Goal: Task Accomplishment & Management: Use online tool/utility

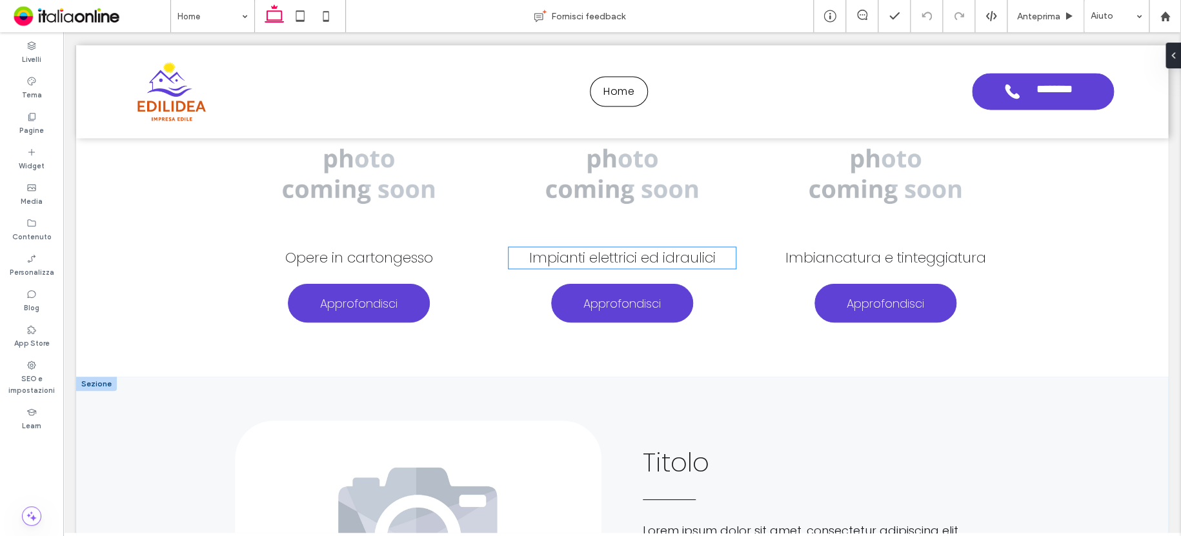
scroll to position [1148, 0]
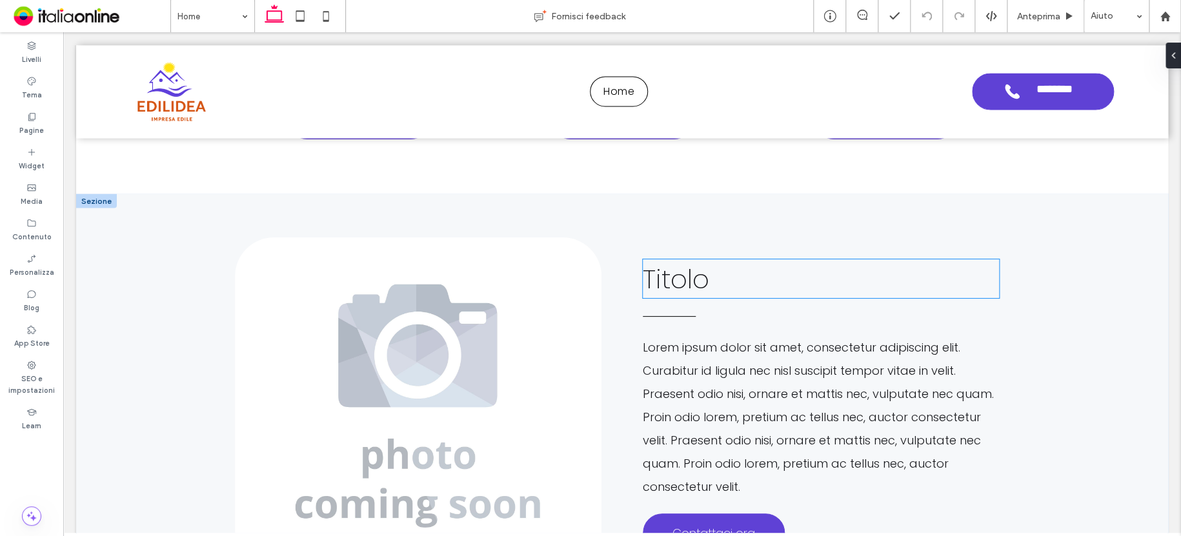
drag, startPoint x: 673, startPoint y: 282, endPoint x: 724, endPoint y: 282, distance: 51.0
click at [673, 282] on span "Titolo" at bounding box center [676, 279] width 66 height 36
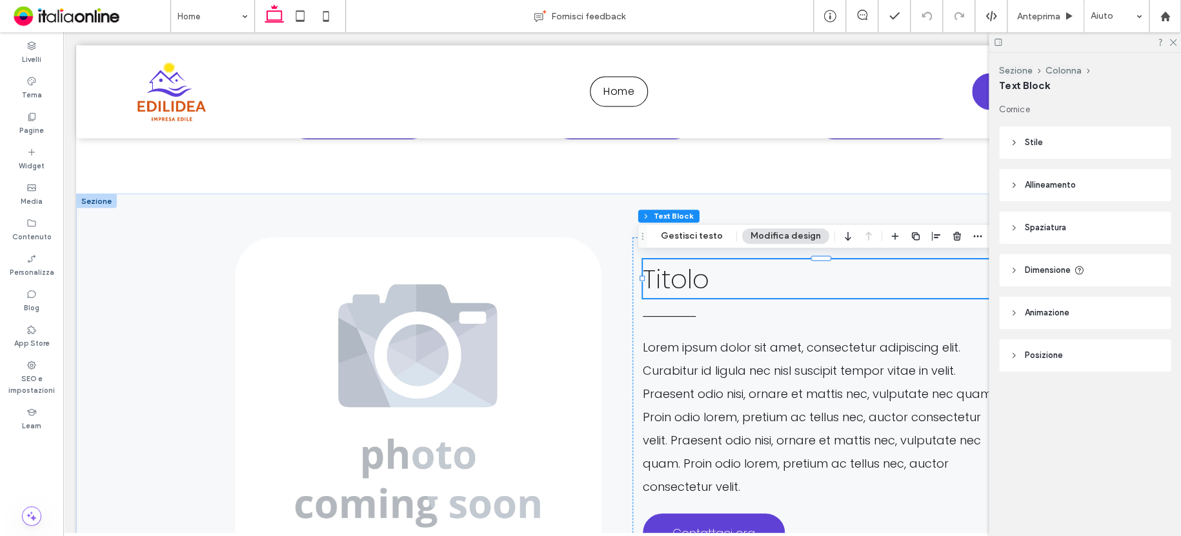
click at [725, 282] on h2 "Titolo" at bounding box center [821, 278] width 356 height 39
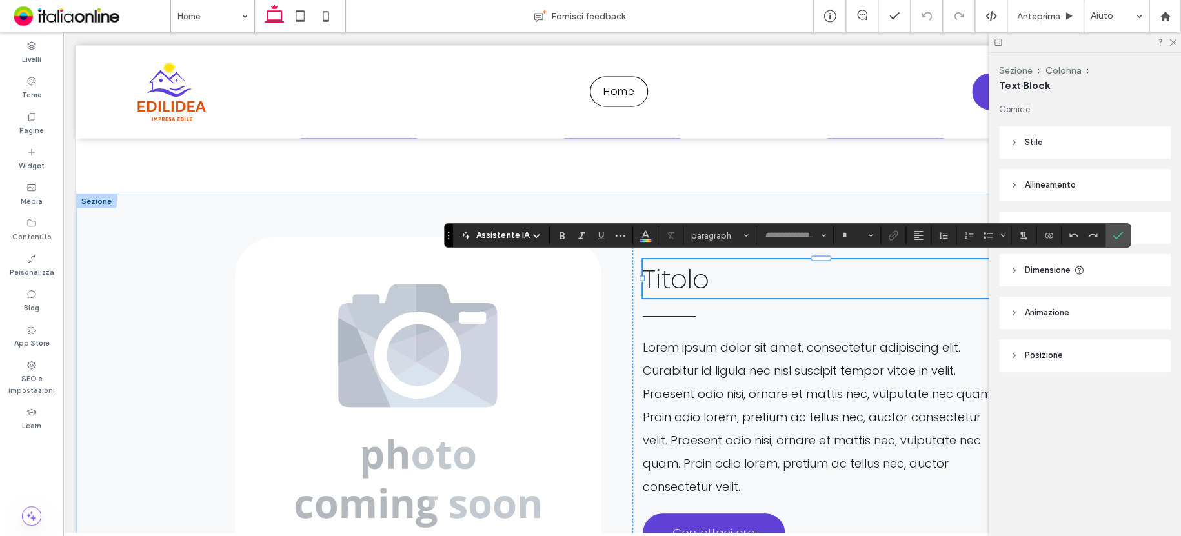
type input "*******"
type input "**"
drag, startPoint x: 1120, startPoint y: 232, endPoint x: 1130, endPoint y: 240, distance: 12.9
click at [1121, 232] on use "Conferma" at bounding box center [1118, 236] width 10 height 8
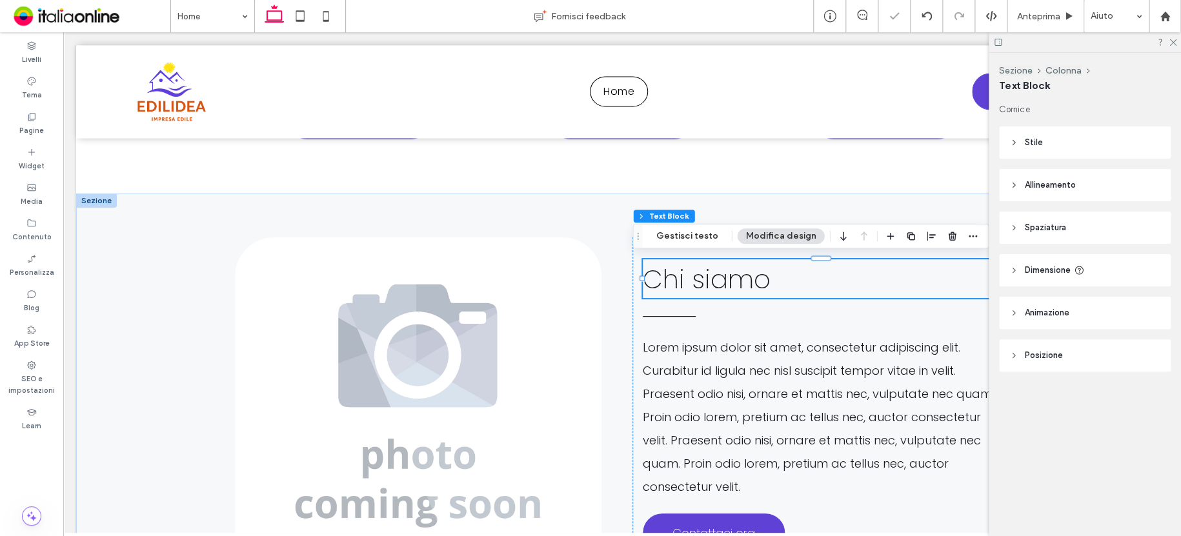
click at [995, 39] on use at bounding box center [997, 42] width 7 height 7
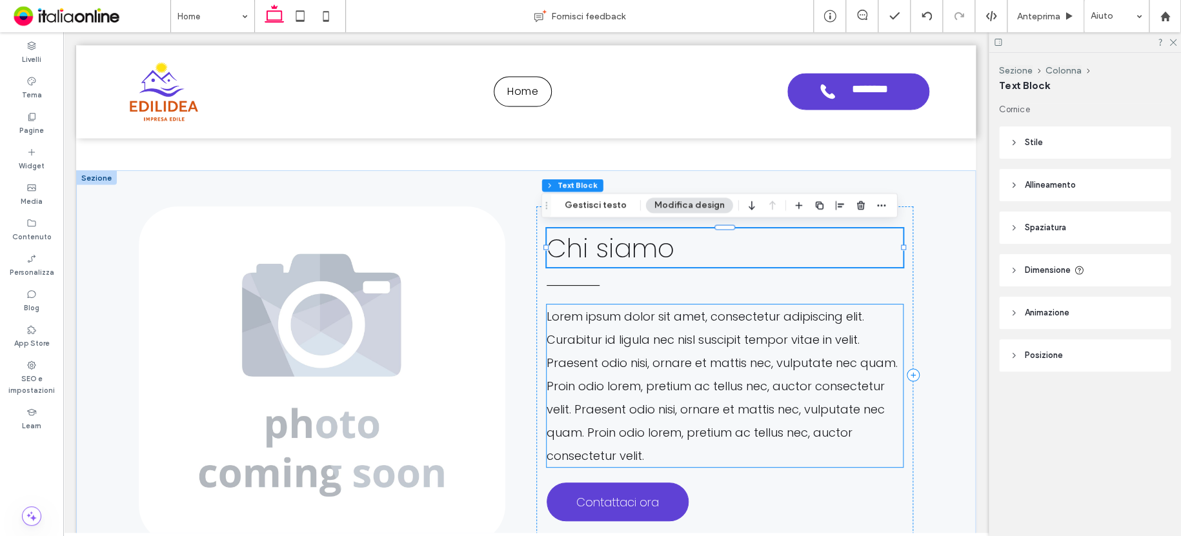
click at [681, 324] on p "Lorem ipsum dolor sit amet, consectetur adipiscing elit. Curabitur id ligula ne…" at bounding box center [724, 385] width 356 height 163
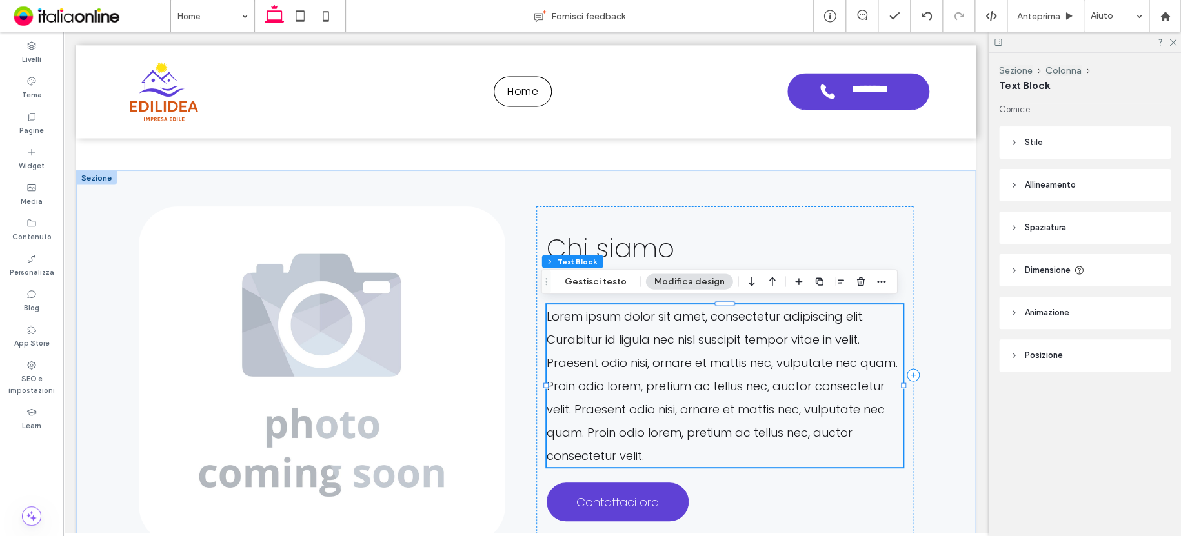
click at [660, 345] on span "Lorem ipsum dolor sit amet, consectetur adipiscing elit. Curabitur id ligula ne…" at bounding box center [721, 385] width 351 height 155
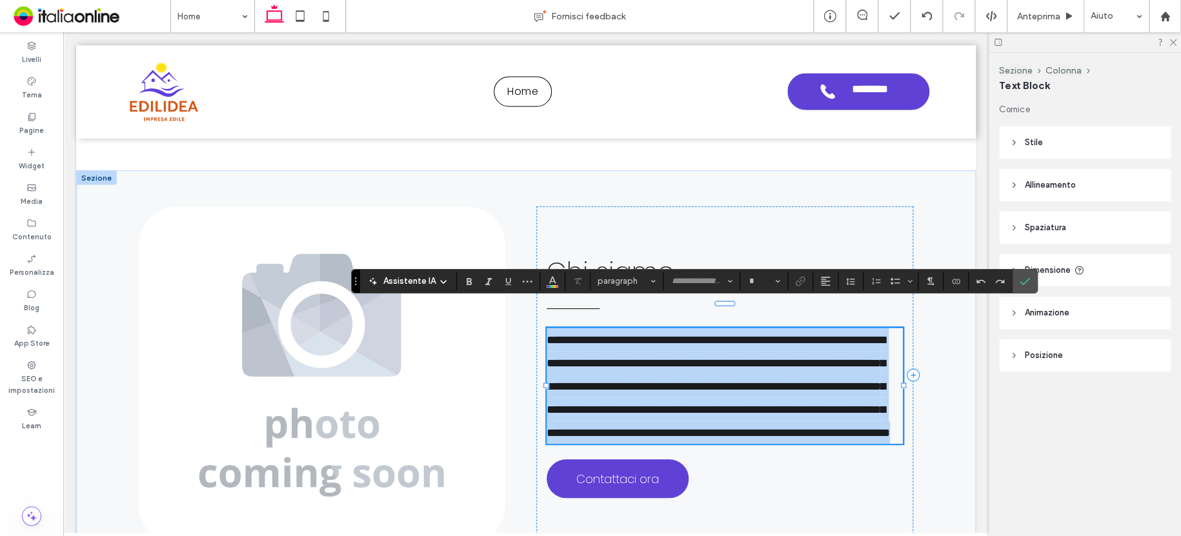
type input "*******"
type input "**"
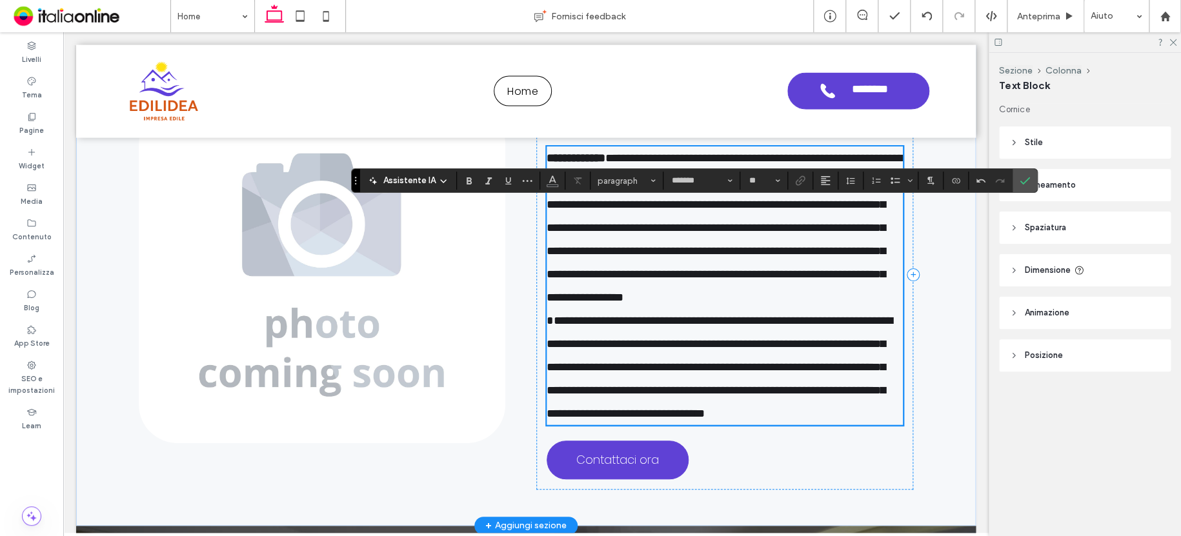
scroll to position [1331, 0]
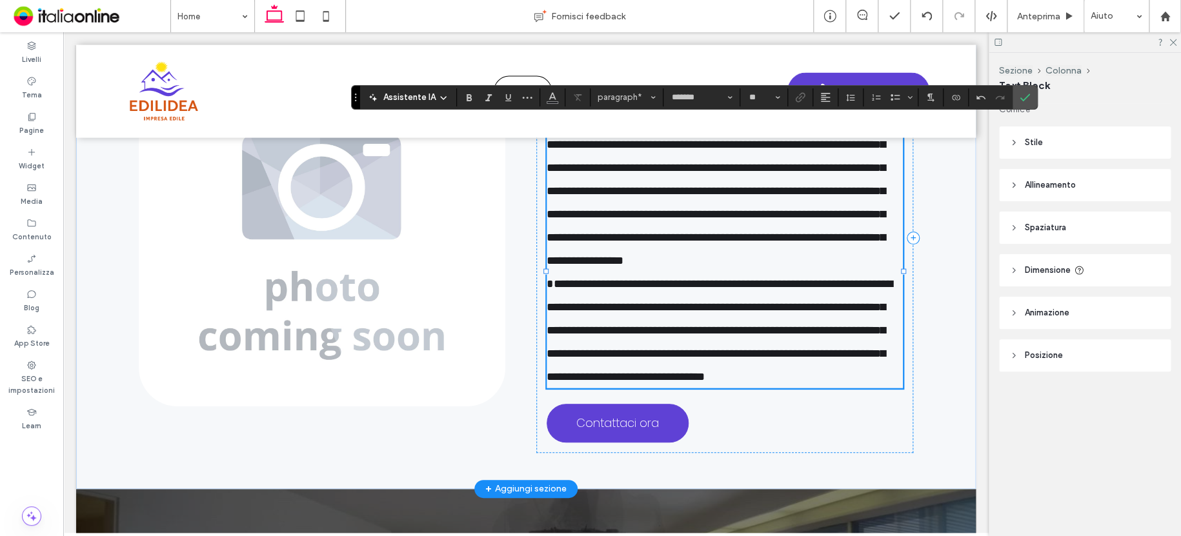
click at [546, 303] on span "**********" at bounding box center [724, 248] width 357 height 267
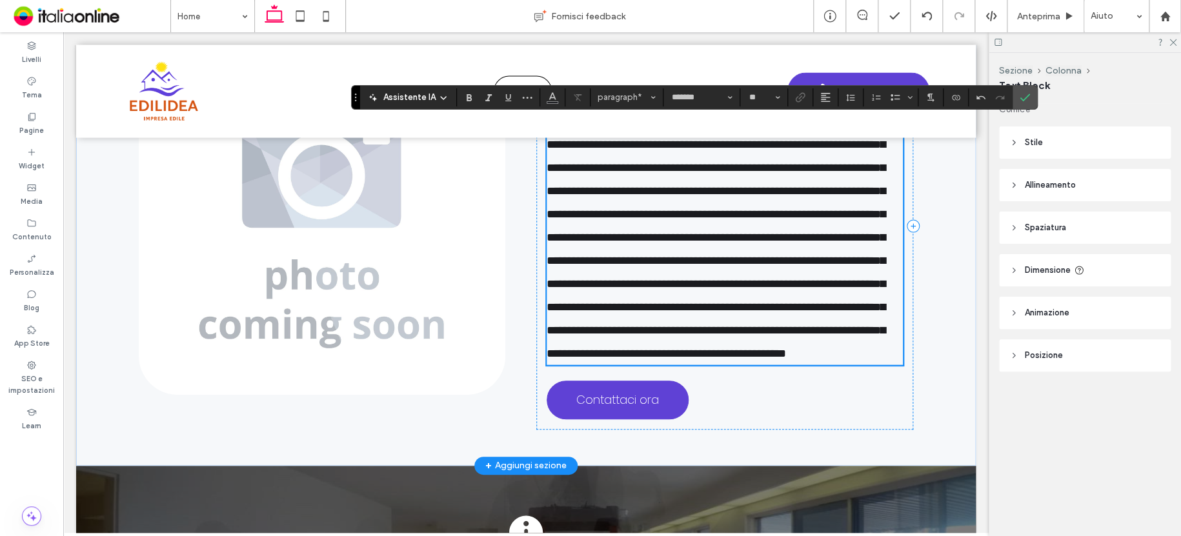
scroll to position [1266, 0]
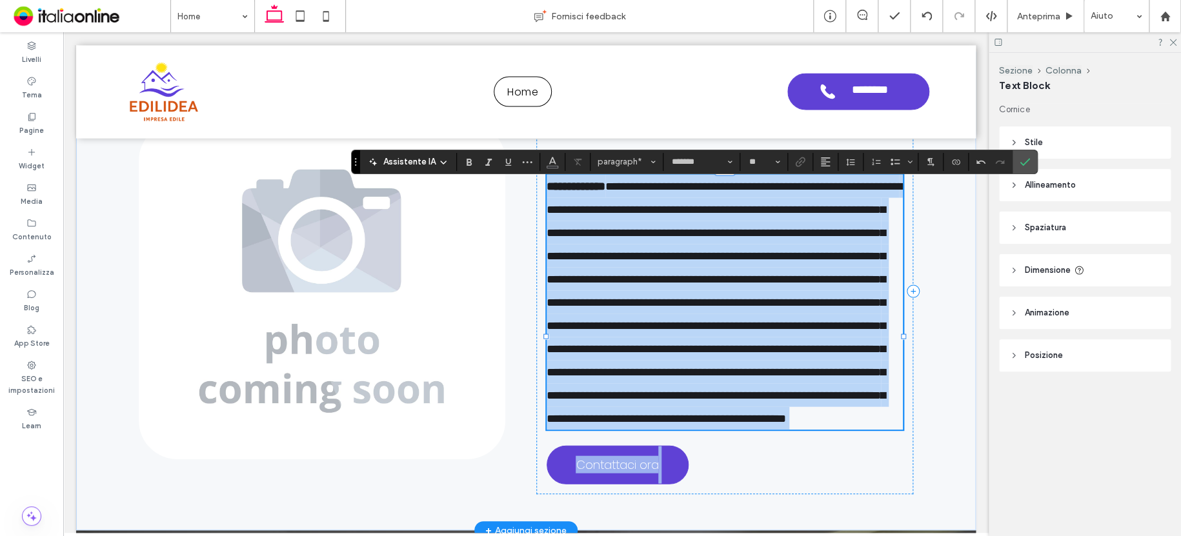
drag, startPoint x: 542, startPoint y: 182, endPoint x: 606, endPoint y: 317, distance: 149.8
click at [606, 317] on div "**********" at bounding box center [526, 291] width 774 height 479
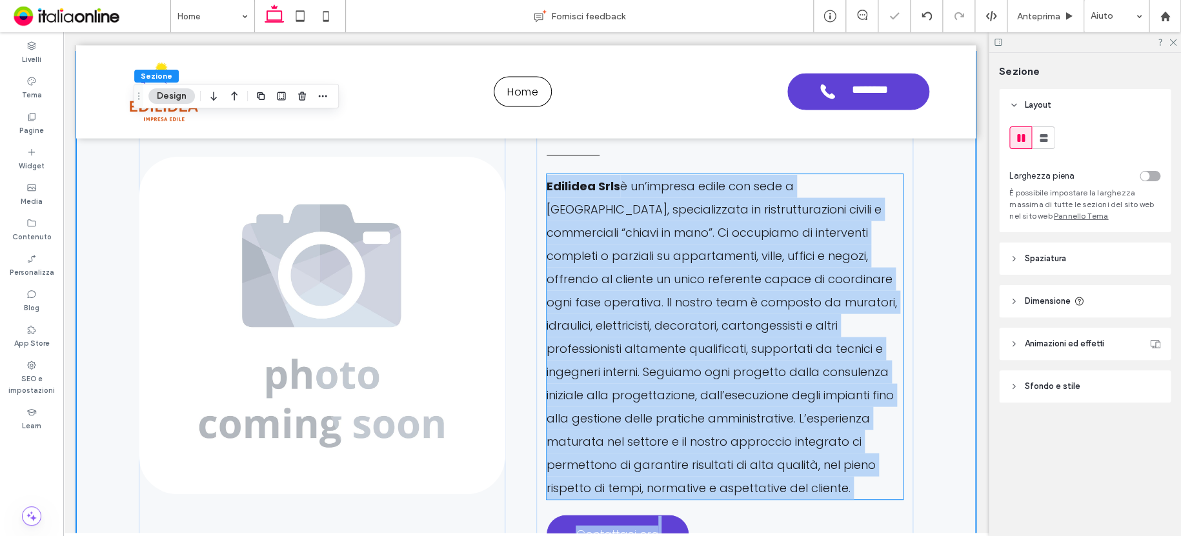
click at [684, 337] on span "è un’impresa edile con sede a Roma, specializzata in ristrutturazioni civili e …" at bounding box center [721, 336] width 350 height 318
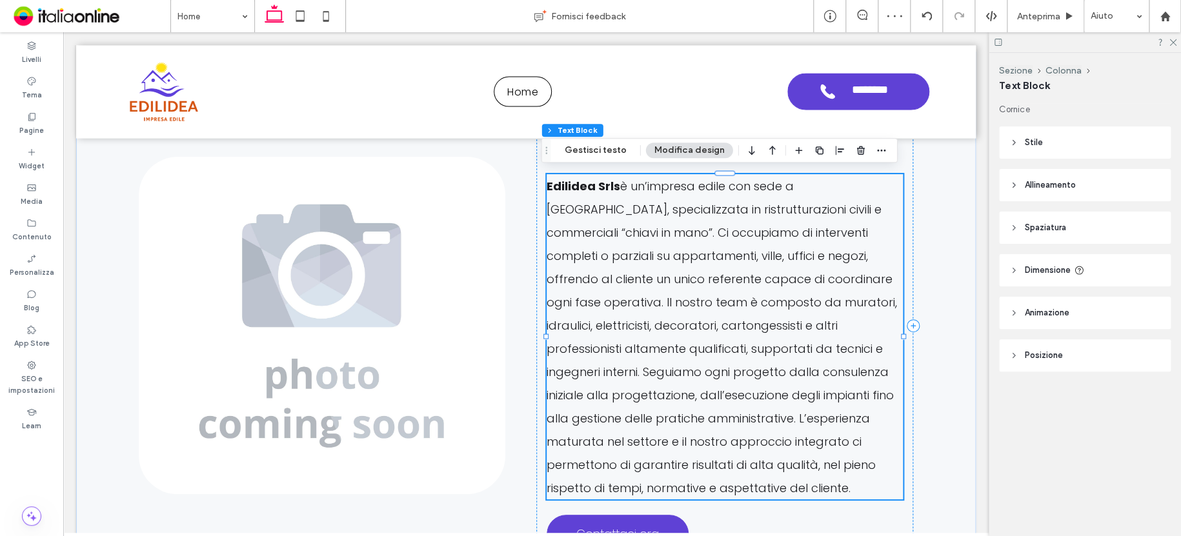
click at [601, 261] on span "è un’impresa edile con sede a Roma, specializzata in ristrutturazioni civili e …" at bounding box center [721, 336] width 350 height 318
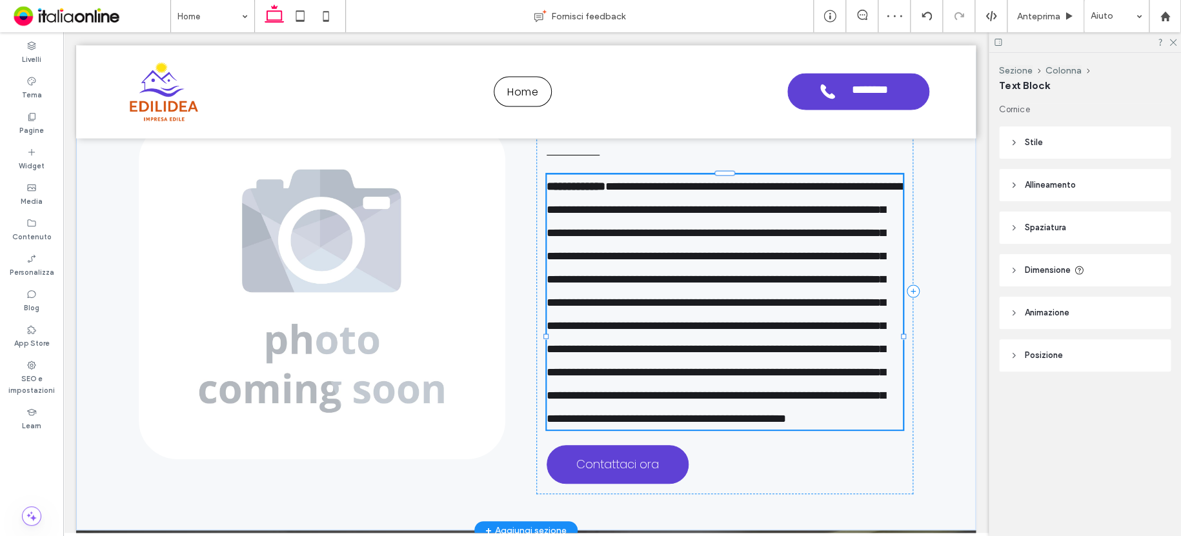
type input "*******"
type input "**"
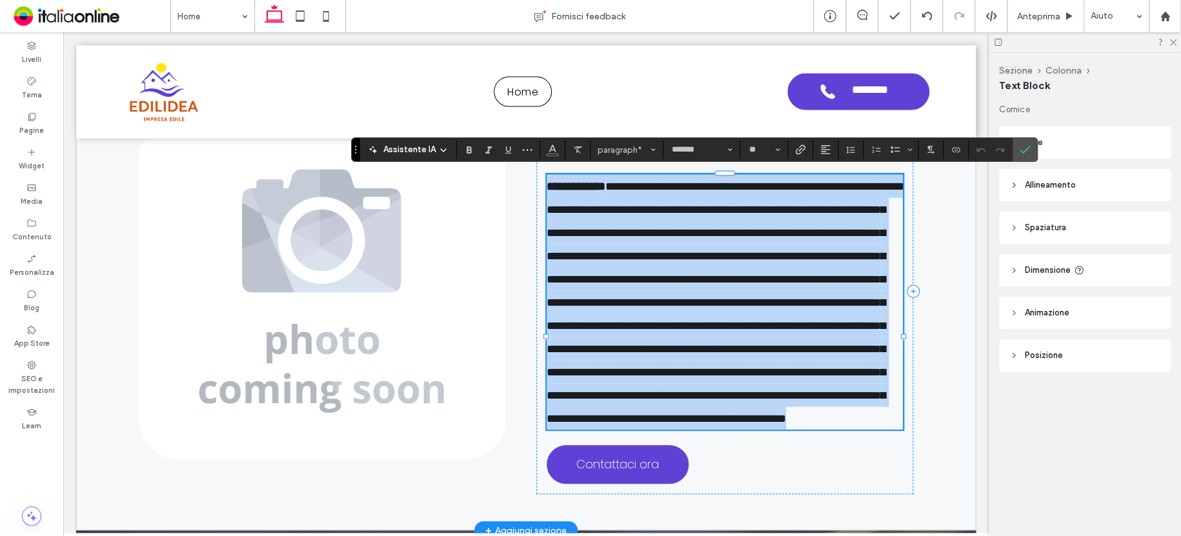
drag, startPoint x: 543, startPoint y: 180, endPoint x: 644, endPoint y: 477, distance: 313.3
click at [644, 430] on p "**********" at bounding box center [724, 301] width 356 height 255
copy p "**********"
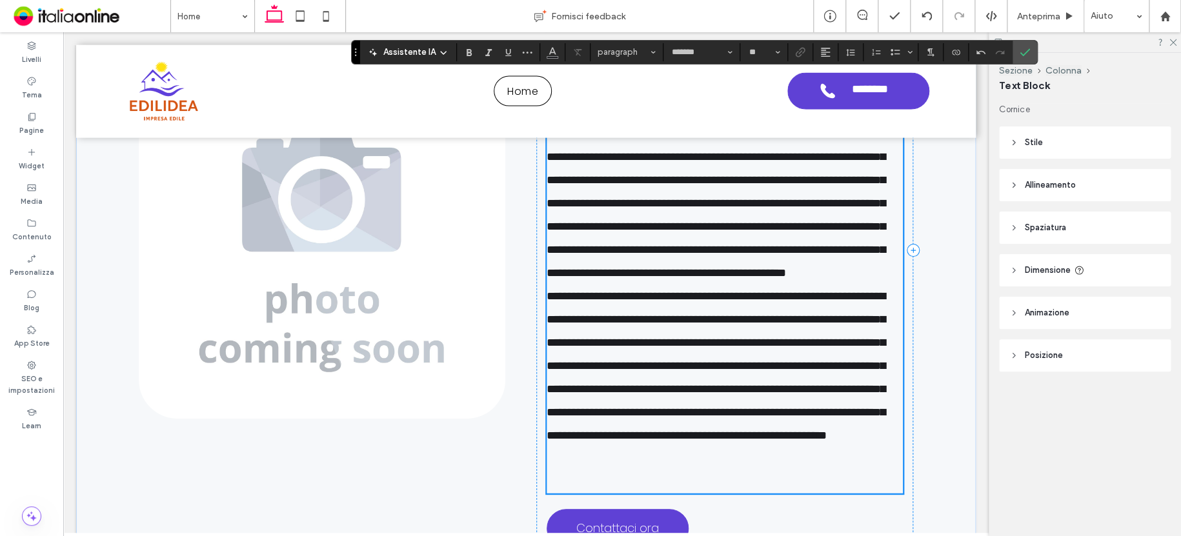
scroll to position [1411, 0]
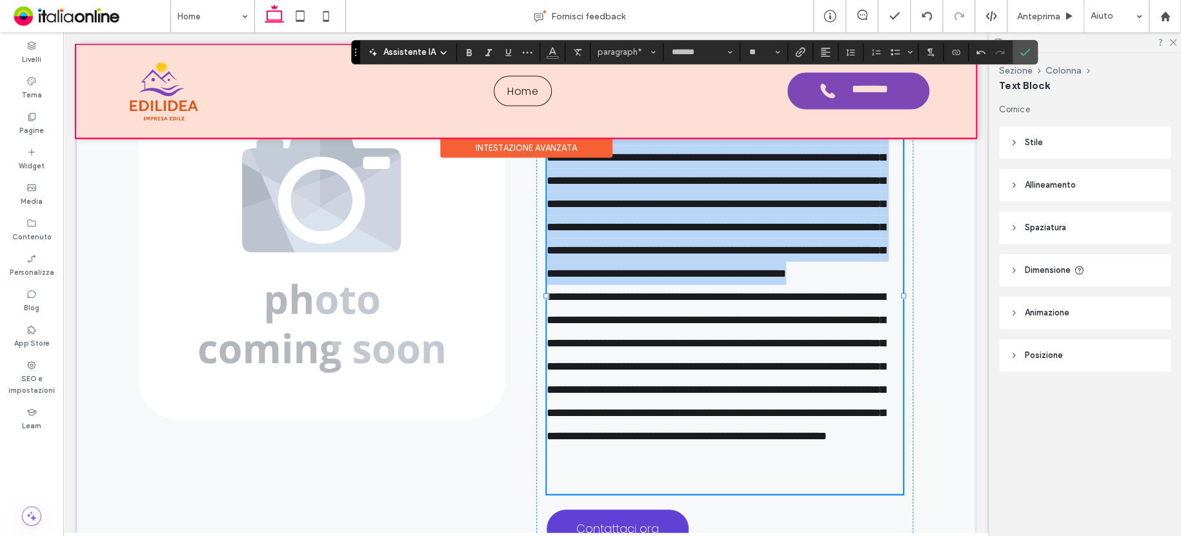
drag, startPoint x: 619, startPoint y: 344, endPoint x: 496, endPoint y: 115, distance: 260.6
click at [496, 115] on div "**********" at bounding box center [525, 285] width 899 height 3303
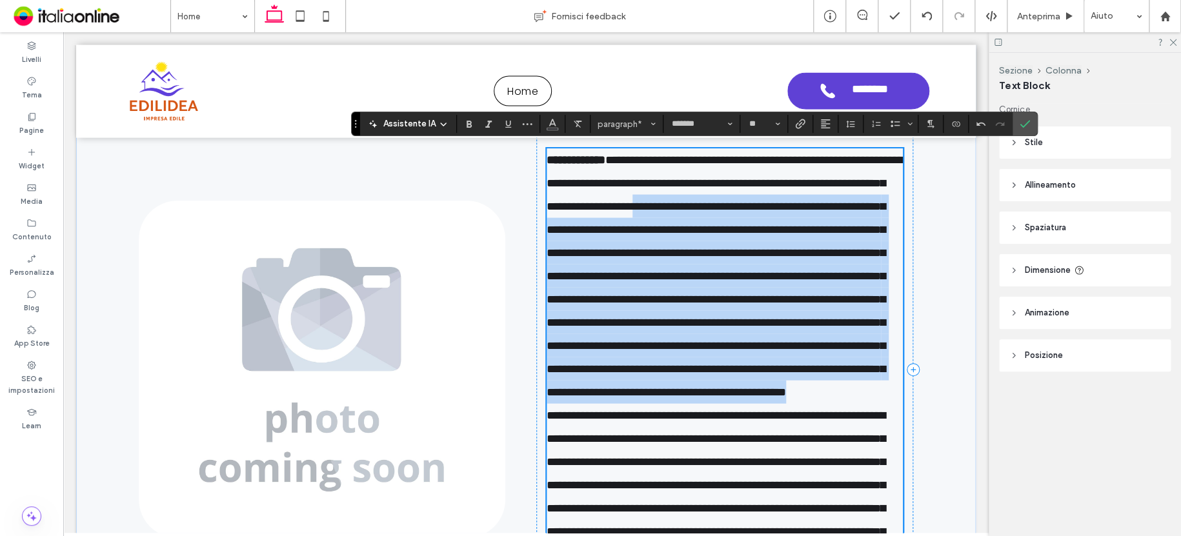
scroll to position [1282, 0]
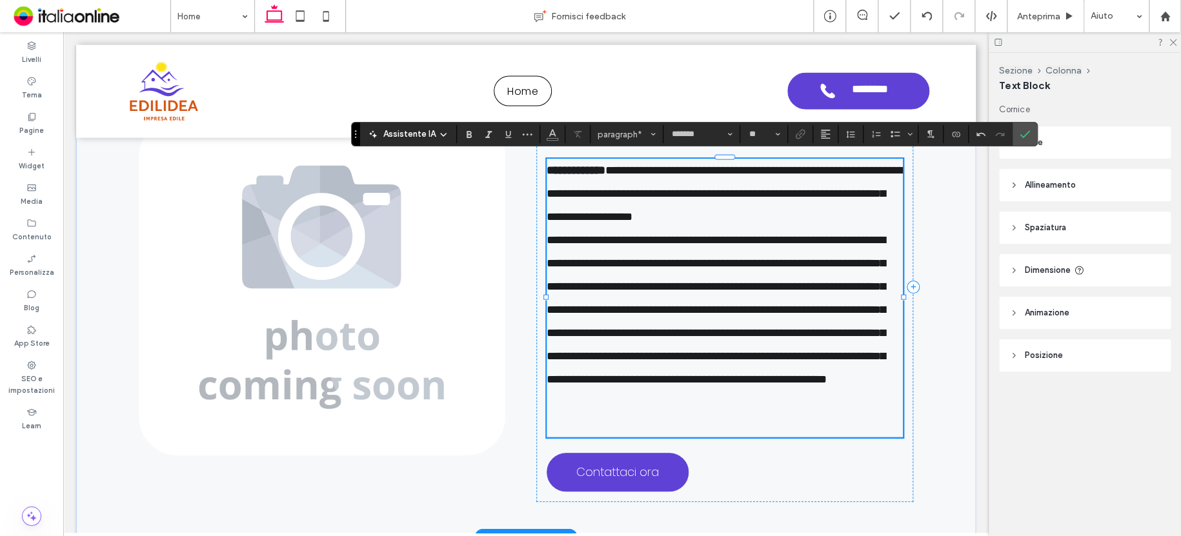
click at [546, 236] on div at bounding box center [546, 297] width 1 height 279
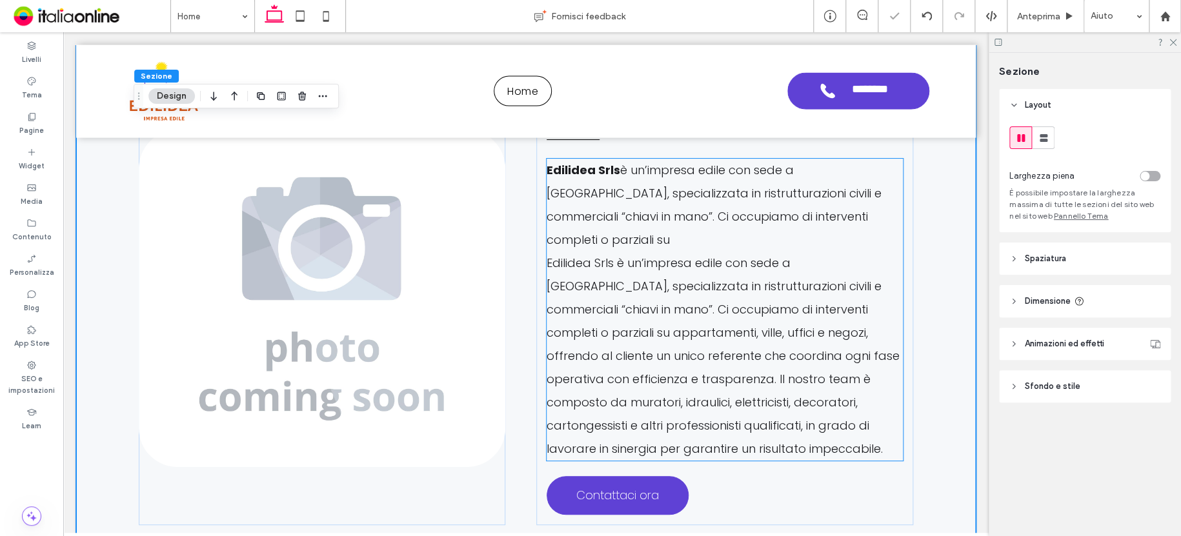
click at [869, 217] on p "Edilidea Srls è un’impresa edile con sede a Roma, specializzata in ristrutturaz…" at bounding box center [724, 205] width 356 height 93
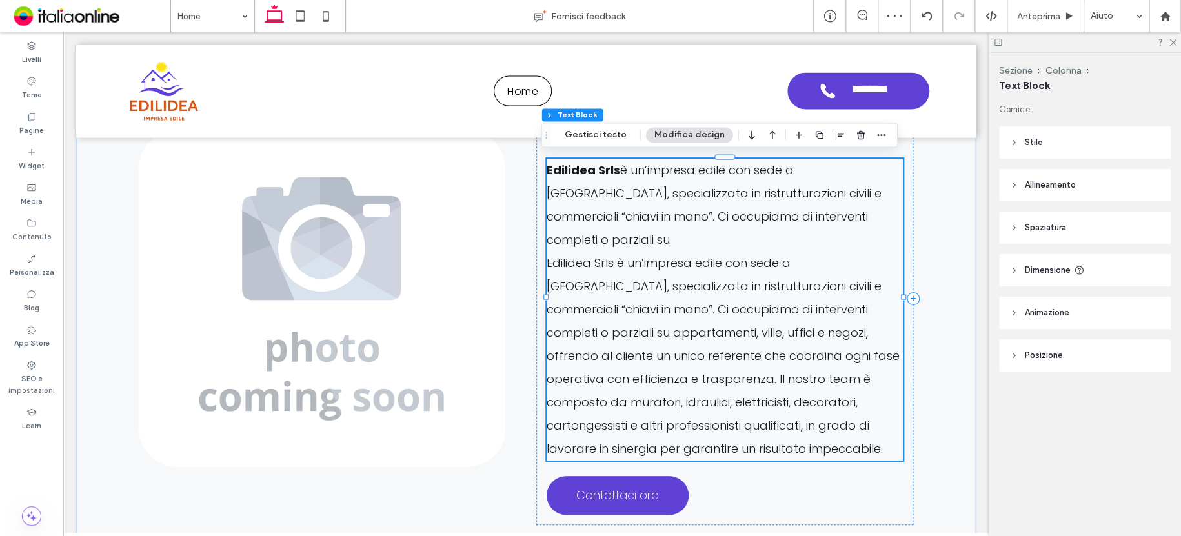
click at [564, 252] on p "Edilidea Srls è un’impresa edile con sede a [GEOGRAPHIC_DATA], specializzata in…" at bounding box center [724, 356] width 356 height 209
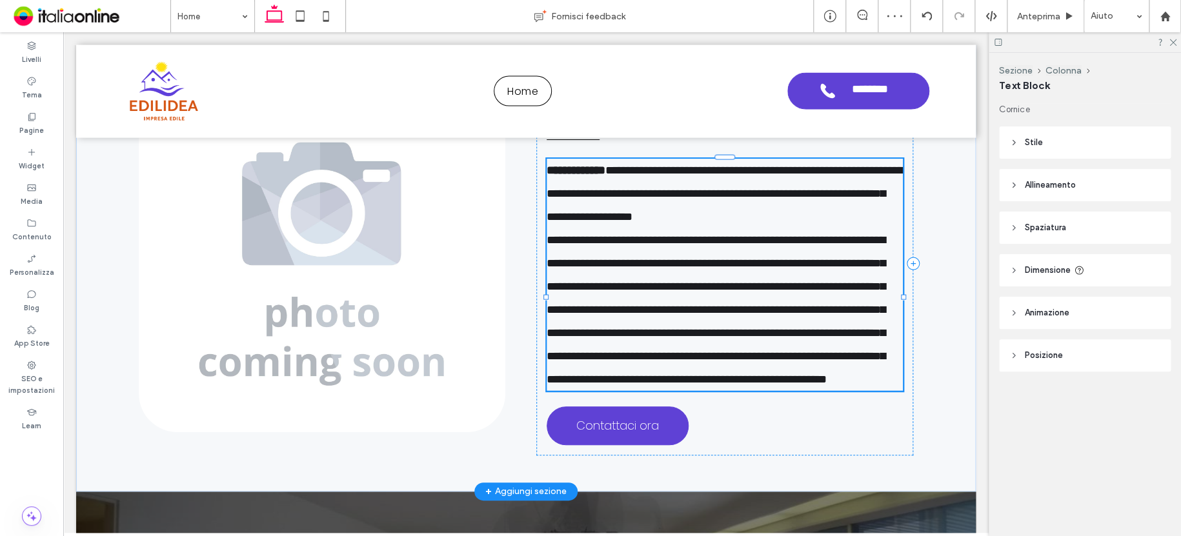
type input "*******"
type input "**"
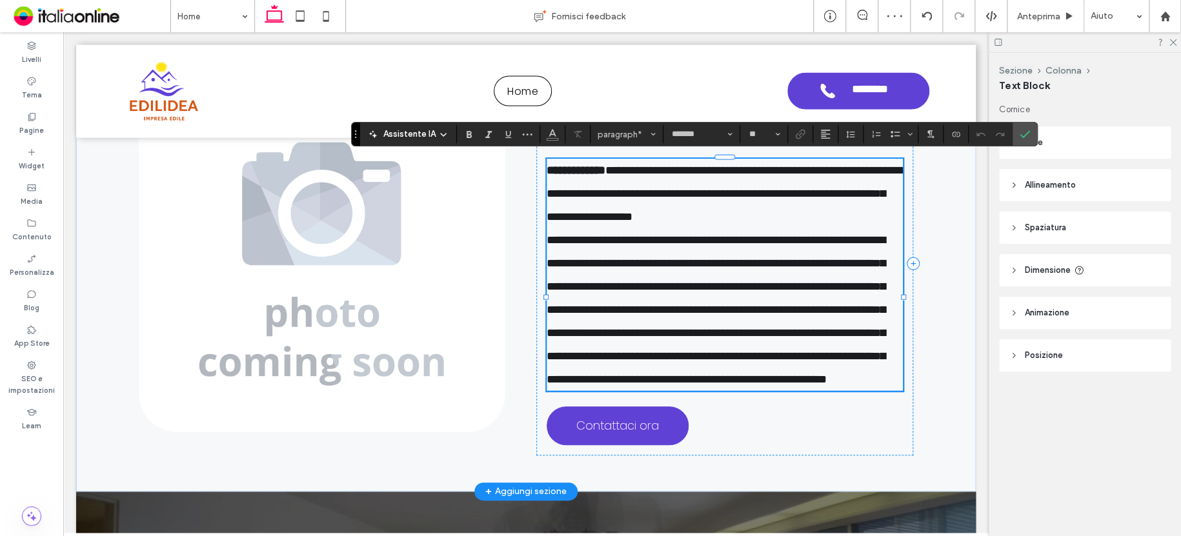
click at [546, 243] on span "**********" at bounding box center [715, 309] width 339 height 151
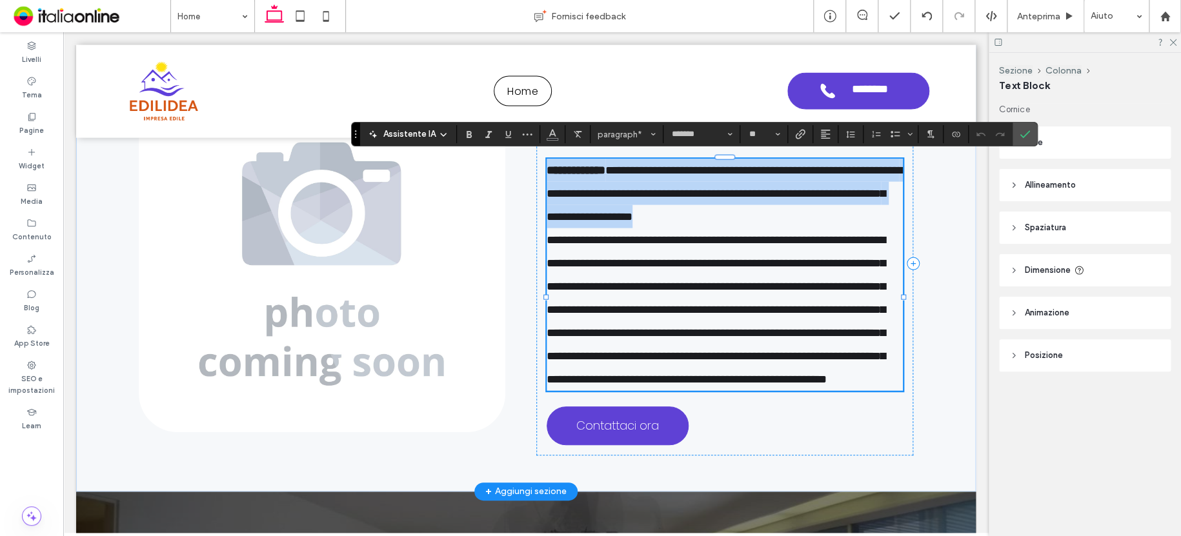
drag, startPoint x: 542, startPoint y: 161, endPoint x: 890, endPoint y: 205, distance: 351.2
click at [890, 205] on p "**********" at bounding box center [724, 194] width 356 height 70
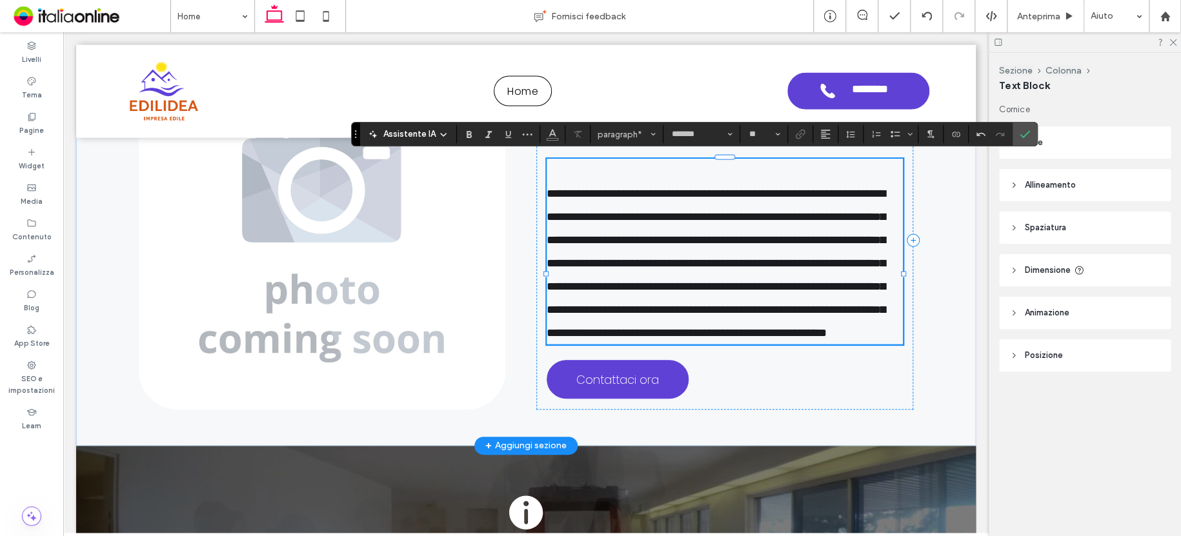
click at [546, 188] on span "**********" at bounding box center [715, 263] width 339 height 151
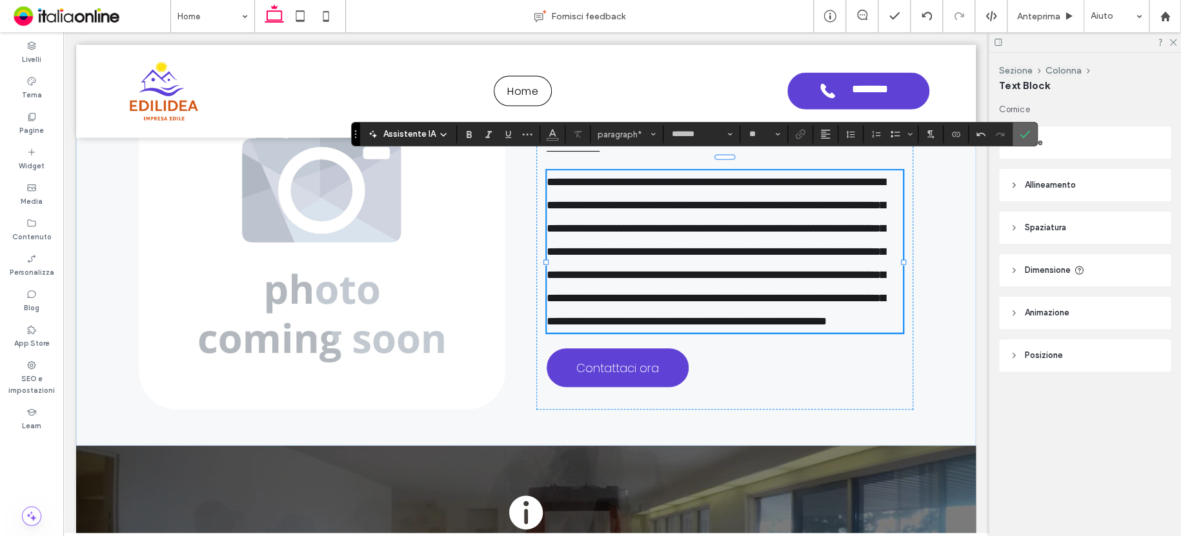
click at [1019, 129] on icon "Conferma" at bounding box center [1024, 134] width 10 height 10
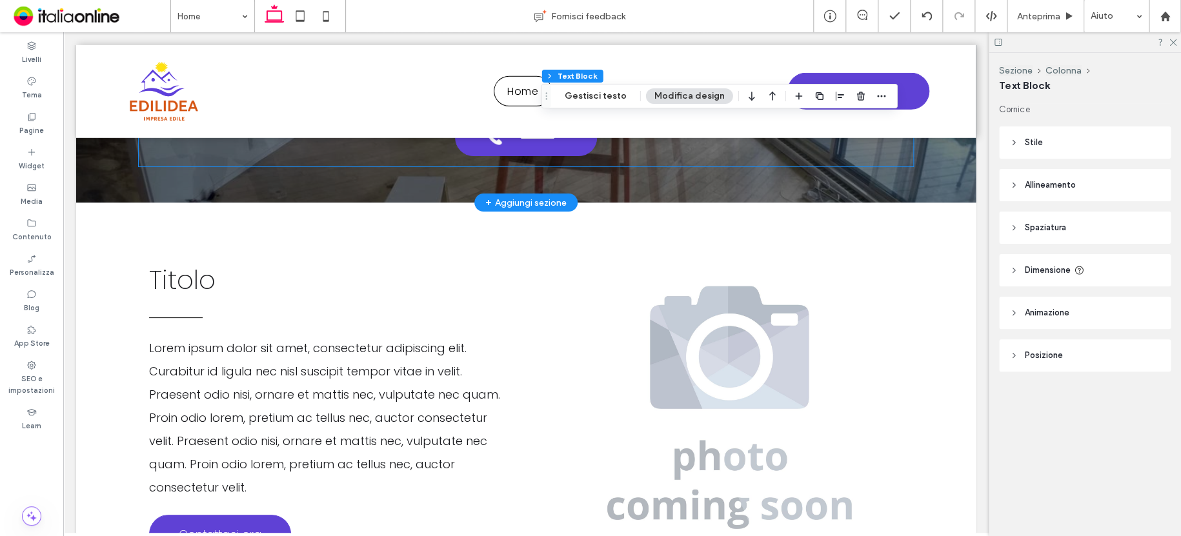
scroll to position [1927, 0]
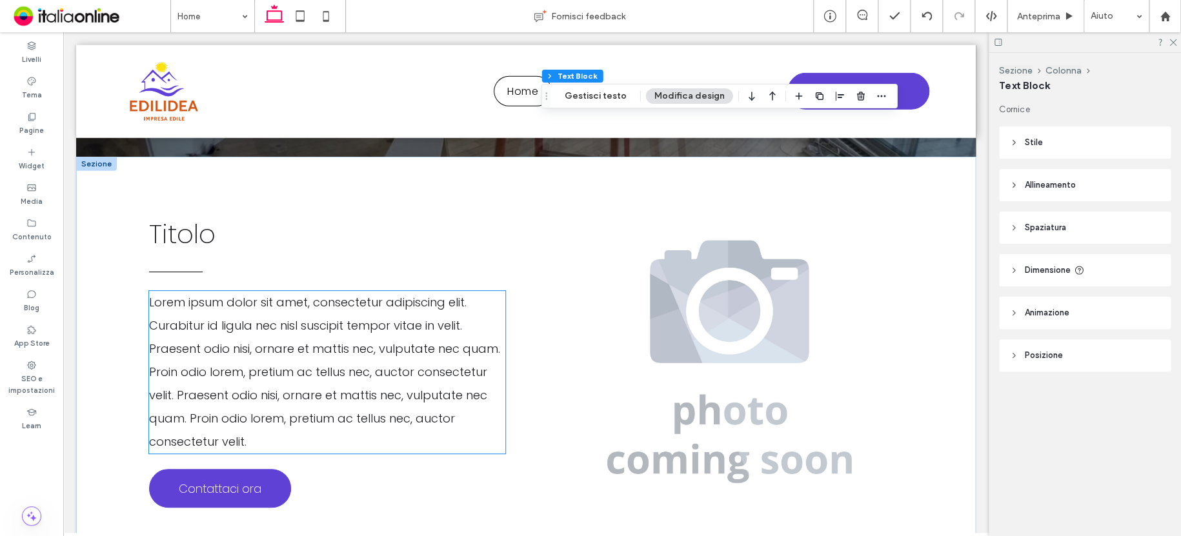
click at [235, 361] on span "Lorem ipsum dolor sit amet, consectetur adipiscing elit. Curabitur id ligula ne…" at bounding box center [324, 371] width 351 height 155
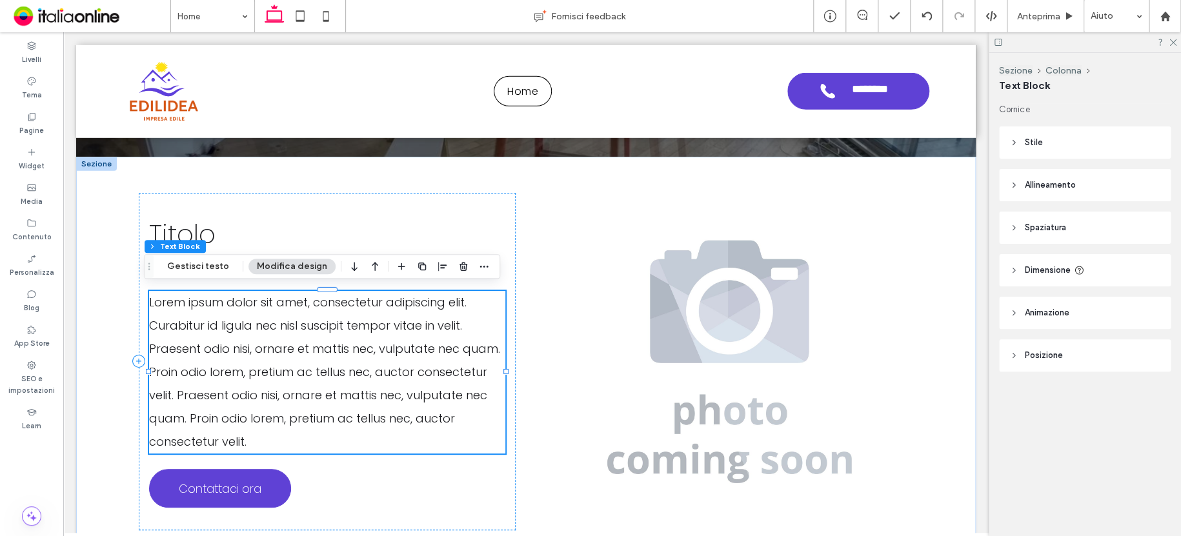
click at [235, 361] on span "Lorem ipsum dolor sit amet, consectetur adipiscing elit. Curabitur id ligula ne…" at bounding box center [324, 371] width 351 height 155
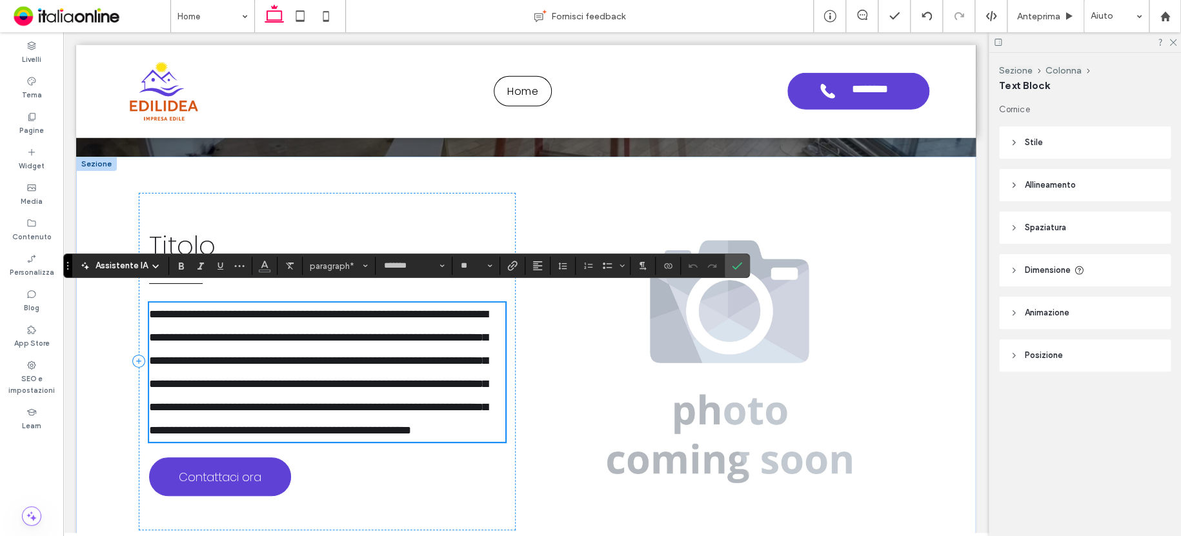
scroll to position [0, 0]
click at [740, 268] on label "Conferma" at bounding box center [736, 265] width 19 height 23
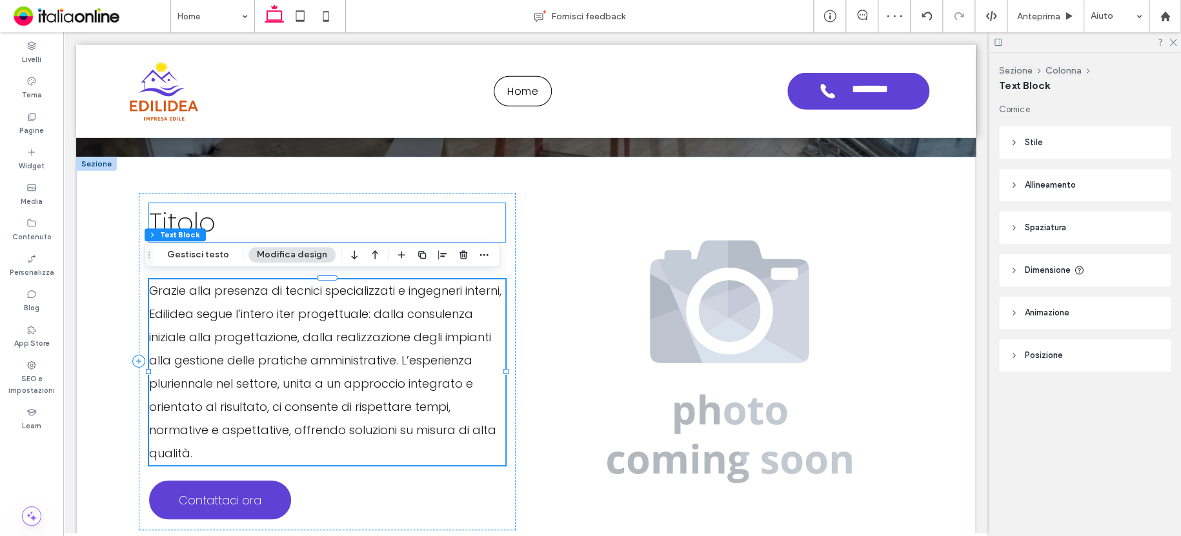
click at [188, 216] on span "Titolo" at bounding box center [182, 222] width 66 height 36
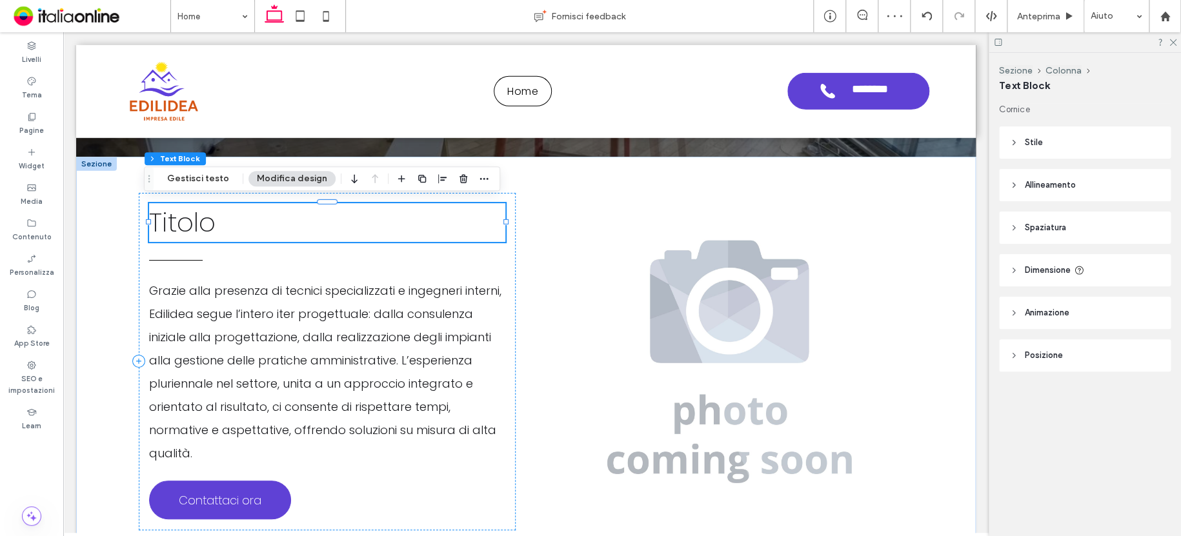
click at [201, 218] on span "Titolo" at bounding box center [182, 222] width 66 height 36
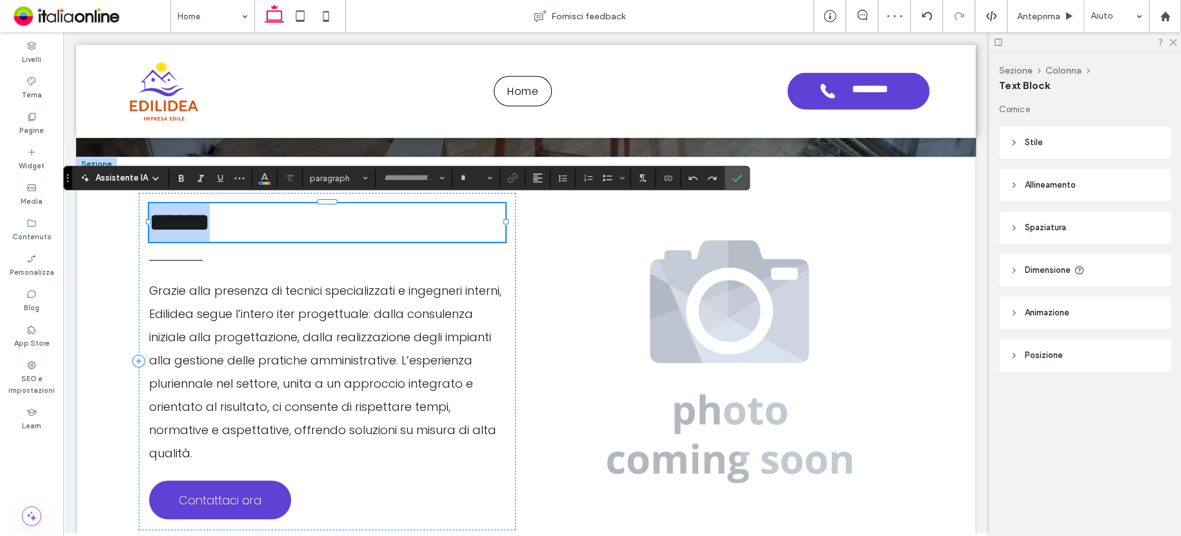
type input "*******"
type input "**"
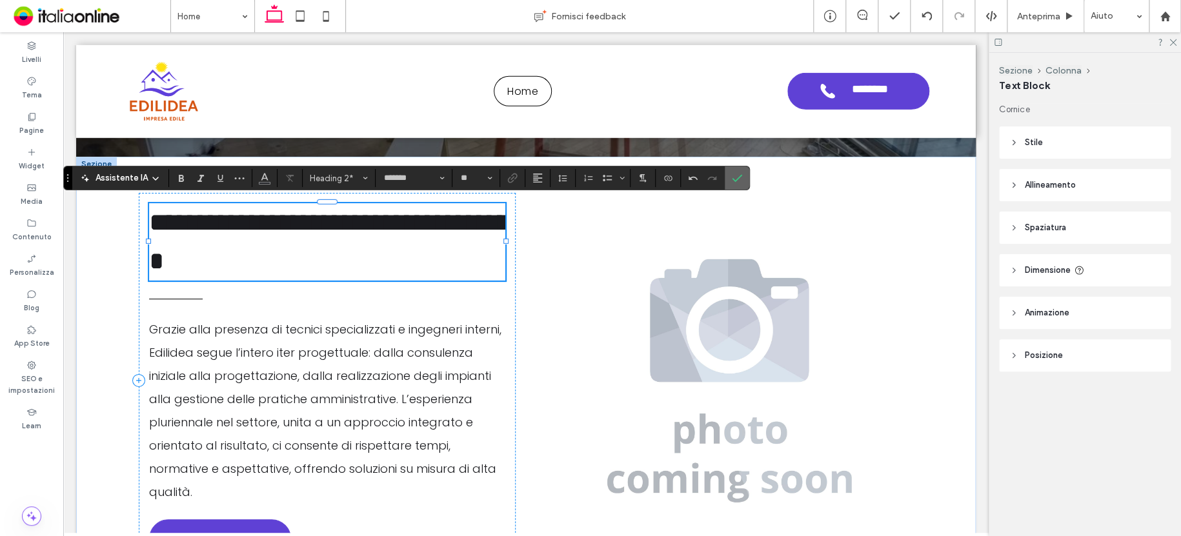
click at [741, 179] on label "Conferma" at bounding box center [736, 177] width 19 height 23
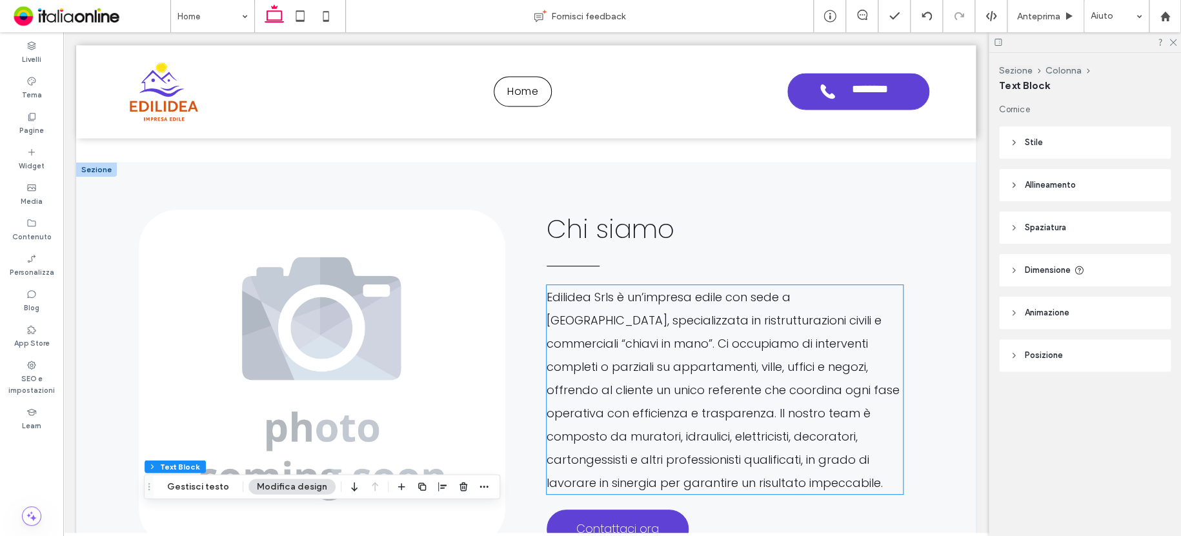
scroll to position [1153, 0]
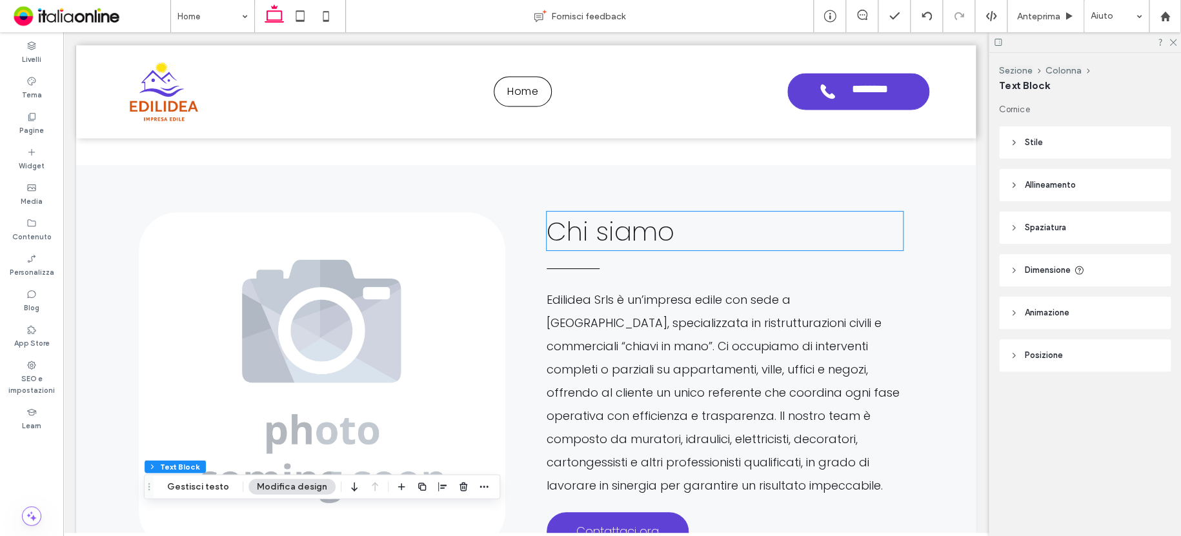
drag, startPoint x: 629, startPoint y: 234, endPoint x: 635, endPoint y: 234, distance: 6.5
click at [629, 234] on span "Chi siamo" at bounding box center [610, 231] width 128 height 36
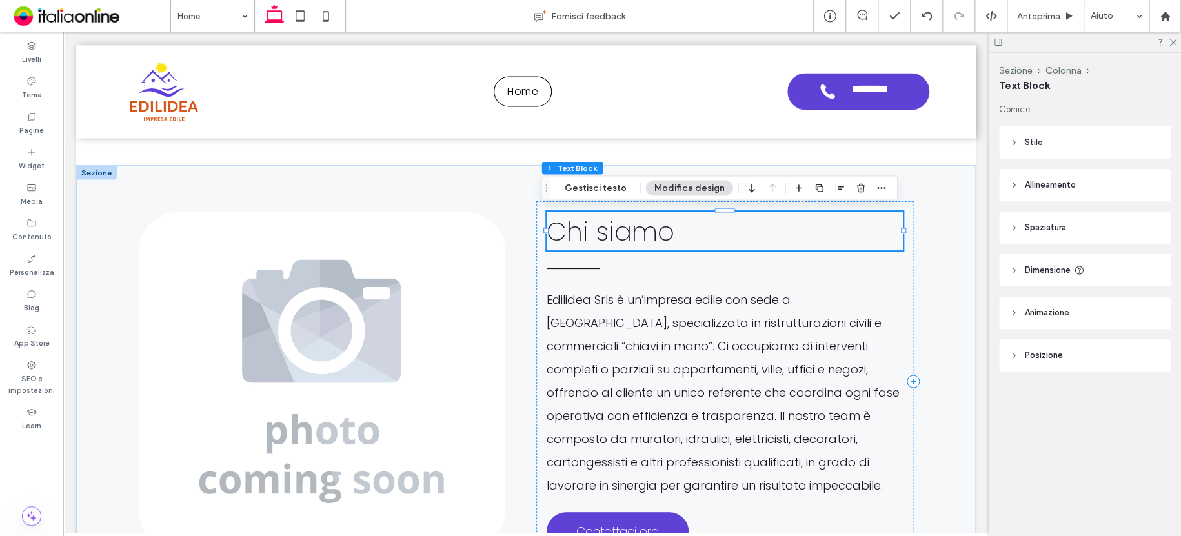
click at [665, 234] on span "Chi siamo" at bounding box center [610, 231] width 128 height 36
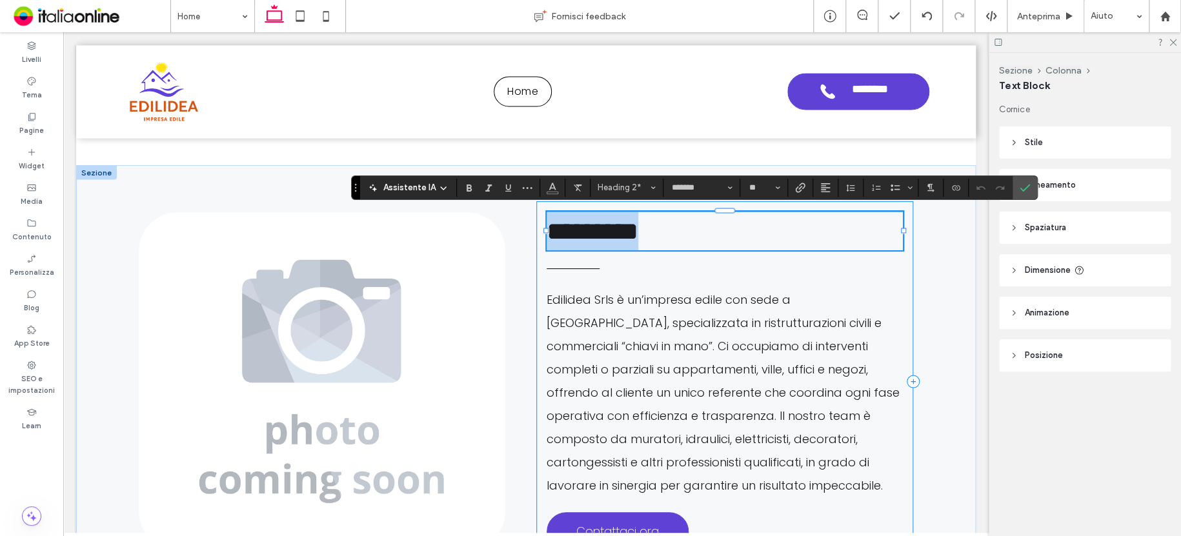
drag, startPoint x: 704, startPoint y: 230, endPoint x: 532, endPoint y: 236, distance: 171.7
click at [536, 233] on div "********* Edilidea Srls è un’impresa edile con sede a Roma, specializzata in ri…" at bounding box center [724, 381] width 377 height 360
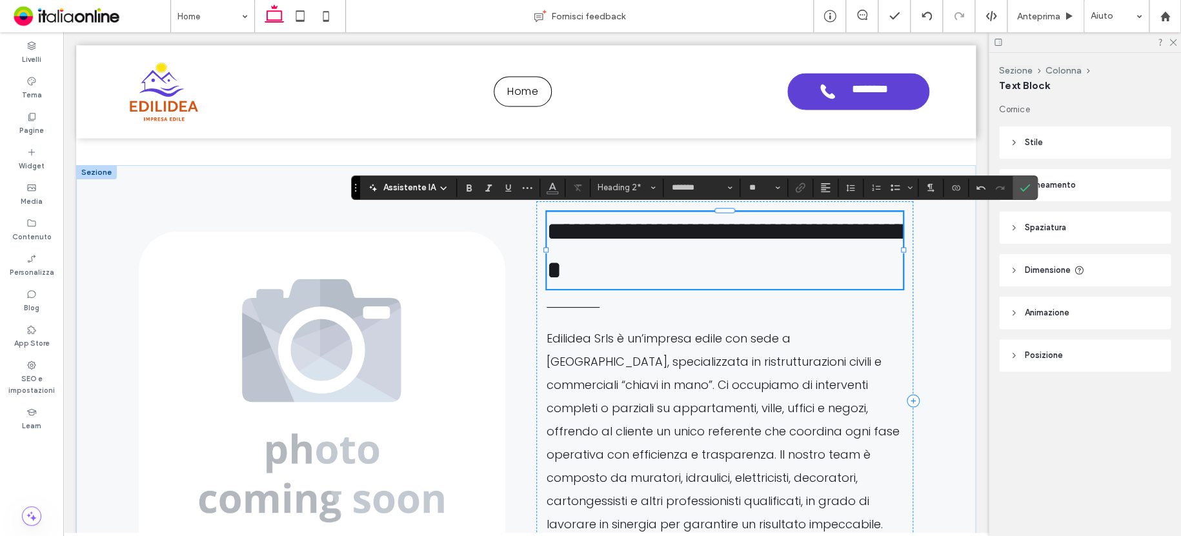
click at [1027, 186] on icon "Conferma" at bounding box center [1024, 188] width 10 height 10
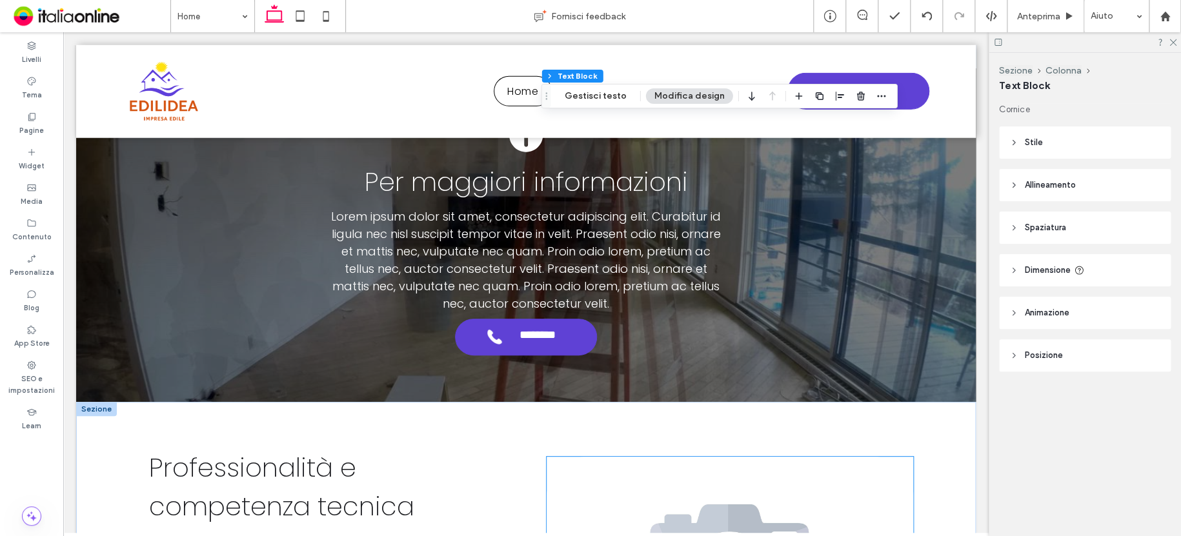
scroll to position [1600, 0]
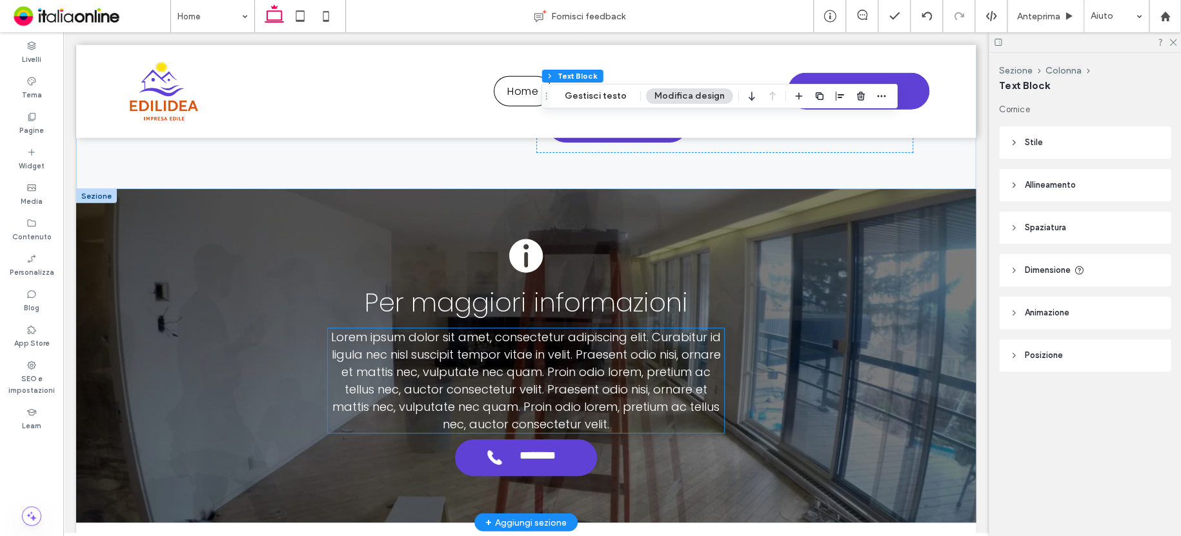
click at [581, 346] on span "Lorem ipsum dolor sit amet, consectetur adipiscing elit. Curabitur id ligula ne…" at bounding box center [526, 380] width 390 height 103
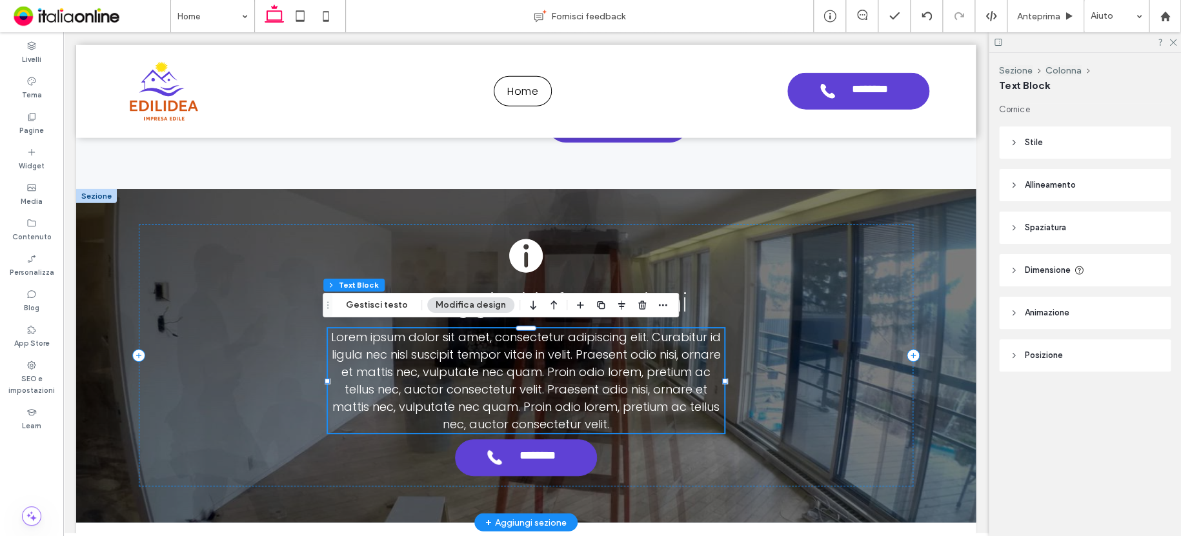
click at [580, 384] on span "Lorem ipsum dolor sit amet, consectetur adipiscing elit. Curabitur id ligula ne…" at bounding box center [526, 380] width 390 height 103
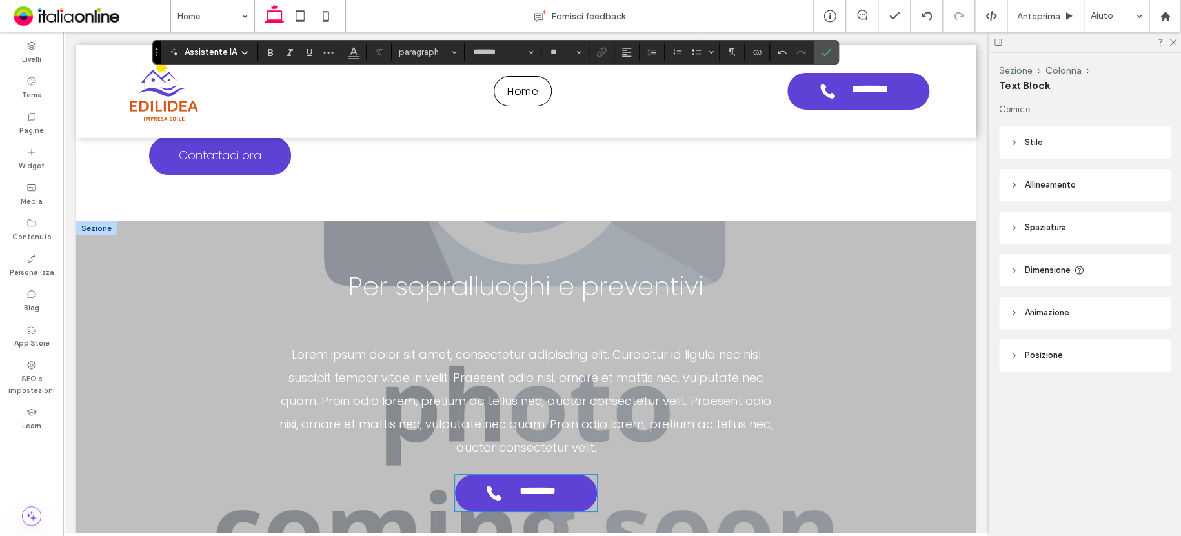
scroll to position [2374, 0]
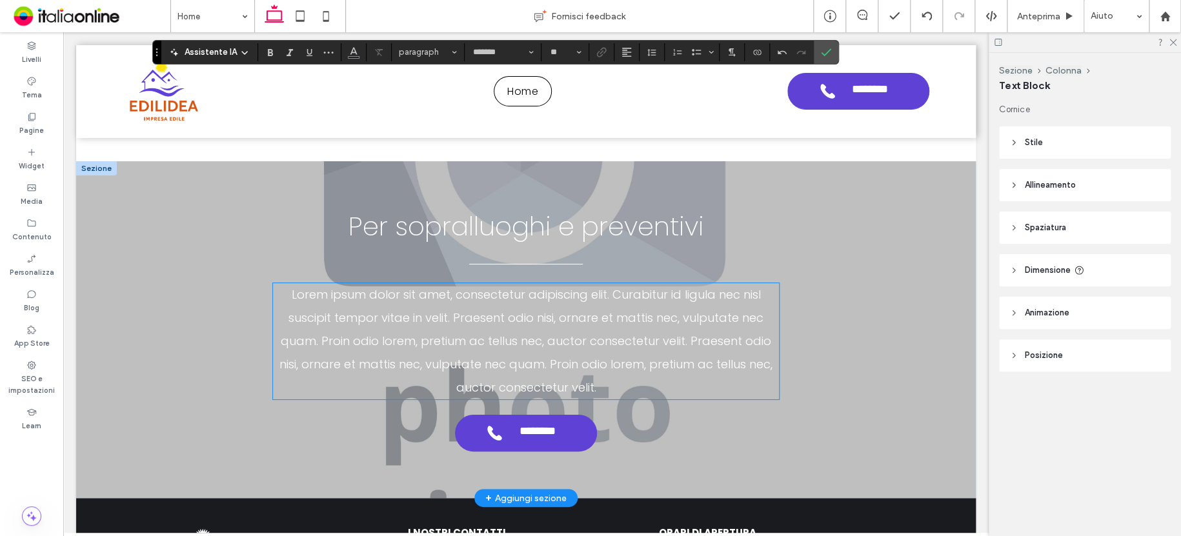
click at [534, 355] on span "Lorem ipsum dolor sit amet, consectetur adipiscing elit. Curabitur id ligula ne…" at bounding box center [525, 340] width 493 height 109
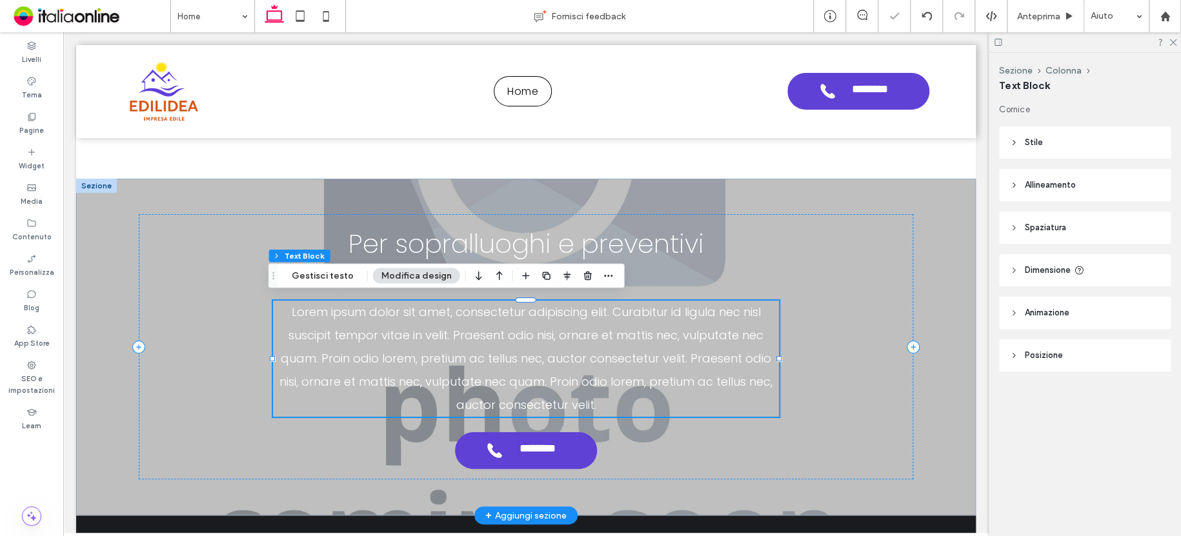
click at [539, 357] on span "Lorem ipsum dolor sit amet, consectetur adipiscing elit. Curabitur id ligula ne…" at bounding box center [525, 358] width 493 height 109
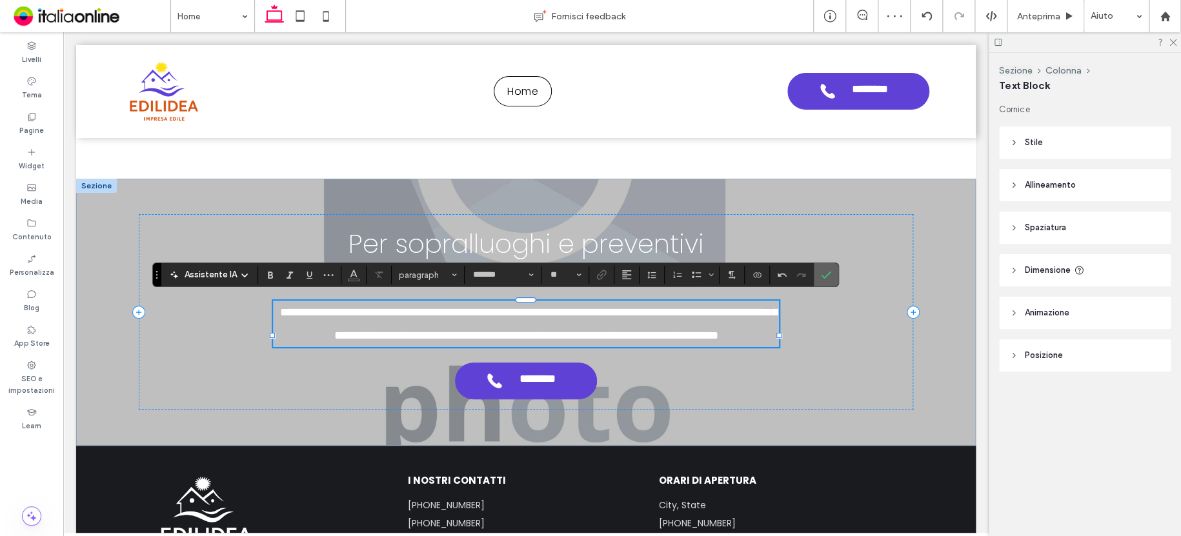
click at [821, 271] on icon "Conferma" at bounding box center [826, 275] width 10 height 10
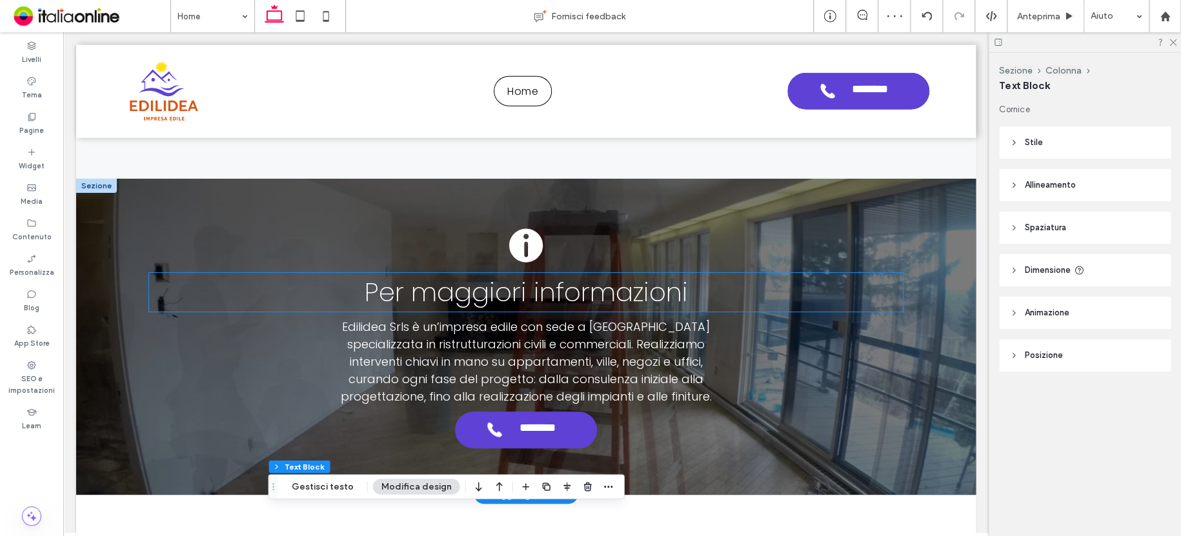
scroll to position [1600, 0]
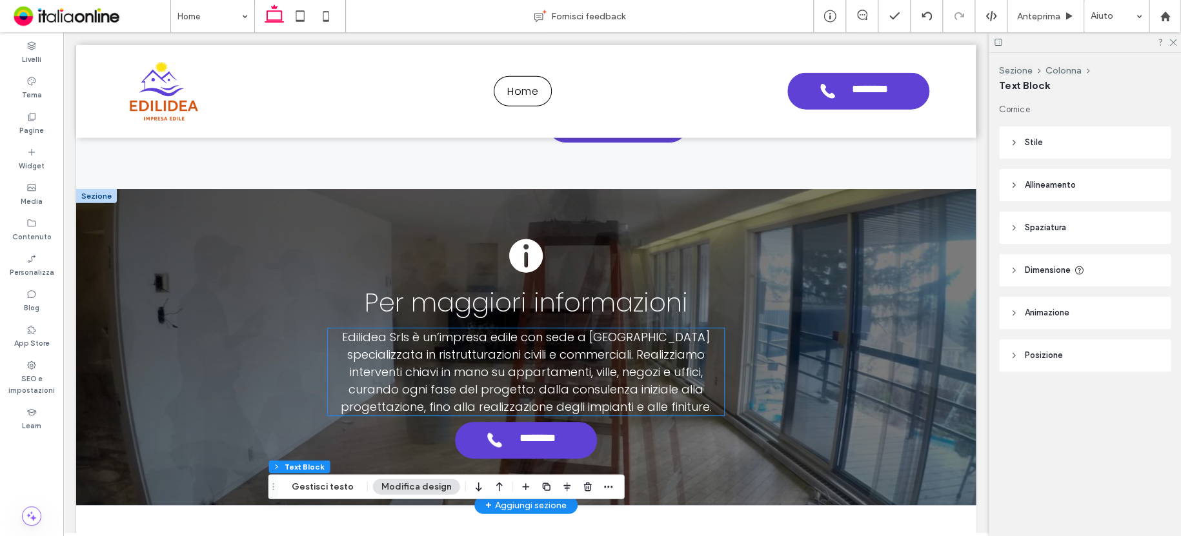
click at [468, 364] on span "Edilidea Srls è un’impresa edile con sede a Roma specializzata in ristrutturazi…" at bounding box center [525, 372] width 371 height 86
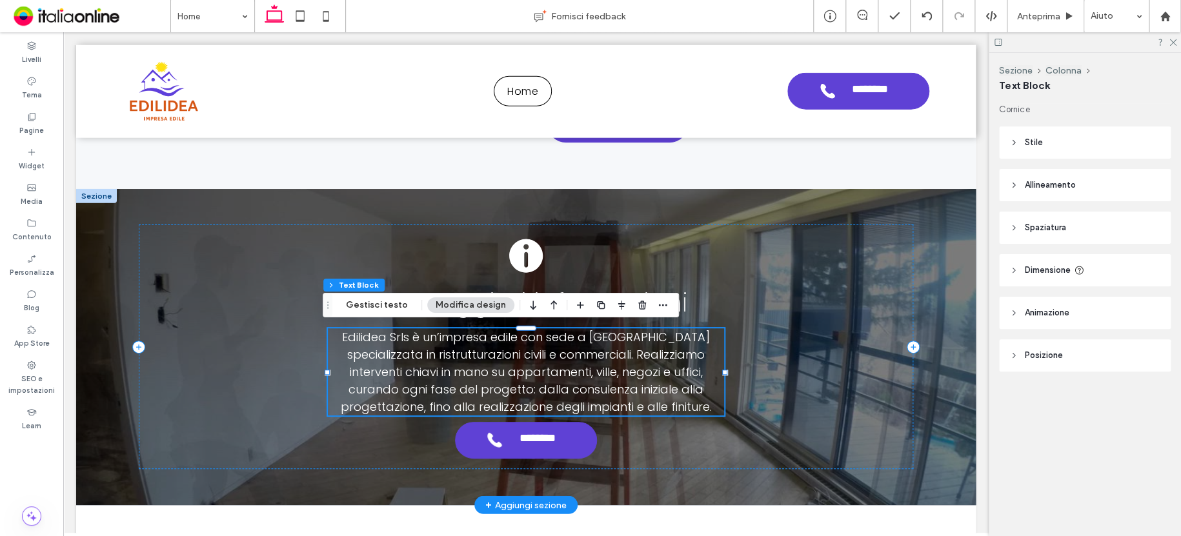
click at [544, 346] on span "Edilidea Srls è un’impresa edile con sede a Roma specializzata in ristrutturazi…" at bounding box center [525, 372] width 371 height 86
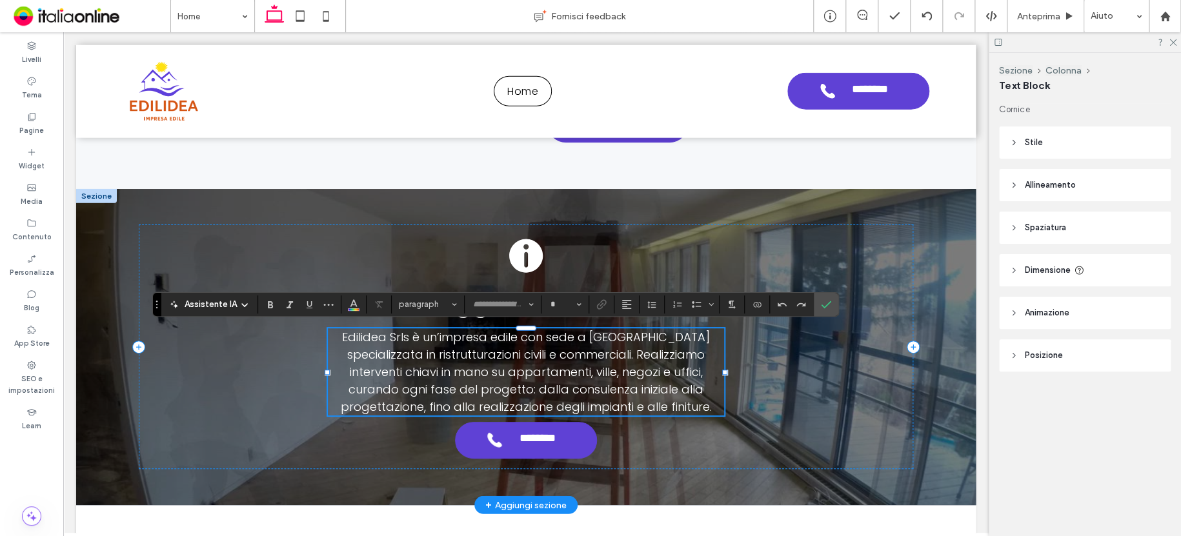
type input "*******"
type input "**"
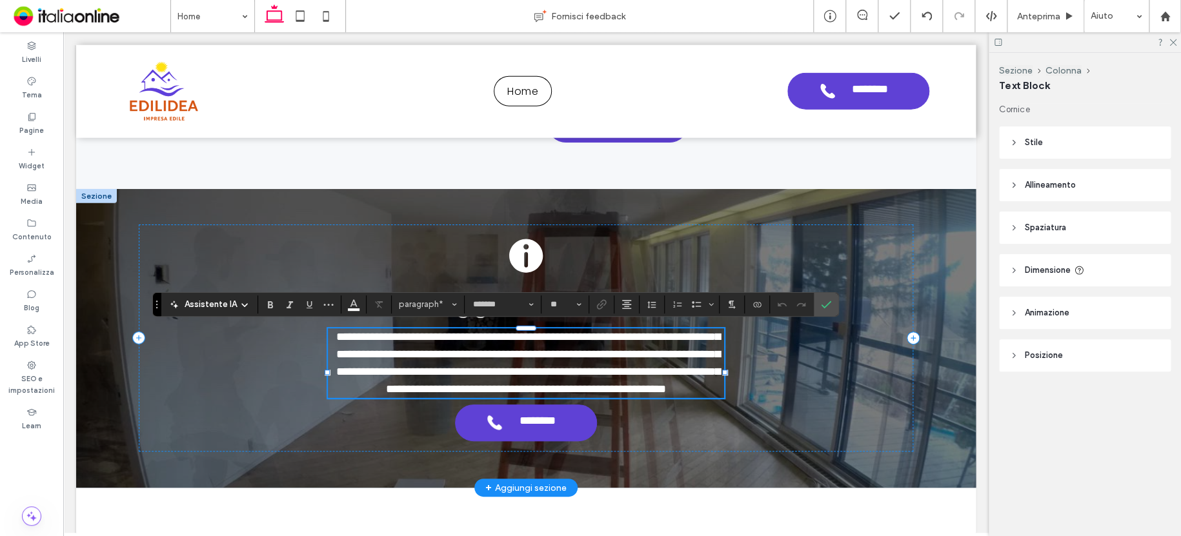
click at [468, 360] on span "**********" at bounding box center [528, 363] width 384 height 64
drag, startPoint x: 623, startPoint y: 332, endPoint x: 479, endPoint y: 328, distance: 144.6
click at [479, 331] on span "**********" at bounding box center [528, 363] width 384 height 64
click at [830, 307] on label "Conferma" at bounding box center [825, 304] width 19 height 23
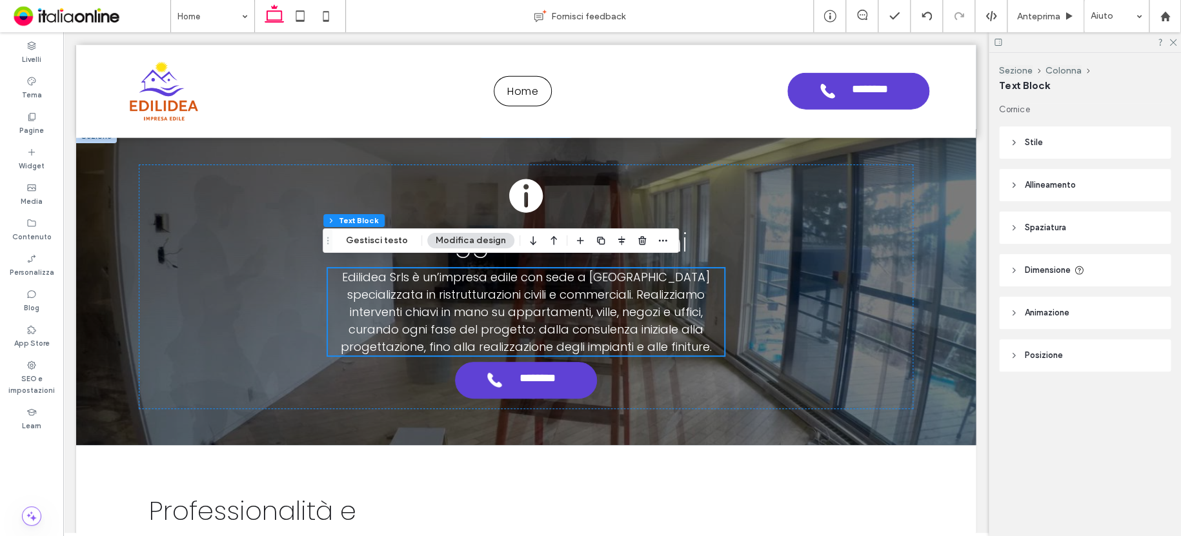
scroll to position [1664, 0]
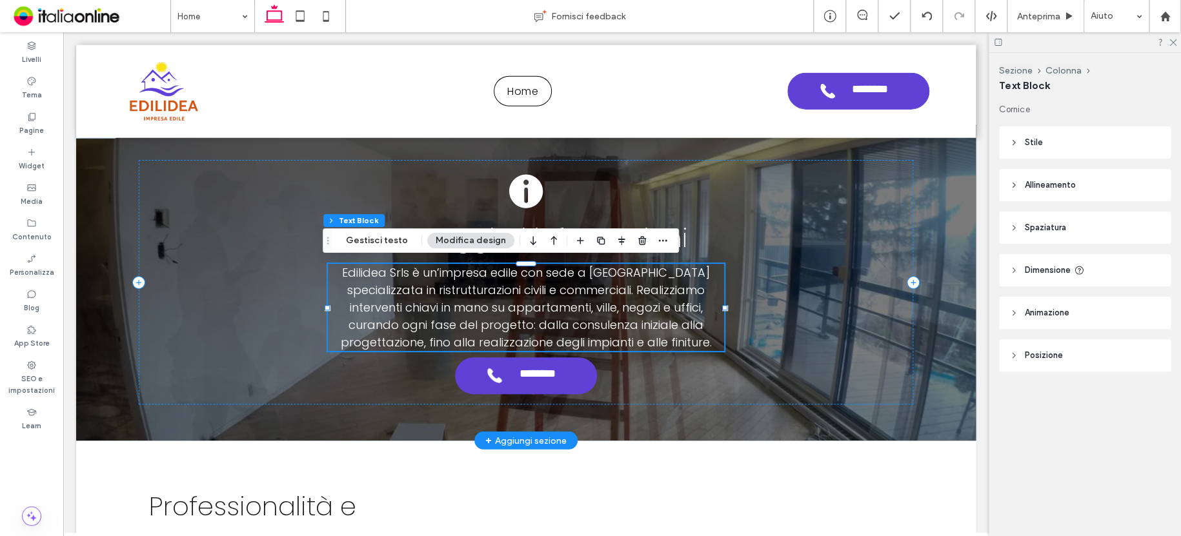
click at [570, 296] on p "Edilidea Srls è un’impresa edile con sede a Roma specializzata in ristrutturazi…" at bounding box center [526, 307] width 396 height 87
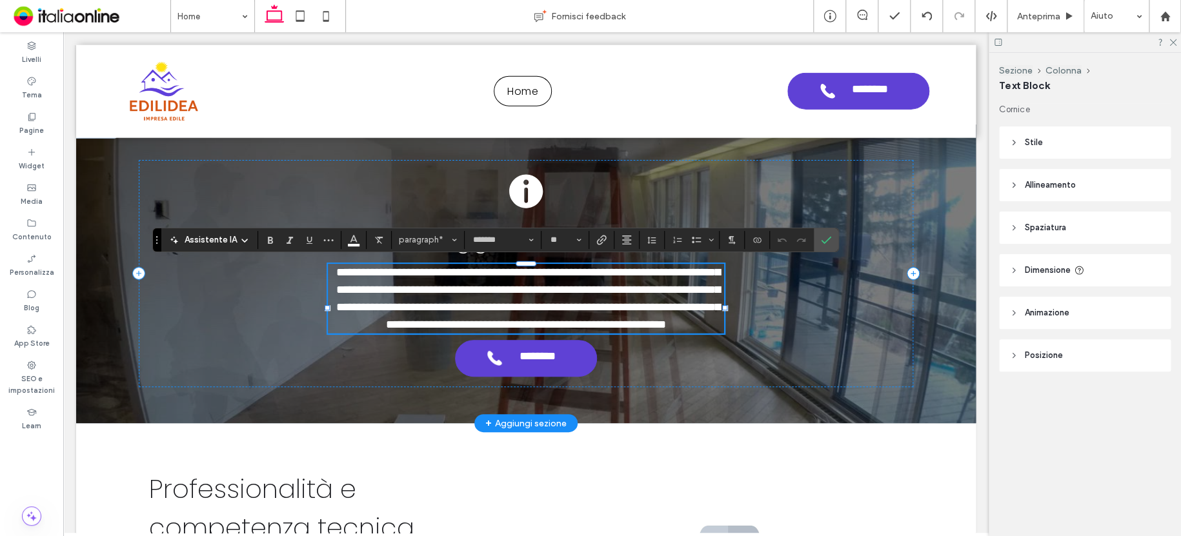
click at [536, 283] on span "**********" at bounding box center [528, 298] width 384 height 64
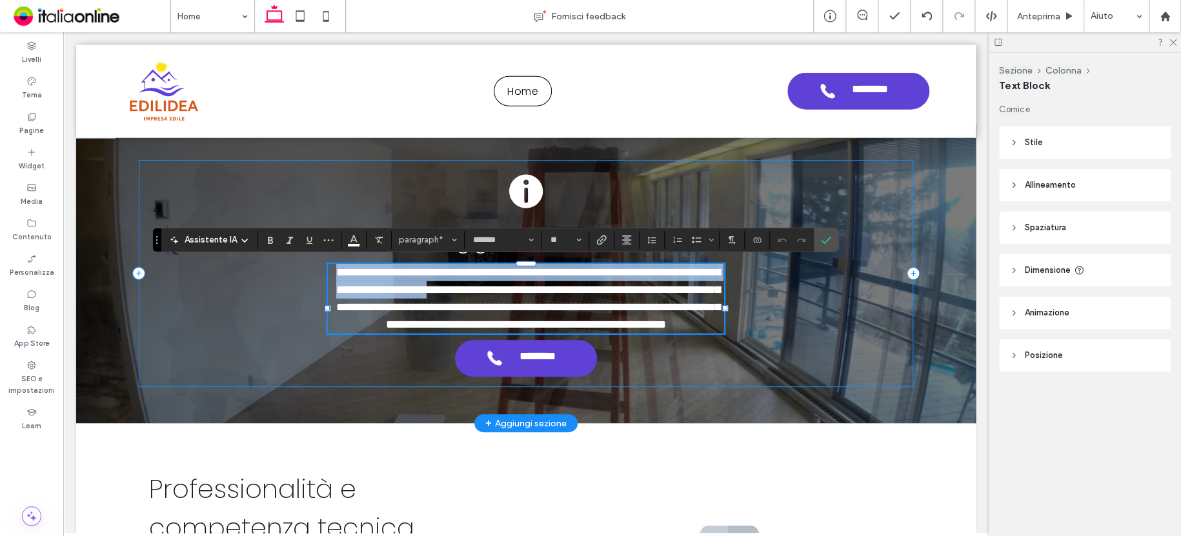
drag, startPoint x: 536, startPoint y: 283, endPoint x: 272, endPoint y: 258, distance: 265.7
click at [272, 258] on div "**********" at bounding box center [526, 273] width 774 height 227
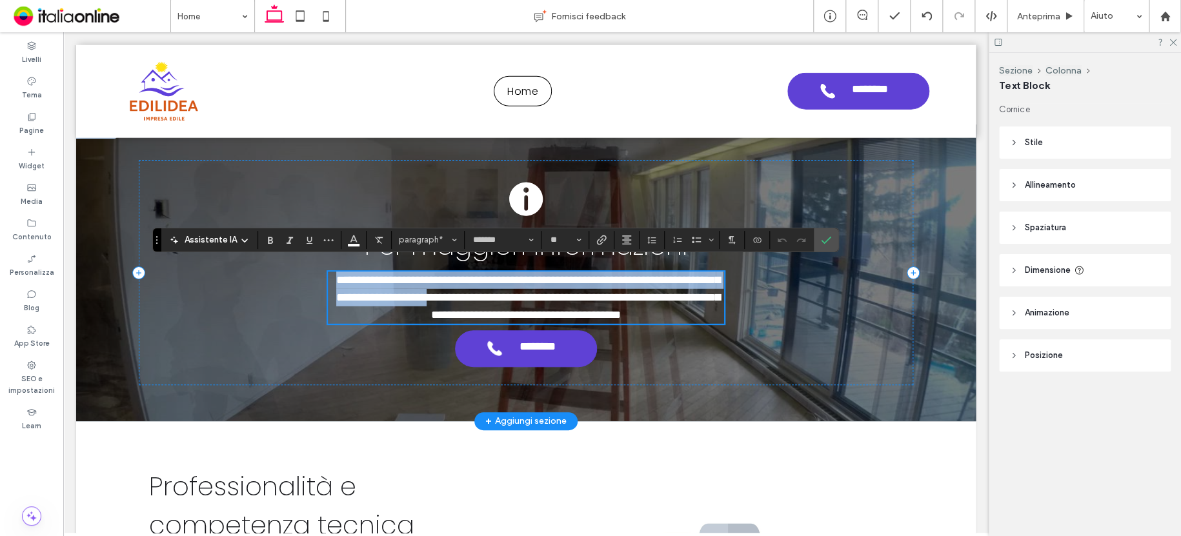
scroll to position [1671, 0]
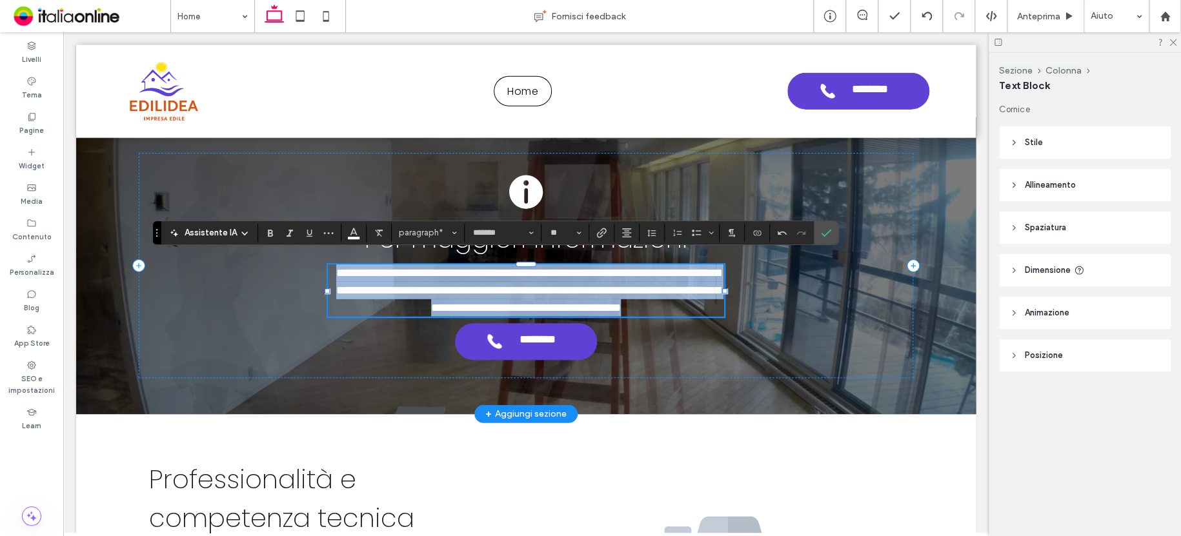
drag, startPoint x: 324, startPoint y: 268, endPoint x: 710, endPoint y: 311, distance: 388.8
click at [710, 311] on p "**********" at bounding box center [526, 290] width 396 height 52
copy span "**********"
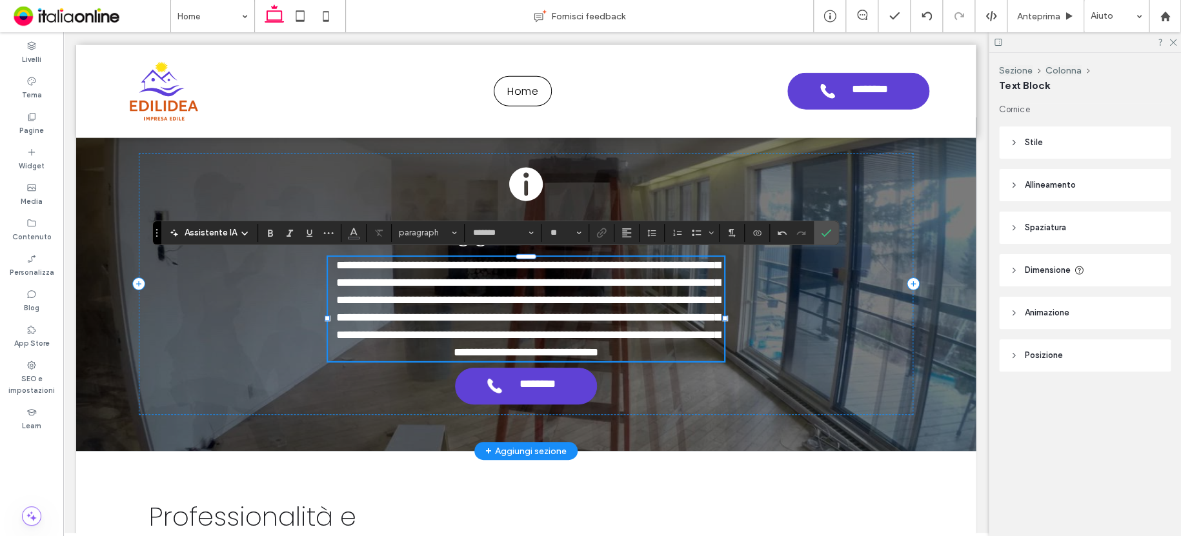
click at [510, 297] on span "**********" at bounding box center [528, 308] width 384 height 99
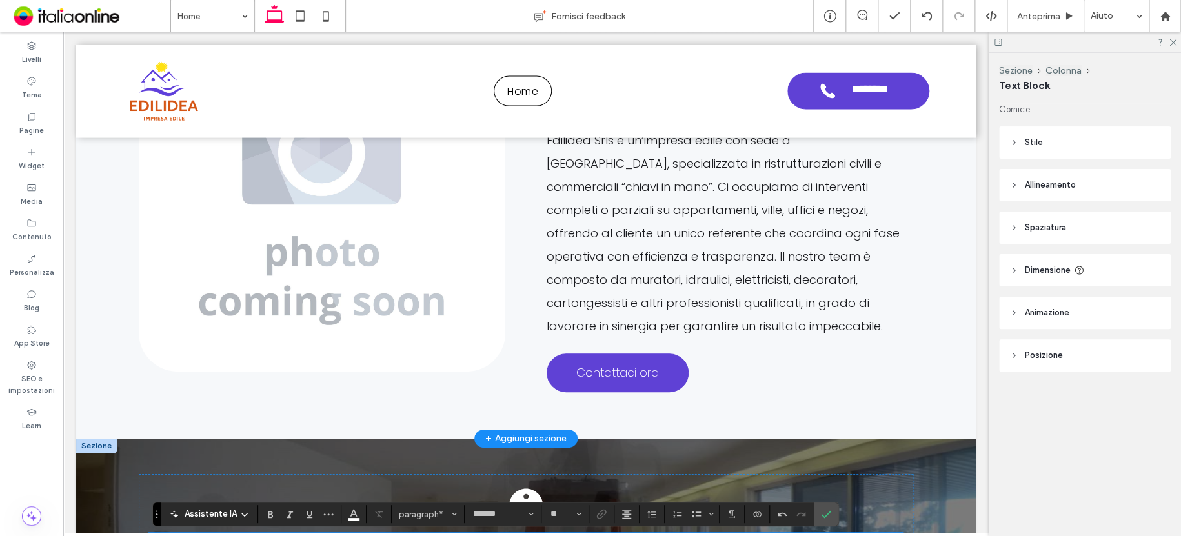
scroll to position [1607, 0]
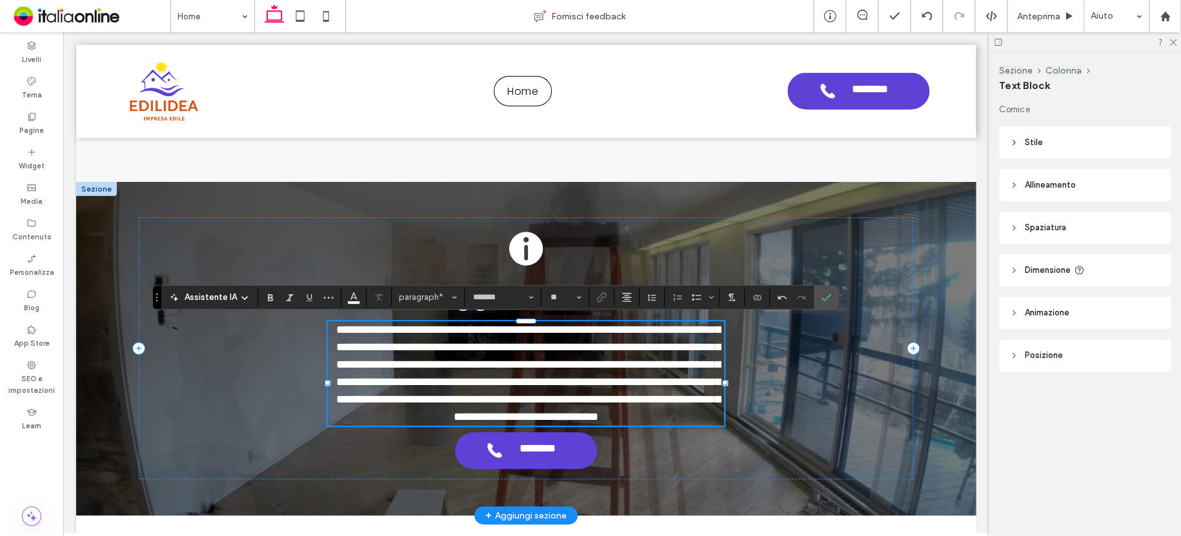
click at [546, 353] on p "**********" at bounding box center [526, 373] width 396 height 105
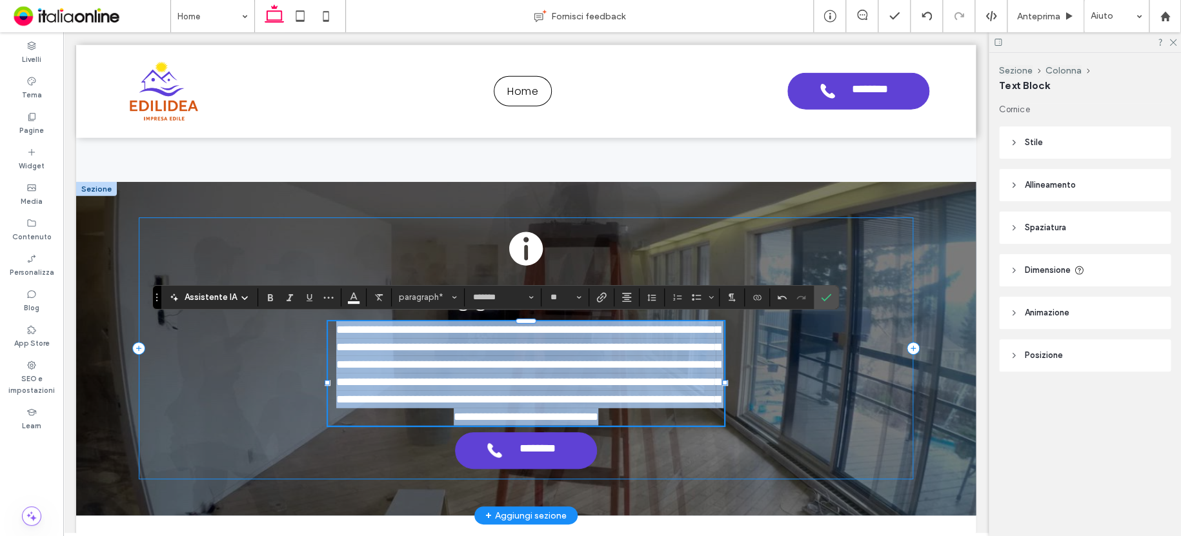
drag, startPoint x: 640, startPoint y: 432, endPoint x: 244, endPoint y: 310, distance: 413.8
click at [244, 310] on div "**********" at bounding box center [526, 348] width 774 height 262
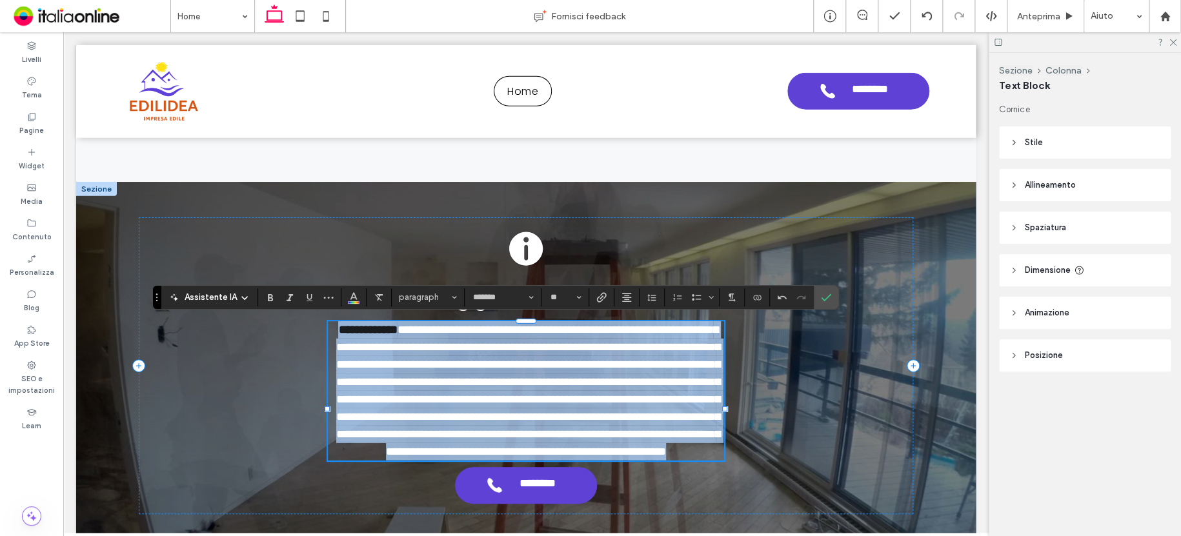
drag, startPoint x: 328, startPoint y: 323, endPoint x: 704, endPoint y: 486, distance: 410.6
click at [704, 461] on p "**********" at bounding box center [526, 390] width 396 height 139
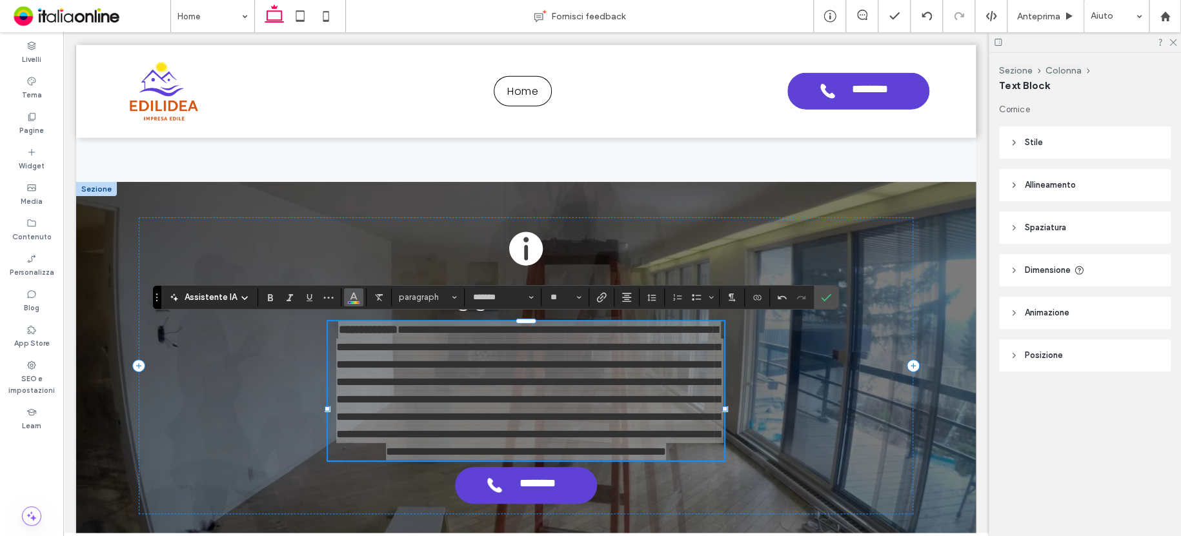
click at [357, 298] on icon "Colore" at bounding box center [353, 296] width 10 height 10
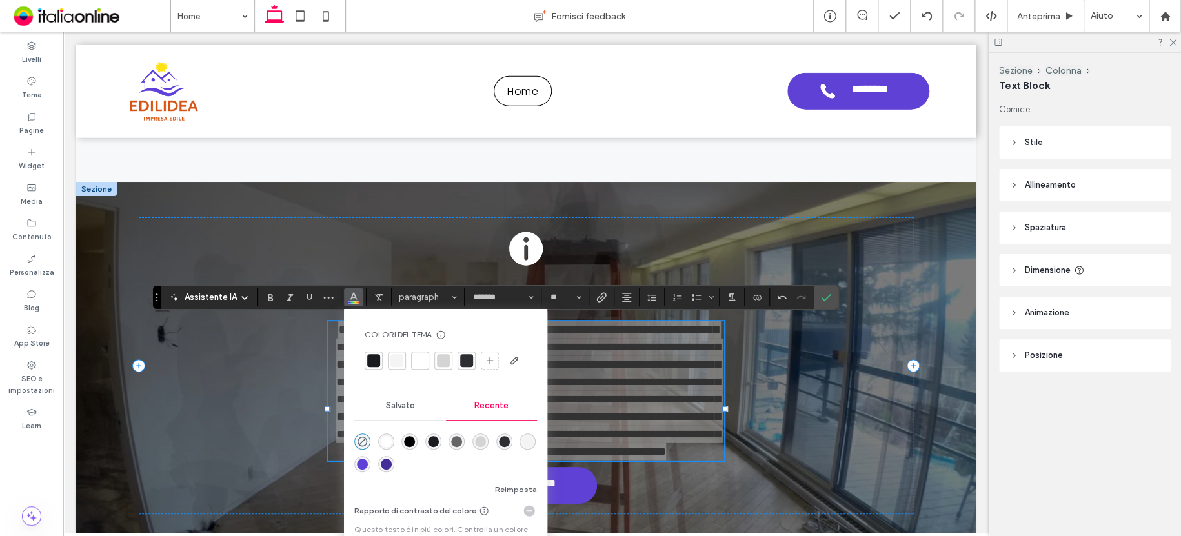
click at [388, 439] on div "rgba(255, 255, 255, 1)" at bounding box center [386, 441] width 11 height 11
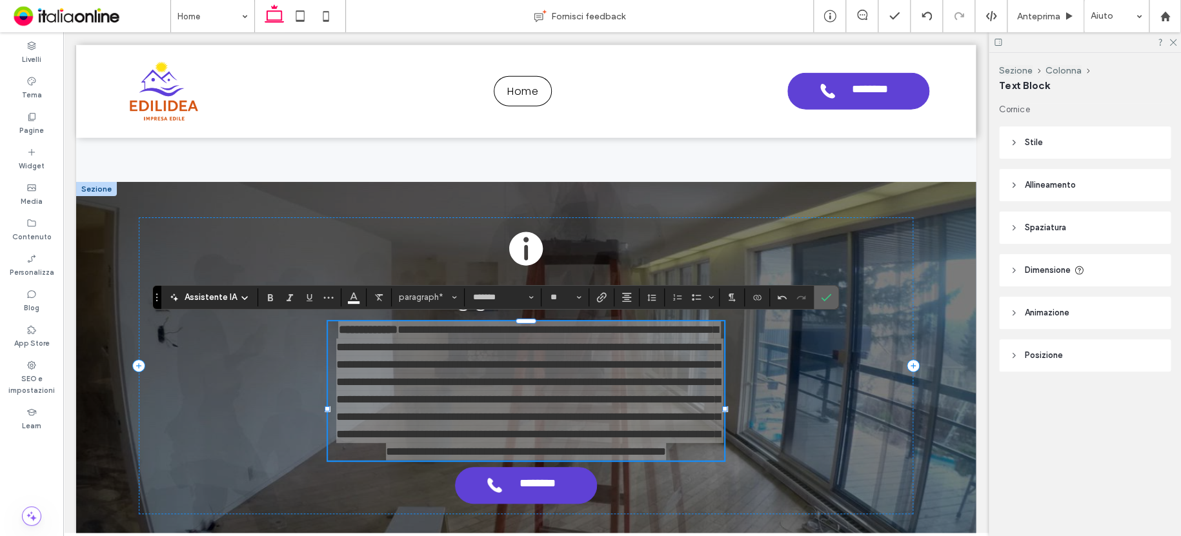
drag, startPoint x: 823, startPoint y: 300, endPoint x: 745, endPoint y: 257, distance: 89.2
click at [823, 300] on icon "Conferma" at bounding box center [826, 297] width 10 height 10
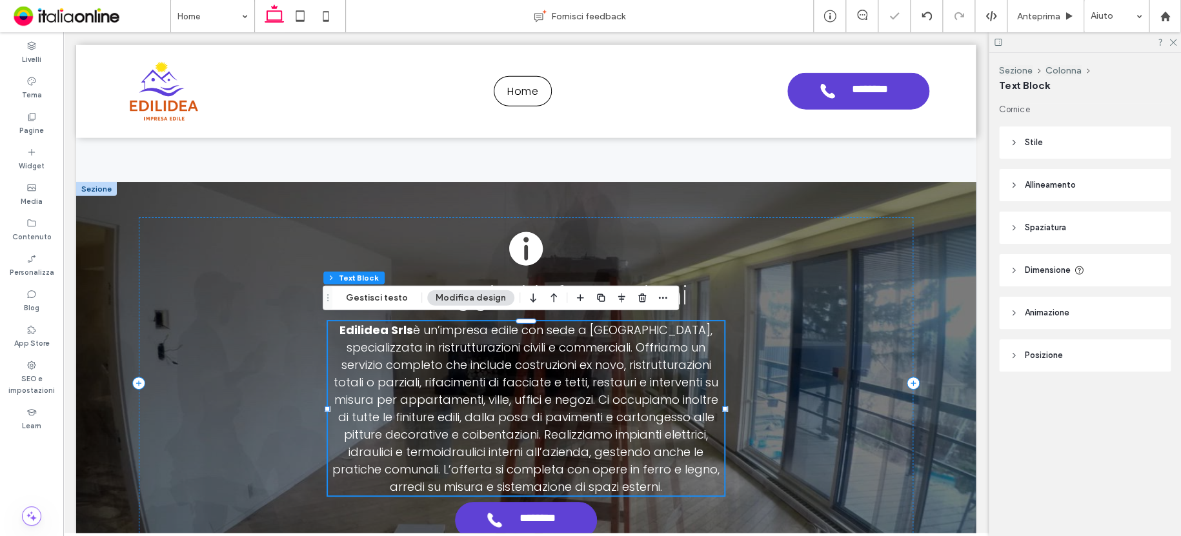
click at [664, 335] on span "è un’impresa edile con sede a Roma, specializzata in ristrutturazioni civili e …" at bounding box center [525, 408] width 387 height 173
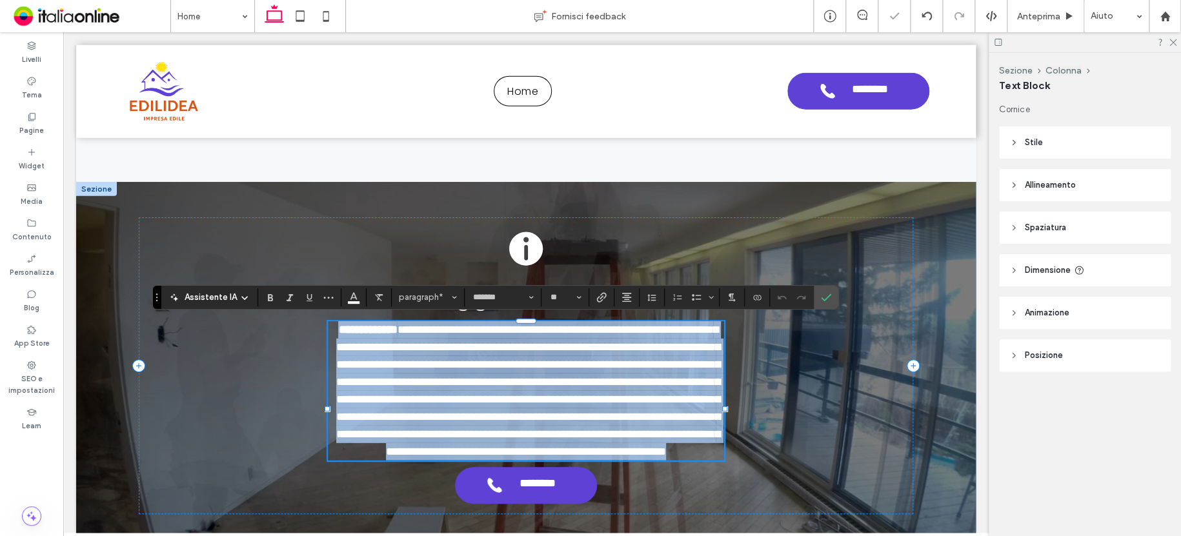
click at [486, 342] on span "**********" at bounding box center [528, 391] width 384 height 134
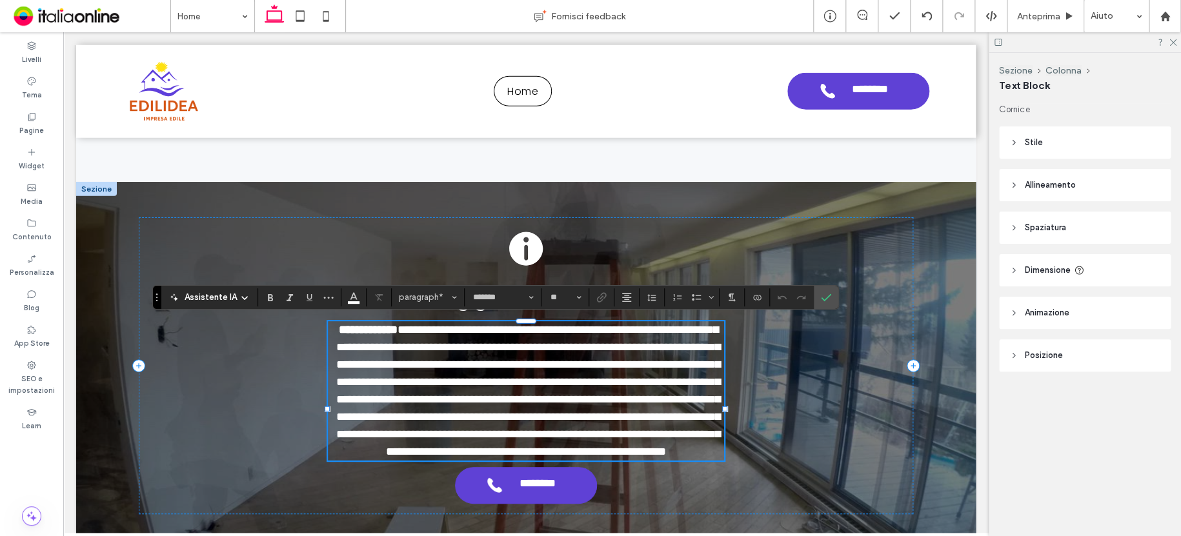
click at [623, 328] on span "**********" at bounding box center [528, 391] width 384 height 134
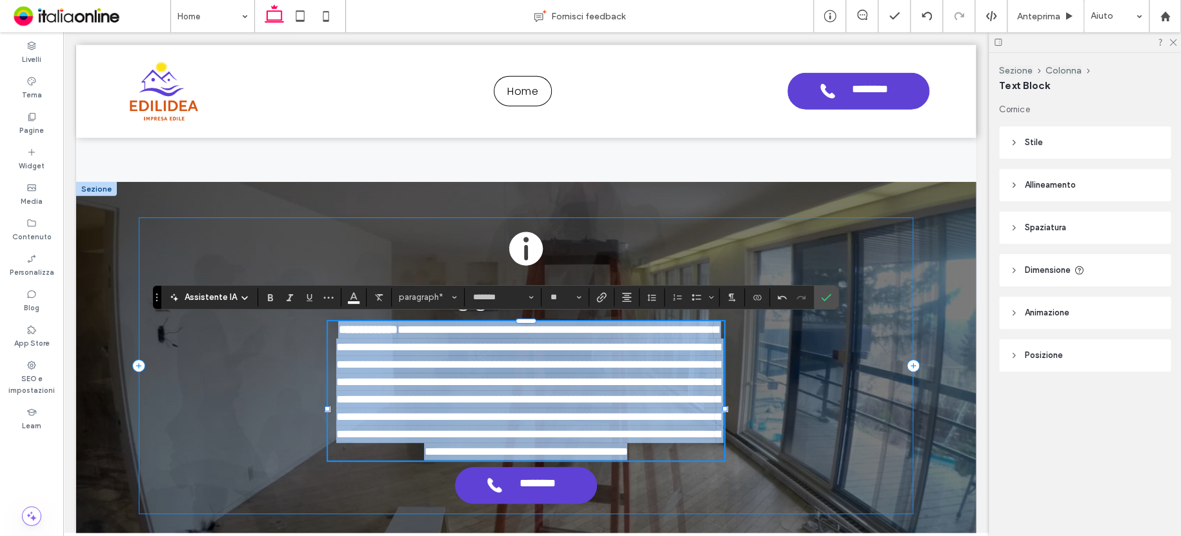
drag, startPoint x: 565, startPoint y: 490, endPoint x: 310, endPoint y: 316, distance: 308.8
click at [310, 316] on div "**********" at bounding box center [526, 365] width 774 height 297
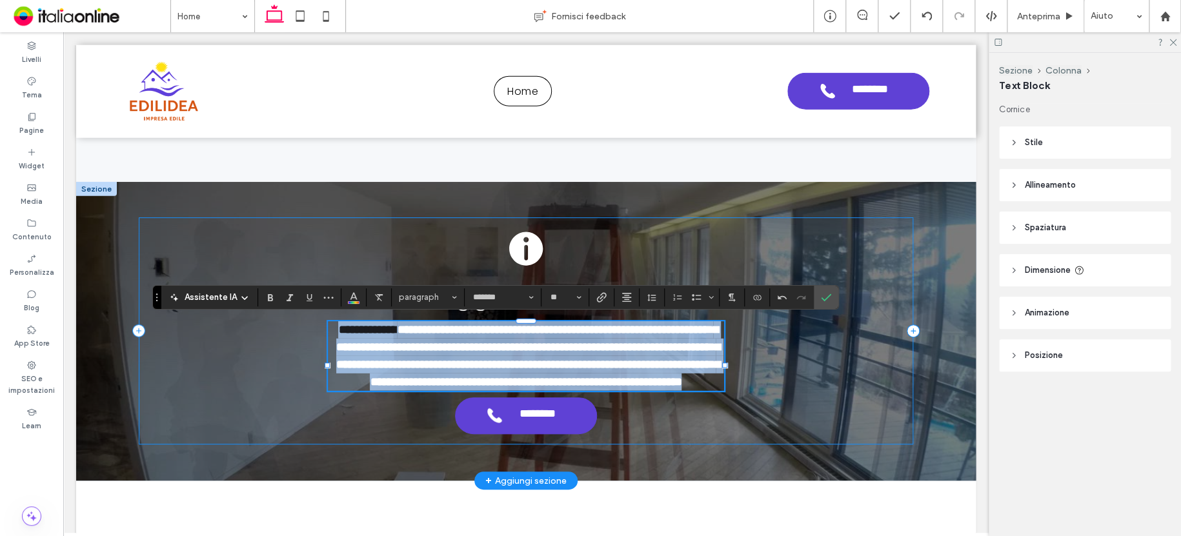
drag, startPoint x: 323, startPoint y: 324, endPoint x: 644, endPoint y: 407, distance: 331.9
click at [660, 416] on div "**********" at bounding box center [526, 330] width 774 height 227
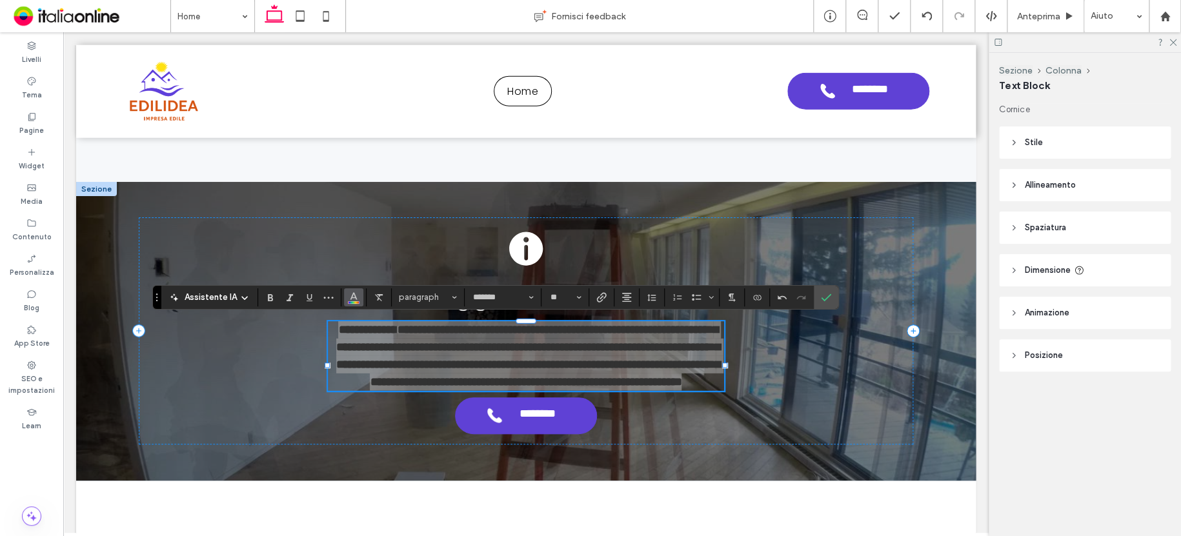
click at [348, 295] on icon "Colore" at bounding box center [353, 296] width 10 height 10
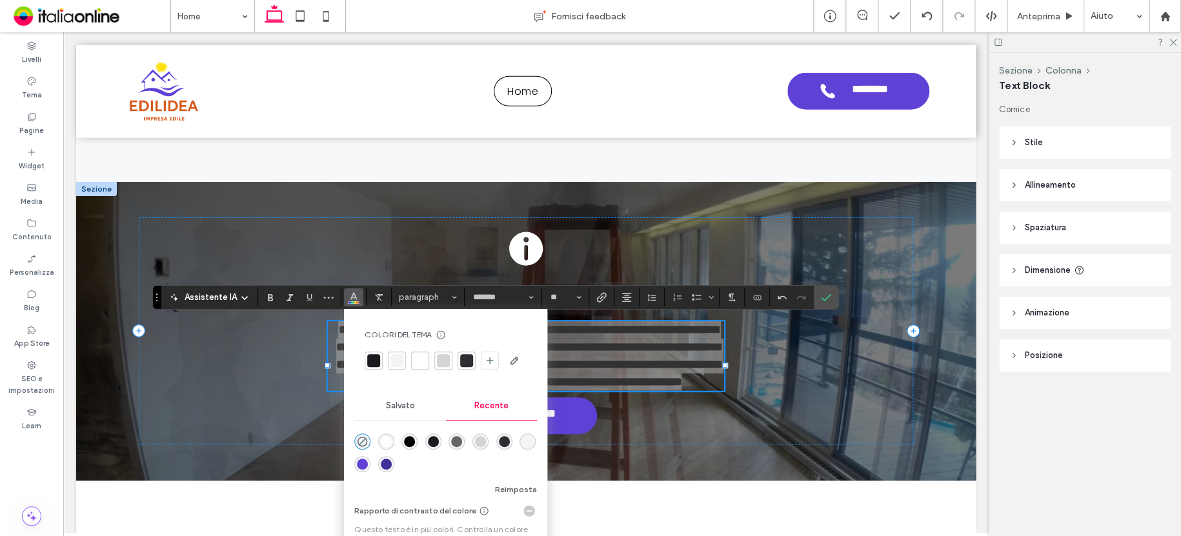
click at [383, 443] on div "rgba(255, 255, 255, 1)" at bounding box center [386, 441] width 11 height 11
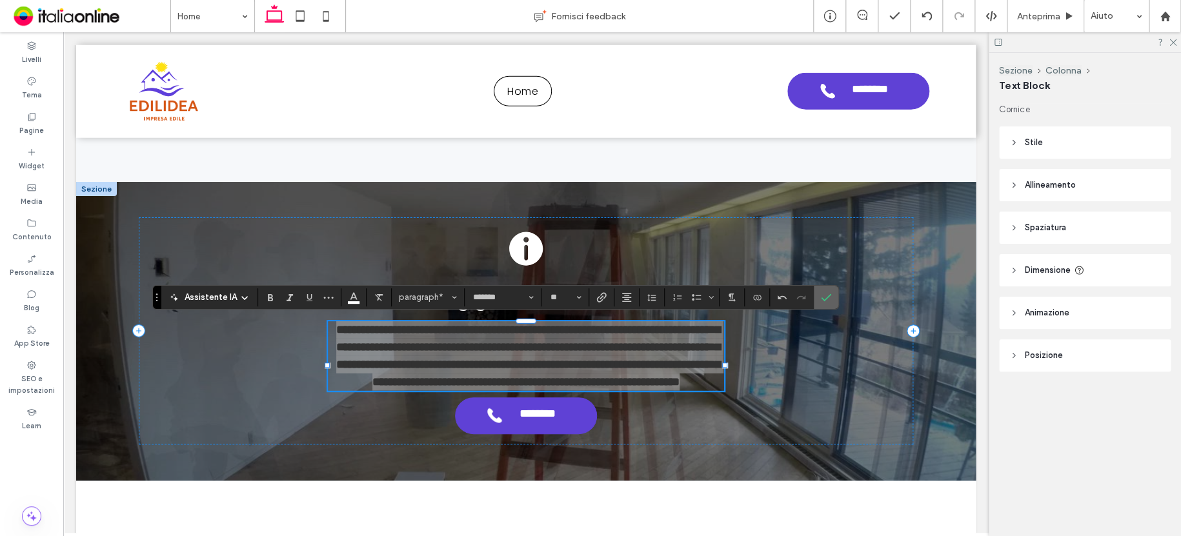
click at [825, 299] on icon "Conferma" at bounding box center [826, 297] width 10 height 10
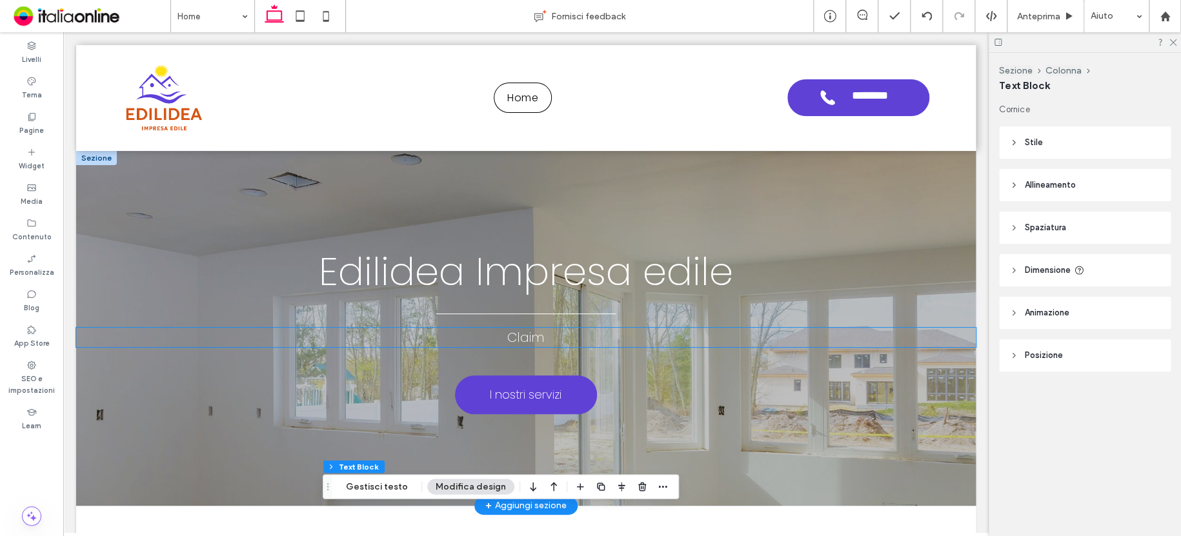
click at [531, 344] on span "Claim" at bounding box center [525, 337] width 37 height 18
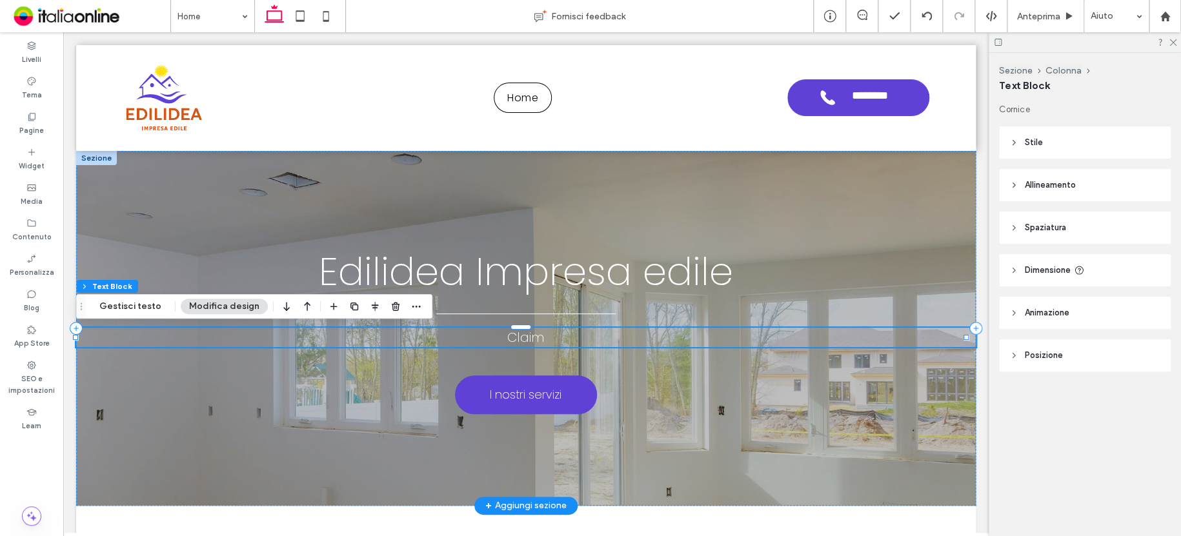
click at [545, 341] on h4 "Claim" at bounding box center [525, 337] width 899 height 19
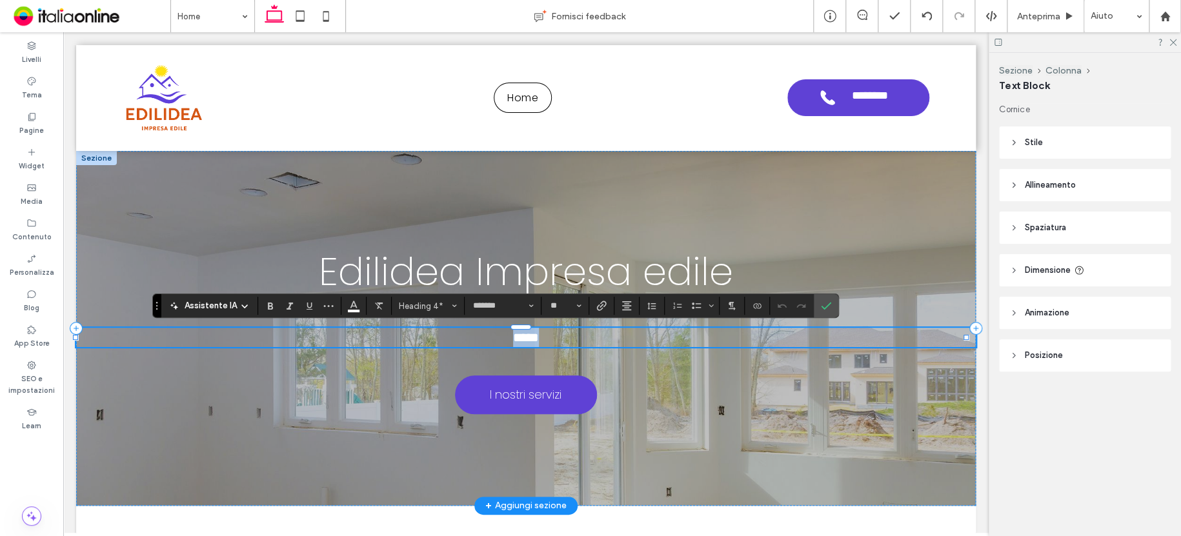
click at [552, 335] on h4 "*****" at bounding box center [525, 337] width 899 height 19
drag, startPoint x: 552, startPoint y: 335, endPoint x: 520, endPoint y: 335, distance: 31.6
click at [509, 335] on h4 "*****" at bounding box center [525, 337] width 899 height 19
type input "**"
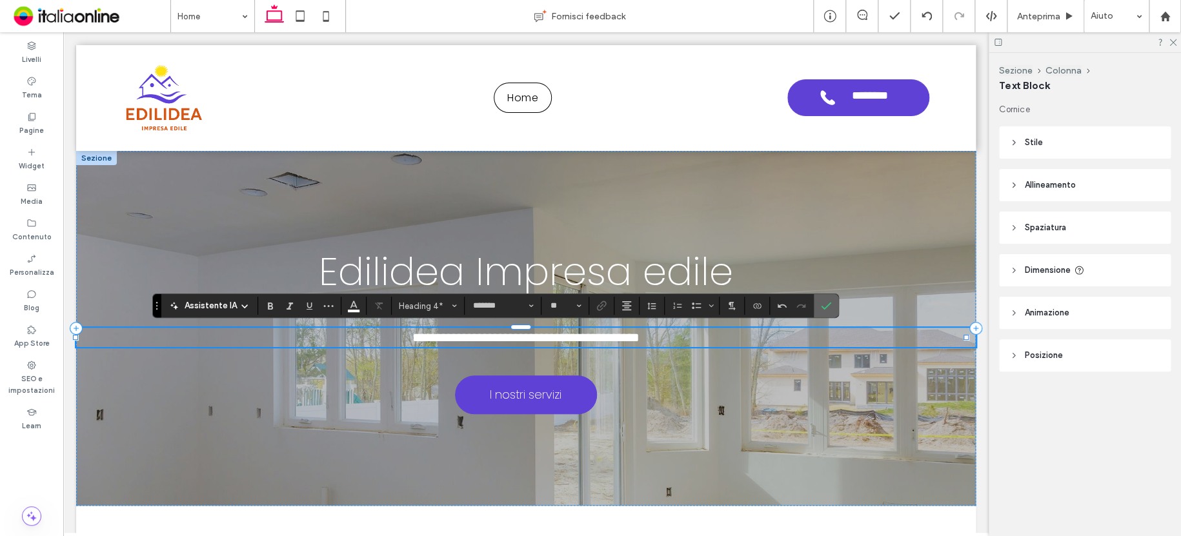
click at [829, 303] on label "Conferma" at bounding box center [825, 305] width 19 height 23
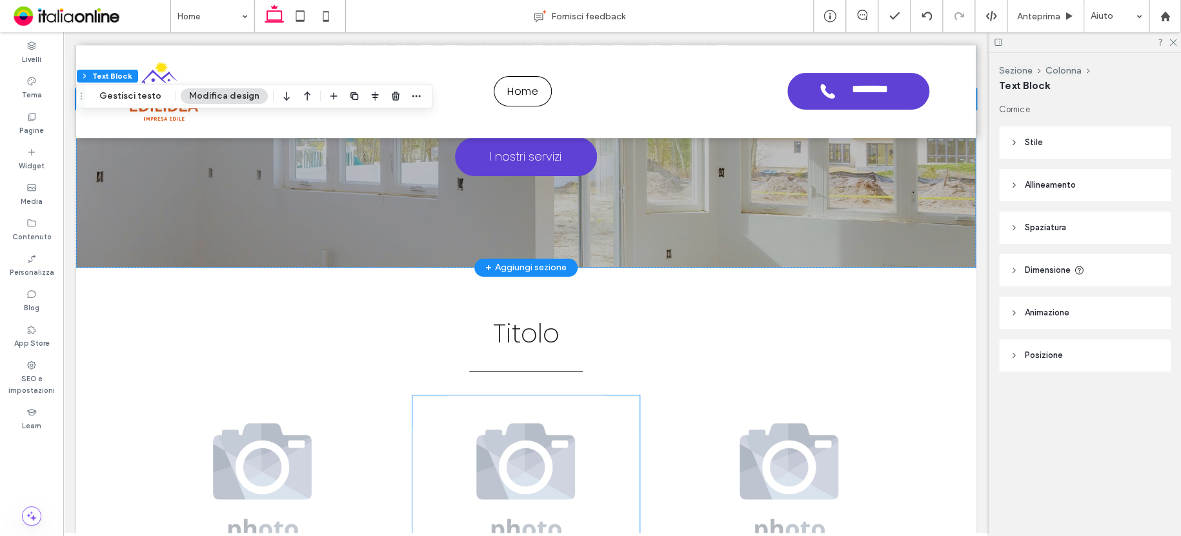
scroll to position [181, 0]
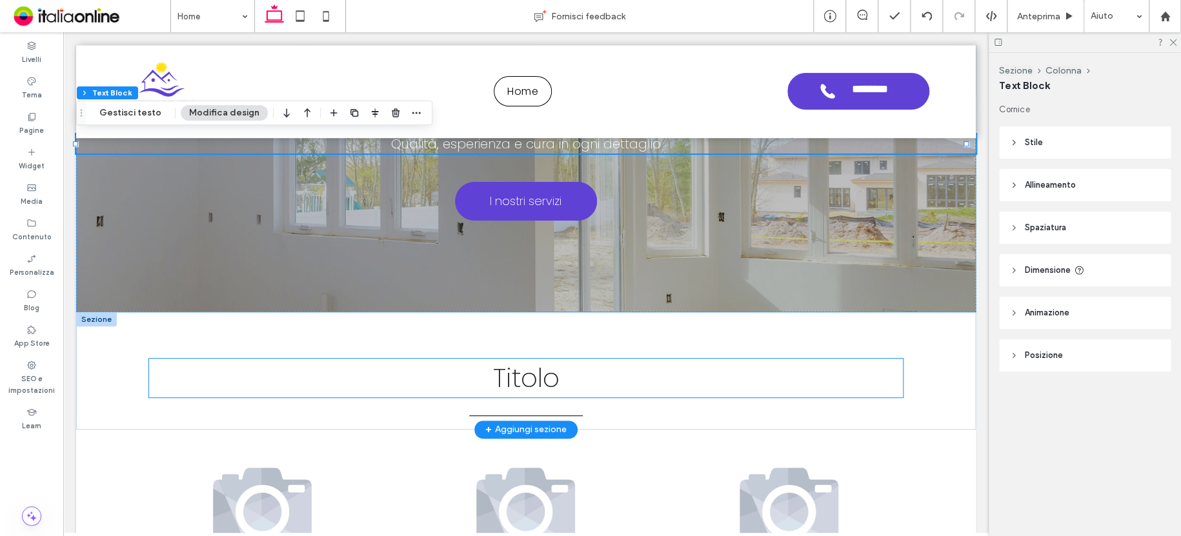
drag, startPoint x: 540, startPoint y: 386, endPoint x: 552, endPoint y: 387, distance: 11.7
click at [540, 386] on span "Titolo" at bounding box center [526, 378] width 66 height 36
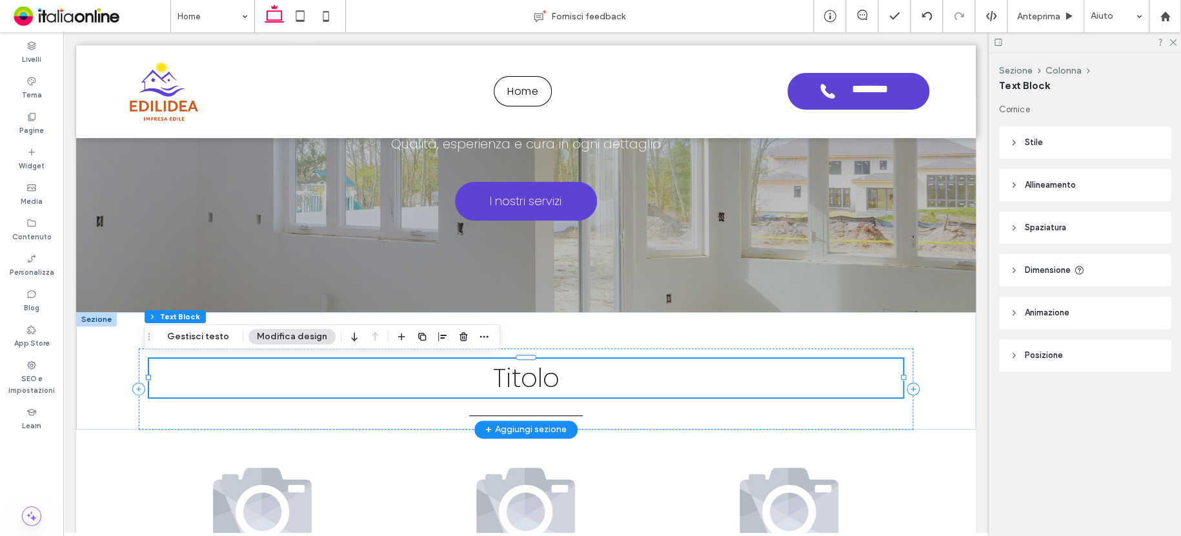
click at [583, 377] on h2 "Titolo" at bounding box center [525, 378] width 753 height 39
type input "*******"
type input "**"
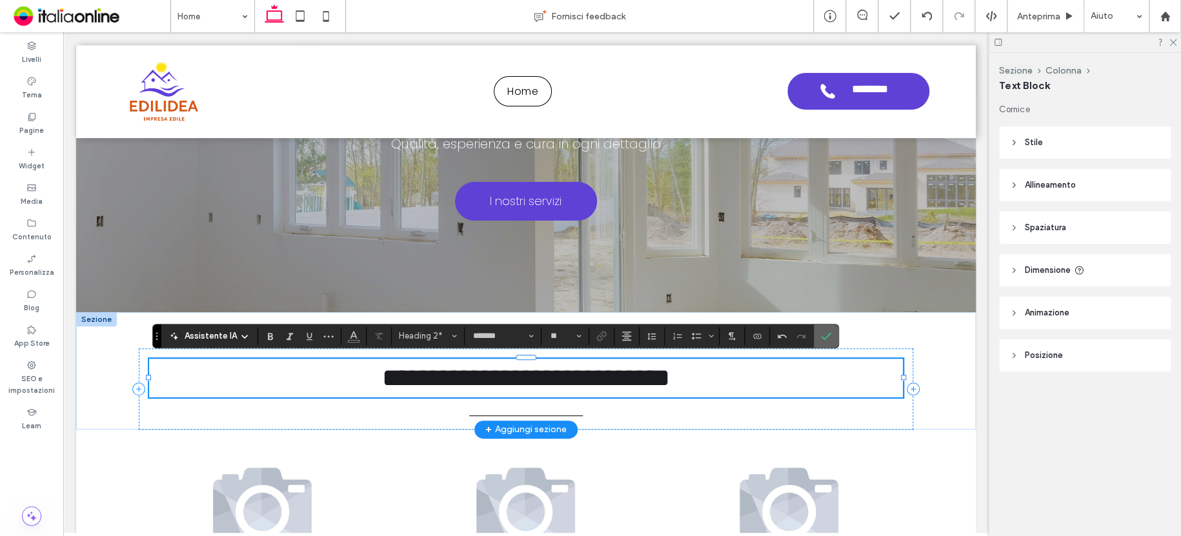
click at [822, 334] on icon "Conferma" at bounding box center [826, 336] width 10 height 10
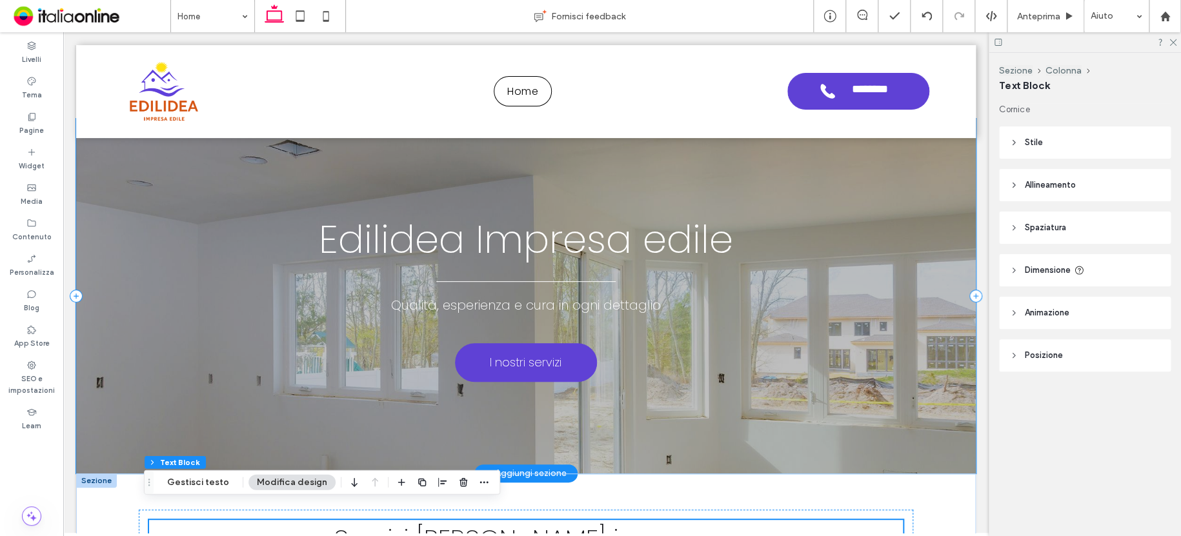
scroll to position [0, 0]
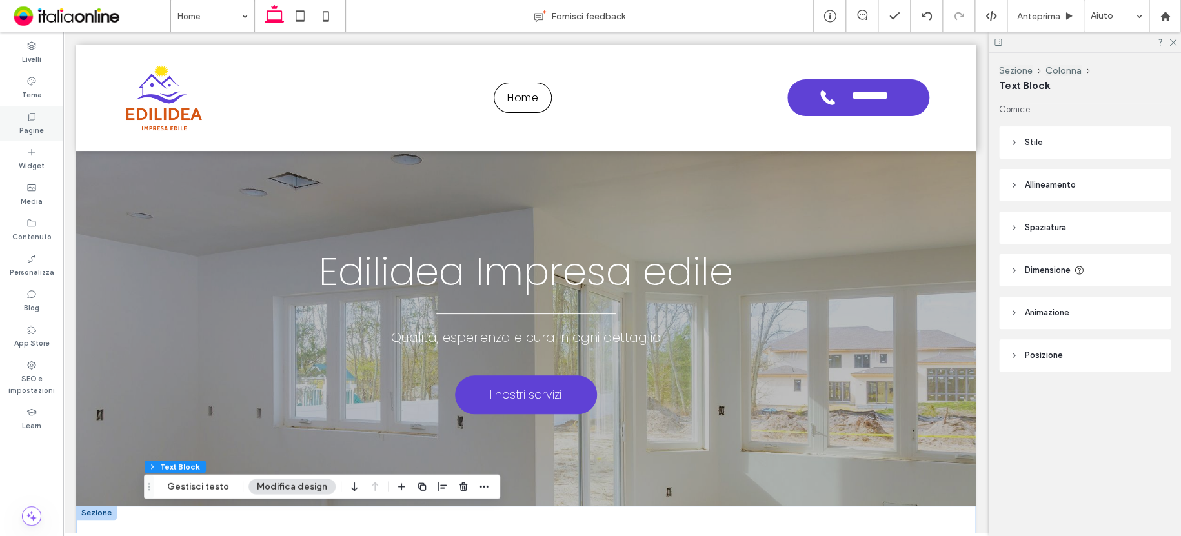
click at [37, 121] on div "Pagine" at bounding box center [31, 123] width 63 height 35
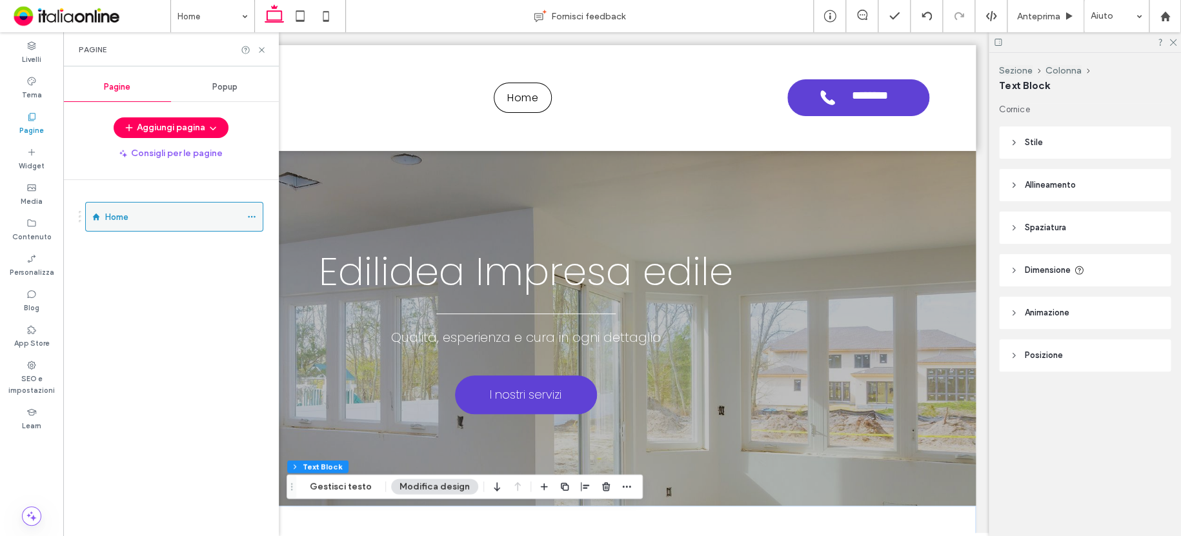
click at [257, 214] on div at bounding box center [254, 216] width 15 height 19
click at [253, 213] on icon at bounding box center [251, 216] width 9 height 9
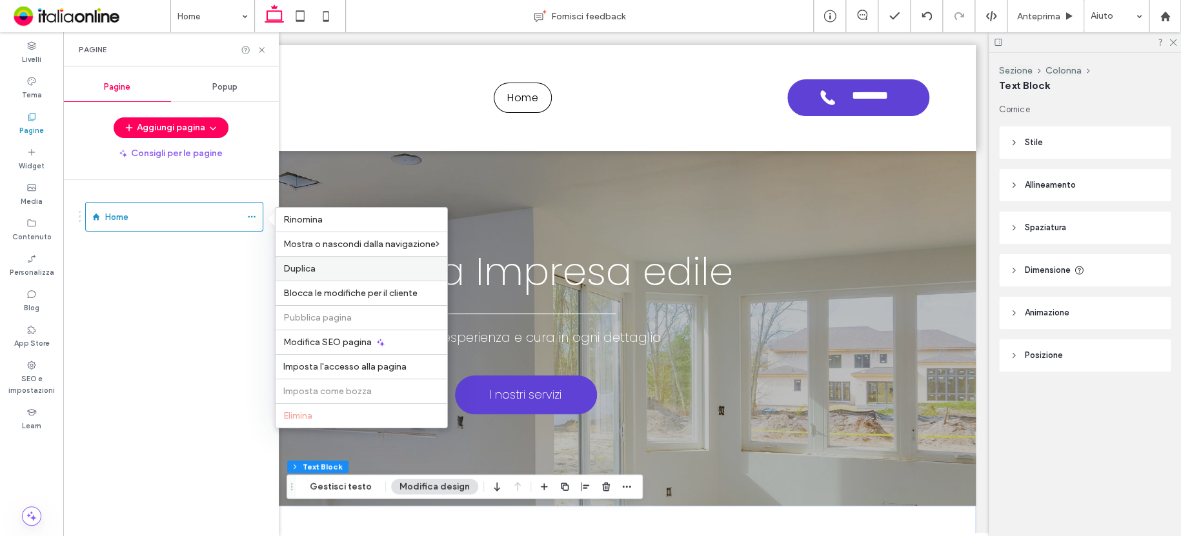
click at [297, 263] on span "Duplica" at bounding box center [299, 268] width 32 height 11
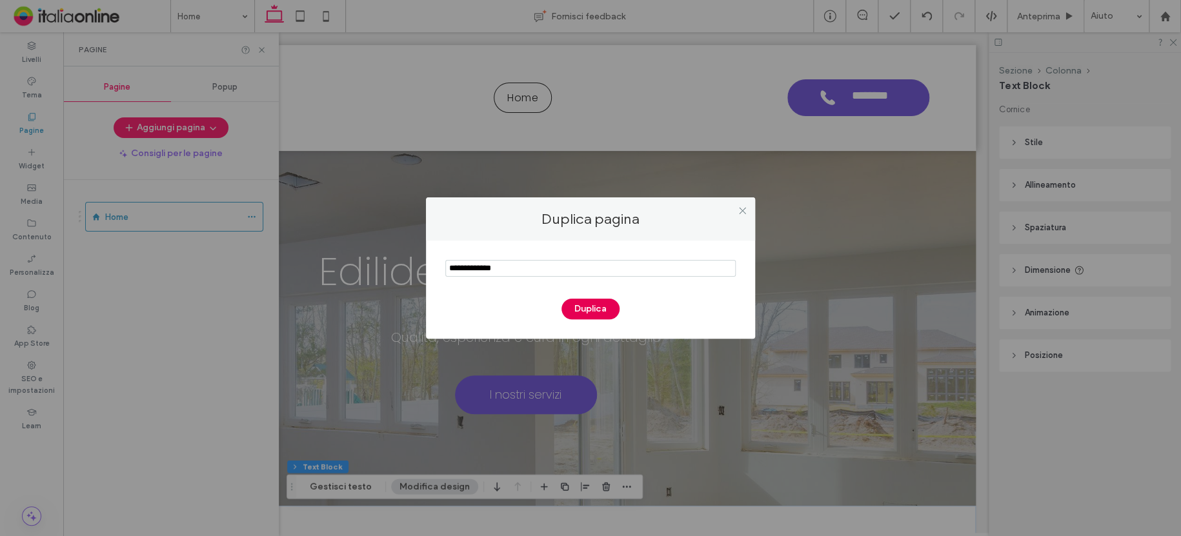
click at [593, 304] on button "Duplica" at bounding box center [590, 309] width 58 height 21
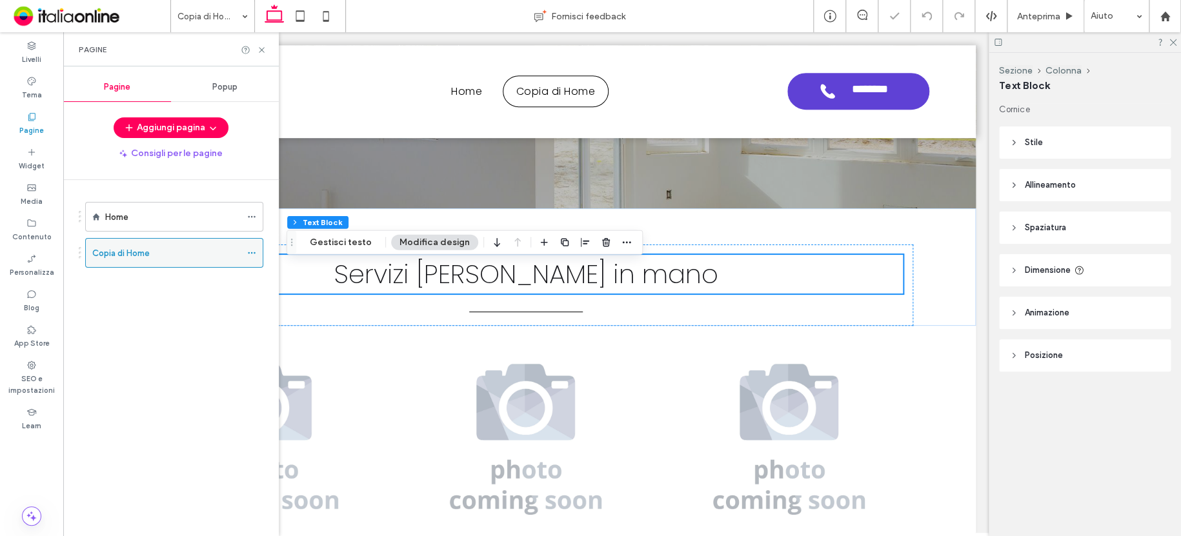
scroll to position [275, 0]
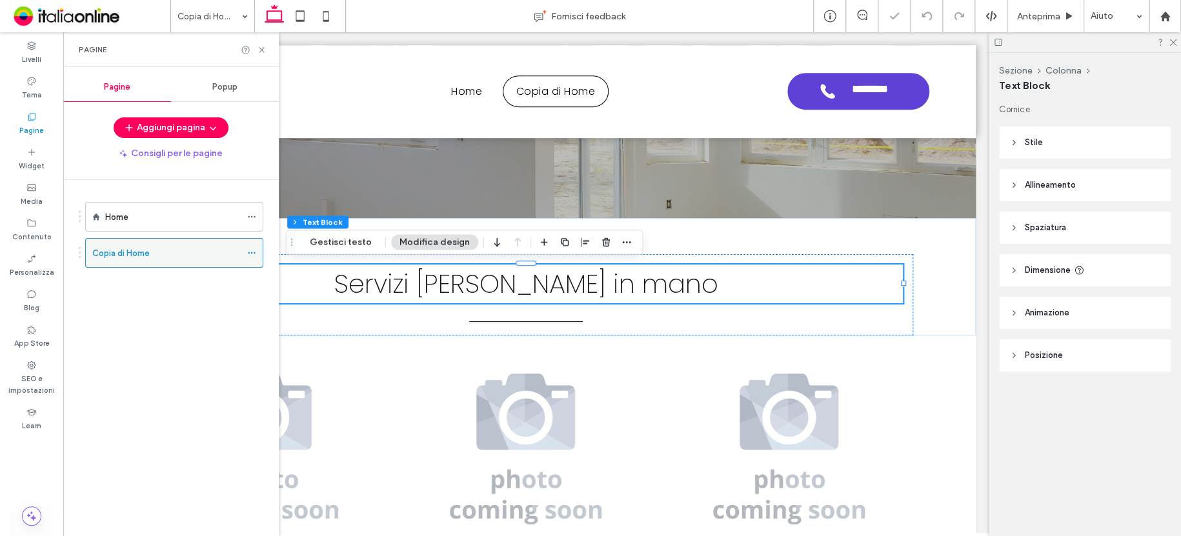
click at [249, 251] on icon at bounding box center [251, 252] width 9 height 9
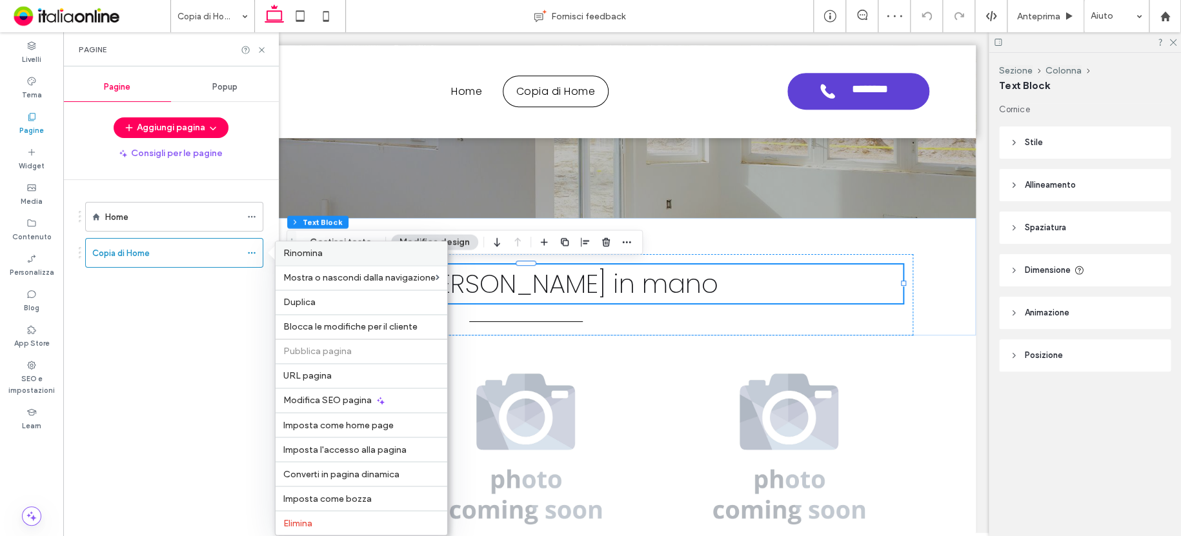
click at [310, 257] on span "Rinomina" at bounding box center [302, 253] width 39 height 11
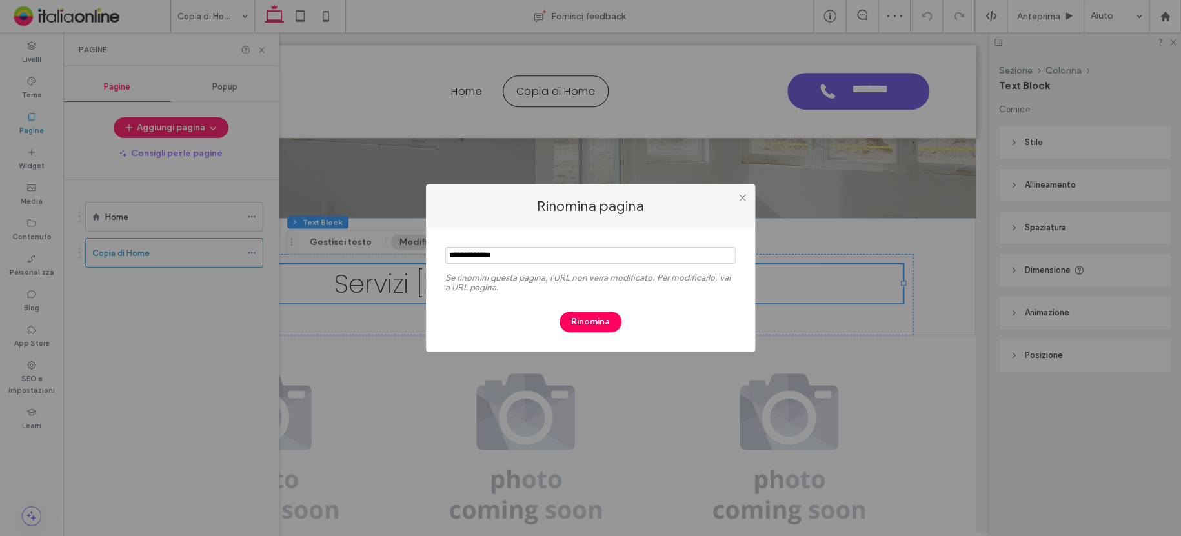
drag, startPoint x: 539, startPoint y: 263, endPoint x: 402, endPoint y: 261, distance: 137.4
click at [402, 261] on div "Rinomina pagina Se rinomini questa pagina, l'URL non verrà modificato. Per modi…" at bounding box center [590, 268] width 1181 height 536
type input "*******"
click at [593, 315] on button "Rinomina" at bounding box center [590, 322] width 62 height 21
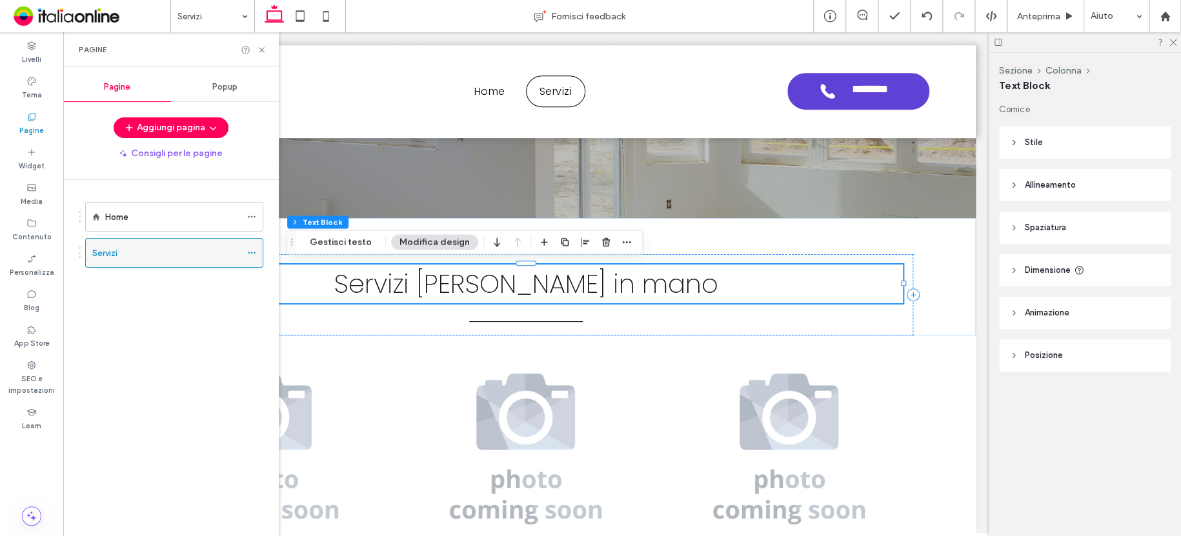
click at [251, 255] on icon at bounding box center [251, 252] width 9 height 9
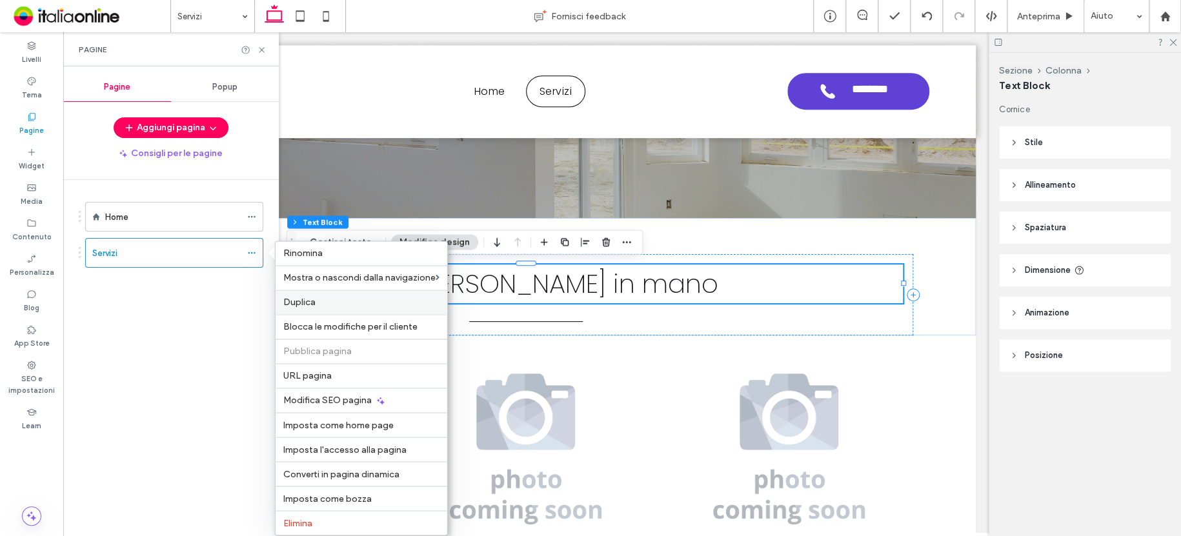
click at [306, 301] on span "Duplica" at bounding box center [299, 302] width 32 height 11
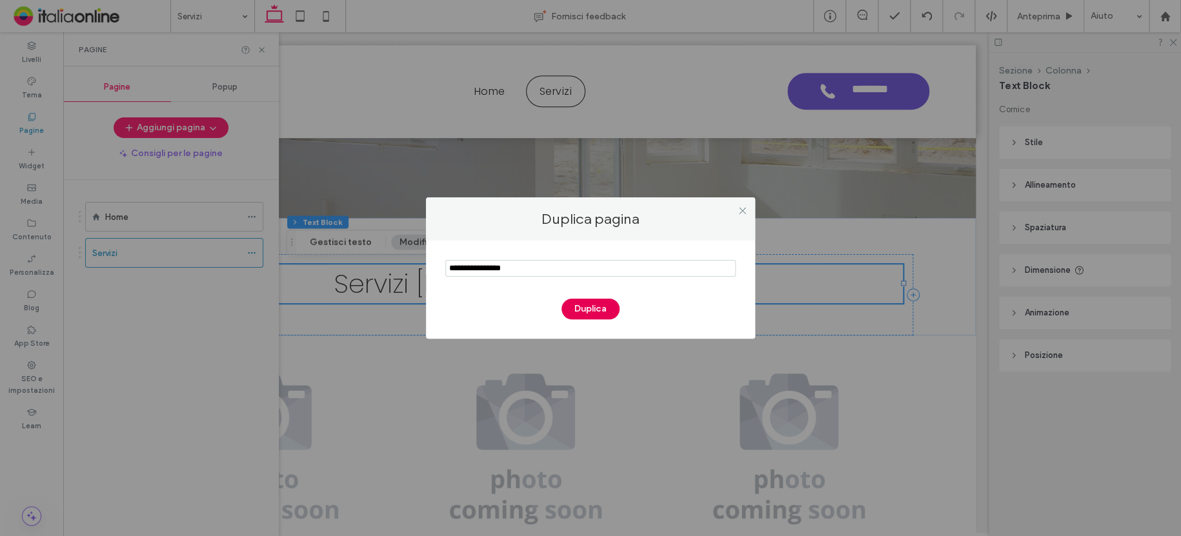
click at [597, 307] on button "Duplica" at bounding box center [590, 309] width 58 height 21
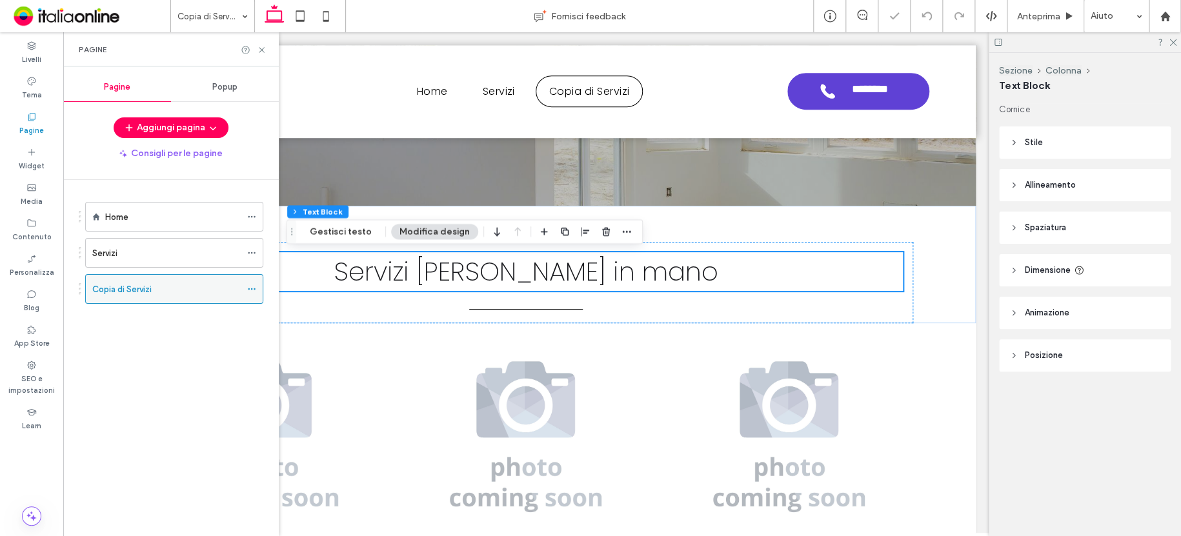
click at [255, 286] on icon at bounding box center [251, 288] width 9 height 9
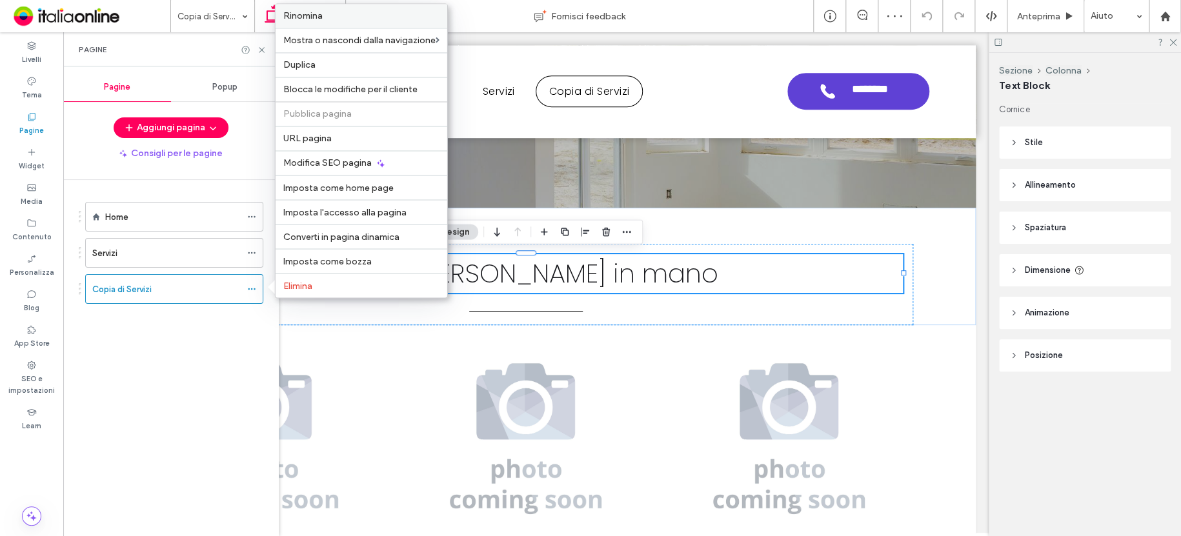
click at [312, 19] on span "Rinomina" at bounding box center [302, 15] width 39 height 11
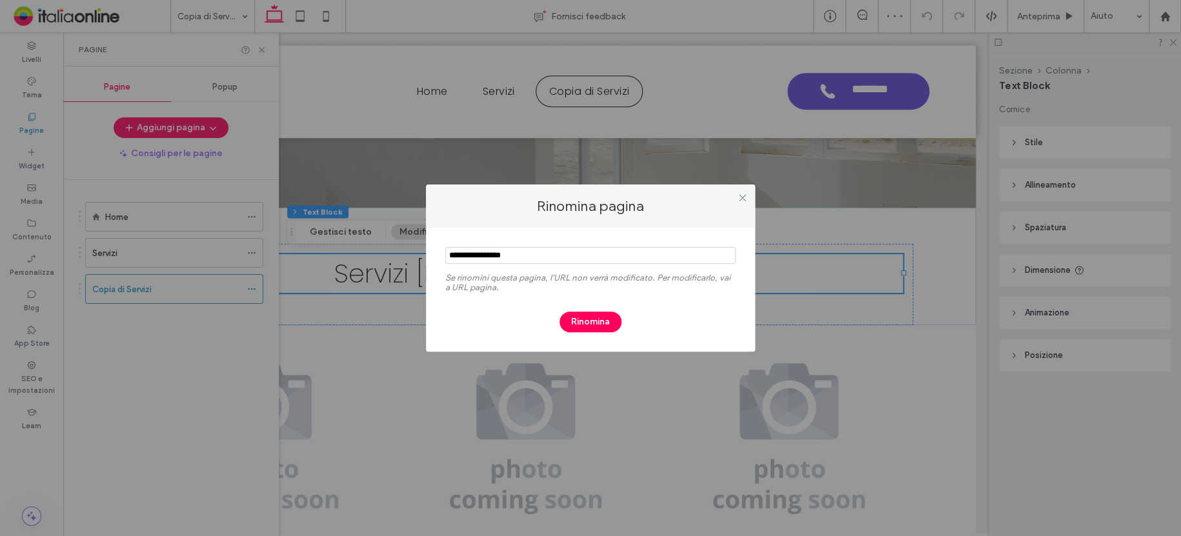
drag, startPoint x: 528, startPoint y: 256, endPoint x: 413, endPoint y: 254, distance: 115.5
click at [413, 254] on div "Rinomina pagina Se rinomini questa pagina, l'URL non verrà modificato. Per modi…" at bounding box center [590, 268] width 1181 height 536
type input "********"
click at [606, 323] on button "Rinomina" at bounding box center [590, 322] width 62 height 21
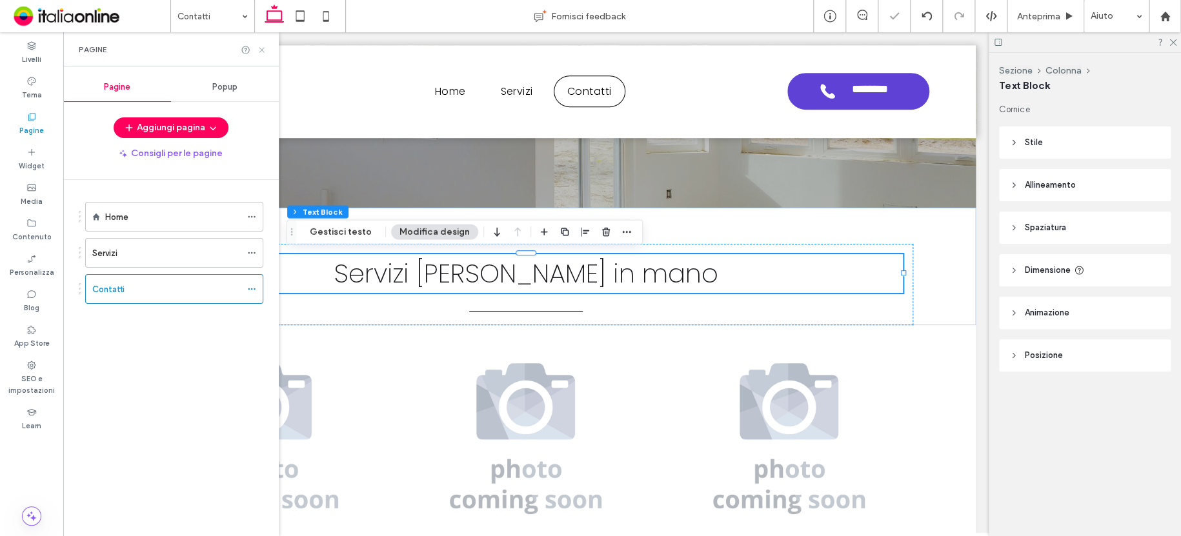
click at [262, 48] on use at bounding box center [261, 49] width 5 height 5
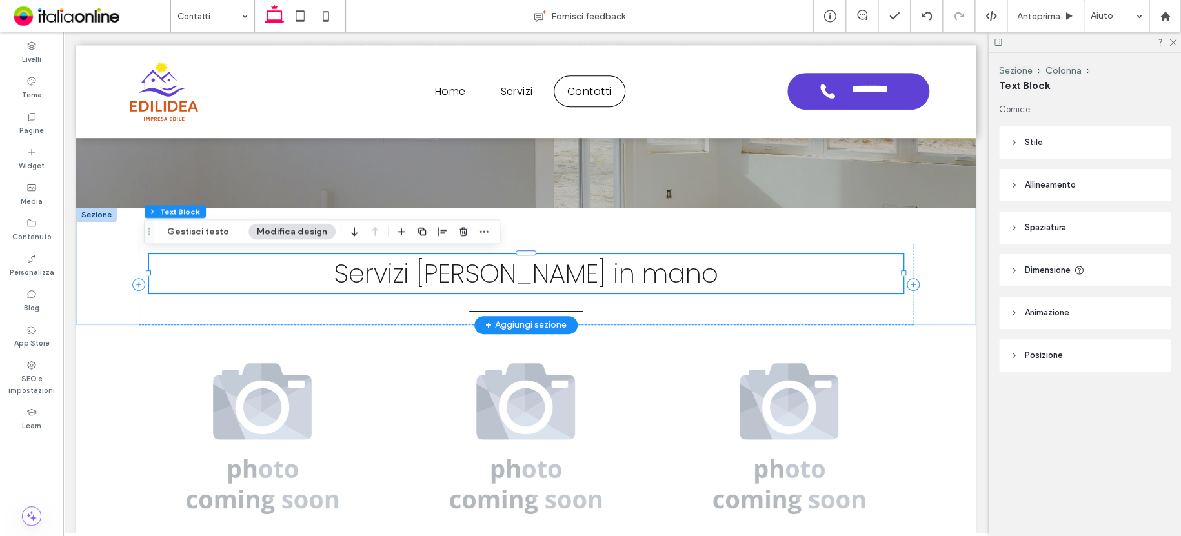
click at [525, 324] on div "+ Aggiungi sezione" at bounding box center [525, 325] width 81 height 14
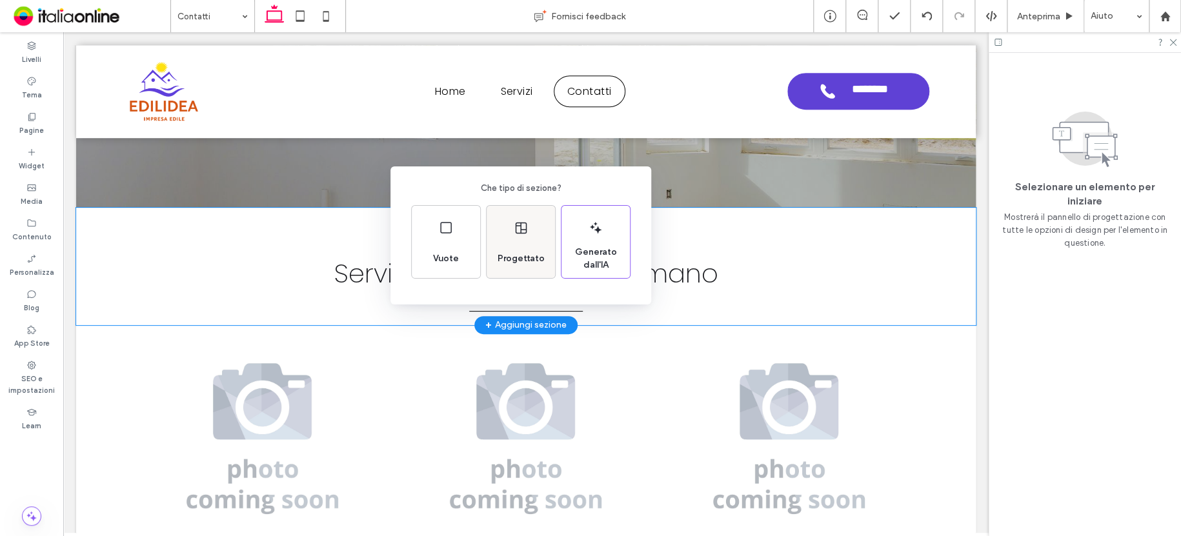
click at [516, 264] on span "Progettato" at bounding box center [520, 258] width 57 height 13
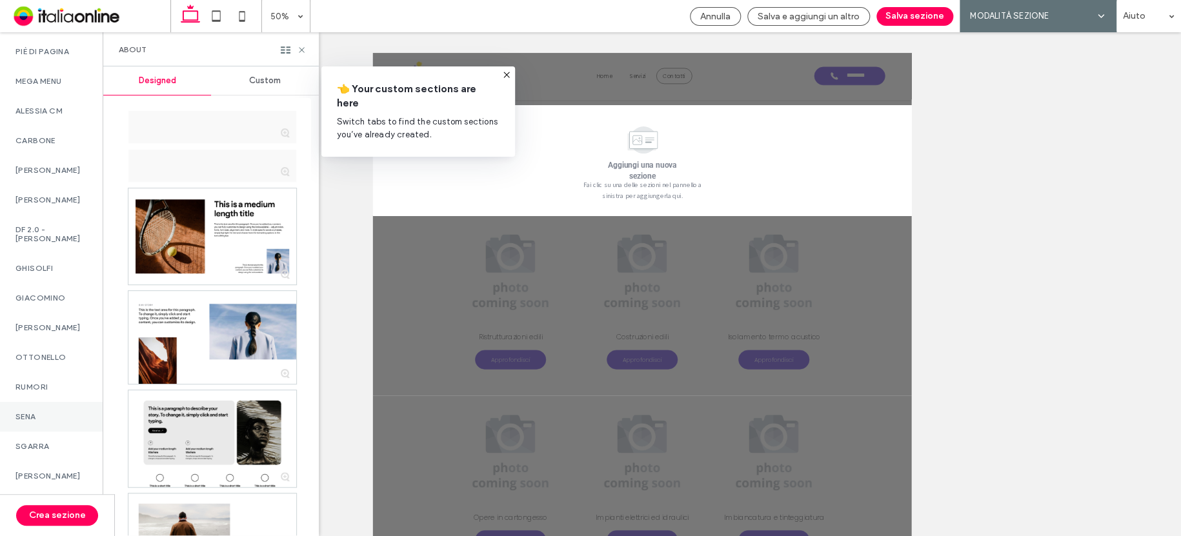
scroll to position [919, 0]
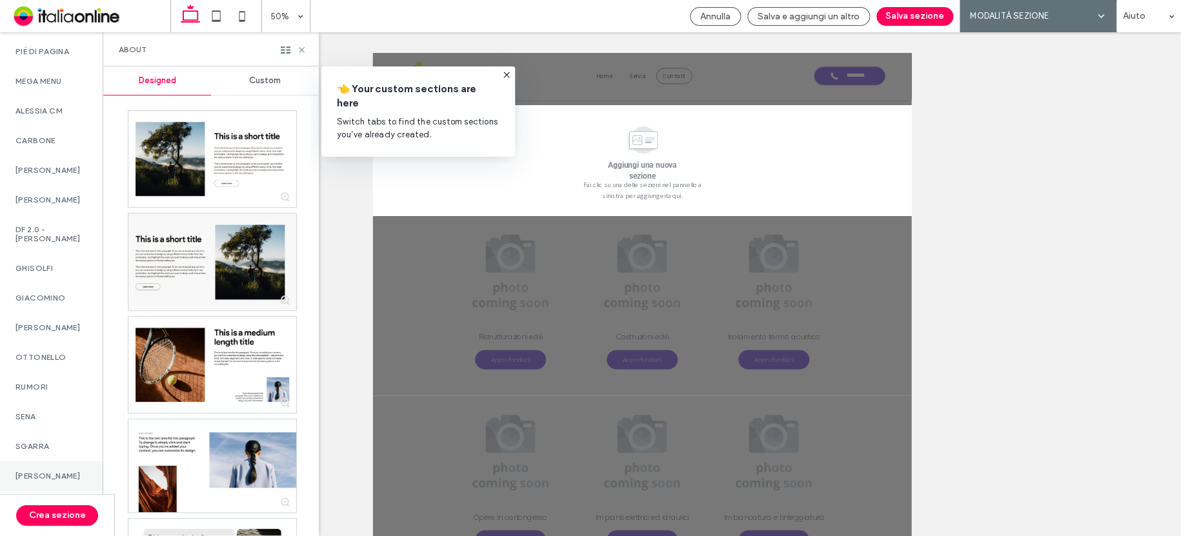
click at [47, 464] on div "ZULLO" at bounding box center [51, 476] width 103 height 30
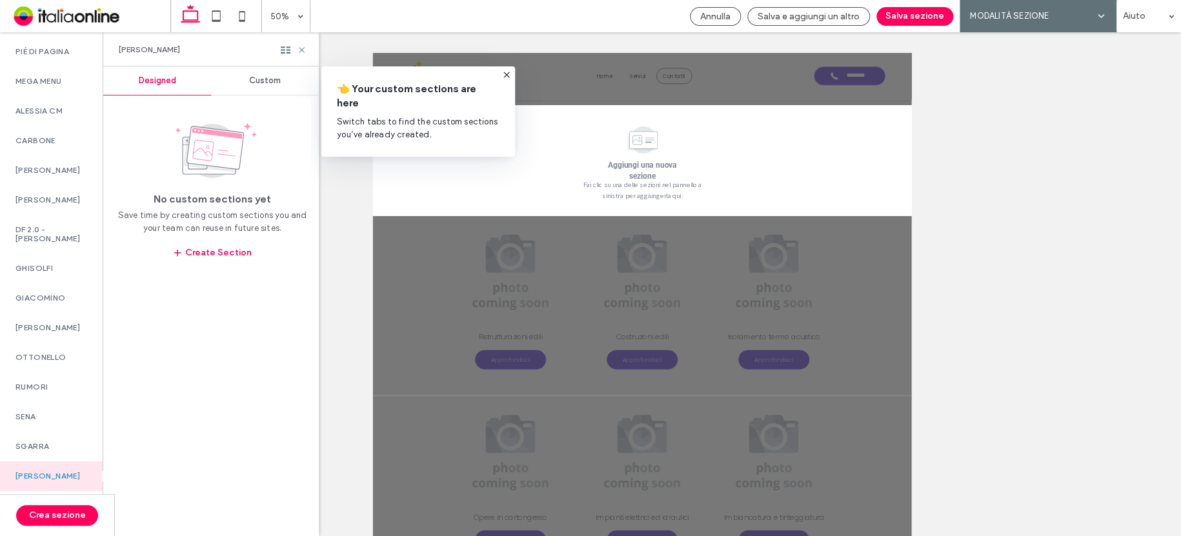
click at [254, 82] on span "Custom" at bounding box center [265, 80] width 32 height 10
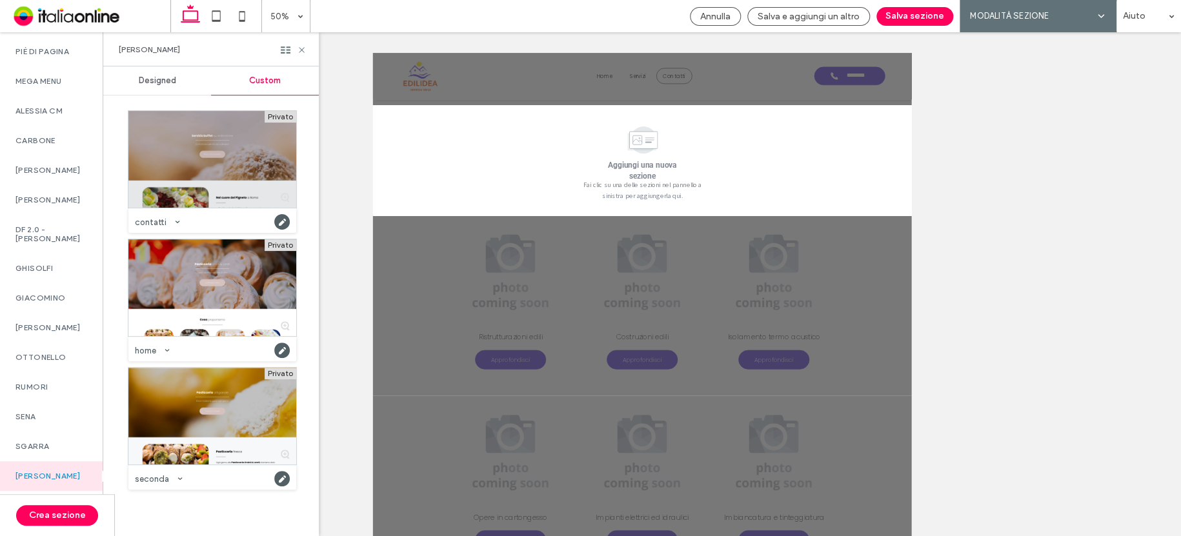
click at [254, 159] on div at bounding box center [212, 159] width 168 height 97
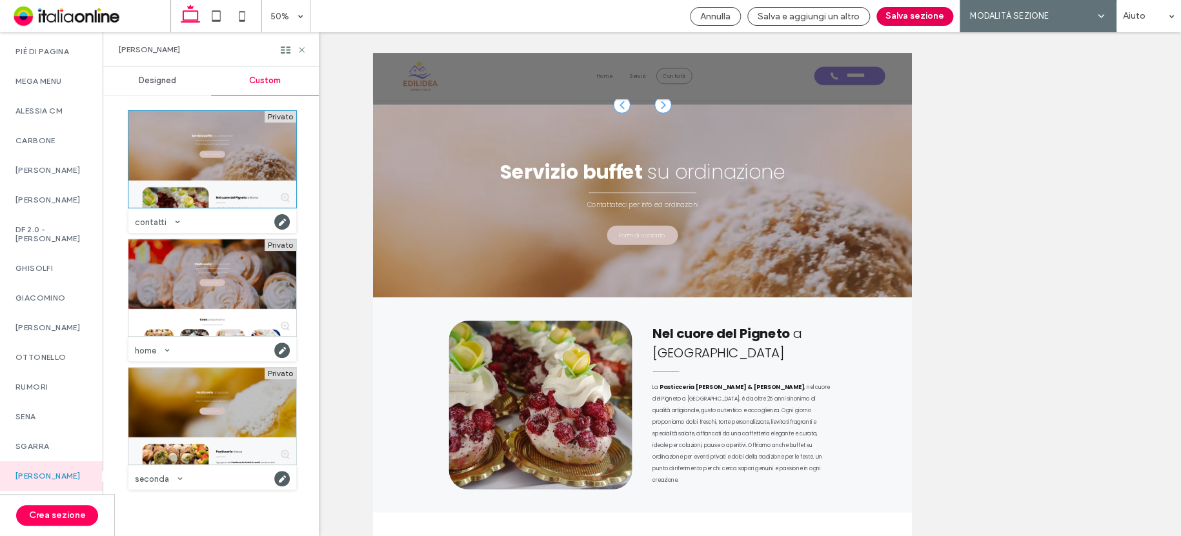
drag, startPoint x: 933, startPoint y: 13, endPoint x: 923, endPoint y: 13, distance: 9.7
click at [933, 13] on button "Salva sezione" at bounding box center [914, 16] width 77 height 19
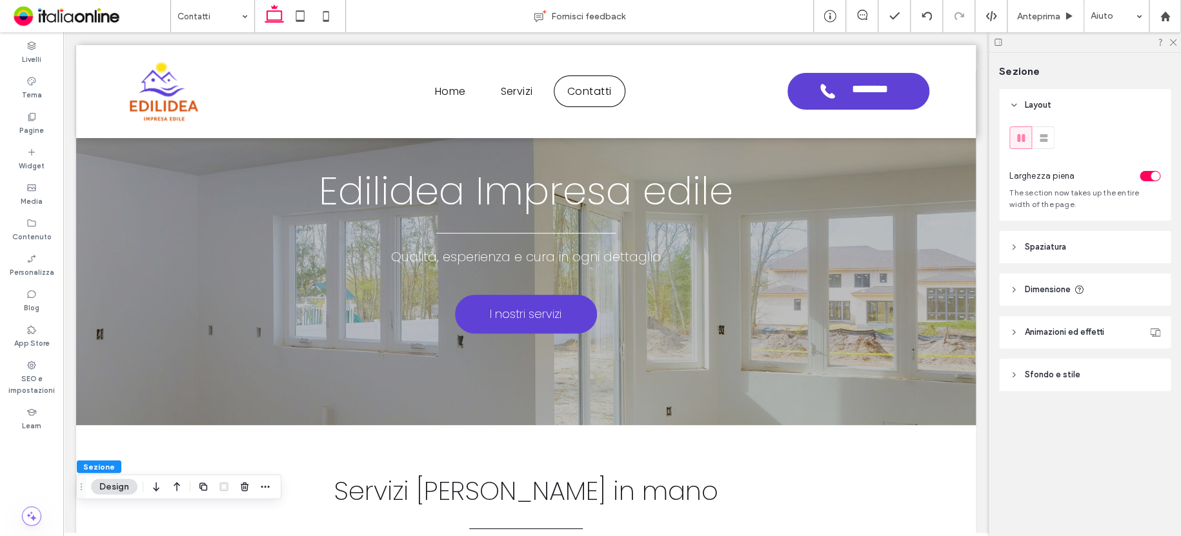
scroll to position [310, 0]
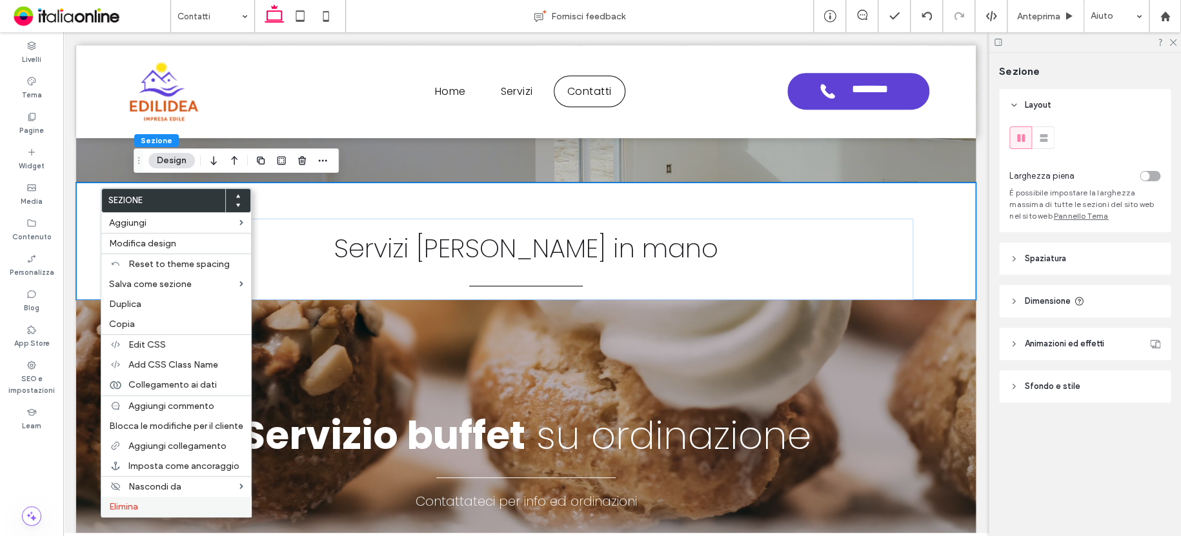
click at [165, 504] on label "Elimina" at bounding box center [176, 506] width 134 height 11
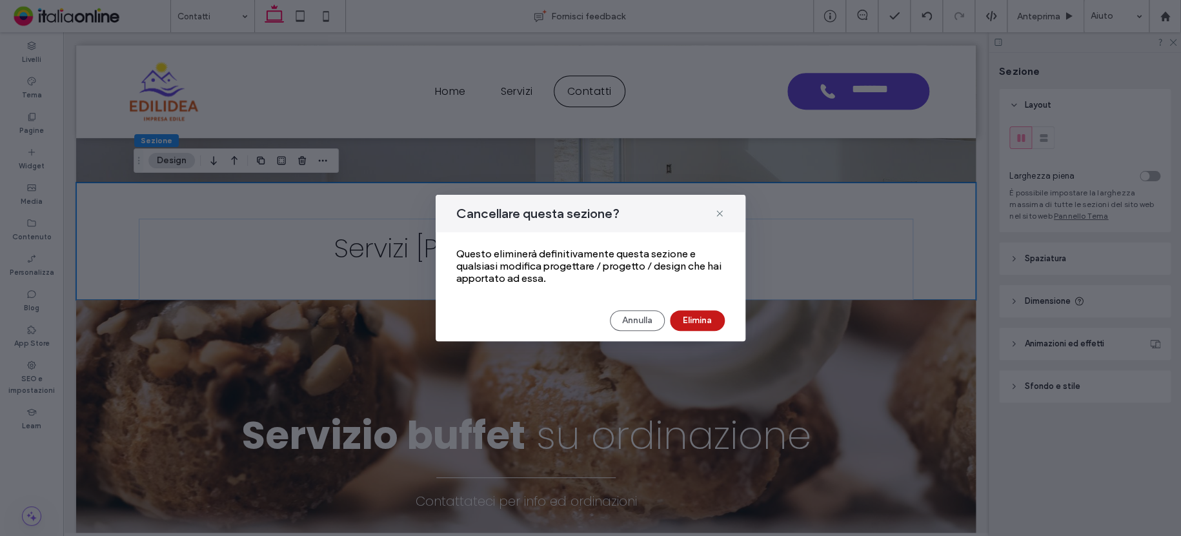
click at [695, 321] on button "Elimina" at bounding box center [697, 320] width 55 height 21
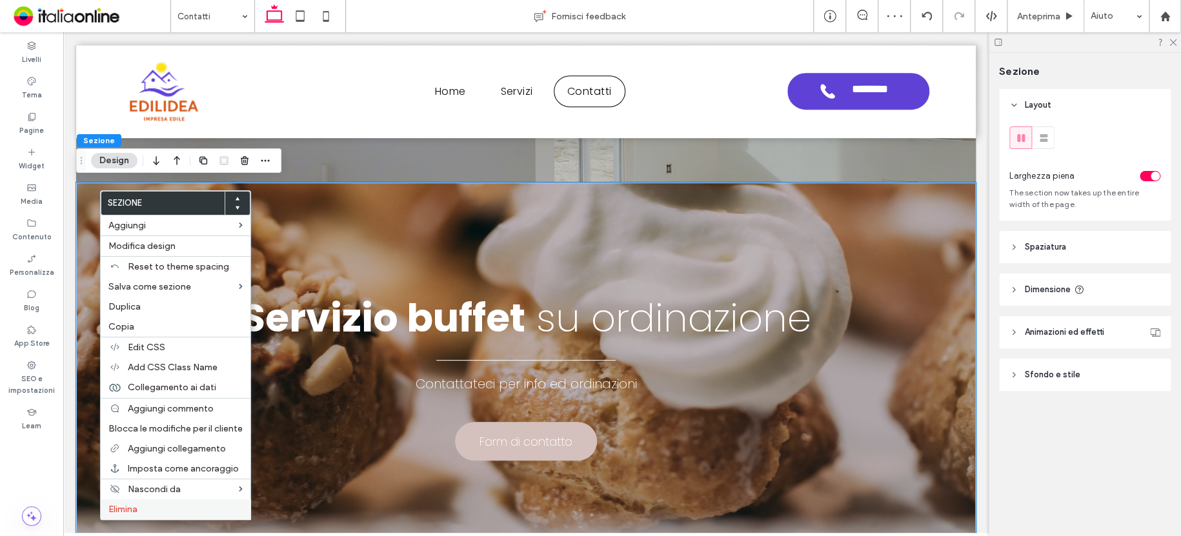
click at [161, 503] on div "Elimina" at bounding box center [176, 509] width 150 height 20
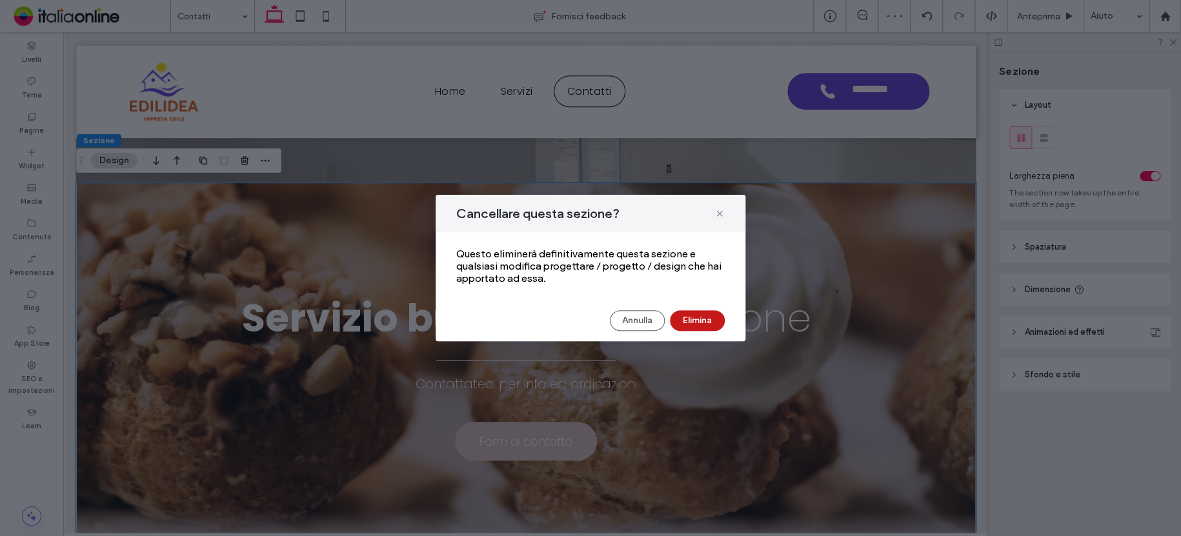
click at [698, 321] on button "Elimina" at bounding box center [697, 320] width 55 height 21
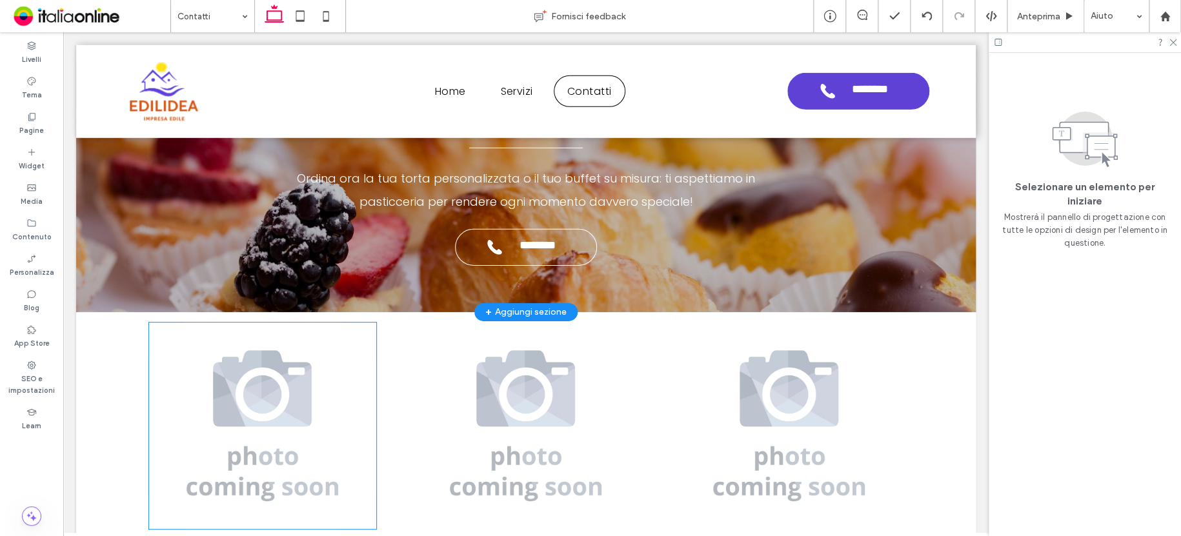
scroll to position [1923, 0]
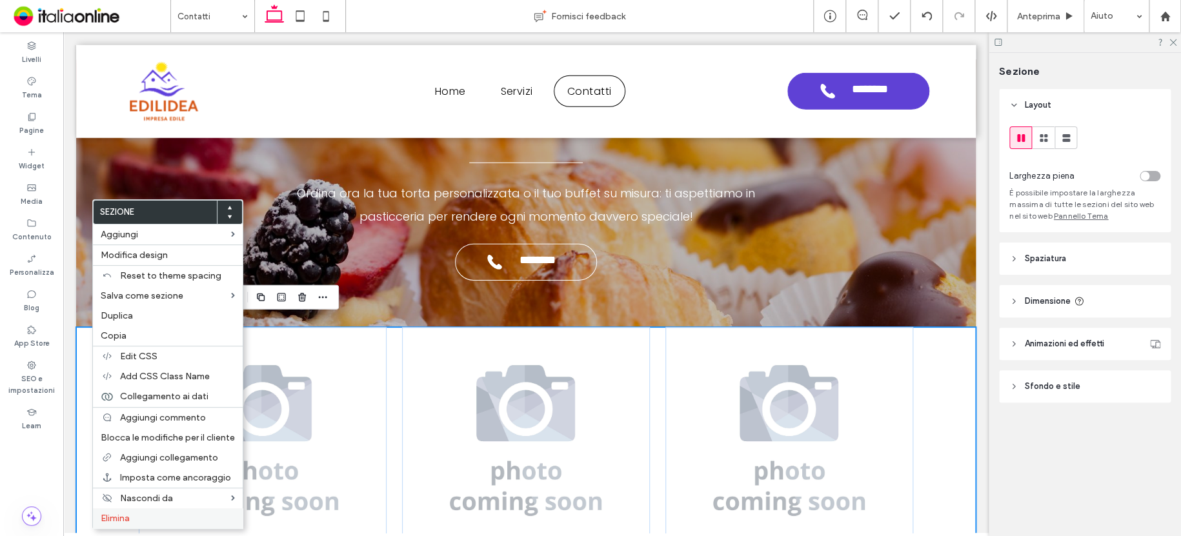
click at [134, 522] on label "Elimina" at bounding box center [168, 518] width 134 height 11
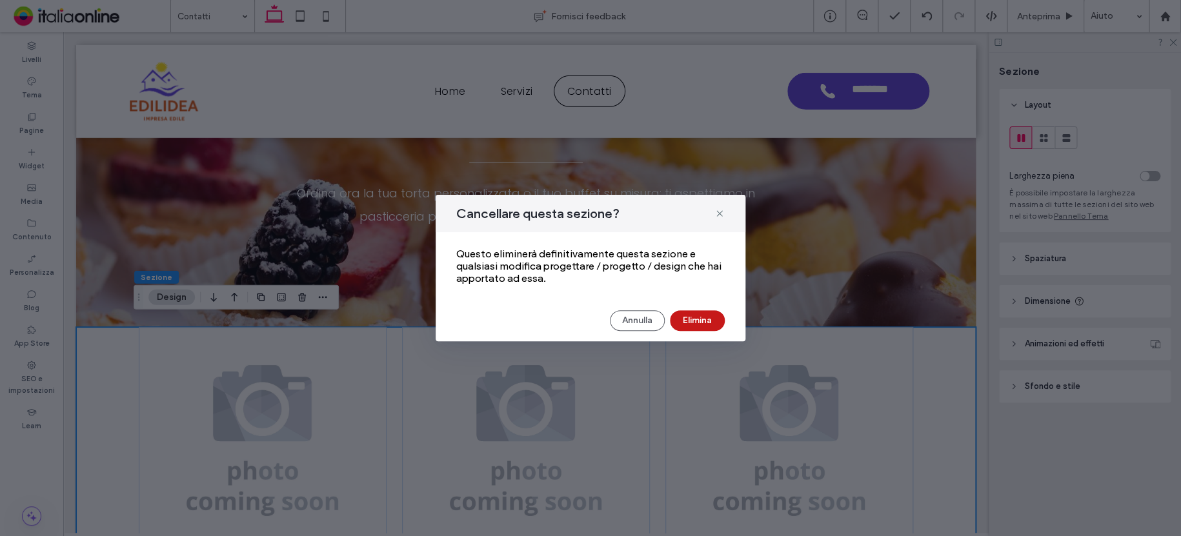
click at [710, 317] on button "Elimina" at bounding box center [697, 320] width 55 height 21
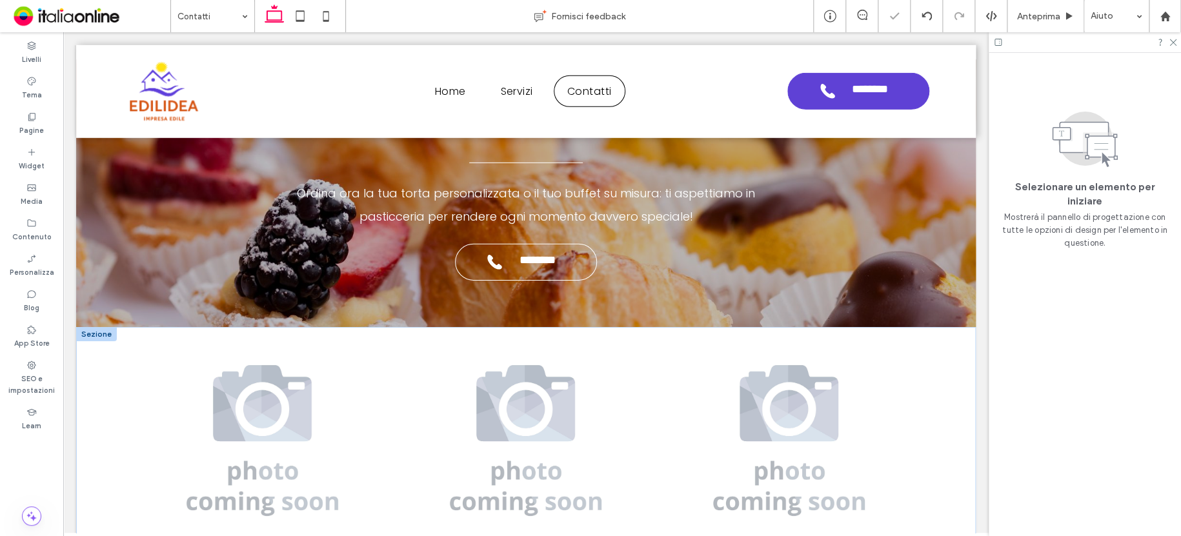
click at [97, 327] on div at bounding box center [96, 334] width 41 height 14
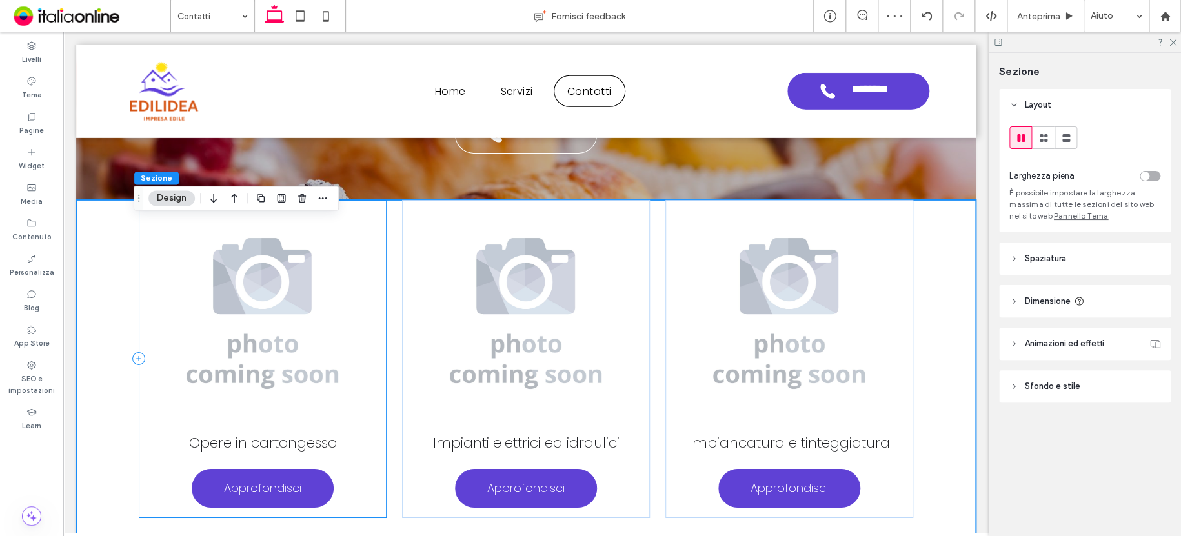
scroll to position [2052, 0]
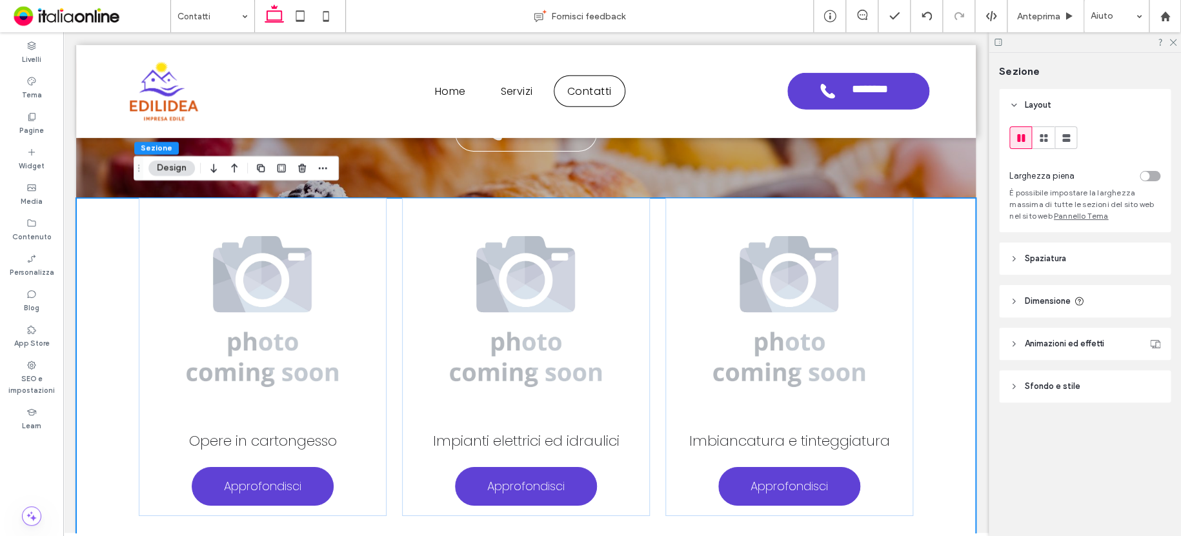
click at [103, 218] on div "Opere in cartongesso Approfondisci Impianti elettrici ed idraulici Approfondisc…" at bounding box center [525, 375] width 899 height 354
click at [303, 168] on icon "button" at bounding box center [302, 168] width 10 height 10
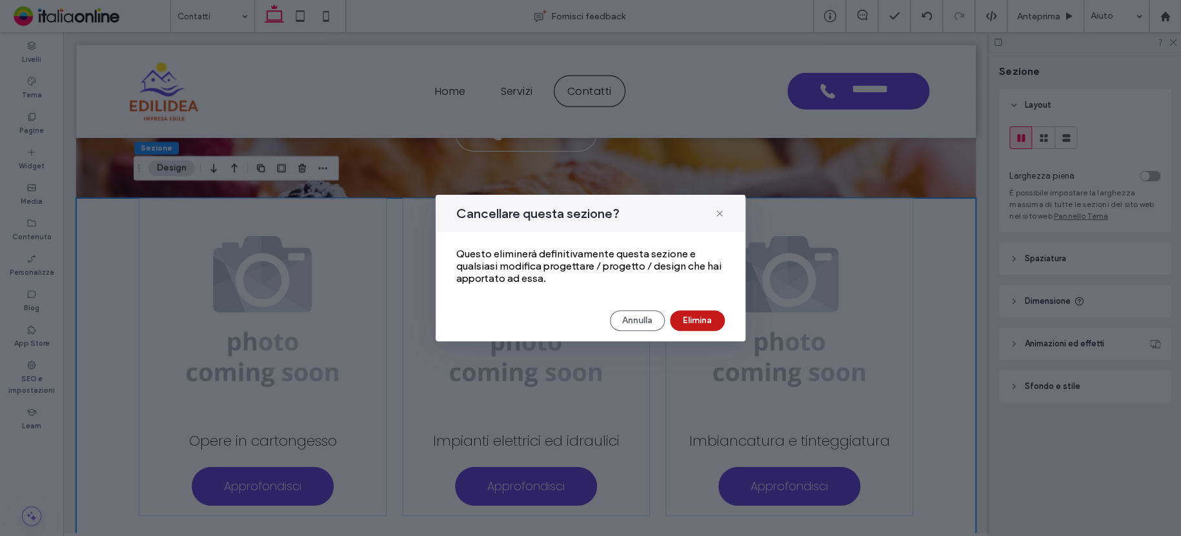
click at [703, 316] on button "Elimina" at bounding box center [697, 320] width 55 height 21
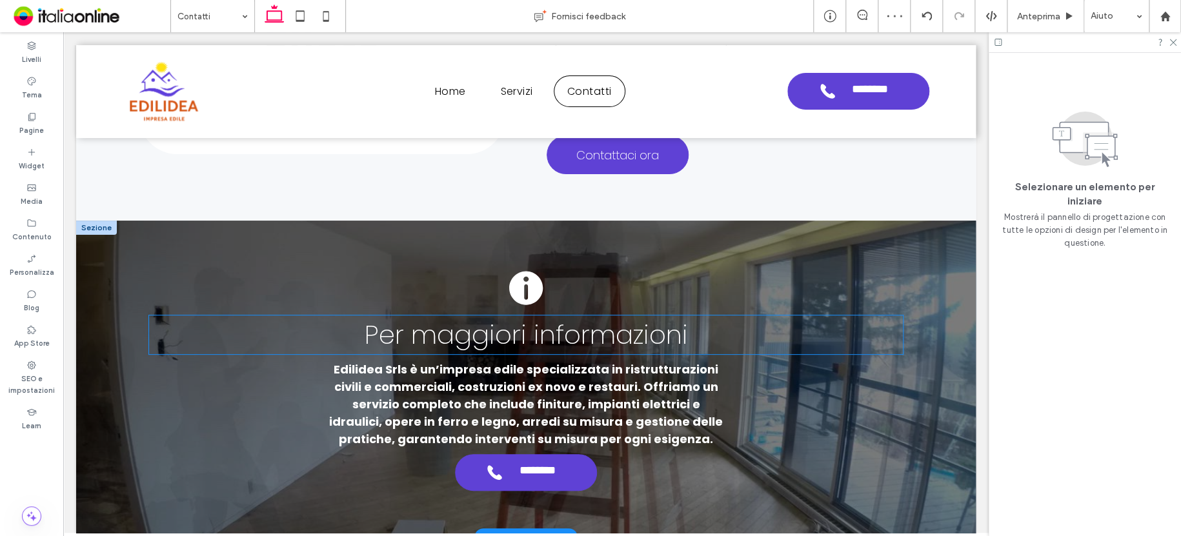
scroll to position [2504, 0]
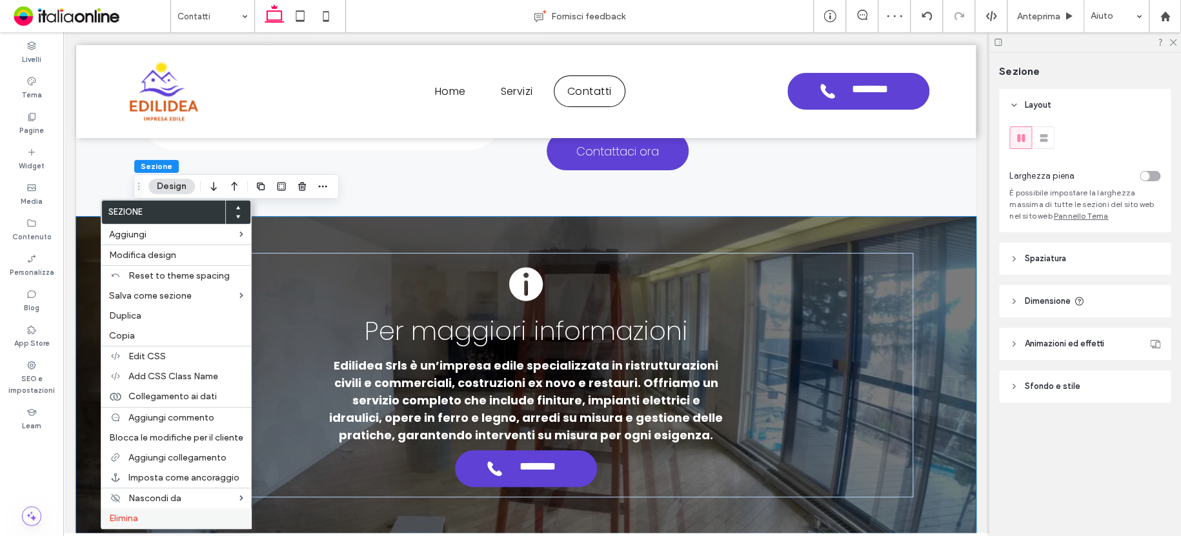
click at [157, 520] on label "Elimina" at bounding box center [176, 518] width 134 height 11
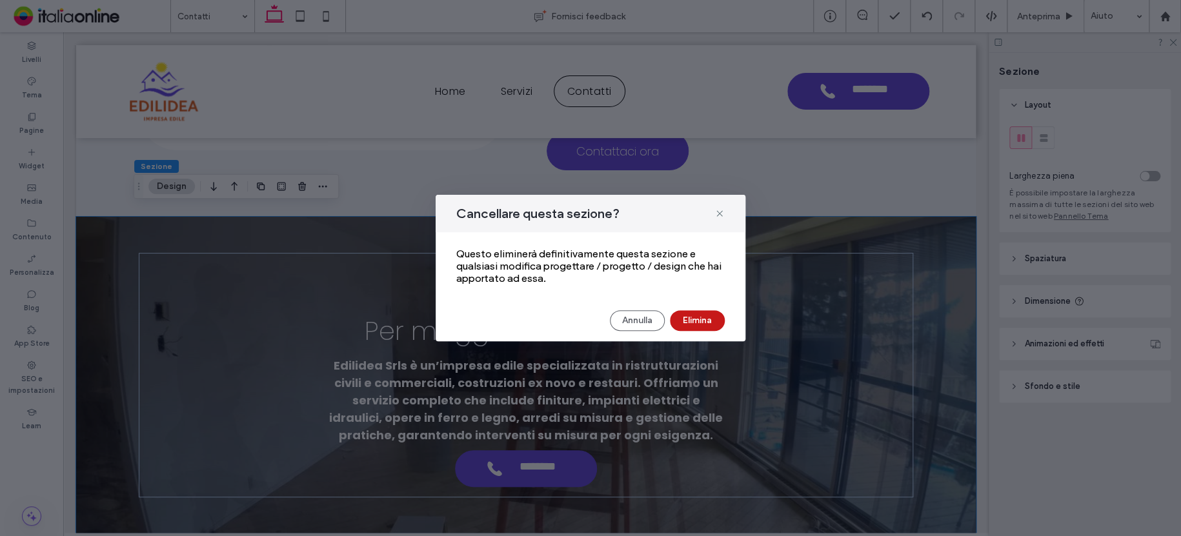
click at [710, 321] on button "Elimina" at bounding box center [697, 320] width 55 height 21
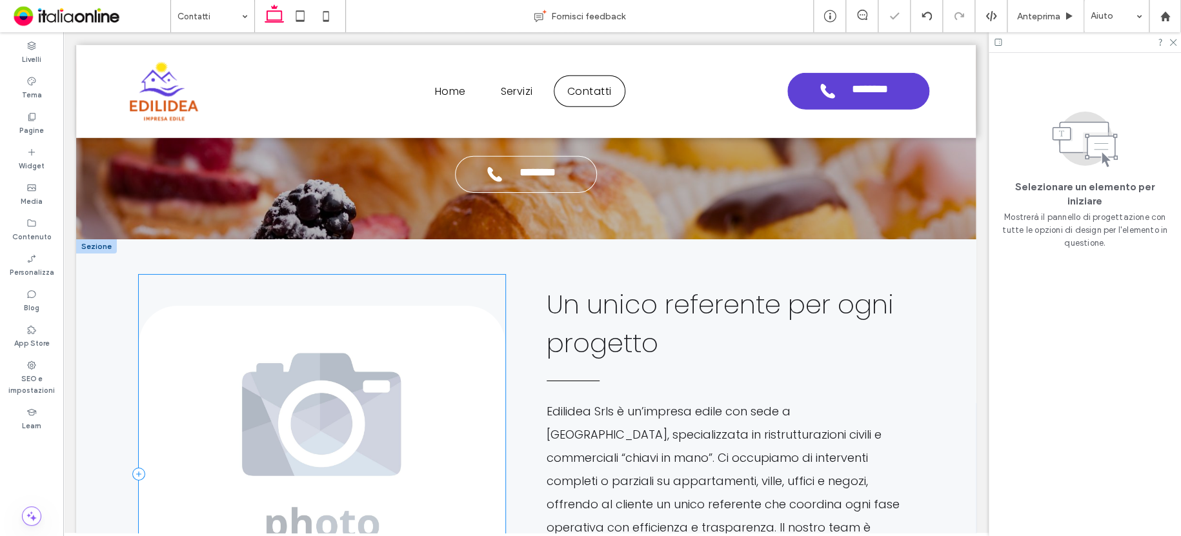
scroll to position [1988, 0]
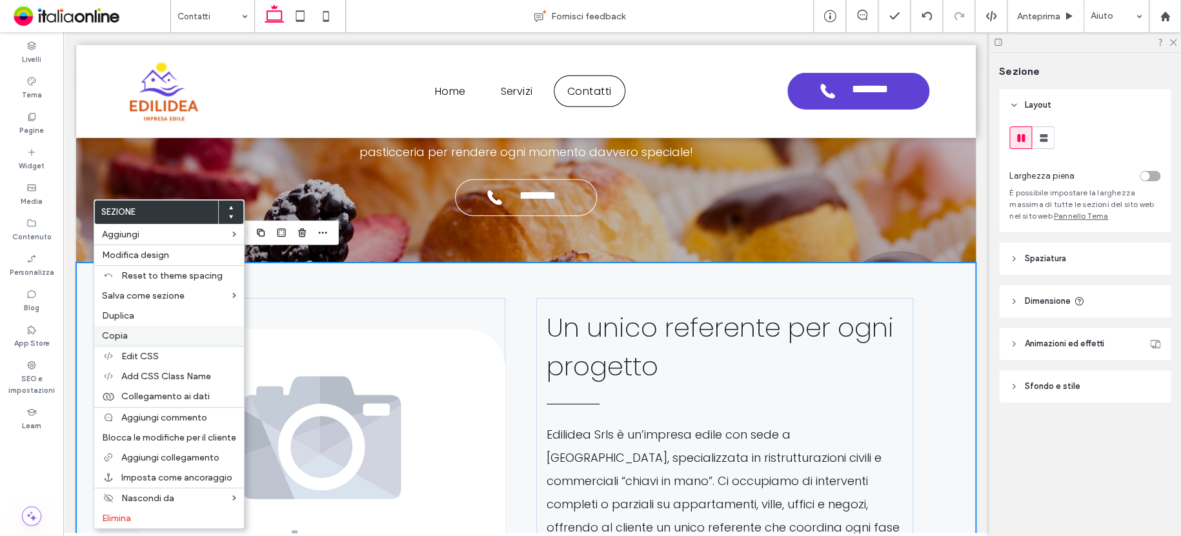
drag, startPoint x: 116, startPoint y: 334, endPoint x: 123, endPoint y: 332, distance: 6.9
click at [116, 334] on span "Copia" at bounding box center [115, 335] width 26 height 11
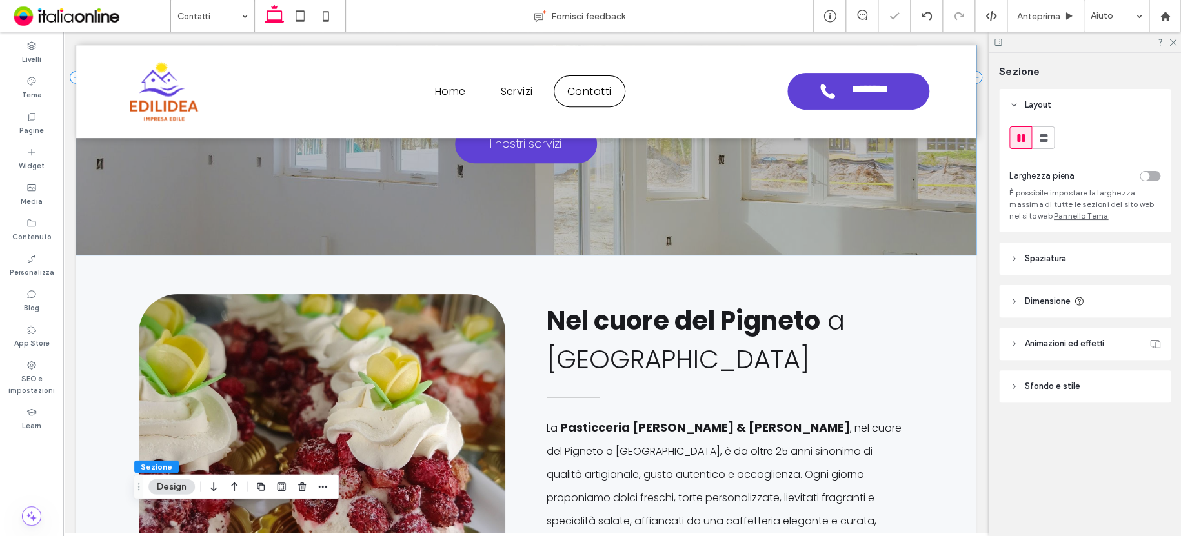
scroll to position [117, 0]
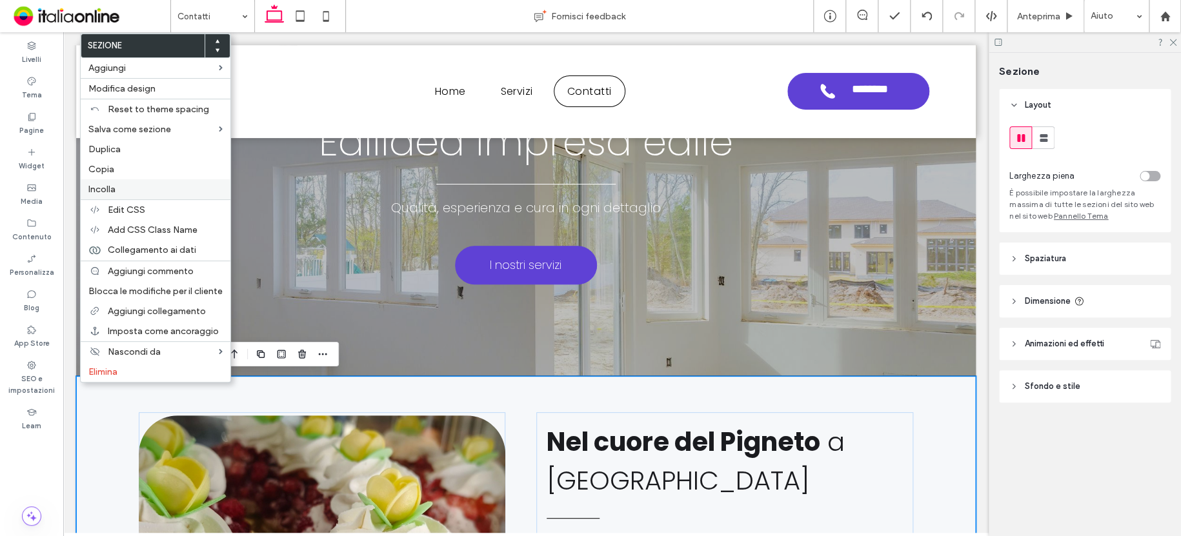
click at [113, 185] on span "Incolla" at bounding box center [101, 189] width 27 height 11
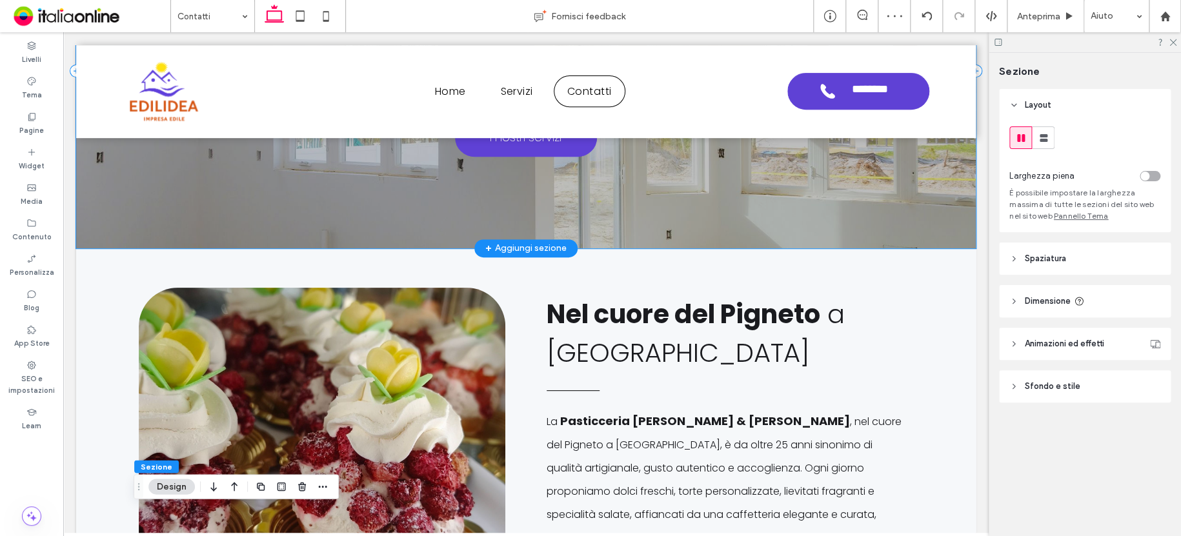
scroll to position [143, 0]
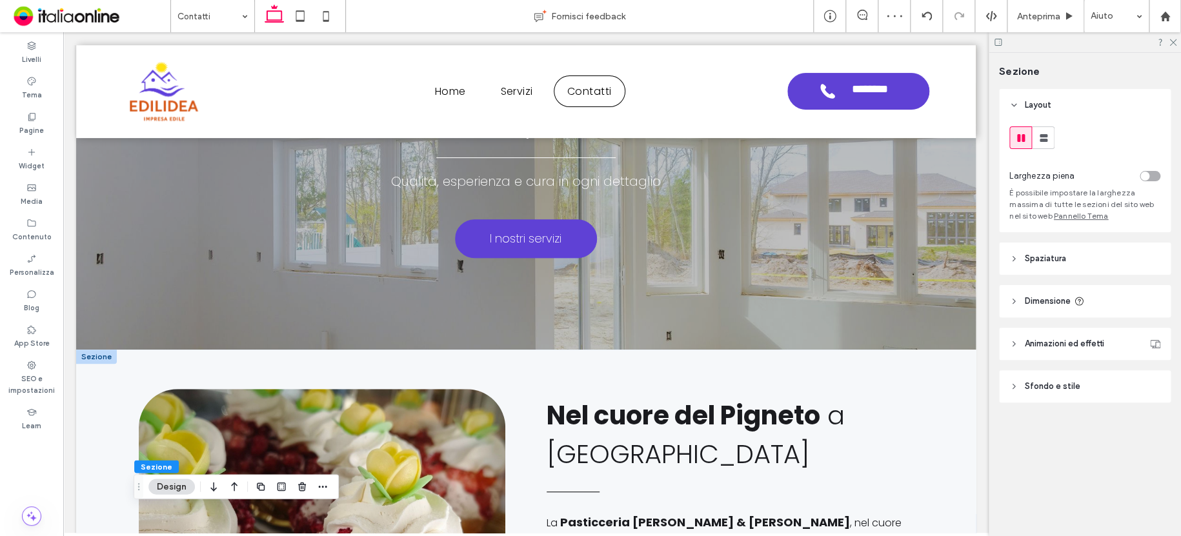
drag, startPoint x: 92, startPoint y: 355, endPoint x: 141, endPoint y: 390, distance: 60.1
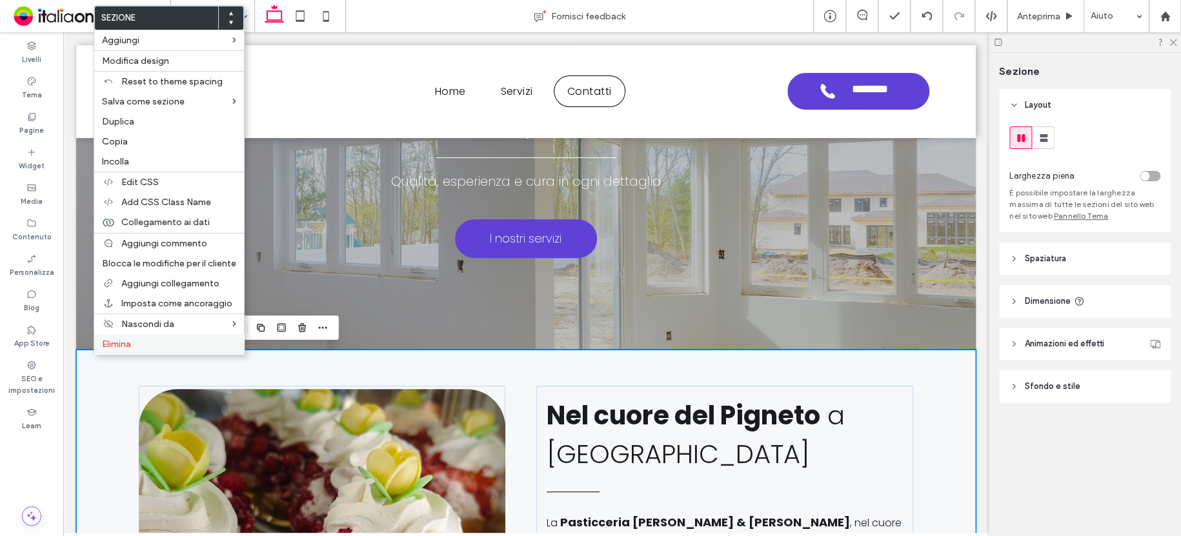
click at [116, 345] on span "Elimina" at bounding box center [116, 344] width 29 height 11
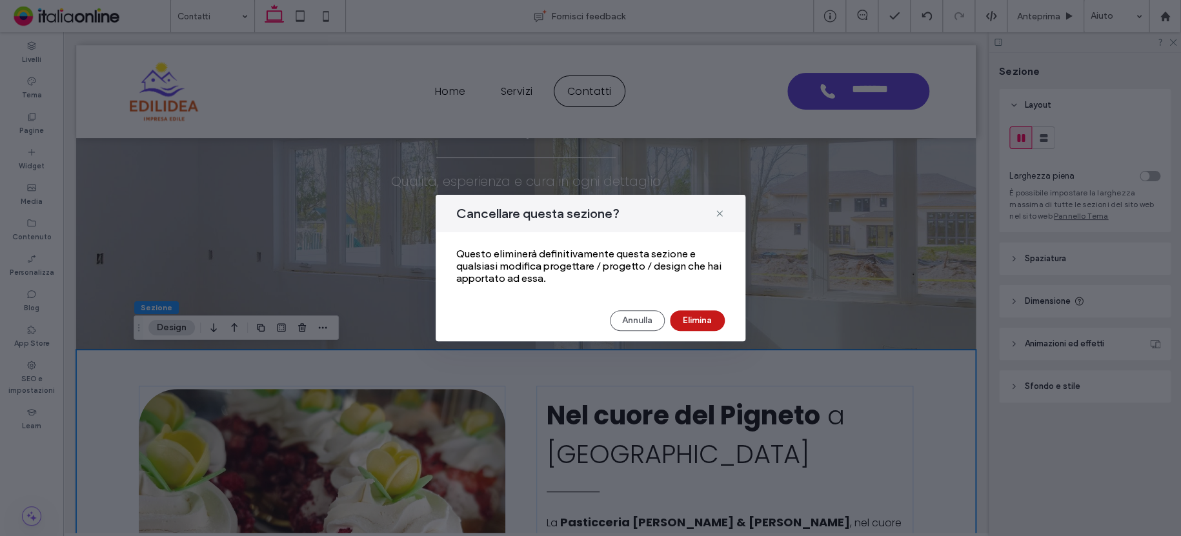
click at [699, 316] on button "Elimina" at bounding box center [697, 320] width 55 height 21
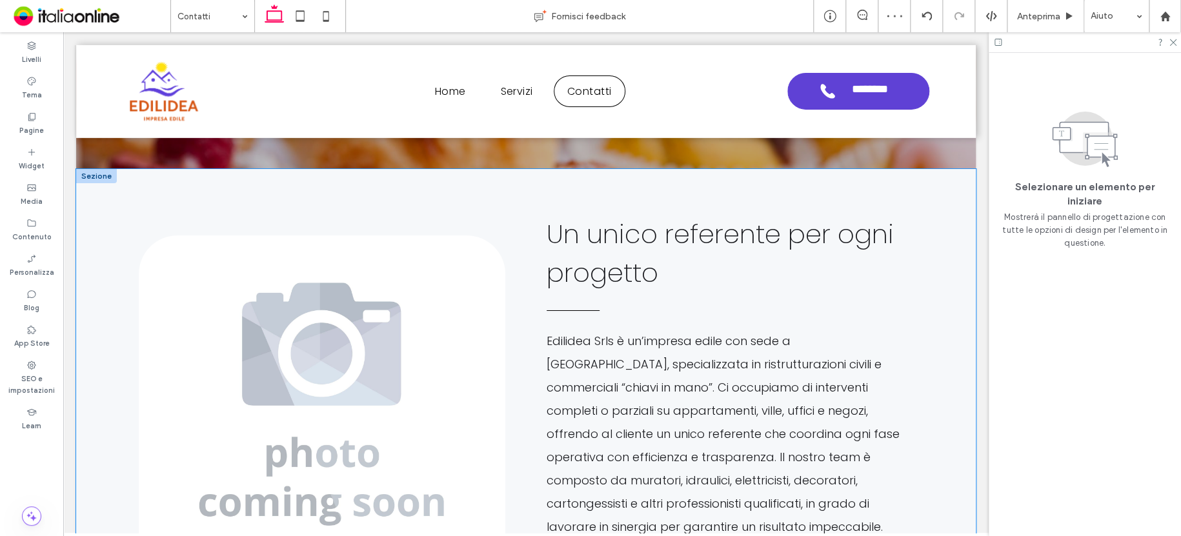
scroll to position [2143, 0]
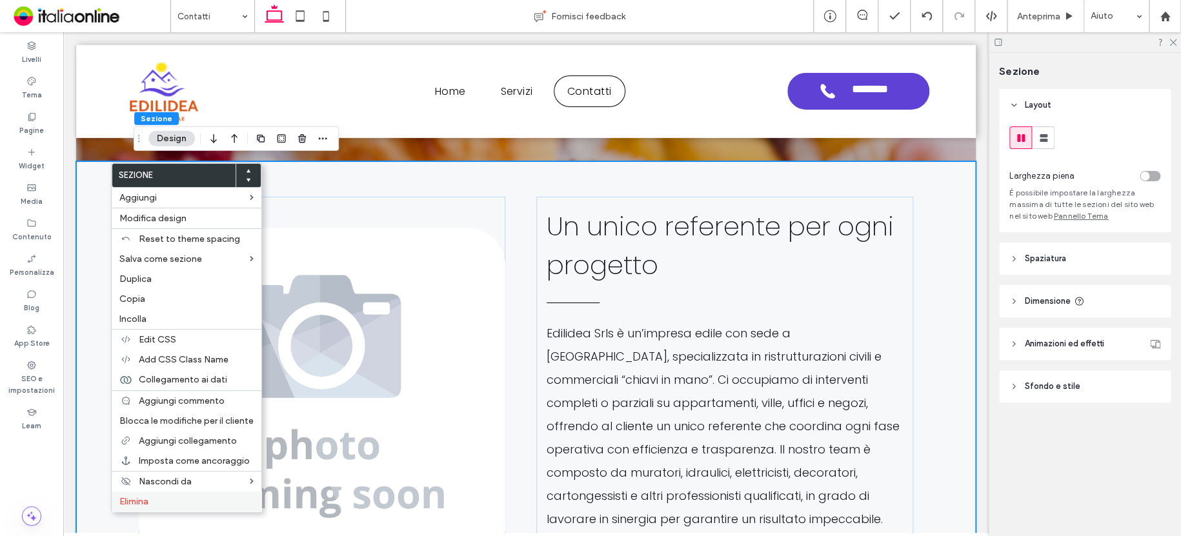
click at [172, 497] on label "Elimina" at bounding box center [186, 501] width 134 height 11
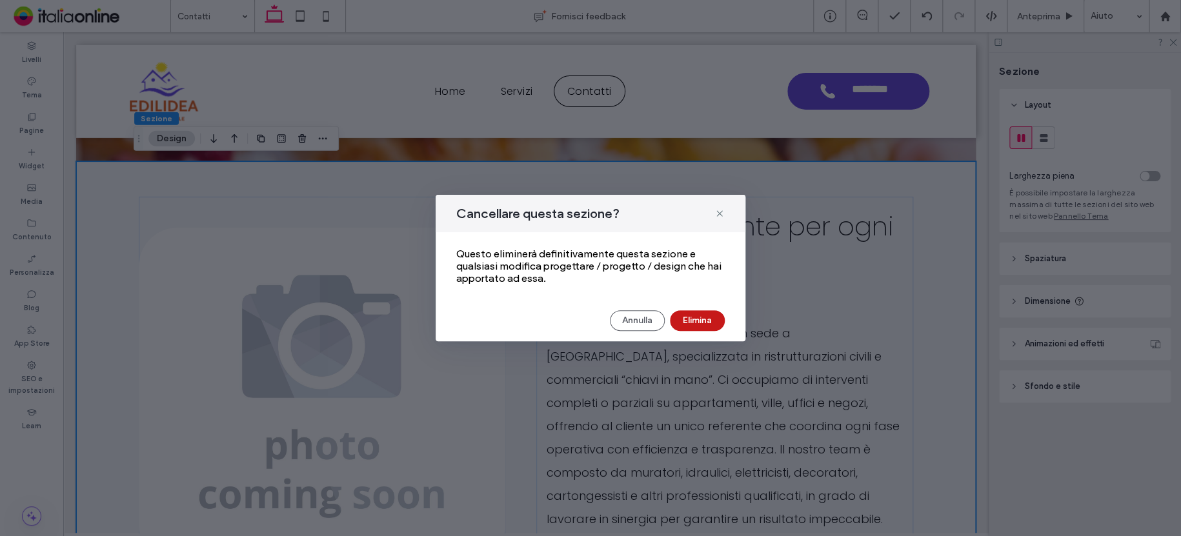
click at [710, 321] on button "Elimina" at bounding box center [697, 320] width 55 height 21
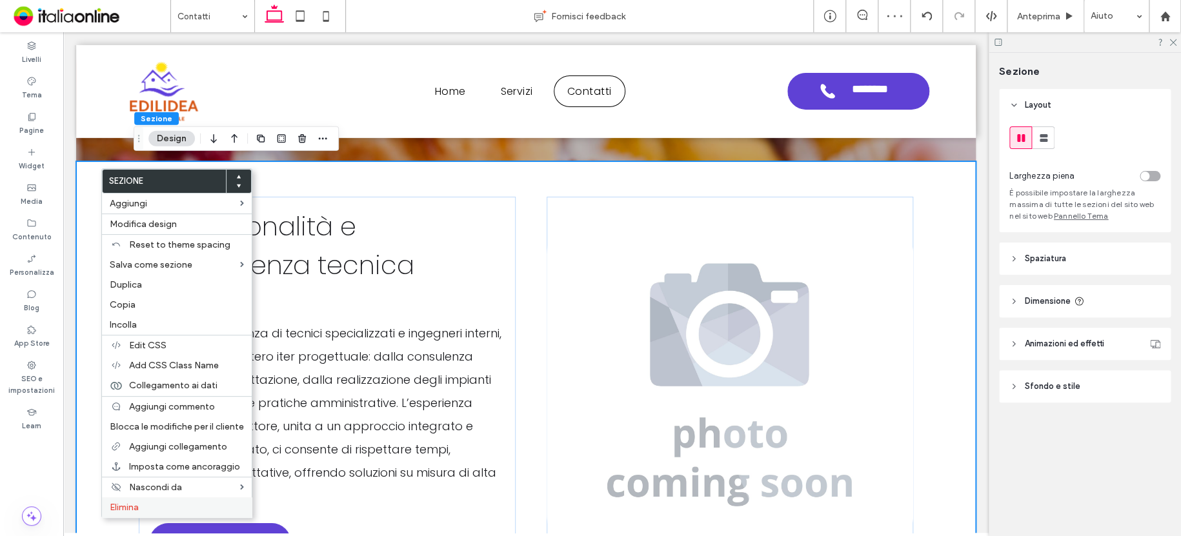
click at [144, 504] on label "Elimina" at bounding box center [177, 507] width 134 height 11
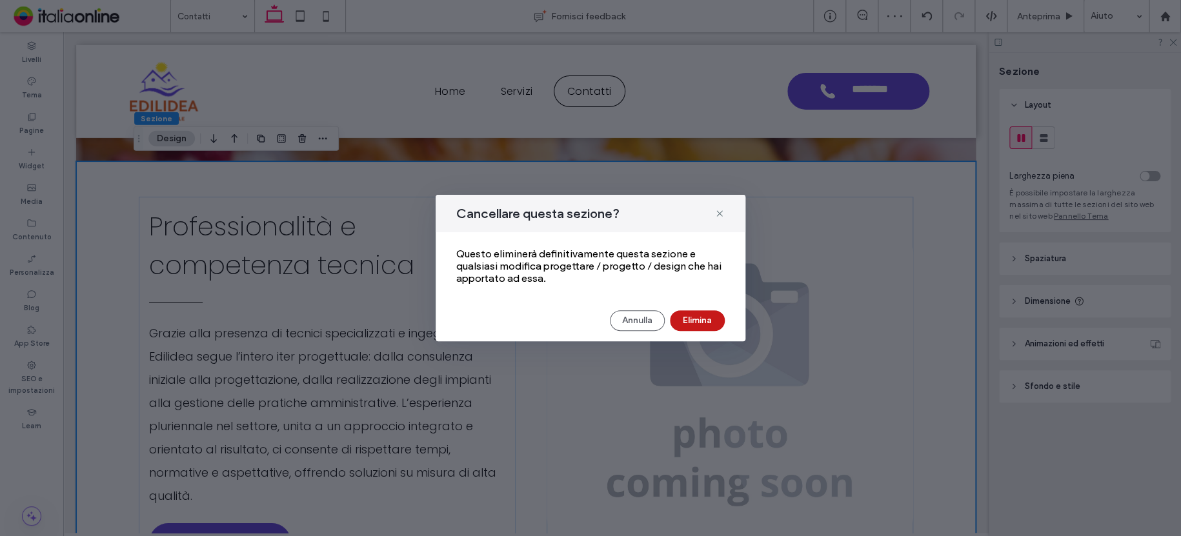
click at [695, 321] on button "Elimina" at bounding box center [697, 320] width 55 height 21
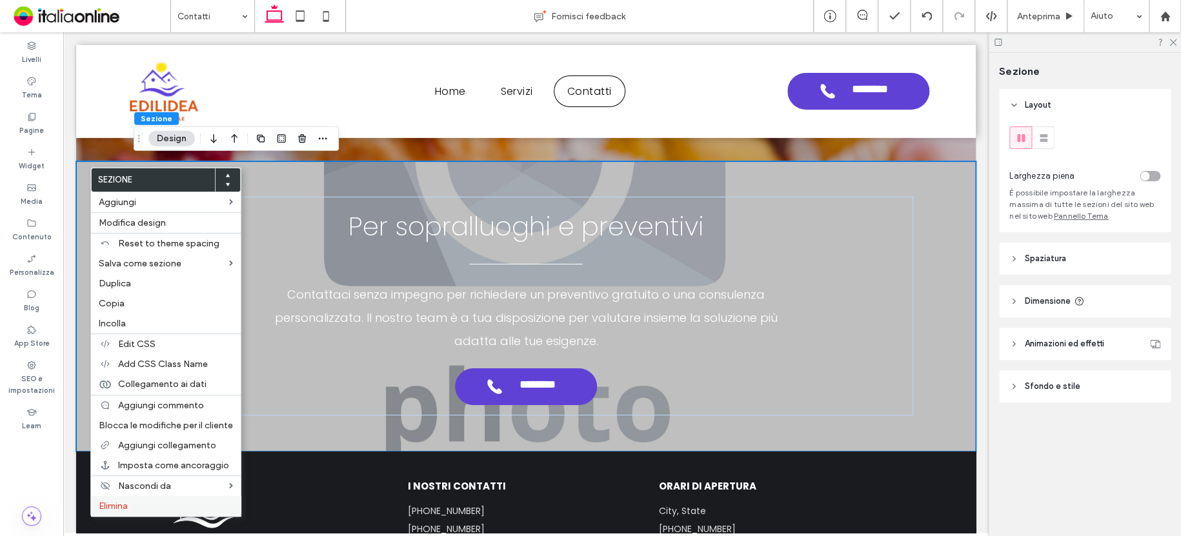
click at [155, 500] on div "Elimina" at bounding box center [166, 506] width 150 height 20
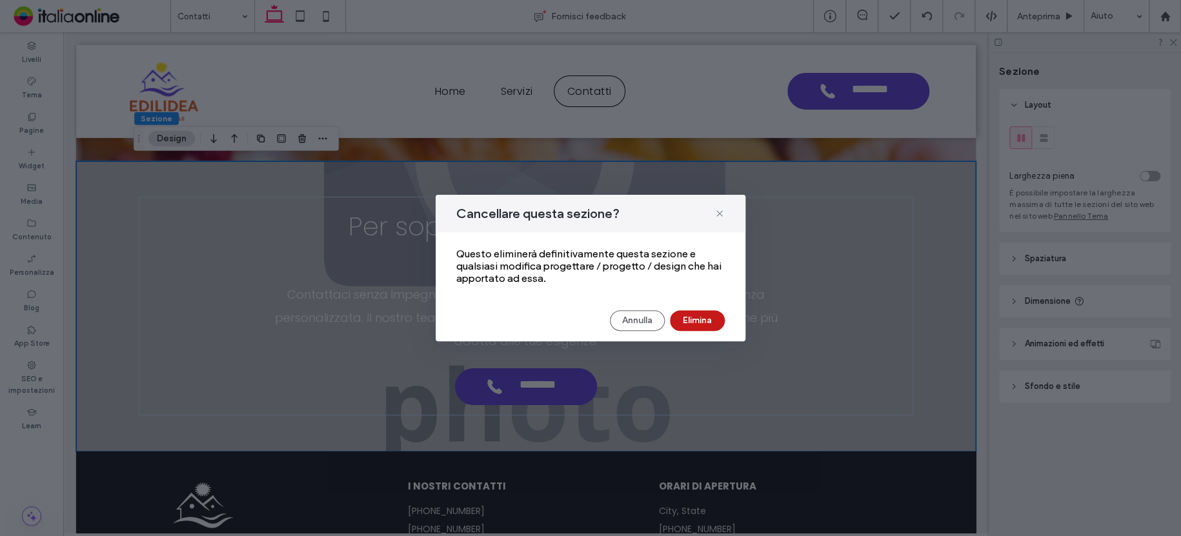
click at [703, 321] on button "Elimina" at bounding box center [697, 320] width 55 height 21
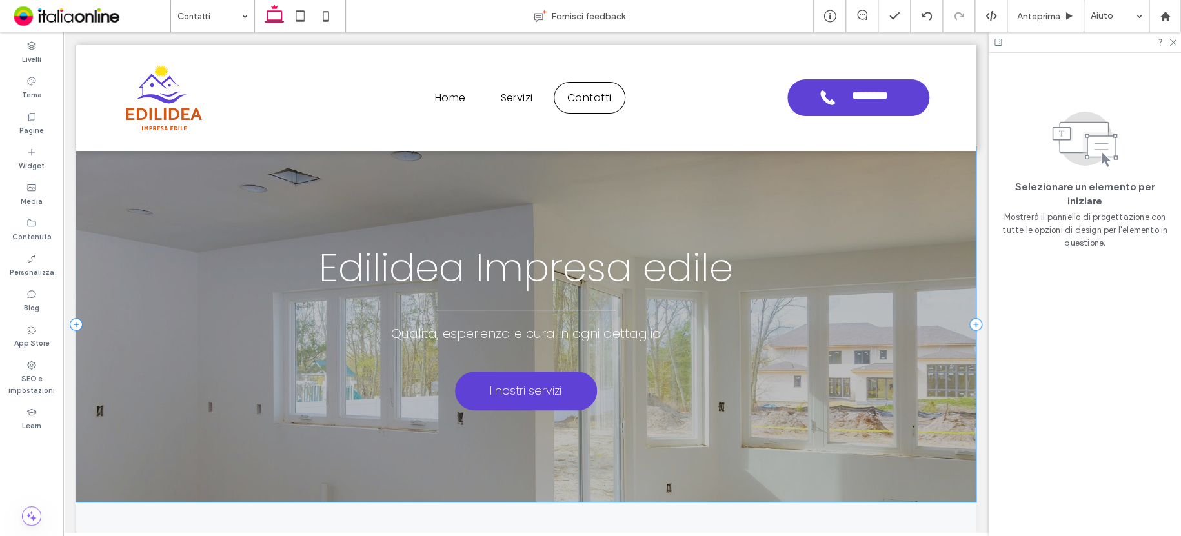
scroll to position [0, 0]
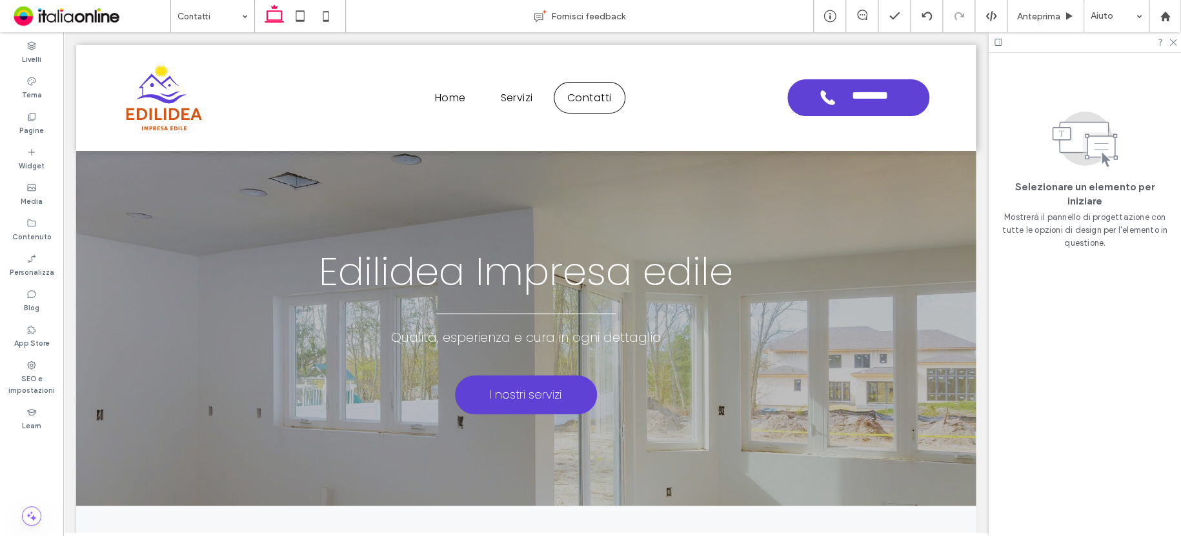
click at [996, 43] on icon at bounding box center [998, 42] width 10 height 10
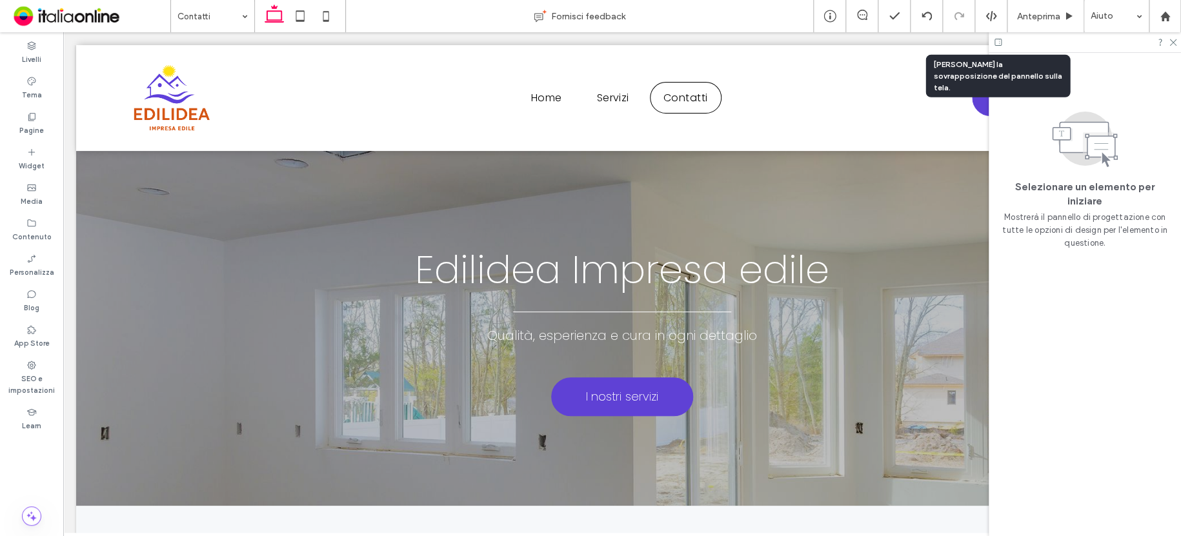
click at [996, 43] on icon at bounding box center [998, 42] width 10 height 10
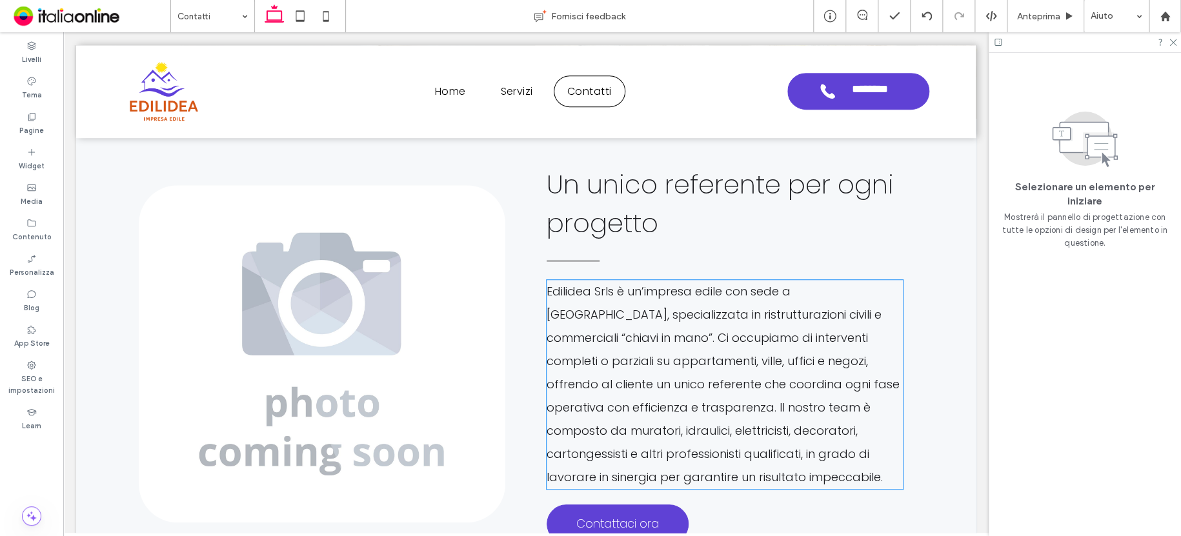
scroll to position [245, 0]
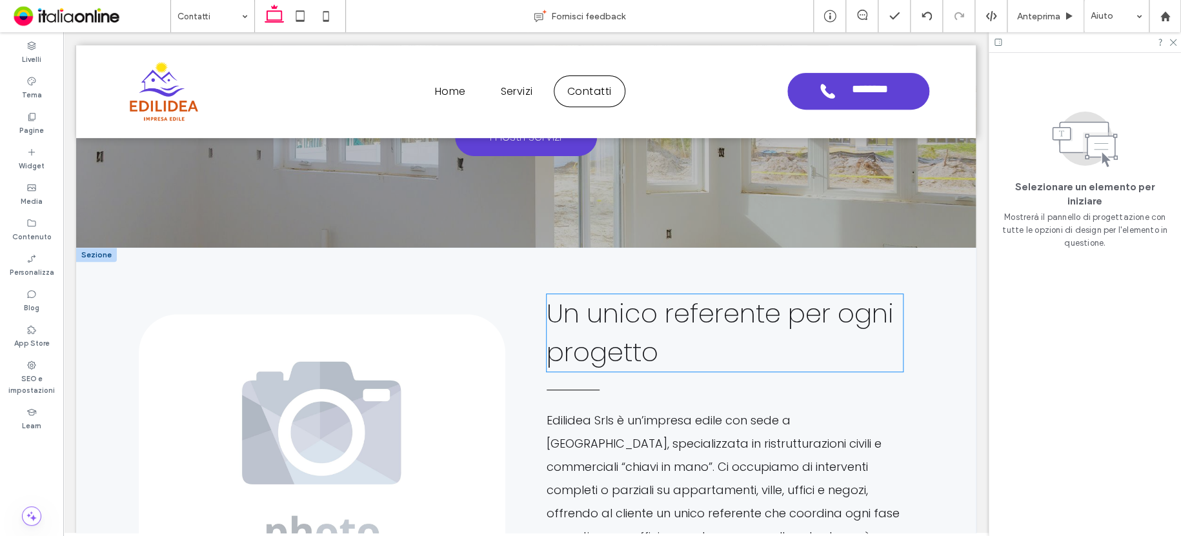
click at [659, 342] on h2 "Un unico referente per ogni progetto" at bounding box center [724, 332] width 356 height 77
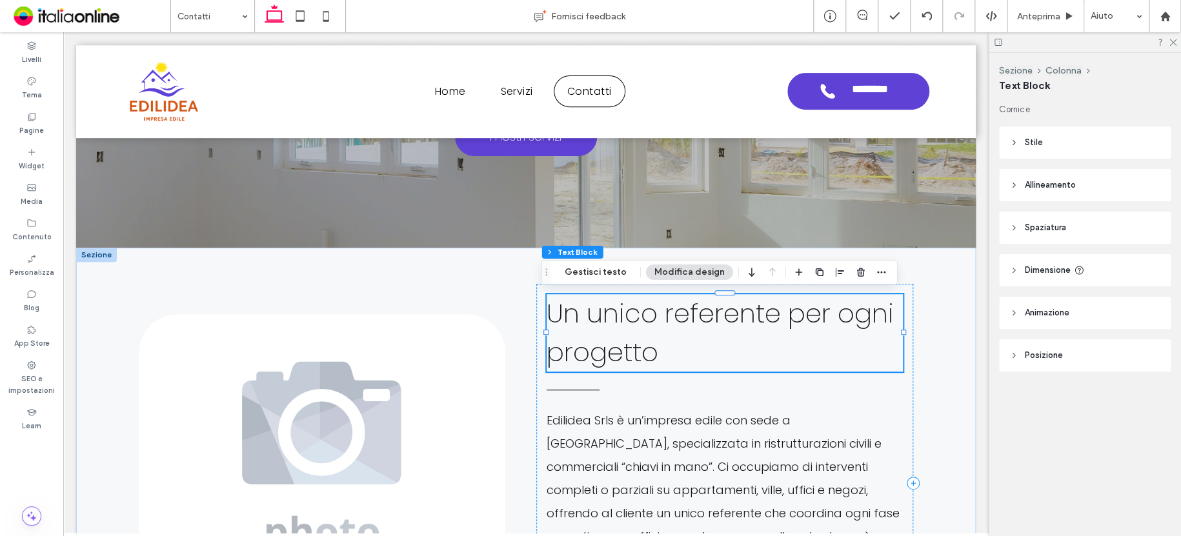
click at [688, 351] on h2 "Un unico referente per ogni progetto" at bounding box center [724, 332] width 356 height 77
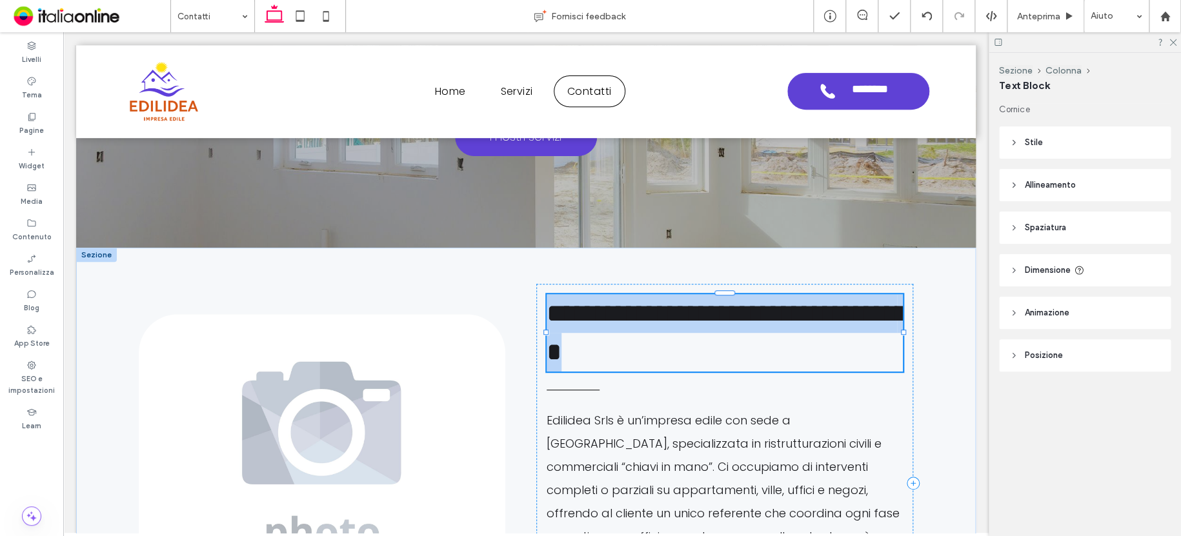
type input "*******"
type input "**"
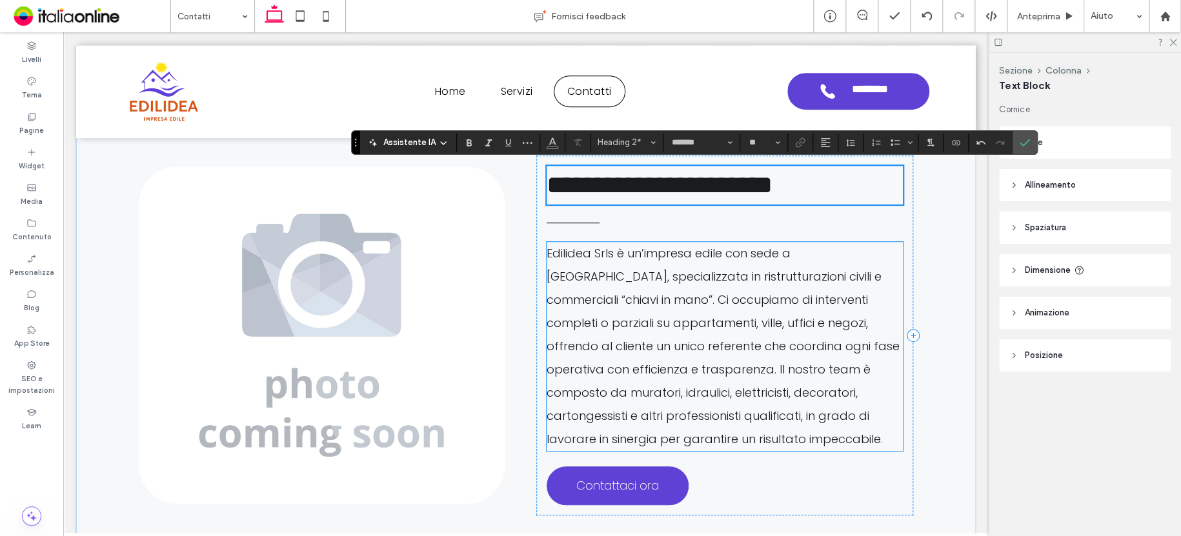
scroll to position [374, 0]
click at [707, 287] on p "Edilidea Srls è un’impresa edile con sede a [GEOGRAPHIC_DATA], specializzata in…" at bounding box center [724, 345] width 356 height 209
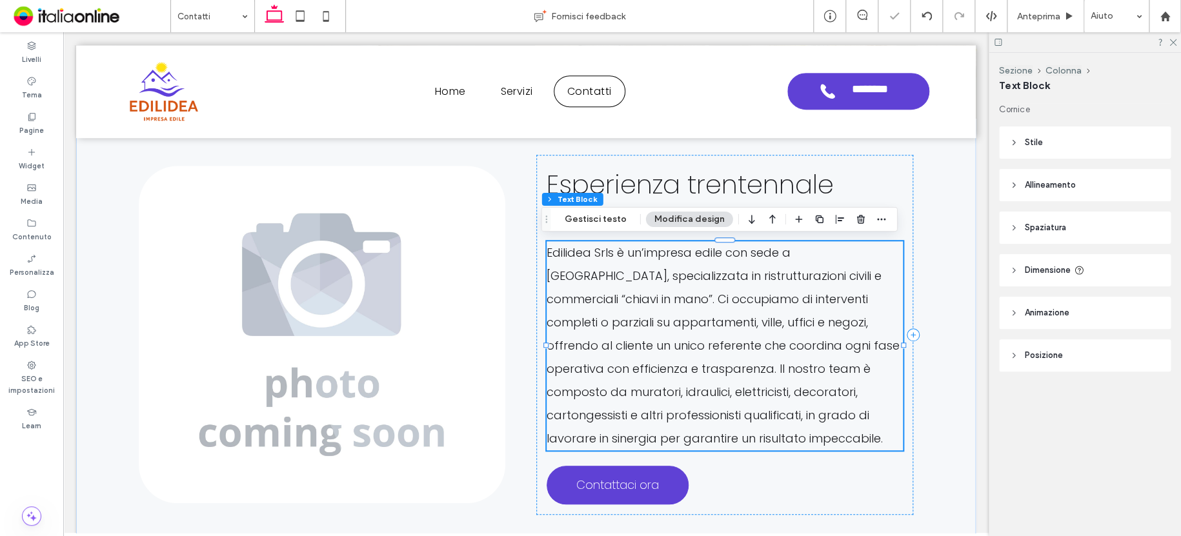
click at [707, 287] on p "Edilidea Srls è un’impresa edile con sede a [GEOGRAPHIC_DATA], specializzata in…" at bounding box center [724, 345] width 356 height 209
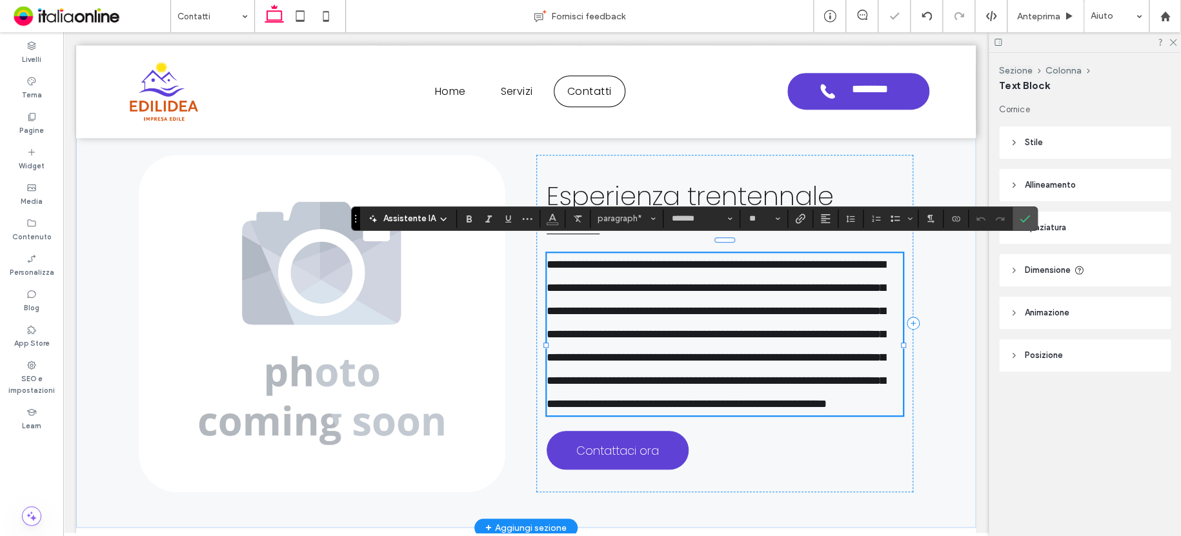
scroll to position [0, 0]
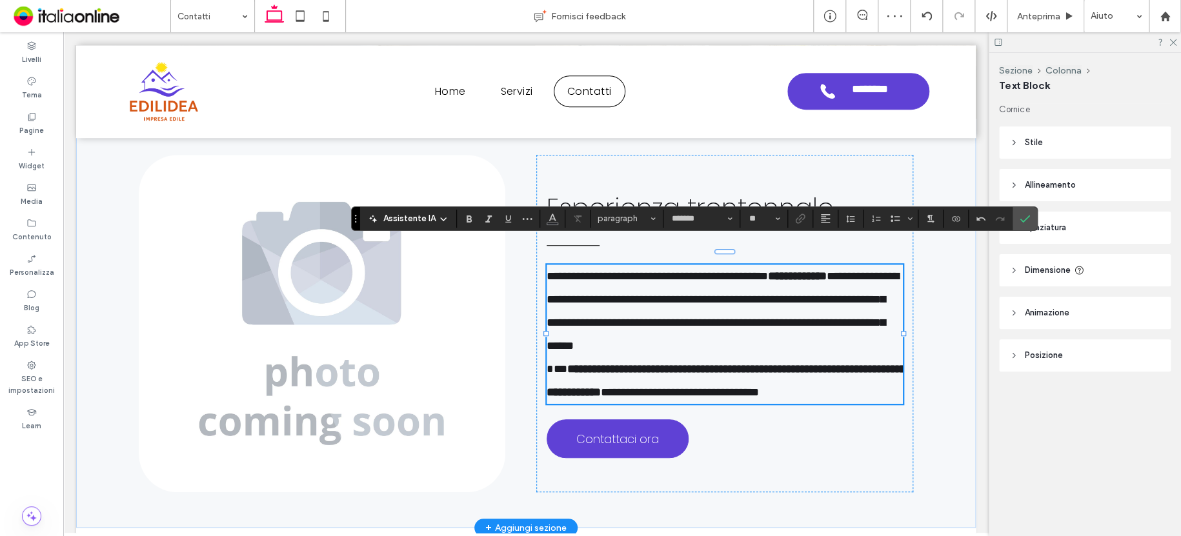
click at [1019, 214] on icon "Conferma" at bounding box center [1024, 219] width 10 height 10
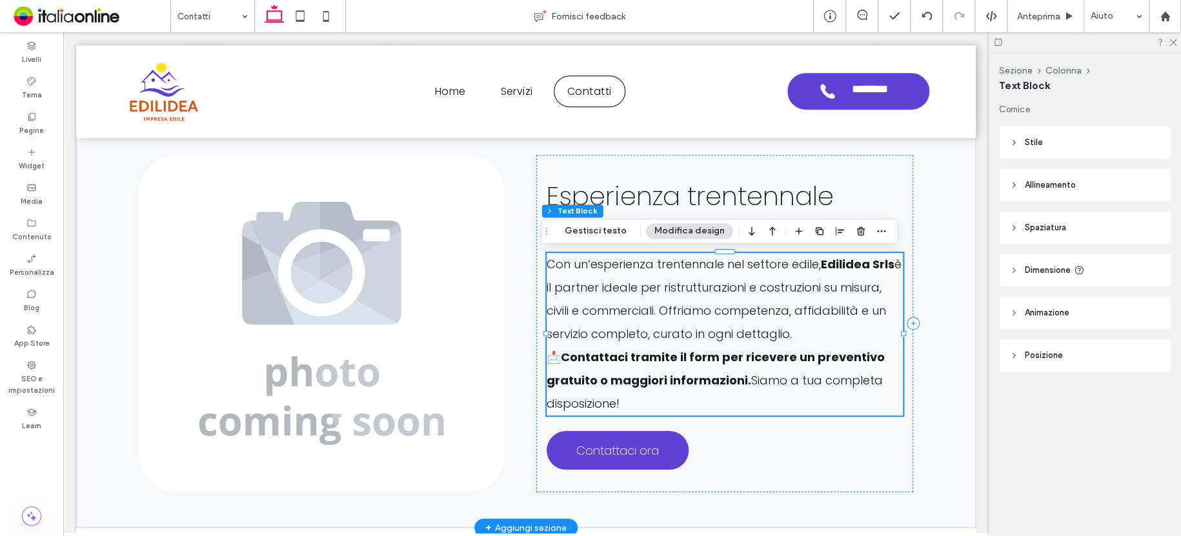
click at [572, 359] on strong "Contattaci tramite il form per ricevere un preventivo gratuito o maggiori infor…" at bounding box center [715, 368] width 338 height 39
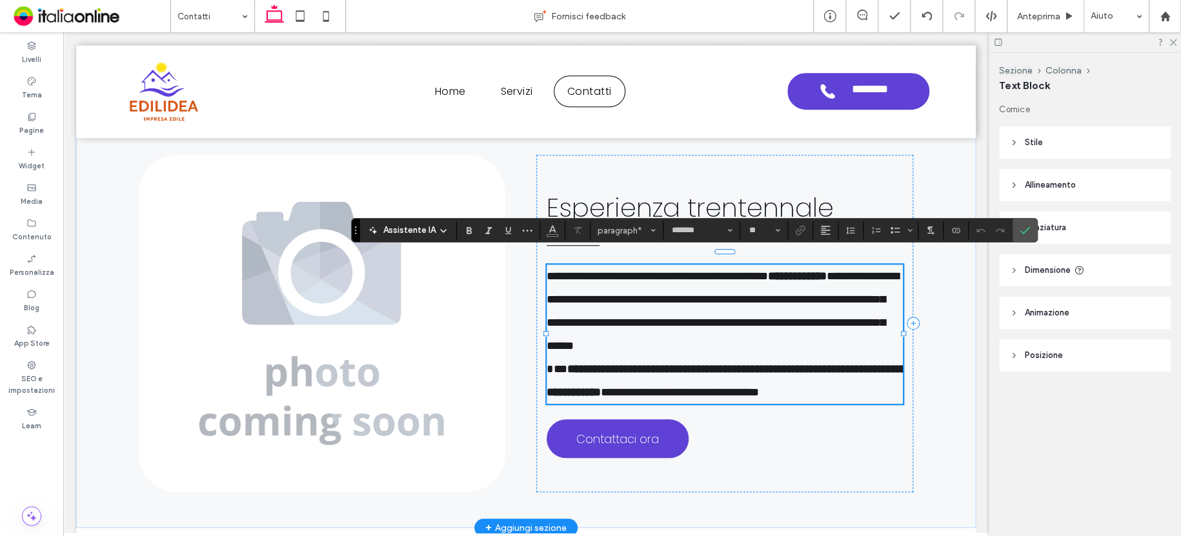
click at [571, 363] on strong "**********" at bounding box center [725, 380] width 359 height 35
click at [565, 363] on strong "**********" at bounding box center [725, 380] width 359 height 35
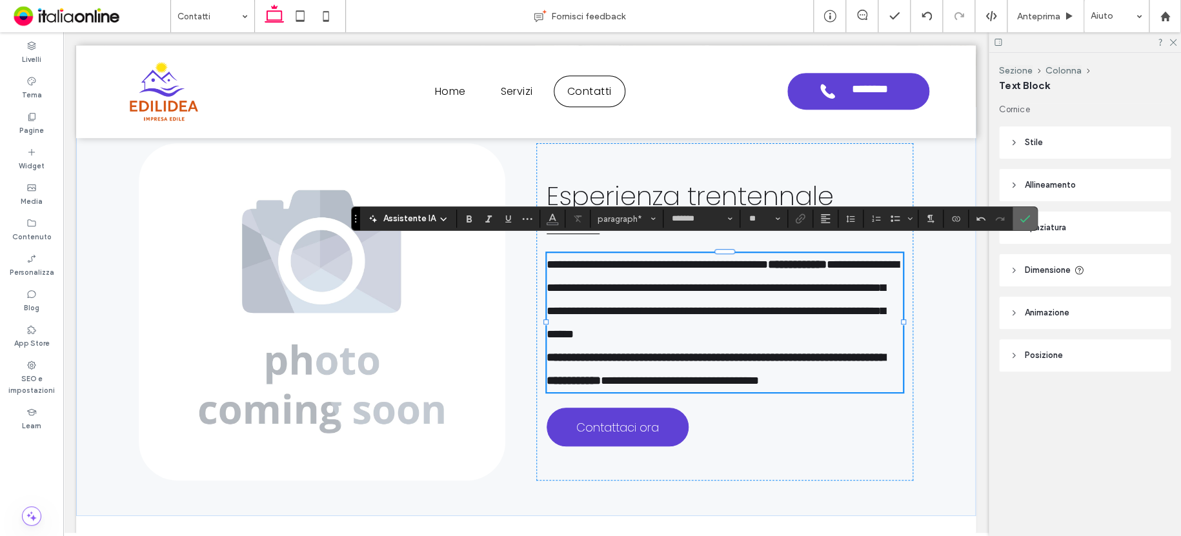
click at [1026, 217] on icon "Conferma" at bounding box center [1024, 219] width 10 height 10
click at [1027, 215] on use "Conferma" at bounding box center [1024, 219] width 10 height 8
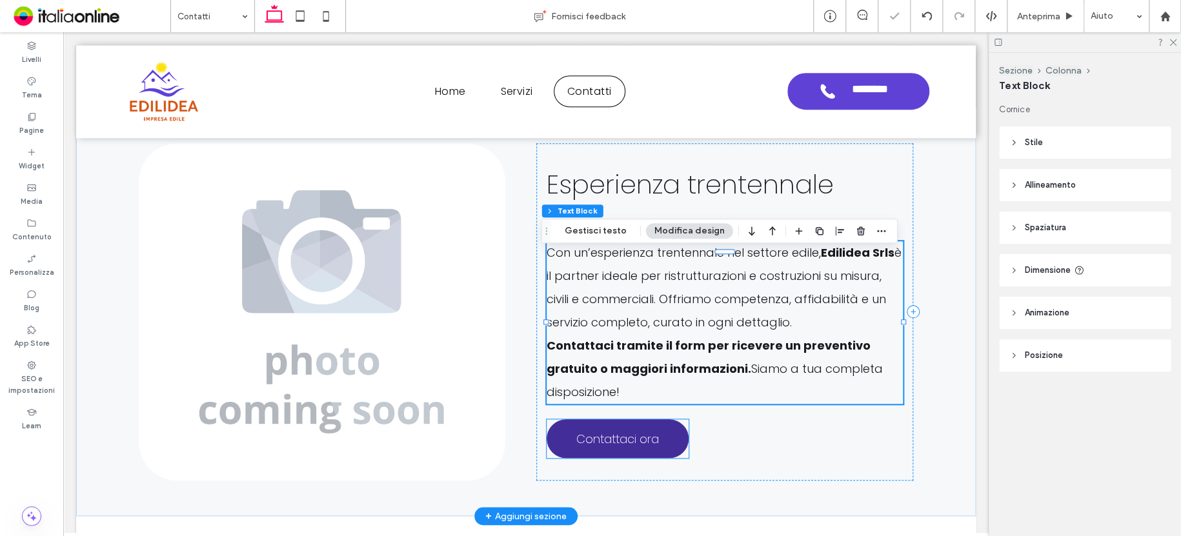
click at [670, 421] on link "Contattaci ora" at bounding box center [617, 438] width 142 height 39
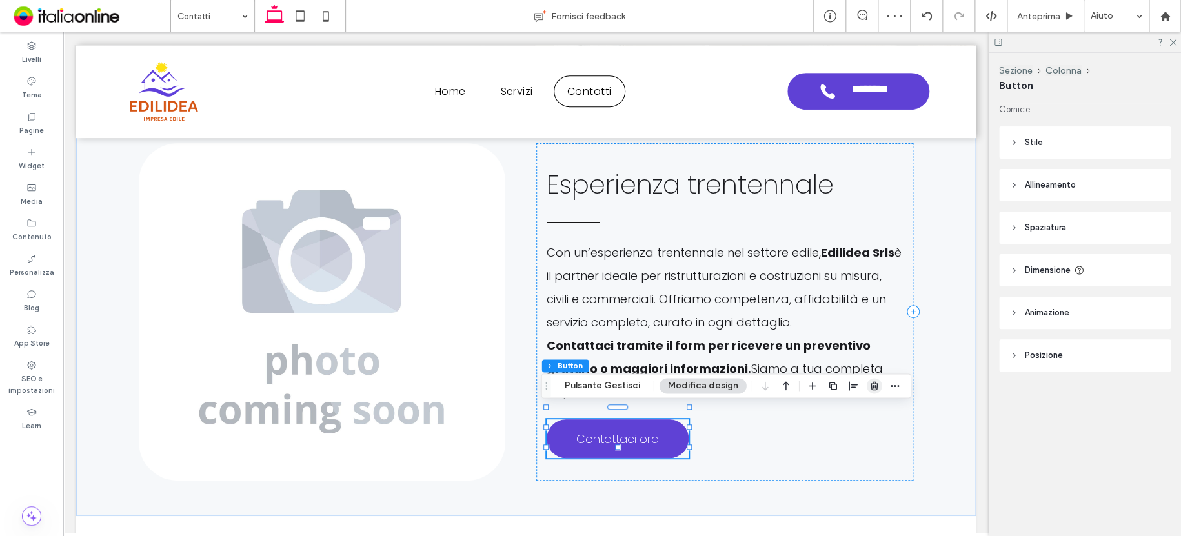
click at [866, 386] on span "button" at bounding box center [873, 385] width 15 height 15
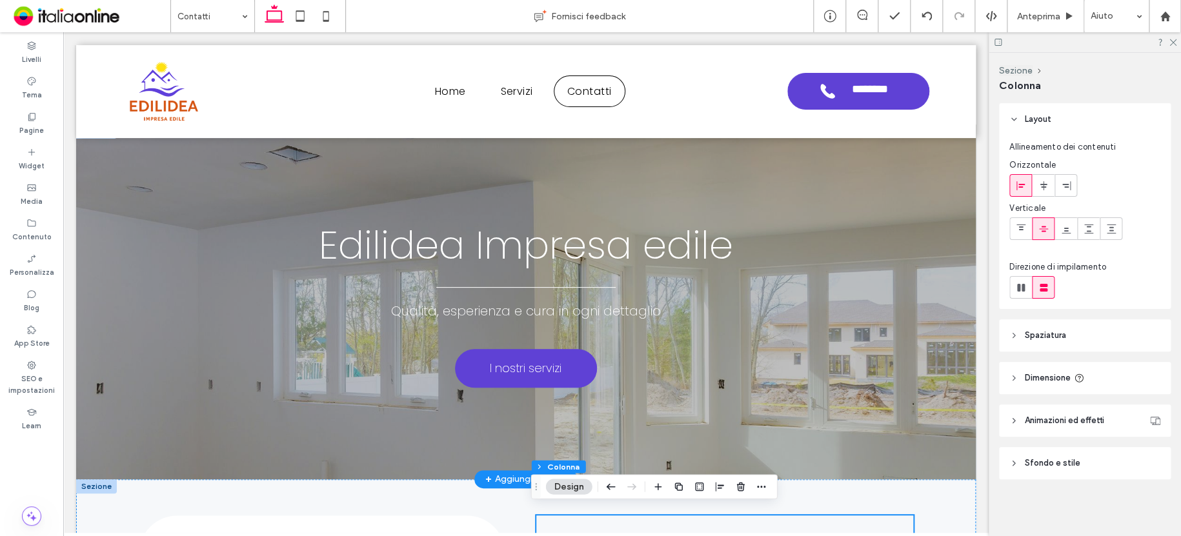
scroll to position [0, 0]
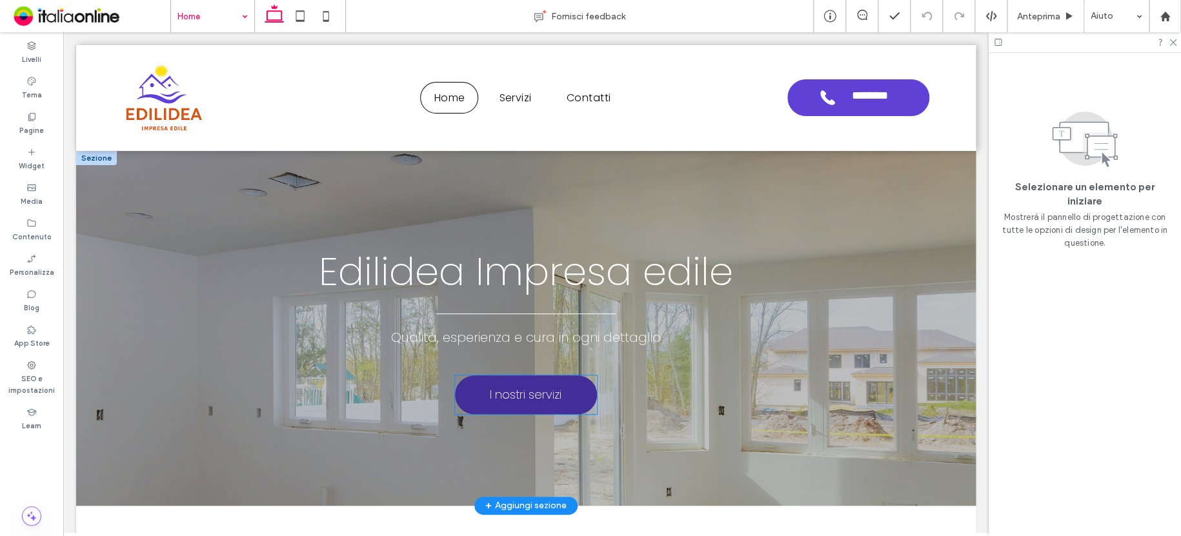
click at [512, 392] on span "I nostri servizi" at bounding box center [526, 394] width 72 height 30
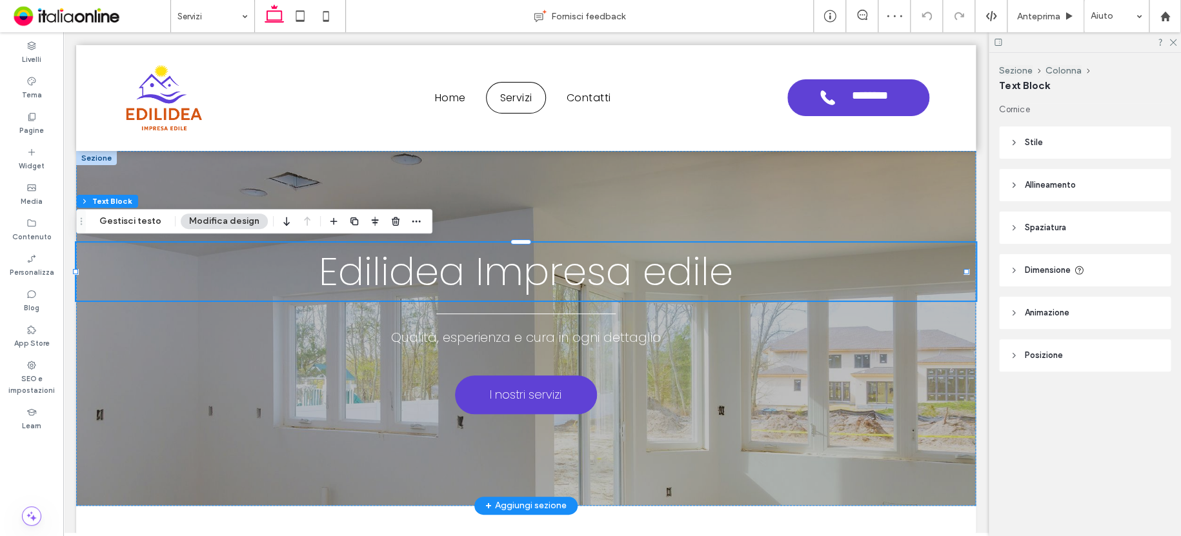
click at [719, 273] on span "Edilidea Impresa edile" at bounding box center [526, 271] width 414 height 54
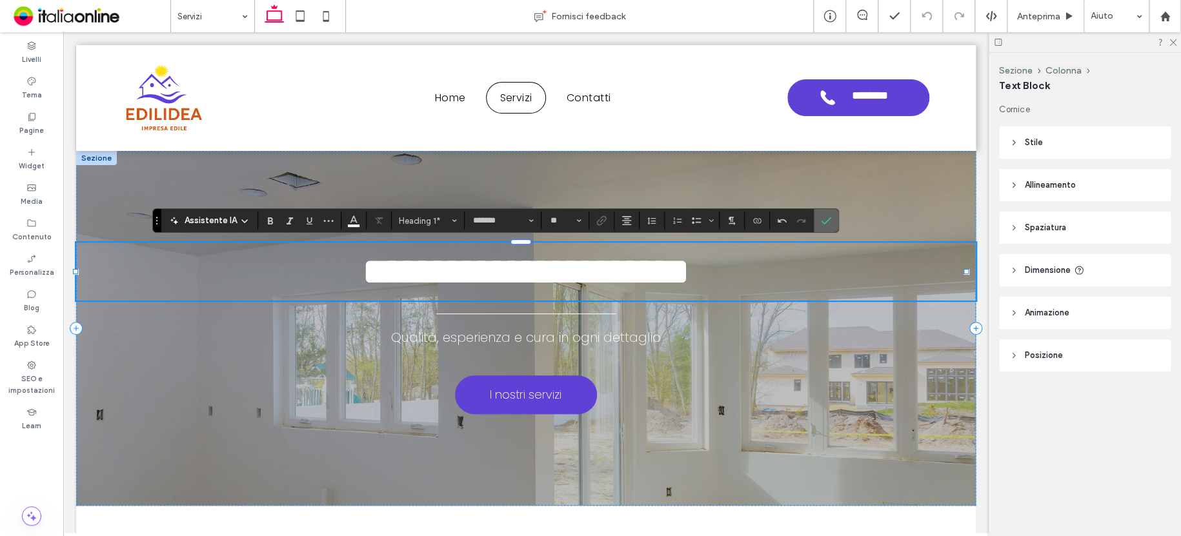
click at [816, 220] on label "Conferma" at bounding box center [825, 220] width 19 height 23
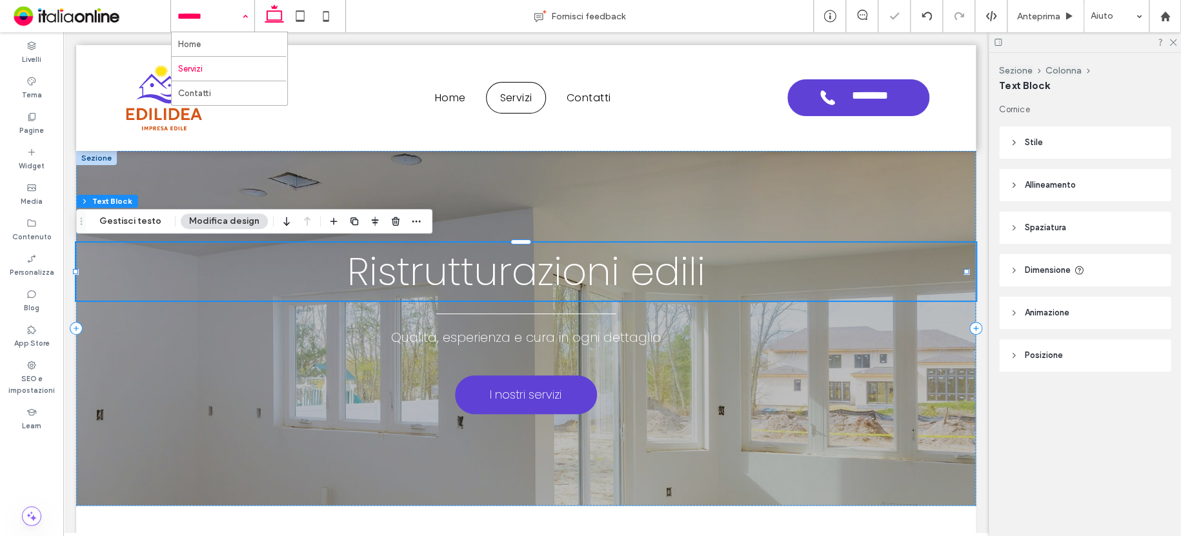
drag, startPoint x: 192, startPoint y: 16, endPoint x: 192, endPoint y: 37, distance: 20.6
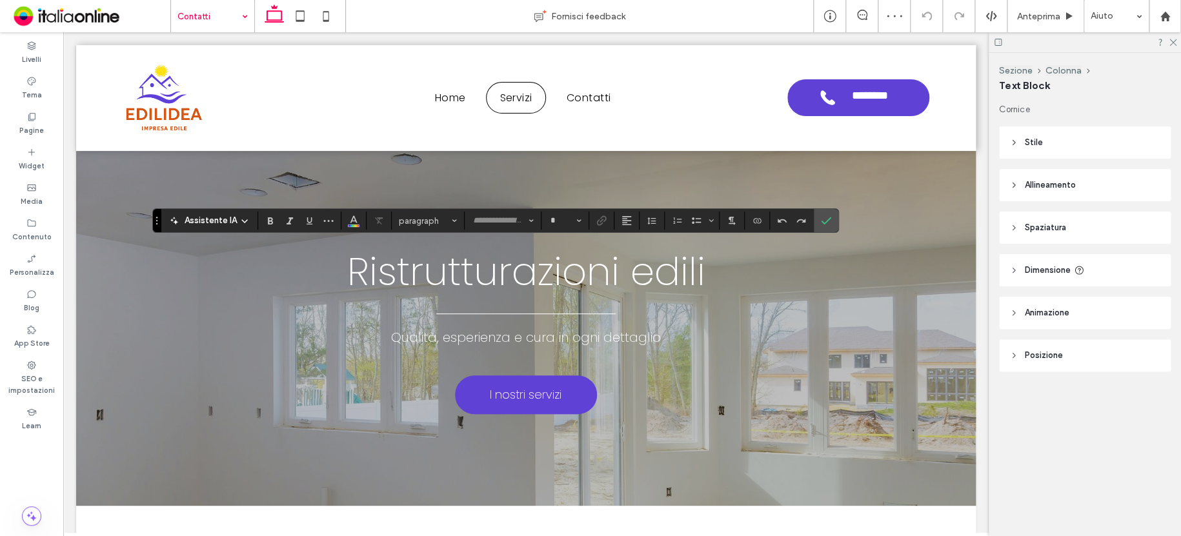
type input "*******"
type input "**"
click at [823, 221] on icon "Conferma" at bounding box center [826, 220] width 10 height 10
type input "*******"
type input "**"
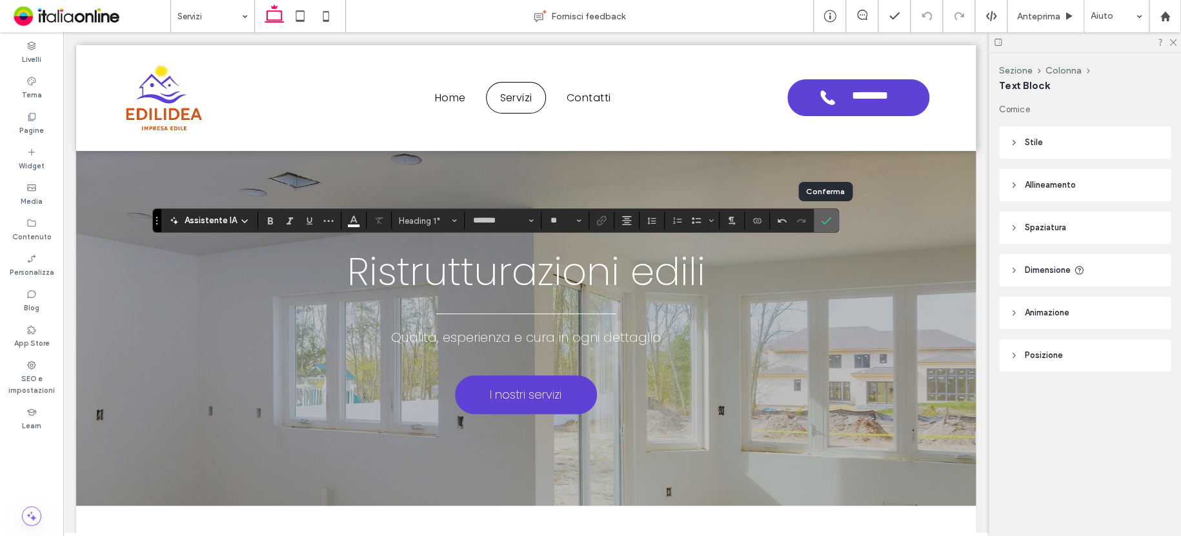
click at [826, 219] on use "Conferma" at bounding box center [826, 221] width 10 height 8
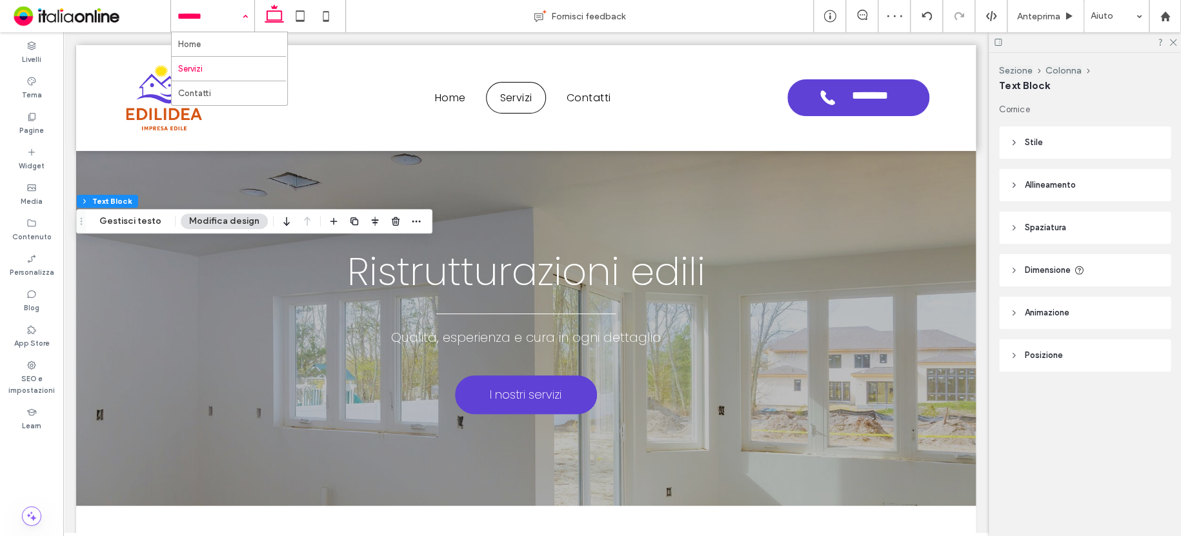
drag, startPoint x: 180, startPoint y: 12, endPoint x: 190, endPoint y: 23, distance: 14.1
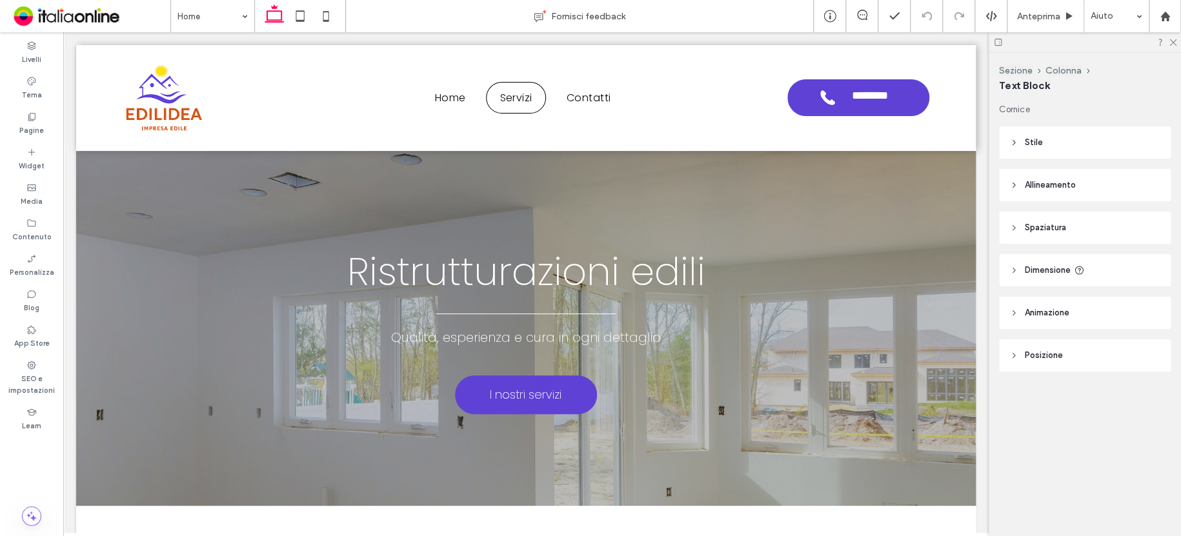
type input "*******"
type input "**"
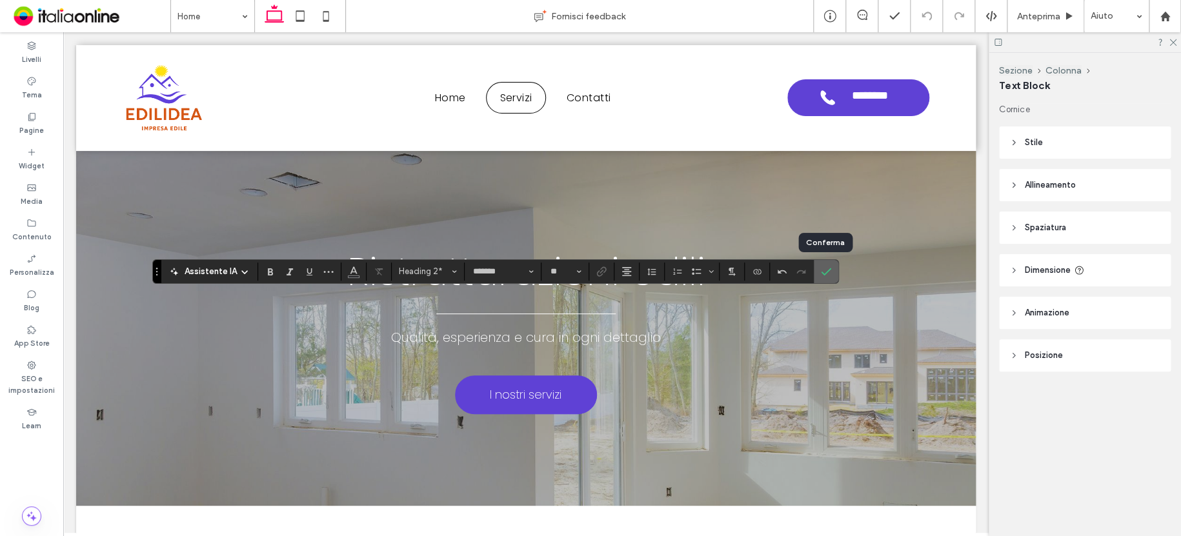
click at [824, 266] on icon "Conferma" at bounding box center [826, 271] width 10 height 10
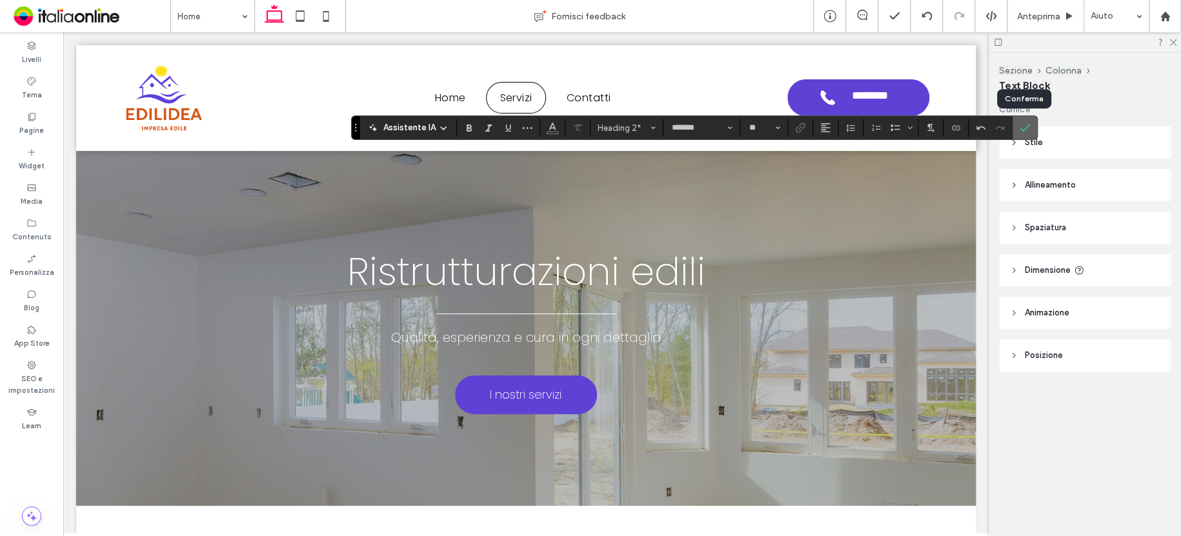
click at [1027, 125] on use "Conferma" at bounding box center [1024, 128] width 10 height 8
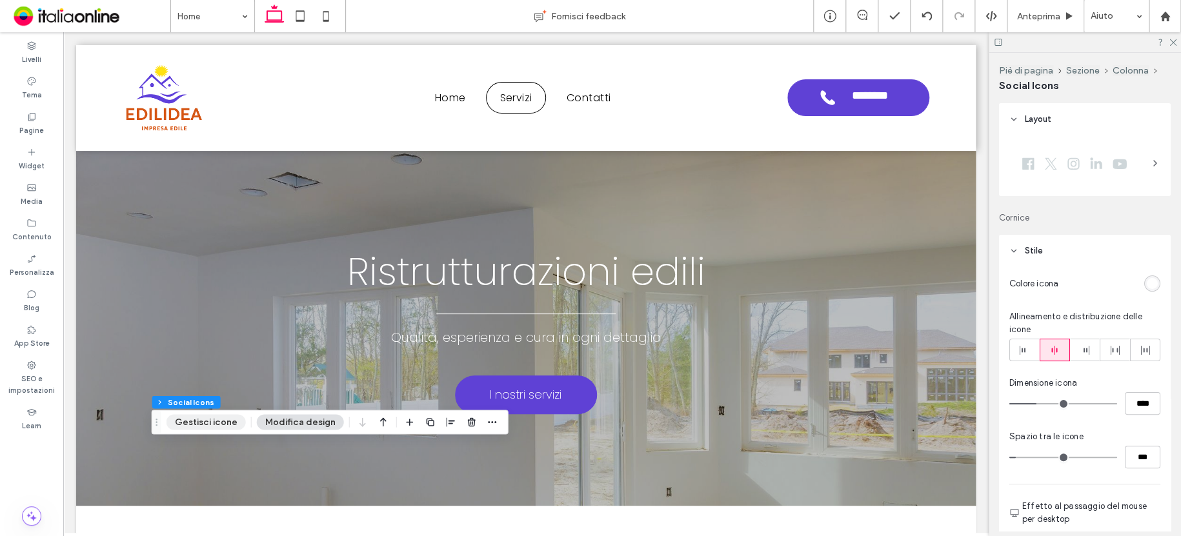
click at [219, 420] on button "Gestisci icone" at bounding box center [205, 421] width 79 height 15
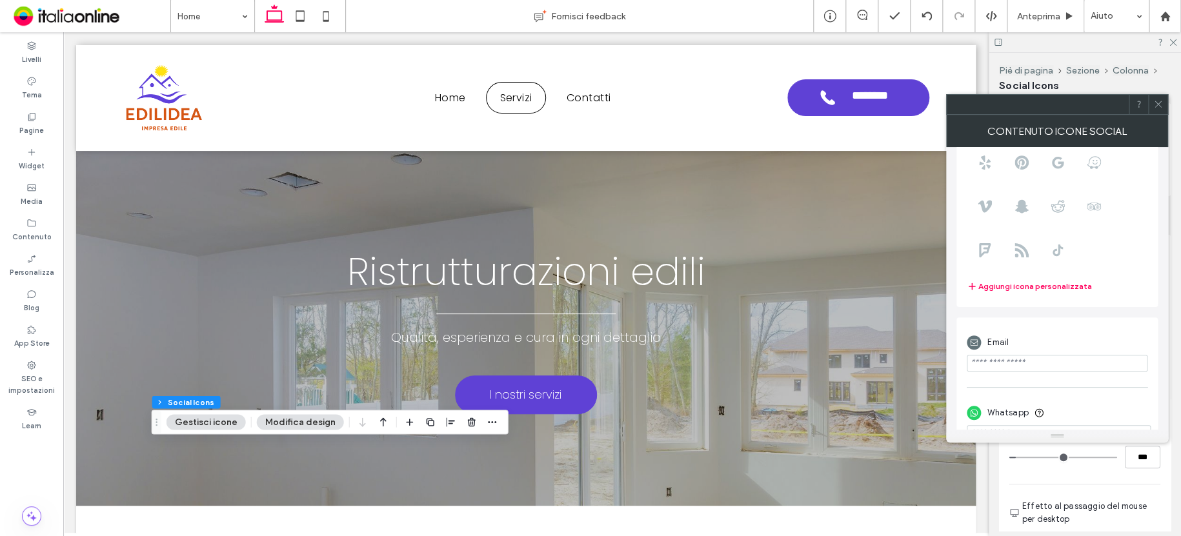
scroll to position [158, 0]
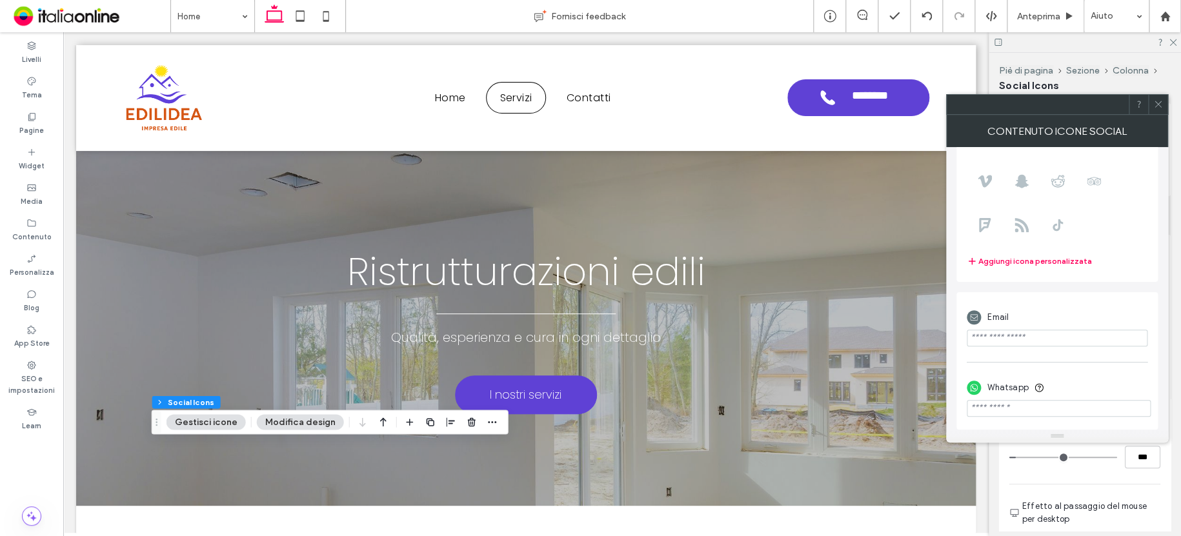
click at [1046, 405] on input "phone" at bounding box center [1058, 408] width 184 height 17
paste input "**********"
drag, startPoint x: 970, startPoint y: 408, endPoint x: 970, endPoint y: 424, distance: 16.1
click at [970, 408] on input "phone" at bounding box center [1058, 408] width 184 height 17
type input "**********"
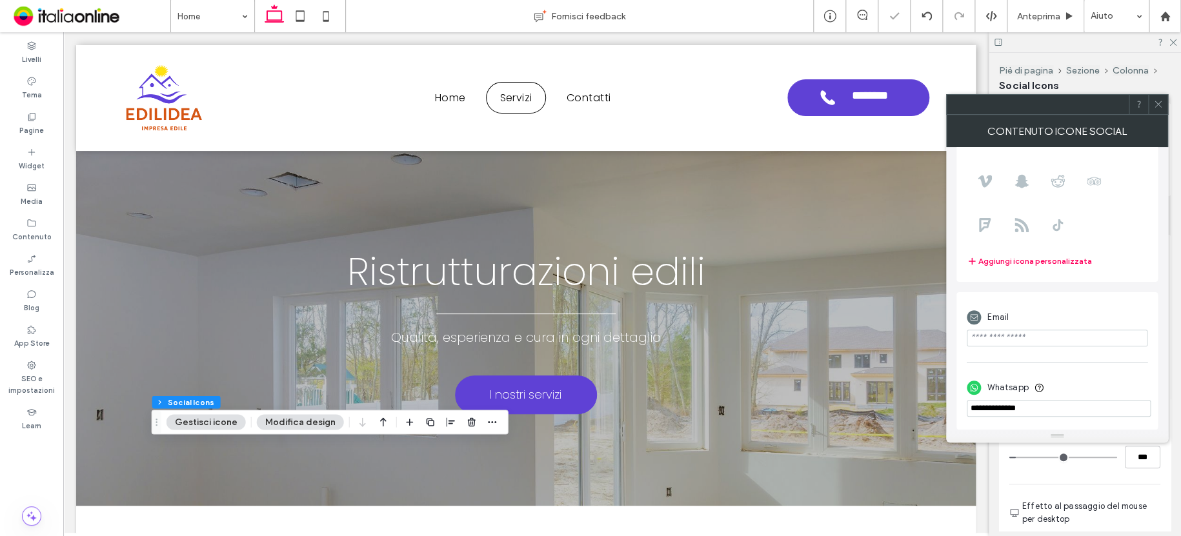
click at [1155, 101] on icon at bounding box center [1158, 104] width 10 height 10
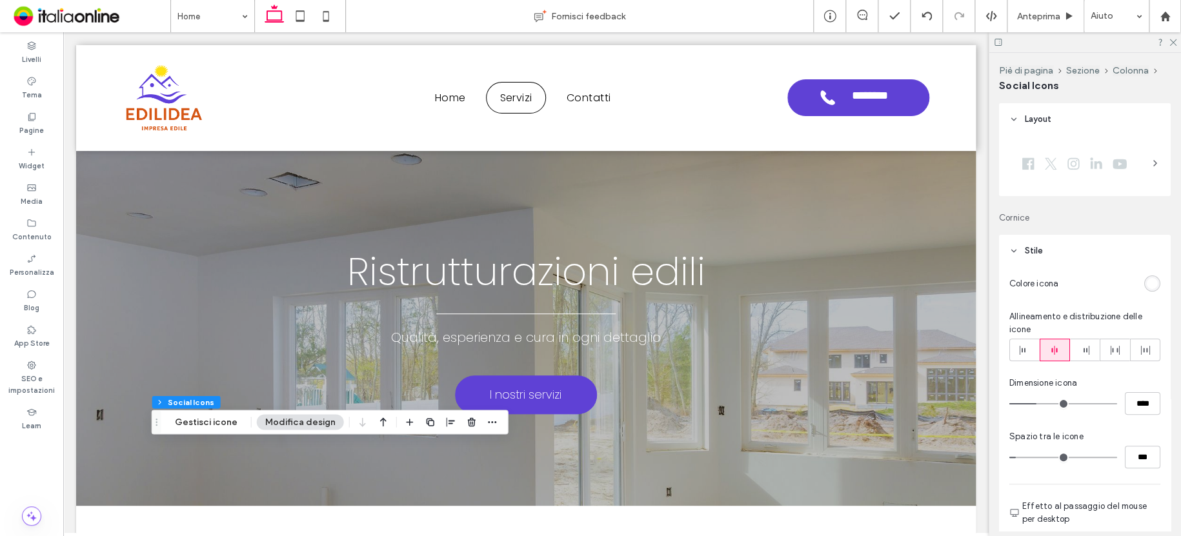
click at [303, 424] on button "Modifica design" at bounding box center [300, 421] width 87 height 15
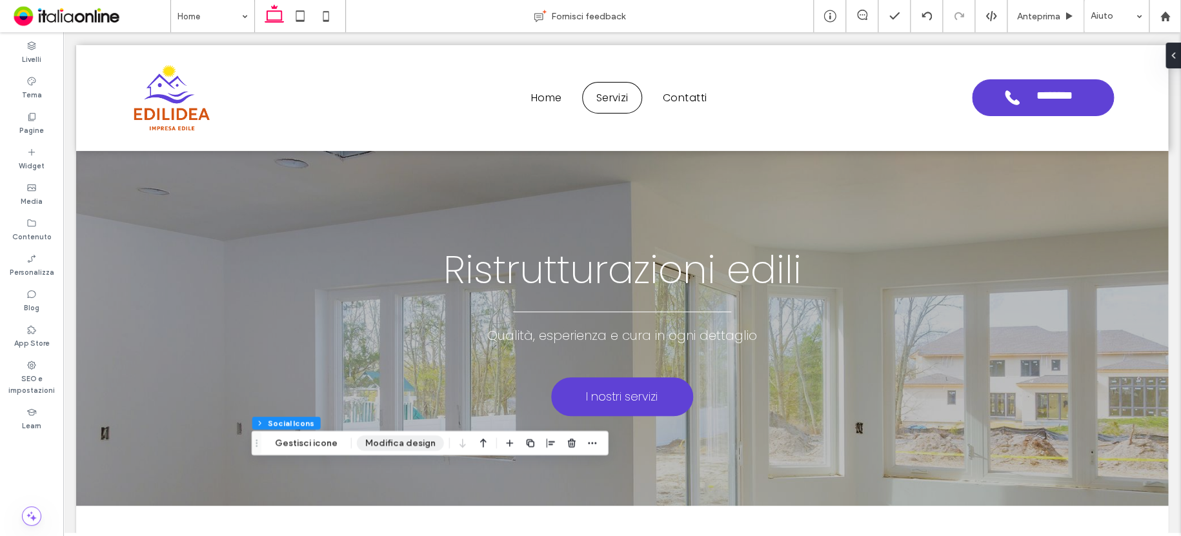
click at [386, 445] on button "Modifica design" at bounding box center [400, 442] width 87 height 15
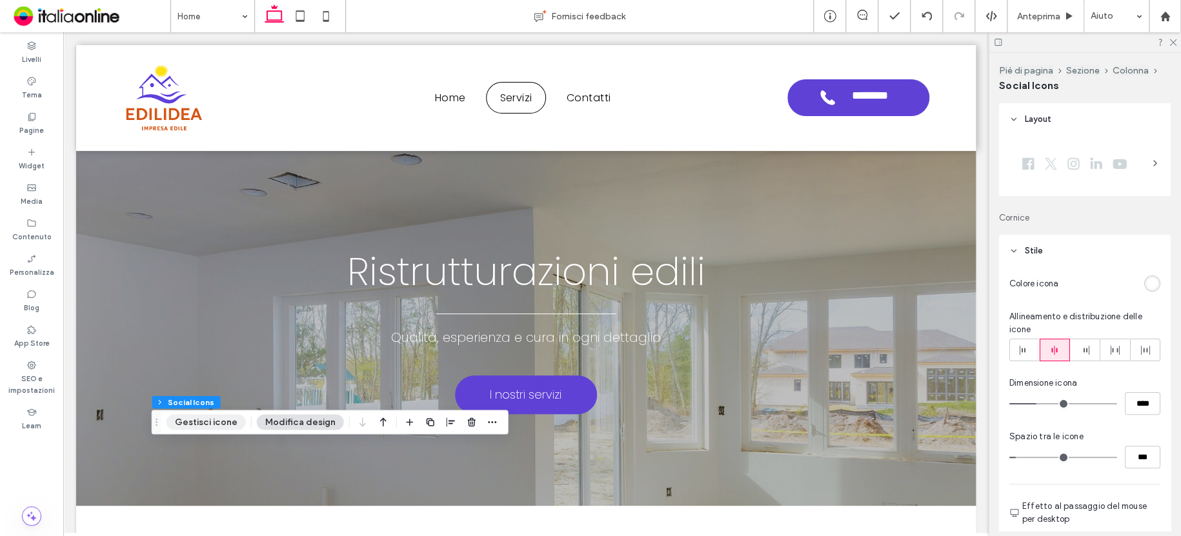
click at [214, 419] on button "Gestisci icone" at bounding box center [205, 421] width 79 height 15
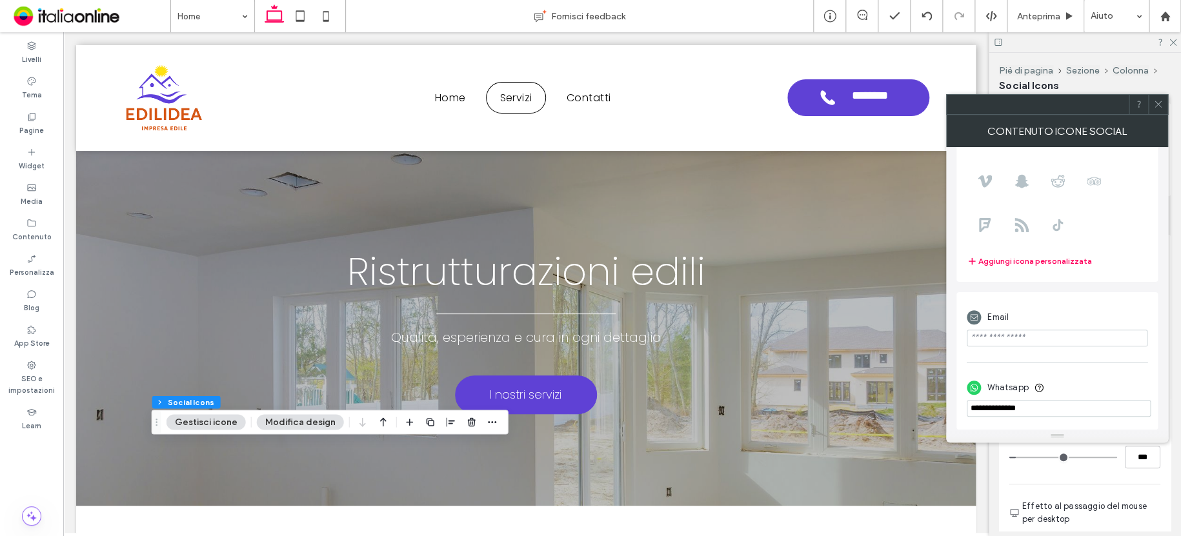
click at [1072, 344] on input "email" at bounding box center [1056, 338] width 181 height 17
paste input "**********"
type input "**********"
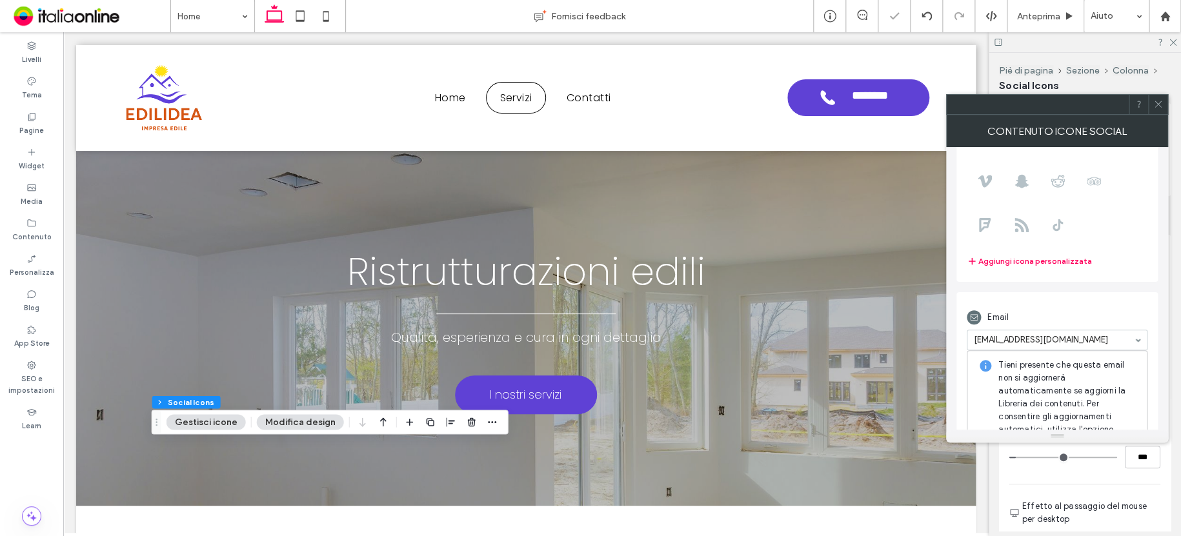
click at [1161, 98] on span at bounding box center [1158, 104] width 10 height 19
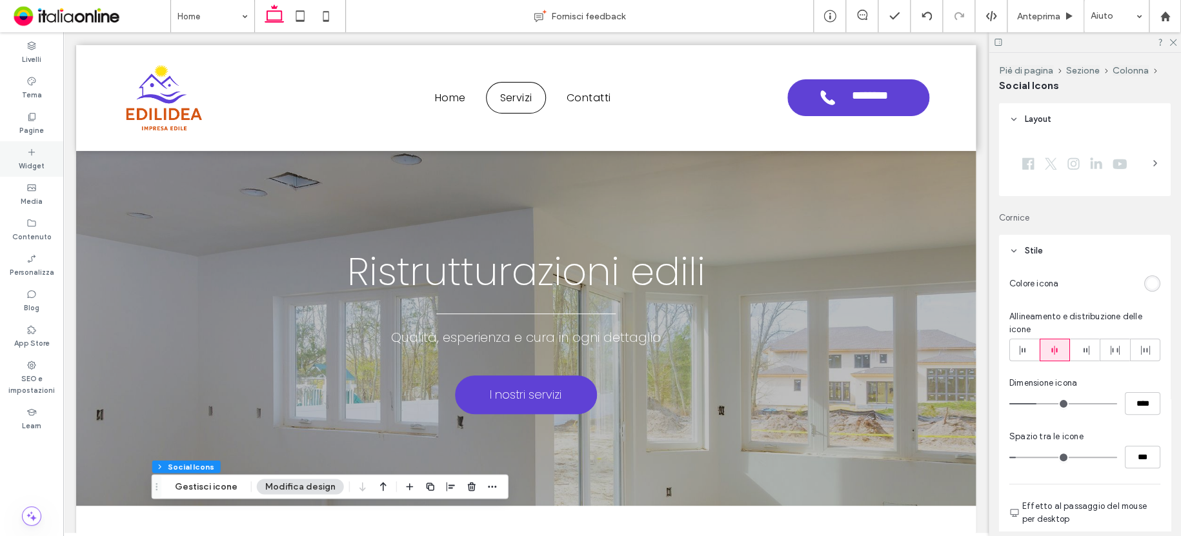
click at [41, 153] on div "Widget" at bounding box center [31, 158] width 63 height 35
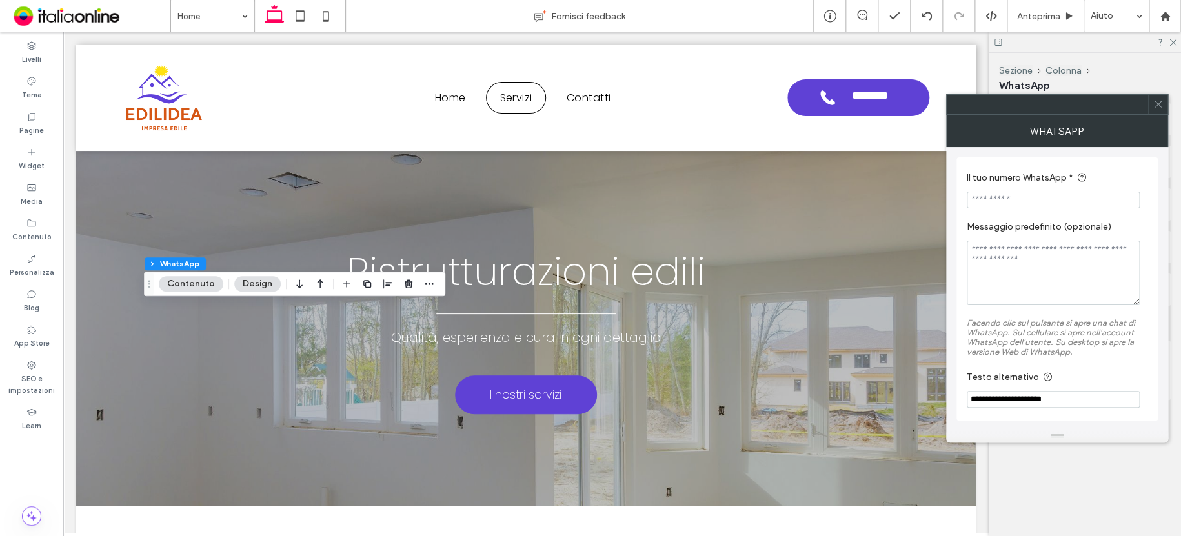
click at [1018, 201] on input "Il tuo numero WhatsApp *" at bounding box center [1052, 200] width 173 height 17
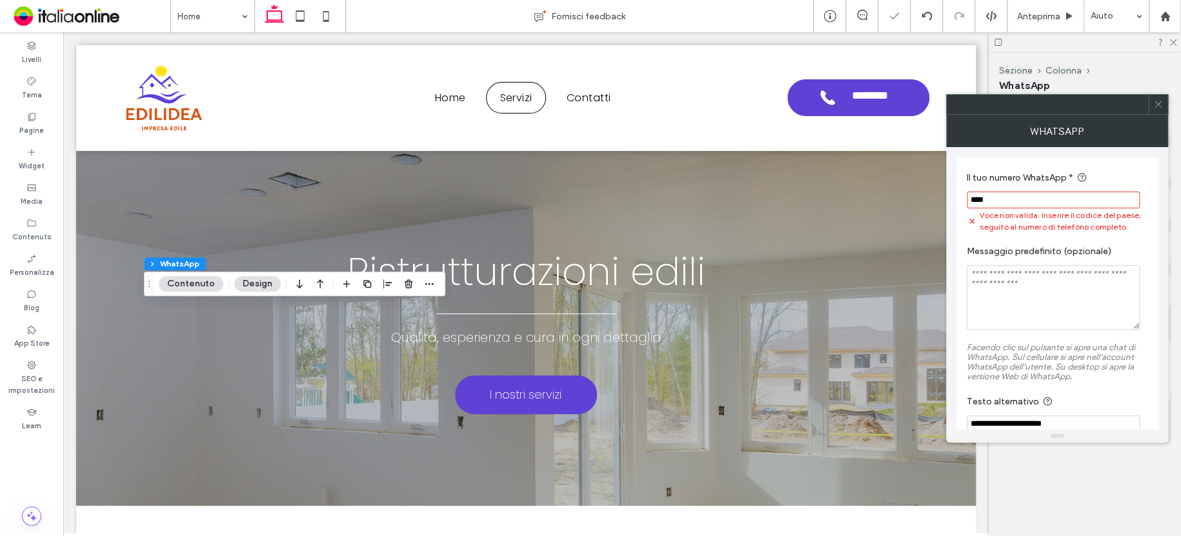
paste input "**********"
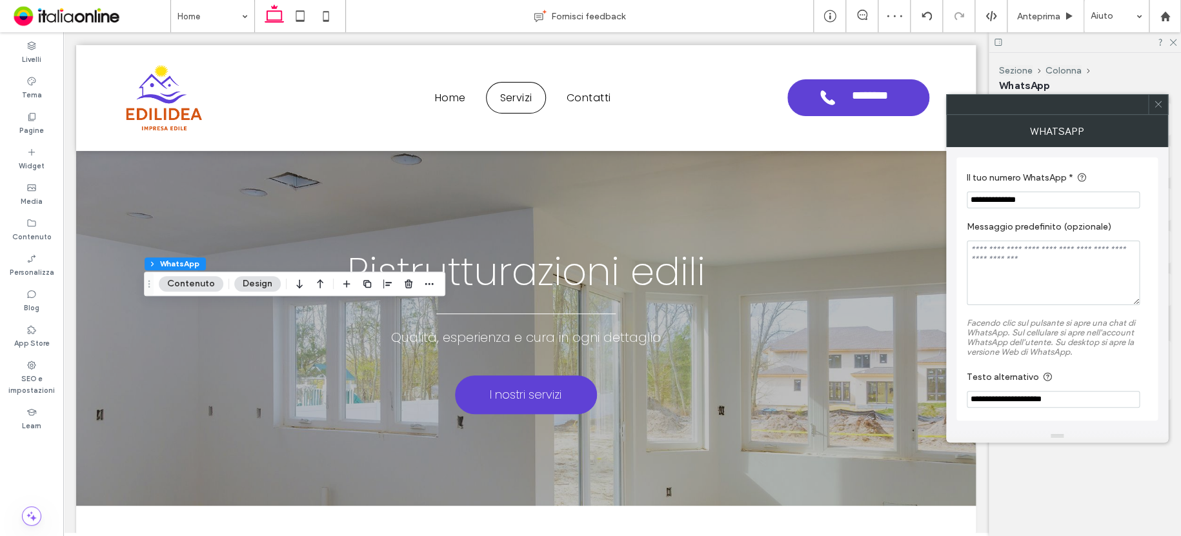
type input "**********"
click at [251, 277] on button "Design" at bounding box center [257, 283] width 46 height 15
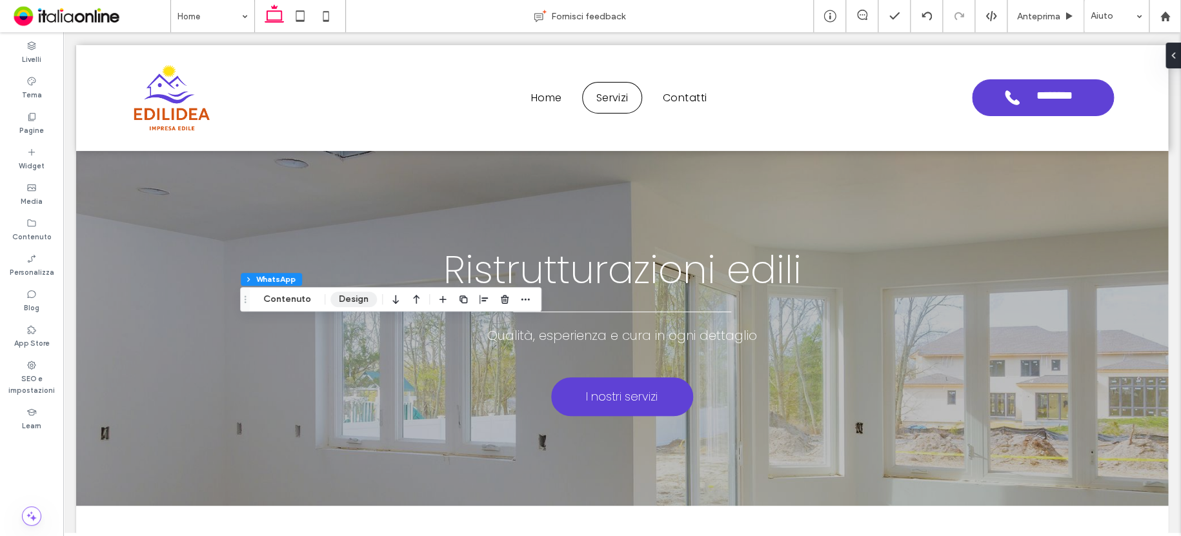
click at [352, 296] on button "Design" at bounding box center [353, 299] width 46 height 15
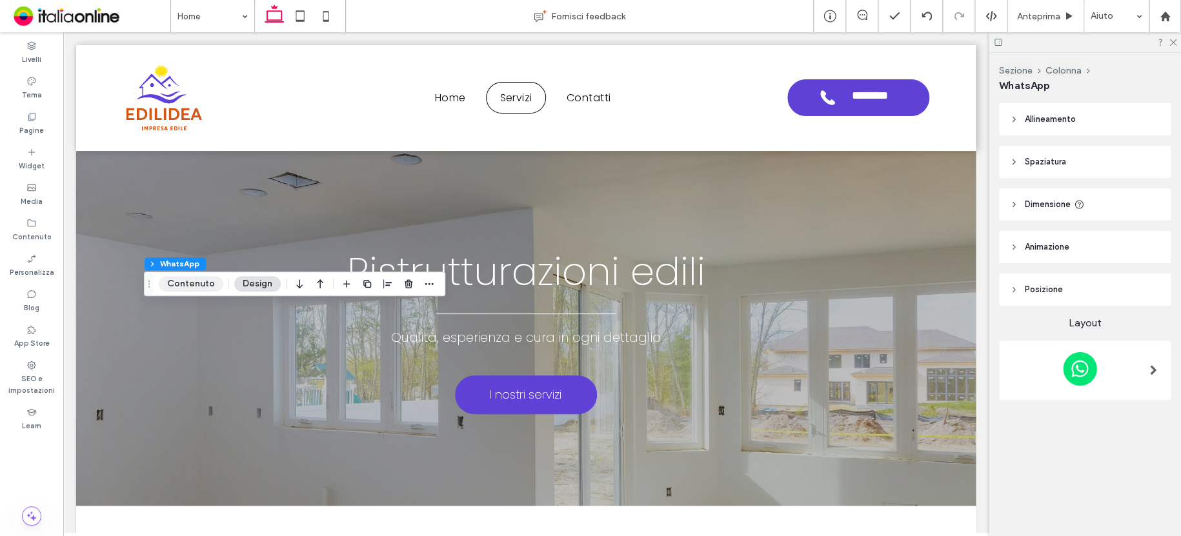
click at [196, 284] on button "Contenuto" at bounding box center [191, 283] width 65 height 15
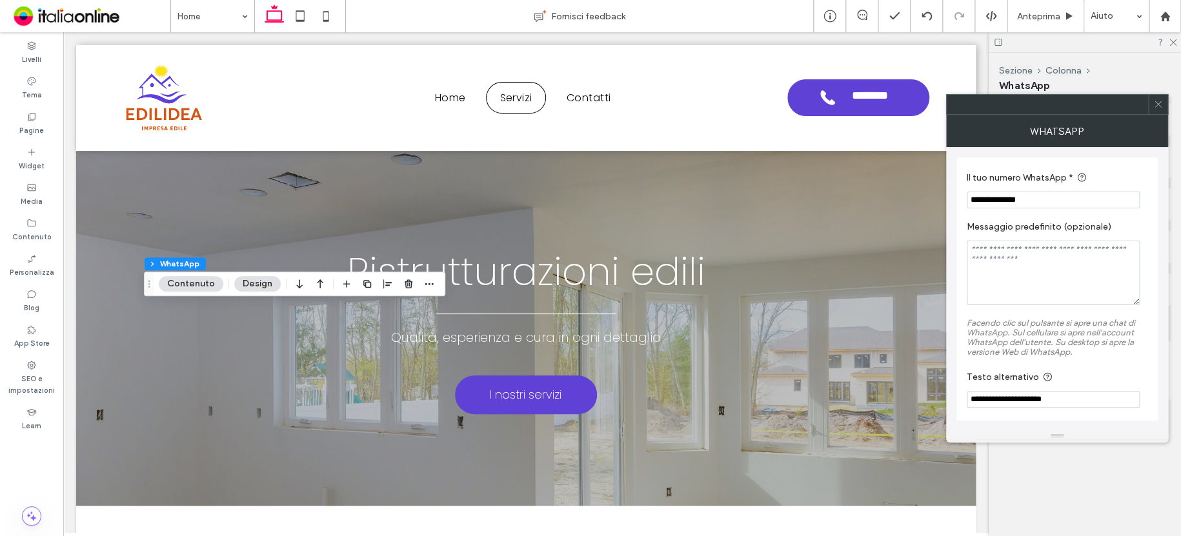
click at [254, 285] on button "Design" at bounding box center [257, 283] width 46 height 15
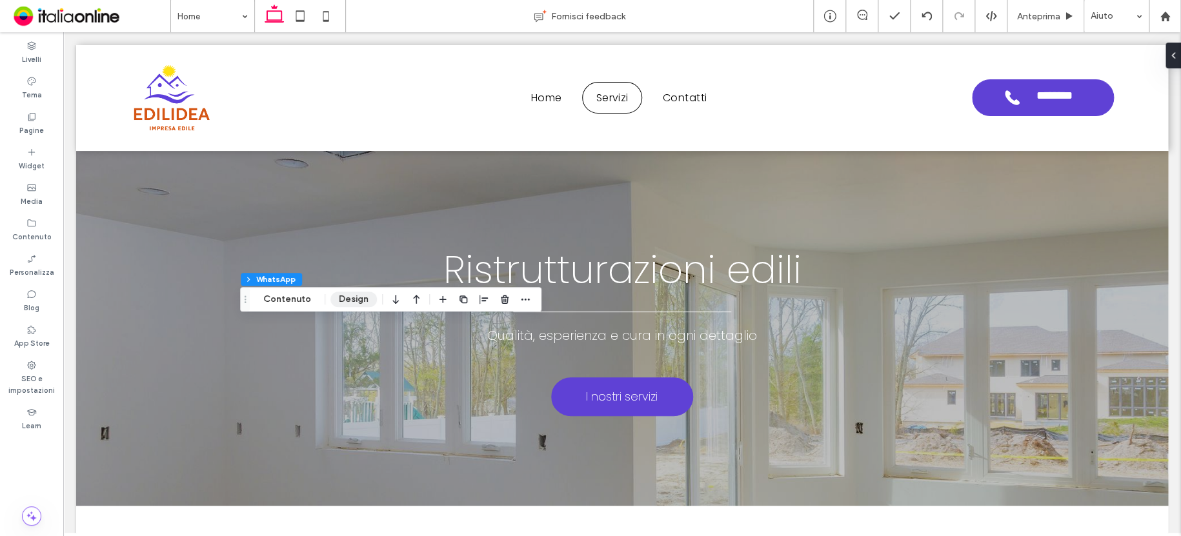
click at [350, 296] on button "Design" at bounding box center [353, 299] width 46 height 15
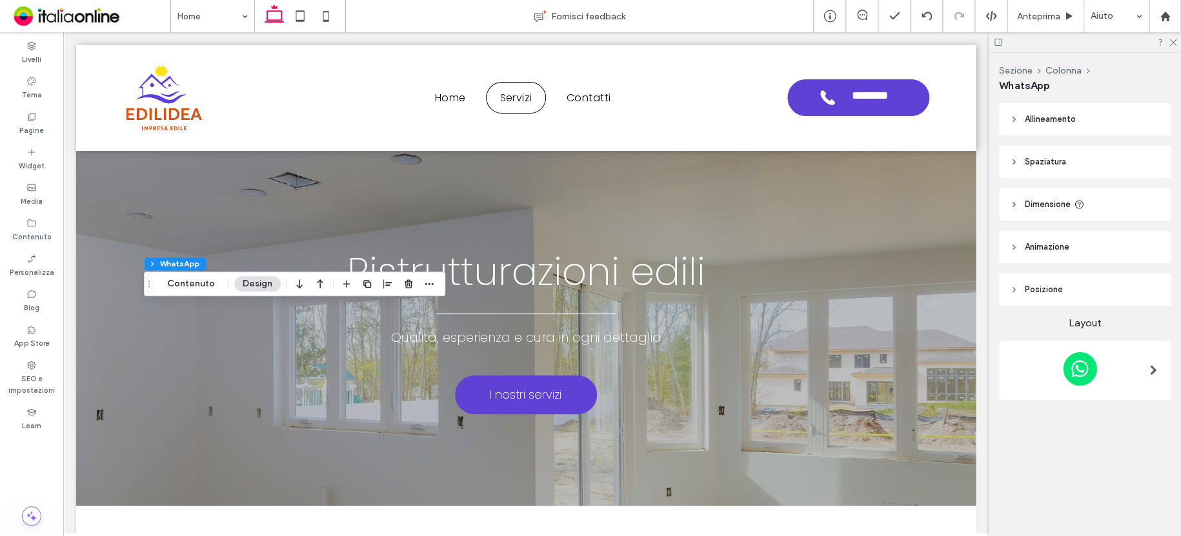
click at [1147, 366] on div at bounding box center [1153, 370] width 26 height 46
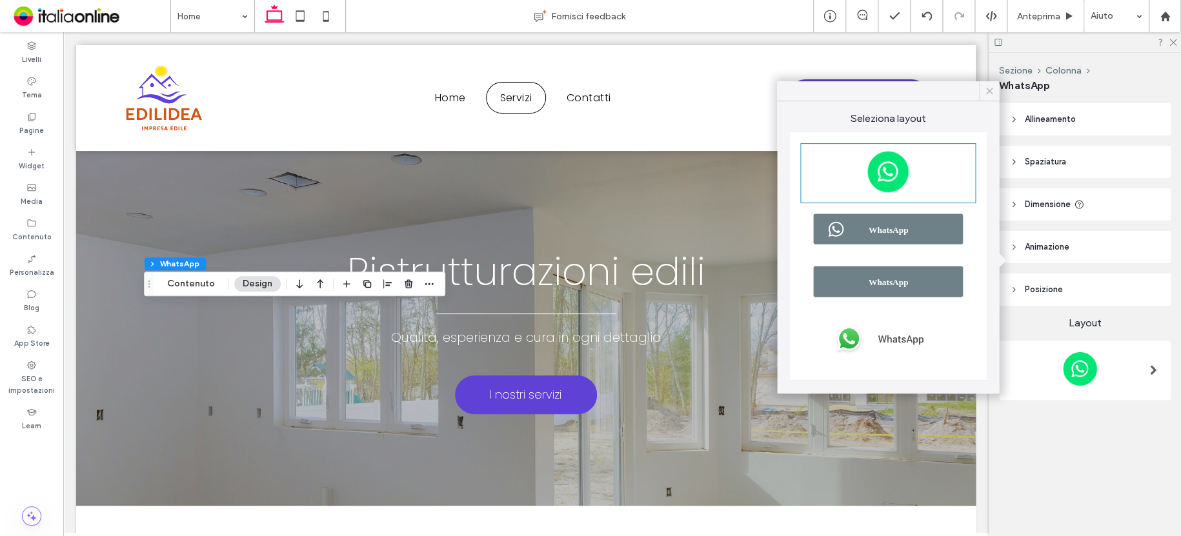
click at [981, 94] on div at bounding box center [989, 90] width 20 height 19
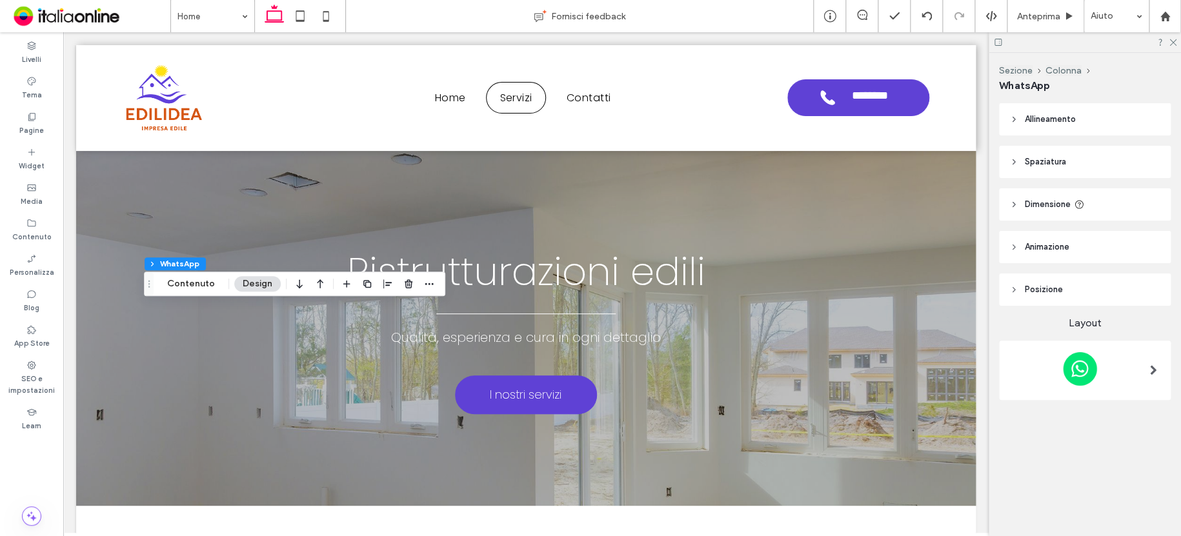
click at [1044, 284] on span "Posizione" at bounding box center [1043, 289] width 38 height 13
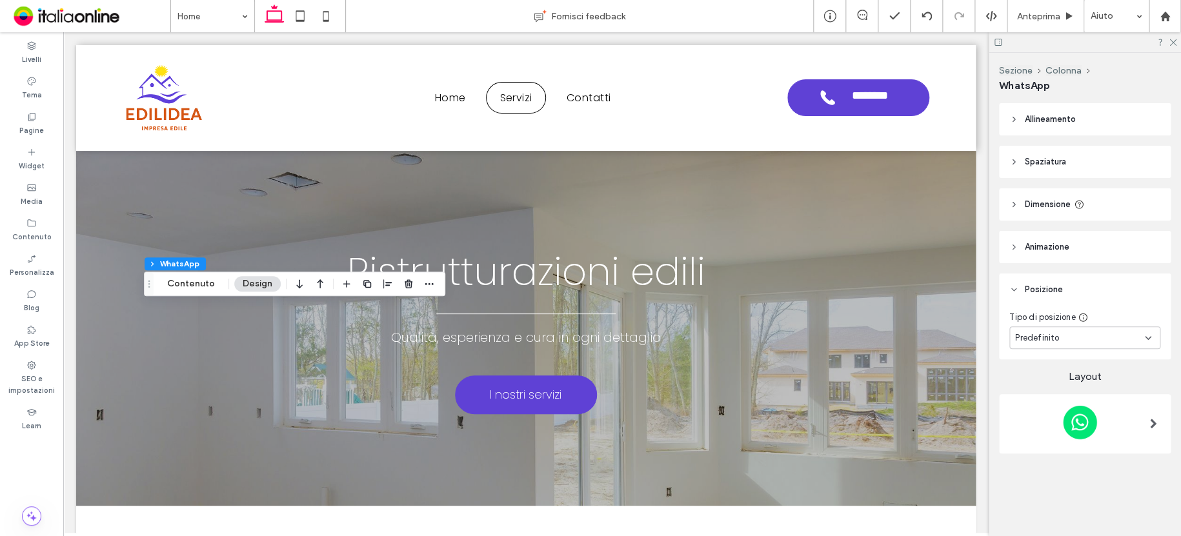
click at [1150, 339] on icon at bounding box center [1147, 338] width 10 height 10
click at [1058, 379] on div "Fisso" at bounding box center [1085, 383] width 150 height 23
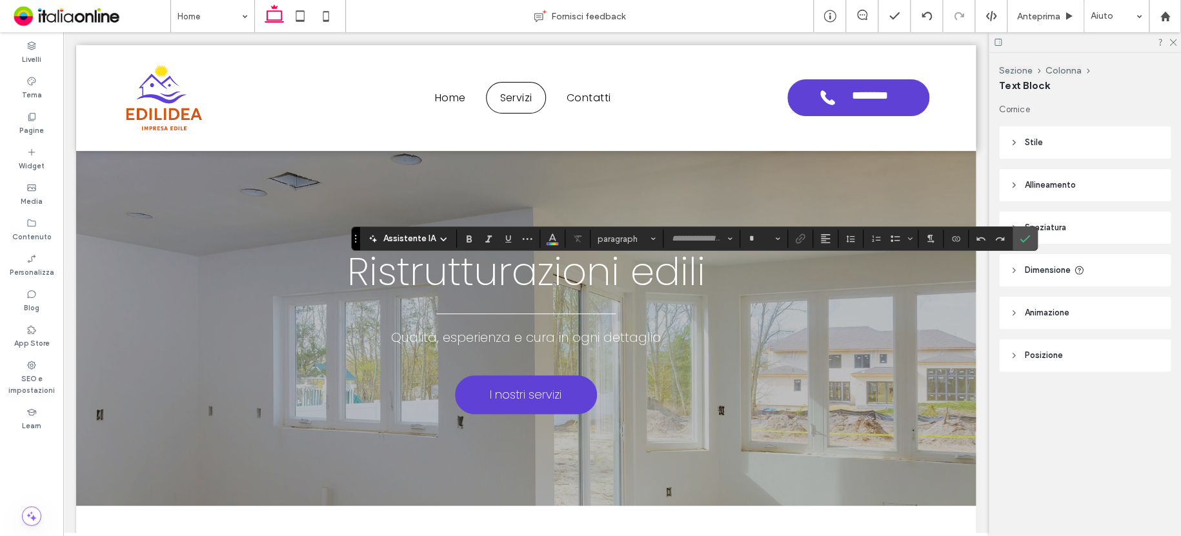
type input "*******"
type input "**"
click at [728, 236] on icon "Carattere e spessore del carattere" at bounding box center [729, 238] width 5 height 5
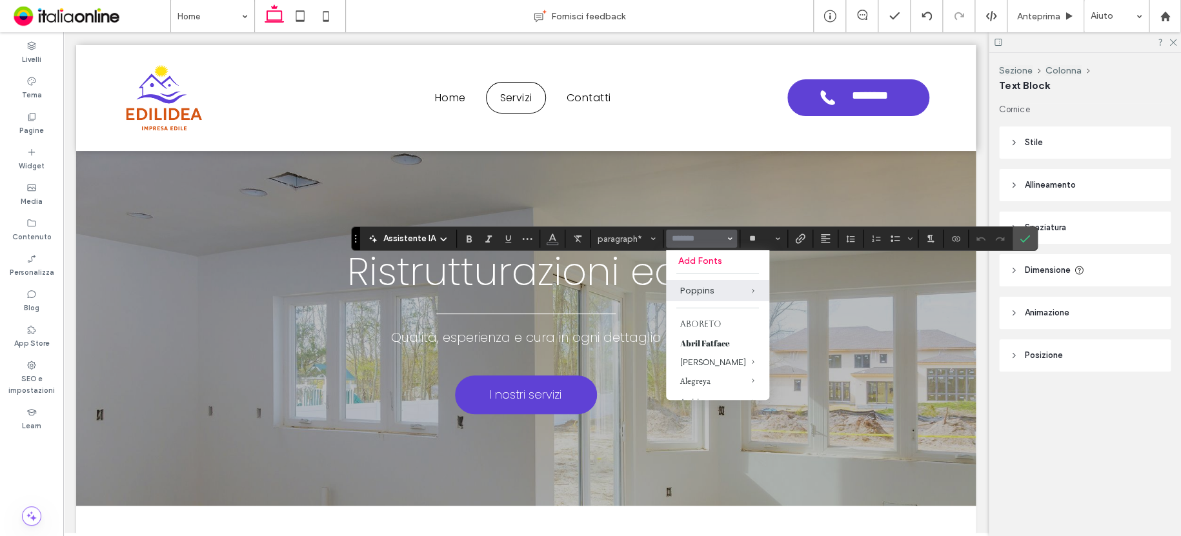
click at [1015, 237] on label "Conferma" at bounding box center [1024, 238] width 19 height 23
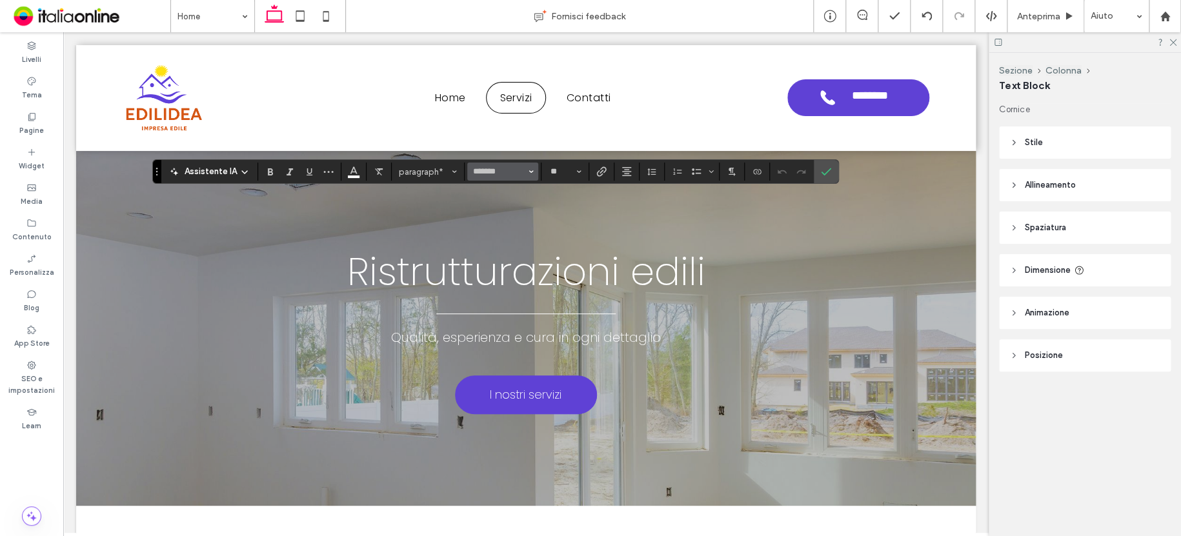
click at [534, 174] on button "*******" at bounding box center [502, 172] width 71 height 18
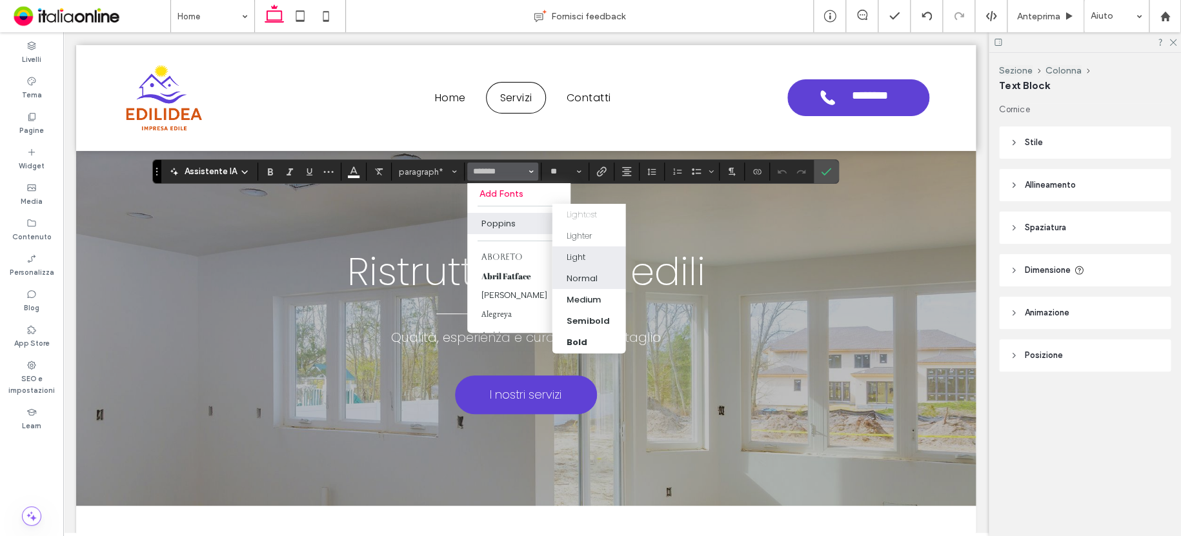
click at [575, 253] on div "Light" at bounding box center [575, 257] width 19 height 13
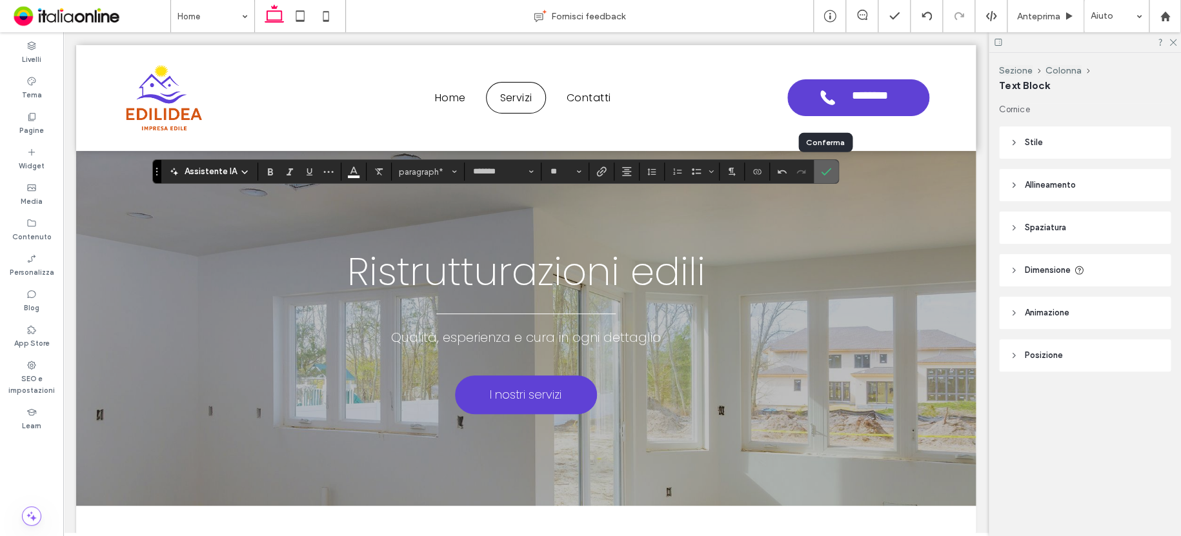
click at [821, 172] on icon "Conferma" at bounding box center [826, 171] width 10 height 10
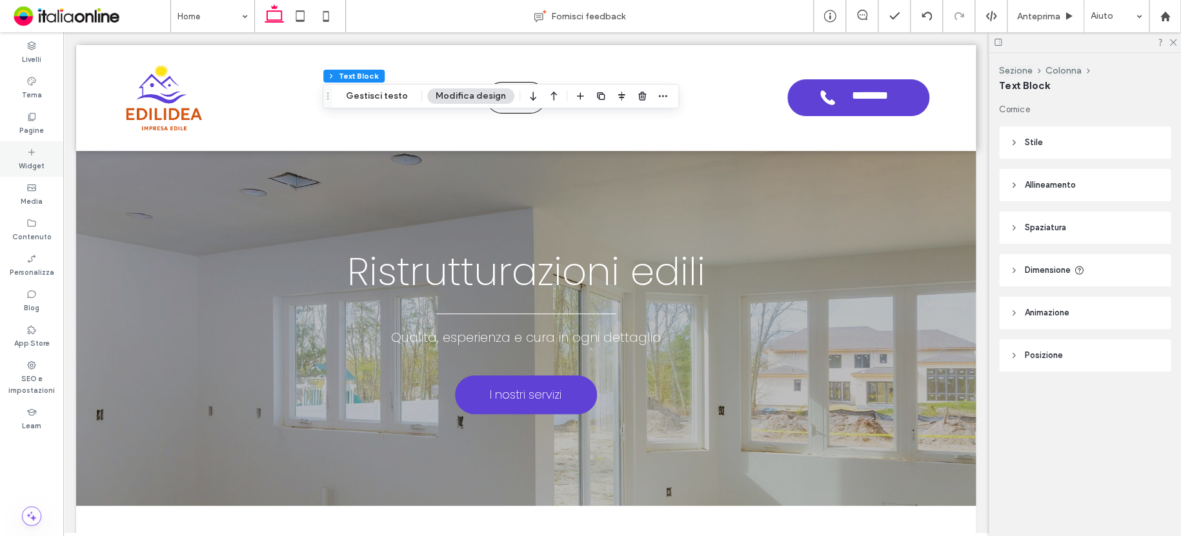
click at [32, 164] on label "Widget" at bounding box center [32, 164] width 26 height 14
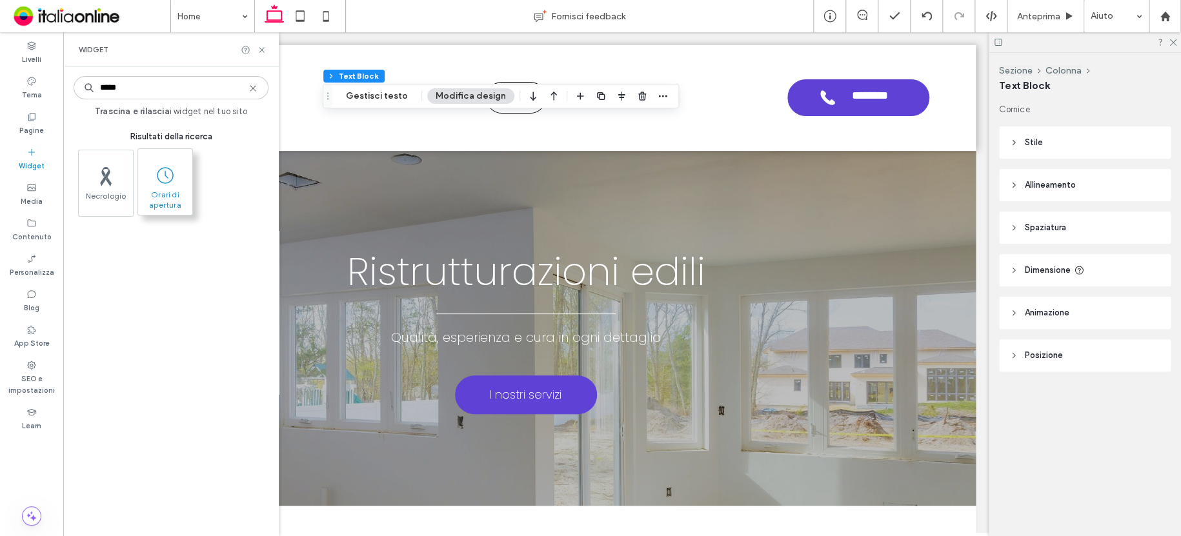
type input "*****"
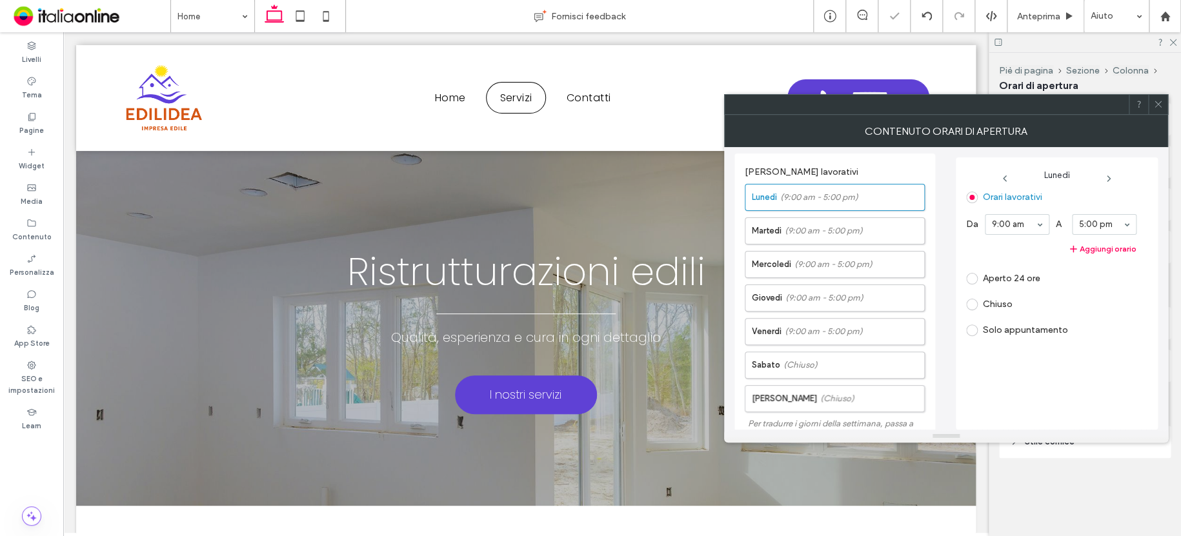
scroll to position [279, 0]
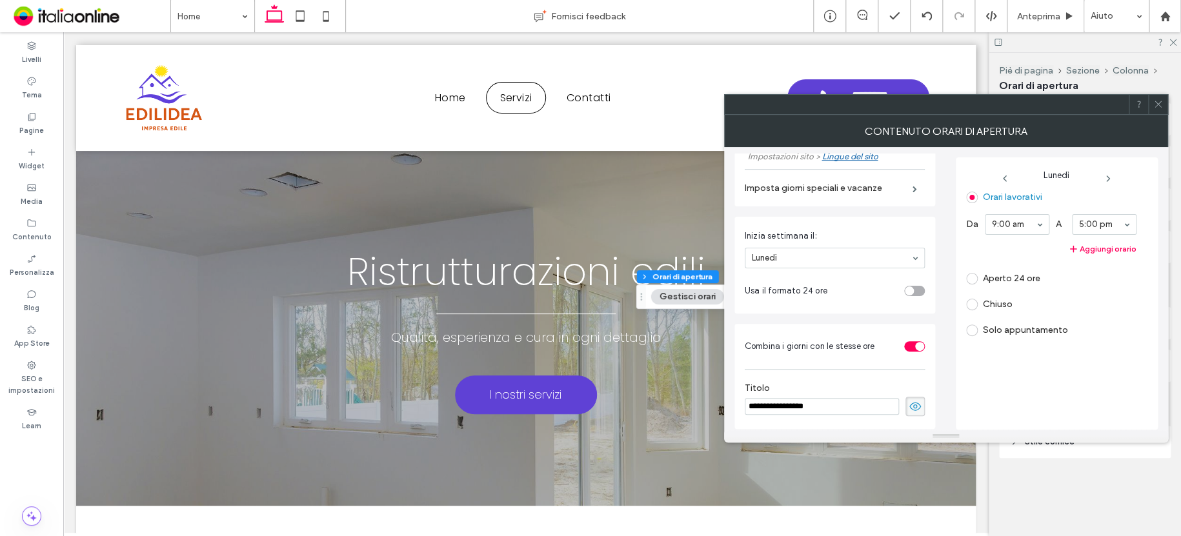
click at [910, 290] on div "toggle" at bounding box center [914, 291] width 21 height 10
click at [1102, 175] on icon at bounding box center [1107, 179] width 10 height 10
click at [1108, 180] on use at bounding box center [1109, 178] width 3 height 5
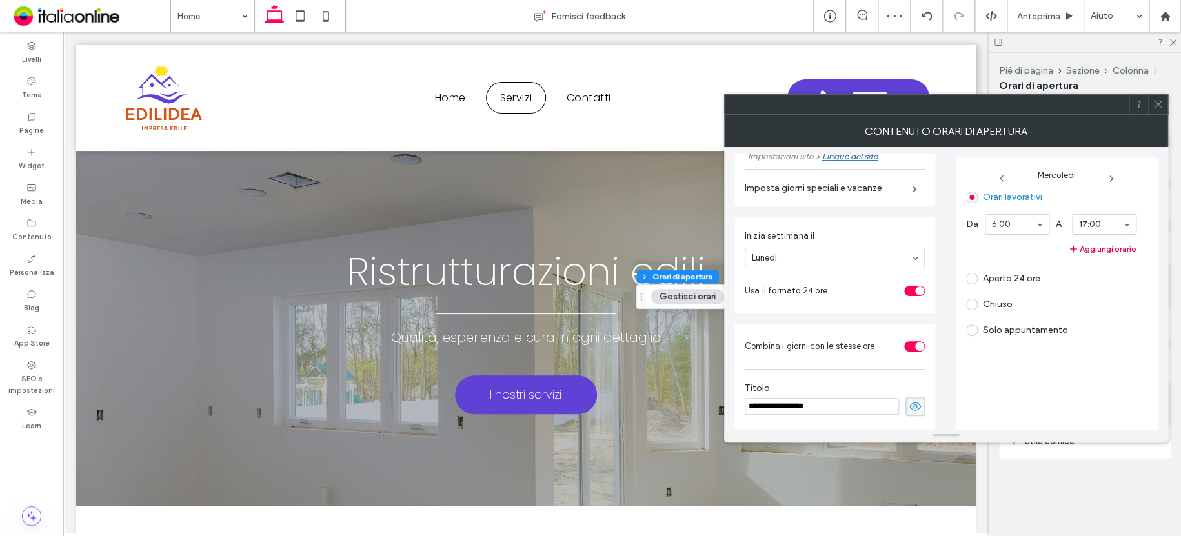
drag, startPoint x: 1019, startPoint y: 252, endPoint x: 1062, endPoint y: 244, distance: 43.8
drag, startPoint x: 1102, startPoint y: 228, endPoint x: 1104, endPoint y: 234, distance: 6.7
drag, startPoint x: 1104, startPoint y: 302, endPoint x: 1104, endPoint y: 280, distance: 21.9
click at [1108, 179] on icon at bounding box center [1111, 179] width 10 height 10
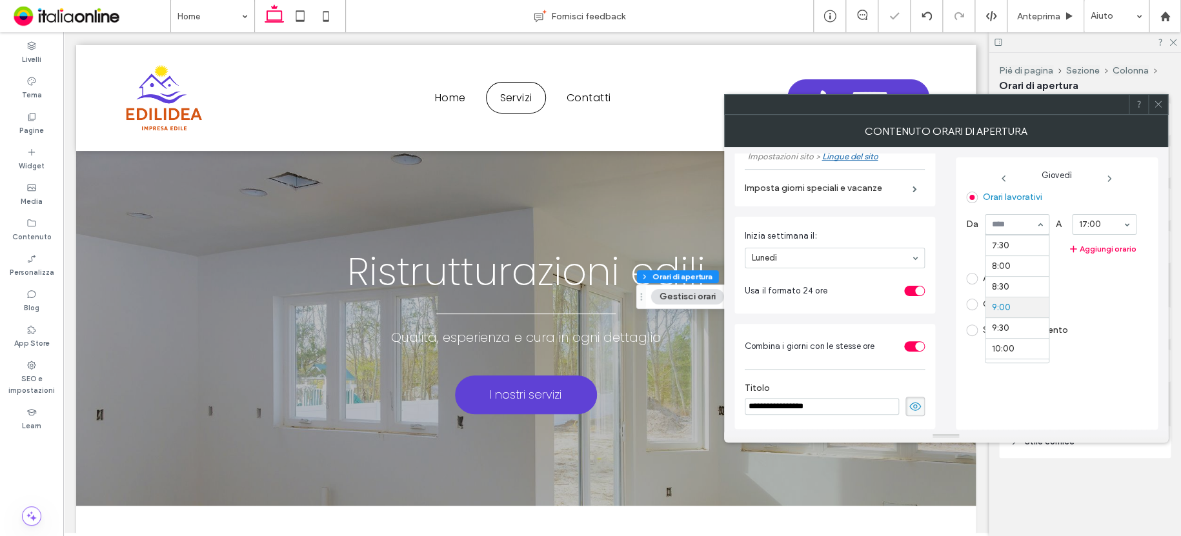
scroll to position [244, 0]
drag, startPoint x: 1097, startPoint y: 229, endPoint x: 1112, endPoint y: 232, distance: 15.2
click at [1108, 177] on use at bounding box center [1109, 178] width 3 height 5
drag, startPoint x: 1034, startPoint y: 219, endPoint x: 1035, endPoint y: 227, distance: 7.8
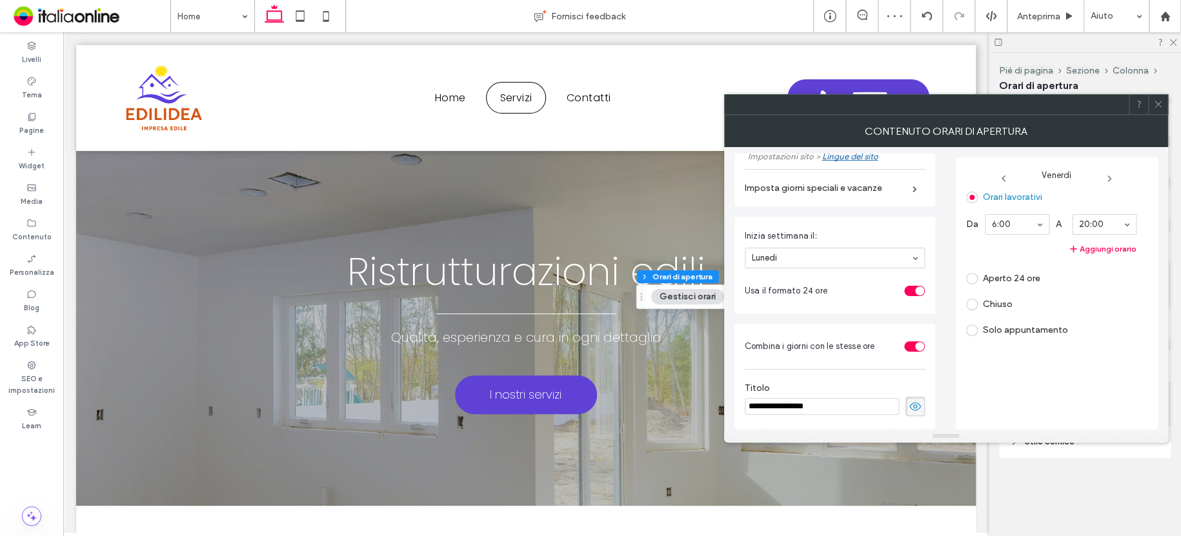
click at [1106, 178] on icon at bounding box center [1109, 179] width 10 height 10
click at [1032, 204] on div "Orari lavorativi" at bounding box center [1051, 197] width 170 height 21
click at [1020, 201] on label "Orari lavorativi" at bounding box center [1011, 197] width 59 height 11
click at [1104, 177] on icon at bounding box center [1109, 179] width 10 height 10
click at [1161, 108] on icon at bounding box center [1158, 104] width 10 height 10
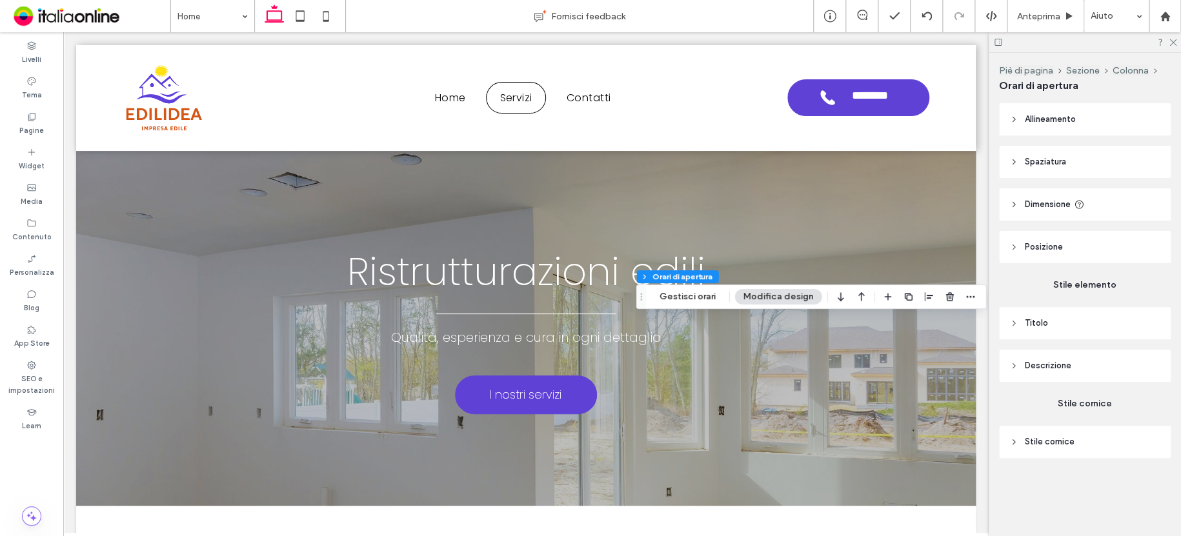
click at [753, 290] on button "Modifica design" at bounding box center [778, 296] width 87 height 15
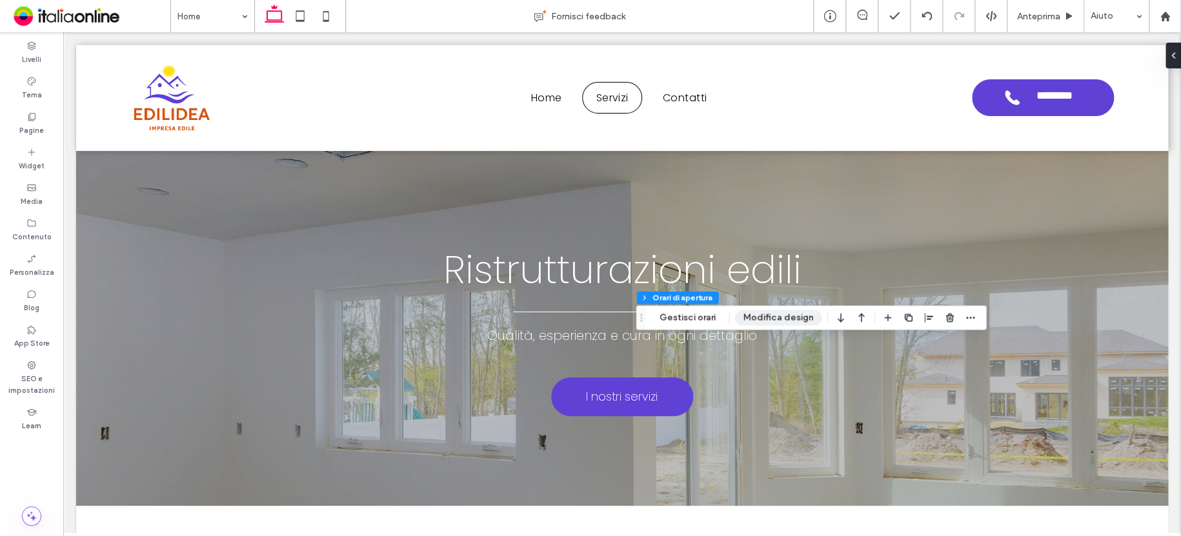
click at [779, 320] on button "Modifica design" at bounding box center [778, 317] width 87 height 15
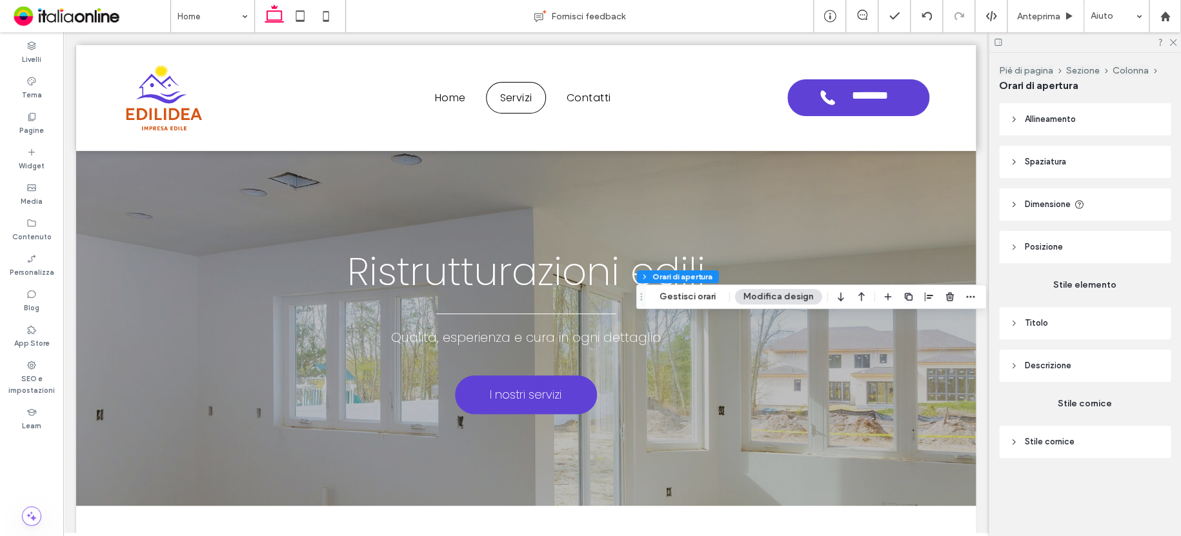
click at [1041, 364] on span "Descrizione" at bounding box center [1047, 365] width 46 height 13
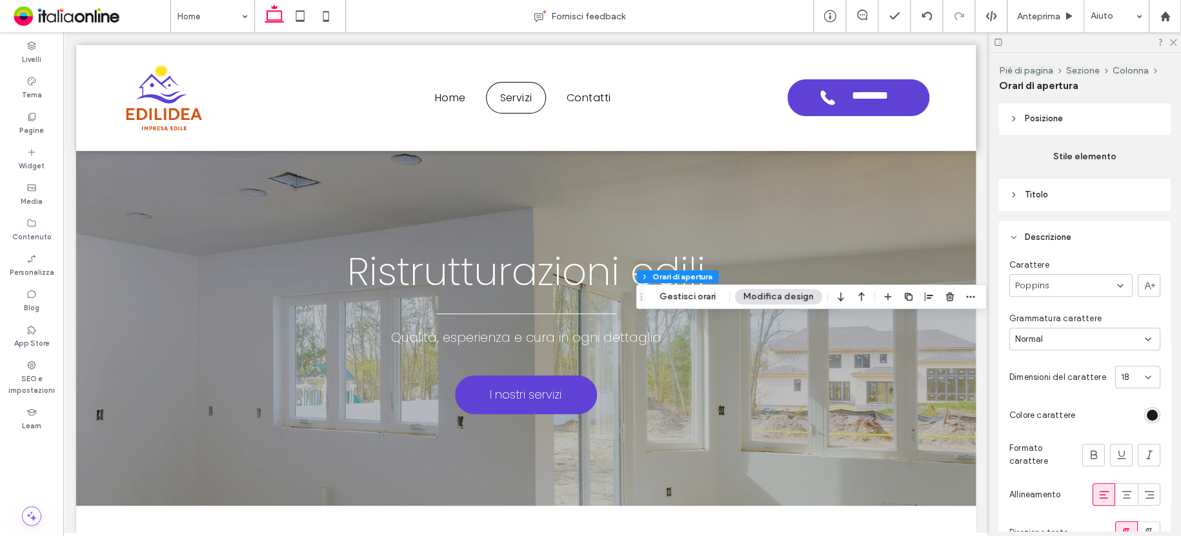
scroll to position [129, 0]
click at [1146, 414] on div "rgb(26, 27, 31)" at bounding box center [1151, 414] width 11 height 11
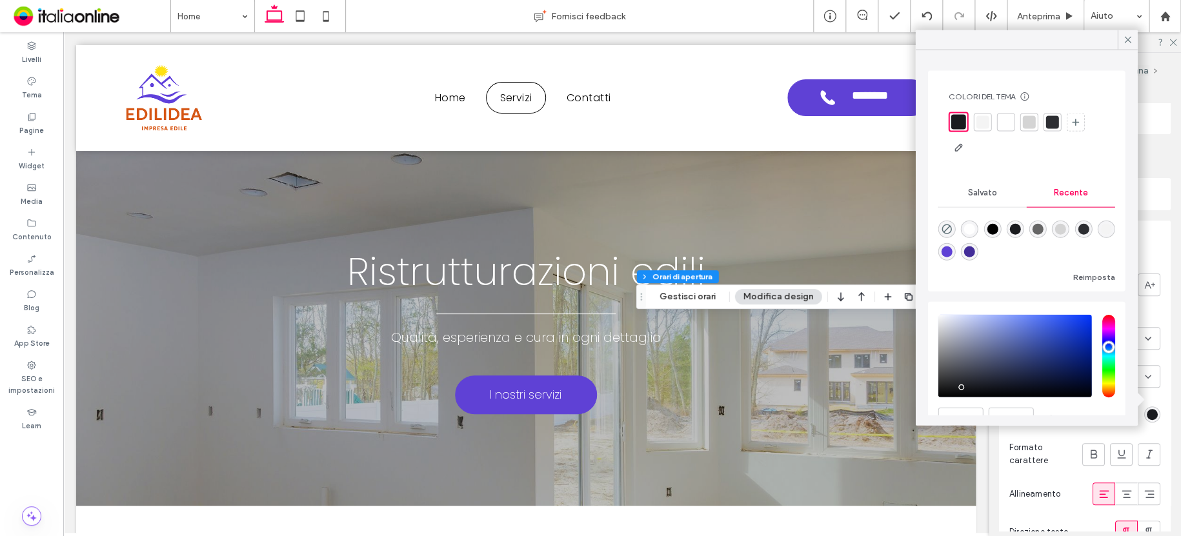
click at [972, 230] on div "rgba(255, 255, 255, 1)" at bounding box center [969, 229] width 11 height 11
type input "*******"
click at [1118, 37] on div at bounding box center [1127, 39] width 20 height 19
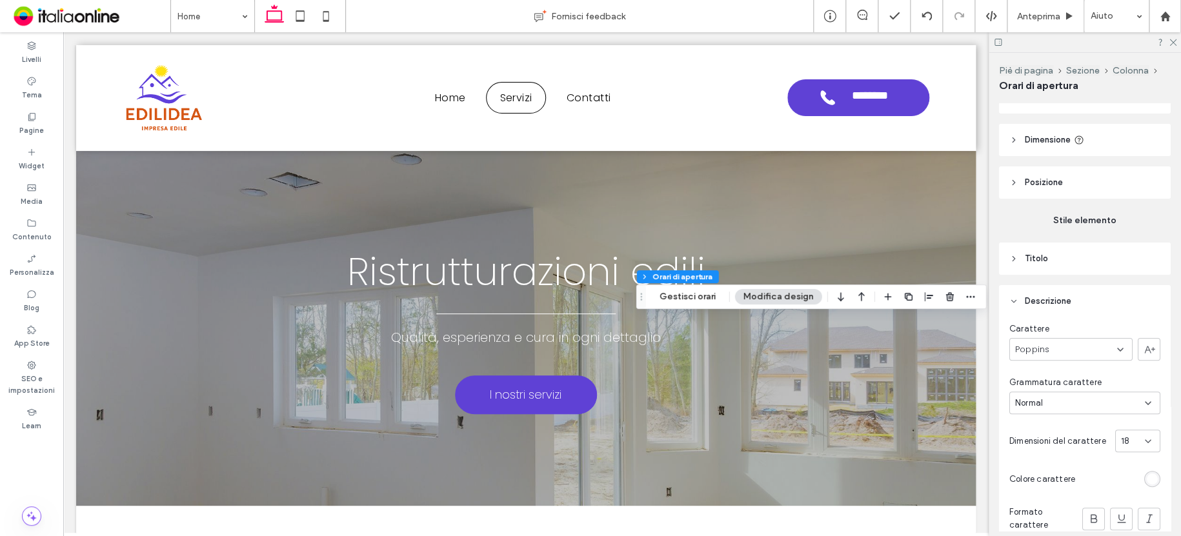
scroll to position [65, 0]
click at [1041, 259] on span "Titolo" at bounding box center [1035, 258] width 23 height 13
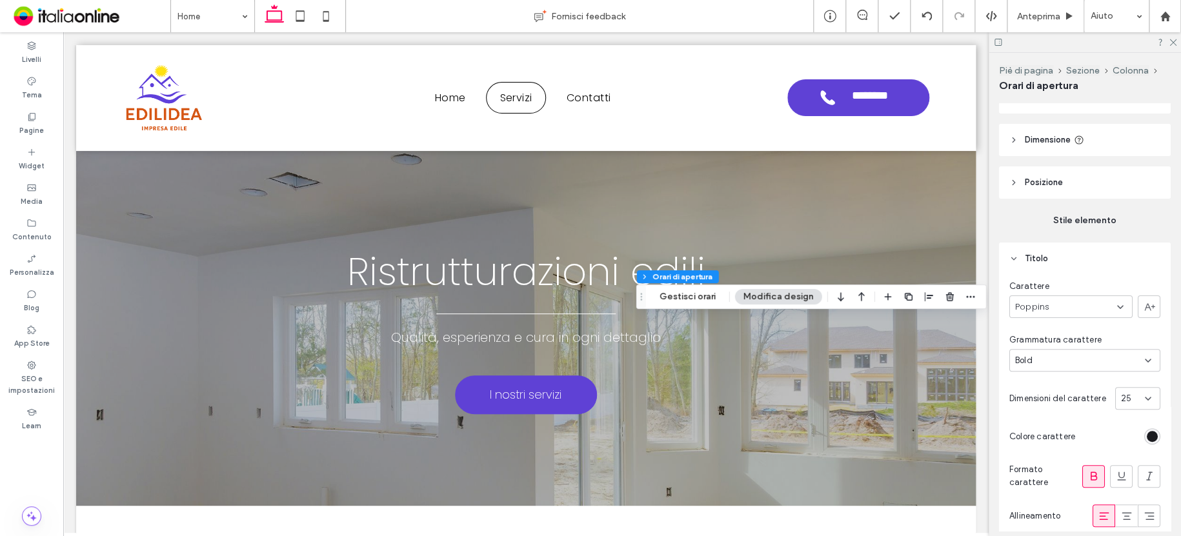
click at [1149, 442] on div "rgb(26, 27, 31)" at bounding box center [1151, 436] width 11 height 11
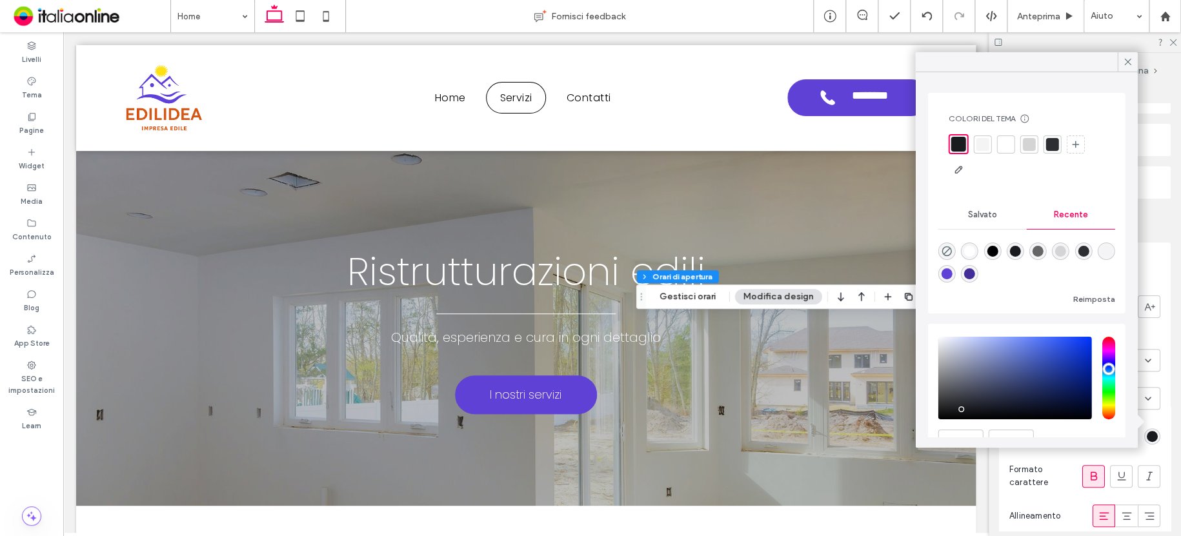
drag, startPoint x: 969, startPoint y: 252, endPoint x: 1004, endPoint y: 231, distance: 40.5
click at [970, 252] on div "rgba(255, 255, 255, 1)" at bounding box center [969, 251] width 11 height 11
type input "*******"
click at [1130, 61] on icon at bounding box center [1127, 62] width 12 height 12
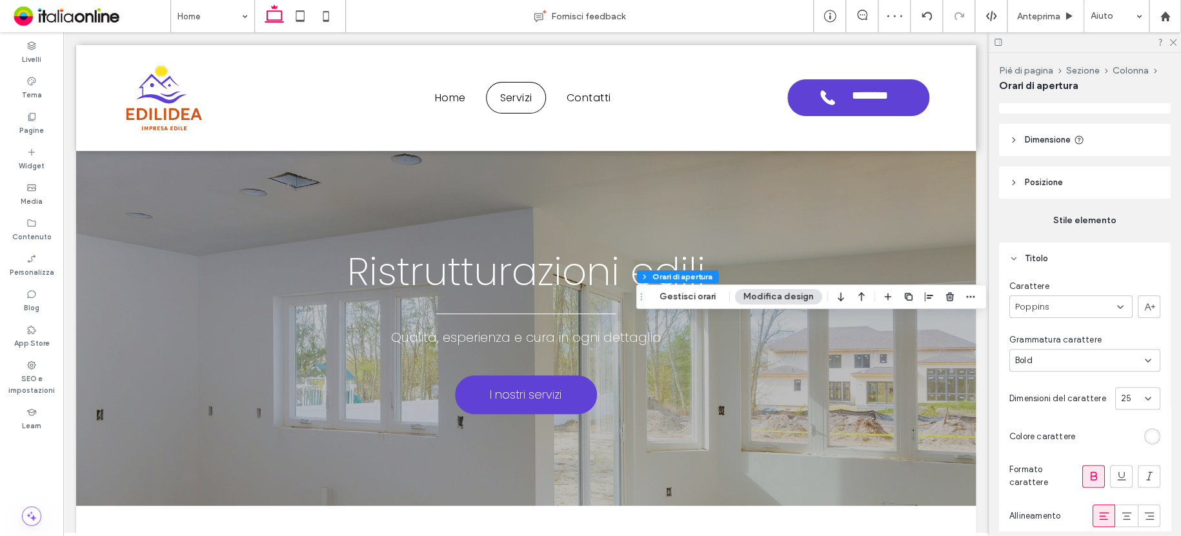
click at [1087, 477] on icon at bounding box center [1093, 476] width 13 height 13
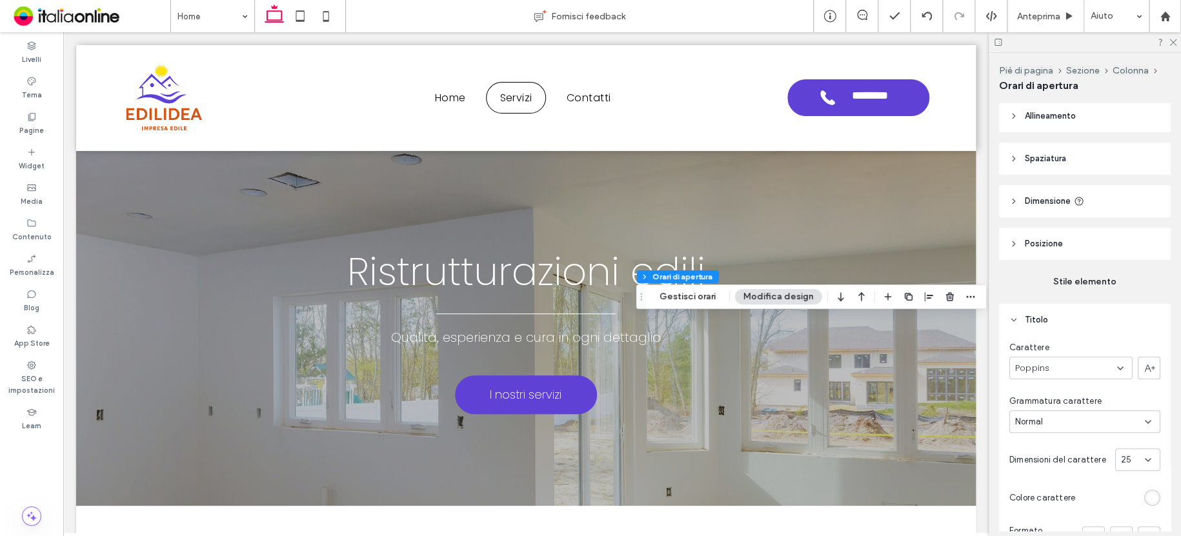
scroll to position [0, 0]
click at [707, 294] on button "Gestisci orari" at bounding box center [687, 296] width 73 height 15
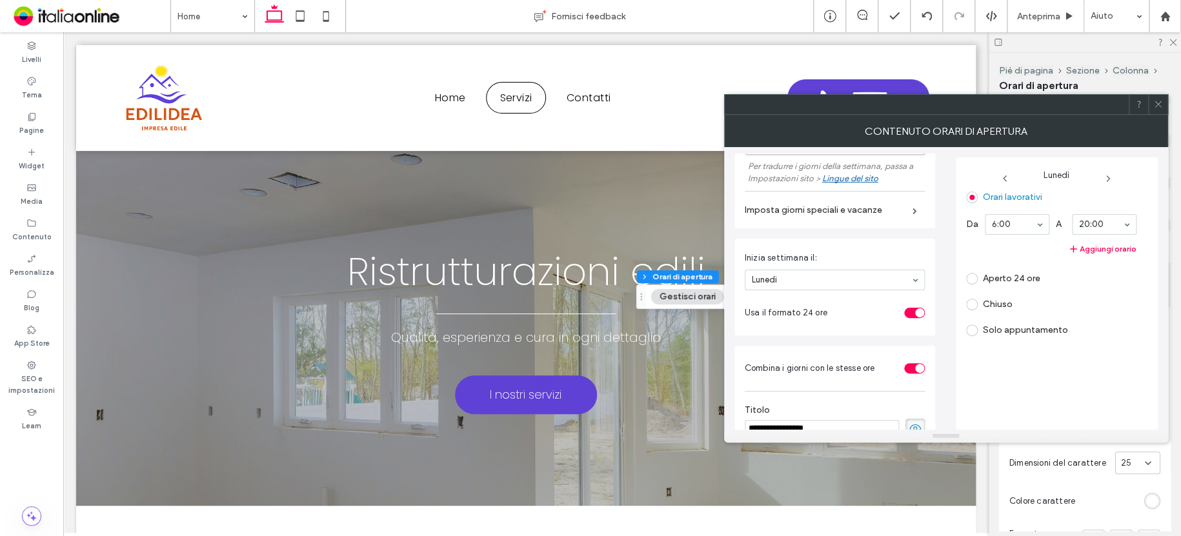
scroll to position [279, 0]
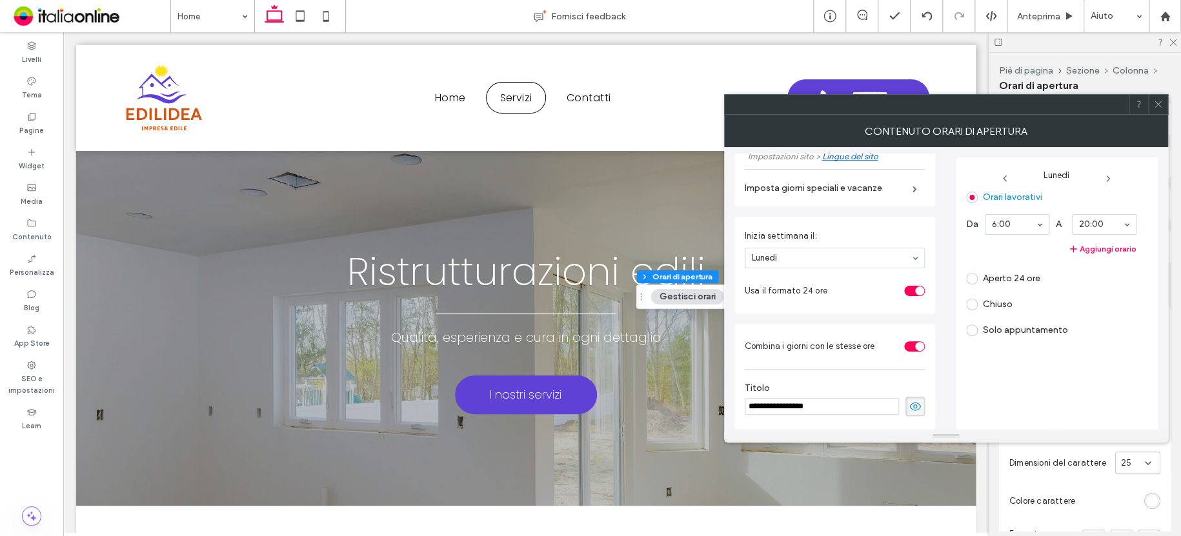
click at [909, 404] on use at bounding box center [915, 406] width 12 height 8
click at [1162, 101] on div at bounding box center [1157, 104] width 19 height 19
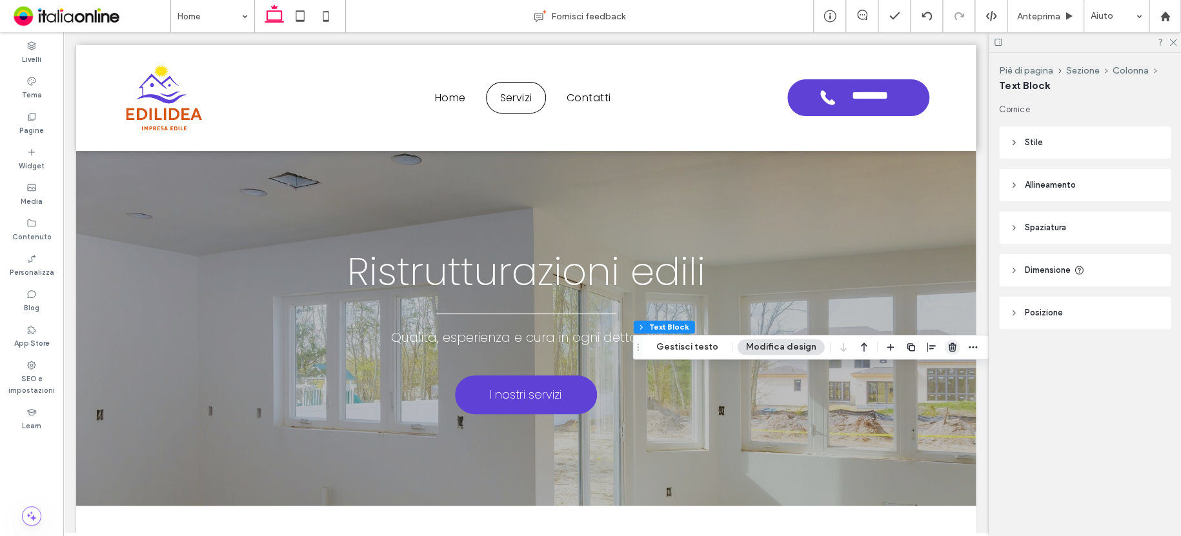
click at [948, 344] on use "button" at bounding box center [952, 347] width 8 height 8
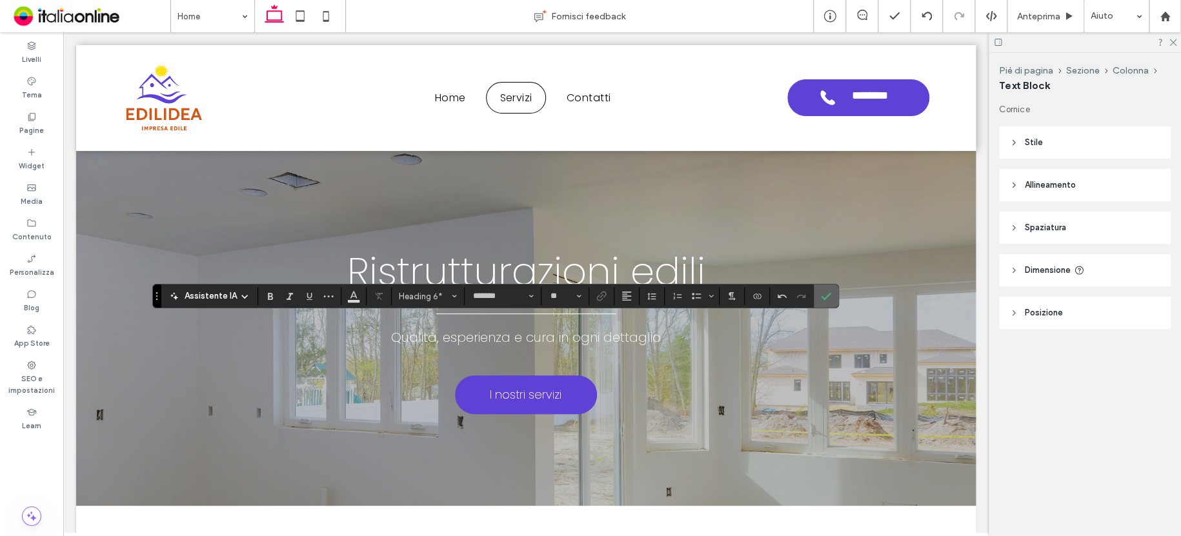
click at [823, 294] on icon "Conferma" at bounding box center [826, 296] width 10 height 10
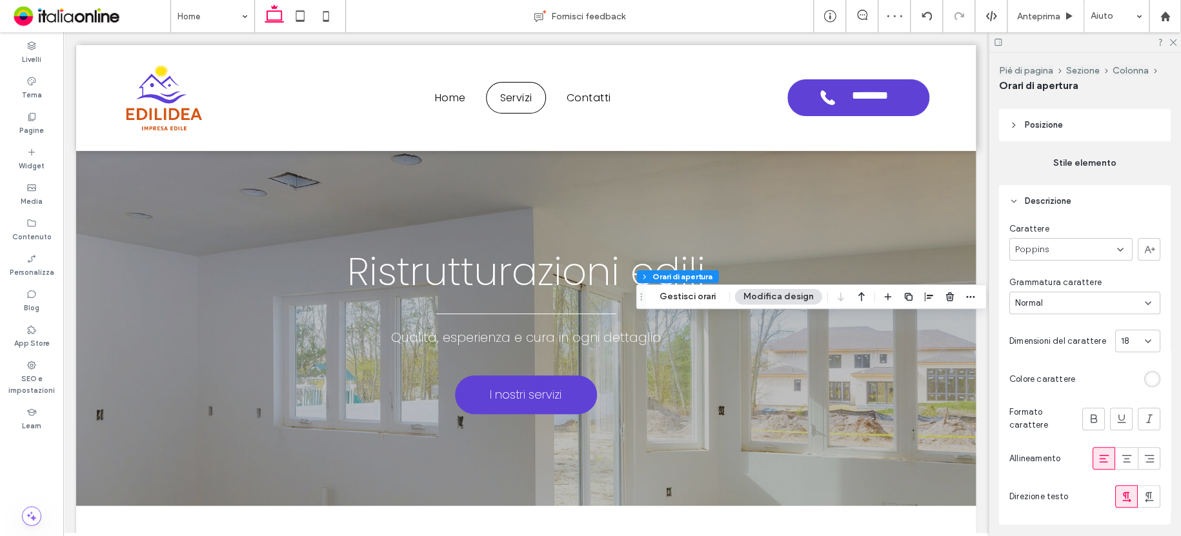
scroll to position [129, 0]
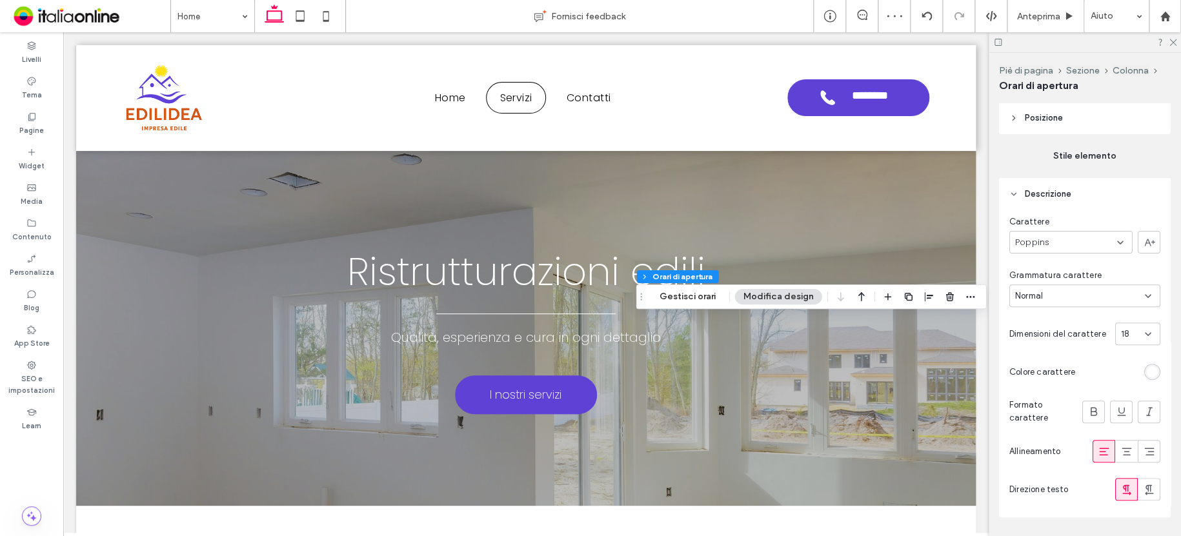
click at [1126, 340] on div "18" at bounding box center [1130, 334] width 18 height 13
click at [1129, 406] on div "14" at bounding box center [1130, 406] width 44 height 23
drag, startPoint x: 1110, startPoint y: 295, endPoint x: 1110, endPoint y: 303, distance: 7.7
click at [1110, 295] on div "Normal" at bounding box center [1080, 296] width 130 height 13
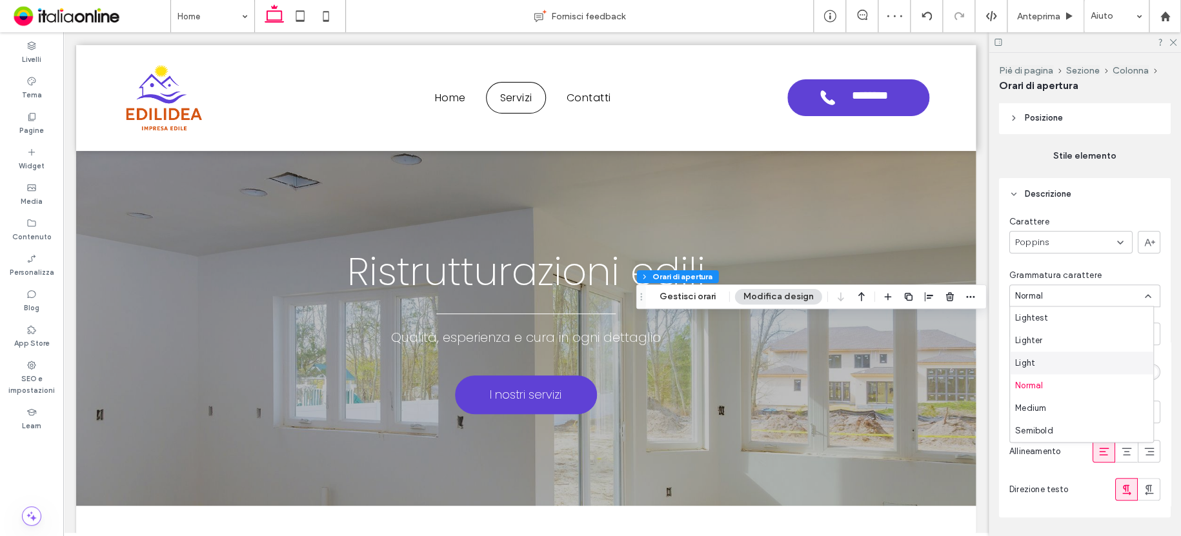
click at [1090, 359] on div "Light" at bounding box center [1081, 363] width 143 height 23
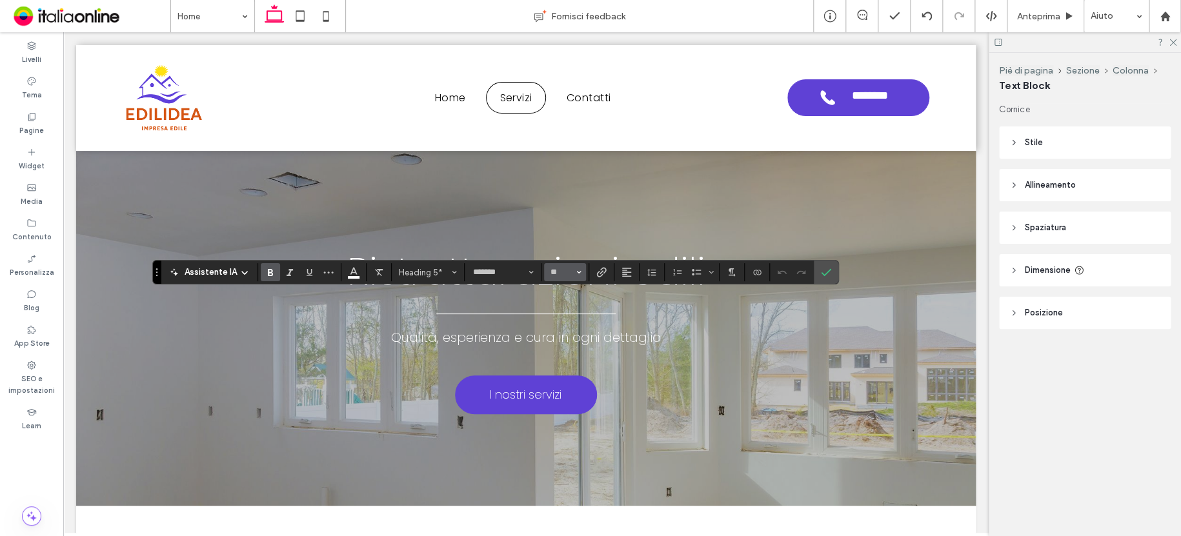
click at [579, 270] on icon "Dimensione" at bounding box center [578, 272] width 5 height 5
click at [568, 351] on label "18" at bounding box center [564, 355] width 41 height 18
type input "**"
click at [822, 269] on icon "Conferma" at bounding box center [826, 272] width 10 height 10
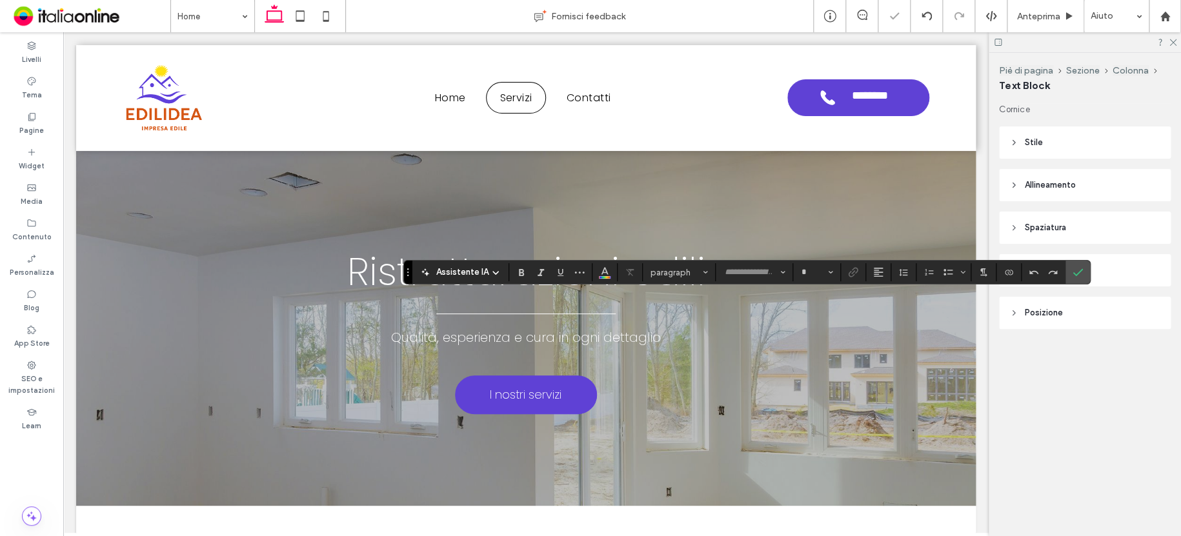
type input "*******"
type input "**"
click at [828, 274] on icon "Dimensione" at bounding box center [830, 272] width 5 height 5
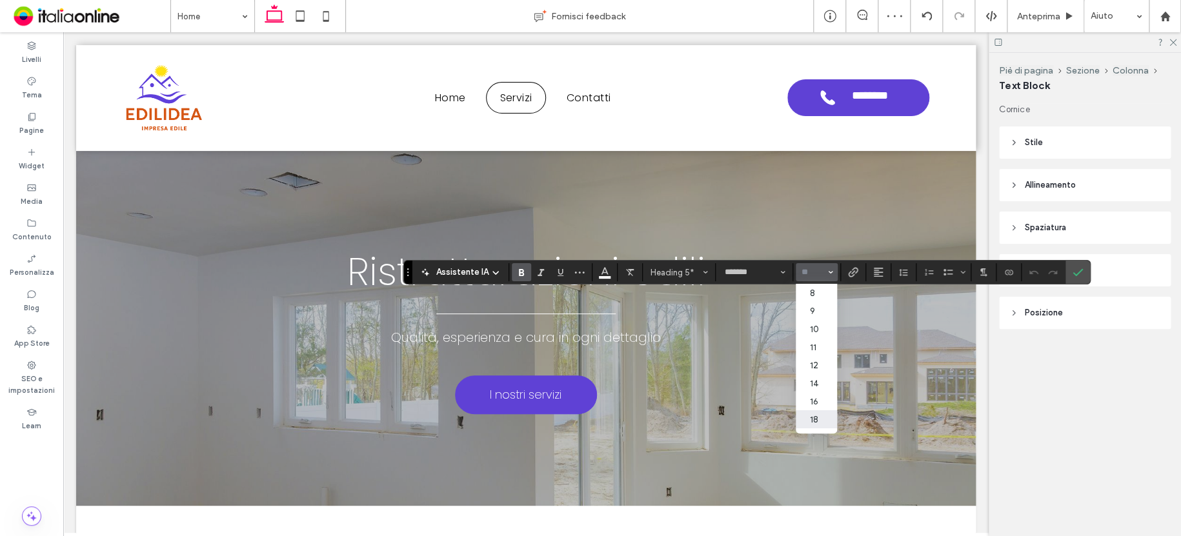
click at [817, 415] on label "18" at bounding box center [815, 419] width 41 height 18
type input "**"
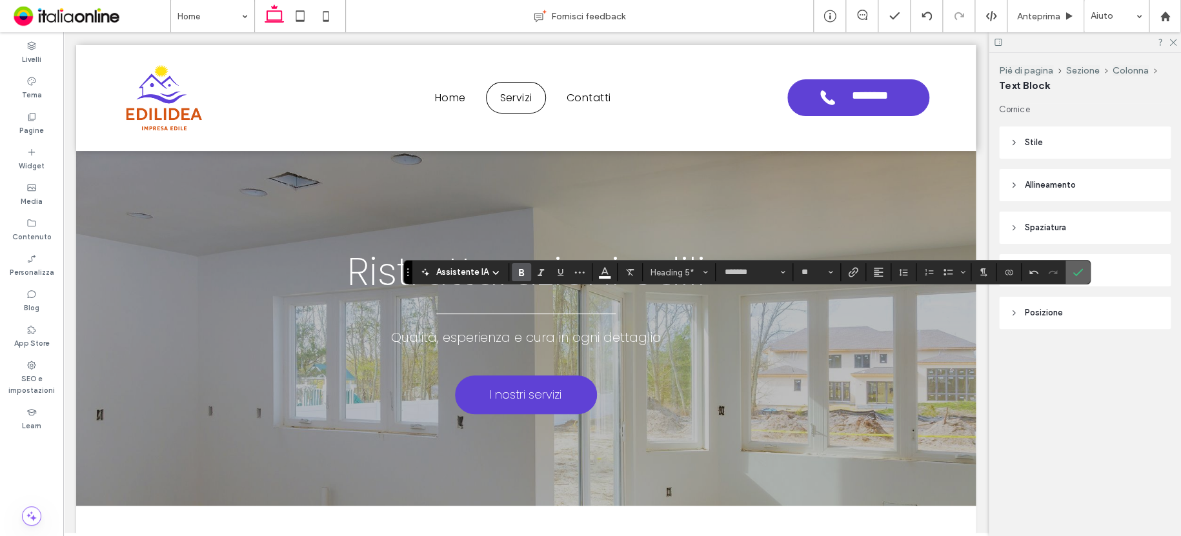
drag, startPoint x: 1085, startPoint y: 273, endPoint x: 1079, endPoint y: 266, distance: 8.7
click at [1085, 272] on section at bounding box center [1077, 272] width 25 height 23
drag, startPoint x: 1078, startPoint y: 272, endPoint x: 1052, endPoint y: 243, distance: 38.8
click at [1078, 271] on icon "Conferma" at bounding box center [1077, 272] width 10 height 10
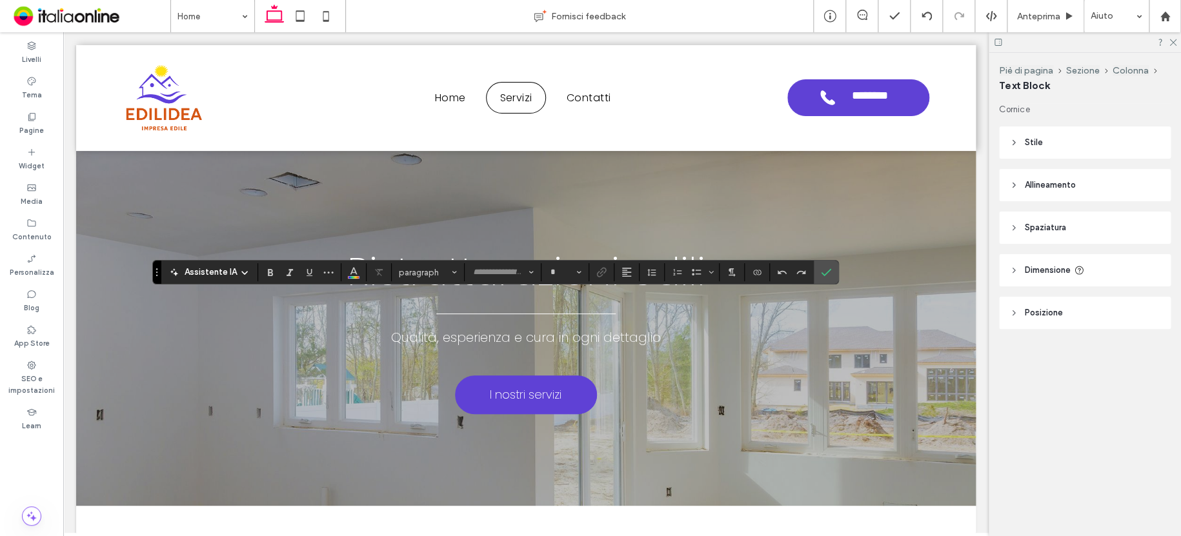
type input "*******"
type input "**"
click at [577, 270] on icon "Dimensione" at bounding box center [578, 272] width 5 height 5
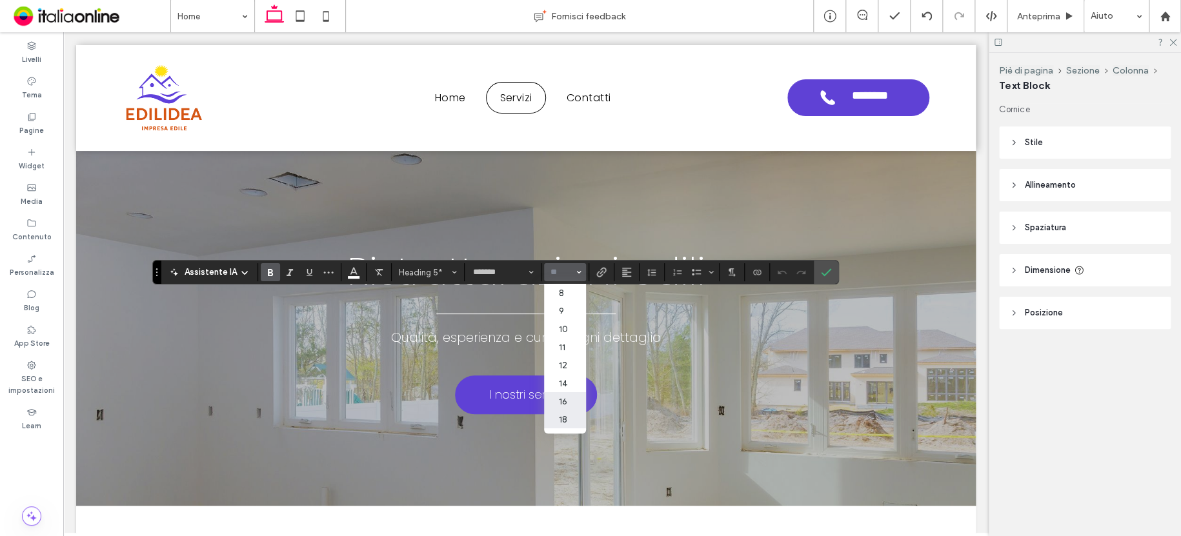
click at [577, 403] on label "16" at bounding box center [564, 401] width 41 height 18
type input "**"
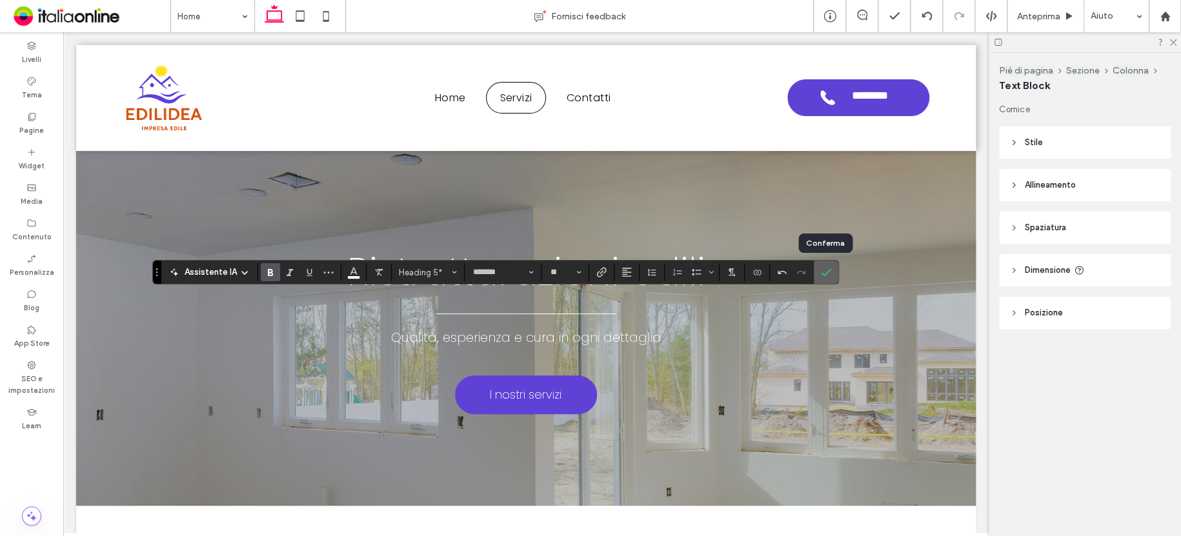
click at [824, 270] on icon "Conferma" at bounding box center [826, 272] width 10 height 10
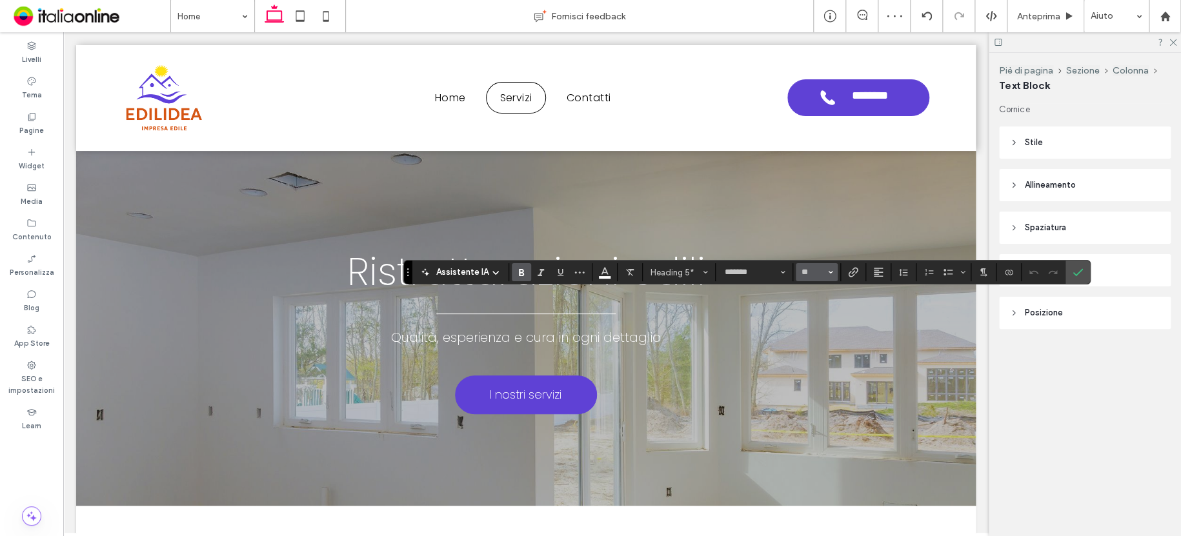
click at [832, 270] on button "**" at bounding box center [816, 272] width 42 height 18
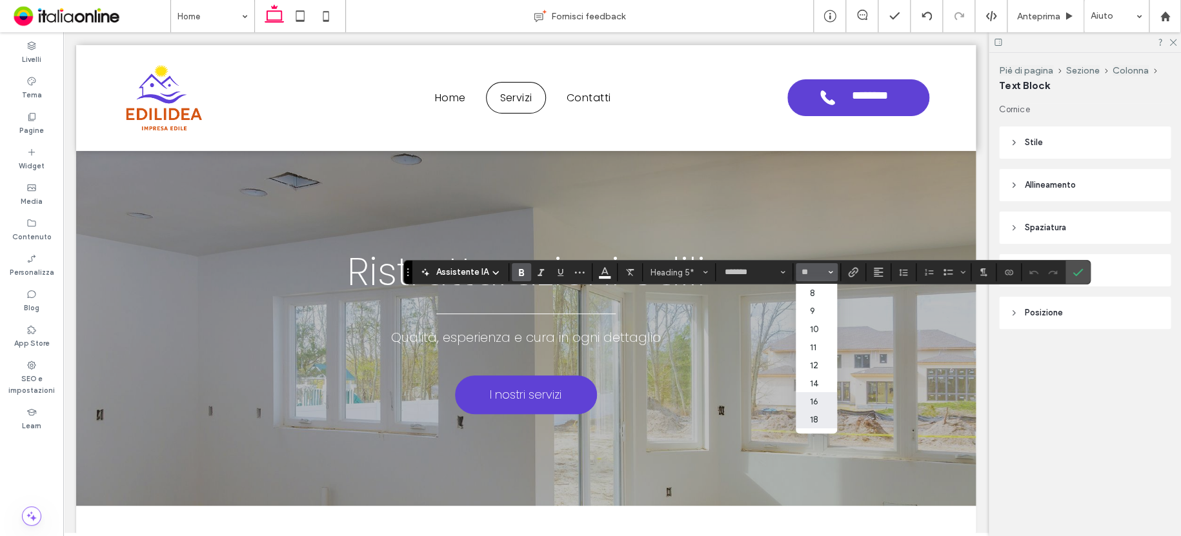
click at [823, 399] on label "16" at bounding box center [815, 401] width 41 height 18
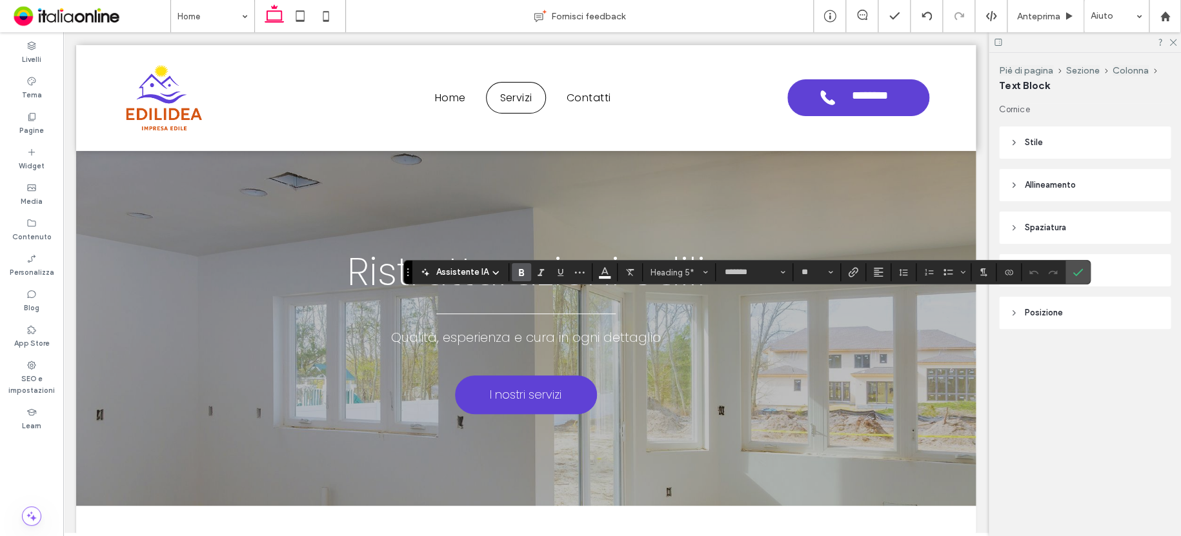
type input "**"
drag, startPoint x: 1075, startPoint y: 269, endPoint x: 1064, endPoint y: 268, distance: 11.0
click at [1075, 269] on icon "Conferma" at bounding box center [1077, 272] width 10 height 10
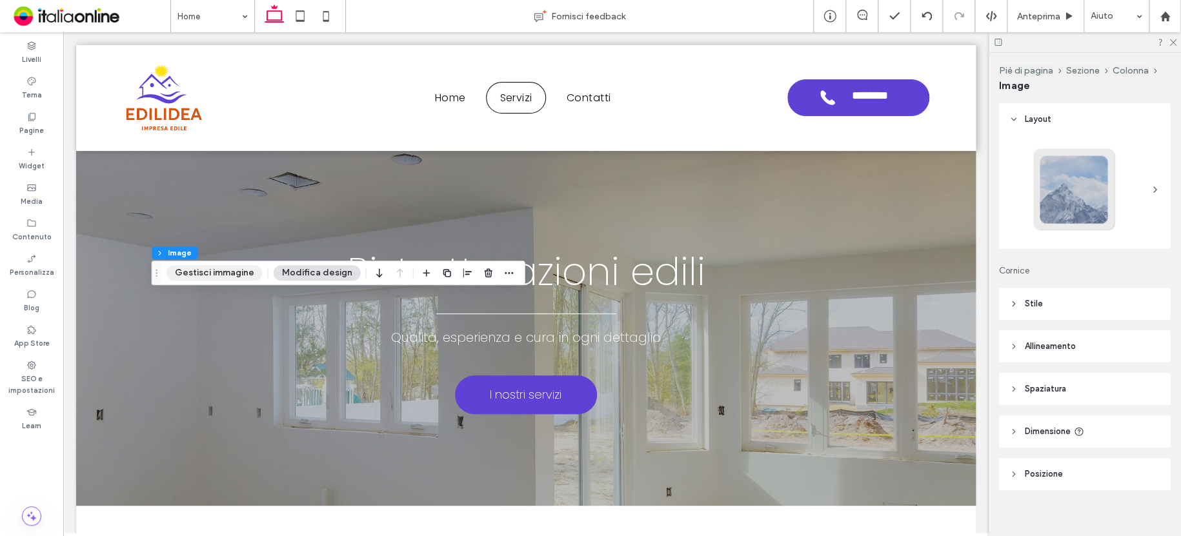
click at [221, 274] on button "Gestisci immagine" at bounding box center [214, 272] width 96 height 15
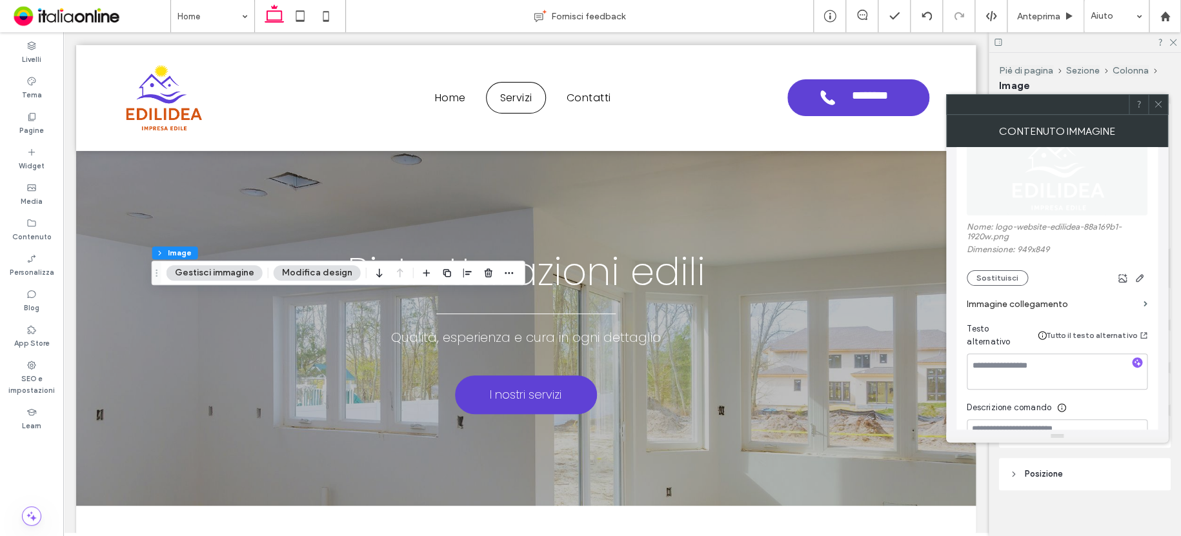
scroll to position [194, 0]
click at [1064, 353] on textarea at bounding box center [1056, 371] width 181 height 36
type textarea "****"
click at [1050, 303] on label "Immagine collegamento" at bounding box center [1052, 304] width 172 height 24
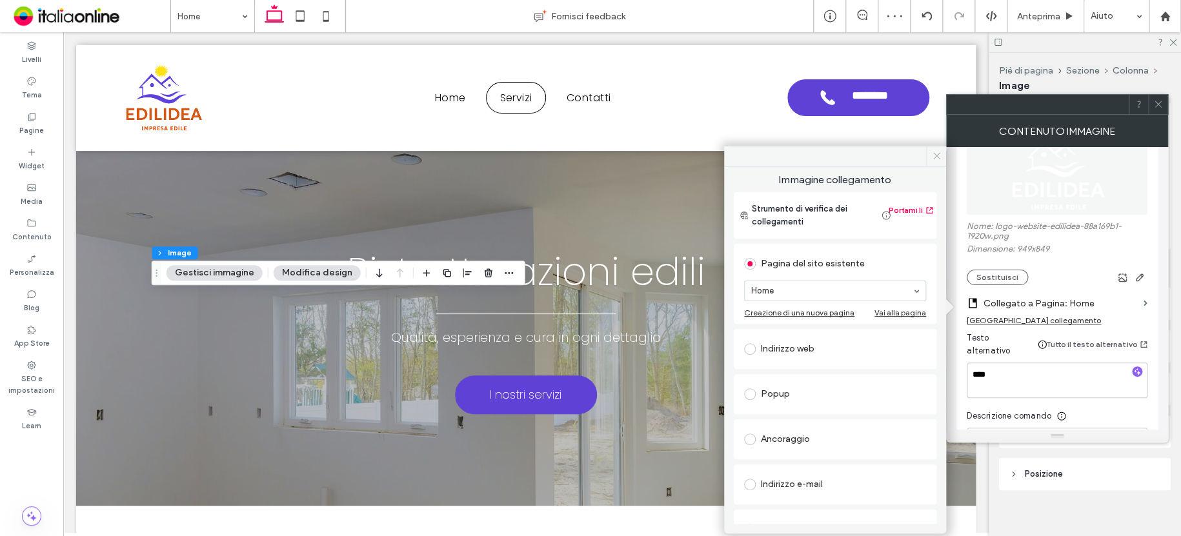
click at [930, 156] on span at bounding box center [936, 155] width 20 height 19
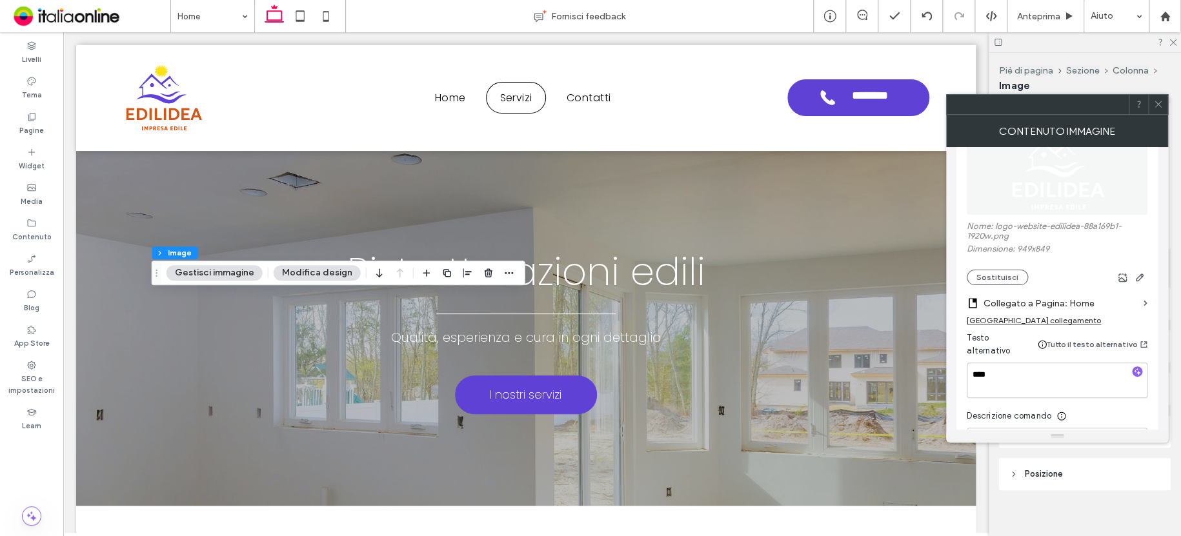
click at [1157, 97] on span at bounding box center [1158, 104] width 10 height 19
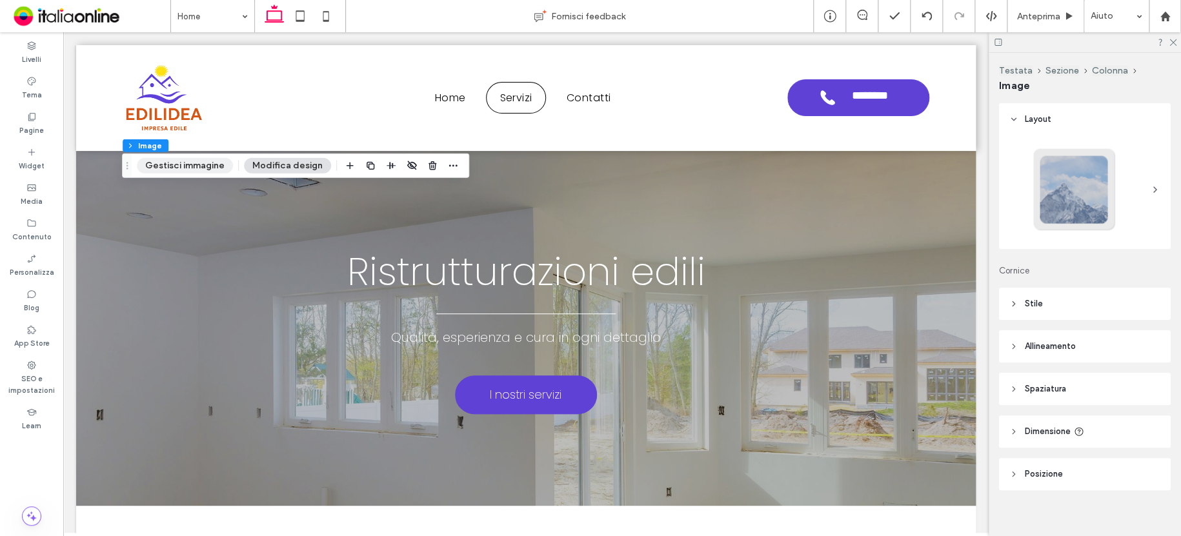
click at [197, 169] on button "Gestisci immagine" at bounding box center [185, 165] width 96 height 15
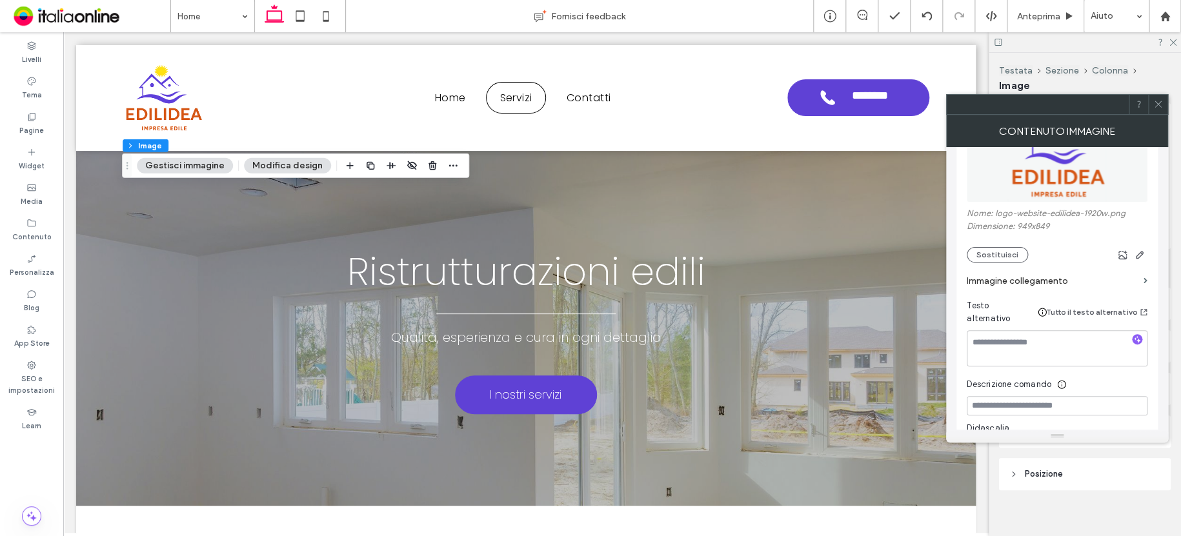
scroll to position [258, 0]
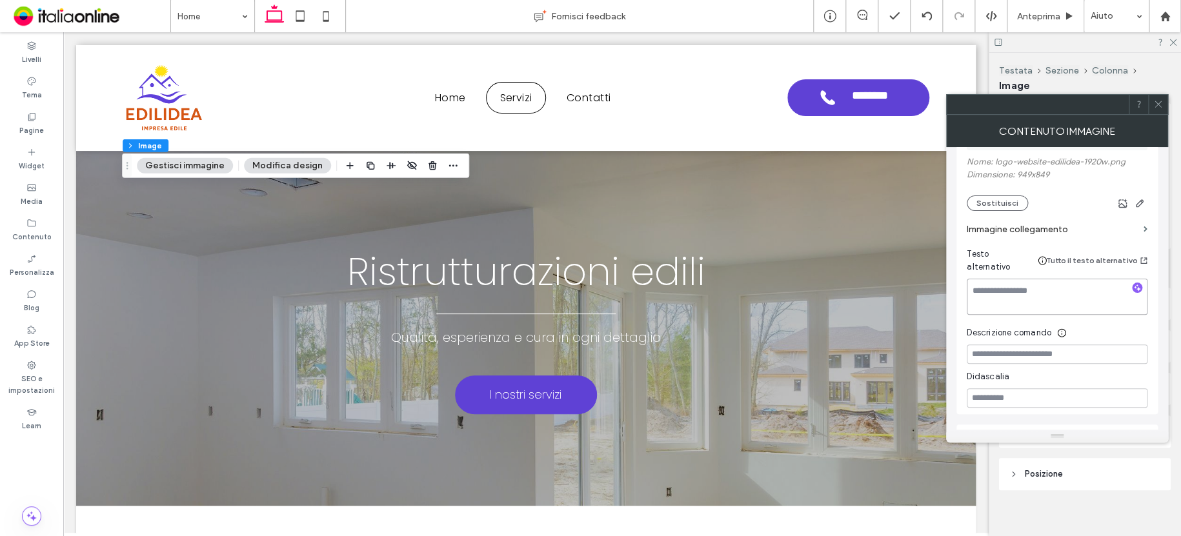
click at [1085, 292] on textarea at bounding box center [1056, 297] width 181 height 36
type textarea "****"
click at [1035, 231] on label "Immagine collegamento" at bounding box center [1052, 229] width 172 height 24
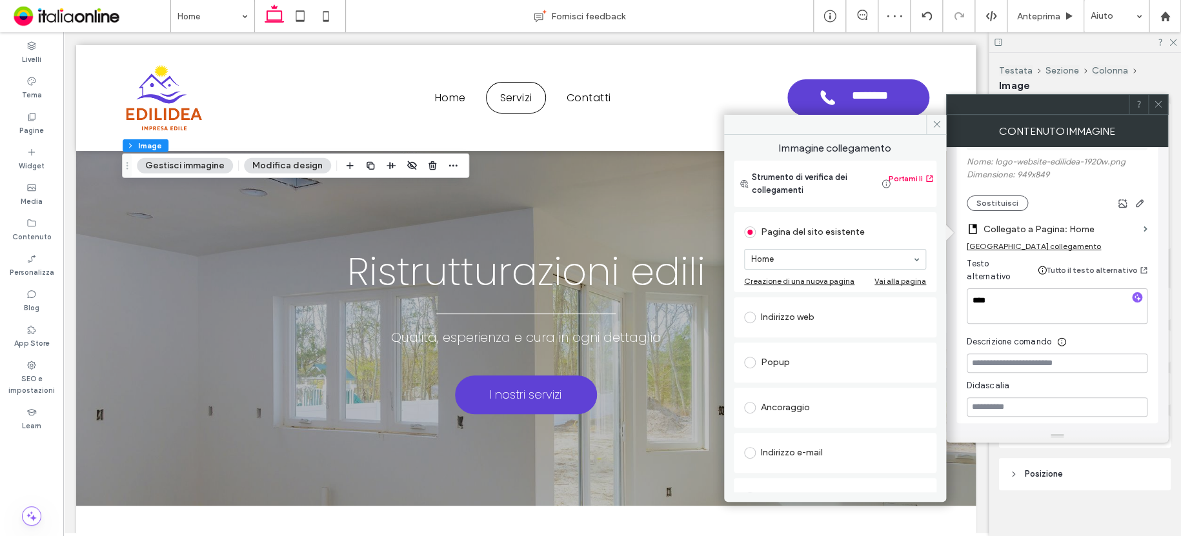
drag, startPoint x: 931, startPoint y: 120, endPoint x: 978, endPoint y: 119, distance: 47.1
click at [932, 119] on icon at bounding box center [937, 124] width 10 height 10
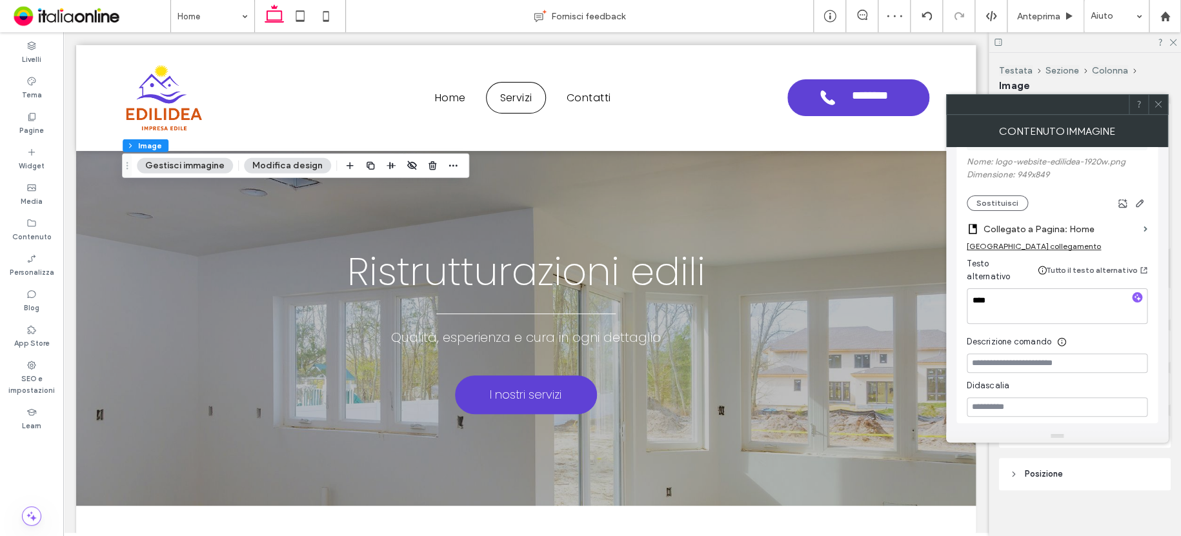
click at [1158, 106] on icon at bounding box center [1158, 104] width 10 height 10
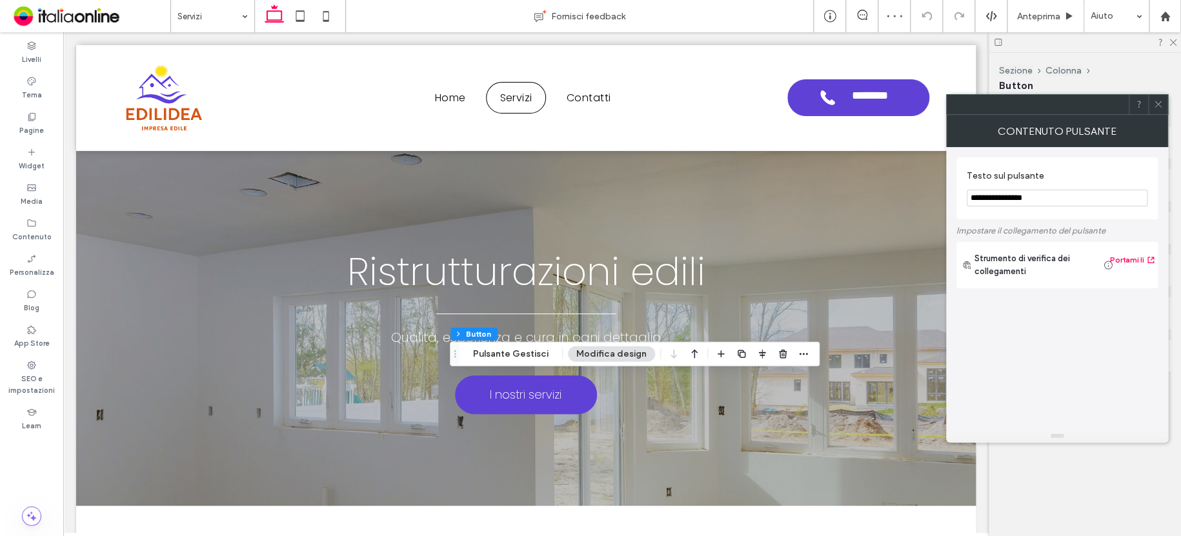
type input "*"
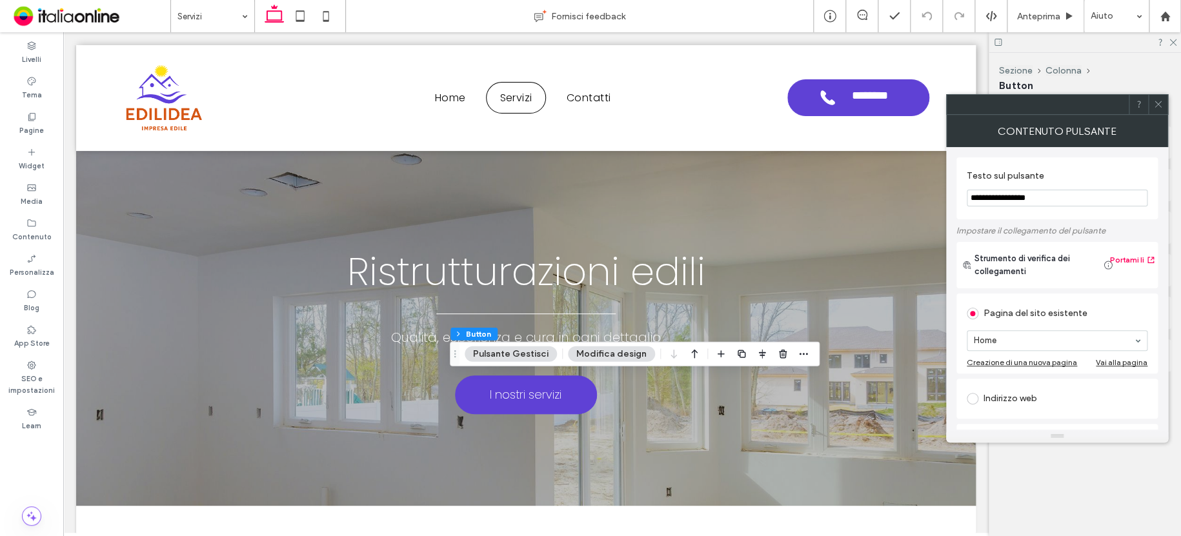
type input "**********"
click at [1154, 105] on icon at bounding box center [1158, 104] width 10 height 10
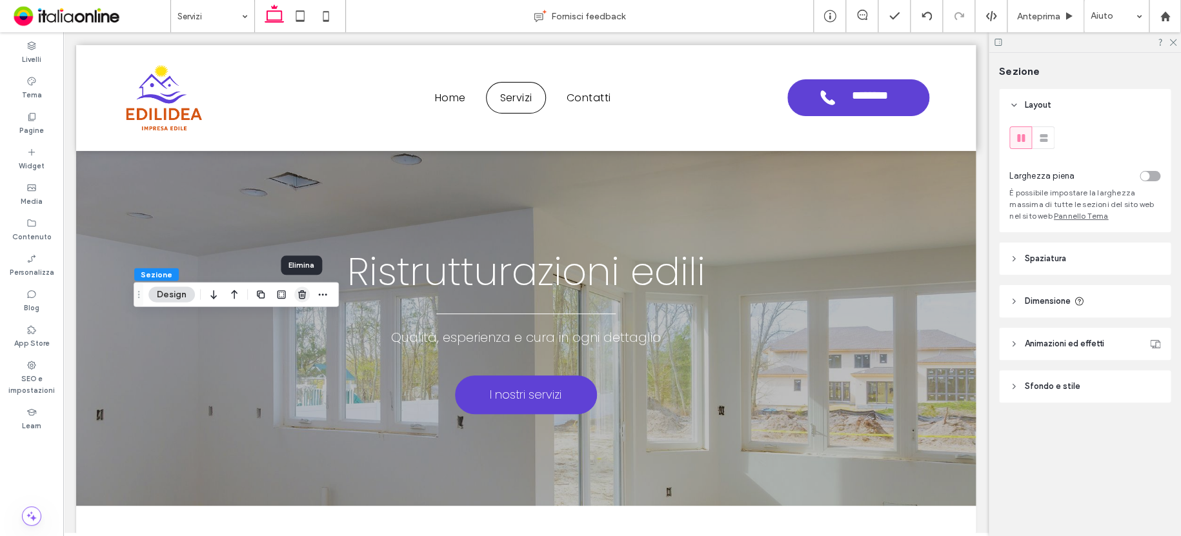
click at [303, 293] on icon "button" at bounding box center [302, 295] width 10 height 10
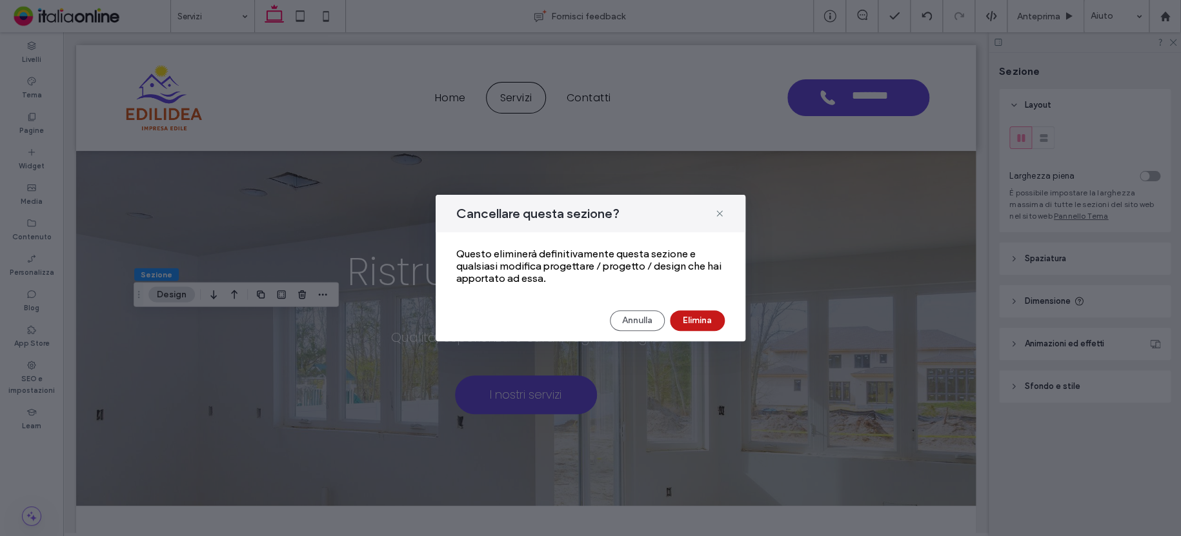
click at [693, 321] on button "Elimina" at bounding box center [697, 320] width 55 height 21
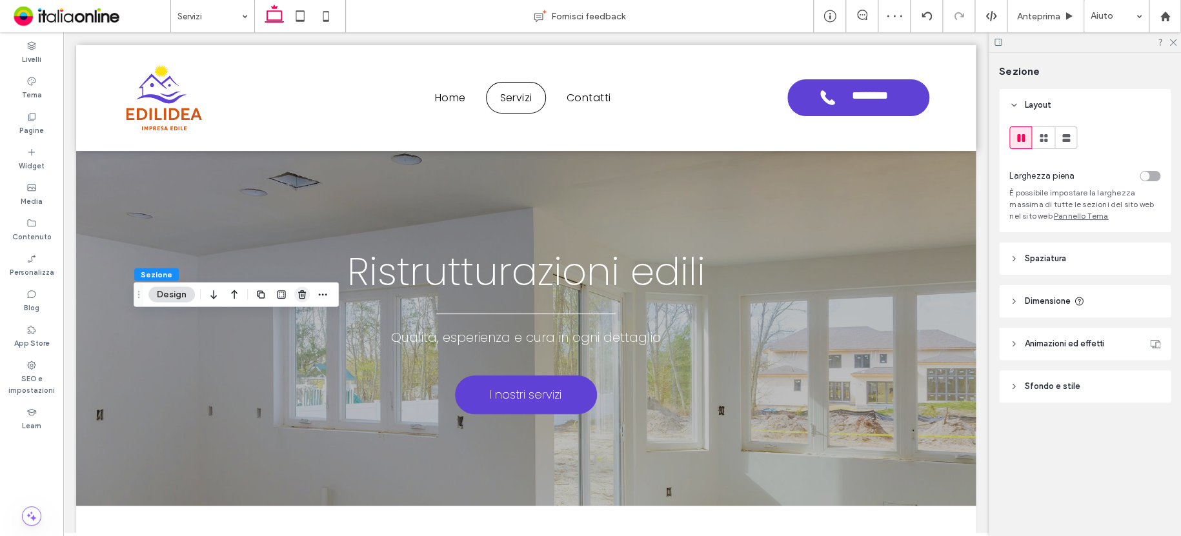
click at [300, 294] on icon "button" at bounding box center [302, 295] width 10 height 10
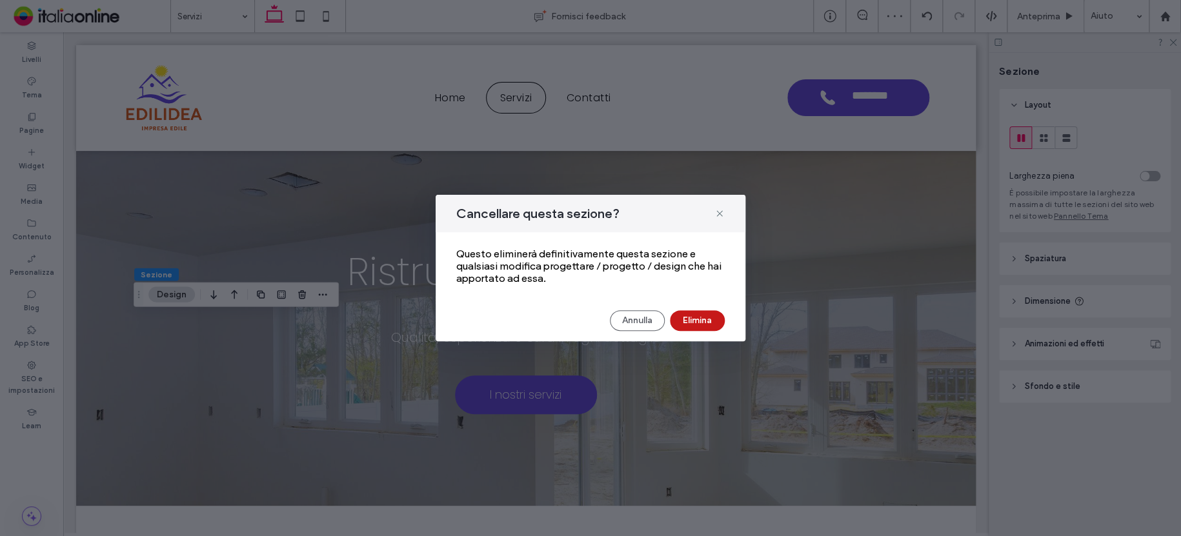
click at [704, 317] on button "Elimina" at bounding box center [697, 320] width 55 height 21
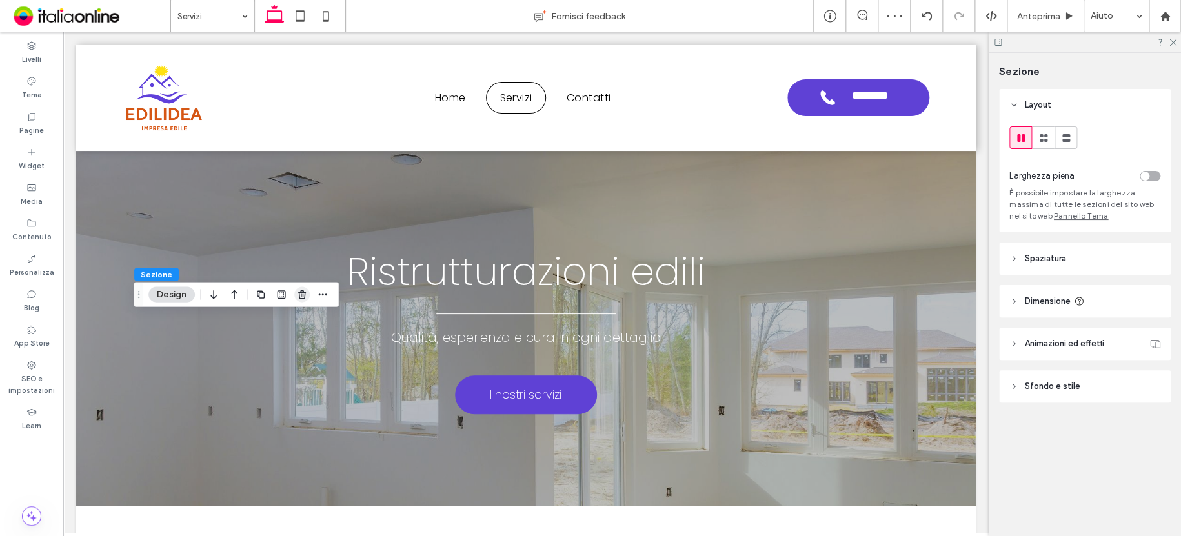
click at [303, 299] on span "button" at bounding box center [301, 294] width 15 height 15
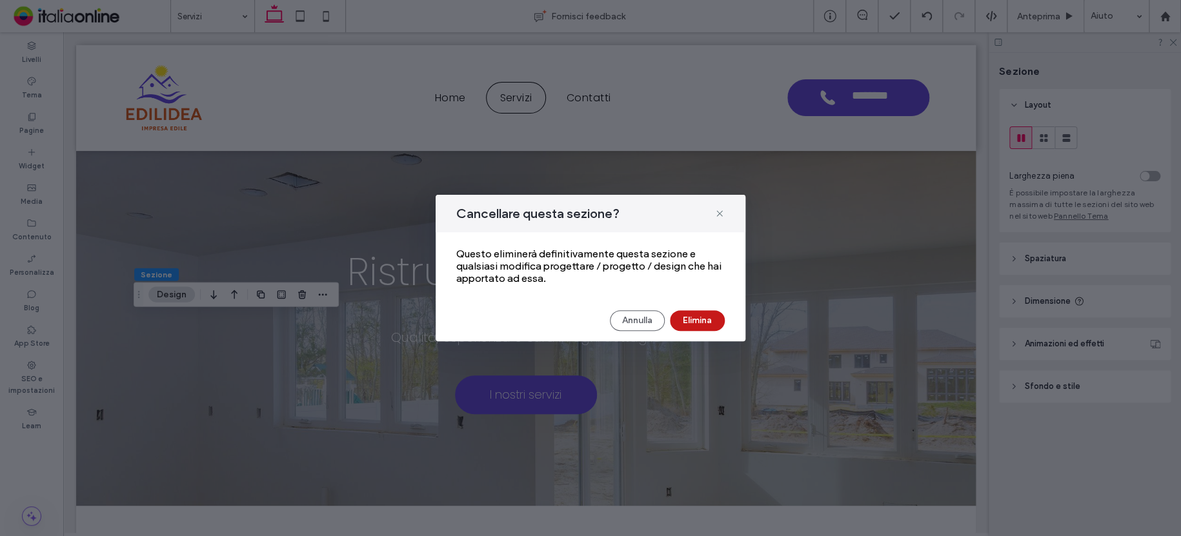
click at [690, 314] on button "Elimina" at bounding box center [697, 320] width 55 height 21
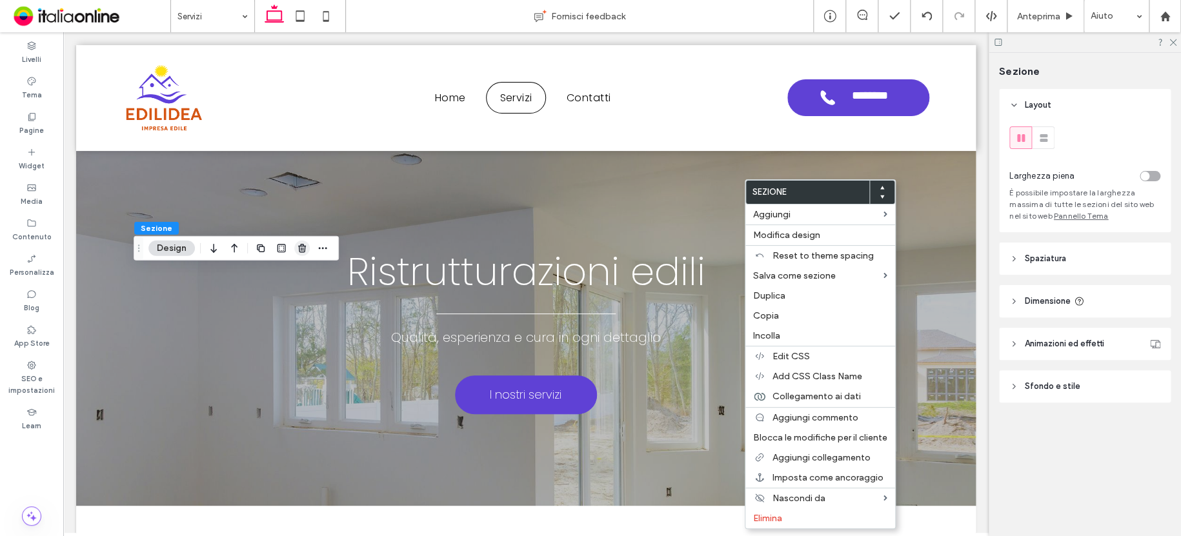
click at [299, 246] on use "button" at bounding box center [302, 248] width 8 height 8
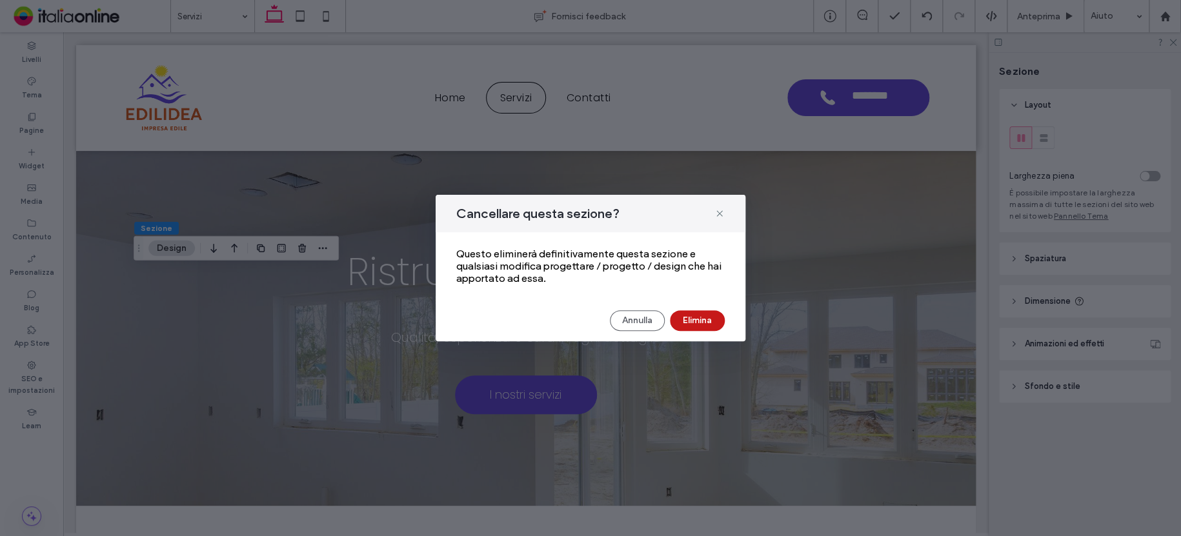
click at [691, 323] on button "Elimina" at bounding box center [697, 320] width 55 height 21
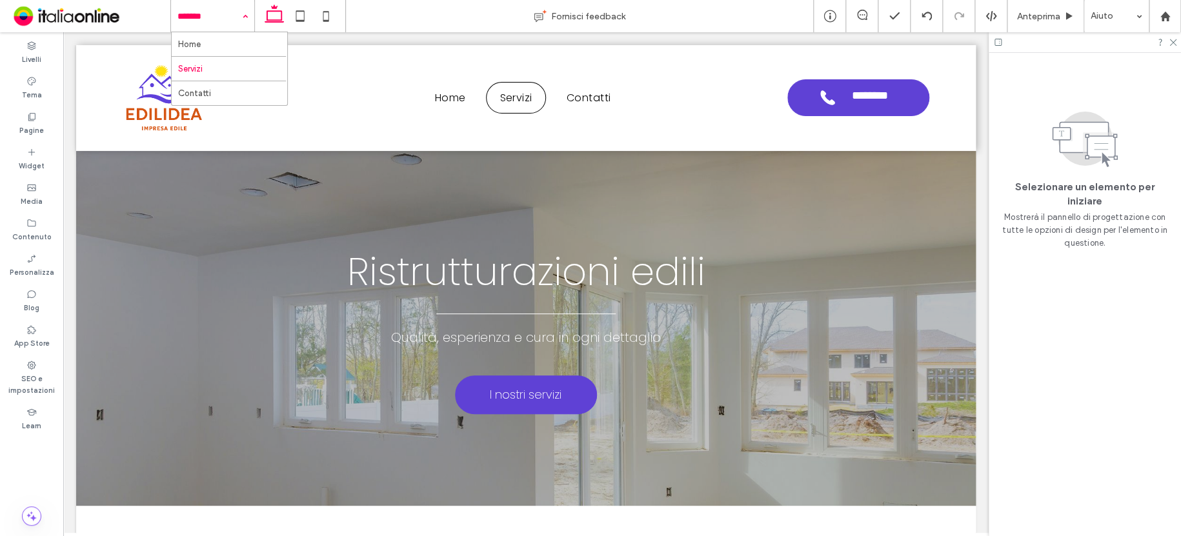
drag, startPoint x: 213, startPoint y: 14, endPoint x: 210, endPoint y: 25, distance: 11.3
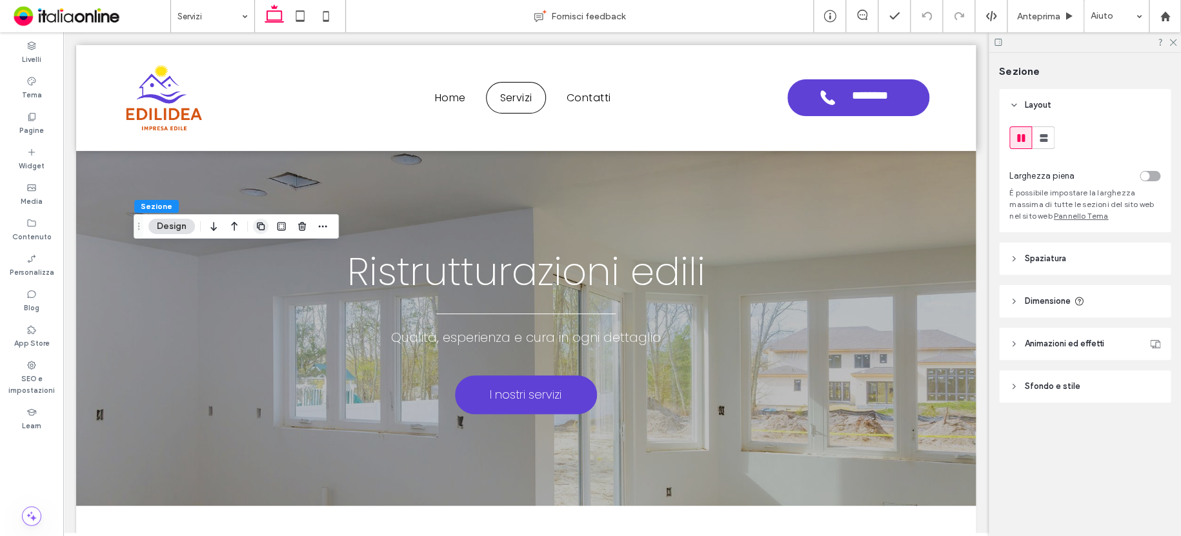
click at [258, 224] on icon "button" at bounding box center [260, 226] width 10 height 10
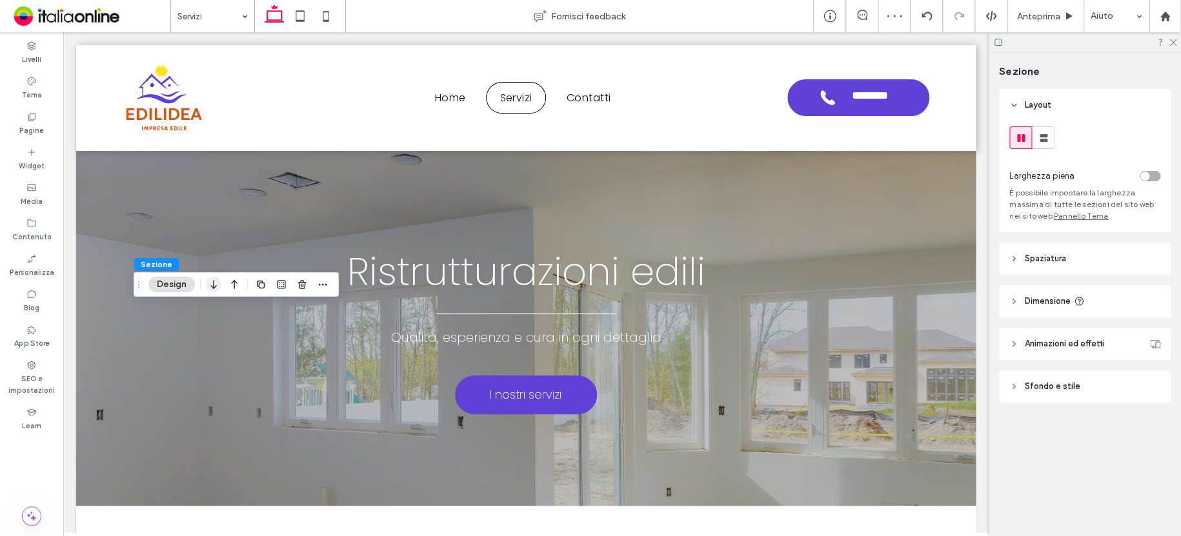
click at [213, 283] on use "button" at bounding box center [213, 284] width 6 height 9
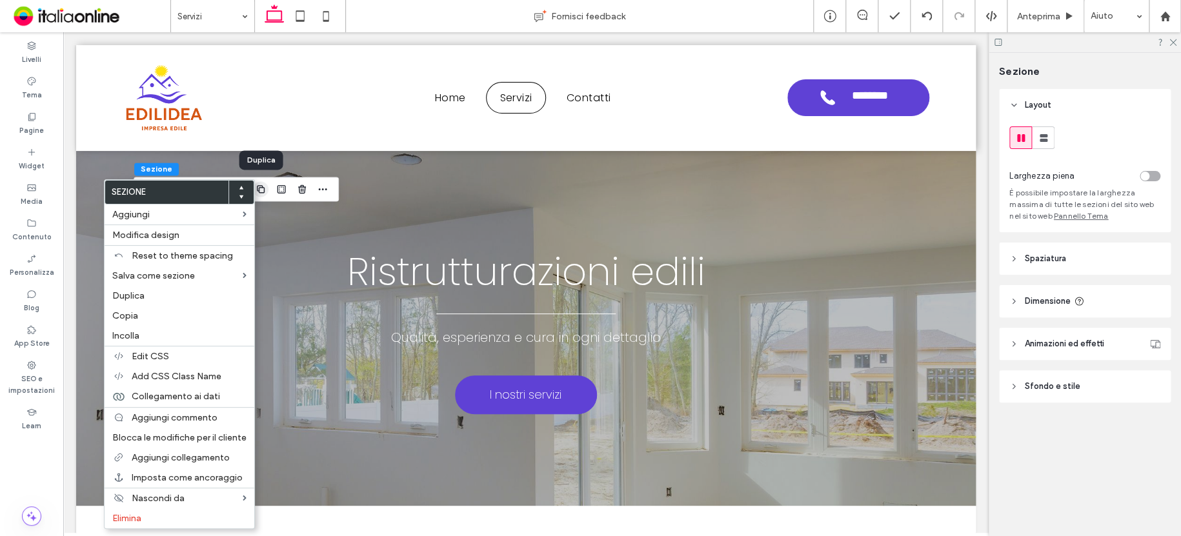
click at [263, 191] on icon "button" at bounding box center [260, 189] width 10 height 10
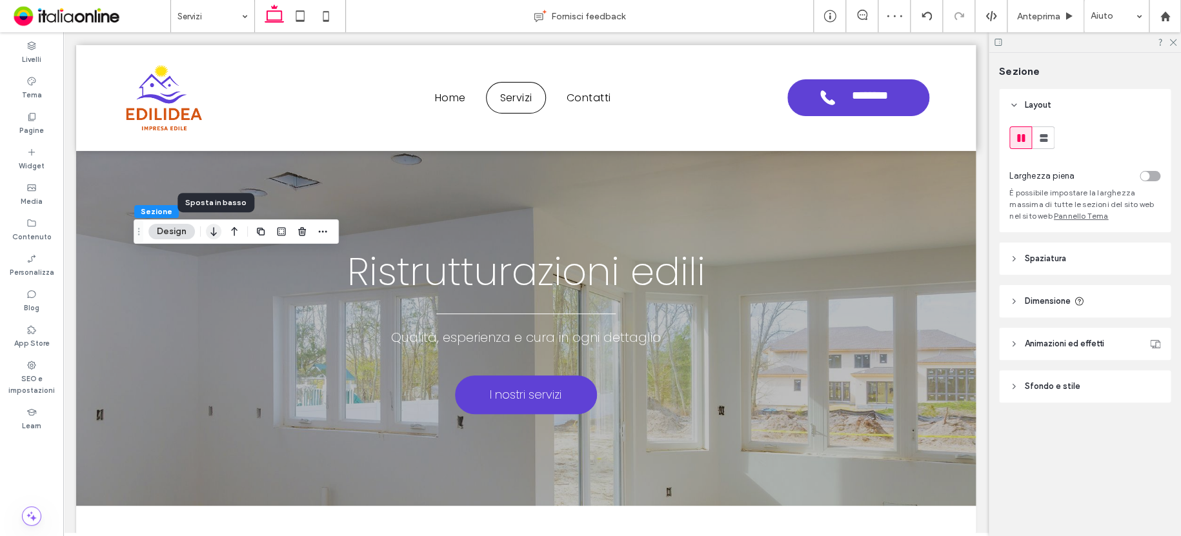
click at [217, 230] on icon "button" at bounding box center [213, 231] width 15 height 23
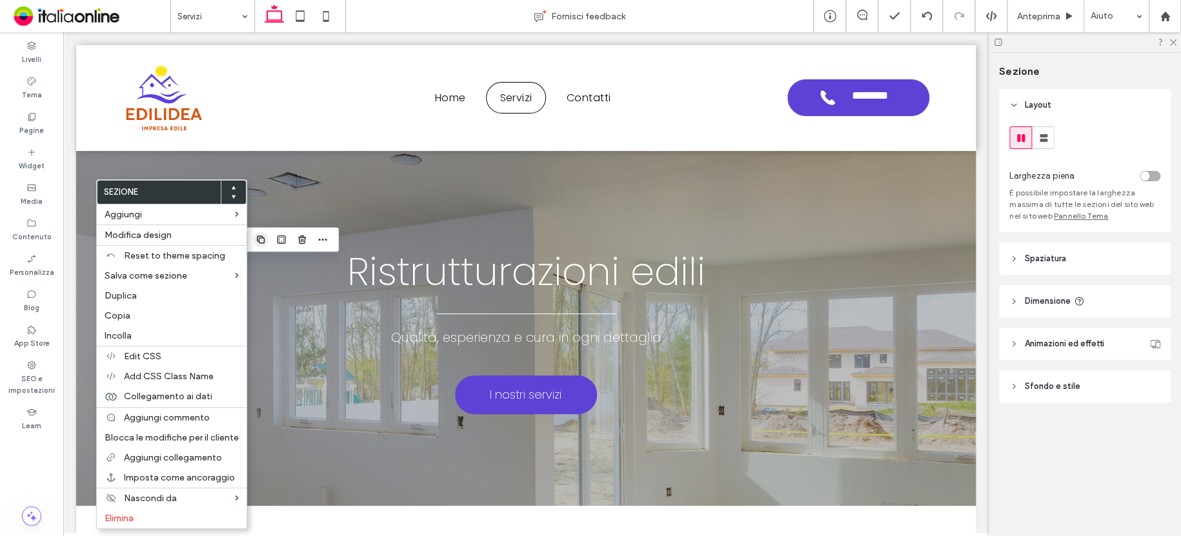
click at [255, 240] on icon "button" at bounding box center [260, 239] width 10 height 10
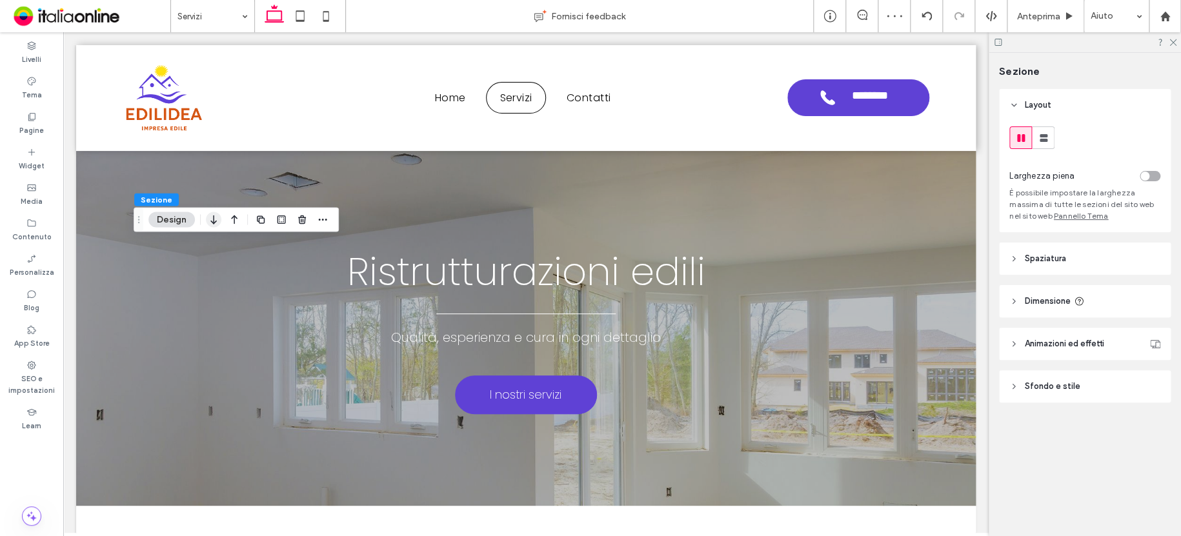
drag, startPoint x: 212, startPoint y: 218, endPoint x: 220, endPoint y: 224, distance: 10.6
click at [212, 218] on icon "button" at bounding box center [213, 219] width 15 height 23
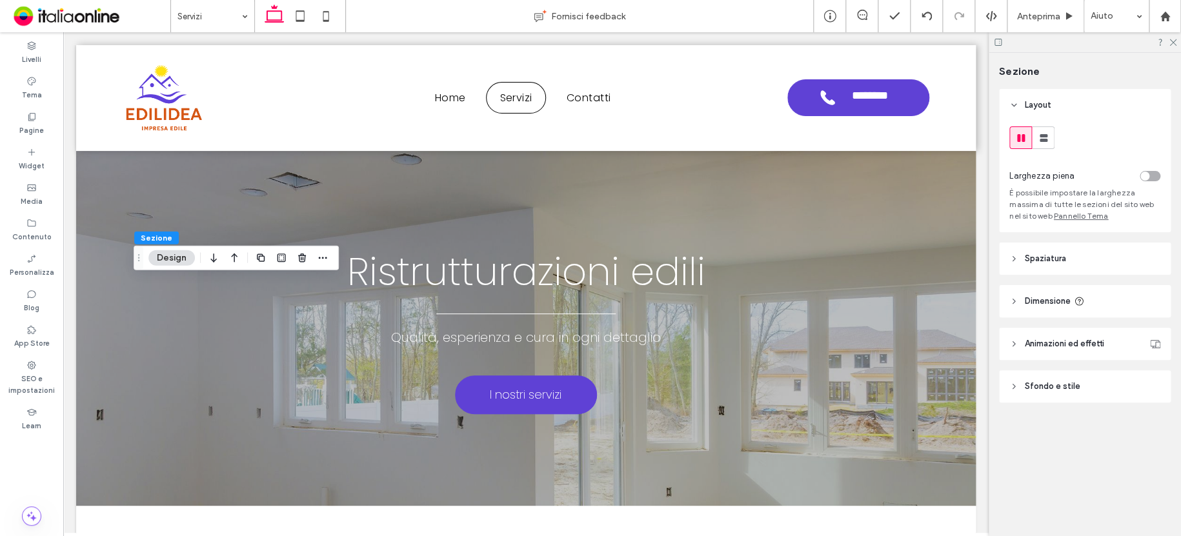
click at [214, 258] on icon "button" at bounding box center [213, 257] width 15 height 23
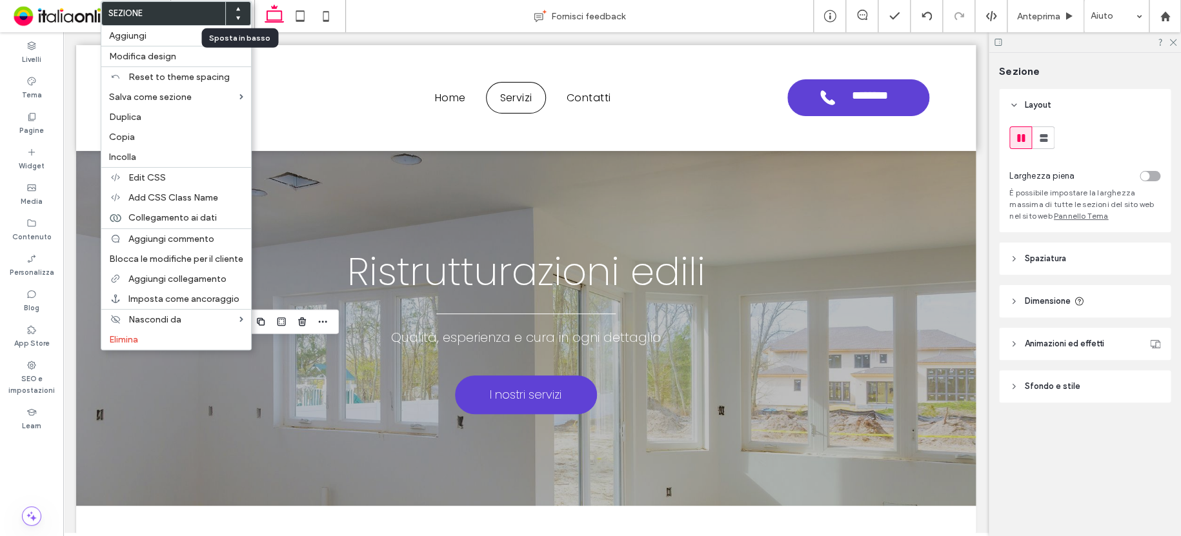
click at [237, 16] on use at bounding box center [238, 17] width 4 height 3
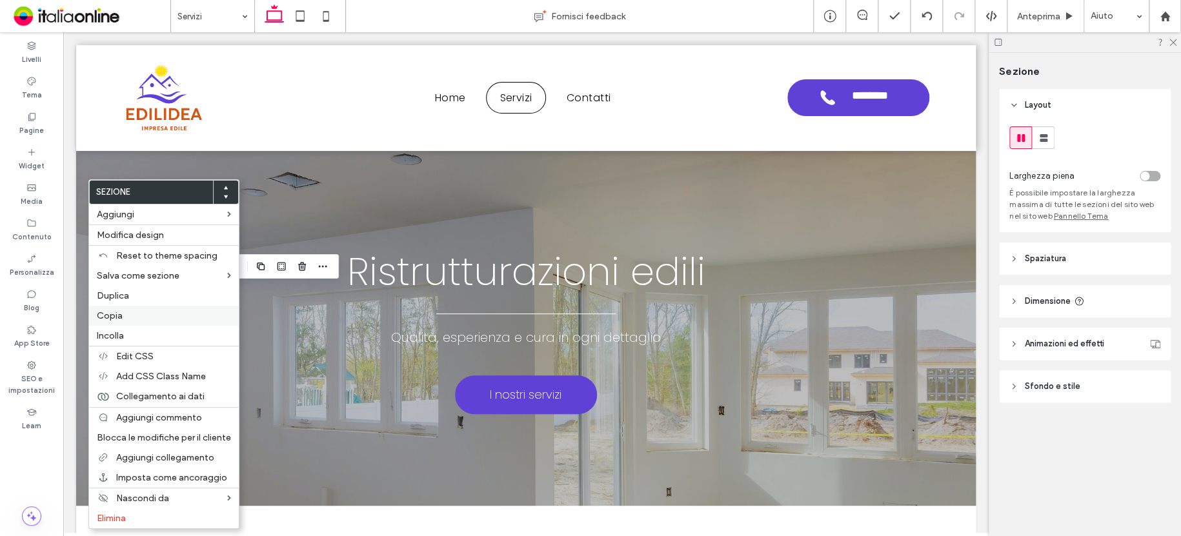
drag, startPoint x: 132, startPoint y: 310, endPoint x: 138, endPoint y: 312, distance: 6.9
click at [132, 310] on label "Copia" at bounding box center [164, 315] width 134 height 11
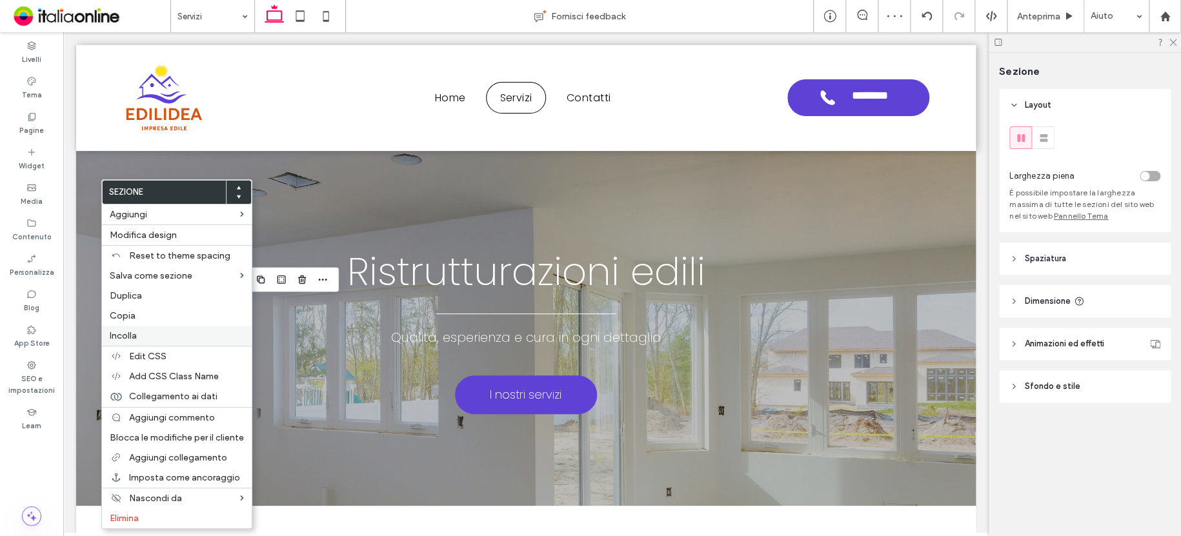
click at [128, 330] on div "Incolla" at bounding box center [177, 336] width 150 height 20
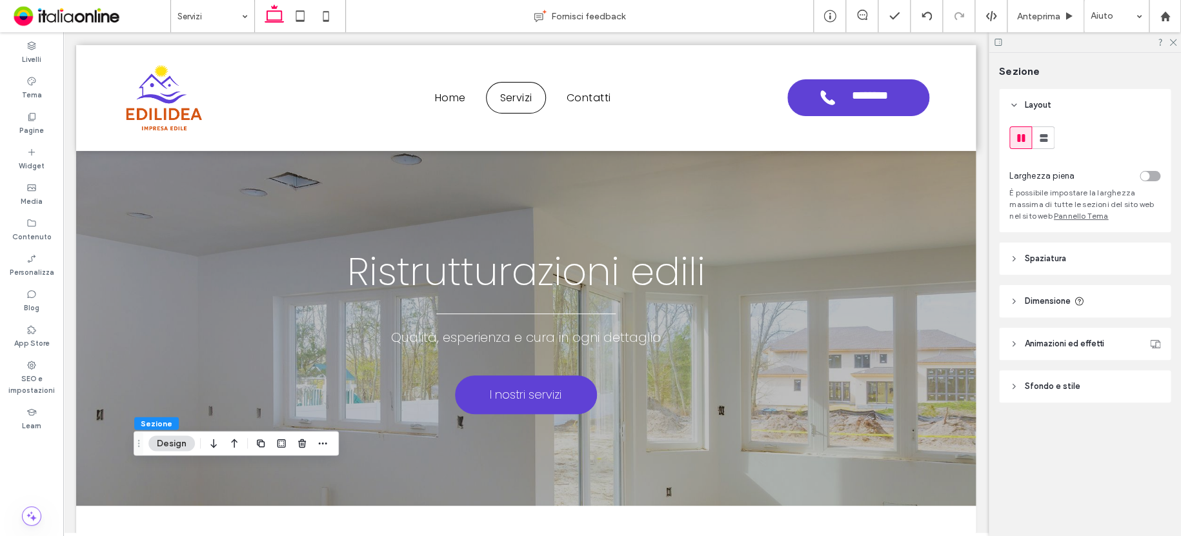
click at [234, 435] on icon "button" at bounding box center [233, 443] width 15 height 23
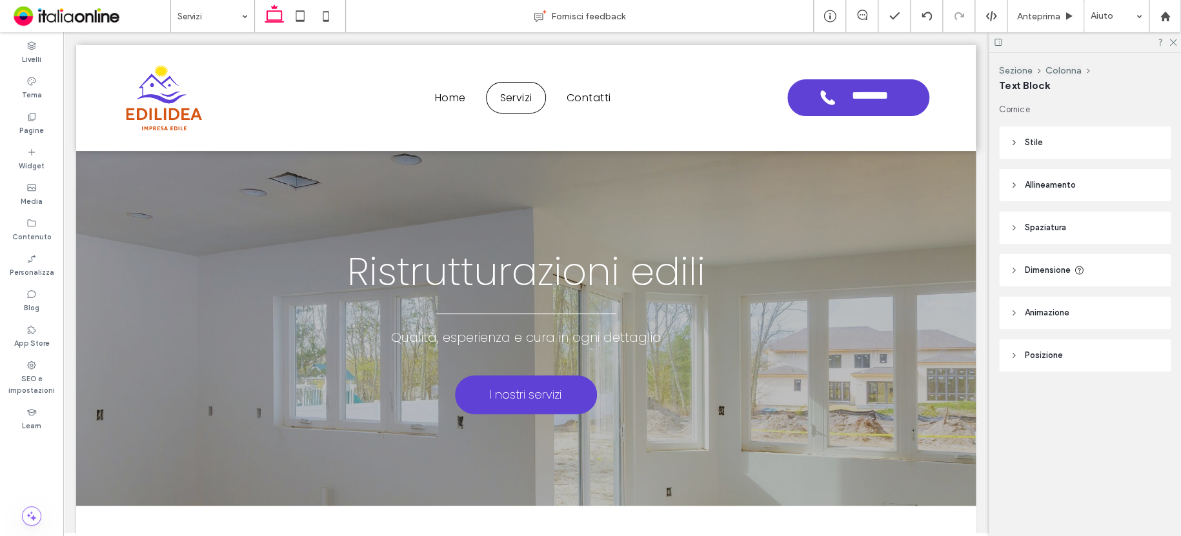
type input "*******"
type input "**"
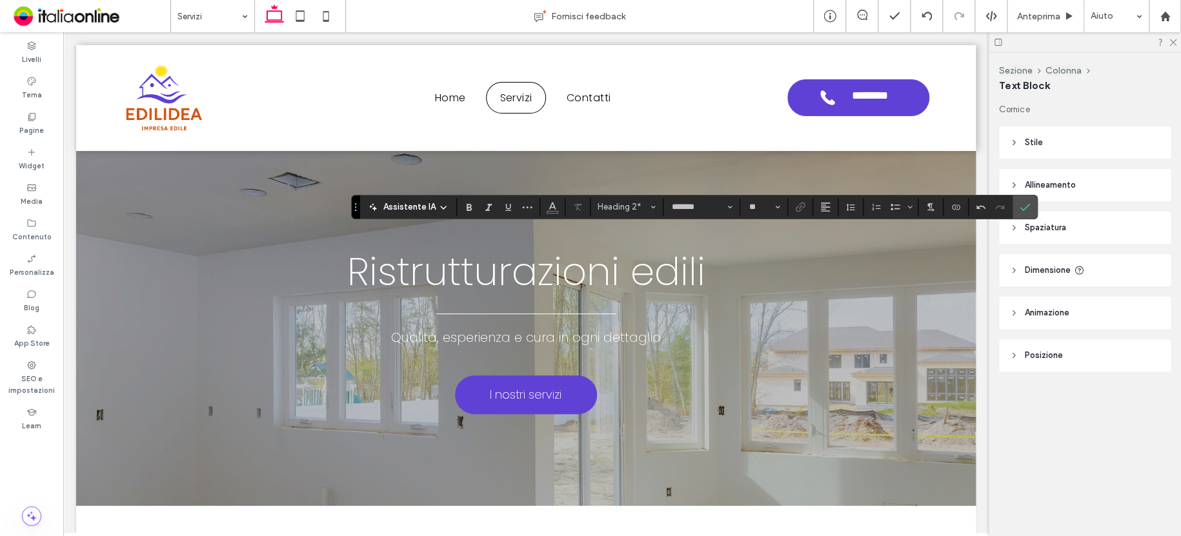
drag, startPoint x: 1021, startPoint y: 206, endPoint x: 1024, endPoint y: 197, distance: 10.0
click at [1021, 206] on icon "Conferma" at bounding box center [1024, 207] width 10 height 10
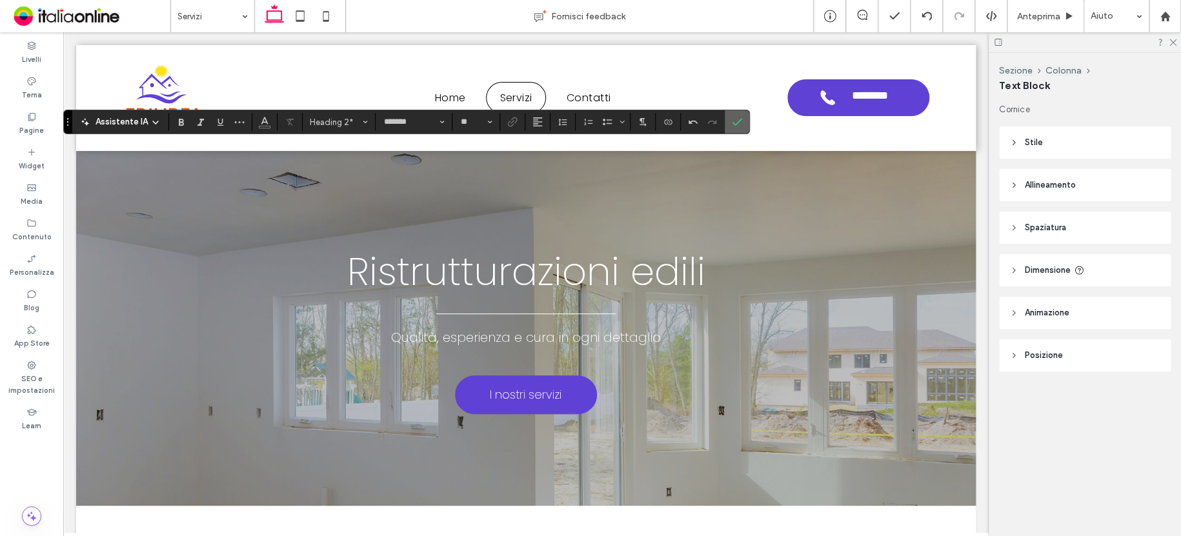
click at [743, 131] on label "Conferma" at bounding box center [736, 121] width 19 height 23
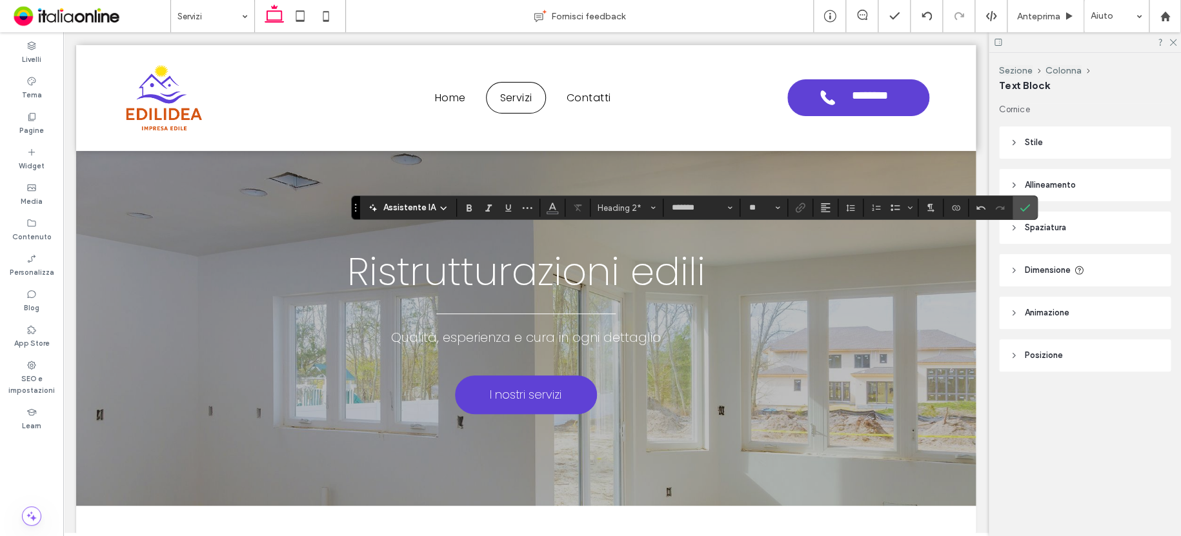
click at [1019, 208] on icon "Conferma" at bounding box center [1024, 208] width 10 height 10
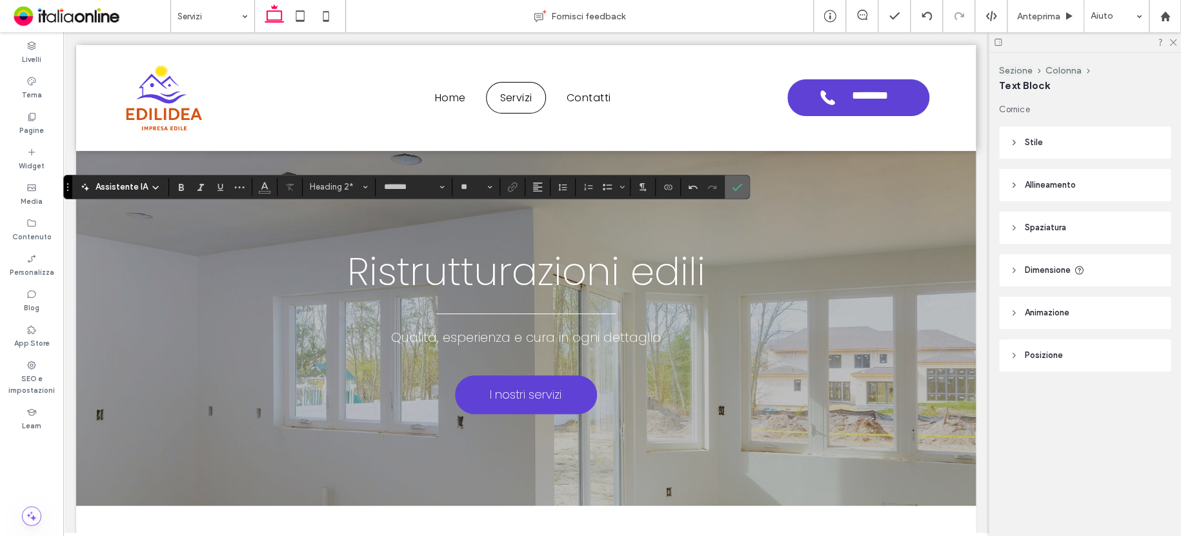
click at [737, 195] on span "Conferma" at bounding box center [737, 187] width 10 height 22
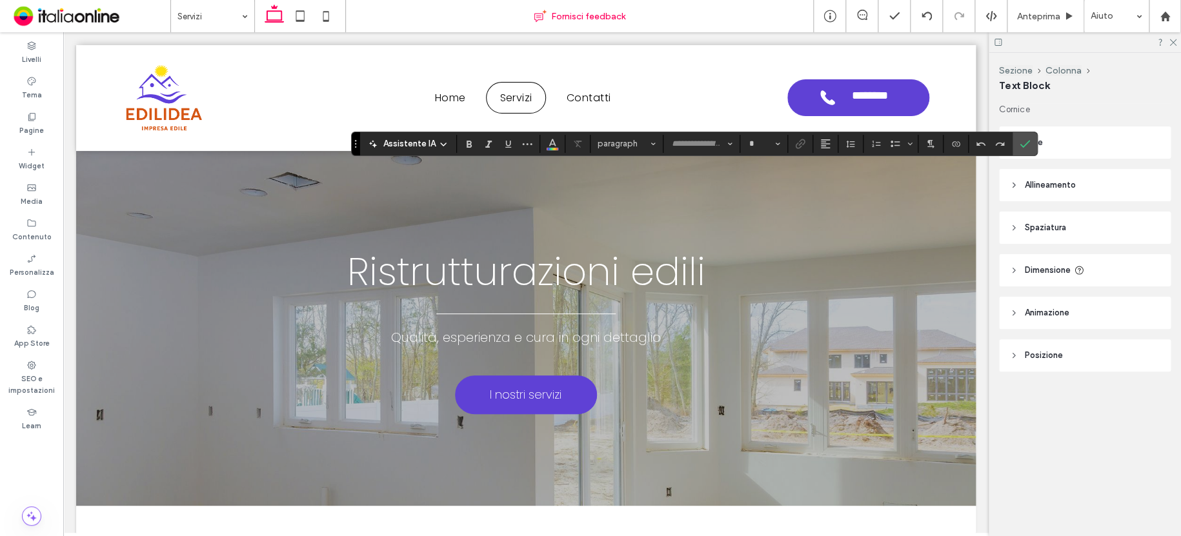
type input "*******"
type input "**"
drag, startPoint x: 1018, startPoint y: 136, endPoint x: 1017, endPoint y: 128, distance: 7.8
click at [1022, 136] on span "Conferma" at bounding box center [1022, 143] width 6 height 23
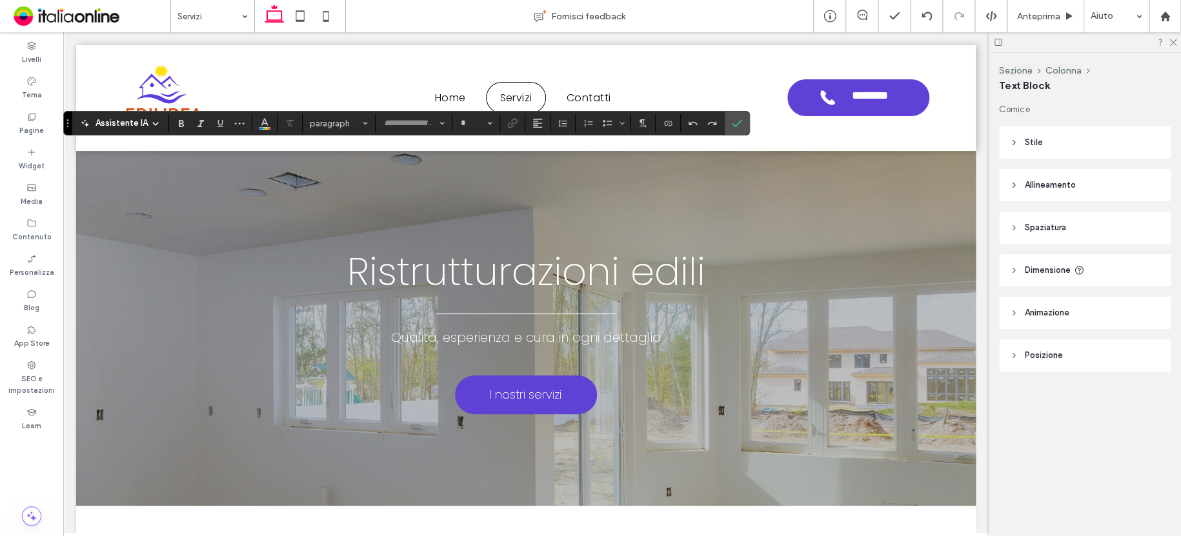
type input "*******"
type input "**"
click at [741, 121] on label "Conferma" at bounding box center [736, 123] width 19 height 23
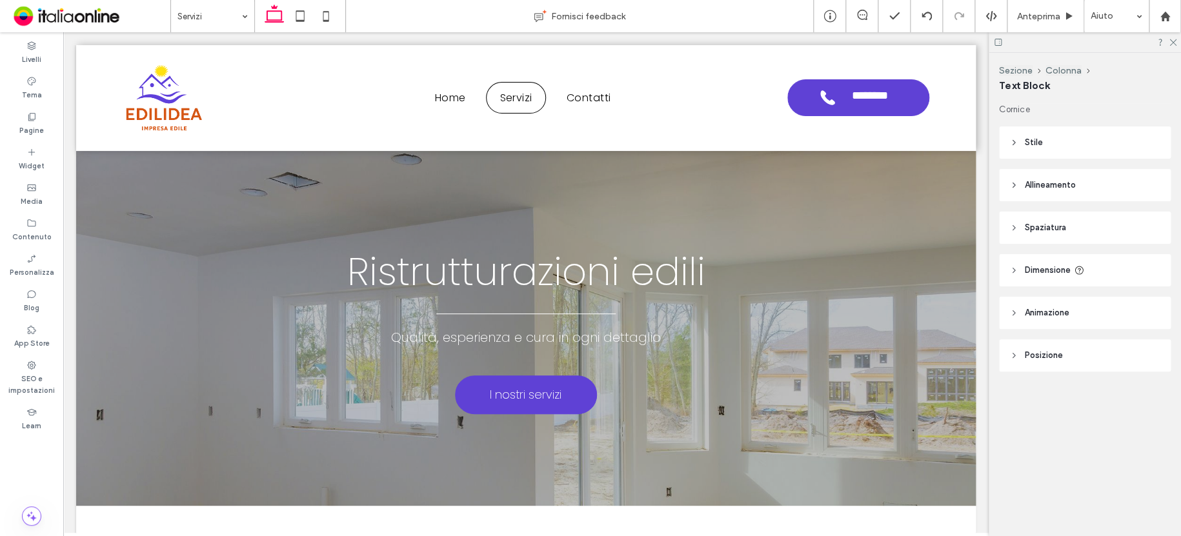
type input "*******"
type input "**"
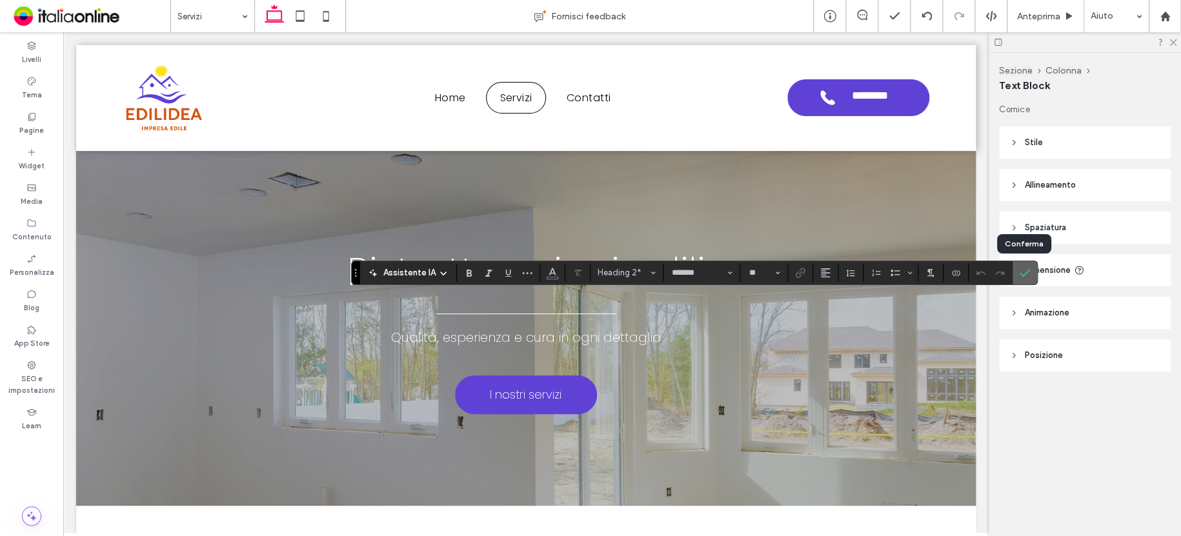
click at [1021, 266] on span "Conferma" at bounding box center [1022, 272] width 6 height 23
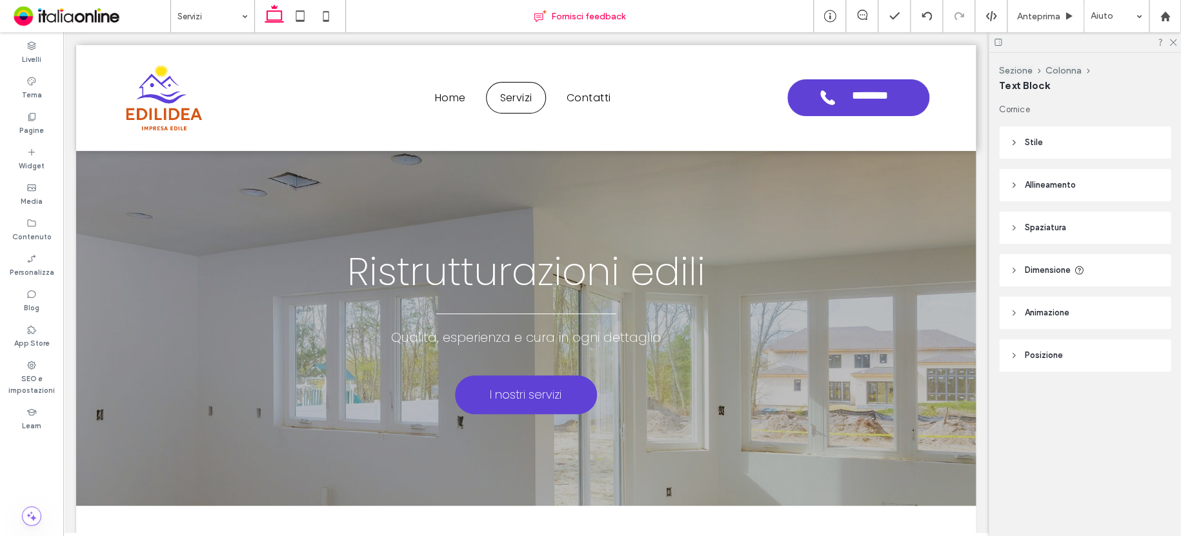
type input "*******"
type input "**"
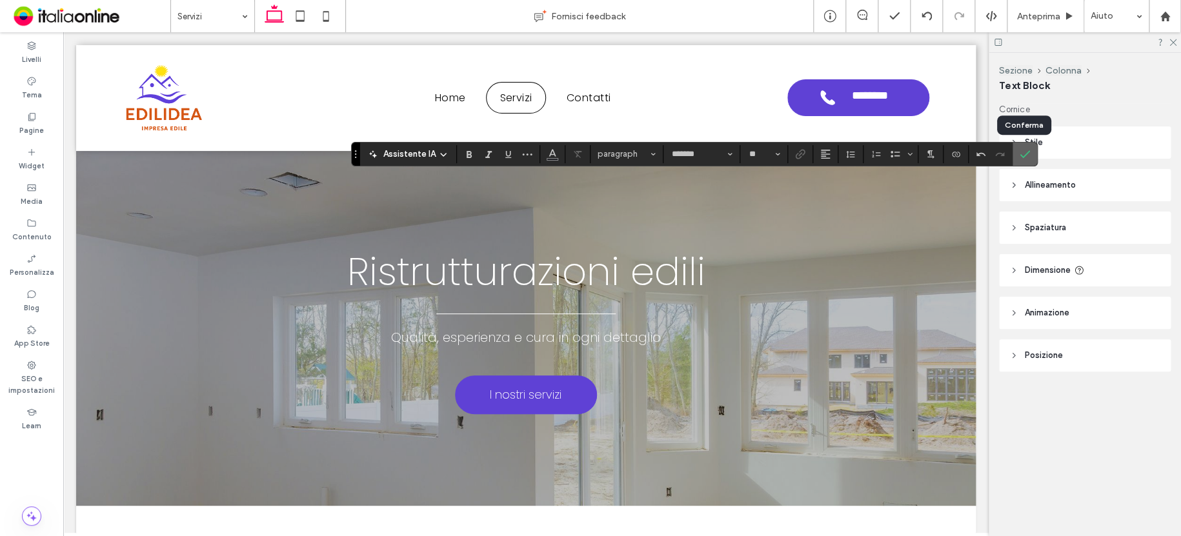
click at [1024, 155] on icon "Conferma" at bounding box center [1024, 154] width 10 height 10
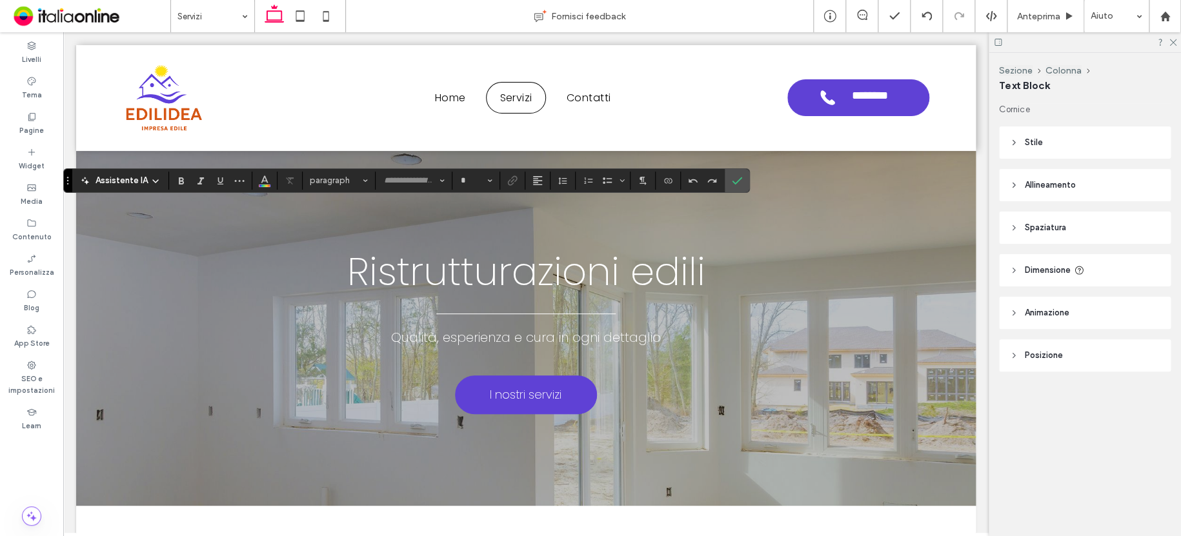
type input "*******"
type input "**"
click at [743, 181] on label "Conferma" at bounding box center [736, 180] width 19 height 23
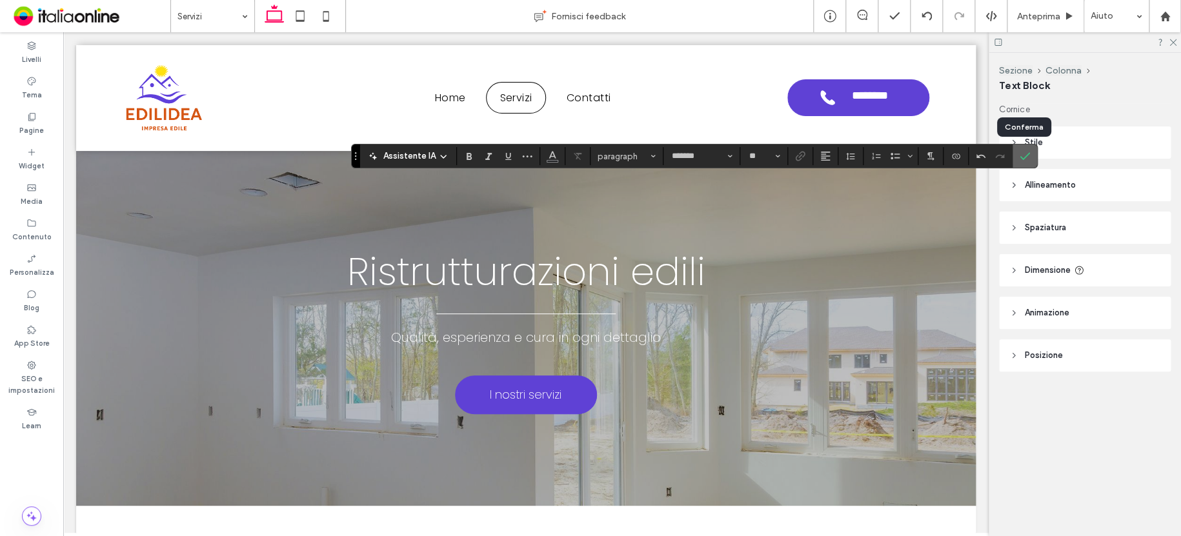
click at [1020, 154] on icon "Conferma" at bounding box center [1024, 156] width 10 height 10
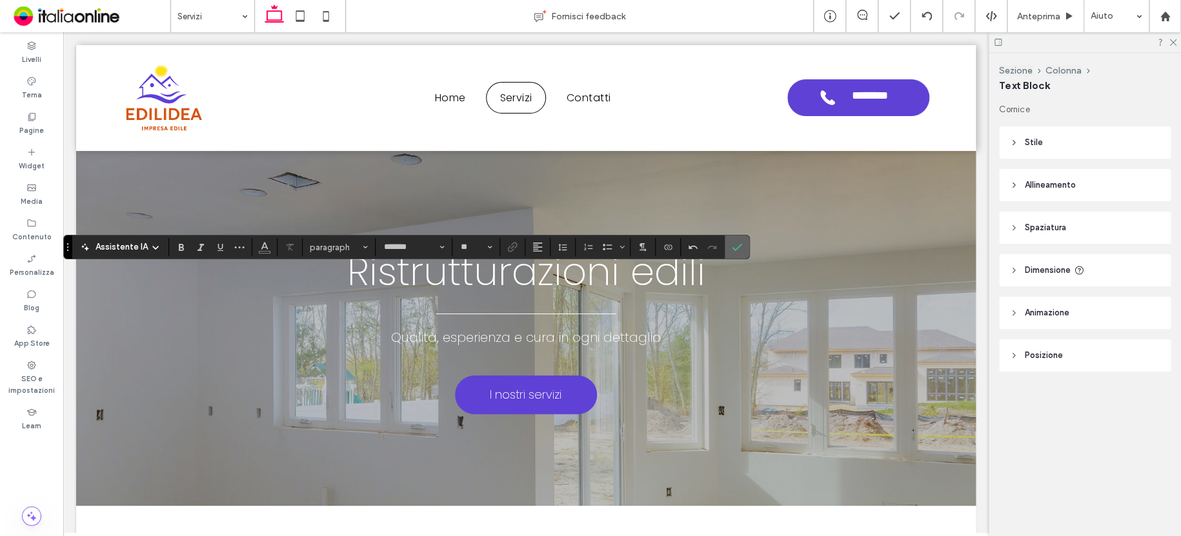
click at [740, 251] on label "Conferma" at bounding box center [736, 246] width 19 height 23
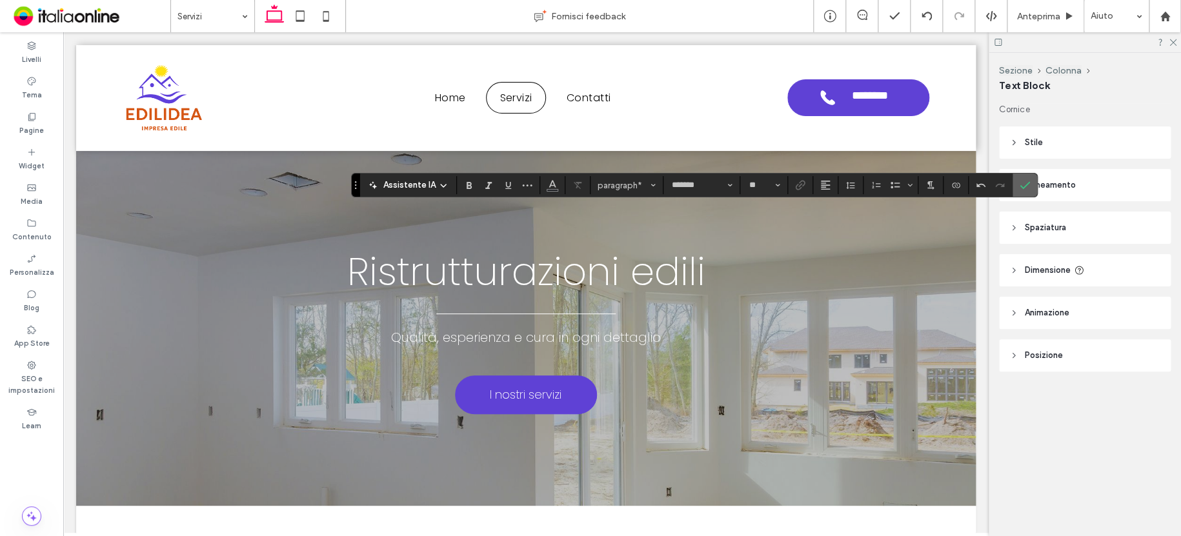
click at [1026, 176] on span "Conferma" at bounding box center [1024, 185] width 10 height 22
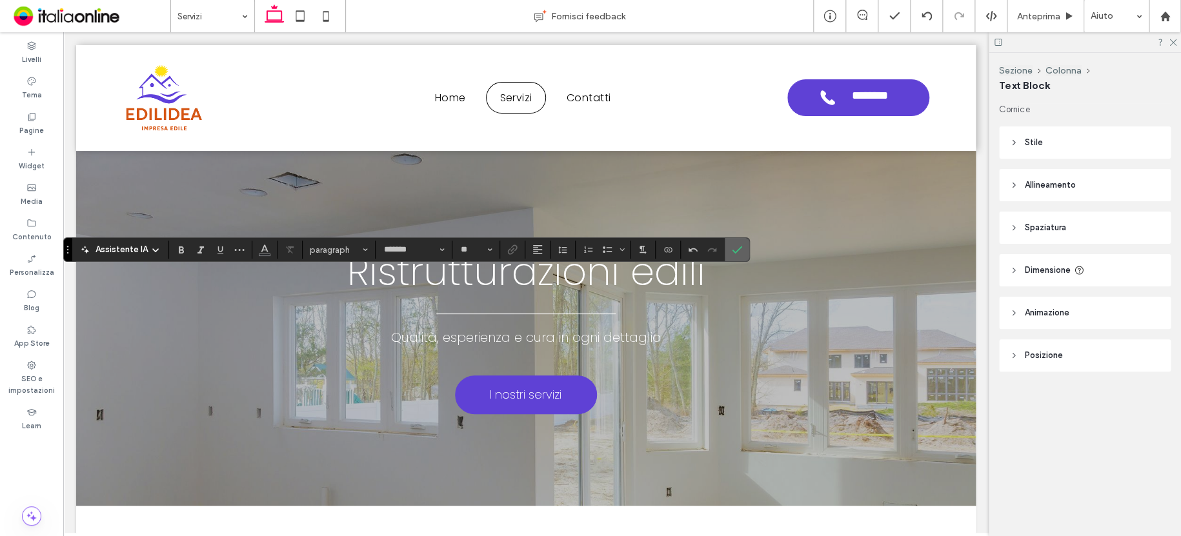
click at [739, 247] on use "Conferma" at bounding box center [737, 250] width 10 height 8
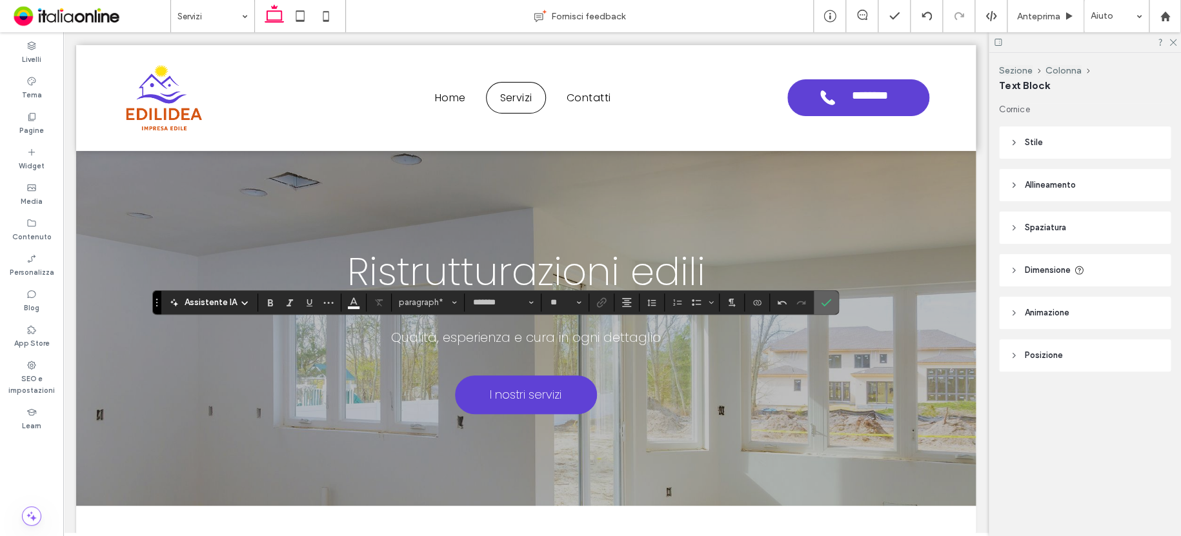
click at [825, 299] on icon "Conferma" at bounding box center [826, 302] width 10 height 10
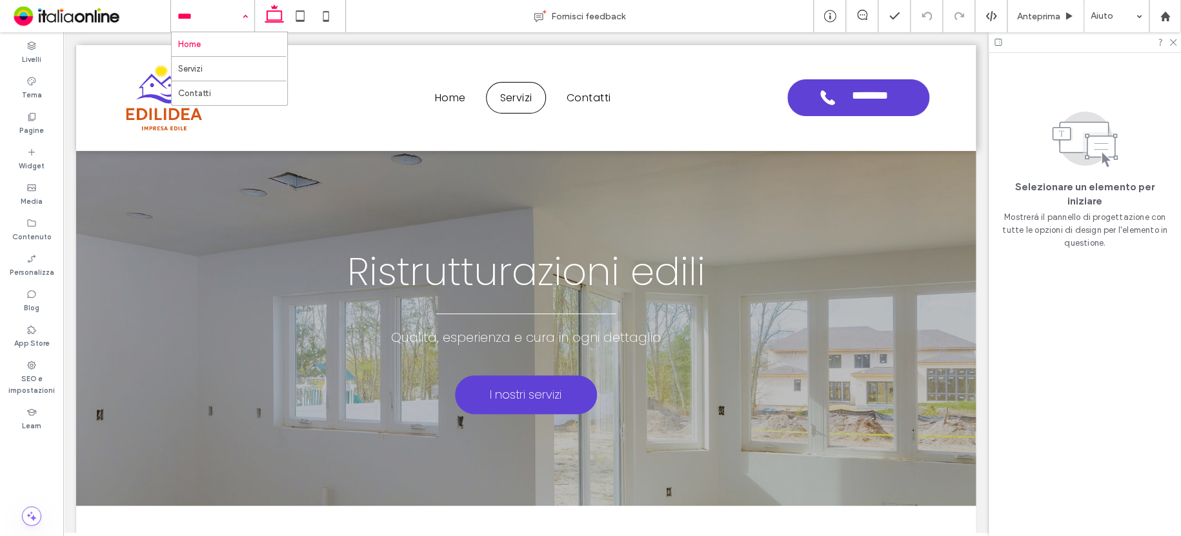
drag, startPoint x: 201, startPoint y: 12, endPoint x: 195, endPoint y: 43, distance: 30.8
click at [200, 12] on input at bounding box center [209, 16] width 64 height 32
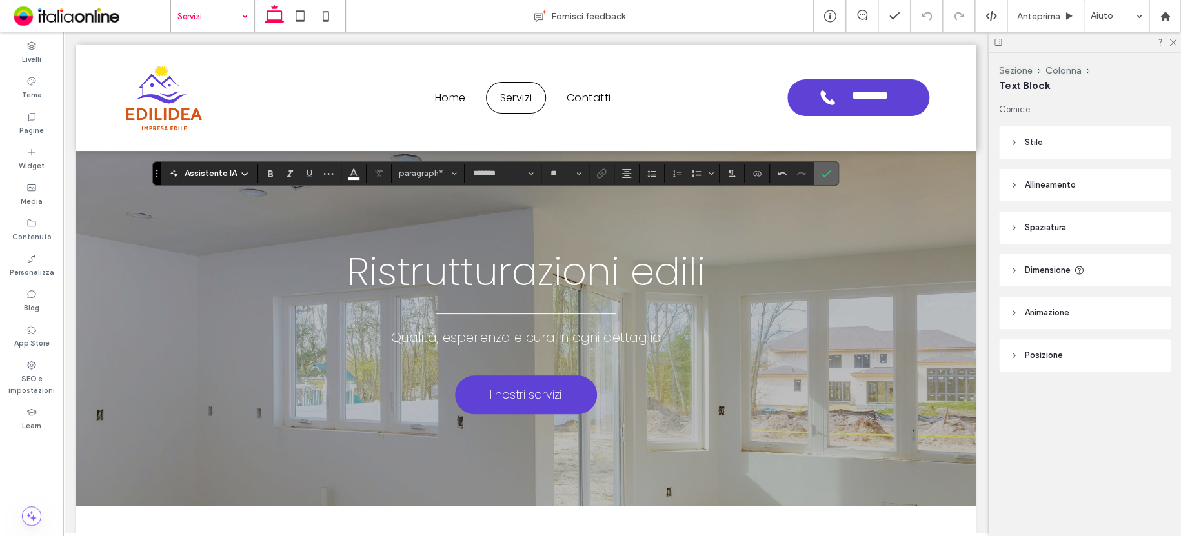
click at [821, 168] on icon "Conferma" at bounding box center [826, 173] width 10 height 10
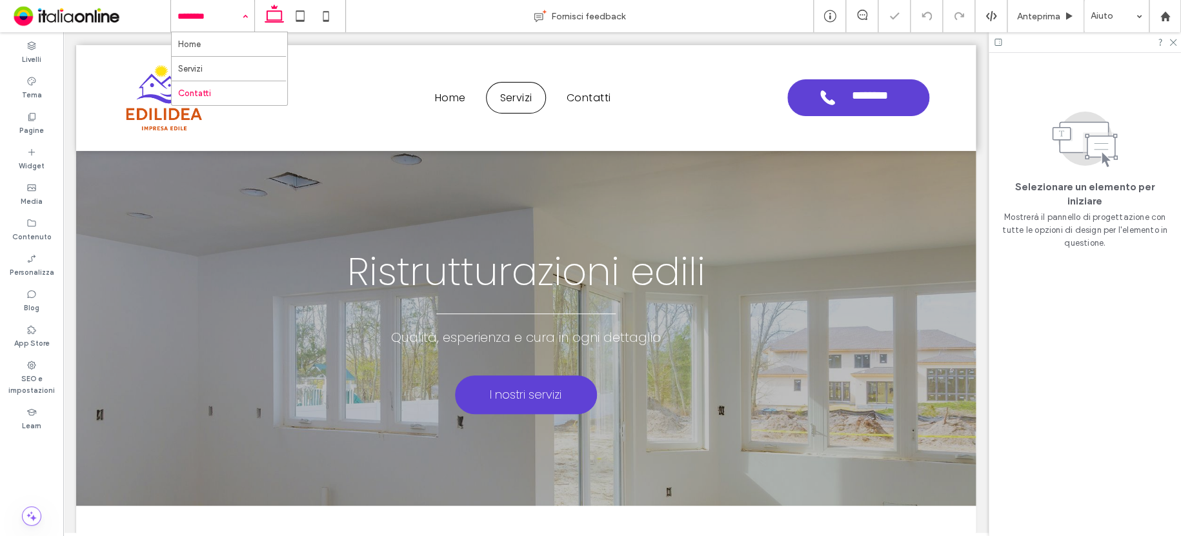
click at [194, 15] on input at bounding box center [209, 16] width 64 height 32
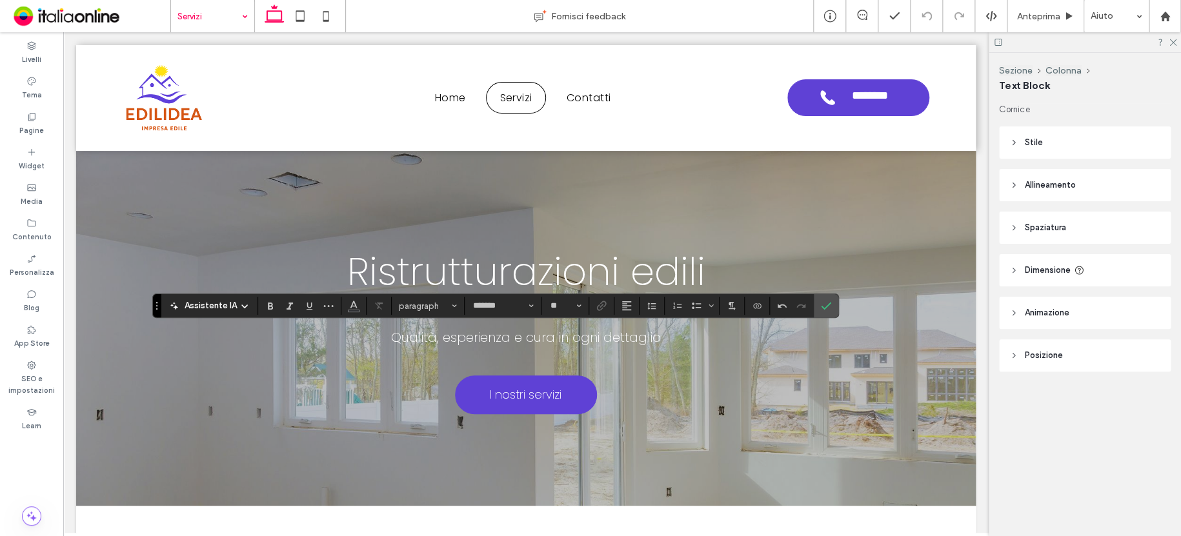
type input "**"
click at [822, 306] on icon "Conferma" at bounding box center [826, 306] width 10 height 10
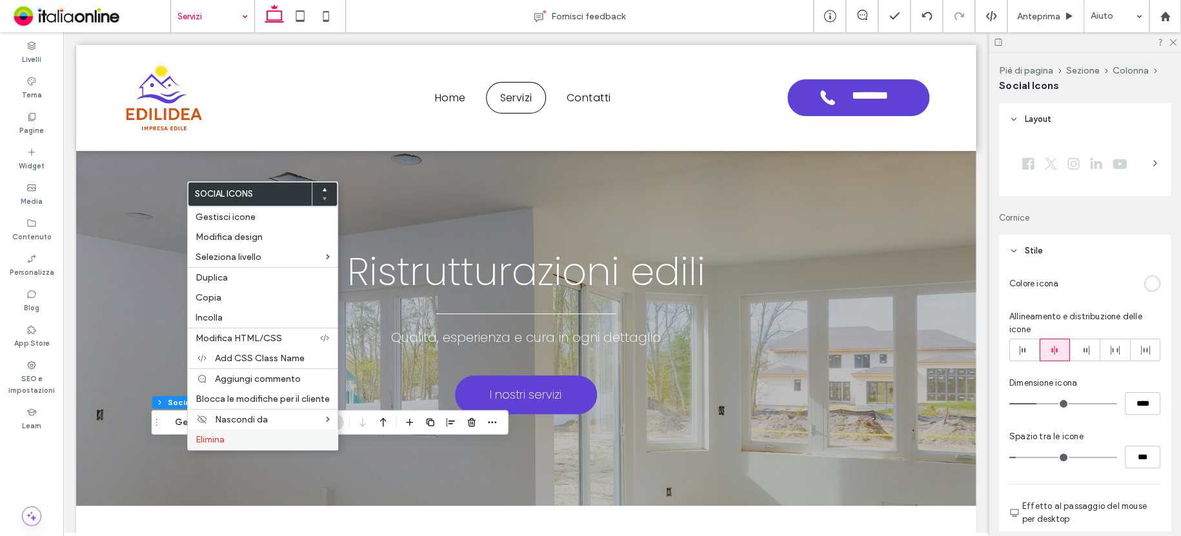
drag, startPoint x: 210, startPoint y: 439, endPoint x: 247, endPoint y: 430, distance: 38.5
click at [212, 438] on span "Elimina" at bounding box center [209, 439] width 29 height 11
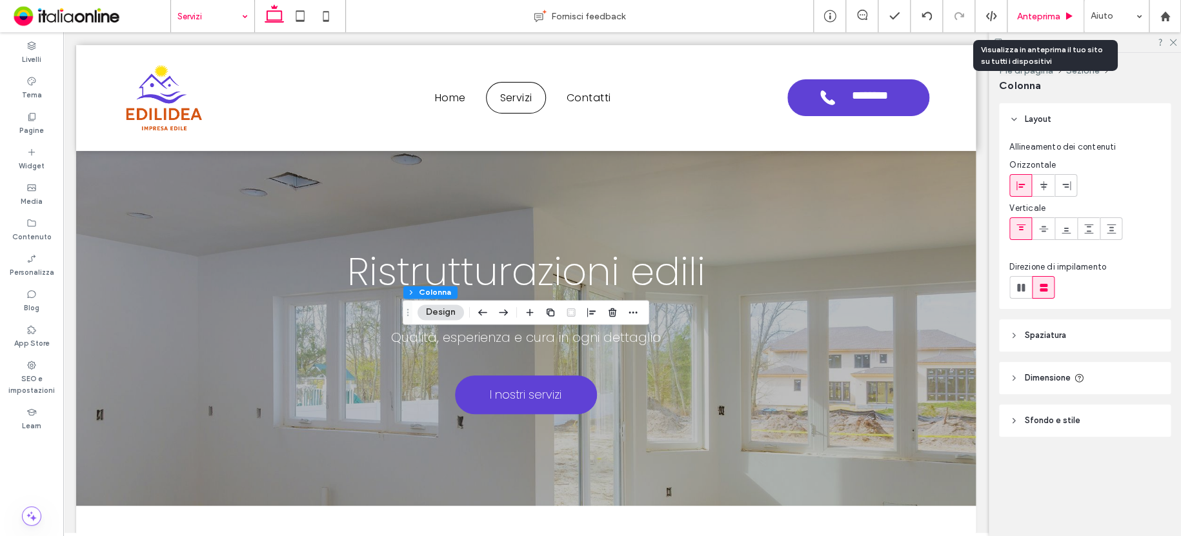
click at [1044, 14] on span "Anteprima" at bounding box center [1038, 16] width 43 height 11
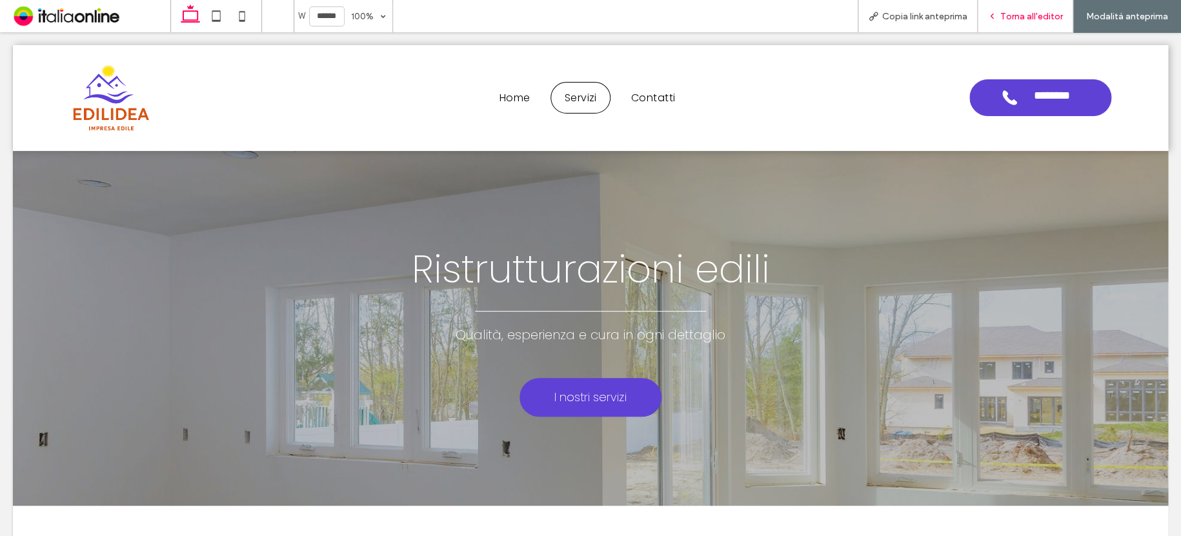
click at [1037, 10] on div "Torna all'editor" at bounding box center [1024, 16] width 95 height 32
click at [1014, 17] on span "Torna all'editor" at bounding box center [1031, 16] width 63 height 11
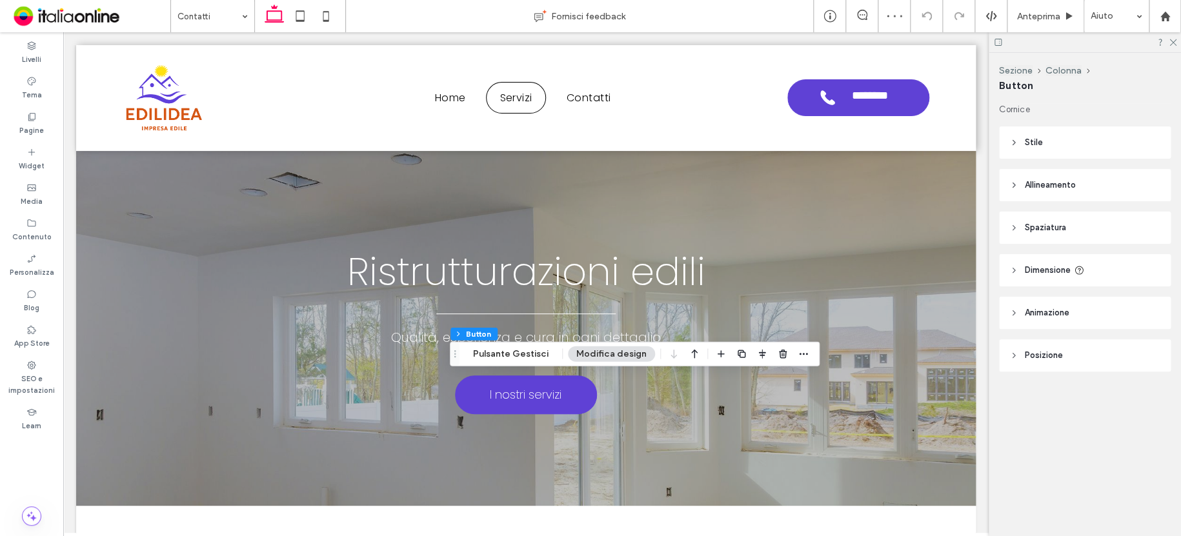
type input "*"
click at [510, 352] on button "Pulsante Gestisci" at bounding box center [510, 353] width 92 height 15
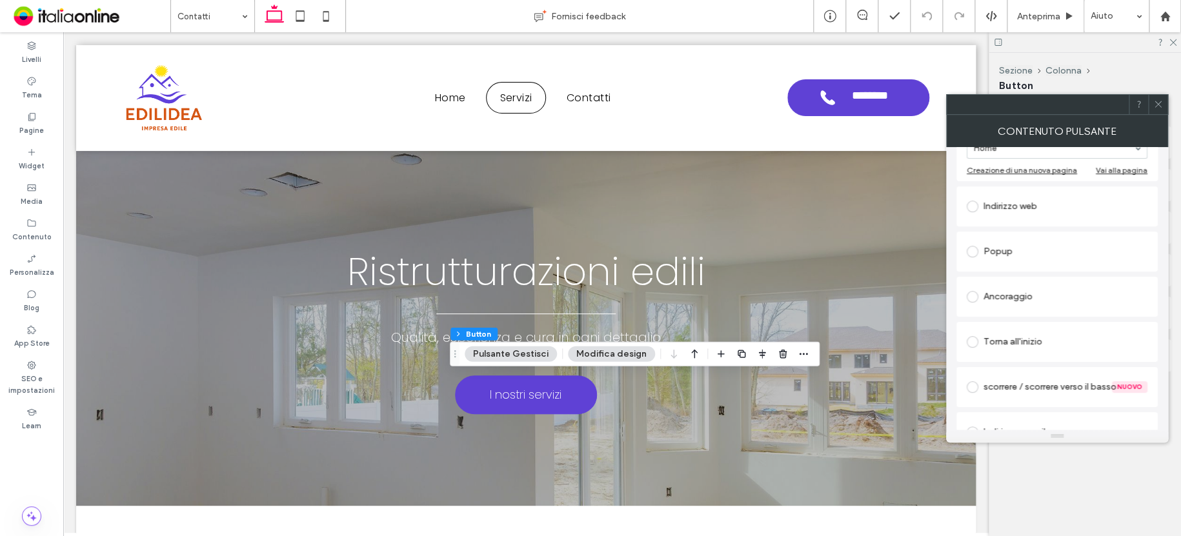
scroll to position [194, 0]
type input "**********"
click at [1032, 299] on div "Ancoraggio" at bounding box center [1056, 295] width 181 height 21
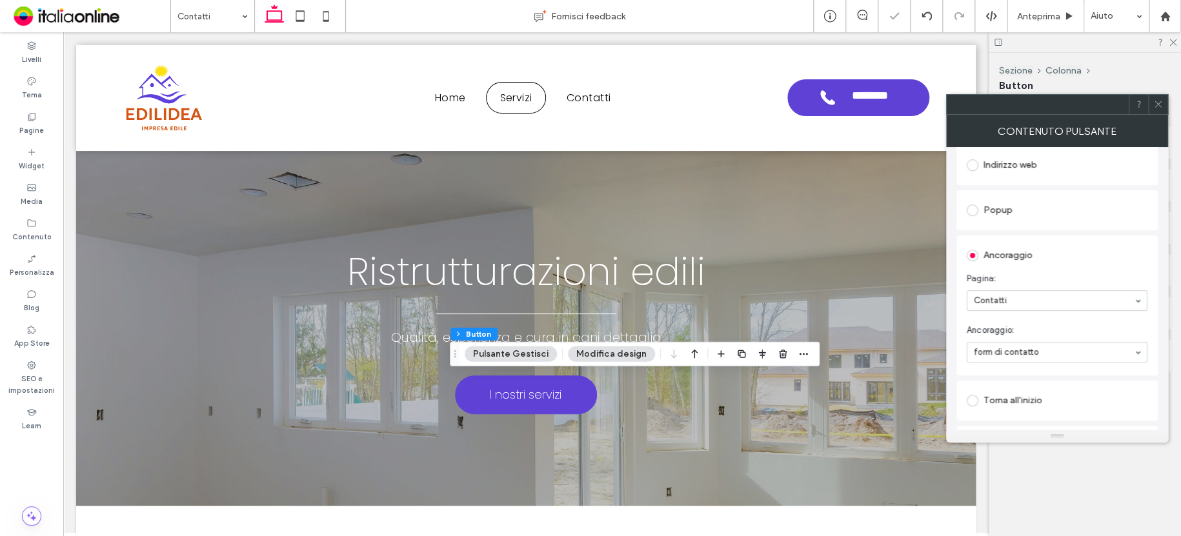
drag, startPoint x: 1033, startPoint y: 372, endPoint x: 1033, endPoint y: 364, distance: 8.4
click at [1156, 103] on icon at bounding box center [1158, 104] width 10 height 10
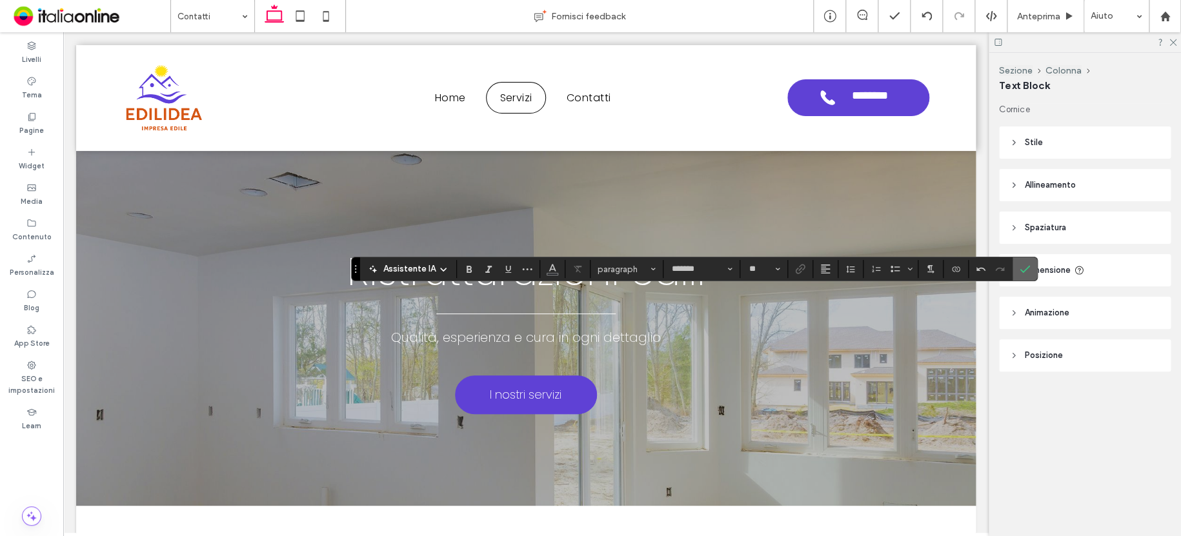
click at [1019, 266] on icon "Conferma" at bounding box center [1024, 269] width 10 height 10
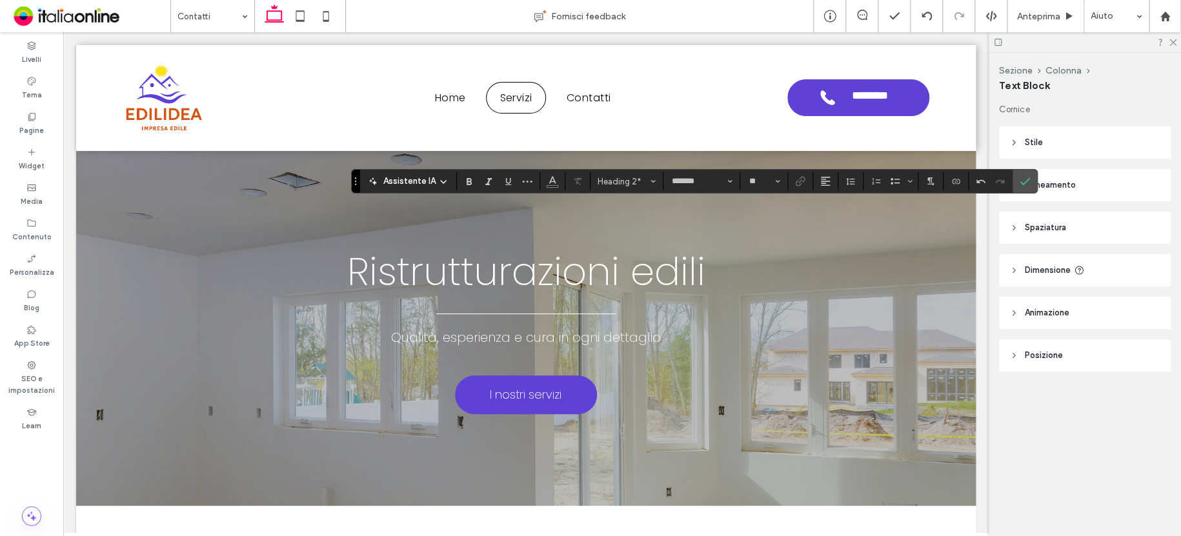
click at [1015, 186] on label "Conferma" at bounding box center [1024, 181] width 19 height 23
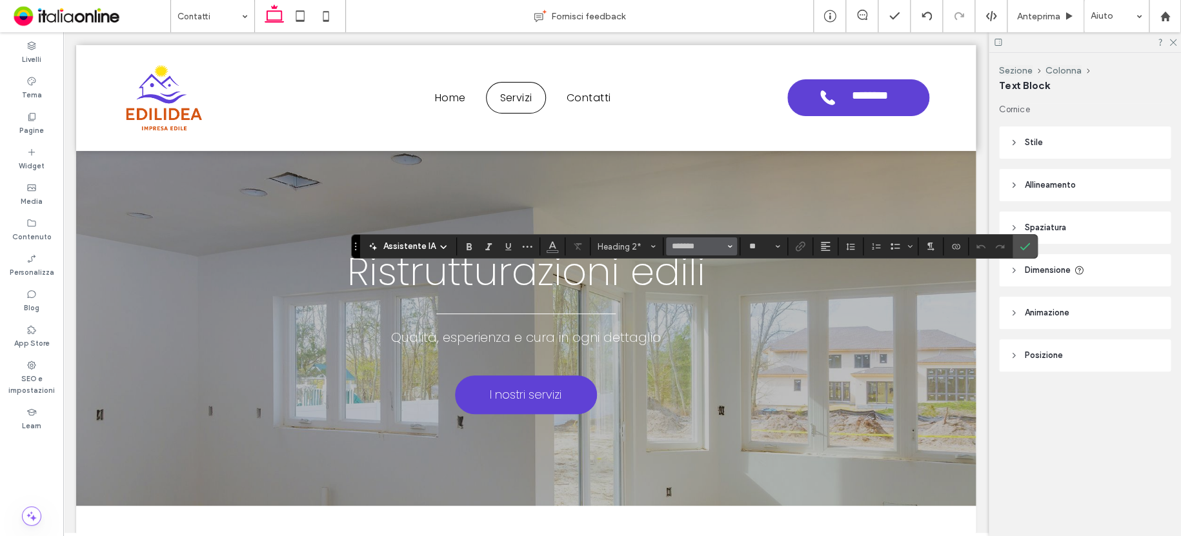
click at [728, 246] on use "Carattere e spessore del carattere" at bounding box center [730, 247] width 5 height 3
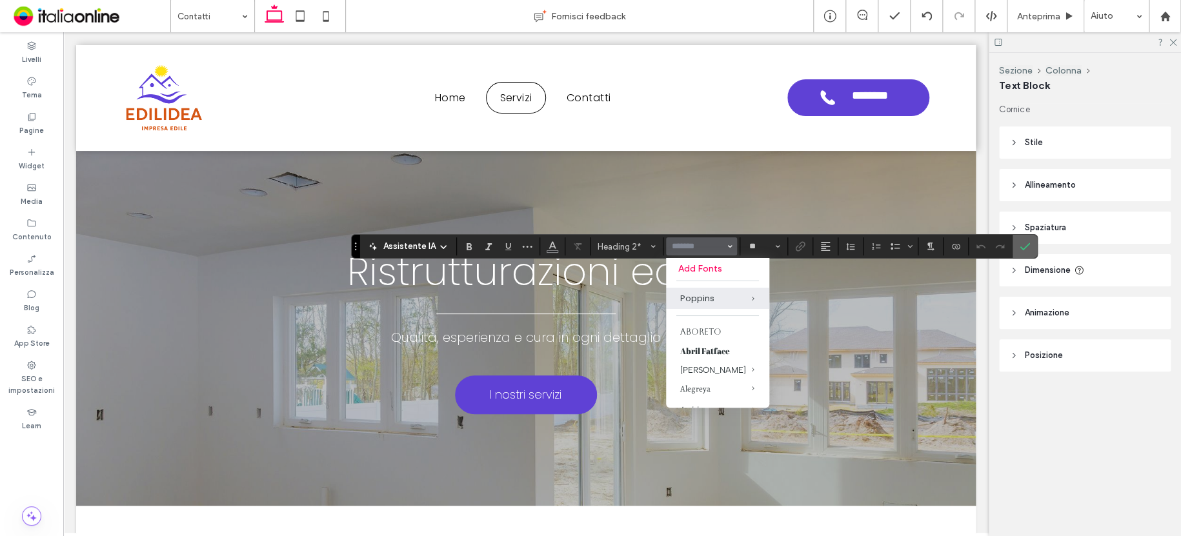
click at [1027, 244] on icon "Conferma" at bounding box center [1024, 246] width 10 height 10
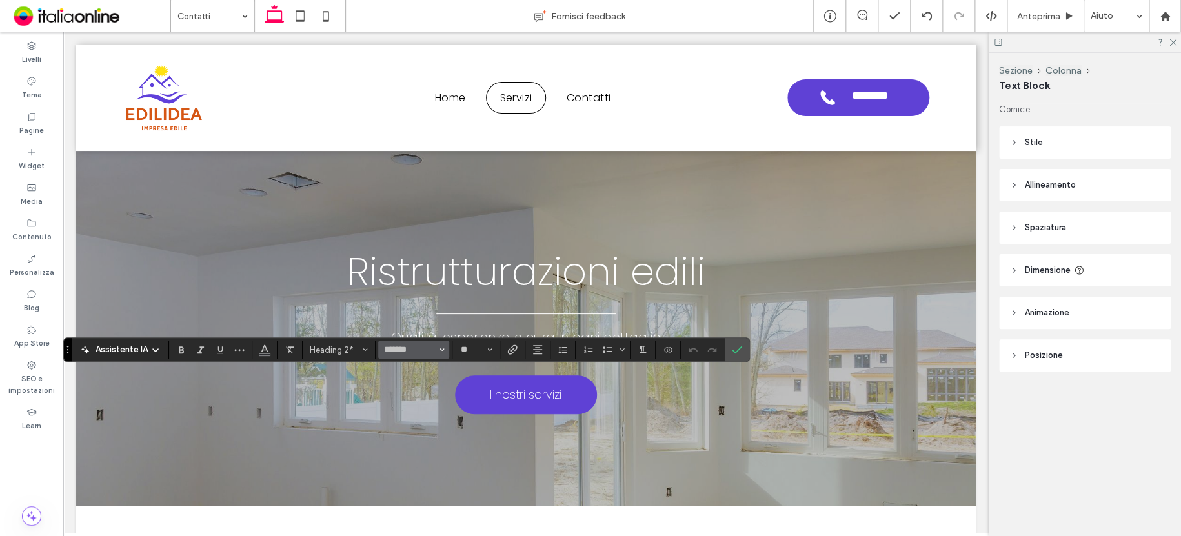
drag, startPoint x: 447, startPoint y: 349, endPoint x: 439, endPoint y: 348, distance: 7.8
click at [444, 348] on button "*******" at bounding box center [413, 350] width 71 height 18
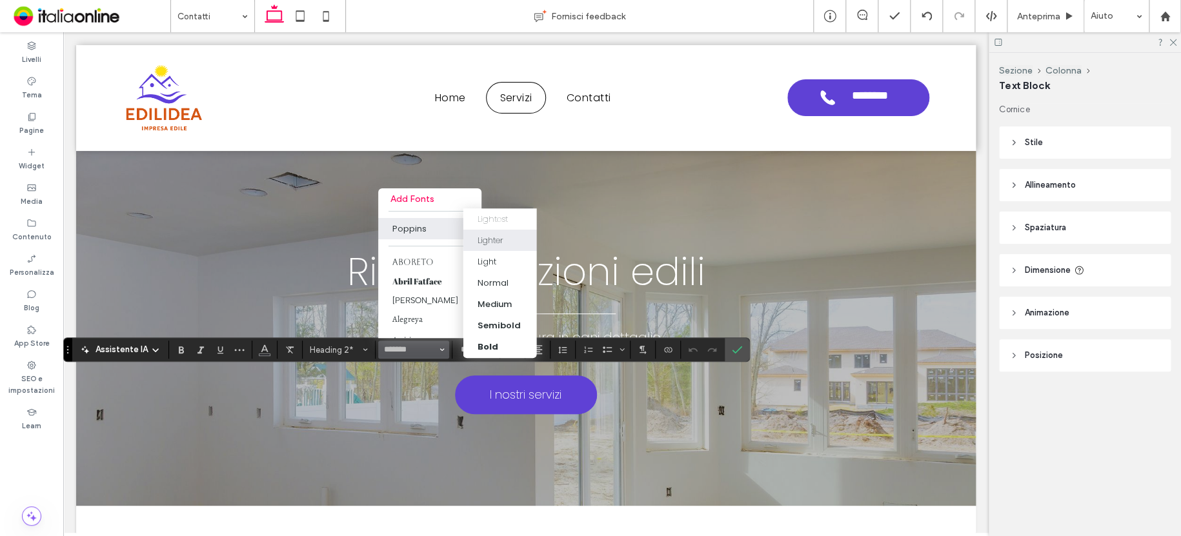
click at [503, 235] on div "Lighter" at bounding box center [499, 240] width 45 height 13
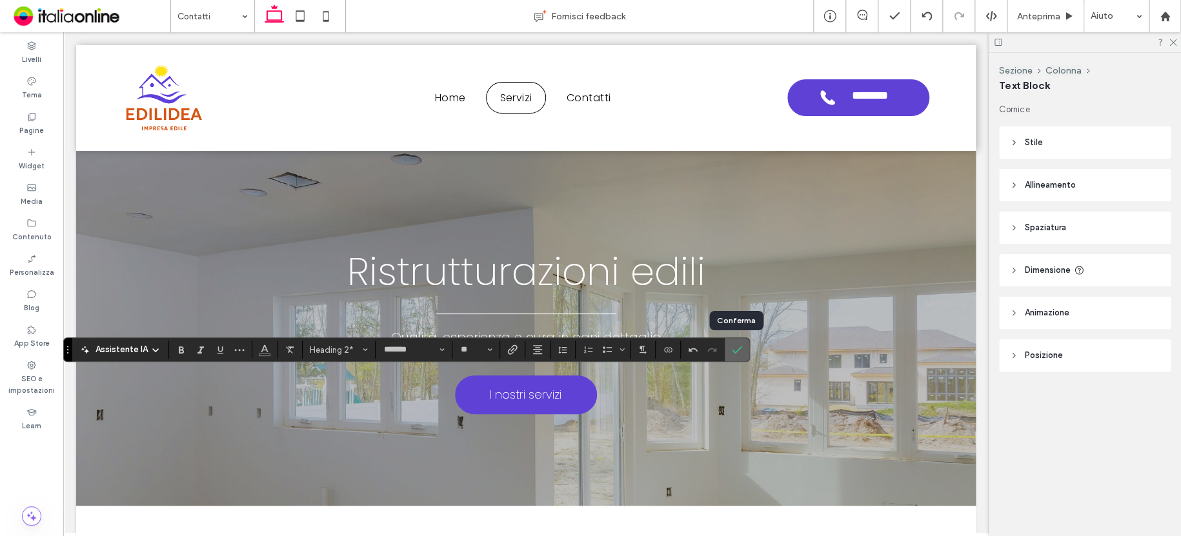
click at [735, 348] on icon "Conferma" at bounding box center [737, 349] width 10 height 10
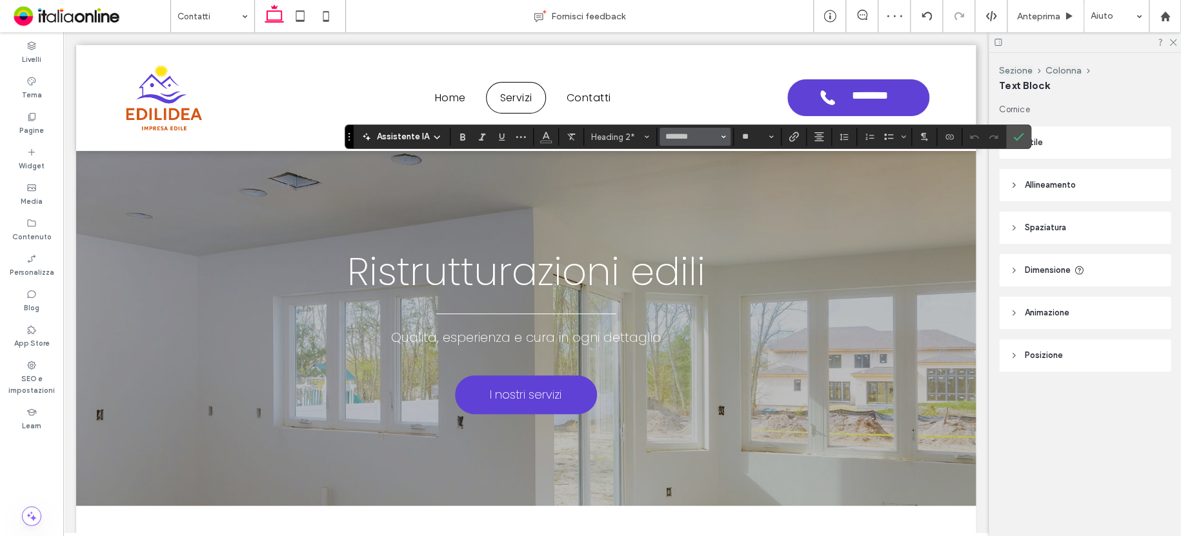
click at [722, 135] on icon "Carattere e spessore del carattere" at bounding box center [723, 136] width 5 height 5
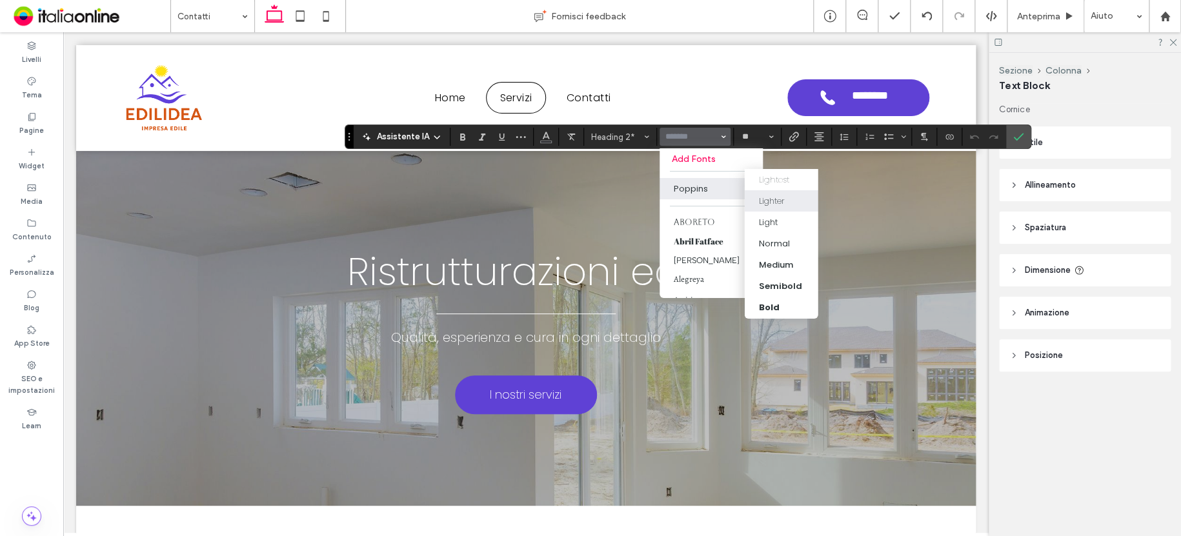
click at [779, 202] on div "Lighter" at bounding box center [771, 200] width 26 height 13
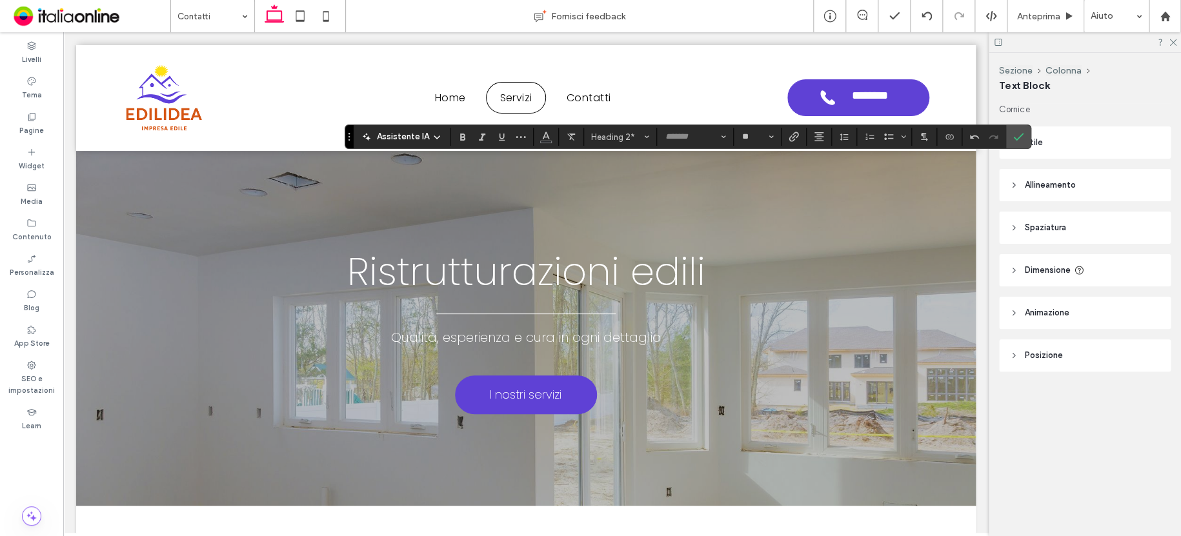
type input "*******"
click at [1017, 135] on icon "Conferma" at bounding box center [1018, 137] width 10 height 10
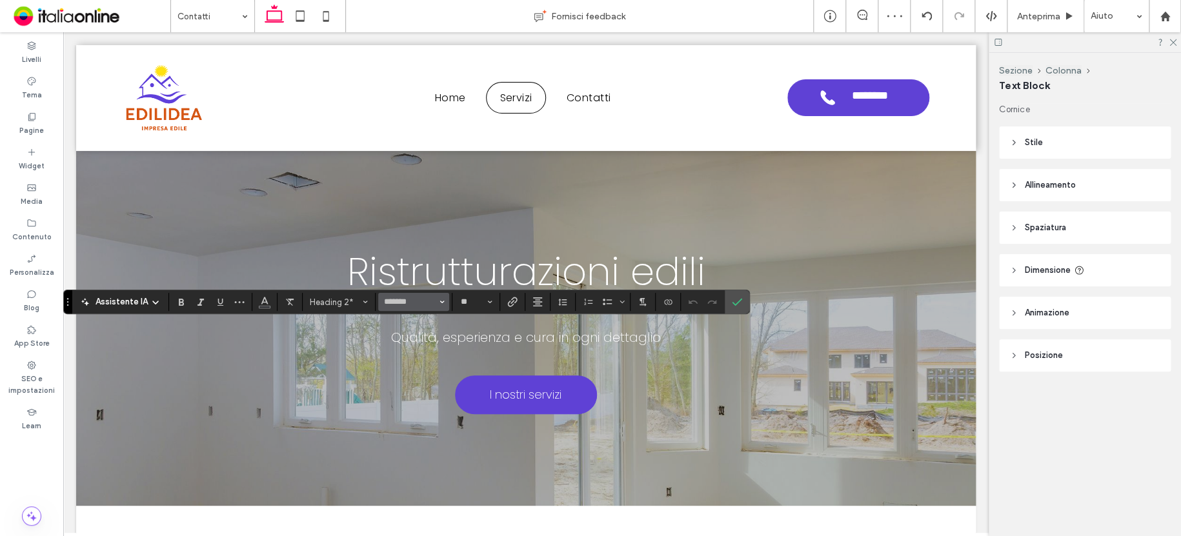
click at [443, 298] on button "*******" at bounding box center [413, 302] width 71 height 18
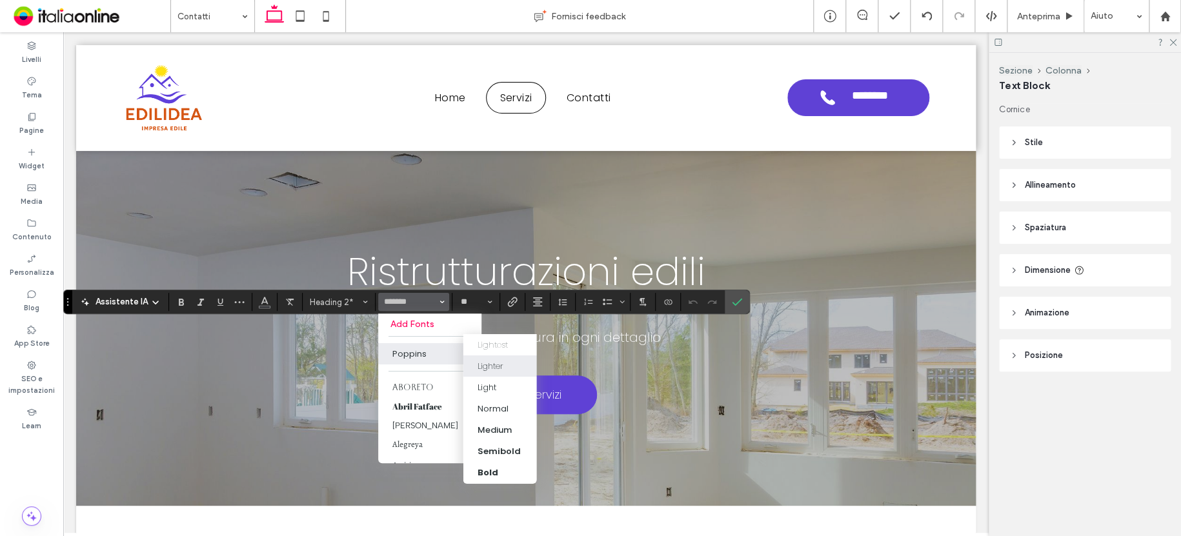
click at [486, 360] on div "Lighter" at bounding box center [490, 365] width 26 height 13
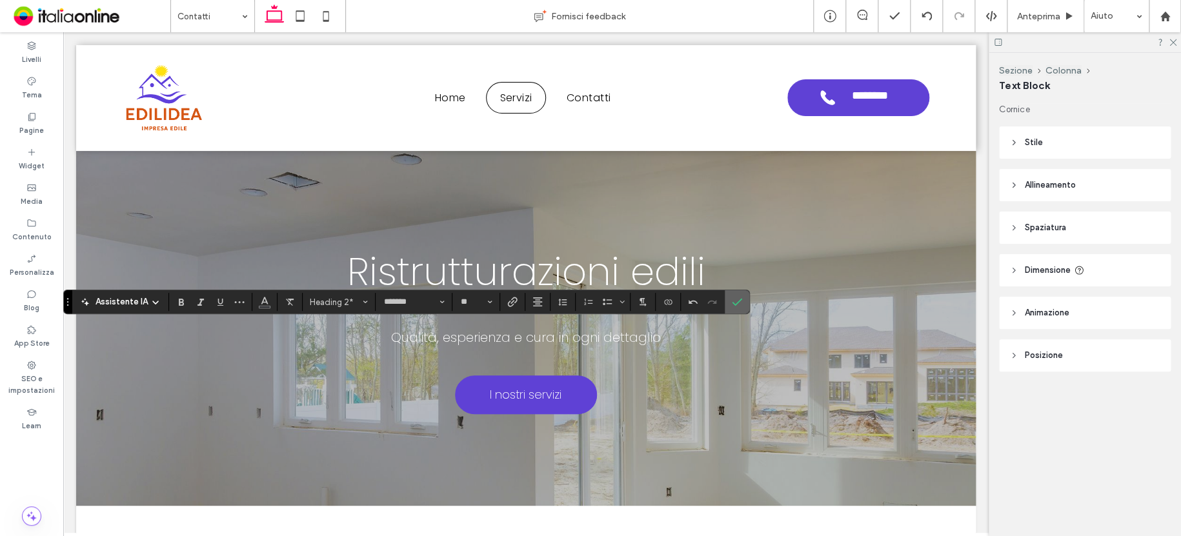
click at [735, 299] on icon "Conferma" at bounding box center [737, 302] width 10 height 10
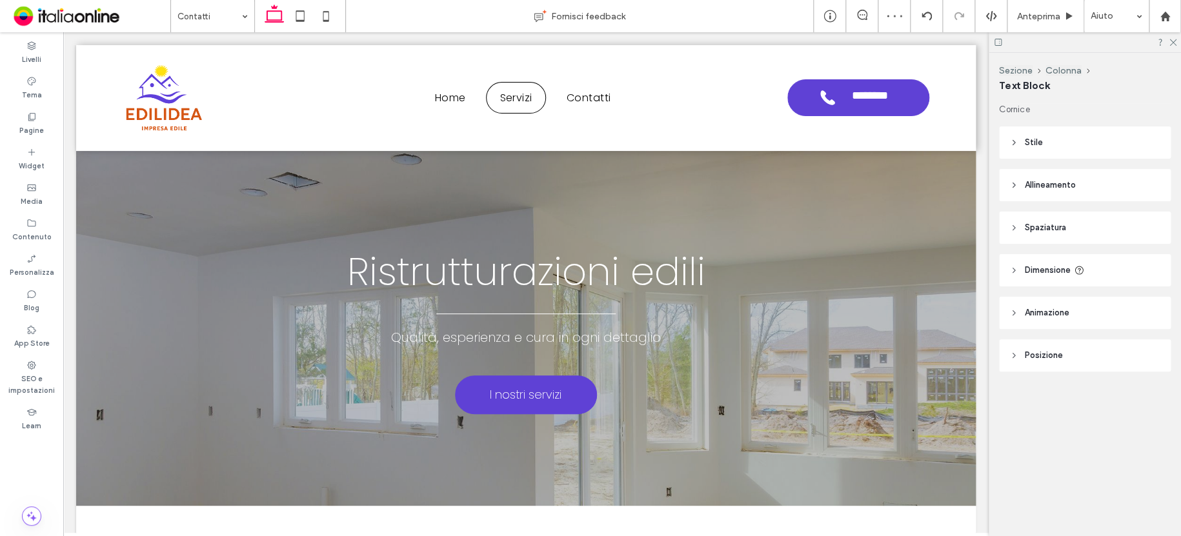
type input "*******"
type input "**"
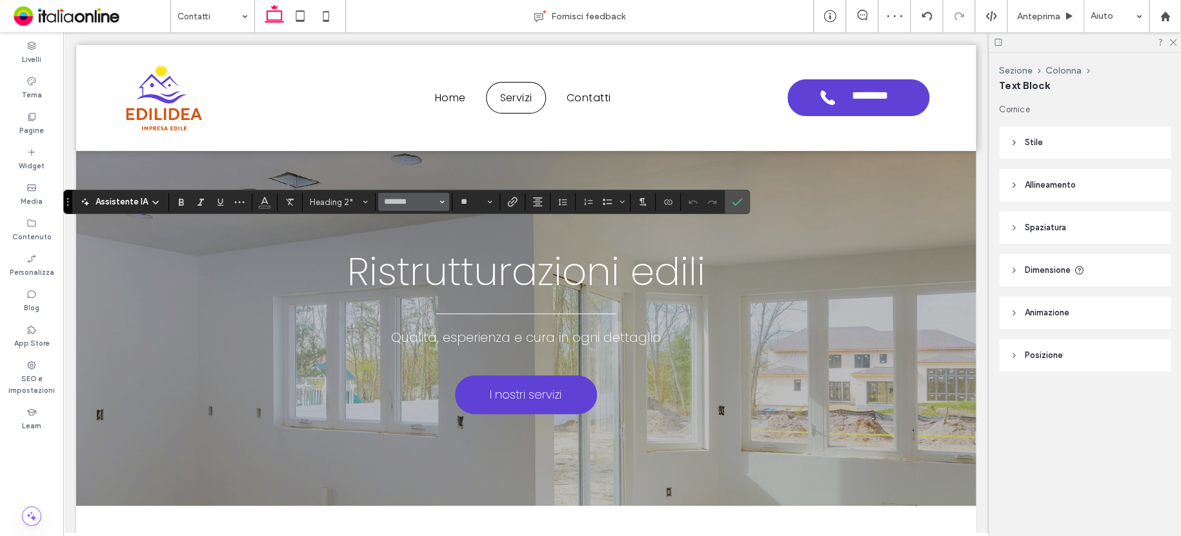
drag, startPoint x: 438, startPoint y: 195, endPoint x: 439, endPoint y: 203, distance: 7.8
click at [439, 195] on span "Carattere e spessore del carattere" at bounding box center [441, 202] width 5 height 17
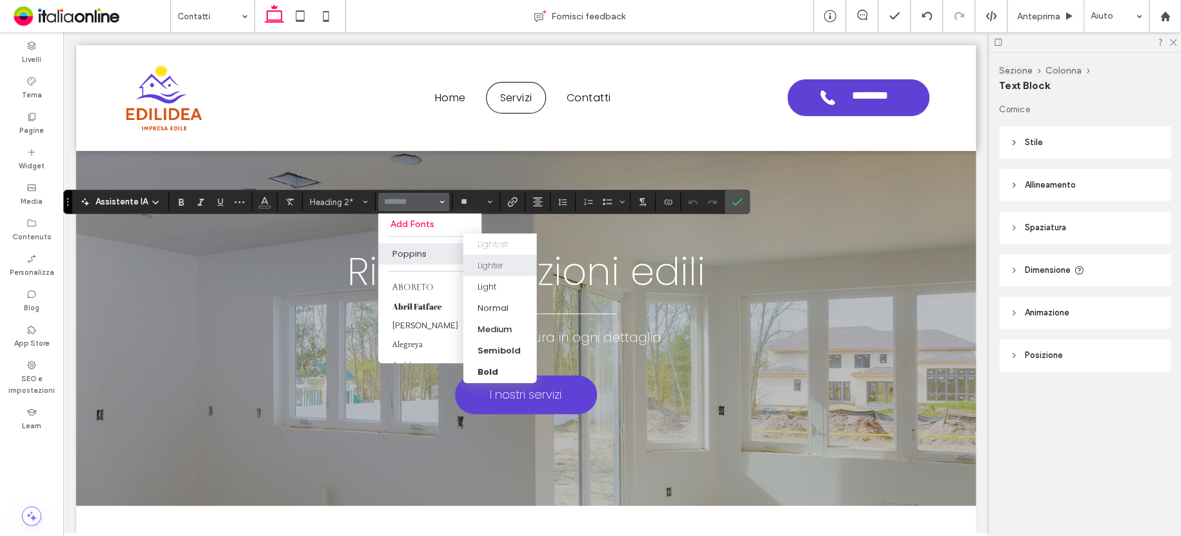
click at [480, 255] on label "Lighter" at bounding box center [500, 265] width 74 height 21
type input "*******"
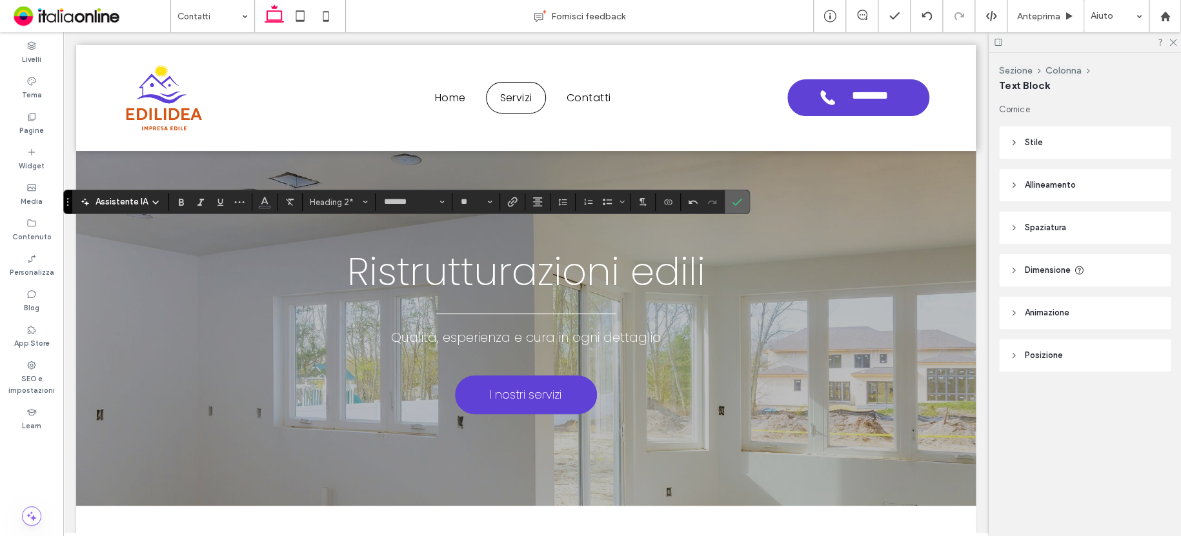
click at [732, 198] on icon "Conferma" at bounding box center [737, 202] width 10 height 10
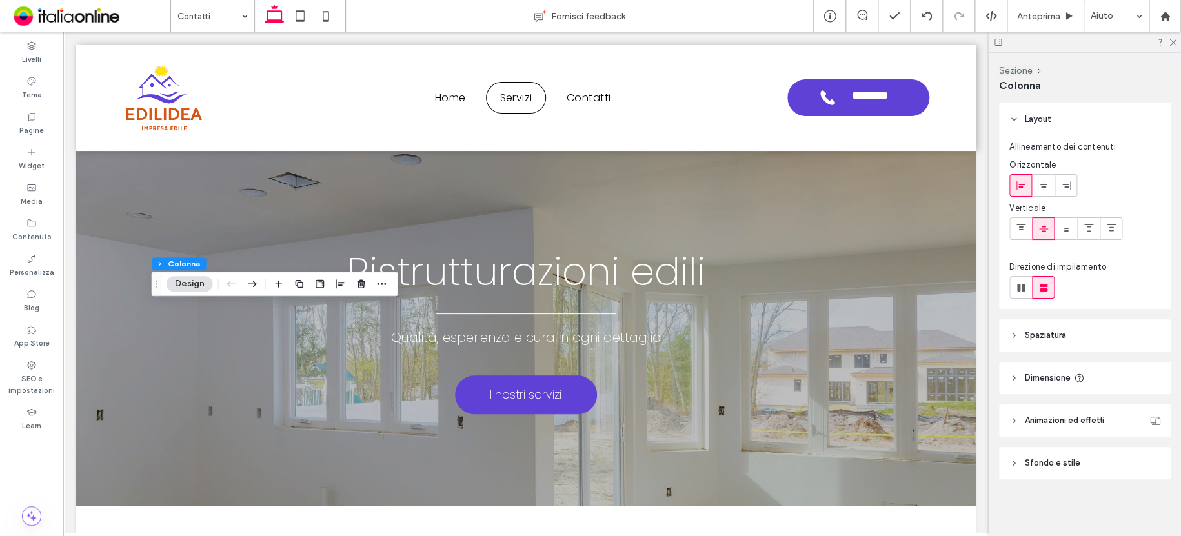
drag, startPoint x: 1050, startPoint y: 459, endPoint x: 1053, endPoint y: 452, distance: 6.9
click at [1050, 459] on span "Sfondo e stile" at bounding box center [1051, 463] width 55 height 13
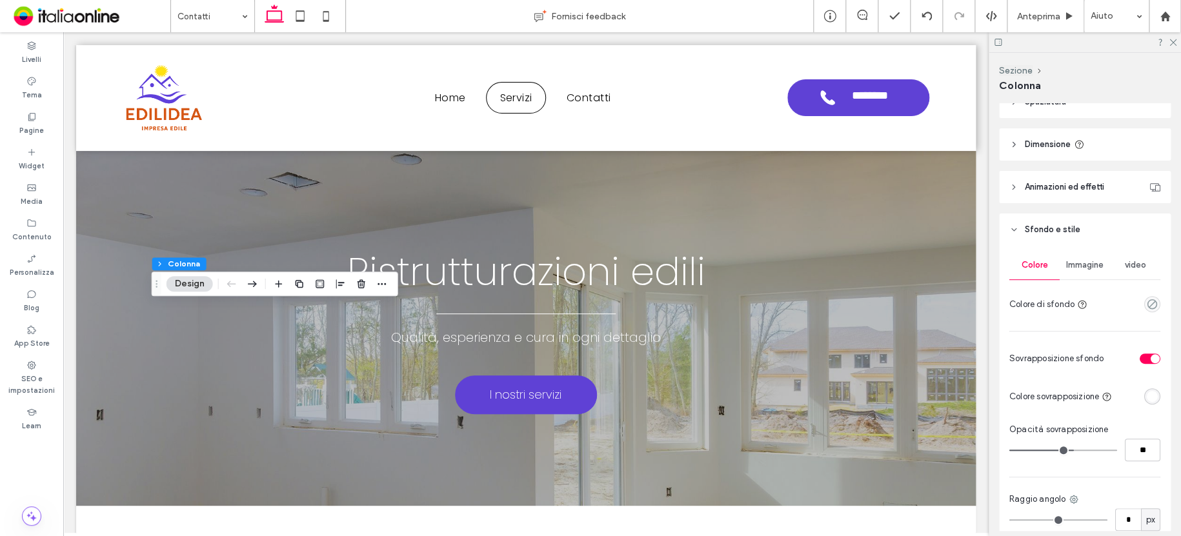
scroll to position [258, 0]
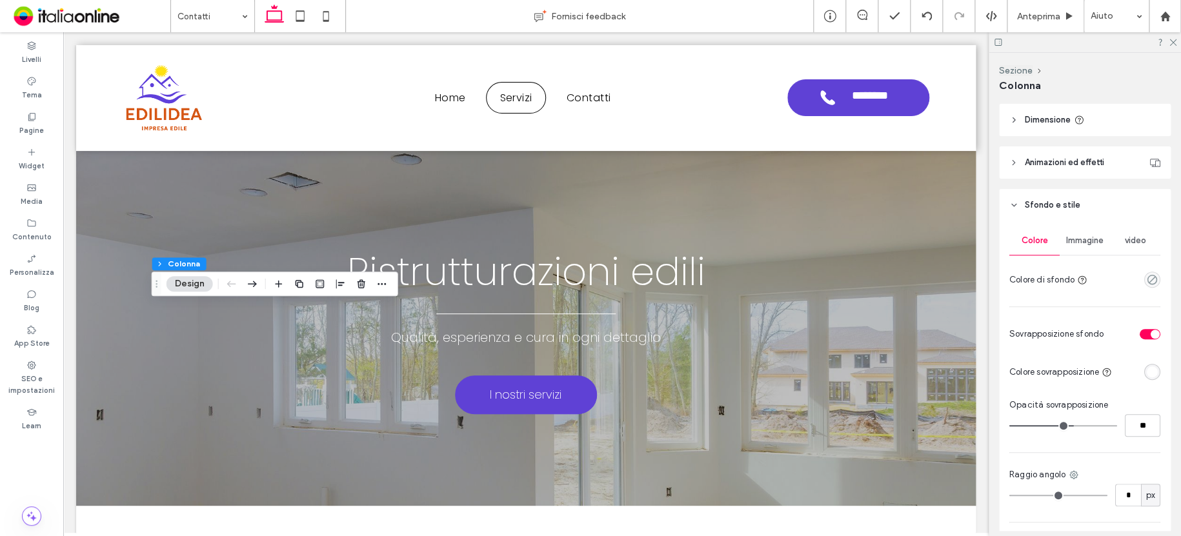
click at [1078, 239] on span "Immagine" at bounding box center [1084, 240] width 37 height 10
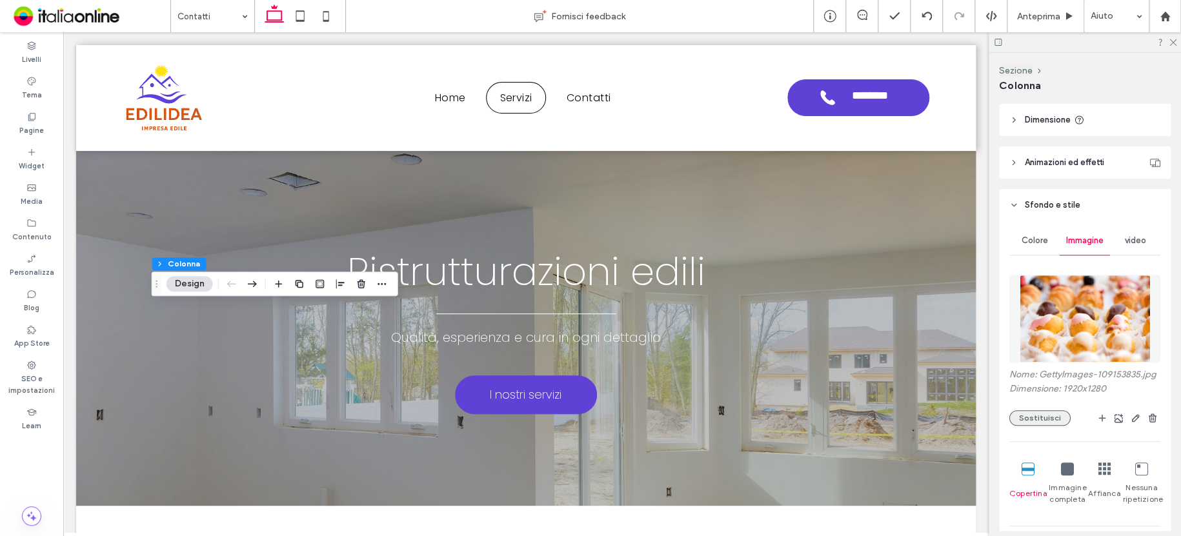
click at [1049, 424] on button "Sostituisci" at bounding box center [1039, 417] width 61 height 15
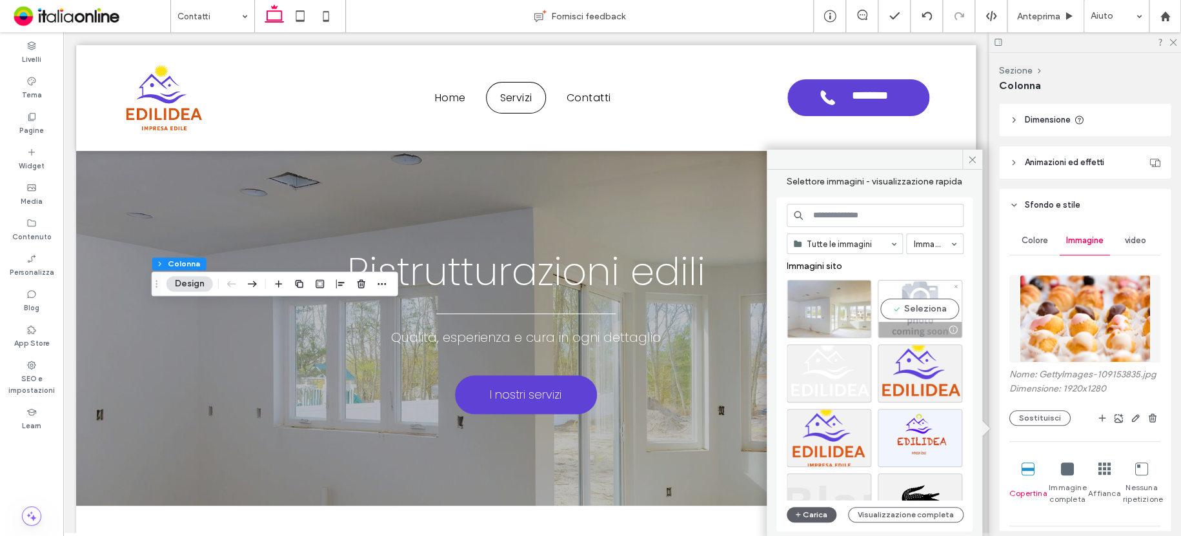
click at [912, 286] on div "Seleziona" at bounding box center [919, 309] width 85 height 58
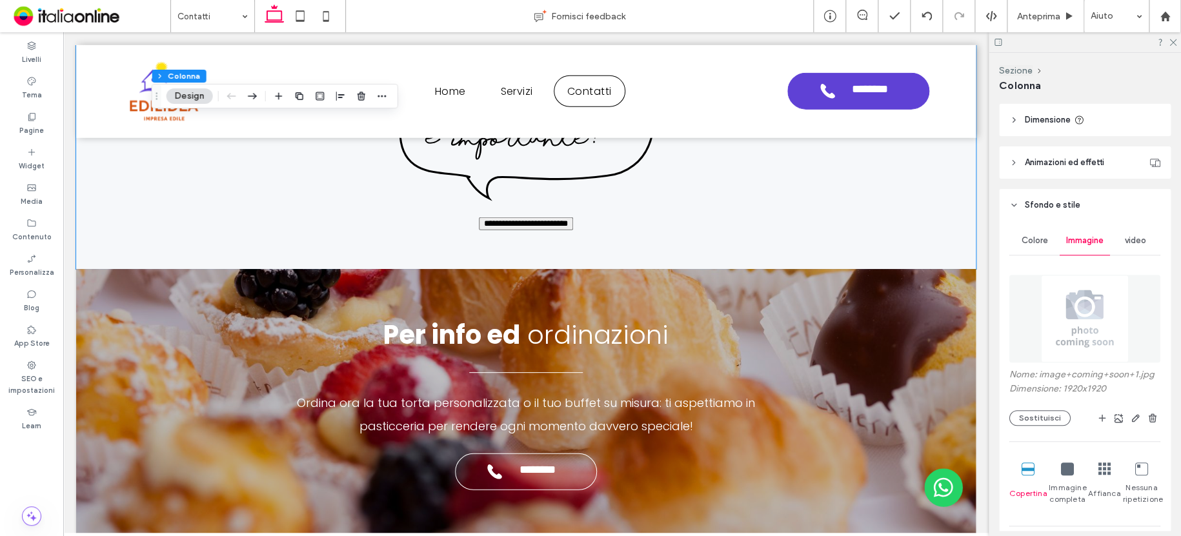
scroll to position [1793, 0]
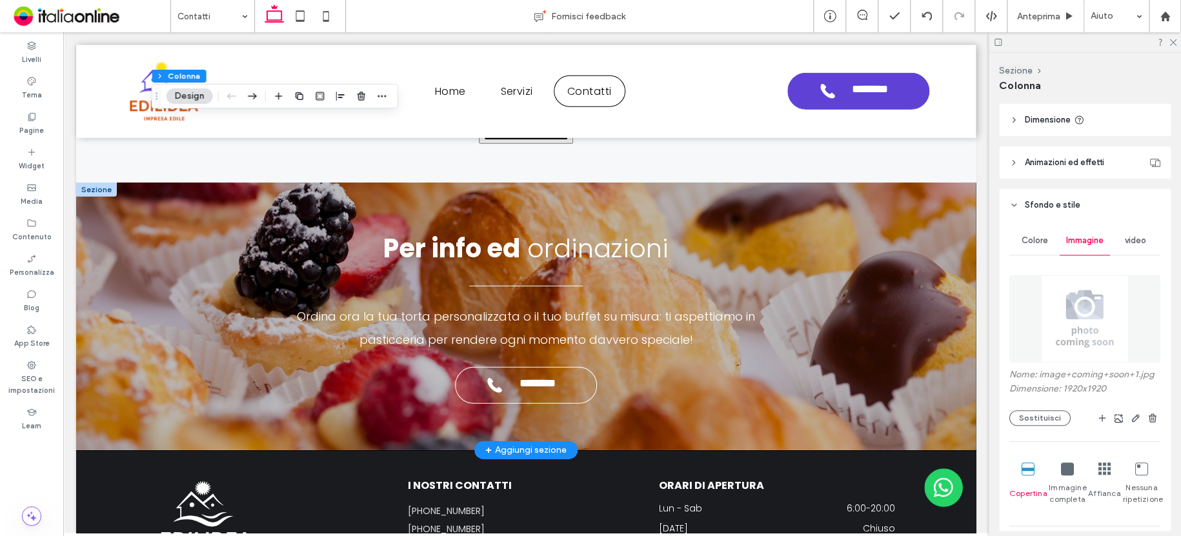
click at [97, 190] on div at bounding box center [96, 190] width 41 height 14
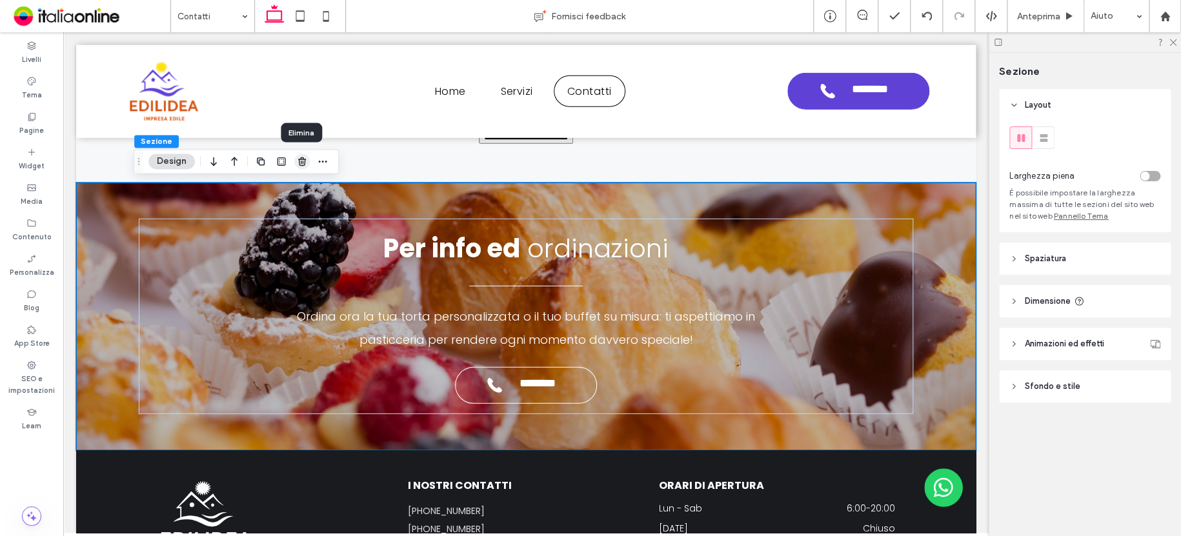
click at [303, 159] on use "button" at bounding box center [302, 161] width 8 height 8
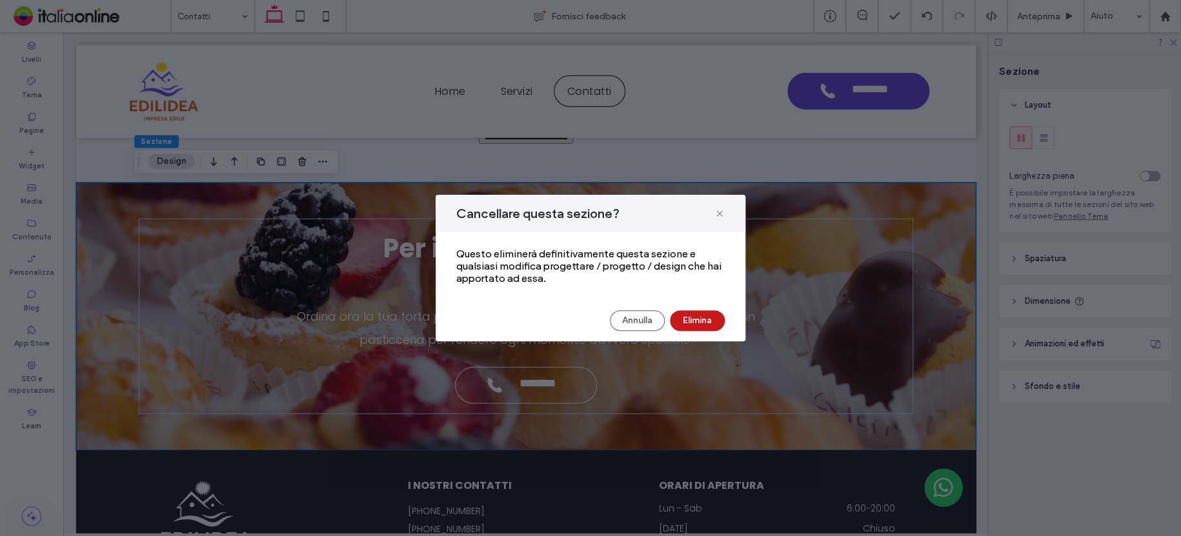
click at [705, 320] on button "Elimina" at bounding box center [697, 320] width 55 height 21
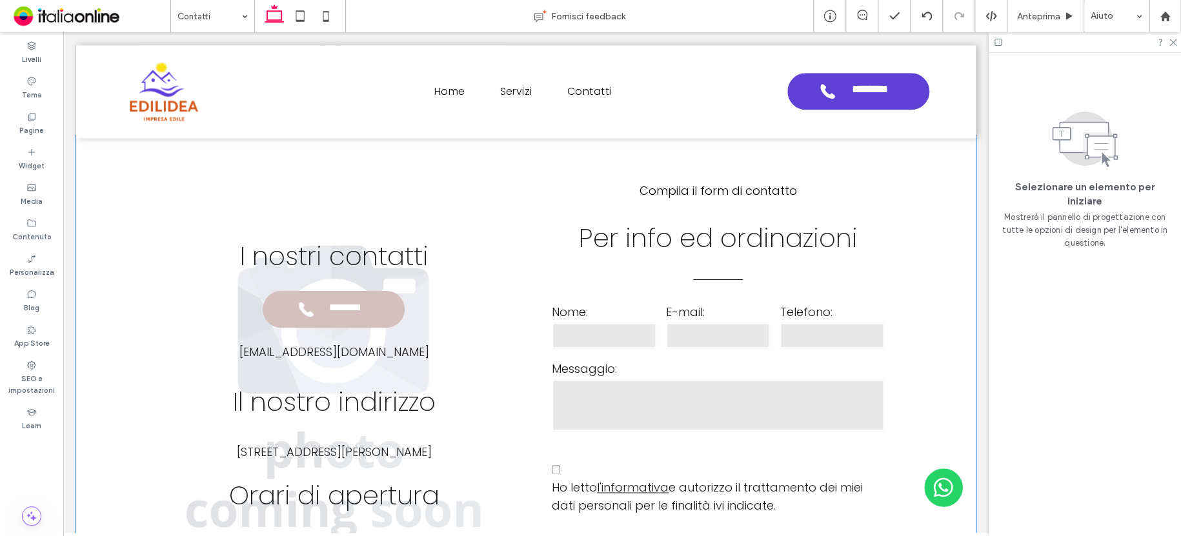
scroll to position [764, 0]
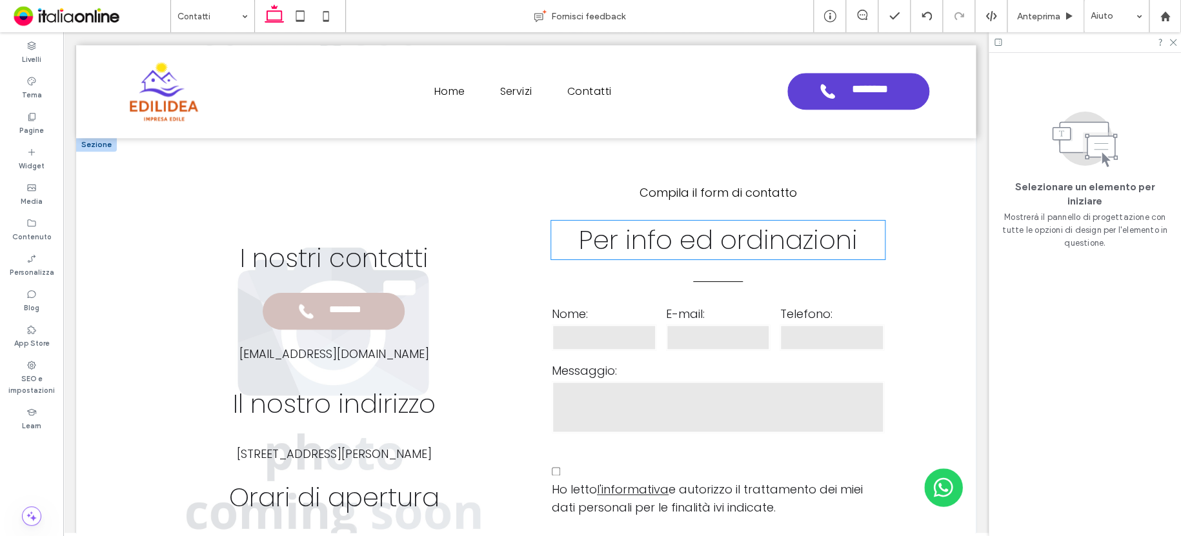
click at [719, 247] on span "ordinazioni" at bounding box center [787, 240] width 137 height 36
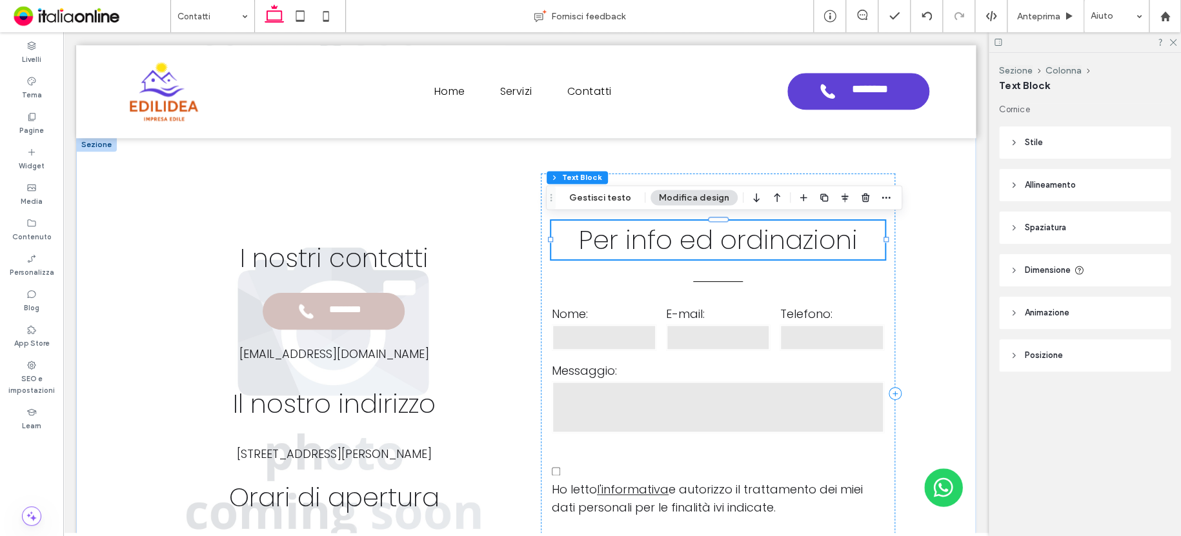
click at [756, 244] on span "ordinazioni" at bounding box center [787, 240] width 137 height 36
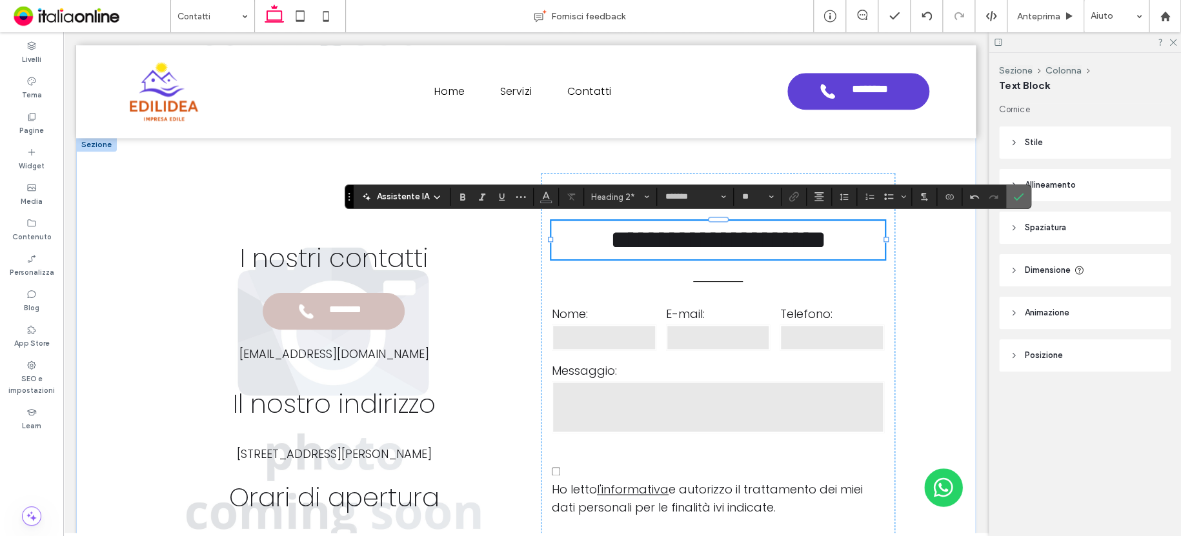
click at [1022, 197] on label "Conferma" at bounding box center [1017, 196] width 19 height 23
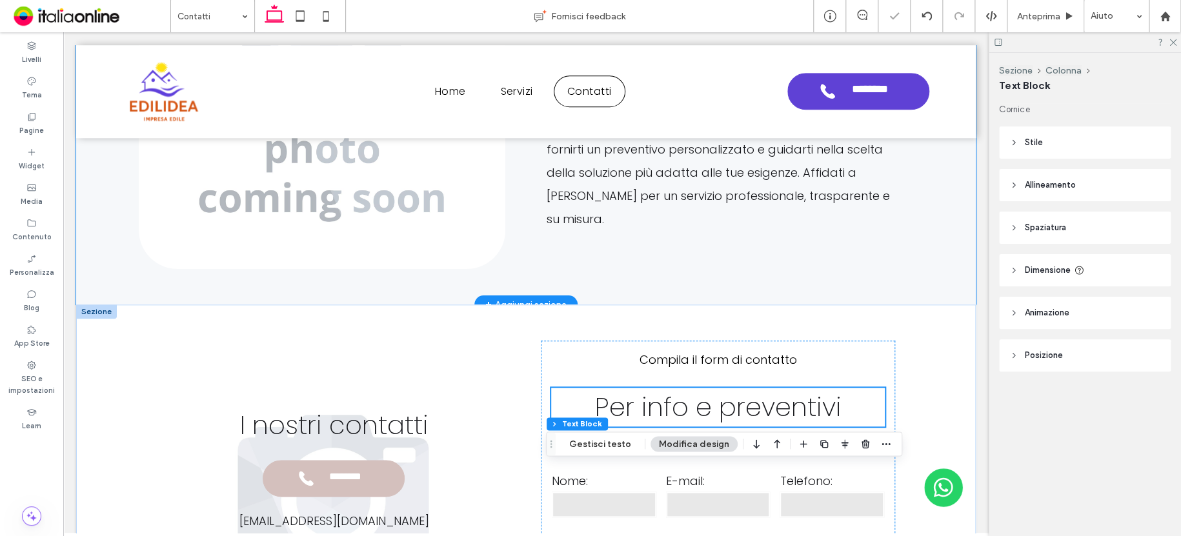
scroll to position [506, 0]
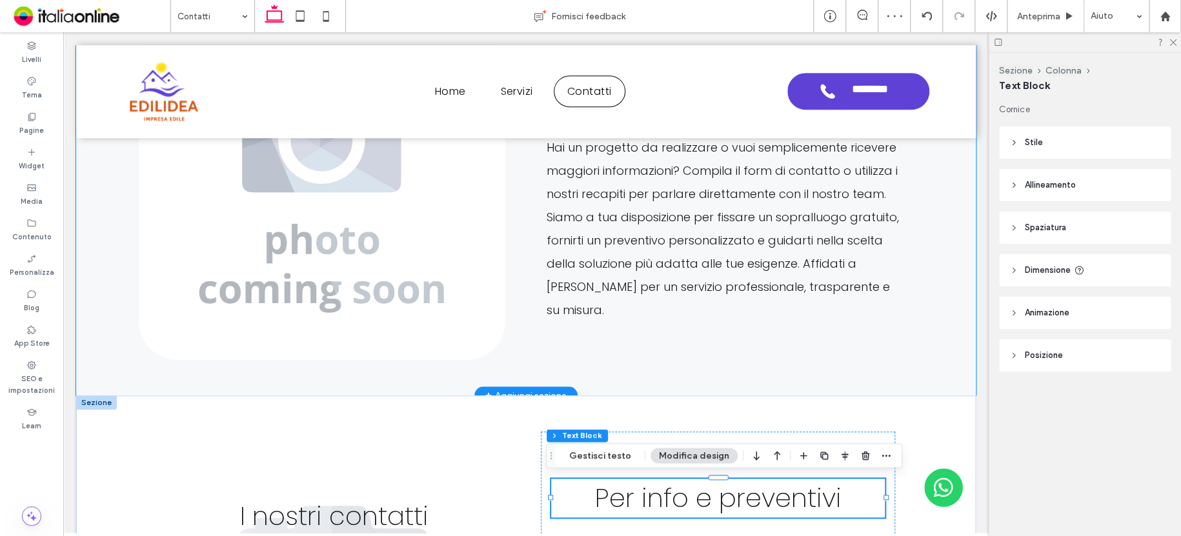
click at [777, 373] on div "Contattaci adesso! Hai un progetto da realizzare o vuoi semplicemente ricevere …" at bounding box center [526, 191] width 774 height 410
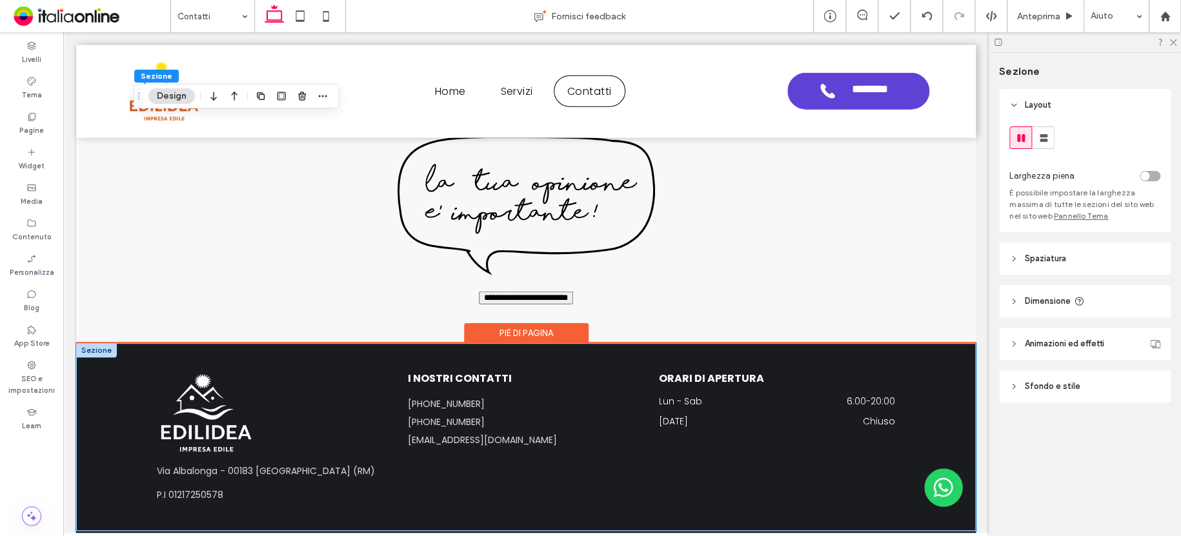
scroll to position [1668, 0]
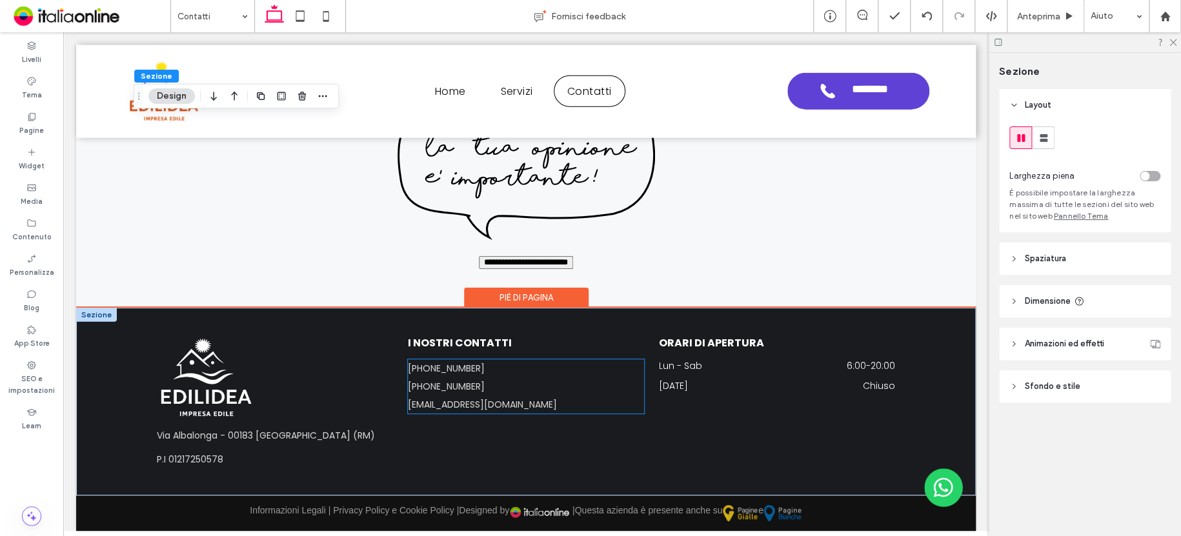
click at [463, 409] on span "[EMAIL_ADDRESS][DOMAIN_NAME]" at bounding box center [482, 404] width 149 height 13
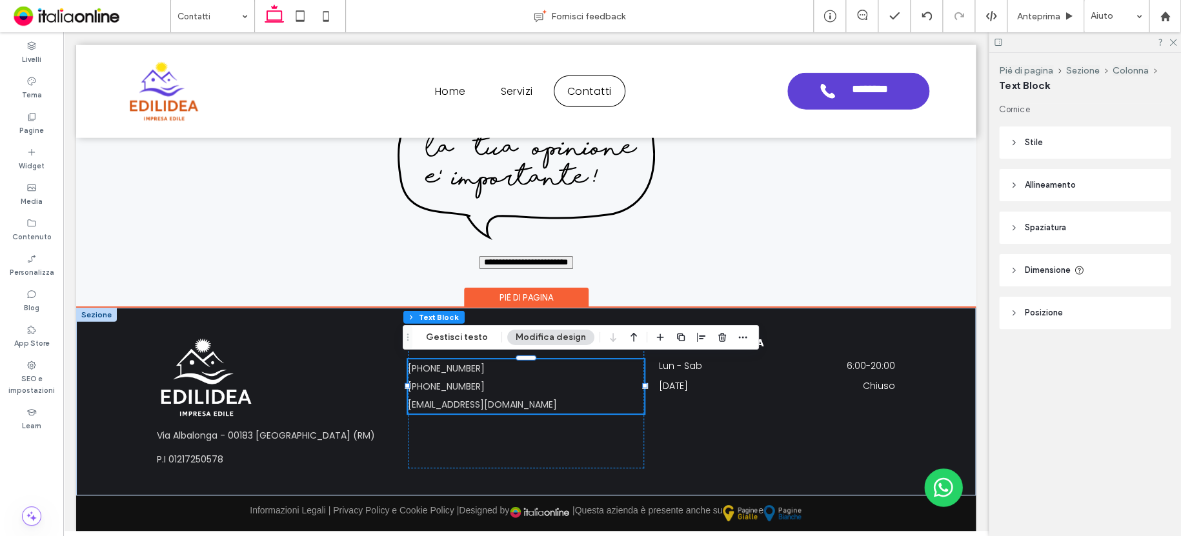
click at [515, 410] on h6 "[EMAIL_ADDRESS][DOMAIN_NAME]" at bounding box center [526, 404] width 236 height 18
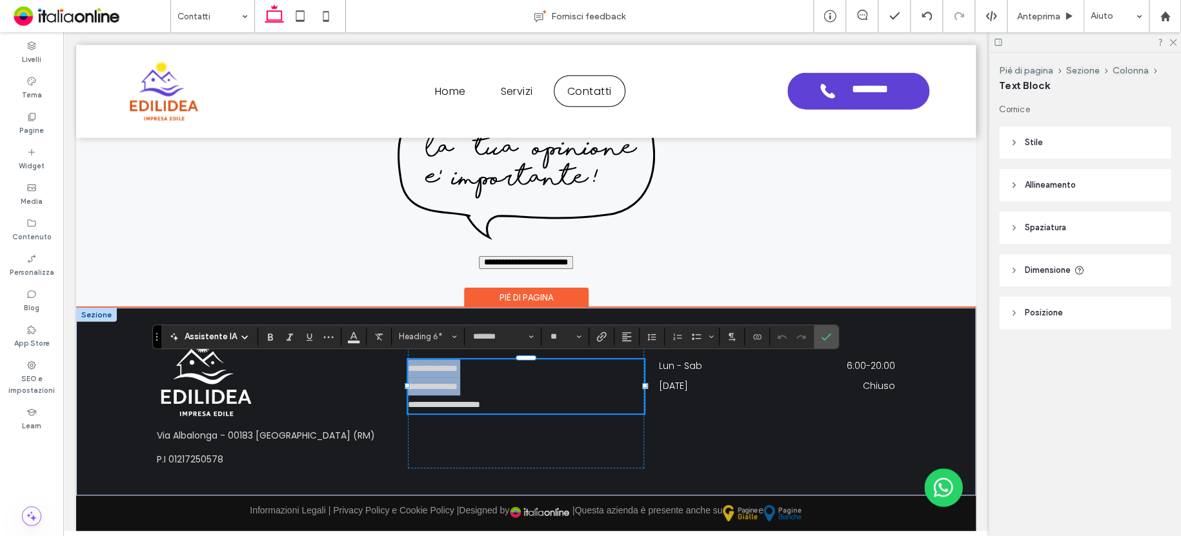
click at [532, 405] on h6 "**********" at bounding box center [526, 404] width 236 height 18
drag, startPoint x: 534, startPoint y: 404, endPoint x: 395, endPoint y: 403, distance: 138.1
click at [395, 403] on div "**********" at bounding box center [526, 402] width 774 height 188
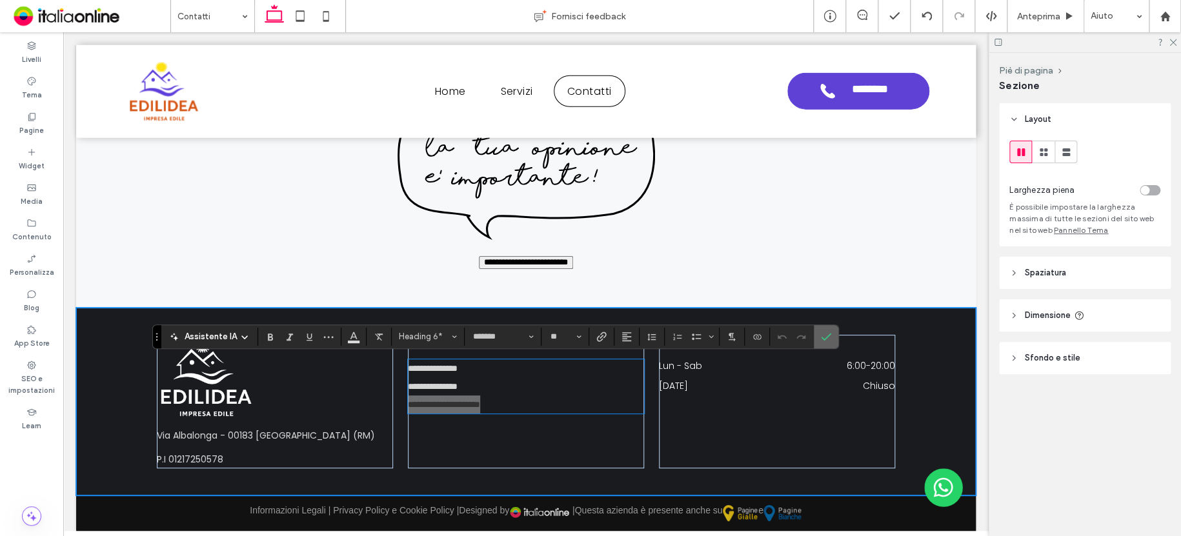
click at [824, 341] on icon "Conferma" at bounding box center [826, 337] width 10 height 10
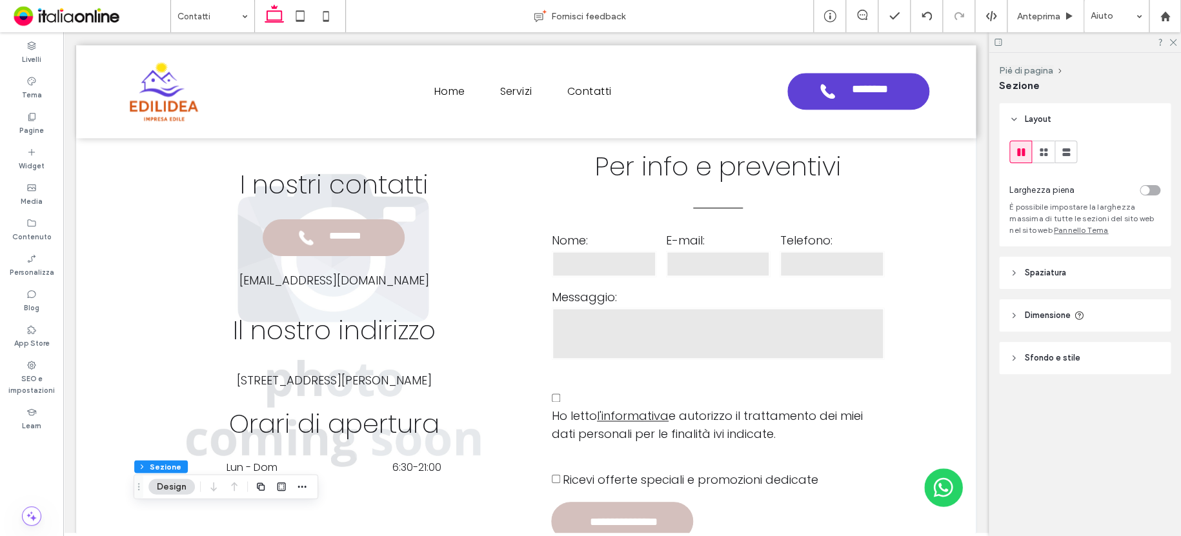
scroll to position [764, 0]
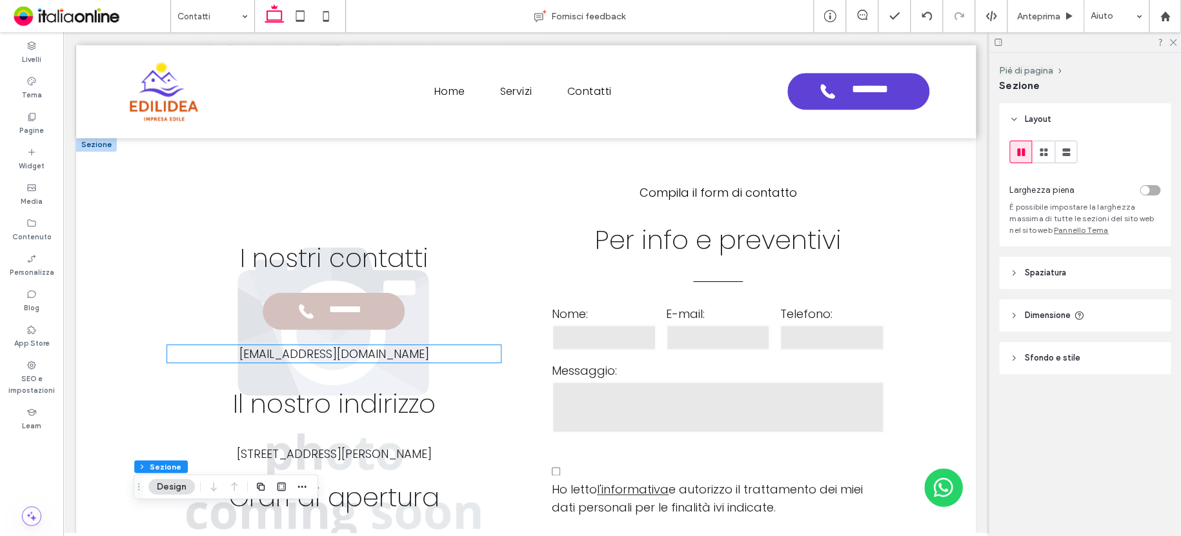
drag, startPoint x: 364, startPoint y: 356, endPoint x: 394, endPoint y: 356, distance: 29.7
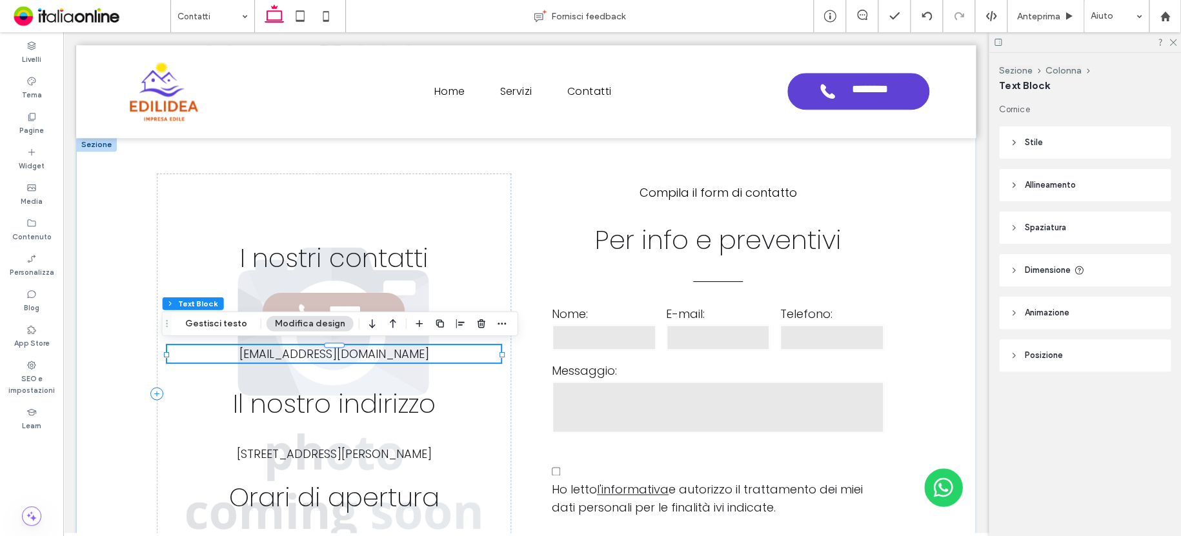
click at [429, 356] on p "manolocarnevale@gmail.com" at bounding box center [334, 353] width 334 height 17
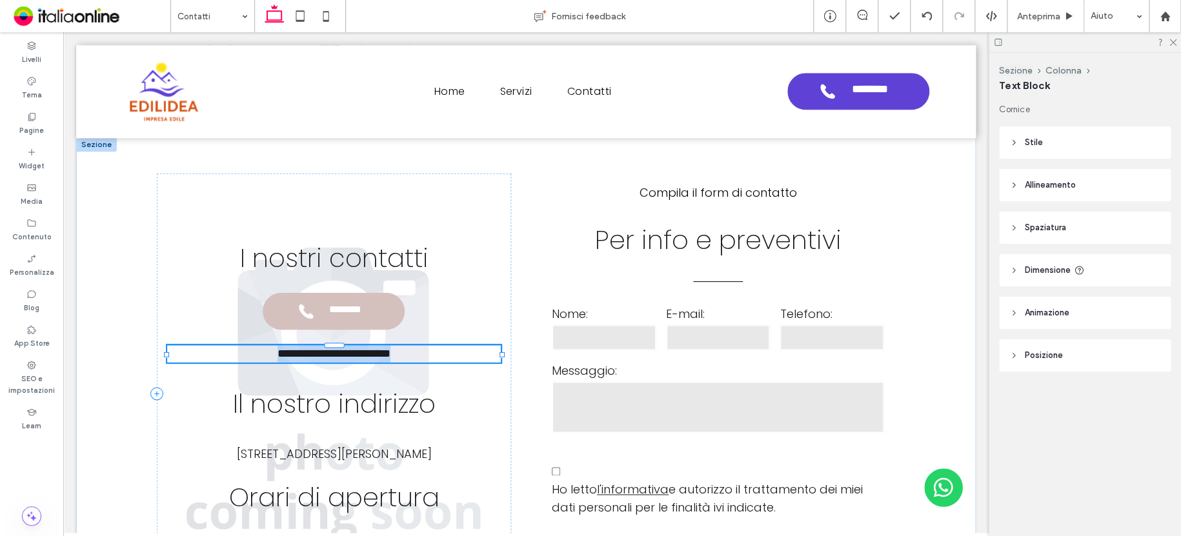
type input "*******"
type input "**"
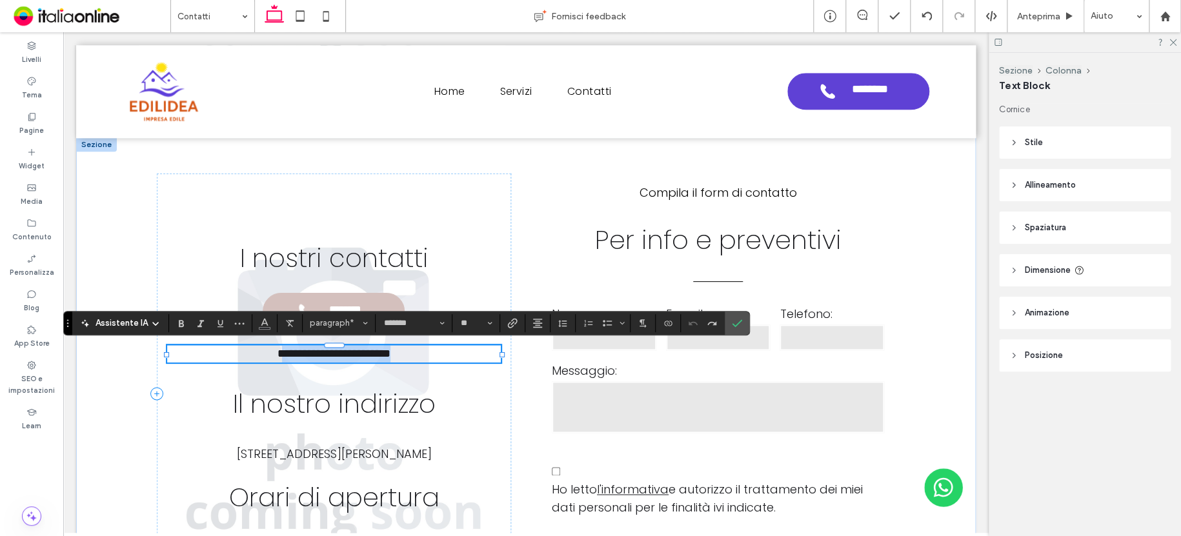
drag, startPoint x: 252, startPoint y: 351, endPoint x: 486, endPoint y: 357, distance: 234.2
click at [486, 357] on p "**********" at bounding box center [334, 353] width 334 height 17
drag, startPoint x: 251, startPoint y: 356, endPoint x: 415, endPoint y: 351, distance: 163.9
click at [390, 351] on span "**********" at bounding box center [333, 354] width 113 height 12
click at [738, 319] on icon "Conferma" at bounding box center [737, 323] width 10 height 10
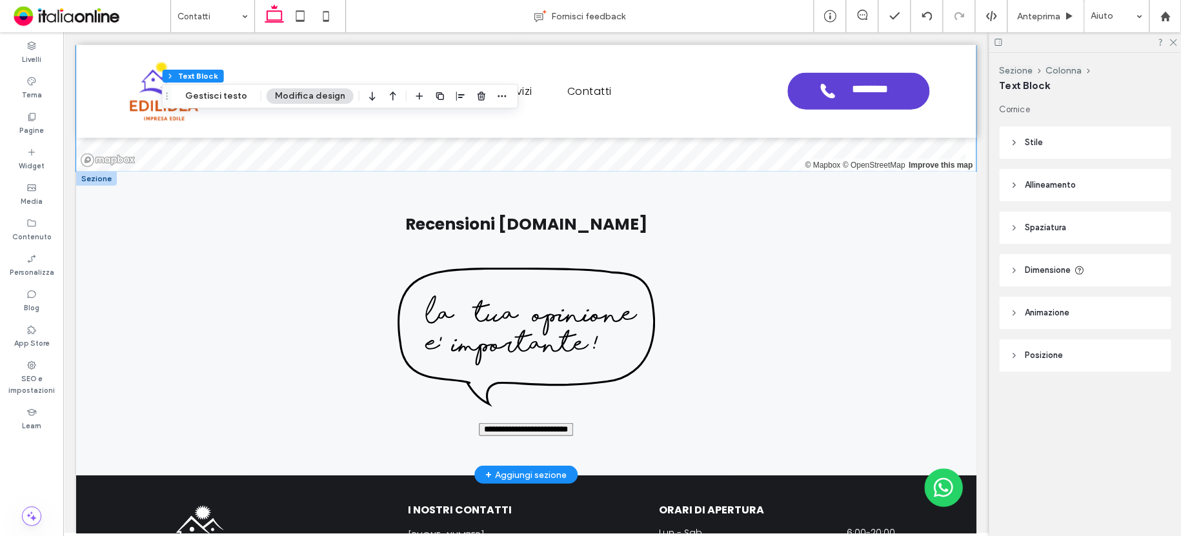
scroll to position [1603, 0]
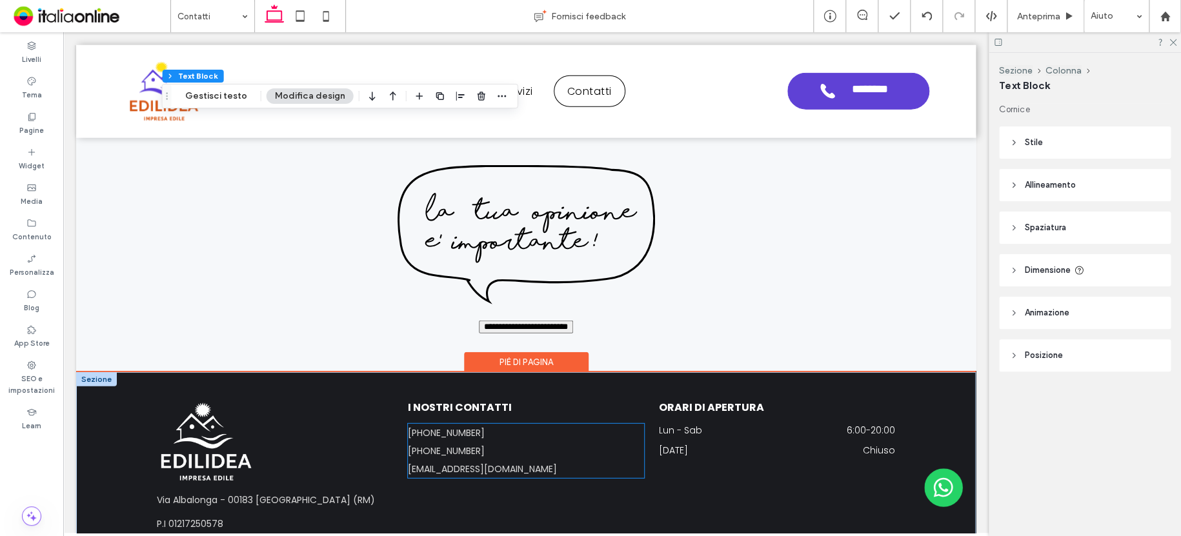
click at [473, 475] on h6 "[EMAIL_ADDRESS][DOMAIN_NAME]" at bounding box center [526, 469] width 236 height 18
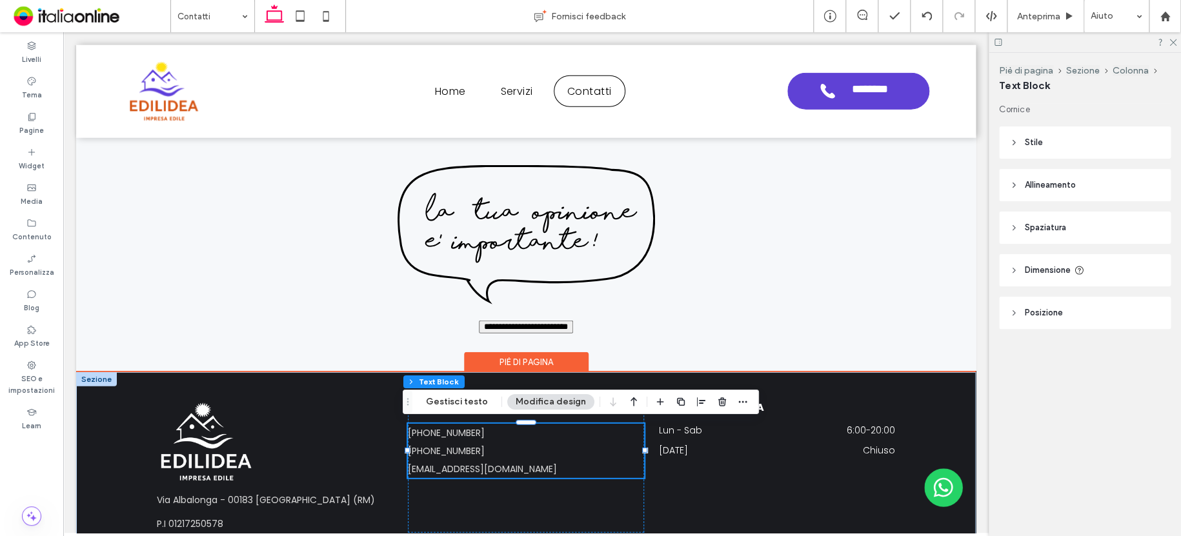
click at [483, 472] on span "[EMAIL_ADDRESS][DOMAIN_NAME]" at bounding box center [482, 469] width 149 height 13
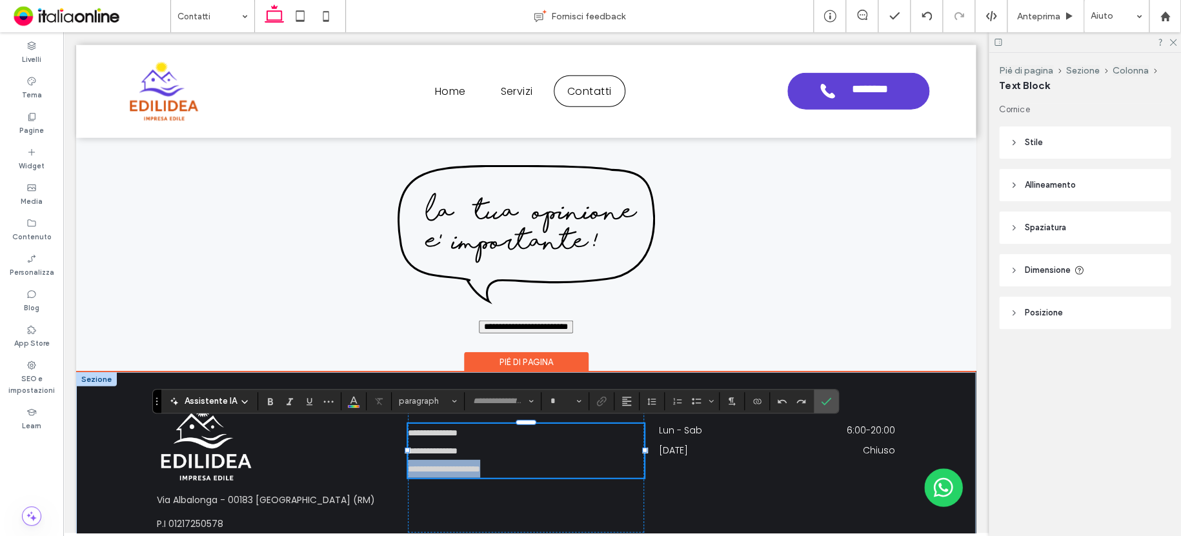
type input "*******"
type input "**"
click at [534, 464] on h6 "**********" at bounding box center [526, 469] width 236 height 18
drag, startPoint x: 530, startPoint y: 464, endPoint x: 404, endPoint y: 470, distance: 126.6
click at [408, 470] on h6 "**********" at bounding box center [526, 469] width 236 height 18
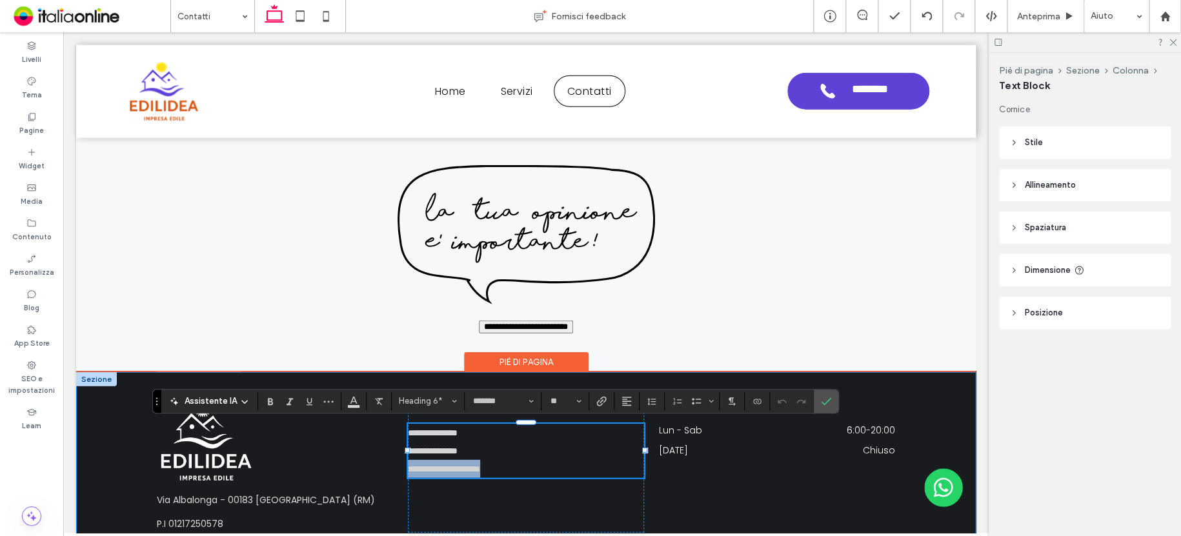
copy span "**********"
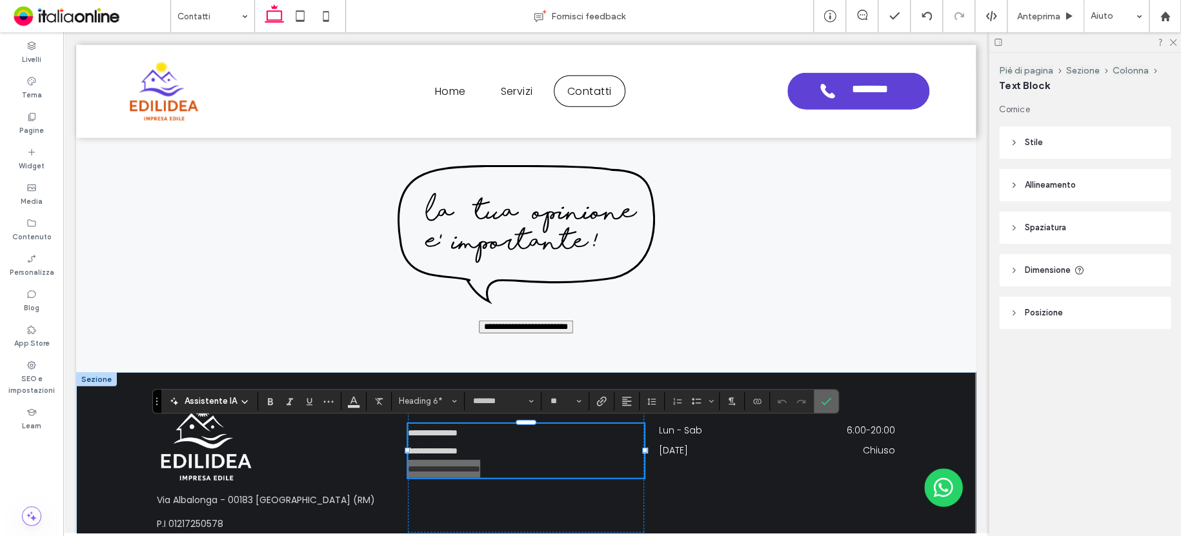
click at [823, 401] on icon "Conferma" at bounding box center [826, 401] width 10 height 10
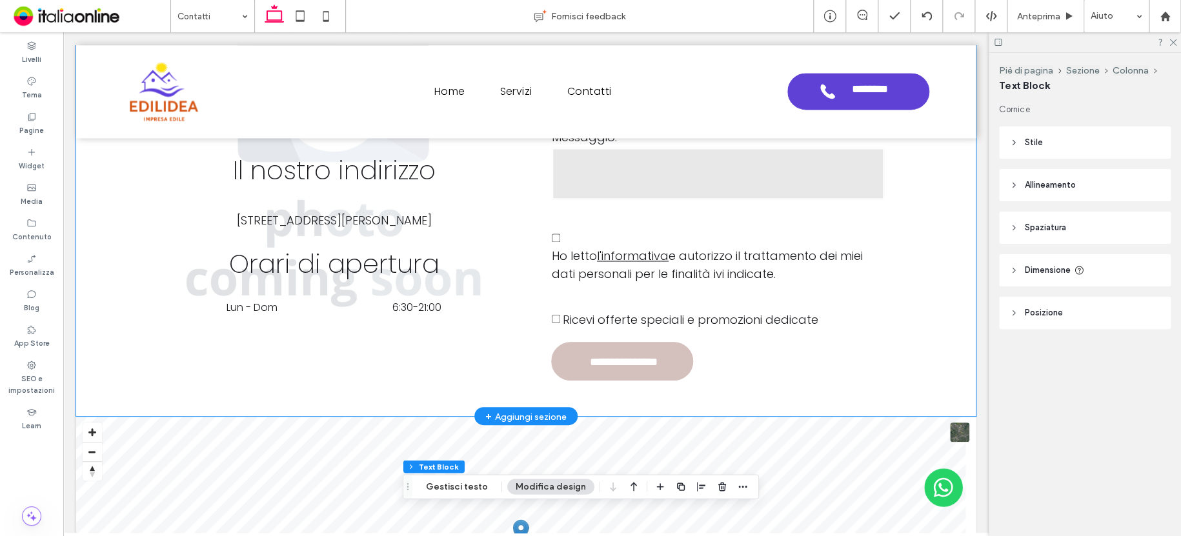
scroll to position [893, 0]
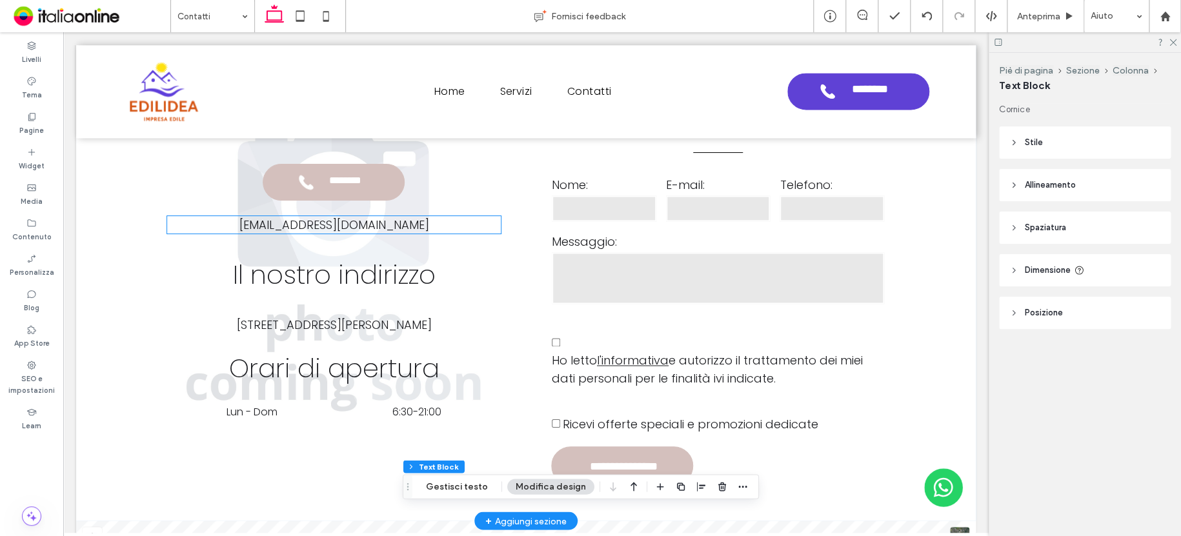
click at [339, 227] on span "manolocarnevale@gmail.com" at bounding box center [334, 225] width 190 height 16
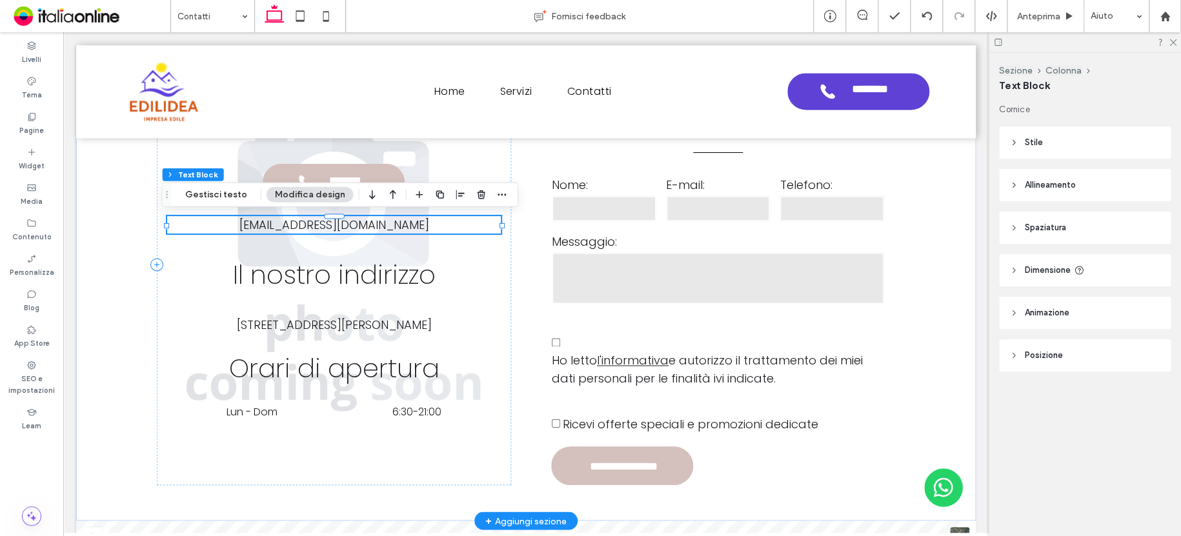
click at [339, 227] on span "manolocarnevale@gmail.com" at bounding box center [334, 225] width 190 height 16
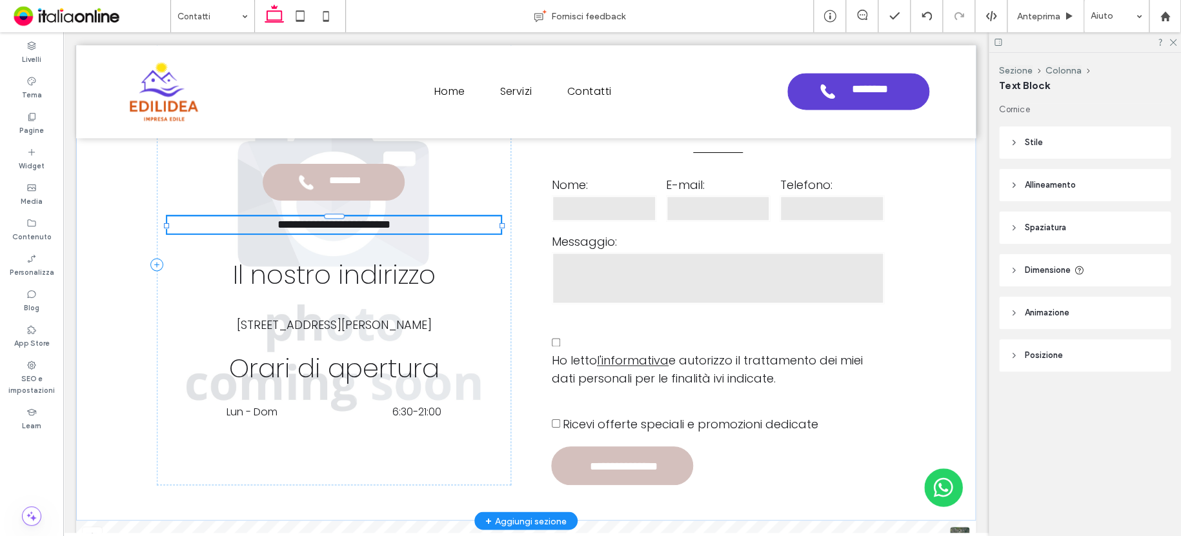
type input "*******"
type input "**"
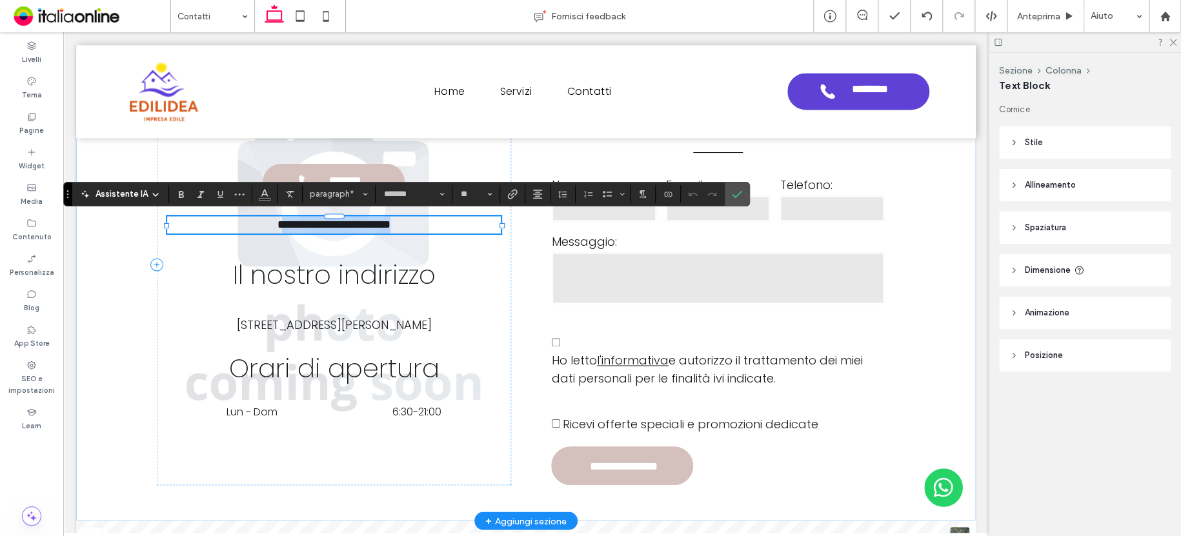
drag, startPoint x: 253, startPoint y: 226, endPoint x: 428, endPoint y: 219, distance: 175.0
click at [428, 219] on p "**********" at bounding box center [334, 224] width 334 height 17
drag, startPoint x: 262, startPoint y: 223, endPoint x: 208, endPoint y: 223, distance: 54.2
click at [210, 223] on p "**********" at bounding box center [334, 224] width 334 height 17
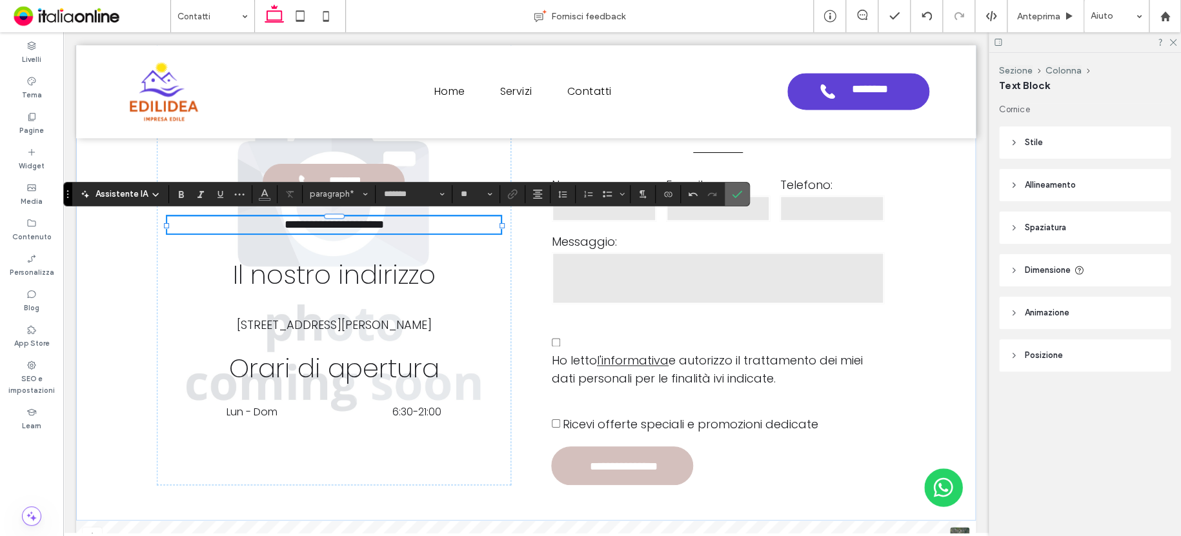
click at [744, 193] on label "Conferma" at bounding box center [736, 194] width 19 height 23
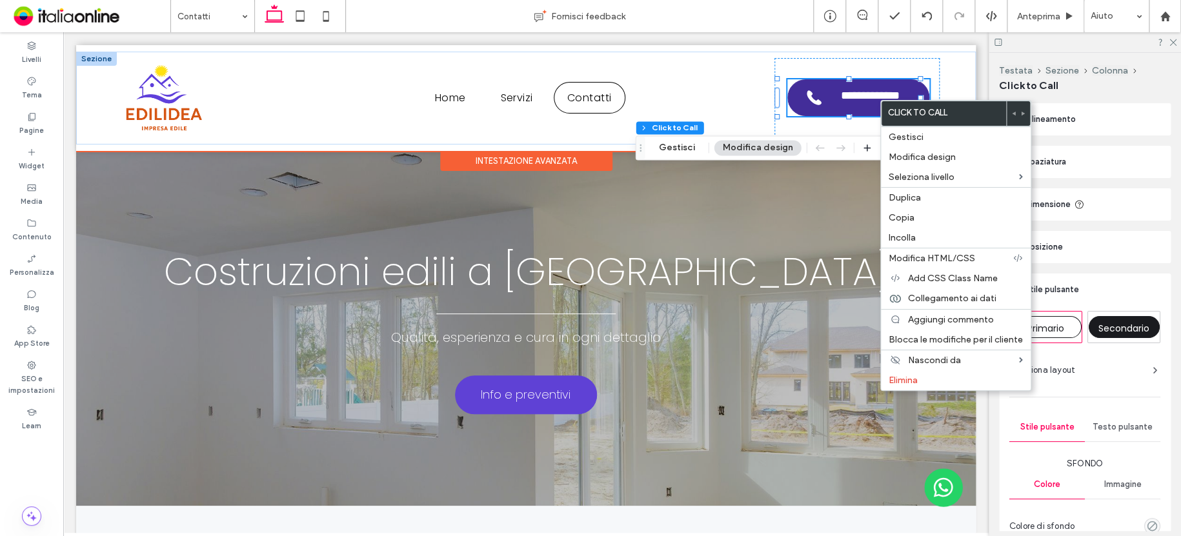
type input "**"
type input "*"
type input "***"
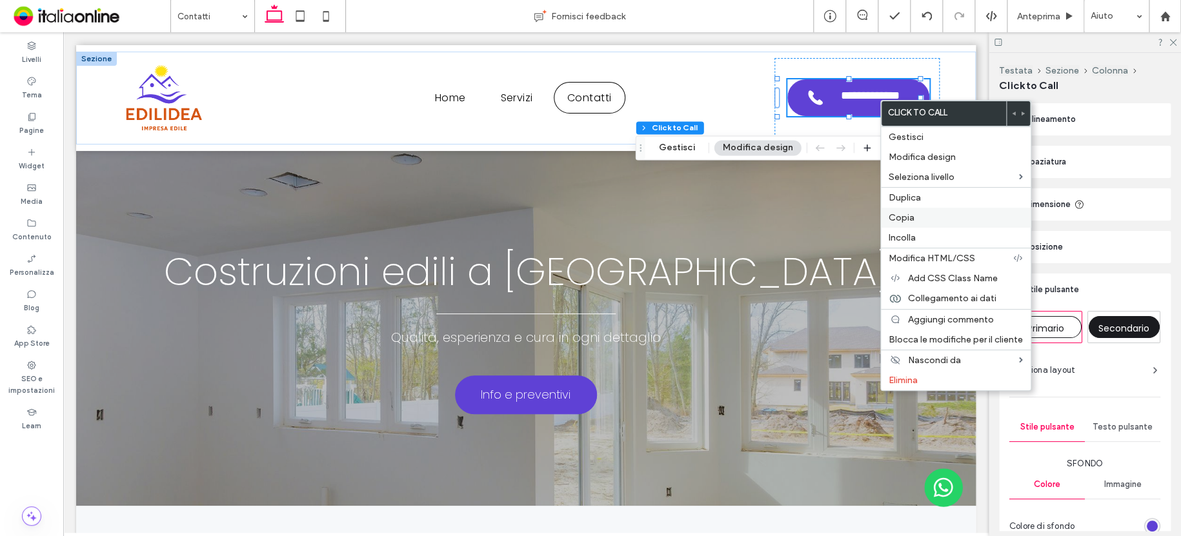
click at [904, 219] on span "Copia" at bounding box center [901, 217] width 26 height 11
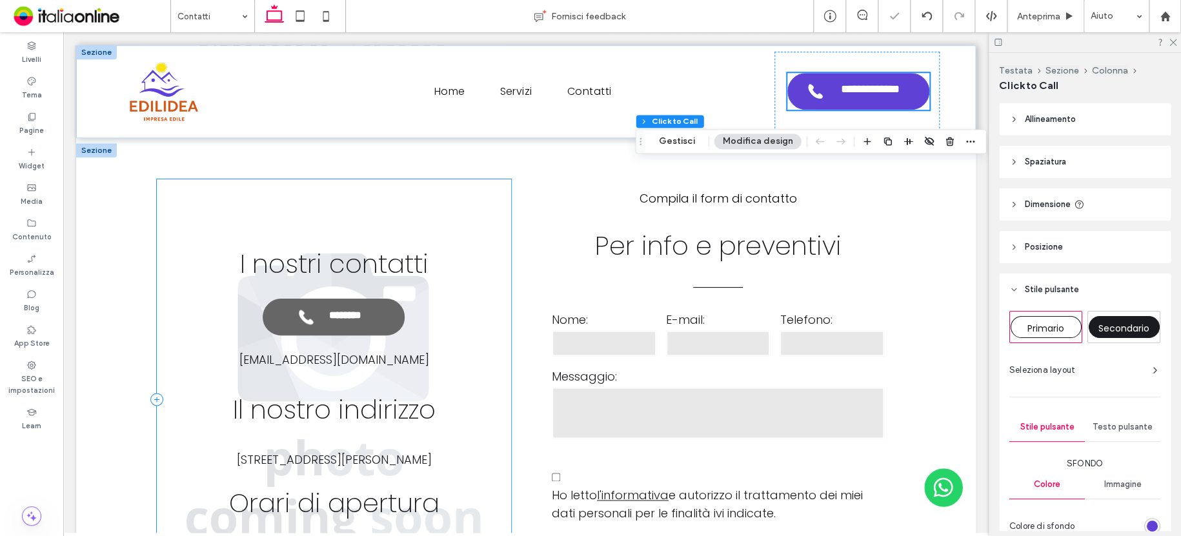
scroll to position [761, 0]
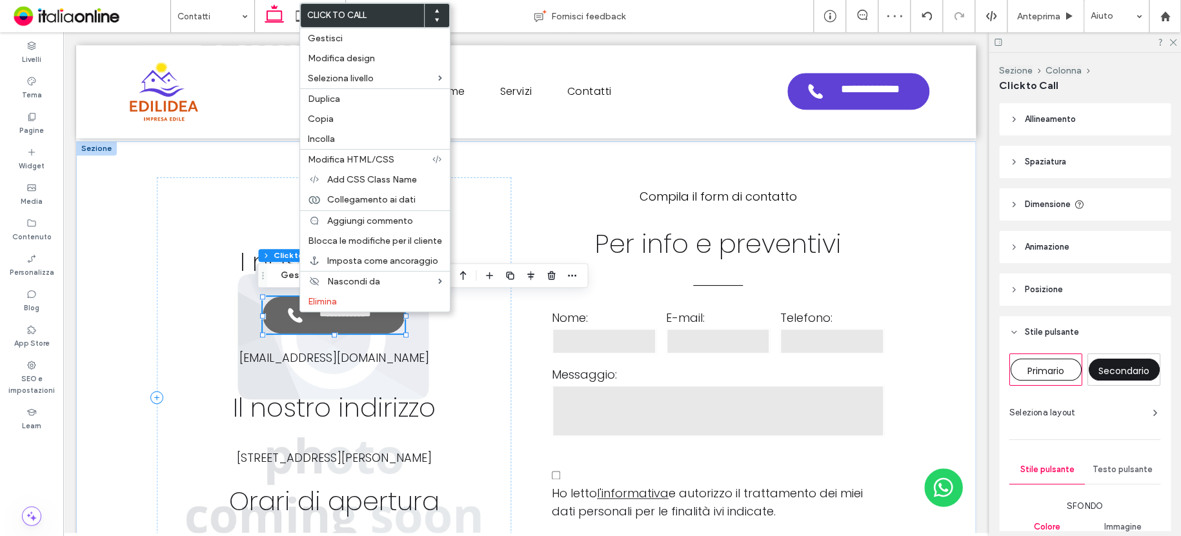
type input "*"
type input "***"
click at [335, 139] on label "Incolla" at bounding box center [375, 139] width 134 height 11
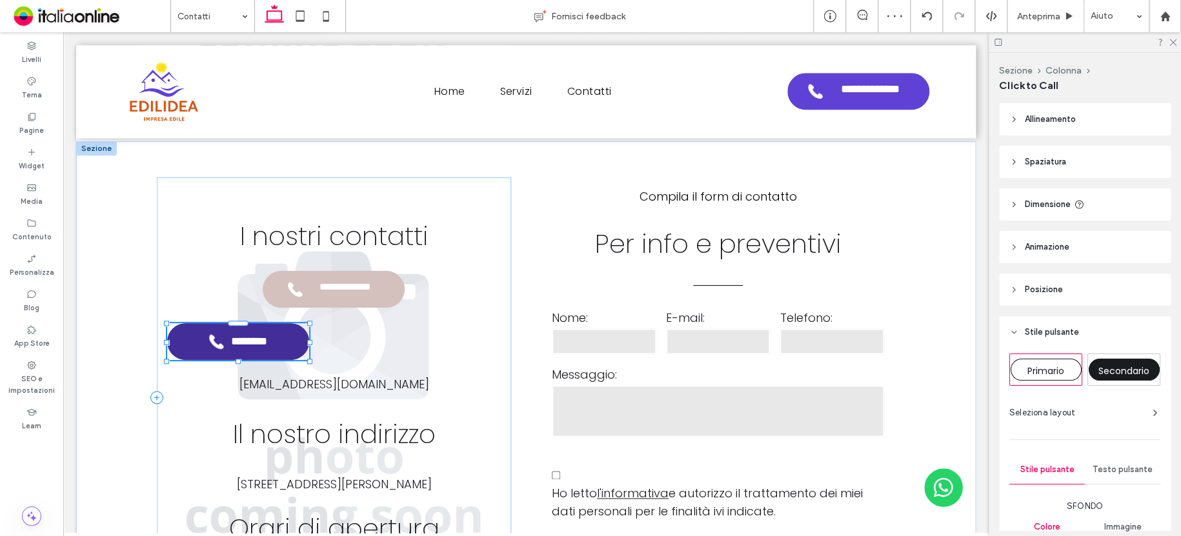
type input "**"
type input "*"
type input "***"
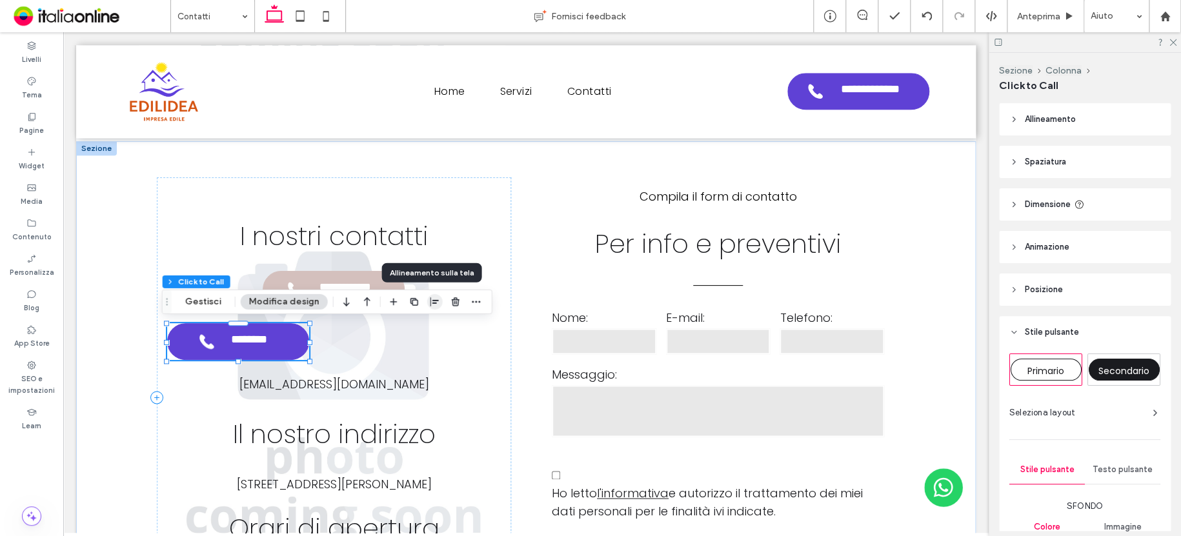
click at [431, 304] on icon "button" at bounding box center [435, 302] width 10 height 10
click at [419, 326] on use "center" at bounding box center [421, 327] width 7 height 9
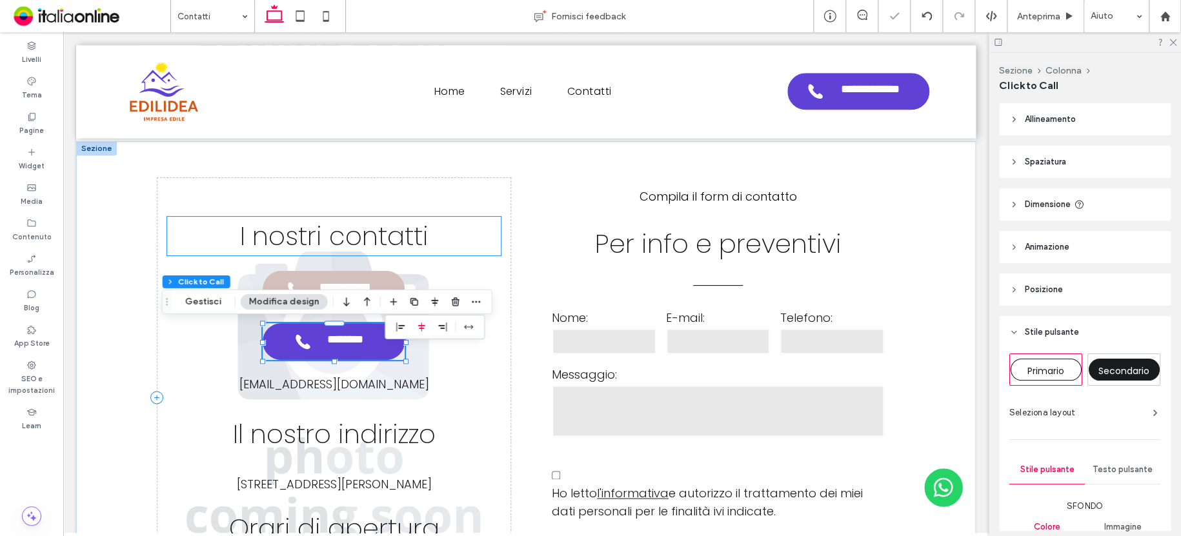
click at [203, 244] on h2 "I nostri contatti" at bounding box center [334, 236] width 334 height 39
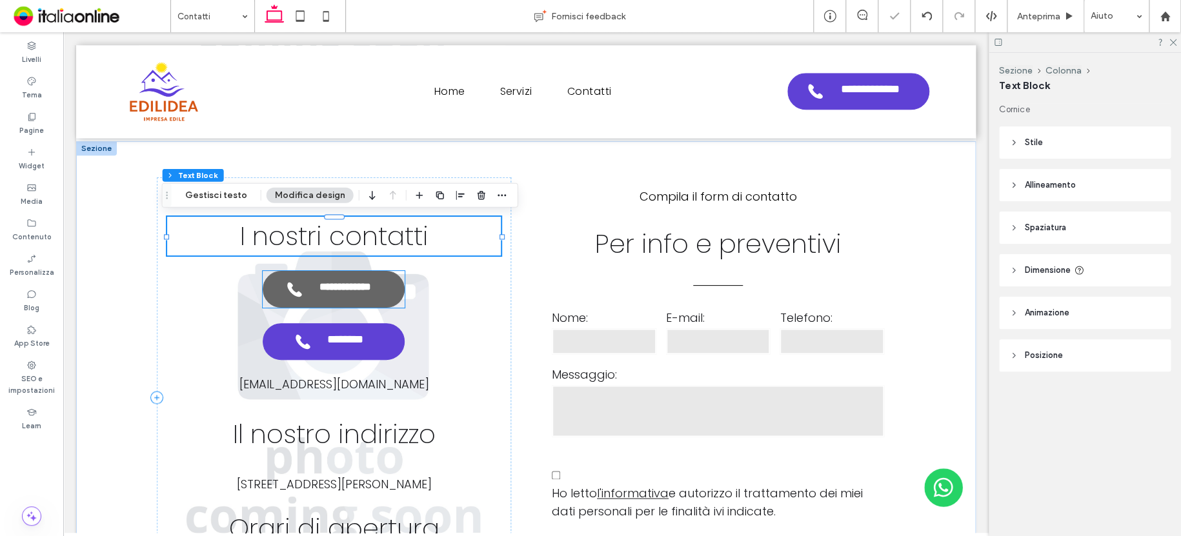
click at [364, 291] on span "**********" at bounding box center [345, 289] width 72 height 16
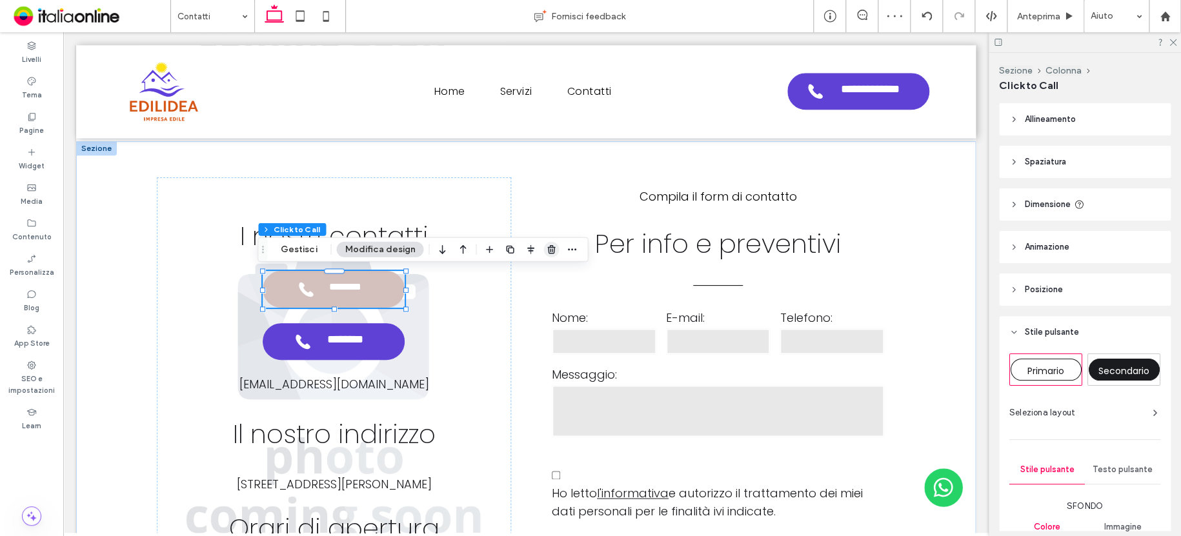
click at [548, 248] on icon "button" at bounding box center [551, 249] width 10 height 10
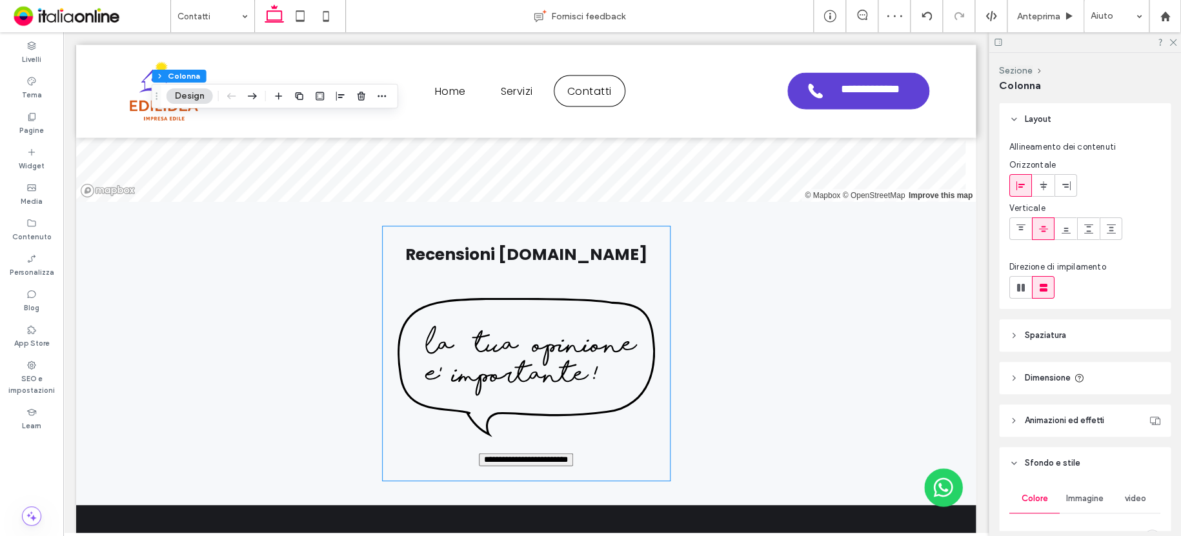
scroll to position [1668, 0]
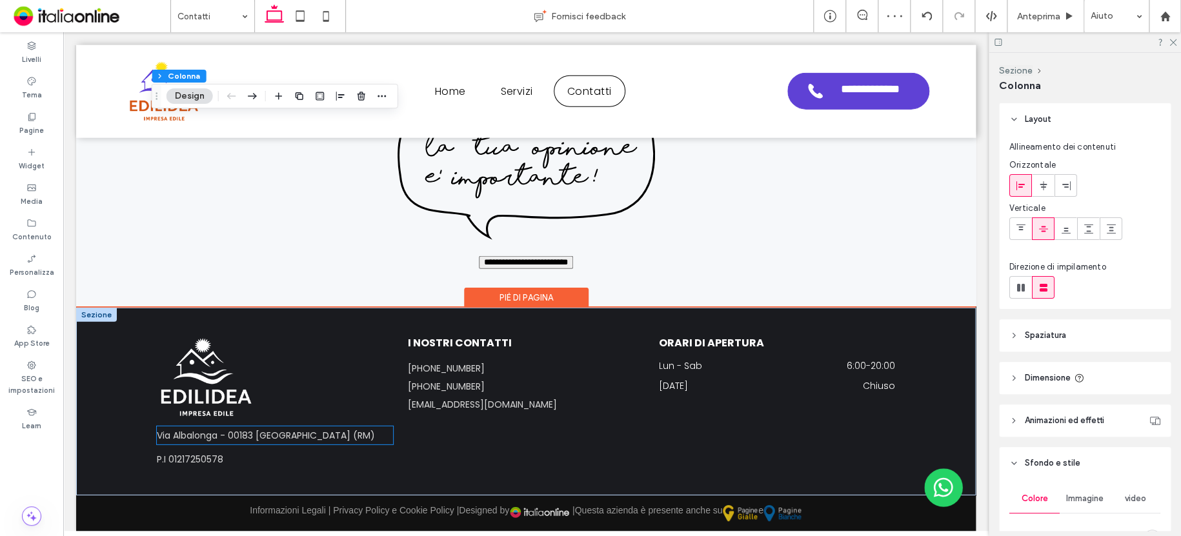
click at [261, 435] on span "Via Albalonga - 00183 [GEOGRAPHIC_DATA] (RM)" at bounding box center [266, 435] width 218 height 13
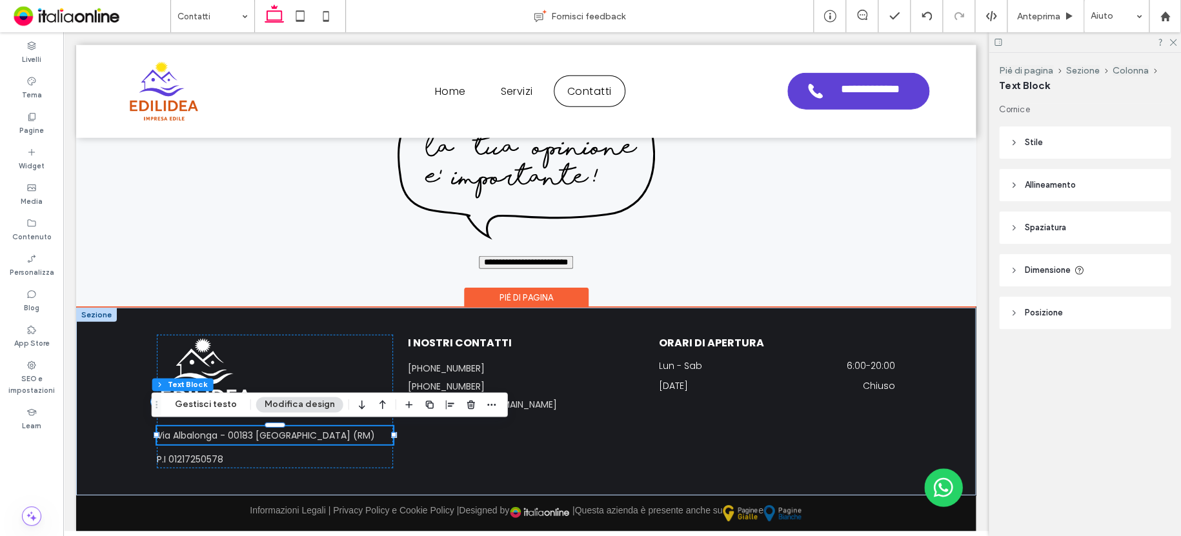
click at [329, 434] on h6 "Via Albalonga - 00183 [GEOGRAPHIC_DATA] (RM)" at bounding box center [275, 435] width 236 height 18
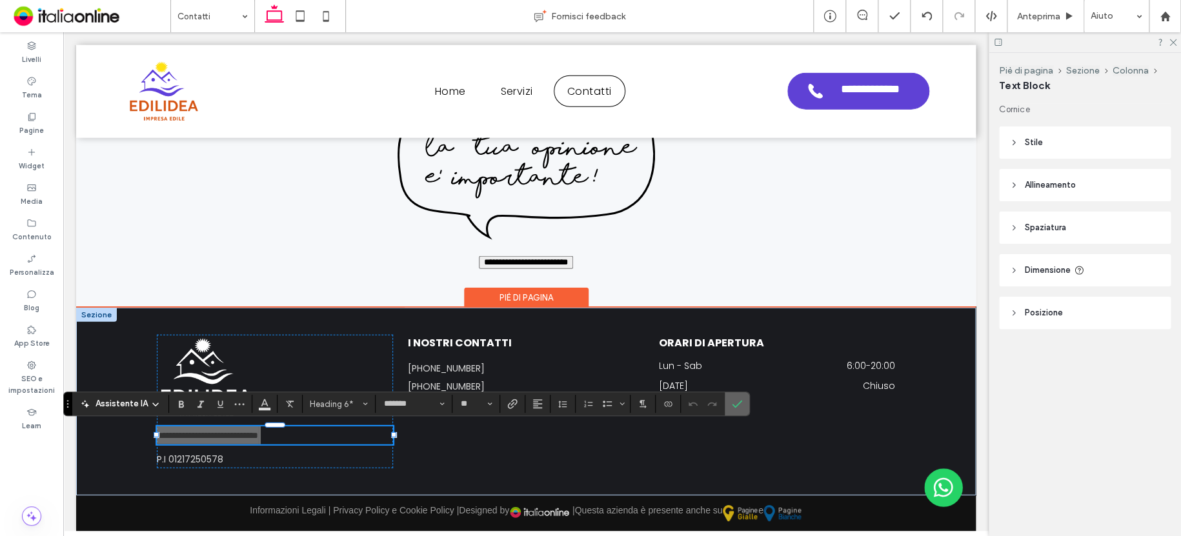
click at [739, 404] on icon "Conferma" at bounding box center [737, 404] width 10 height 10
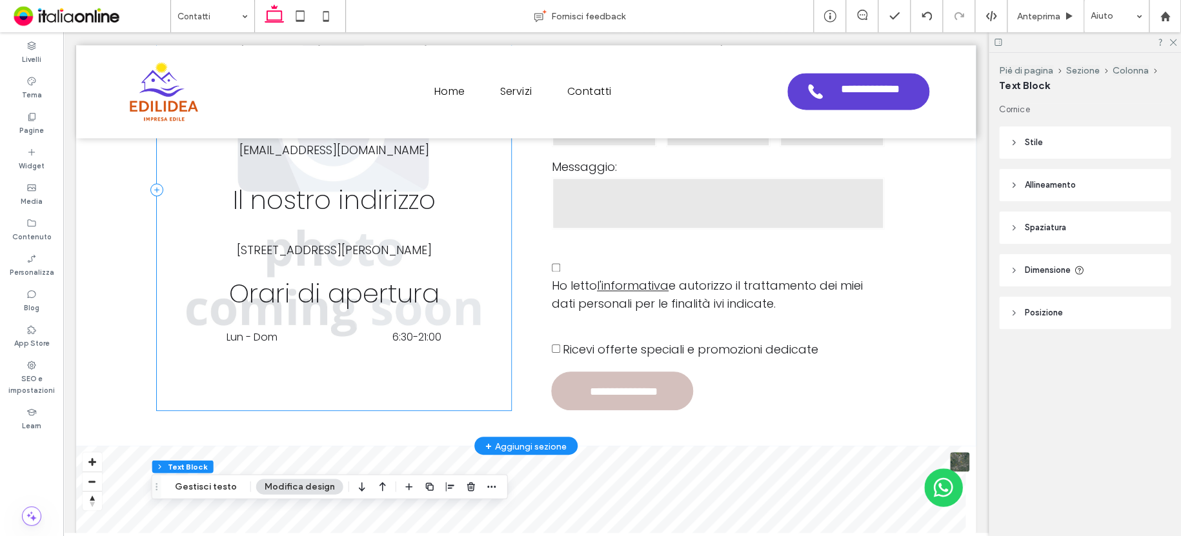
scroll to position [958, 0]
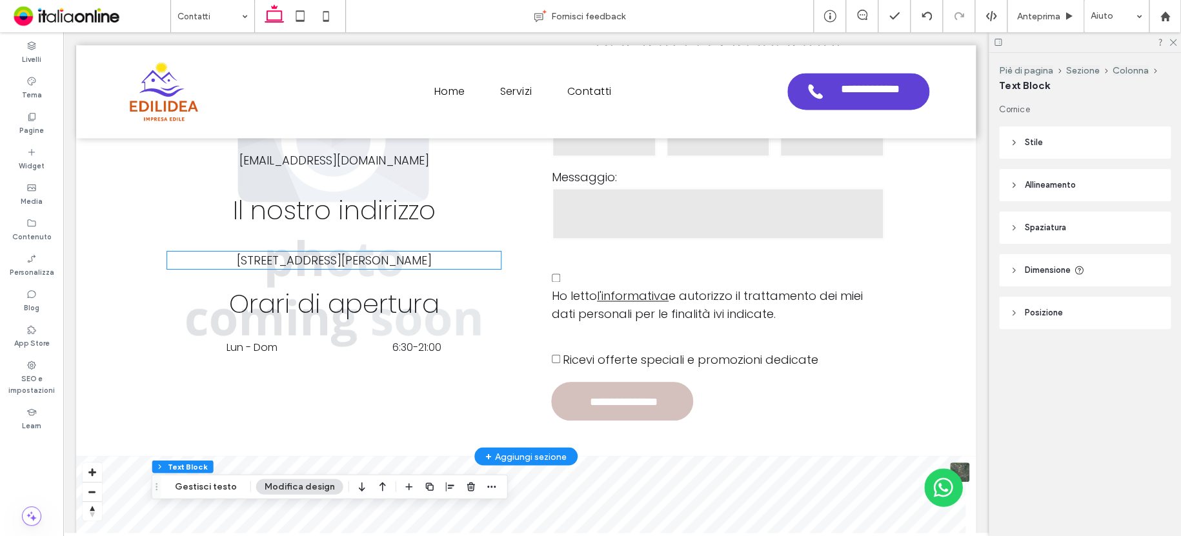
click at [375, 258] on span "Via Erasmo Gattamelata, 99 - 00176 Roma (RM)" at bounding box center [333, 260] width 195 height 16
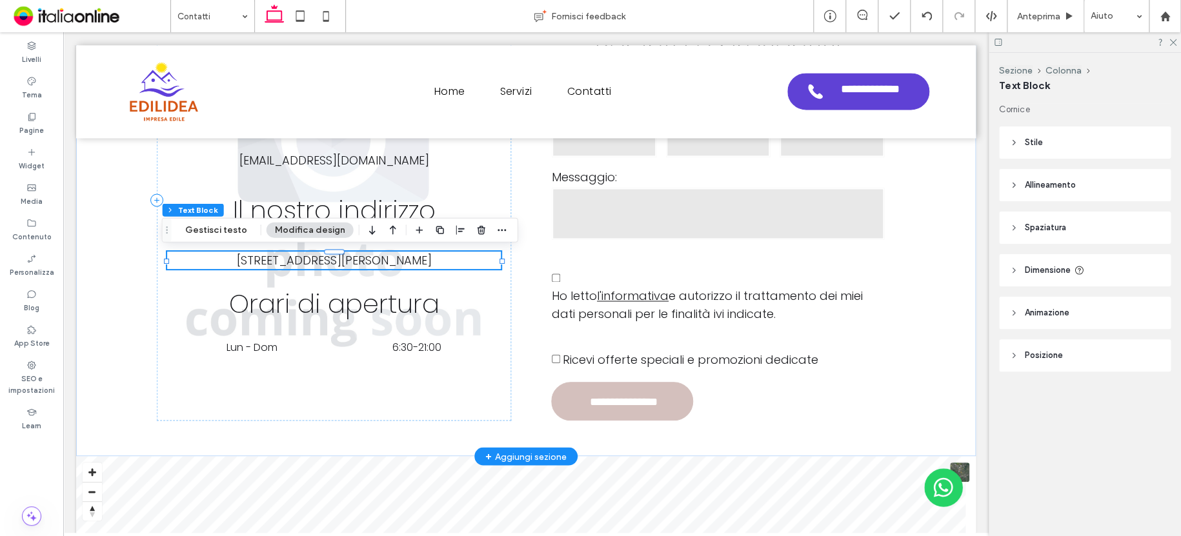
click at [372, 259] on span "Via Erasmo Gattamelata, 99 - 00176 Roma (RM)" at bounding box center [333, 260] width 195 height 16
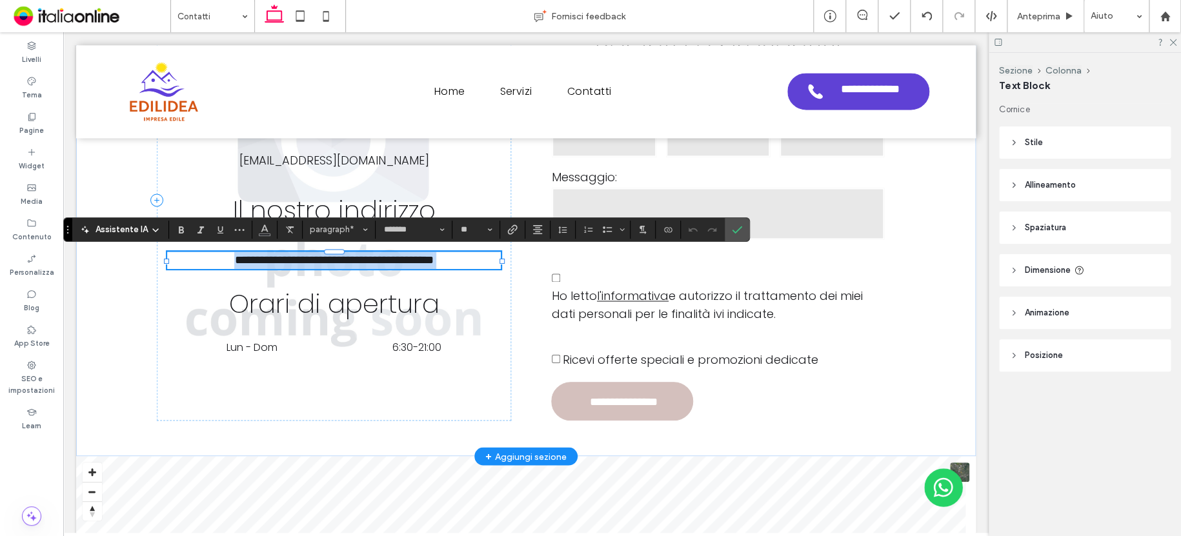
click at [234, 259] on span "**********" at bounding box center [333, 260] width 199 height 12
drag, startPoint x: 213, startPoint y: 257, endPoint x: 472, endPoint y: 255, distance: 258.7
click at [470, 255] on p "**********" at bounding box center [334, 260] width 334 height 17
drag, startPoint x: 237, startPoint y: 257, endPoint x: 159, endPoint y: 255, distance: 78.7
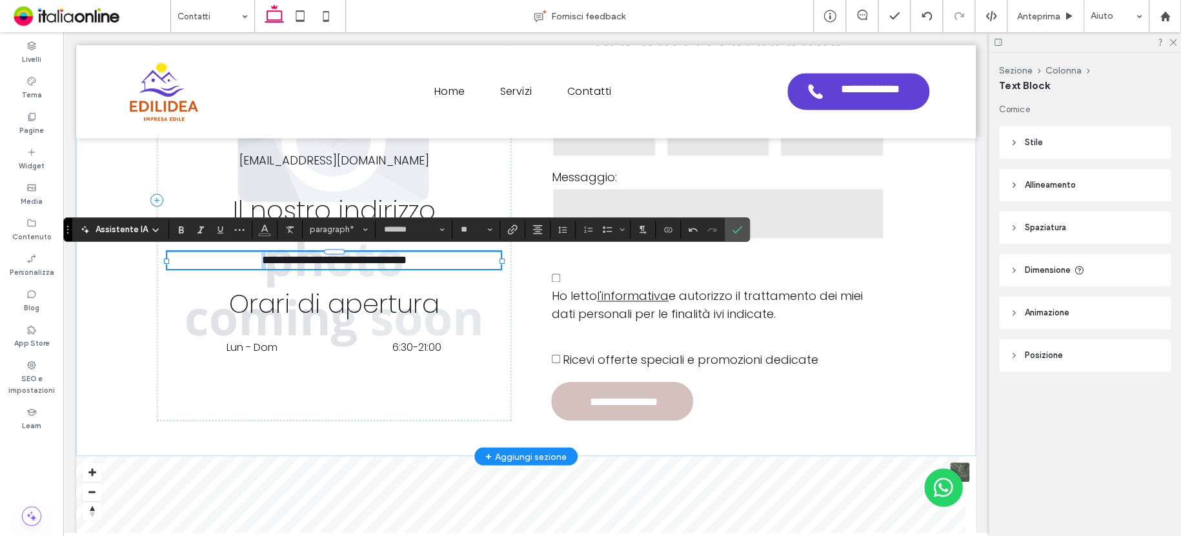
click at [161, 255] on div "**********" at bounding box center [526, 200] width 774 height 512
click at [737, 228] on use "Conferma" at bounding box center [737, 230] width 10 height 8
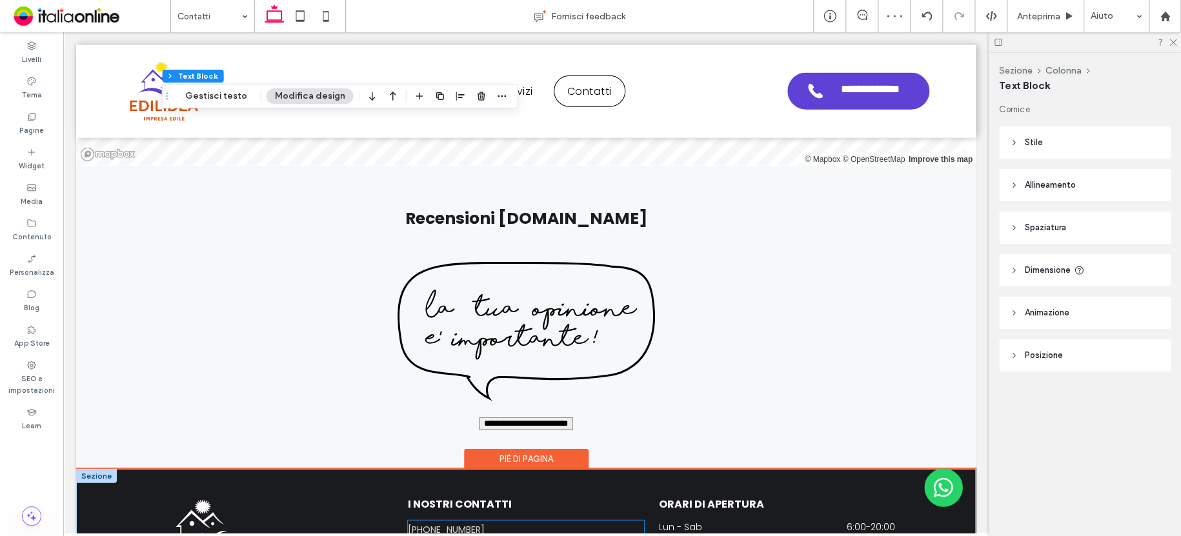
scroll to position [1668, 0]
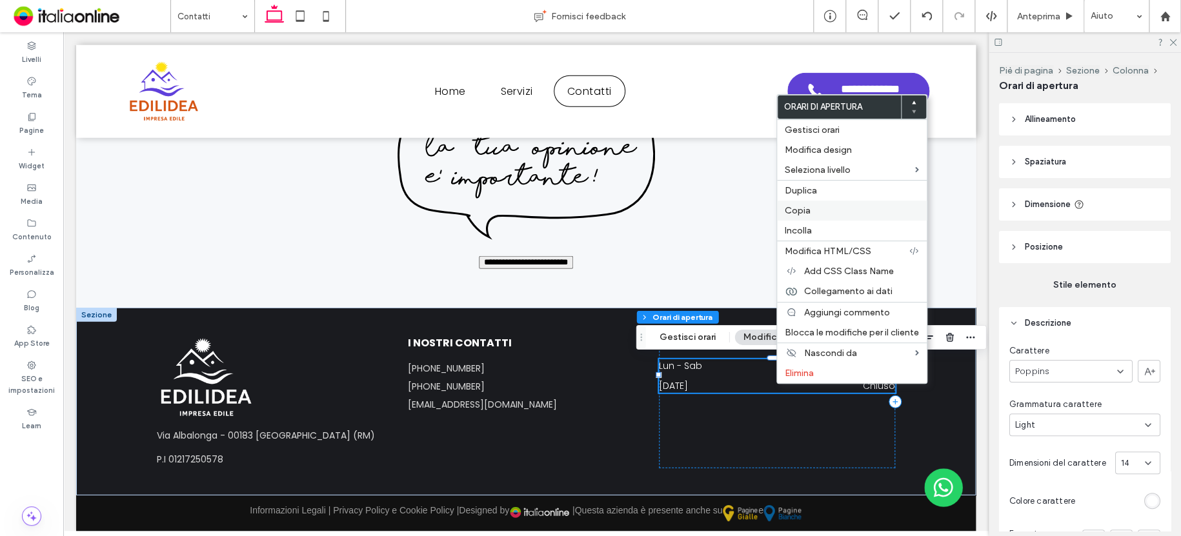
click at [801, 212] on span "Copia" at bounding box center [797, 210] width 26 height 11
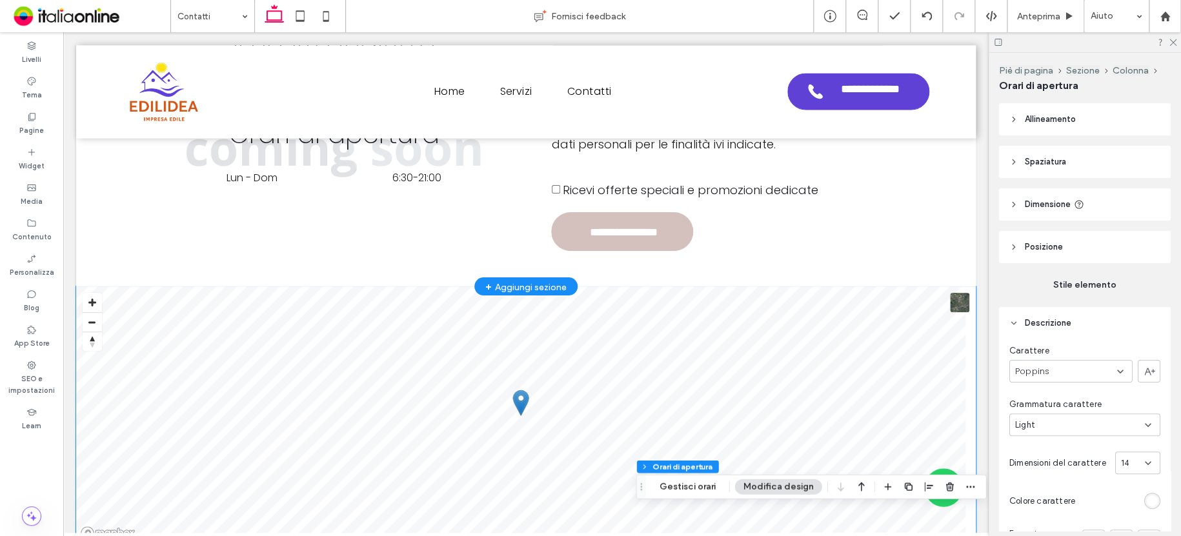
scroll to position [1022, 0]
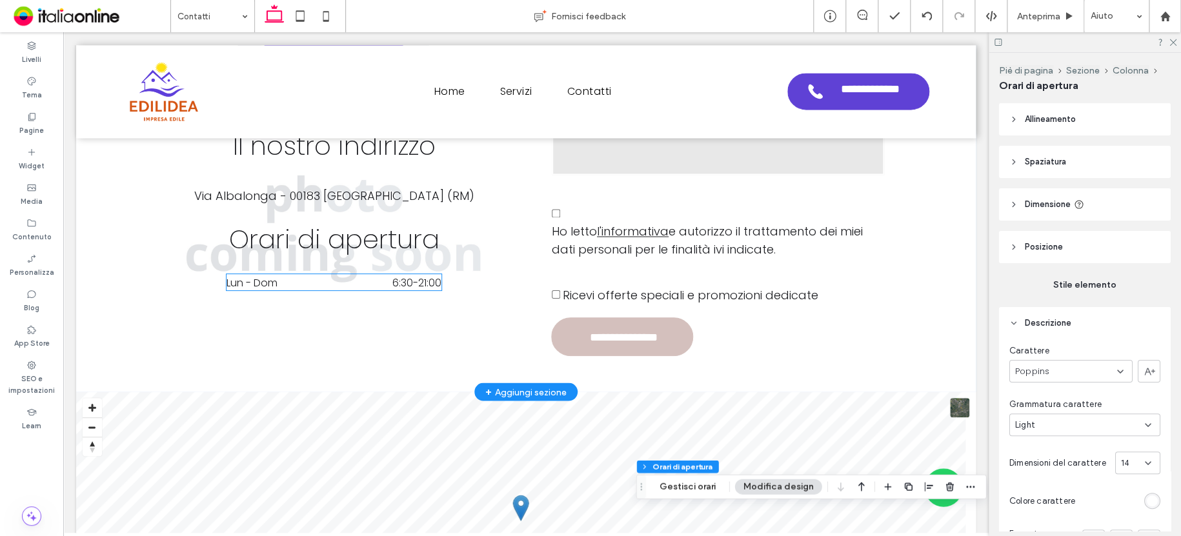
click at [370, 286] on dd "6:30 - 21:00" at bounding box center [377, 282] width 127 height 16
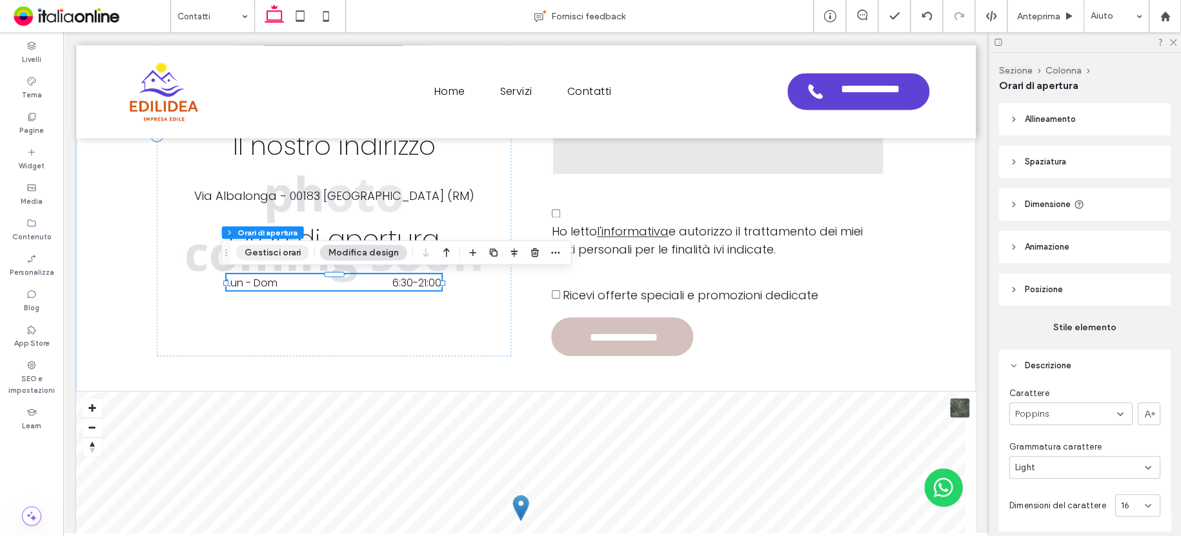
drag, startPoint x: 291, startPoint y: 252, endPoint x: 374, endPoint y: 248, distance: 83.3
click at [294, 252] on button "Gestisci orari" at bounding box center [272, 252] width 73 height 15
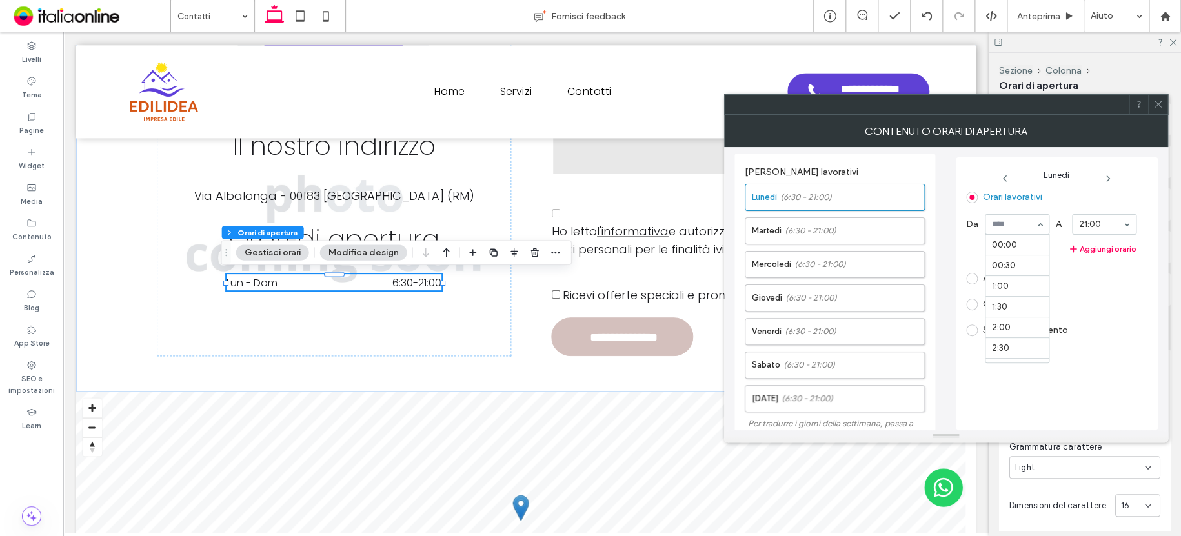
drag, startPoint x: 1041, startPoint y: 225, endPoint x: 1039, endPoint y: 237, distance: 12.5
drag, startPoint x: 1022, startPoint y: 285, endPoint x: 1042, endPoint y: 270, distance: 24.9
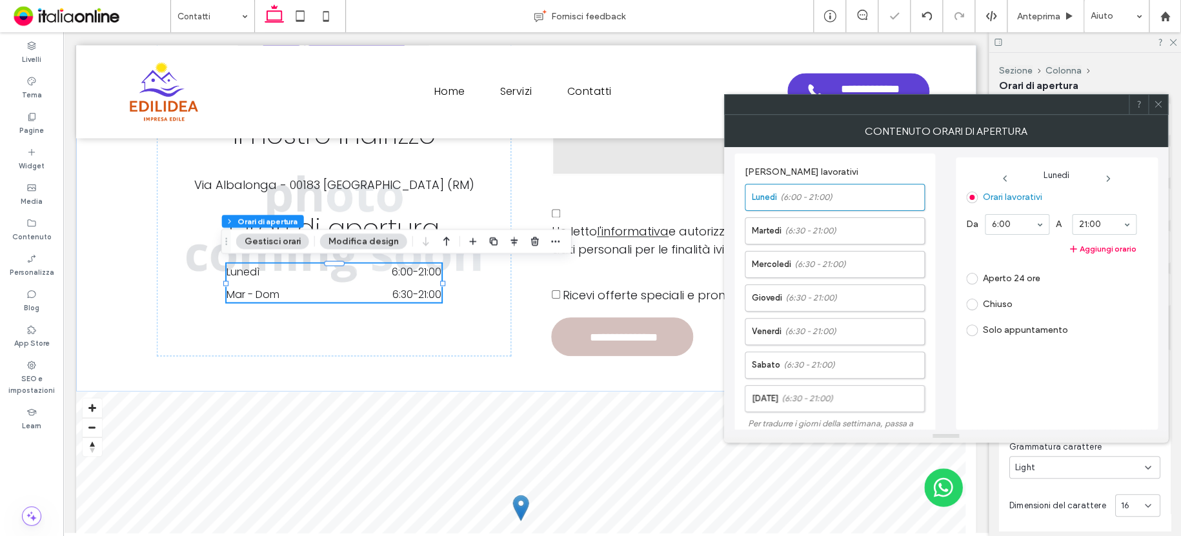
drag, startPoint x: 1126, startPoint y: 222, endPoint x: 1126, endPoint y: 230, distance: 8.4
click at [1107, 180] on use at bounding box center [1107, 178] width 3 height 5
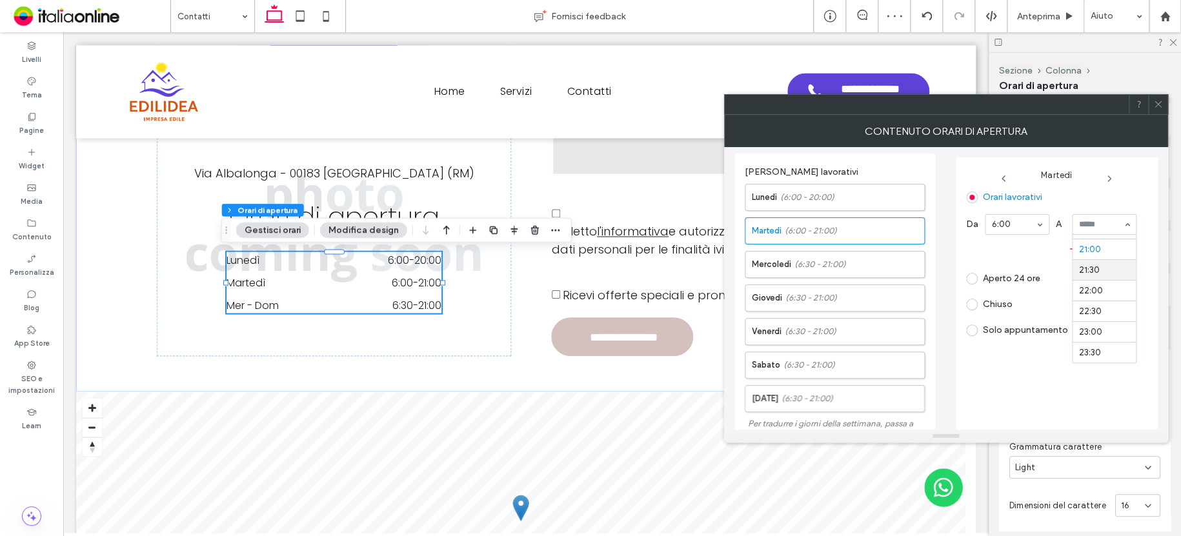
scroll to position [739, 0]
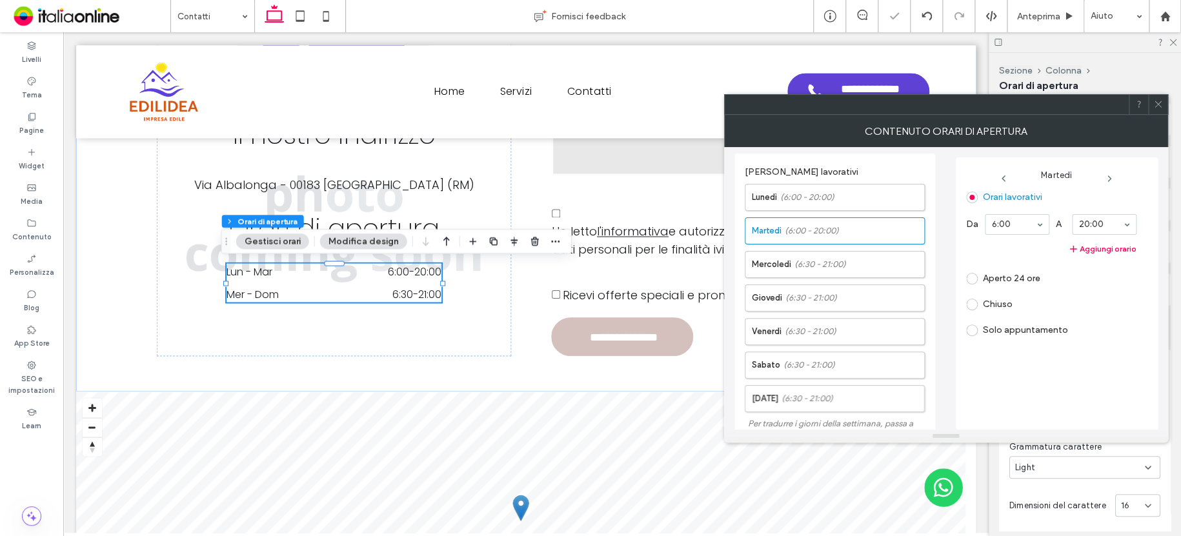
click at [1107, 177] on icon at bounding box center [1109, 179] width 10 height 10
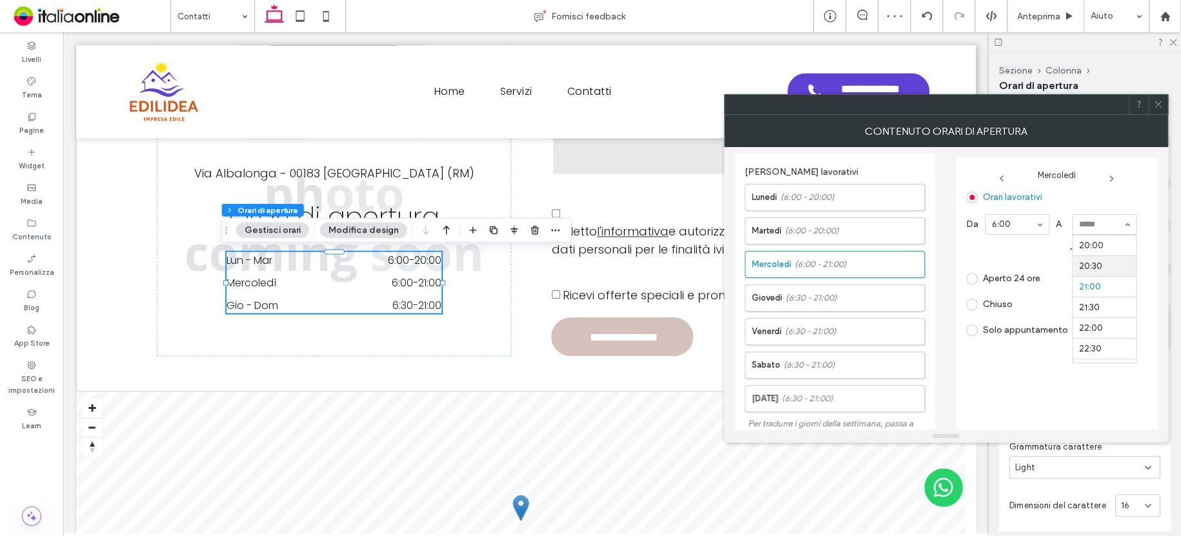
scroll to position [803, 0]
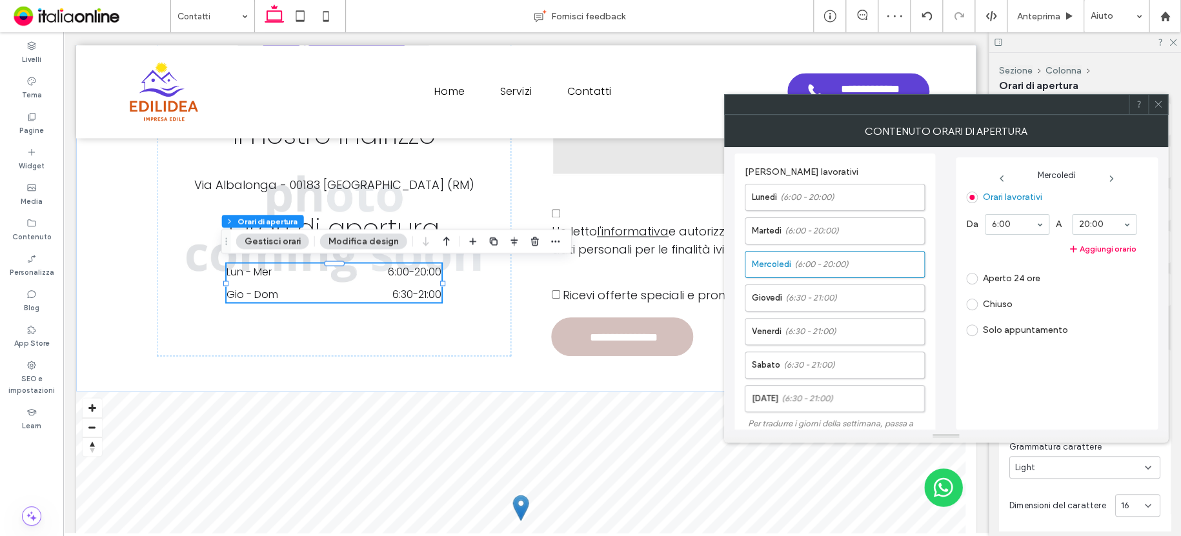
click at [1112, 177] on icon at bounding box center [1111, 179] width 10 height 10
drag, startPoint x: 1017, startPoint y: 293, endPoint x: 1041, endPoint y: 274, distance: 29.8
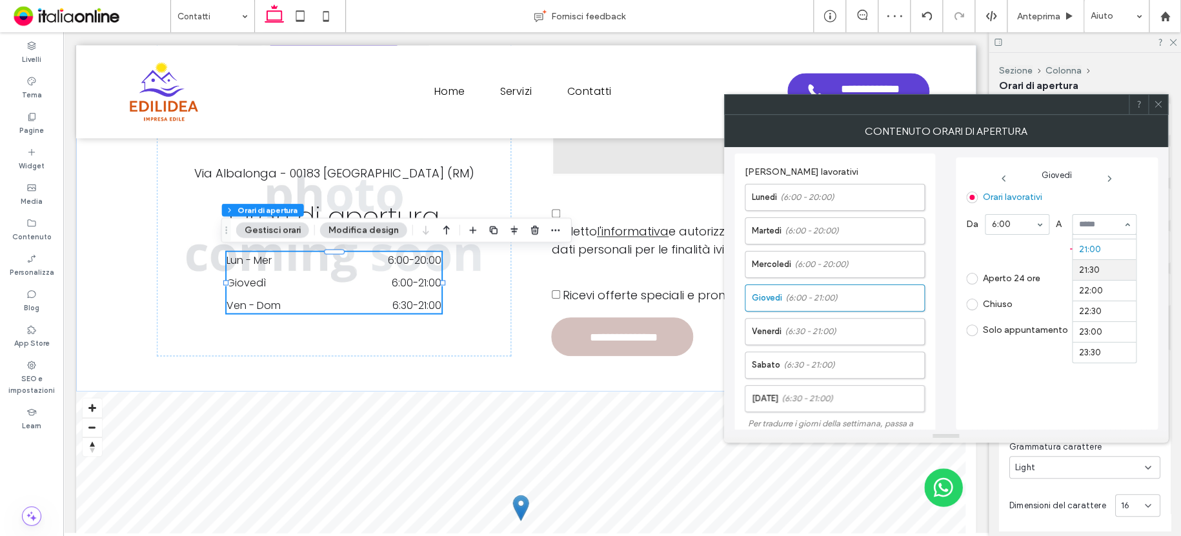
scroll to position [803, 0]
drag, startPoint x: 1095, startPoint y: 270, endPoint x: 1105, endPoint y: 262, distance: 12.8
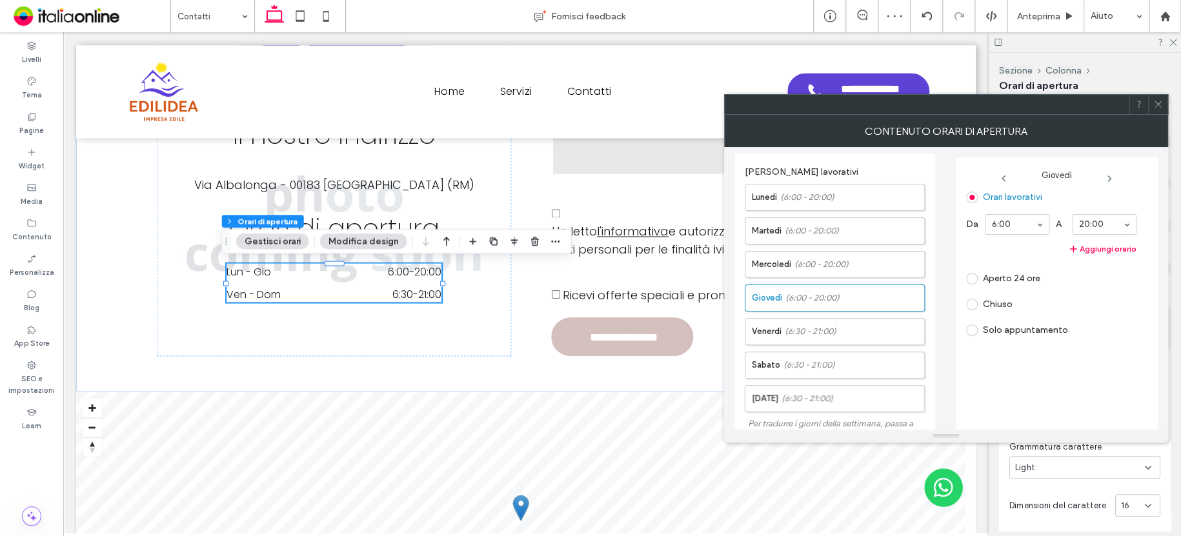
drag, startPoint x: 1109, startPoint y: 176, endPoint x: 1104, endPoint y: 182, distance: 7.4
click at [1109, 176] on icon at bounding box center [1109, 179] width 10 height 10
drag, startPoint x: 1009, startPoint y: 294, endPoint x: 1017, endPoint y: 289, distance: 9.3
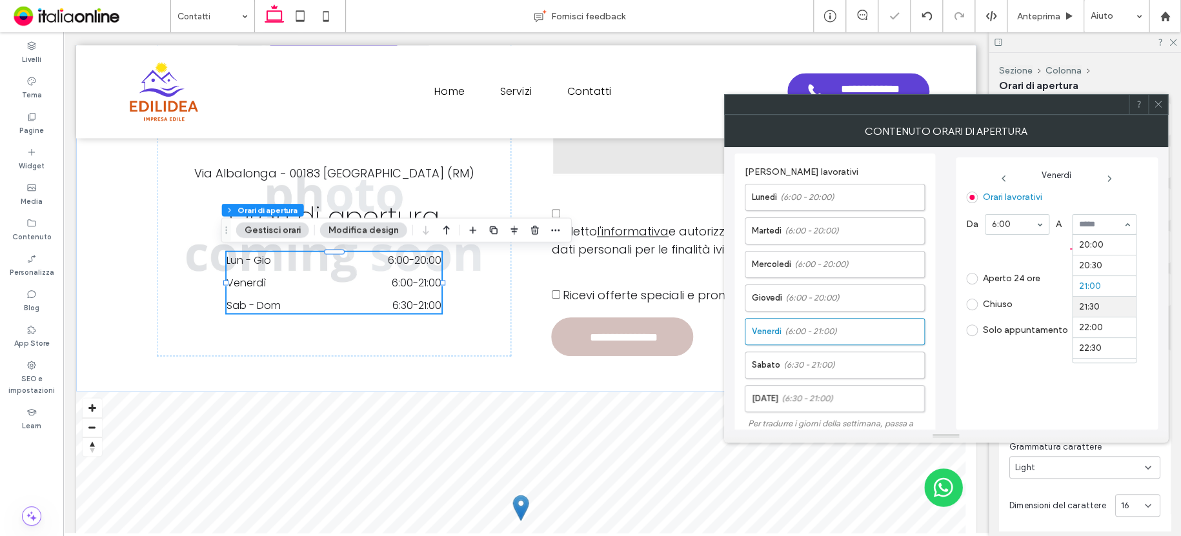
scroll to position [803, 0]
click at [1091, 215] on div at bounding box center [1103, 224] width 63 height 19
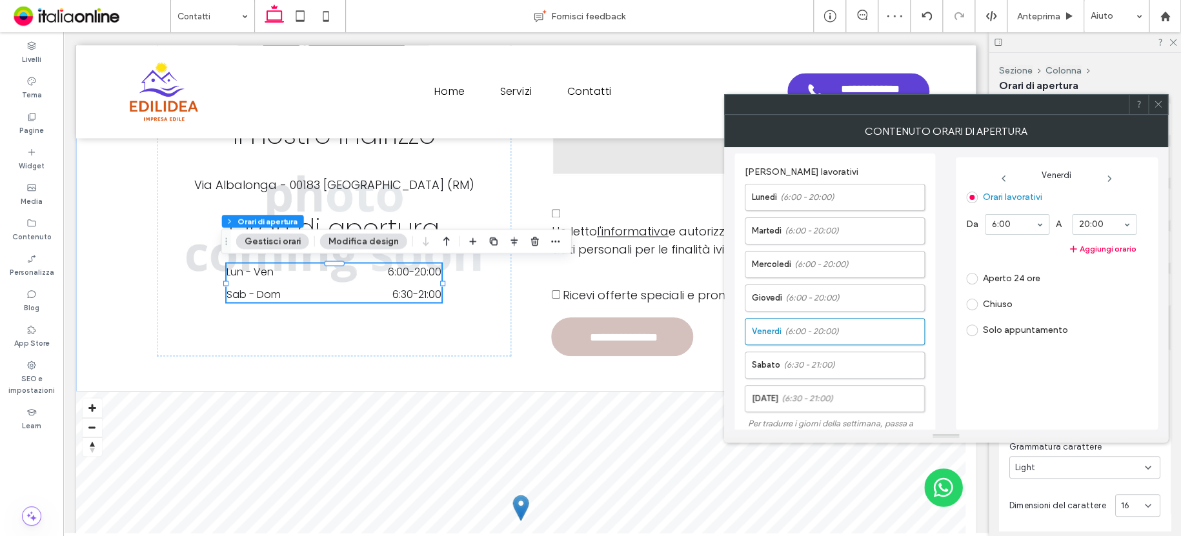
click at [1104, 177] on icon at bounding box center [1109, 179] width 10 height 10
drag, startPoint x: 1016, startPoint y: 224, endPoint x: 1025, endPoint y: 230, distance: 10.4
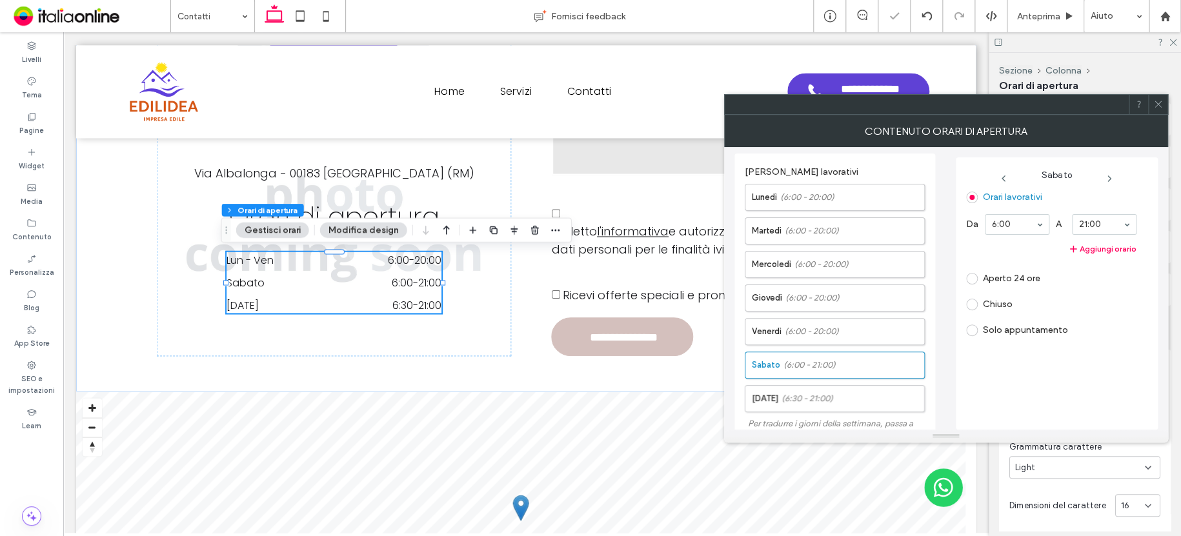
drag, startPoint x: 1097, startPoint y: 221, endPoint x: 1104, endPoint y: 230, distance: 11.4
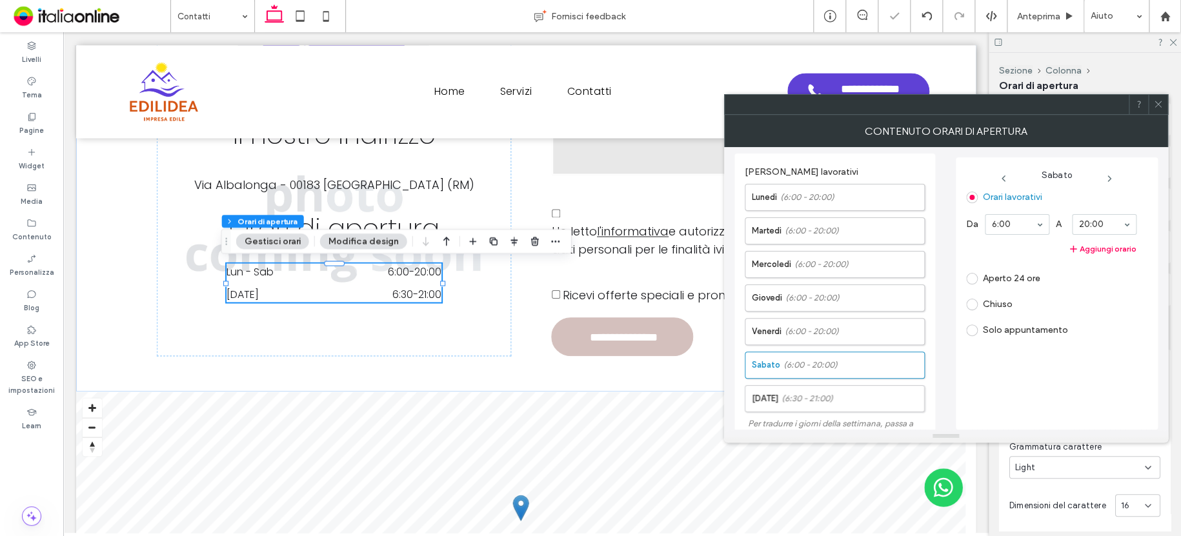
click at [1107, 179] on icon at bounding box center [1109, 179] width 10 height 10
click at [984, 304] on label "Chiuso" at bounding box center [997, 304] width 30 height 11
click at [1155, 102] on use at bounding box center [1157, 104] width 6 height 6
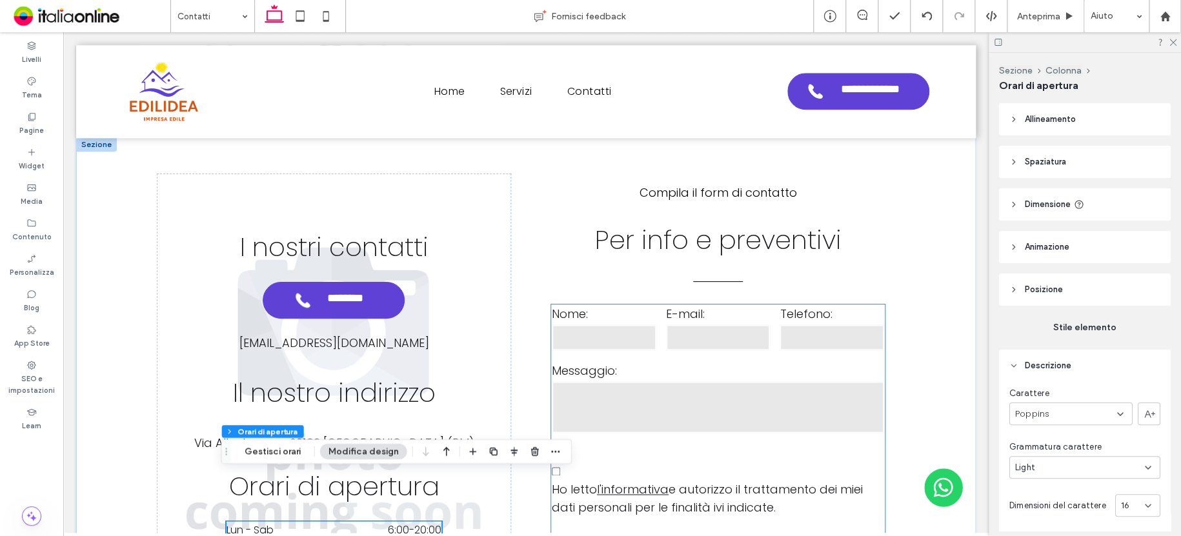
scroll to position [1022, 0]
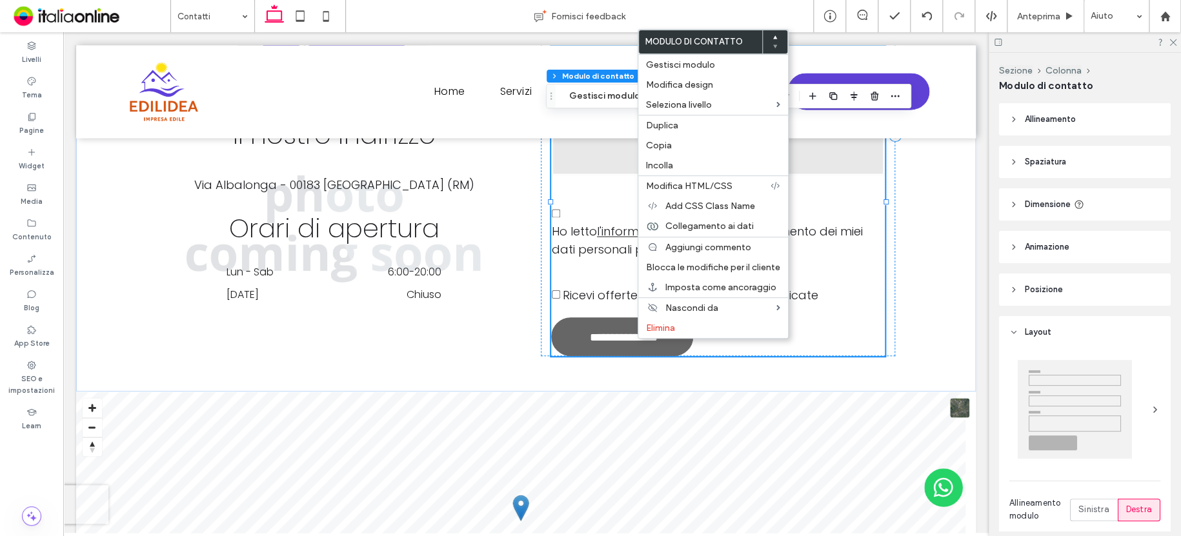
type input "*"
type input "***"
type input "**"
type input "*"
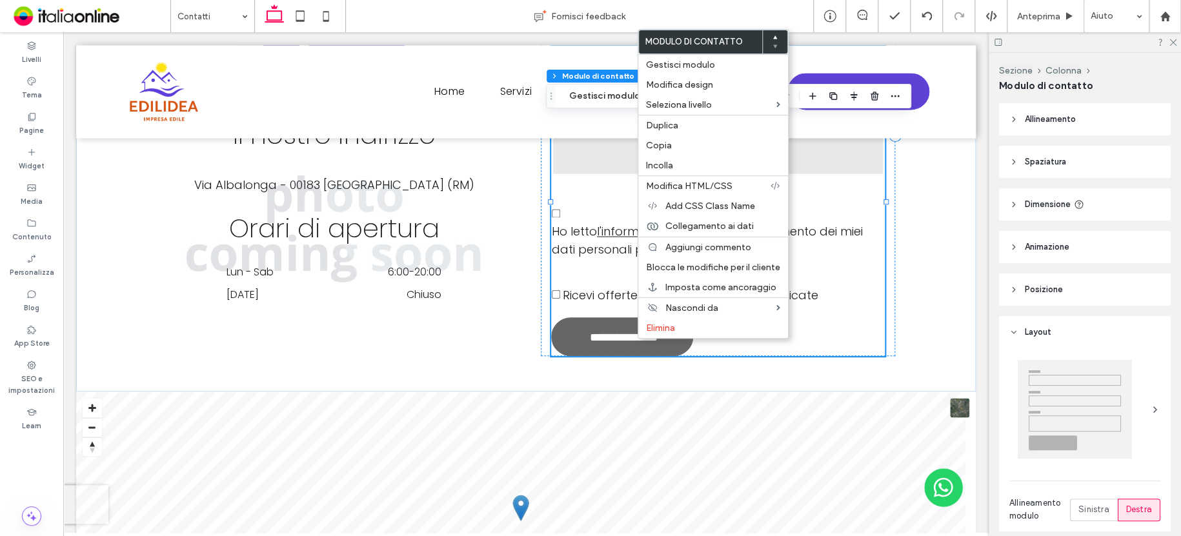
type input "***"
click at [697, 85] on span "Modifica design" at bounding box center [679, 84] width 67 height 11
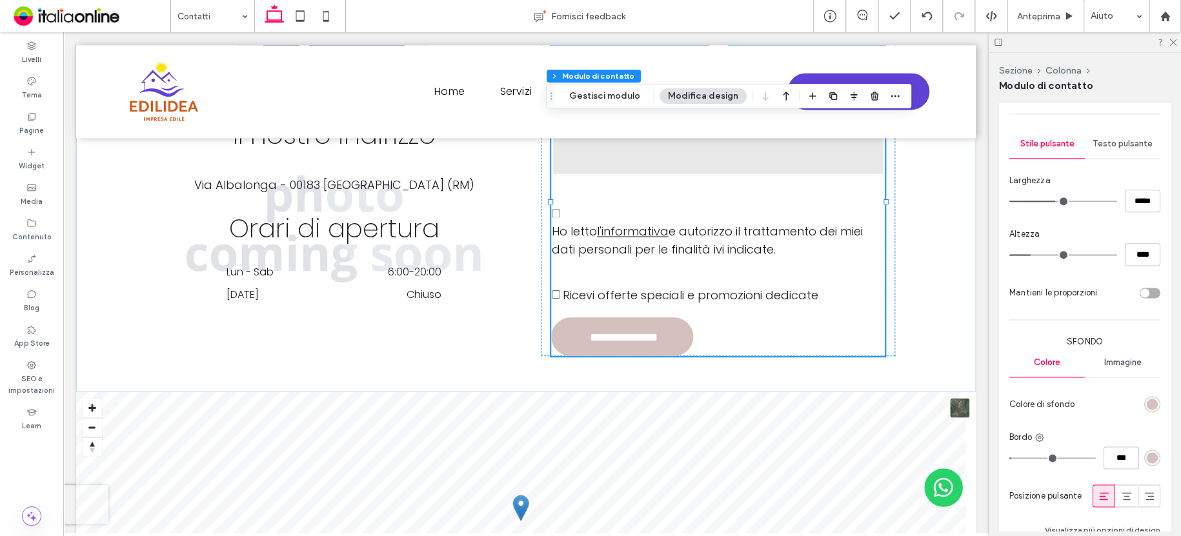
scroll to position [801, 0]
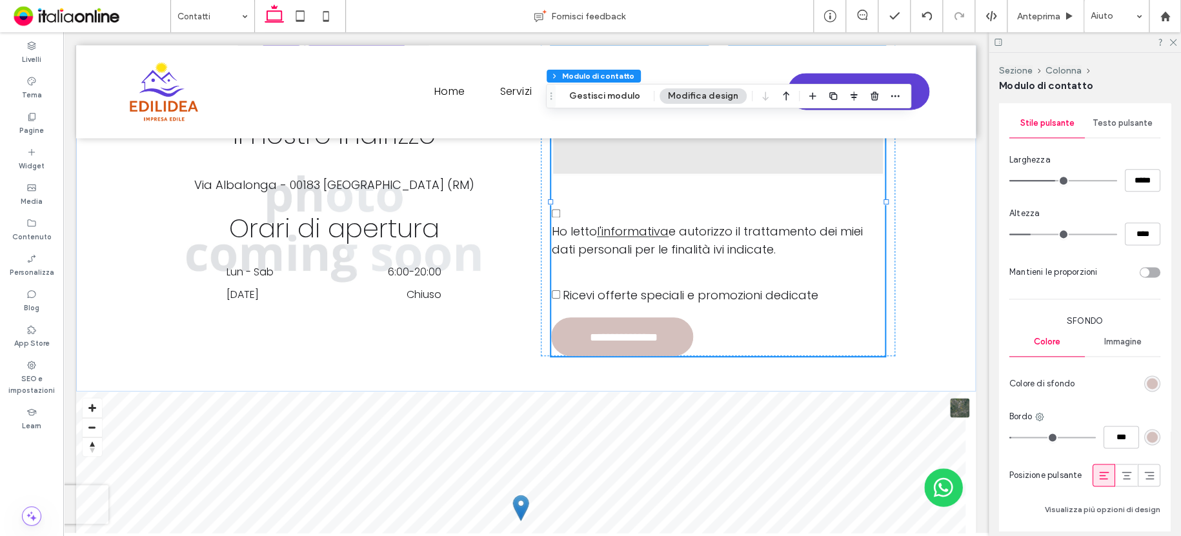
click at [1148, 377] on div "rgb(212, 192, 189)" at bounding box center [1152, 383] width 16 height 16
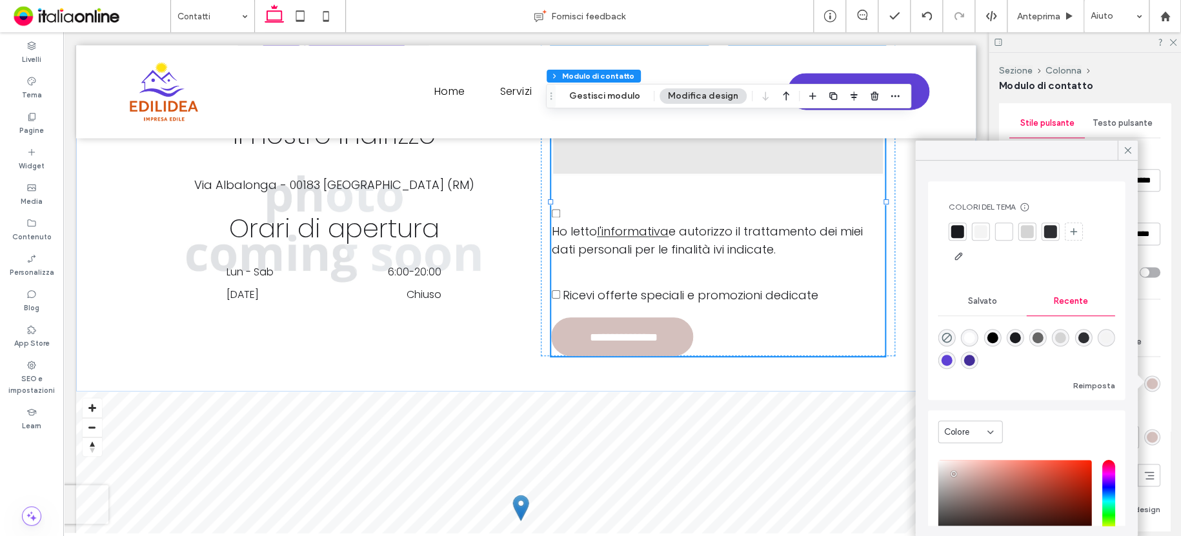
click at [952, 358] on div "rgba(95, 65, 213, 1)" at bounding box center [946, 360] width 11 height 11
type input "*"
type input "***"
type input "**"
type input "*"
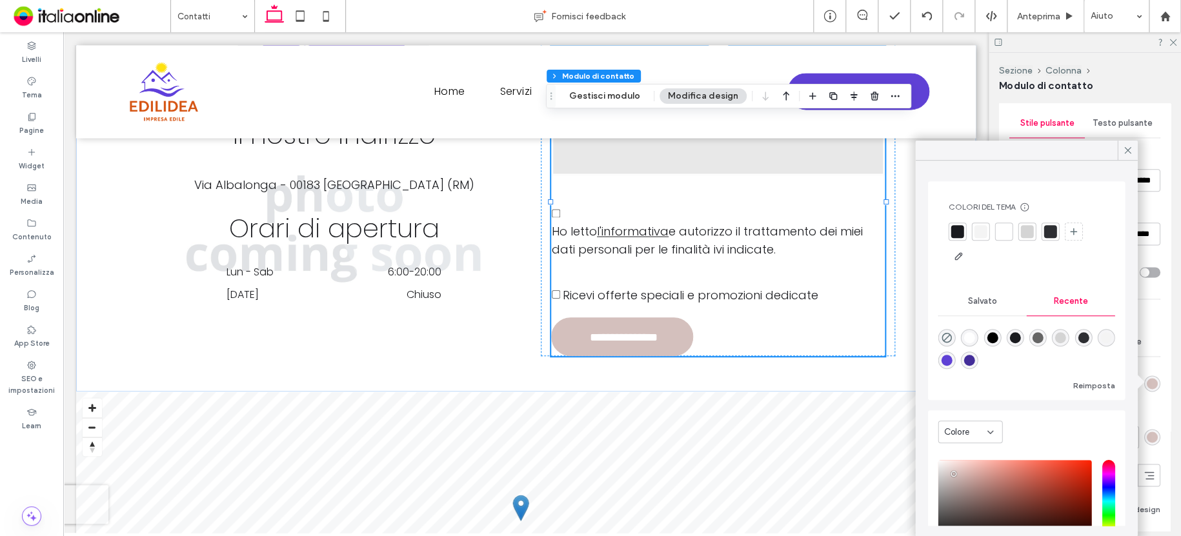
type input "*******"
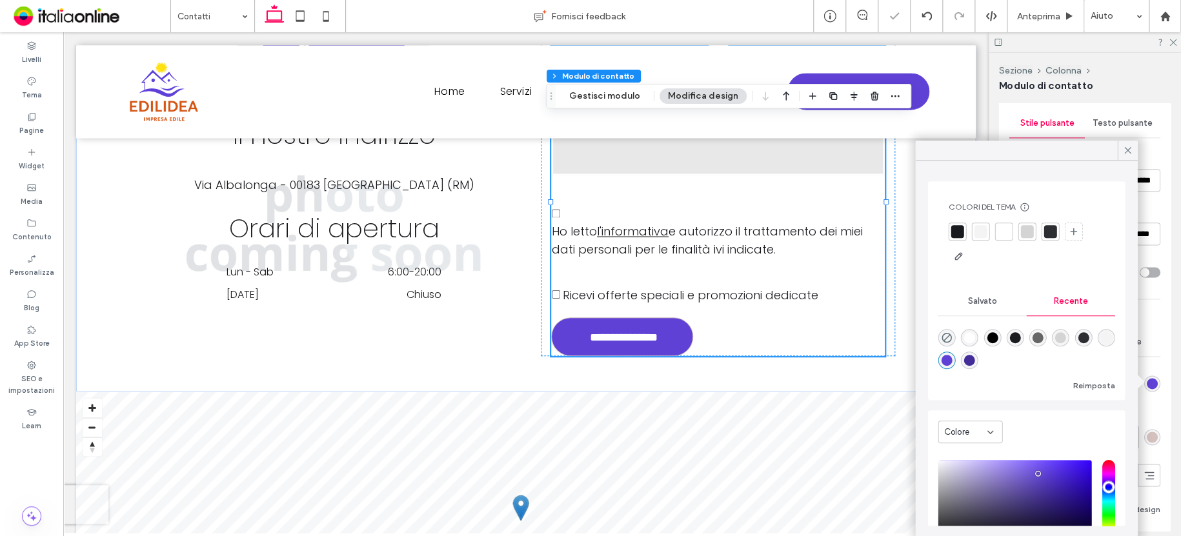
type input "*"
type input "***"
type input "**"
type input "*"
drag, startPoint x: 1124, startPoint y: 150, endPoint x: 1124, endPoint y: 215, distance: 65.8
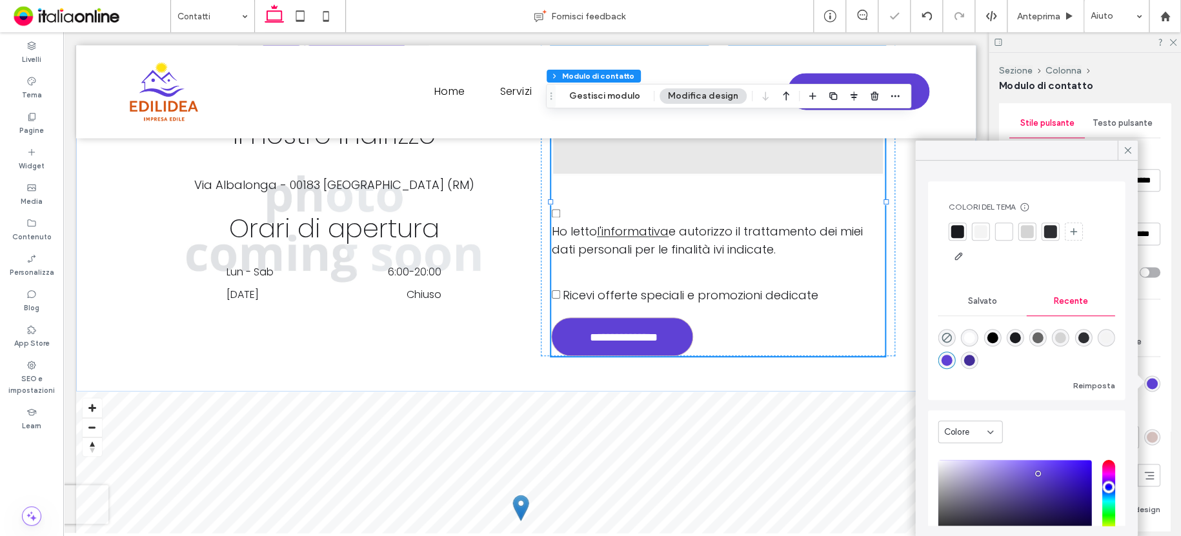
click at [1124, 150] on icon at bounding box center [1127, 151] width 12 height 12
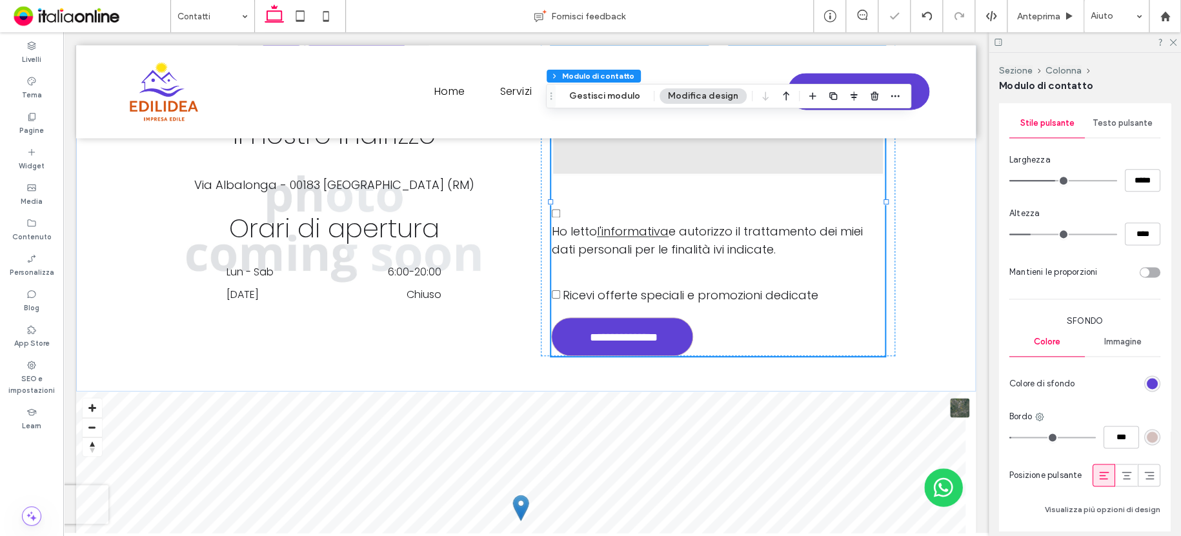
click at [1146, 433] on div "rgb(212, 192, 189)" at bounding box center [1151, 437] width 11 height 11
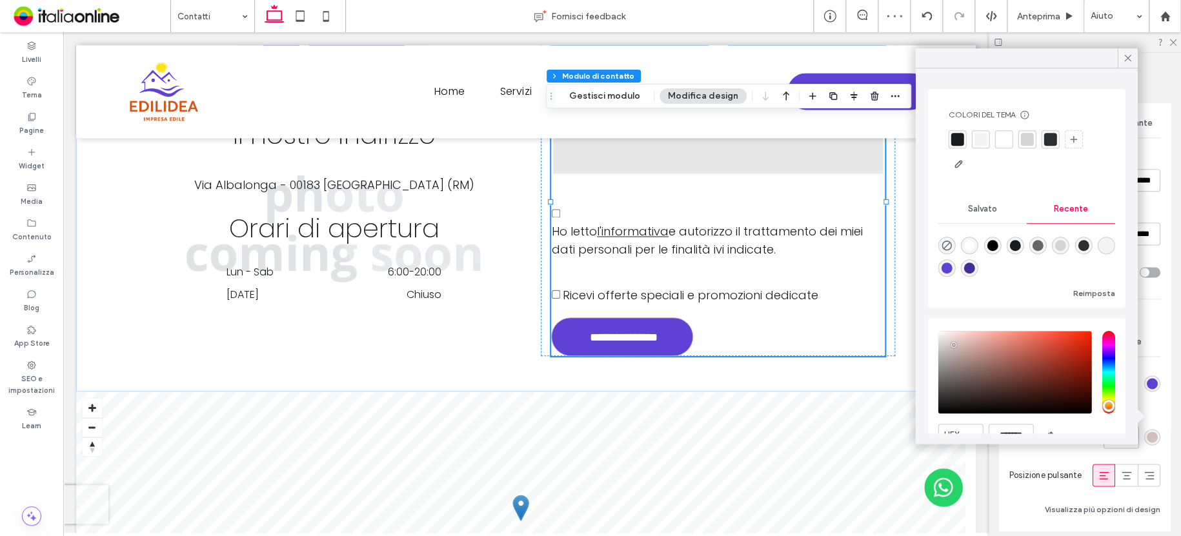
drag, startPoint x: 973, startPoint y: 268, endPoint x: 1028, endPoint y: 232, distance: 65.1
click at [952, 268] on div "rgba(95, 65, 213, 1)" at bounding box center [946, 268] width 11 height 11
type input "*"
type input "***"
type input "**"
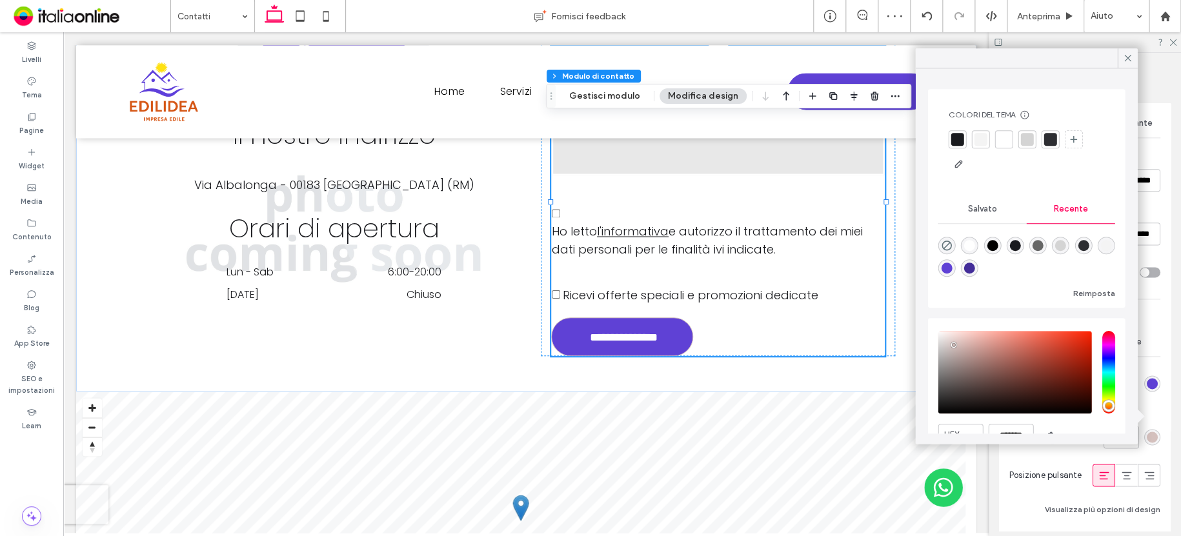
type input "*"
type input "*******"
type input "*"
type input "***"
type input "**"
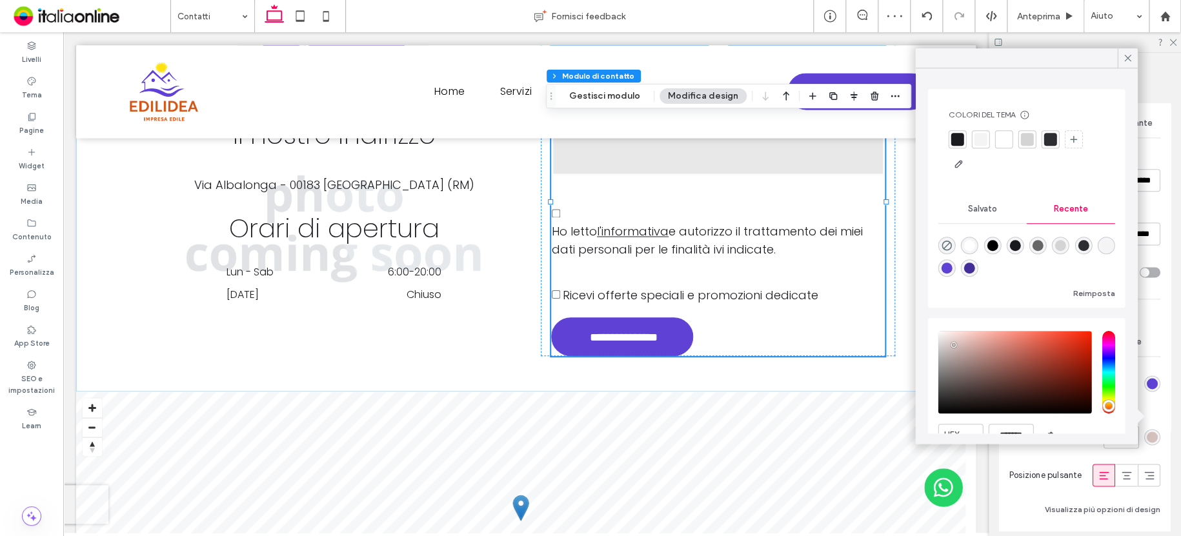
type input "*"
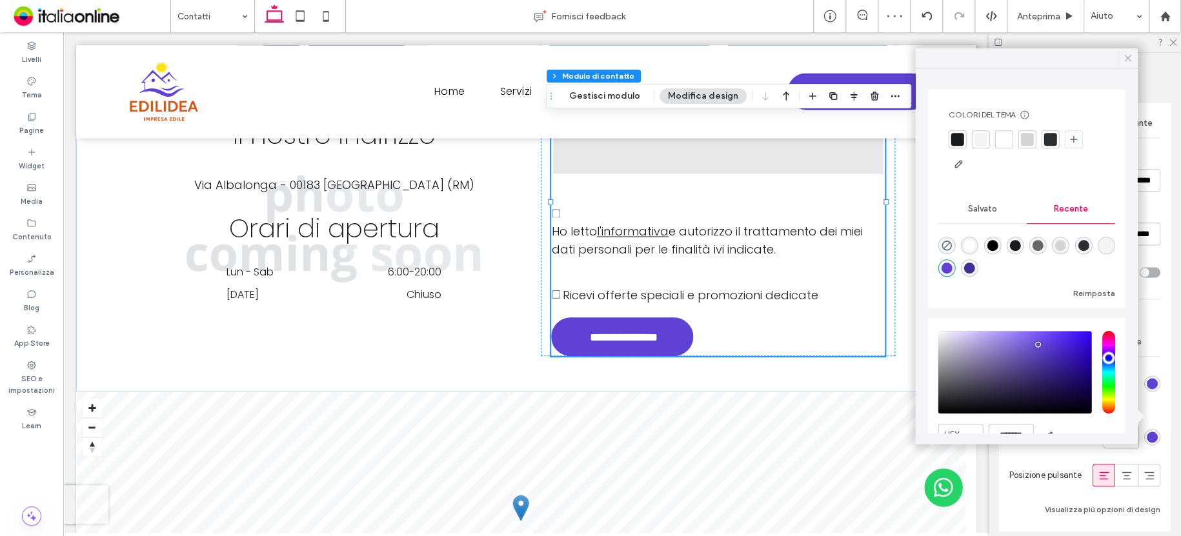
click at [1128, 63] on icon at bounding box center [1127, 58] width 12 height 12
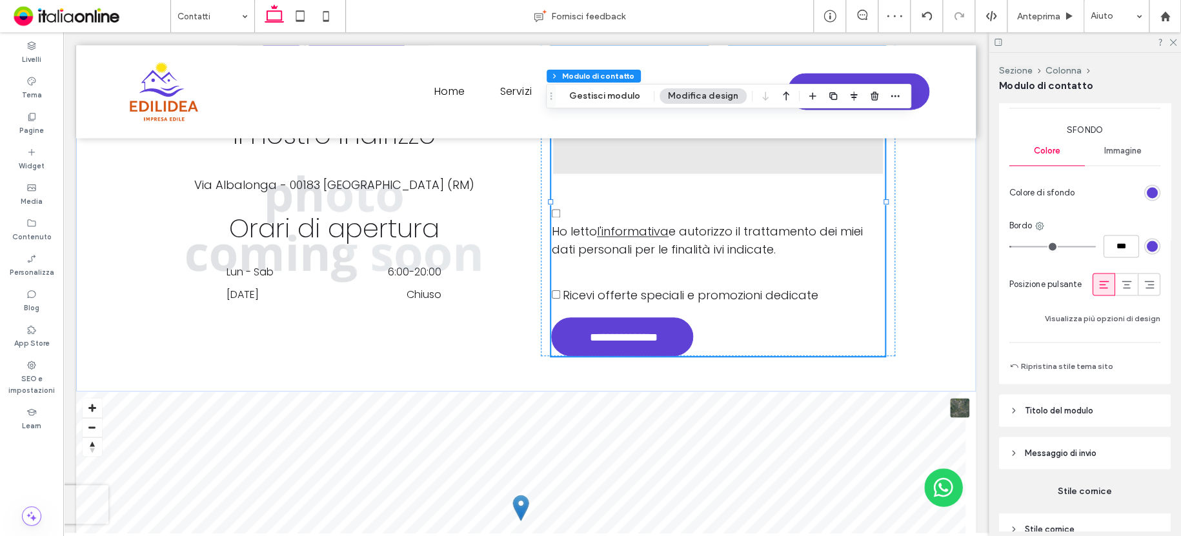
scroll to position [995, 0]
click at [1110, 318] on button "Visualizza più opzioni di design" at bounding box center [1101, 315] width 115 height 15
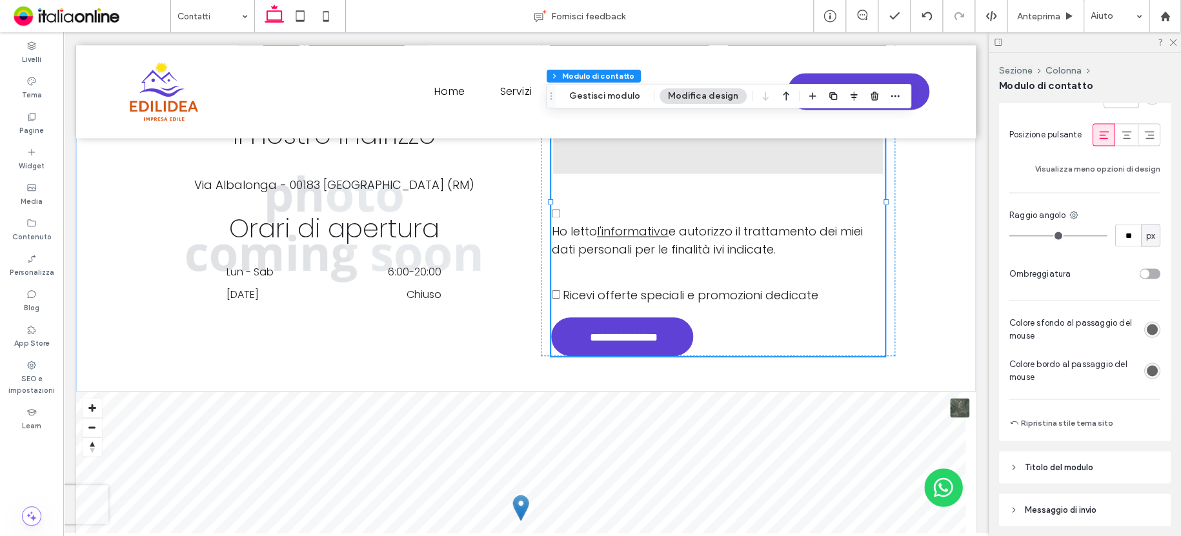
scroll to position [1188, 0]
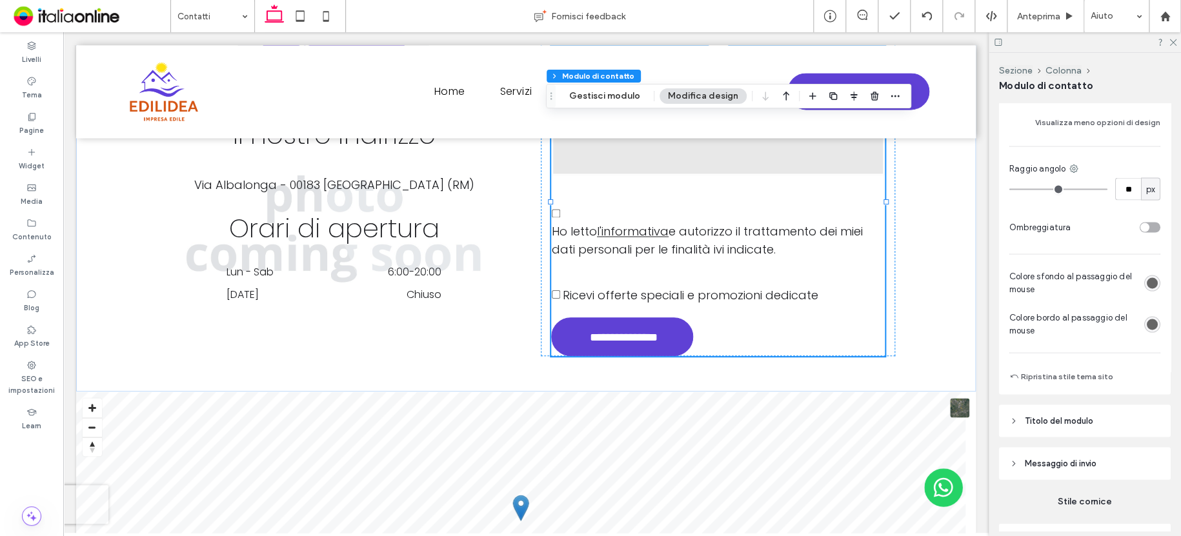
click at [1146, 286] on div "rgb(102, 102, 102)" at bounding box center [1151, 282] width 11 height 11
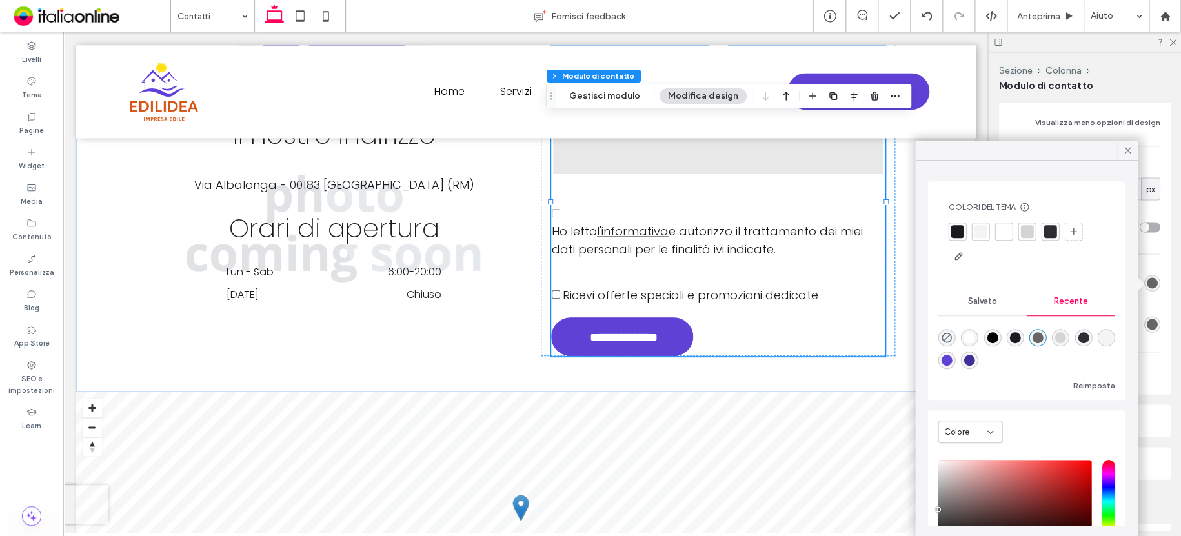
drag, startPoint x: 999, startPoint y: 359, endPoint x: 1005, endPoint y: 355, distance: 7.4
click at [975, 359] on div "rgba(67, 45, 153, 1)" at bounding box center [969, 360] width 11 height 11
type input "*"
type input "***"
type input "**"
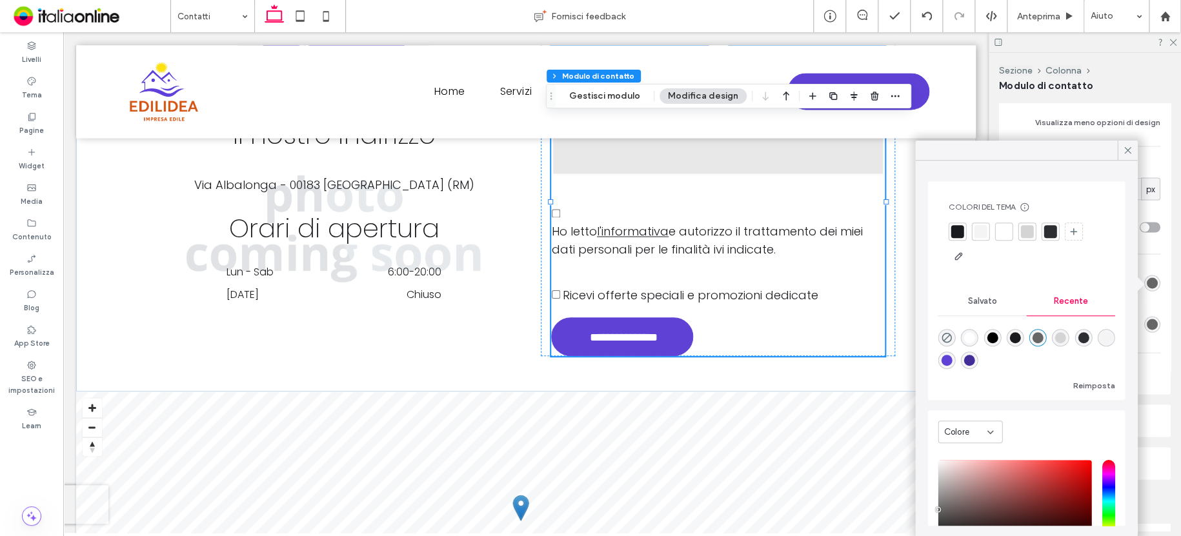
type input "*"
type input "*******"
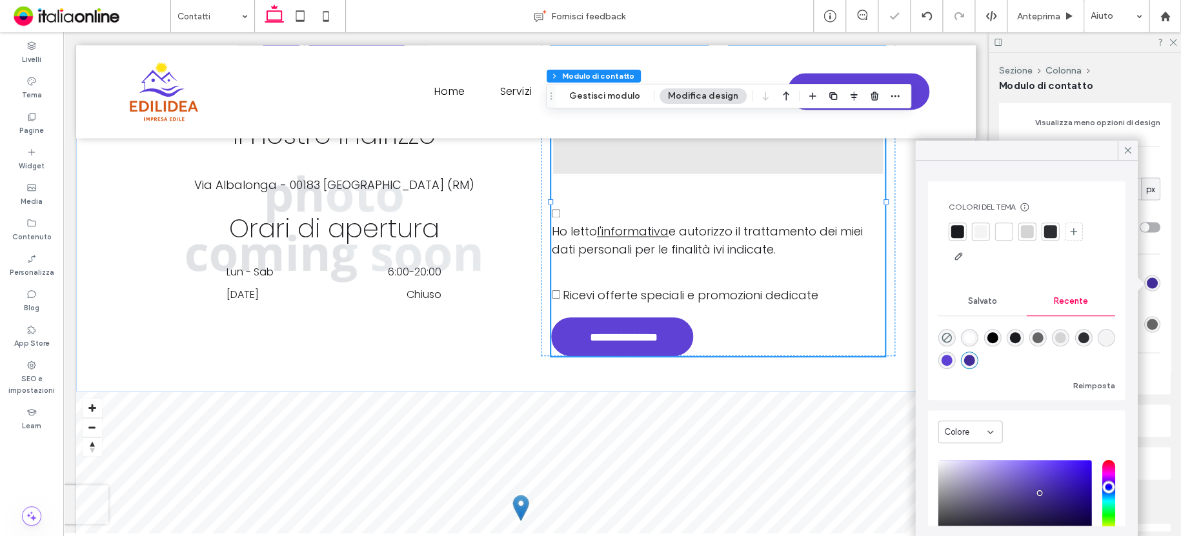
type input "*"
type input "***"
type input "**"
type input "*"
click at [1124, 147] on use at bounding box center [1127, 150] width 6 height 6
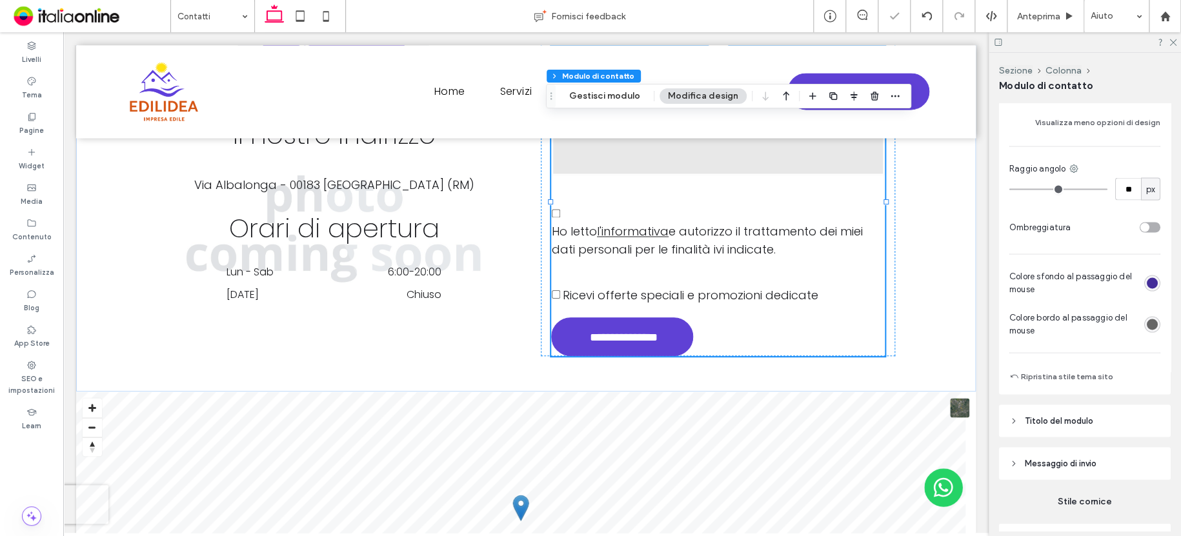
click at [1146, 324] on div "rgb(102, 102, 102)" at bounding box center [1151, 324] width 11 height 11
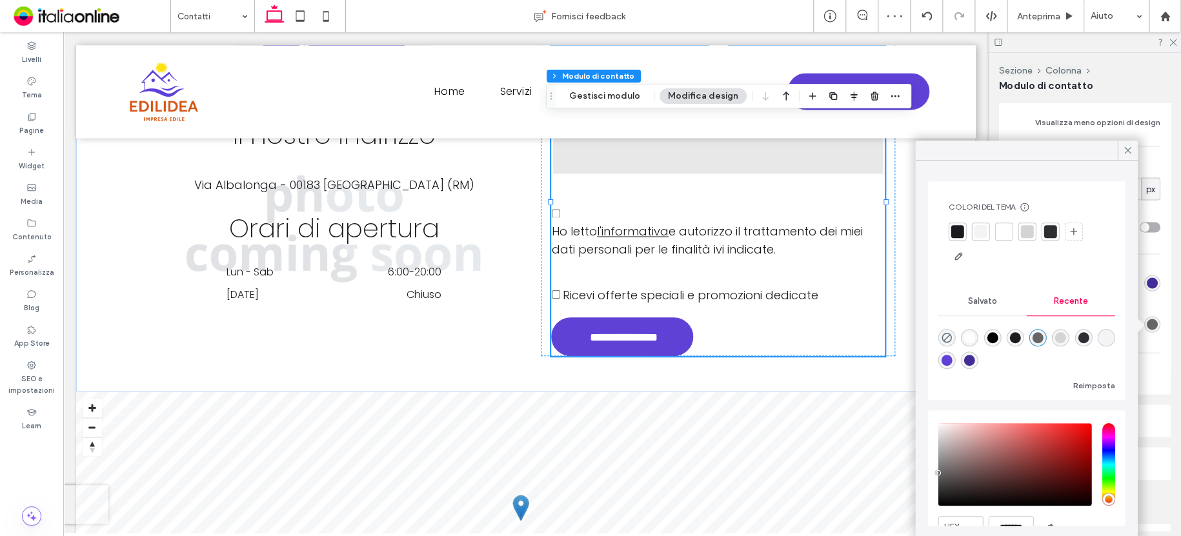
drag, startPoint x: 999, startPoint y: 359, endPoint x: 1010, endPoint y: 361, distance: 11.7
click at [975, 359] on div "rgba(67, 45, 153, 1)" at bounding box center [969, 360] width 11 height 11
type input "*"
type input "***"
type input "**"
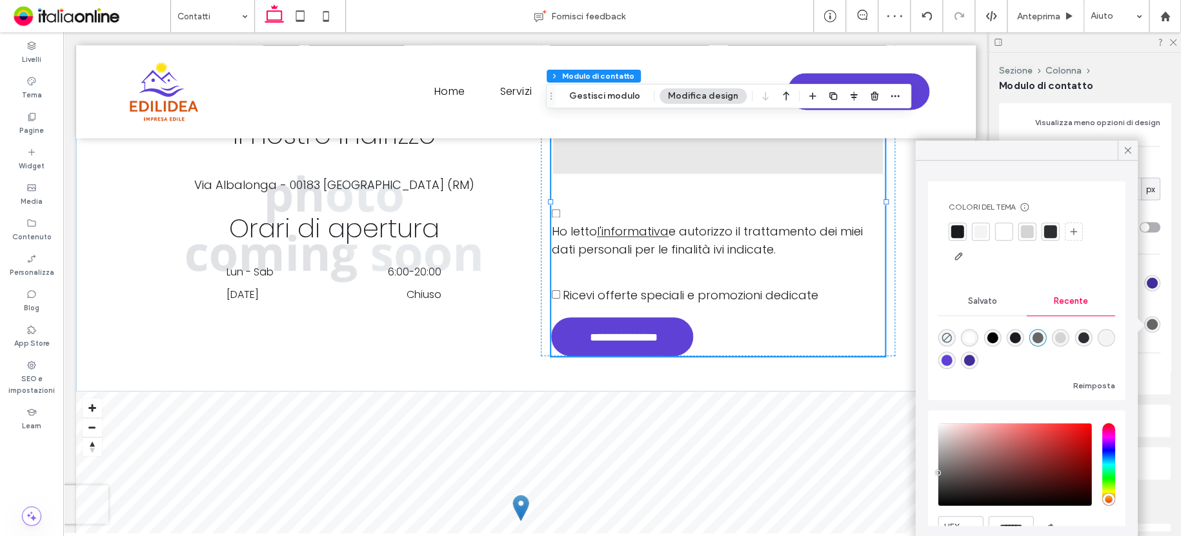
type input "*"
type input "*******"
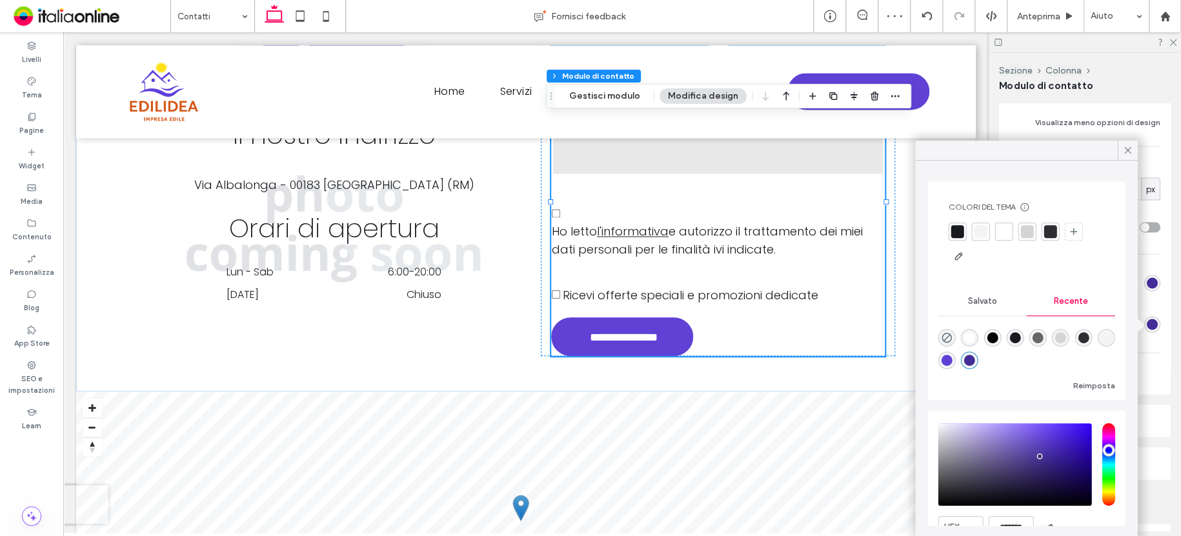
type input "*"
type input "***"
type input "**"
type input "*"
drag, startPoint x: 1122, startPoint y: 149, endPoint x: 1125, endPoint y: 219, distance: 70.4
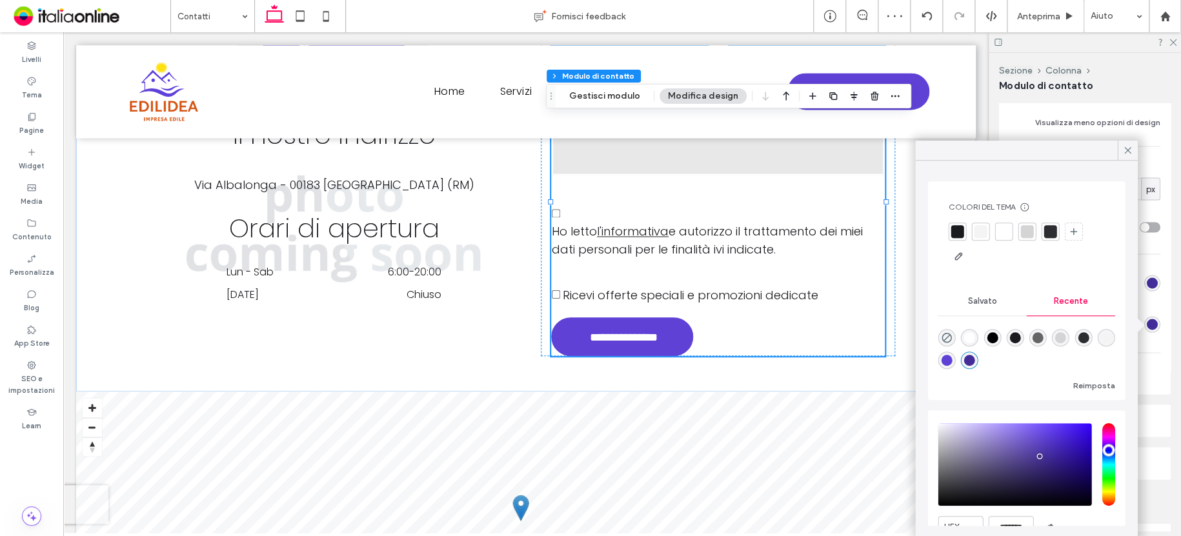
click at [1122, 150] on icon at bounding box center [1127, 151] width 12 height 12
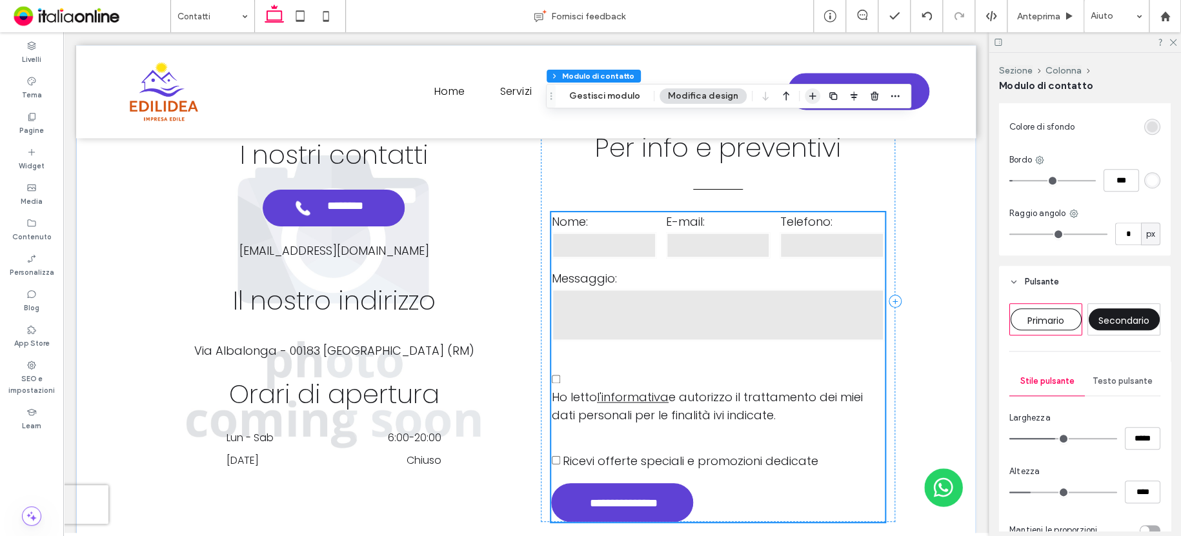
scroll to position [764, 0]
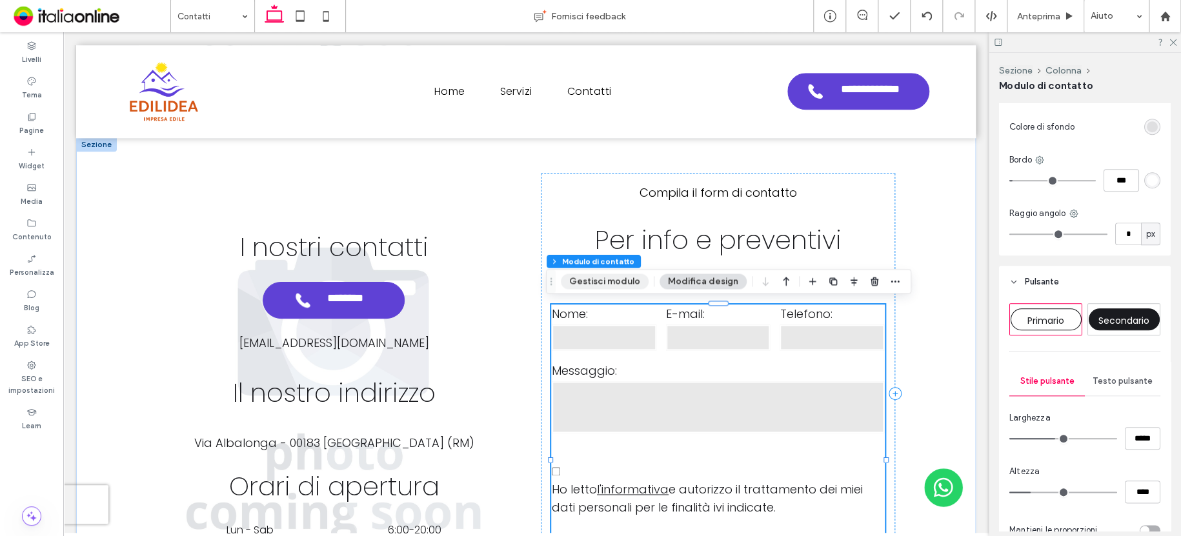
drag, startPoint x: 620, startPoint y: 279, endPoint x: 627, endPoint y: 279, distance: 7.1
click at [620, 279] on button "Gestisci modulo" at bounding box center [605, 281] width 88 height 15
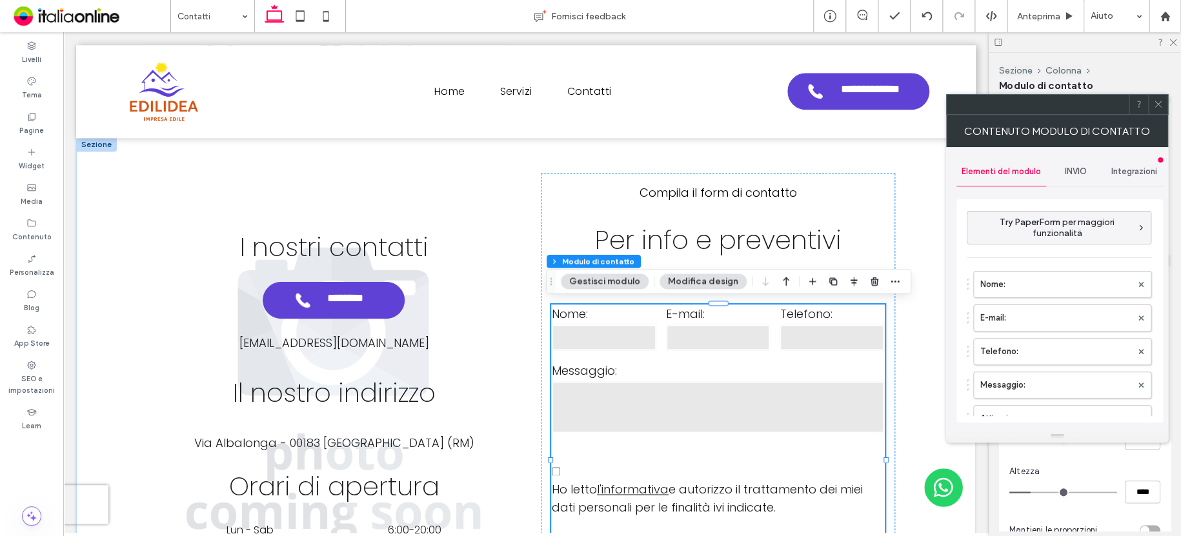
click at [1075, 163] on div "INVIO" at bounding box center [1075, 171] width 59 height 28
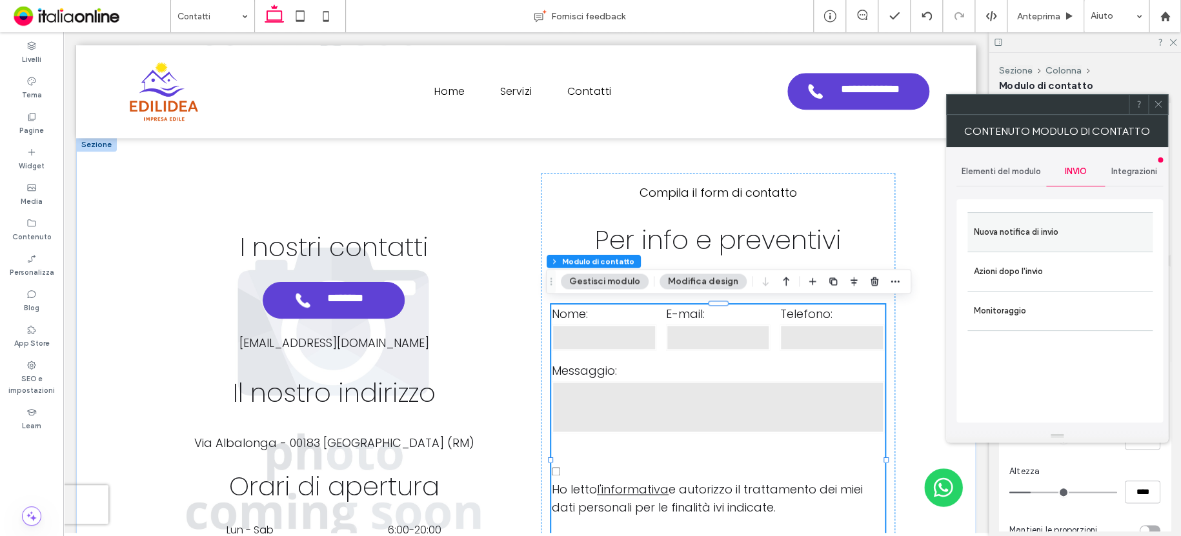
click at [1037, 228] on label "Nuova notifica di invio" at bounding box center [1059, 232] width 172 height 26
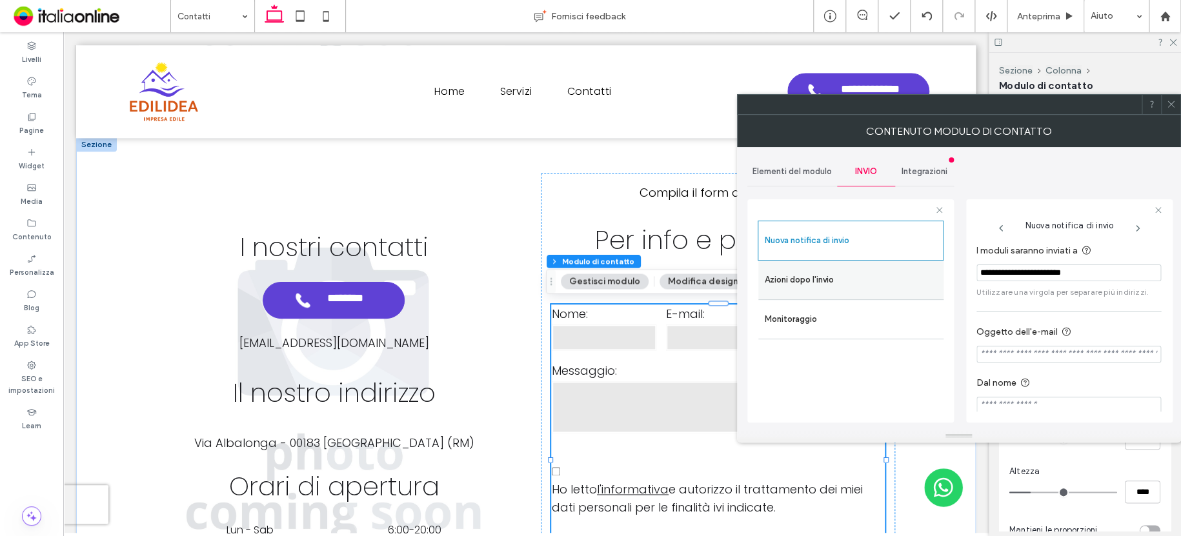
drag, startPoint x: 1113, startPoint y: 270, endPoint x: 910, endPoint y: 279, distance: 203.4
click at [915, 278] on div "**********" at bounding box center [850, 309] width 206 height 240
type input "**********"
click at [1173, 100] on icon at bounding box center [1171, 104] width 10 height 10
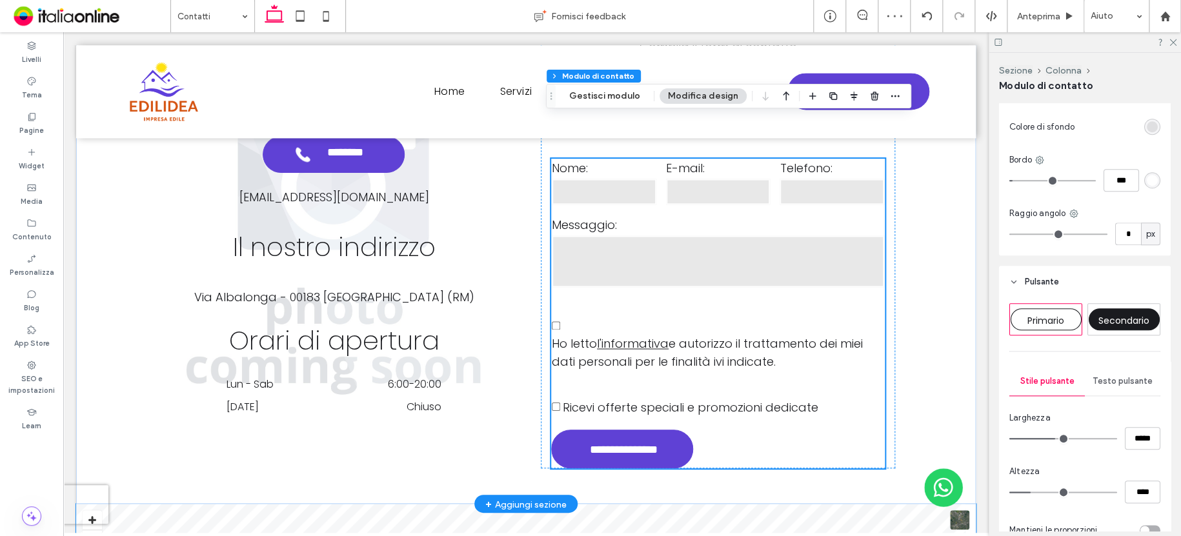
scroll to position [893, 0]
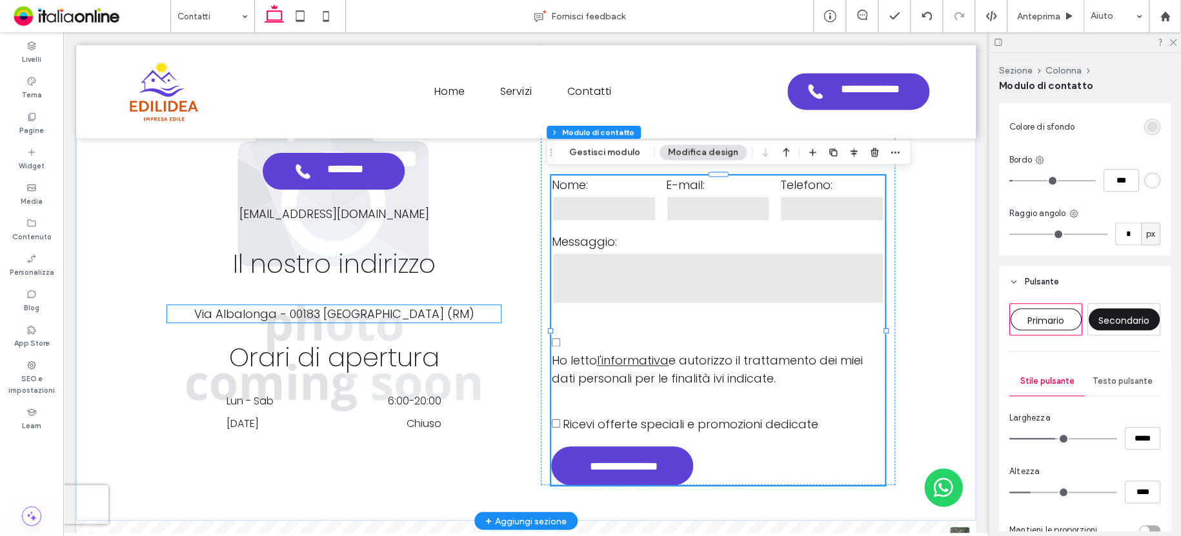
click at [373, 319] on span "Via Albalonga - 00183 Roma (RM)" at bounding box center [334, 314] width 280 height 16
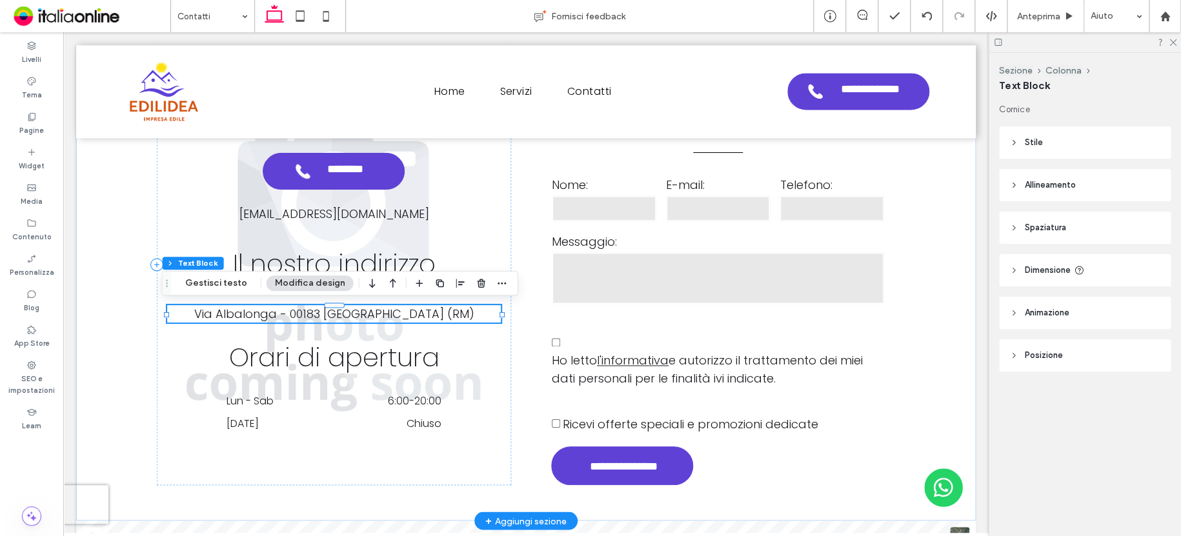
click at [383, 314] on span "Via Albalonga - 00183 Roma (RM)" at bounding box center [334, 314] width 280 height 16
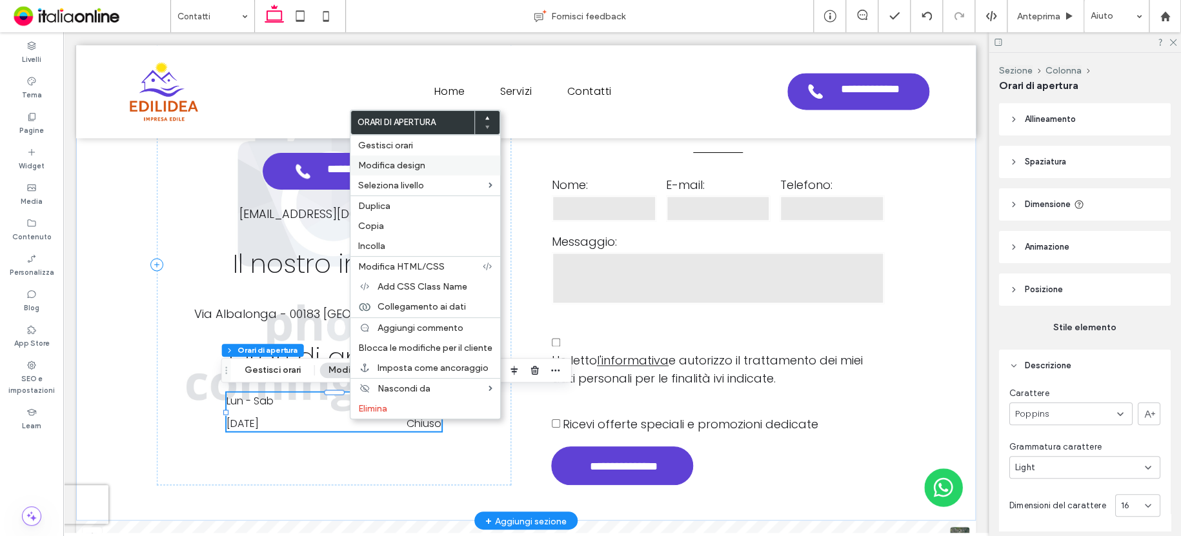
click at [401, 165] on span "Modifica design" at bounding box center [391, 165] width 67 height 11
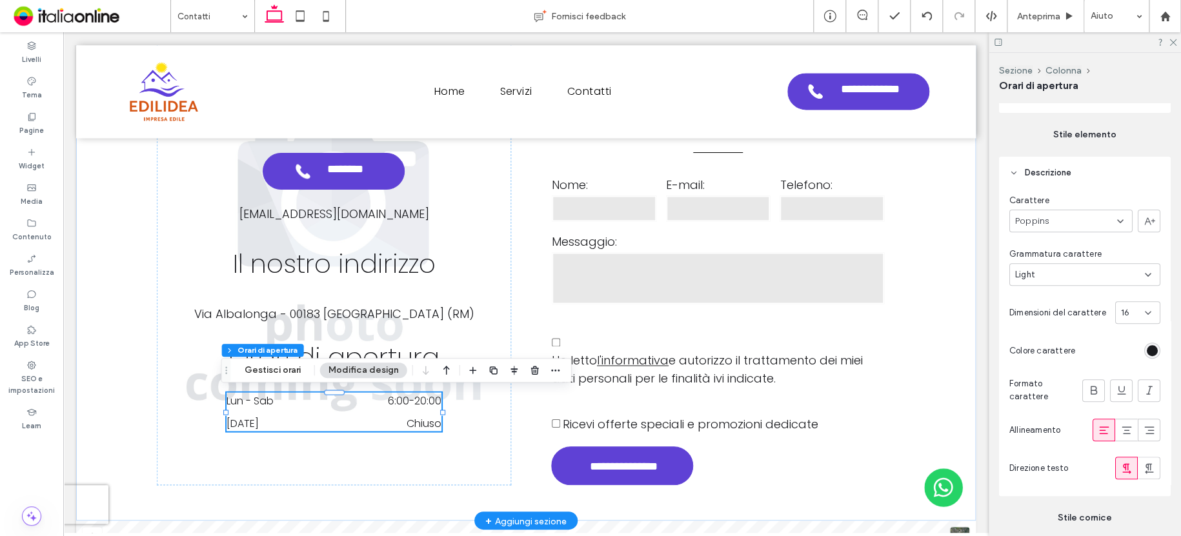
scroll to position [194, 0]
drag, startPoint x: 1123, startPoint y: 303, endPoint x: 1130, endPoint y: 310, distance: 10.0
click at [1126, 306] on div "16" at bounding box center [1137, 312] width 45 height 23
click at [1125, 426] on div "18" at bounding box center [1130, 429] width 44 height 23
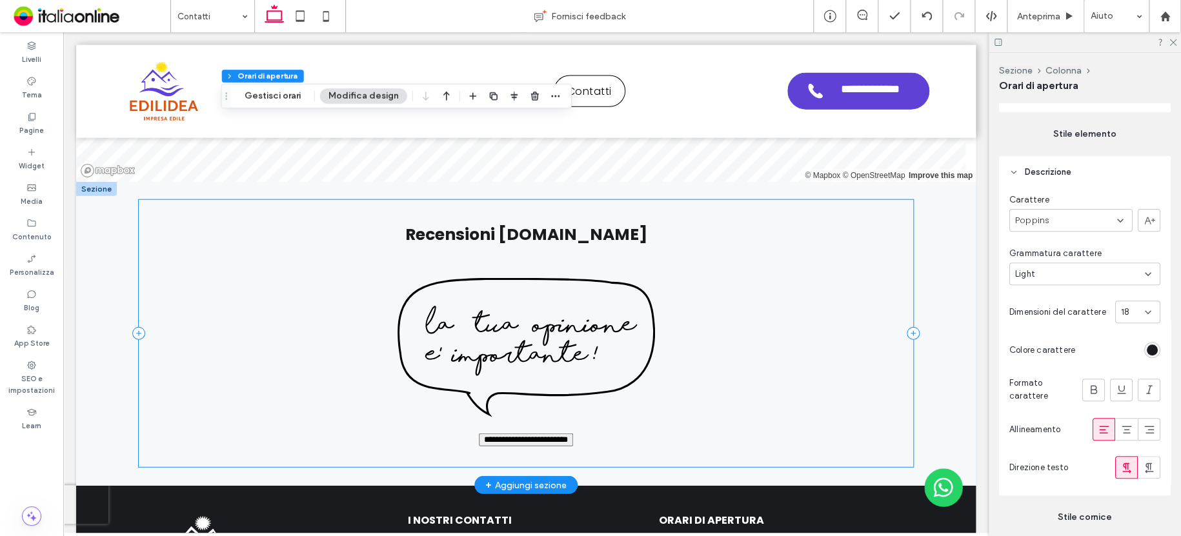
scroll to position [1474, 0]
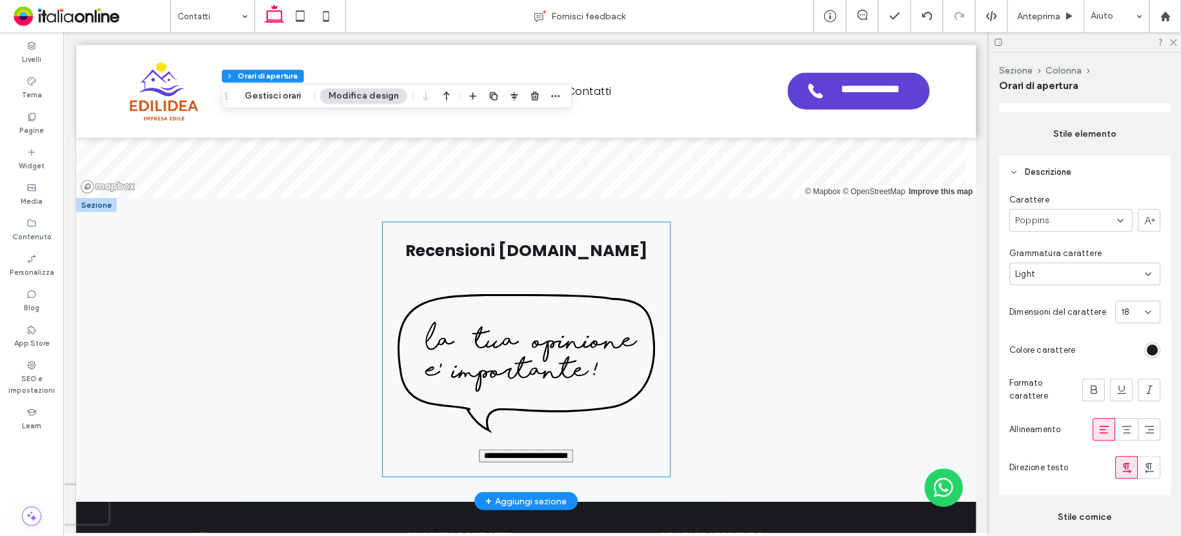
click at [520, 286] on div "**********" at bounding box center [526, 379] width 281 height 192
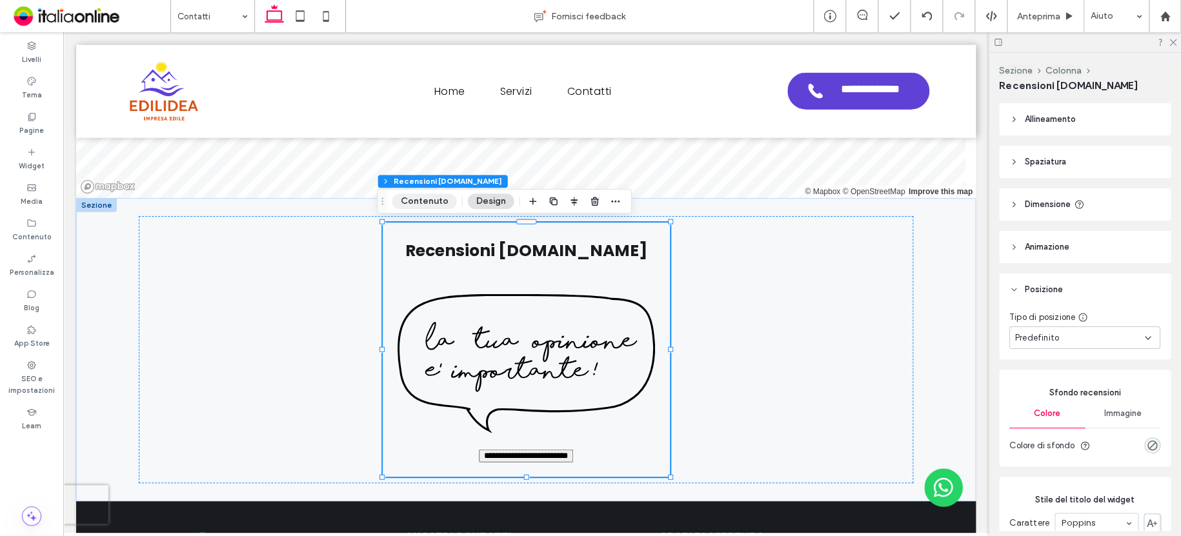
drag, startPoint x: 430, startPoint y: 204, endPoint x: 443, endPoint y: 203, distance: 12.9
click at [430, 204] on button "Contenuto" at bounding box center [424, 201] width 65 height 15
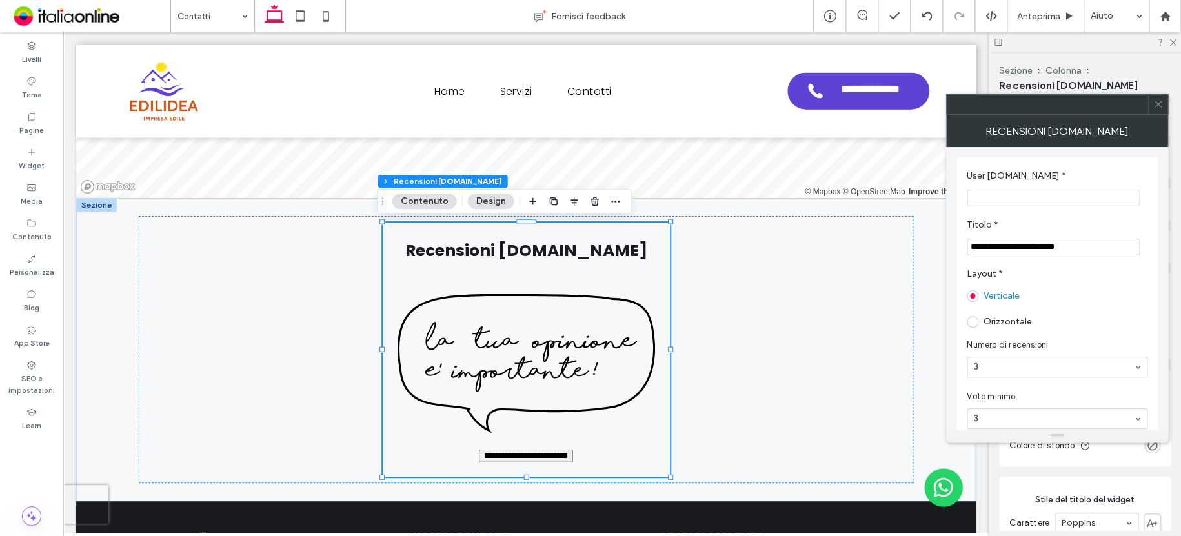
click at [1041, 193] on input "User PG.it *" at bounding box center [1052, 198] width 173 height 17
paste input "**********"
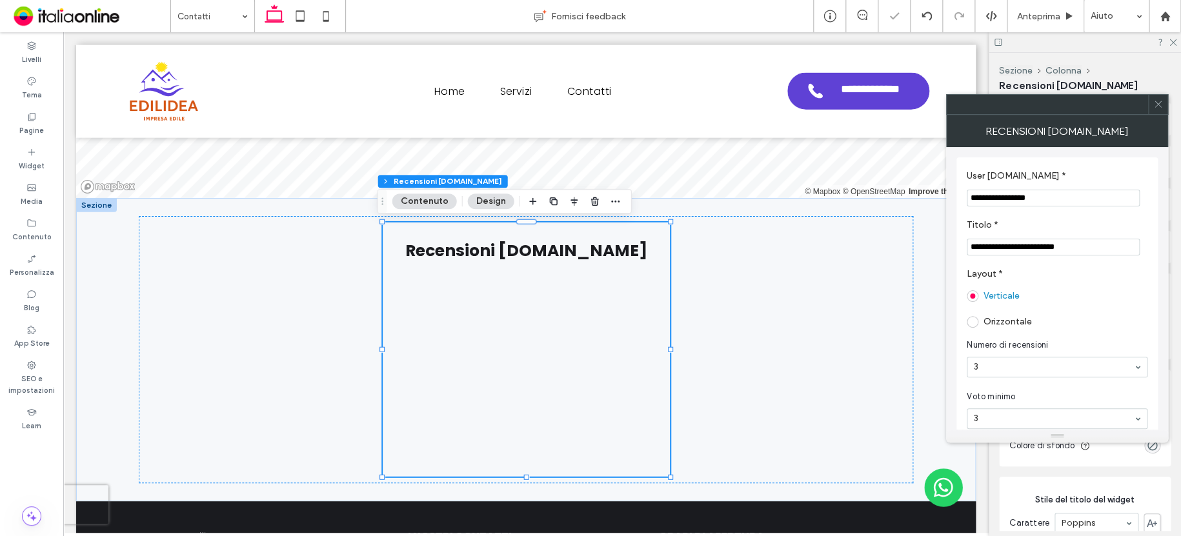
type input "**********"
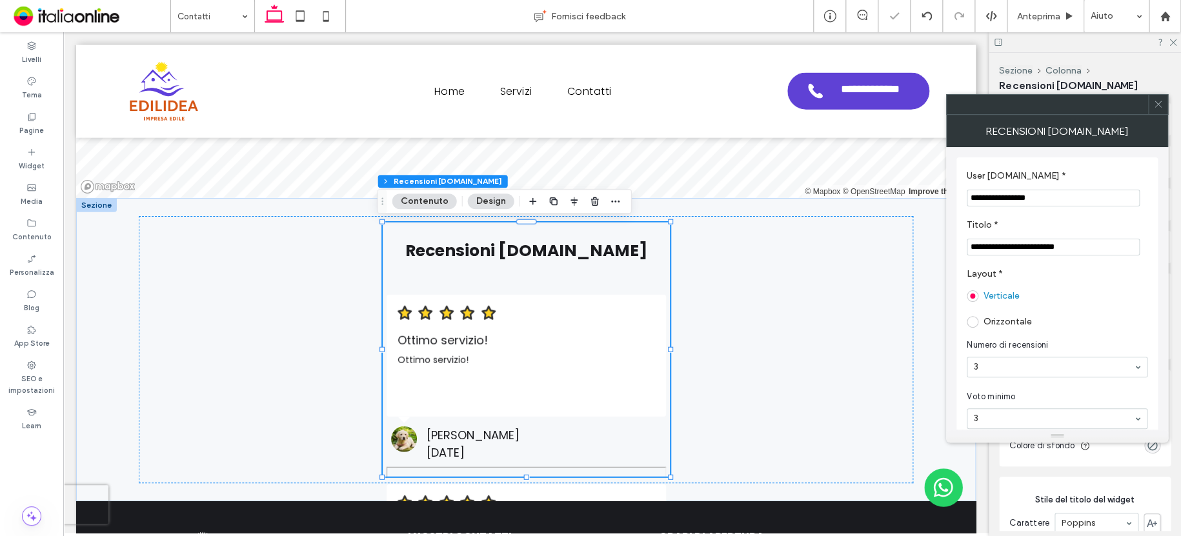
click at [1159, 103] on icon at bounding box center [1158, 104] width 10 height 10
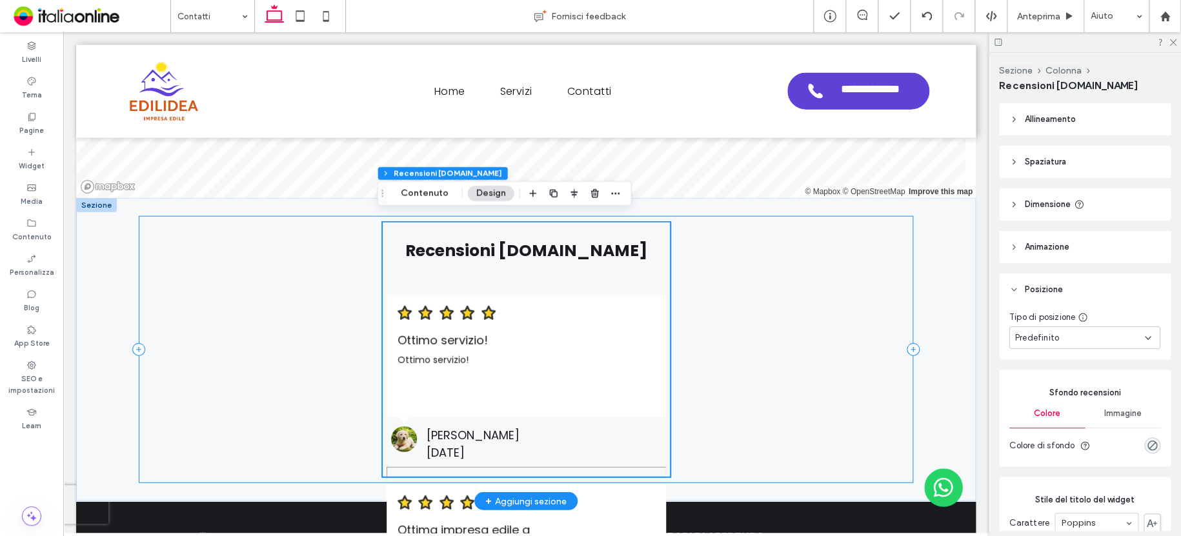
scroll to position [1539, 0]
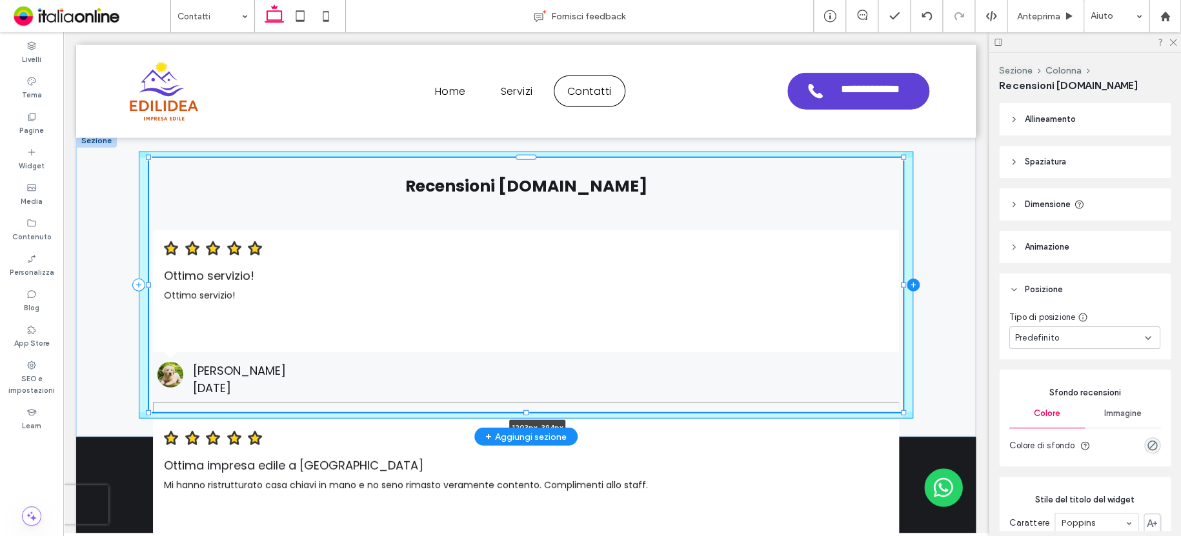
drag, startPoint x: 666, startPoint y: 285, endPoint x: 910, endPoint y: 288, distance: 244.5
click at [910, 288] on div "Recensioni PagineGialle.it Ottimo servizio! Ottimo servizio! Claudio B." at bounding box center [526, 285] width 774 height 303
type input "****"
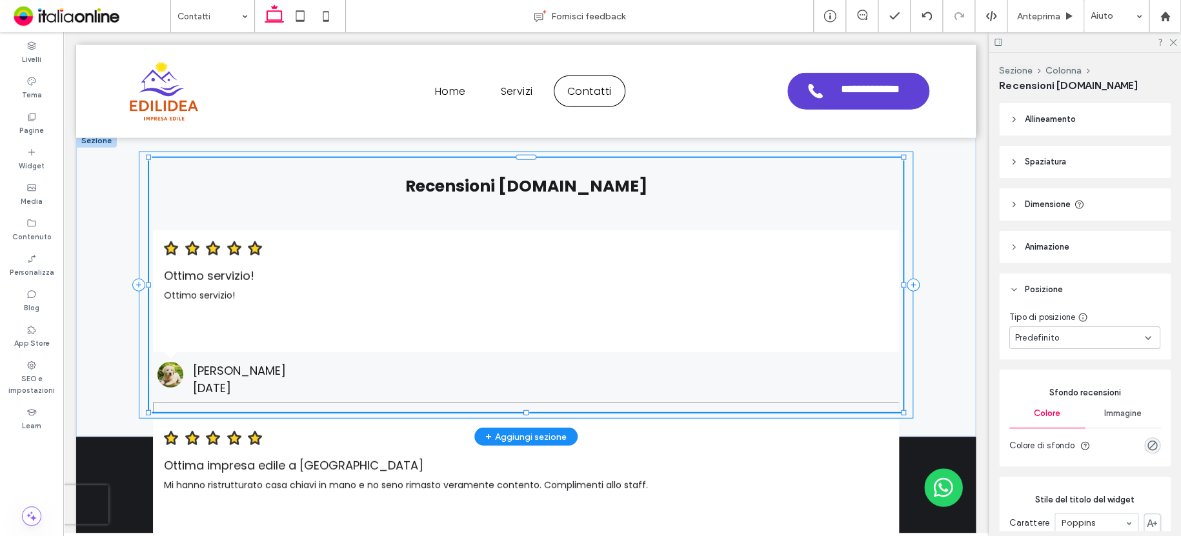
type input "****"
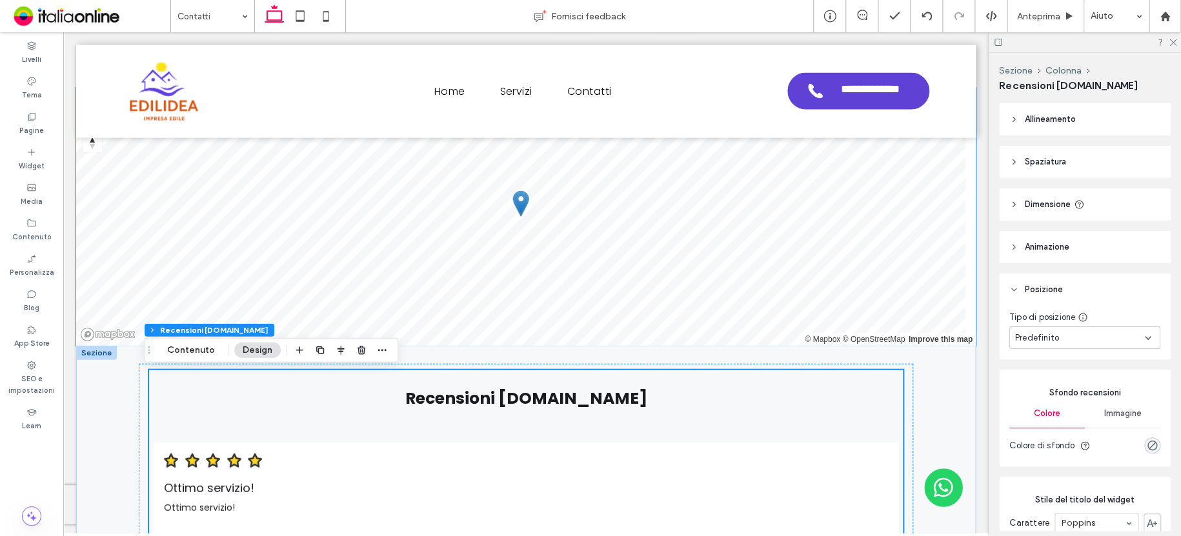
scroll to position [1326, 0]
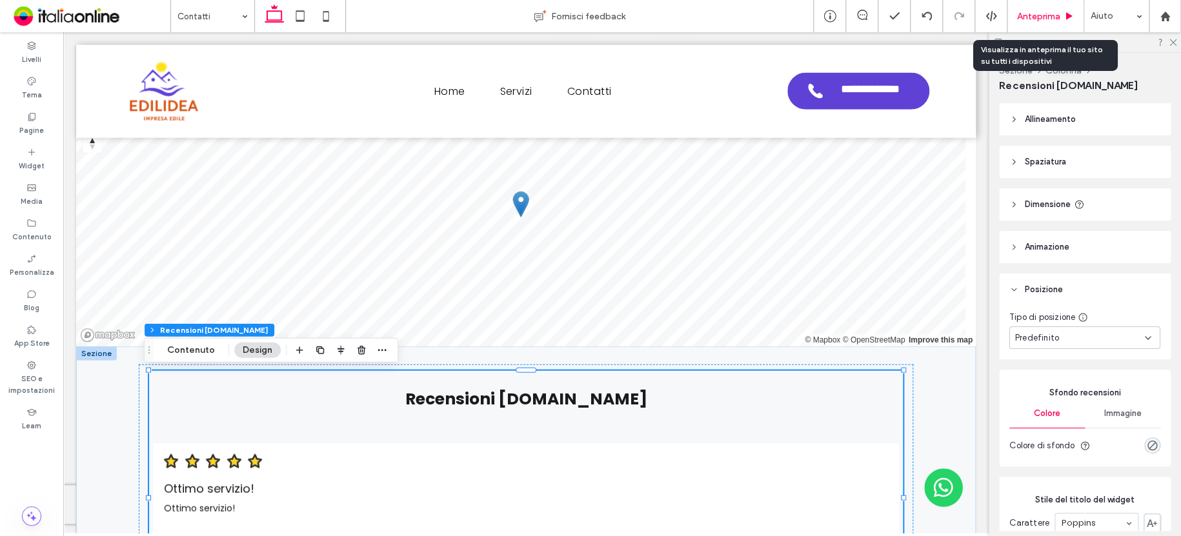
click at [1035, 14] on span "Anteprima" at bounding box center [1038, 16] width 43 height 11
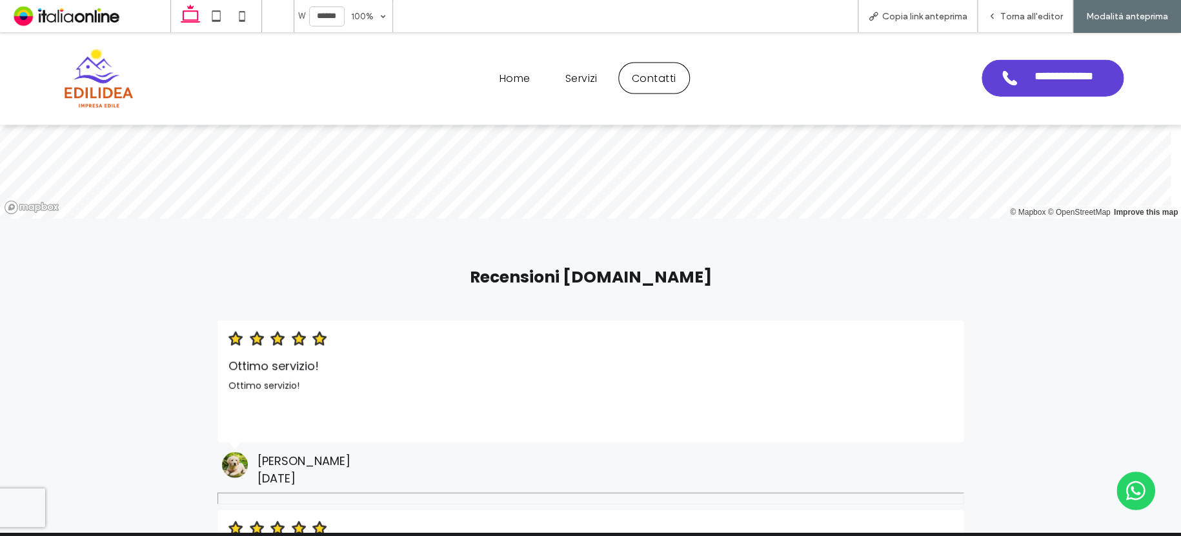
scroll to position [1462, 0]
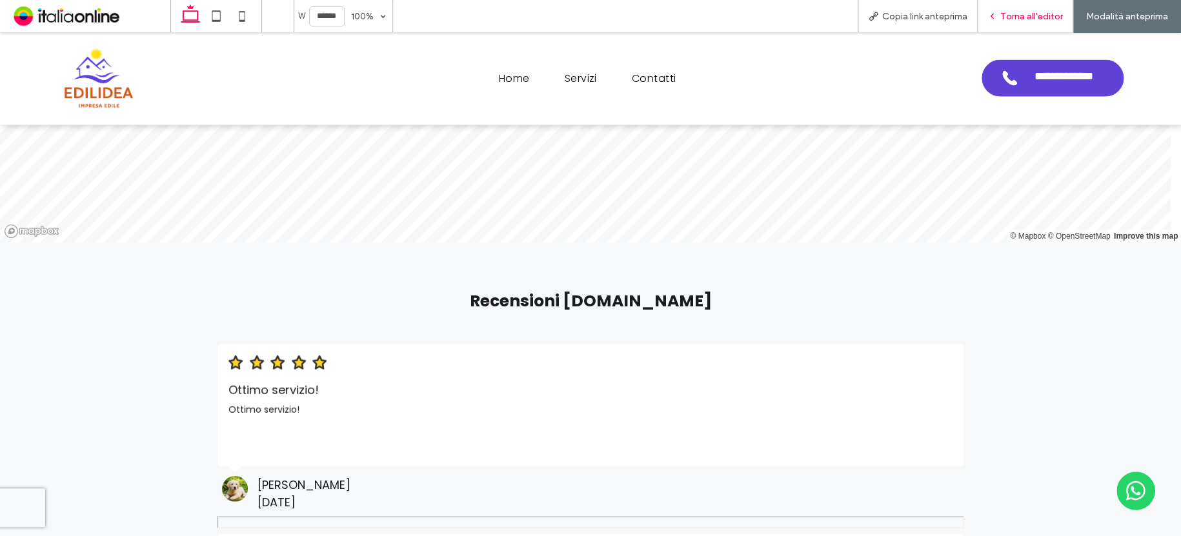
click at [1032, 11] on span "Torna all'editor" at bounding box center [1031, 16] width 63 height 11
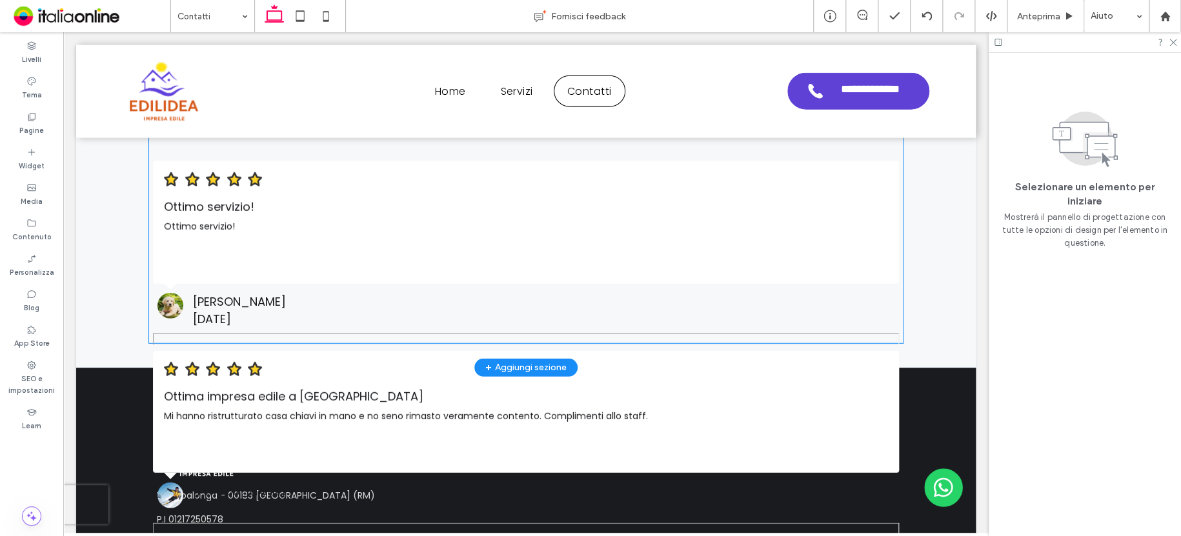
scroll to position [1516, 0]
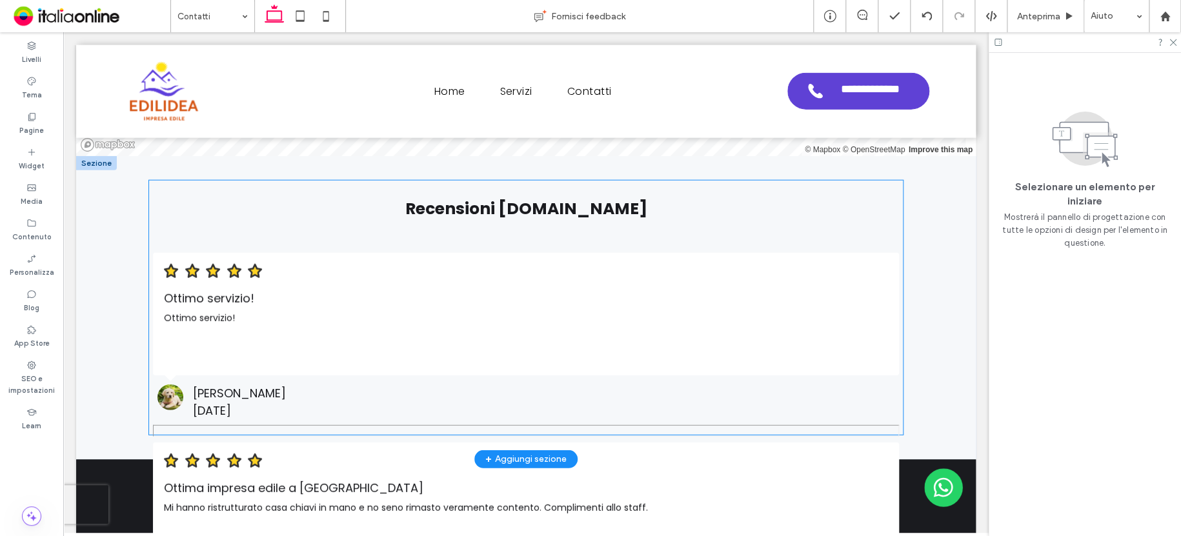
drag, startPoint x: 845, startPoint y: 347, endPoint x: 895, endPoint y: 386, distance: 63.4
click at [845, 347] on div "Ottimo servizio!" at bounding box center [526, 338] width 724 height 52
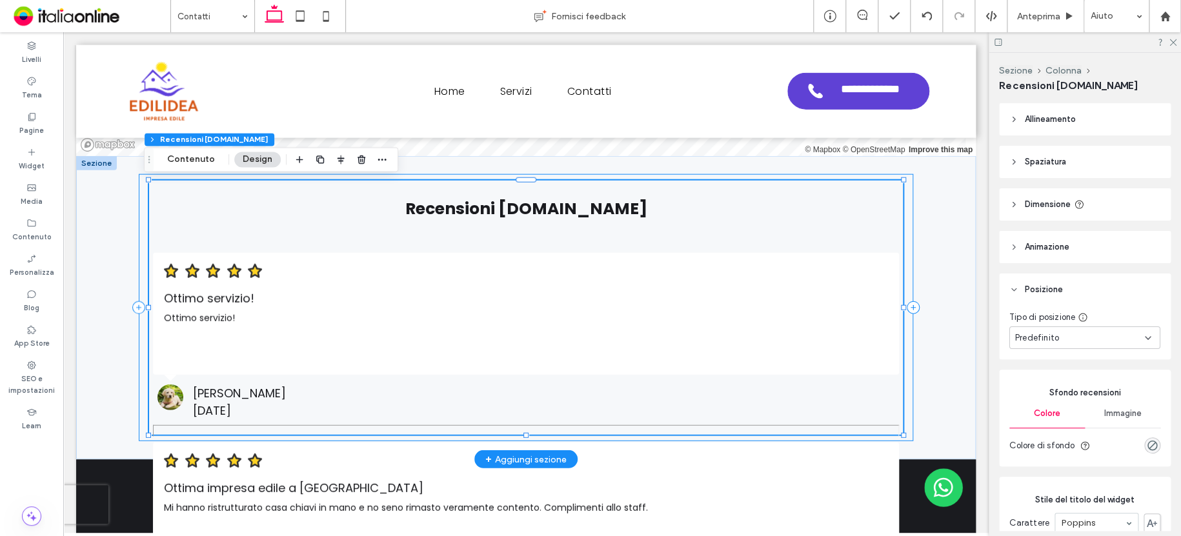
click at [902, 432] on div at bounding box center [902, 308] width 1 height 254
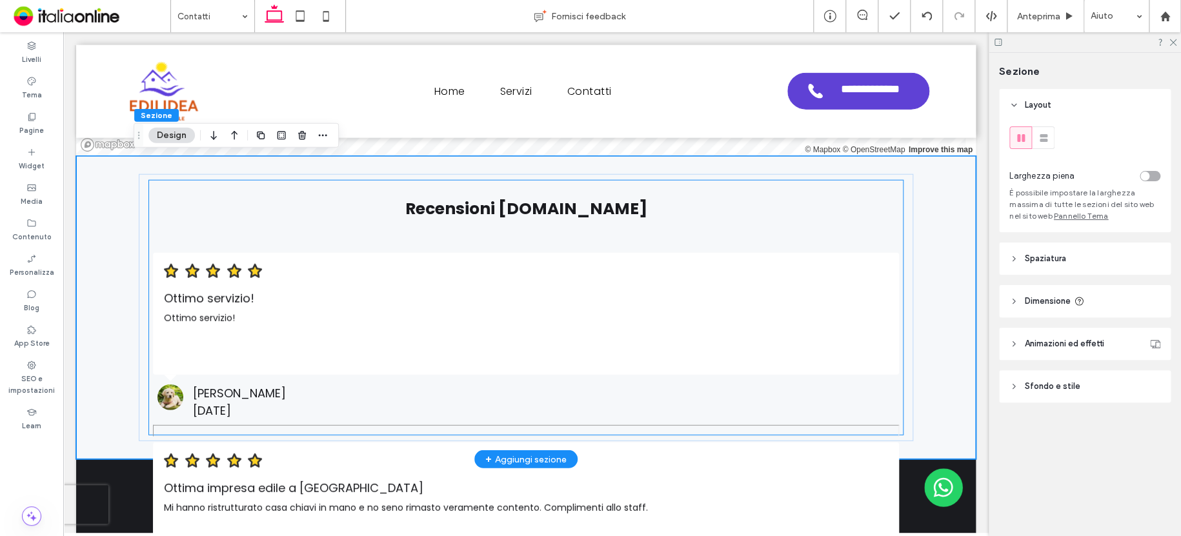
click at [844, 297] on div "Ottimo servizio!" at bounding box center [526, 298] width 724 height 17
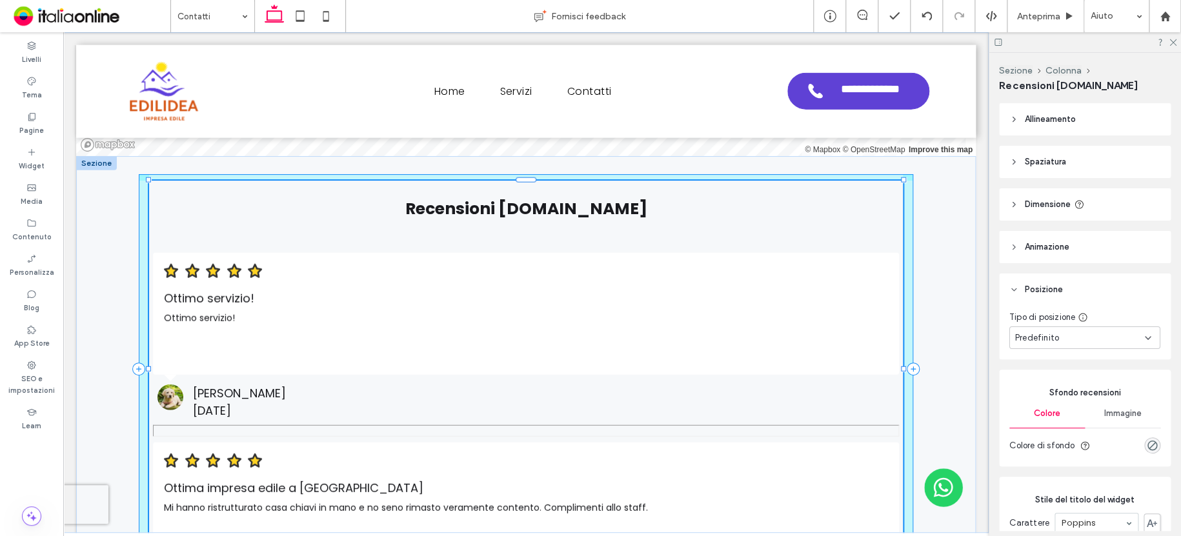
drag, startPoint x: 899, startPoint y: 433, endPoint x: 914, endPoint y: 475, distance: 45.1
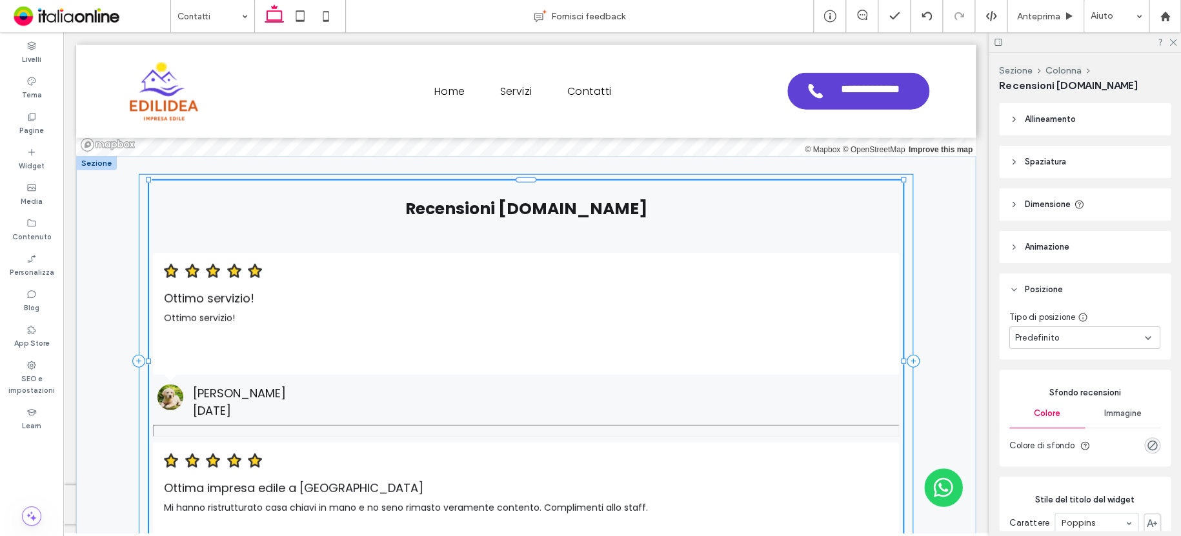
type input "***"
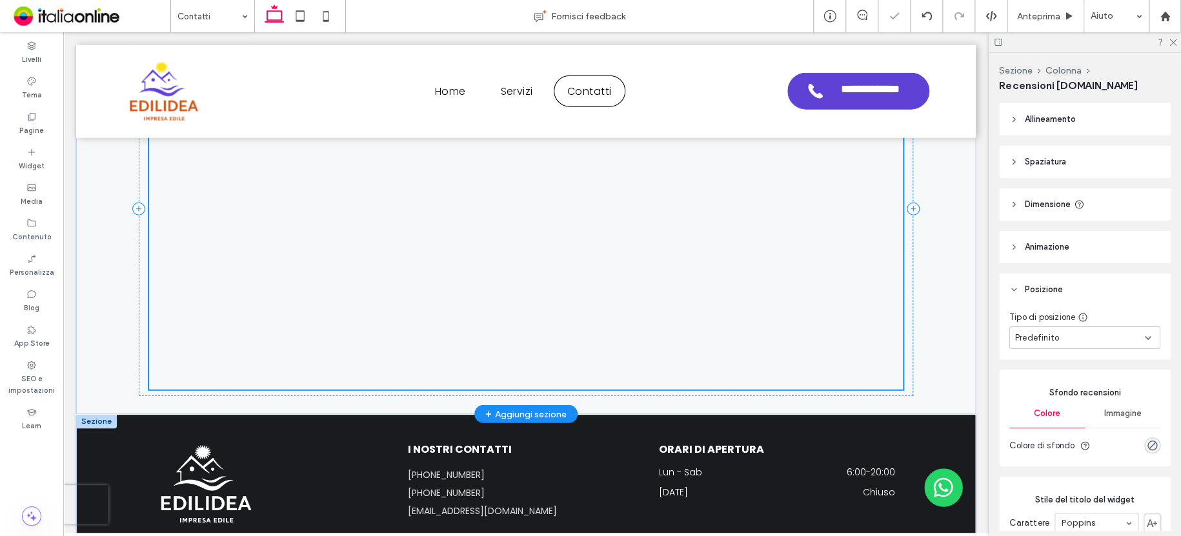
scroll to position [1775, 0]
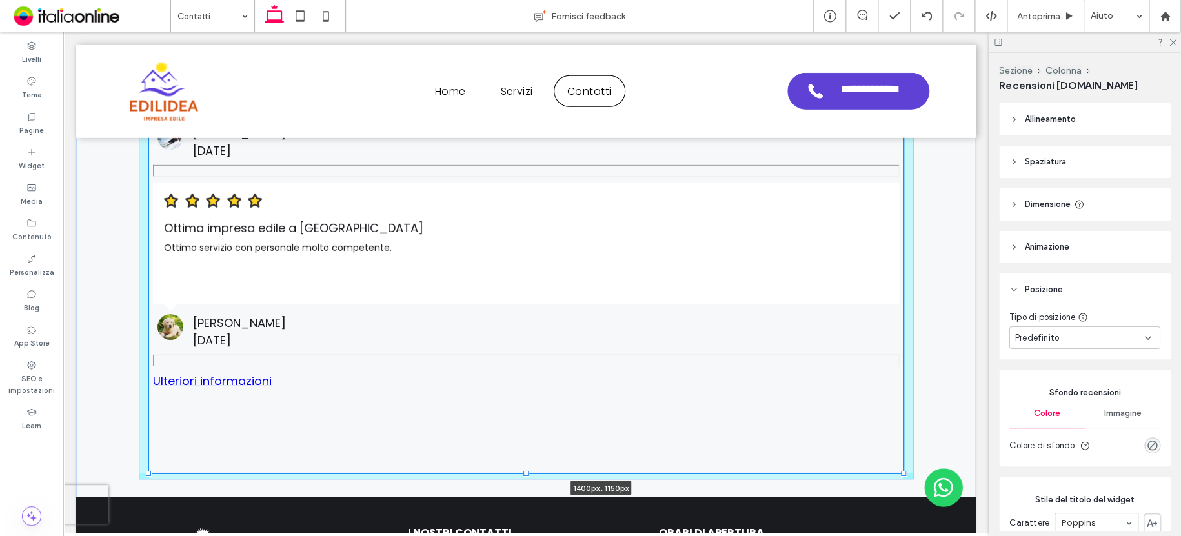
drag, startPoint x: 898, startPoint y: 282, endPoint x: 973, endPoint y: 472, distance: 204.5
type input "****"
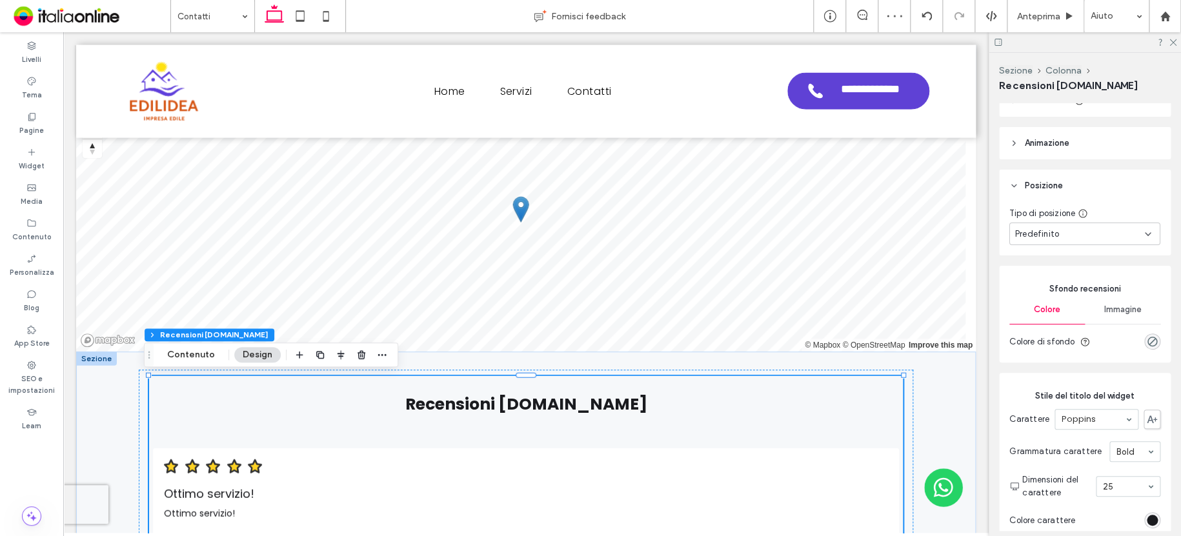
scroll to position [194, 0]
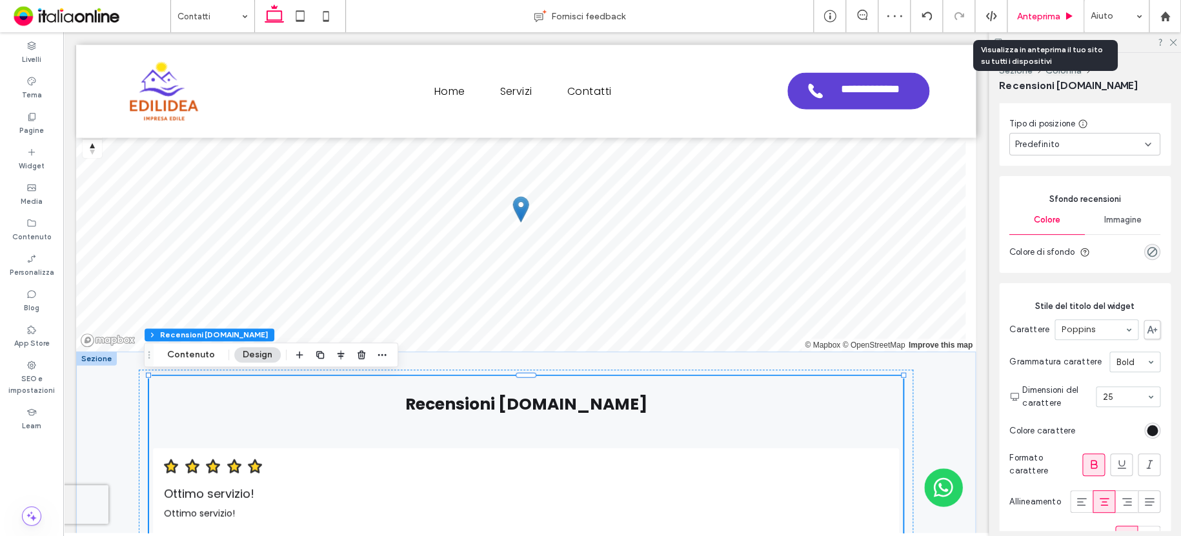
click at [1051, 15] on span "Anteprima" at bounding box center [1038, 16] width 43 height 11
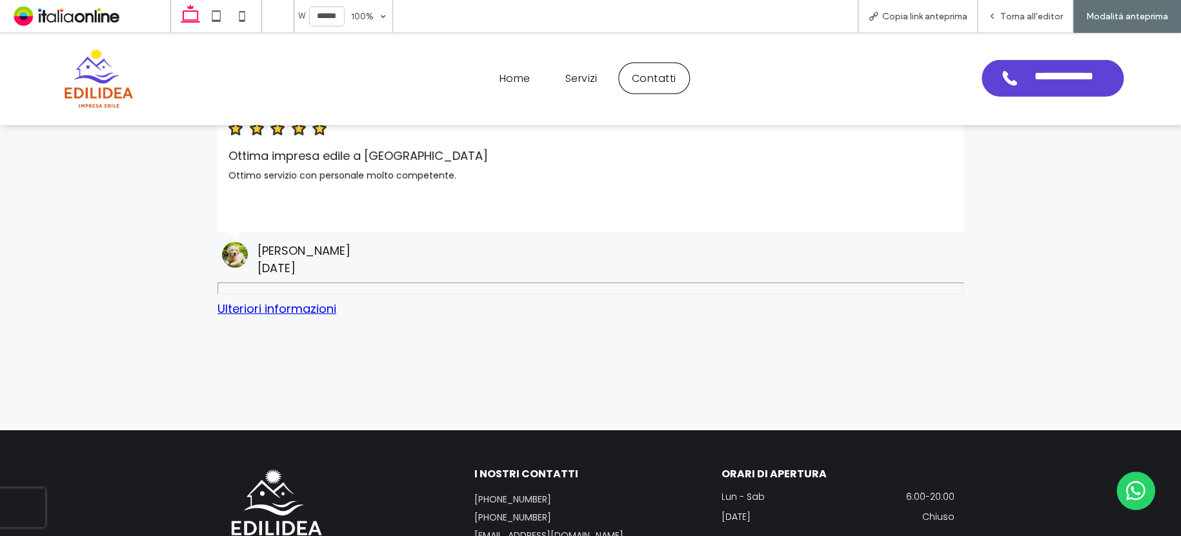
scroll to position [2015, 0]
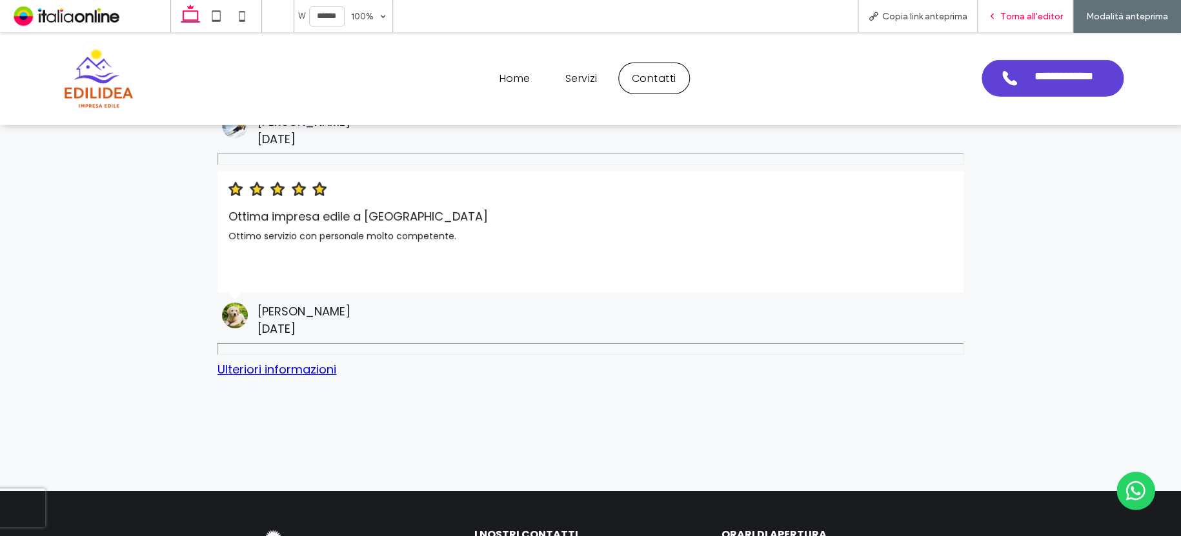
click at [1030, 12] on span "Torna all'editor" at bounding box center [1031, 16] width 63 height 11
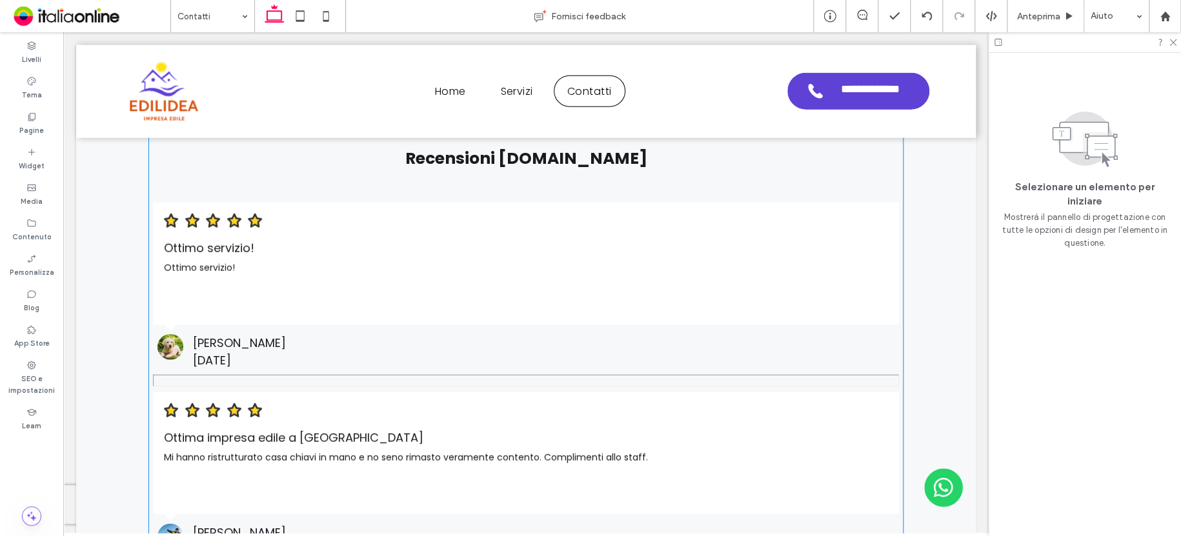
scroll to position [1488, 0]
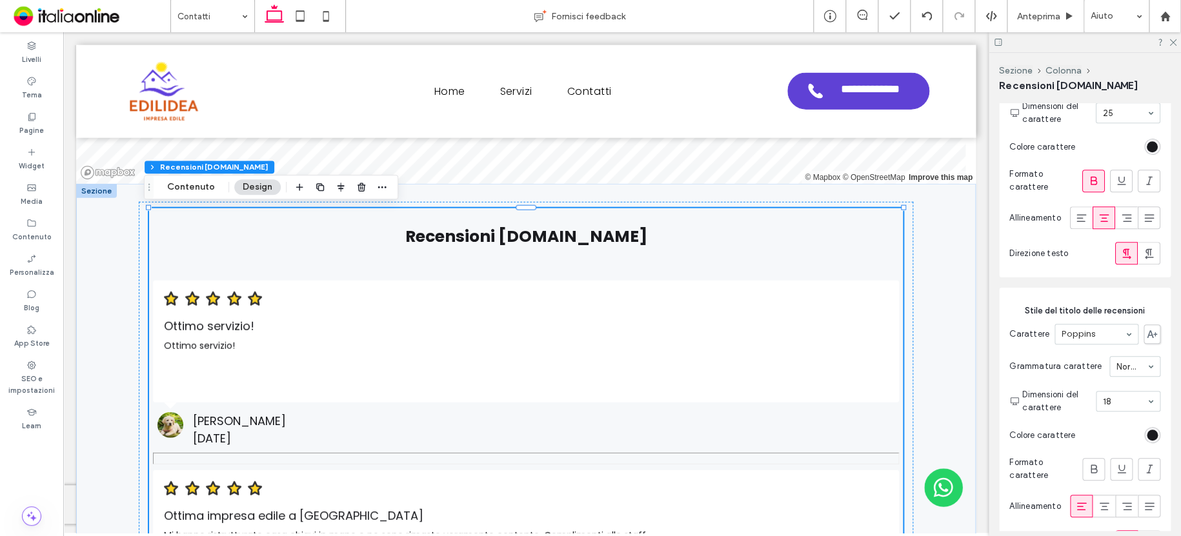
scroll to position [459, 0]
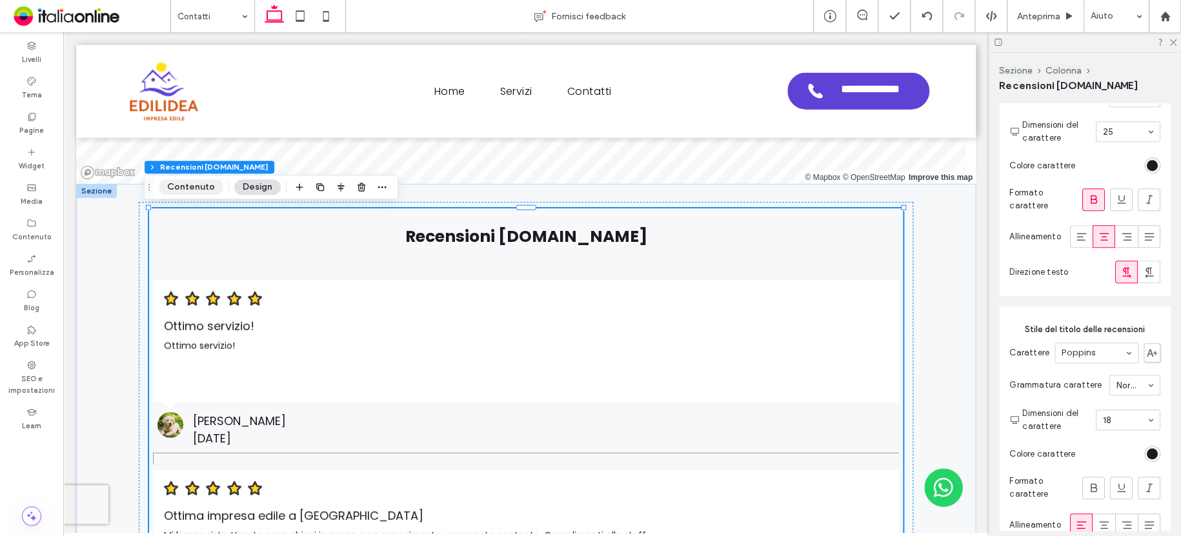
click at [174, 185] on button "Contenuto" at bounding box center [191, 186] width 65 height 15
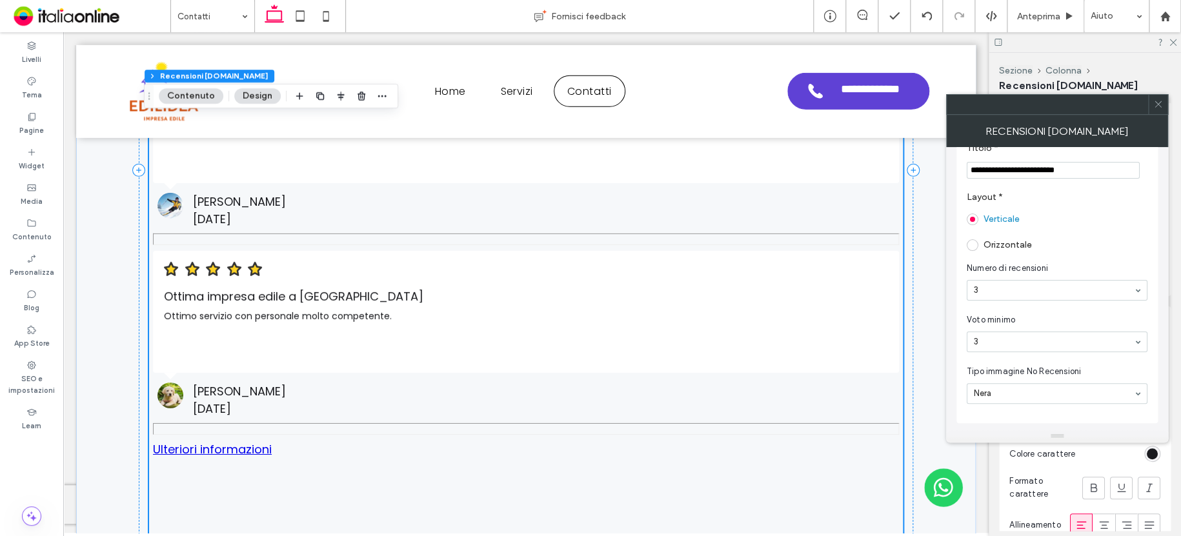
scroll to position [1875, 0]
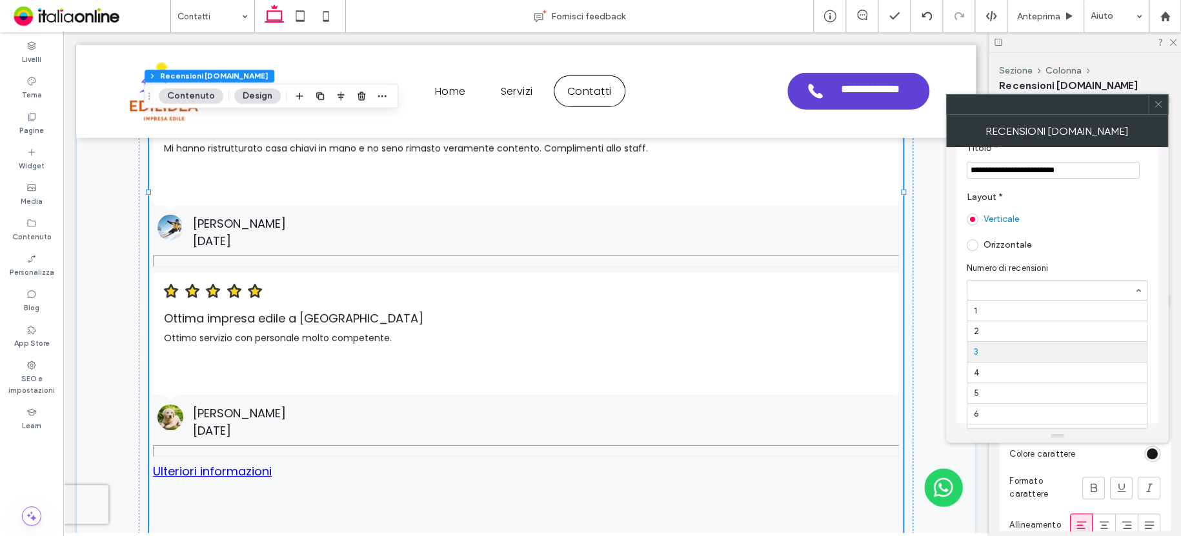
drag, startPoint x: 1084, startPoint y: 290, endPoint x: 1077, endPoint y: 298, distance: 11.0
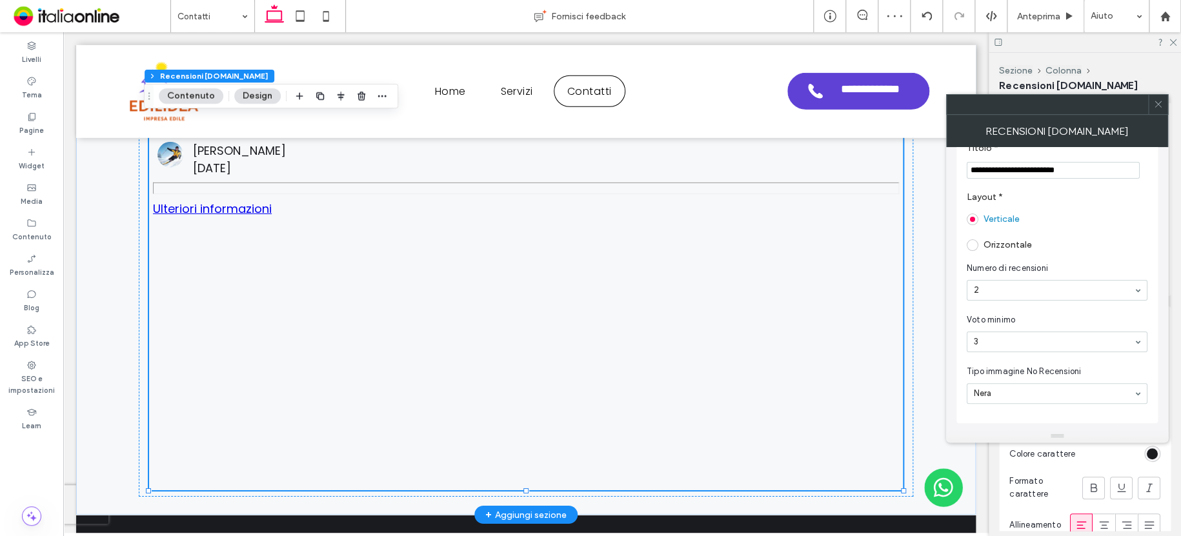
scroll to position [2069, 0]
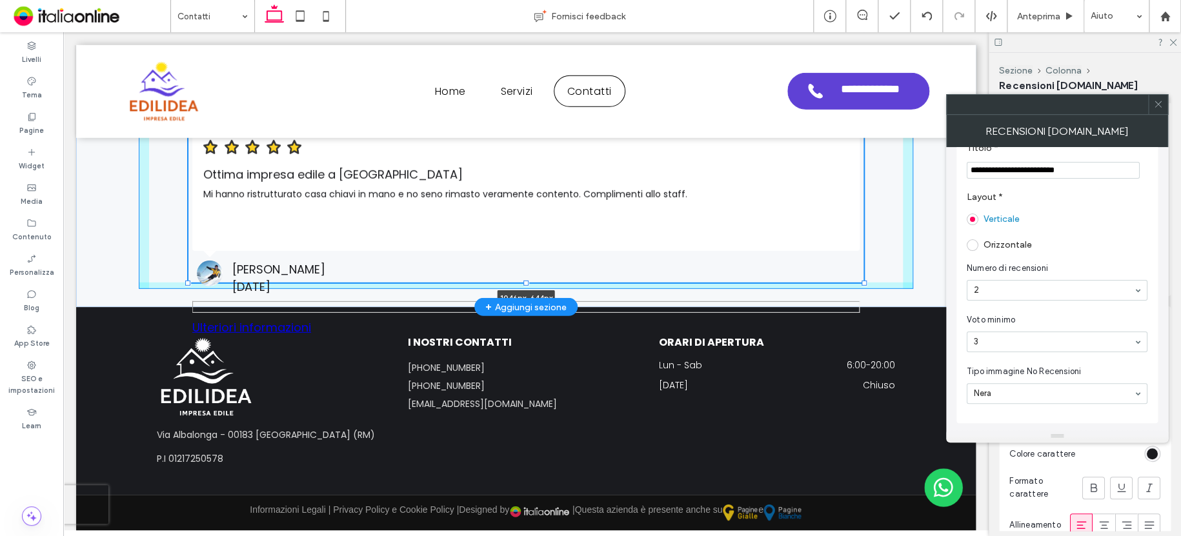
drag, startPoint x: 899, startPoint y: 369, endPoint x: 821, endPoint y: 349, distance: 80.6
click at [859, 208] on div "Recensioni PagineGialle.it Ottimo servizio! Ottimo servizio! Claudio B." at bounding box center [526, 75] width 774 height 464
type input "****"
type input "***"
type input "****"
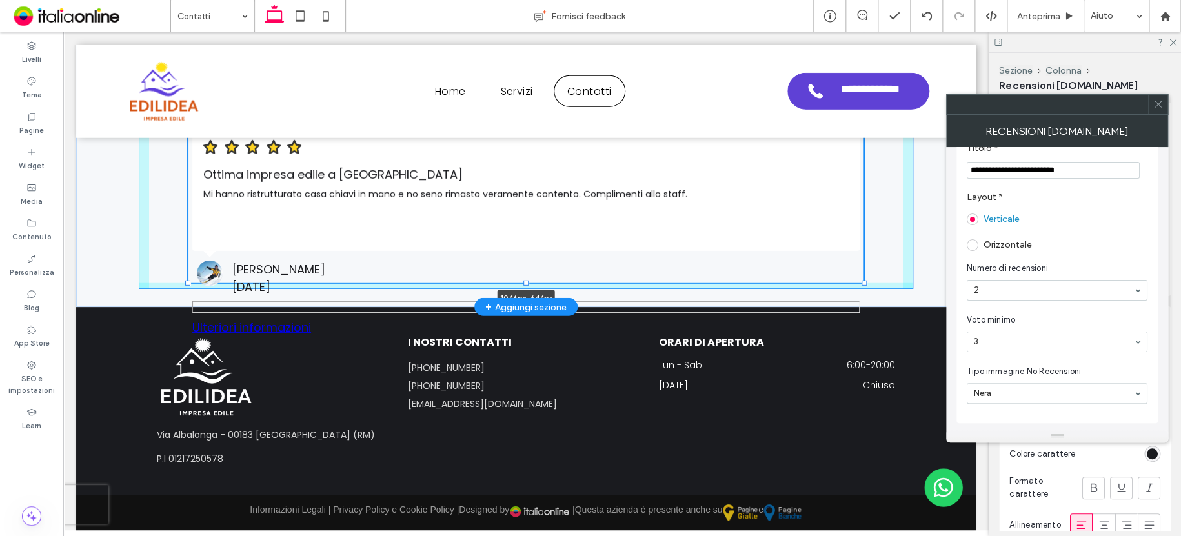
type input "***"
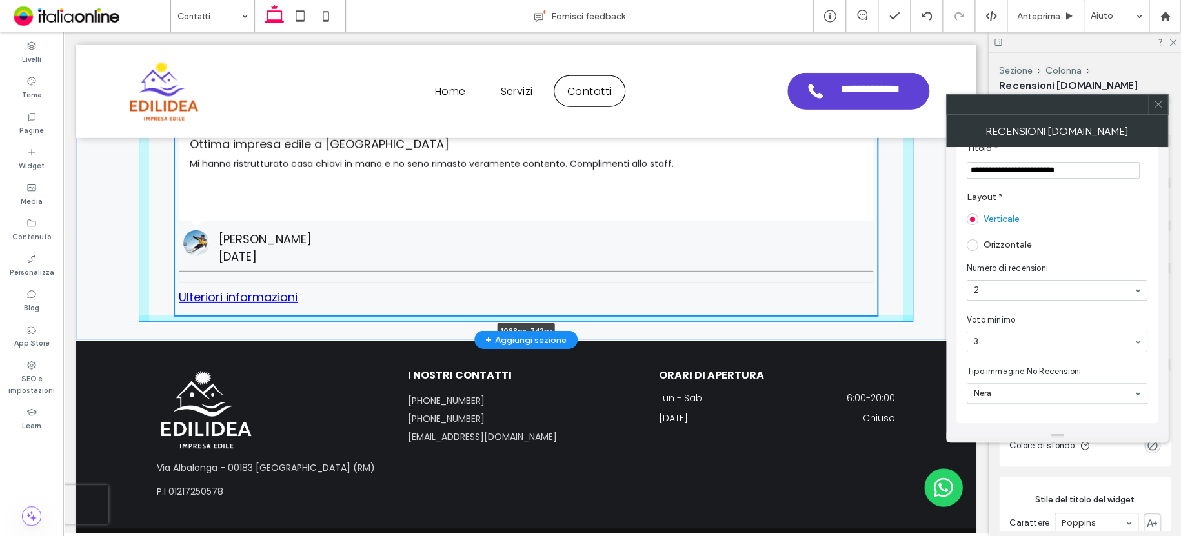
scroll to position [1863, 0]
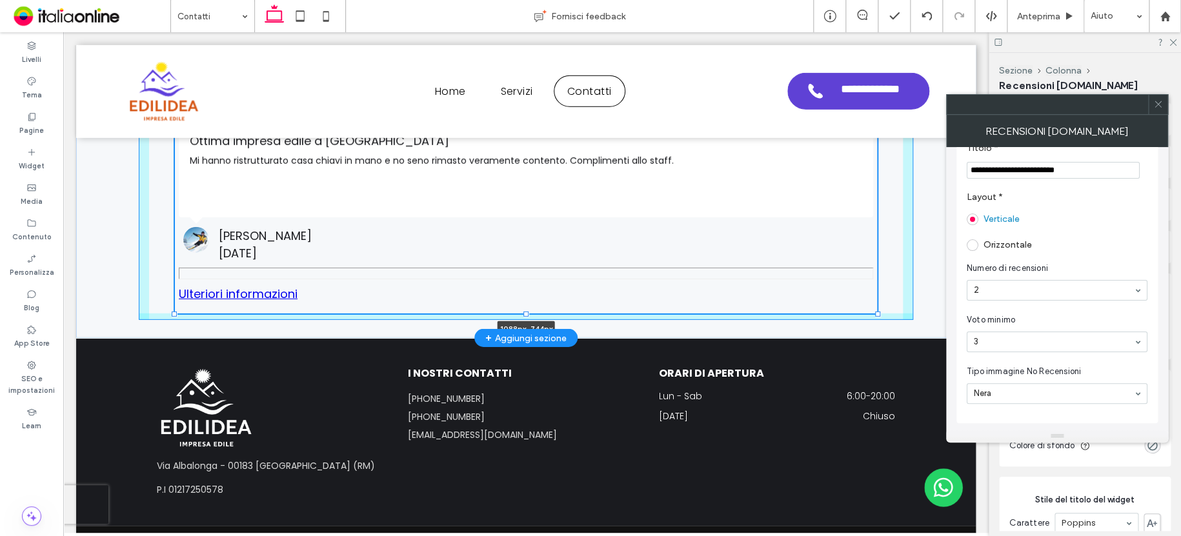
drag, startPoint x: 859, startPoint y: 283, endPoint x: 929, endPoint y: 292, distance: 70.3
click at [875, 314] on div at bounding box center [877, 314] width 5 height 5
type input "****"
type input "***"
type input "****"
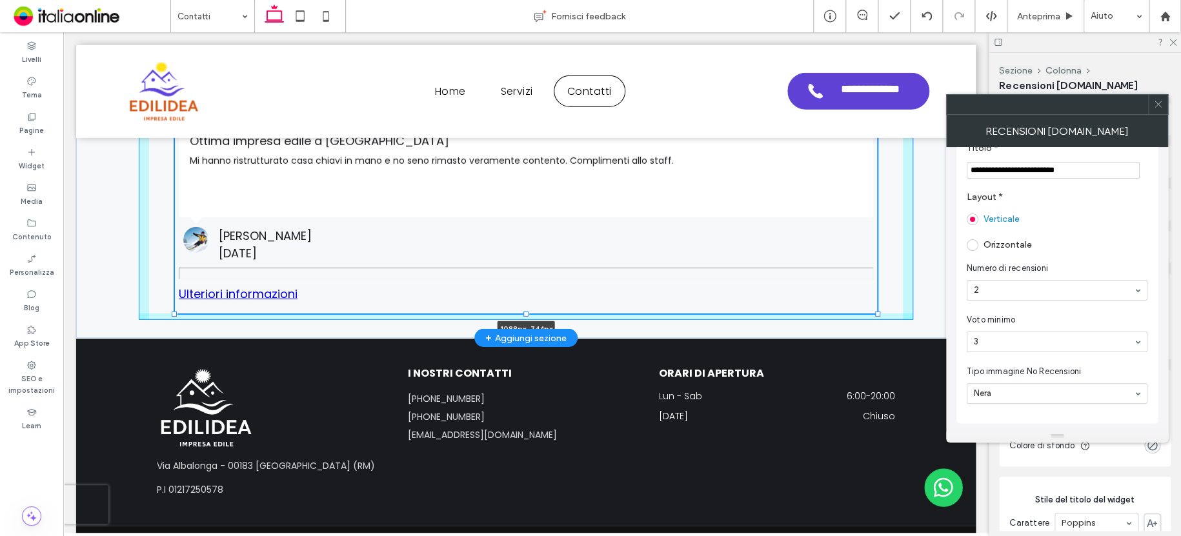
type input "***"
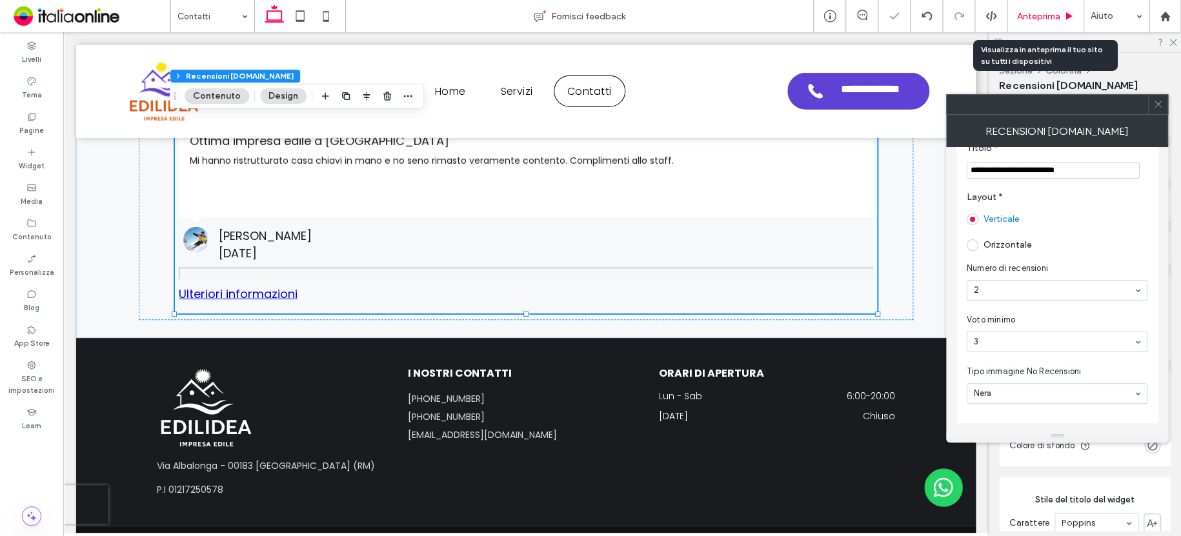
click at [1027, 16] on span "Anteprima" at bounding box center [1038, 16] width 43 height 11
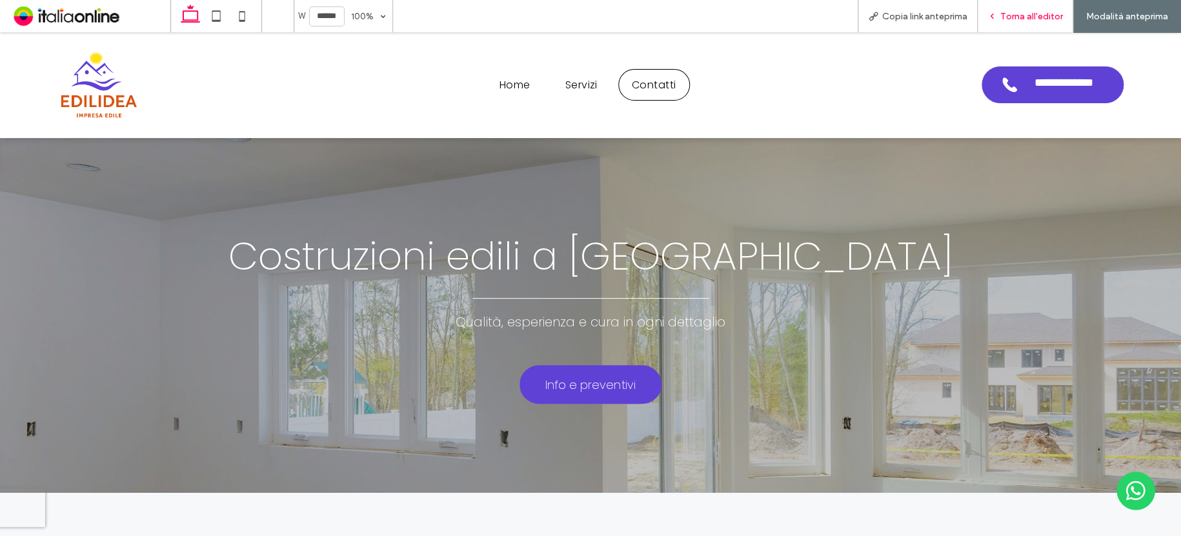
click at [1033, 15] on span "Torna all'editor" at bounding box center [1031, 16] width 63 height 11
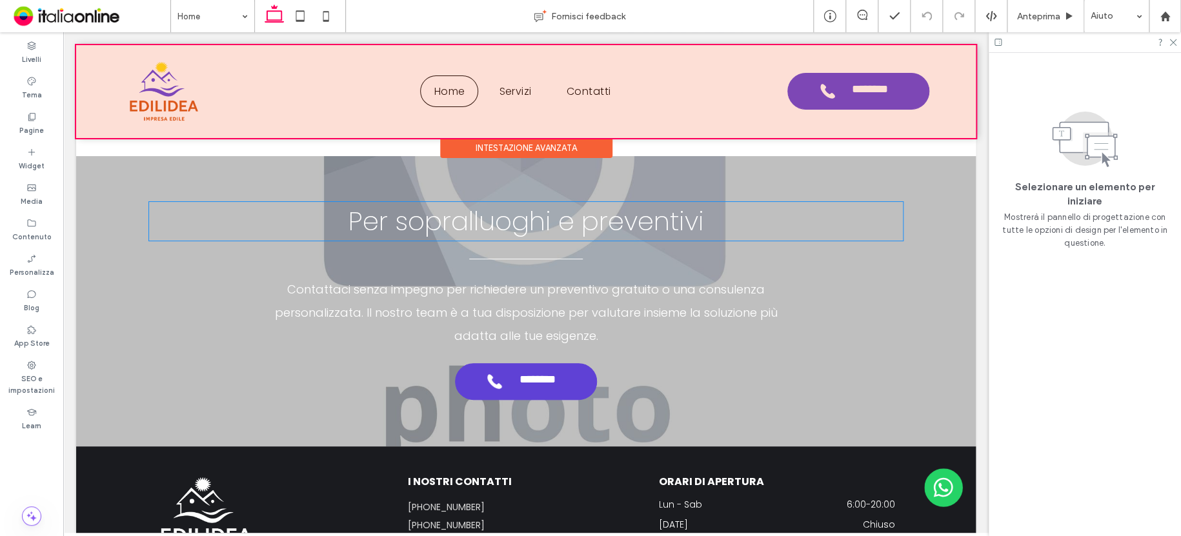
scroll to position [2428, 0]
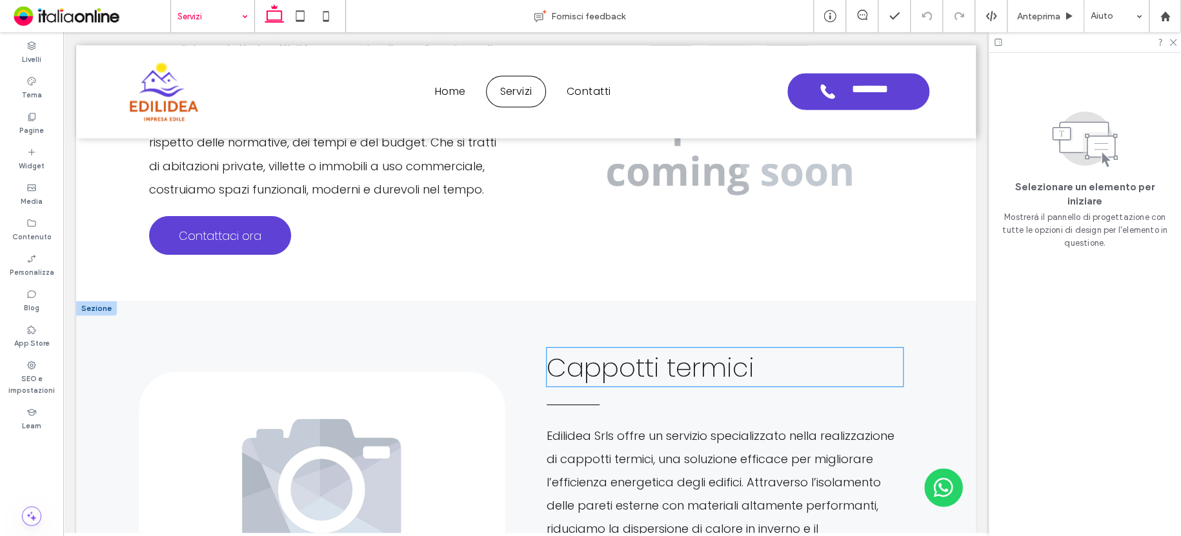
scroll to position [1341, 0]
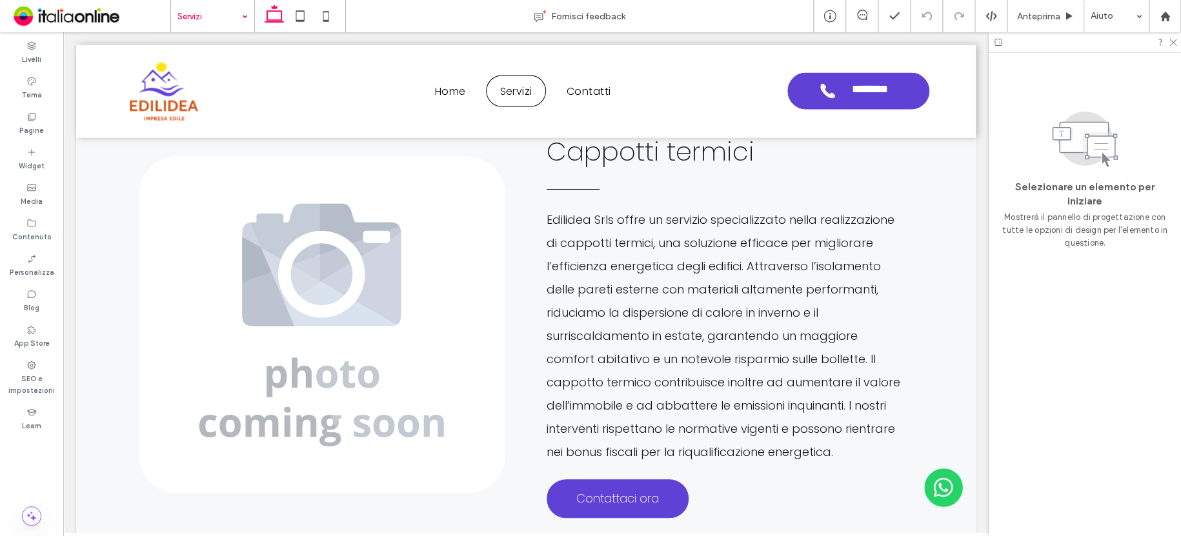
click at [197, 17] on input at bounding box center [209, 16] width 64 height 32
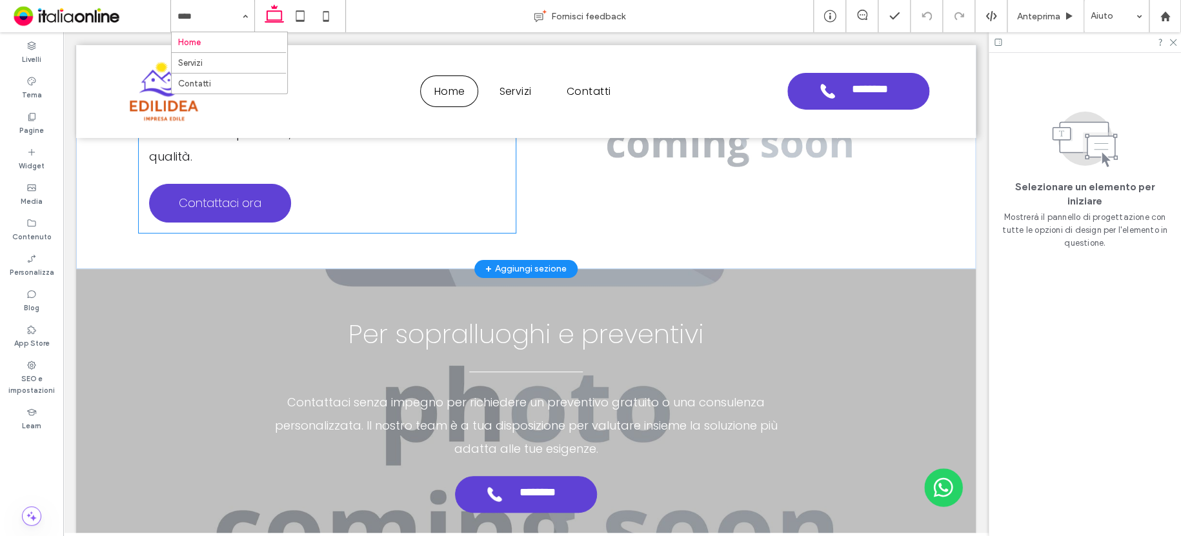
scroll to position [2493, 0]
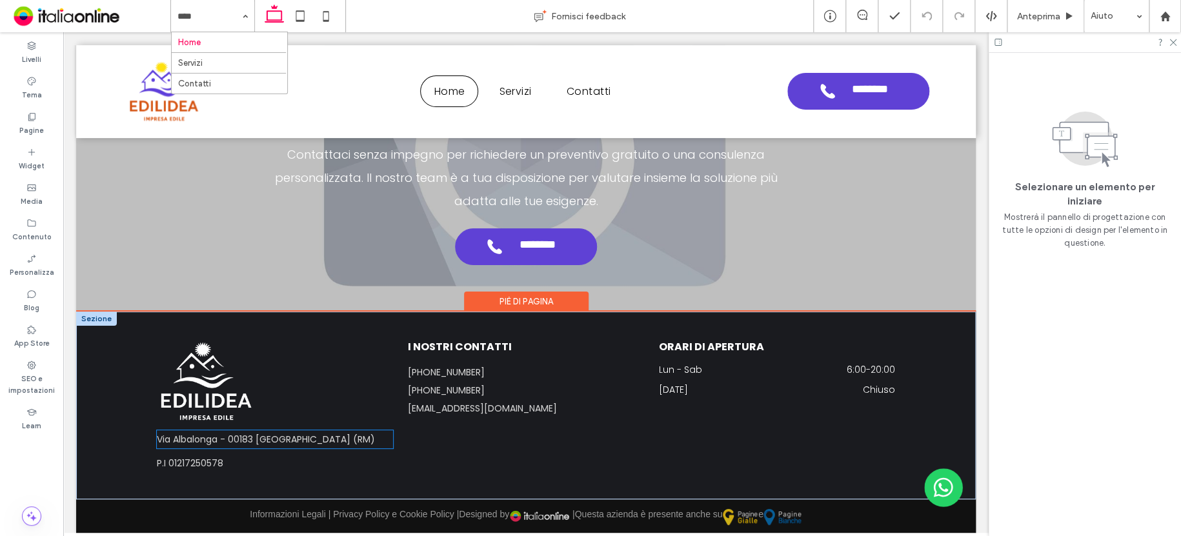
click at [247, 443] on h6 "Via Albalonga - 00183 Roma (RM)" at bounding box center [275, 439] width 236 height 18
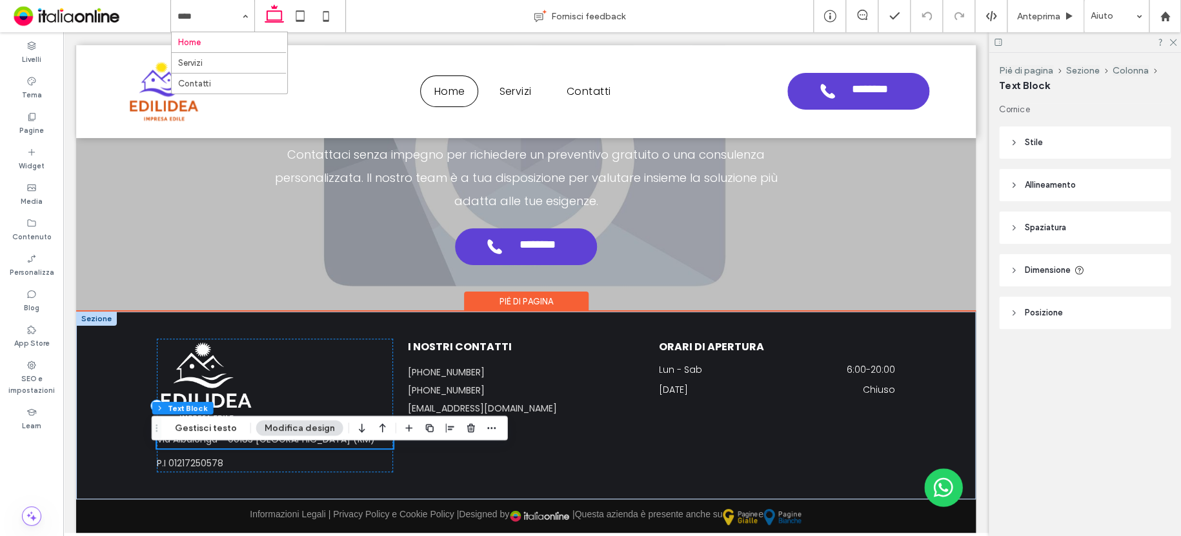
scroll to position [2469, 0]
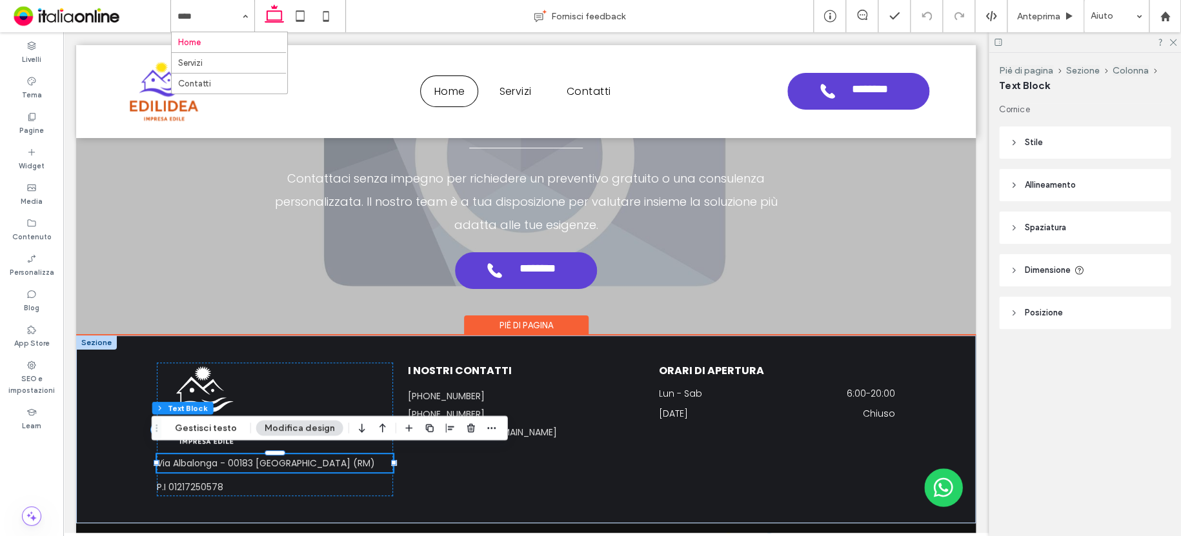
click at [330, 454] on h6 "Via Albalonga - 00183 Roma (RM)" at bounding box center [275, 463] width 236 height 18
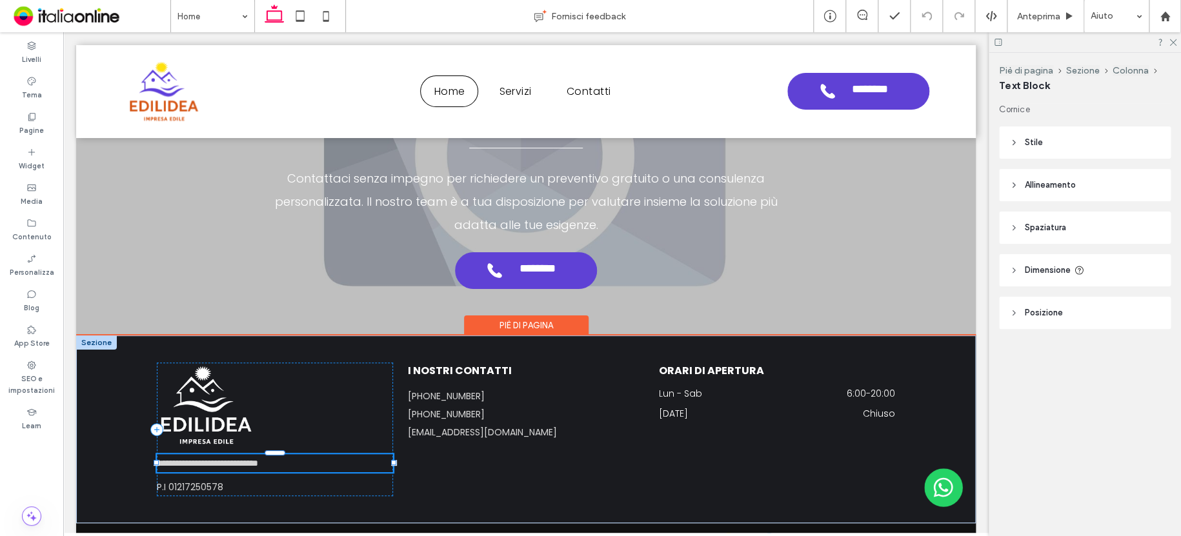
type input "*******"
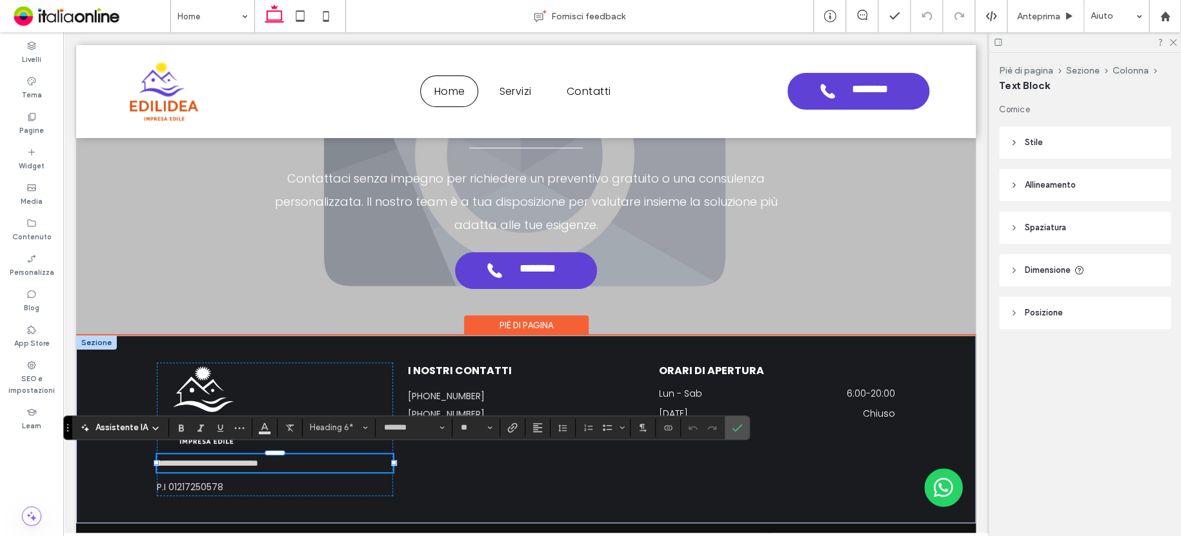
type input "**"
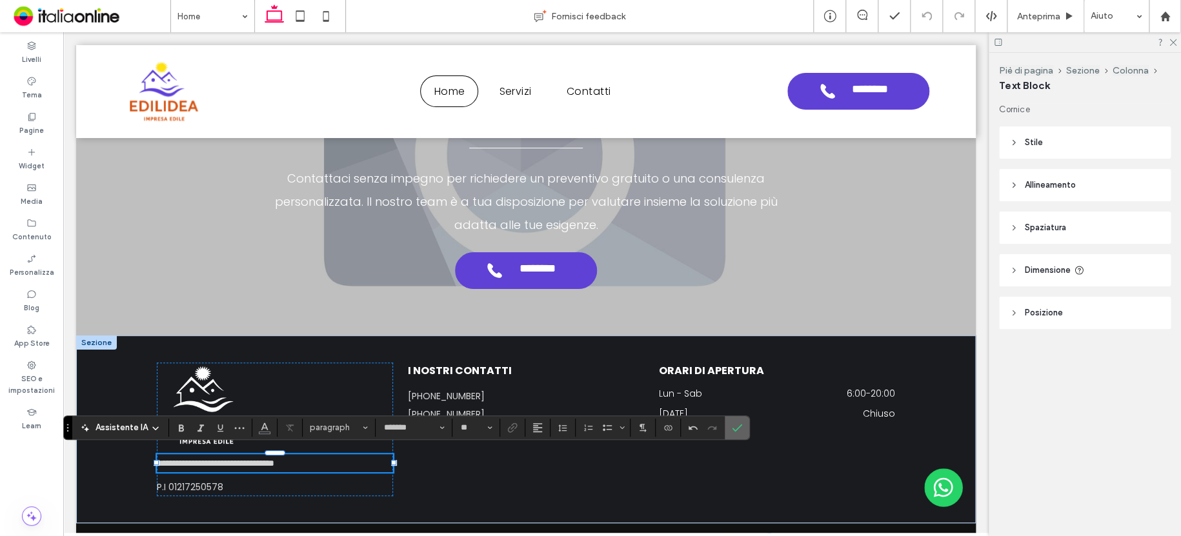
click at [735, 430] on icon "Conferma" at bounding box center [737, 428] width 10 height 10
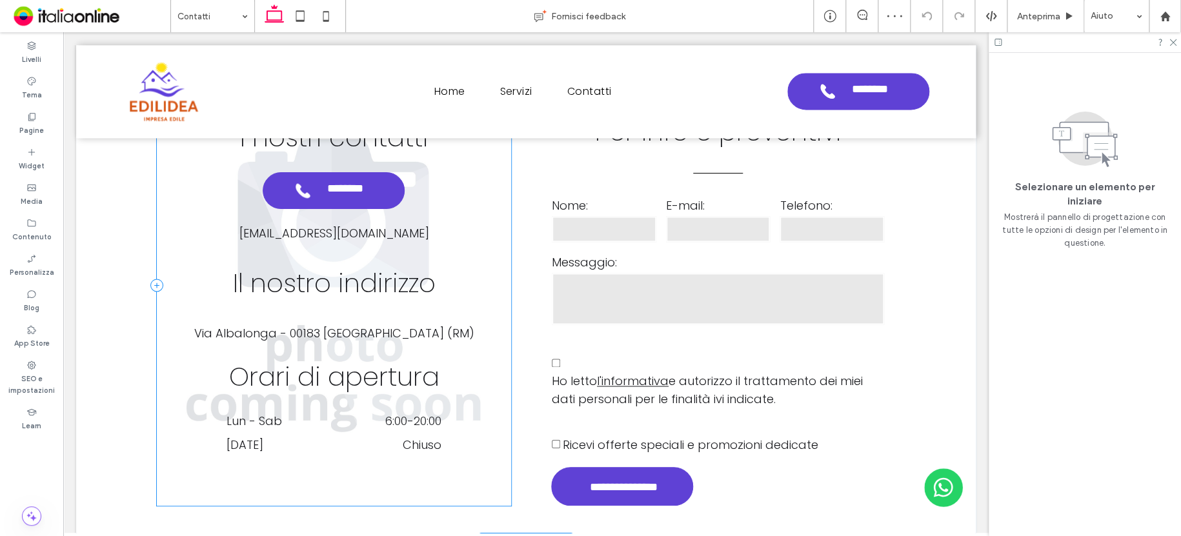
drag, startPoint x: 373, startPoint y: 329, endPoint x: 405, endPoint y: 332, distance: 32.4
click at [373, 329] on span "Via Albalonga - 00183 Roma (RM)" at bounding box center [334, 333] width 280 height 16
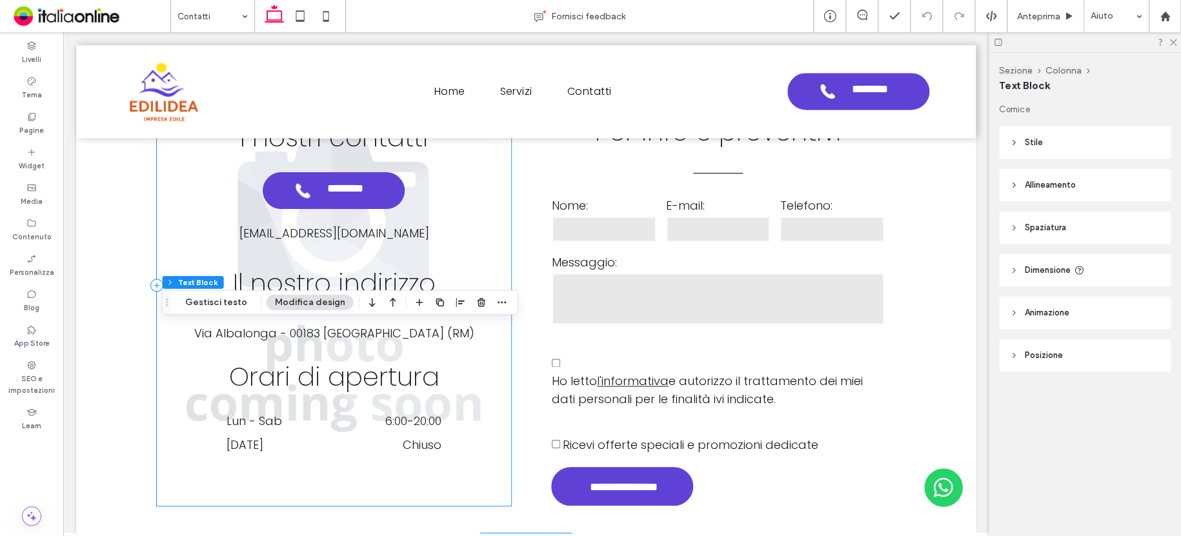
scroll to position [873, 0]
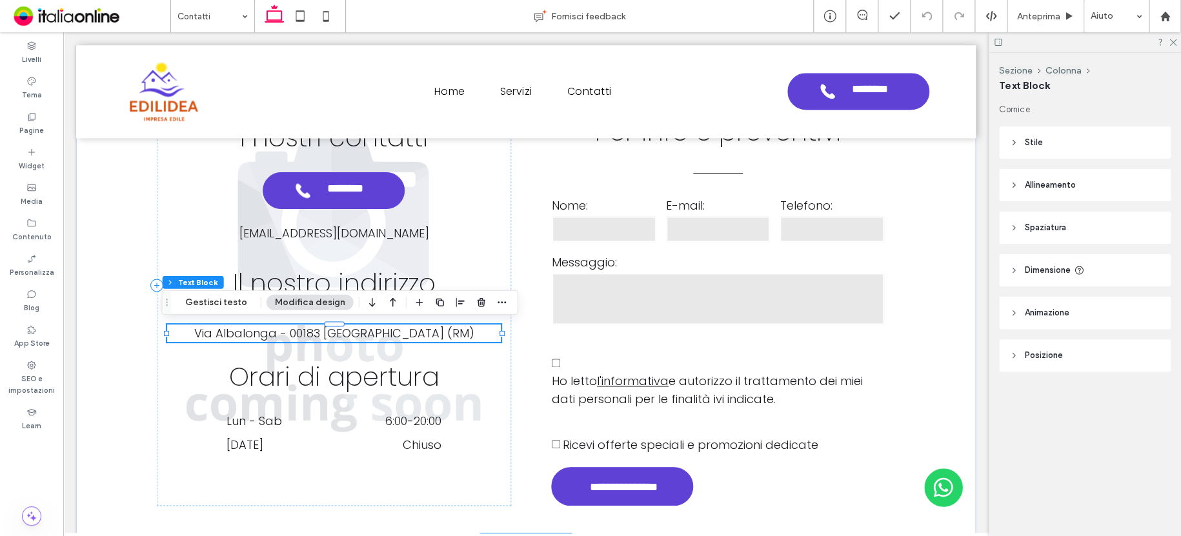
drag, startPoint x: 441, startPoint y: 337, endPoint x: 451, endPoint y: 337, distance: 10.3
click at [448, 330] on p "Via Albalonga - 00183 Roma (RM)" at bounding box center [334, 332] width 334 height 17
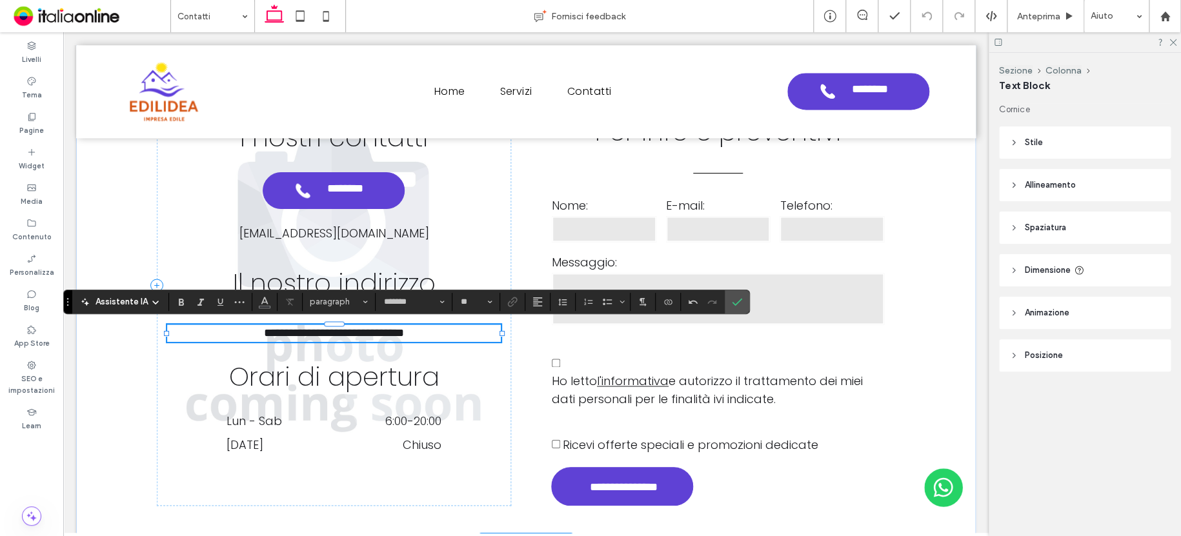
scroll to position [0, 0]
click at [740, 300] on label "Conferma" at bounding box center [736, 301] width 19 height 23
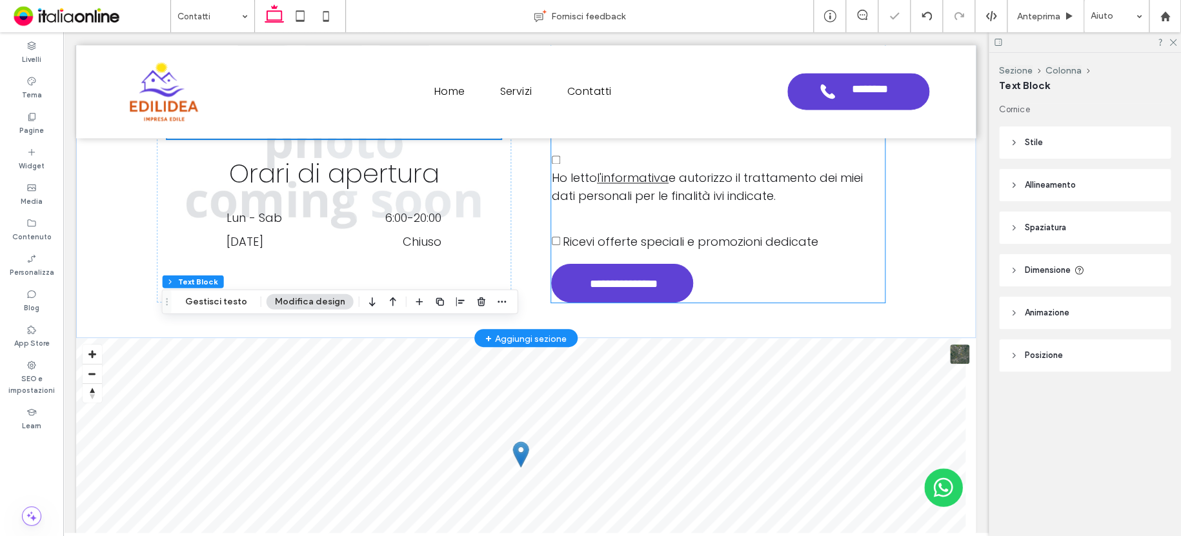
scroll to position [1260, 0]
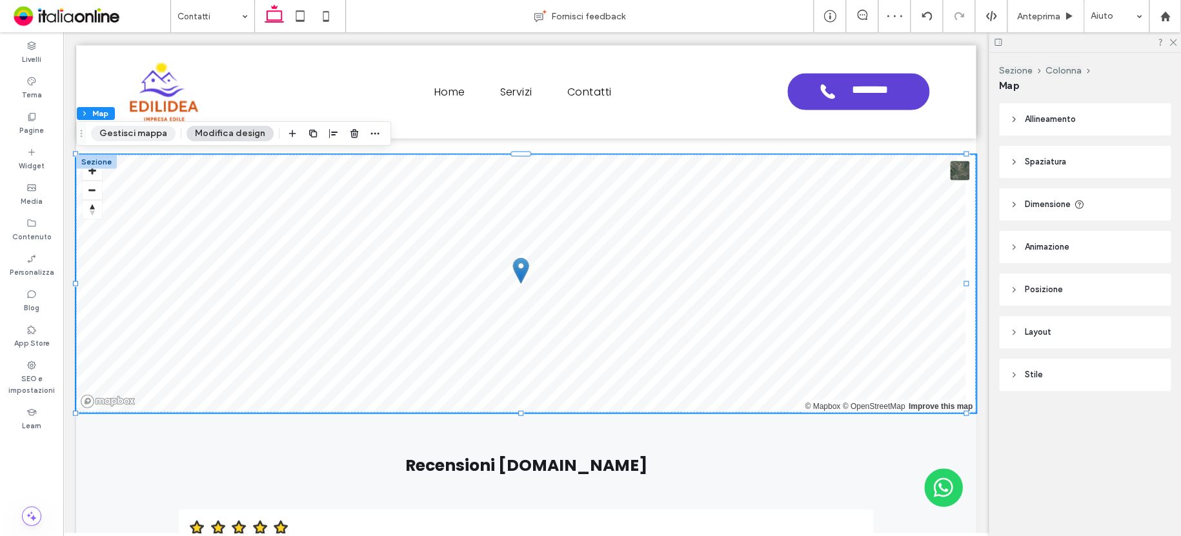
click at [155, 131] on button "Gestisci mappa" at bounding box center [133, 133] width 85 height 15
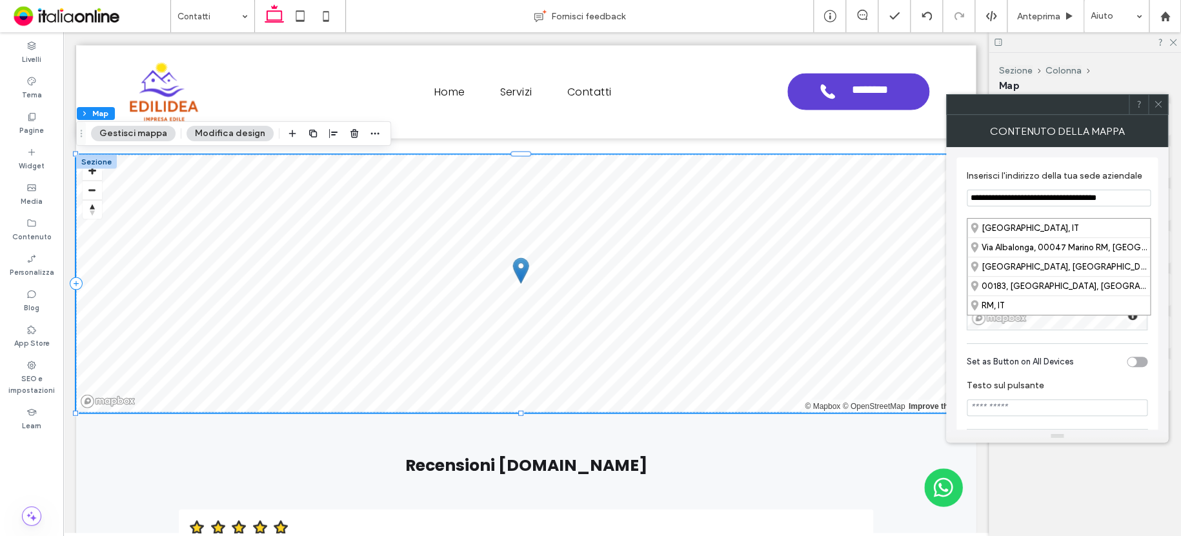
paste input
click at [1037, 223] on div "Via Domodossola 7, 00183 Roma RM, Italy" at bounding box center [1058, 228] width 183 height 19
type input "**********"
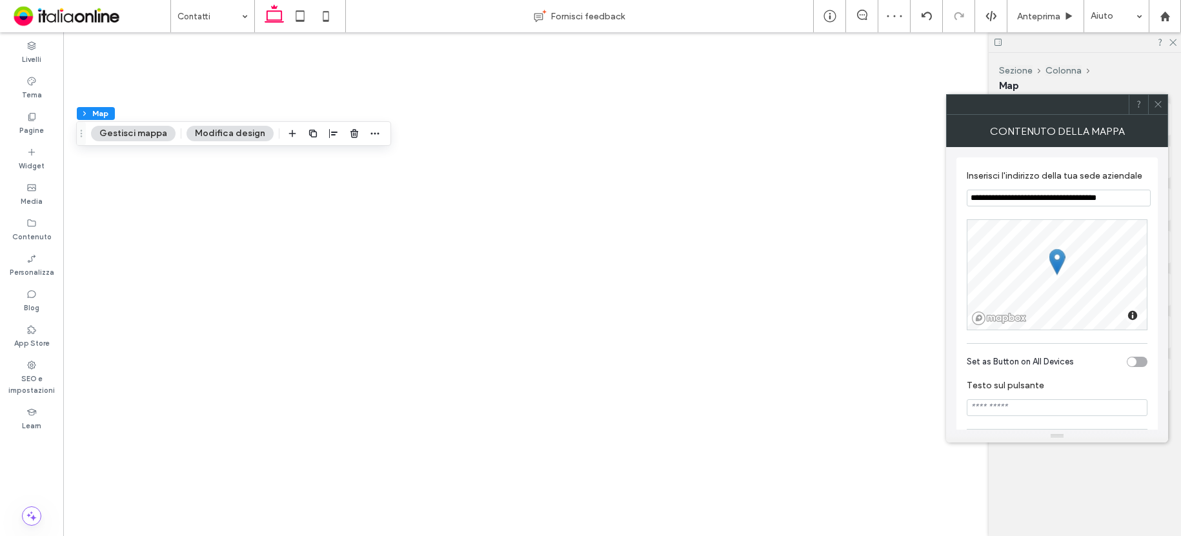
click at [1157, 98] on span at bounding box center [1158, 104] width 10 height 19
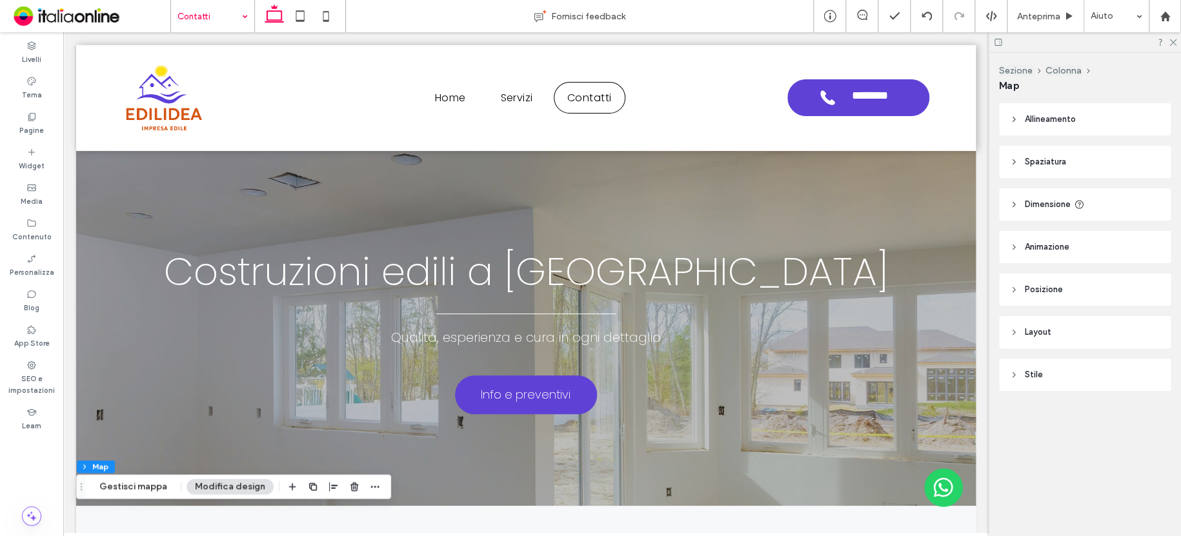
drag, startPoint x: 206, startPoint y: 19, endPoint x: 210, endPoint y: 27, distance: 8.7
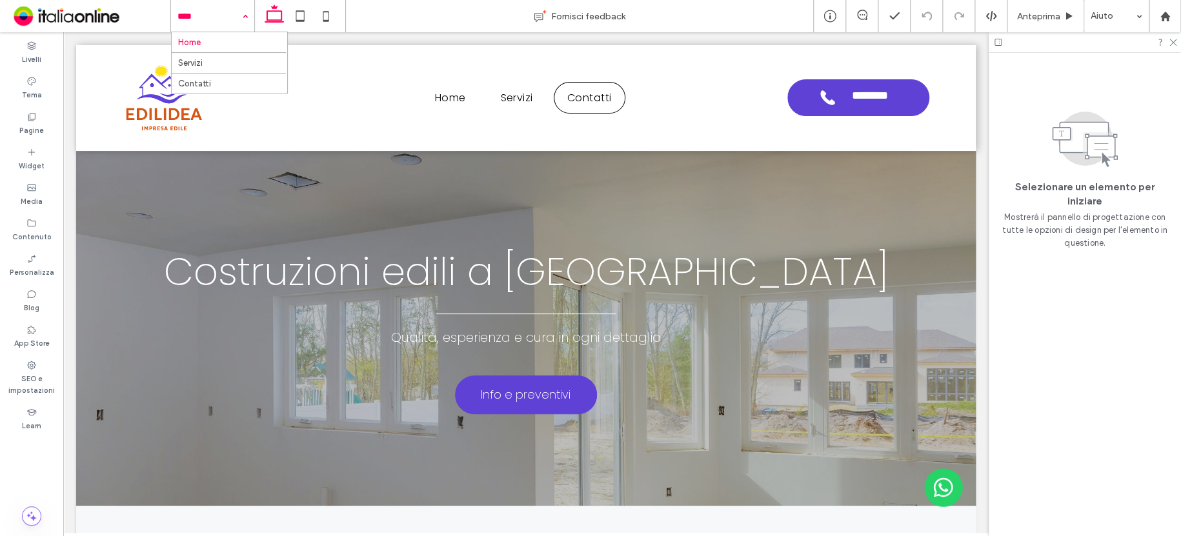
click at [182, 22] on input at bounding box center [209, 16] width 64 height 32
click at [203, 12] on input at bounding box center [209, 16] width 64 height 32
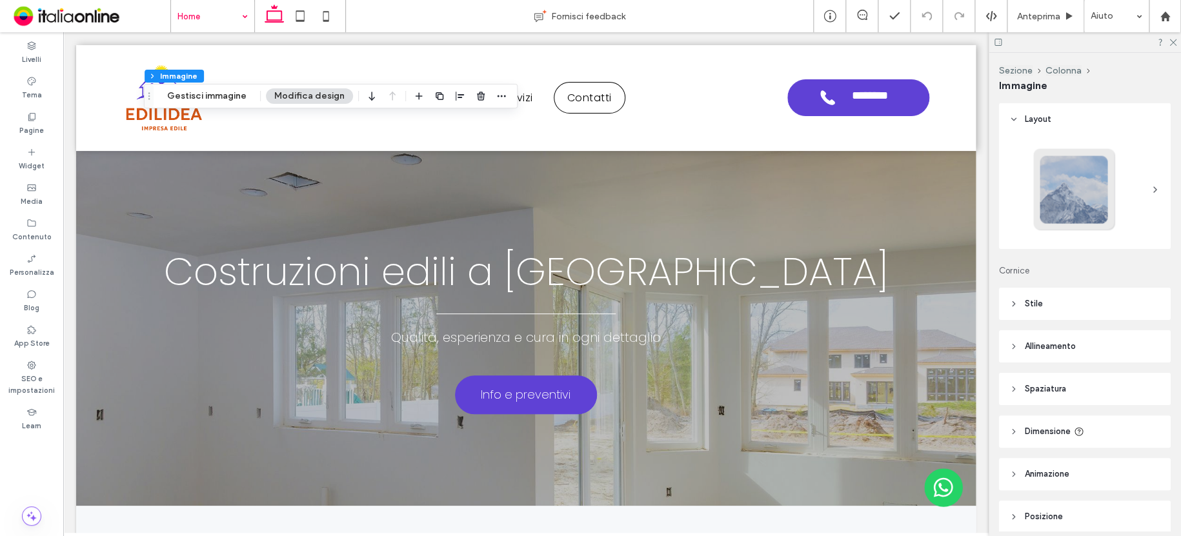
type input "**"
click at [206, 99] on button "Gestisci immagine" at bounding box center [207, 95] width 96 height 15
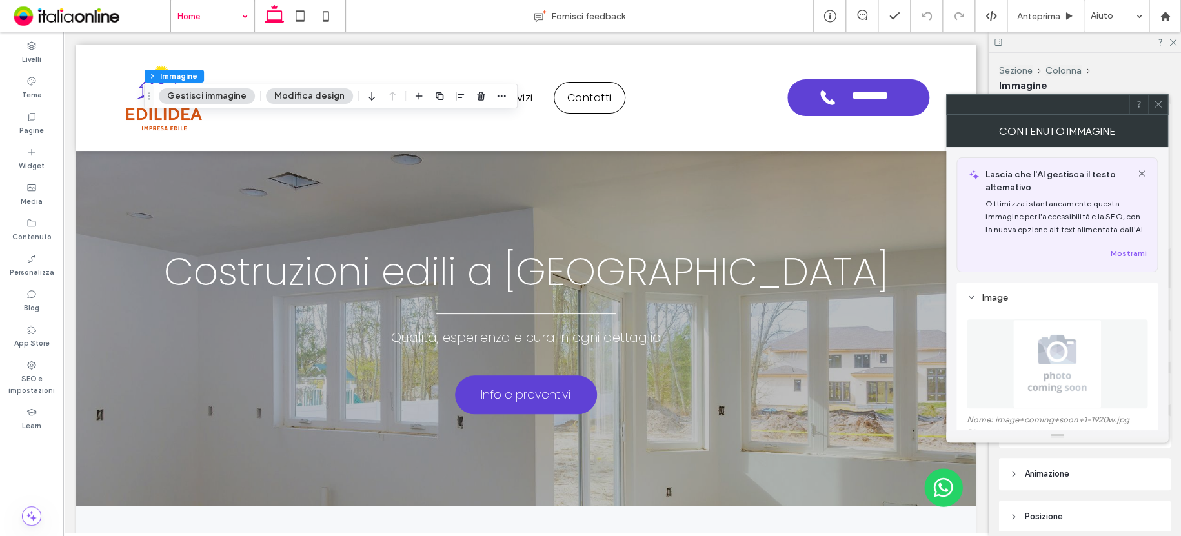
scroll to position [65, 0]
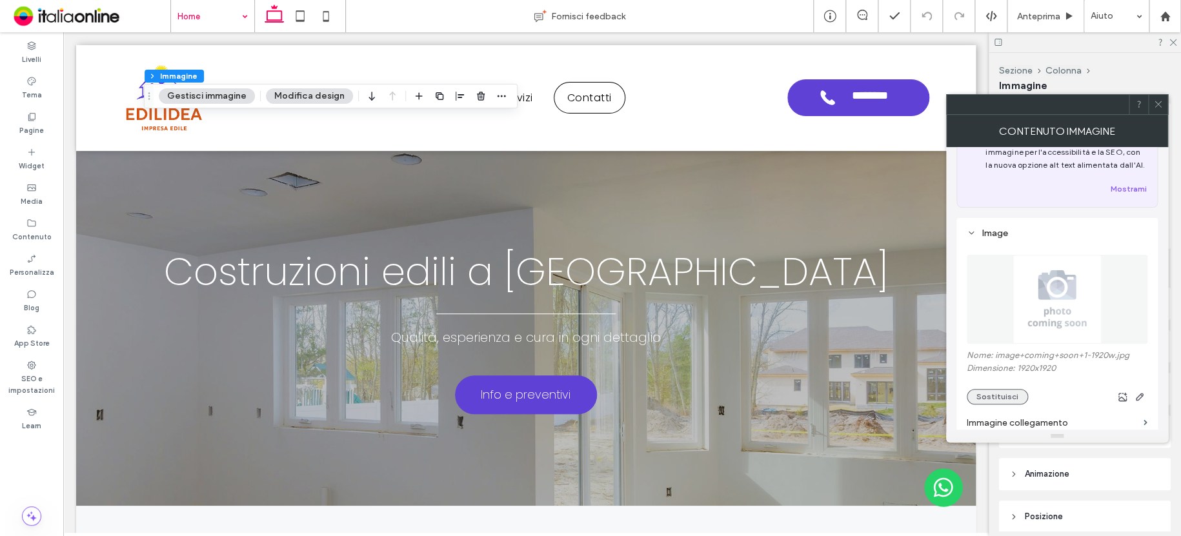
click at [975, 400] on button "Sostituisci" at bounding box center [996, 396] width 61 height 15
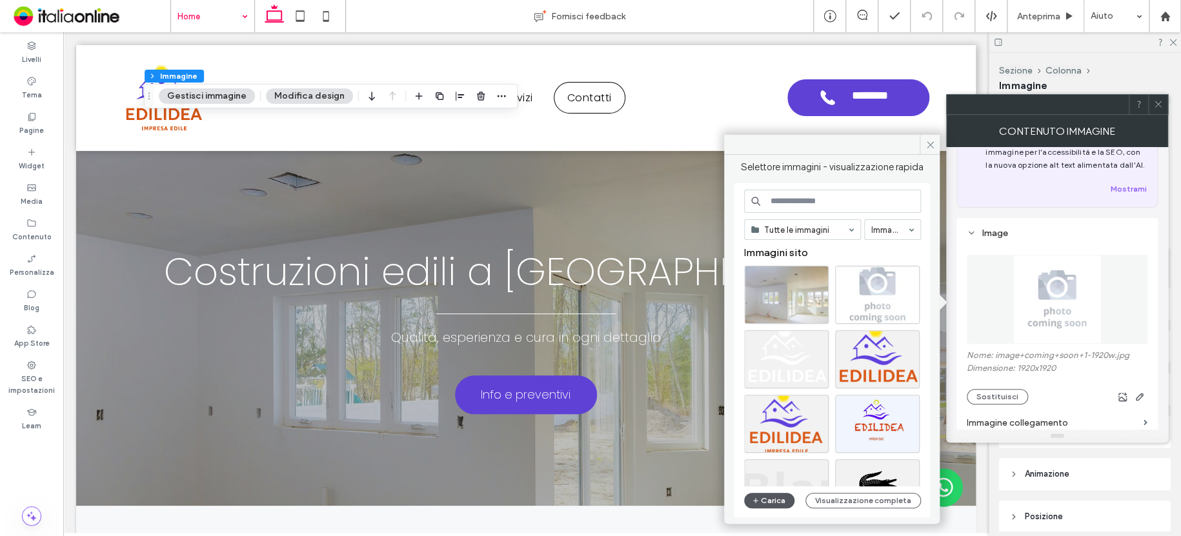
click at [774, 501] on button "Carica" at bounding box center [769, 500] width 50 height 15
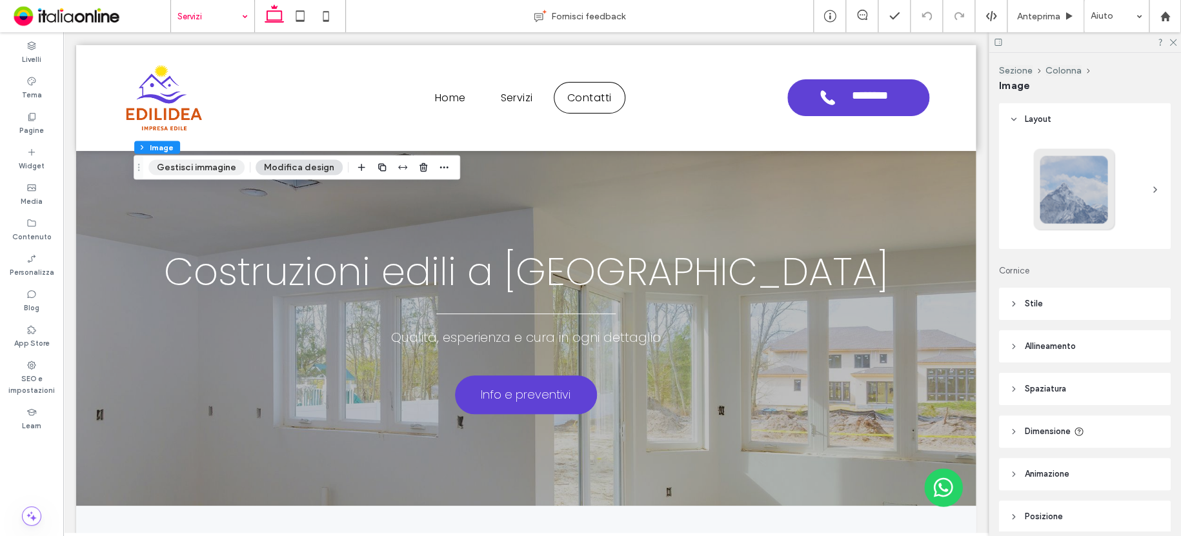
click at [191, 167] on button "Gestisci immagine" at bounding box center [196, 166] width 96 height 15
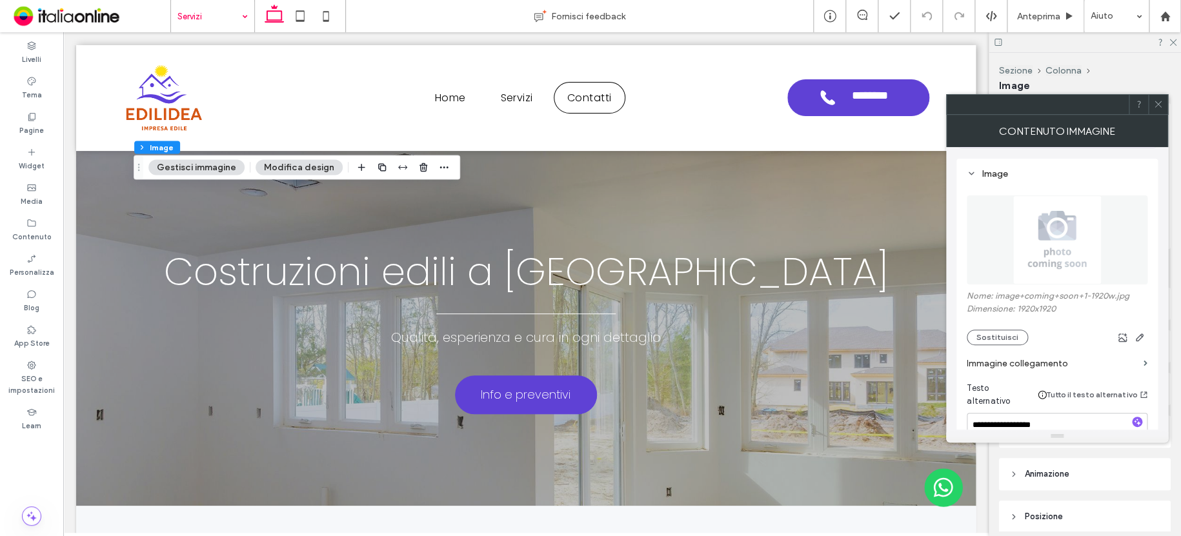
scroll to position [129, 0]
click at [1006, 332] on button "Sostituisci" at bounding box center [996, 331] width 61 height 15
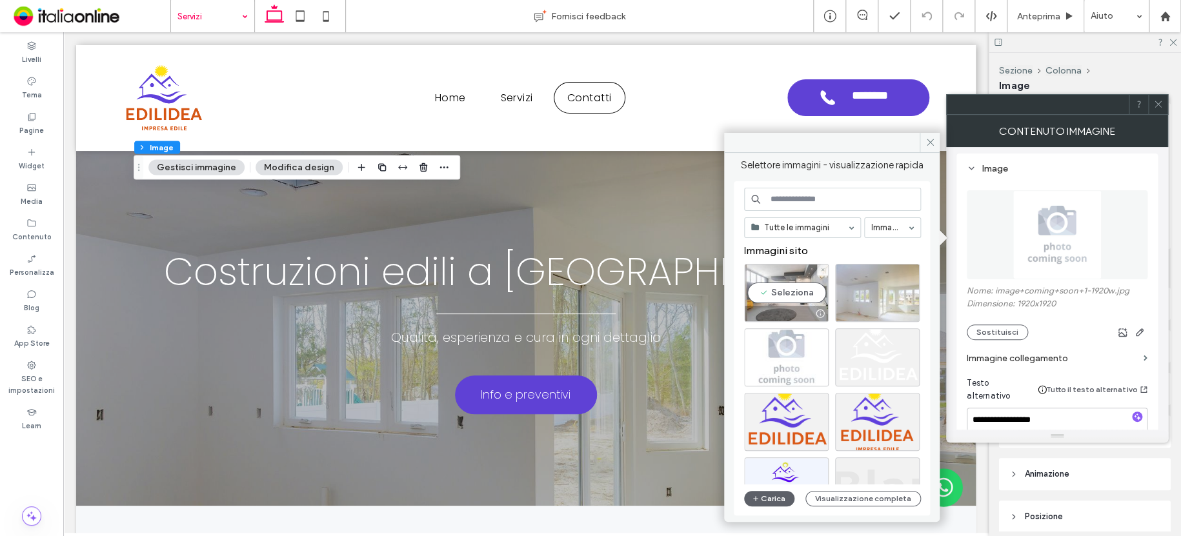
click at [793, 274] on div "Seleziona" at bounding box center [786, 293] width 85 height 58
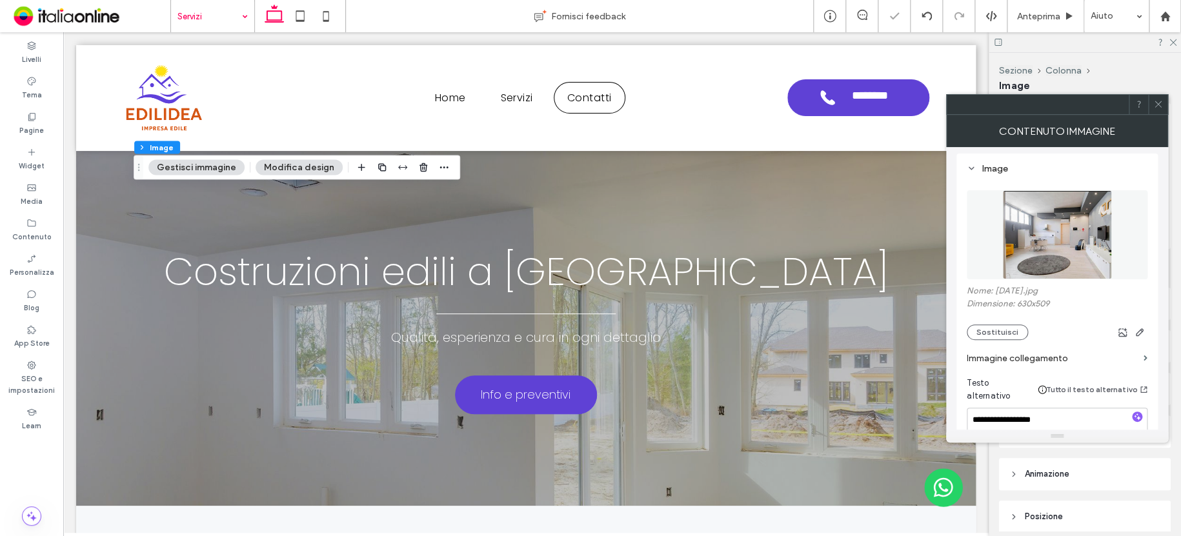
click at [1156, 102] on icon at bounding box center [1158, 104] width 10 height 10
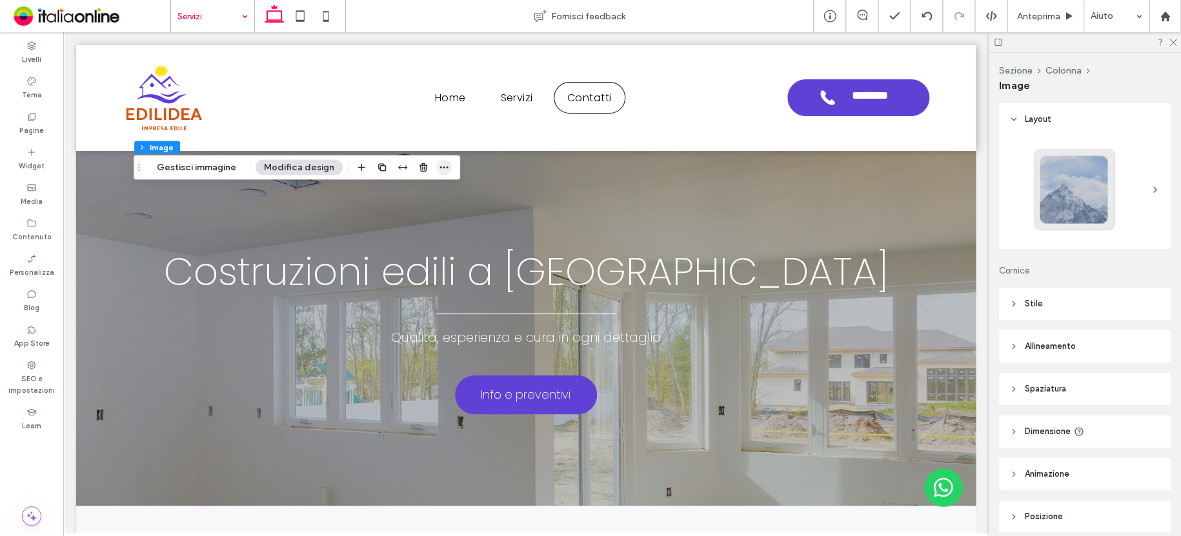
drag, startPoint x: 226, startPoint y: 161, endPoint x: 444, endPoint y: 174, distance: 217.8
click at [226, 161] on button "Gestisci immagine" at bounding box center [196, 166] width 96 height 15
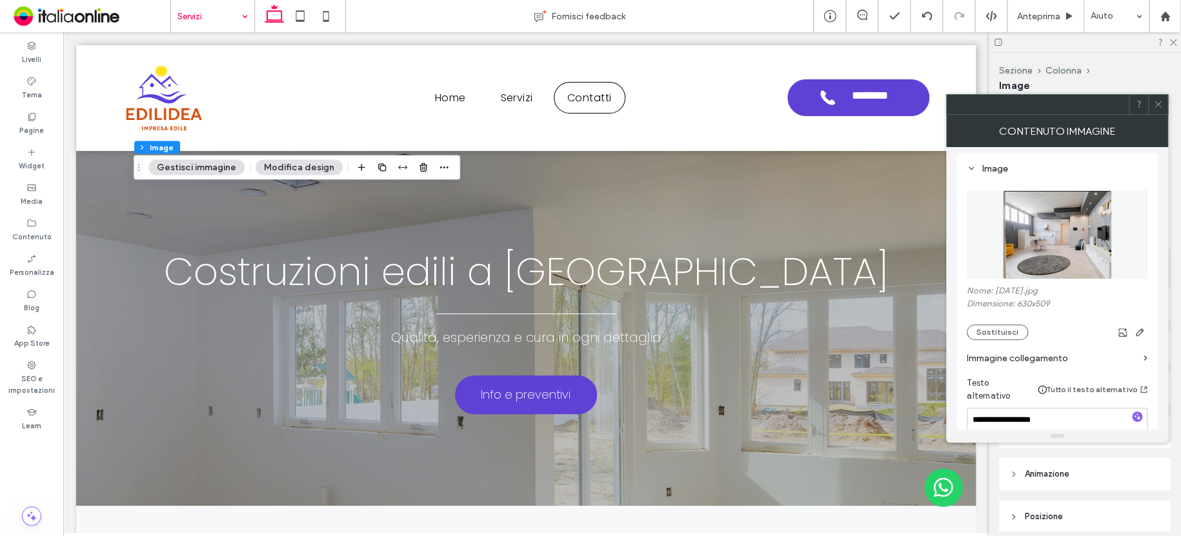
click at [1044, 255] on img at bounding box center [1057, 234] width 110 height 89
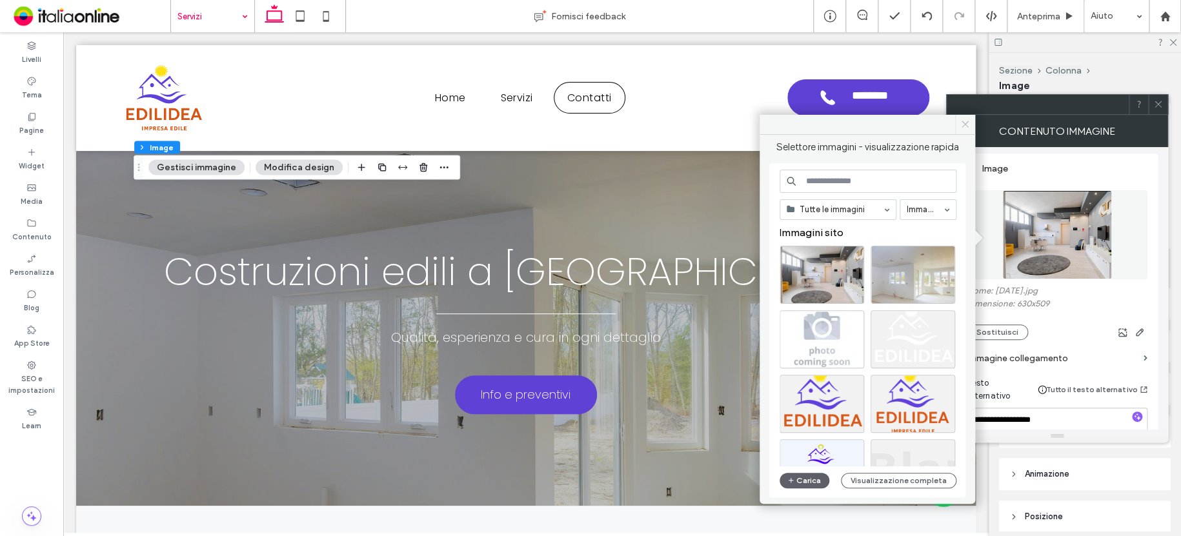
click at [966, 119] on icon at bounding box center [965, 124] width 10 height 10
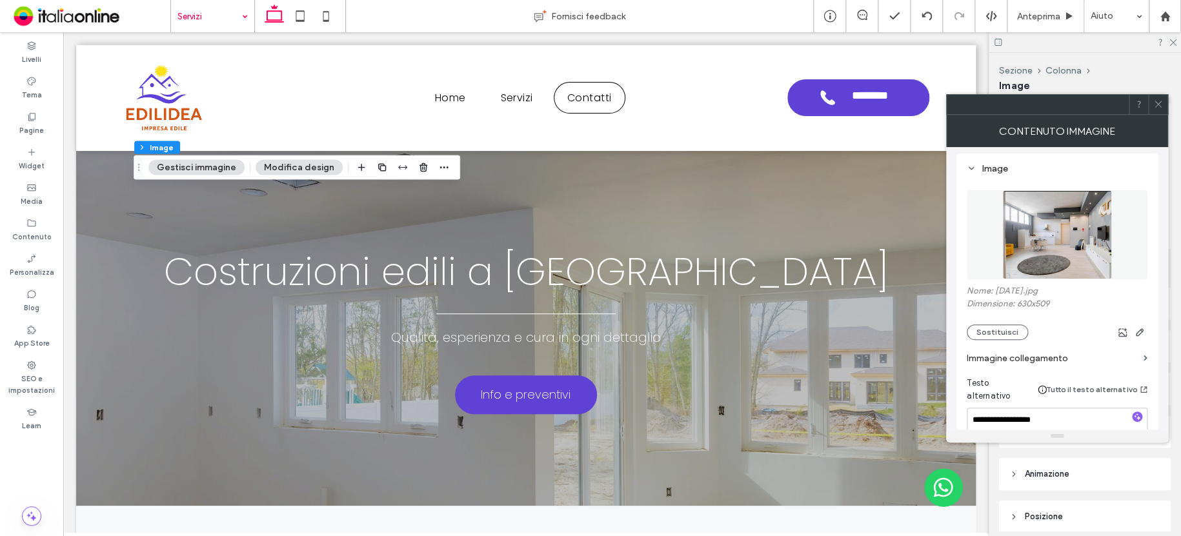
click at [306, 165] on button "Modifica design" at bounding box center [298, 166] width 87 height 15
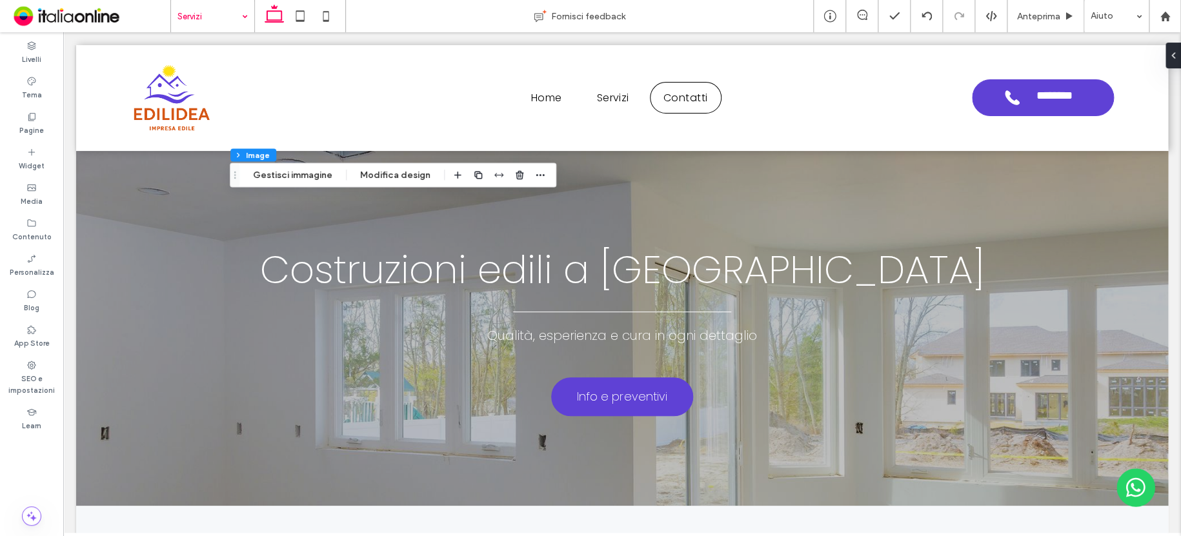
click at [298, 166] on div "Sezione Colonna Image Gestisci immagine Modifica design" at bounding box center [393, 175] width 326 height 25
click at [297, 170] on button "Gestisci immagine" at bounding box center [292, 174] width 96 height 15
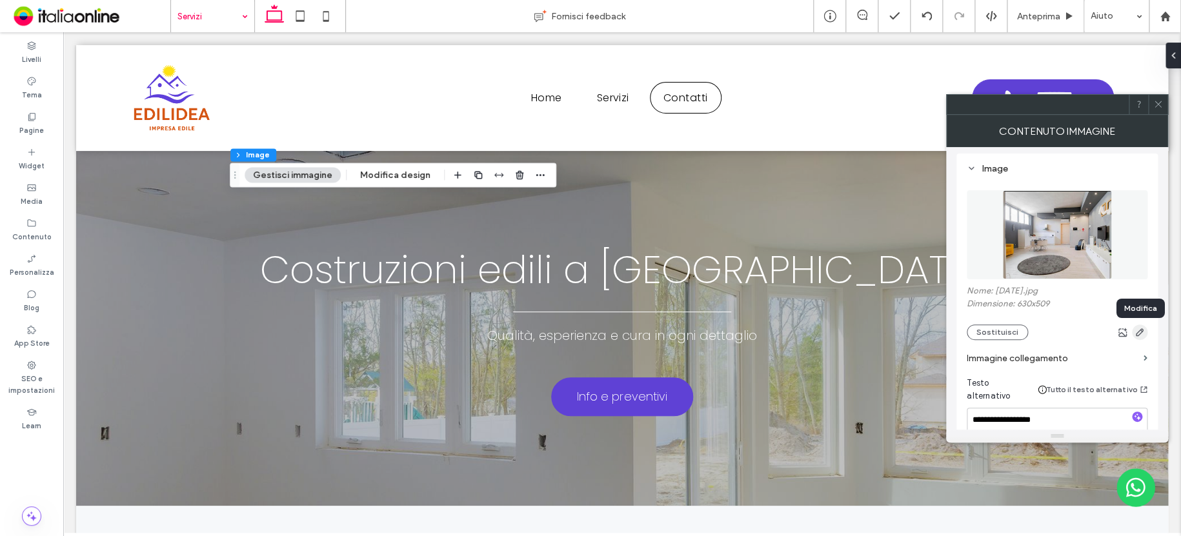
click at [1135, 336] on use "button" at bounding box center [1139, 332] width 8 height 8
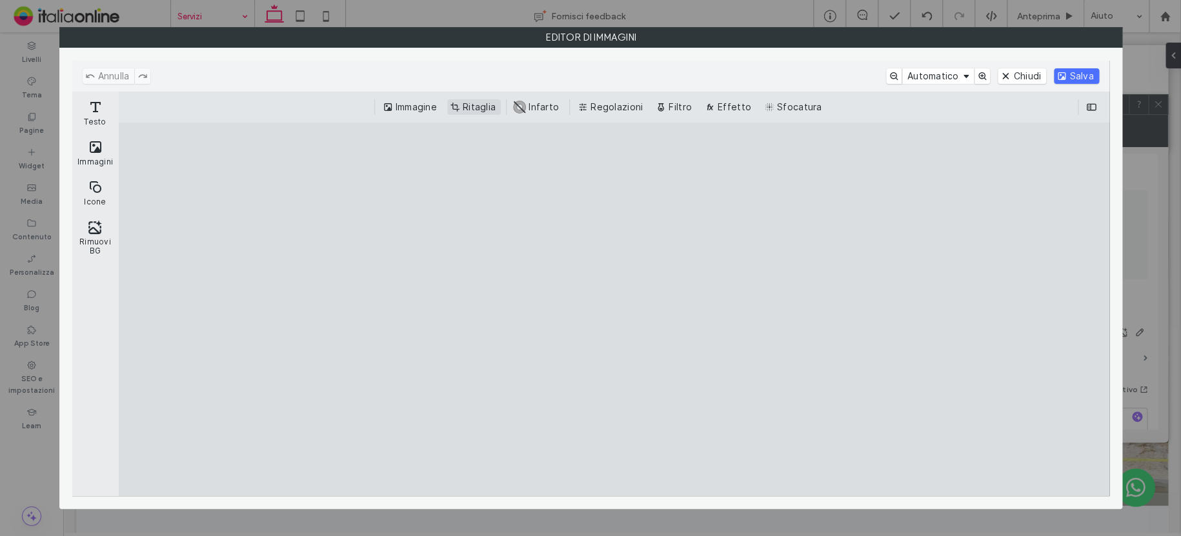
click at [476, 106] on button "Ritaglia" at bounding box center [474, 106] width 54 height 15
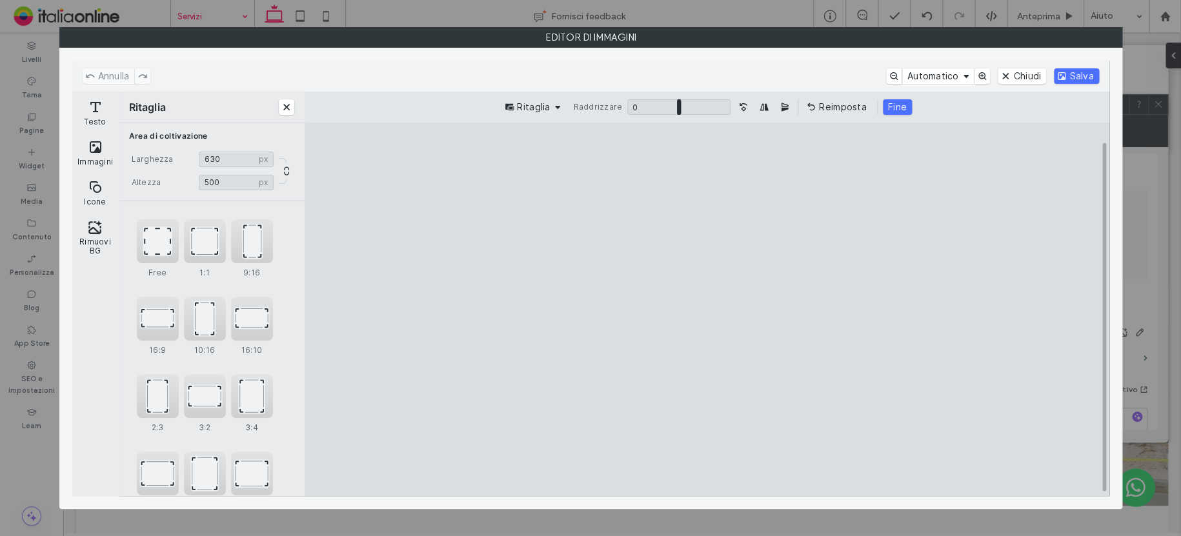
type input "***"
click at [706, 309] on cesdk-canvas "Editor / piattaforma / website builder canvas" at bounding box center [706, 309] width 0 height 0
drag, startPoint x: 898, startPoint y: 457, endPoint x: 891, endPoint y: 451, distance: 9.6
click at [706, 309] on cesdk-canvas "Editor / piattaforma / website builder canvas" at bounding box center [706, 309] width 0 height 0
type input "***"
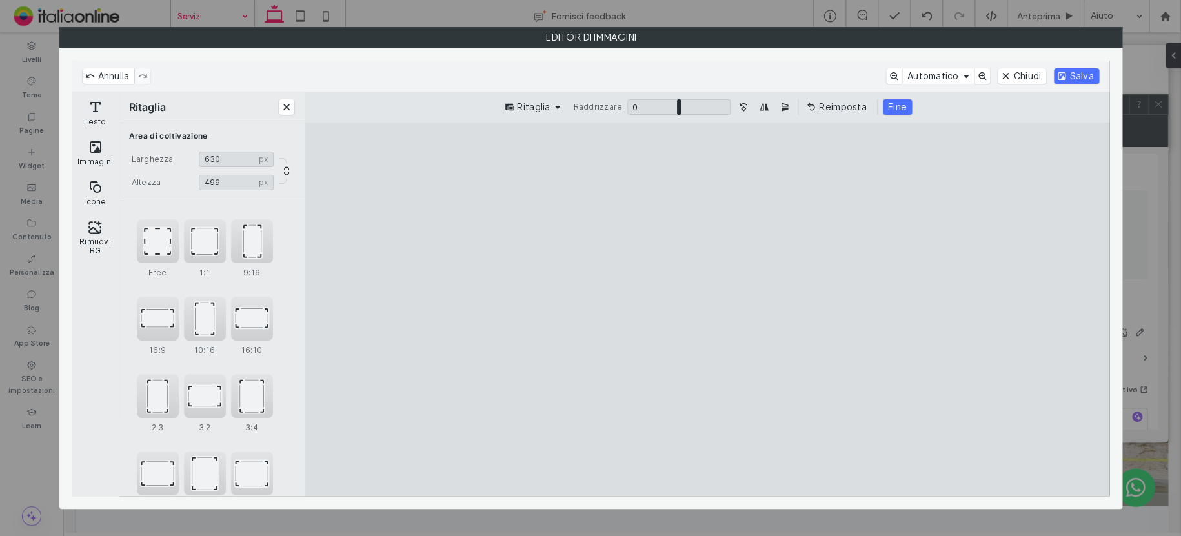
type input "***"
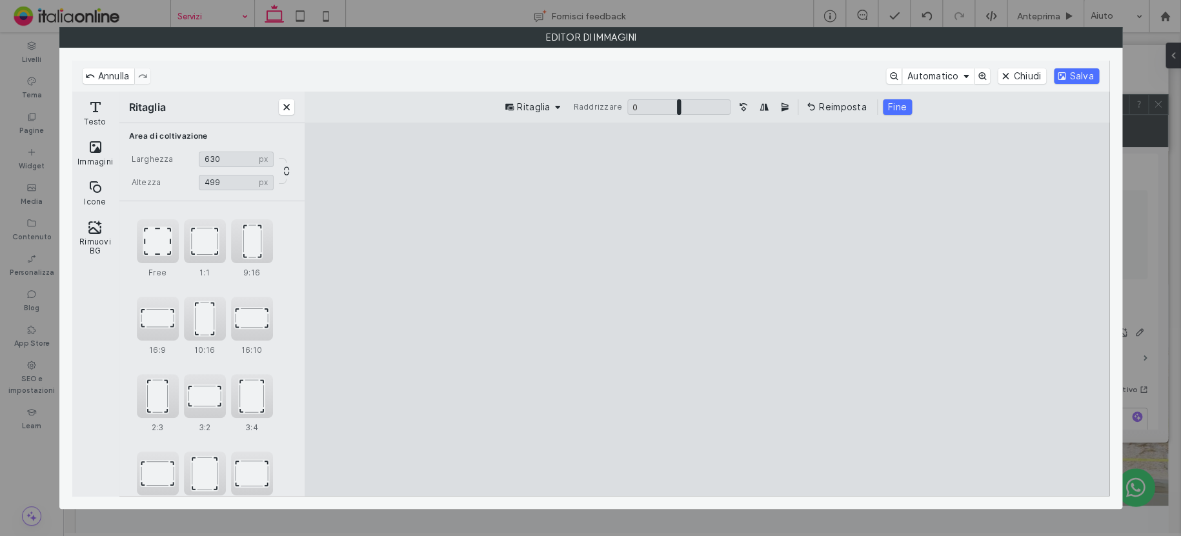
type input "***"
drag, startPoint x: 896, startPoint y: 459, endPoint x: 891, endPoint y: 453, distance: 7.8
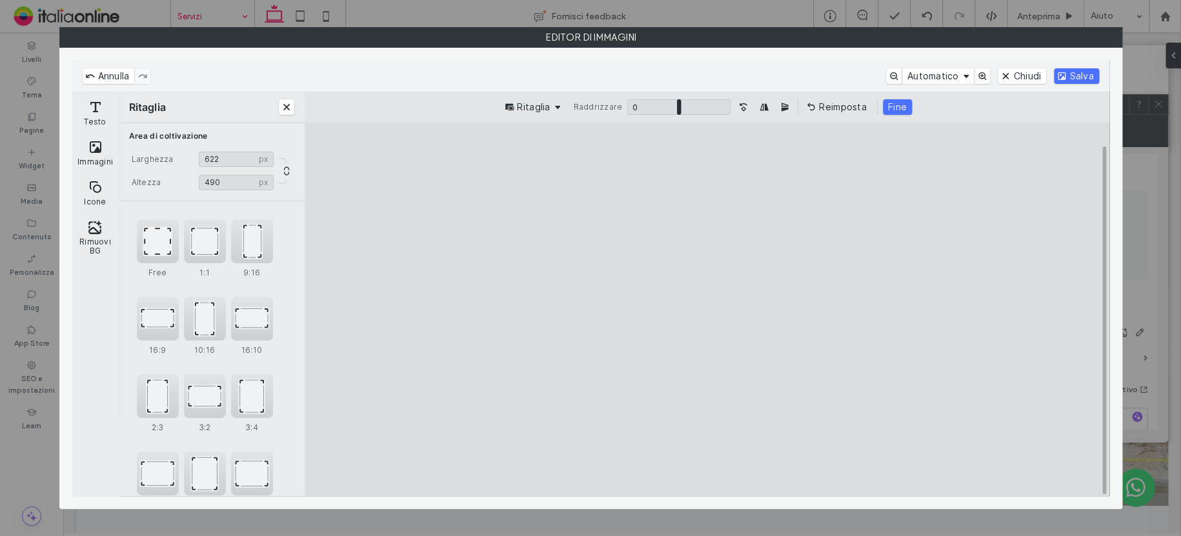
click at [706, 309] on cesdk-canvas "Editor / piattaforma / website builder canvas" at bounding box center [706, 309] width 0 height 0
type input "***"
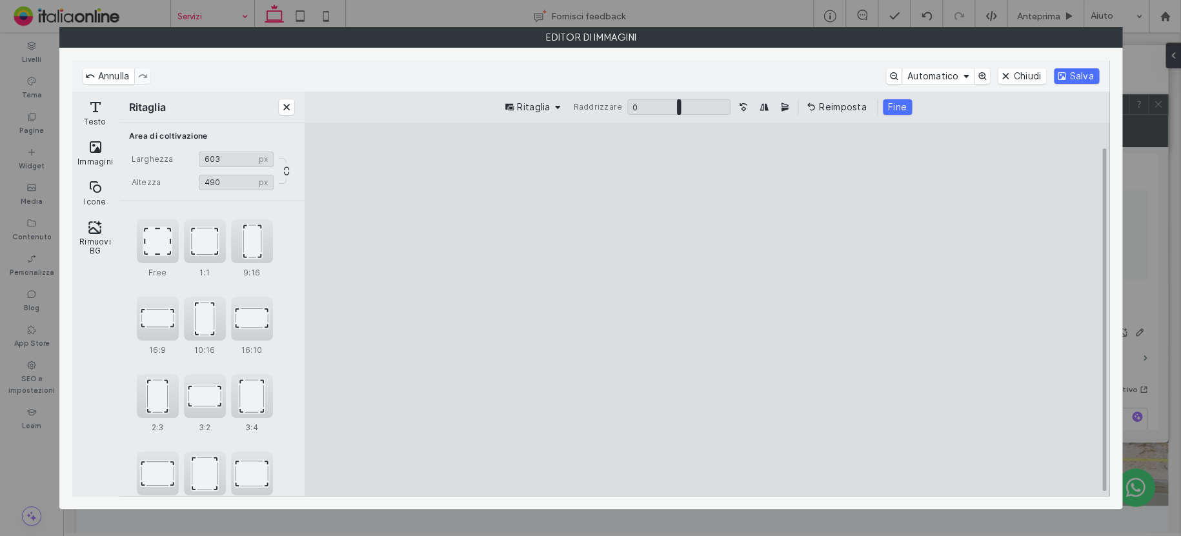
type input "***"
drag, startPoint x: 520, startPoint y: 461, endPoint x: 536, endPoint y: 461, distance: 16.1
click at [706, 309] on cesdk-canvas "Editor / piattaforma / website builder canvas" at bounding box center [706, 309] width 0 height 0
click at [1080, 77] on button "Salva" at bounding box center [1075, 75] width 45 height 15
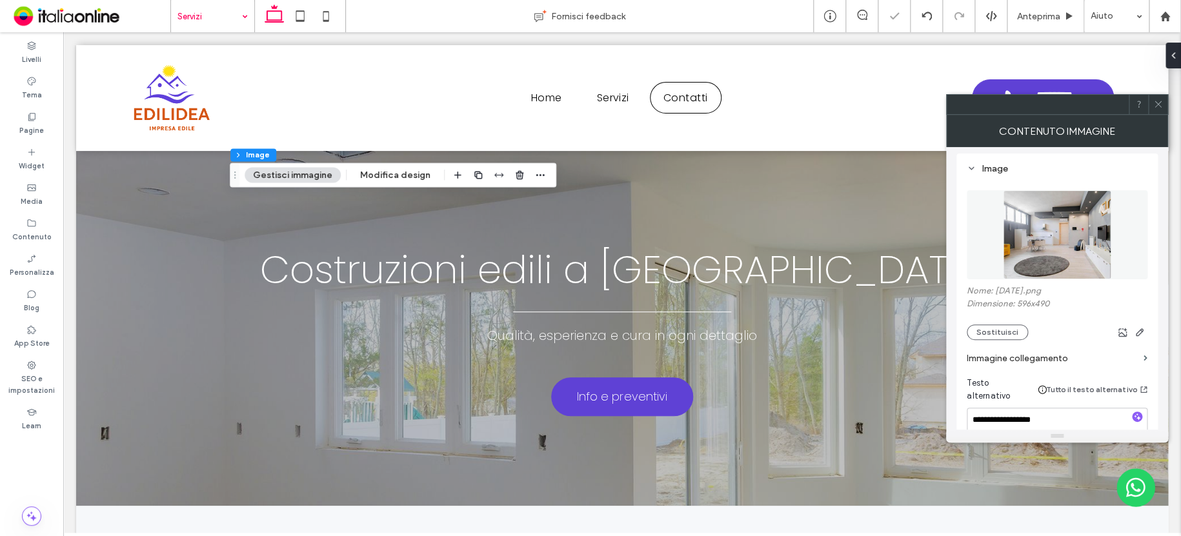
click at [1161, 101] on icon at bounding box center [1158, 104] width 10 height 10
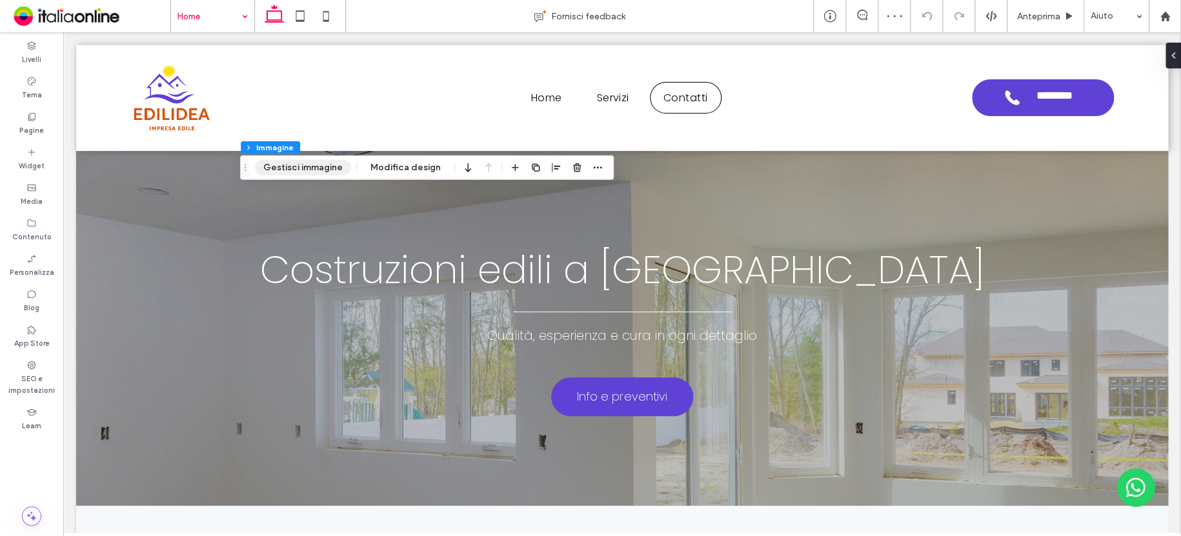
click at [324, 163] on button "Gestisci immagine" at bounding box center [303, 167] width 96 height 15
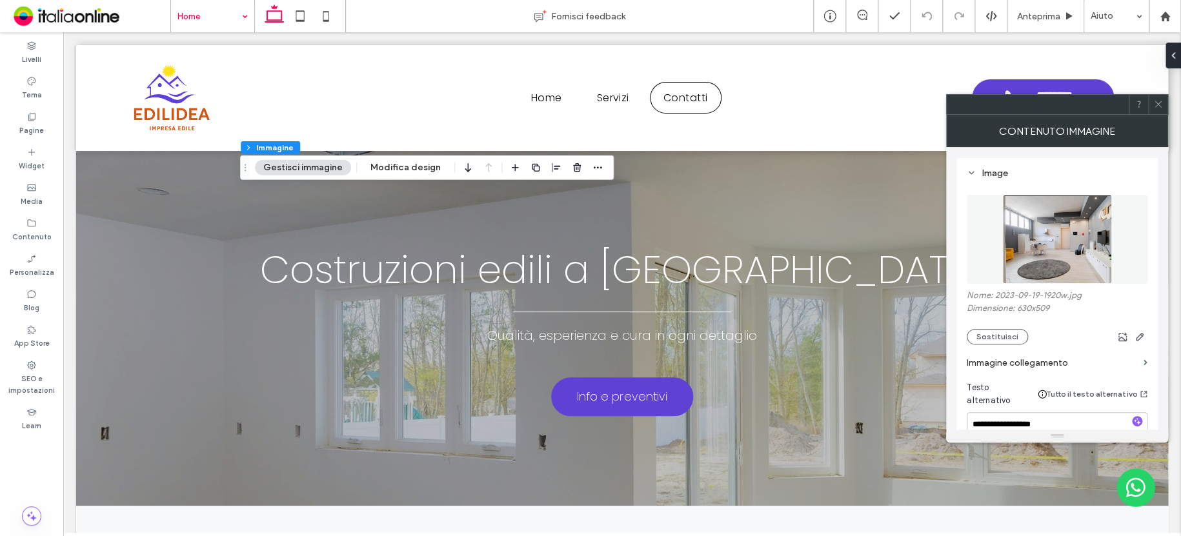
scroll to position [129, 0]
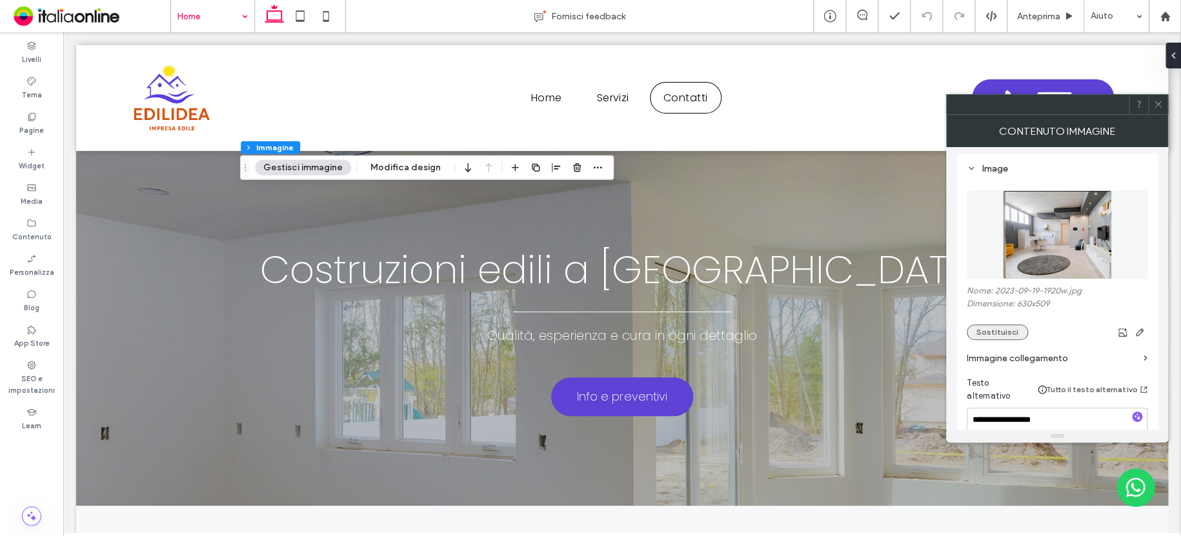
click at [996, 332] on button "Sostituisci" at bounding box center [996, 331] width 61 height 15
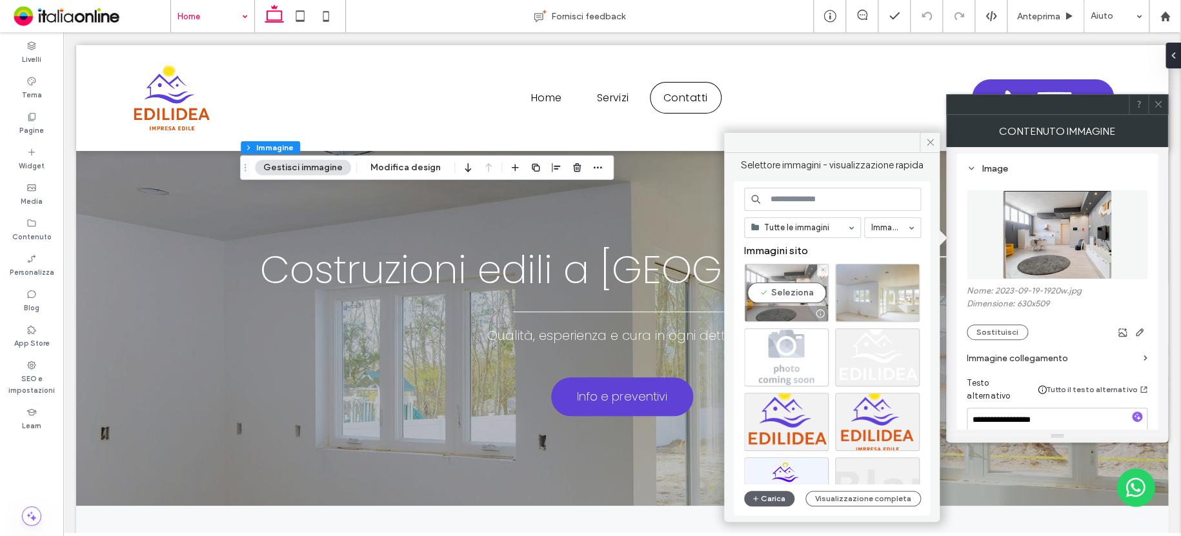
click at [777, 287] on div "Seleziona" at bounding box center [786, 293] width 85 height 58
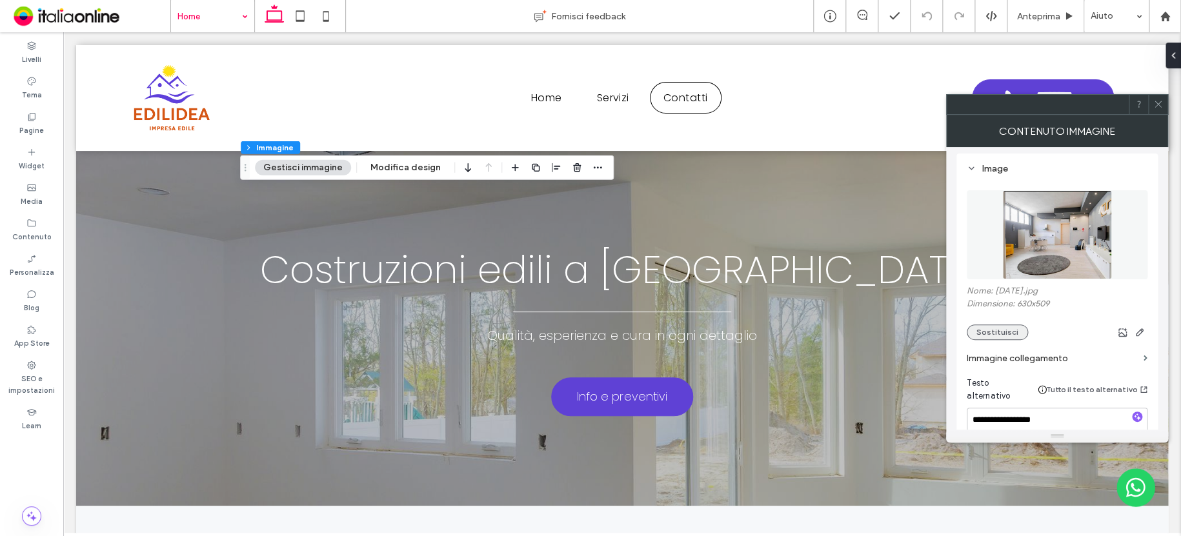
click at [1003, 328] on button "Sostituisci" at bounding box center [996, 331] width 61 height 15
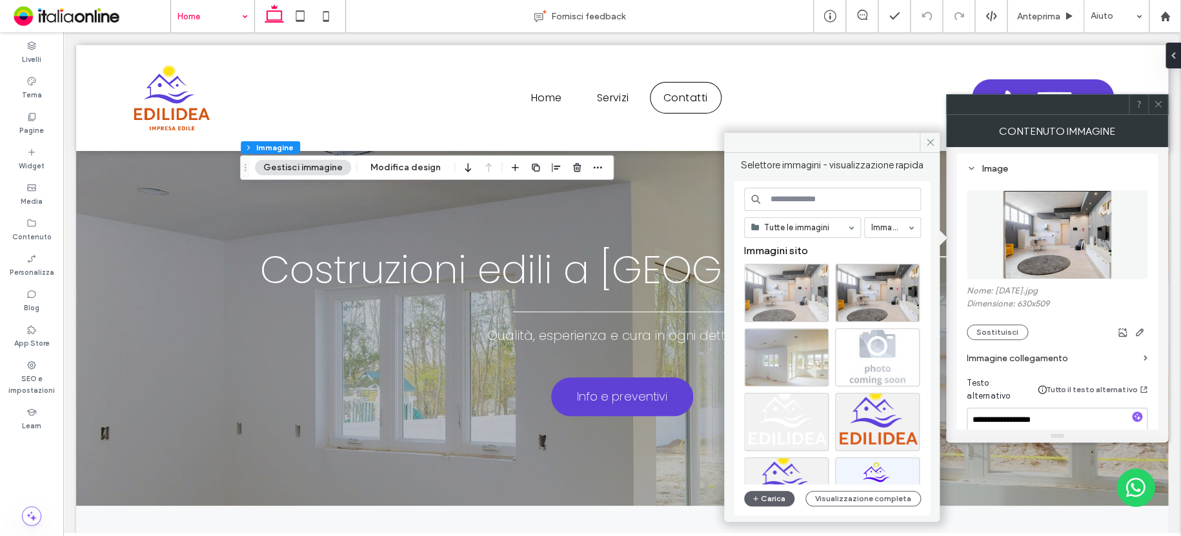
drag, startPoint x: 763, startPoint y: 259, endPoint x: 767, endPoint y: 266, distance: 8.1
click at [764, 261] on div "Immagini sito" at bounding box center [837, 253] width 186 height 19
click at [768, 270] on div "Seleziona" at bounding box center [786, 293] width 85 height 58
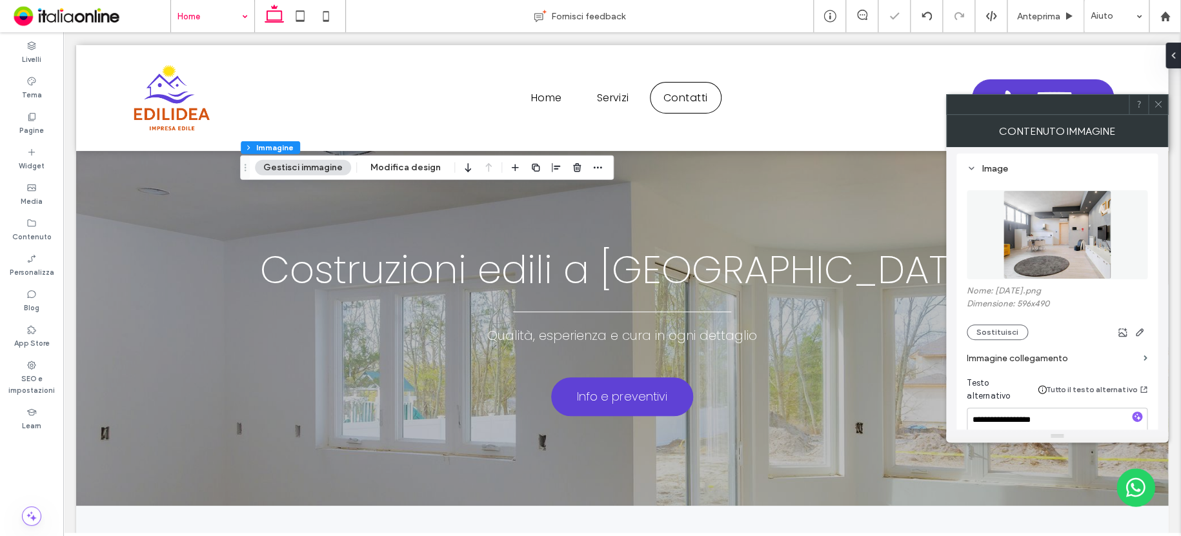
click at [1155, 103] on icon at bounding box center [1158, 104] width 10 height 10
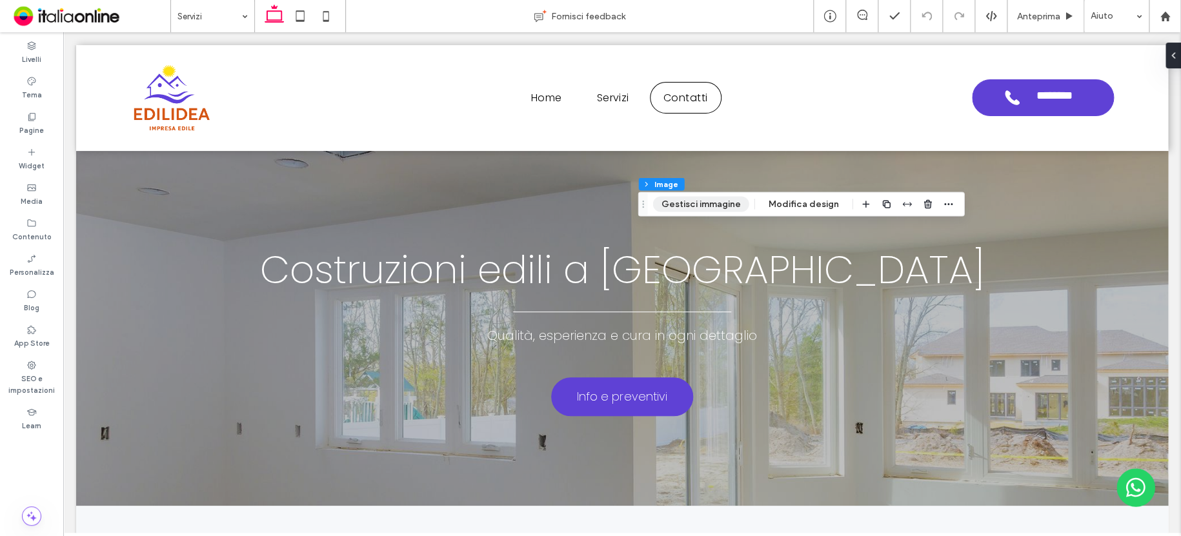
click at [677, 206] on button "Gestisci immagine" at bounding box center [701, 204] width 96 height 15
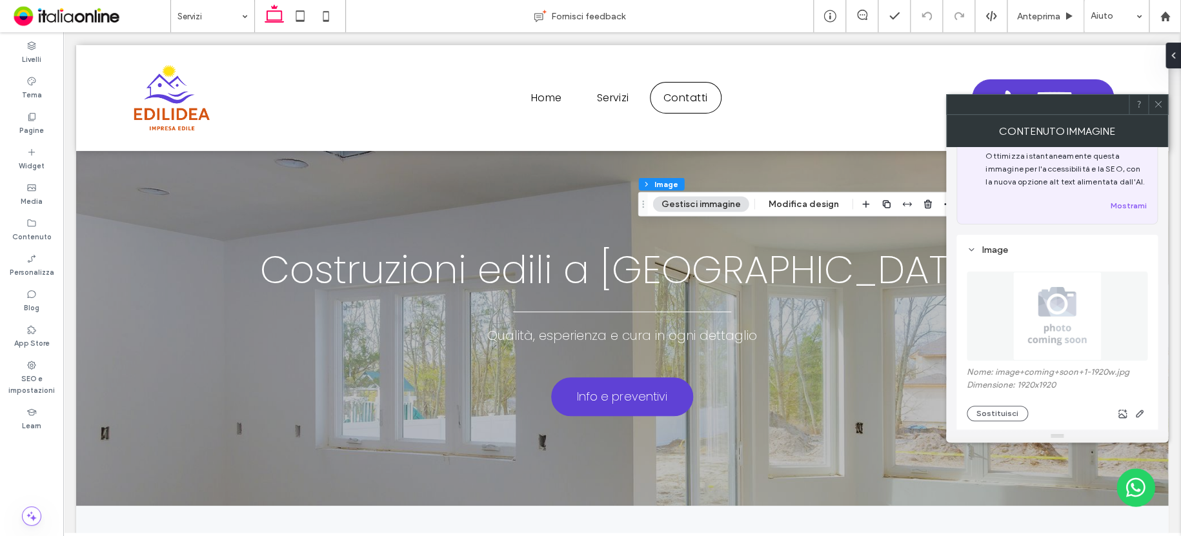
scroll to position [129, 0]
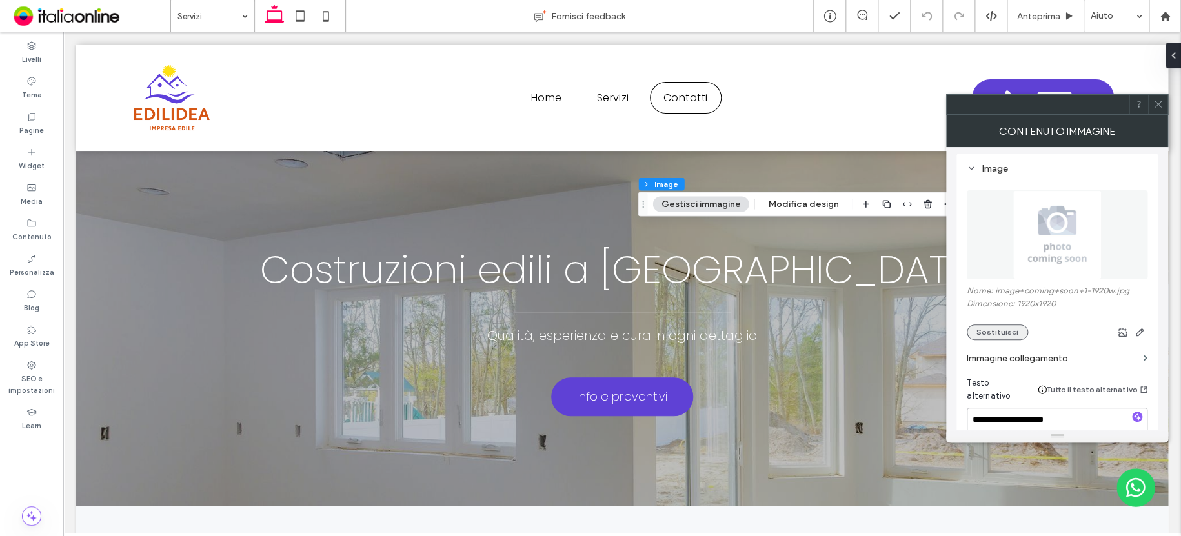
click at [1011, 330] on button "Sostituisci" at bounding box center [996, 331] width 61 height 15
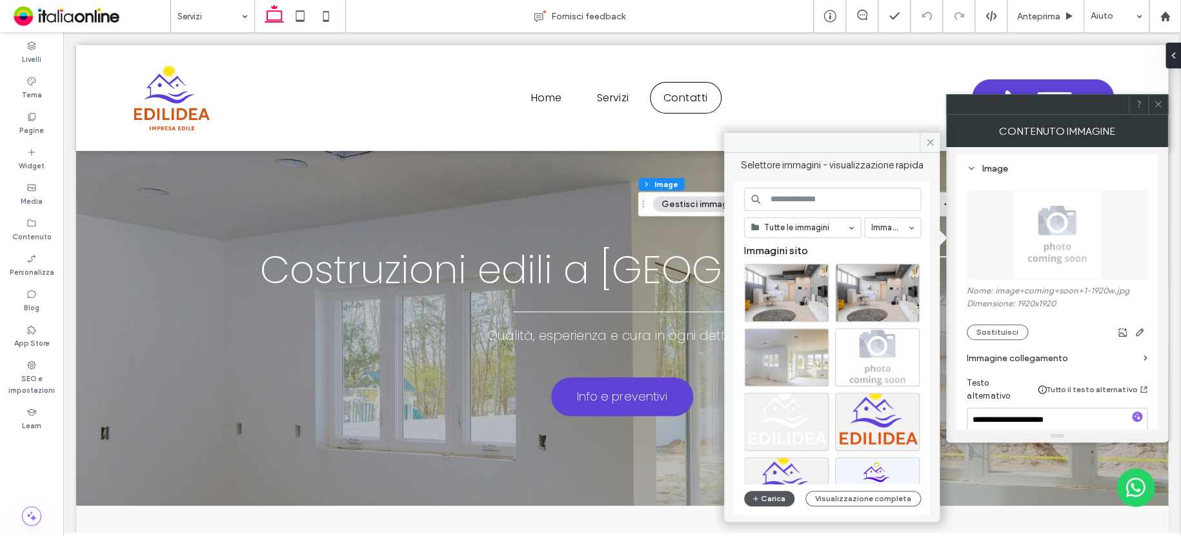
click at [786, 494] on button "Carica" at bounding box center [769, 498] width 50 height 15
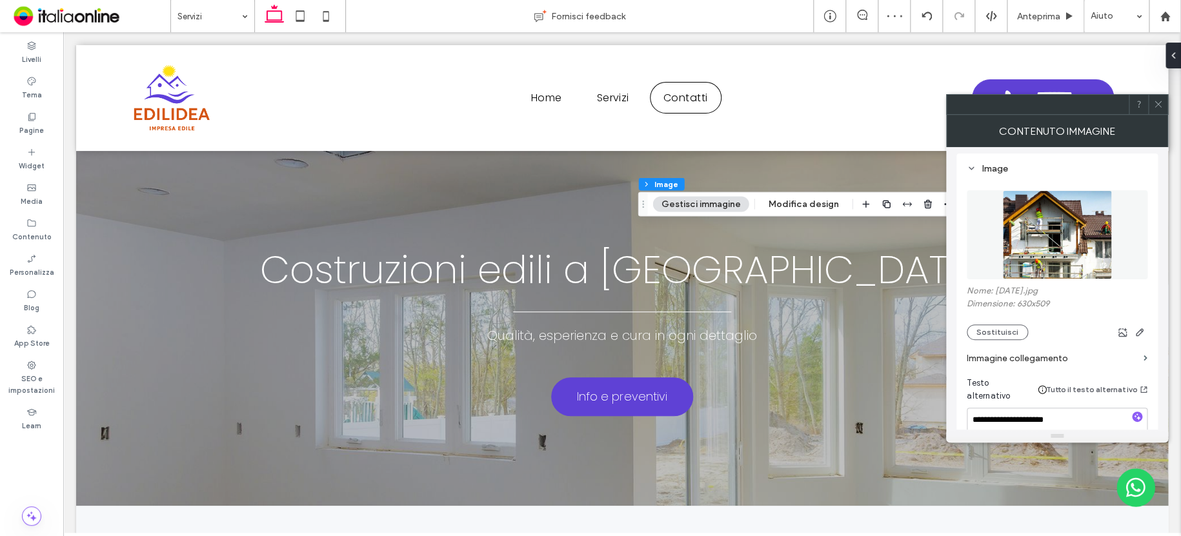
click at [1161, 103] on icon at bounding box center [1158, 104] width 10 height 10
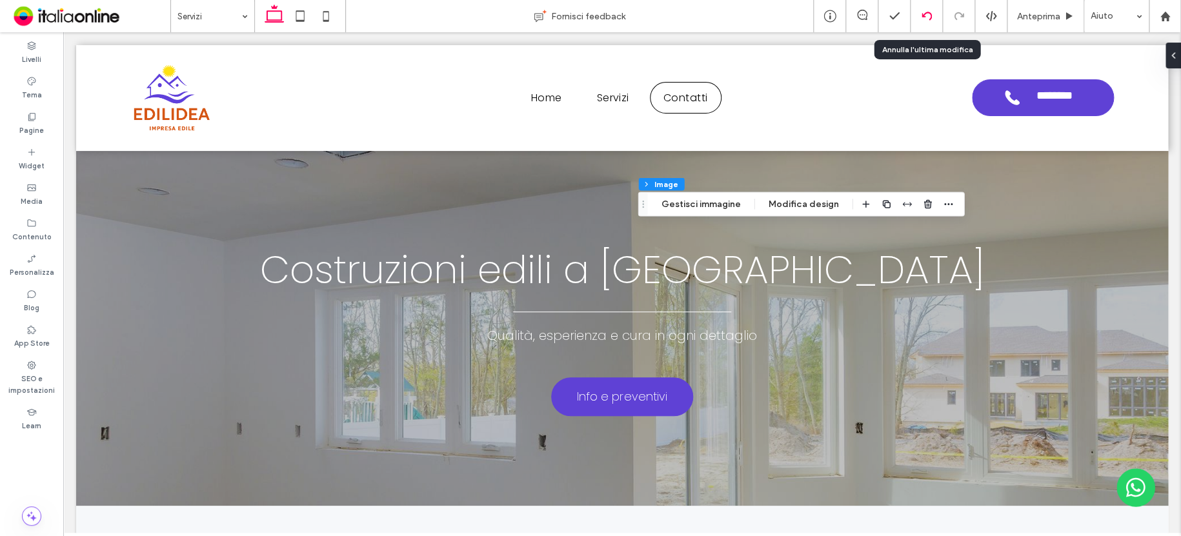
click at [922, 14] on use at bounding box center [926, 16] width 10 height 8
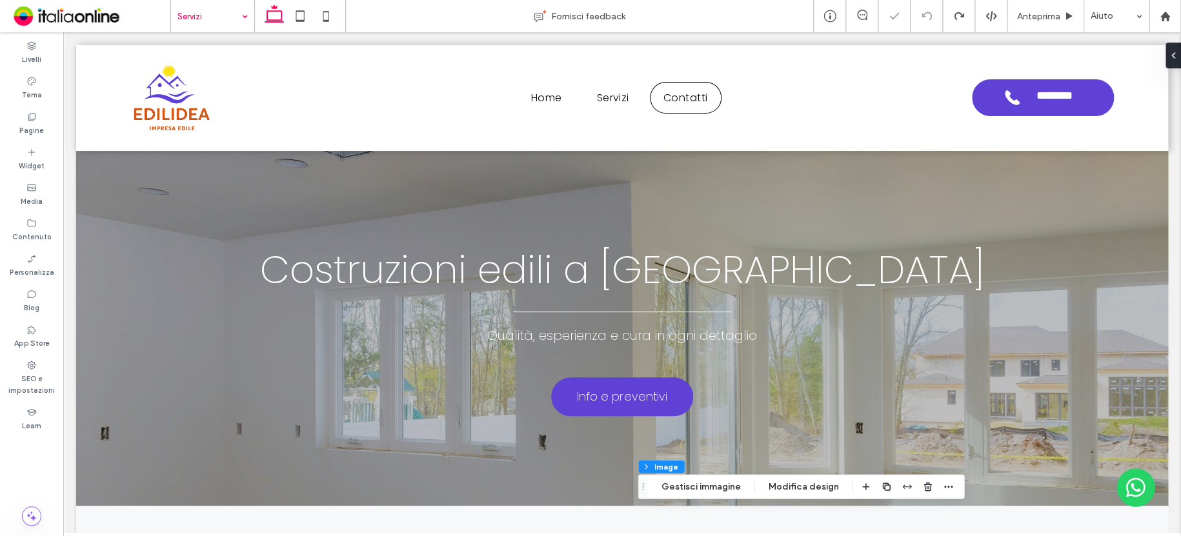
type input "**"
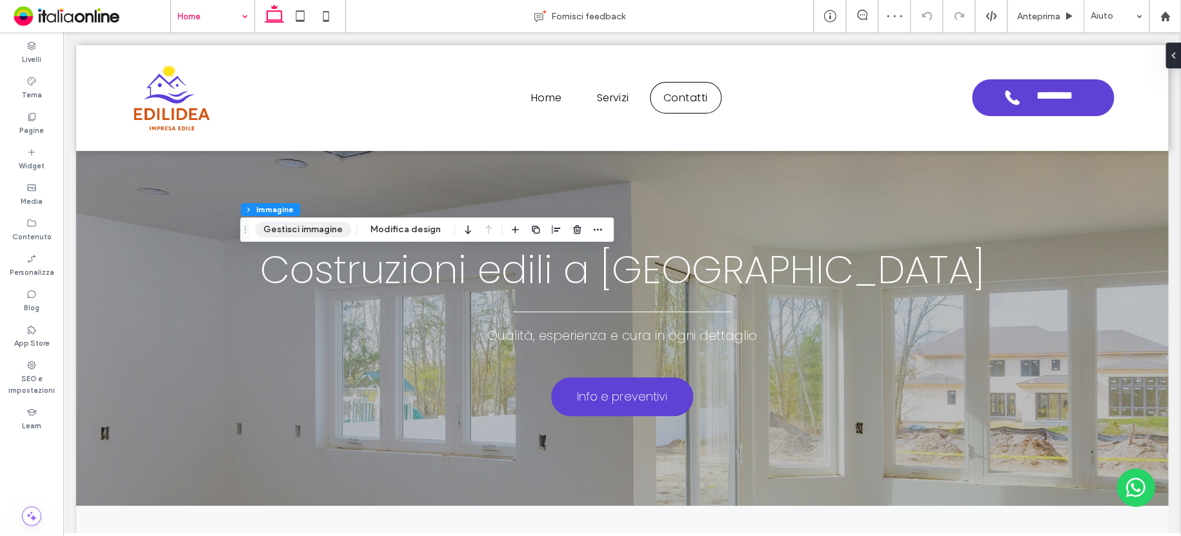
click at [299, 223] on button "Gestisci immagine" at bounding box center [303, 229] width 96 height 15
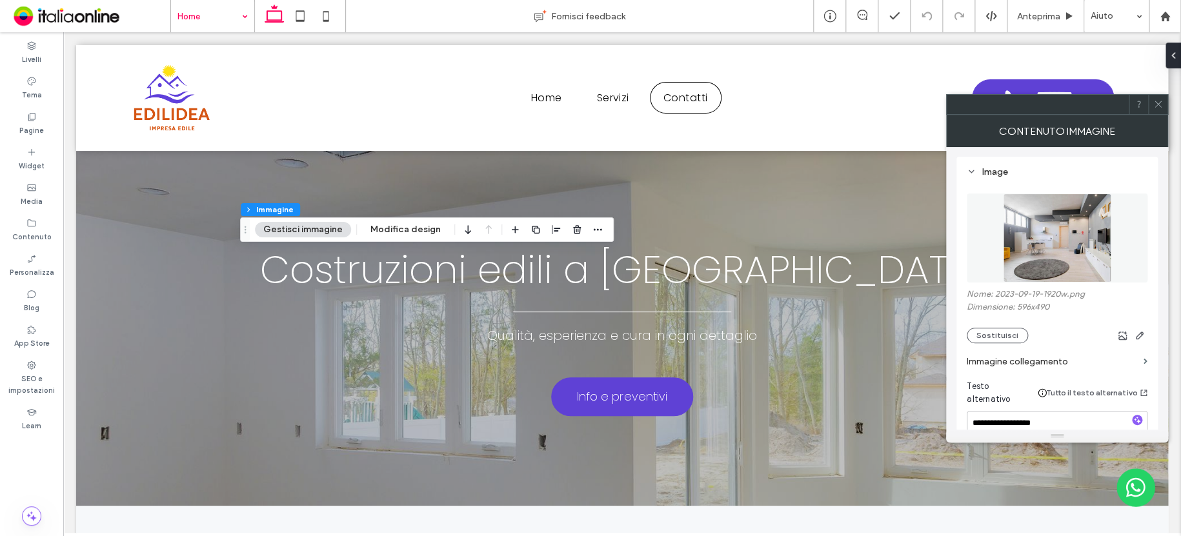
scroll to position [129, 0]
click at [1019, 329] on button "Sostituisci" at bounding box center [996, 331] width 61 height 15
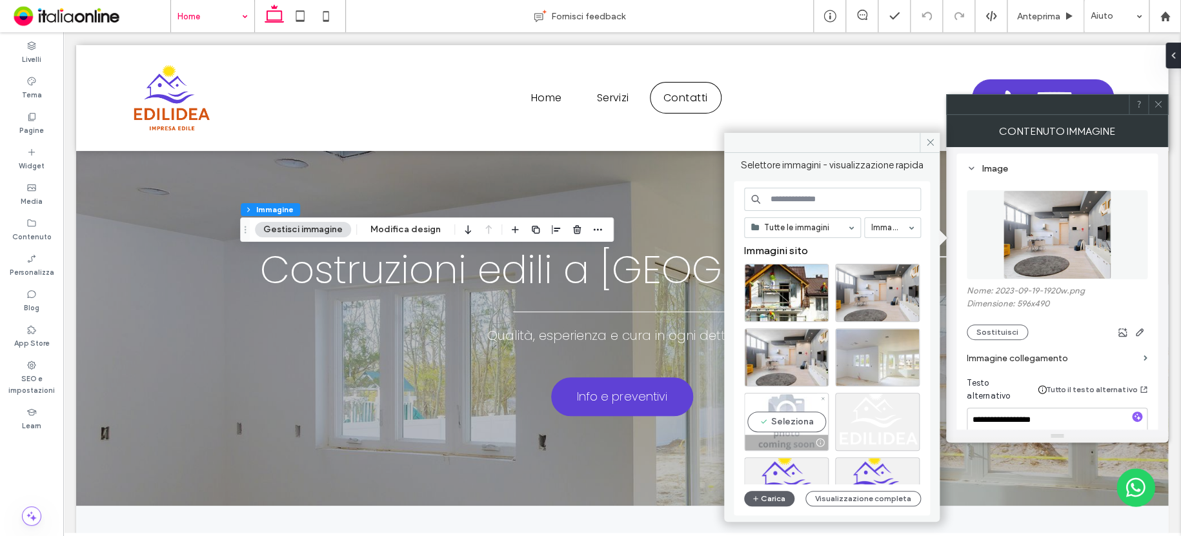
click at [800, 403] on div "Seleziona" at bounding box center [786, 422] width 85 height 58
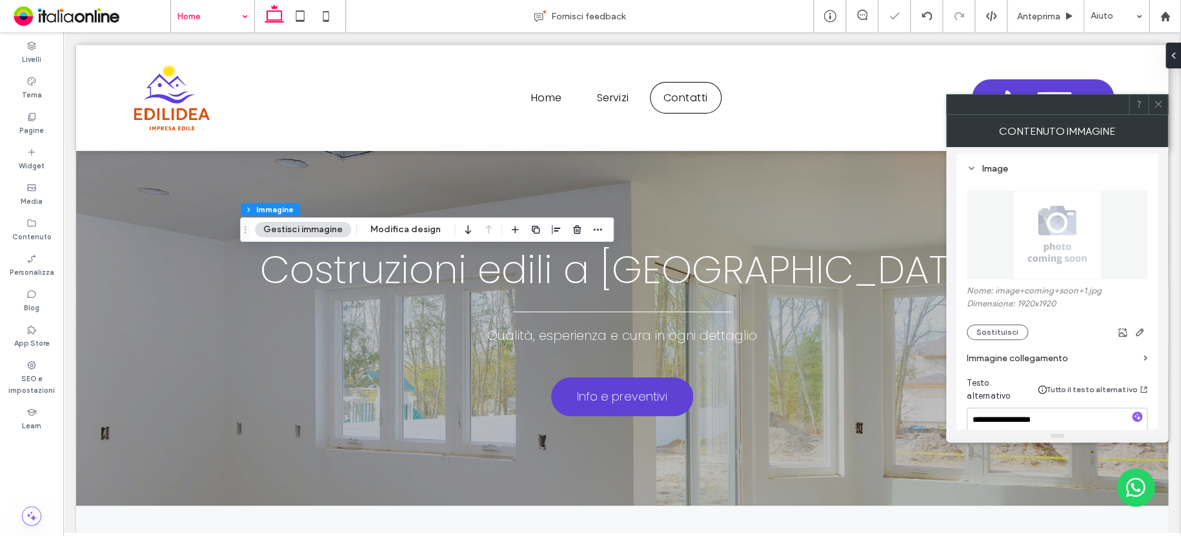
click at [1155, 109] on span at bounding box center [1158, 104] width 10 height 19
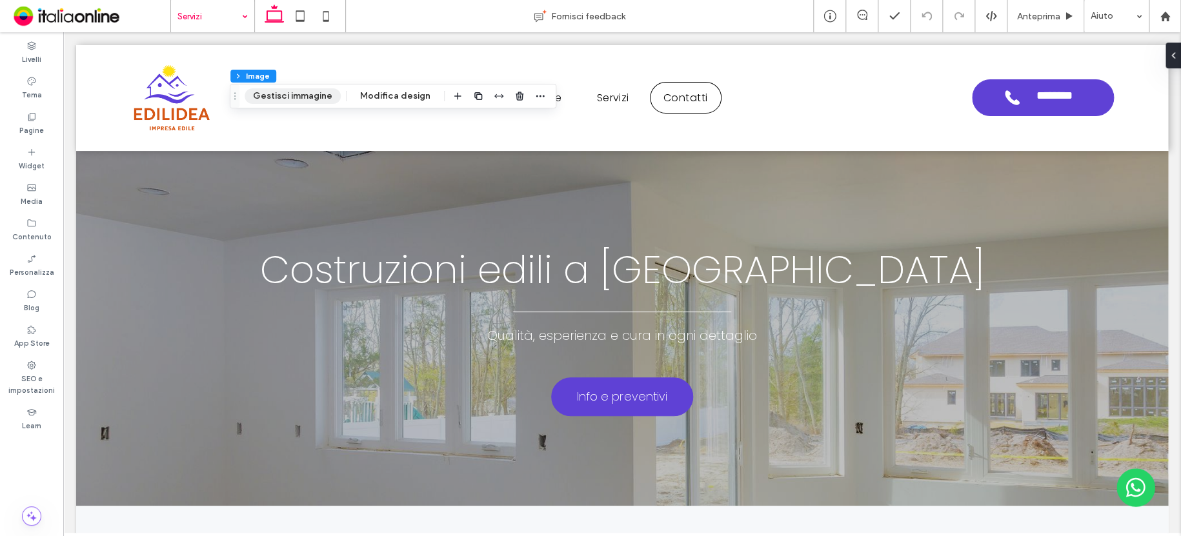
click at [292, 92] on button "Gestisci immagine" at bounding box center [292, 95] width 96 height 15
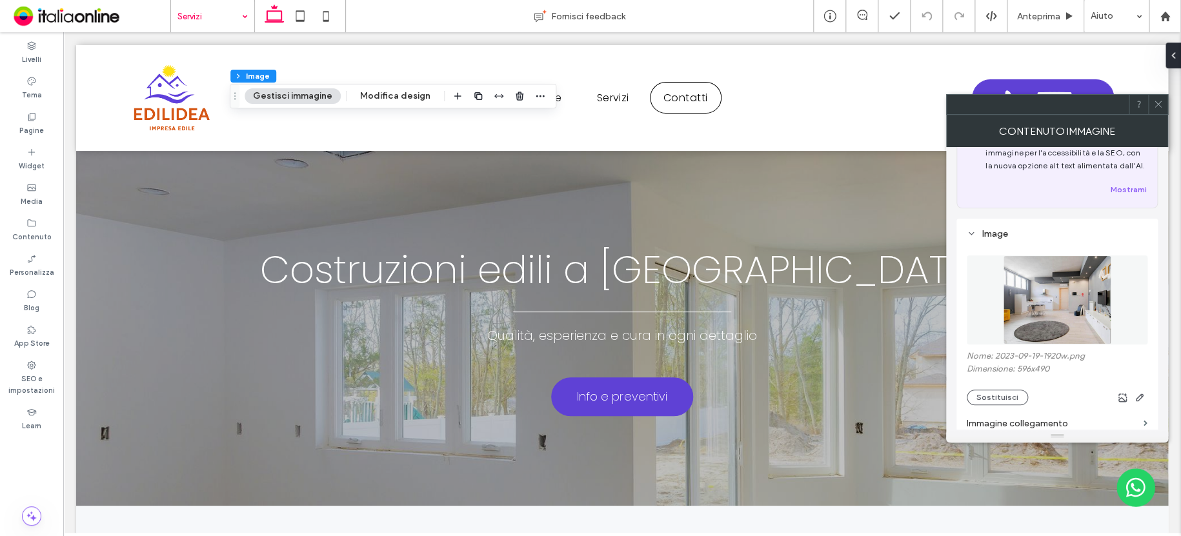
scroll to position [65, 0]
click at [988, 394] on button "Sostituisci" at bounding box center [996, 396] width 61 height 15
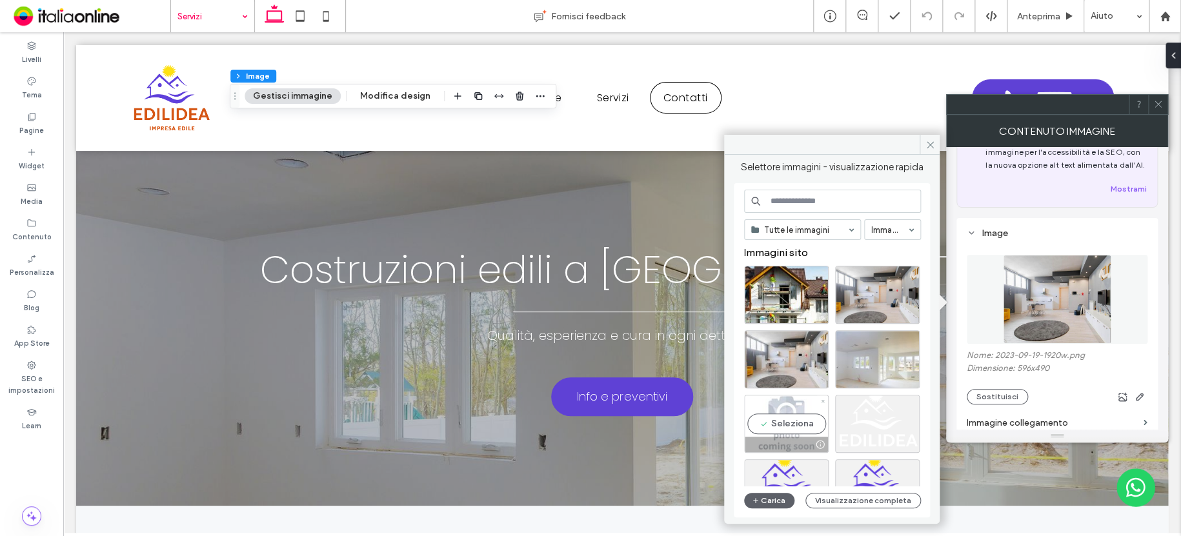
click at [789, 398] on div "Seleziona" at bounding box center [786, 424] width 85 height 58
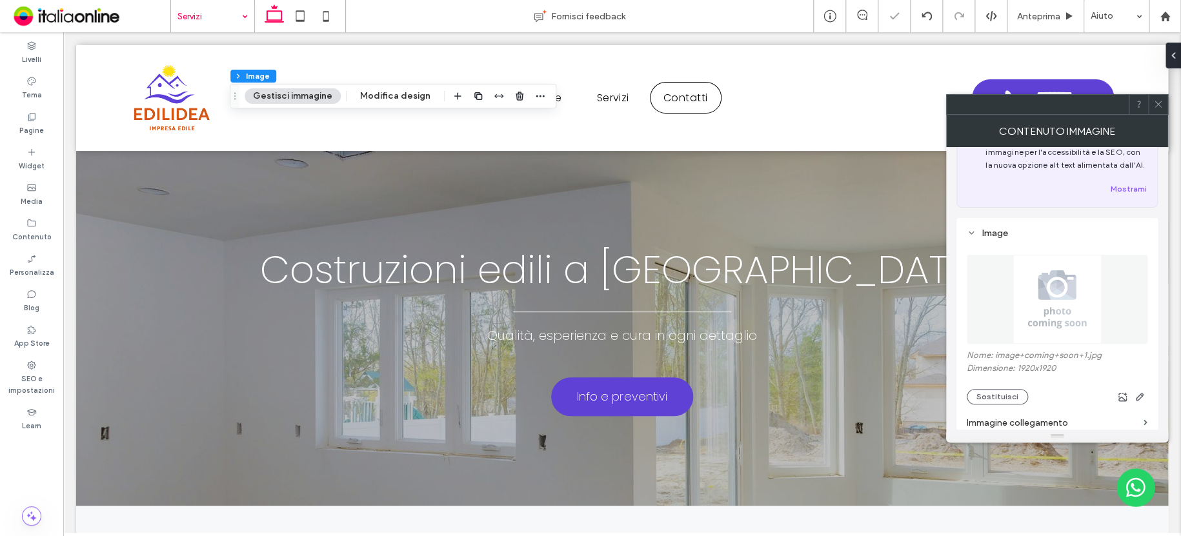
drag, startPoint x: 1155, startPoint y: 103, endPoint x: 1123, endPoint y: 114, distance: 33.7
click at [1155, 102] on icon at bounding box center [1158, 104] width 10 height 10
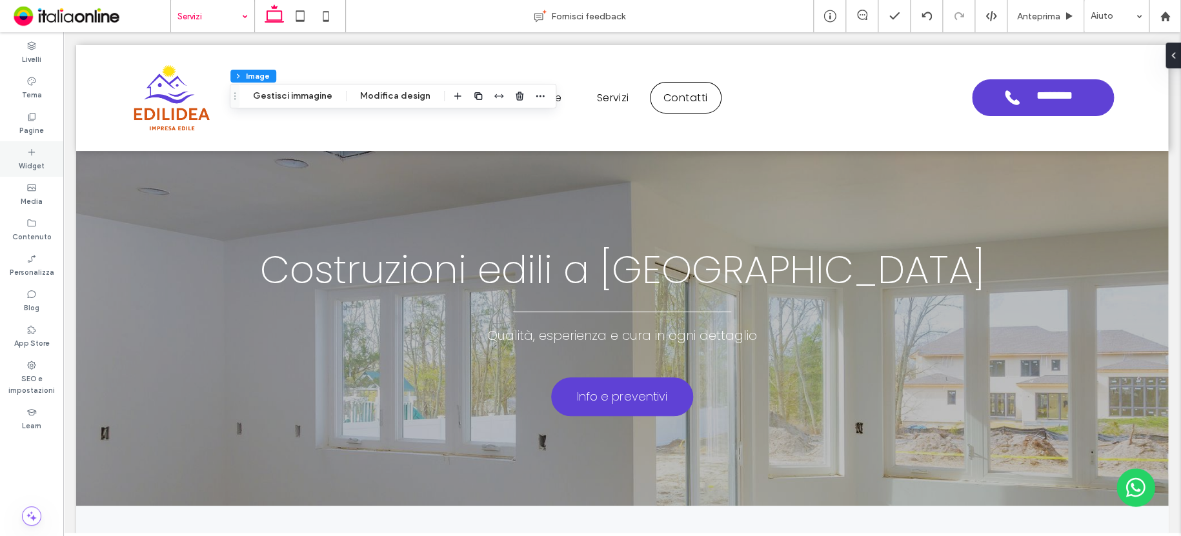
click at [34, 150] on icon at bounding box center [31, 152] width 10 height 10
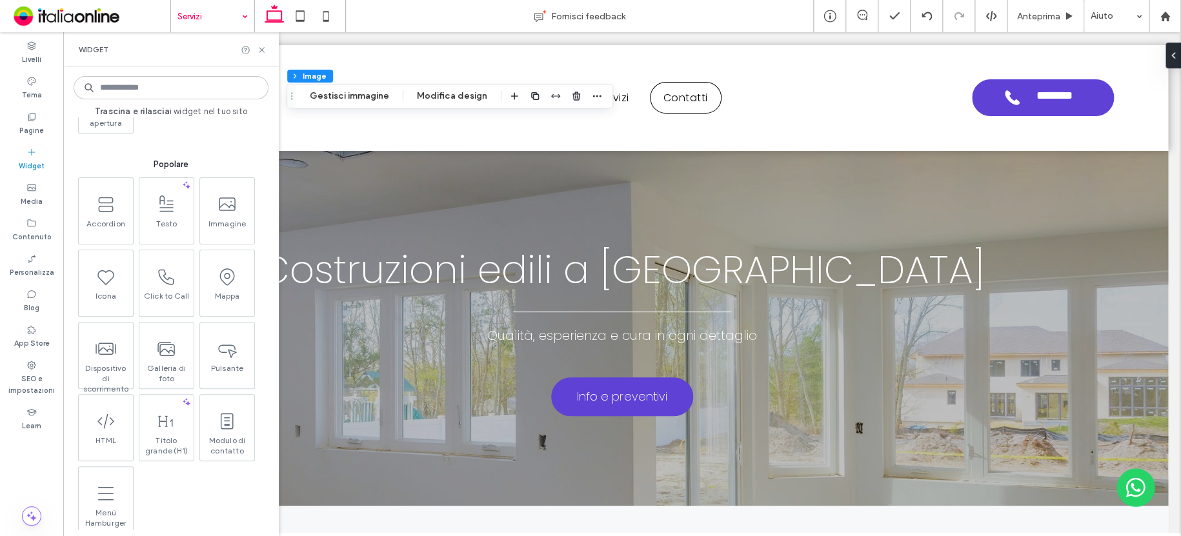
scroll to position [194, 0]
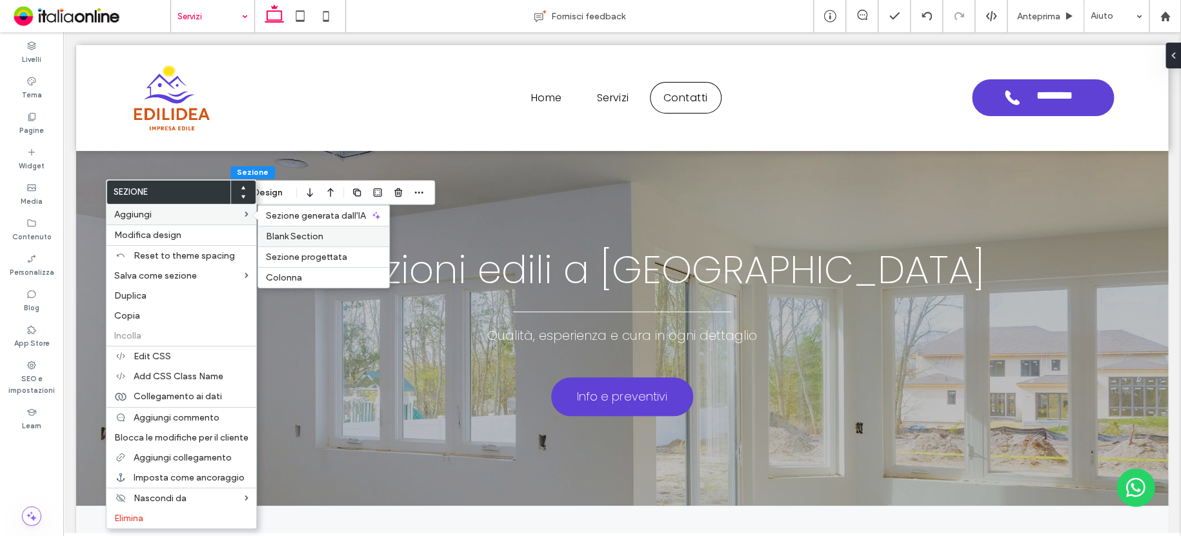
click at [284, 231] on span "Blank Section" at bounding box center [294, 236] width 57 height 11
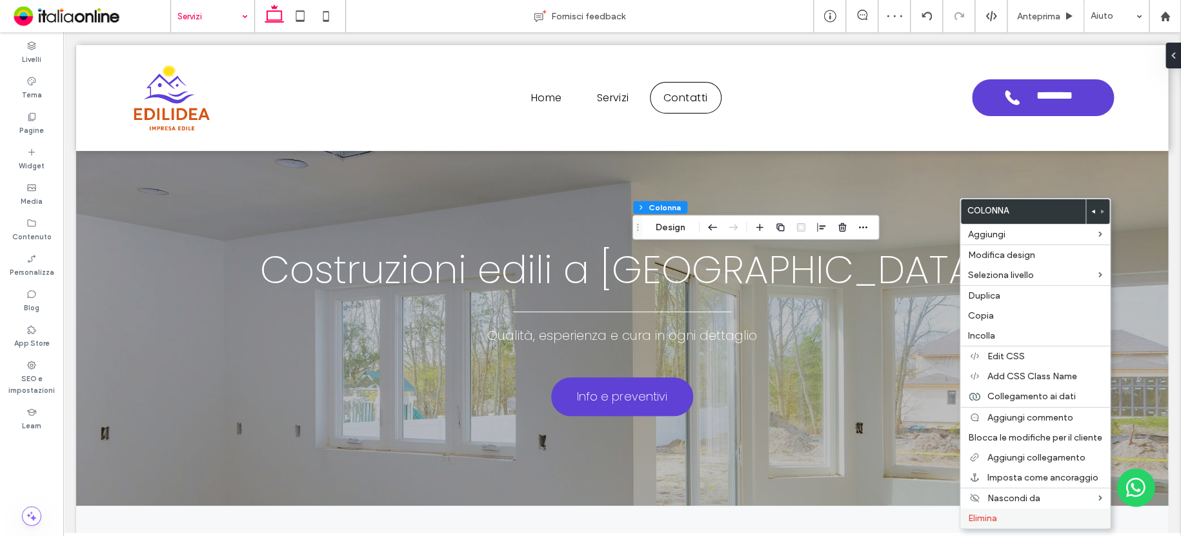
click at [1006, 517] on label "Elimina" at bounding box center [1035, 518] width 134 height 11
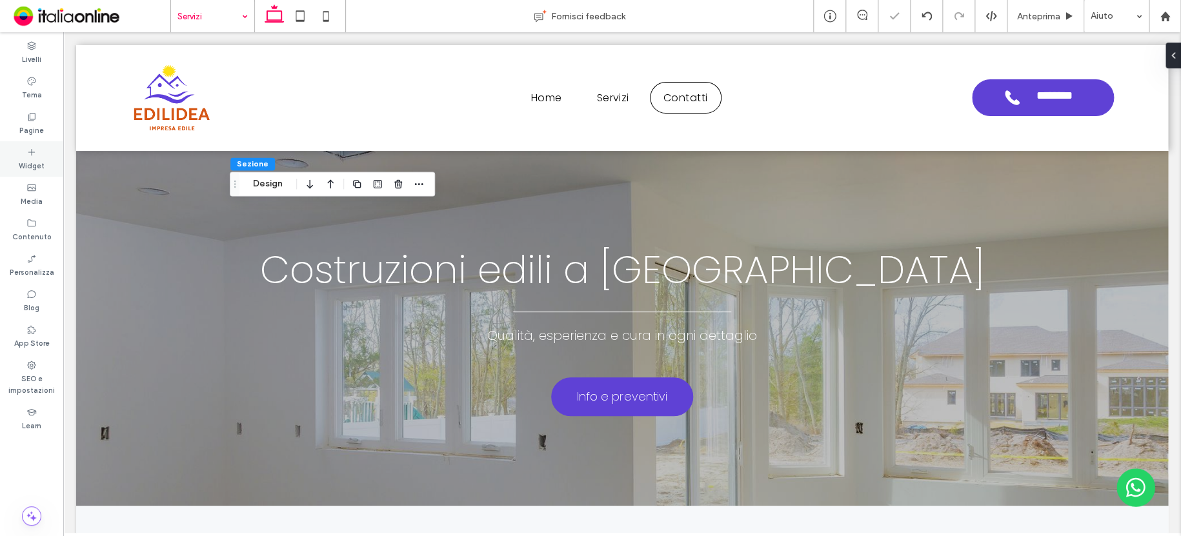
click at [39, 167] on label "Widget" at bounding box center [32, 164] width 26 height 14
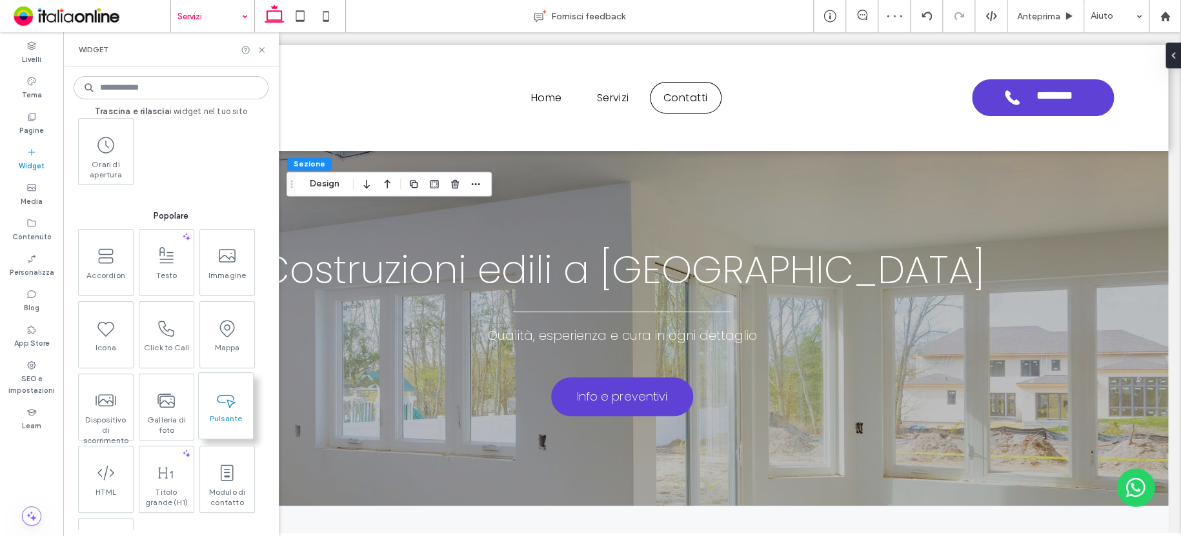
scroll to position [129, 0]
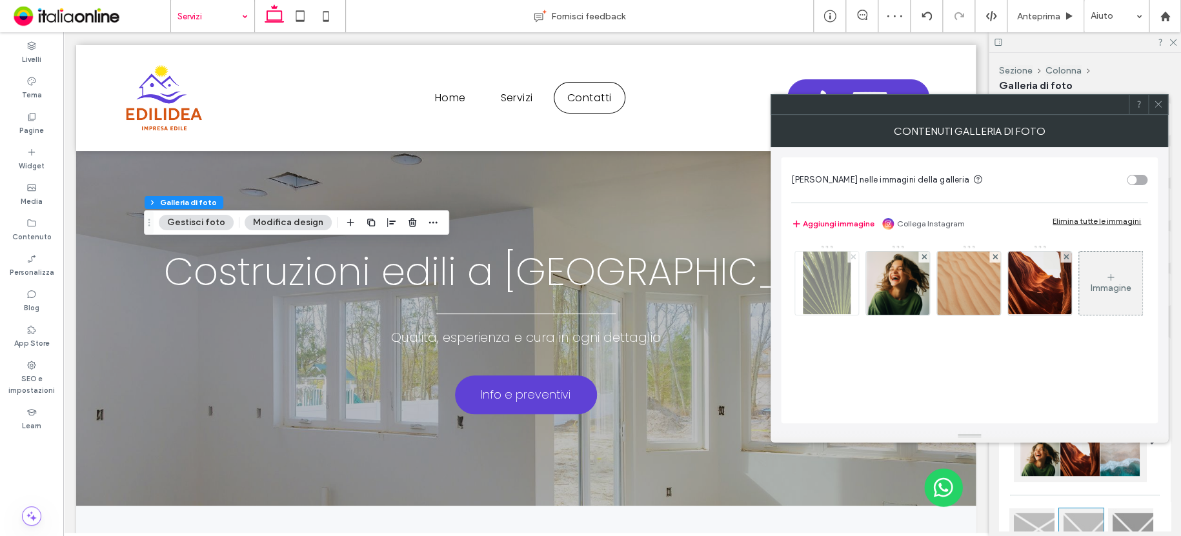
click at [851, 254] on use at bounding box center [852, 256] width 5 height 5
click at [921, 254] on use at bounding box center [923, 256] width 5 height 5
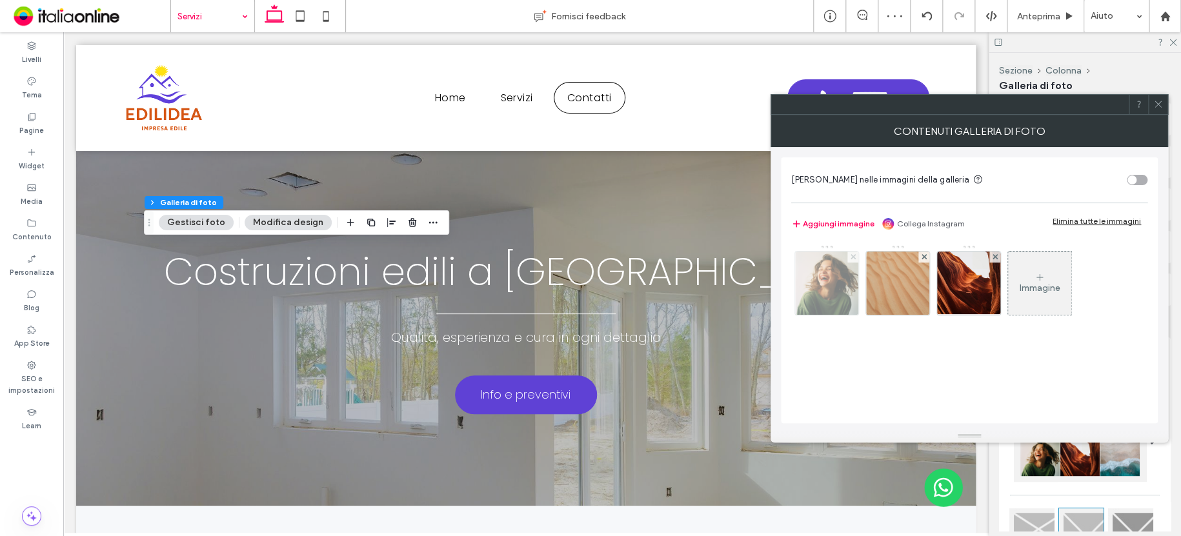
click at [851, 254] on use at bounding box center [852, 256] width 5 height 5
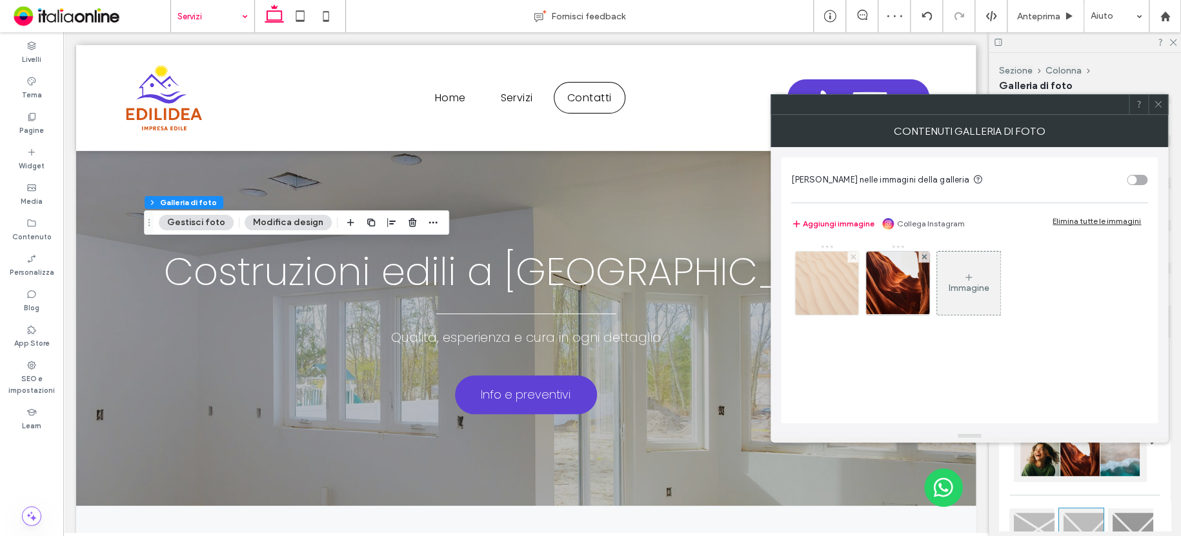
click at [851, 254] on use at bounding box center [852, 256] width 5 height 5
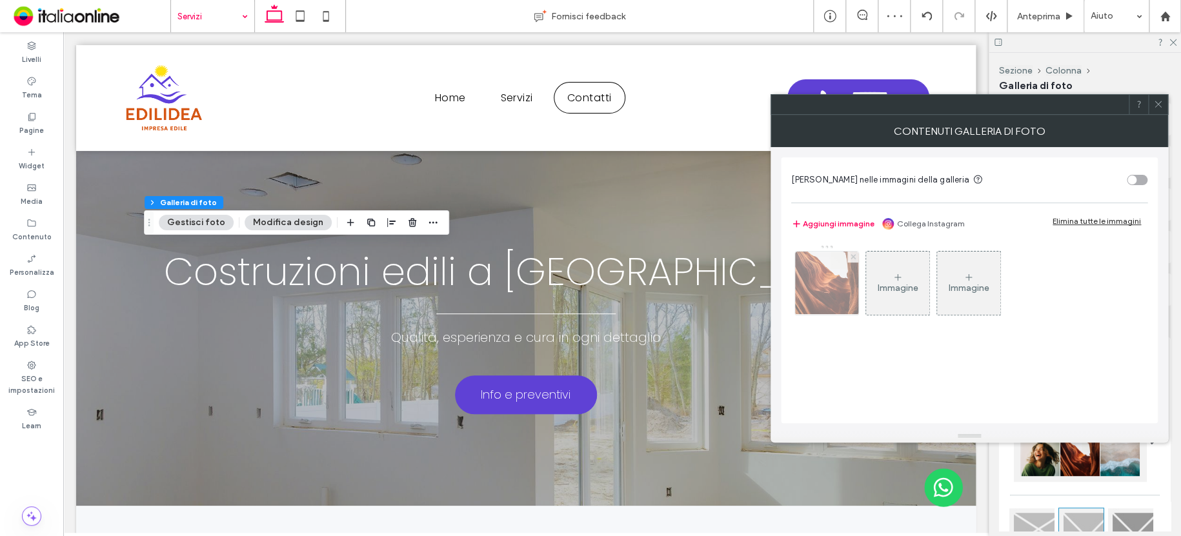
click at [851, 254] on use at bounding box center [852, 256] width 5 height 5
click at [836, 266] on div "Immagine" at bounding box center [826, 283] width 63 height 61
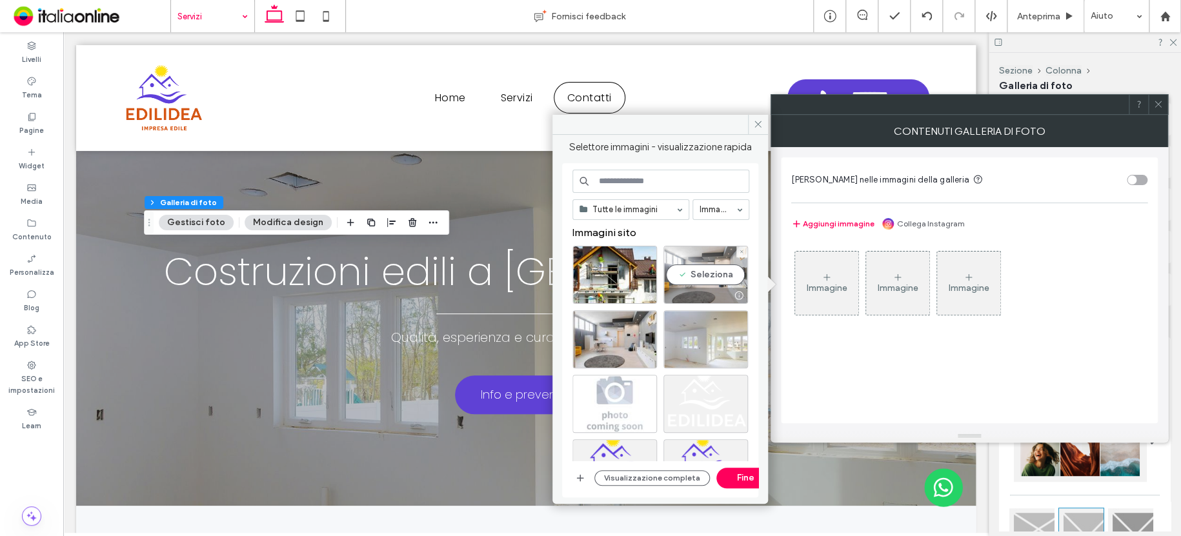
drag, startPoint x: 724, startPoint y: 257, endPoint x: 682, endPoint y: 260, distance: 42.0
click at [724, 257] on div "Seleziona" at bounding box center [705, 275] width 85 height 58
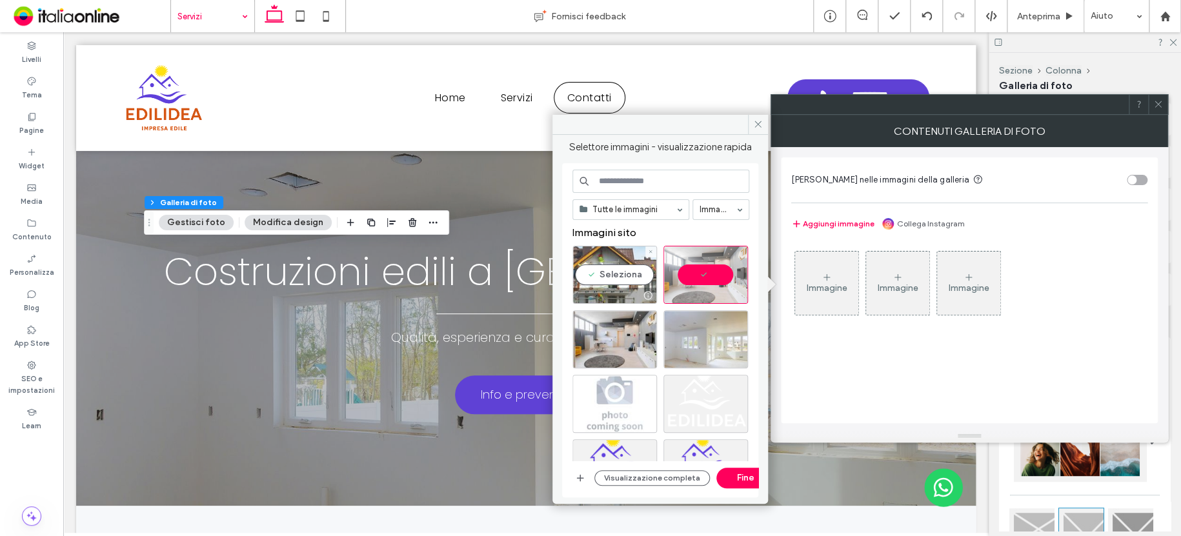
drag, startPoint x: 639, startPoint y: 263, endPoint x: 637, endPoint y: 281, distance: 18.2
click at [628, 263] on div "Seleziona" at bounding box center [614, 275] width 85 height 58
click at [727, 470] on button "Fine" at bounding box center [745, 478] width 58 height 21
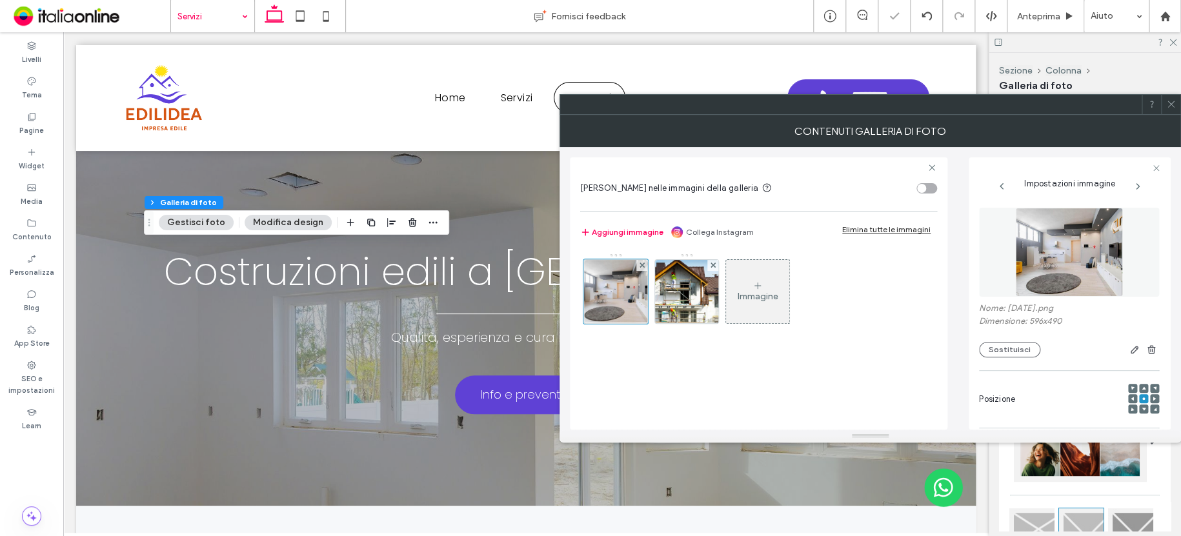
click at [761, 292] on div "Immagine" at bounding box center [757, 296] width 41 height 11
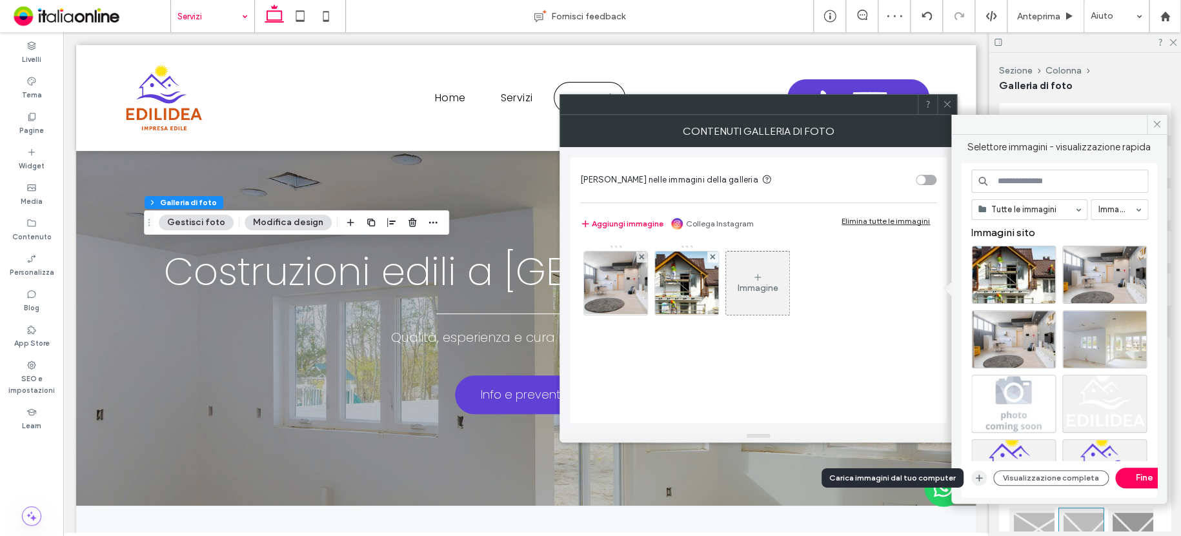
click at [979, 475] on icon "button" at bounding box center [978, 478] width 10 height 10
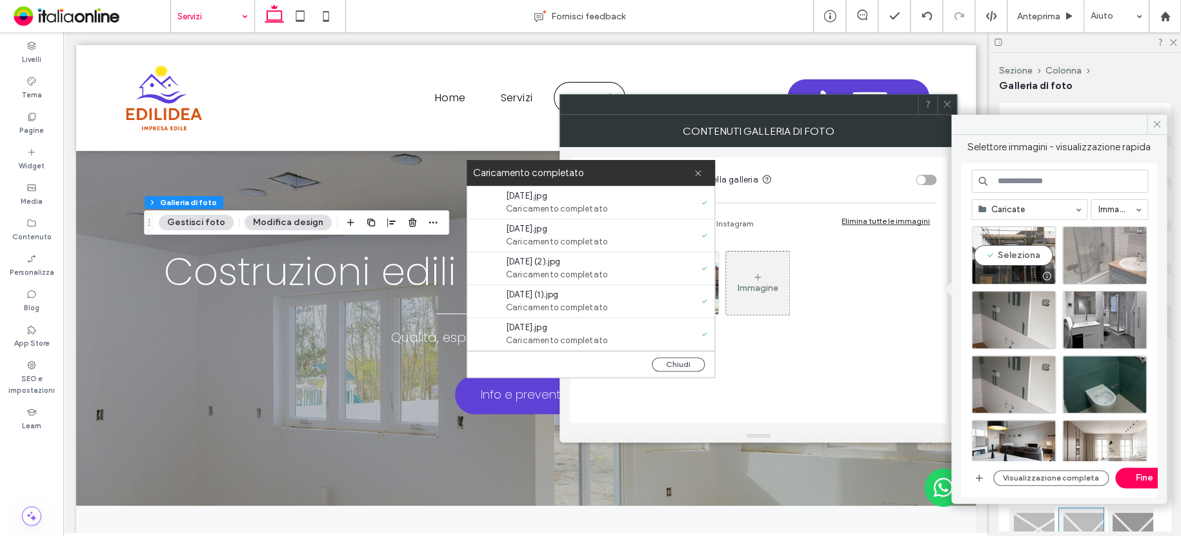
drag, startPoint x: 1001, startPoint y: 235, endPoint x: 1068, endPoint y: 238, distance: 67.2
click at [1001, 235] on div "Seleziona" at bounding box center [1013, 255] width 85 height 58
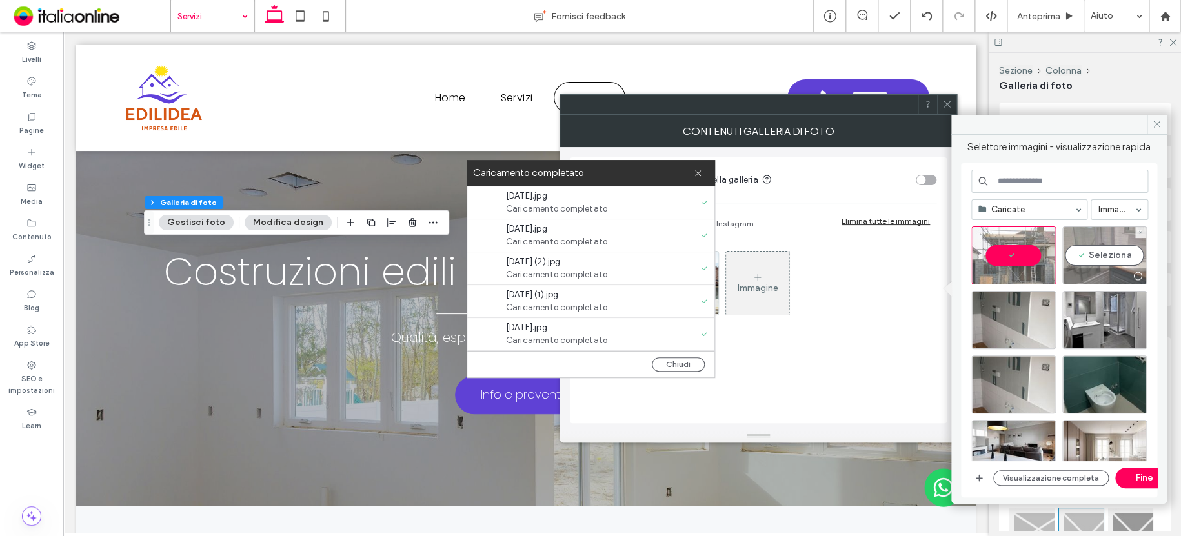
click at [1092, 238] on div "Seleziona" at bounding box center [1104, 255] width 85 height 58
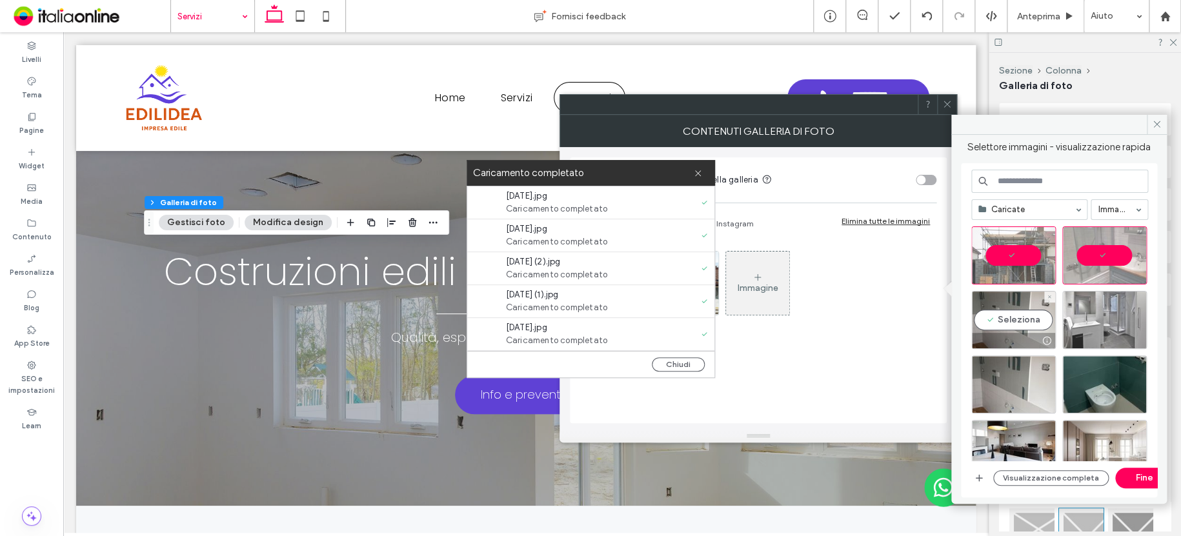
drag, startPoint x: 1024, startPoint y: 310, endPoint x: 1091, endPoint y: 312, distance: 67.1
click at [1026, 310] on div "Seleziona" at bounding box center [1013, 320] width 85 height 58
click at [1102, 312] on div "Seleziona" at bounding box center [1104, 320] width 85 height 58
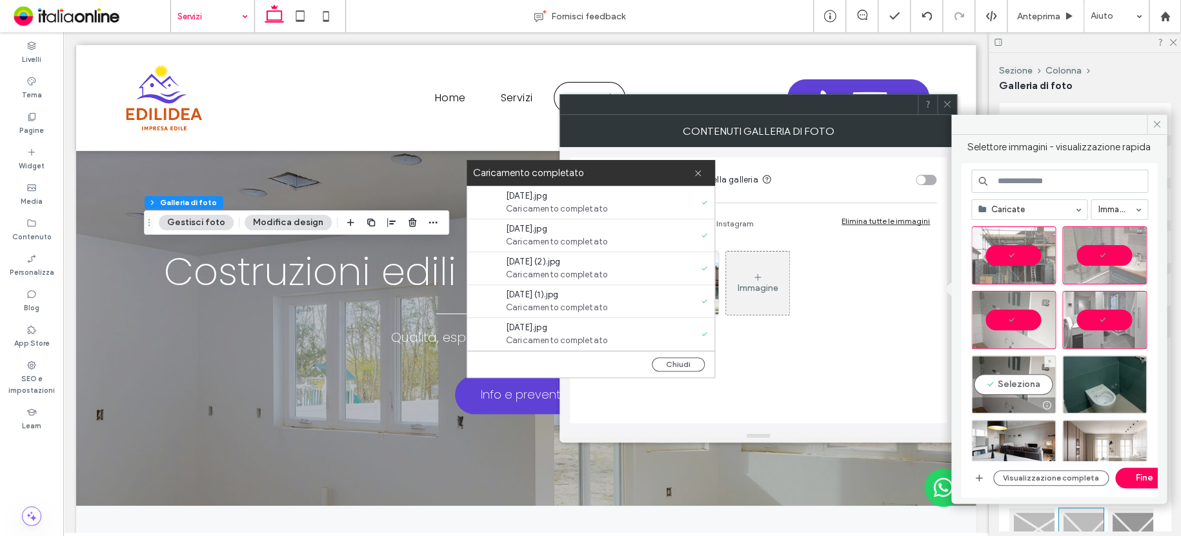
click at [1039, 367] on div "Seleziona" at bounding box center [1013, 384] width 85 height 58
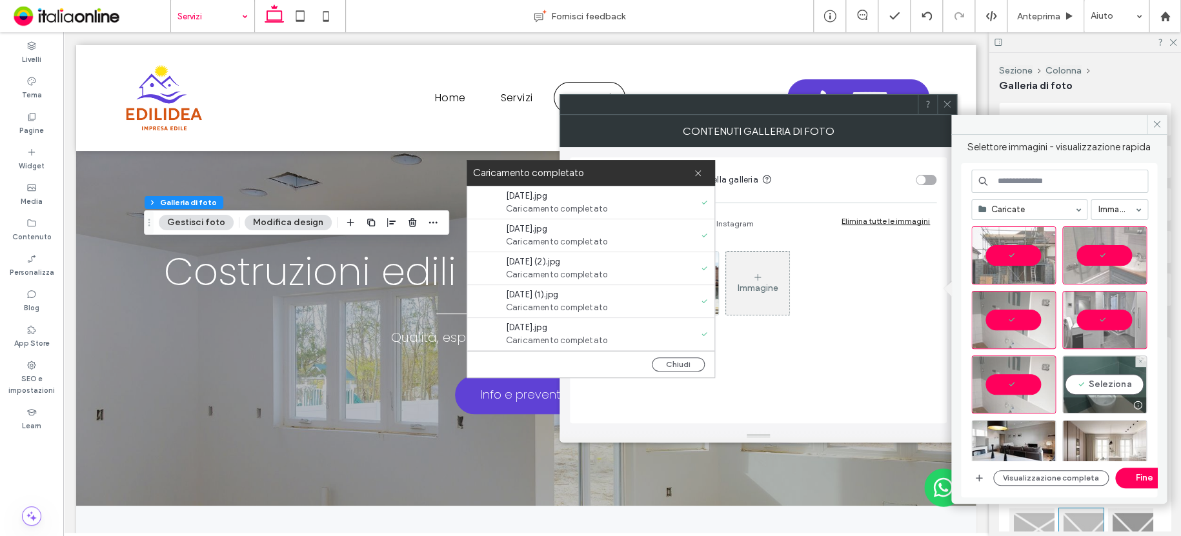
click at [1101, 368] on div "Seleziona" at bounding box center [1104, 384] width 85 height 58
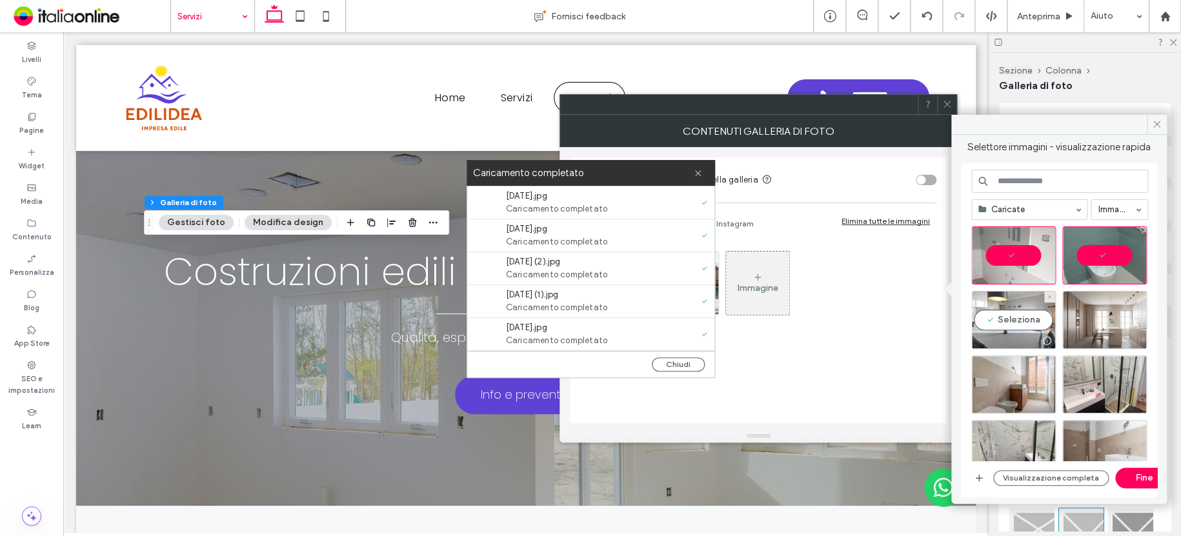
click at [1031, 319] on div "Seleziona" at bounding box center [1013, 320] width 85 height 58
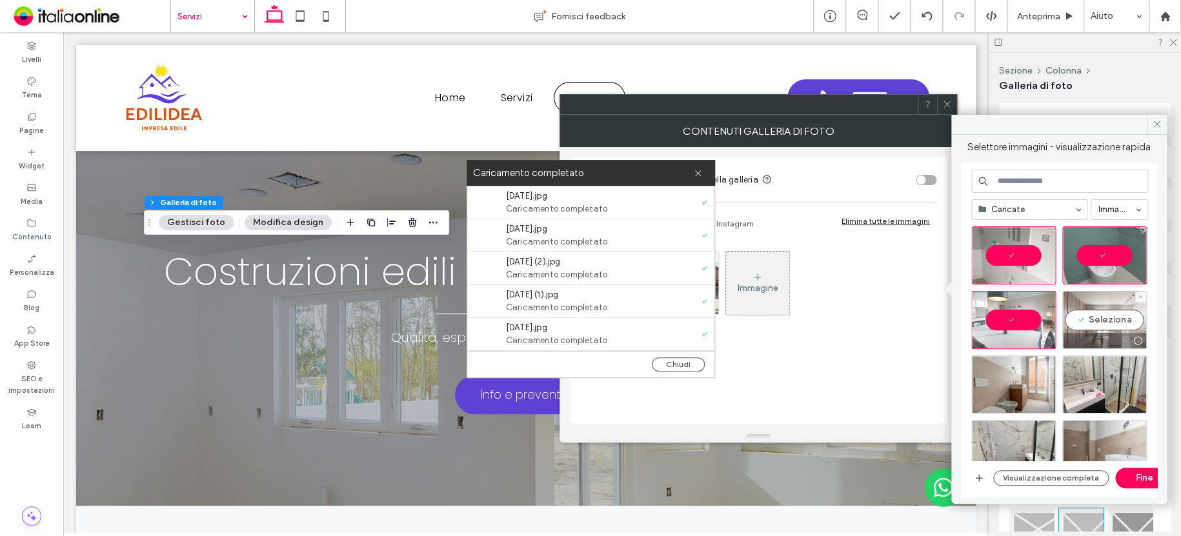
click at [1075, 317] on div "Seleziona" at bounding box center [1104, 320] width 85 height 58
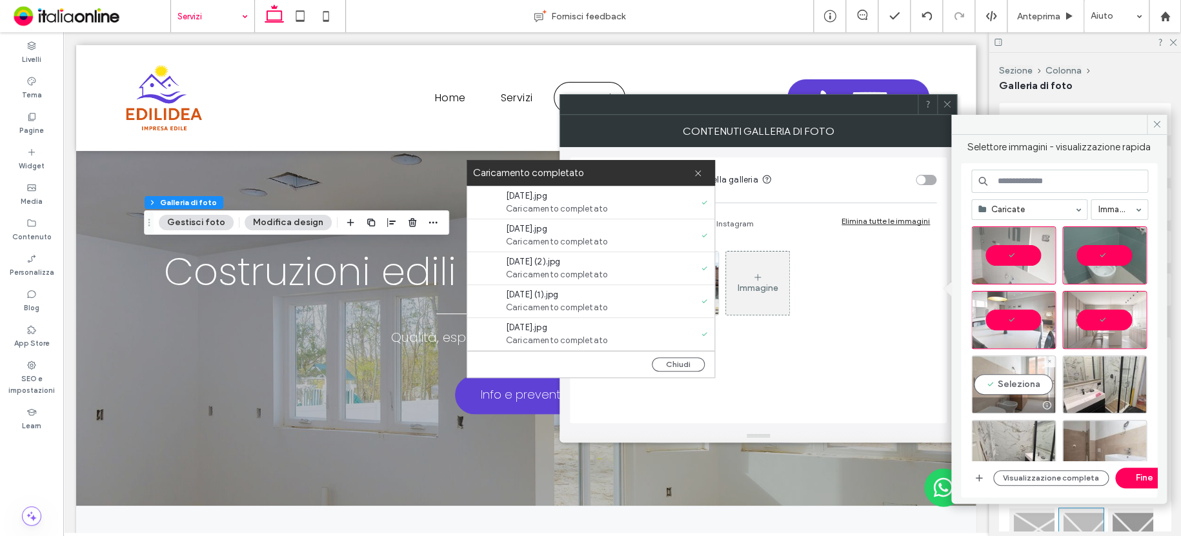
drag, startPoint x: 1013, startPoint y: 365, endPoint x: 1030, endPoint y: 366, distance: 16.8
click at [1021, 366] on div "Seleziona" at bounding box center [1013, 384] width 85 height 58
drag, startPoint x: 1088, startPoint y: 367, endPoint x: 1057, endPoint y: 366, distance: 31.0
click at [1088, 367] on div "Seleziona" at bounding box center [1104, 384] width 85 height 58
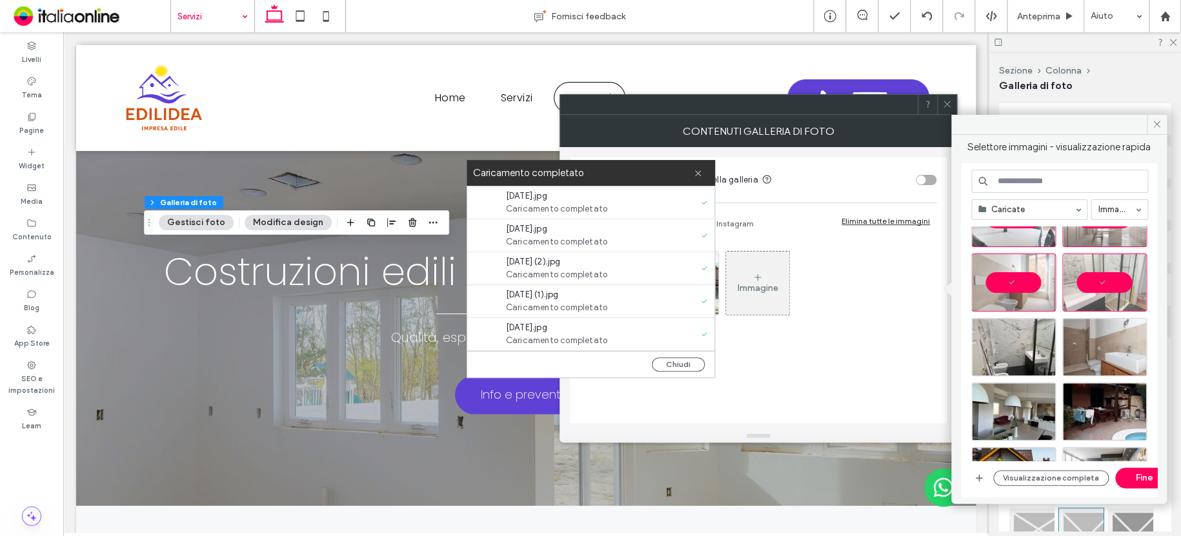
scroll to position [258, 0]
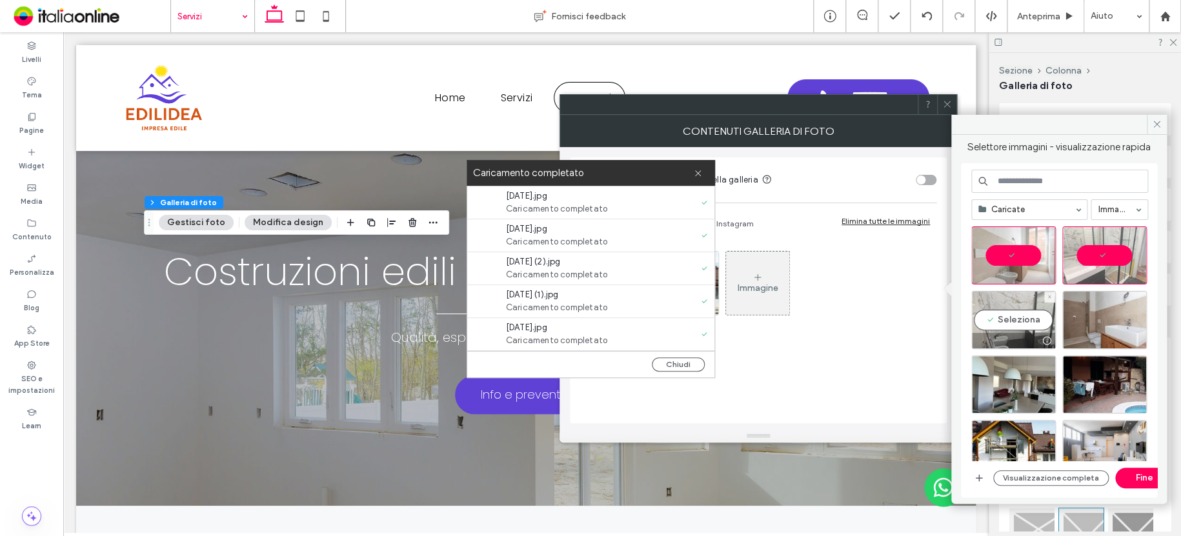
drag, startPoint x: 1022, startPoint y: 331, endPoint x: 1047, endPoint y: 332, distance: 25.2
click at [1026, 331] on div "Seleziona" at bounding box center [1013, 320] width 85 height 58
click at [1095, 330] on div at bounding box center [1104, 320] width 85 height 58
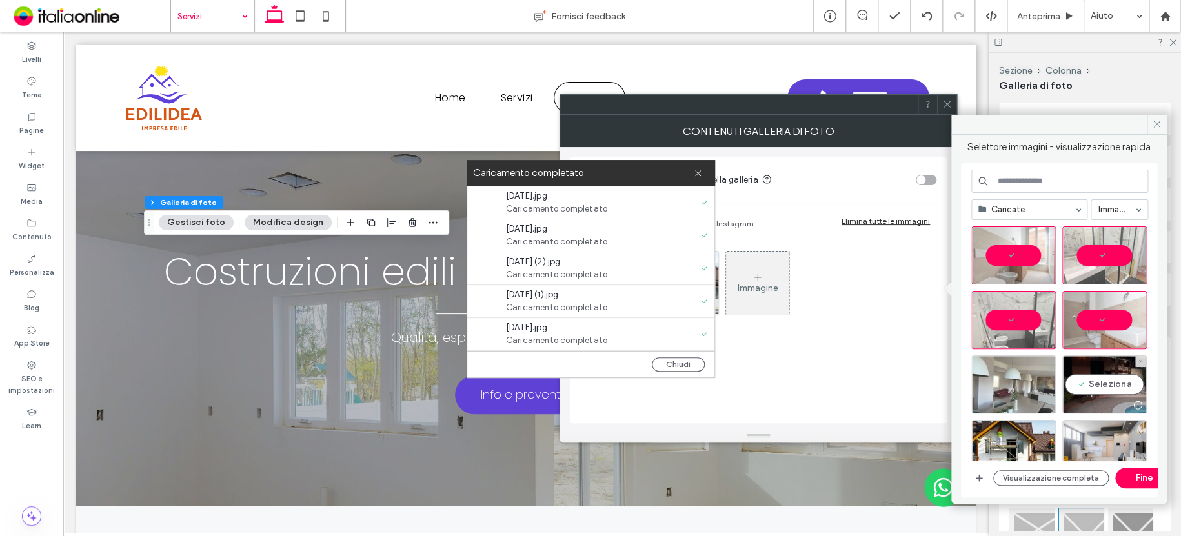
drag, startPoint x: 1097, startPoint y: 375, endPoint x: 1046, endPoint y: 374, distance: 51.0
click at [1097, 375] on div "Seleziona" at bounding box center [1104, 384] width 85 height 58
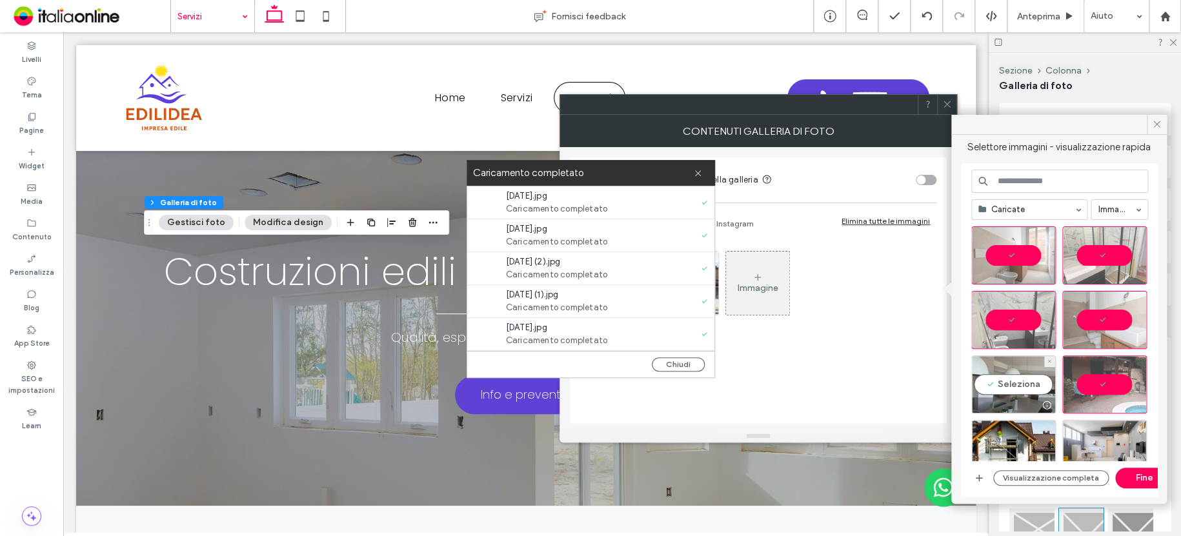
click at [1042, 374] on div "Seleziona" at bounding box center [1013, 384] width 85 height 58
click at [1138, 474] on button "Fine" at bounding box center [1144, 478] width 58 height 21
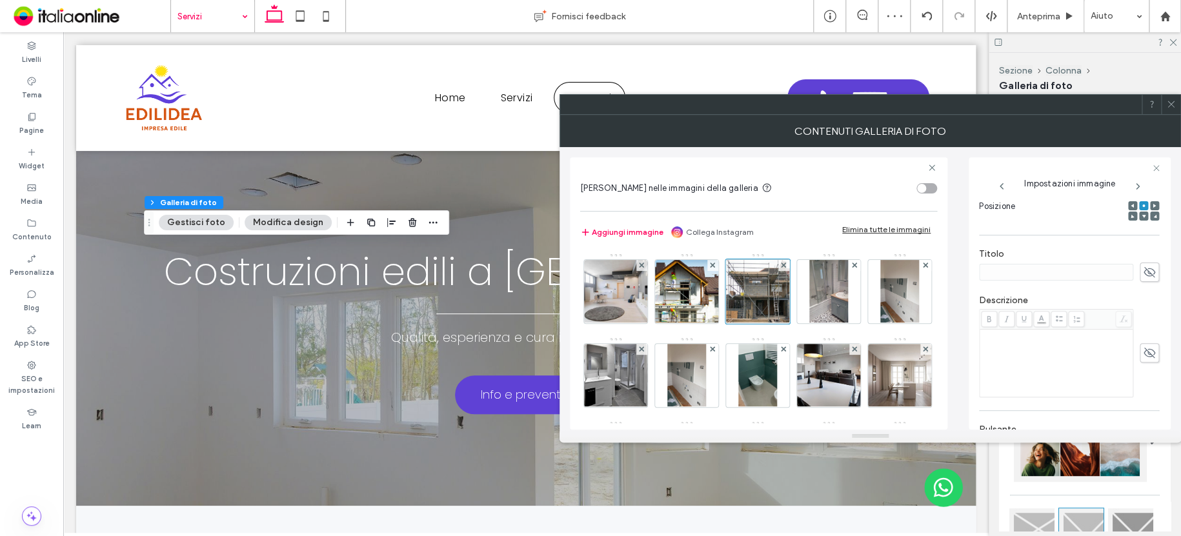
scroll to position [194, 0]
click at [1170, 108] on icon at bounding box center [1171, 104] width 10 height 10
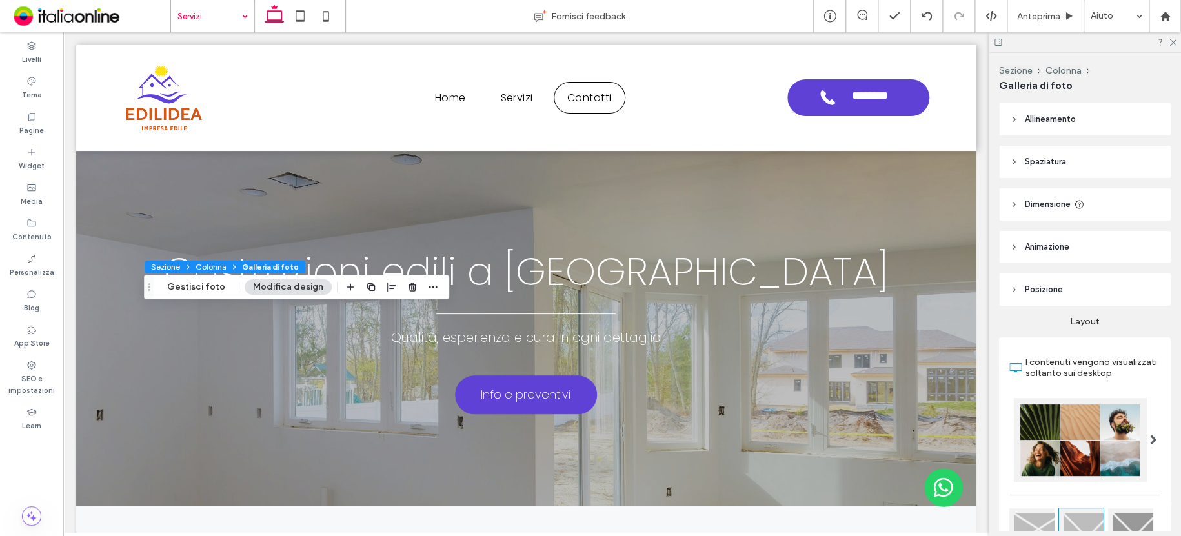
drag, startPoint x: 196, startPoint y: 283, endPoint x: 199, endPoint y: 272, distance: 11.4
click at [196, 283] on button "Gestisci foto" at bounding box center [196, 286] width 75 height 15
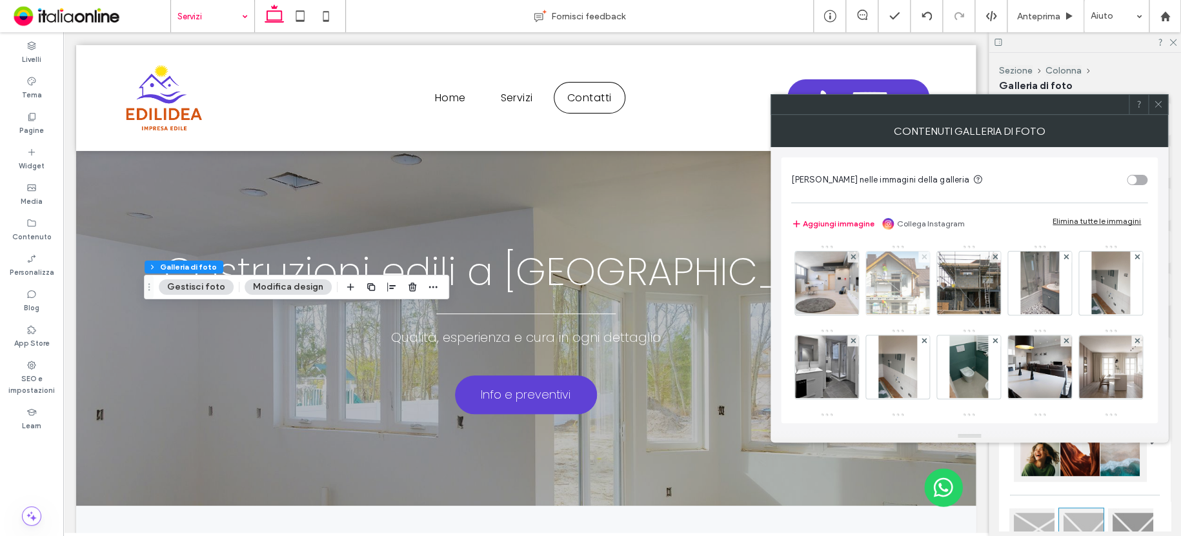
click at [924, 255] on use at bounding box center [923, 256] width 5 height 5
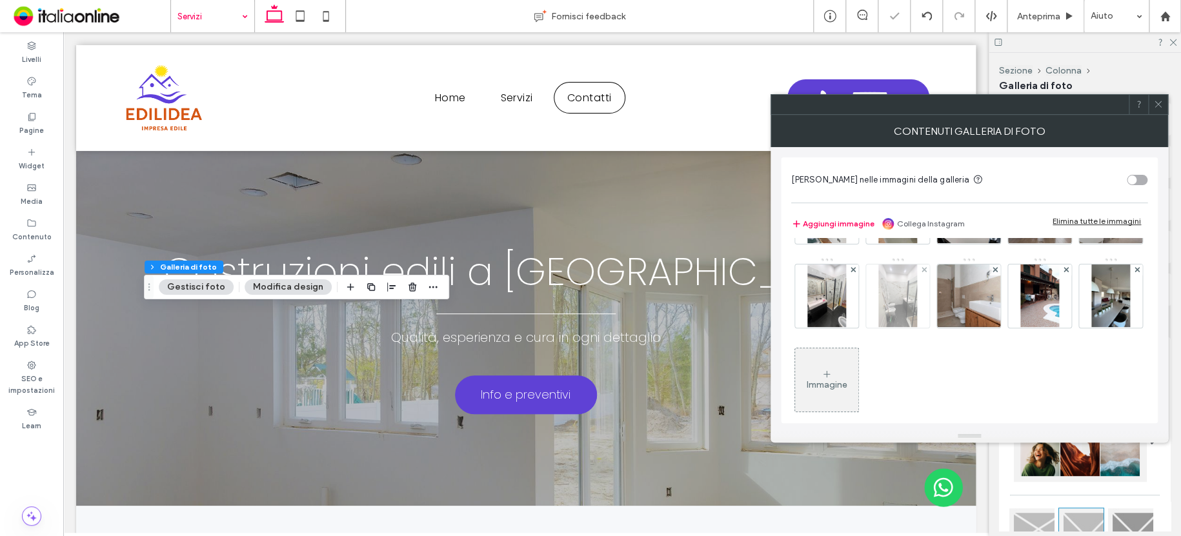
scroll to position [170, 0]
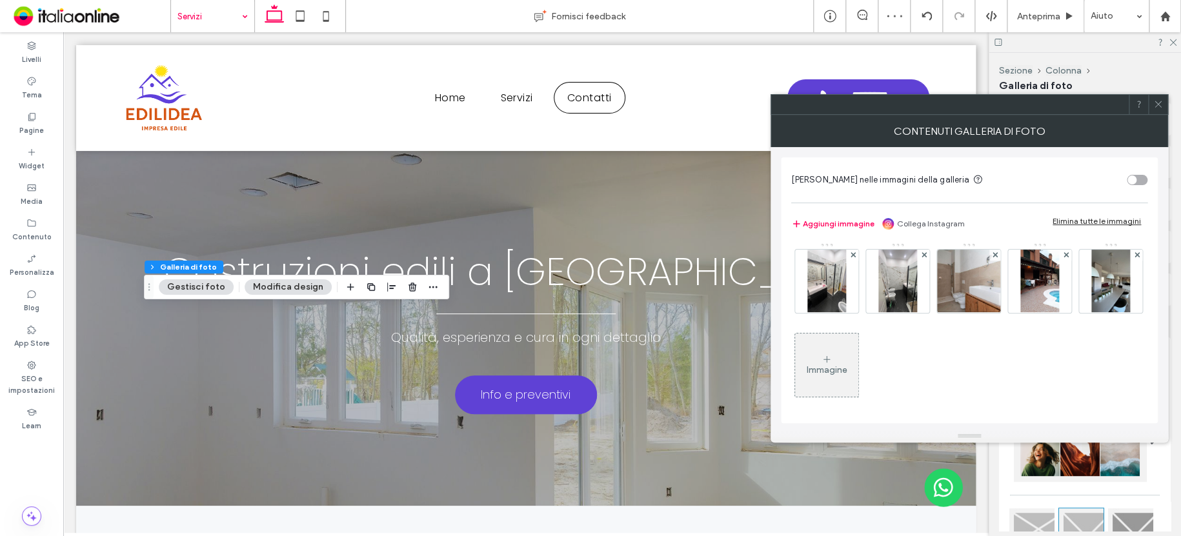
click at [1161, 104] on icon at bounding box center [1158, 104] width 10 height 10
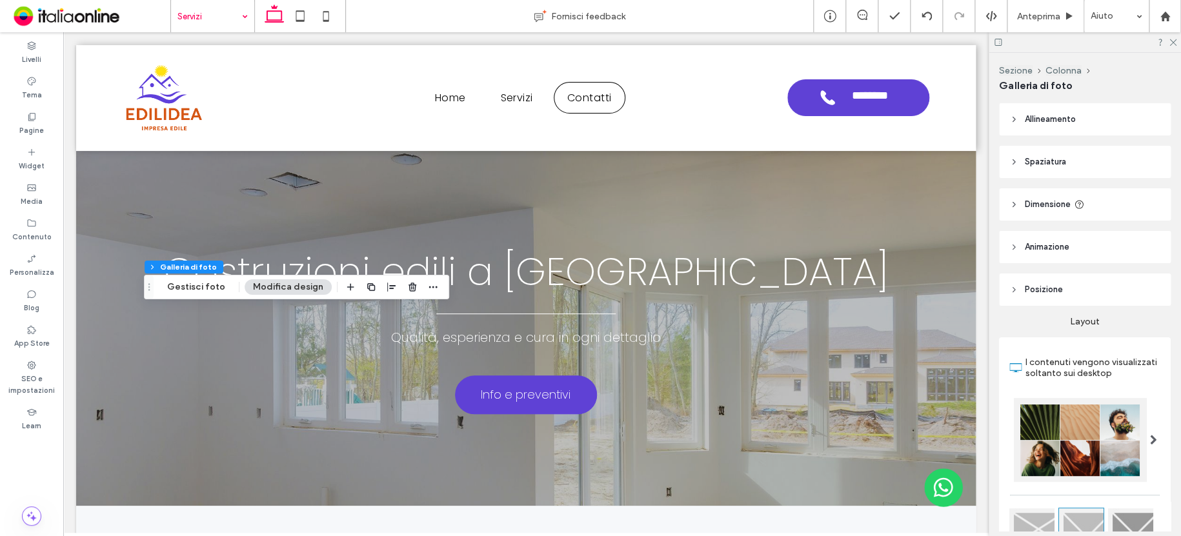
click at [283, 288] on button "Modifica design" at bounding box center [287, 286] width 87 height 15
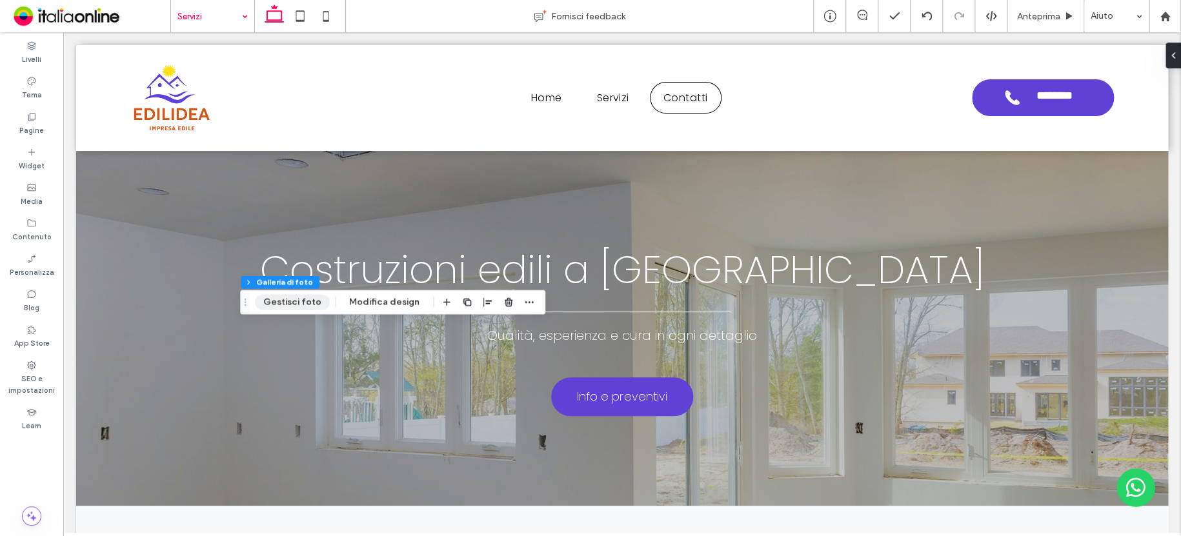
click at [305, 303] on button "Gestisci foto" at bounding box center [292, 301] width 75 height 15
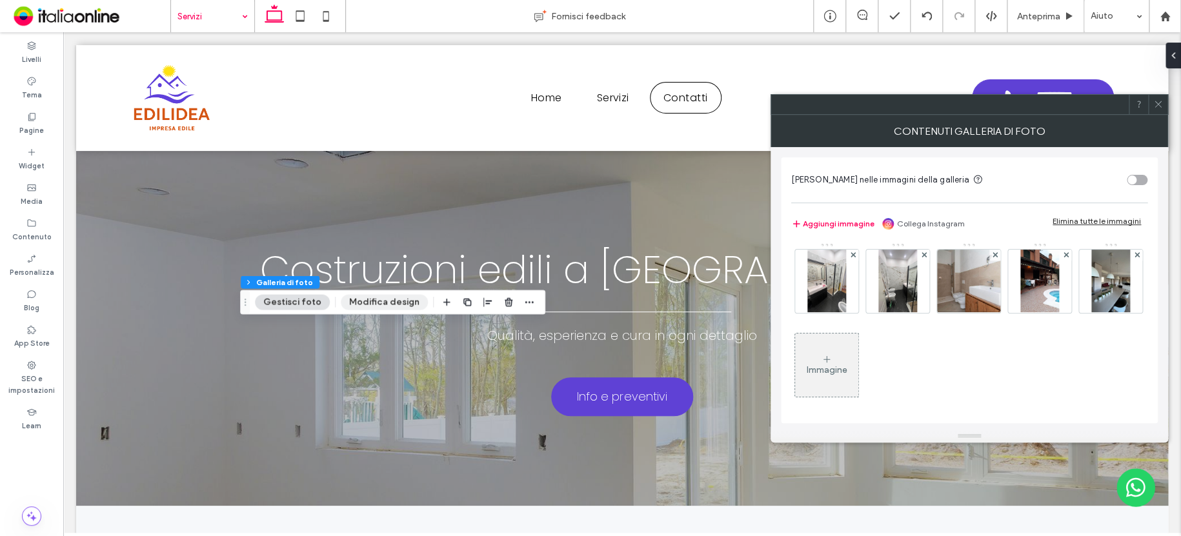
click at [369, 304] on button "Modifica design" at bounding box center [384, 301] width 87 height 15
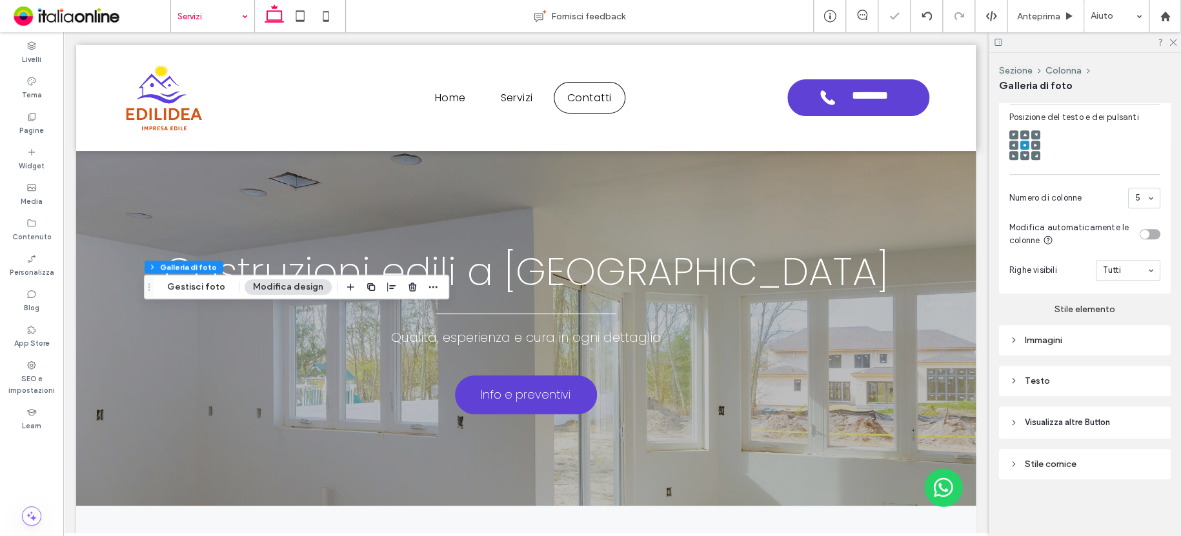
scroll to position [532, 0]
click at [1046, 336] on div "Immagini" at bounding box center [1084, 340] width 151 height 11
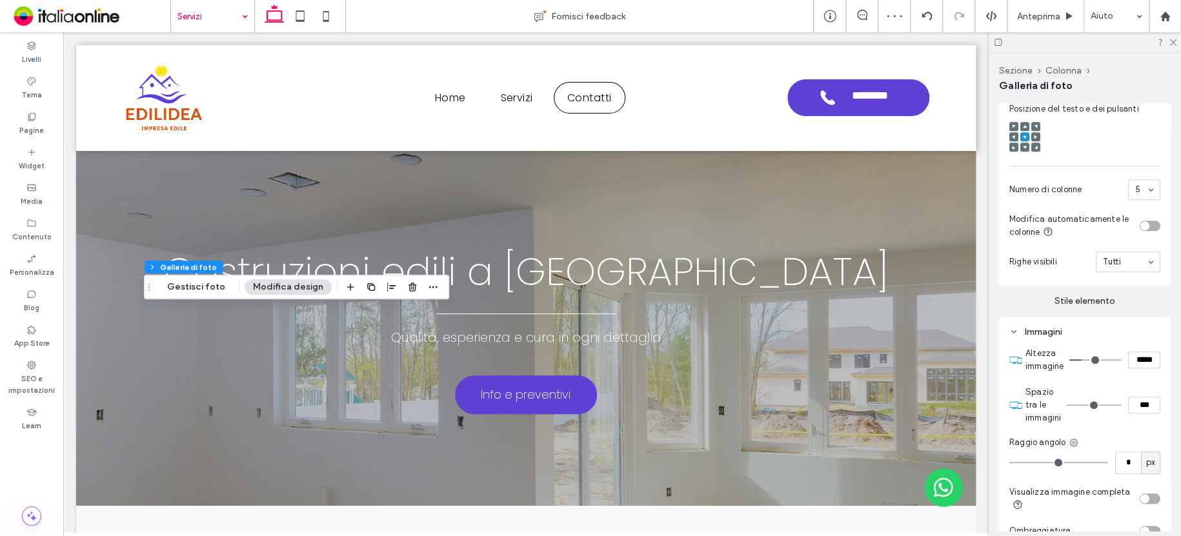
drag, startPoint x: 1133, startPoint y: 412, endPoint x: 1105, endPoint y: 410, distance: 27.8
click at [1105, 410] on div "***" at bounding box center [1113, 405] width 94 height 17
type input "****"
type input "**"
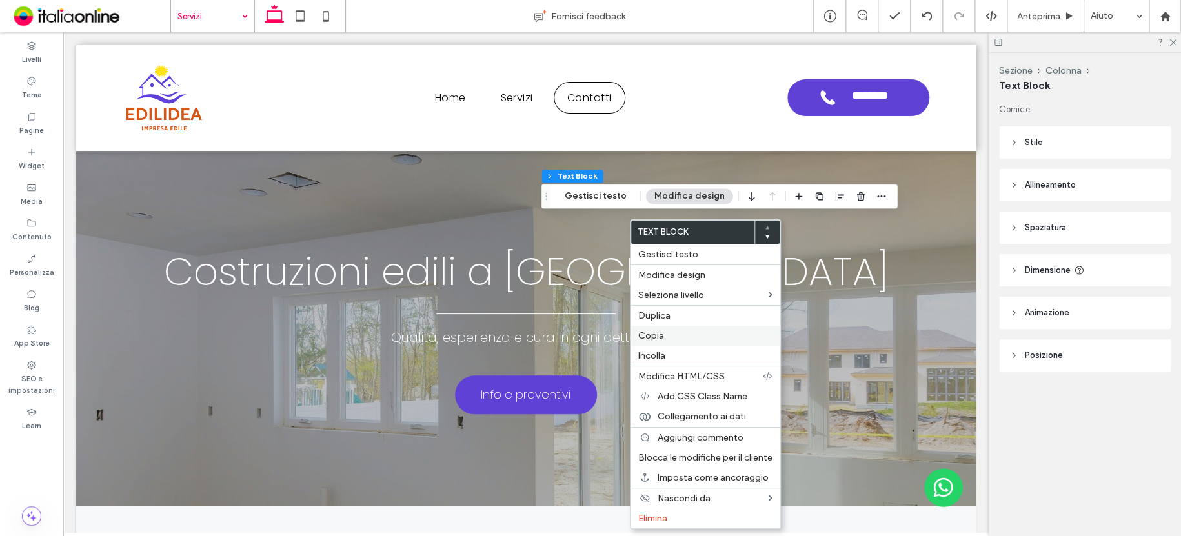
click at [675, 336] on label "Copia" at bounding box center [705, 335] width 134 height 11
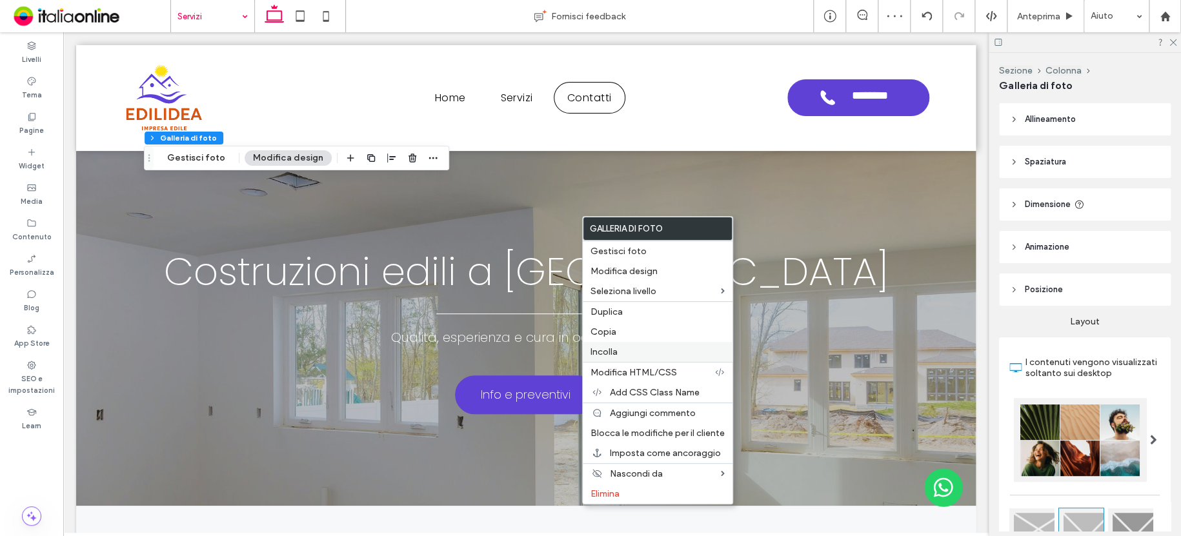
click at [632, 352] on label "Incolla" at bounding box center [657, 351] width 134 height 11
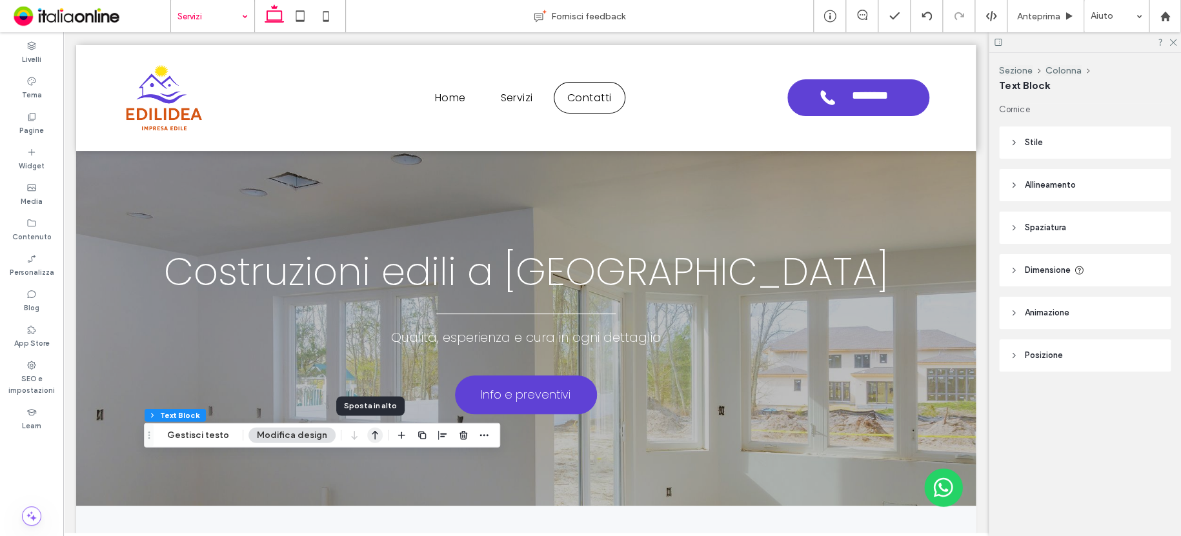
click at [373, 434] on icon "button" at bounding box center [374, 435] width 15 height 23
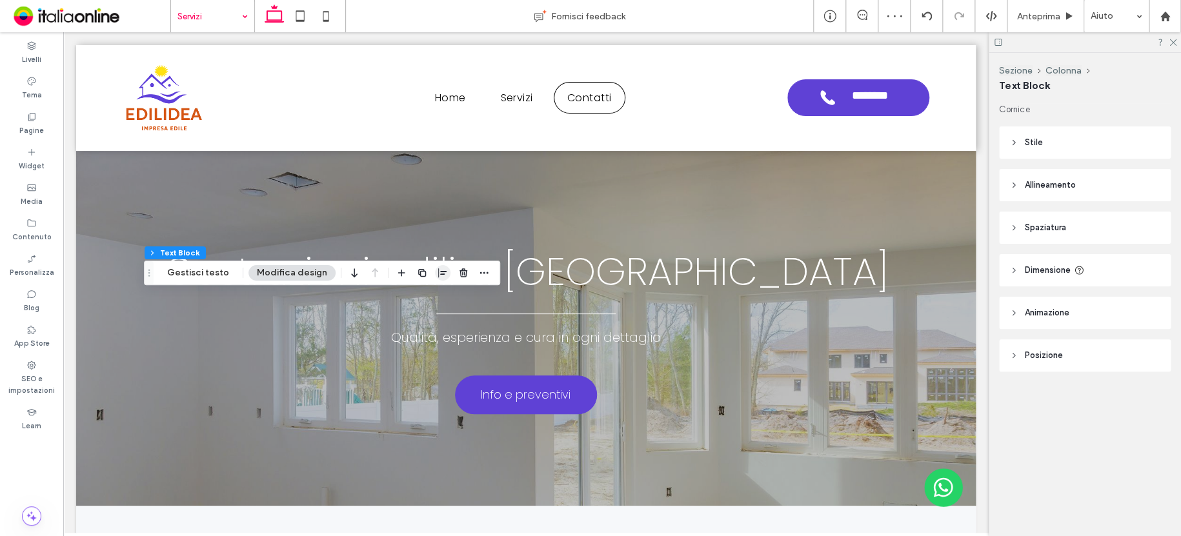
drag, startPoint x: 430, startPoint y: 272, endPoint x: 437, endPoint y: 271, distance: 6.5
click at [437, 272] on icon "button" at bounding box center [442, 273] width 10 height 10
click at [428, 295] on span "center" at bounding box center [429, 297] width 15 height 15
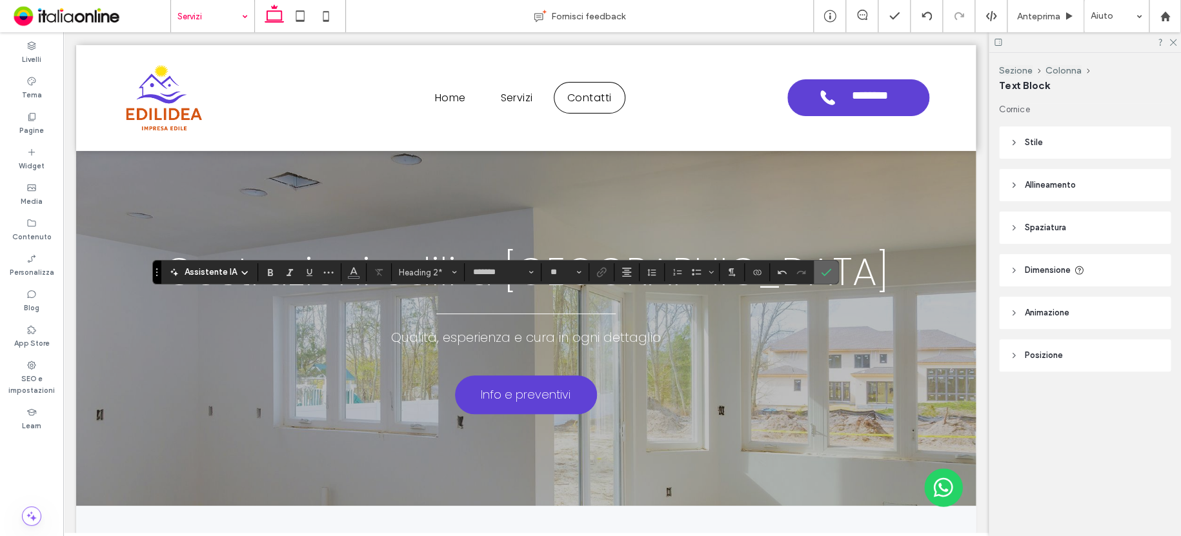
click at [826, 266] on span "Conferma" at bounding box center [826, 272] width 10 height 22
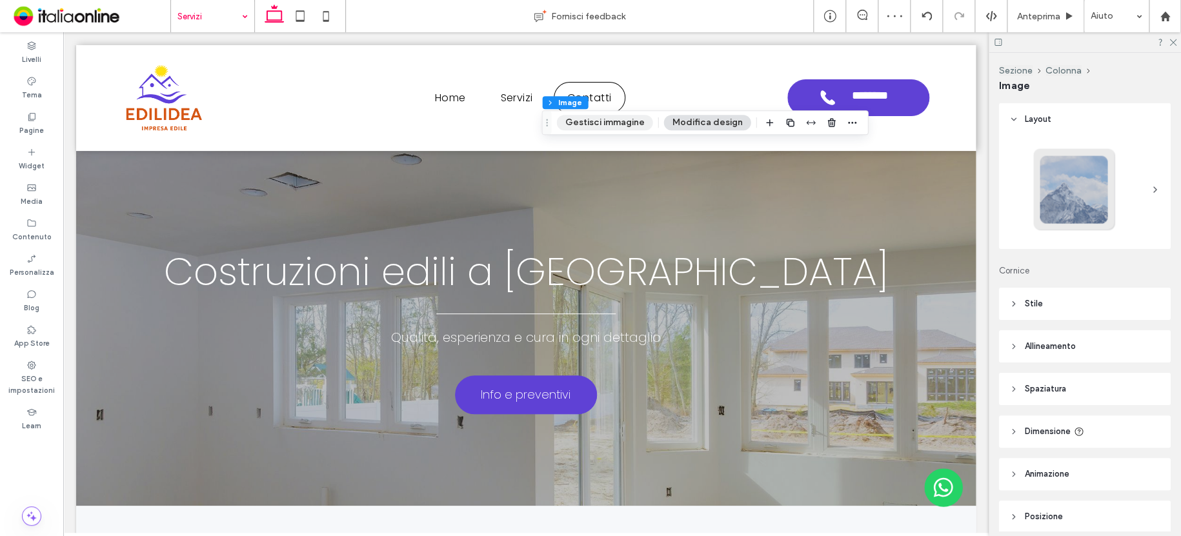
click at [632, 119] on button "Gestisci immagine" at bounding box center [604, 122] width 96 height 15
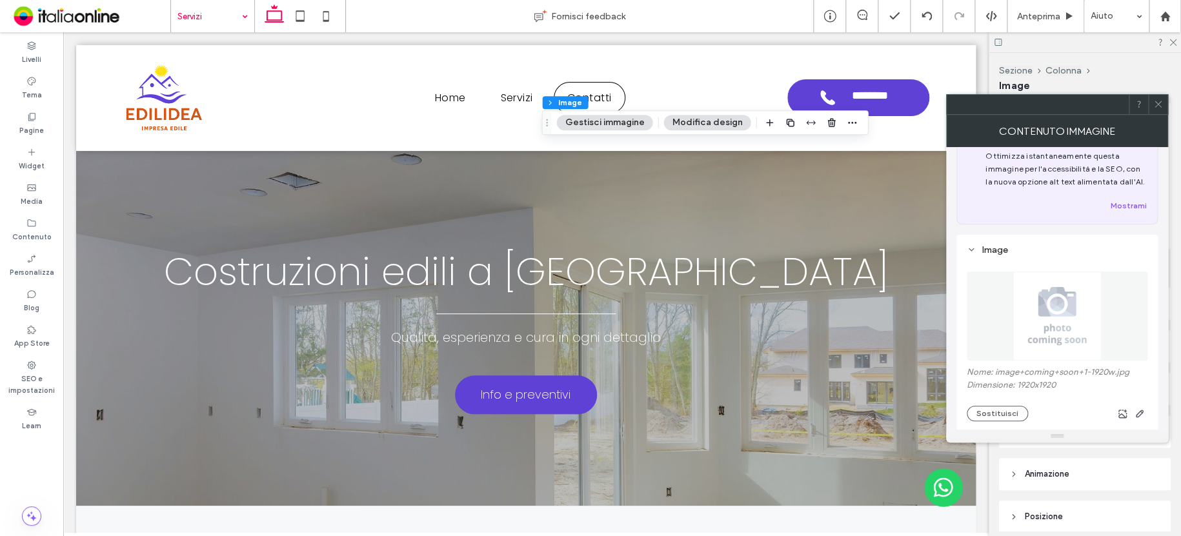
scroll to position [0, 0]
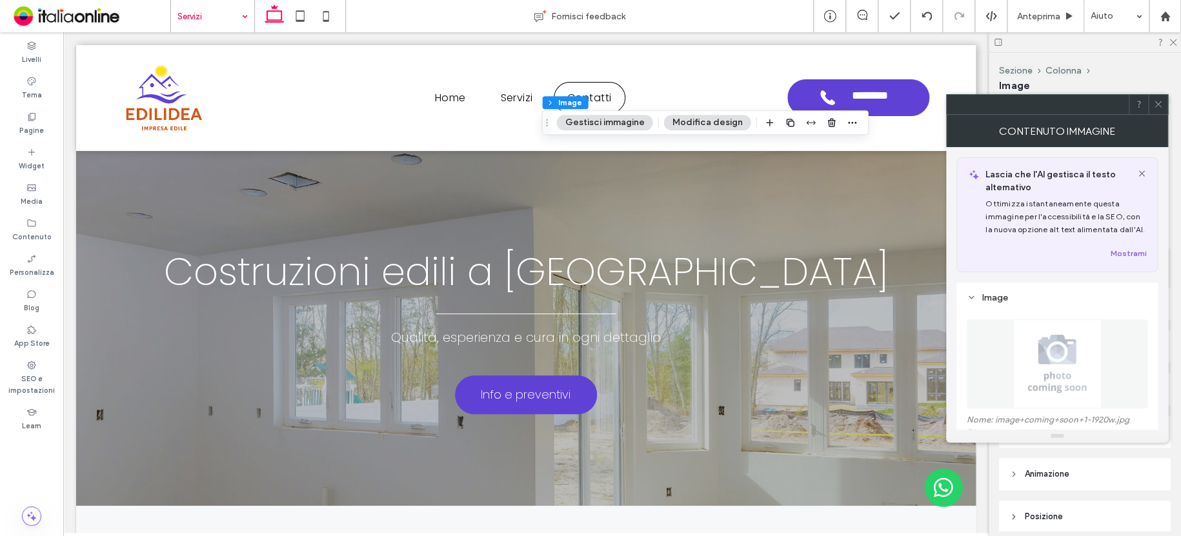
click at [718, 119] on button "Modifica design" at bounding box center [706, 122] width 87 height 15
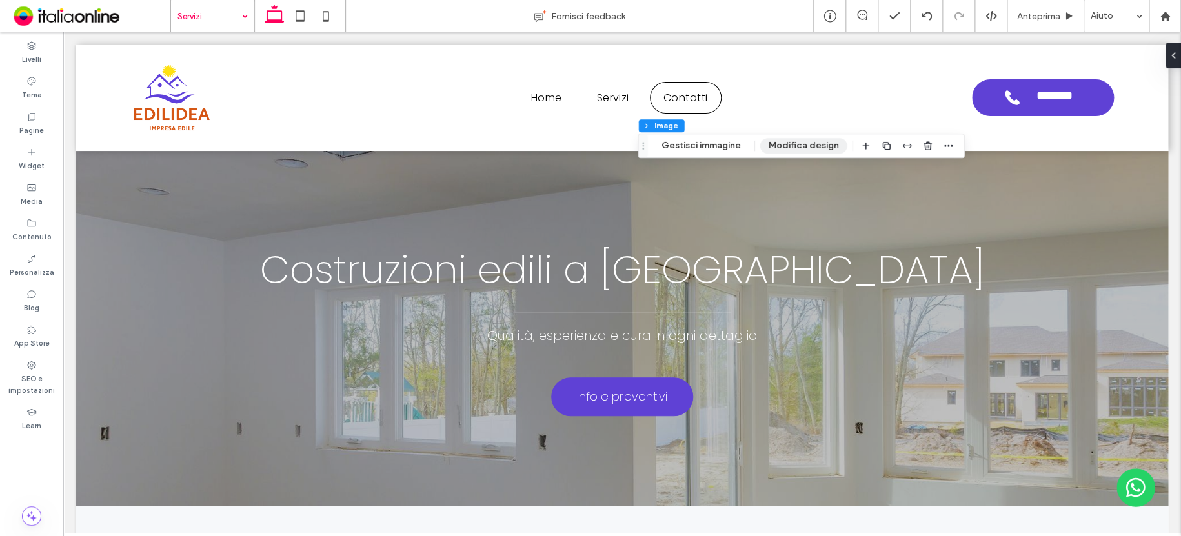
click at [820, 146] on button "Modifica design" at bounding box center [803, 145] width 87 height 15
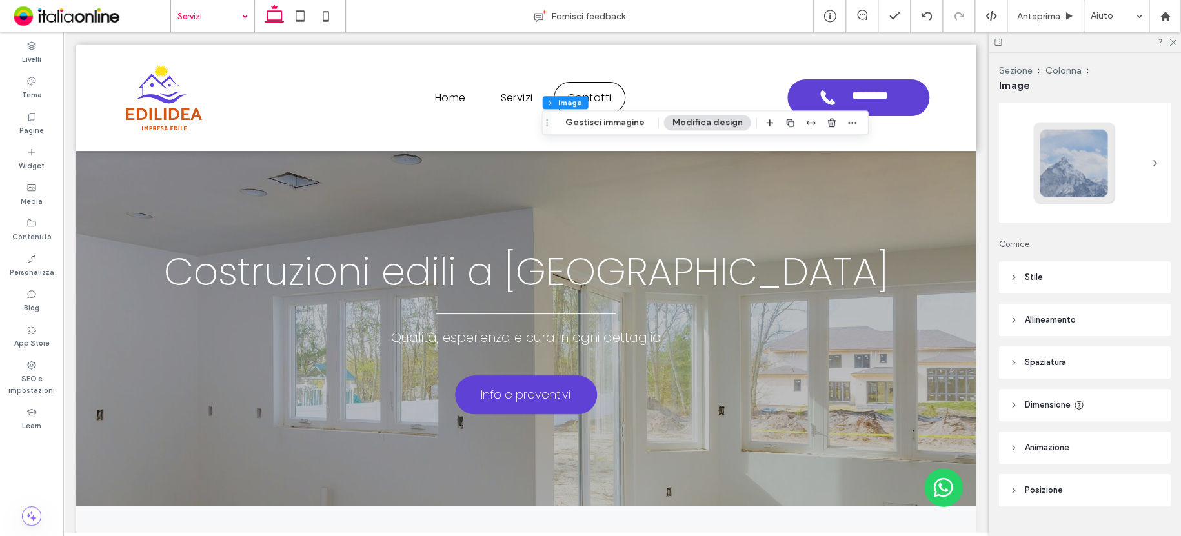
scroll to position [52, 0]
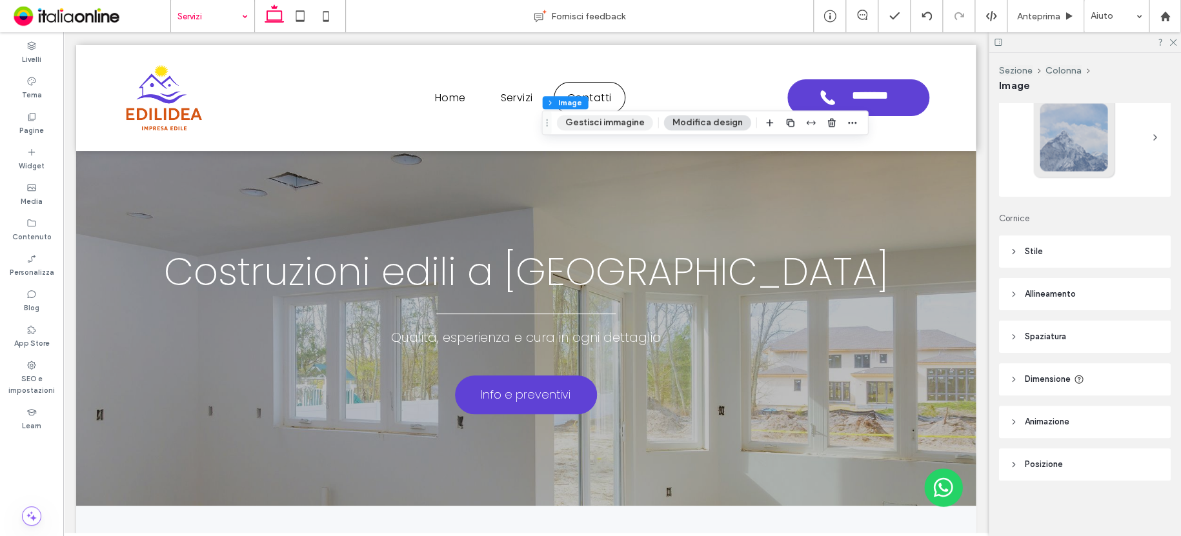
click at [618, 125] on button "Gestisci immagine" at bounding box center [604, 122] width 96 height 15
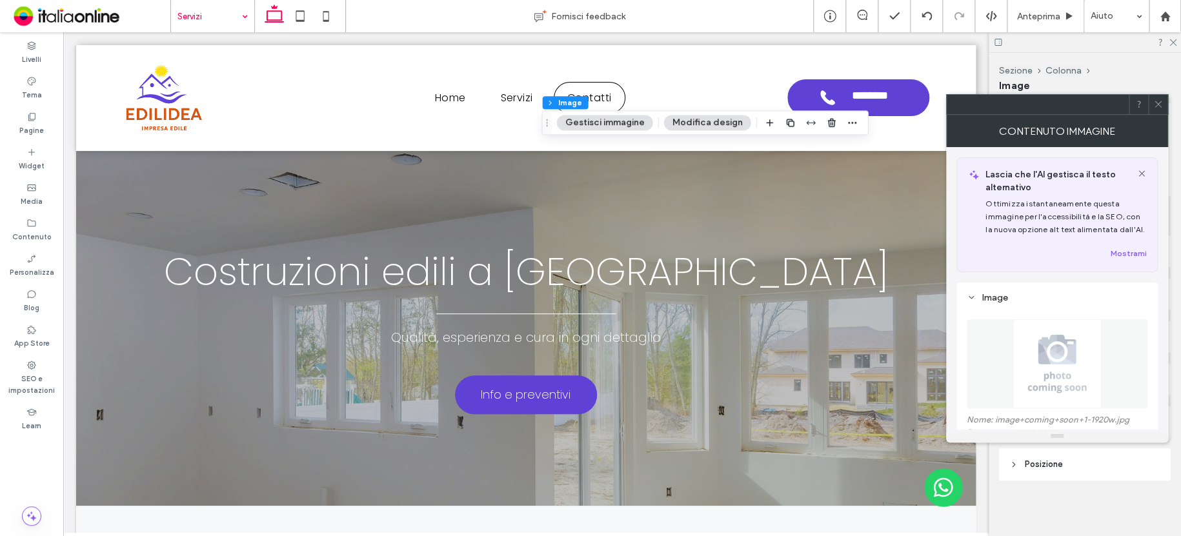
click at [728, 128] on button "Modifica design" at bounding box center [706, 122] width 87 height 15
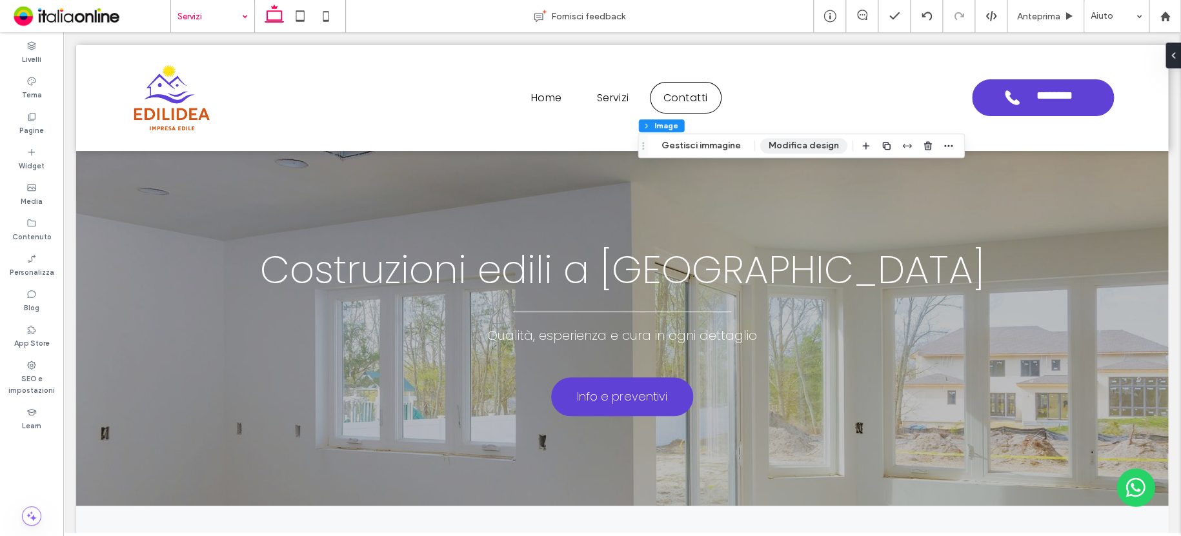
click at [814, 141] on button "Modifica design" at bounding box center [803, 145] width 87 height 15
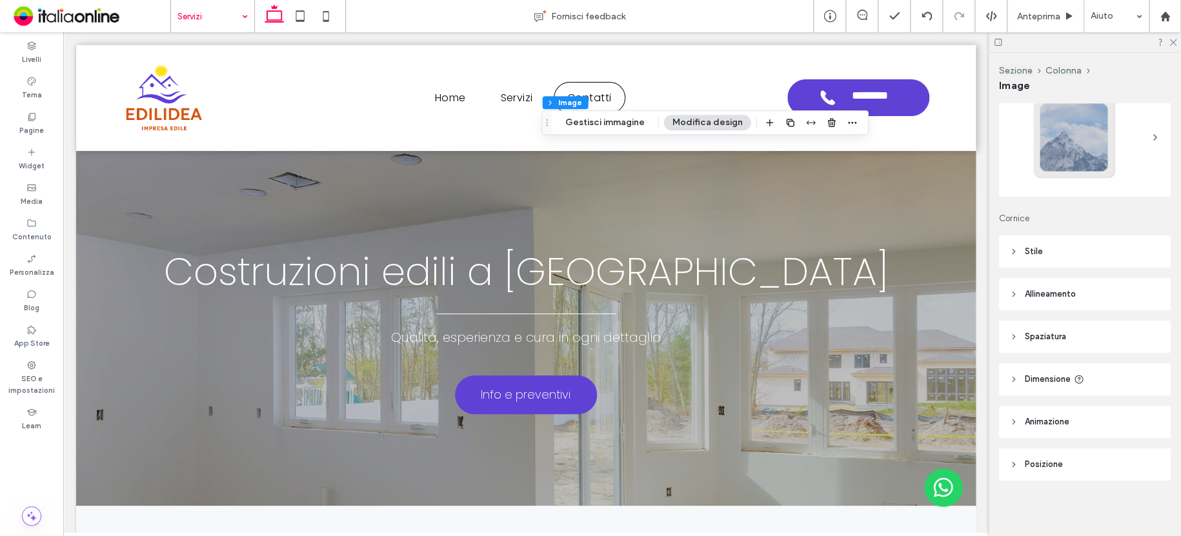
click at [1033, 248] on span "Stile" at bounding box center [1033, 251] width 18 height 13
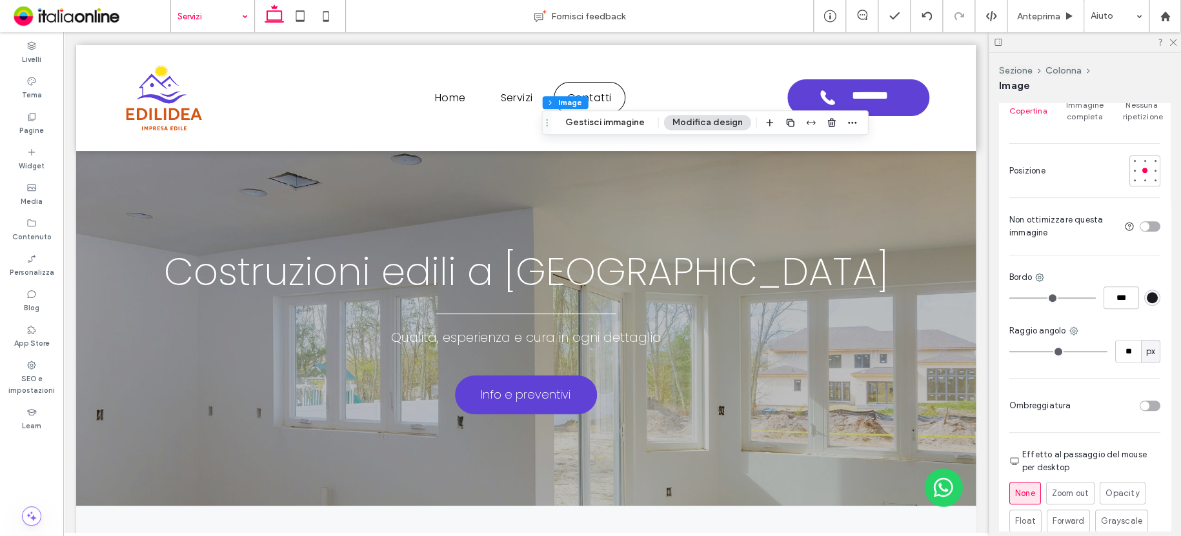
scroll to position [310, 0]
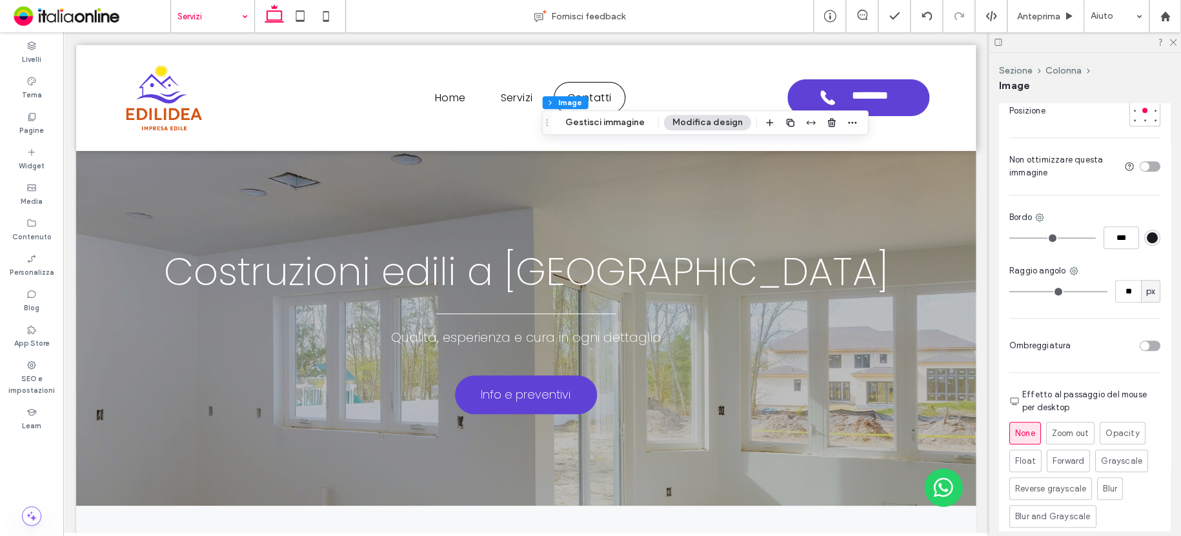
drag, startPoint x: 1173, startPoint y: 40, endPoint x: 1166, endPoint y: 41, distance: 7.2
click at [1173, 40] on icon at bounding box center [1172, 41] width 8 height 8
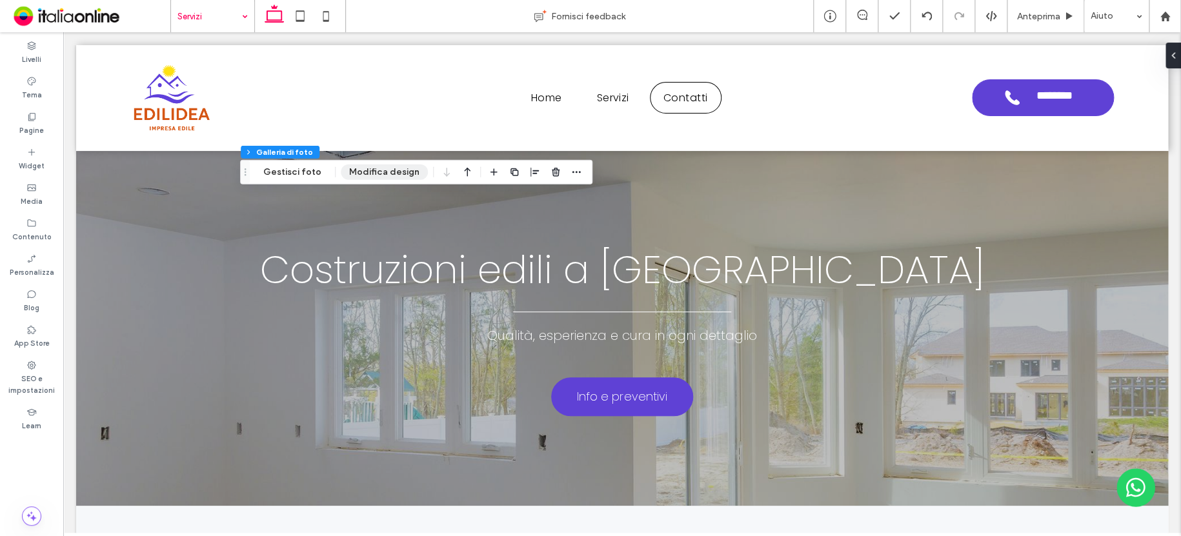
click at [408, 179] on button "Modifica design" at bounding box center [384, 172] width 87 height 15
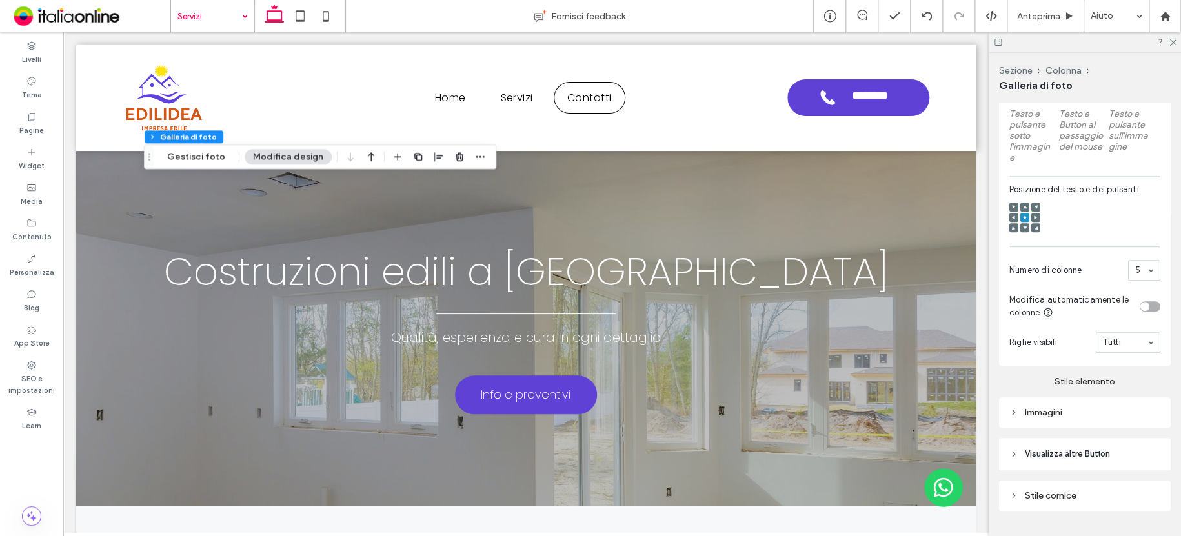
scroll to position [492, 0]
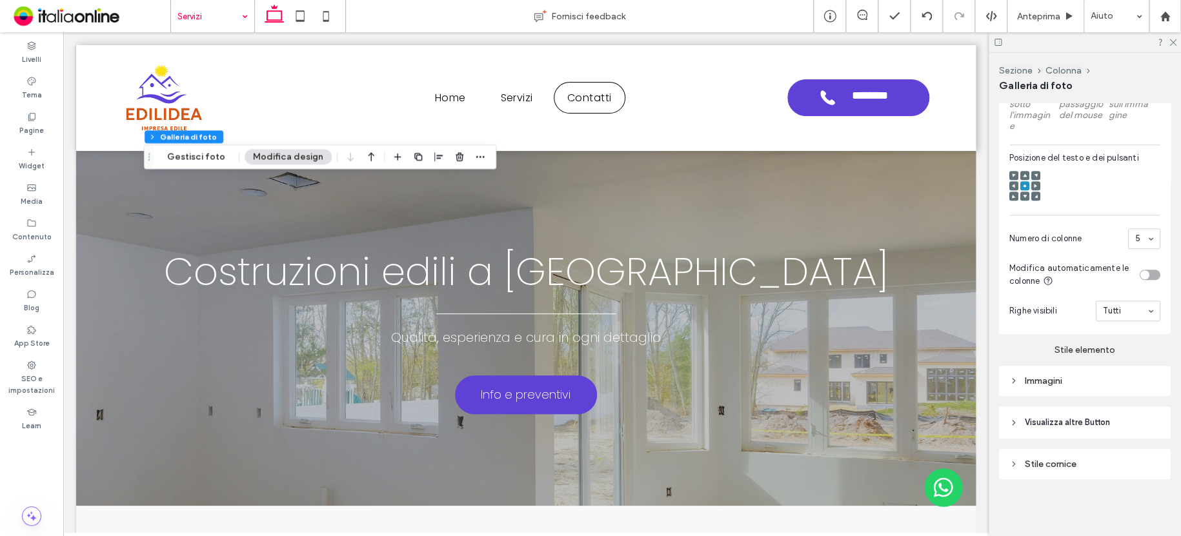
drag, startPoint x: 1066, startPoint y: 379, endPoint x: 1074, endPoint y: 378, distance: 8.5
click at [1068, 379] on div "Immagini" at bounding box center [1084, 380] width 151 height 11
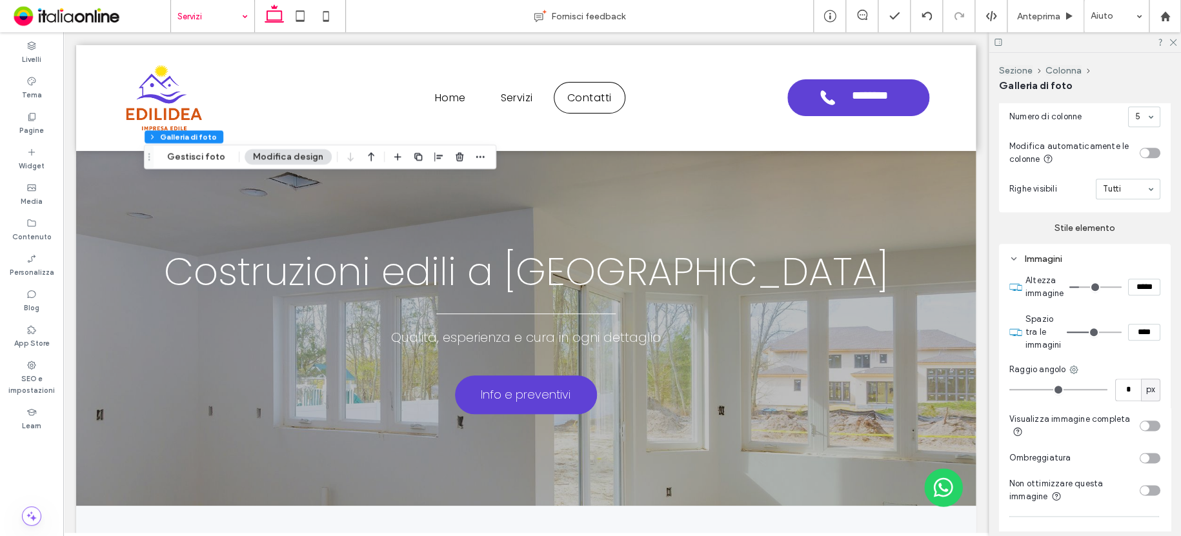
scroll to position [621, 0]
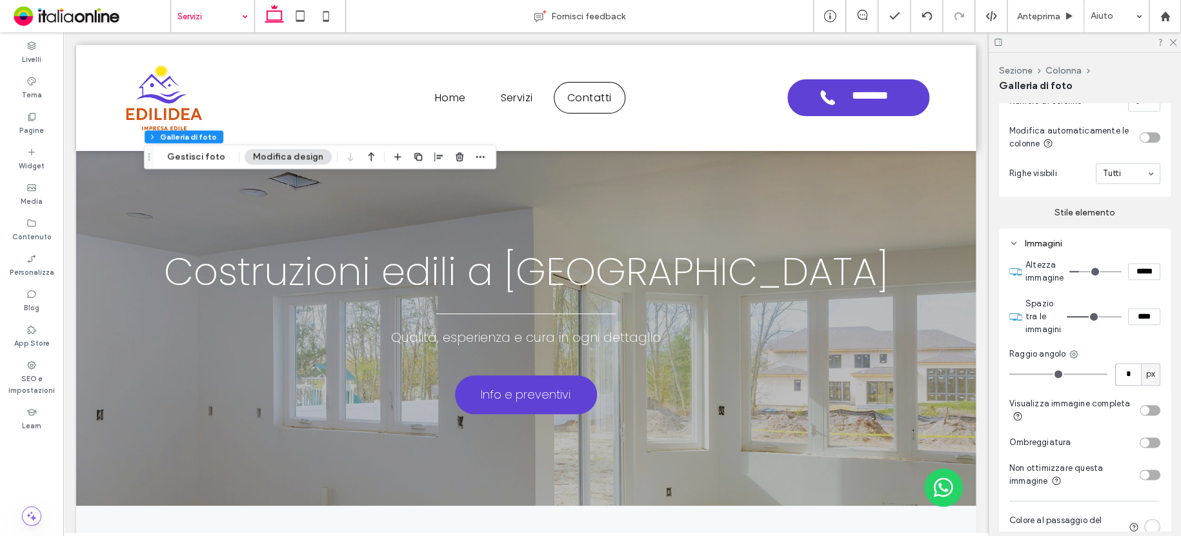
click at [1130, 381] on input "*" at bounding box center [1128, 374] width 26 height 23
type input "**"
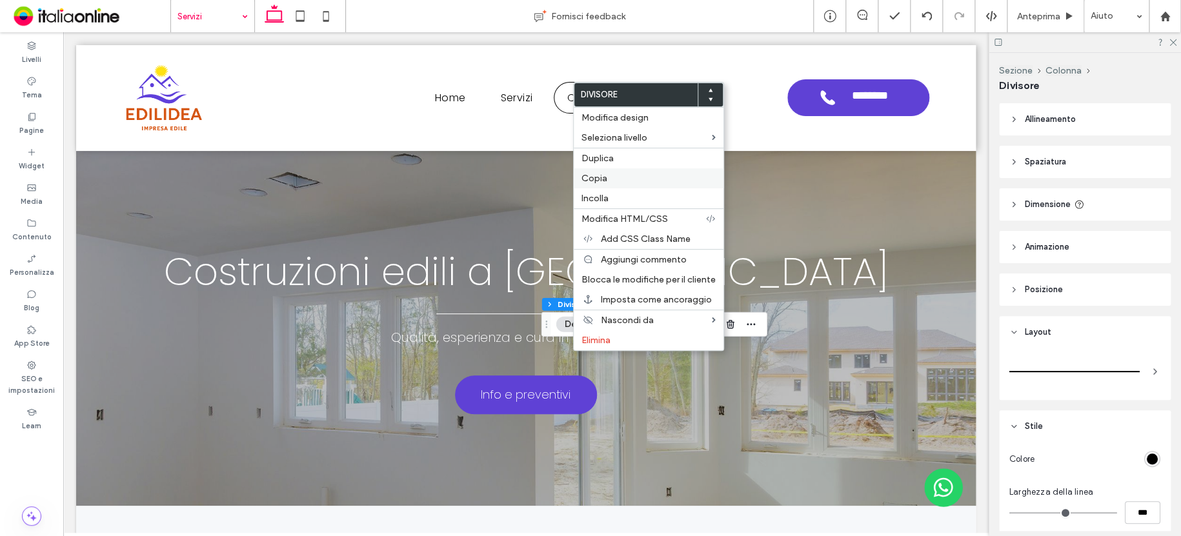
click at [604, 177] on span "Copia" at bounding box center [594, 178] width 26 height 11
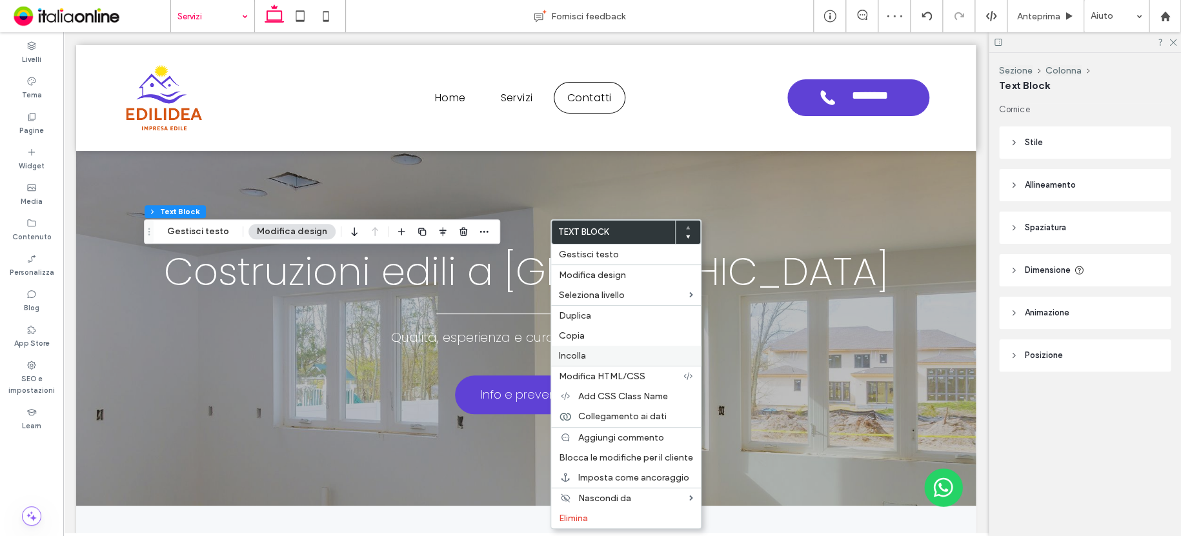
click at [581, 355] on span "Incolla" at bounding box center [572, 355] width 27 height 11
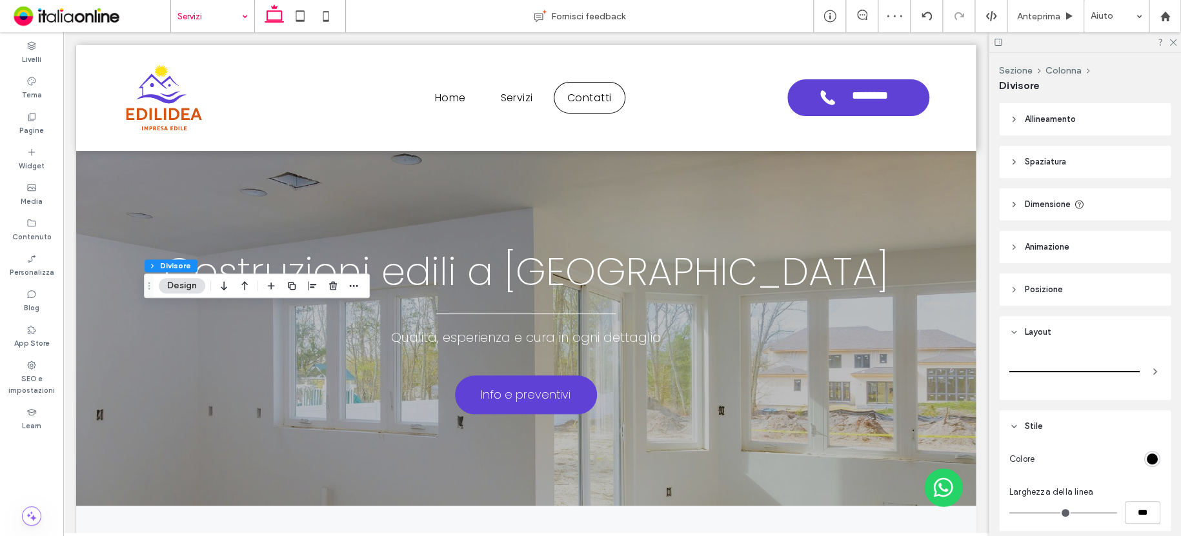
drag, startPoint x: 314, startPoint y: 288, endPoint x: 310, endPoint y: 295, distance: 7.8
click at [314, 288] on icon "button" at bounding box center [312, 286] width 10 height 10
drag, startPoint x: 296, startPoint y: 312, endPoint x: 318, endPoint y: 312, distance: 21.9
click at [297, 312] on icon "center" at bounding box center [299, 311] width 10 height 10
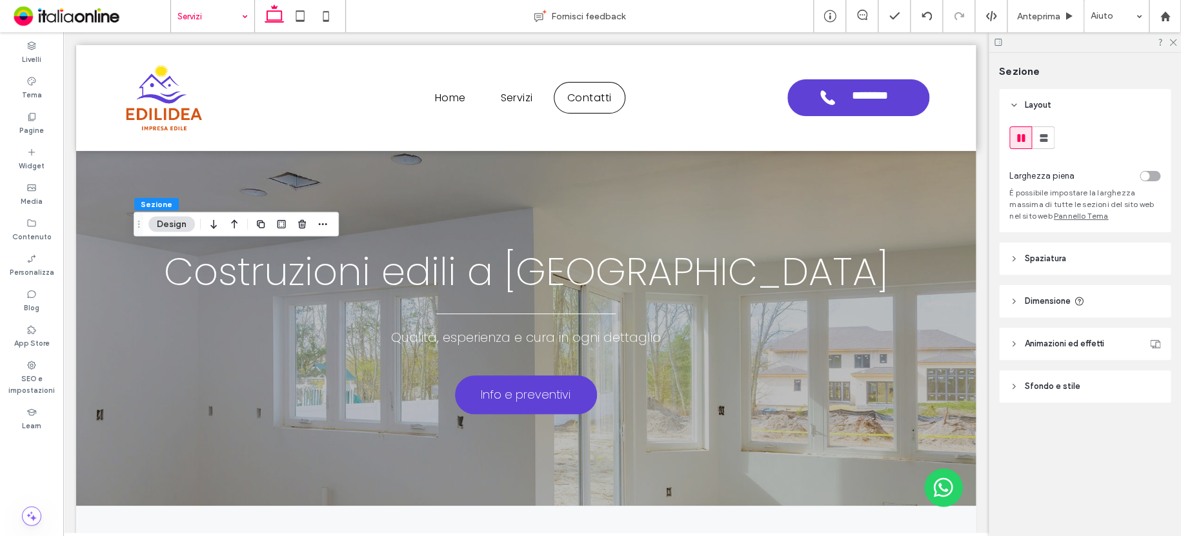
click at [173, 224] on button "Design" at bounding box center [171, 224] width 46 height 15
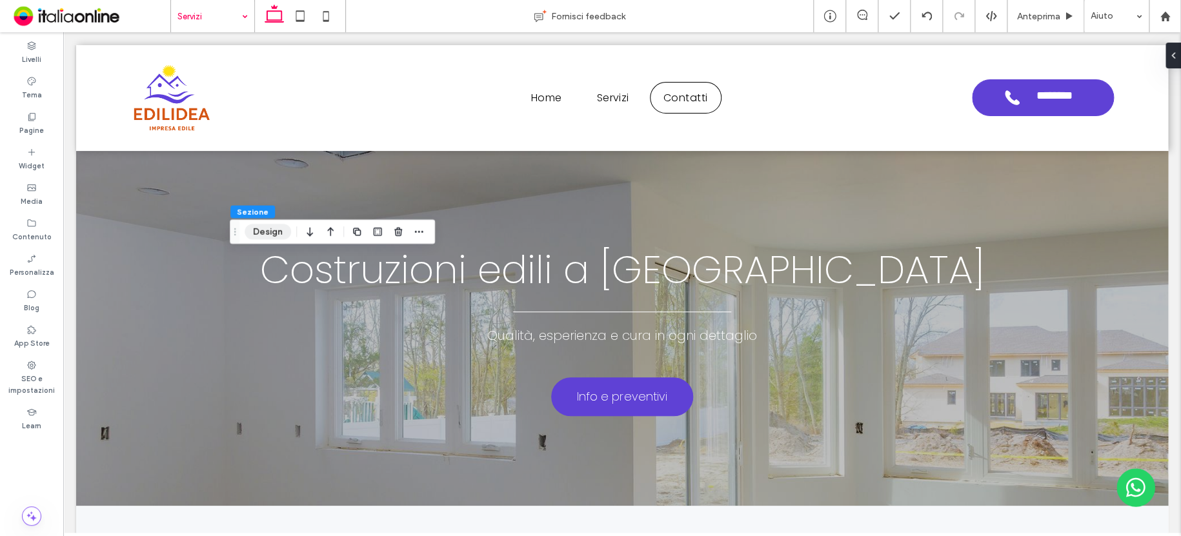
click at [262, 233] on button "Design" at bounding box center [267, 231] width 46 height 15
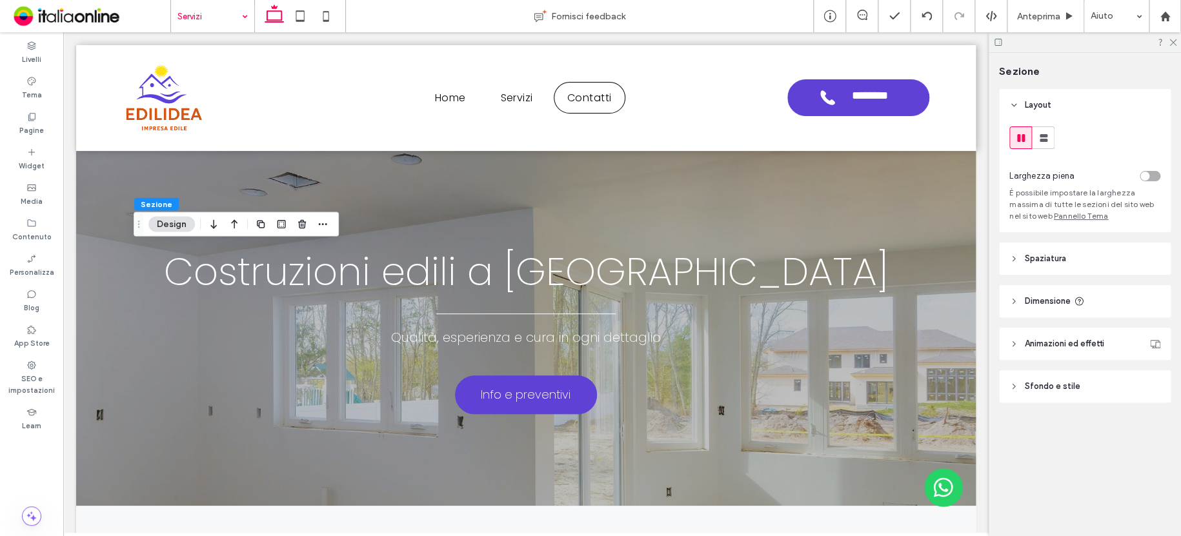
click at [1050, 385] on span "Sfondo e stile" at bounding box center [1051, 386] width 55 height 13
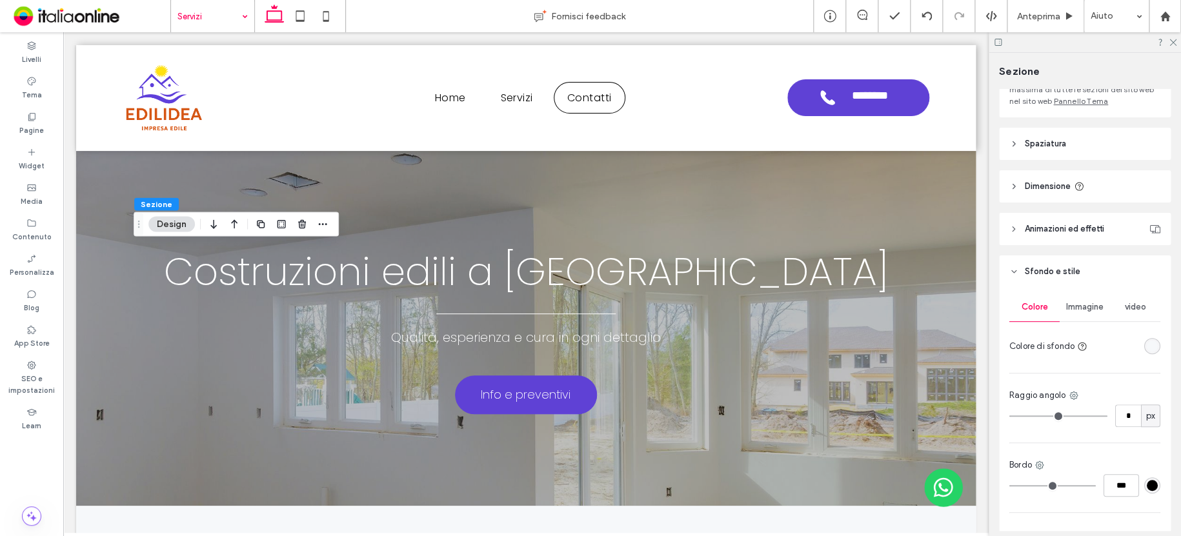
scroll to position [129, 0]
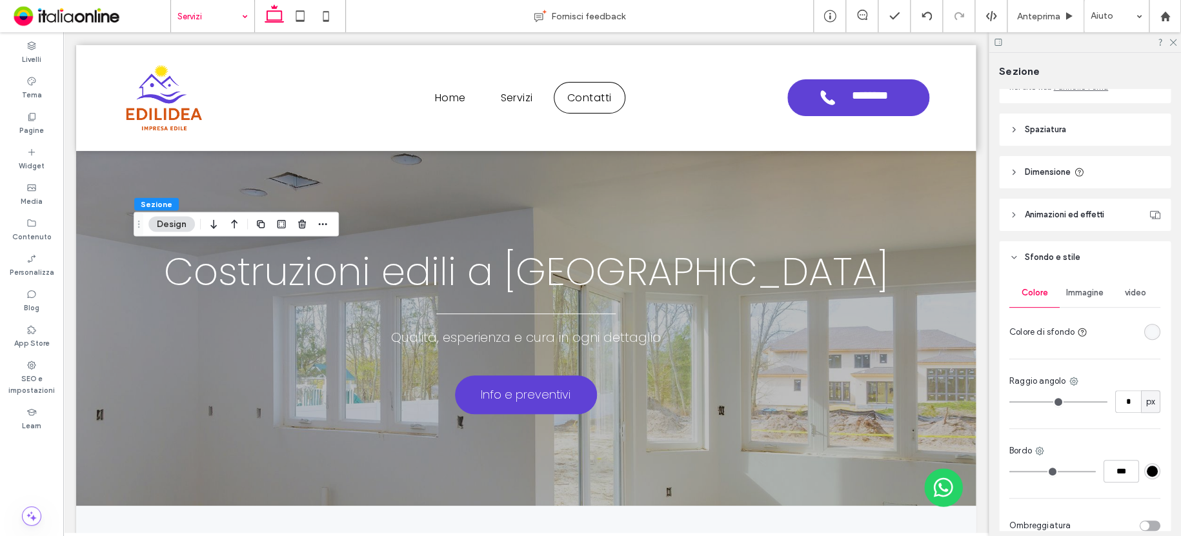
click at [1148, 332] on div "rgba(246, 248, 250, 1)" at bounding box center [1151, 331] width 11 height 11
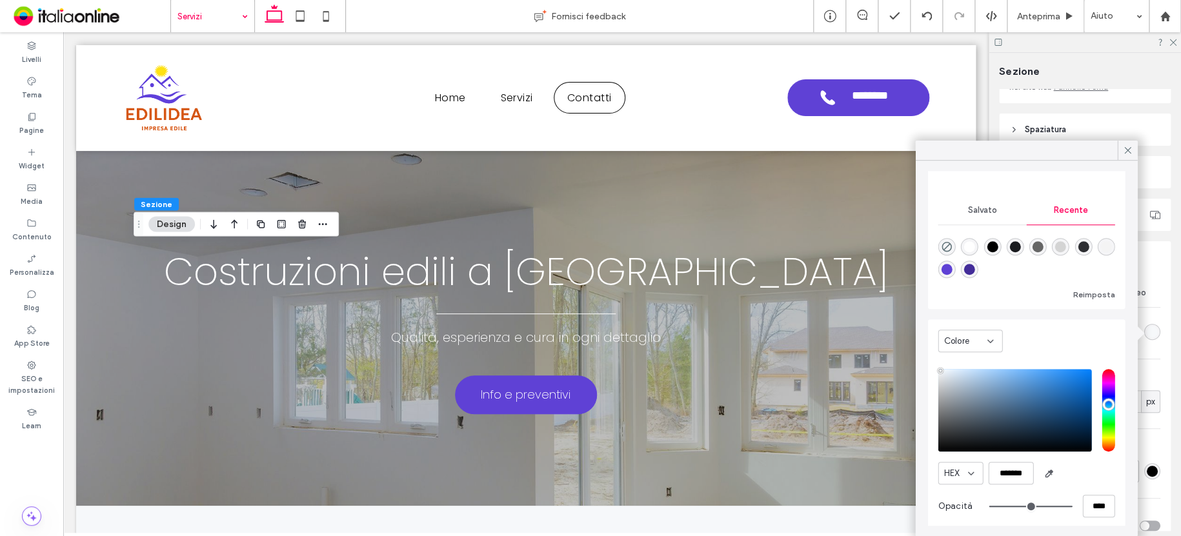
scroll to position [98, 0]
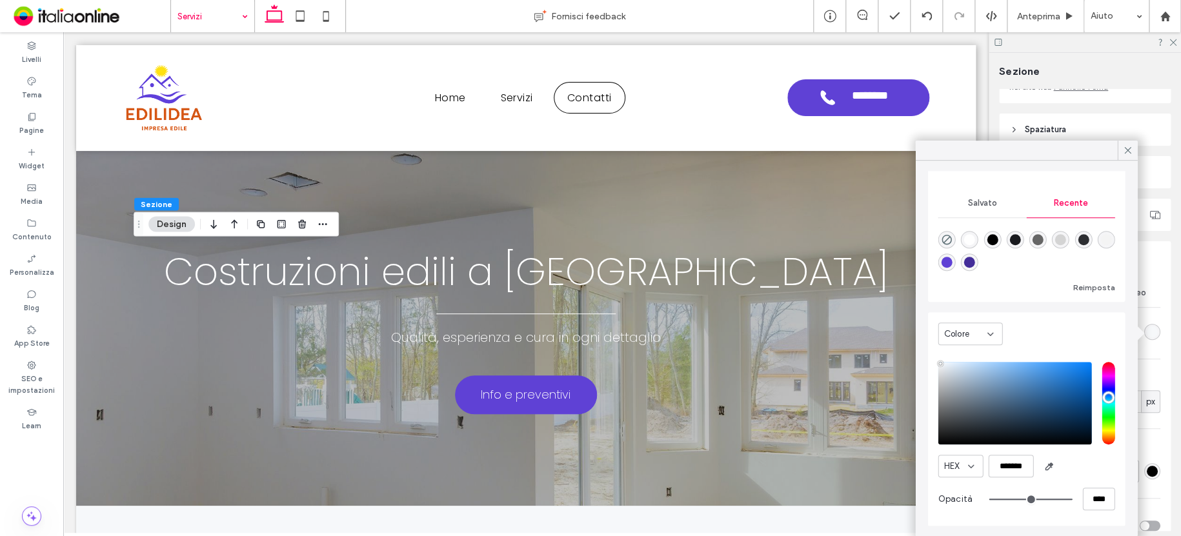
click at [1133, 144] on div at bounding box center [1127, 150] width 20 height 19
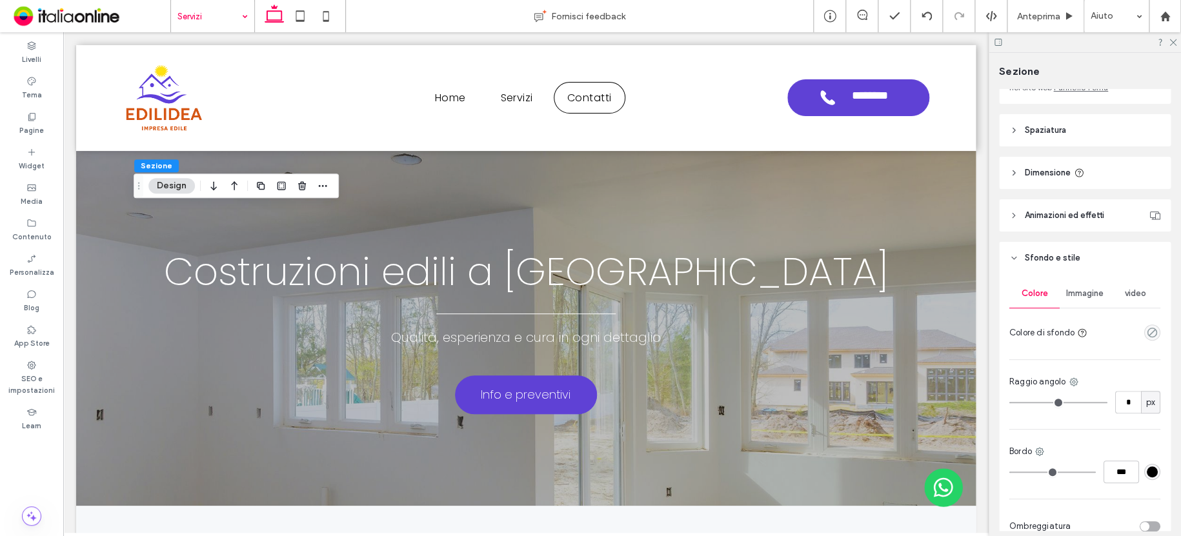
scroll to position [129, 0]
click at [1146, 337] on icon "empty color" at bounding box center [1151, 331] width 11 height 11
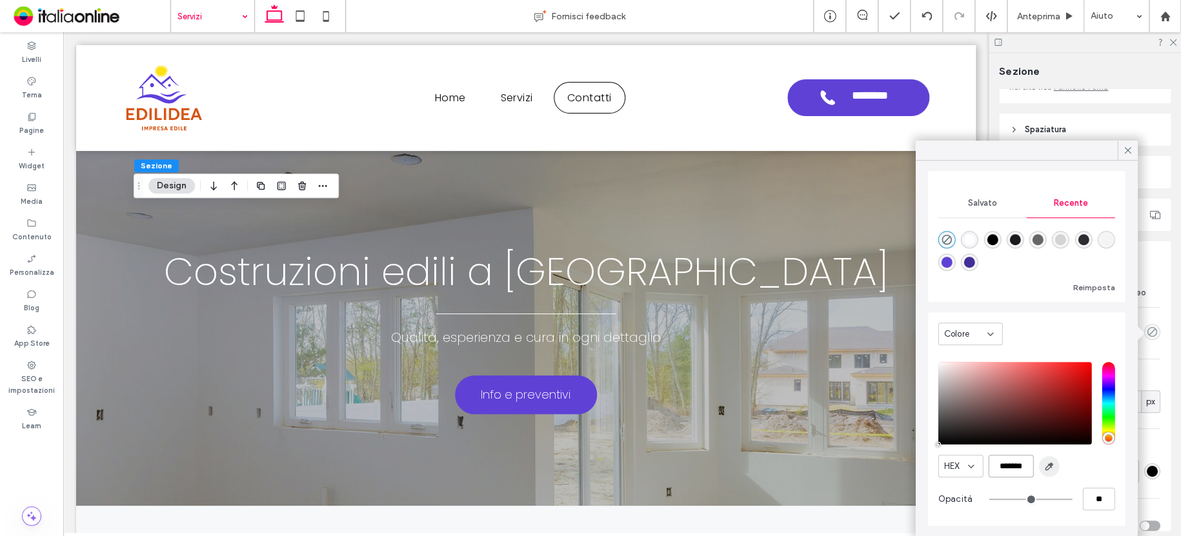
scroll to position [0, 3]
drag, startPoint x: 997, startPoint y: 463, endPoint x: 1057, endPoint y: 438, distance: 64.8
click at [1059, 464] on div "HEX *******" at bounding box center [1025, 466] width 177 height 23
type input "*******"
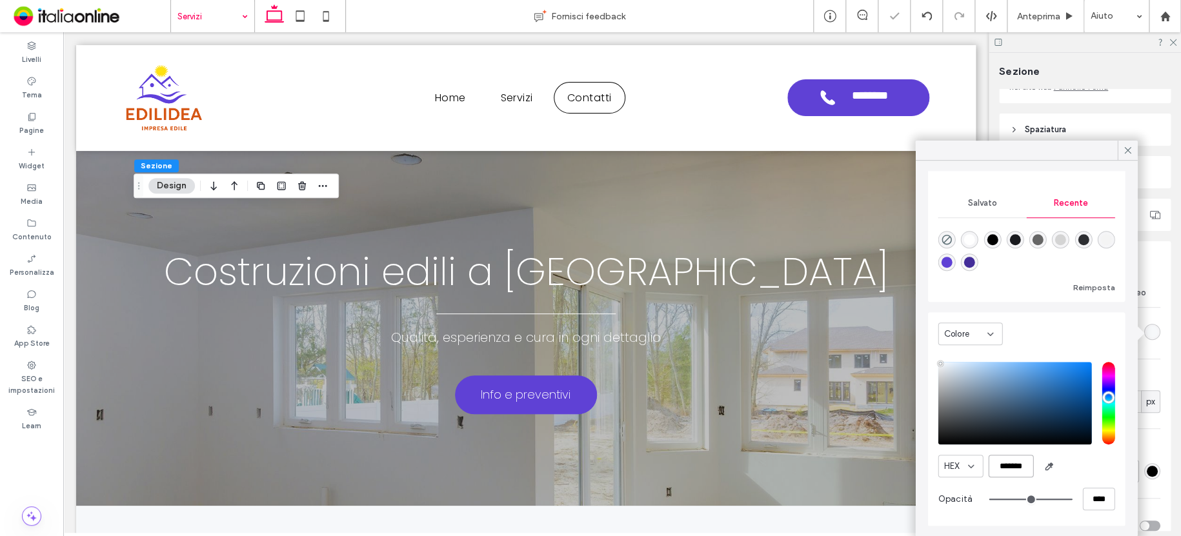
type input "***"
type input "****"
type input "*******"
click at [1122, 143] on span at bounding box center [1127, 150] width 12 height 19
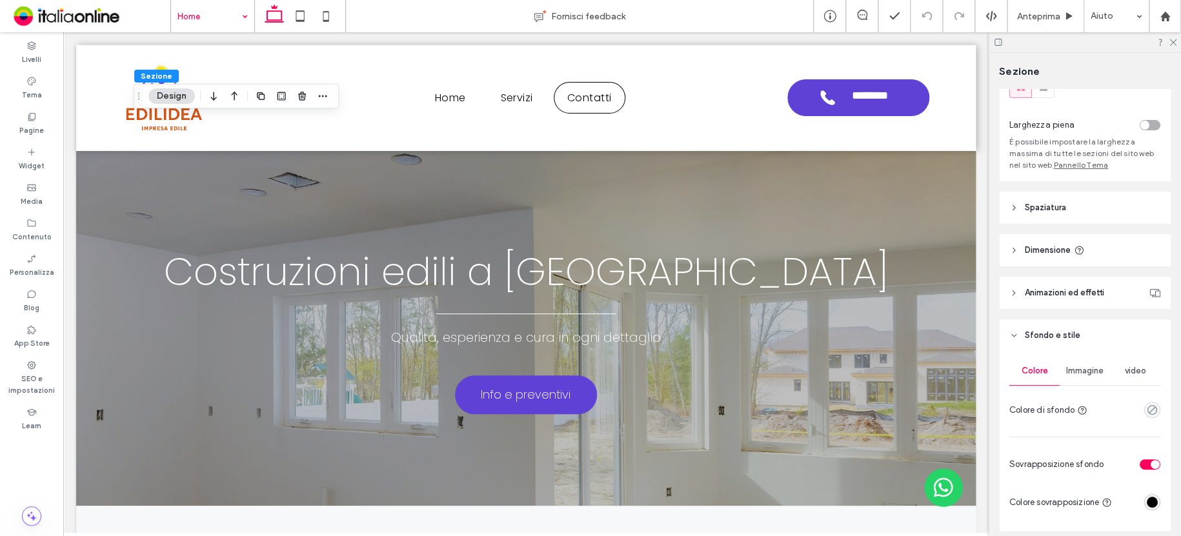
scroll to position [129, 0]
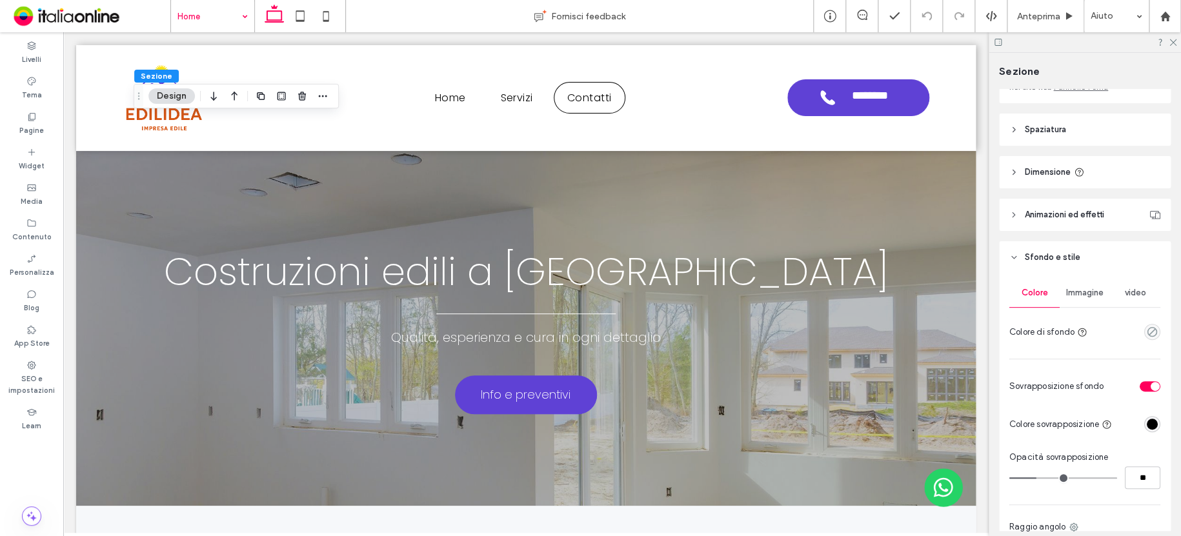
click at [1093, 292] on span "Immagine" at bounding box center [1084, 293] width 37 height 10
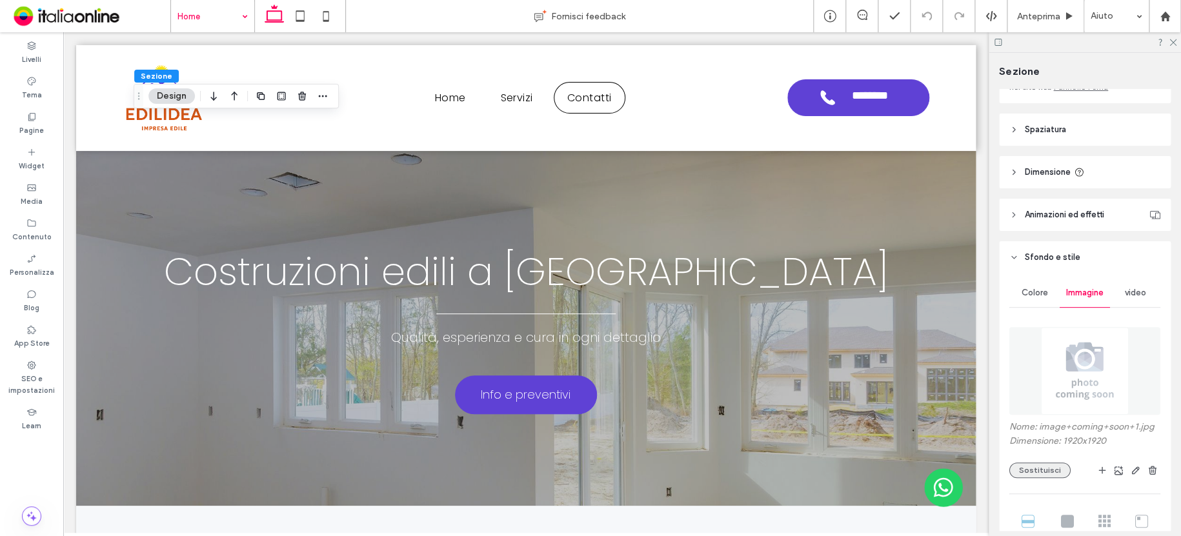
click at [1050, 468] on button "Sostituisci" at bounding box center [1039, 470] width 61 height 15
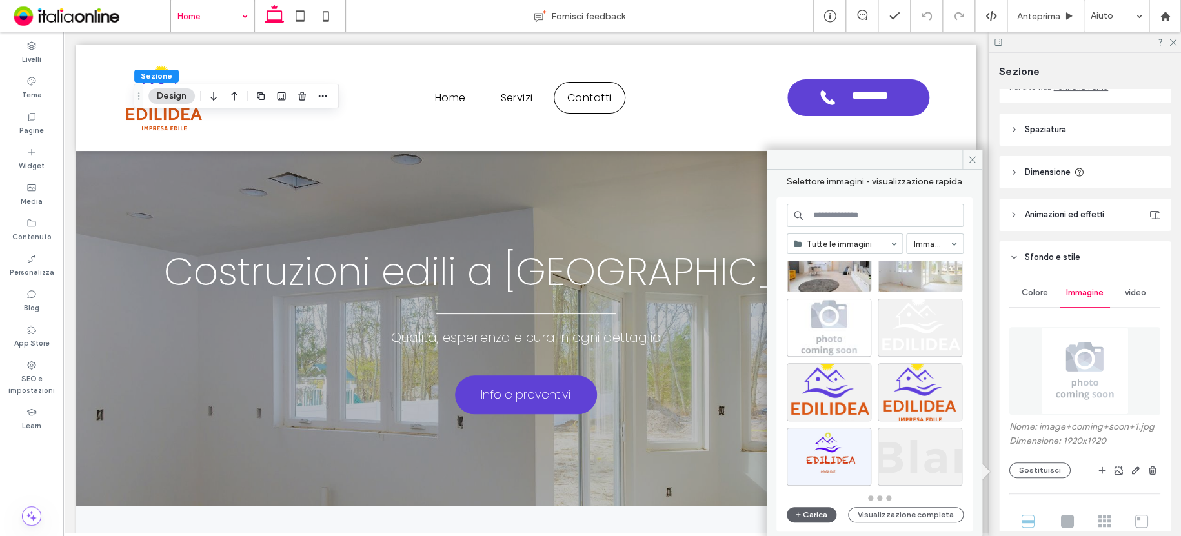
scroll to position [564, 0]
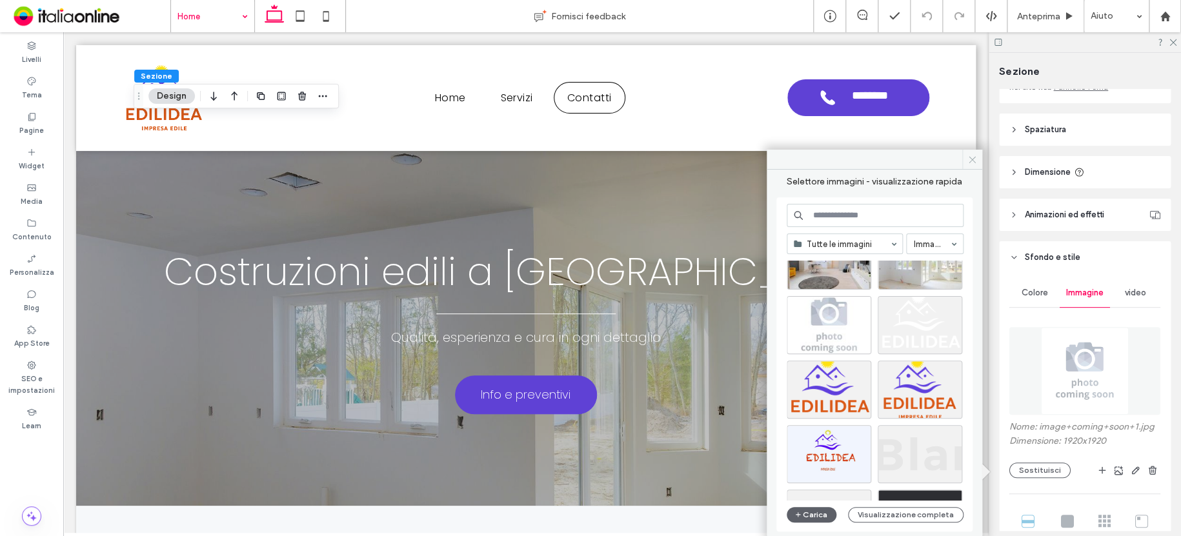
click at [972, 157] on icon at bounding box center [972, 160] width 10 height 10
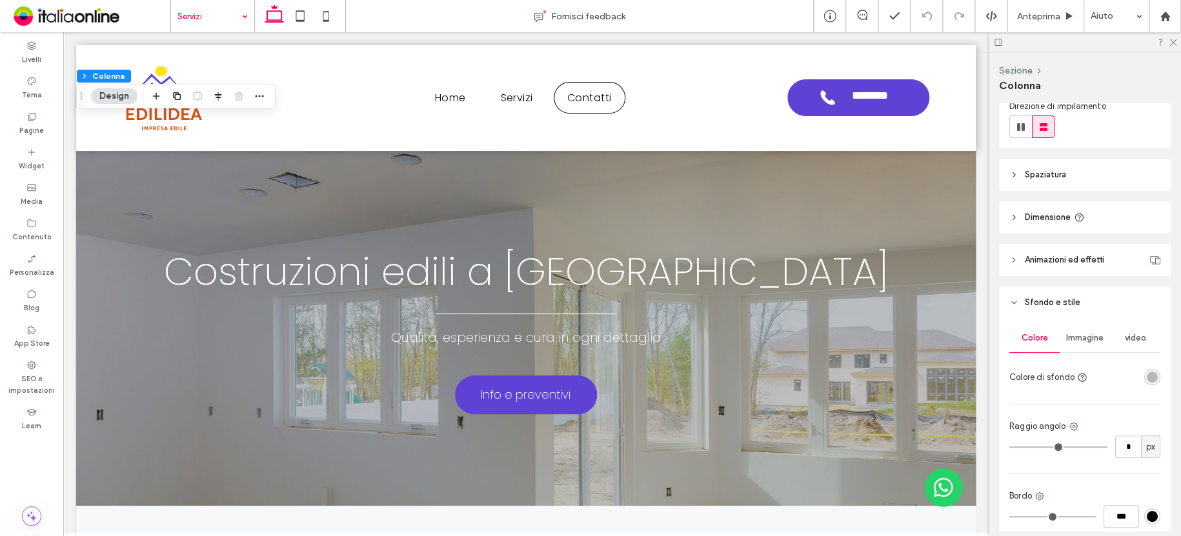
scroll to position [194, 0]
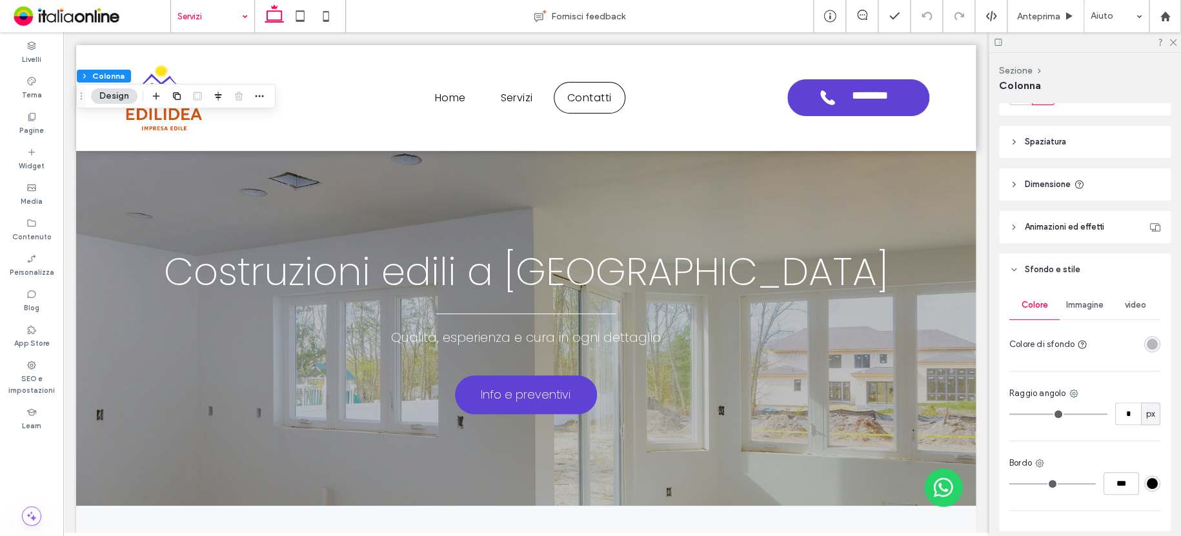
click at [1097, 305] on span "Immagine" at bounding box center [1084, 305] width 37 height 10
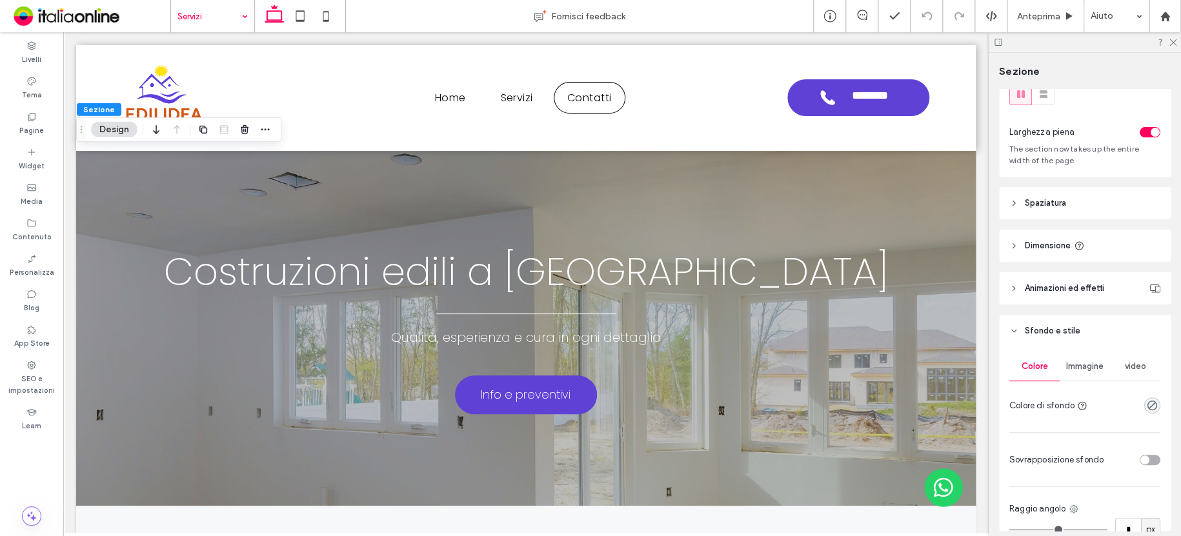
scroll to position [65, 0]
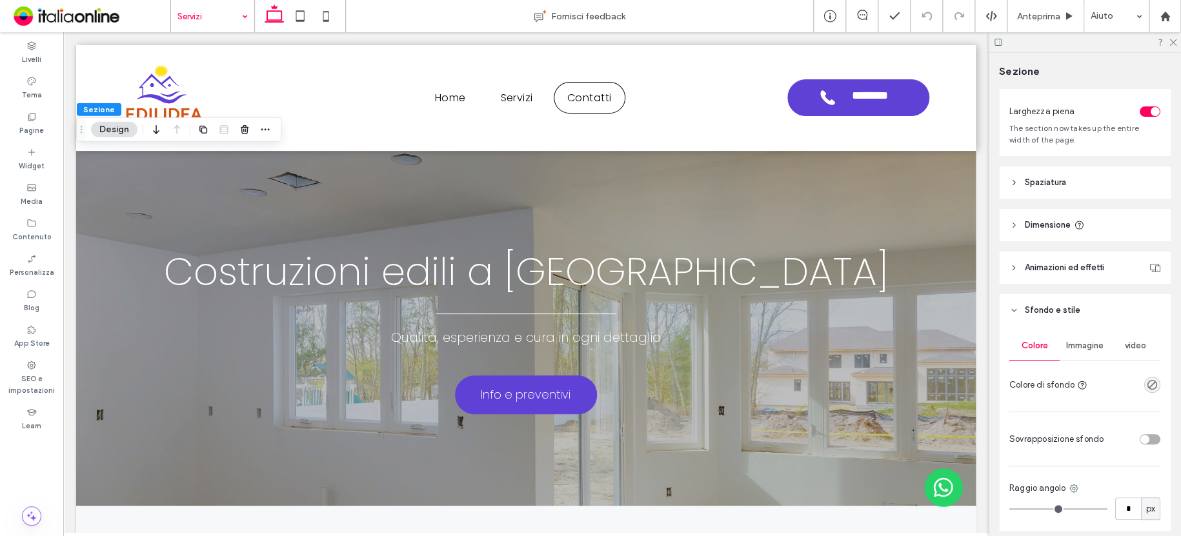
click at [1102, 339] on div "Immagine" at bounding box center [1084, 346] width 50 height 28
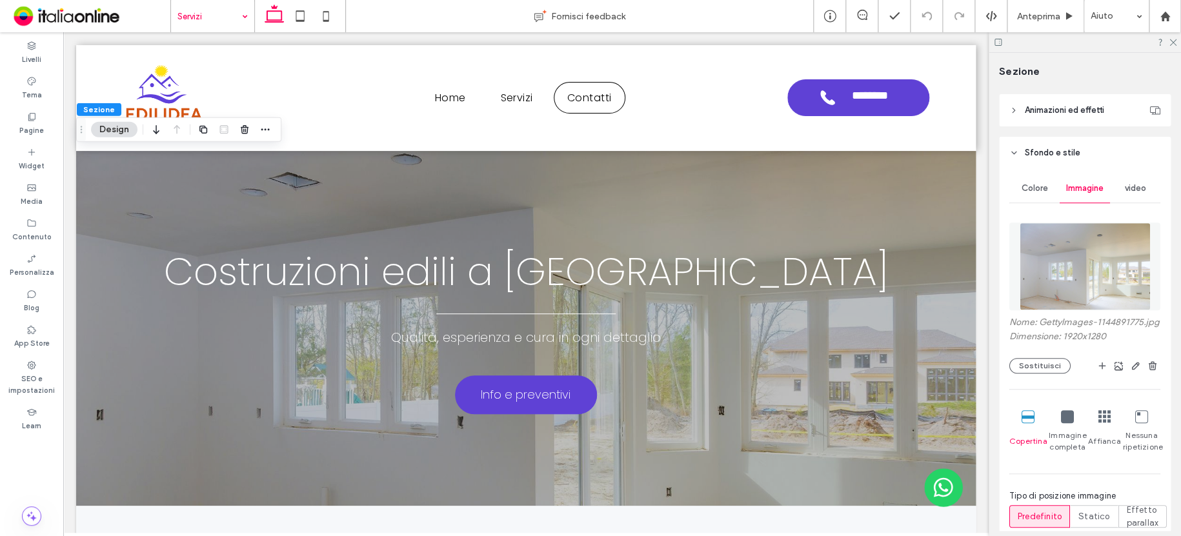
scroll to position [258, 0]
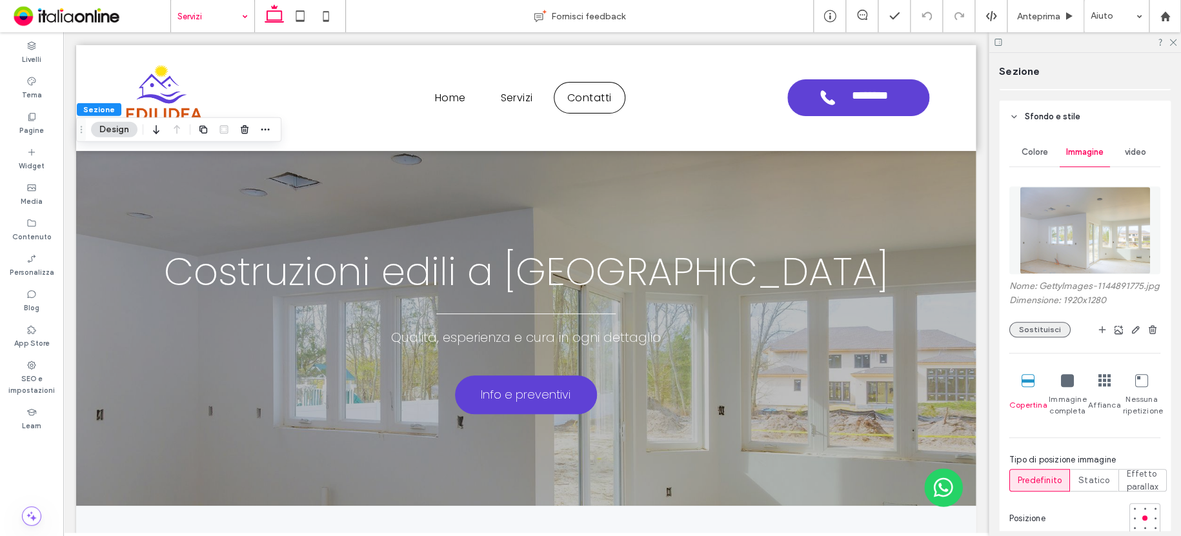
click at [1038, 335] on button "Sostituisci" at bounding box center [1039, 329] width 61 height 15
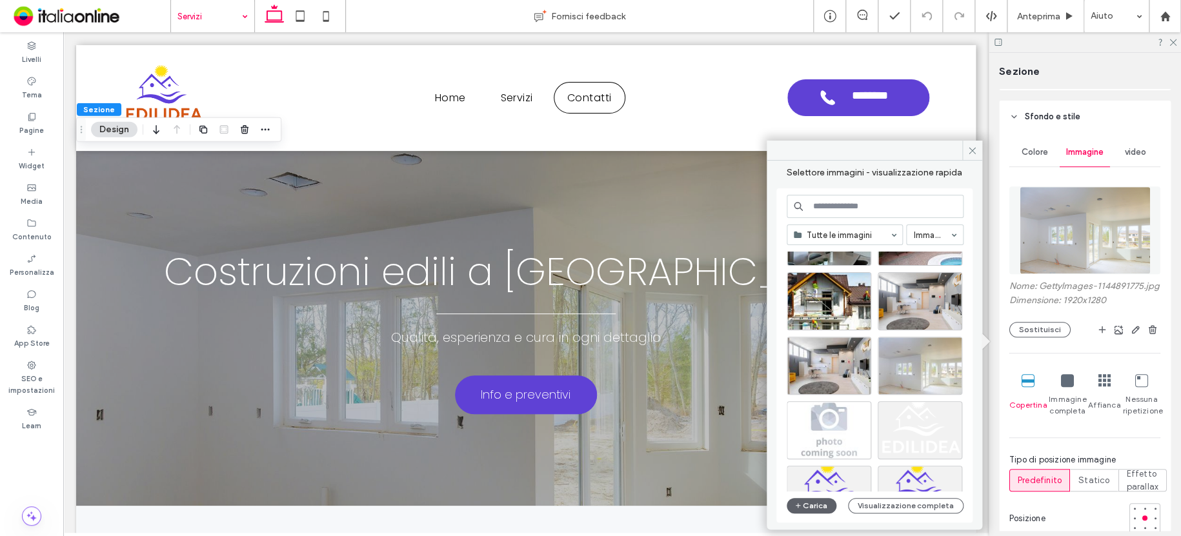
scroll to position [553, 0]
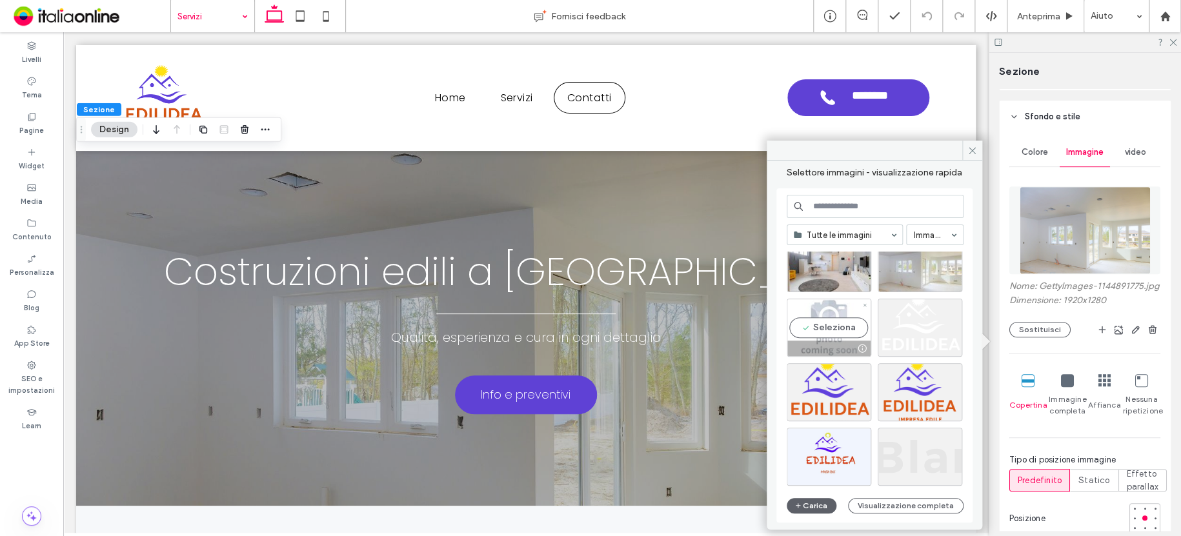
click at [835, 306] on div "Seleziona" at bounding box center [828, 328] width 85 height 58
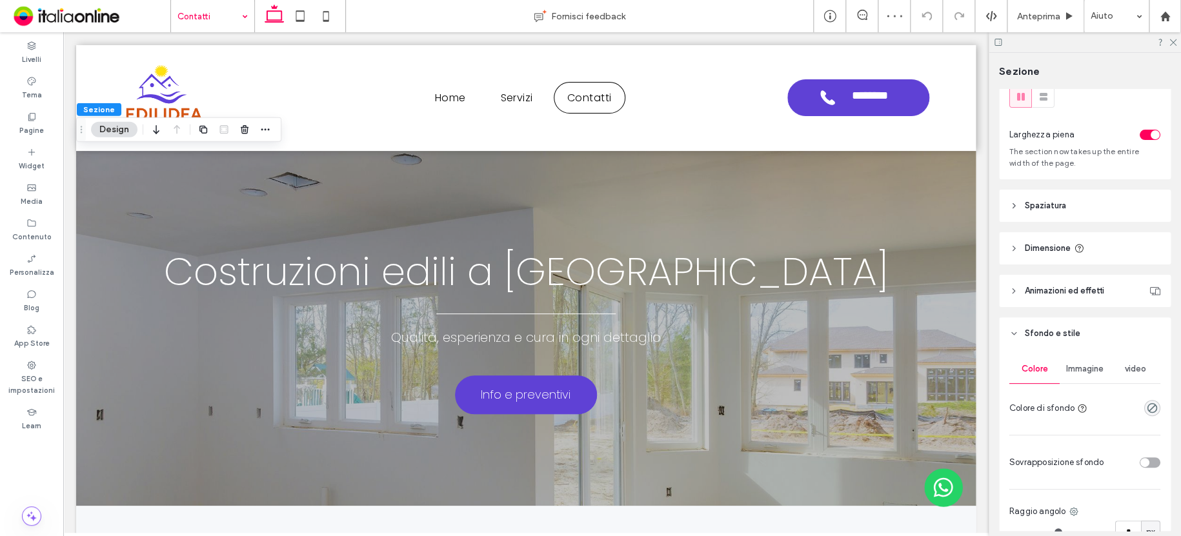
scroll to position [65, 0]
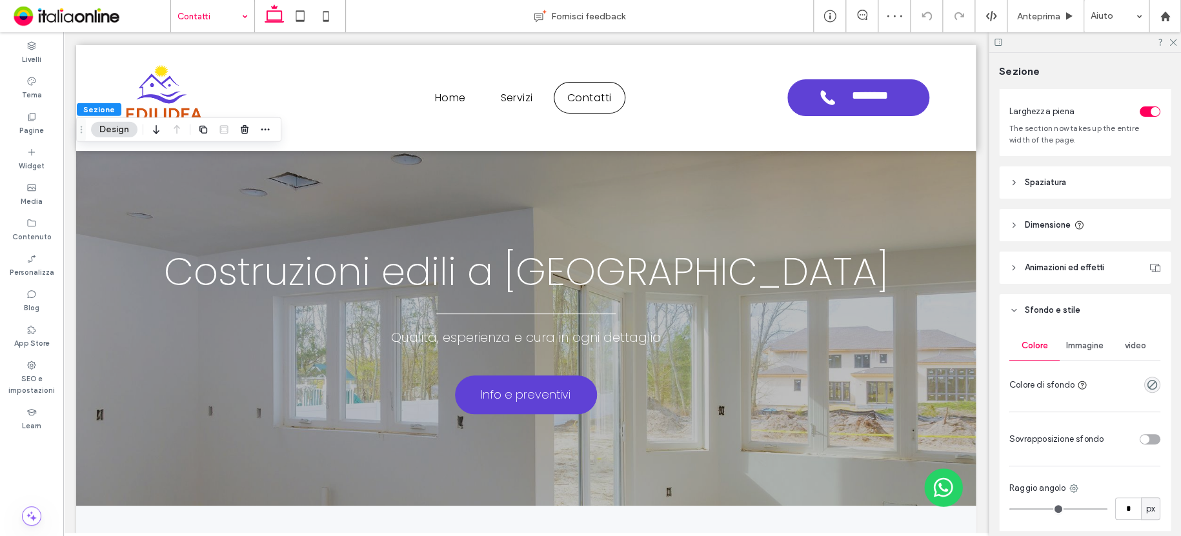
click at [1087, 354] on div "Immagine" at bounding box center [1084, 346] width 50 height 28
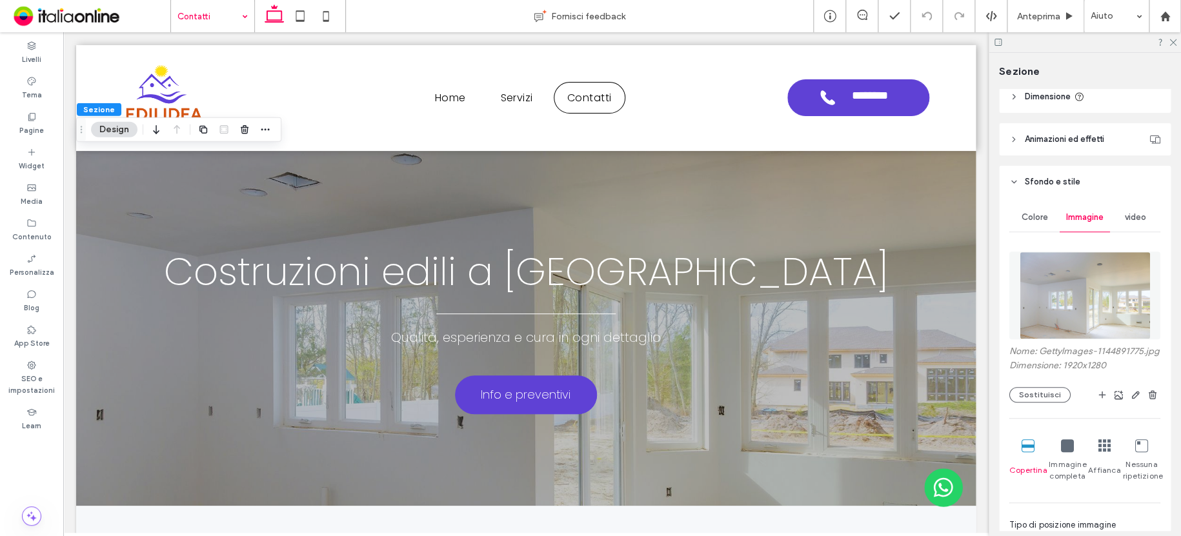
scroll to position [194, 0]
click at [1050, 402] on button "Sostituisci" at bounding box center [1039, 393] width 61 height 15
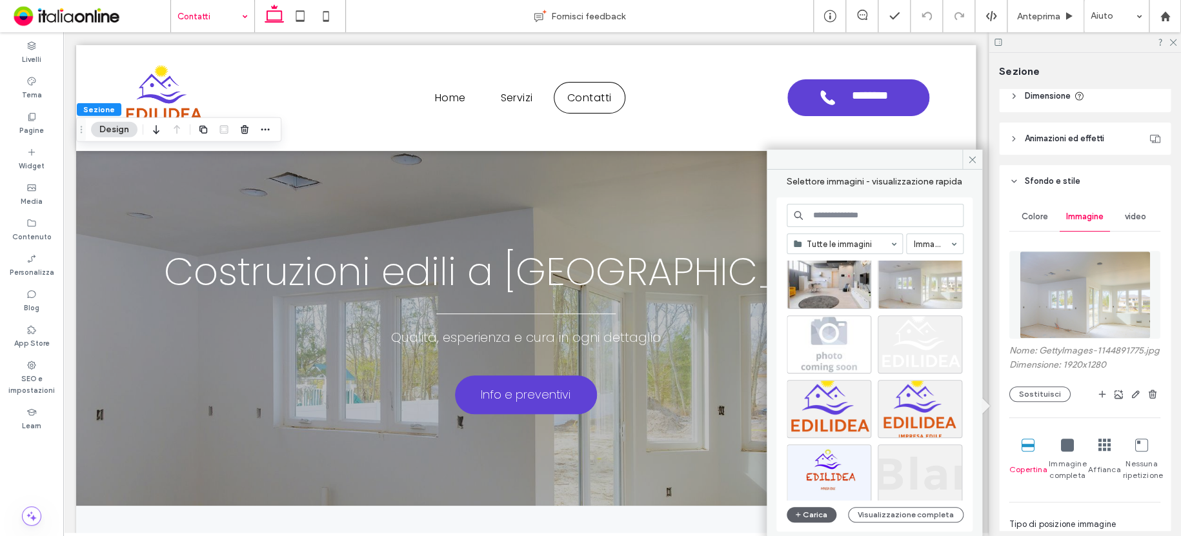
scroll to position [553, 0]
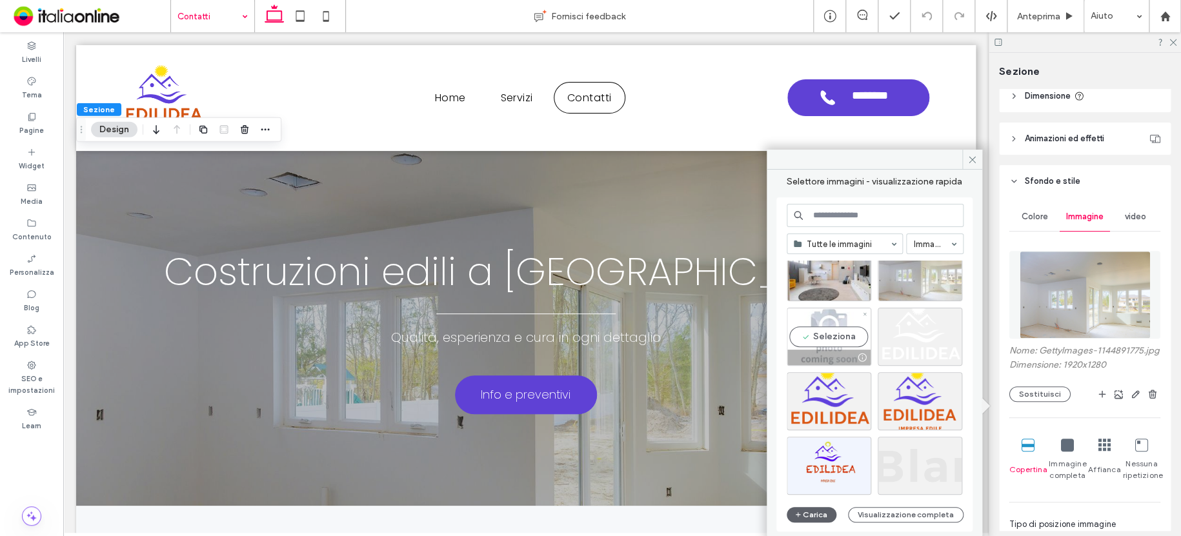
click at [838, 321] on div "Seleziona" at bounding box center [828, 337] width 85 height 58
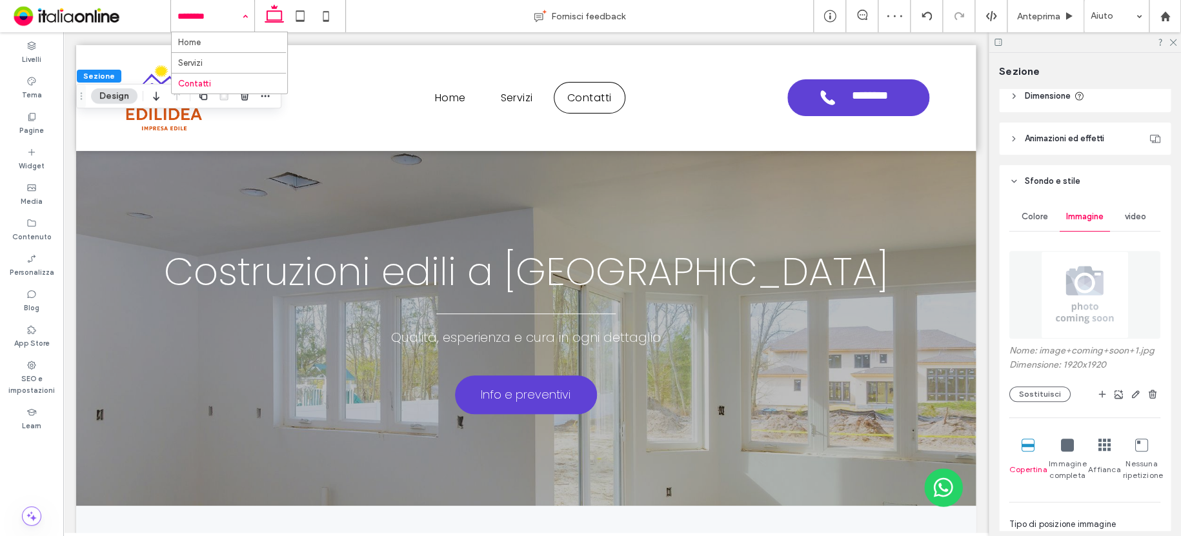
drag, startPoint x: 208, startPoint y: 17, endPoint x: 203, endPoint y: 29, distance: 13.3
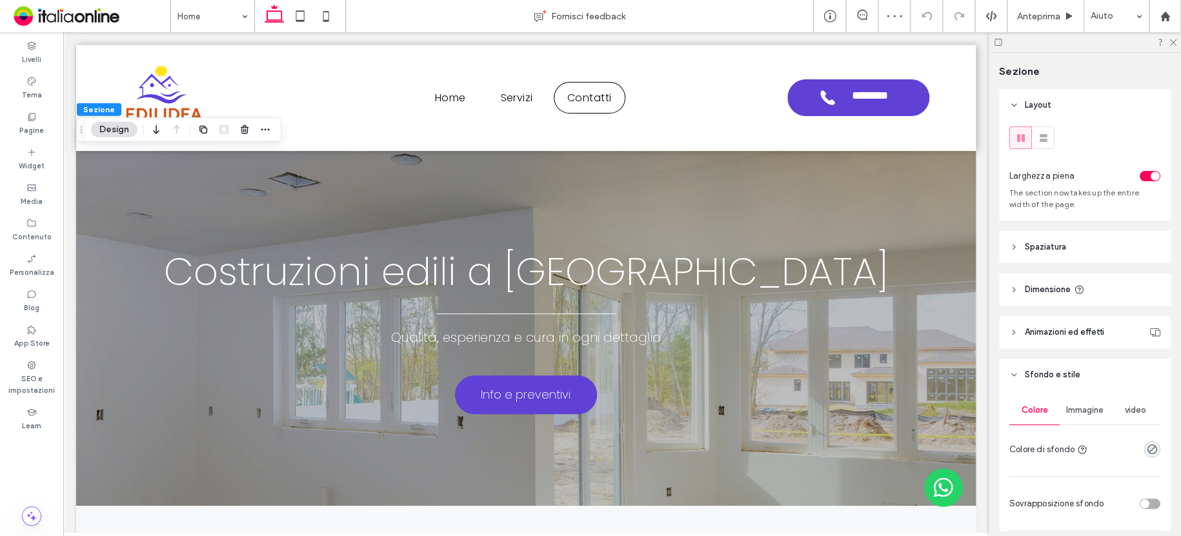
click at [1086, 409] on span "Immagine" at bounding box center [1084, 410] width 37 height 10
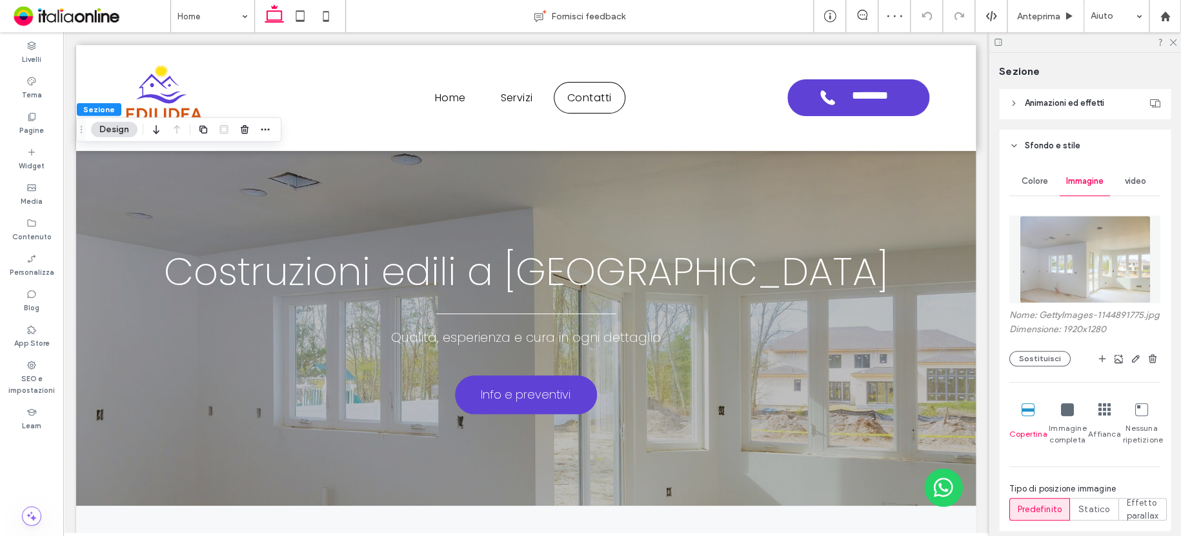
scroll to position [258, 0]
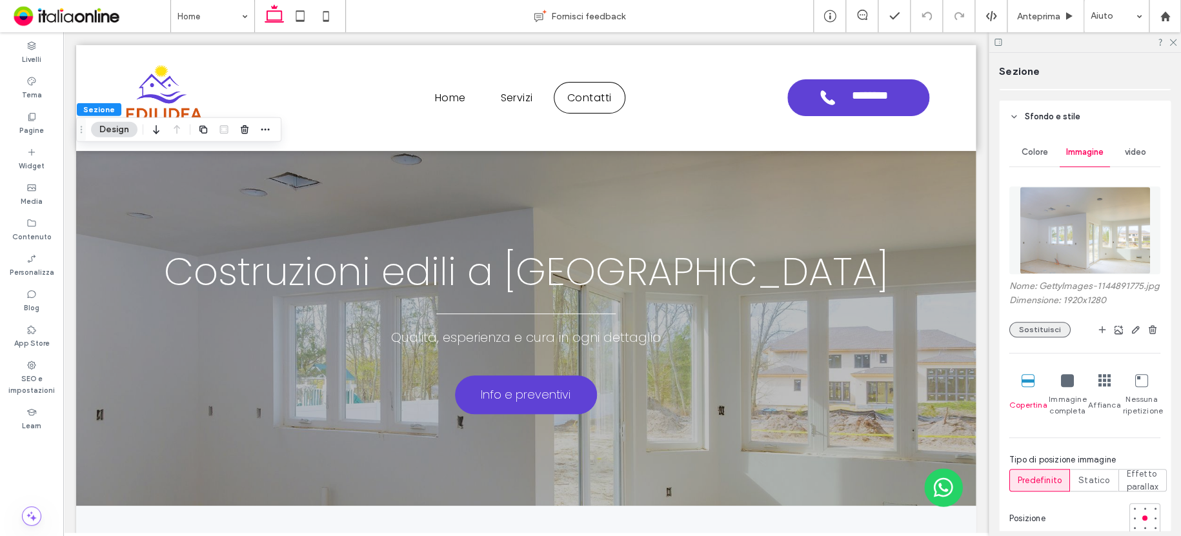
click at [1051, 337] on button "Sostituisci" at bounding box center [1039, 329] width 61 height 15
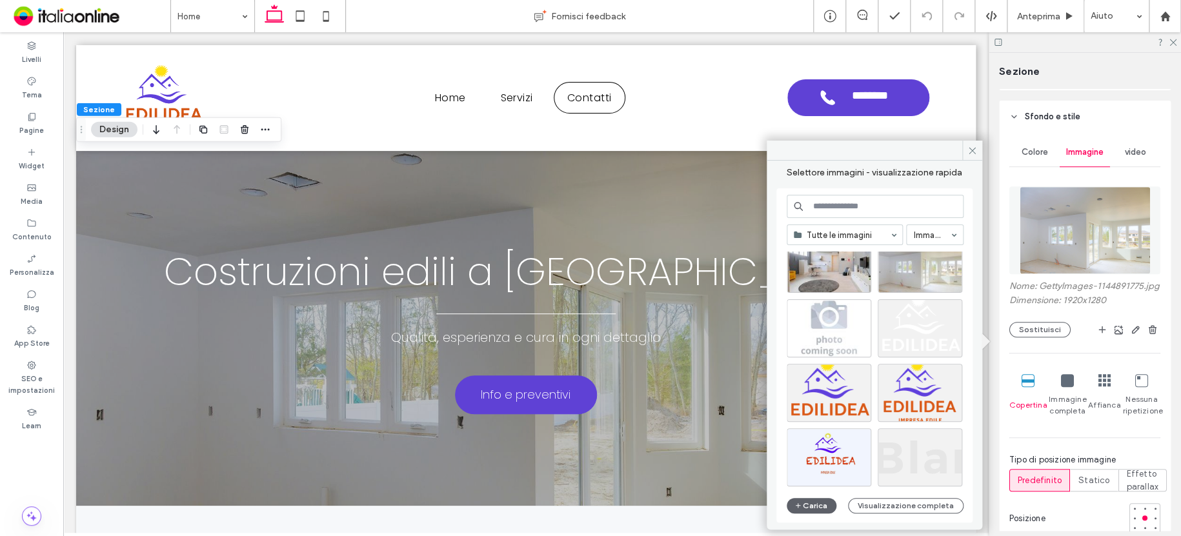
scroll to position [553, 0]
click at [842, 306] on div "Seleziona" at bounding box center [828, 328] width 85 height 58
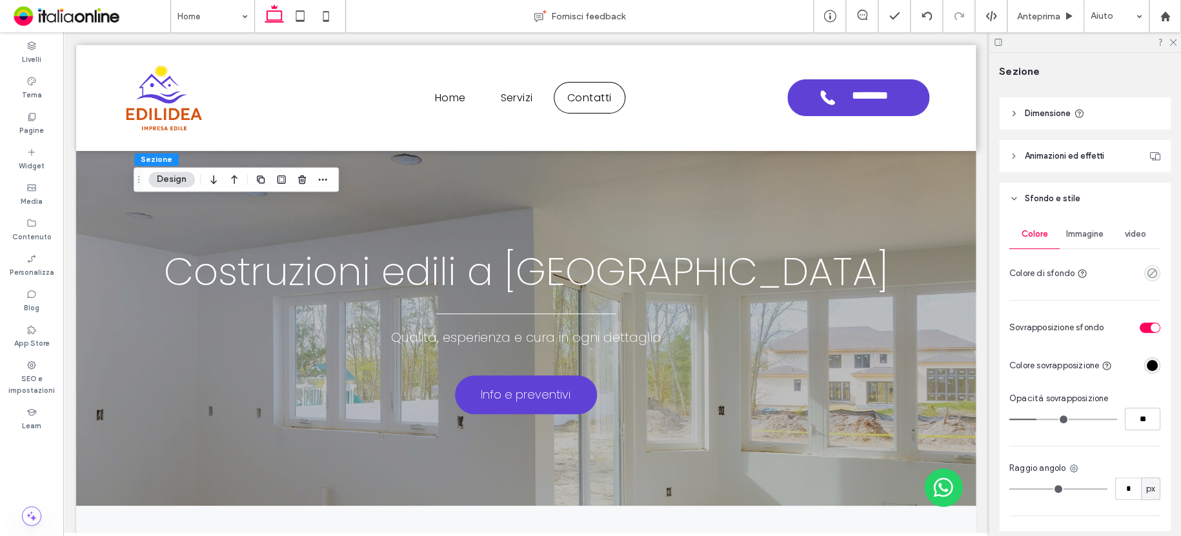
scroll to position [194, 0]
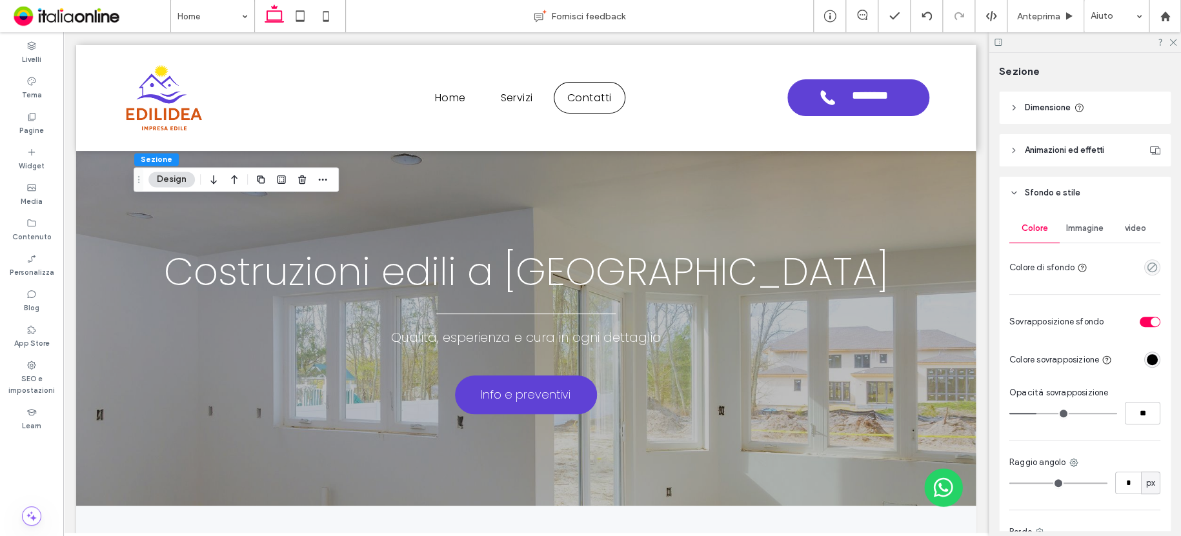
click at [1092, 232] on span "Immagine" at bounding box center [1084, 228] width 37 height 10
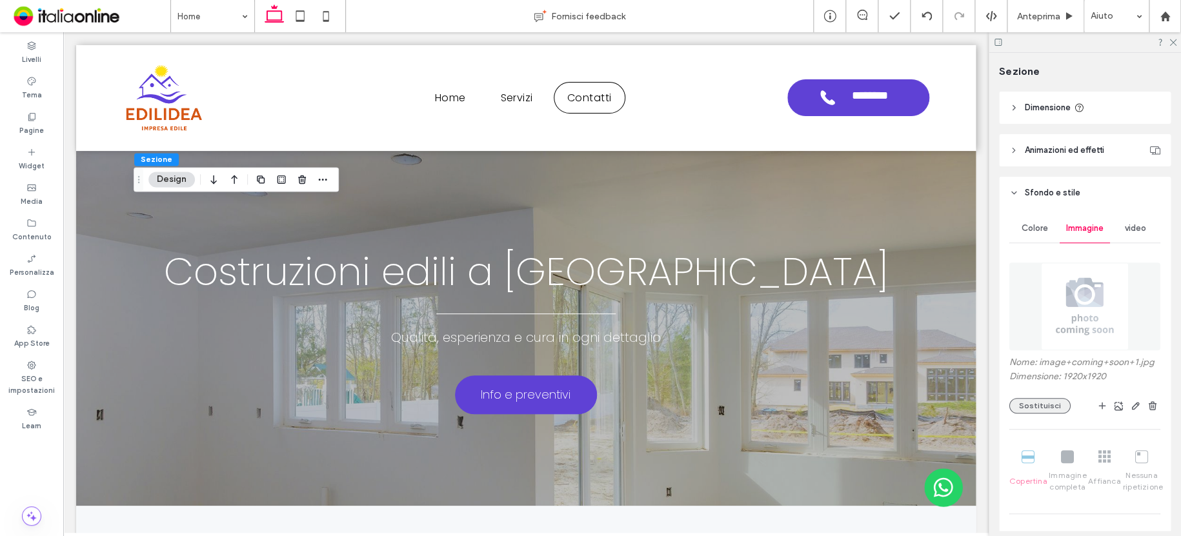
click at [1024, 403] on button "Sostituisci" at bounding box center [1039, 405] width 61 height 15
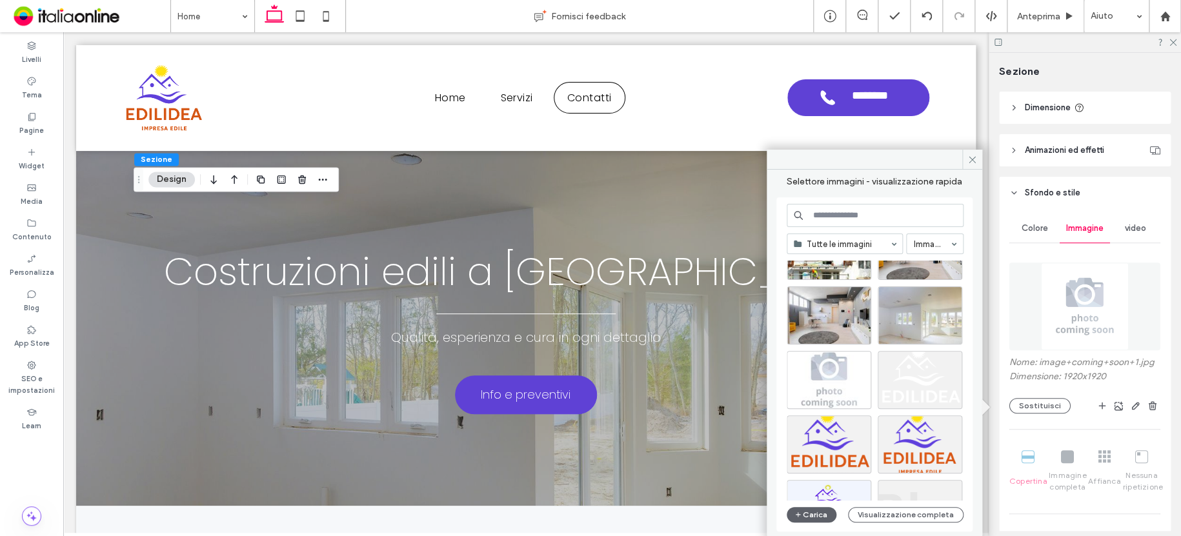
scroll to position [488, 0]
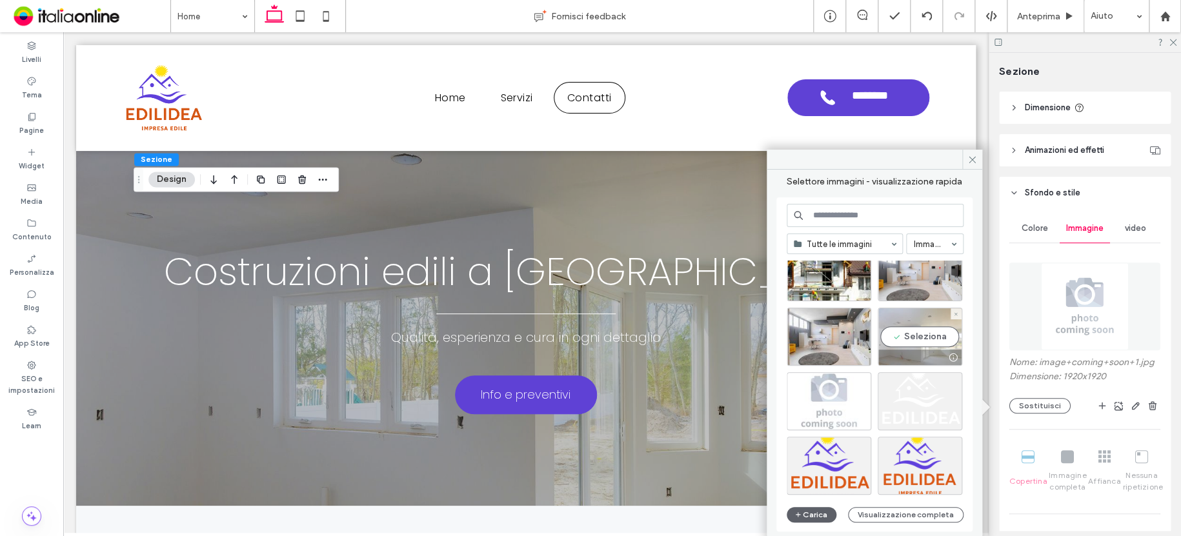
click at [915, 311] on div "Seleziona" at bounding box center [919, 337] width 85 height 58
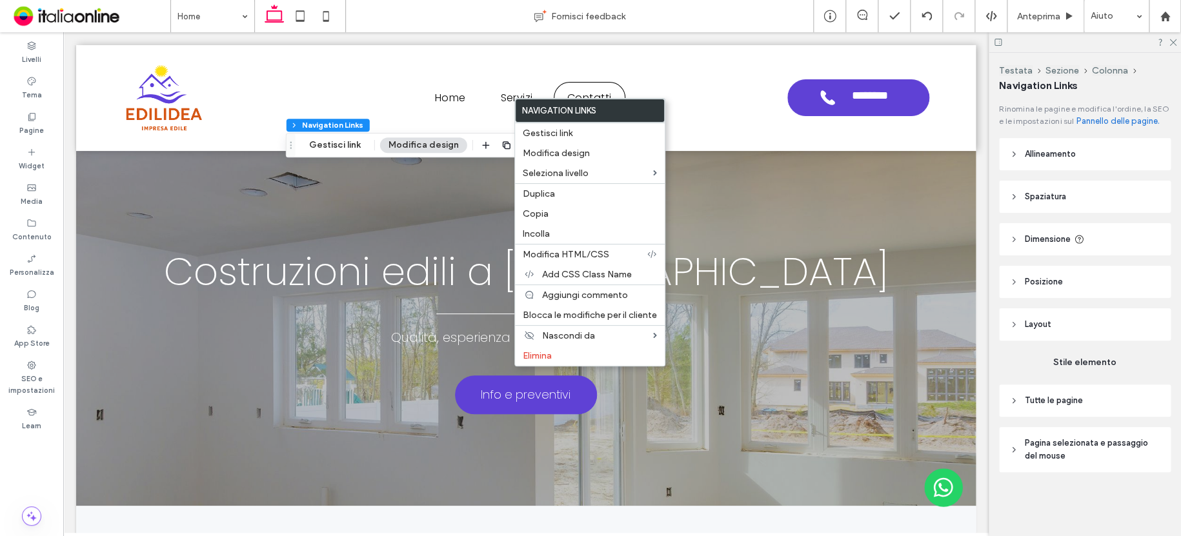
click at [1062, 399] on span "Tutte le pagine" at bounding box center [1053, 400] width 58 height 13
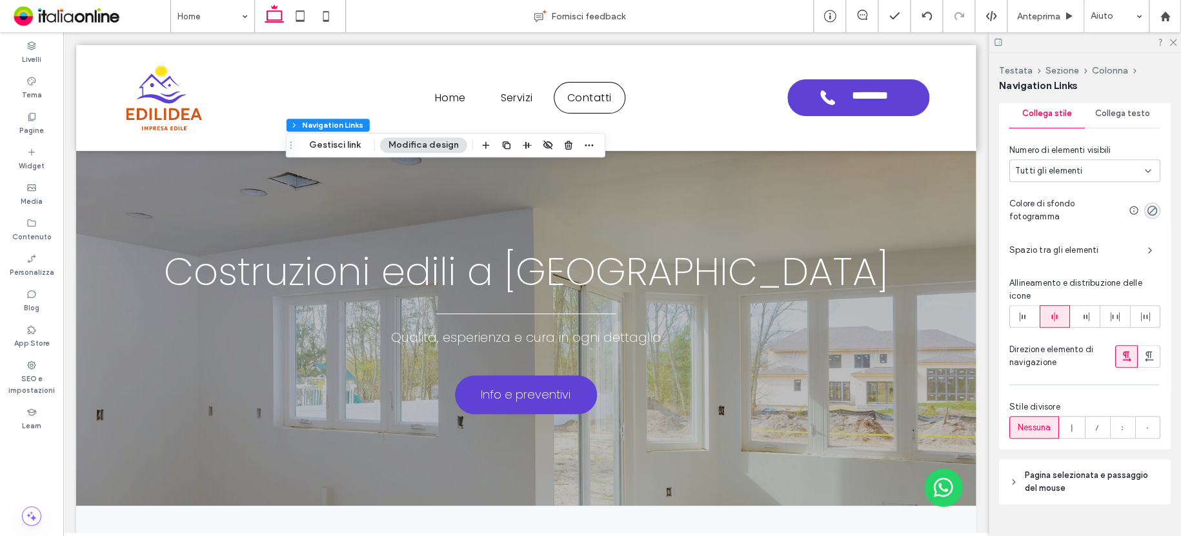
scroll to position [359, 0]
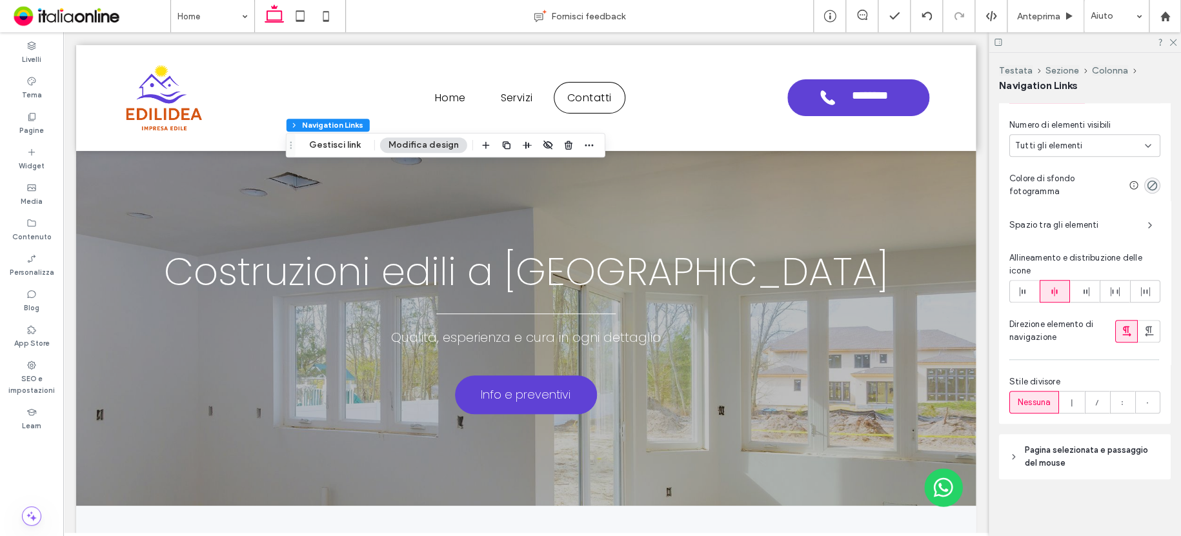
click at [1059, 450] on span "Pagina selezionata e passaggio del mouse" at bounding box center [1088, 457] width 129 height 26
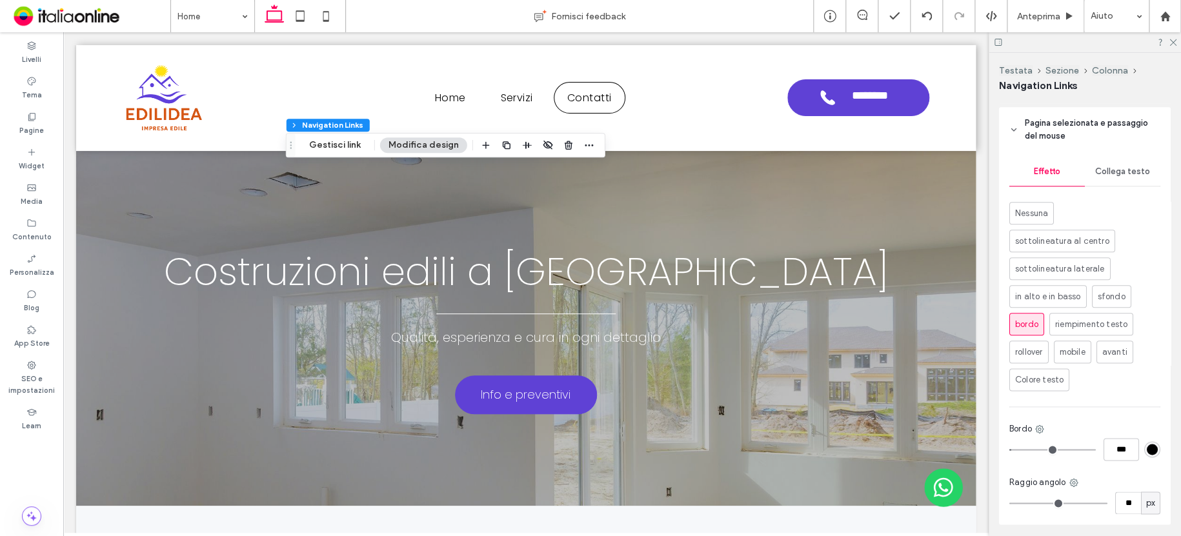
scroll to position [732, 0]
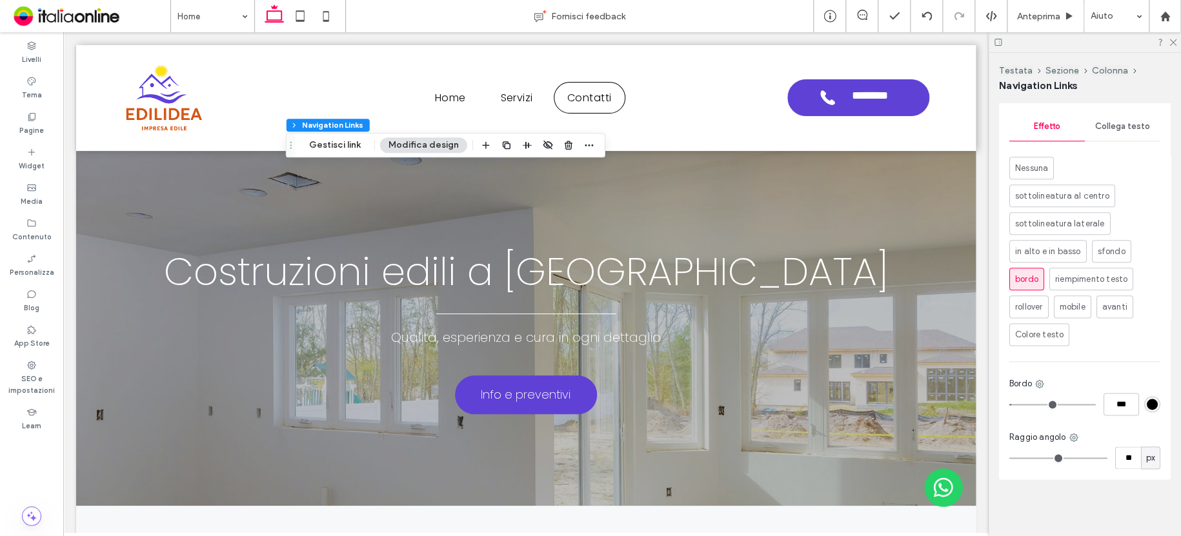
click at [1146, 403] on div "rgb(0, 0, 0)" at bounding box center [1151, 404] width 11 height 11
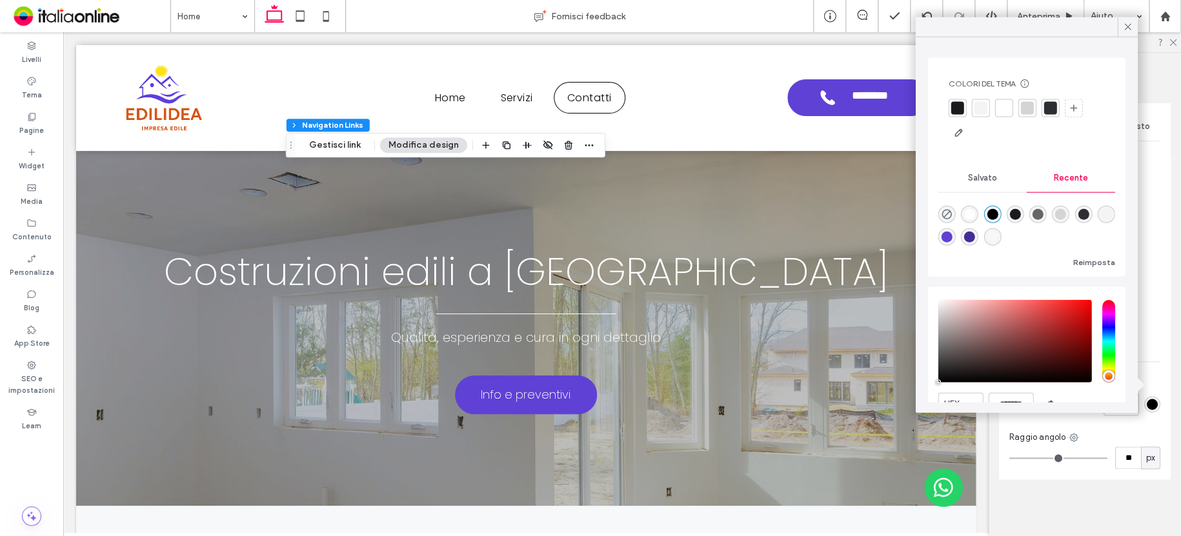
click at [952, 238] on div "rgba(95, 65, 213, 1)" at bounding box center [946, 237] width 11 height 11
type input "*"
type input "*******"
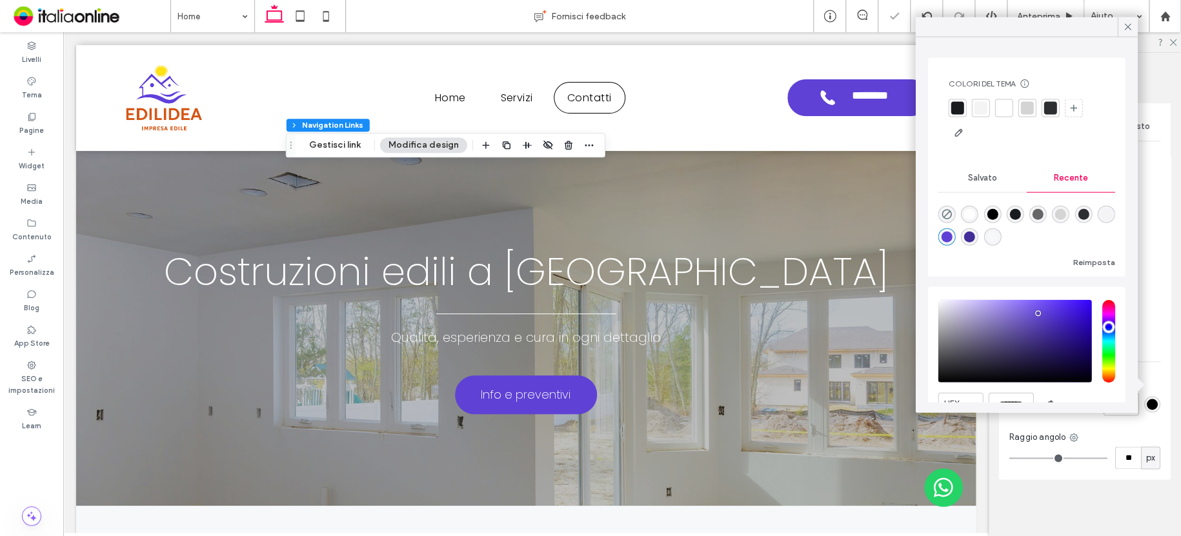
type input "*"
drag, startPoint x: 1130, startPoint y: 23, endPoint x: 1130, endPoint y: 106, distance: 82.6
click at [1130, 23] on icon at bounding box center [1127, 27] width 12 height 12
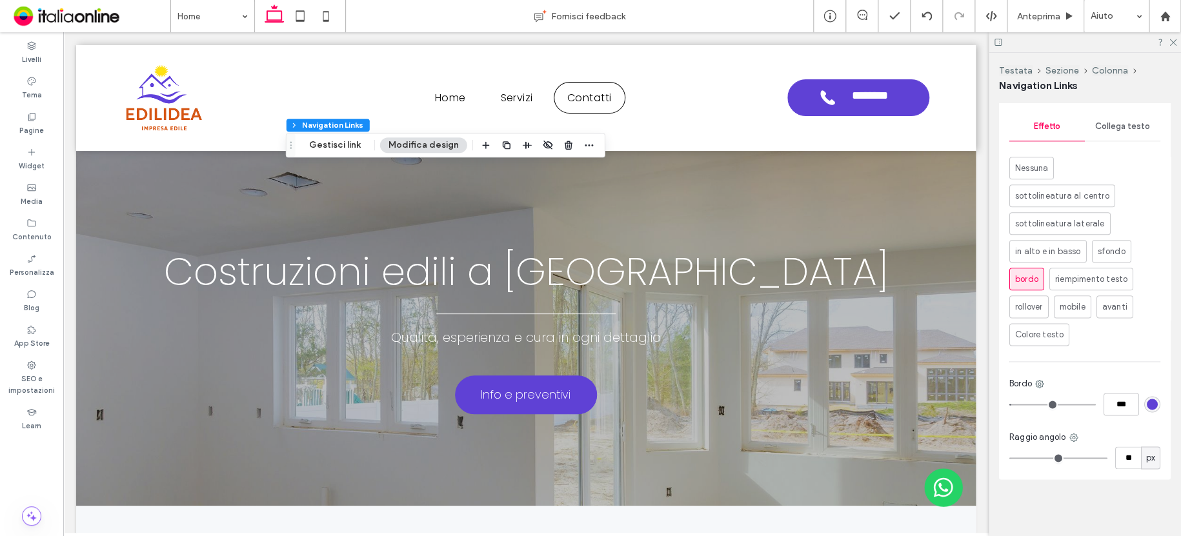
scroll to position [667, 0]
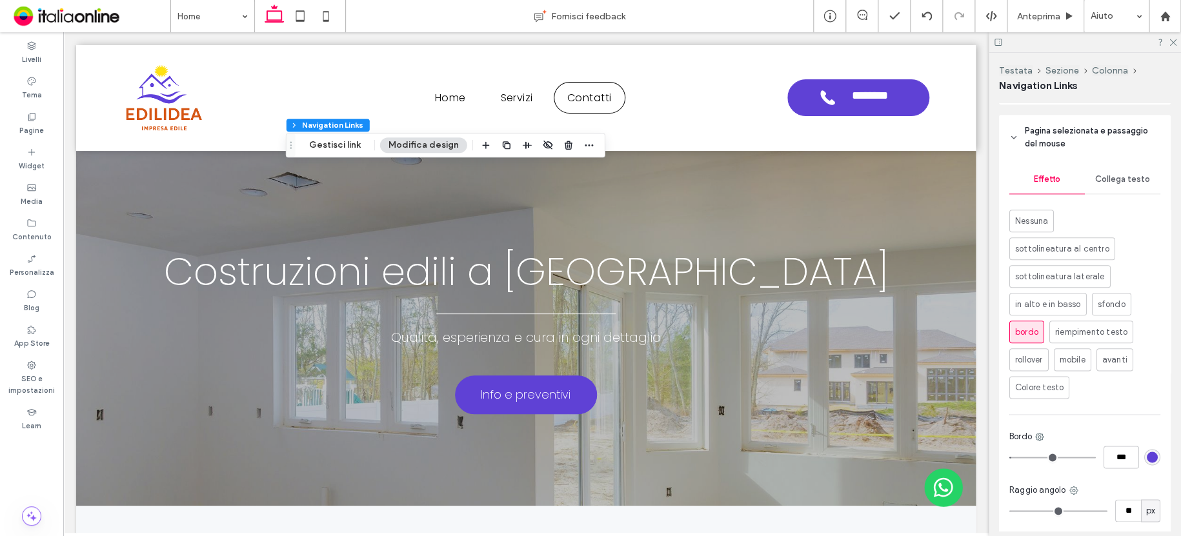
click at [1112, 185] on span "Collega testo" at bounding box center [1122, 179] width 55 height 10
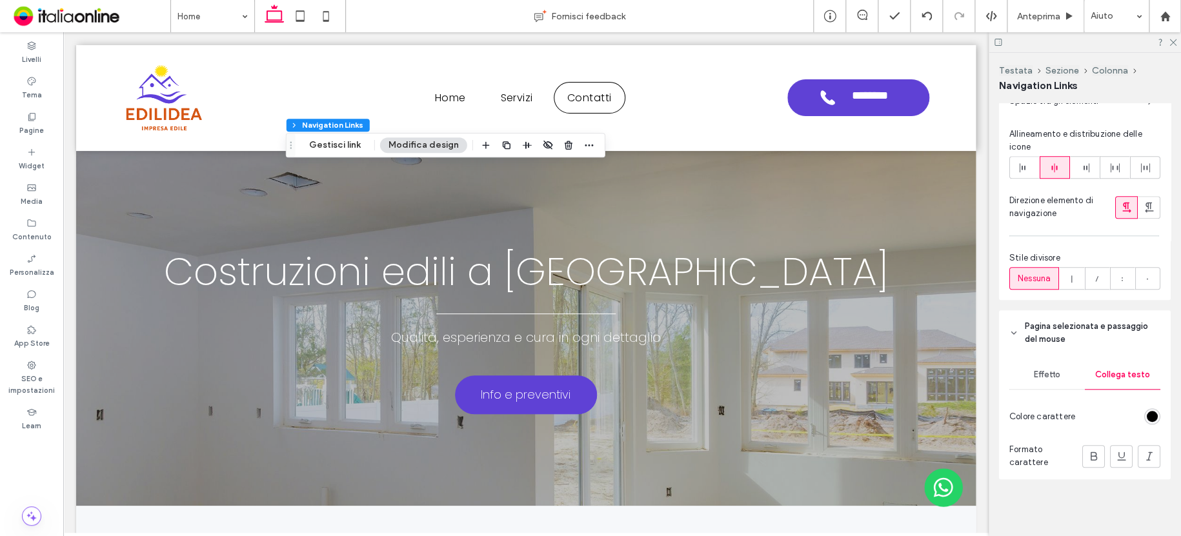
click at [1146, 417] on div "rgb(0, 0, 0)" at bounding box center [1151, 416] width 11 height 11
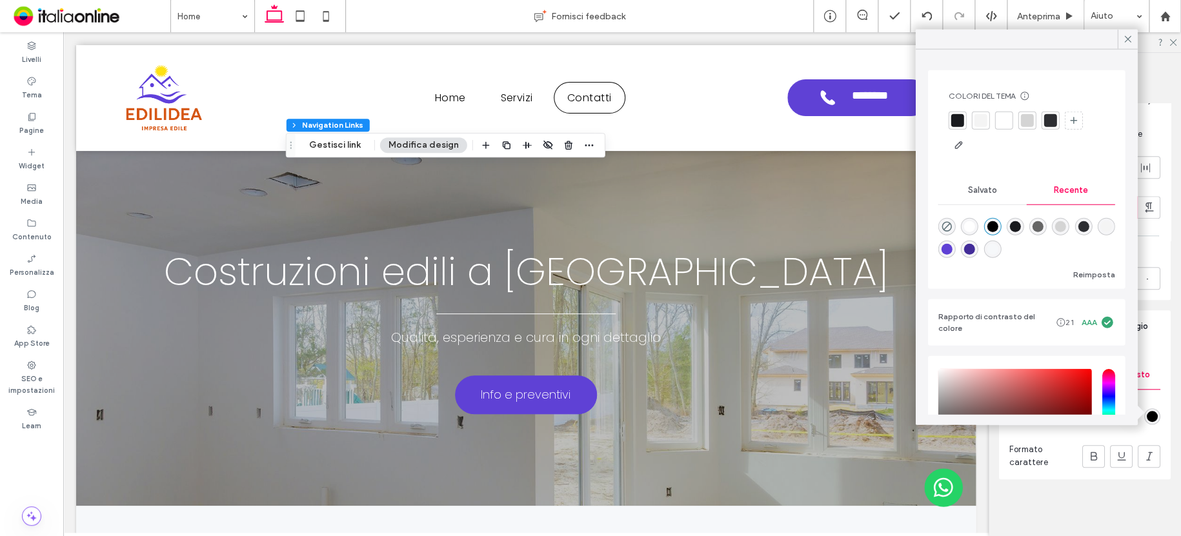
click at [952, 244] on div "rgba(95, 65, 213, 1)" at bounding box center [946, 249] width 11 height 11
type input "*******"
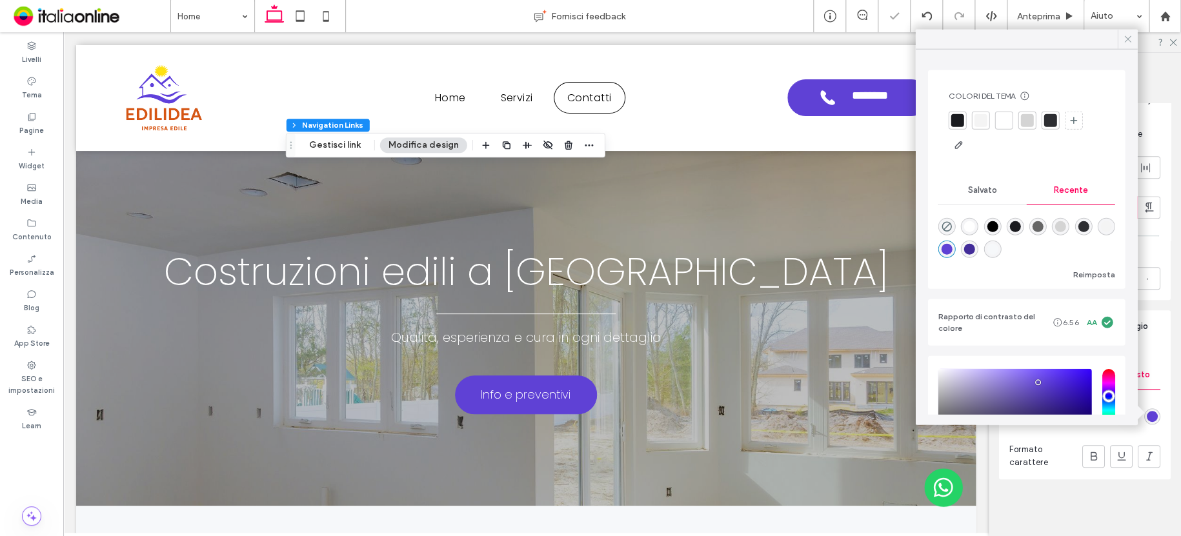
click at [1124, 37] on icon at bounding box center [1127, 40] width 12 height 12
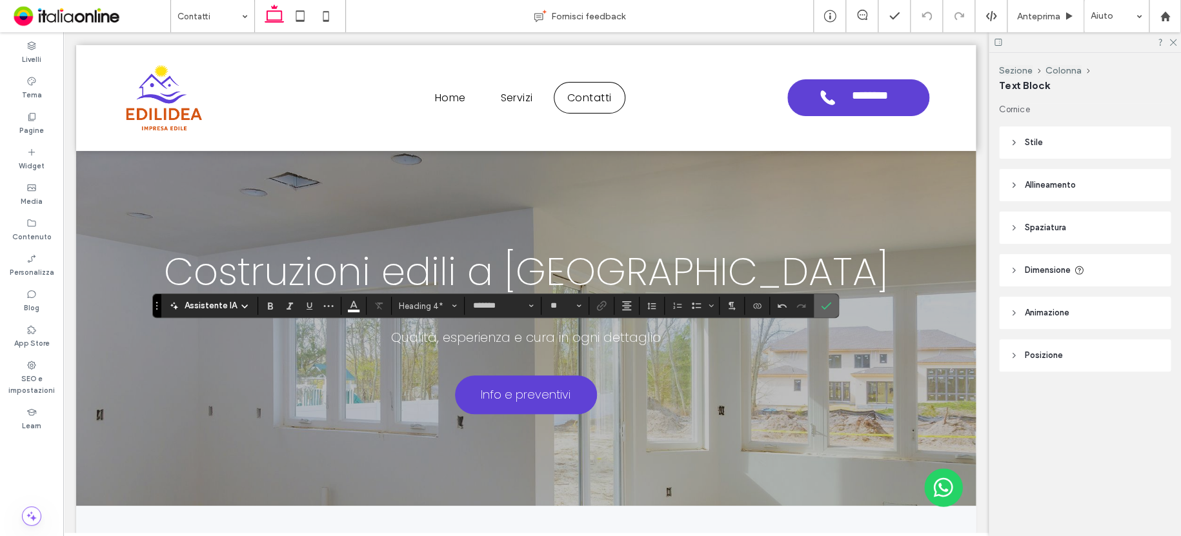
click at [823, 302] on icon "Conferma" at bounding box center [826, 306] width 10 height 10
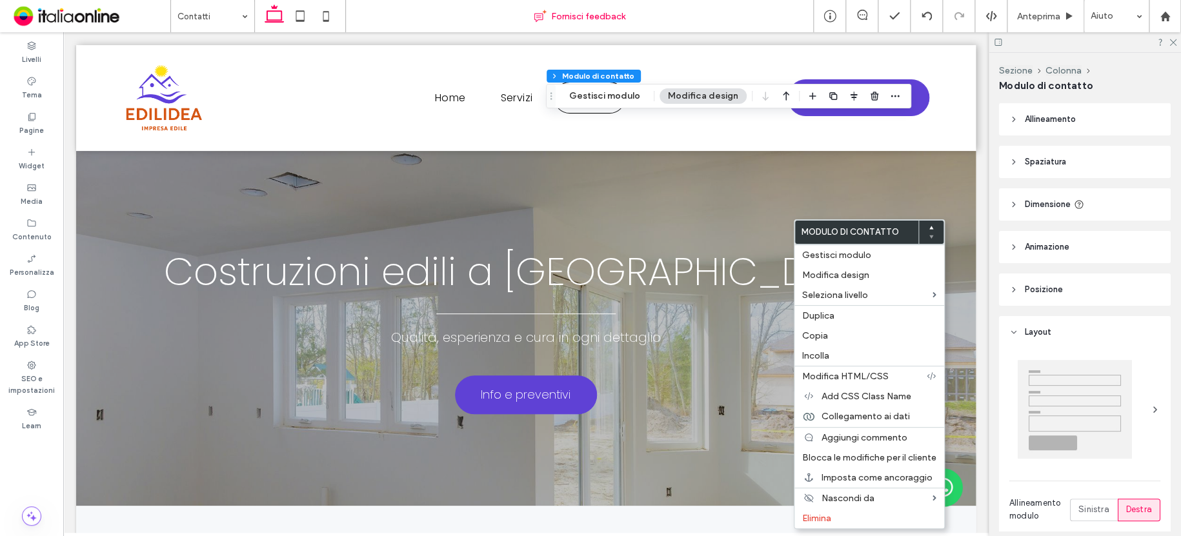
type input "*"
type input "***"
type input "**"
type input "*"
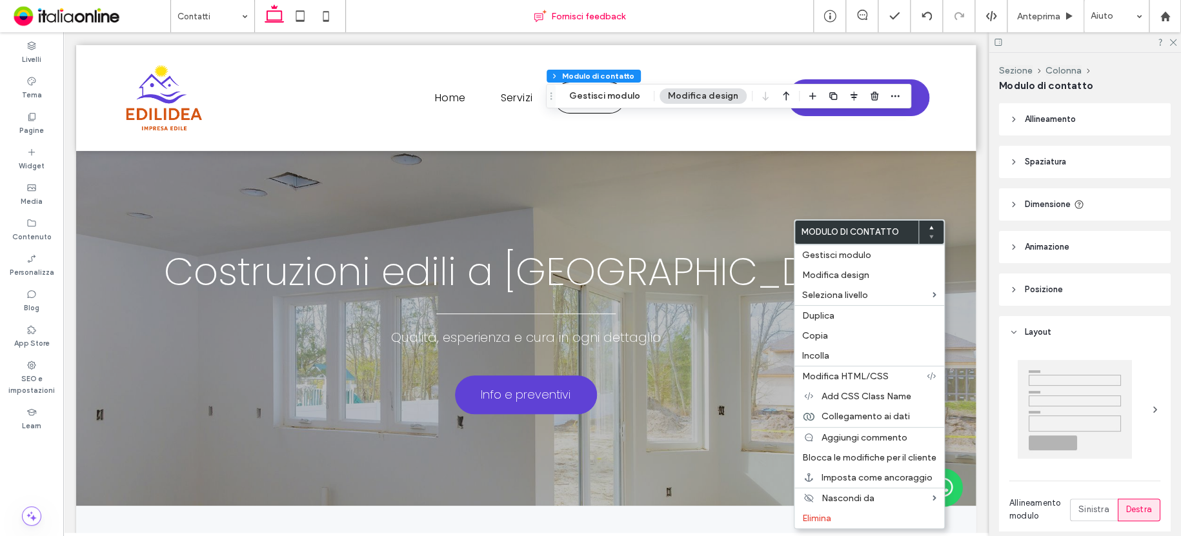
type input "***"
click at [850, 255] on span "Gestisci modulo" at bounding box center [836, 255] width 69 height 11
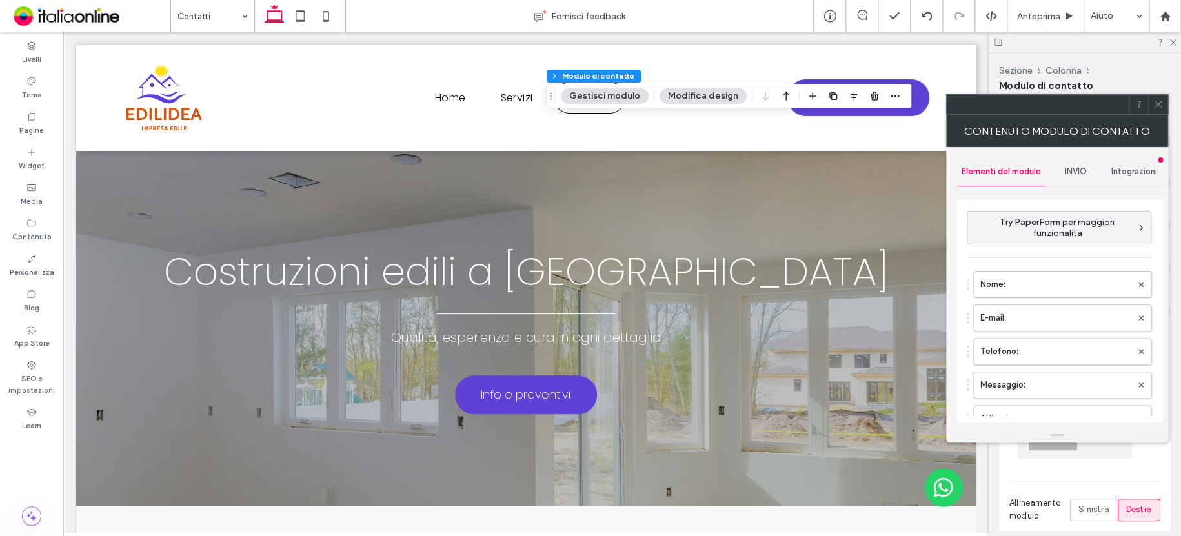
scroll to position [194, 0]
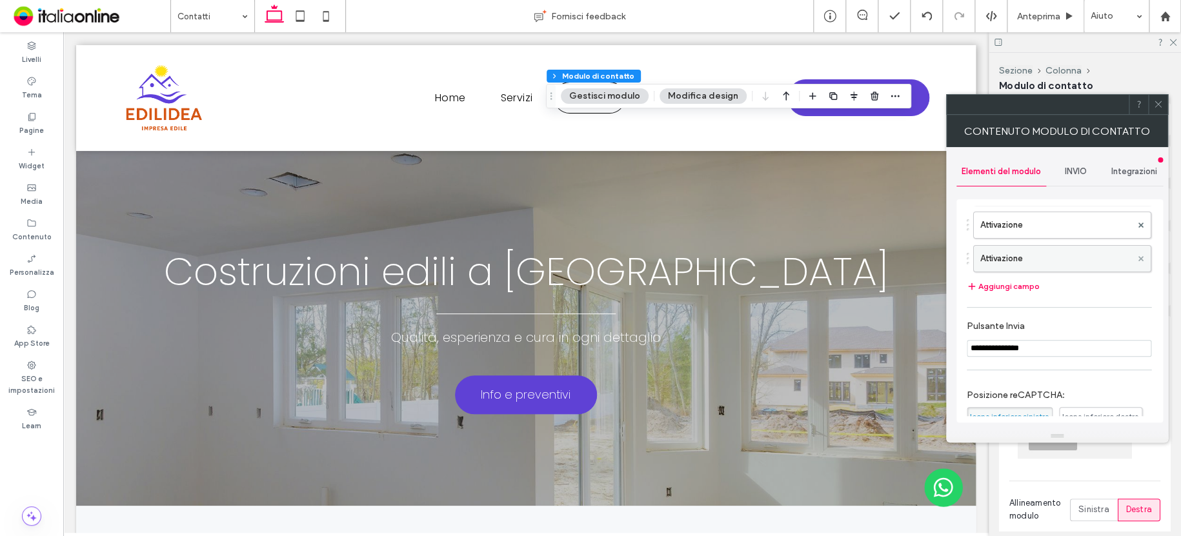
click at [1138, 257] on use at bounding box center [1140, 257] width 5 height 5
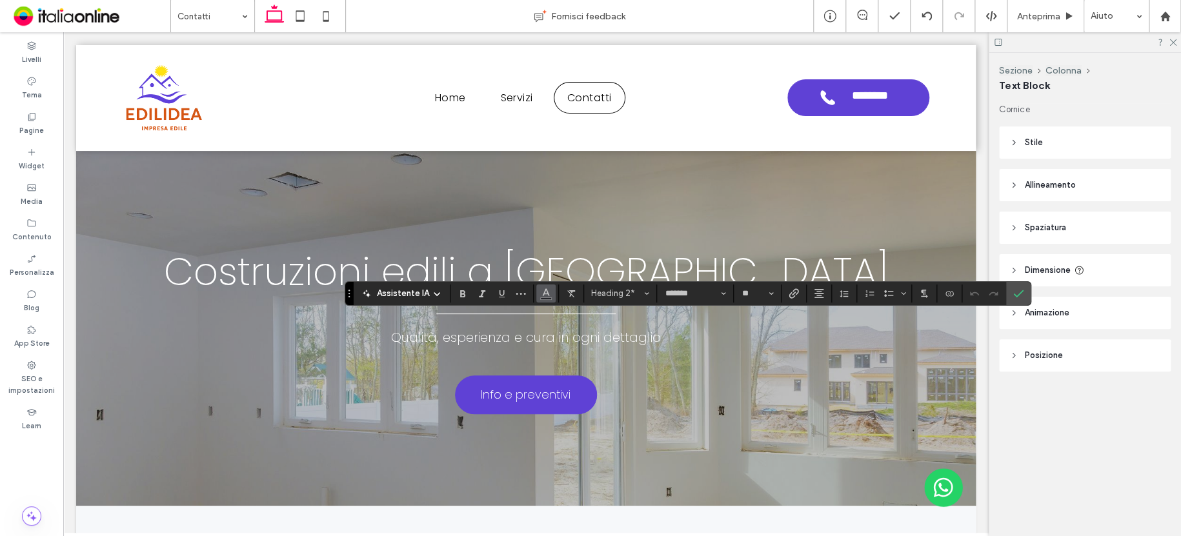
click at [546, 289] on icon "Colore" at bounding box center [546, 292] width 10 height 10
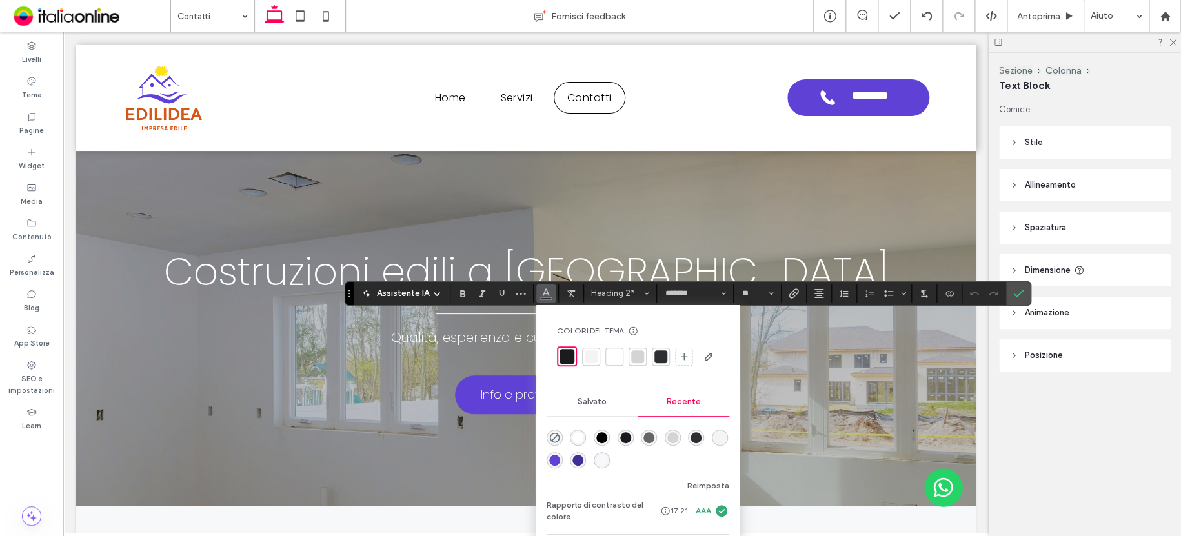
click at [555, 457] on div "rgba(95, 65, 213, 1)" at bounding box center [554, 460] width 11 height 11
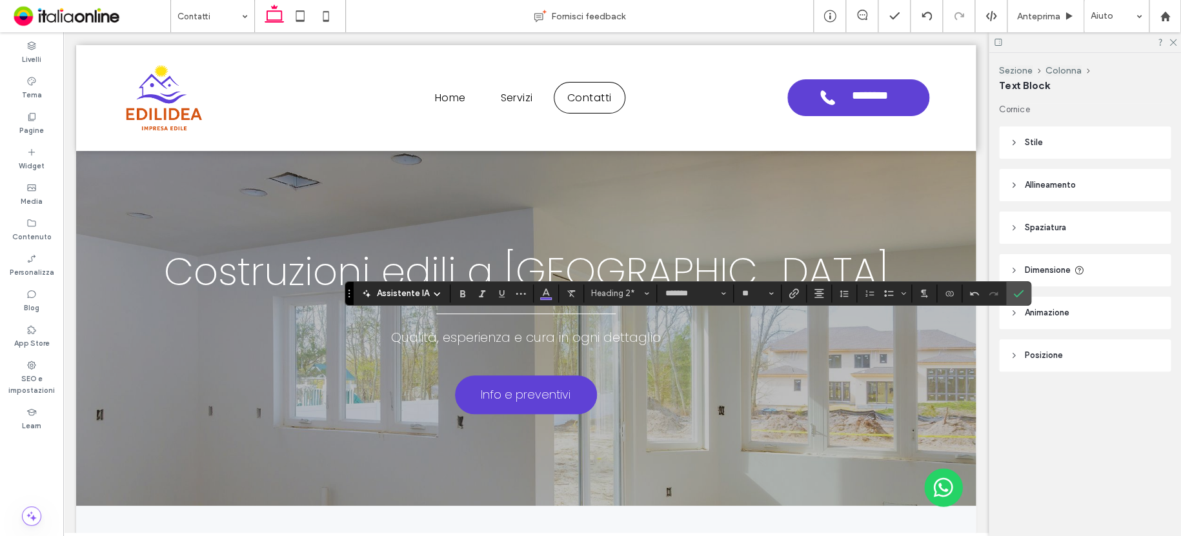
drag, startPoint x: 1019, startPoint y: 288, endPoint x: 1016, endPoint y: 272, distance: 15.8
click at [1019, 288] on icon "Conferma" at bounding box center [1018, 293] width 10 height 10
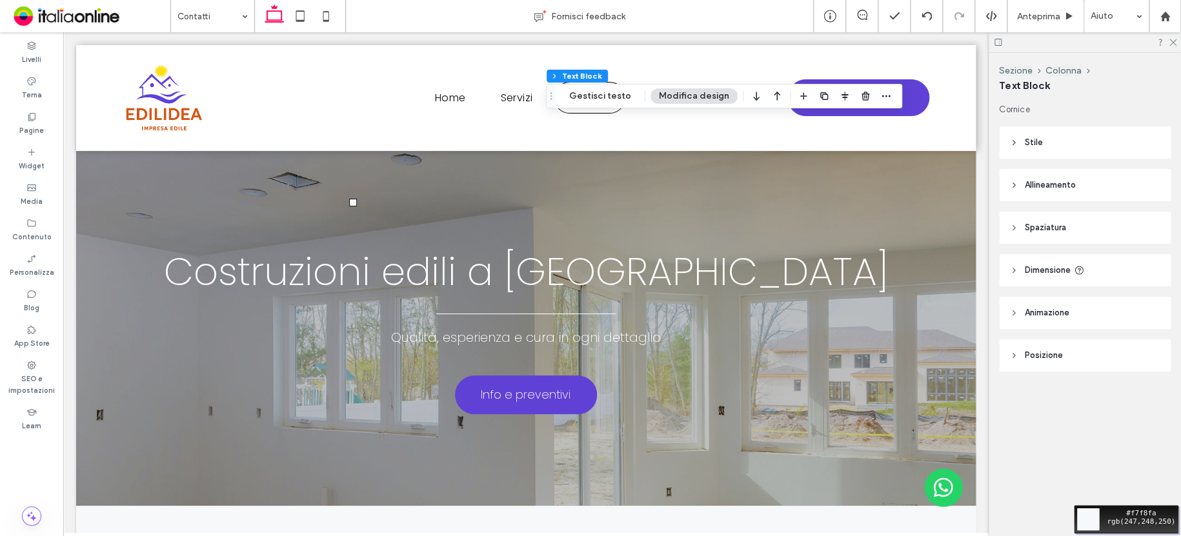
click at [337, 186] on div "Move your 🖱️ to pick a color #f7f8fa rgb(247,248,250)" at bounding box center [590, 268] width 1181 height 536
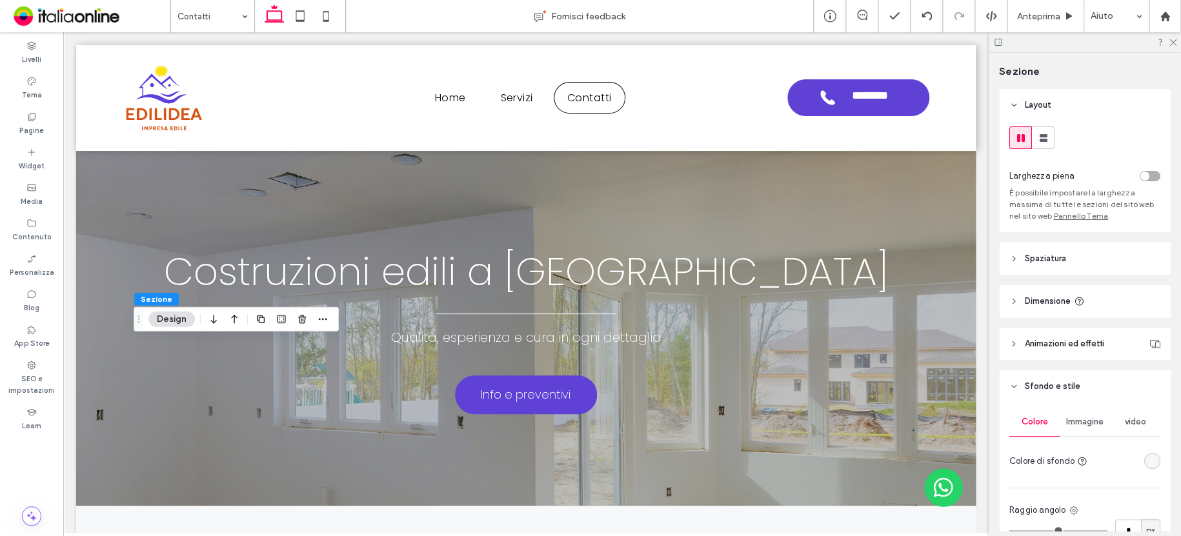
click at [1146, 459] on div "rgba(246, 248, 250, 1)" at bounding box center [1151, 460] width 11 height 11
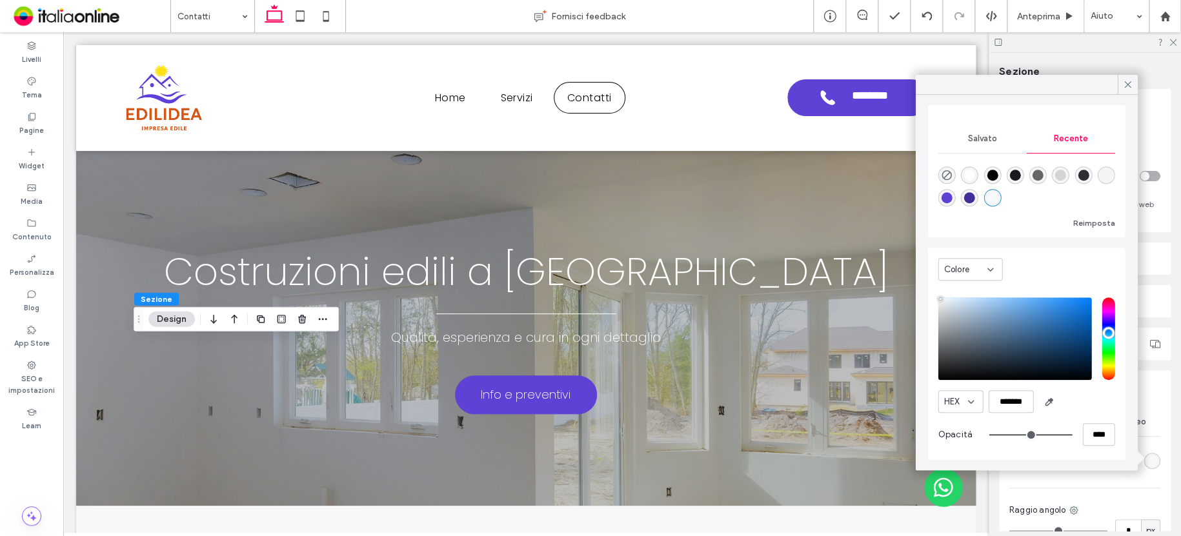
scroll to position [98, 0]
drag, startPoint x: 993, startPoint y: 398, endPoint x: 1032, endPoint y: 401, distance: 38.8
click at [1032, 401] on input "*******" at bounding box center [1010, 400] width 45 height 23
paste input "color picker textbox"
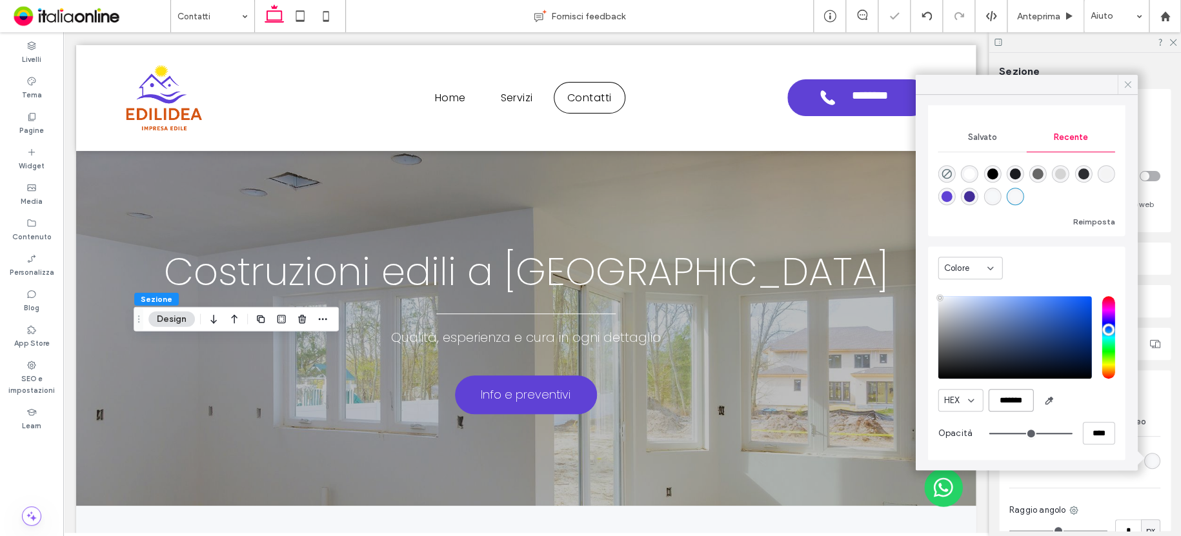
type input "*******"
click at [1120, 83] on div at bounding box center [1127, 84] width 20 height 19
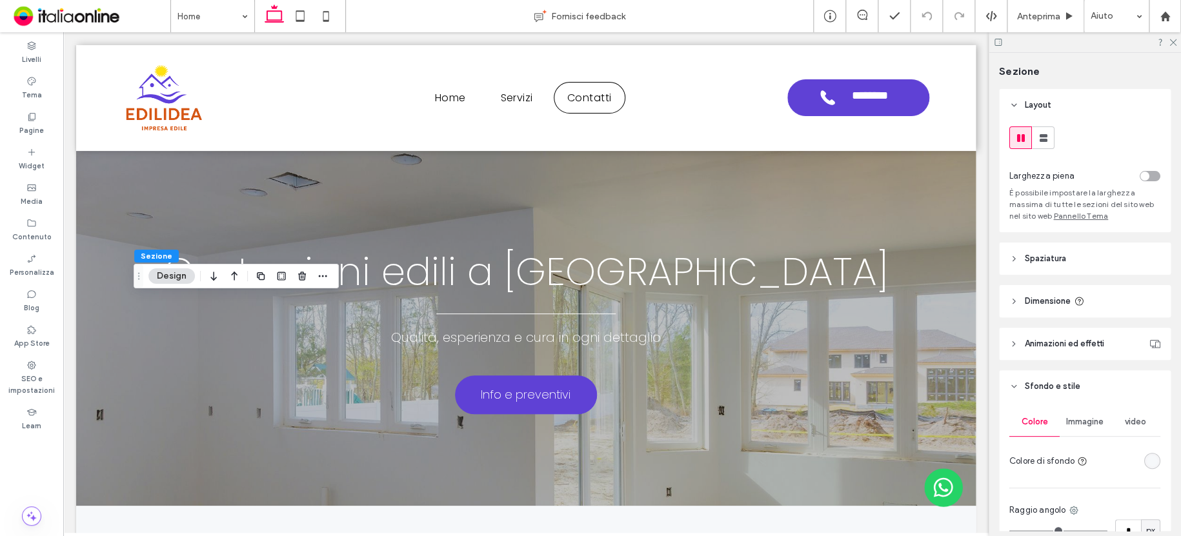
click at [1146, 459] on div "rgba(246, 248, 250, 1)" at bounding box center [1151, 460] width 11 height 11
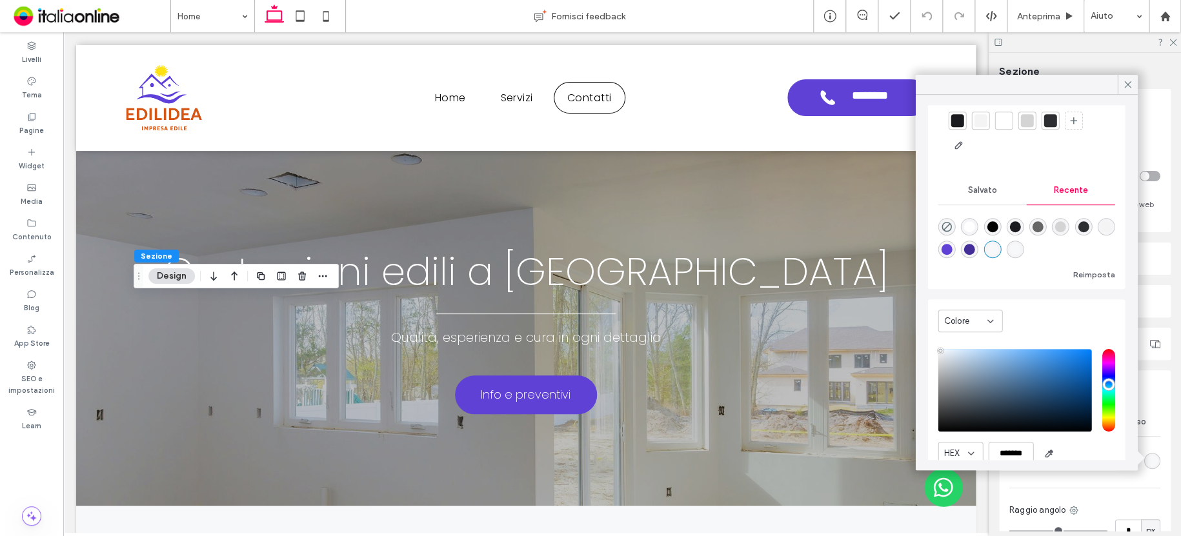
scroll to position [98, 0]
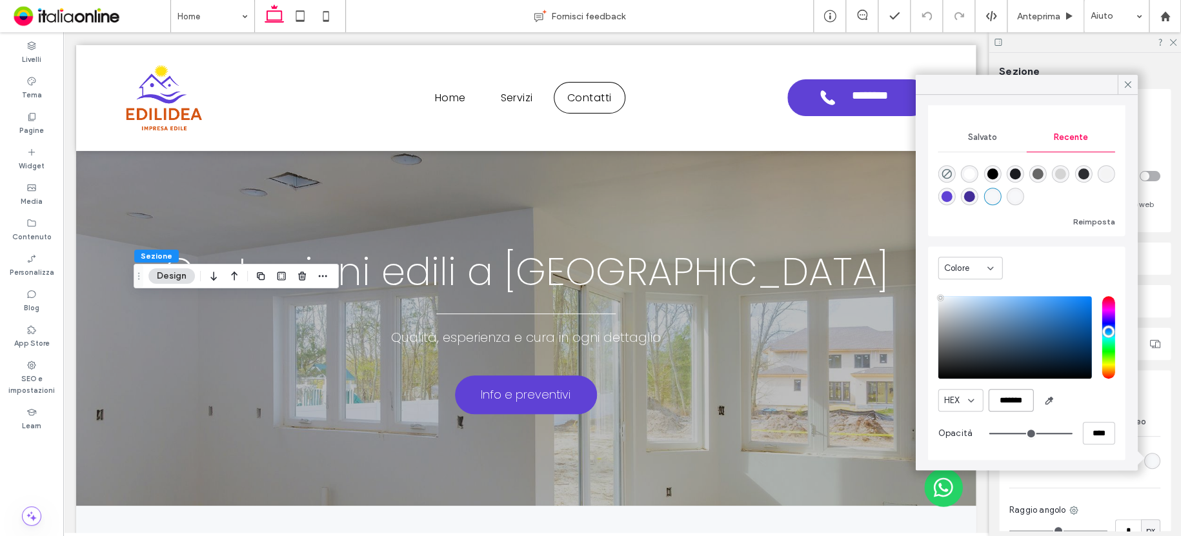
drag, startPoint x: 987, startPoint y: 398, endPoint x: 1026, endPoint y: 400, distance: 39.4
click at [1026, 400] on input "*******" at bounding box center [1010, 400] width 45 height 23
paste input "color picker textbox"
type input "*******"
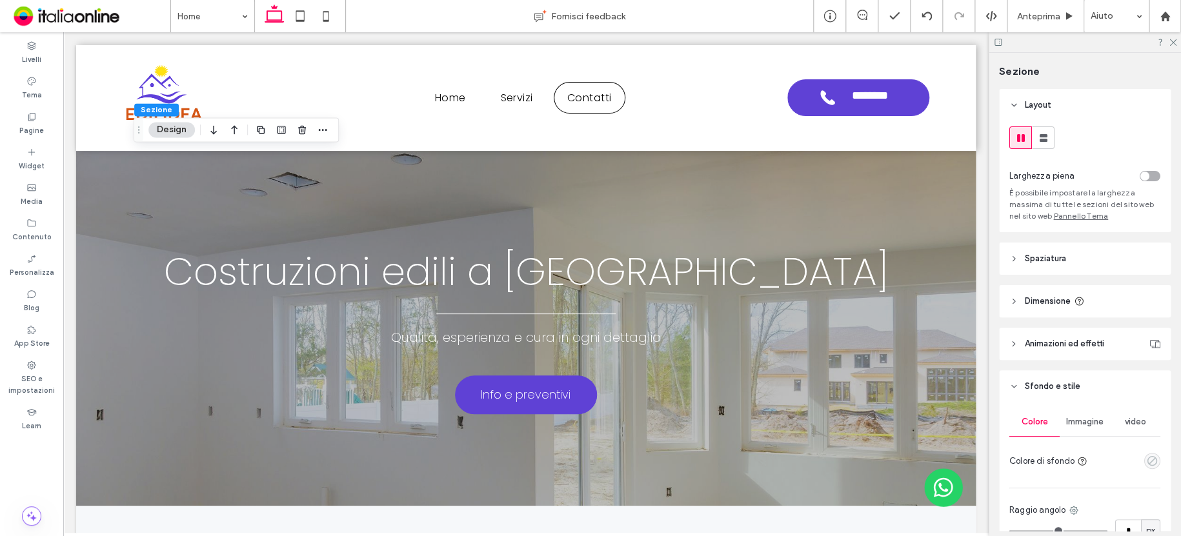
click at [1148, 464] on use "empty color" at bounding box center [1152, 461] width 10 height 10
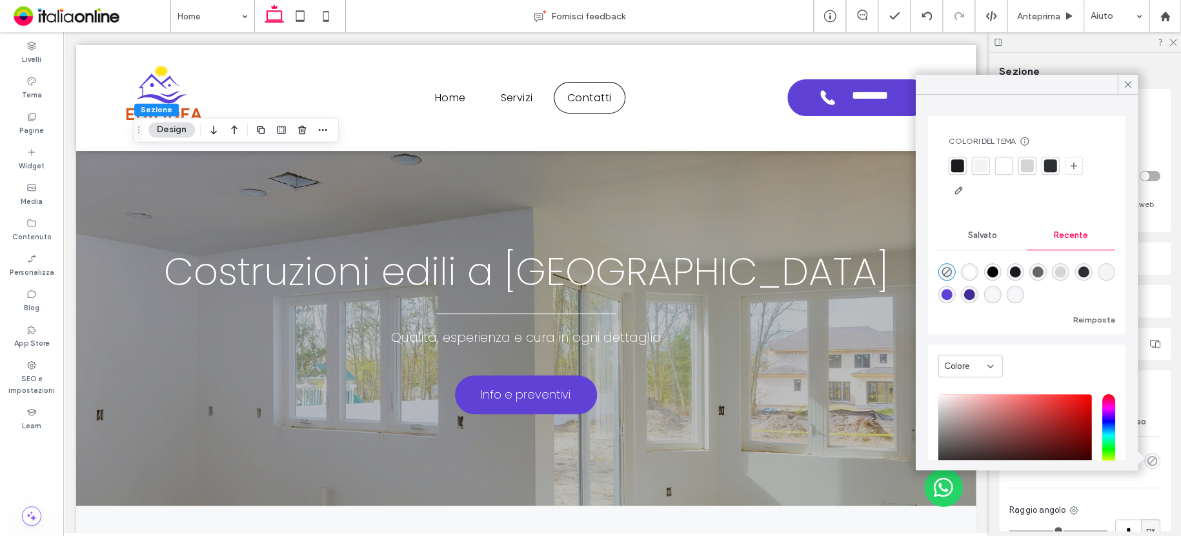
click at [970, 270] on div "rgba(255, 255, 255, 1)" at bounding box center [969, 271] width 11 height 11
type input "*******"
type input "***"
type input "****"
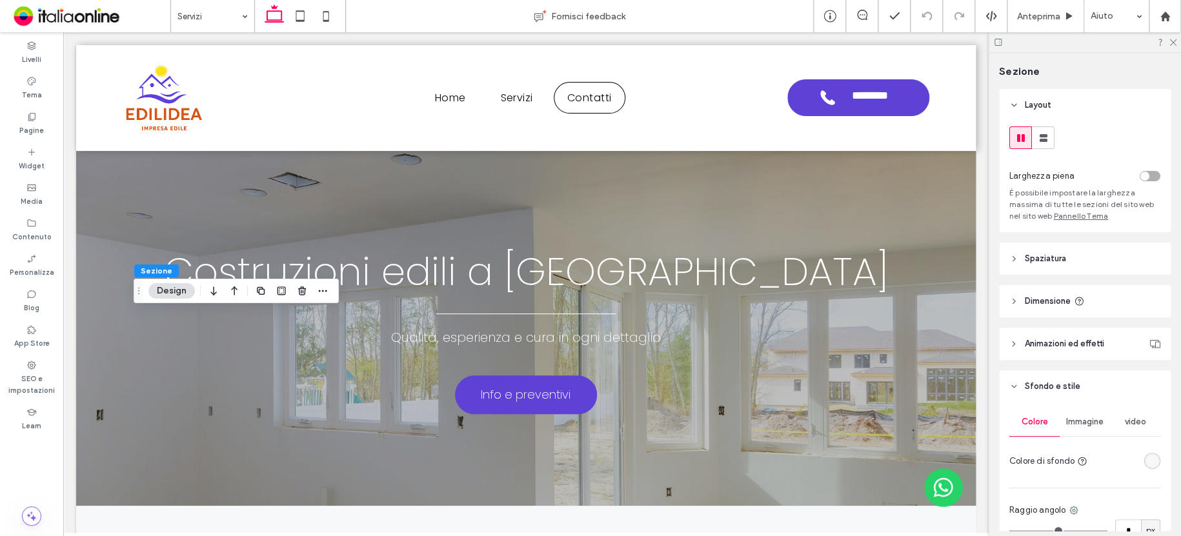
click at [1148, 461] on div "rgba(246, 248, 250, 1)" at bounding box center [1151, 460] width 11 height 11
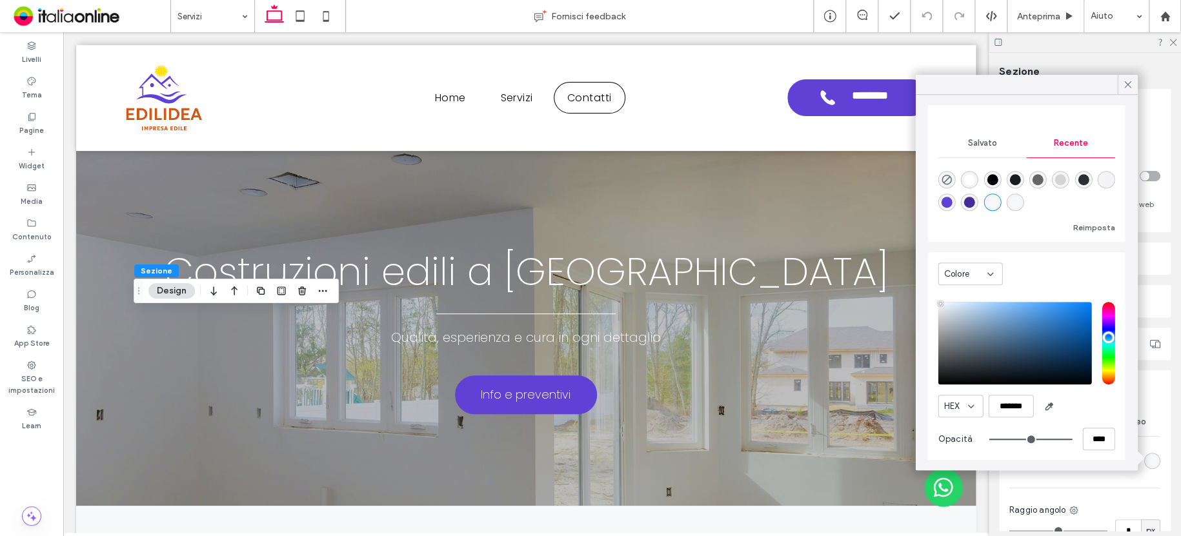
scroll to position [98, 0]
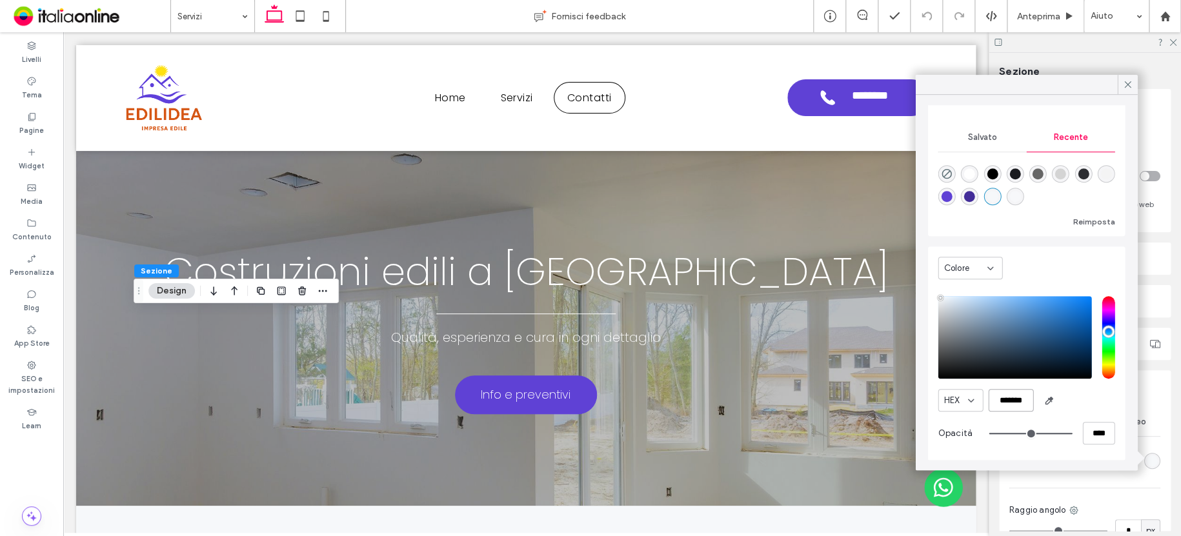
drag, startPoint x: 1017, startPoint y: 399, endPoint x: 1032, endPoint y: 373, distance: 30.6
click at [1032, 399] on div "HEX *******" at bounding box center [1025, 400] width 177 height 23
paste input "color picker textbox"
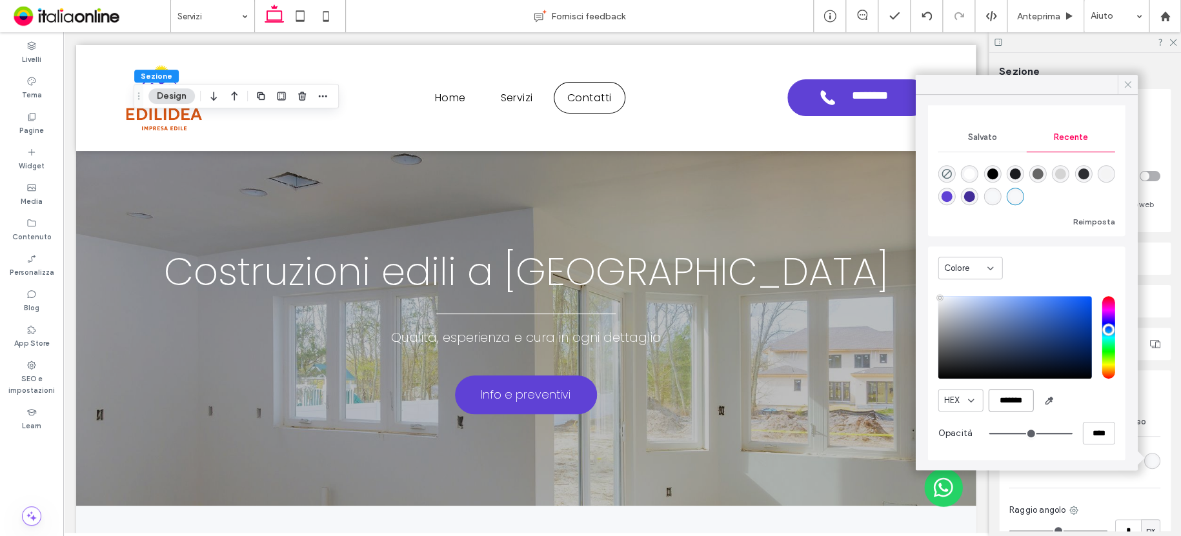
type input "*******"
drag, startPoint x: 1126, startPoint y: 81, endPoint x: 1082, endPoint y: 86, distance: 43.5
click at [1126, 81] on icon at bounding box center [1127, 85] width 12 height 12
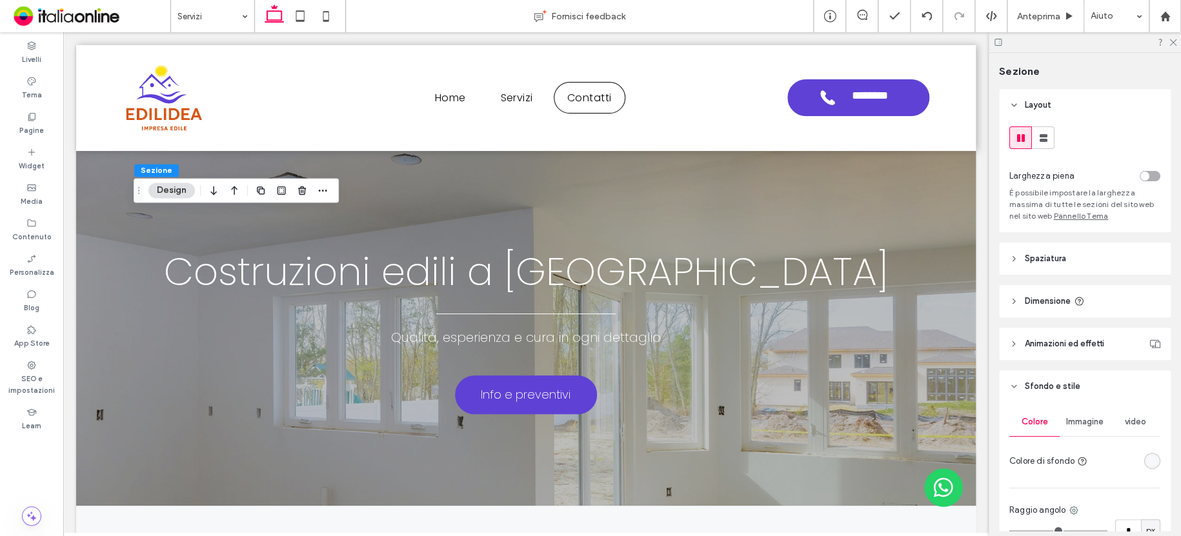
click at [1146, 463] on div "rgba(246, 248, 250, 1)" at bounding box center [1151, 460] width 11 height 11
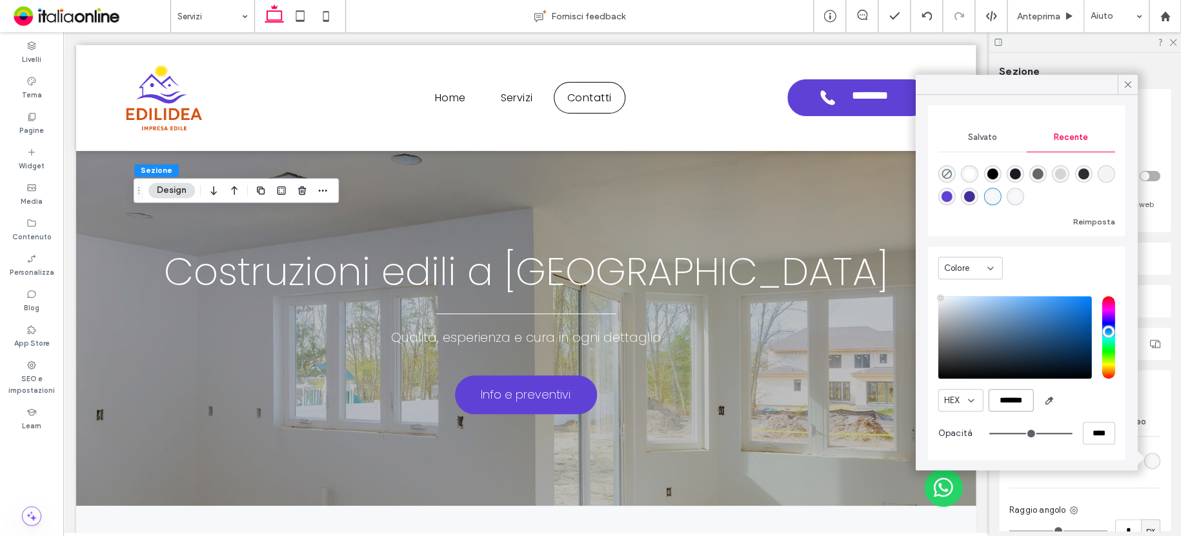
drag, startPoint x: 995, startPoint y: 399, endPoint x: 1030, endPoint y: 395, distance: 34.4
click at [1030, 400] on input "*******" at bounding box center [1010, 400] width 45 height 23
paste input "color picker textbox"
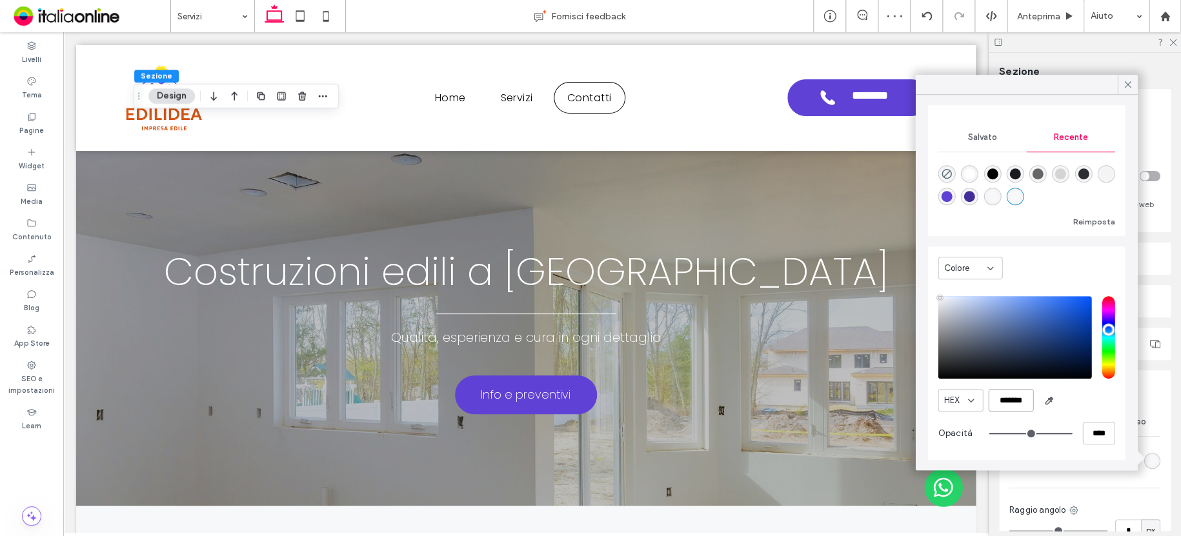
type input "*******"
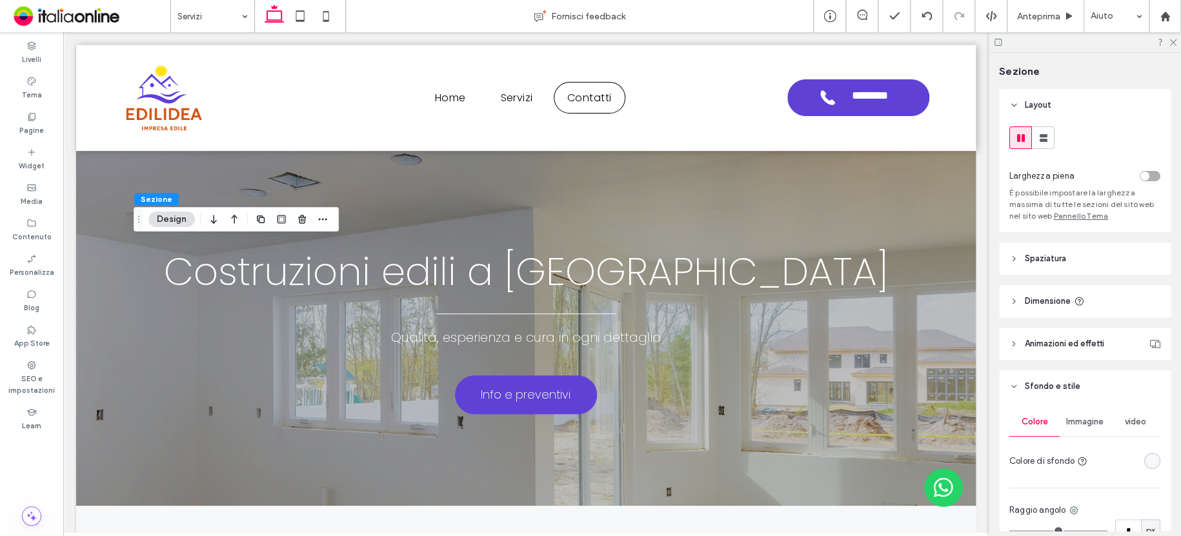
click at [1148, 463] on div "rgba(246, 248, 250, 1)" at bounding box center [1151, 460] width 11 height 11
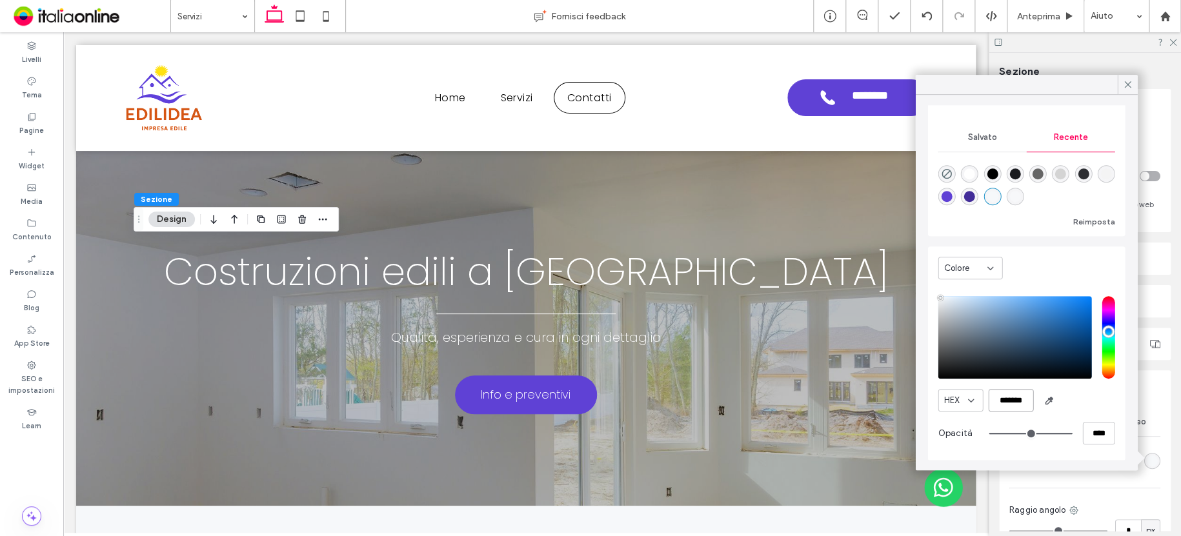
drag, startPoint x: 994, startPoint y: 403, endPoint x: 1033, endPoint y: 403, distance: 39.4
click at [1033, 403] on div "HEX *******" at bounding box center [1025, 400] width 177 height 23
paste input "color picker textbox"
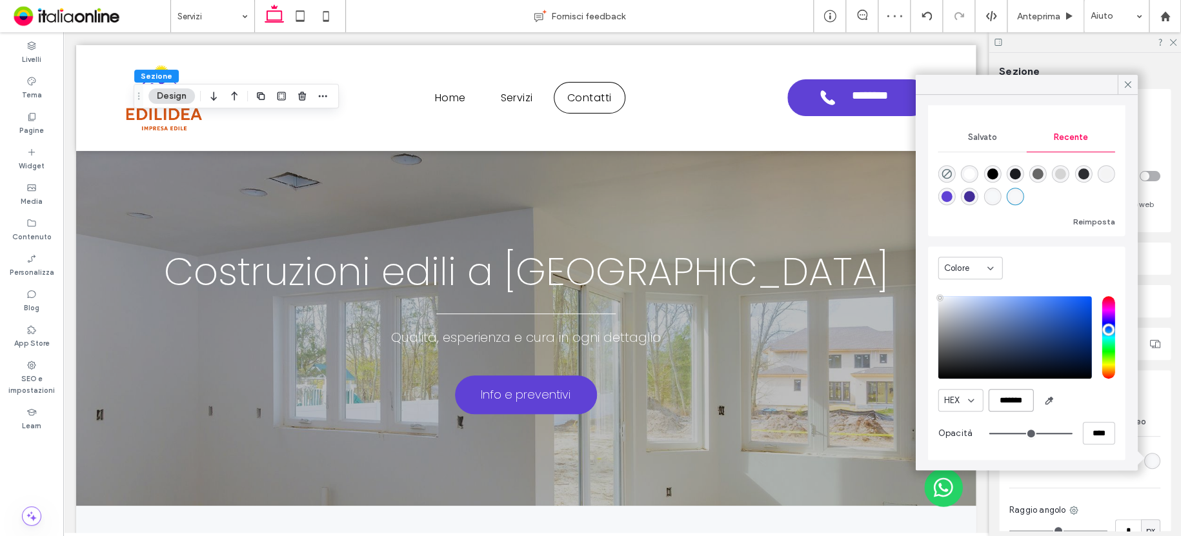
type input "*******"
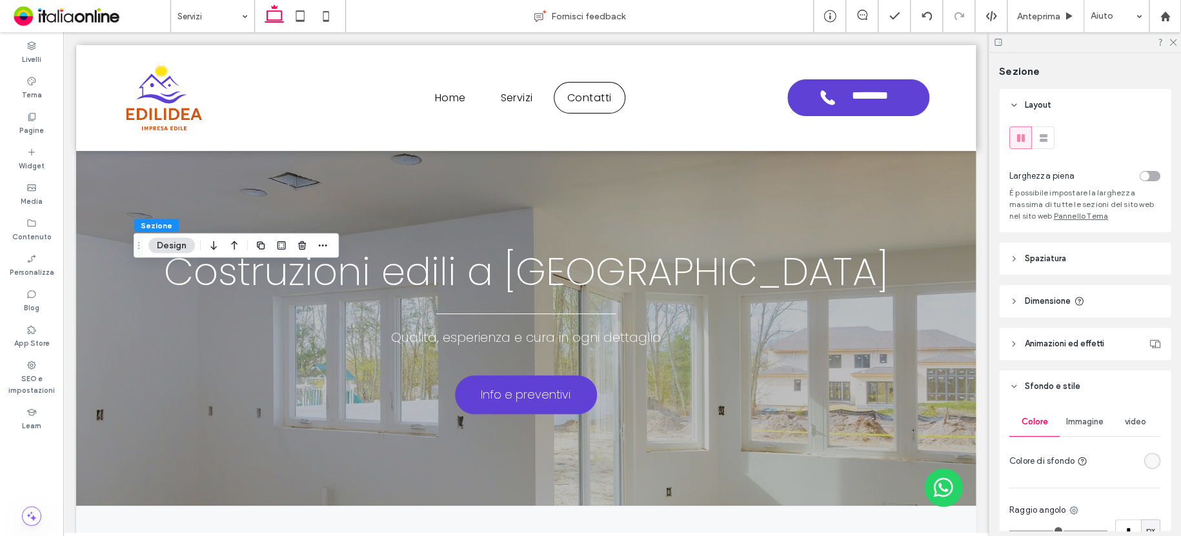
click at [1148, 464] on div "rgba(246, 248, 250, 1)" at bounding box center [1151, 460] width 11 height 11
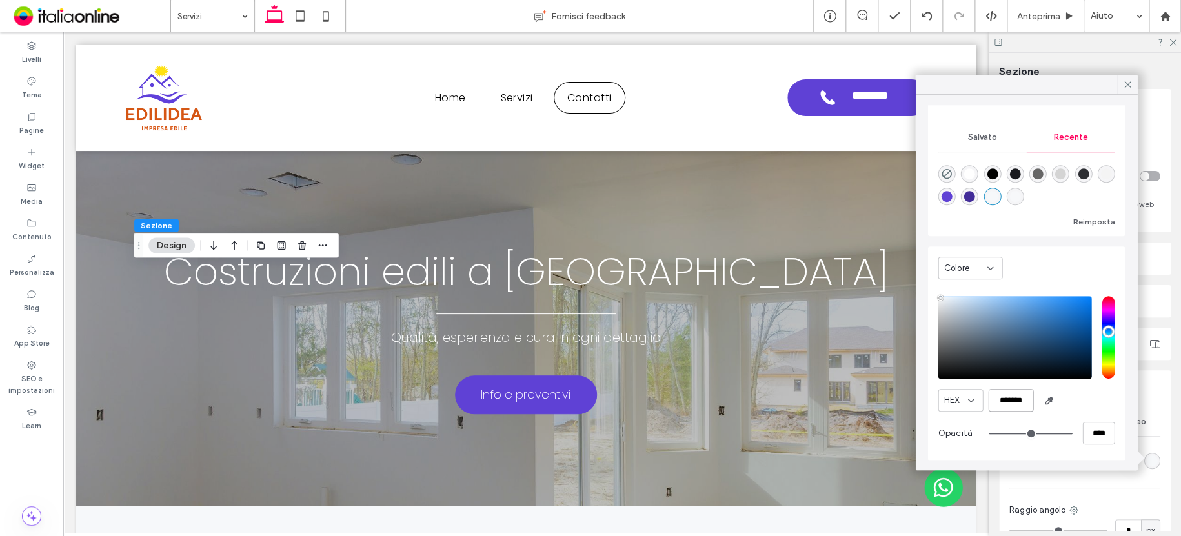
drag, startPoint x: 996, startPoint y: 399, endPoint x: 1029, endPoint y: 396, distance: 33.1
click at [1029, 398] on input "*******" at bounding box center [1010, 400] width 45 height 23
paste input "color picker textbox"
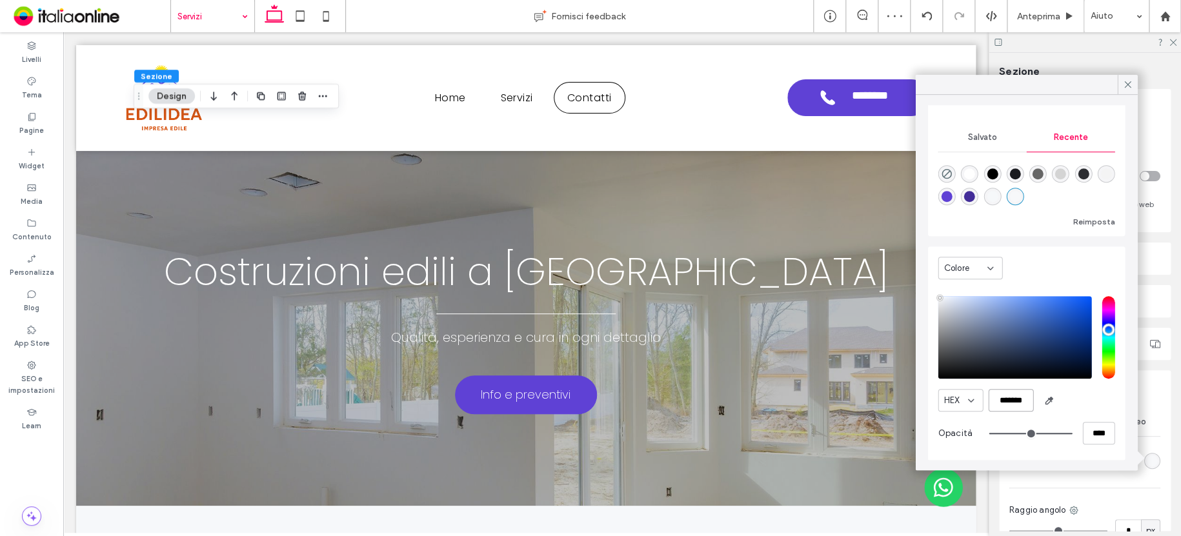
type input "*******"
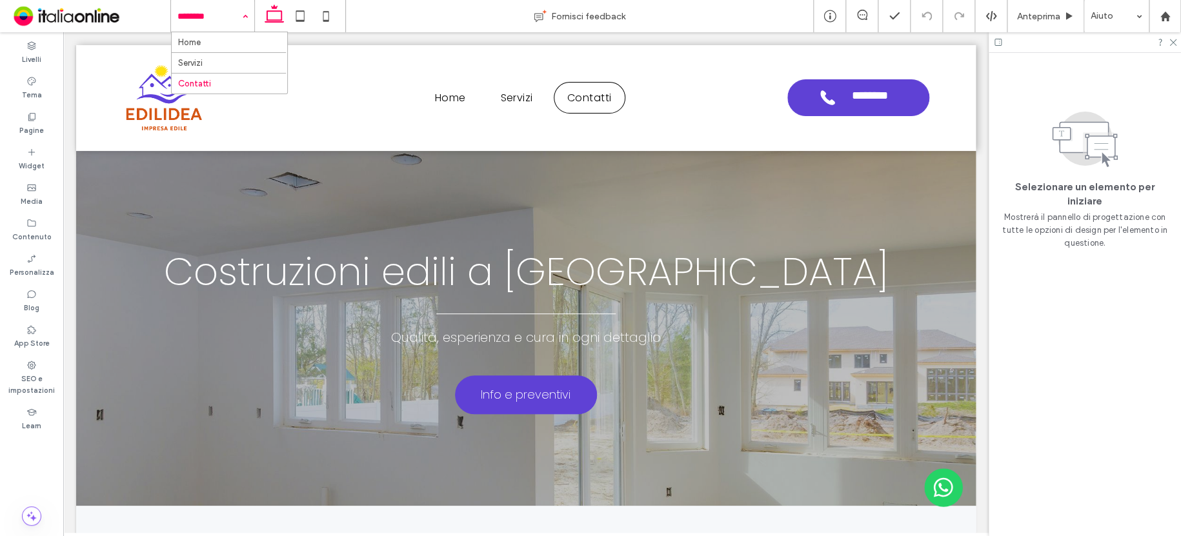
drag, startPoint x: 191, startPoint y: 12, endPoint x: 192, endPoint y: 21, distance: 9.1
click at [191, 12] on input at bounding box center [209, 16] width 64 height 32
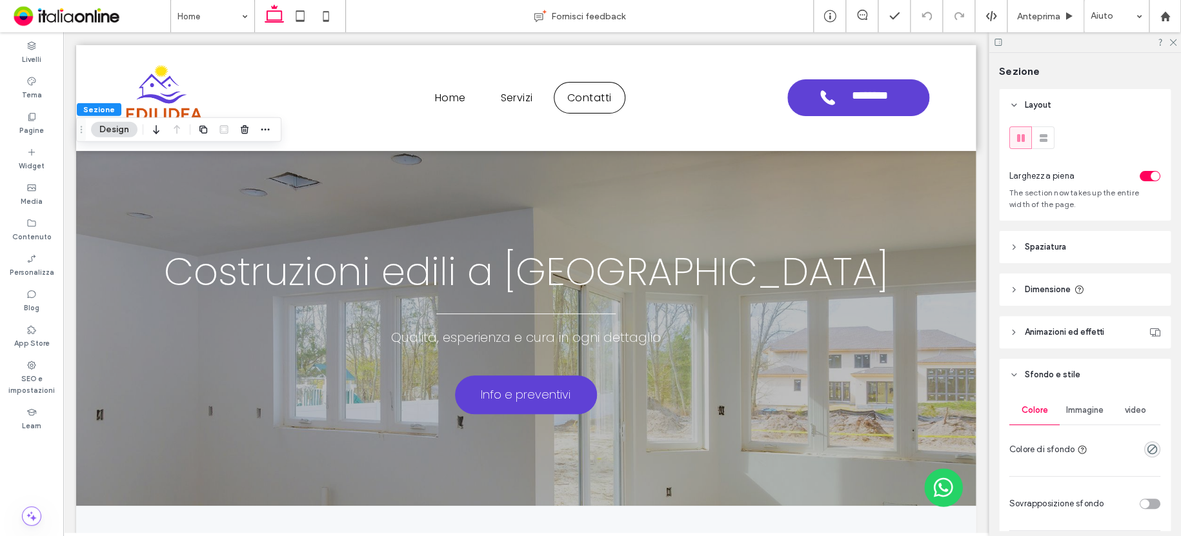
click at [1077, 404] on div "Immagine" at bounding box center [1084, 410] width 50 height 28
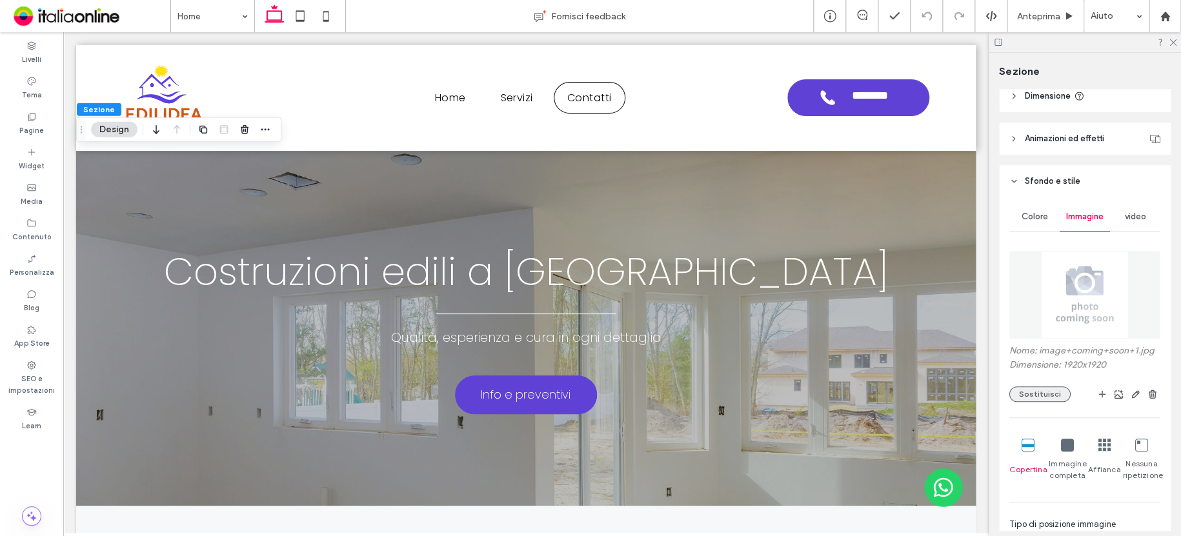
click at [1048, 397] on button "Sostituisci" at bounding box center [1039, 393] width 61 height 15
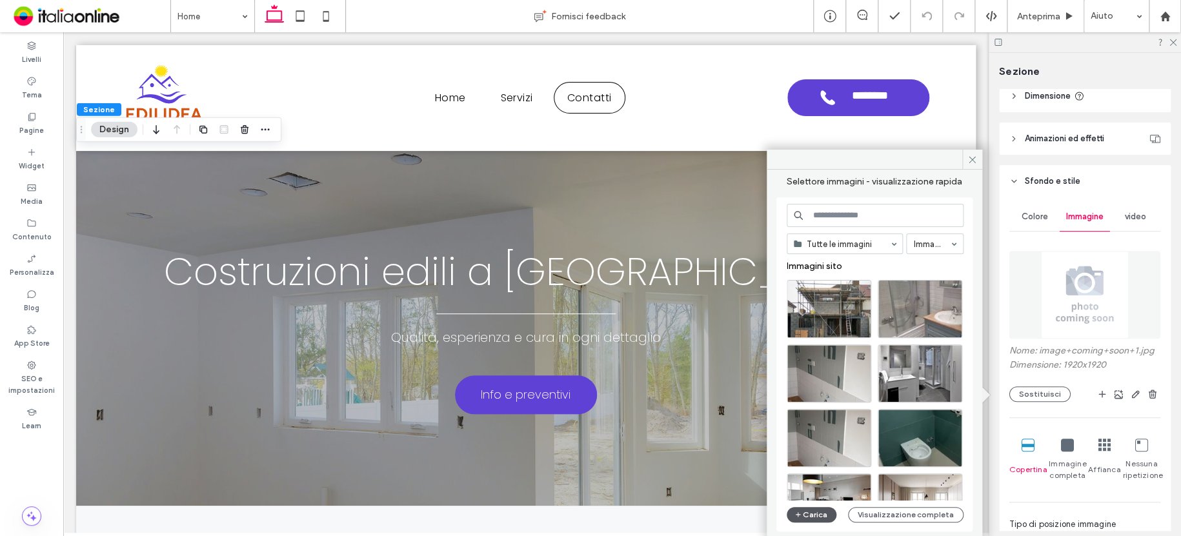
click at [817, 508] on button "Carica" at bounding box center [811, 514] width 50 height 15
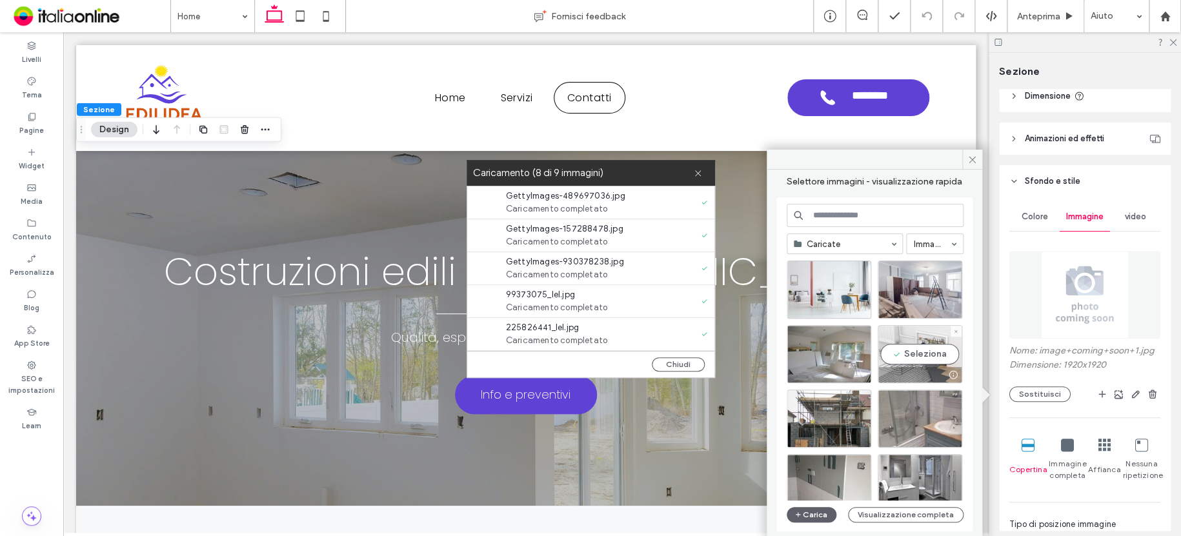
scroll to position [0, 0]
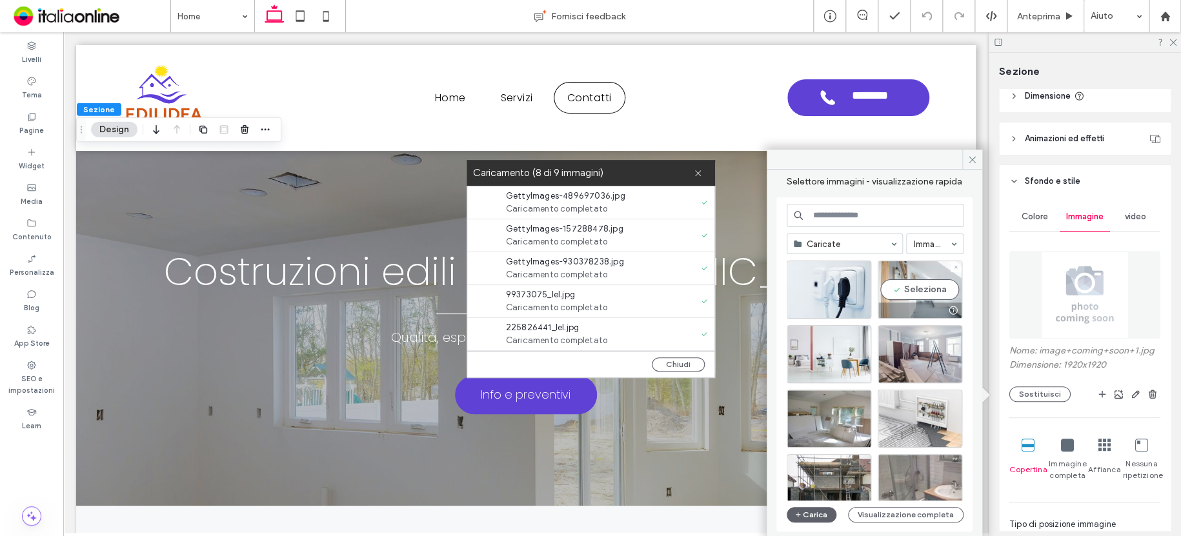
click at [900, 270] on div "Seleziona" at bounding box center [919, 290] width 85 height 58
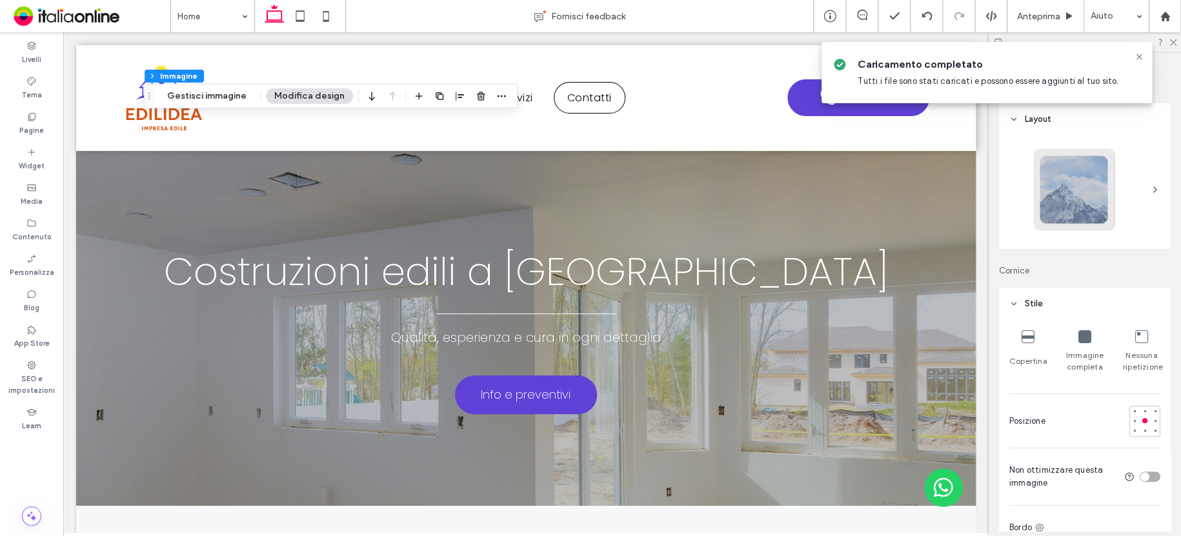
type input "**"
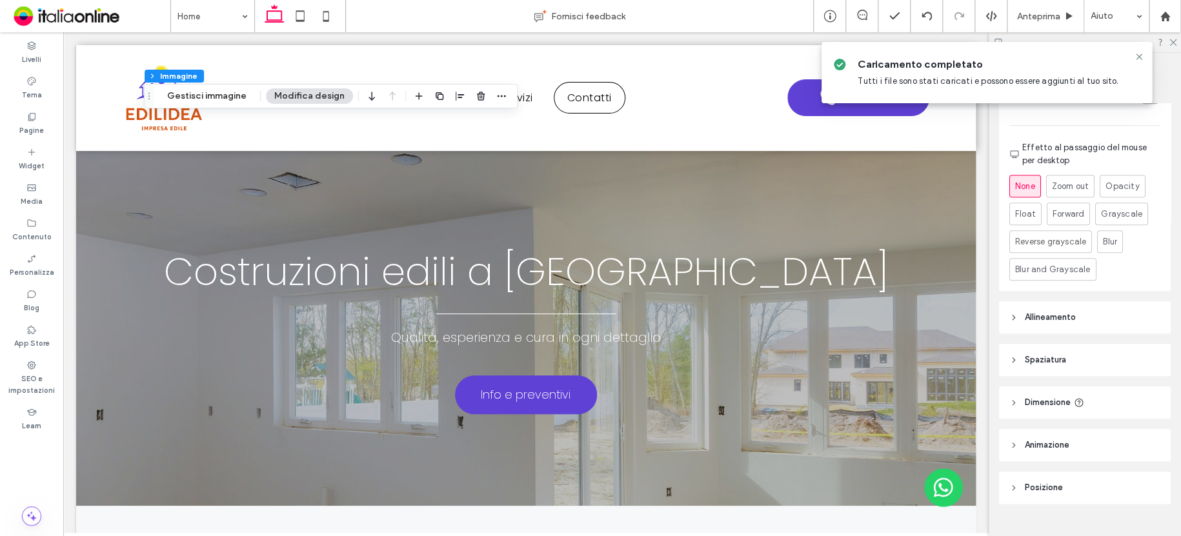
scroll to position [581, 0]
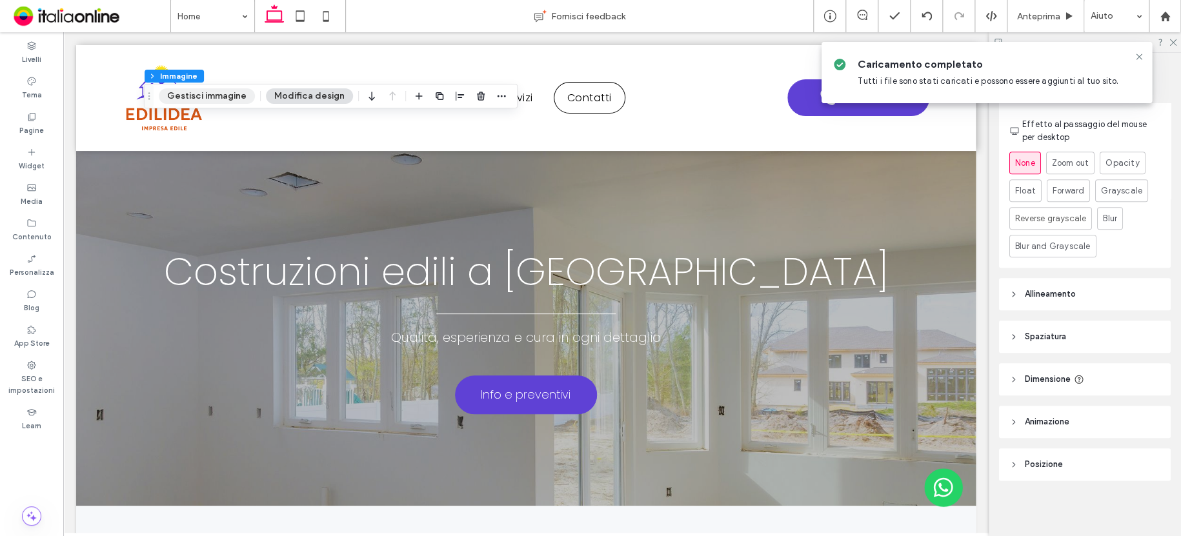
click at [207, 94] on button "Gestisci immagine" at bounding box center [207, 95] width 96 height 15
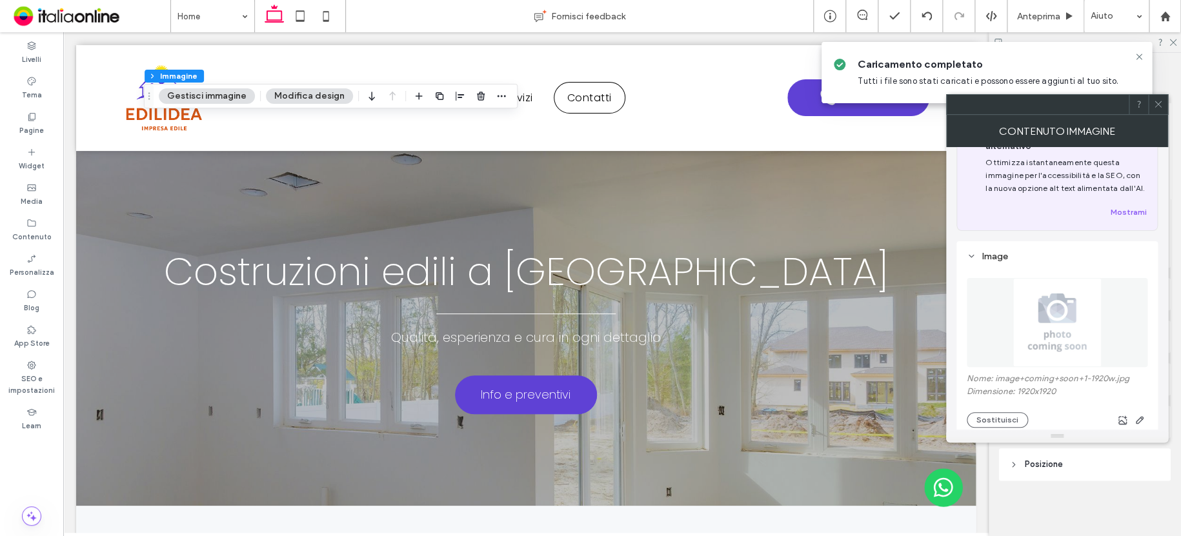
scroll to position [65, 0]
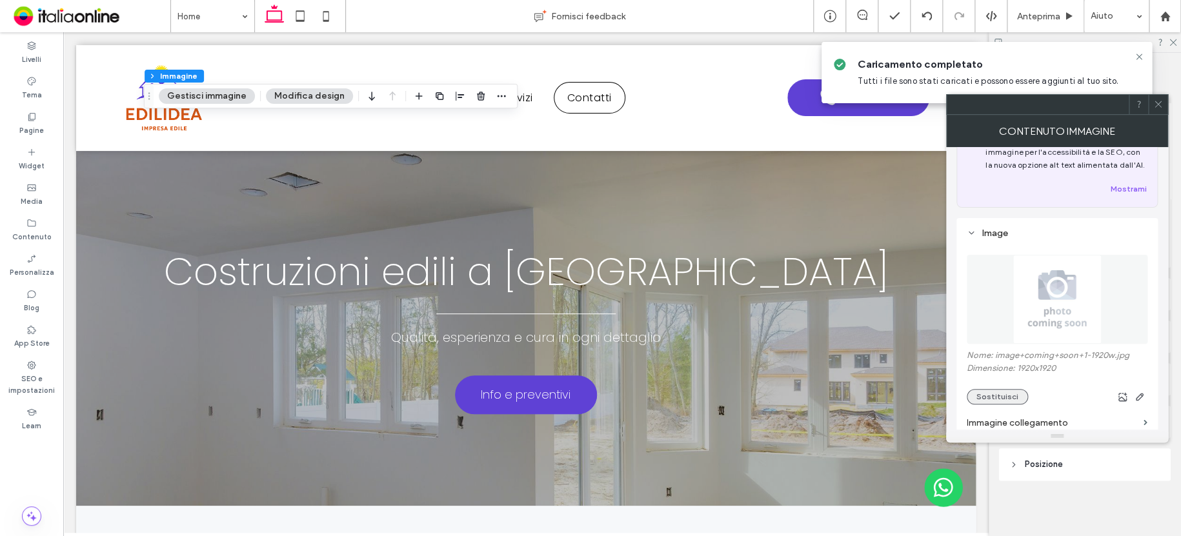
click at [1008, 397] on button "Sostituisci" at bounding box center [996, 396] width 61 height 15
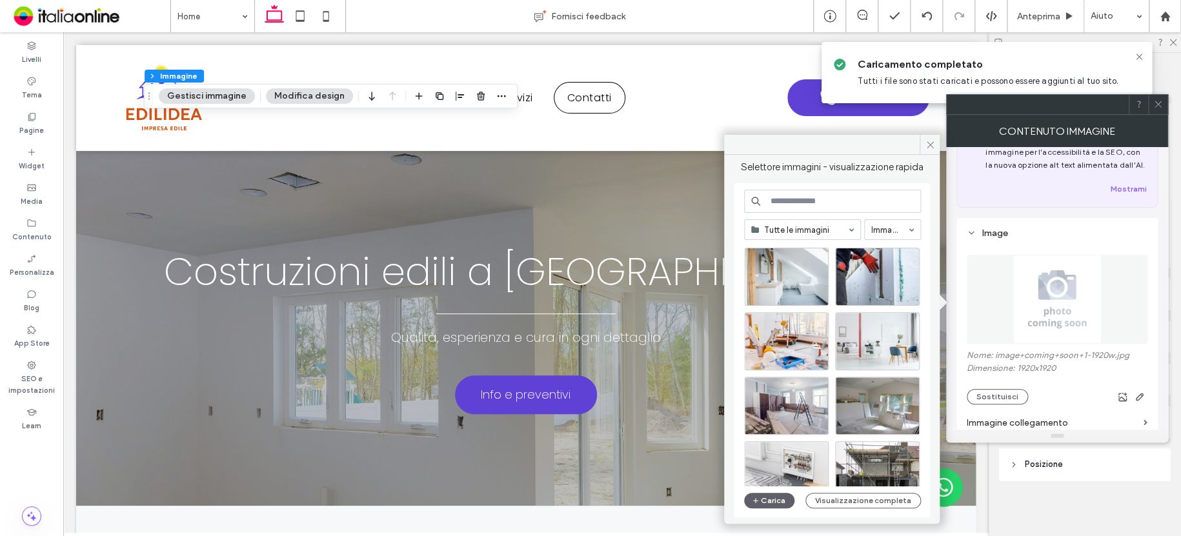
scroll to position [0, 0]
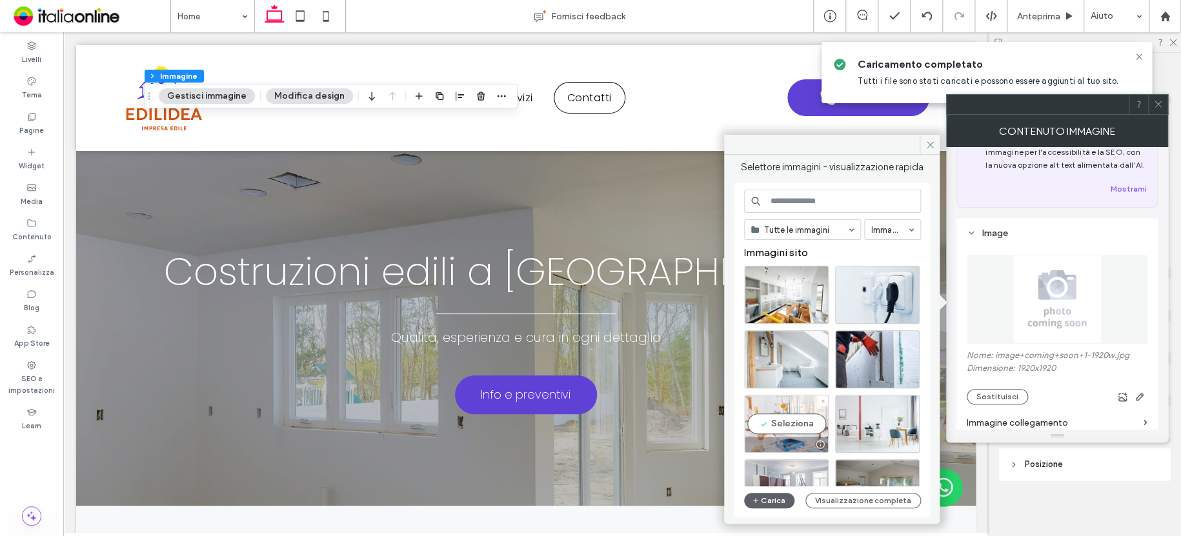
click at [788, 403] on div "Seleziona" at bounding box center [786, 424] width 85 height 58
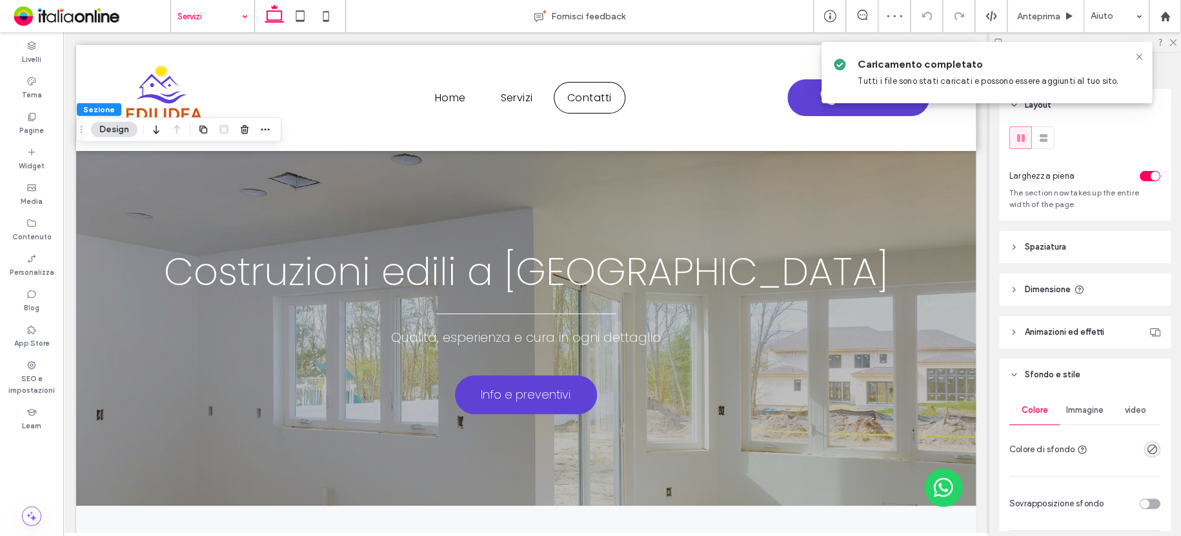
click at [1091, 414] on span "Immagine" at bounding box center [1084, 410] width 37 height 10
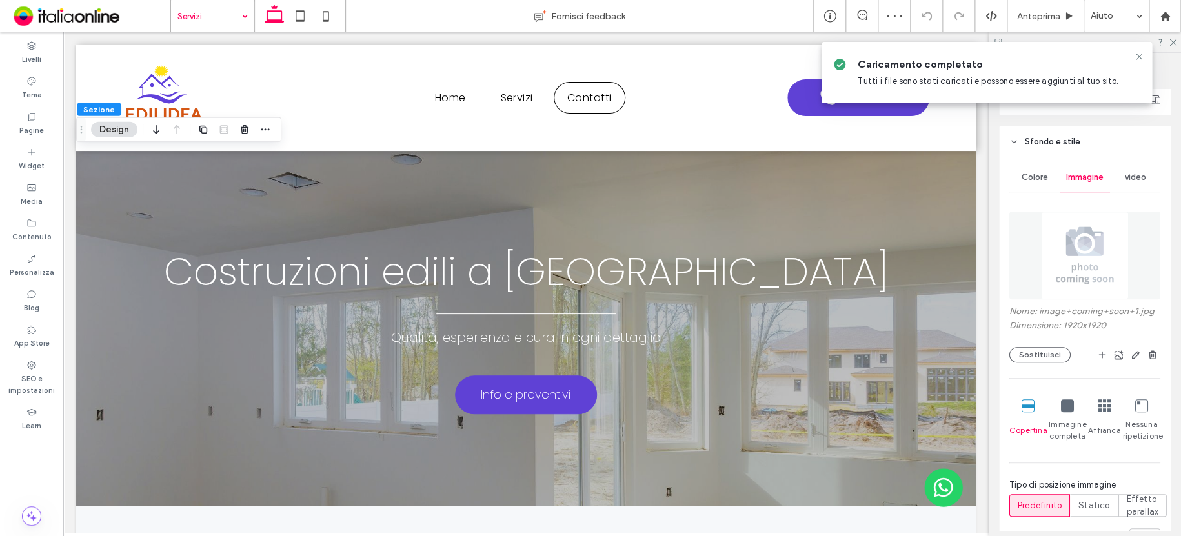
scroll to position [258, 0]
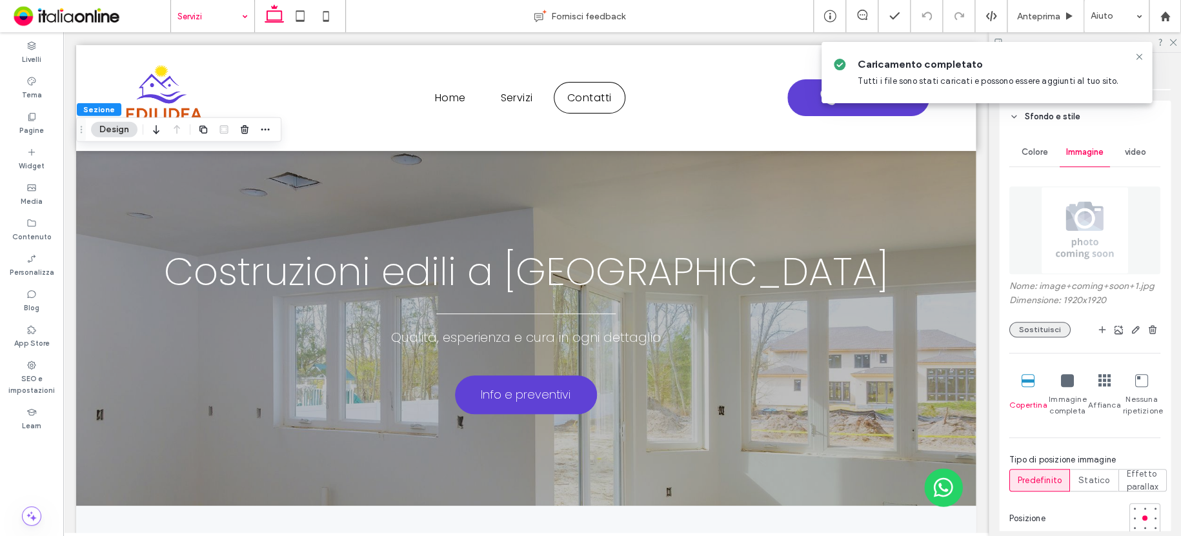
click at [1033, 328] on button "Sostituisci" at bounding box center [1039, 329] width 61 height 15
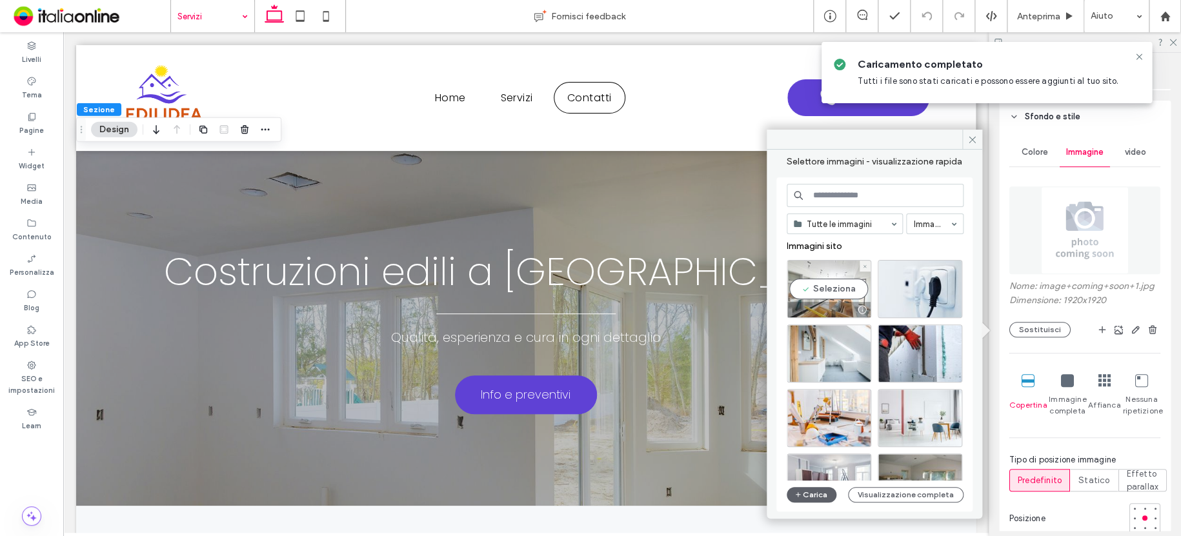
click at [814, 272] on div "Seleziona" at bounding box center [828, 289] width 85 height 58
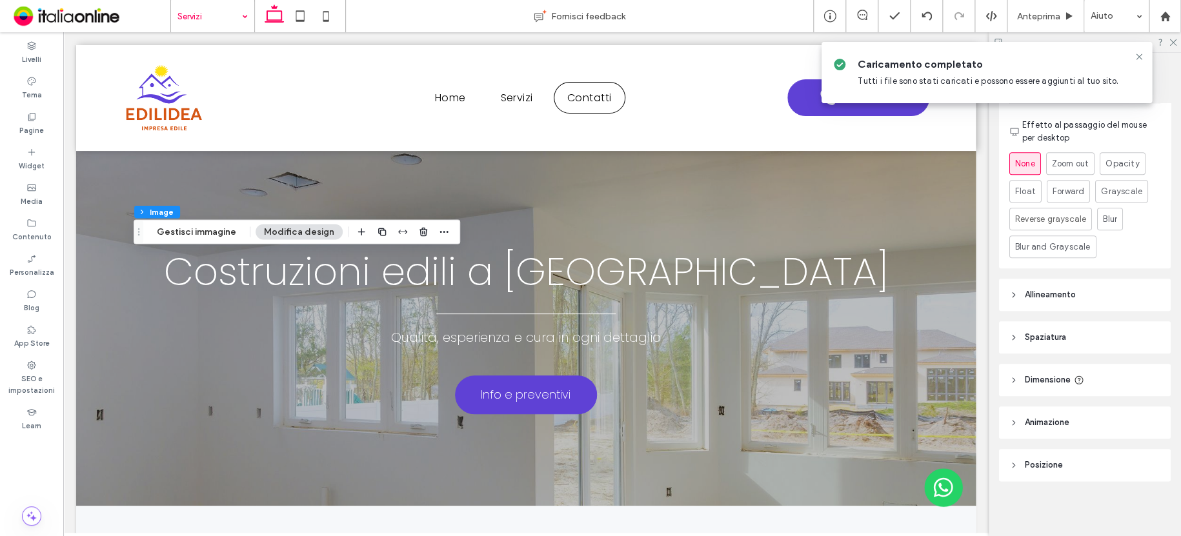
scroll to position [581, 0]
click at [213, 233] on button "Gestisci immagine" at bounding box center [196, 231] width 96 height 15
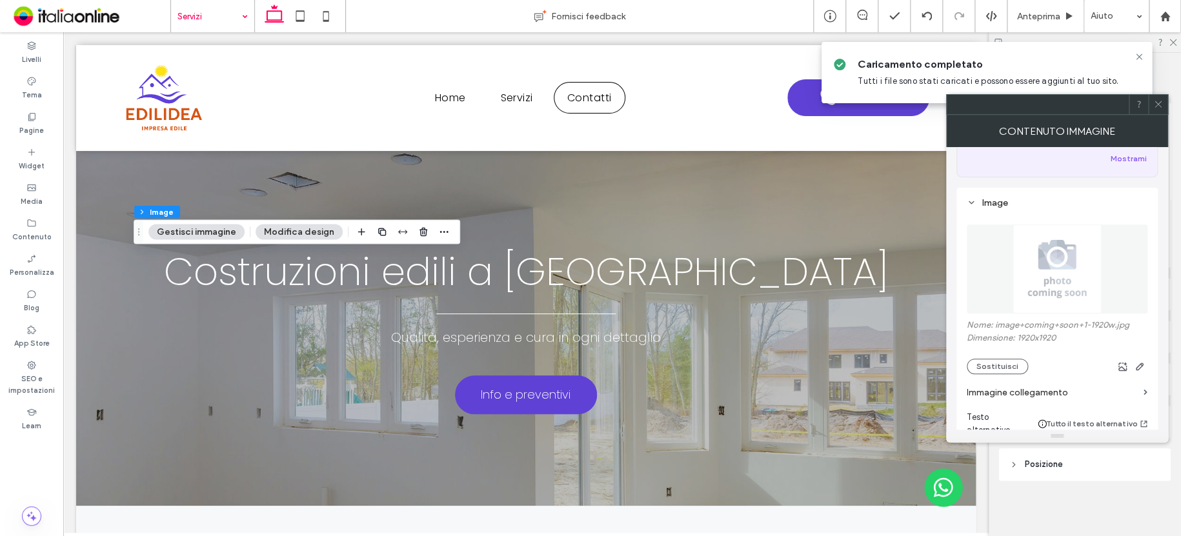
scroll to position [129, 0]
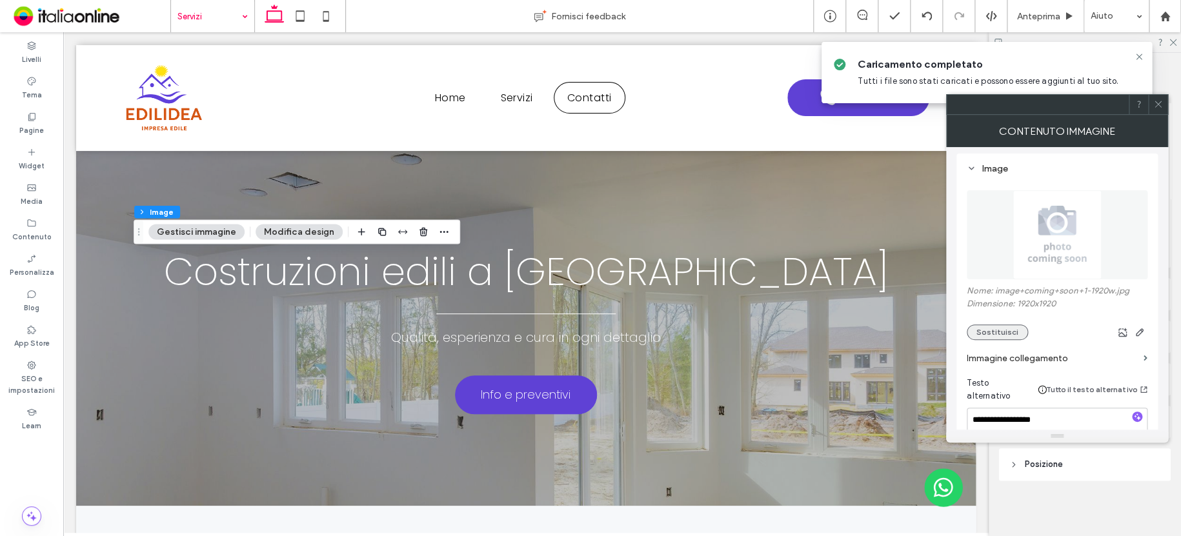
click at [1012, 335] on button "Sostituisci" at bounding box center [996, 331] width 61 height 15
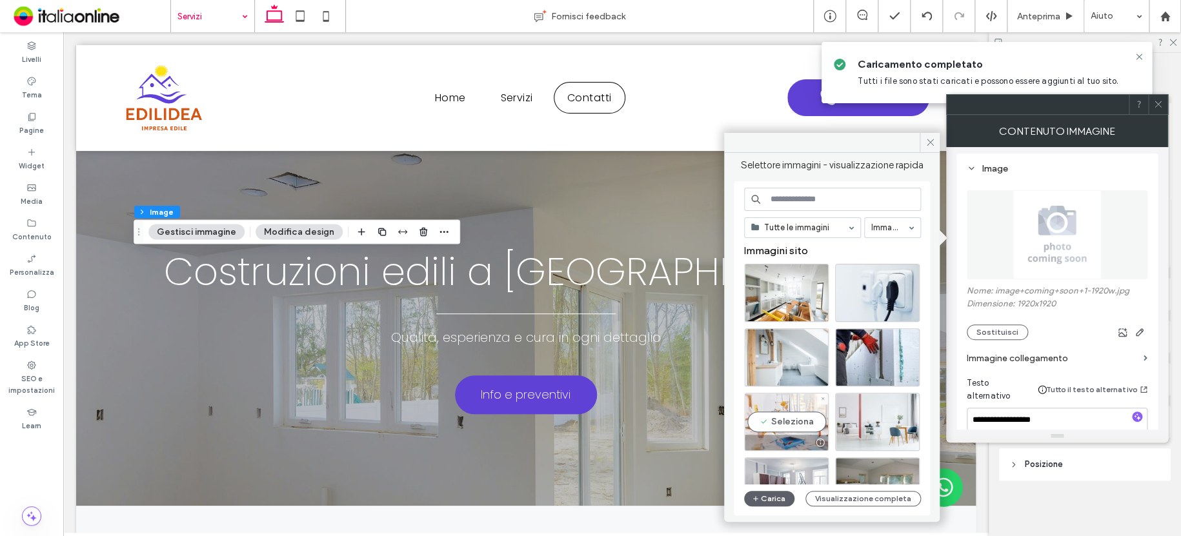
click at [764, 402] on div "Seleziona" at bounding box center [786, 422] width 85 height 58
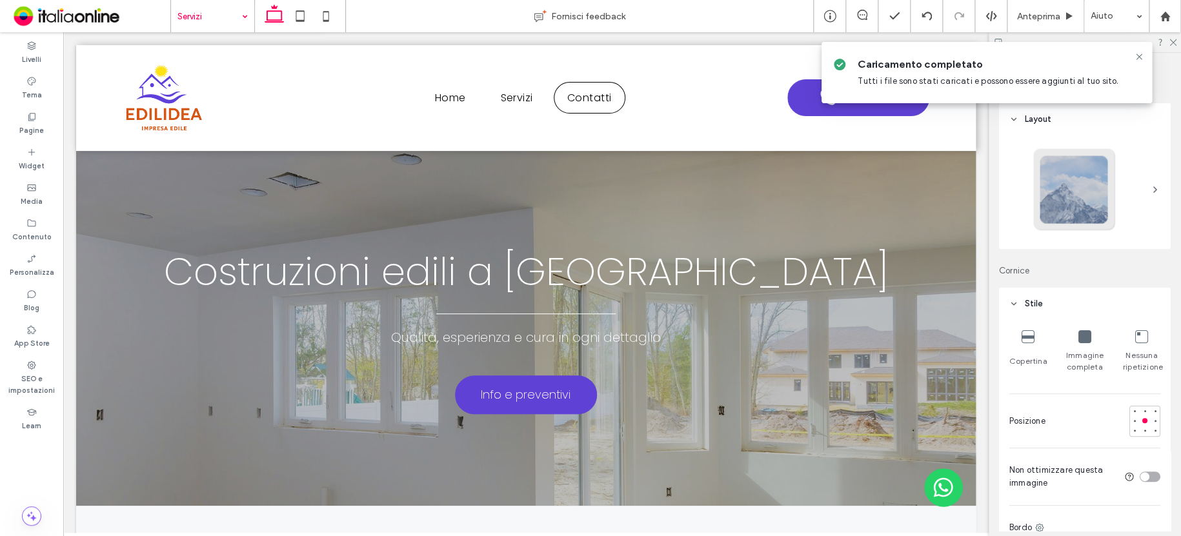
type input "**"
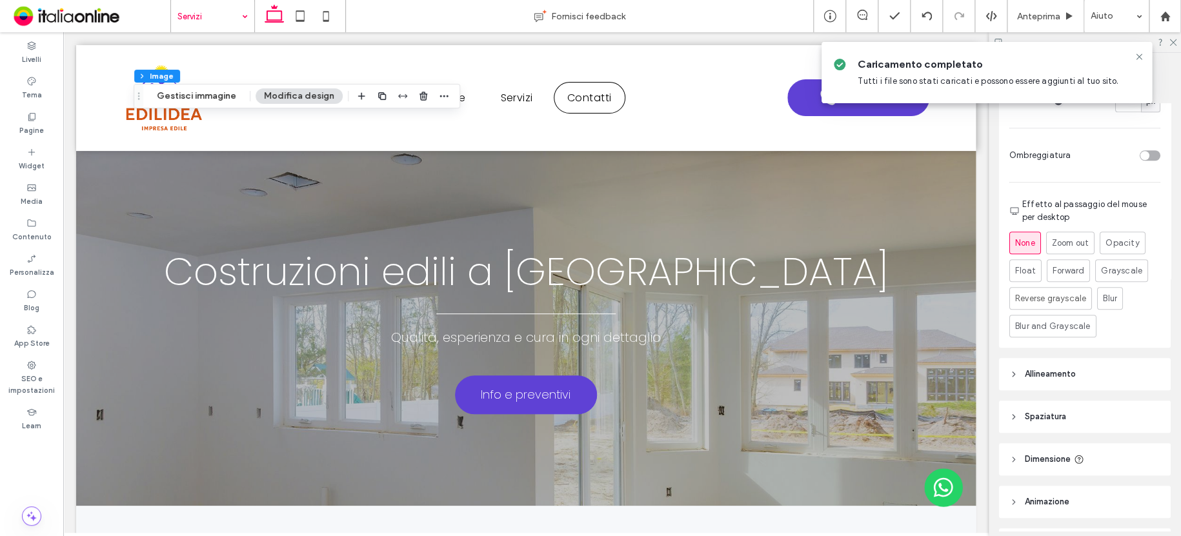
scroll to position [581, 0]
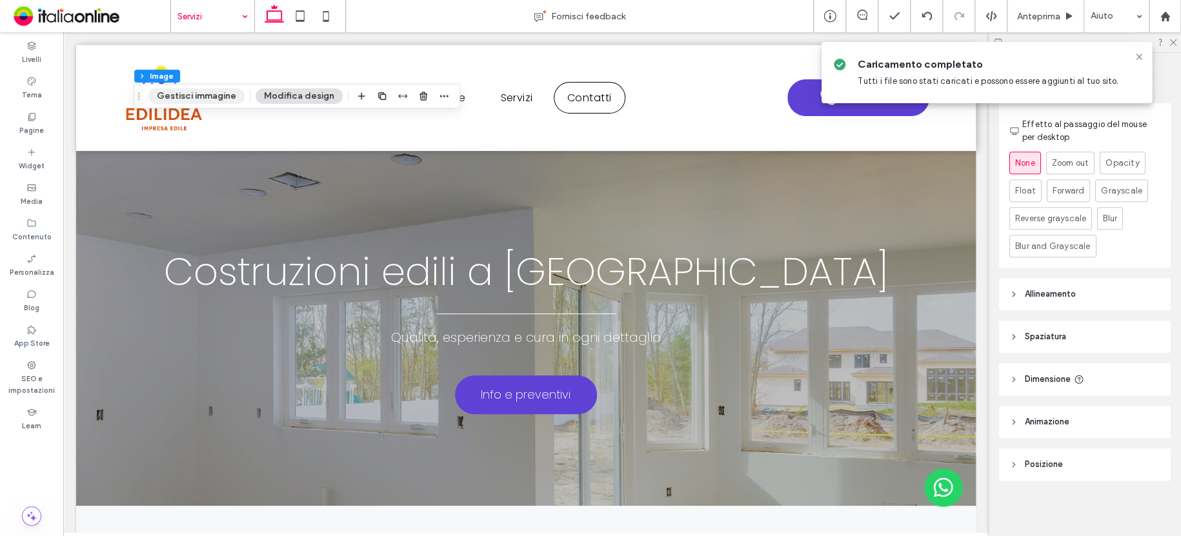
click at [223, 92] on button "Gestisci immagine" at bounding box center [196, 95] width 96 height 15
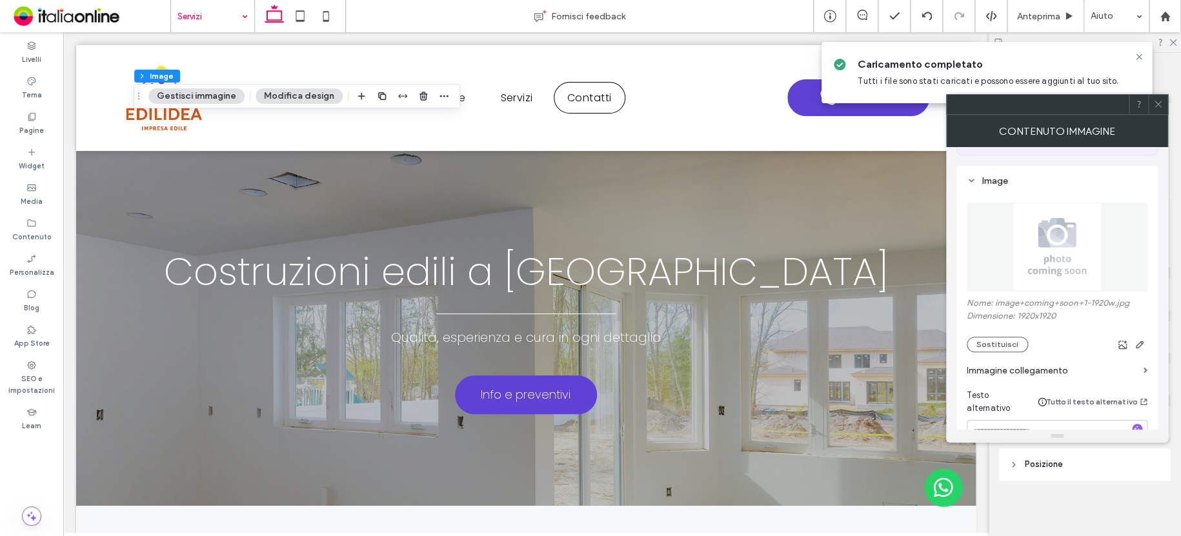
scroll to position [129, 0]
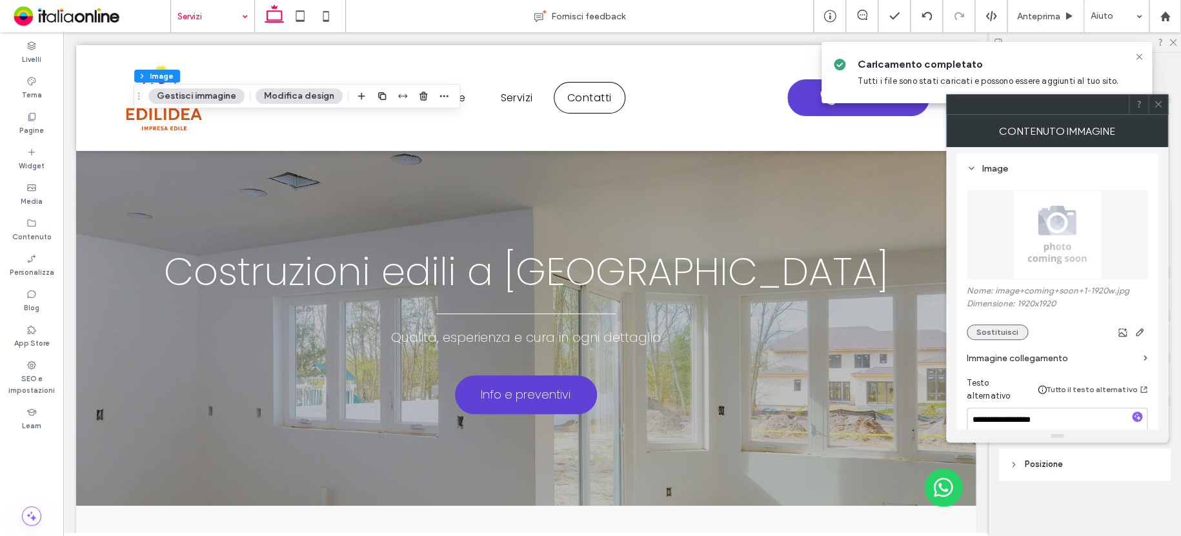
click at [1015, 328] on button "Sostituisci" at bounding box center [996, 331] width 61 height 15
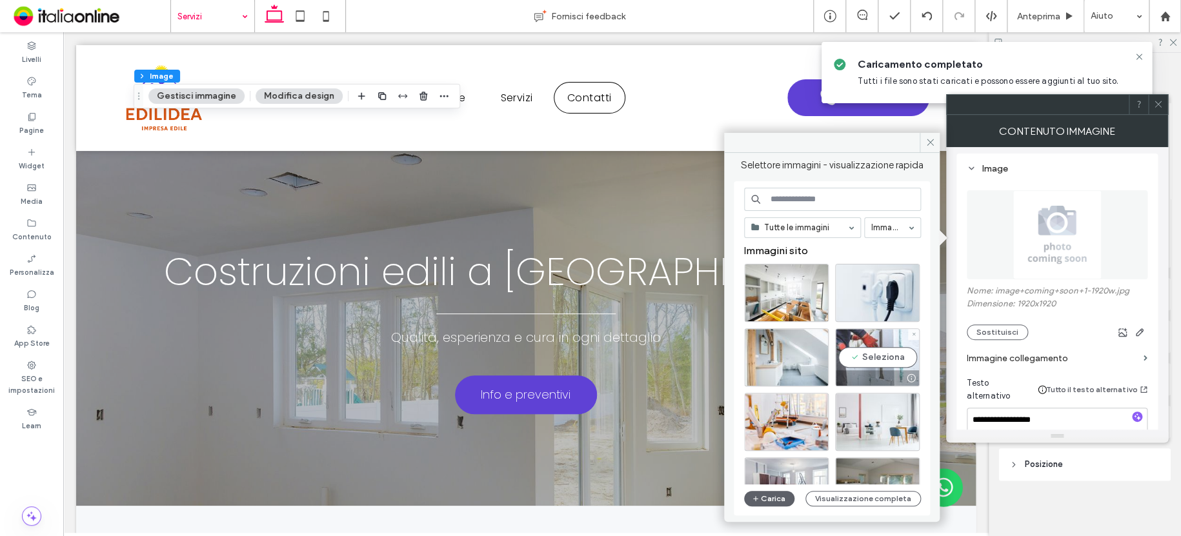
click at [861, 339] on div "Seleziona" at bounding box center [877, 357] width 85 height 58
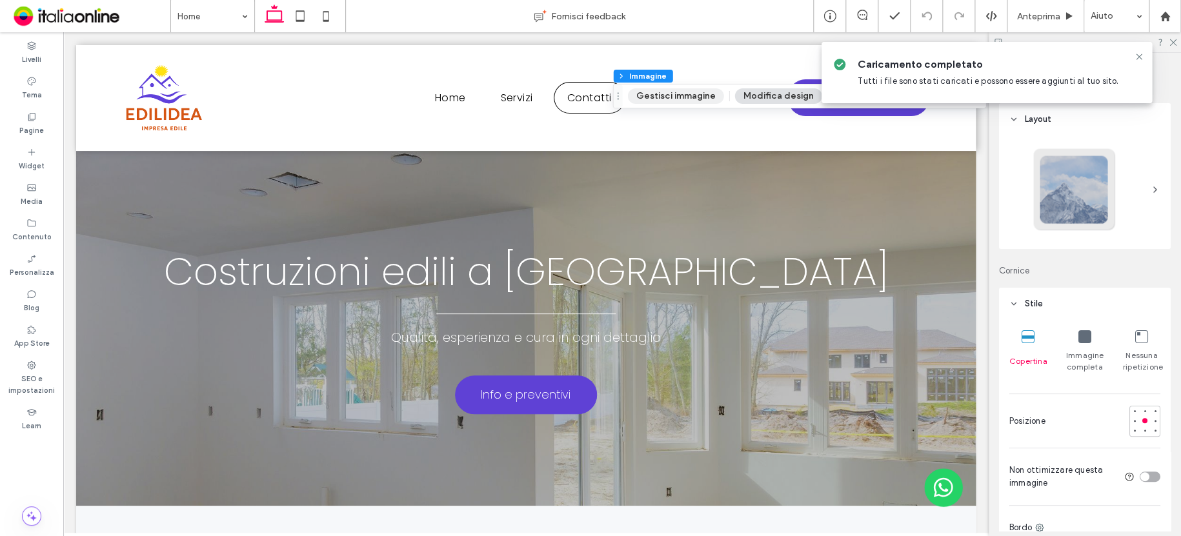
click at [701, 92] on button "Gestisci immagine" at bounding box center [676, 95] width 96 height 15
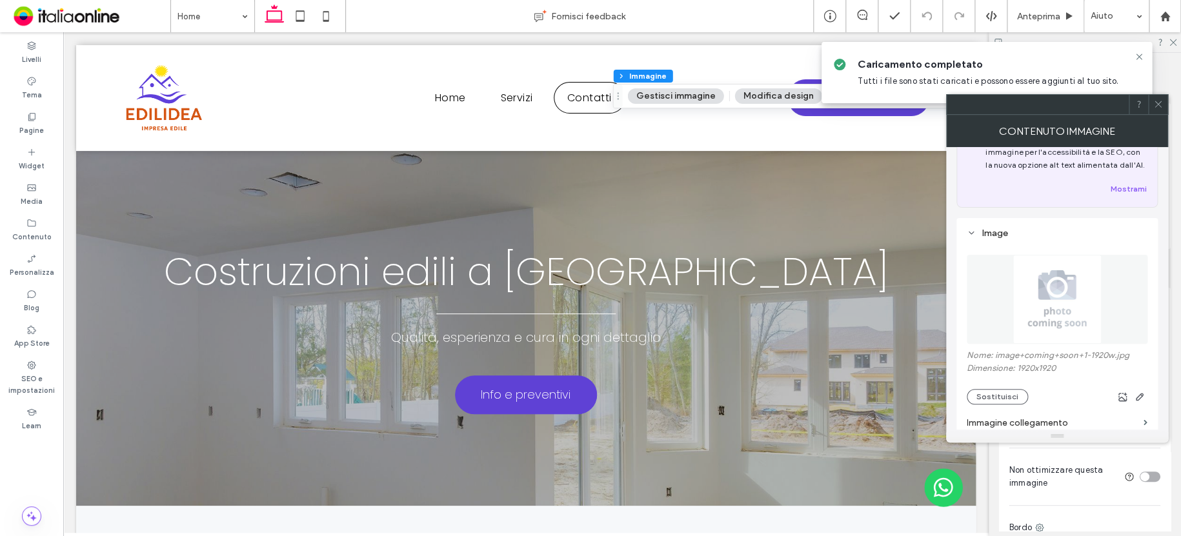
scroll to position [129, 0]
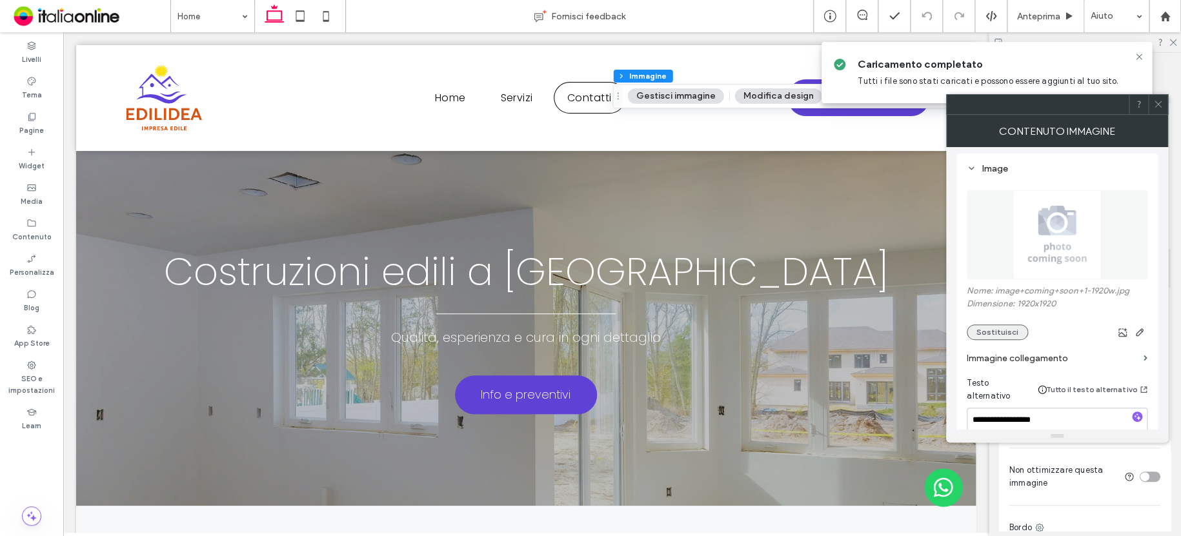
click at [993, 331] on button "Sostituisci" at bounding box center [996, 331] width 61 height 15
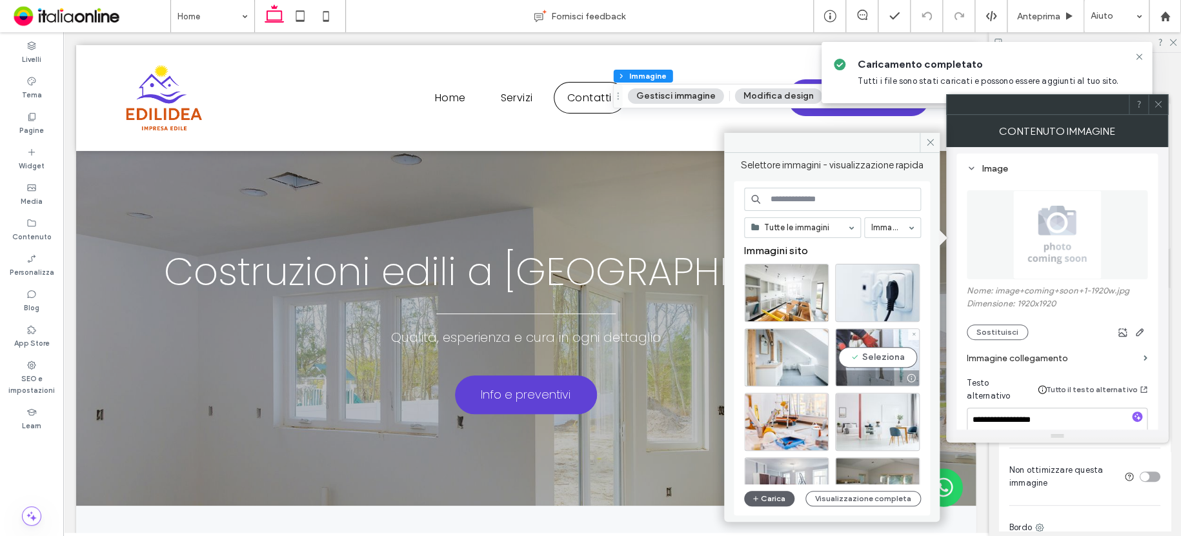
click at [864, 334] on div "Seleziona" at bounding box center [877, 357] width 85 height 58
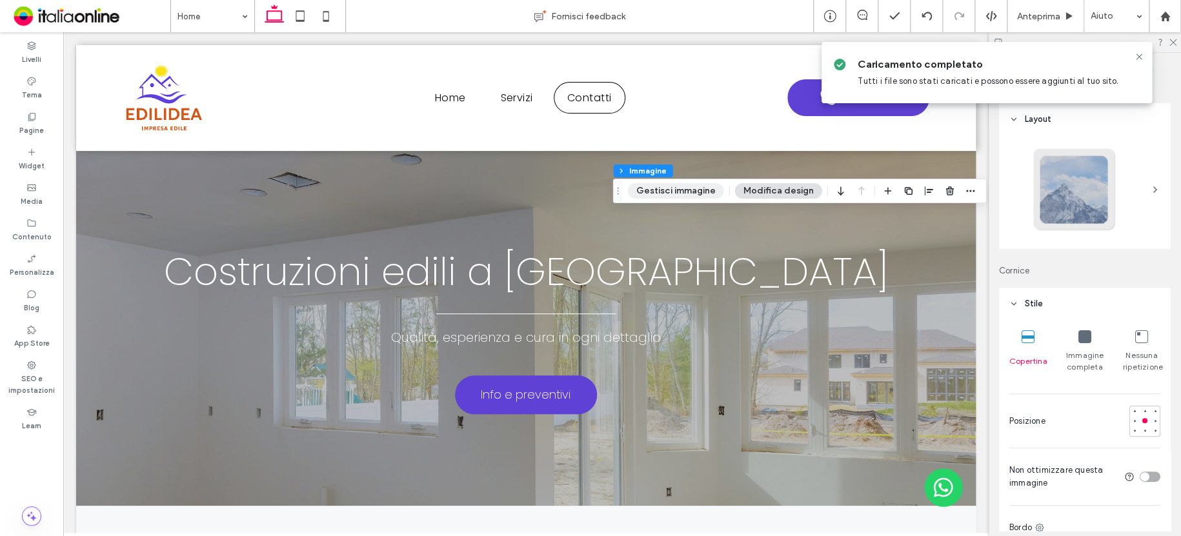
click at [688, 188] on button "Gestisci immagine" at bounding box center [676, 190] width 96 height 15
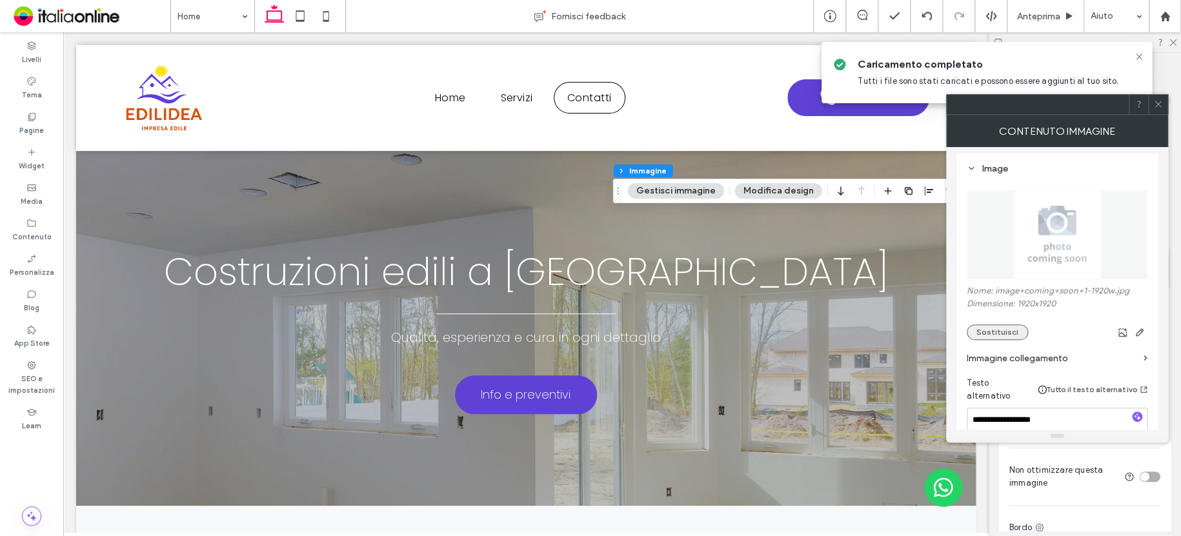
click at [1001, 335] on button "Sostituisci" at bounding box center [996, 331] width 61 height 15
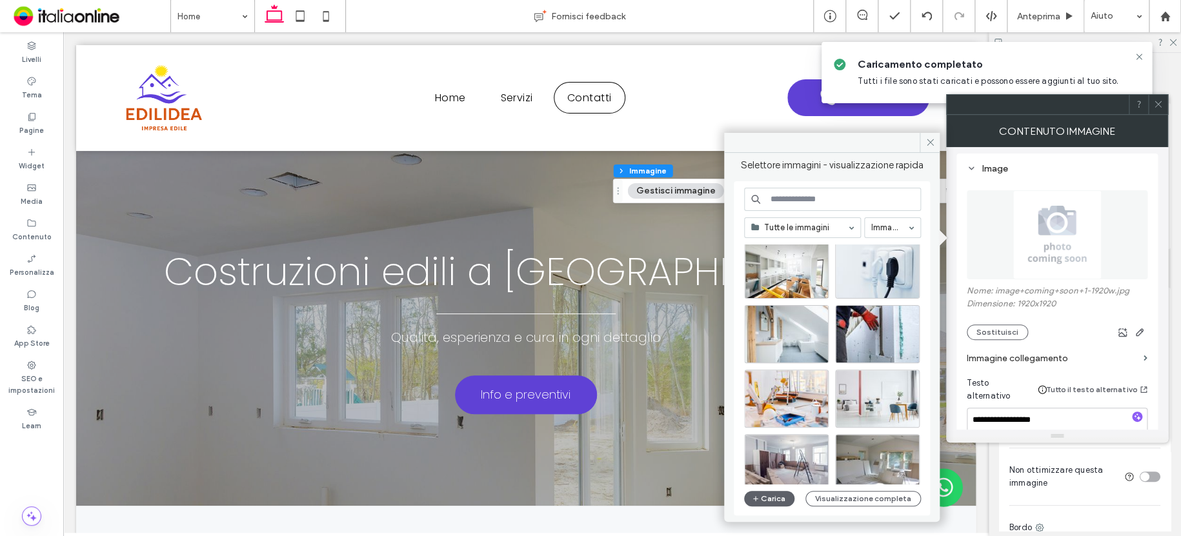
scroll to position [0, 0]
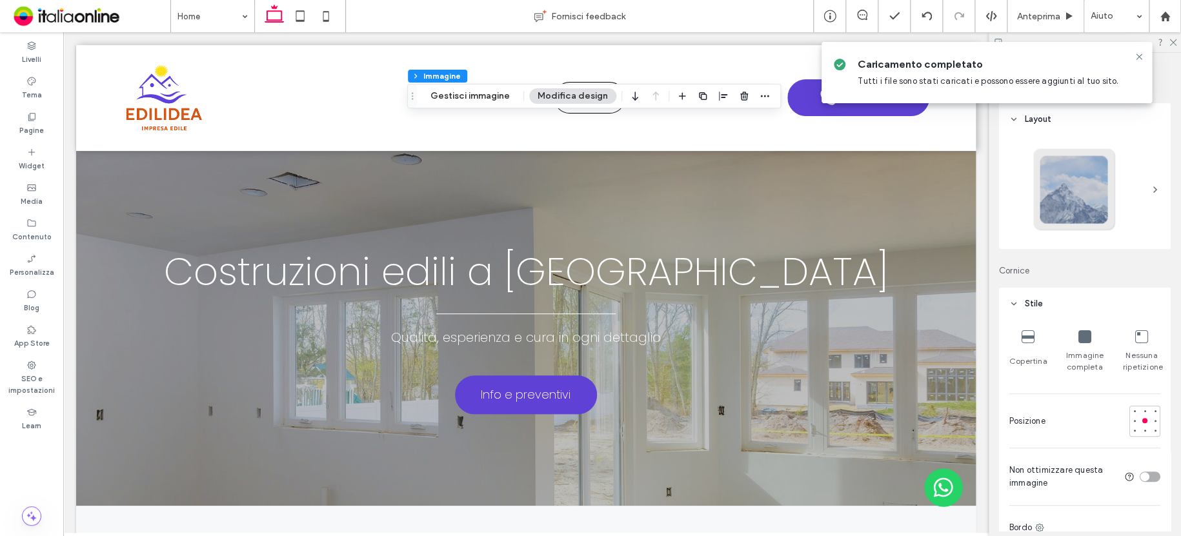
type input "**"
click at [495, 95] on button "Gestisci immagine" at bounding box center [470, 95] width 96 height 15
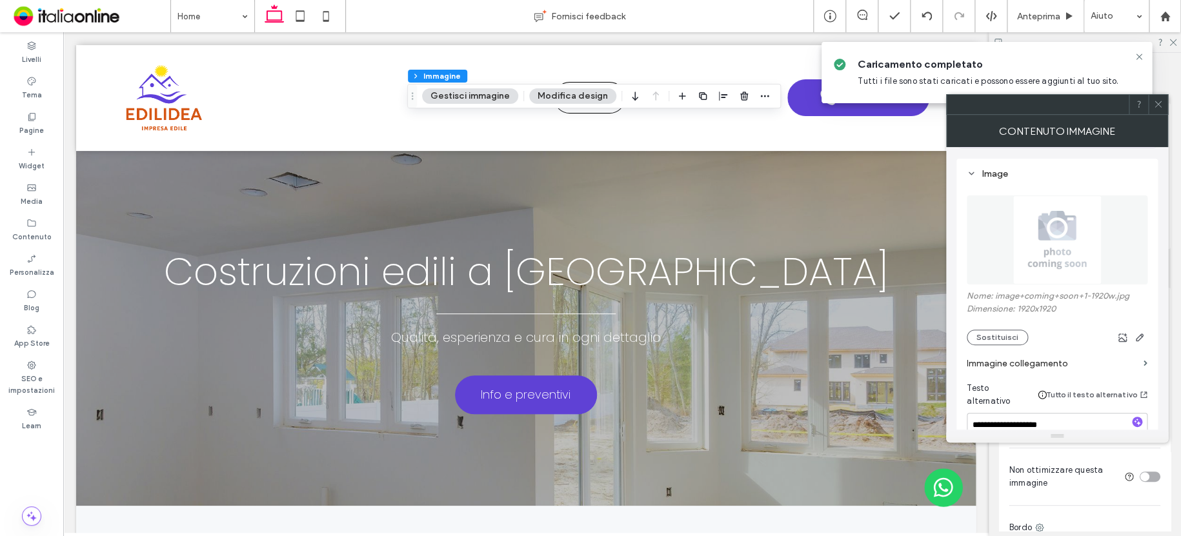
scroll to position [129, 0]
click at [1017, 339] on button "Sostituisci" at bounding box center [996, 331] width 61 height 15
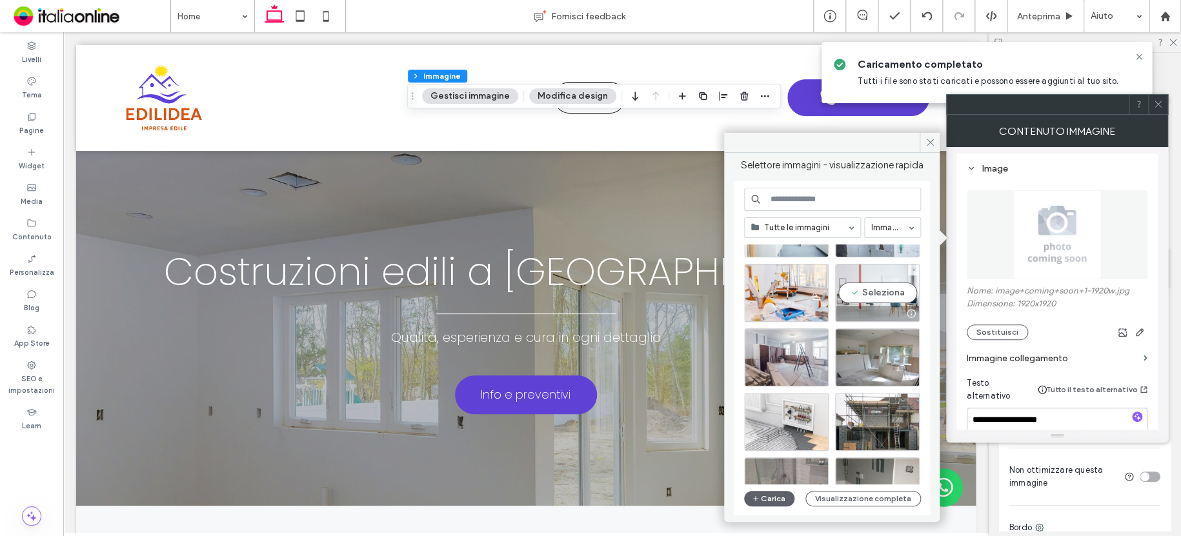
drag, startPoint x: 864, startPoint y: 332, endPoint x: 857, endPoint y: 259, distance: 73.9
click at [857, 259] on div "Immagini sito Seleziona" at bounding box center [837, 511] width 186 height 793
click at [773, 344] on div "Seleziona" at bounding box center [786, 357] width 85 height 58
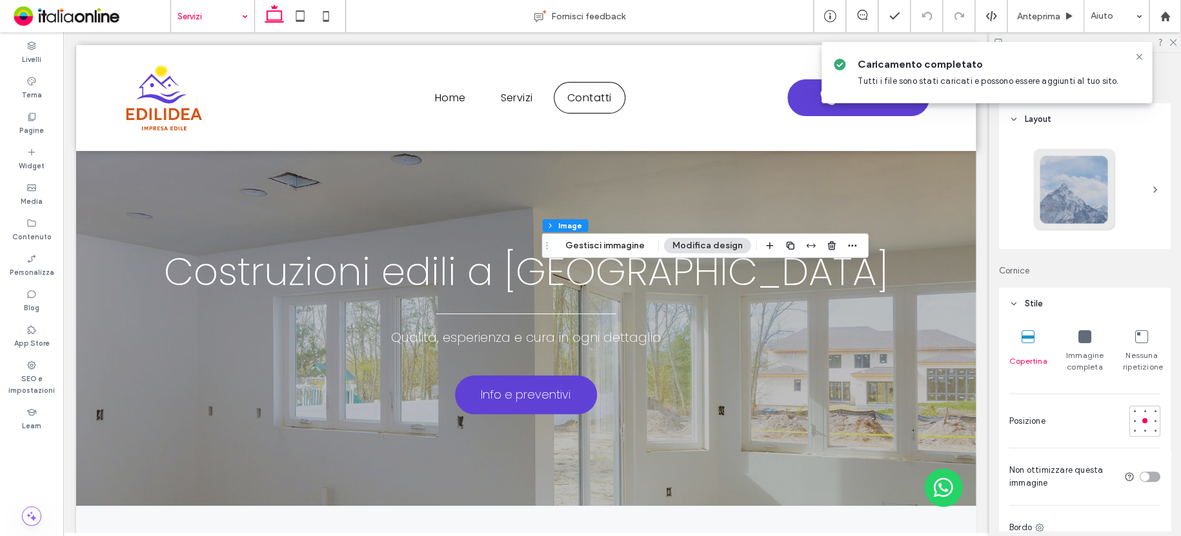
drag, startPoint x: 608, startPoint y: 239, endPoint x: 691, endPoint y: 255, distance: 84.0
click at [608, 239] on button "Gestisci immagine" at bounding box center [604, 245] width 96 height 15
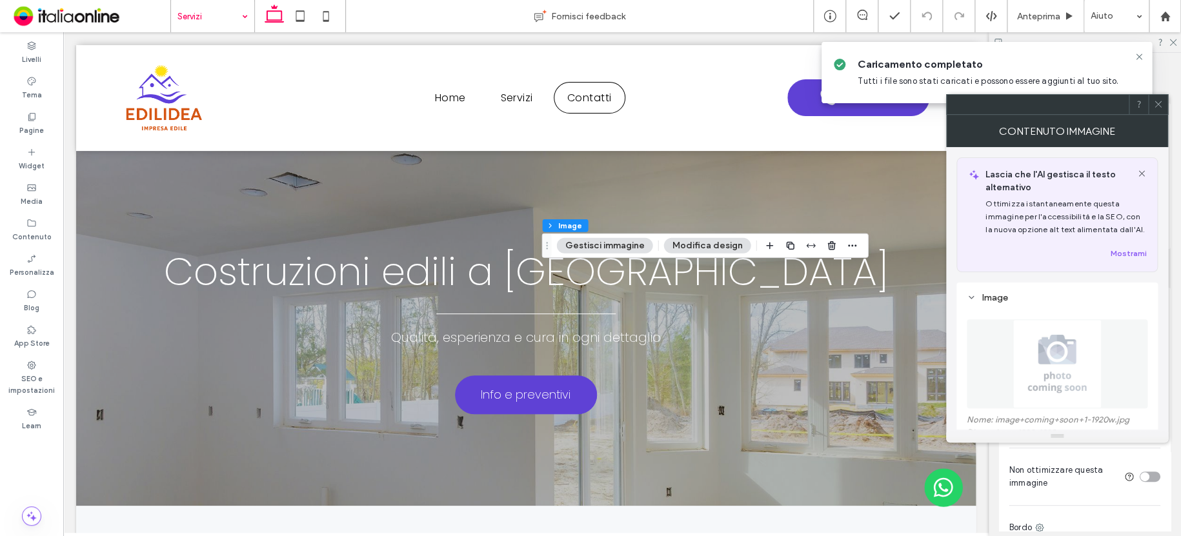
scroll to position [129, 0]
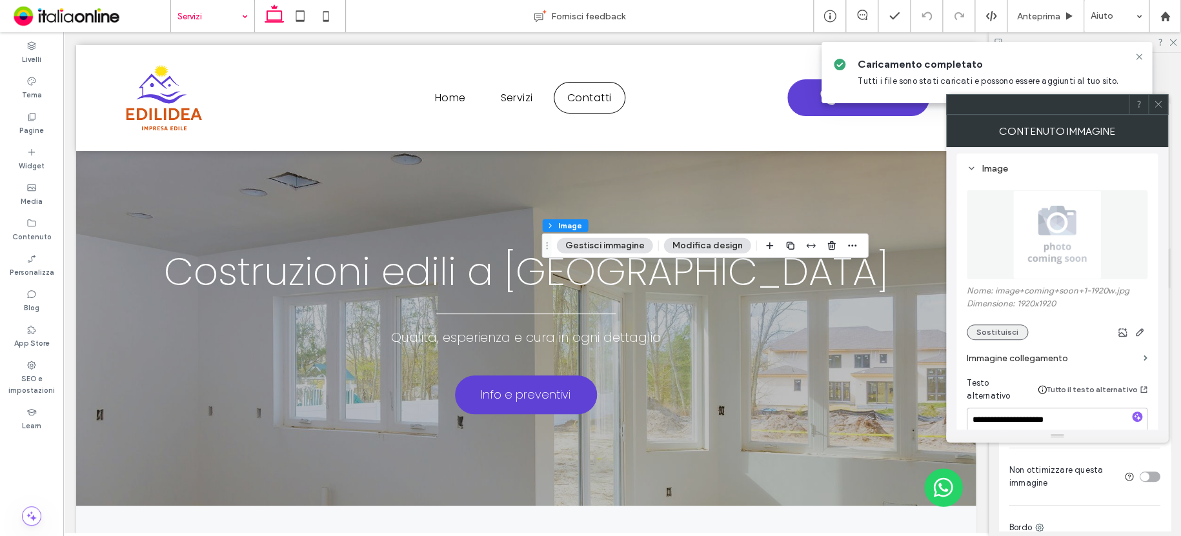
click at [1008, 335] on button "Sostituisci" at bounding box center [996, 331] width 61 height 15
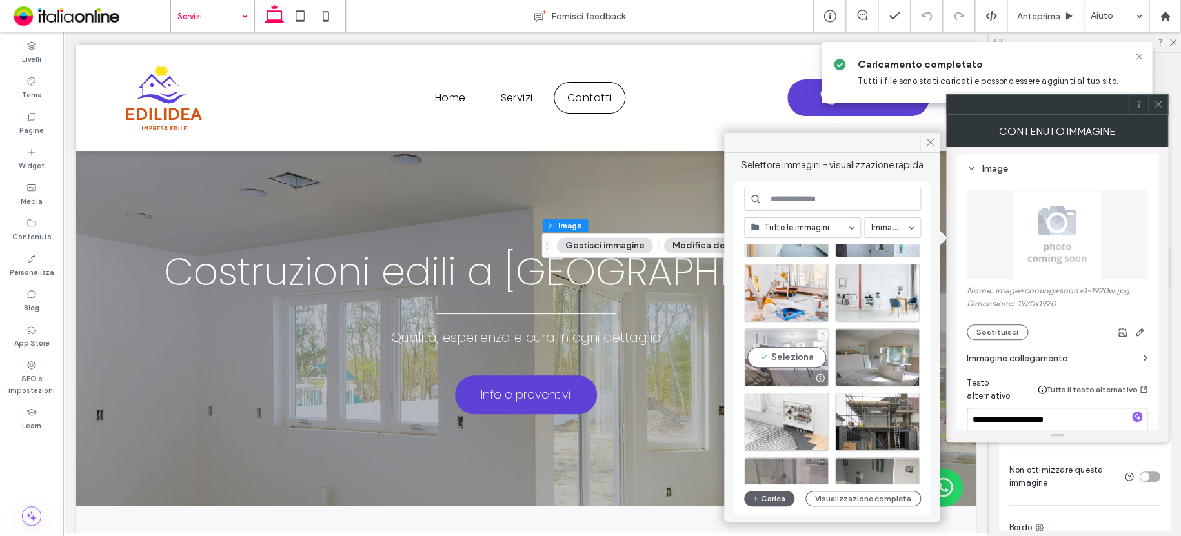
click at [807, 343] on div "Seleziona" at bounding box center [786, 357] width 85 height 58
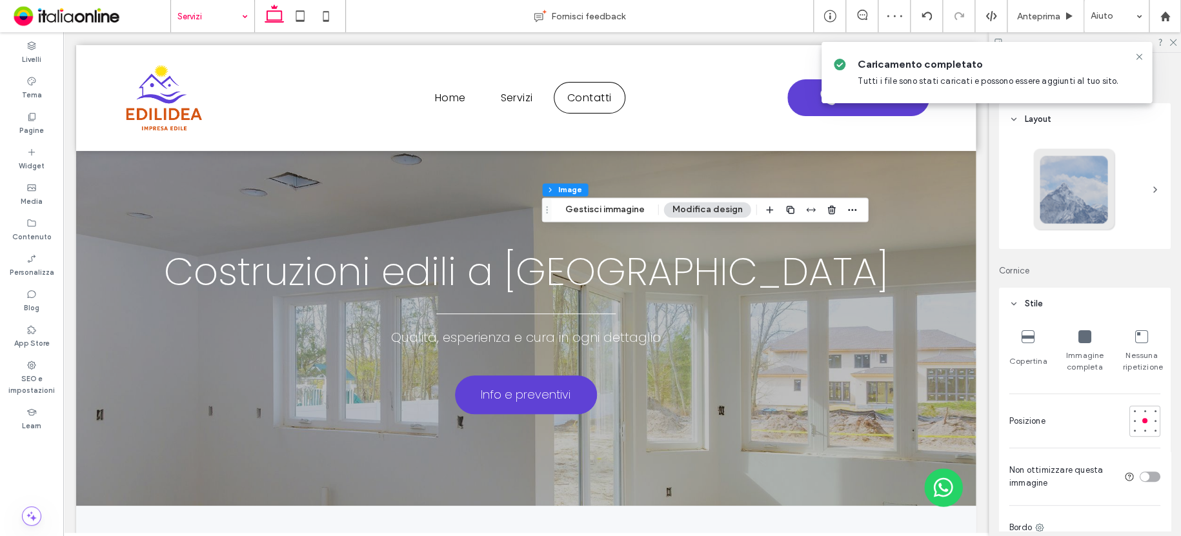
type input "**"
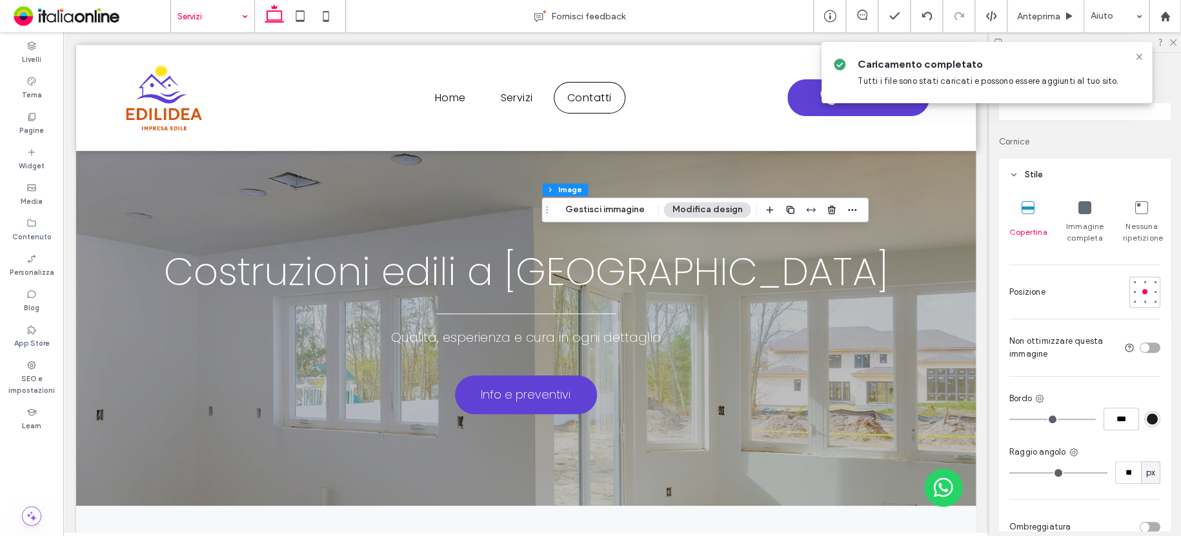
drag, startPoint x: 635, startPoint y: 211, endPoint x: 677, endPoint y: 221, distance: 43.8
click at [639, 212] on button "Gestisci immagine" at bounding box center [604, 209] width 96 height 15
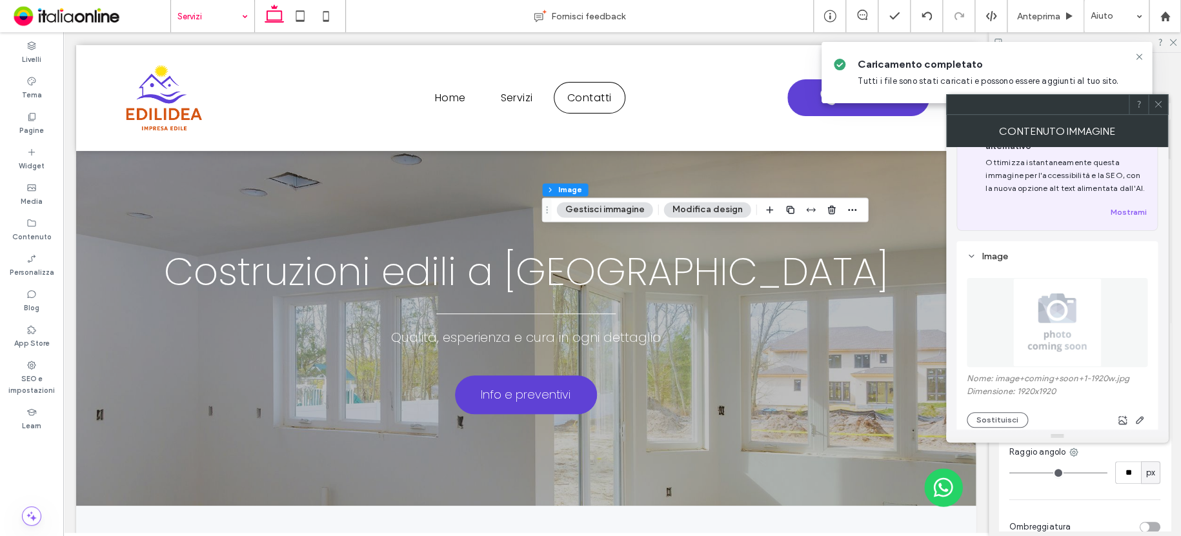
scroll to position [65, 0]
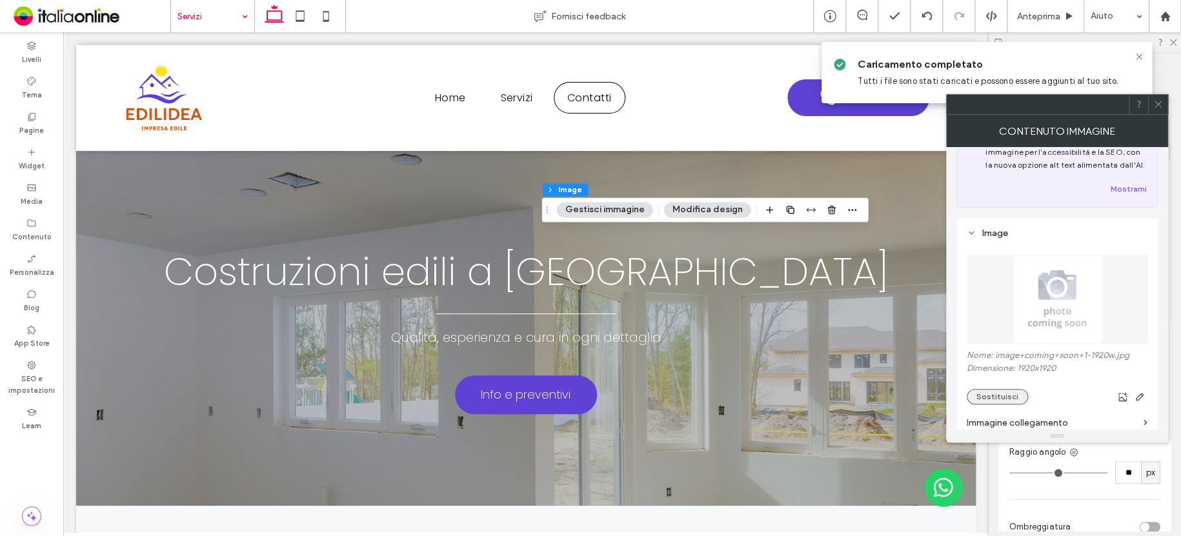
click at [1005, 393] on button "Sostituisci" at bounding box center [996, 396] width 61 height 15
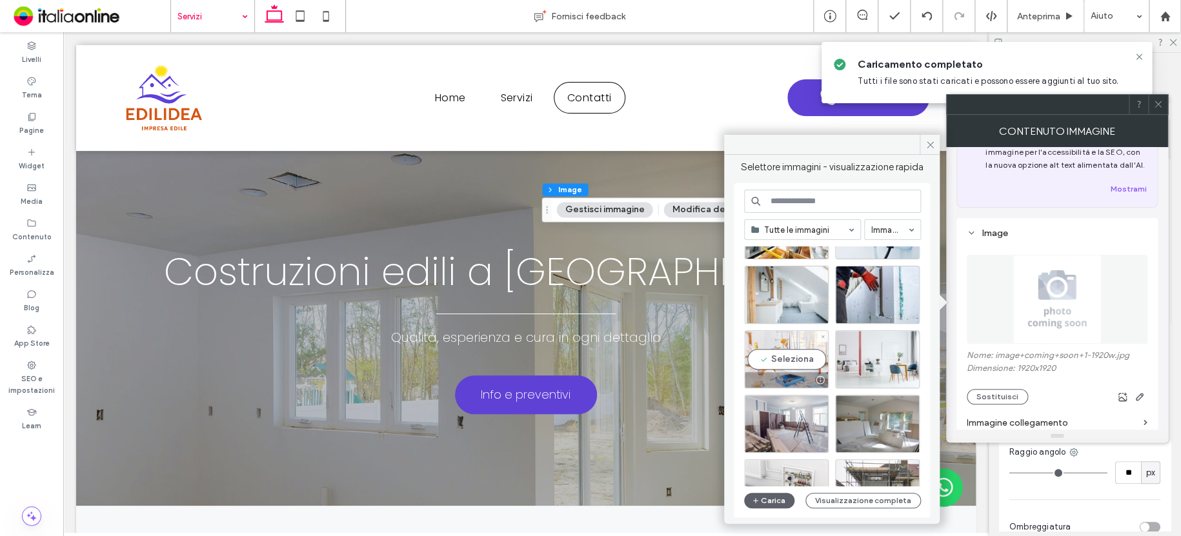
scroll to position [129, 0]
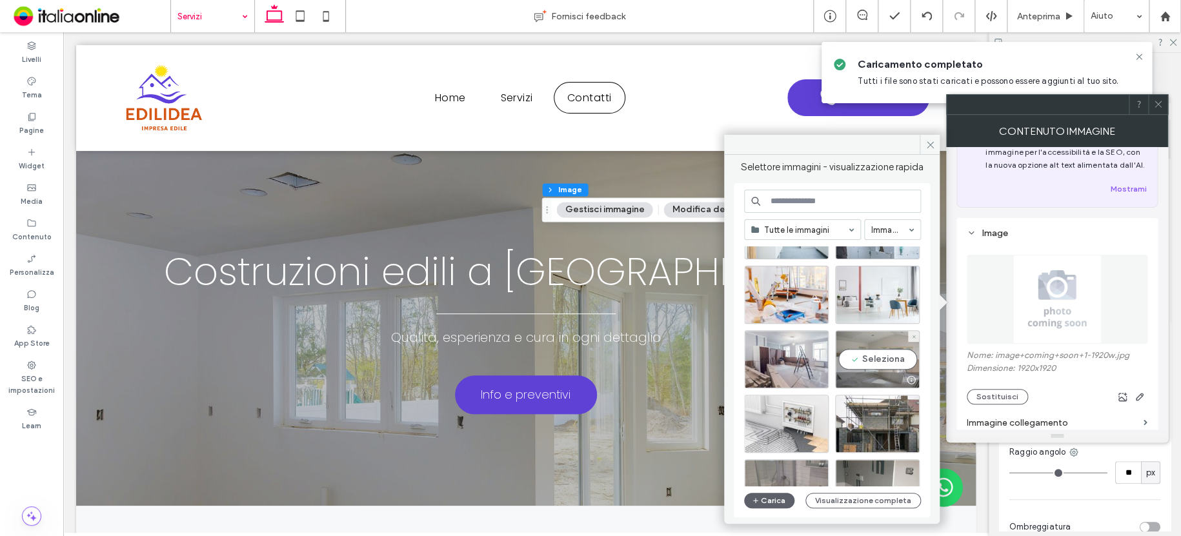
click at [859, 339] on div "Seleziona" at bounding box center [877, 359] width 85 height 58
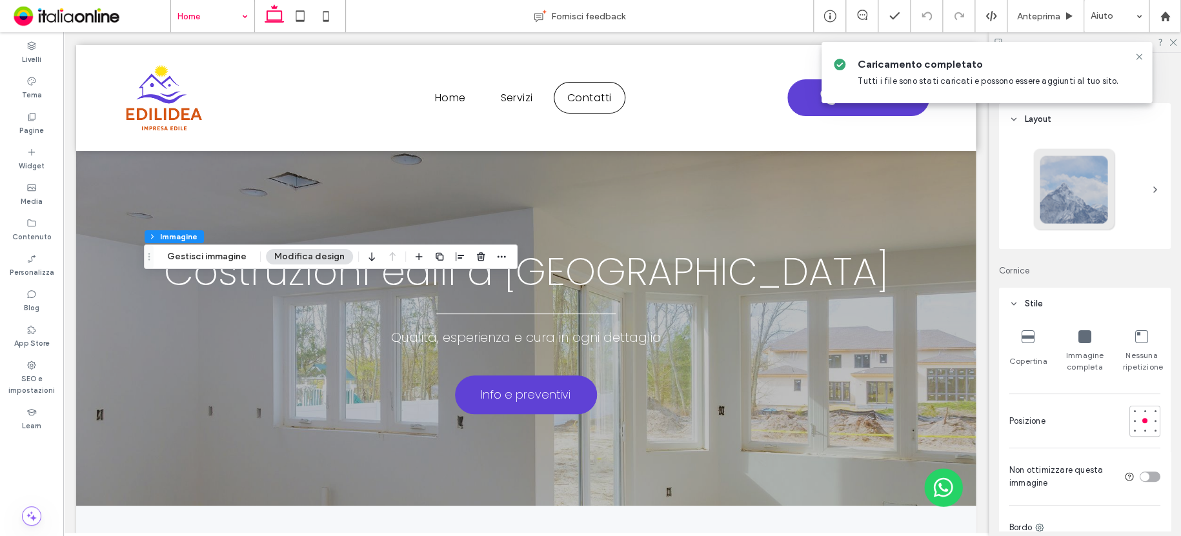
type input "**"
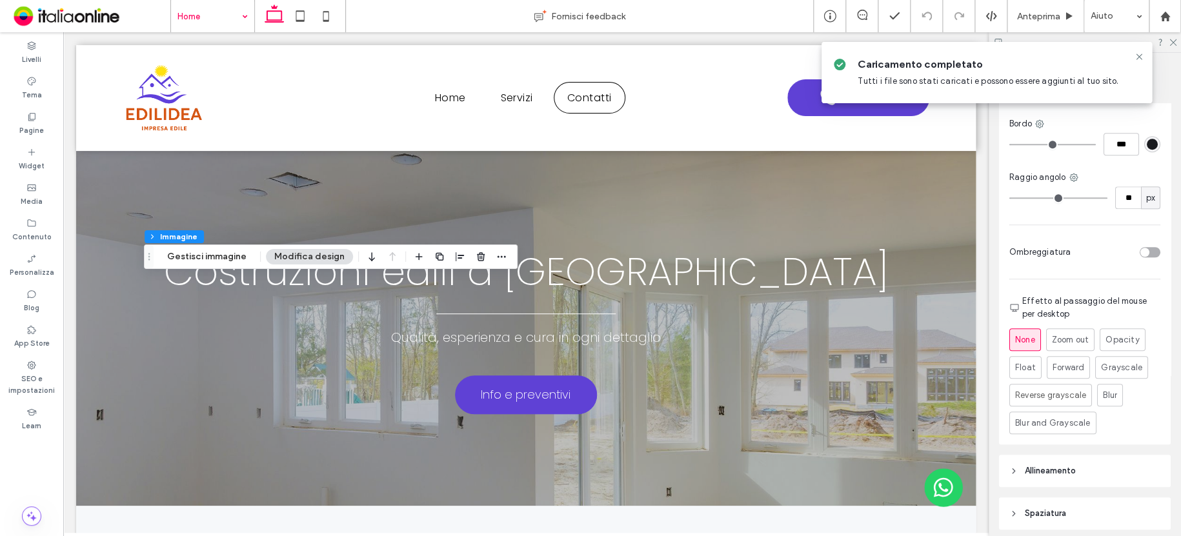
scroll to position [581, 0]
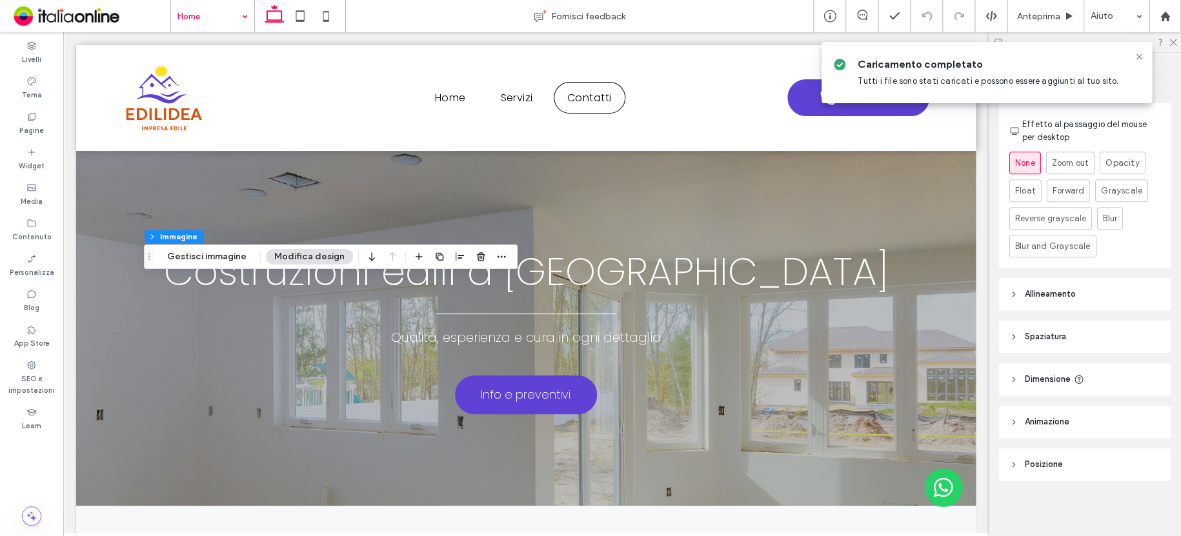
drag, startPoint x: 228, startPoint y: 258, endPoint x: 276, endPoint y: 263, distance: 48.7
click at [228, 258] on button "Gestisci immagine" at bounding box center [207, 256] width 96 height 15
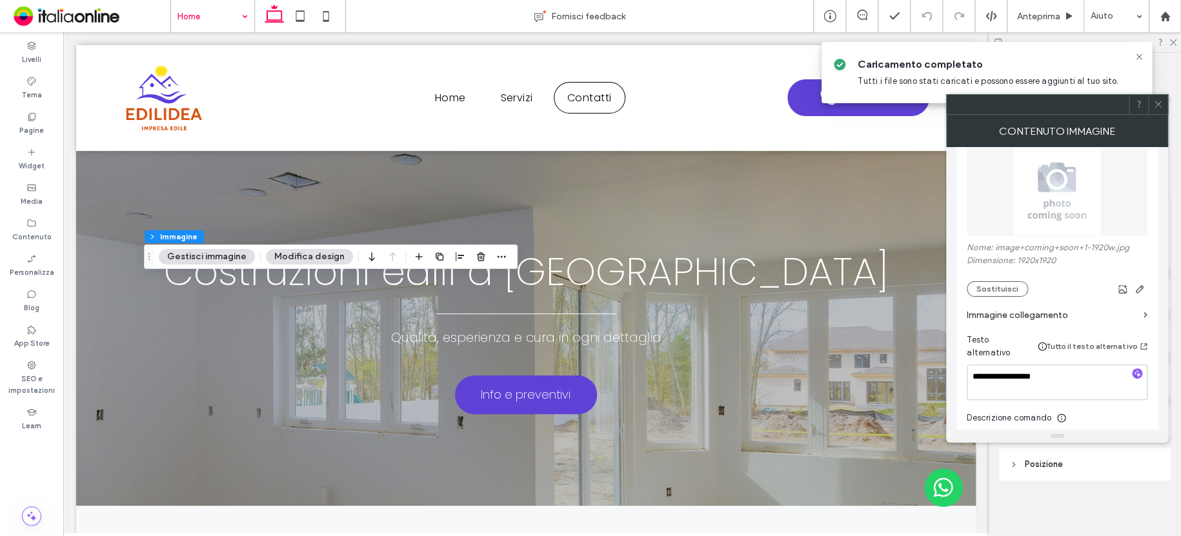
scroll to position [194, 0]
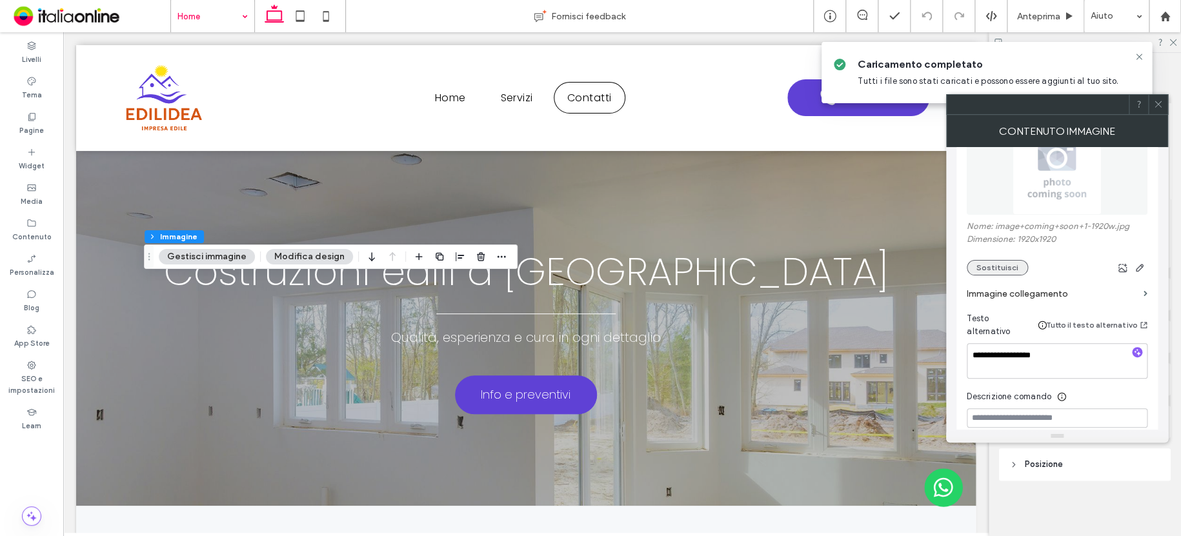
click at [1011, 268] on button "Sostituisci" at bounding box center [996, 267] width 61 height 15
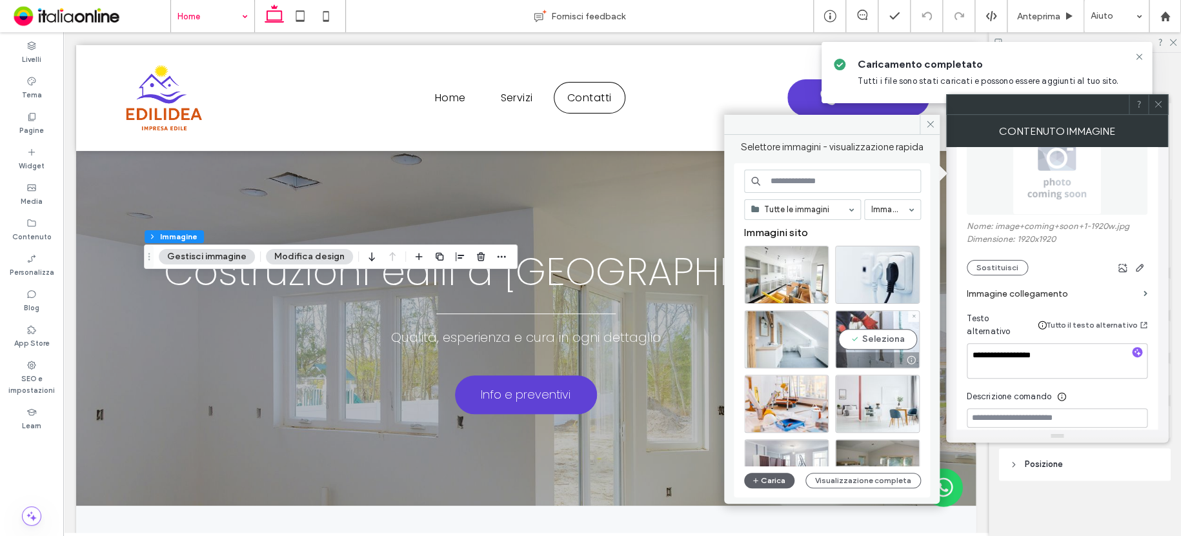
scroll to position [129, 0]
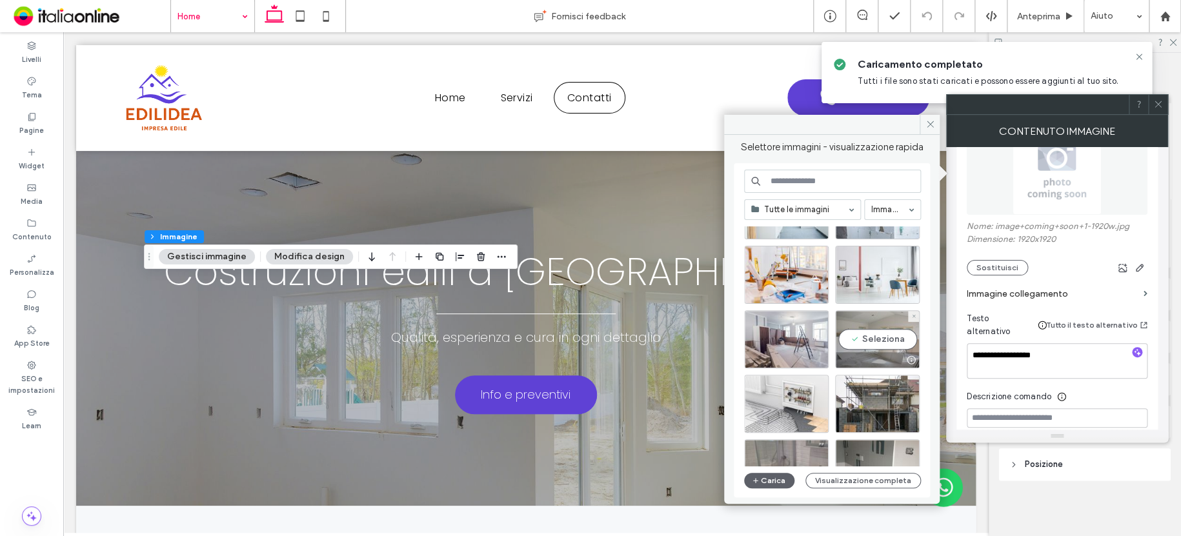
click at [864, 318] on div "Seleziona" at bounding box center [877, 339] width 85 height 58
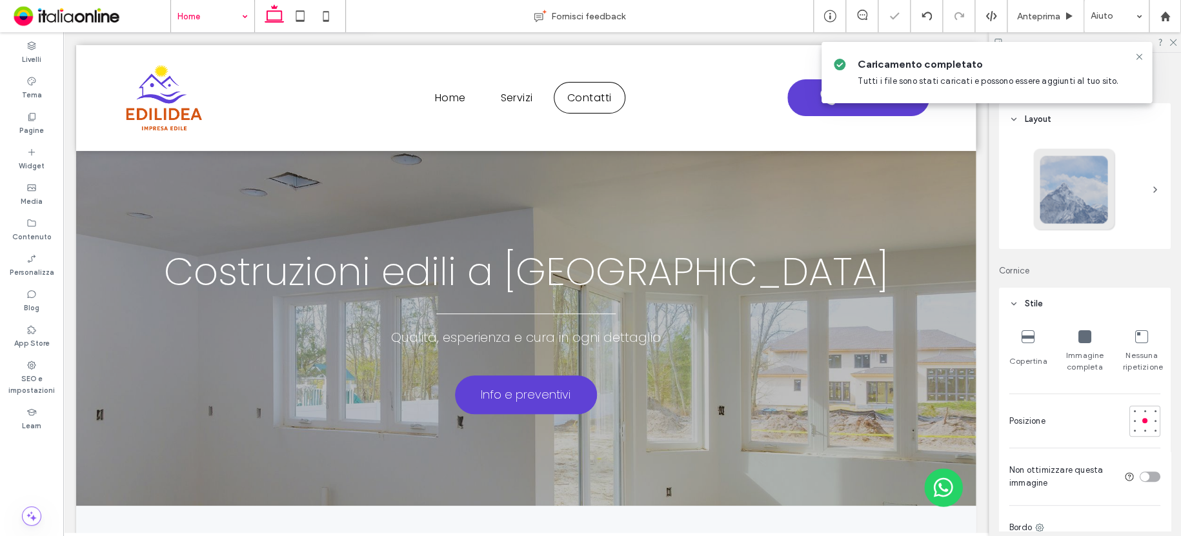
type input "**"
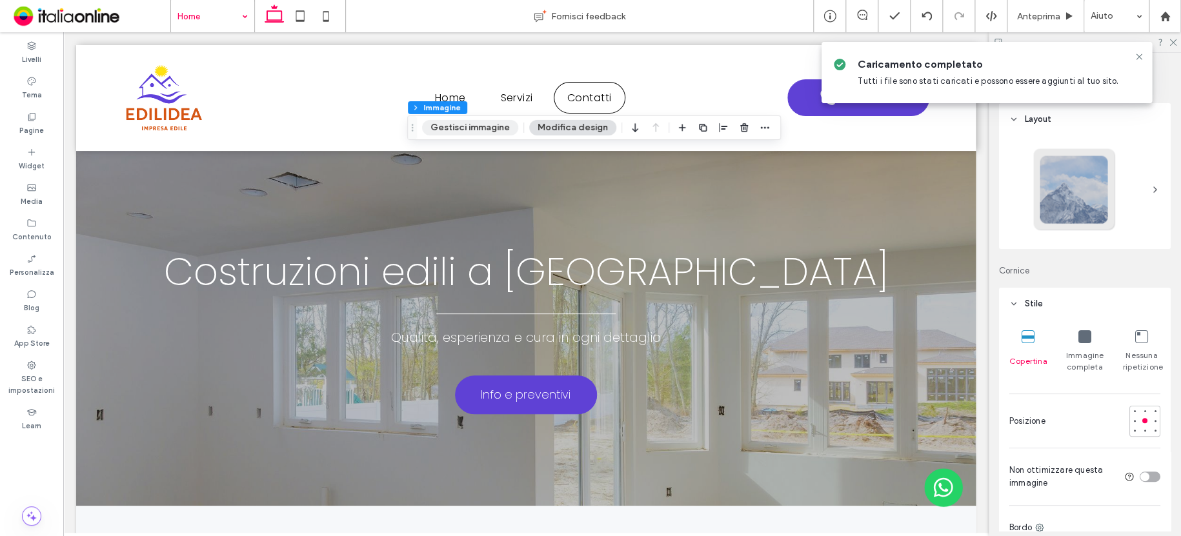
click at [468, 123] on button "Gestisci immagine" at bounding box center [470, 127] width 96 height 15
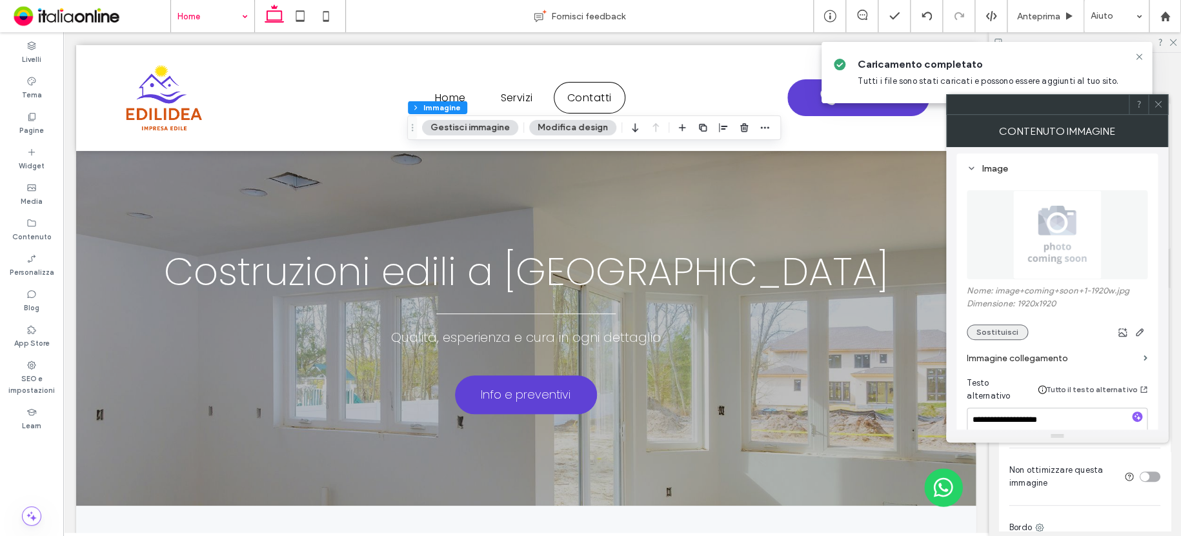
click at [997, 334] on button "Sostituisci" at bounding box center [996, 331] width 61 height 15
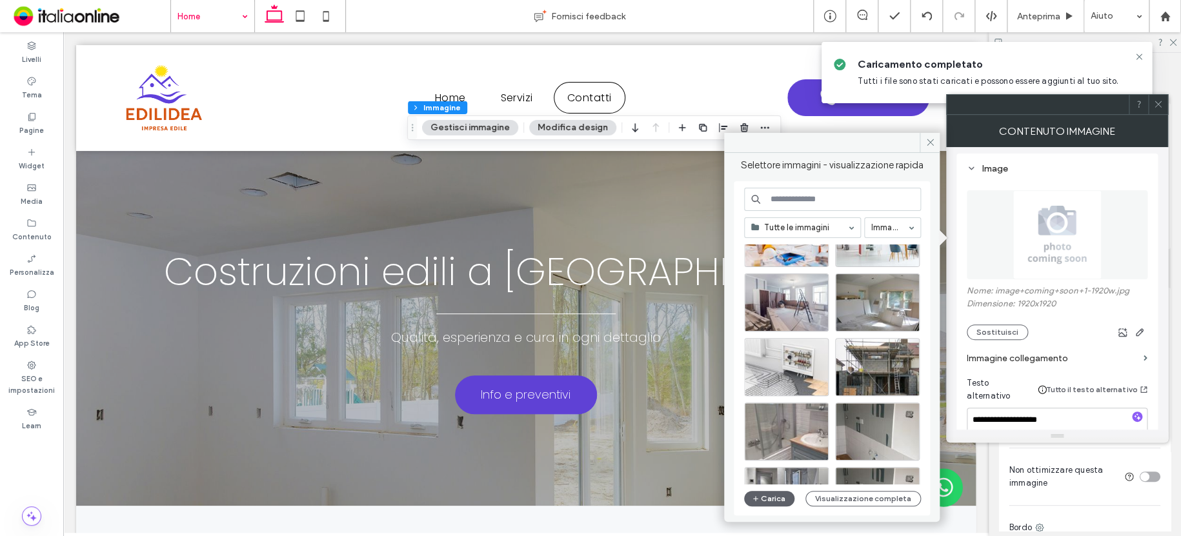
scroll to position [194, 0]
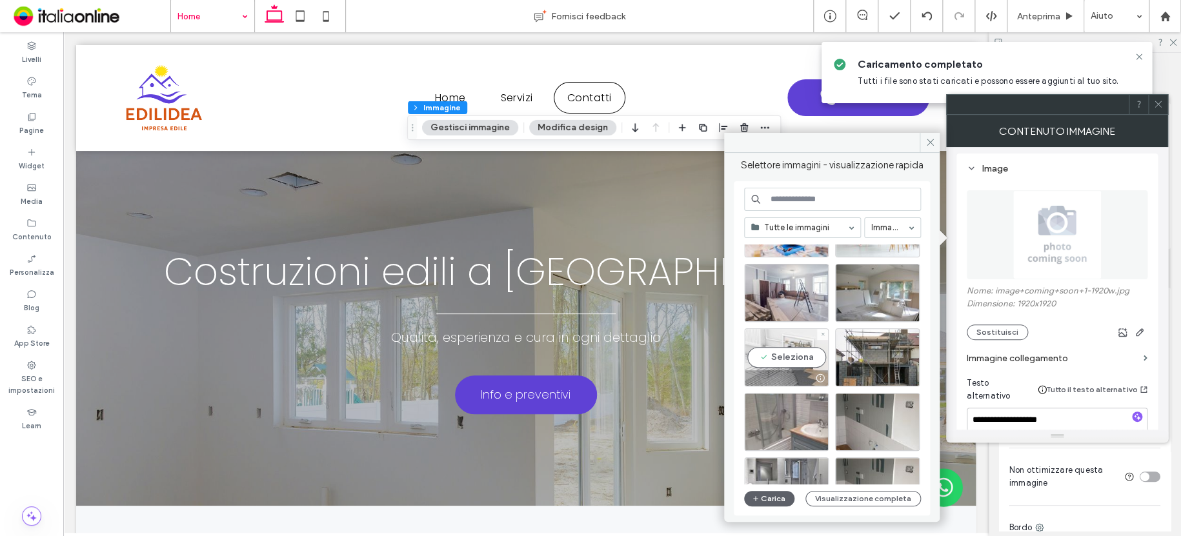
click at [788, 337] on div "Seleziona" at bounding box center [786, 357] width 85 height 58
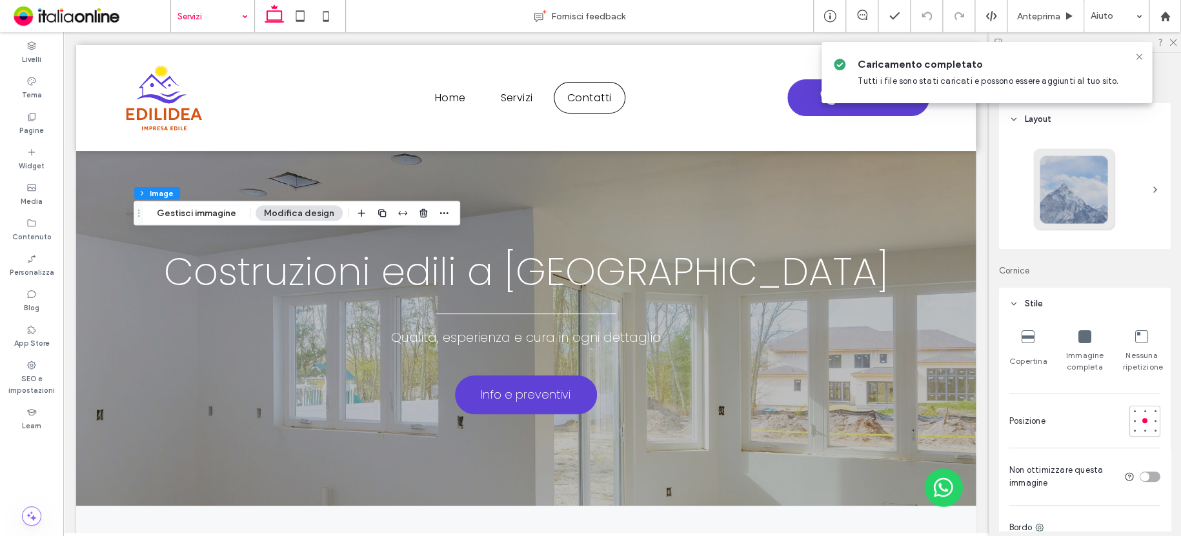
type input "**"
click at [202, 206] on button "Gestisci immagine" at bounding box center [196, 212] width 96 height 15
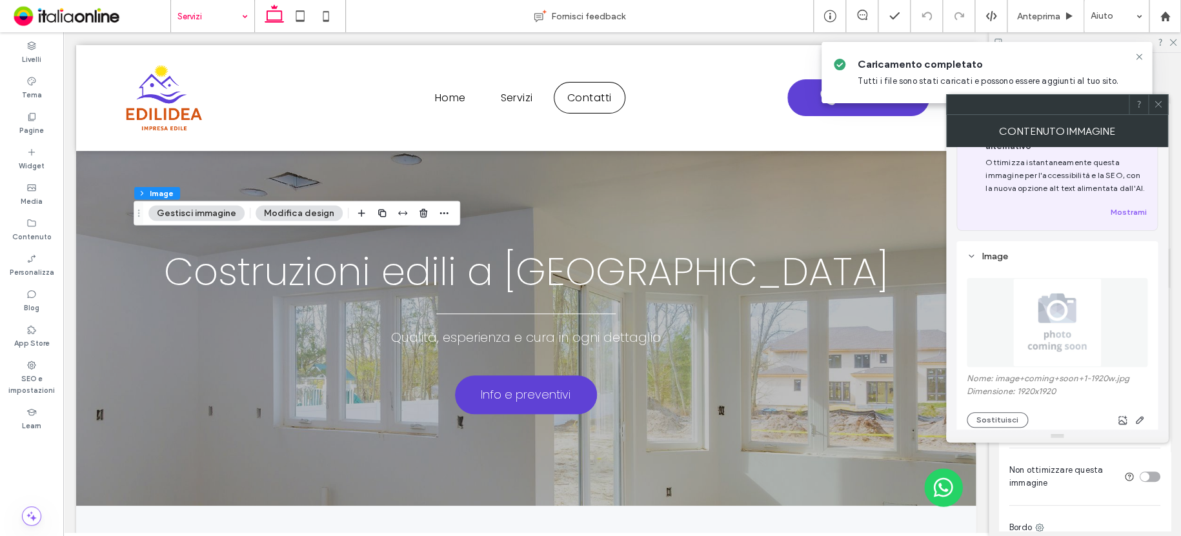
scroll to position [65, 0]
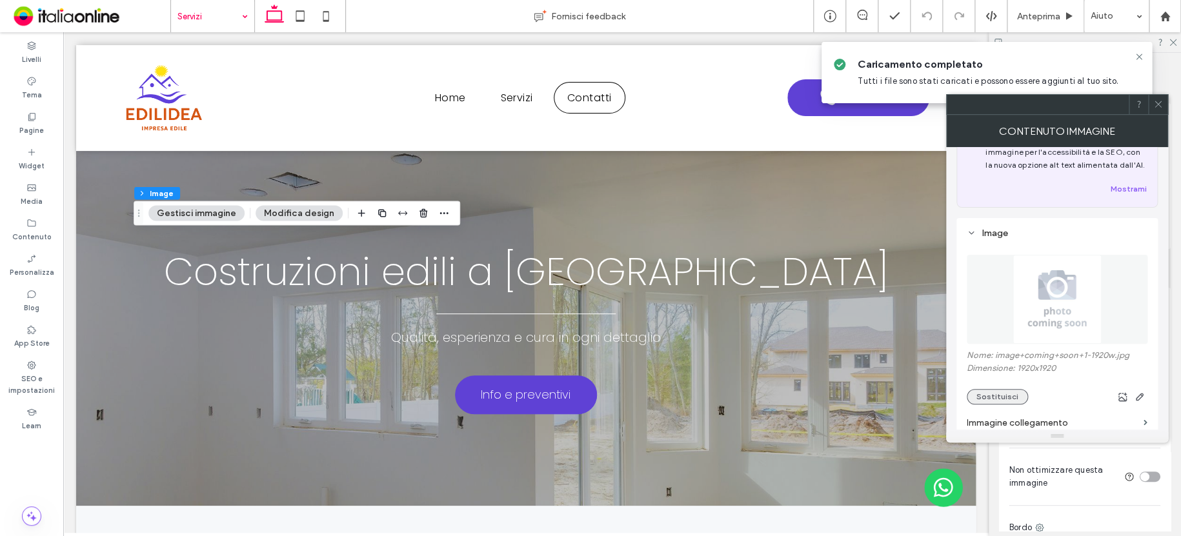
click at [1001, 395] on button "Sostituisci" at bounding box center [996, 396] width 61 height 15
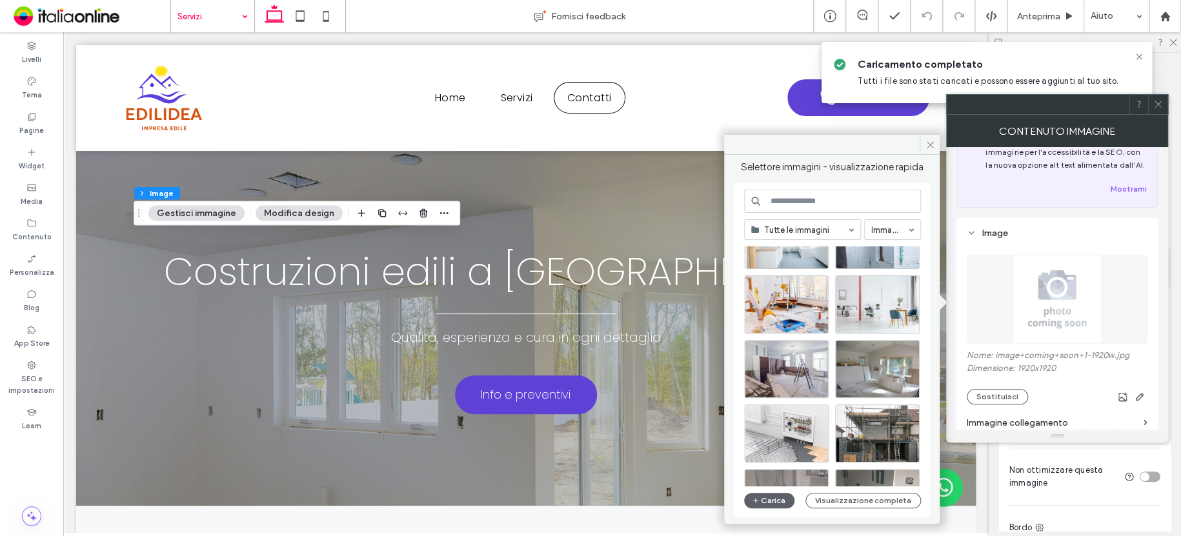
scroll to position [129, 0]
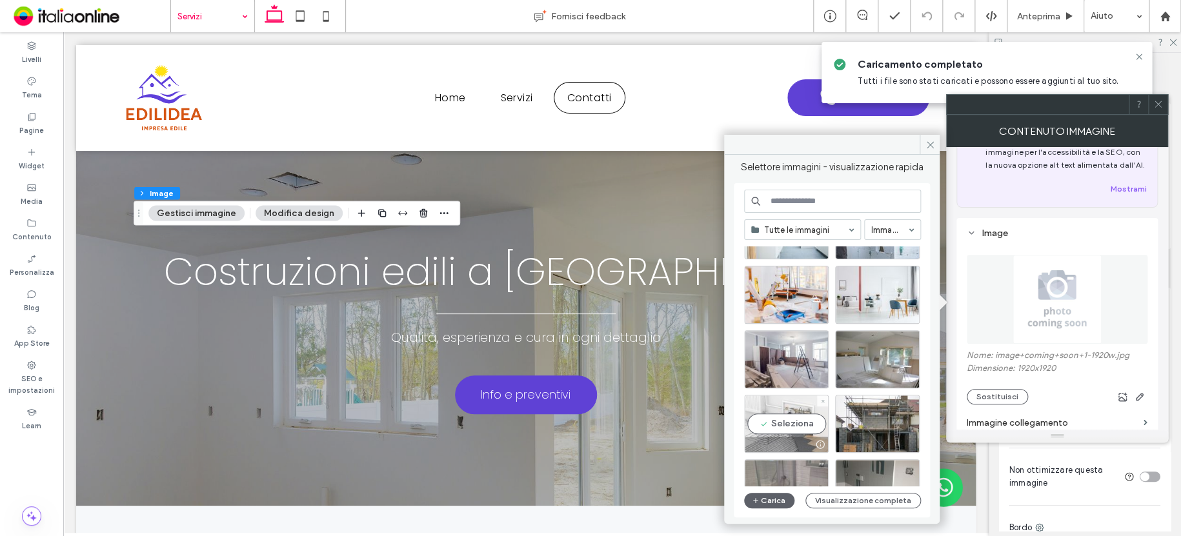
click at [782, 395] on div "Seleziona" at bounding box center [786, 424] width 85 height 58
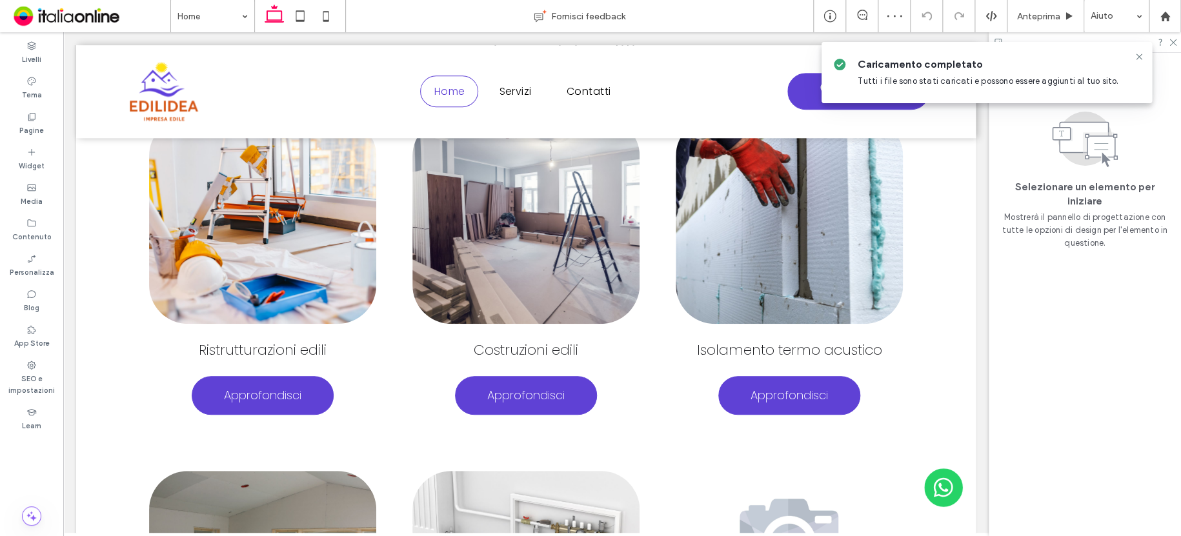
drag, startPoint x: 1138, startPoint y: 59, endPoint x: 1128, endPoint y: 64, distance: 11.3
click at [1137, 59] on icon at bounding box center [1138, 57] width 10 height 10
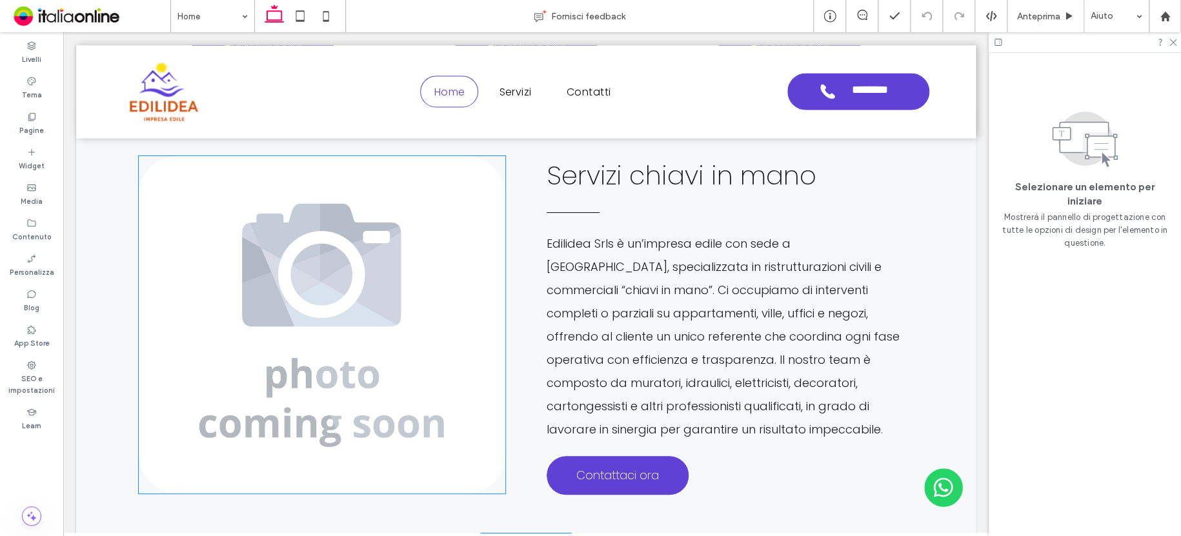
scroll to position [1084, 0]
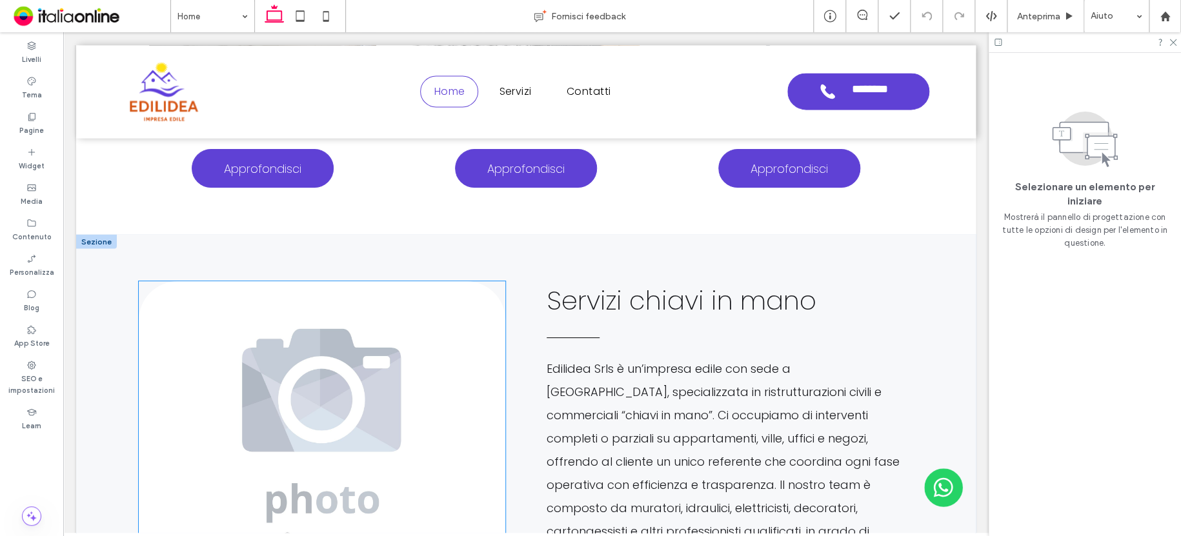
click at [434, 358] on img at bounding box center [322, 449] width 366 height 337
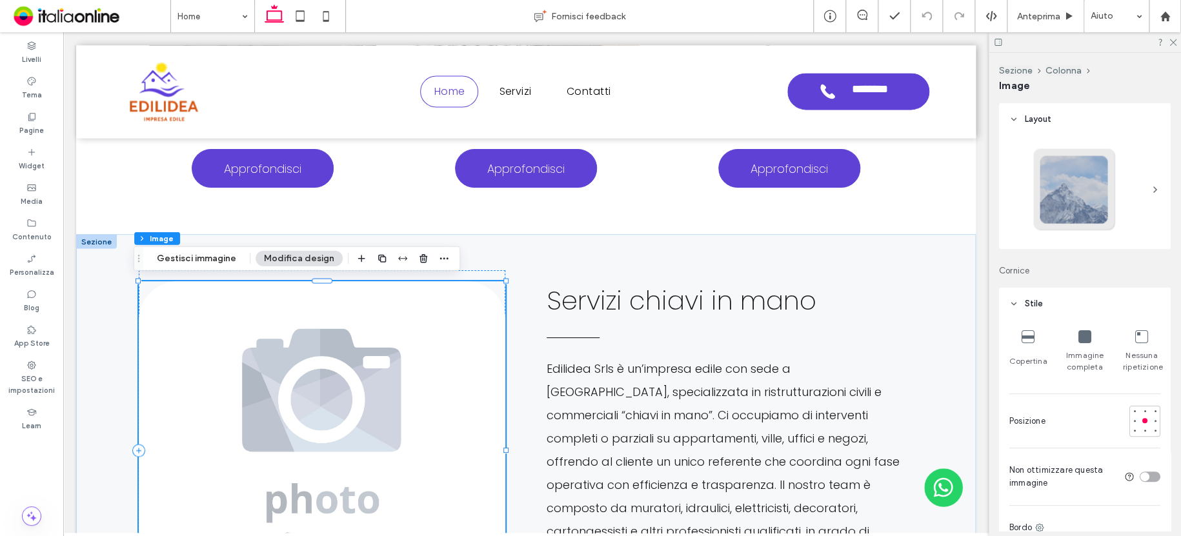
type input "**"
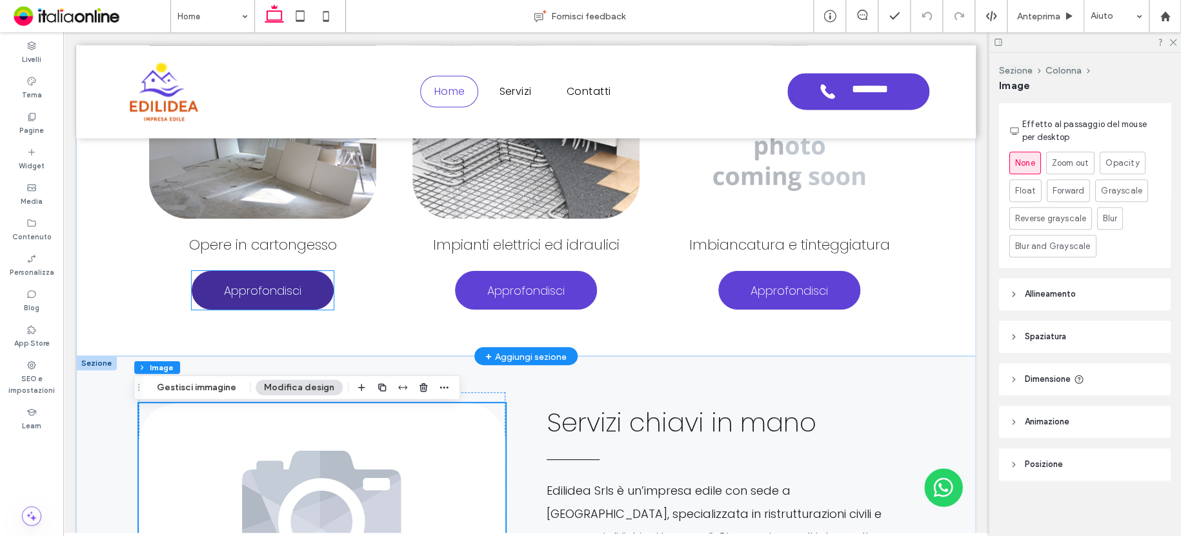
scroll to position [955, 0]
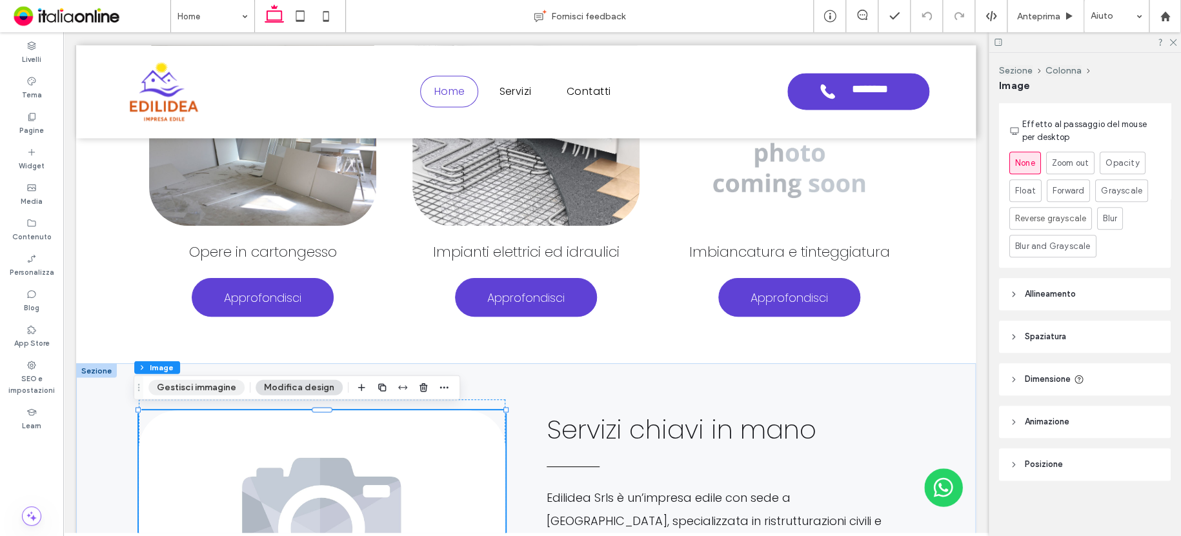
click at [218, 387] on button "Gestisci immagine" at bounding box center [196, 387] width 96 height 15
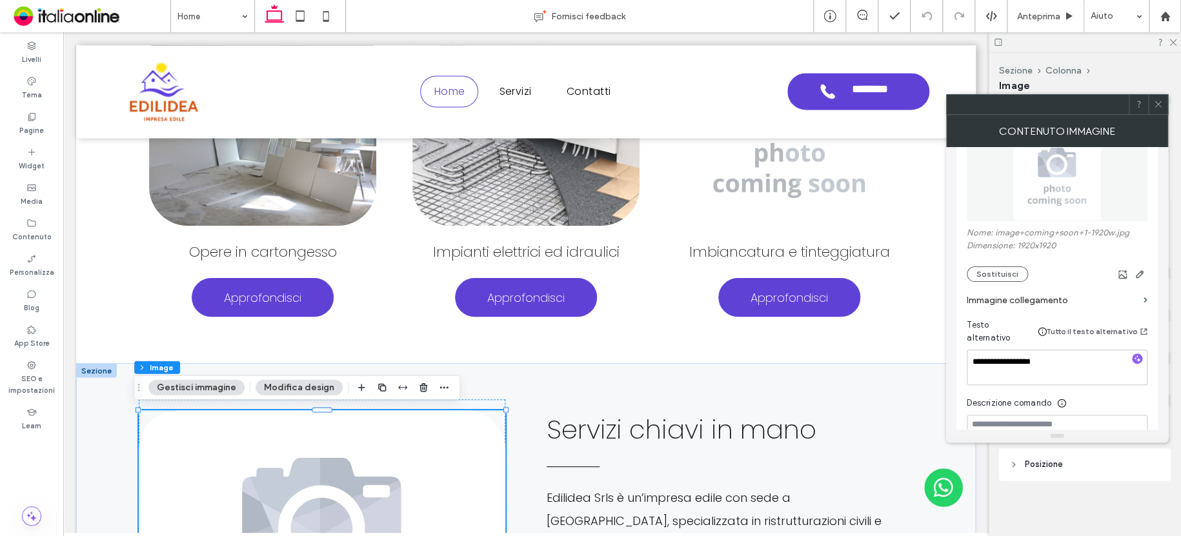
scroll to position [194, 0]
click at [992, 267] on button "Sostituisci" at bounding box center [996, 267] width 61 height 15
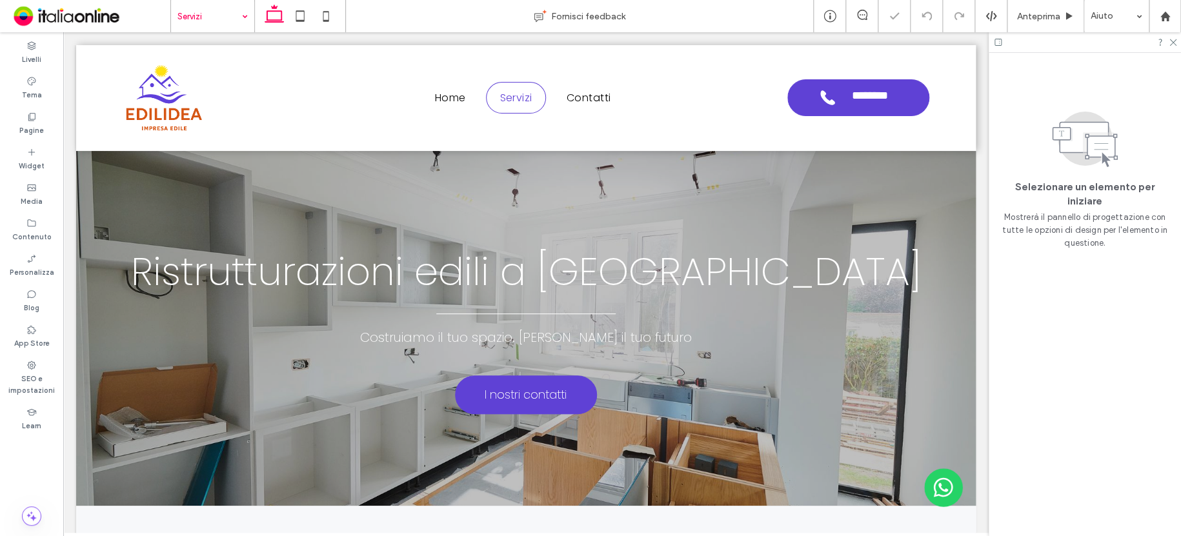
click at [211, 10] on input at bounding box center [209, 16] width 64 height 32
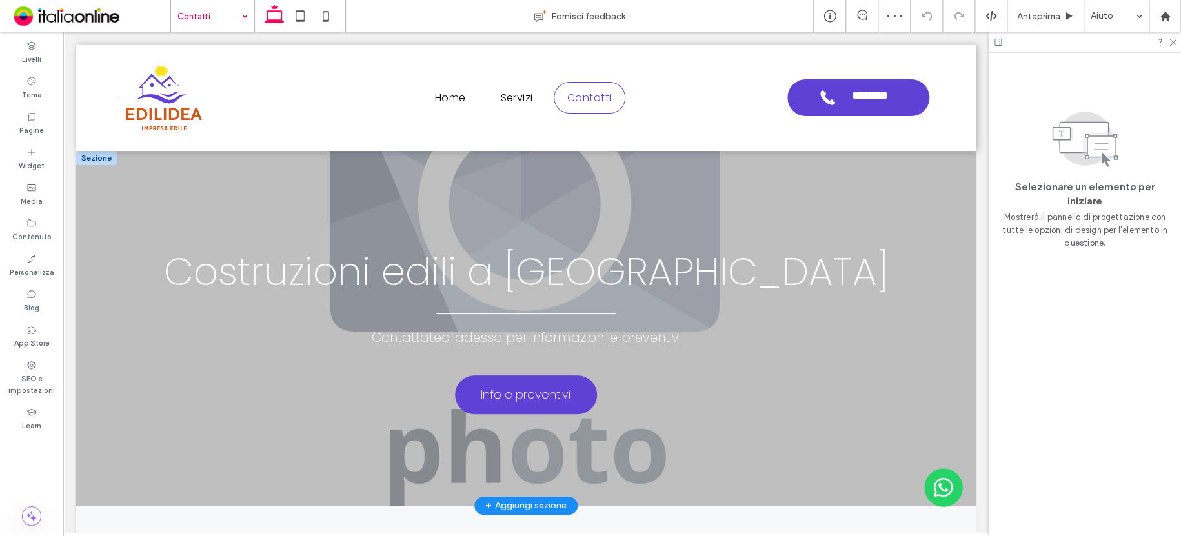
drag, startPoint x: 261, startPoint y: 108, endPoint x: 103, endPoint y: 154, distance: 164.1
click at [103, 154] on div at bounding box center [96, 158] width 41 height 14
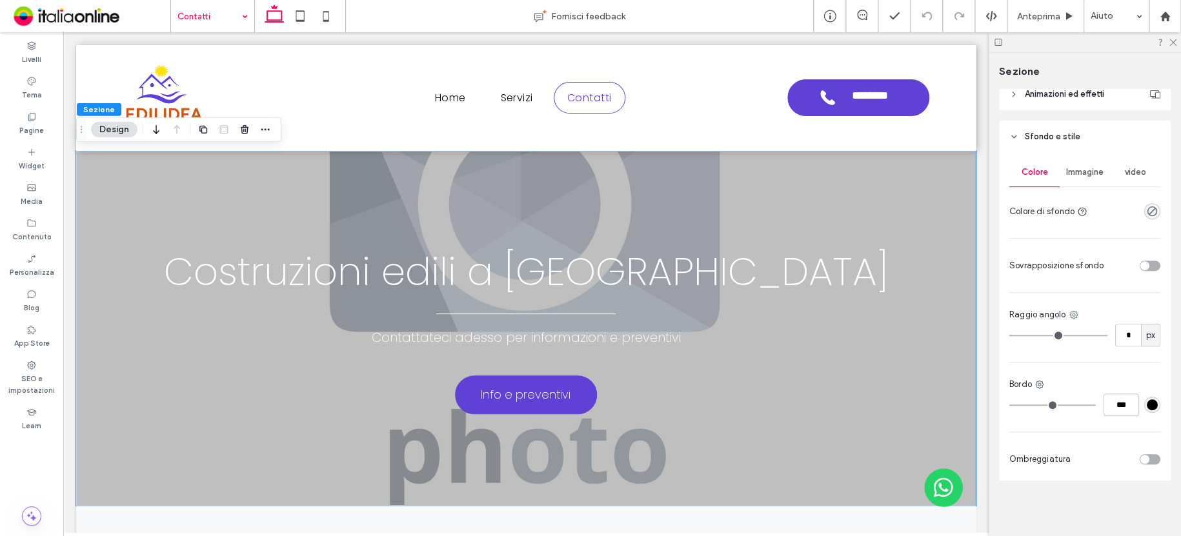
scroll to position [239, 0]
click at [1084, 172] on span "Immagine" at bounding box center [1084, 171] width 37 height 10
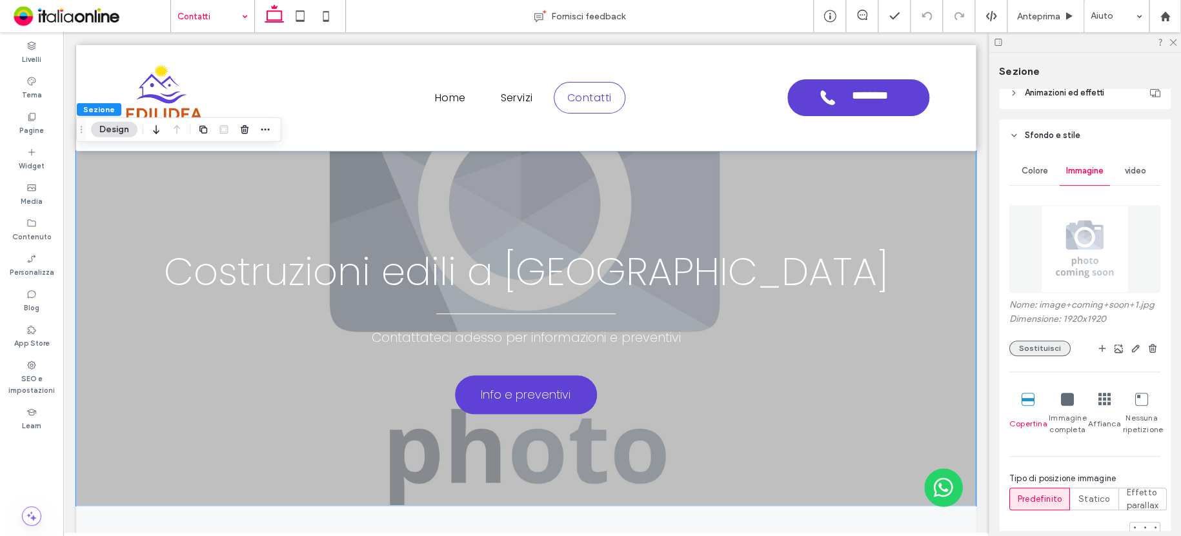
click at [1044, 350] on button "Sostituisci" at bounding box center [1039, 348] width 61 height 15
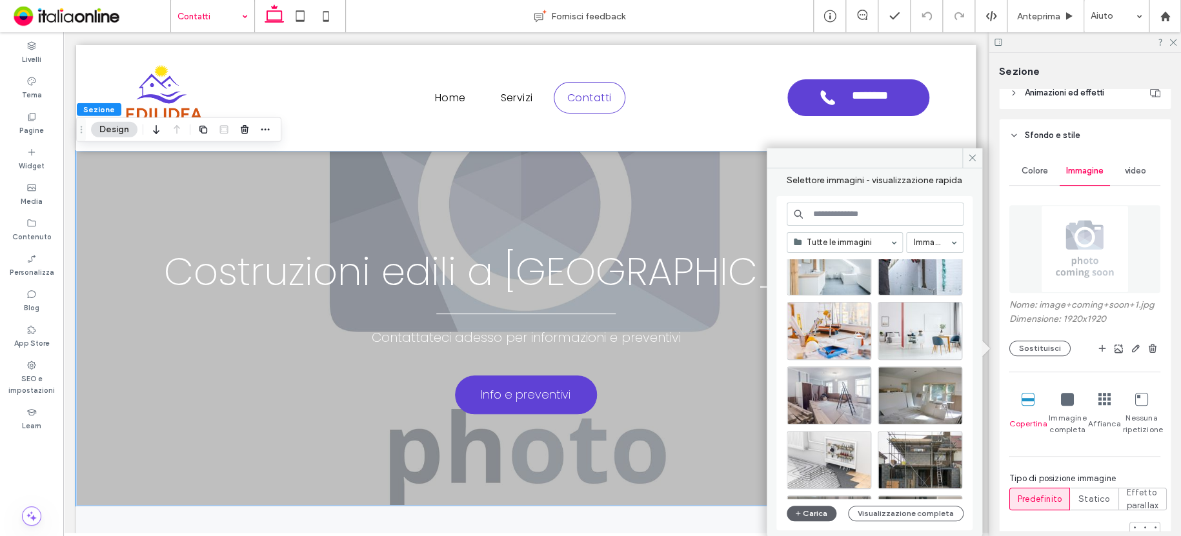
scroll to position [129, 0]
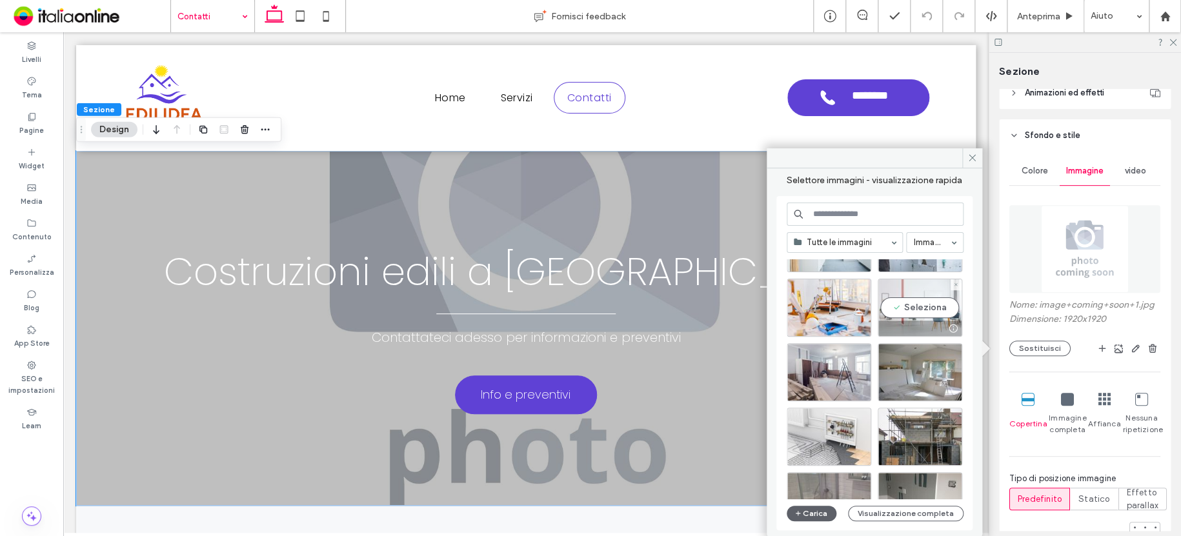
click at [891, 289] on div "Seleziona" at bounding box center [919, 308] width 85 height 58
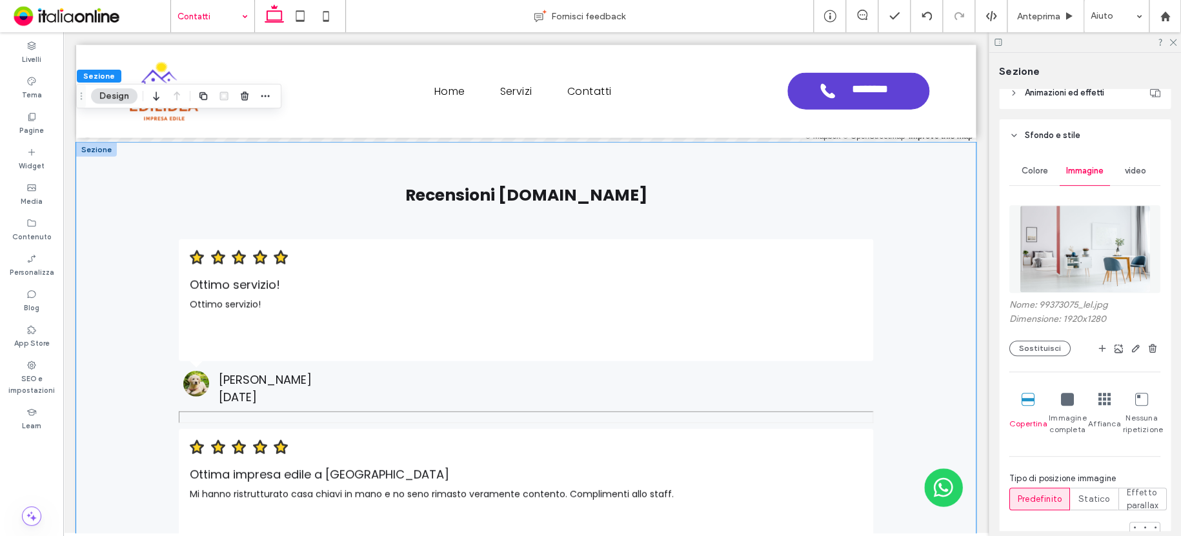
scroll to position [1535, 0]
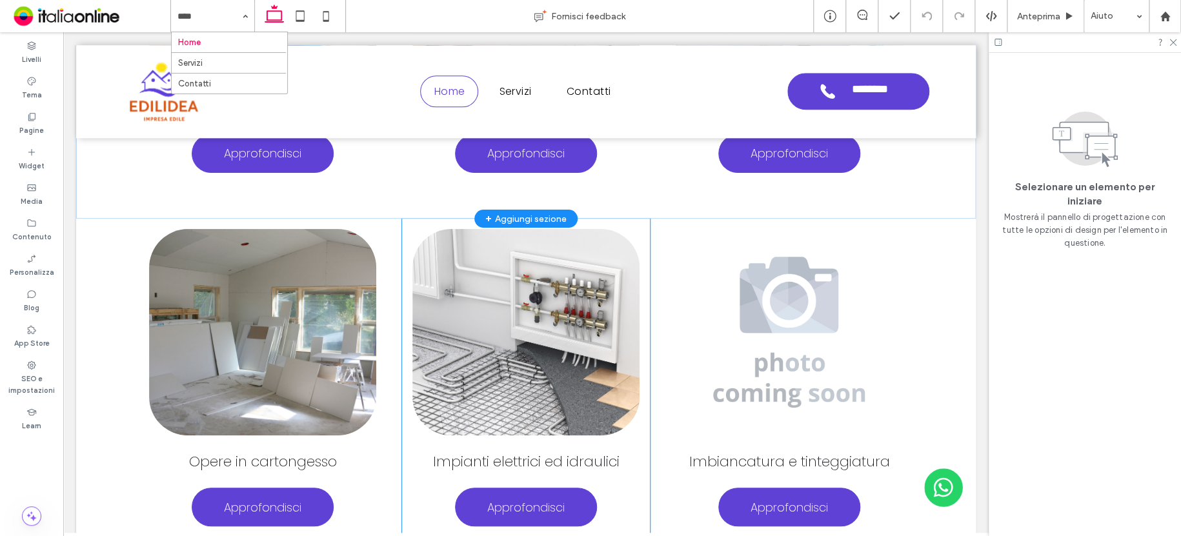
scroll to position [635, 0]
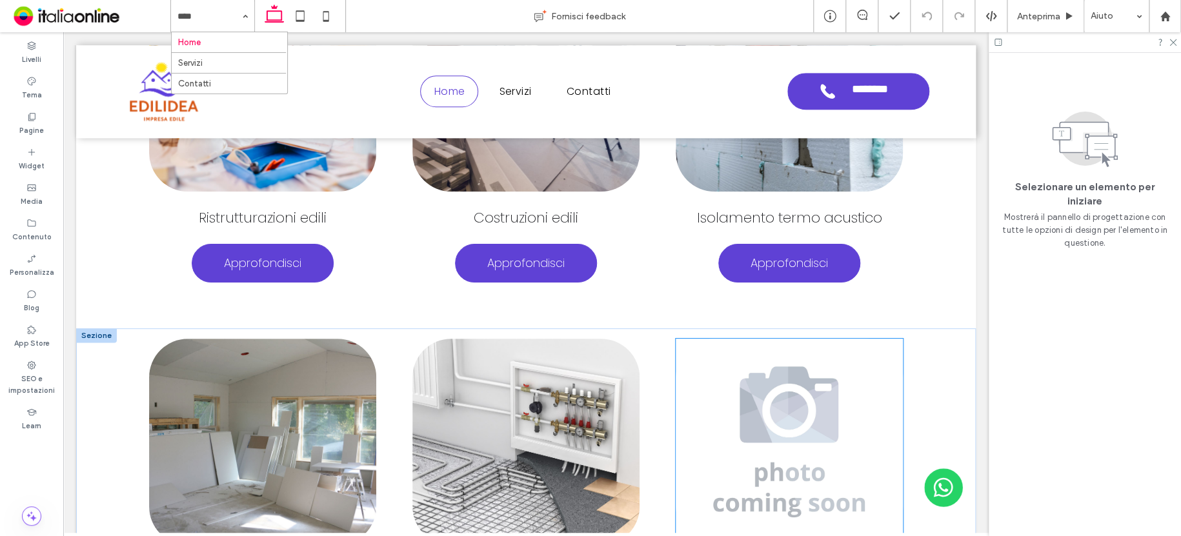
click at [800, 406] on img at bounding box center [788, 442] width 227 height 206
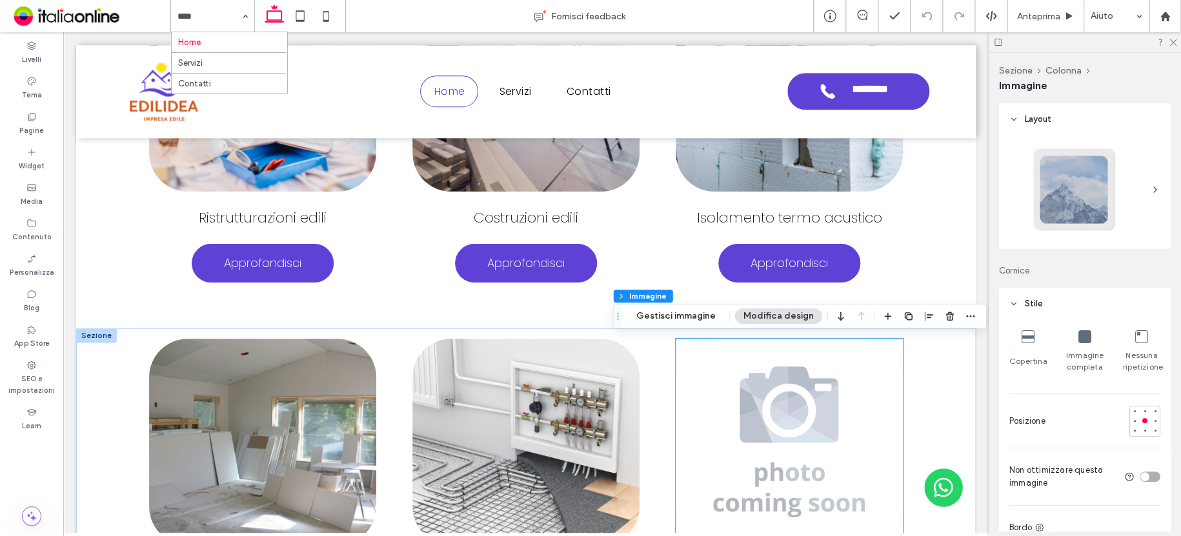
type input "**"
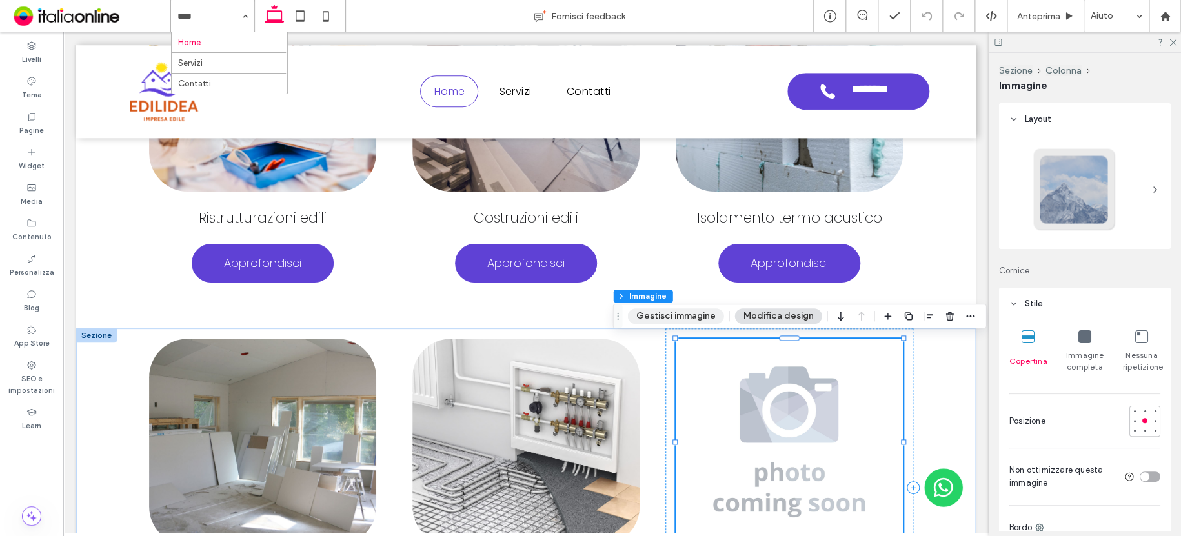
click at [695, 321] on button "Gestisci immagine" at bounding box center [676, 315] width 96 height 15
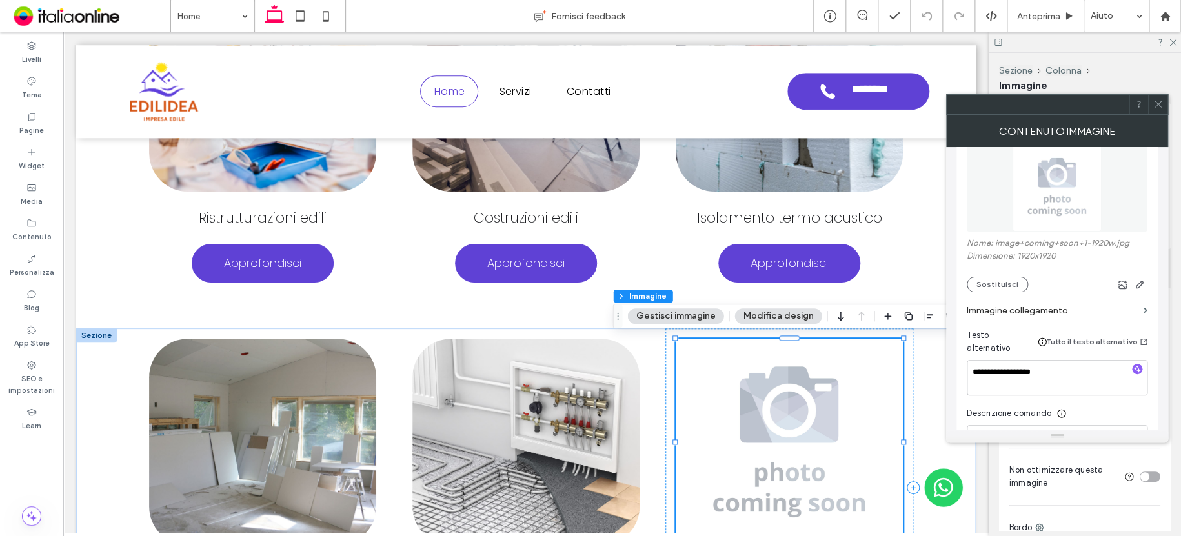
scroll to position [194, 0]
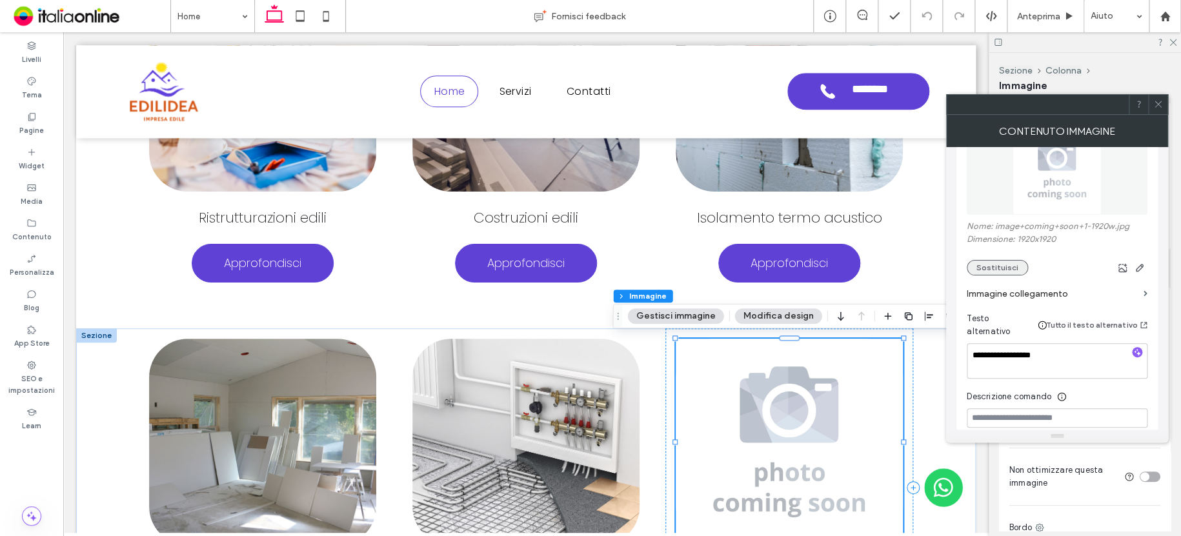
click at [1005, 270] on button "Sostituisci" at bounding box center [996, 267] width 61 height 15
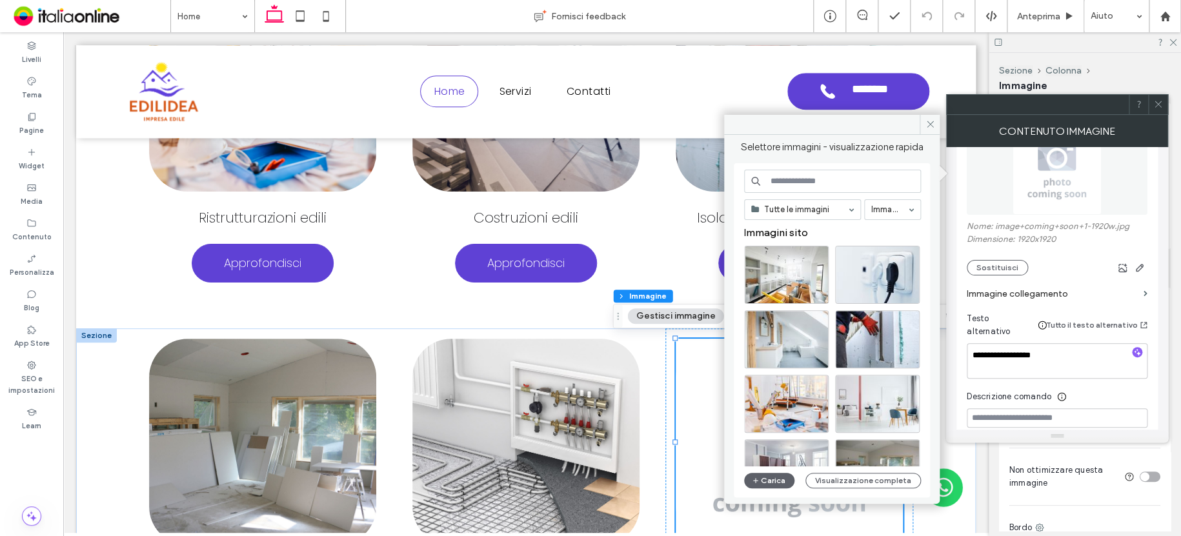
click at [831, 186] on input at bounding box center [832, 181] width 177 height 23
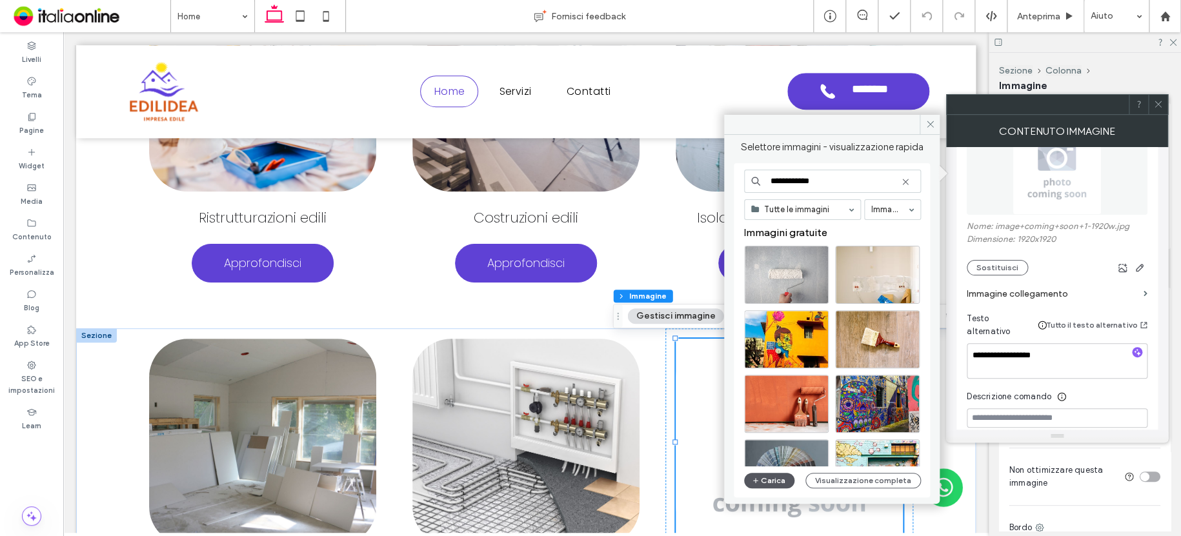
type input "**********"
click at [772, 475] on button "Carica" at bounding box center [769, 480] width 50 height 15
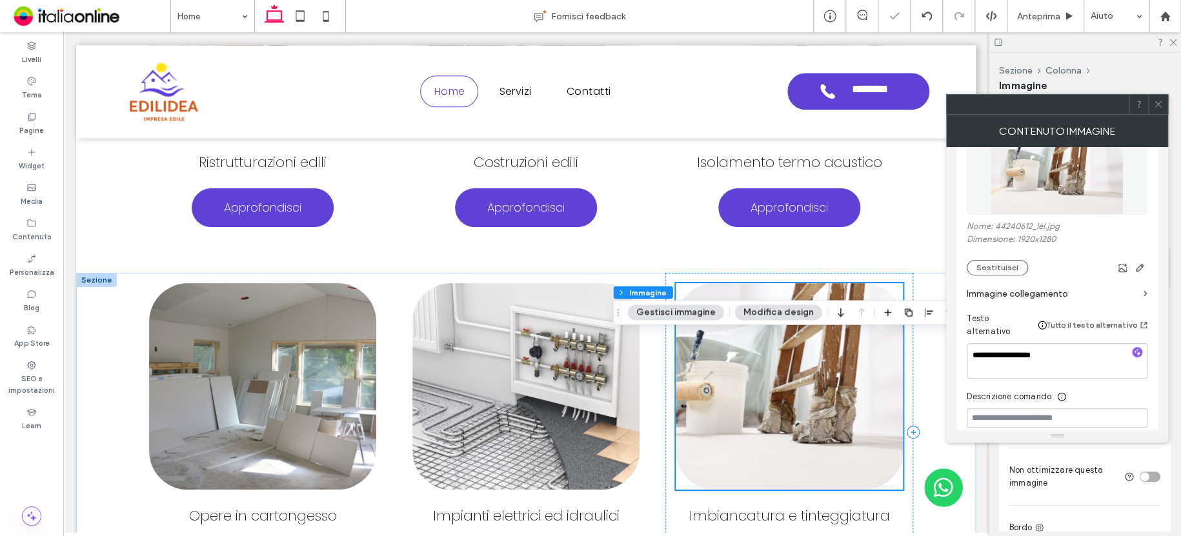
scroll to position [764, 0]
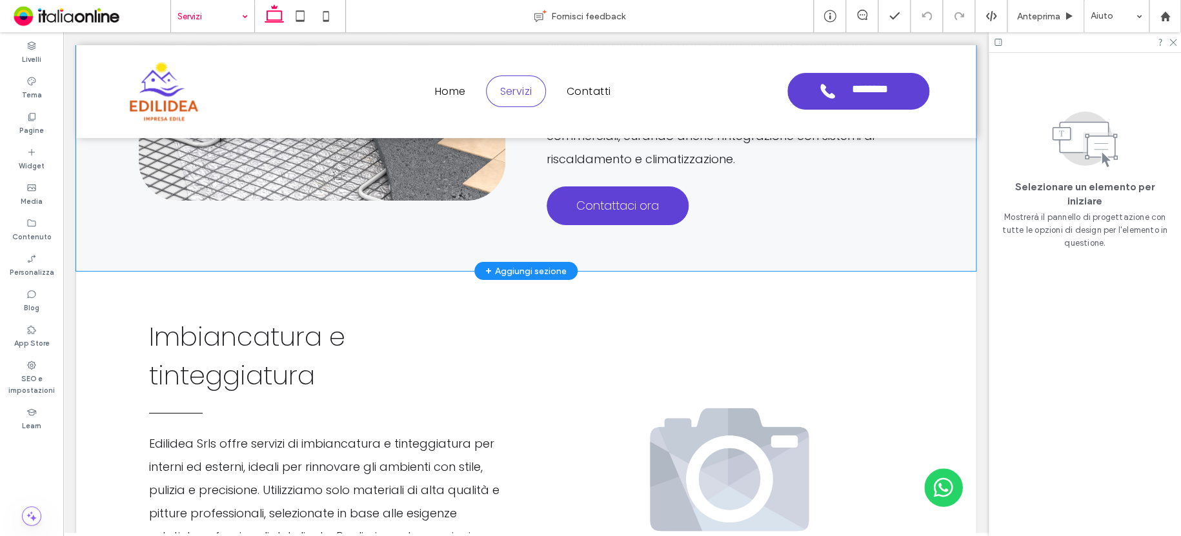
scroll to position [2696, 0]
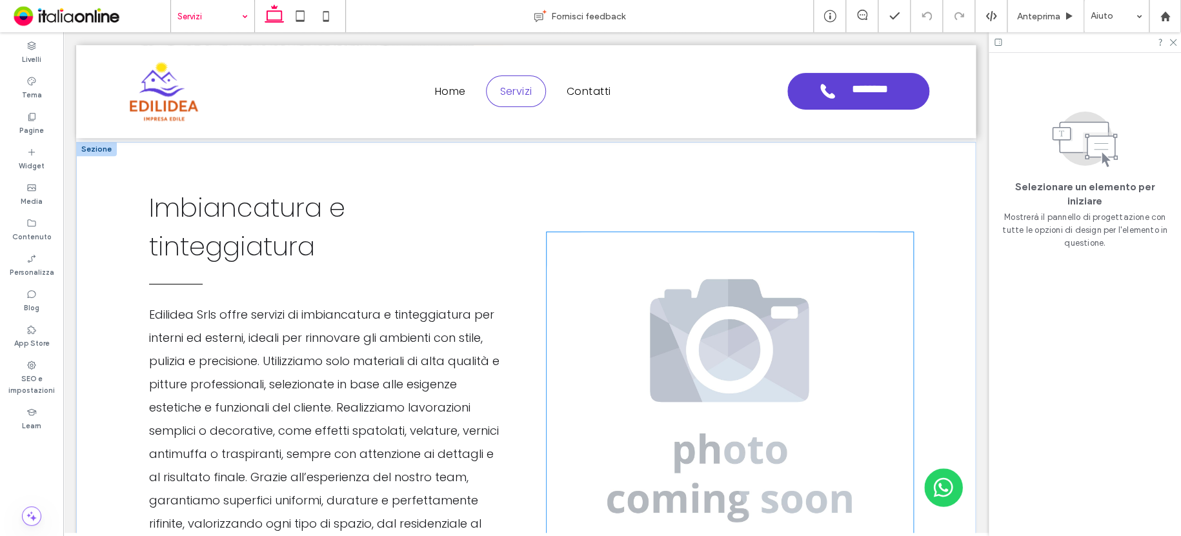
click at [724, 270] on img at bounding box center [729, 400] width 366 height 337
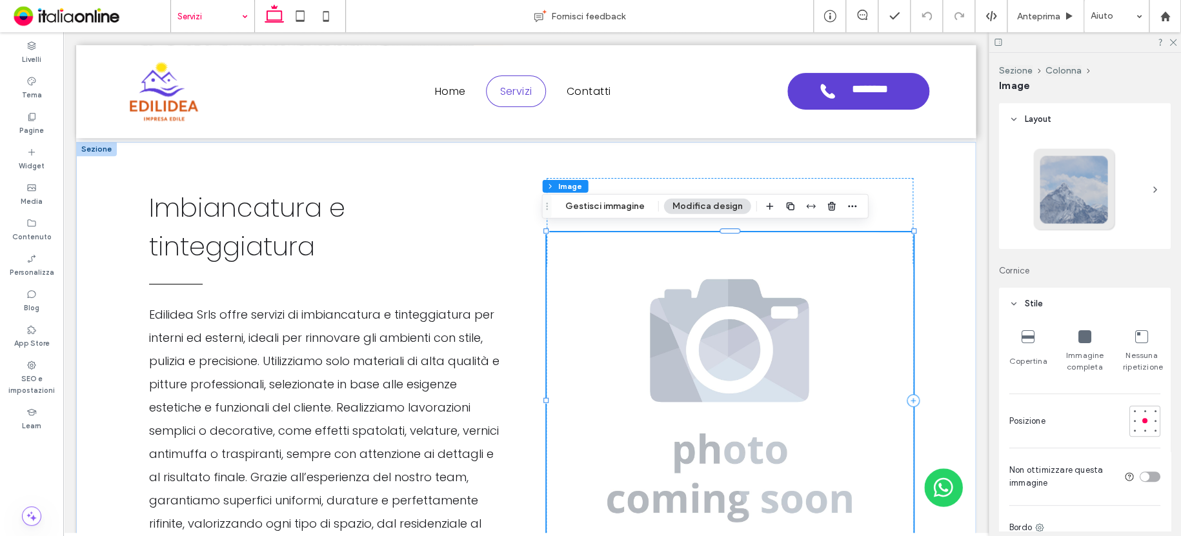
type input "**"
click at [620, 204] on button "Gestisci immagine" at bounding box center [604, 206] width 96 height 15
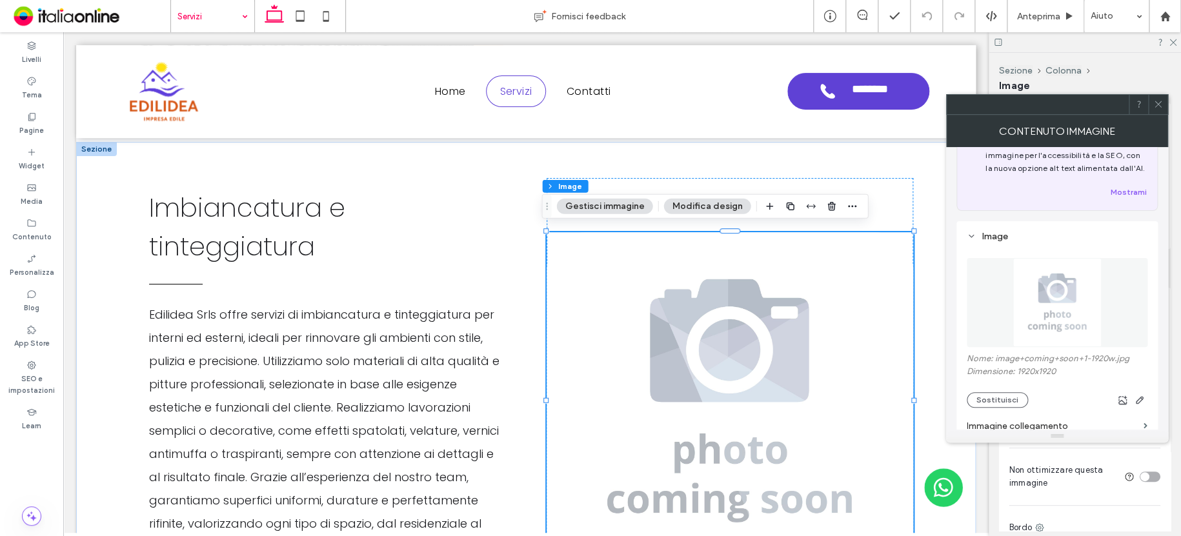
scroll to position [129, 0]
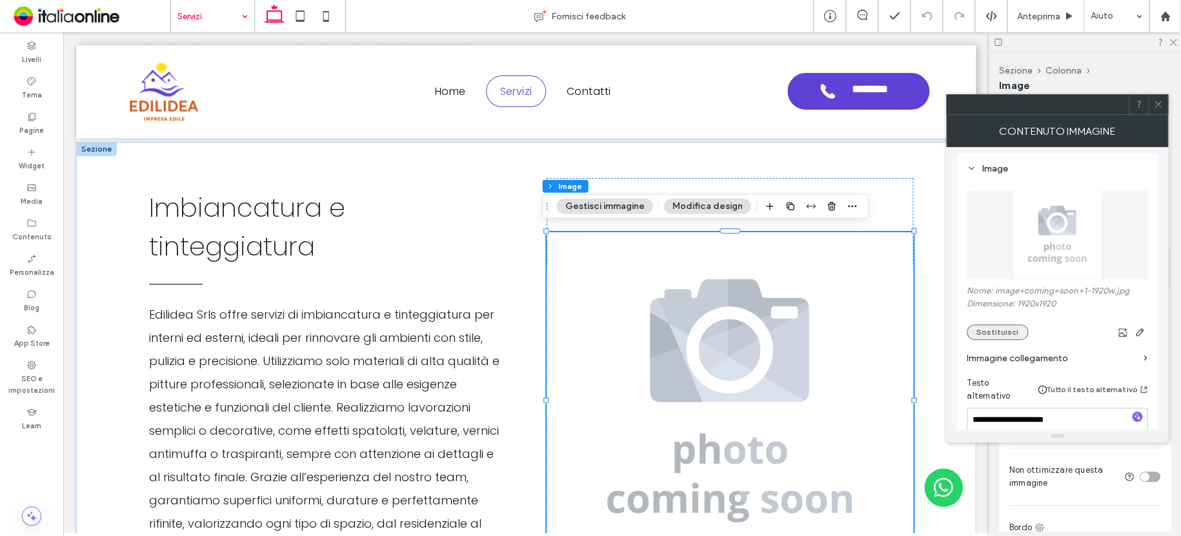
click at [1013, 333] on button "Sostituisci" at bounding box center [996, 331] width 61 height 15
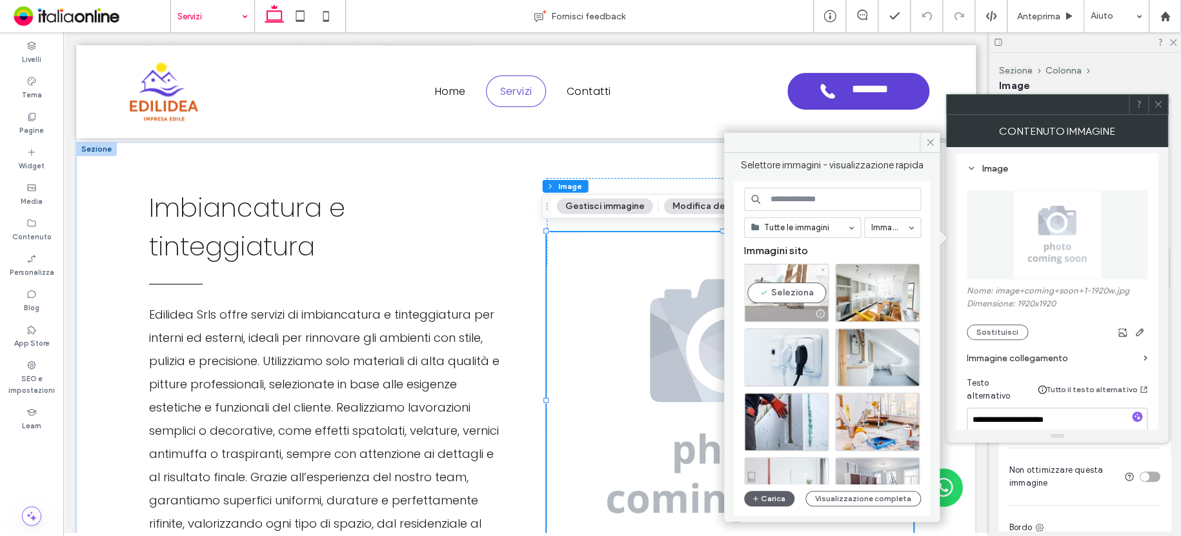
click at [793, 288] on div "Seleziona" at bounding box center [786, 293] width 85 height 58
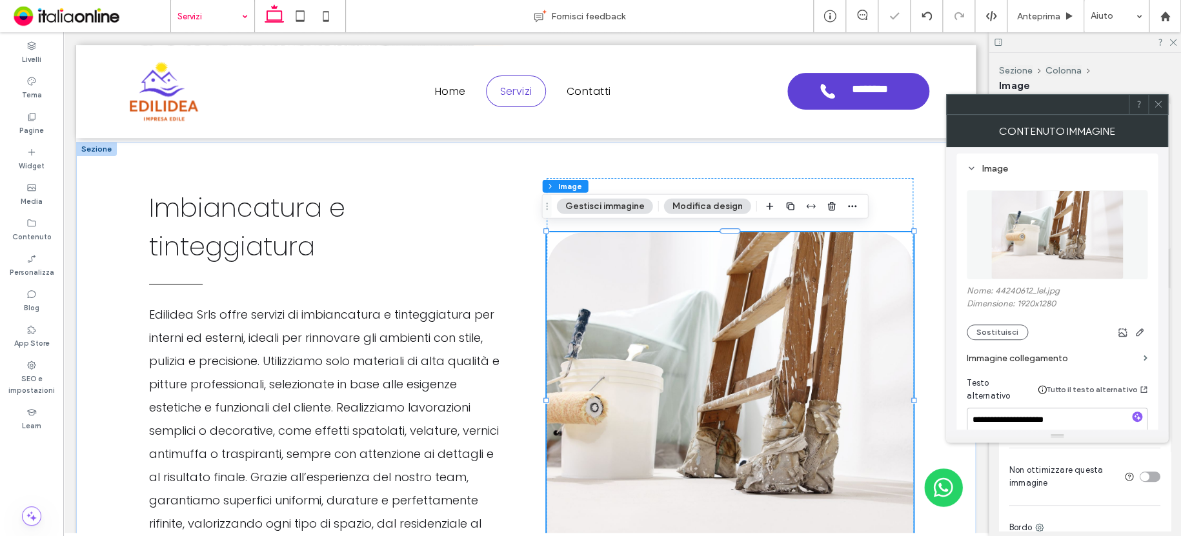
drag, startPoint x: 1157, startPoint y: 106, endPoint x: 1046, endPoint y: 99, distance: 111.2
click at [1157, 106] on icon at bounding box center [1158, 104] width 10 height 10
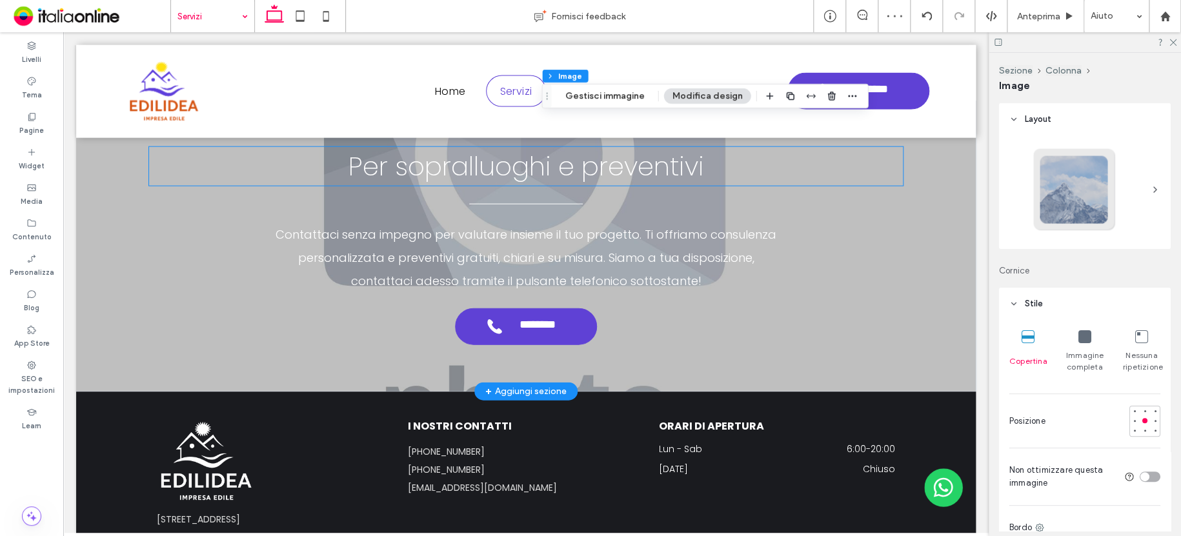
scroll to position [3955, 0]
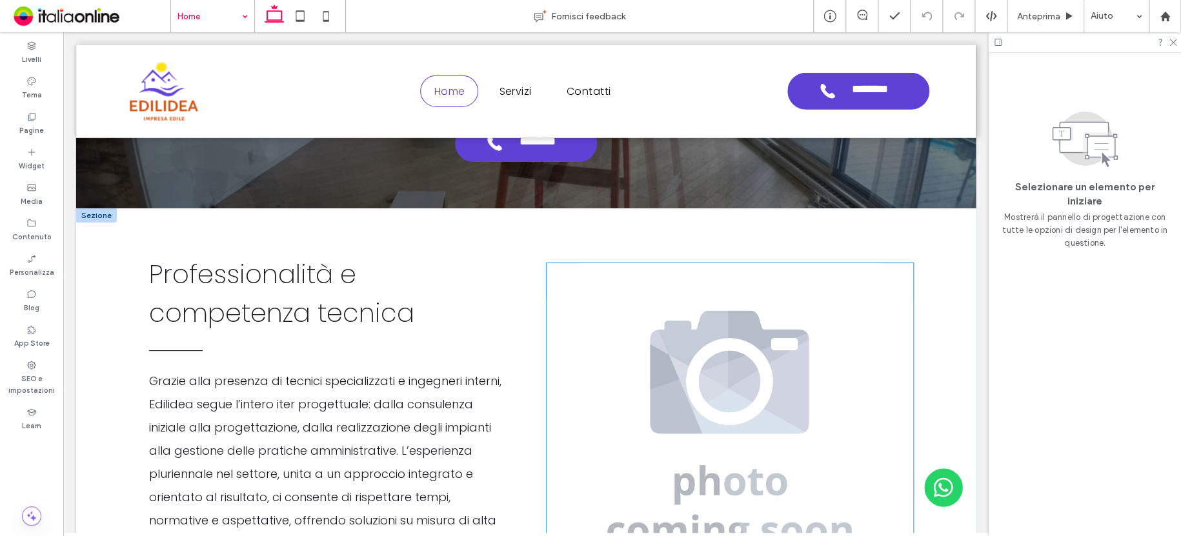
scroll to position [1858, 0]
click at [699, 344] on img at bounding box center [729, 431] width 366 height 337
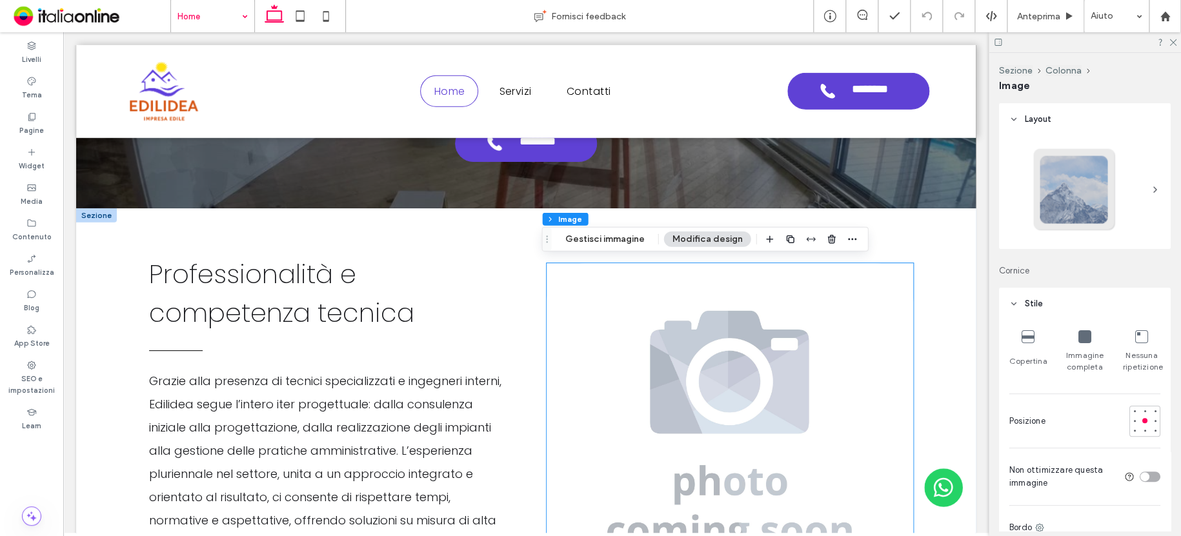
type input "**"
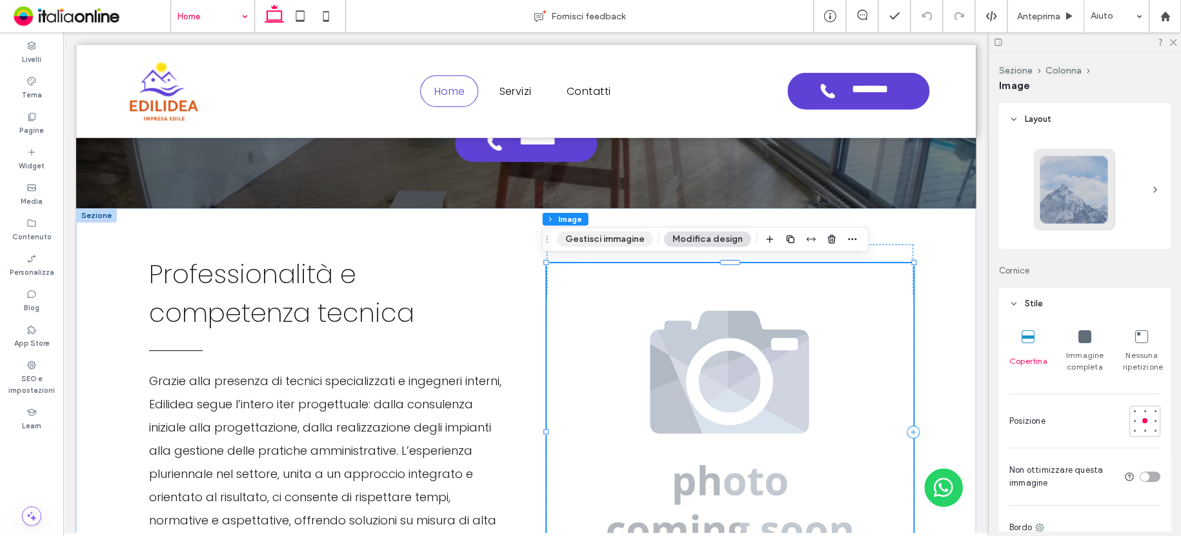
click at [592, 235] on button "Gestisci immagine" at bounding box center [604, 239] width 96 height 15
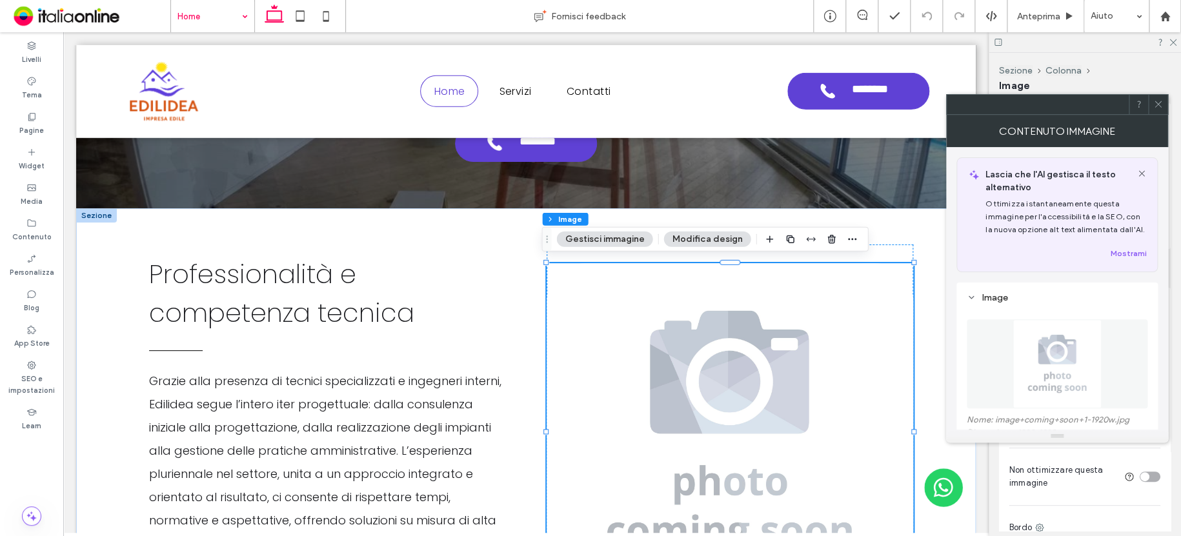
scroll to position [129, 0]
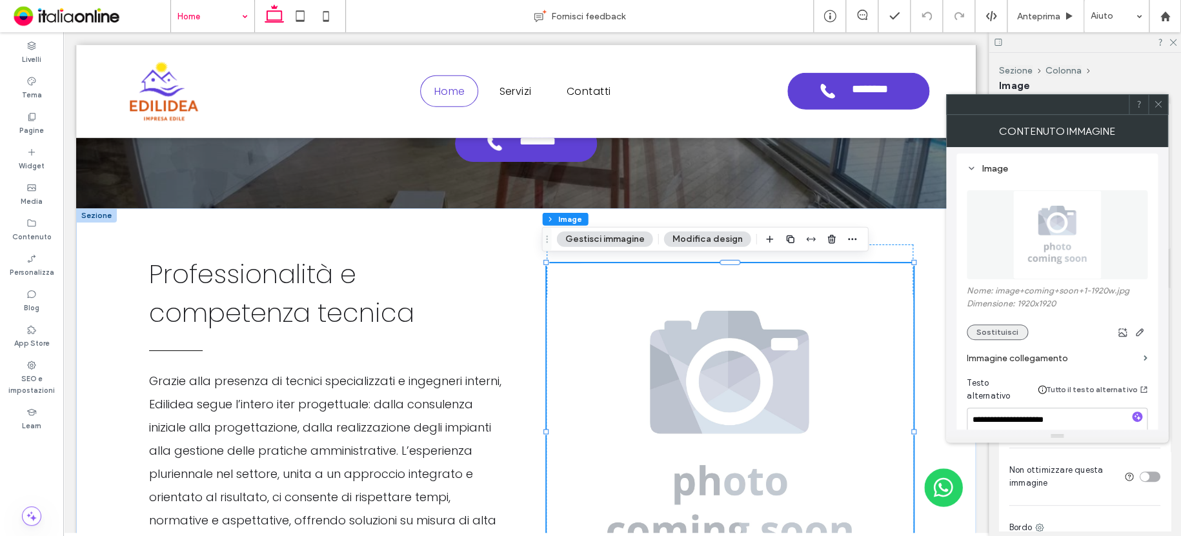
click at [1006, 334] on button "Sostituisci" at bounding box center [996, 331] width 61 height 15
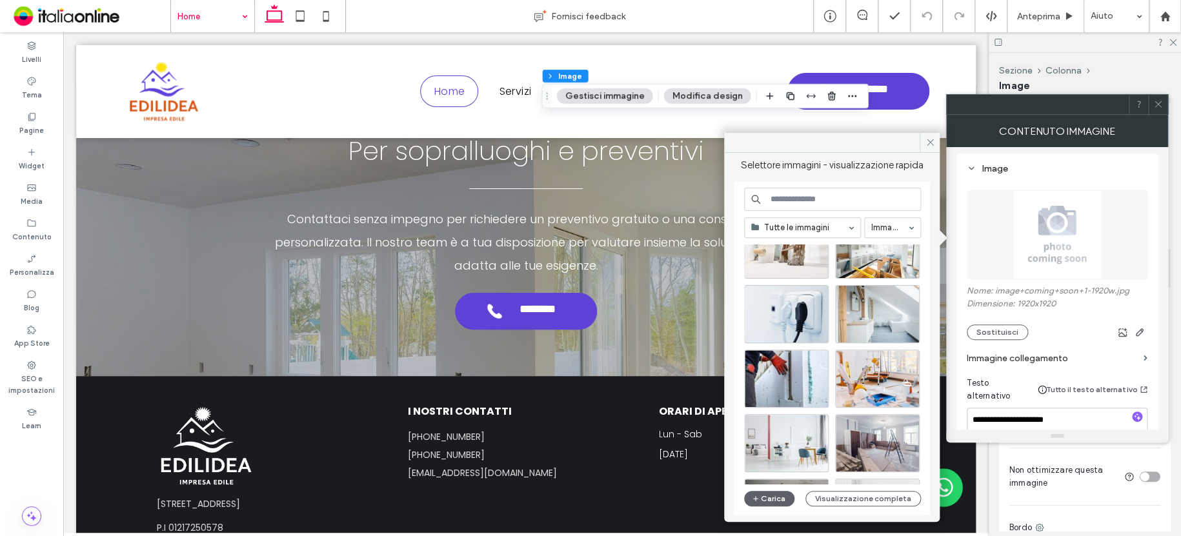
scroll to position [0, 0]
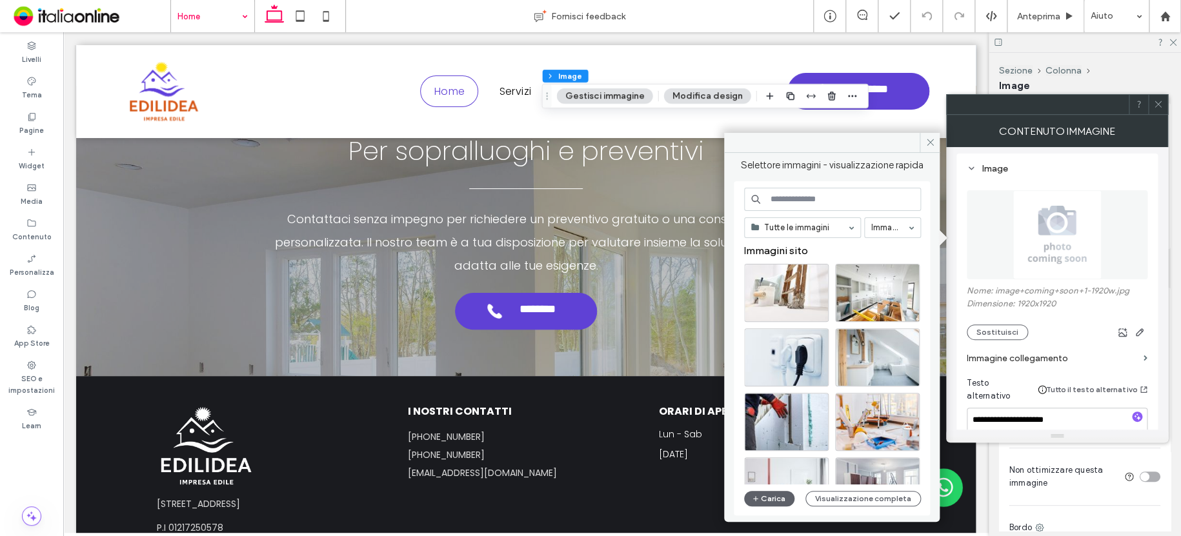
click at [157, 16] on span at bounding box center [90, 16] width 161 height 26
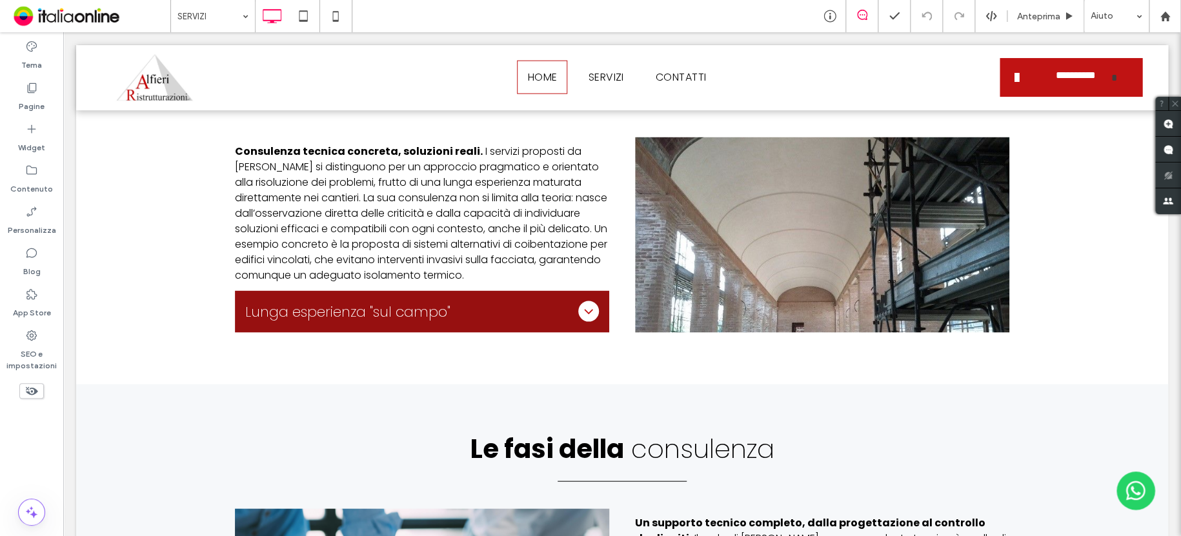
scroll to position [1226, 0]
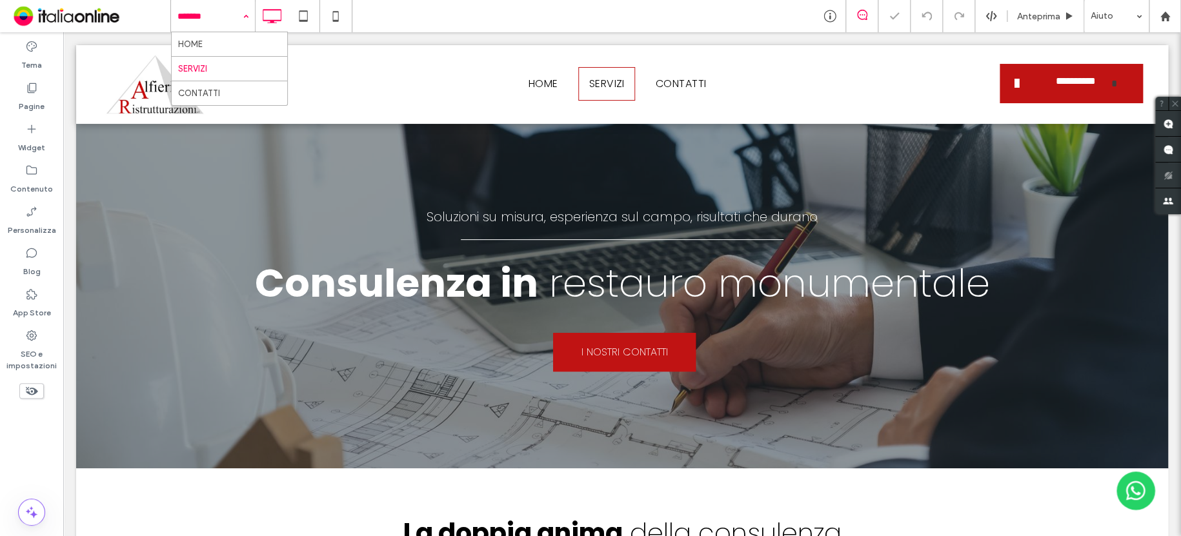
drag, startPoint x: 203, startPoint y: 13, endPoint x: 203, endPoint y: 21, distance: 8.4
click at [203, 13] on input at bounding box center [209, 16] width 65 height 32
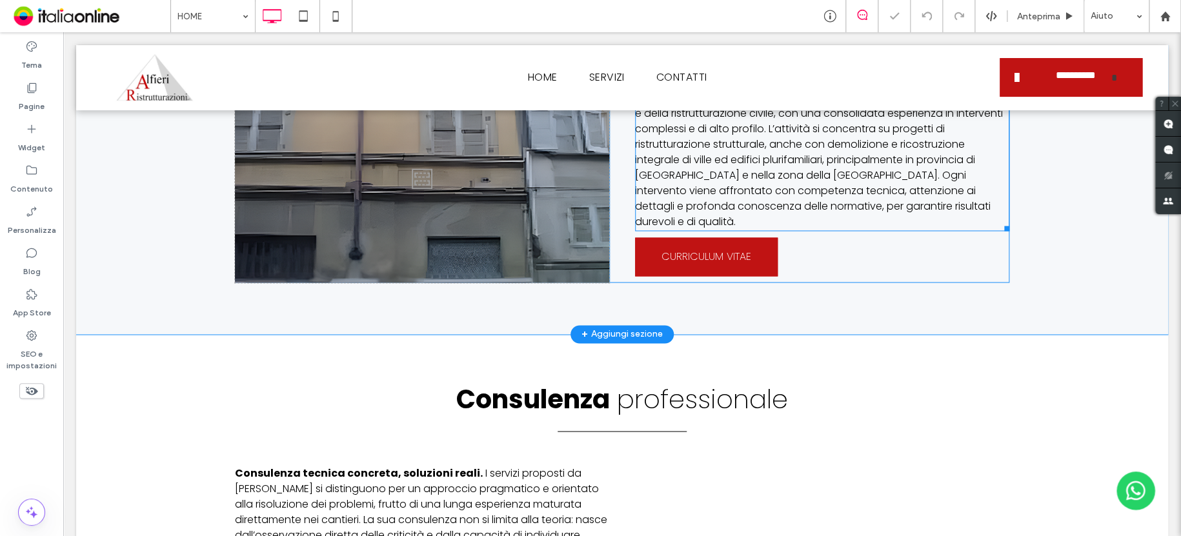
scroll to position [1147, 0]
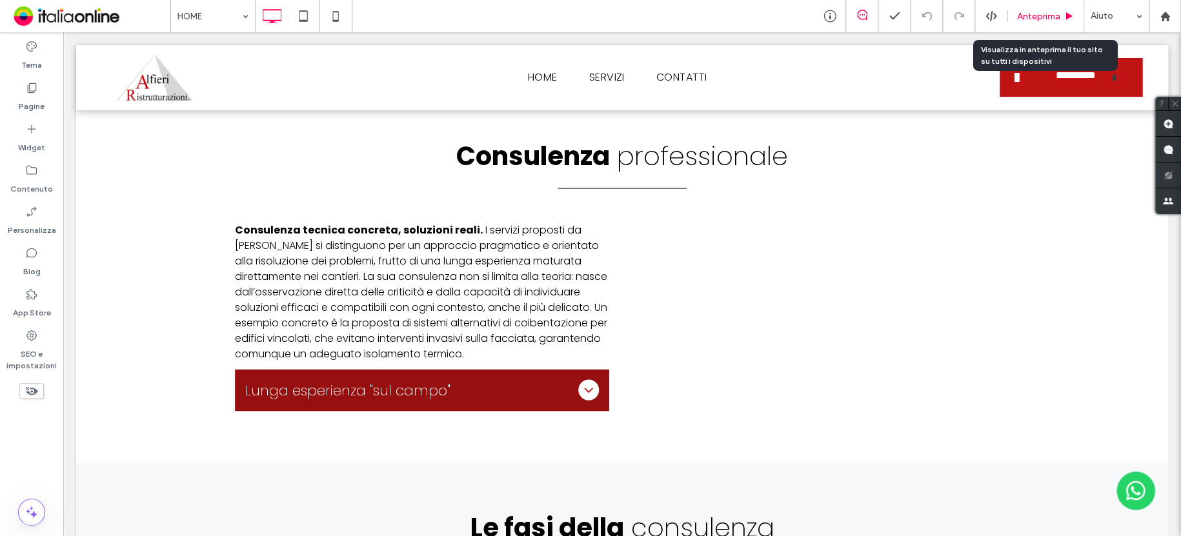
click at [1047, 11] on span "Anteprima" at bounding box center [1038, 16] width 43 height 11
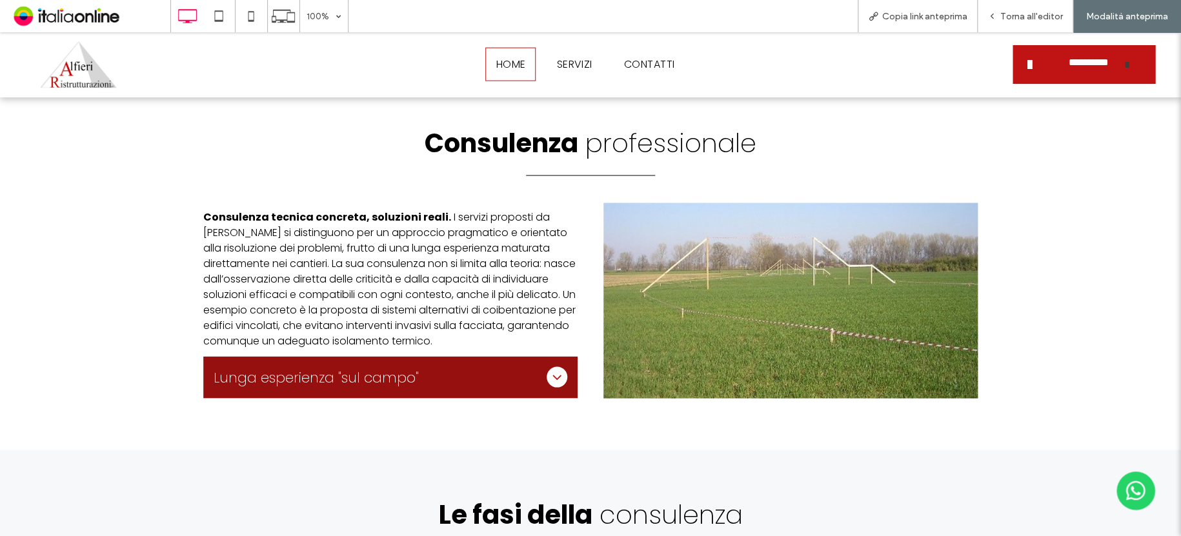
click at [552, 369] on icon at bounding box center [556, 376] width 15 height 15
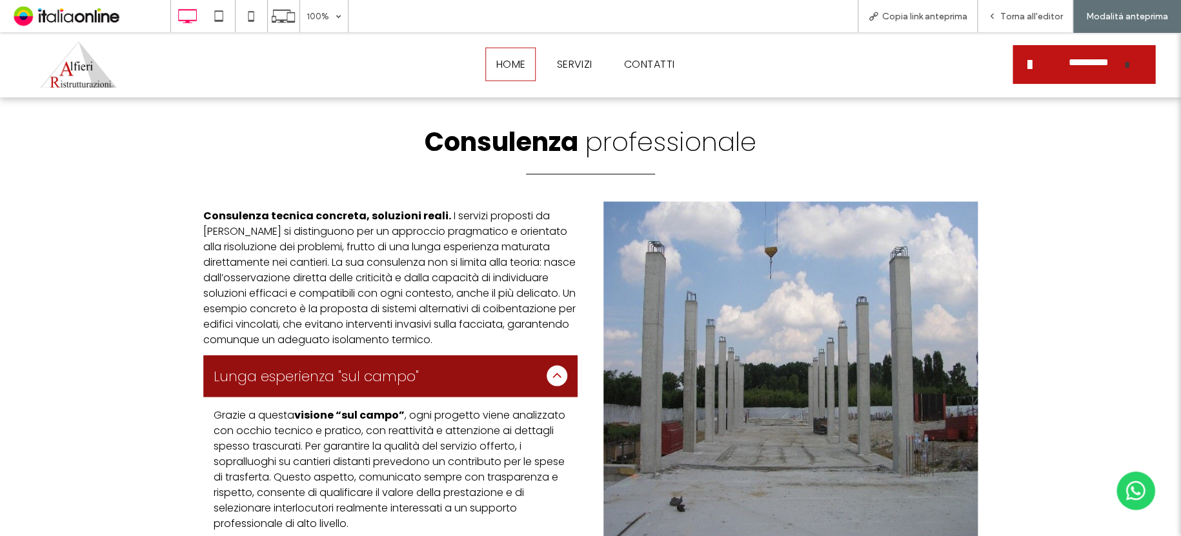
scroll to position [1147, 0]
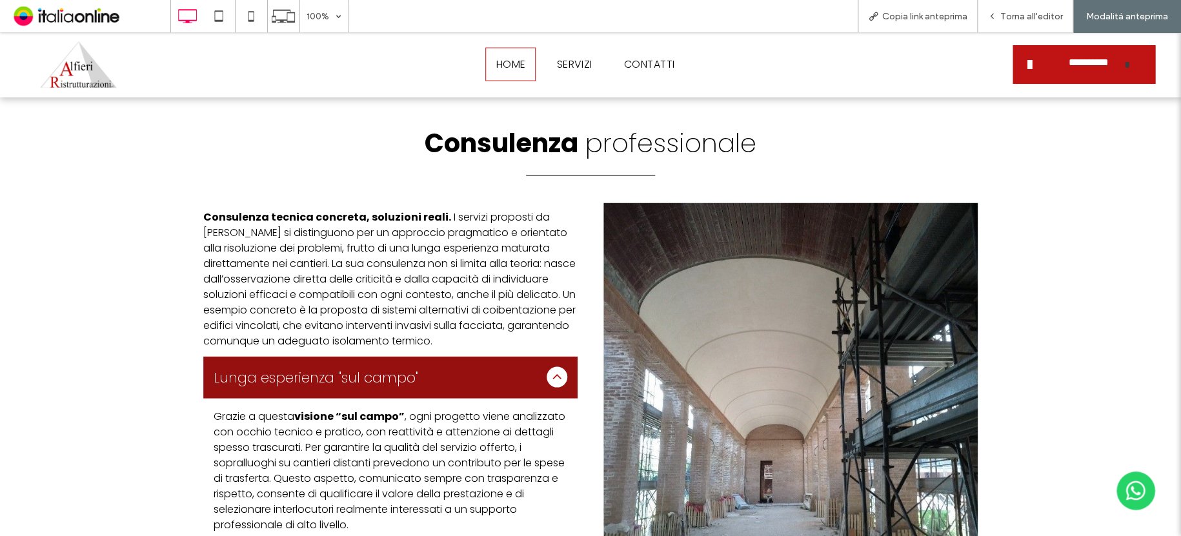
click at [550, 369] on icon at bounding box center [556, 376] width 15 height 15
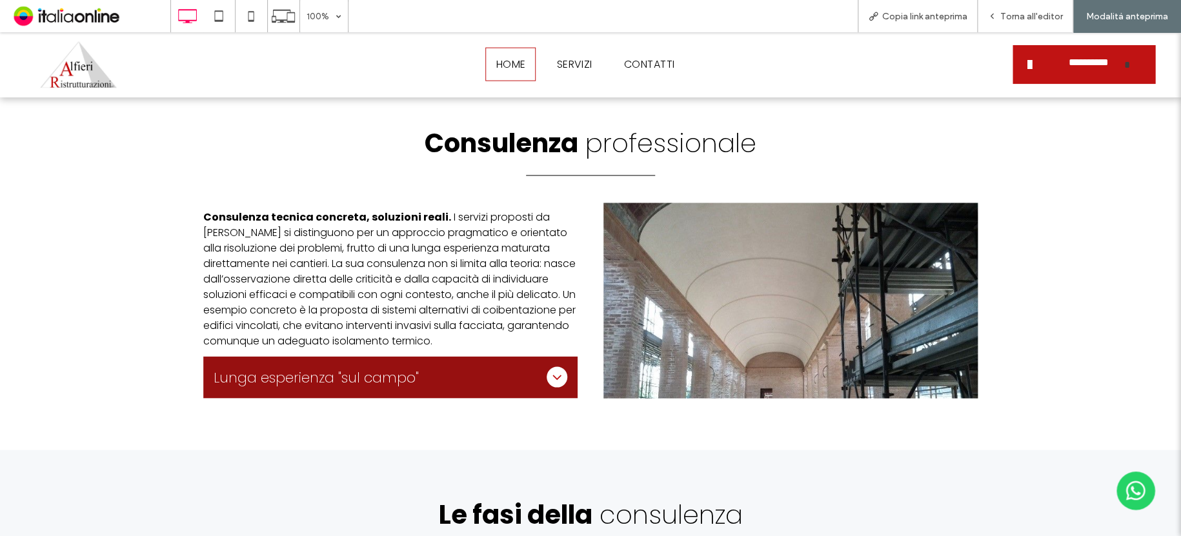
click at [550, 369] on icon at bounding box center [556, 376] width 15 height 15
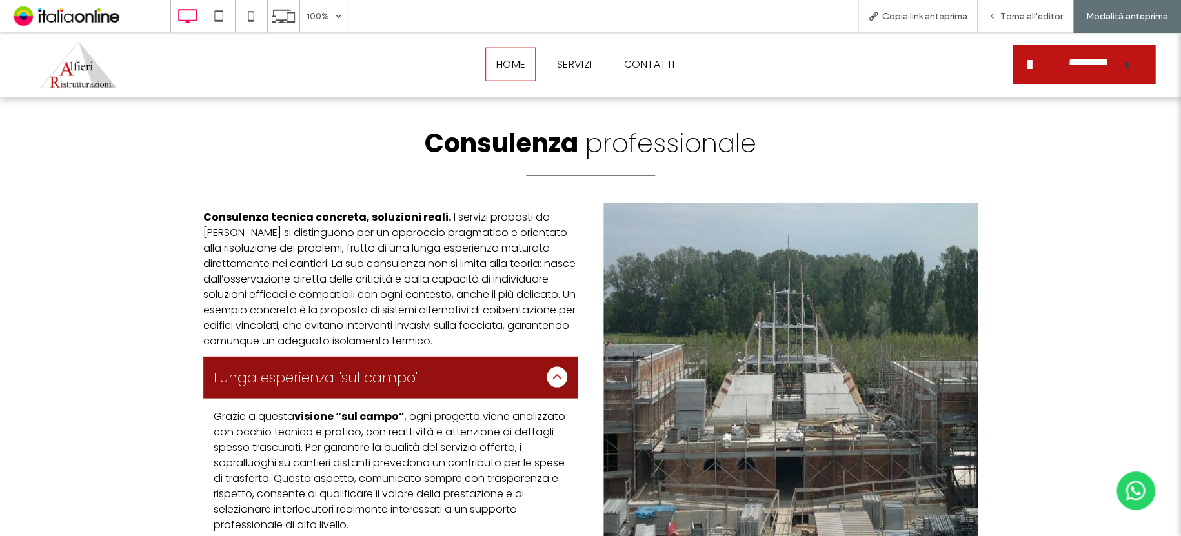
click at [550, 369] on icon at bounding box center [556, 376] width 15 height 15
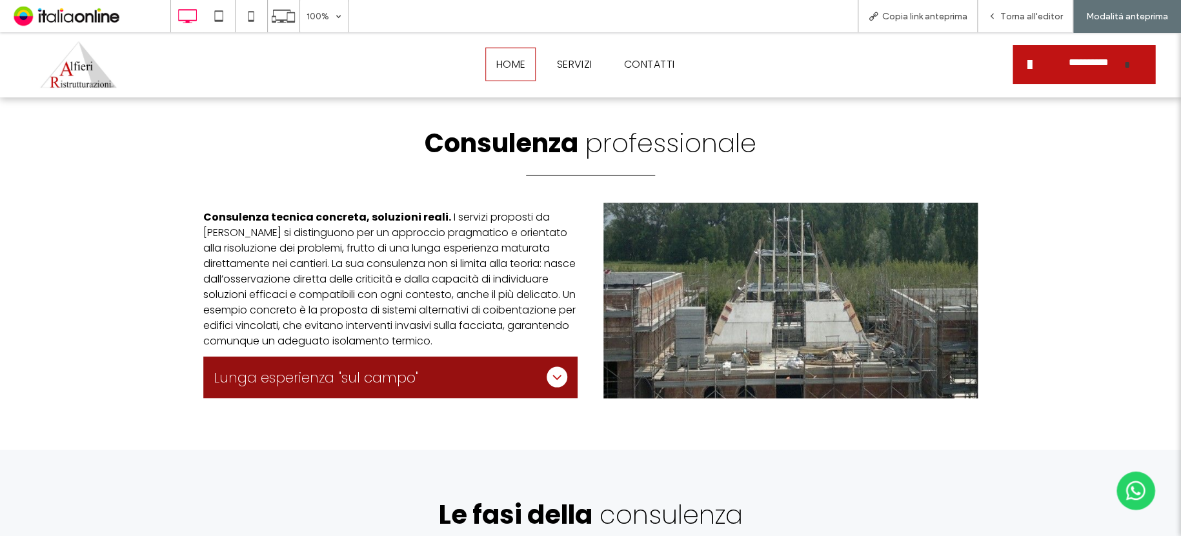
click at [550, 369] on icon at bounding box center [556, 376] width 15 height 15
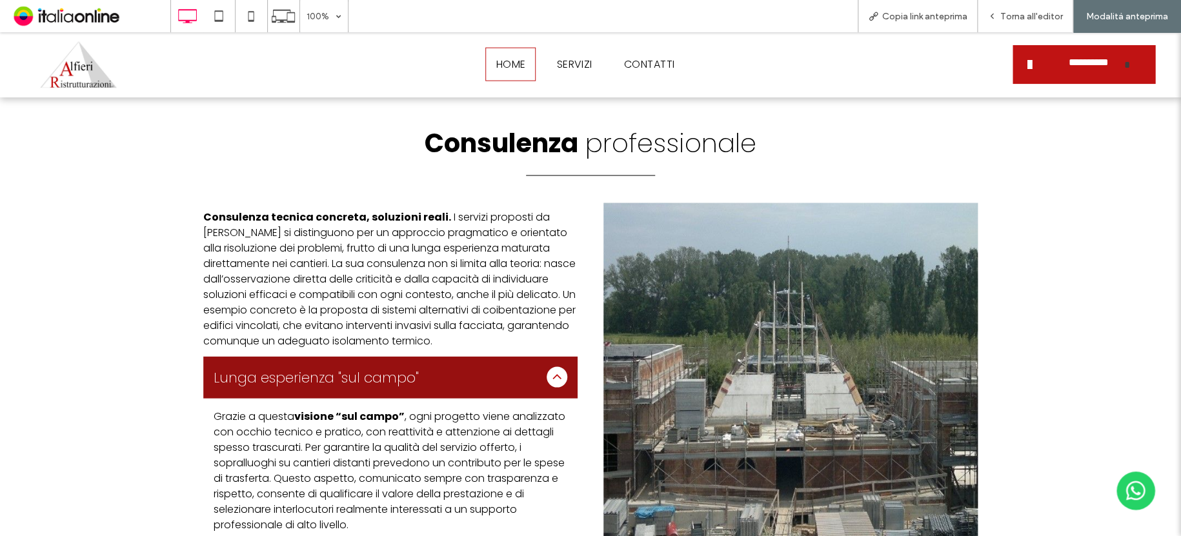
click at [550, 369] on icon at bounding box center [556, 376] width 15 height 15
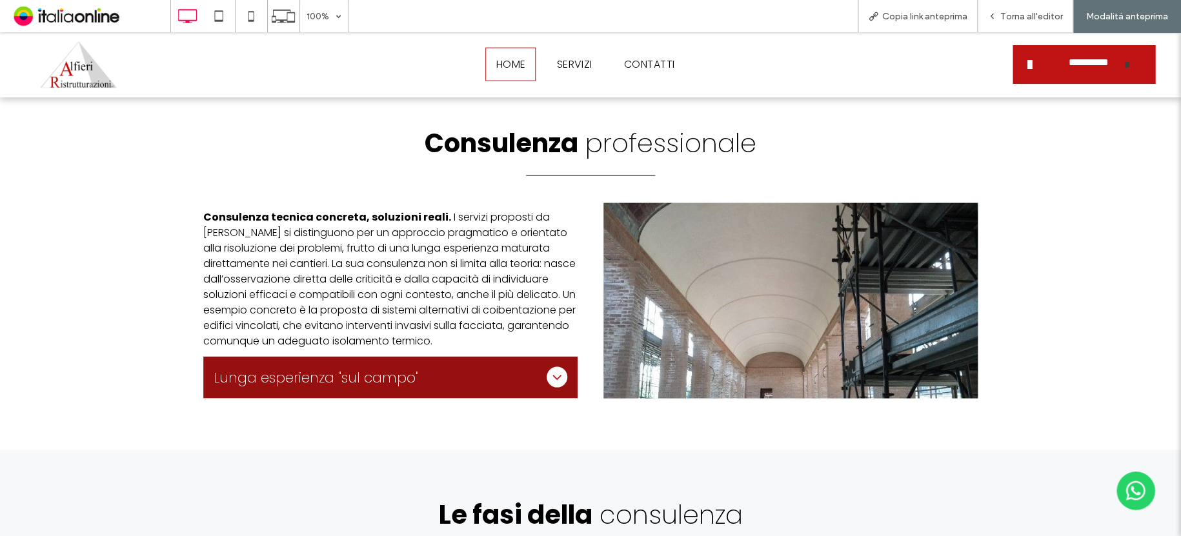
click at [550, 369] on icon at bounding box center [556, 376] width 15 height 15
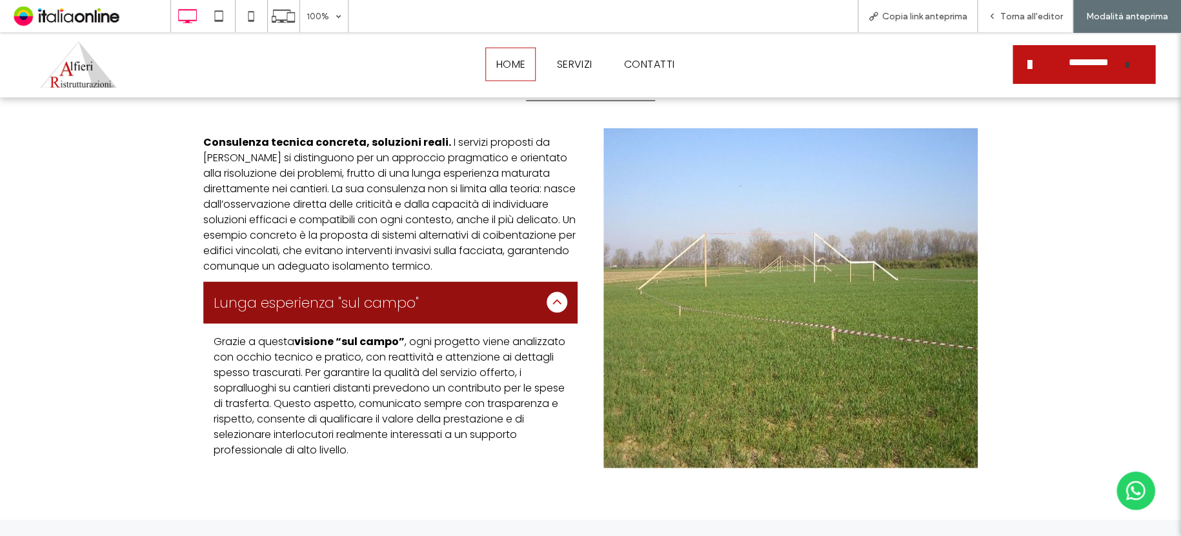
scroll to position [1276, 0]
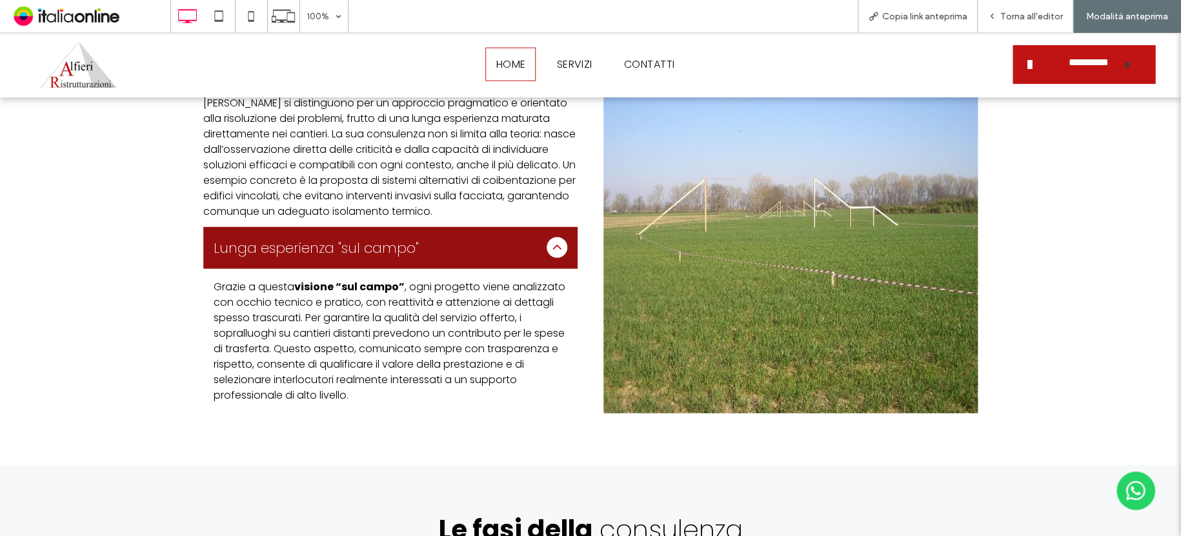
click at [559, 237] on div at bounding box center [556, 247] width 21 height 21
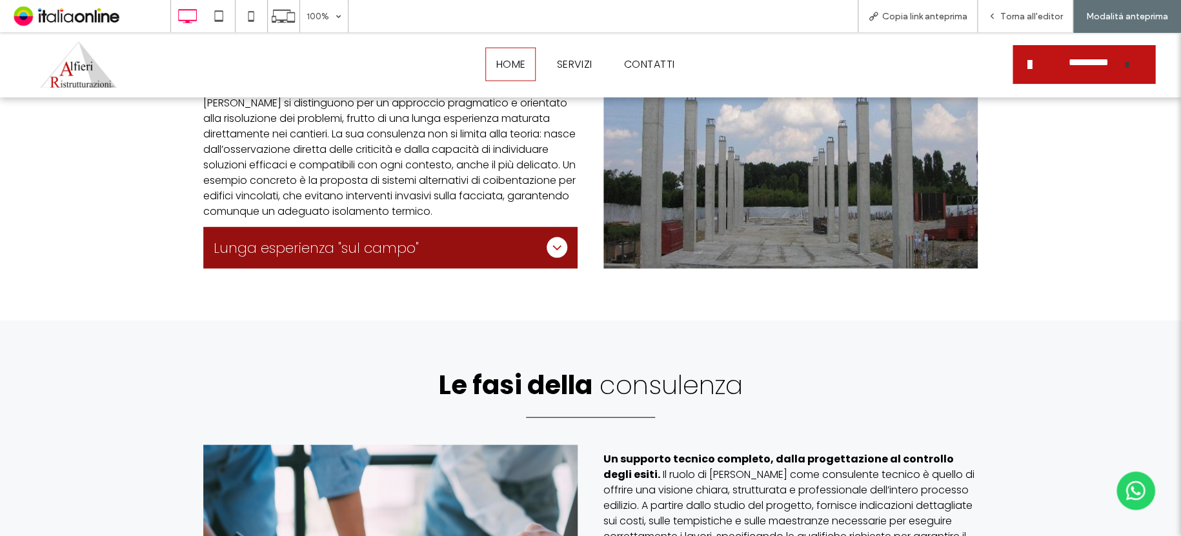
click at [559, 237] on div at bounding box center [556, 247] width 21 height 21
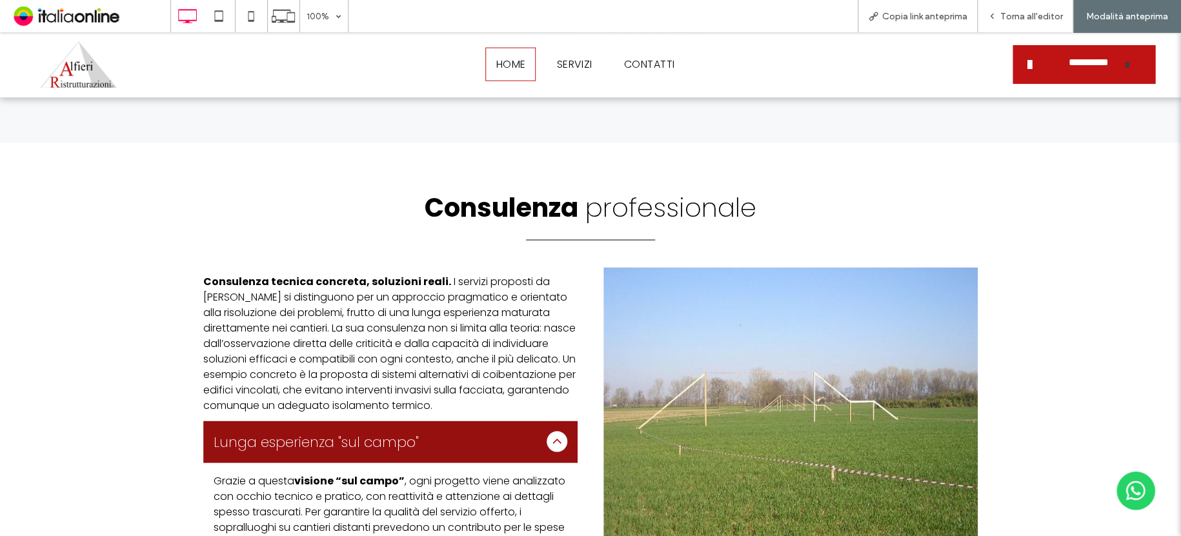
scroll to position [1147, 0]
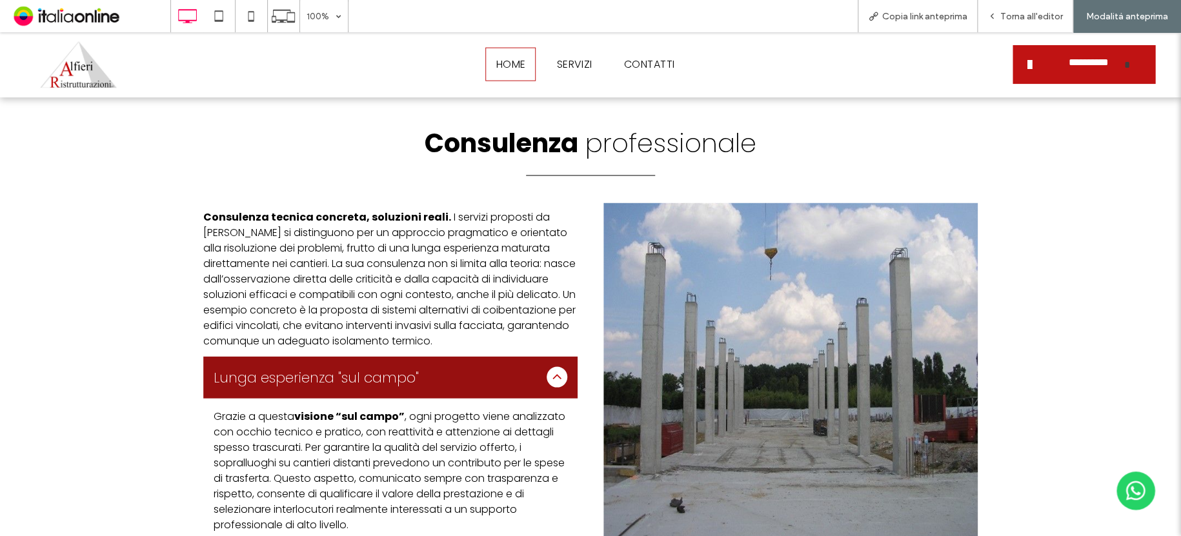
click at [561, 366] on div at bounding box center [556, 376] width 21 height 21
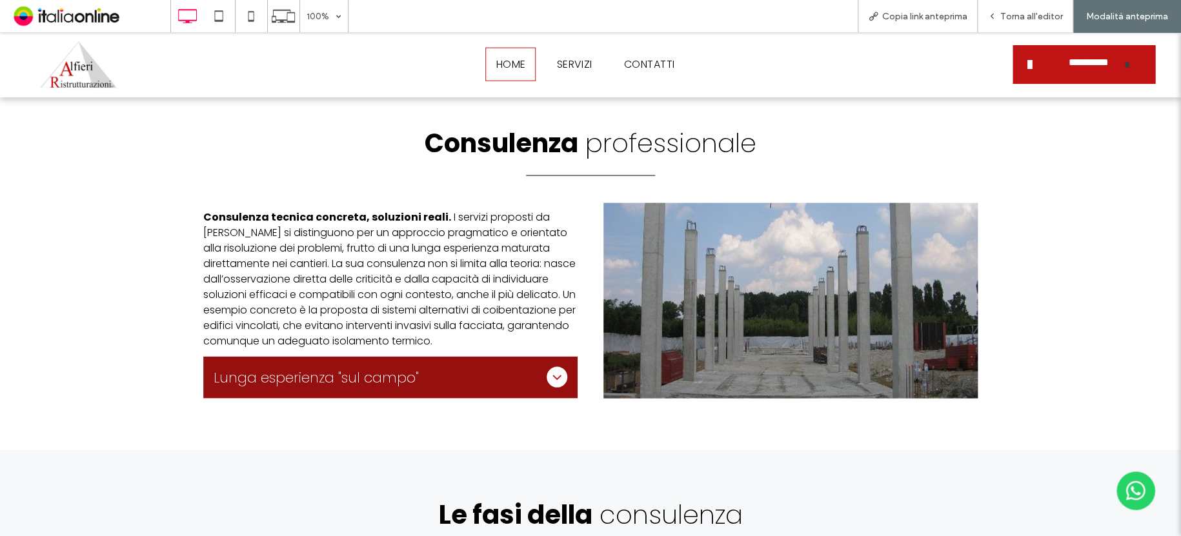
click at [561, 366] on div at bounding box center [556, 376] width 21 height 21
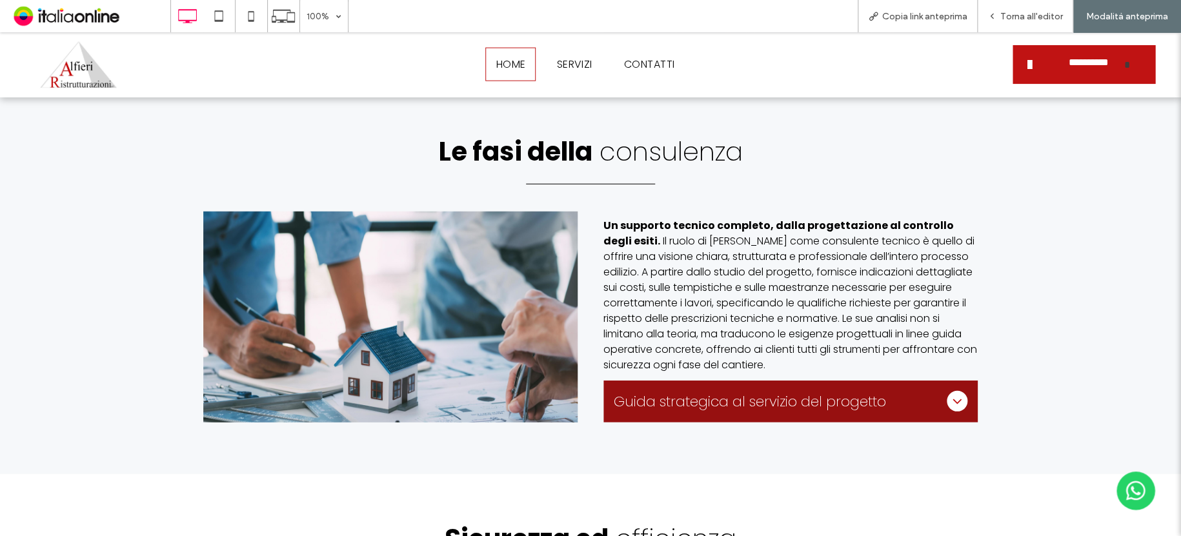
scroll to position [1728, 0]
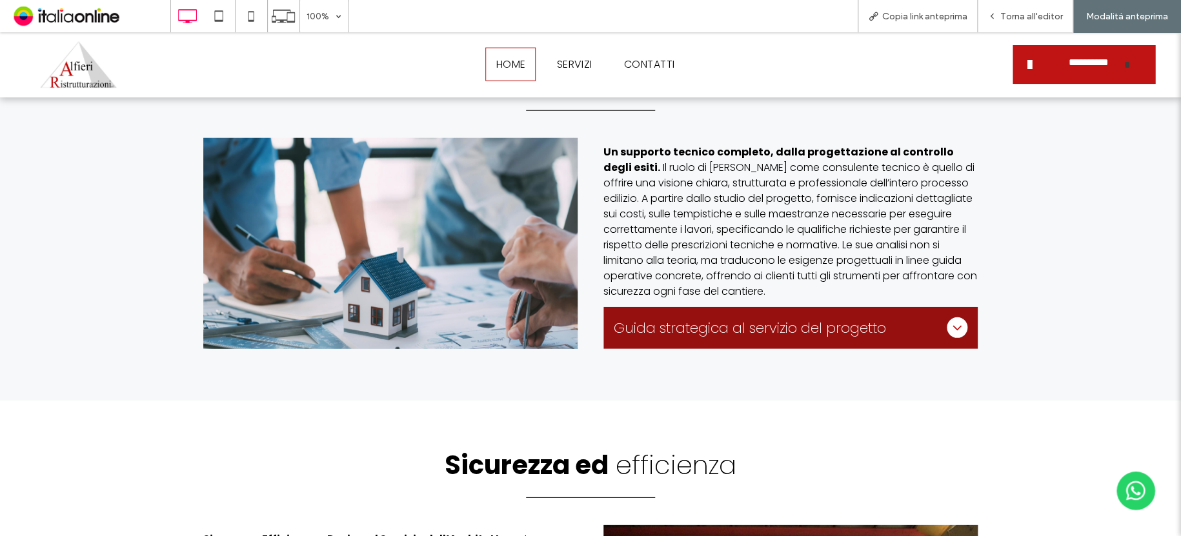
click at [956, 320] on icon at bounding box center [956, 327] width 15 height 15
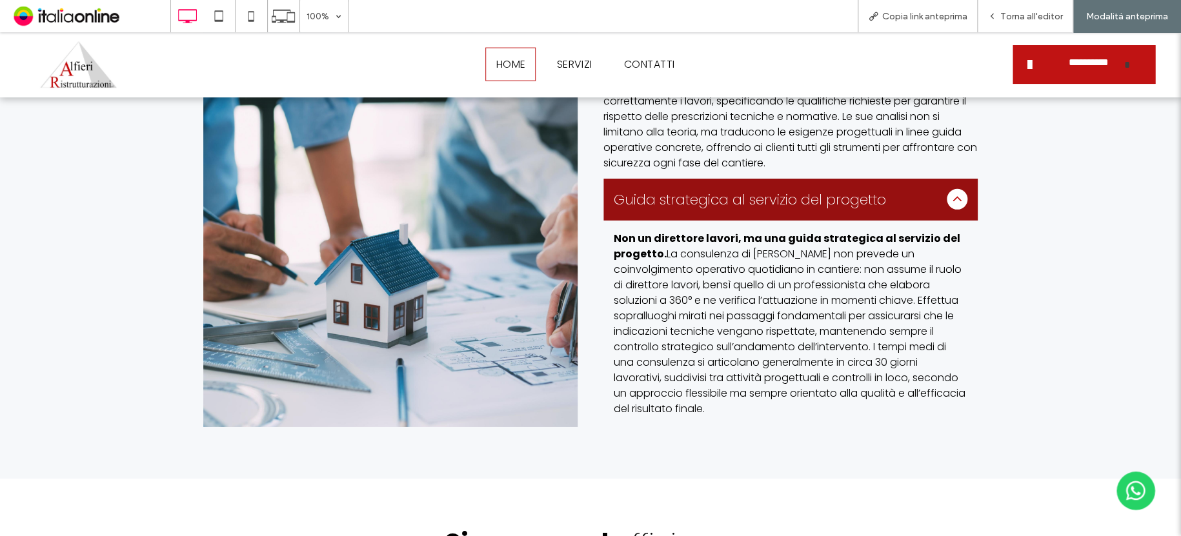
scroll to position [1857, 0]
click at [946, 192] on div "Guida strategica al servizio del progetto" at bounding box center [790, 199] width 374 height 42
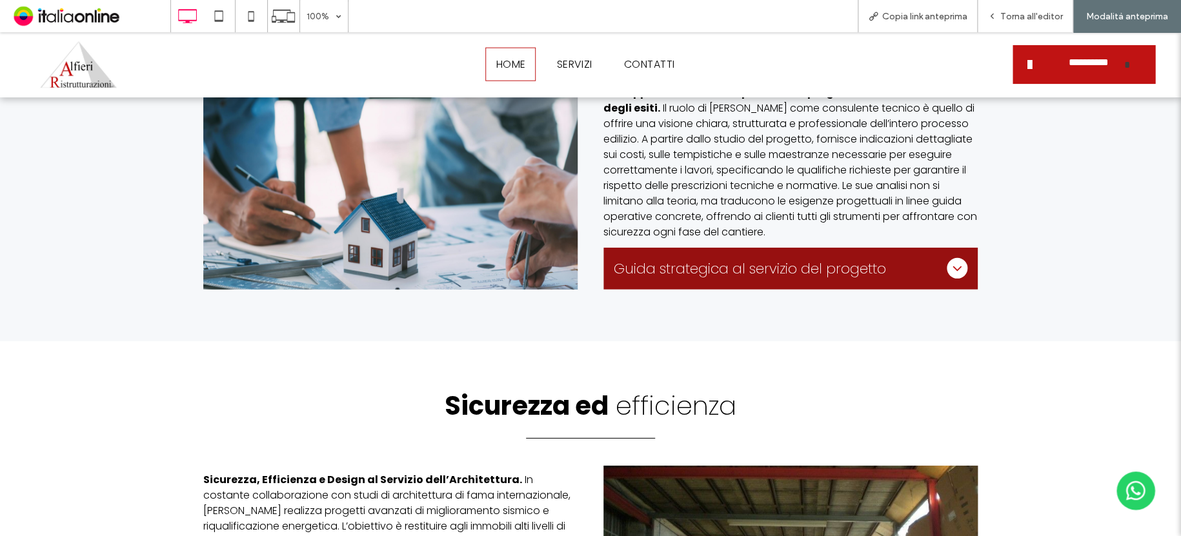
scroll to position [1792, 0]
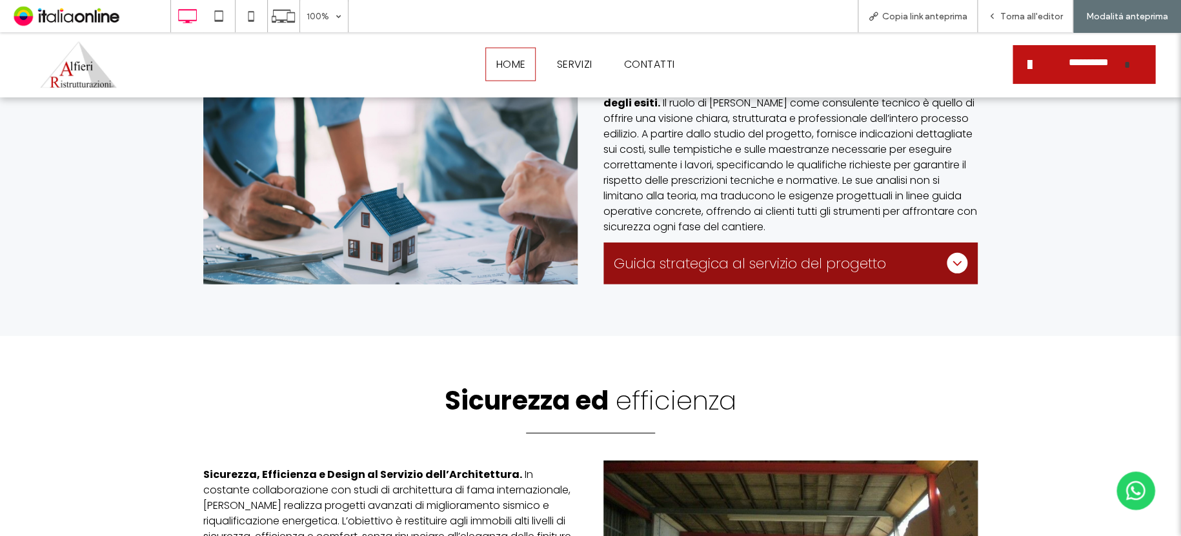
click at [960, 253] on div at bounding box center [956, 263] width 21 height 21
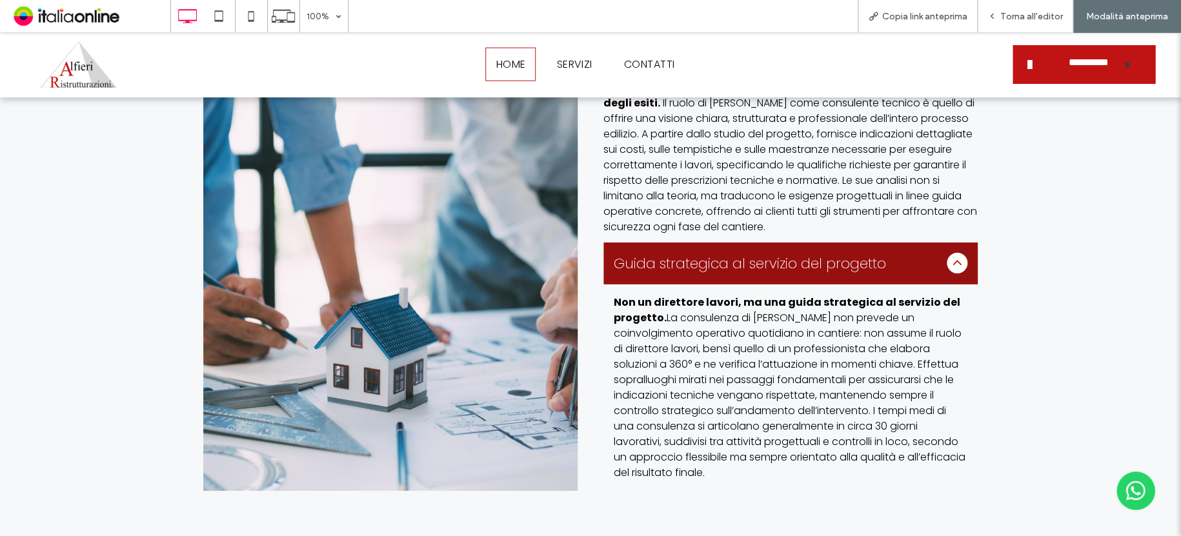
click at [958, 243] on div "Guida strategica al servizio del progetto" at bounding box center [790, 264] width 374 height 42
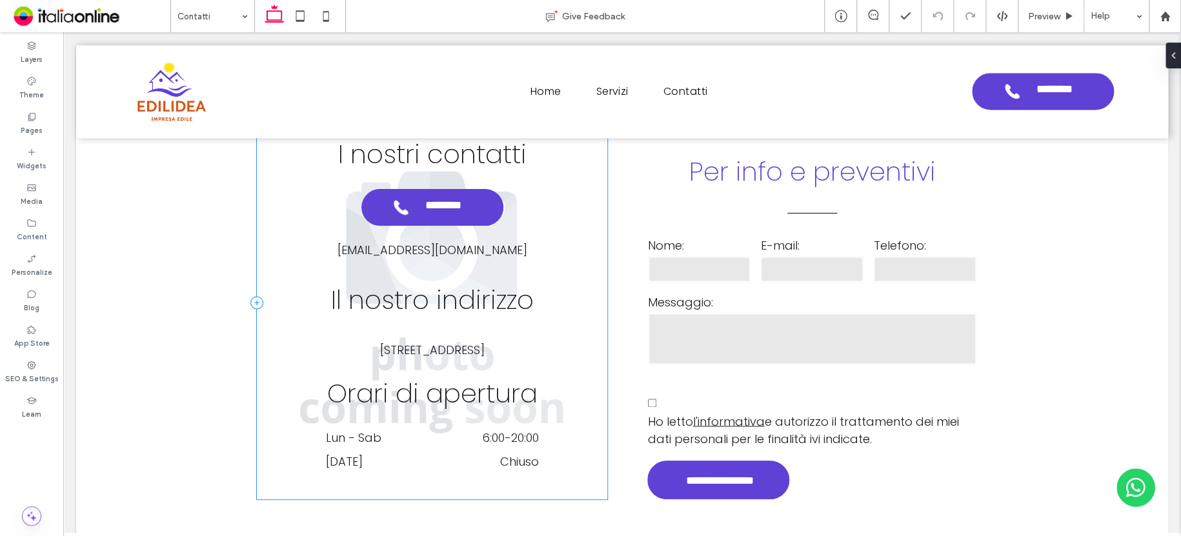
scroll to position [890, 0]
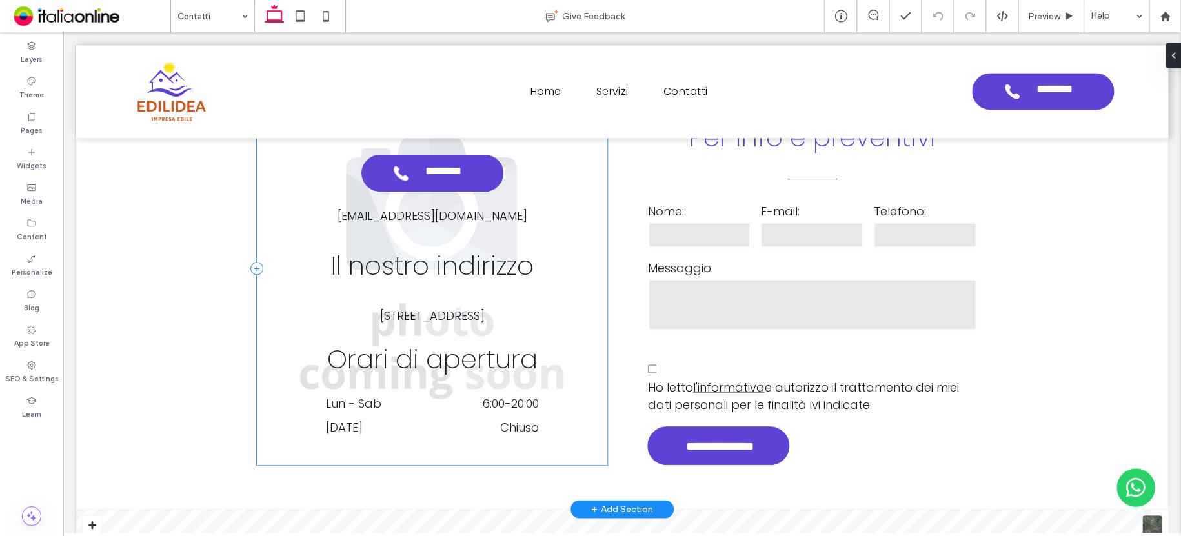
click at [575, 439] on div "**********" at bounding box center [432, 268] width 351 height 394
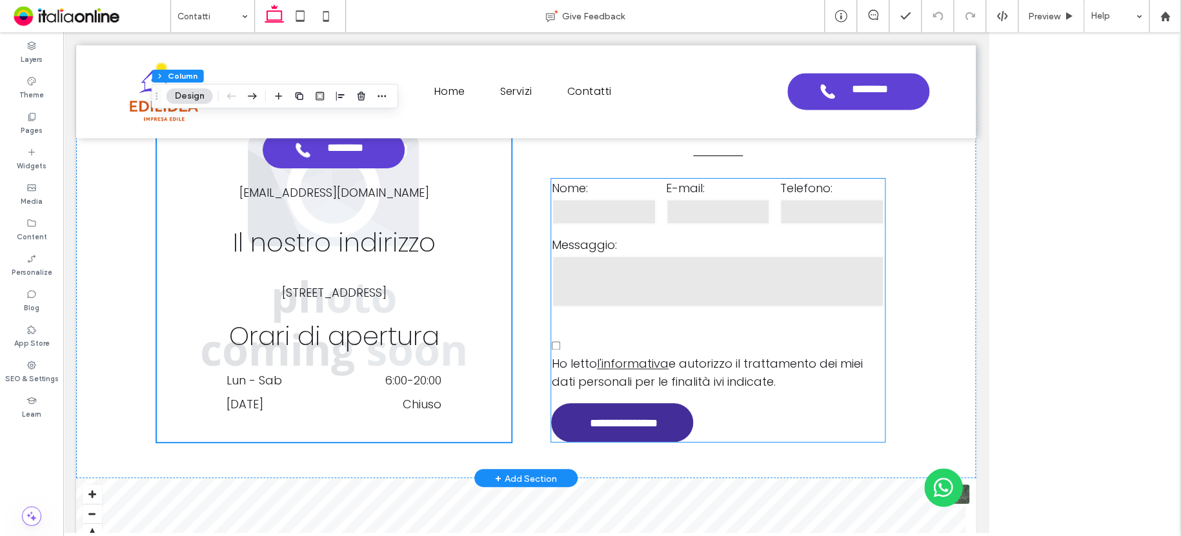
scroll to position [875, 0]
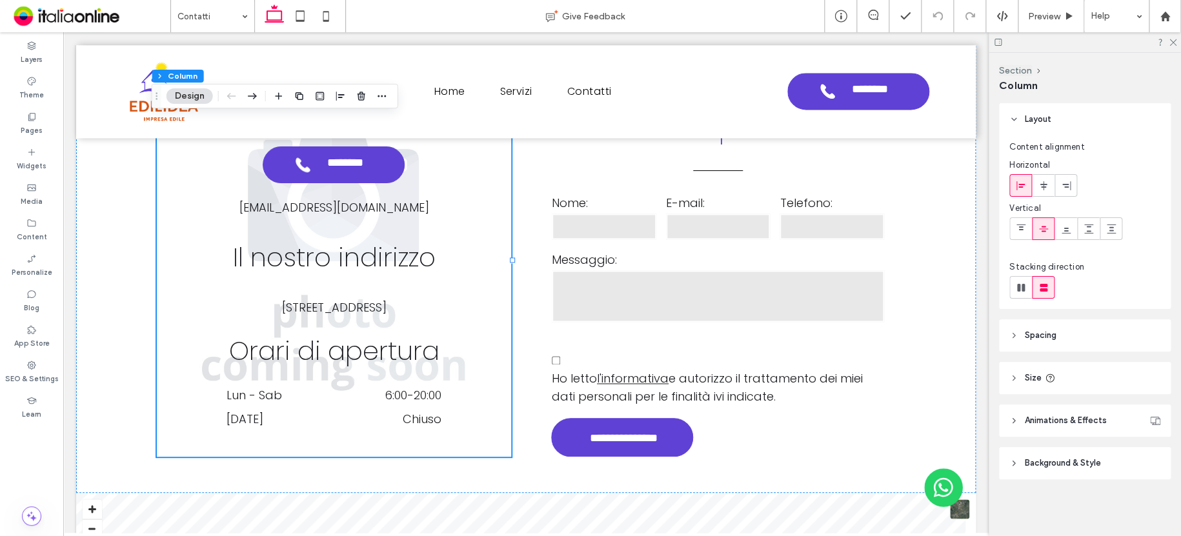
click at [194, 92] on button "Design" at bounding box center [189, 95] width 46 height 15
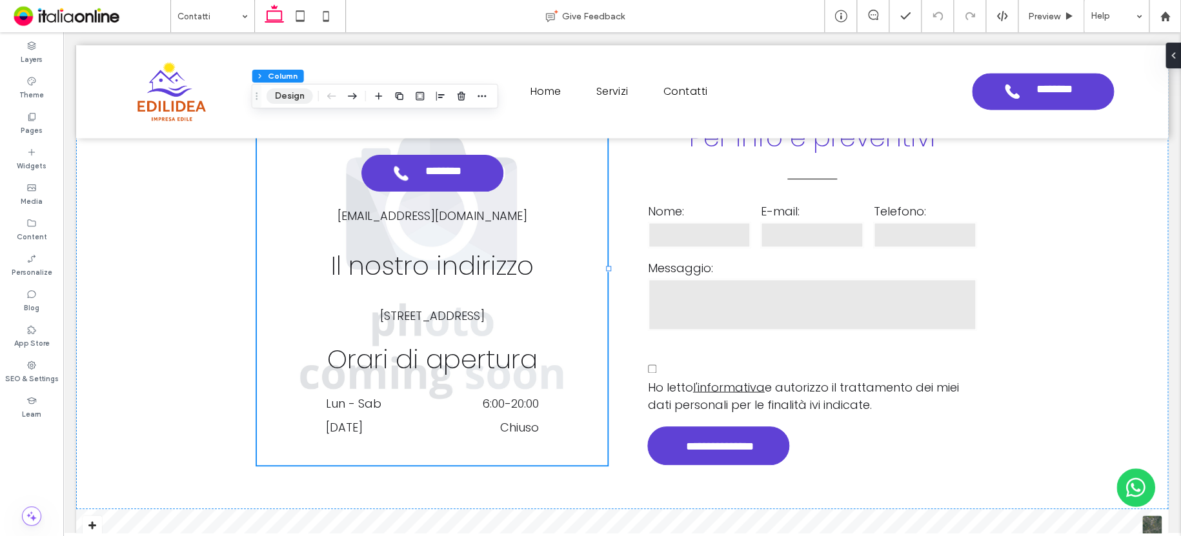
click at [297, 97] on button "Design" at bounding box center [289, 95] width 46 height 15
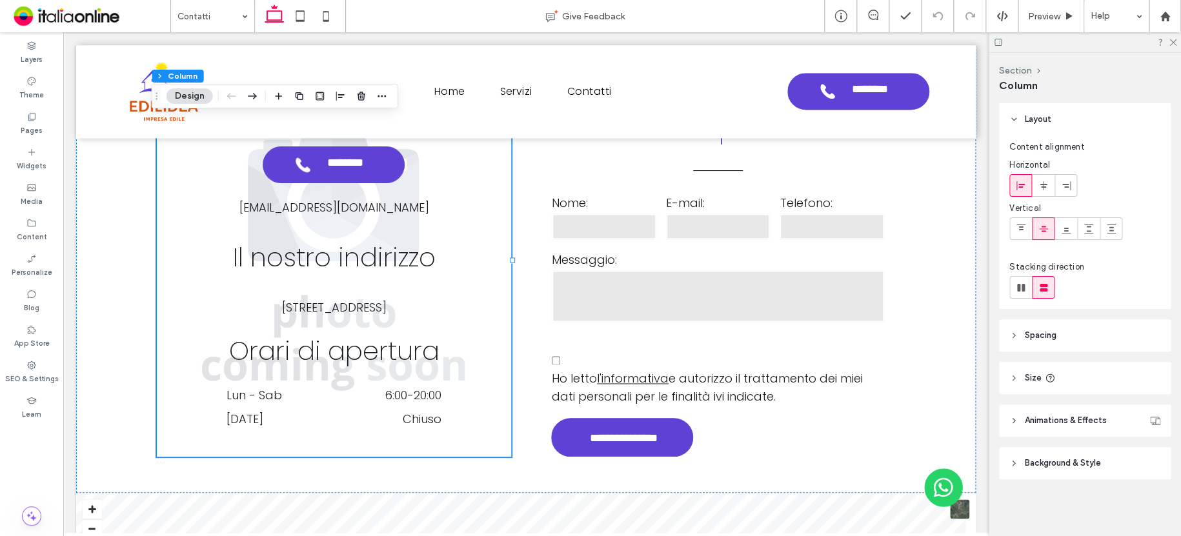
click at [1077, 466] on span "Background & Style" at bounding box center [1062, 463] width 76 height 13
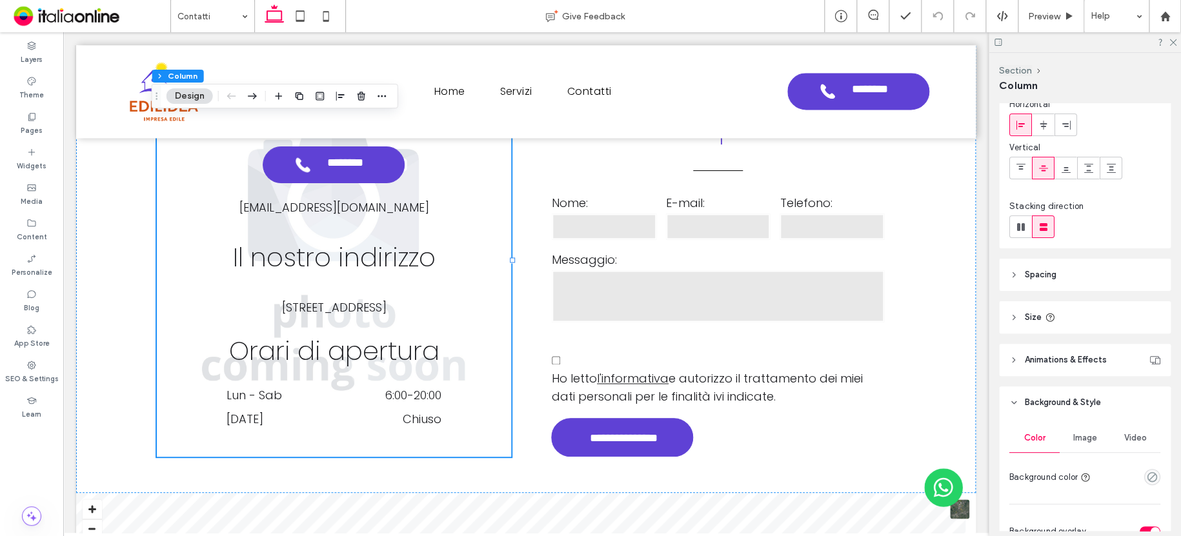
scroll to position [194, 0]
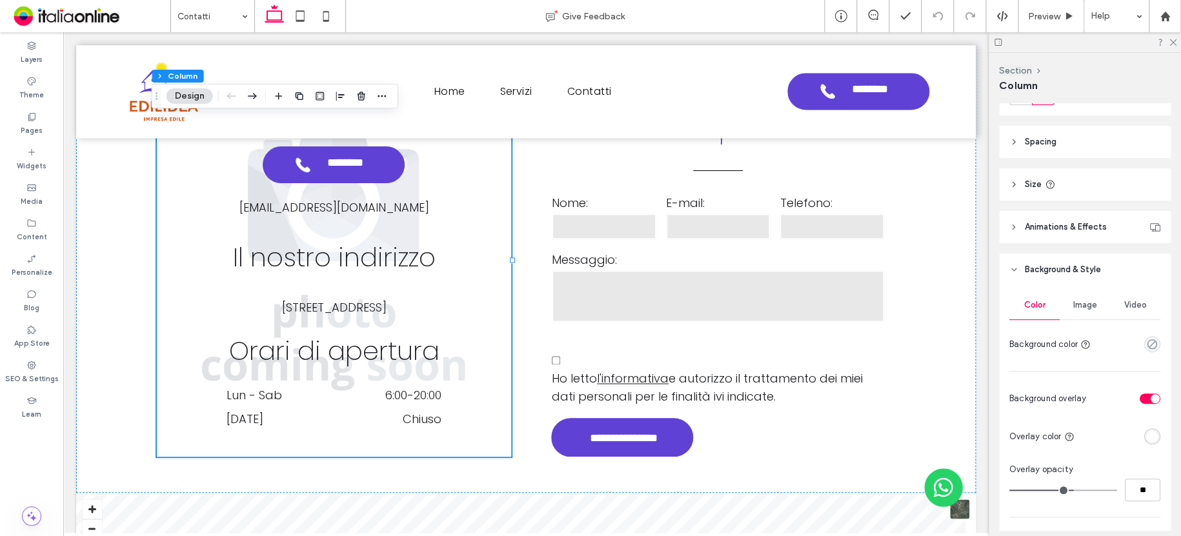
click at [1079, 308] on span "Image" at bounding box center [1085, 305] width 24 height 10
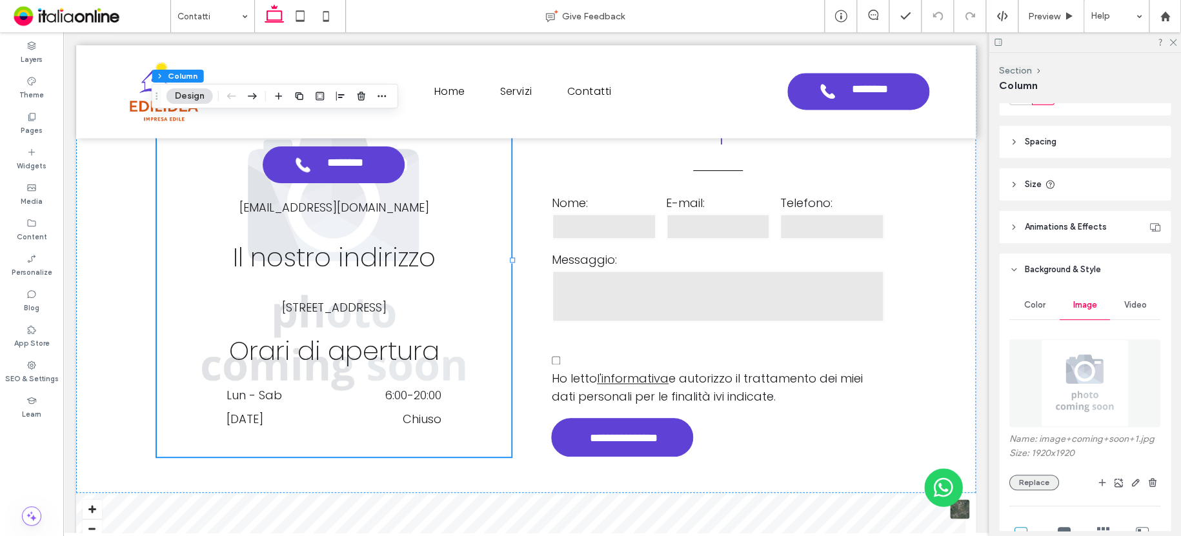
click at [1036, 488] on button "Replace" at bounding box center [1034, 482] width 50 height 15
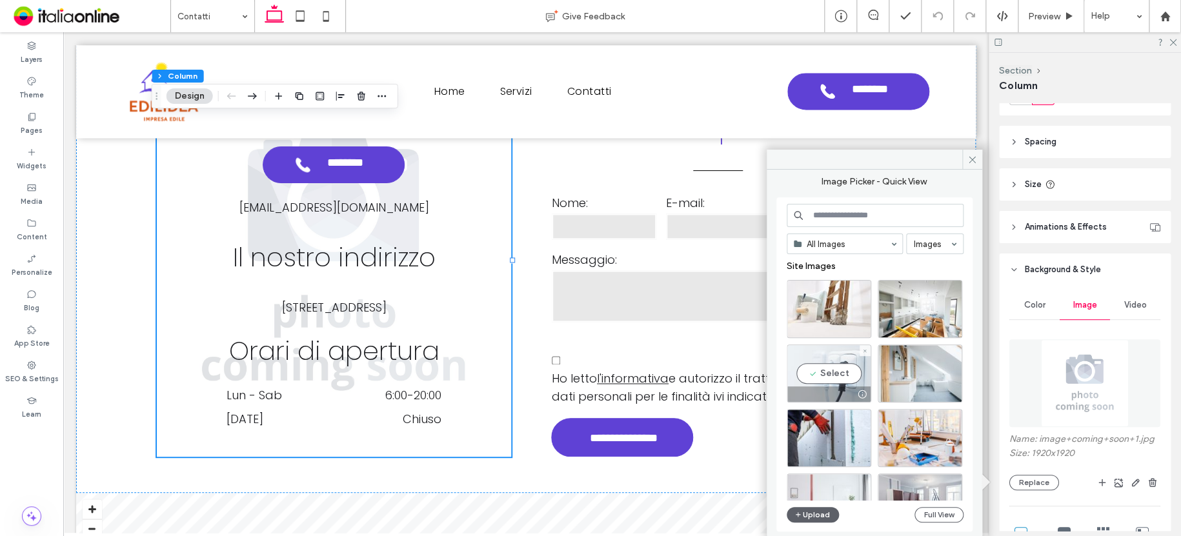
click at [835, 354] on div "Select" at bounding box center [828, 373] width 85 height 58
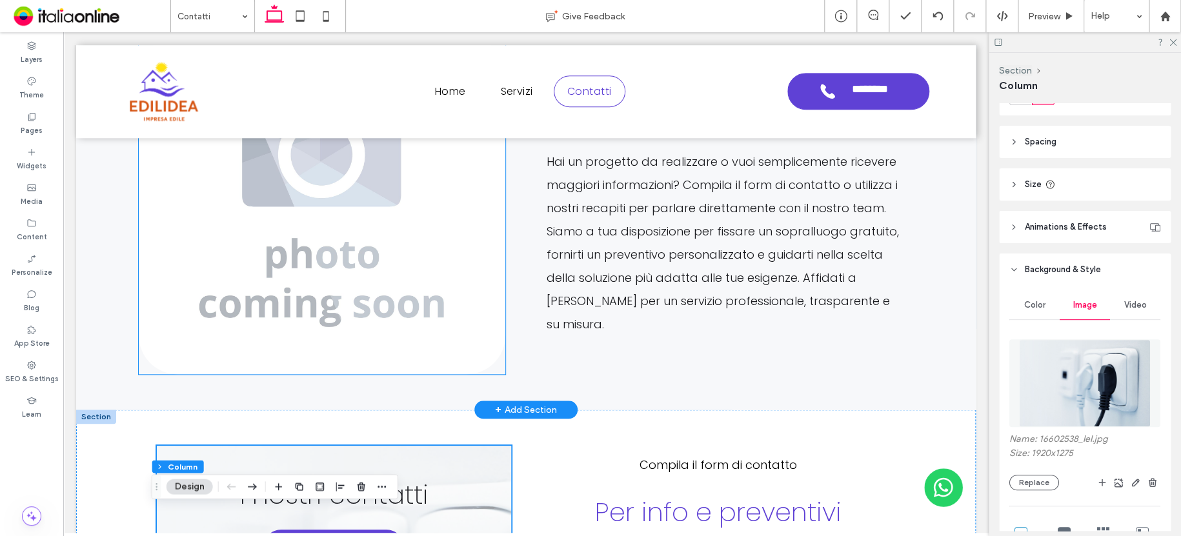
scroll to position [295, 0]
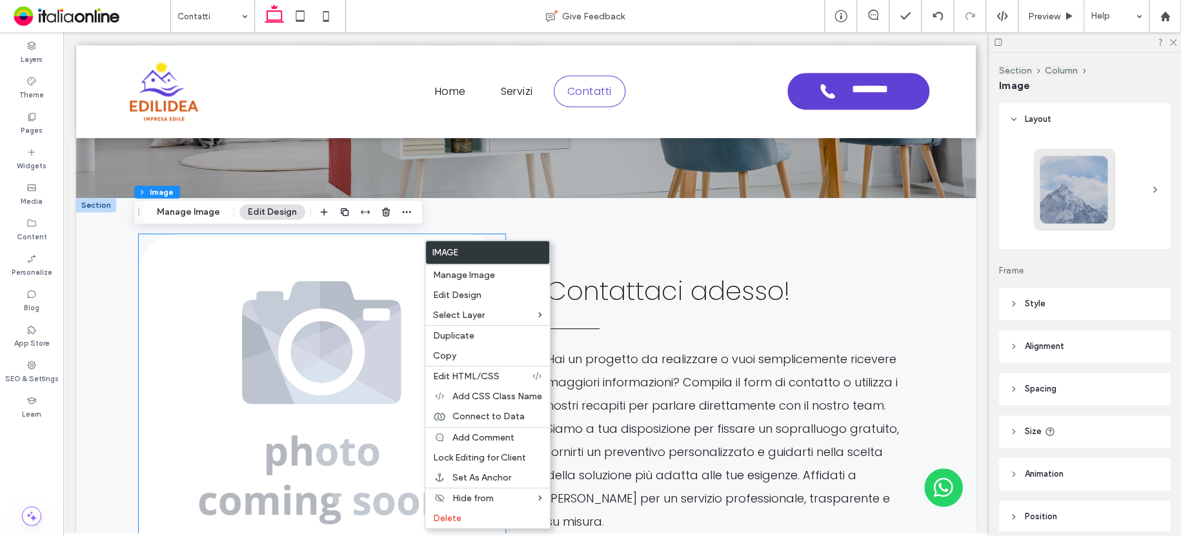
type input "**"
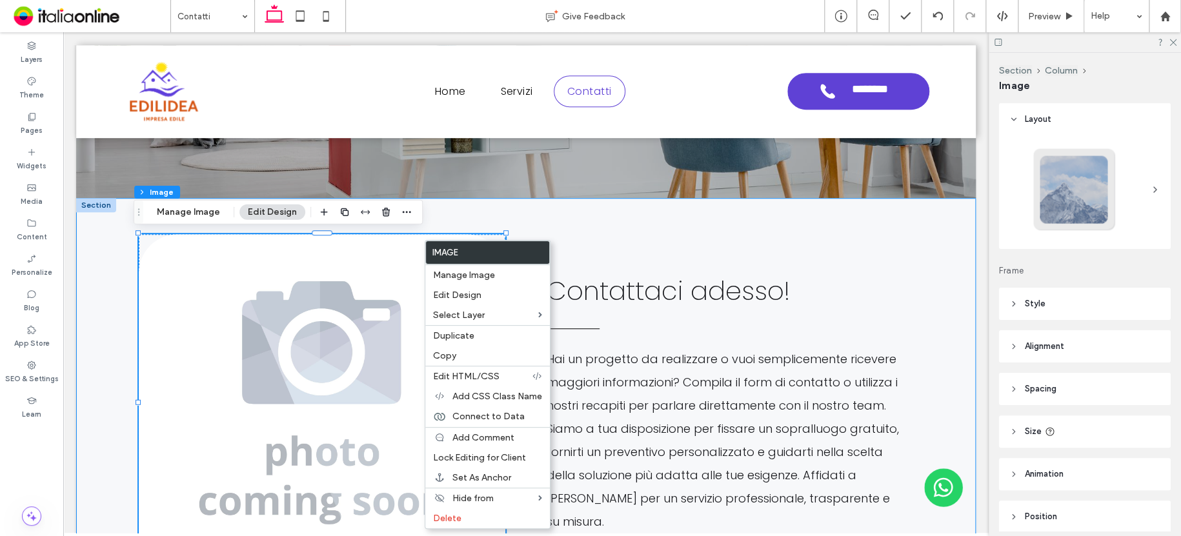
drag, startPoint x: 723, startPoint y: 226, endPoint x: 714, endPoint y: 229, distance: 8.8
click at [723, 226] on div "Contattaci adesso! Hai un progetto da realizzare o vuoi semplicemente ricevere …" at bounding box center [526, 403] width 774 height 410
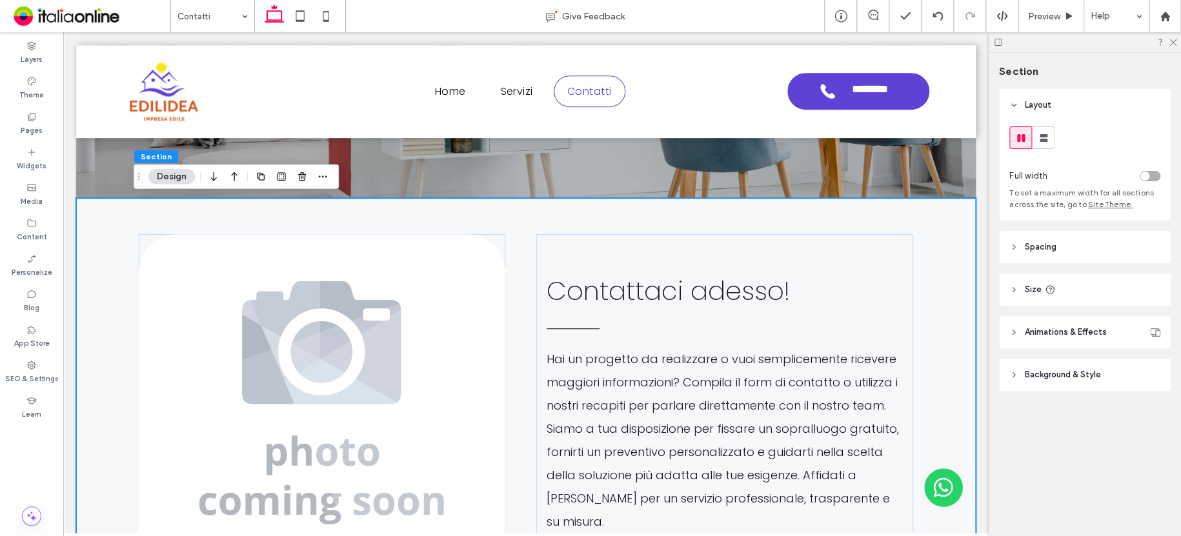
click at [518, 238] on div "Contattaci adesso! Hai un progetto da realizzare o vuoi semplicemente ricevere …" at bounding box center [526, 403] width 774 height 410
click at [506, 244] on div "Contattaci adesso! Hai un progetto da realizzare o vuoi semplicemente ricevere …" at bounding box center [526, 403] width 774 height 410
click at [493, 238] on div at bounding box center [322, 402] width 366 height 337
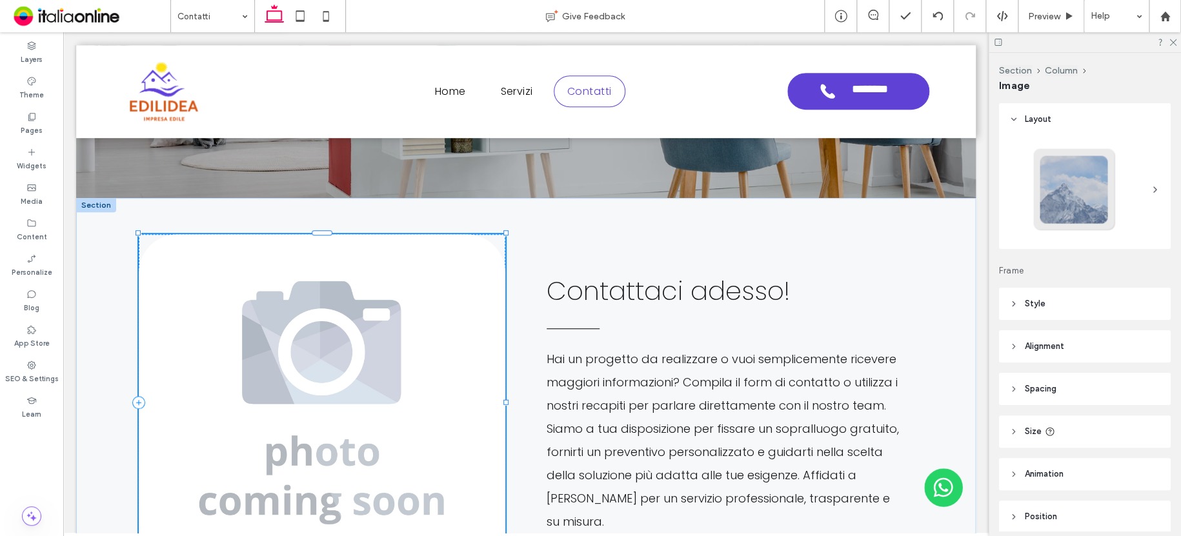
type input "**"
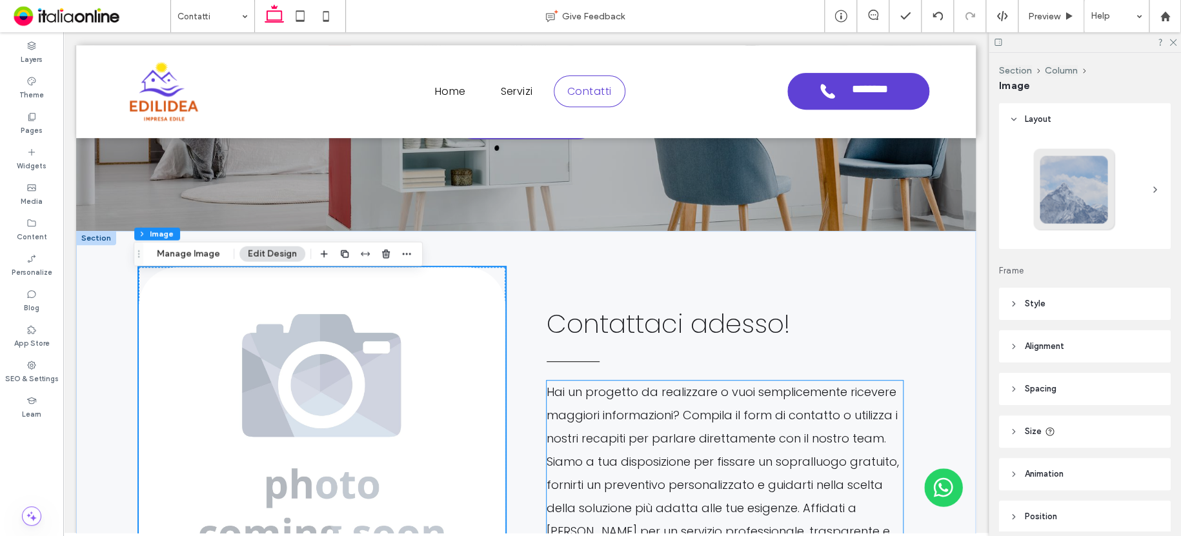
scroll to position [230, 0]
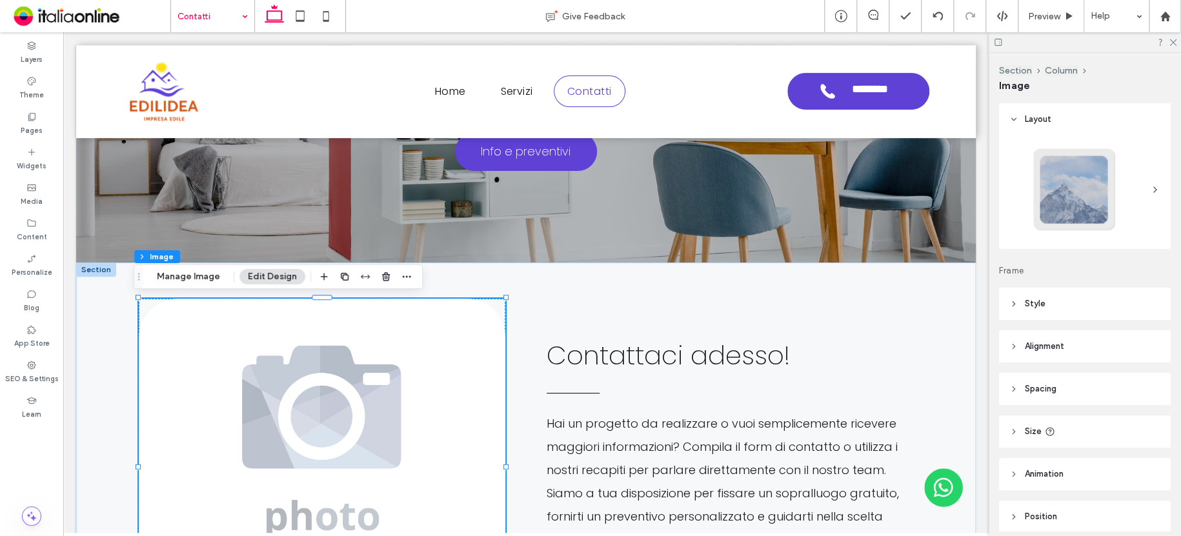
drag, startPoint x: 187, startPoint y: 4, endPoint x: 192, endPoint y: 14, distance: 11.0
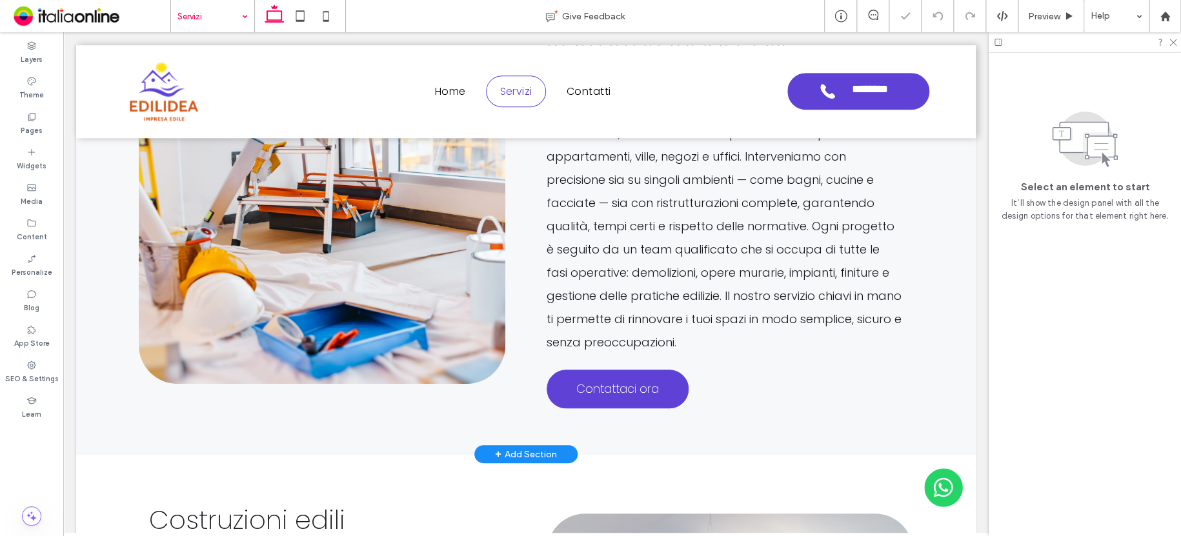
scroll to position [697, 0]
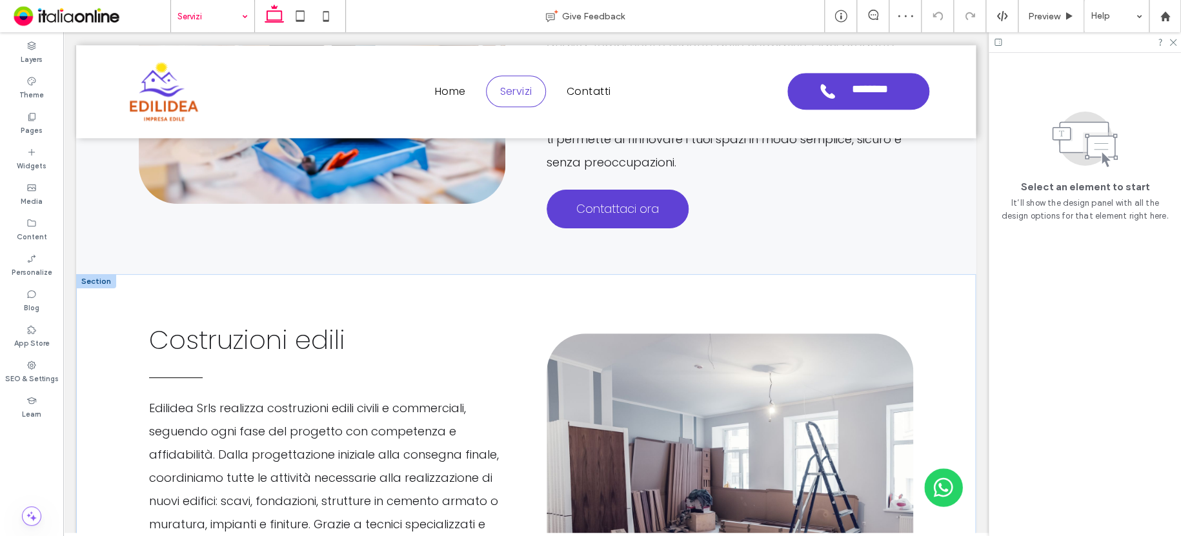
click at [99, 280] on div at bounding box center [96, 281] width 40 height 14
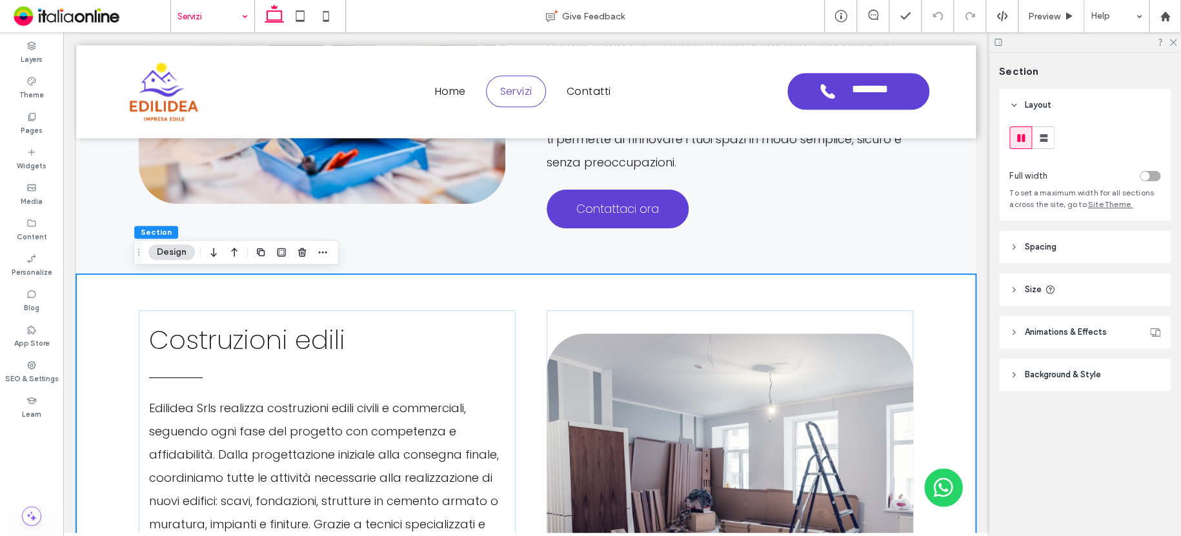
click at [104, 278] on div "Costruzioni edili Edilidea Srls realizza costruzioni edili civili e commerciali…" at bounding box center [525, 501] width 899 height 455
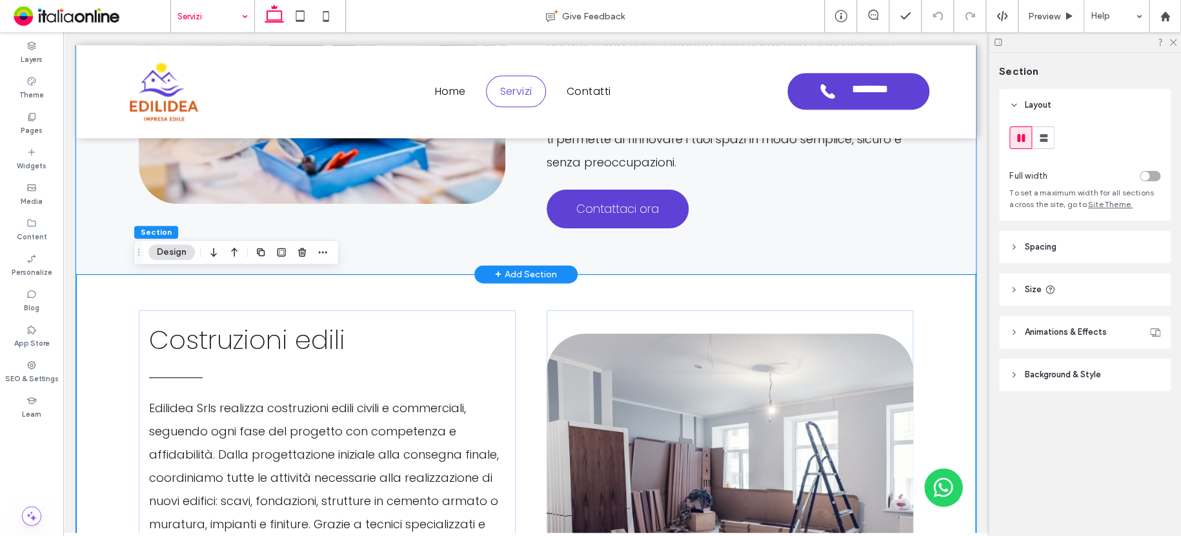
click at [94, 237] on div "Ristrutturazioni edili Edilidea Srls è specializzata in ristrutturazioni edili …" at bounding box center [525, 35] width 899 height 479
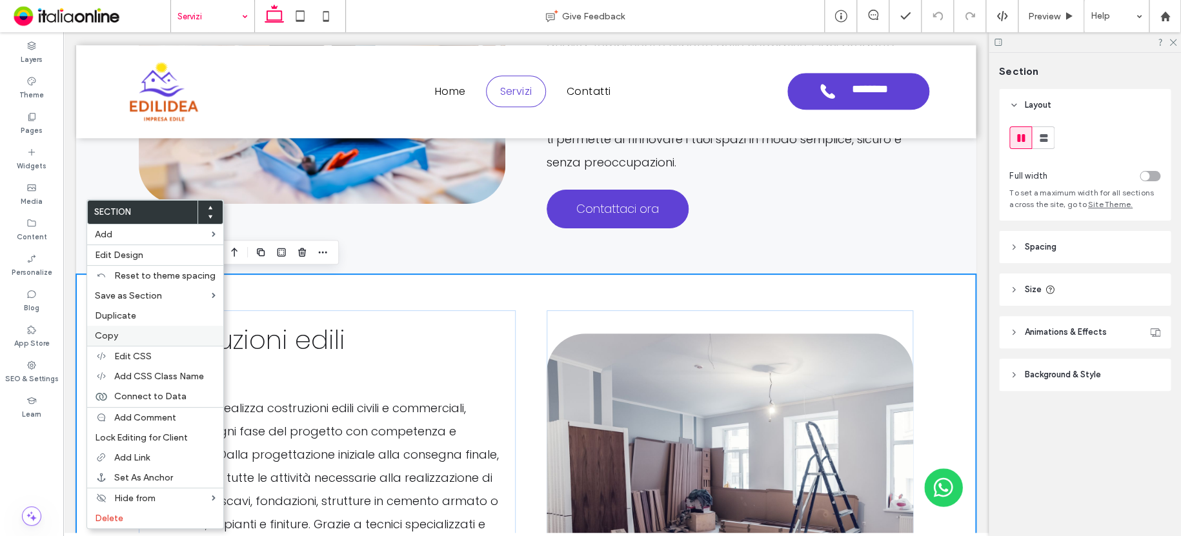
drag, startPoint x: 122, startPoint y: 332, endPoint x: 128, endPoint y: 317, distance: 15.3
click at [122, 331] on label "Copy" at bounding box center [155, 335] width 121 height 11
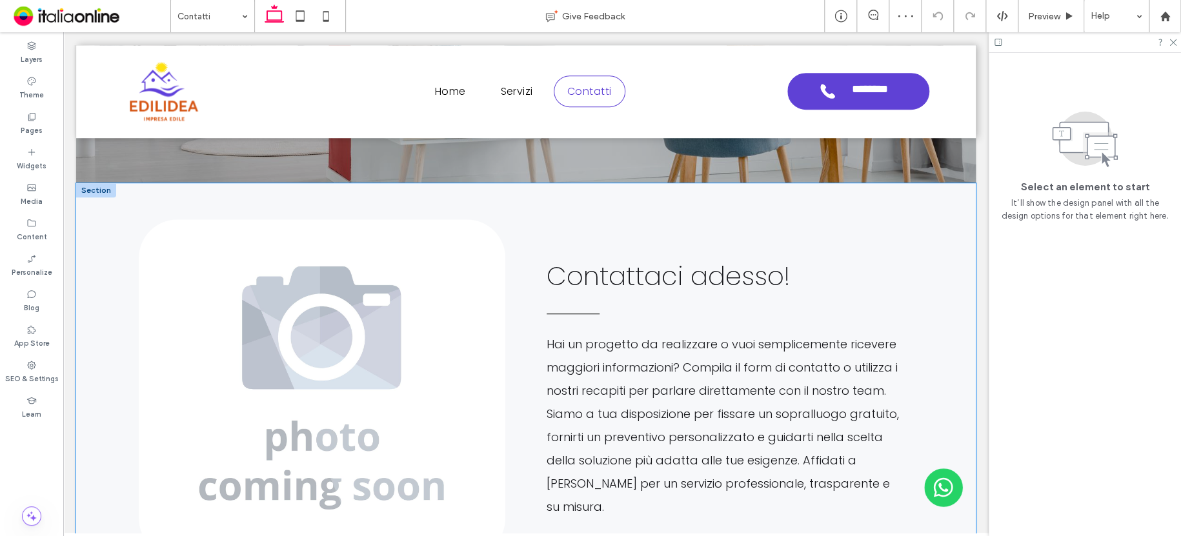
scroll to position [310, 0]
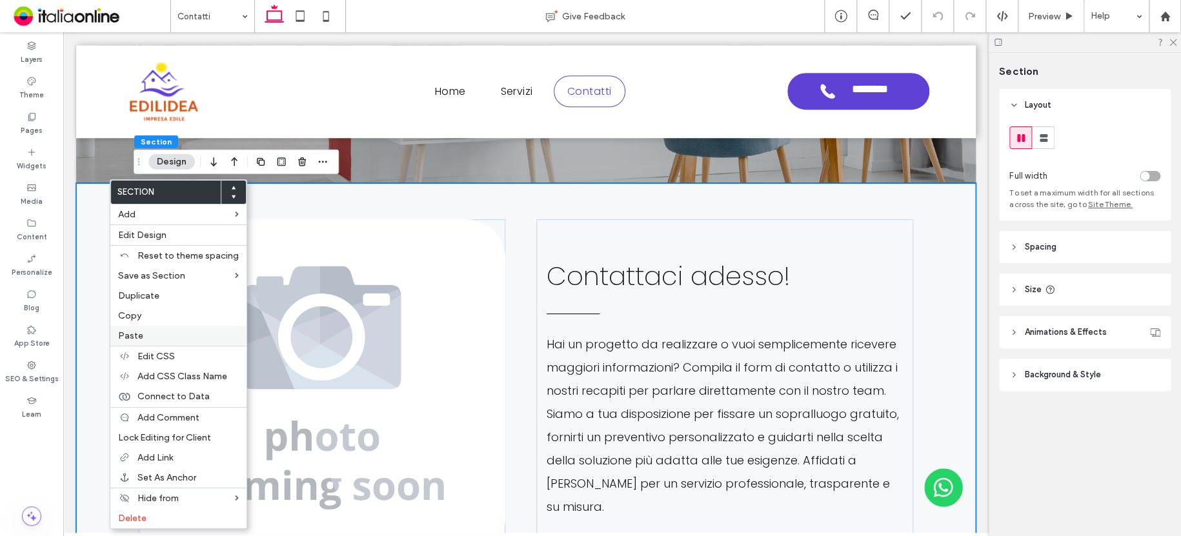
click at [148, 341] on div "Paste" at bounding box center [178, 336] width 136 height 20
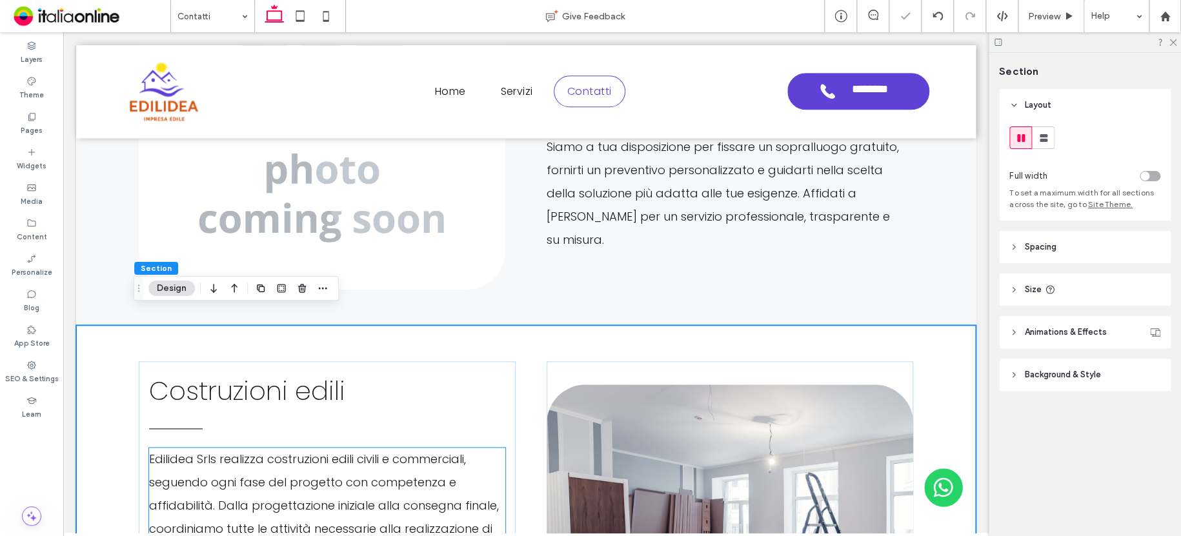
scroll to position [501, 0]
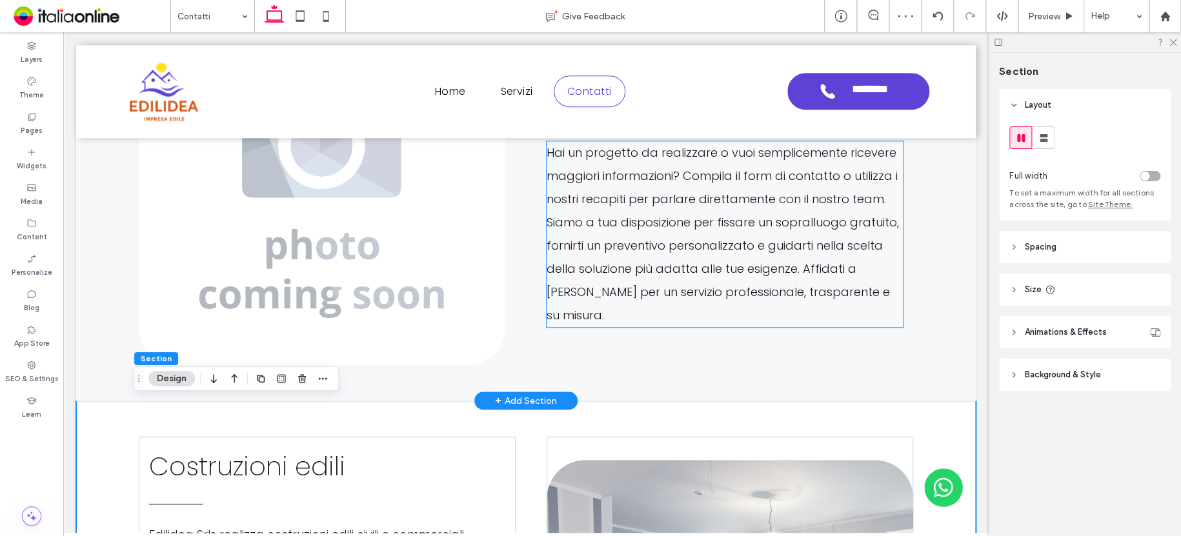
click at [764, 190] on span "Hai un progetto da realizzare o vuoi semplicemente ricevere maggiori informazio…" at bounding box center [722, 234] width 352 height 179
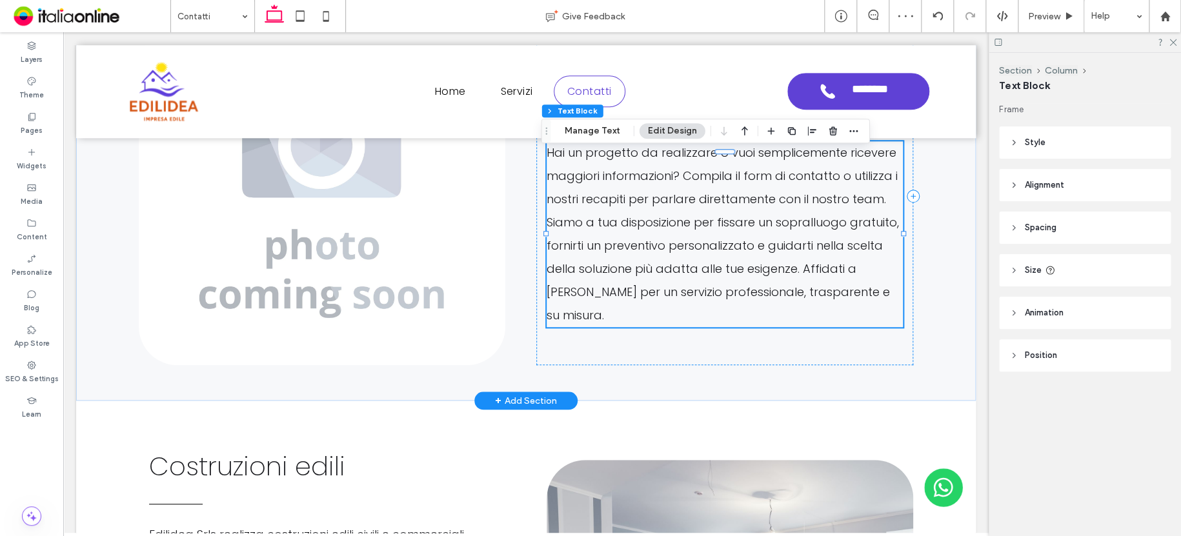
click at [751, 203] on span "Hai un progetto da realizzare o vuoi semplicemente ricevere maggiori informazio…" at bounding box center [722, 234] width 352 height 179
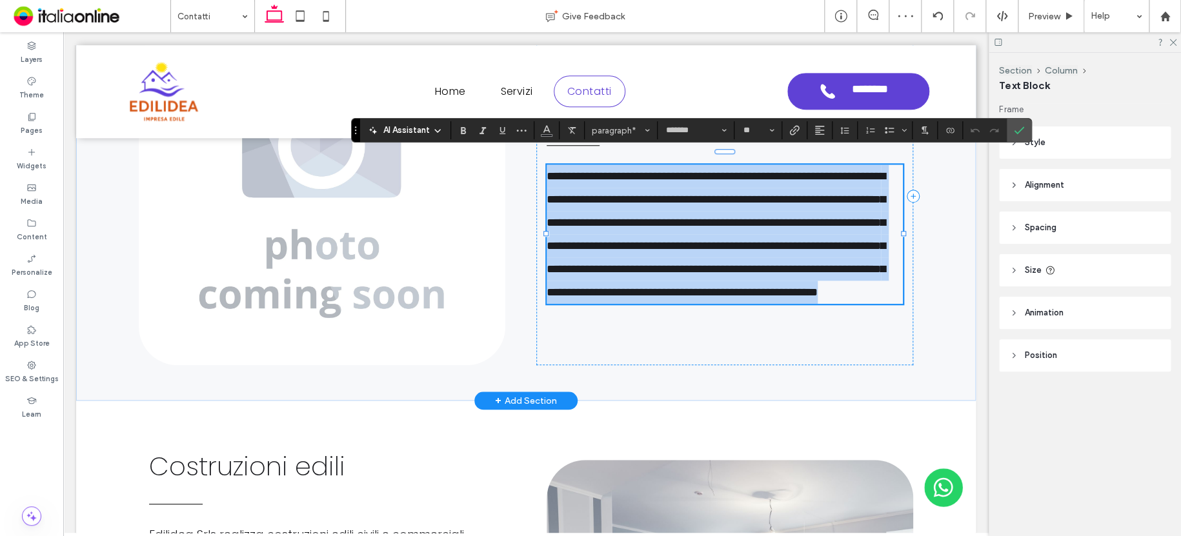
copy span "**********"
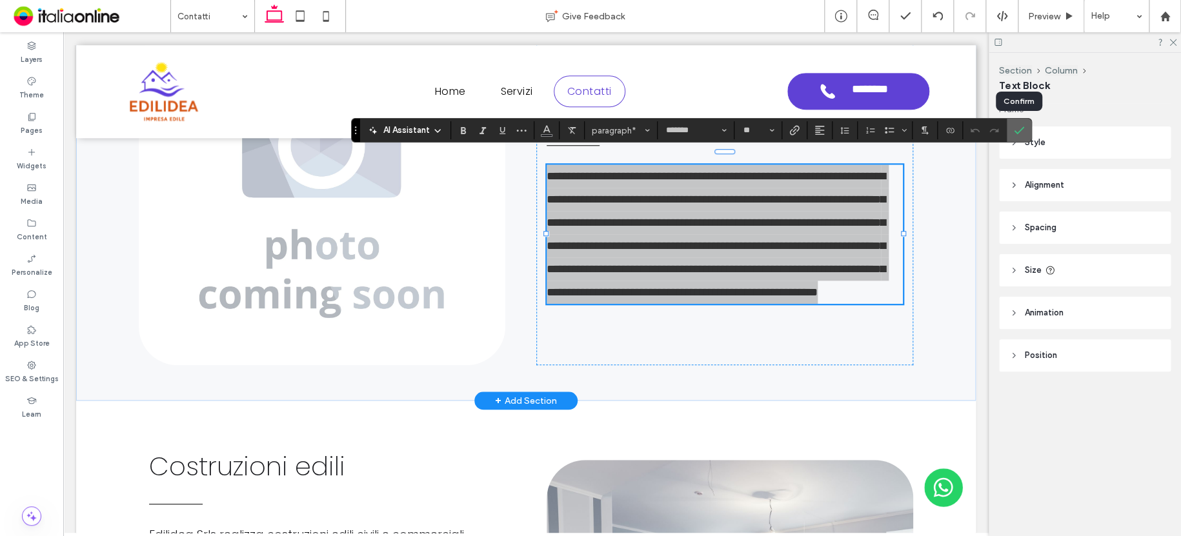
click at [1015, 129] on icon "Confirm" at bounding box center [1018, 130] width 10 height 10
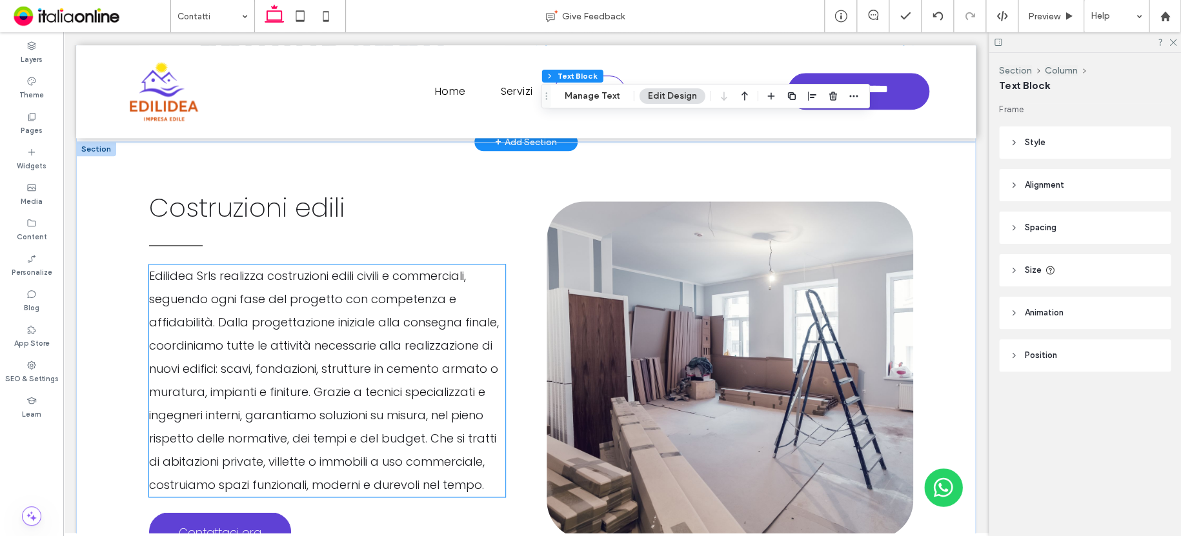
scroll to position [824, 0]
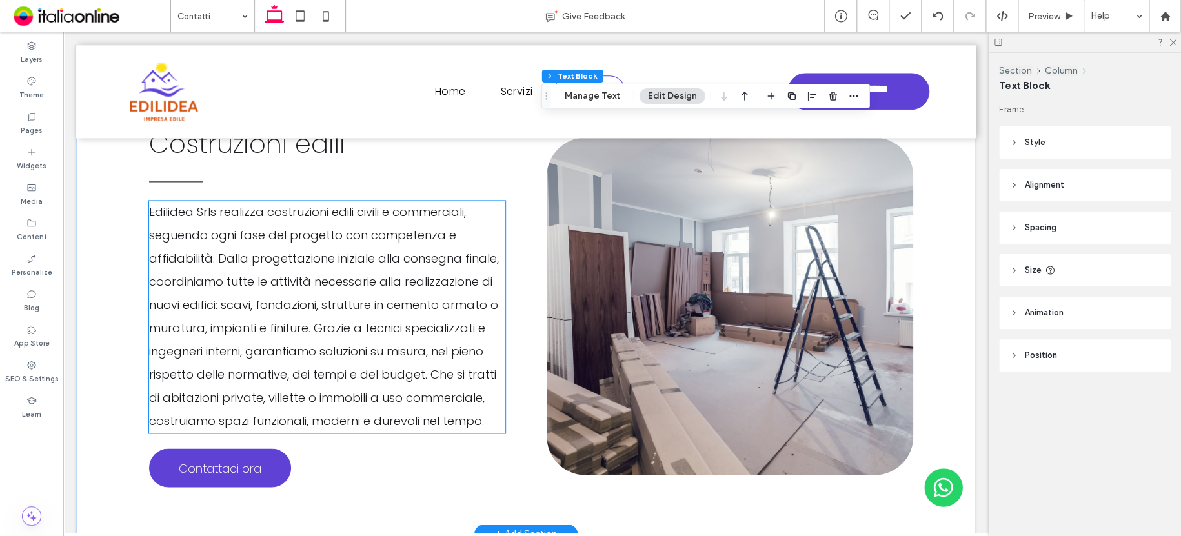
click at [339, 282] on span "Edilidea Srls realizza costruzioni edili civili e commerciali, seguendo ogni fa…" at bounding box center [324, 316] width 350 height 225
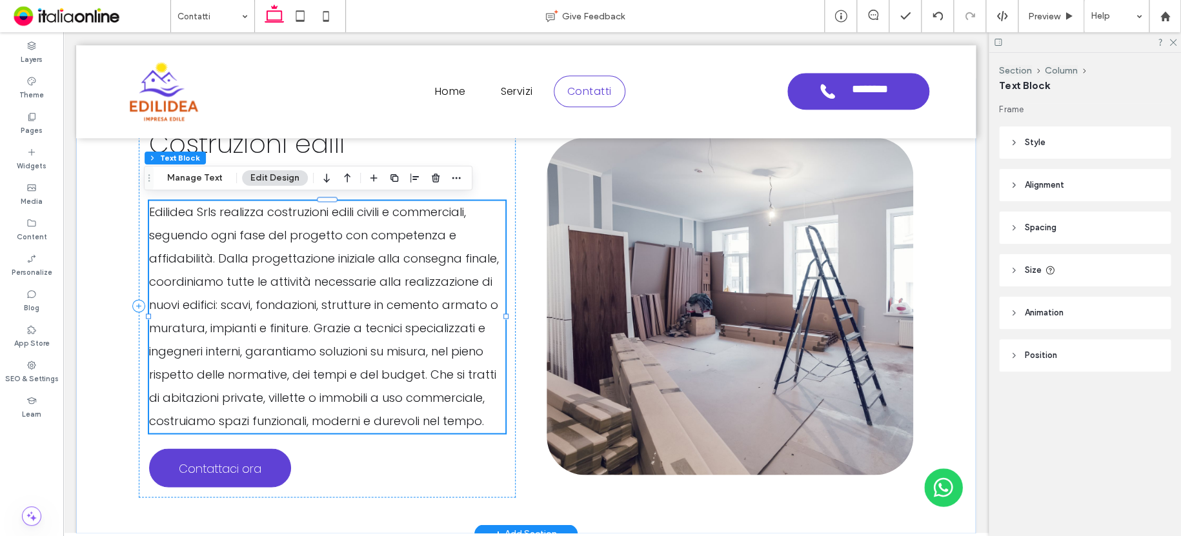
click at [339, 282] on span "Edilidea Srls realizza costruzioni edili civili e commerciali, seguendo ogni fa…" at bounding box center [324, 316] width 350 height 225
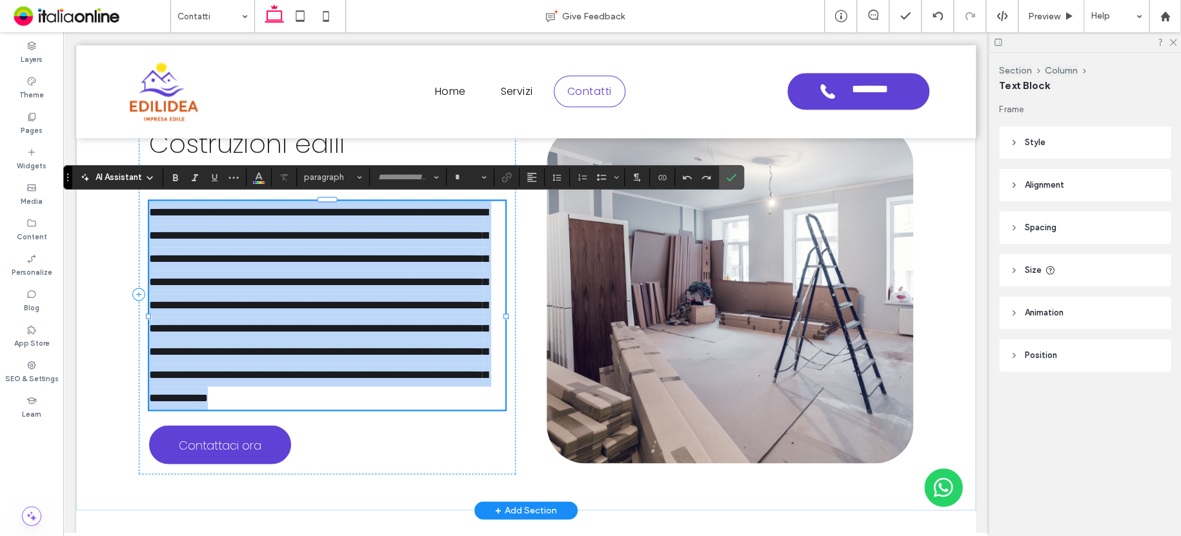
type input "*******"
type input "**"
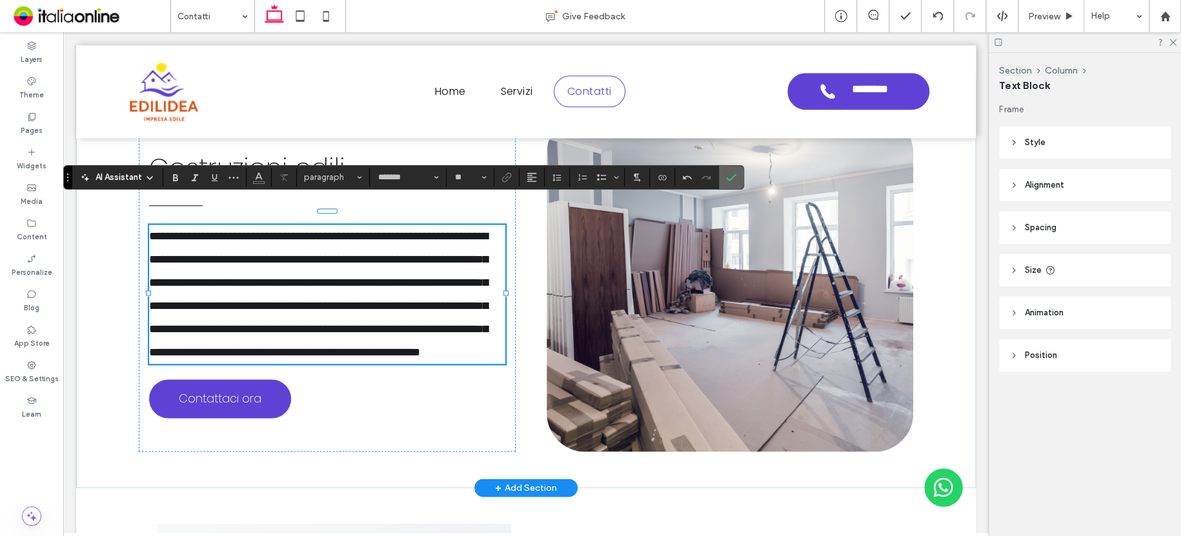
click at [735, 179] on label "Confirm" at bounding box center [730, 177] width 19 height 23
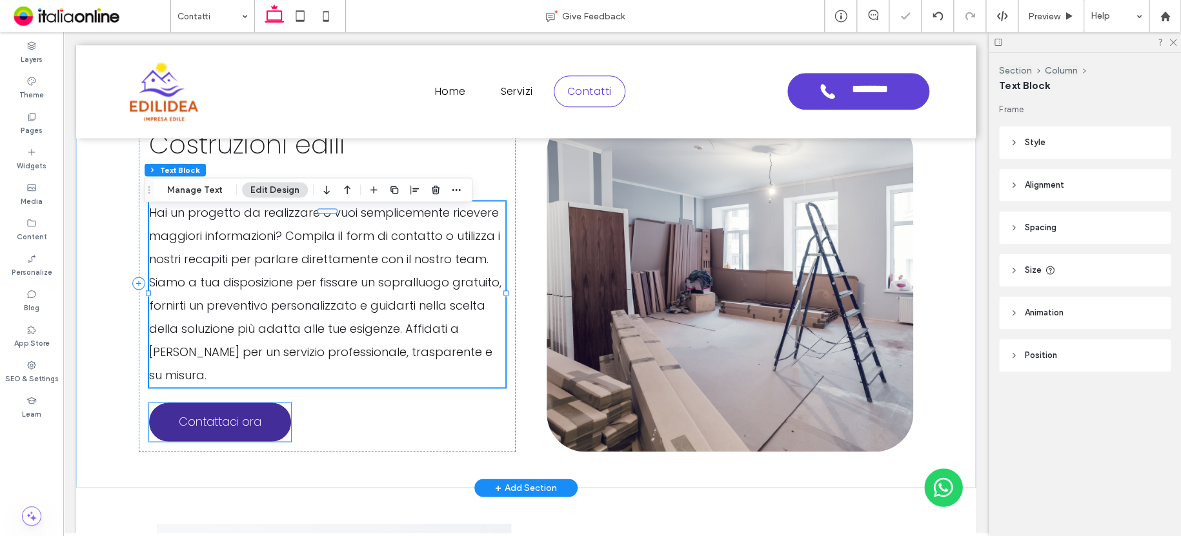
click at [274, 403] on link "Contattaci ora" at bounding box center [220, 422] width 142 height 39
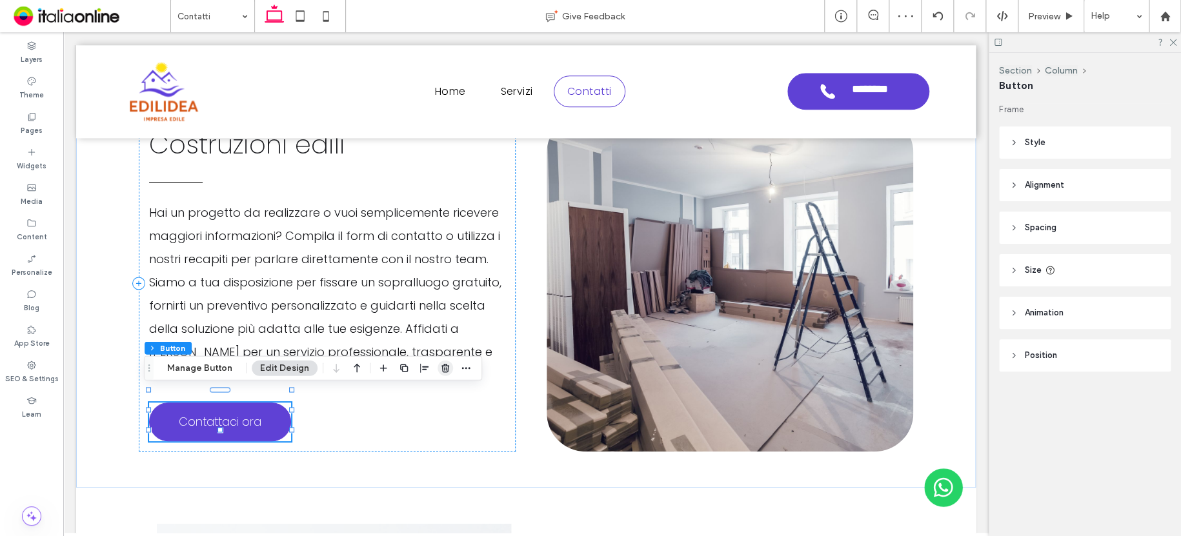
click at [442, 368] on icon "button" at bounding box center [445, 368] width 10 height 10
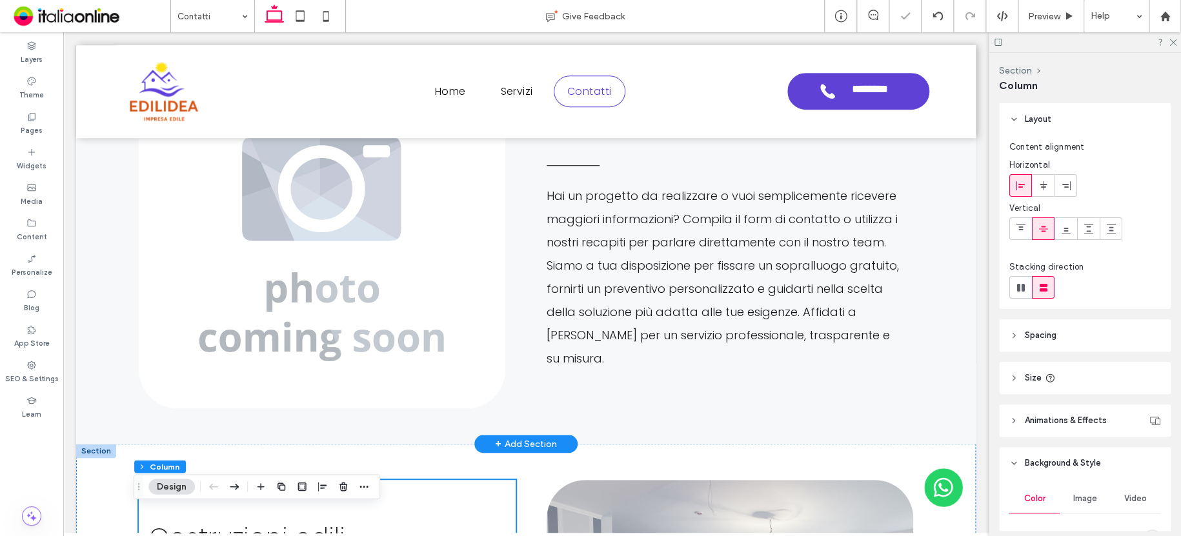
scroll to position [372, 0]
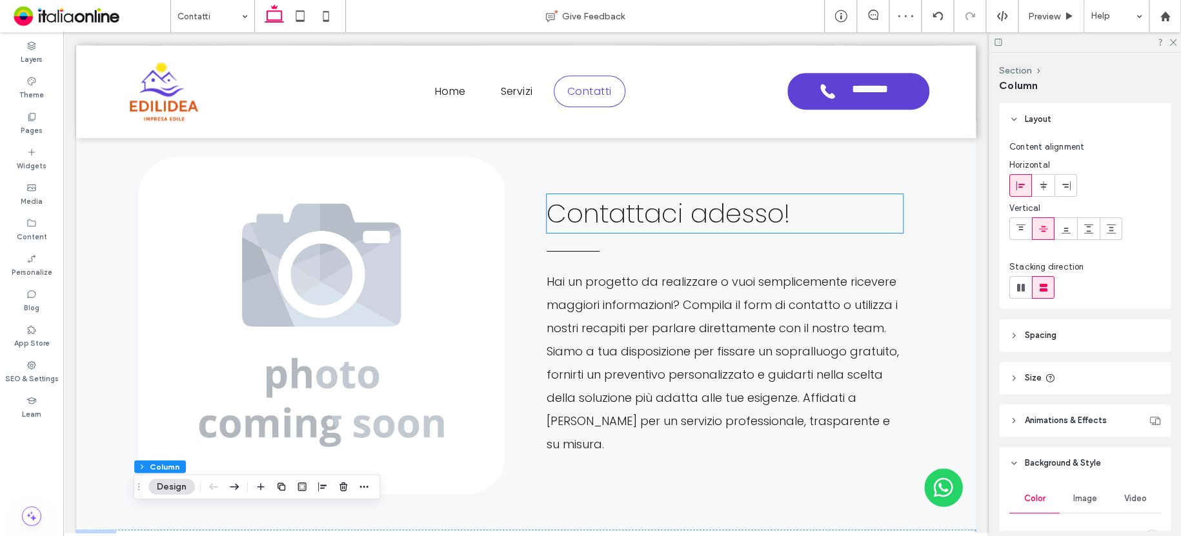
click at [693, 231] on span "Contattaci adesso!" at bounding box center [667, 213] width 243 height 36
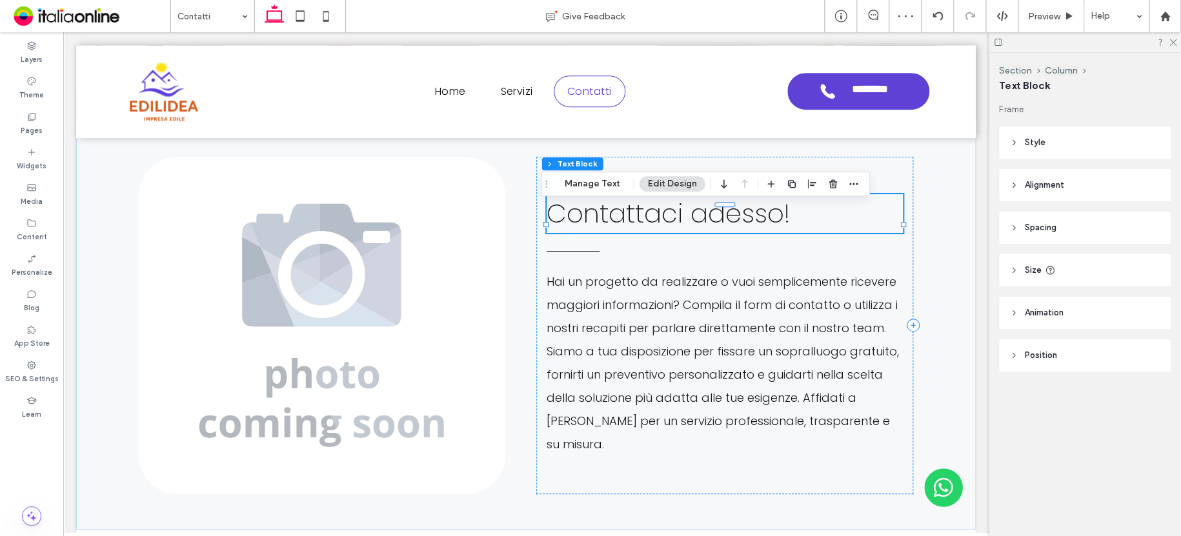
click at [743, 232] on span "Contattaci adesso!" at bounding box center [667, 213] width 243 height 36
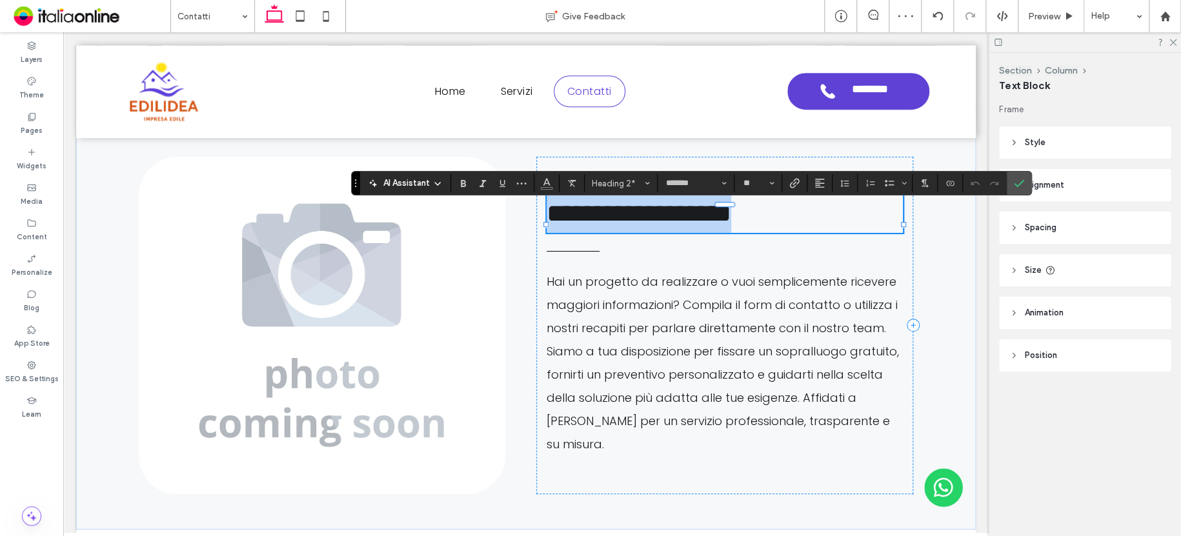
copy span "**********"
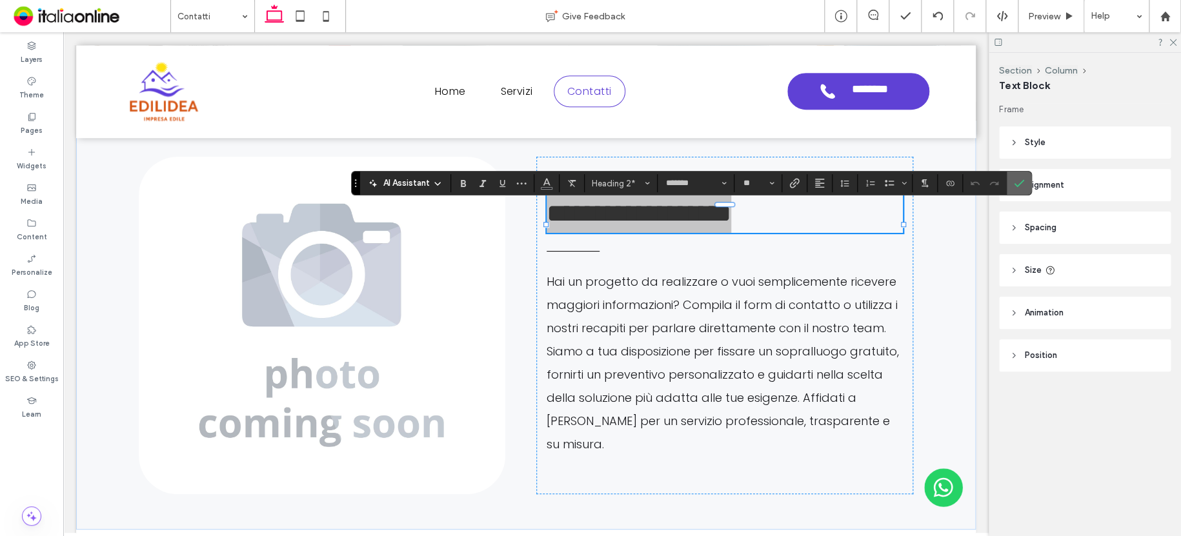
click at [1018, 179] on icon "Confirm" at bounding box center [1018, 183] width 10 height 10
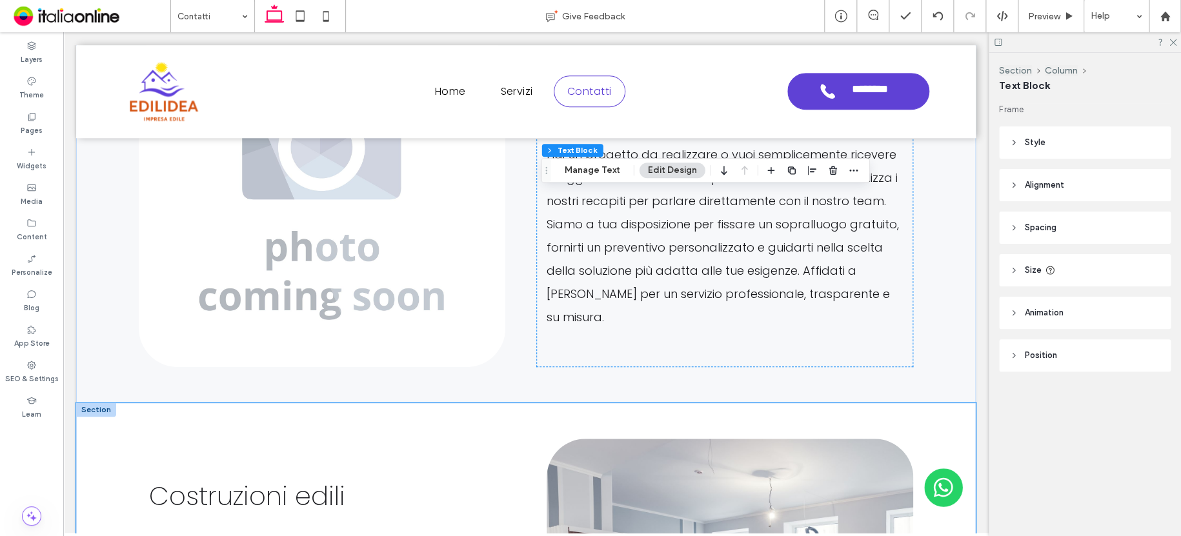
scroll to position [695, 0]
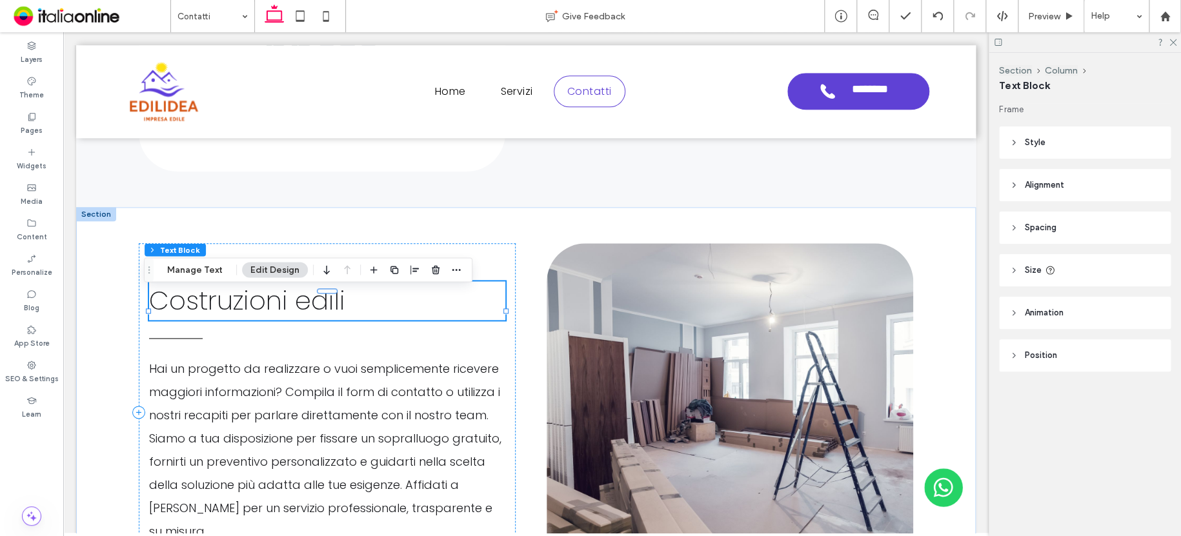
click at [343, 315] on h2 "Costruzioni edili" at bounding box center [327, 300] width 356 height 39
type input "*******"
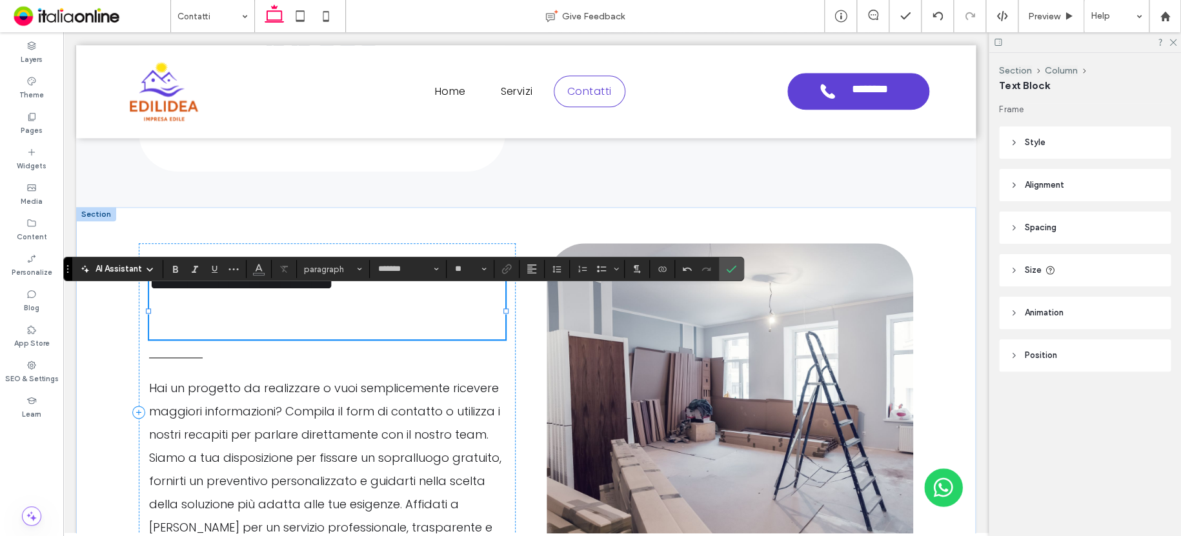
scroll to position [714, 0]
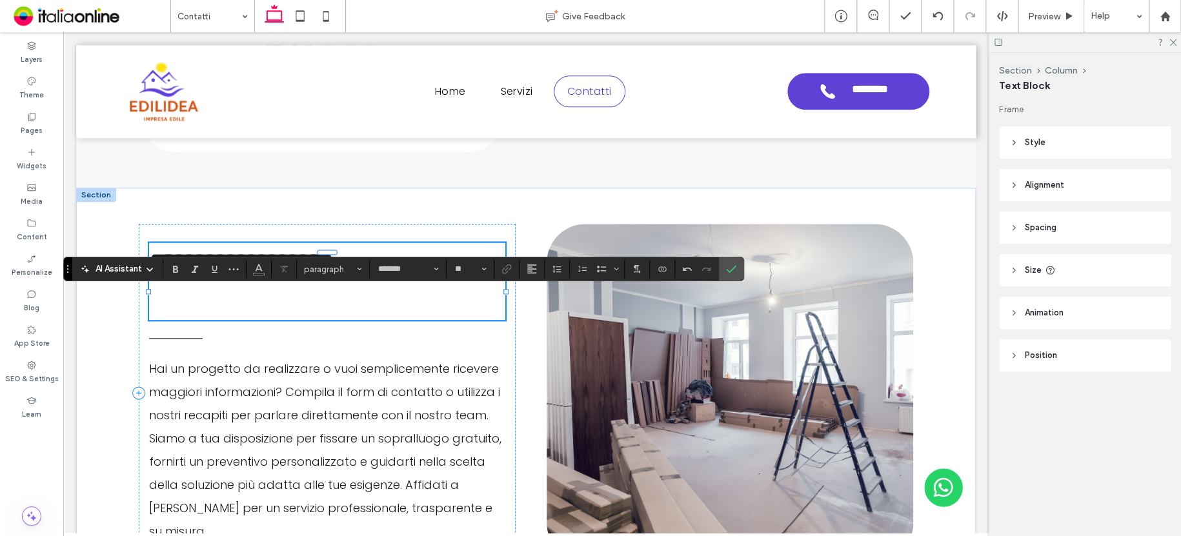
type input "**"
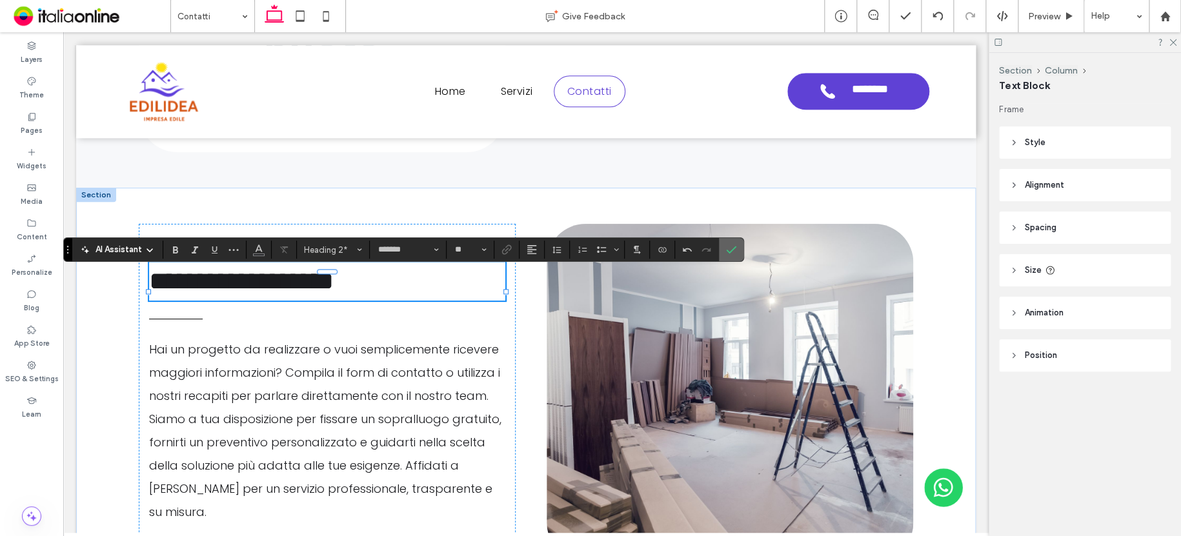
drag, startPoint x: 666, startPoint y: 219, endPoint x: 732, endPoint y: 251, distance: 73.3
click at [732, 251] on icon "Confirm" at bounding box center [731, 249] width 10 height 10
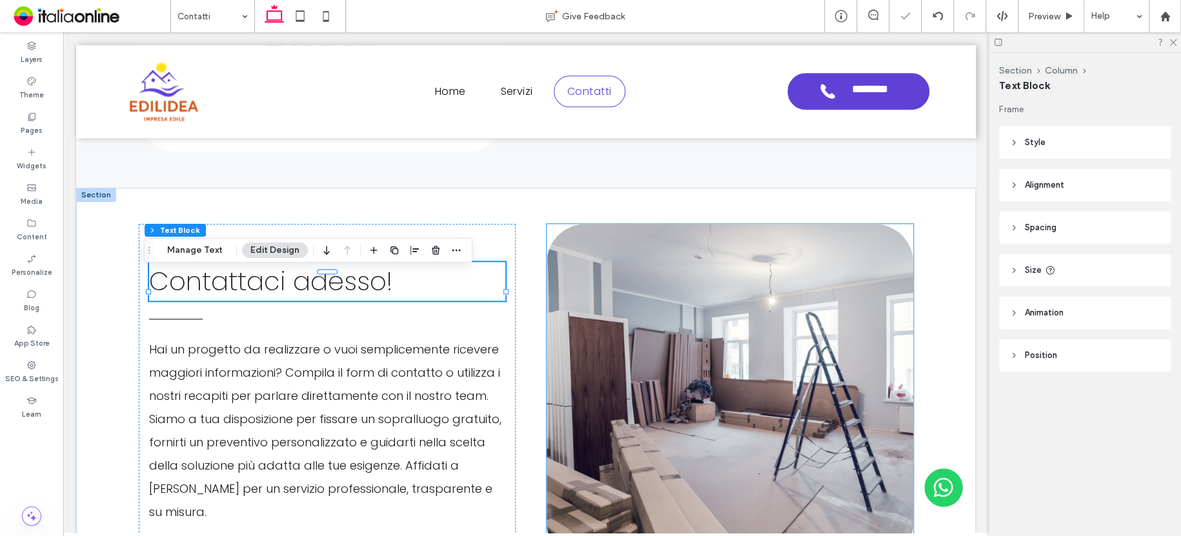
click at [731, 271] on img at bounding box center [729, 392] width 366 height 337
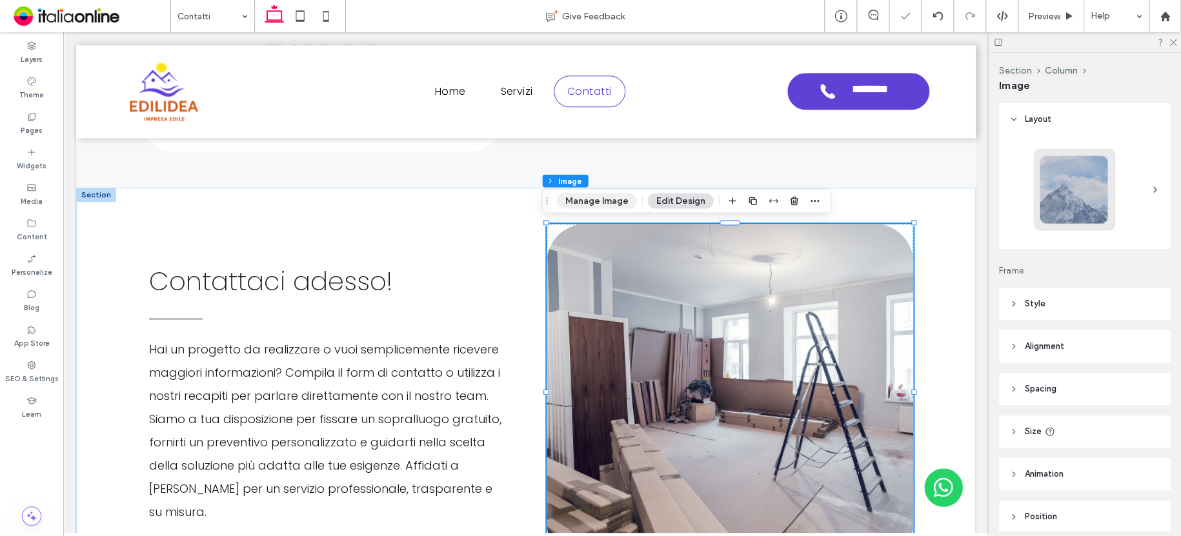
click at [583, 204] on button "Manage Image" at bounding box center [596, 201] width 80 height 15
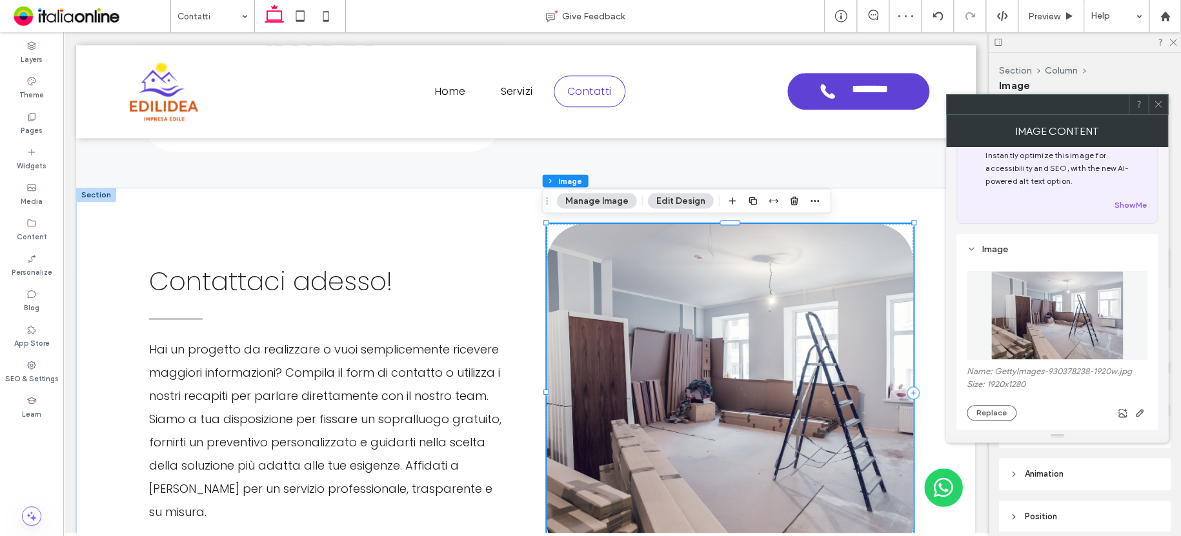
scroll to position [65, 0]
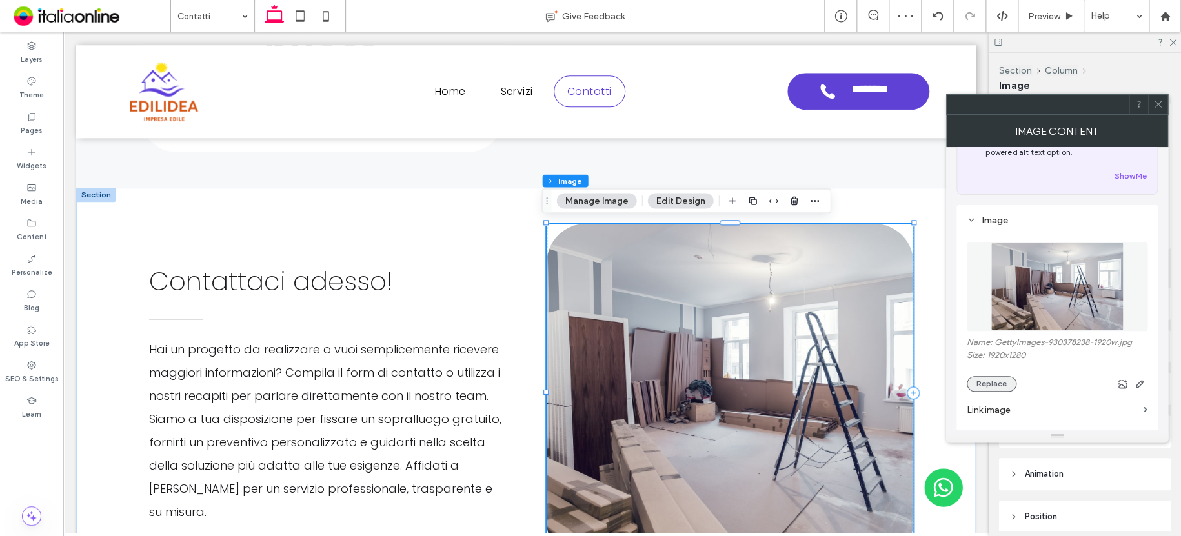
click at [995, 384] on button "Replace" at bounding box center [991, 383] width 50 height 15
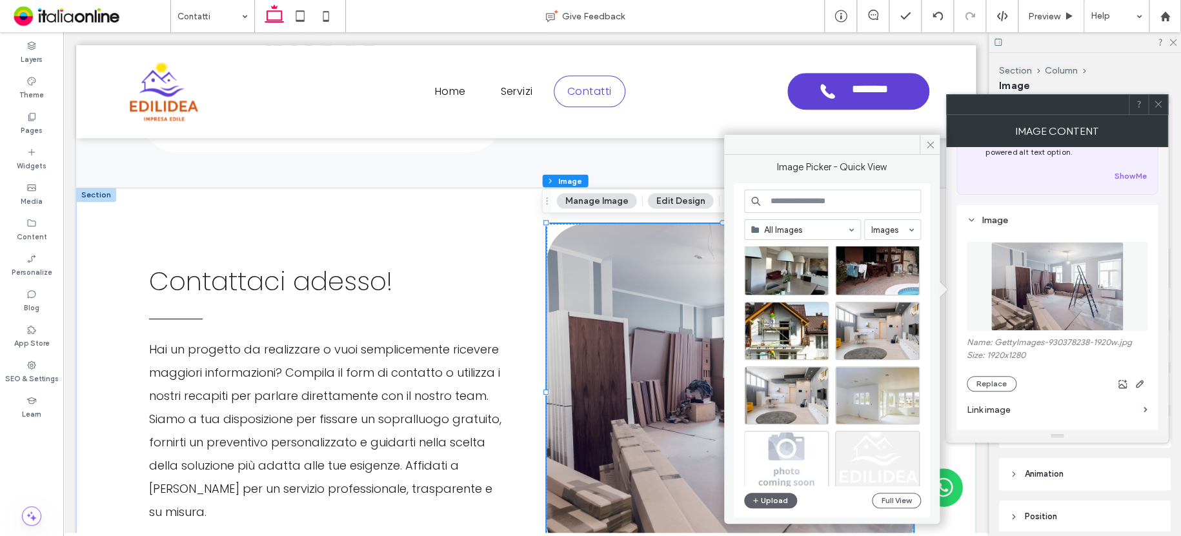
scroll to position [811, 0]
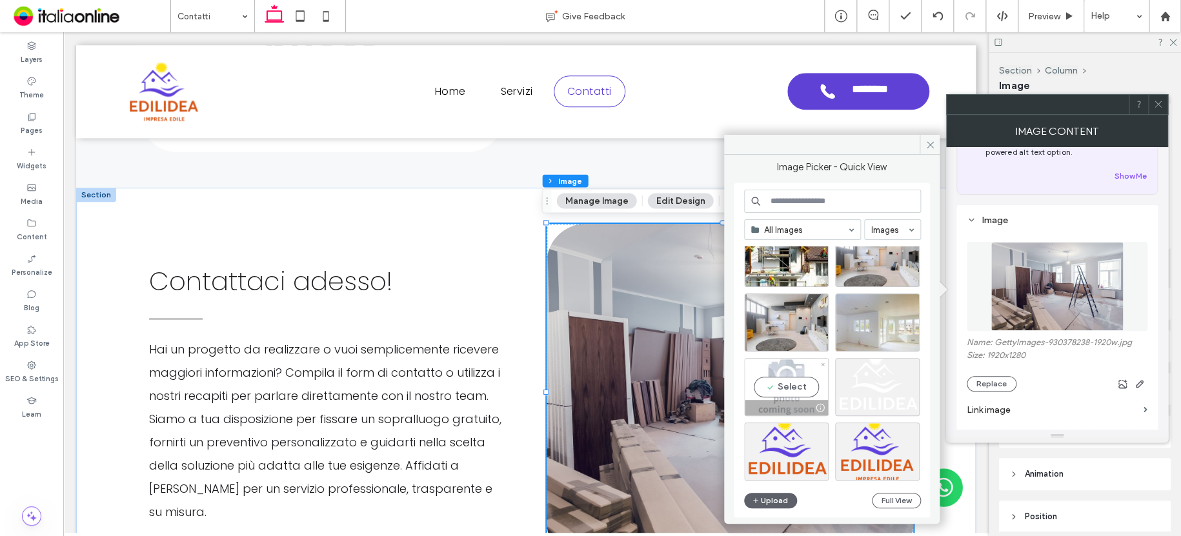
click at [801, 368] on div "Select" at bounding box center [786, 387] width 85 height 58
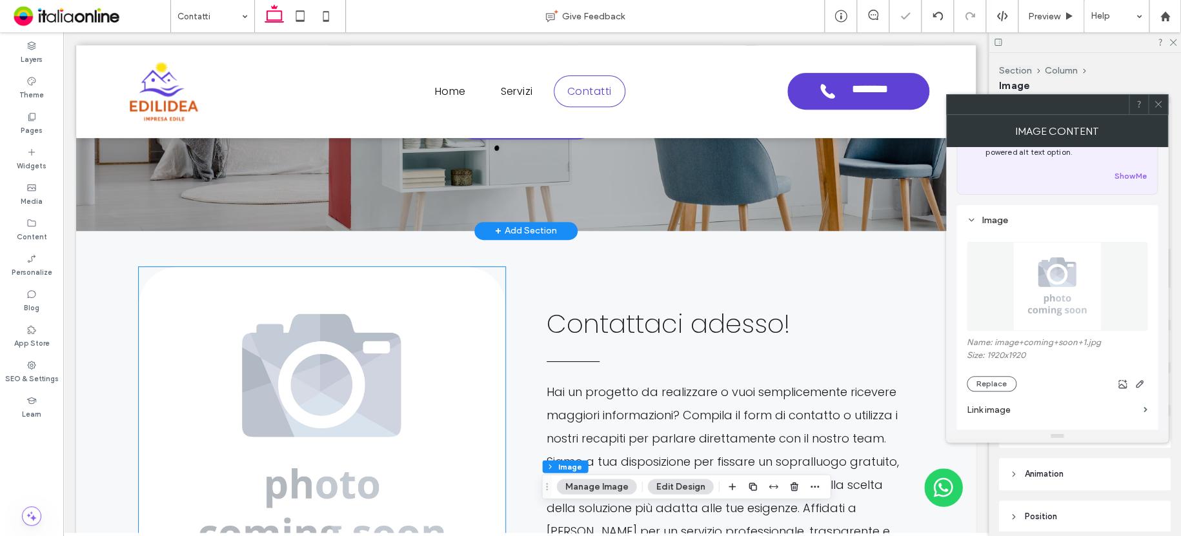
scroll to position [198, 0]
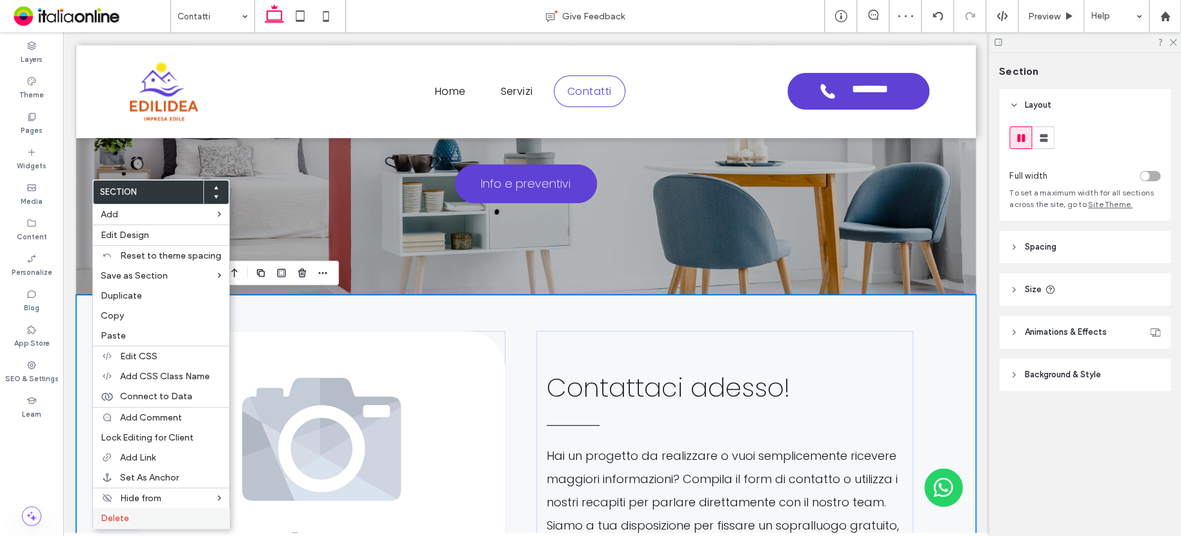
click at [135, 524] on div "Delete" at bounding box center [161, 518] width 136 height 20
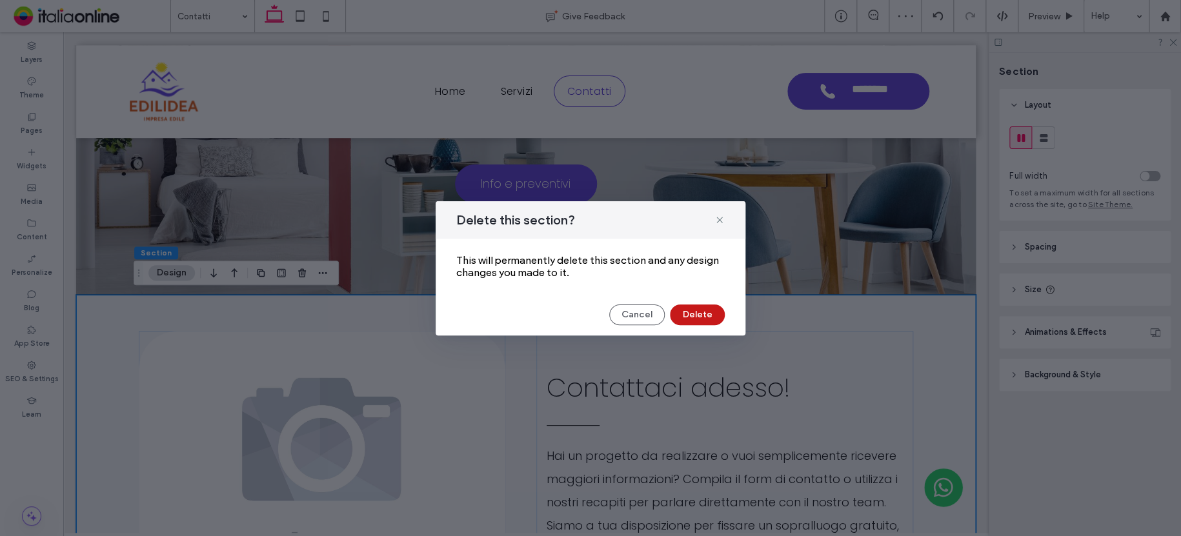
click at [698, 310] on button "Delete" at bounding box center [697, 314] width 55 height 21
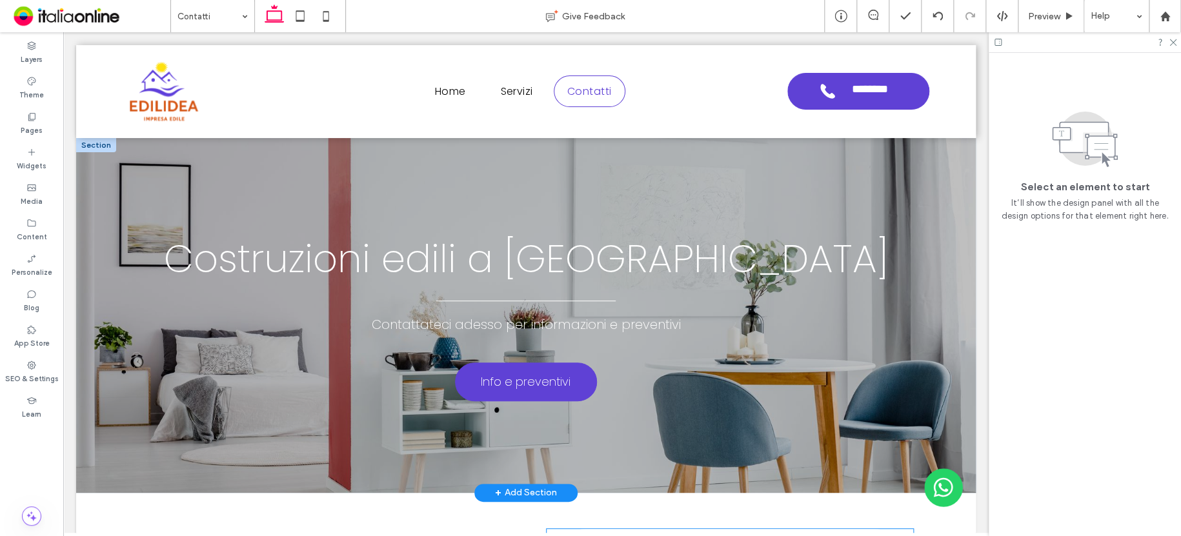
scroll to position [0, 0]
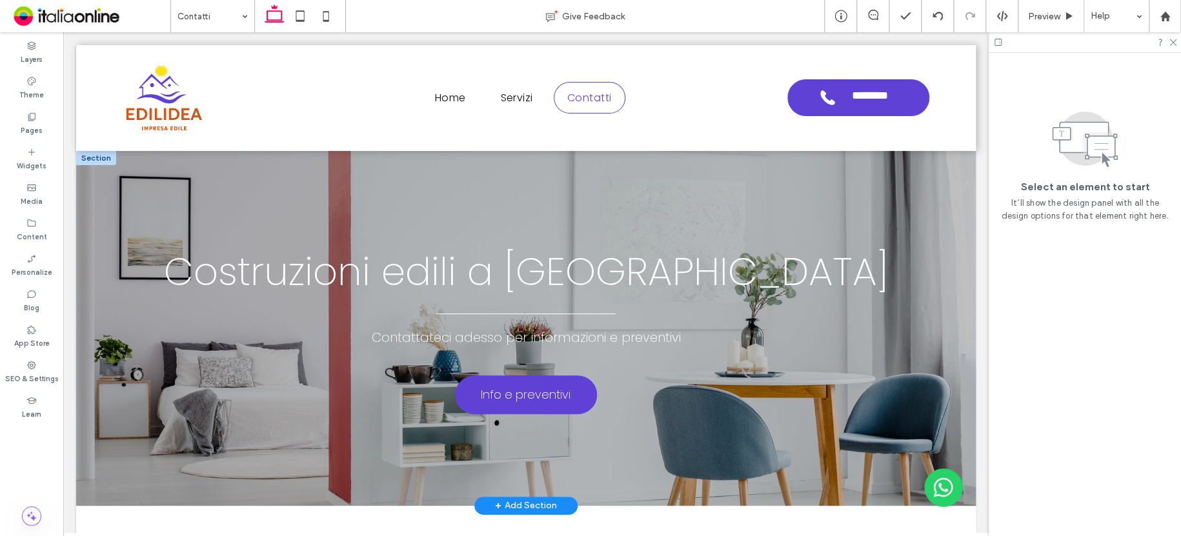
click at [106, 154] on div at bounding box center [96, 158] width 40 height 14
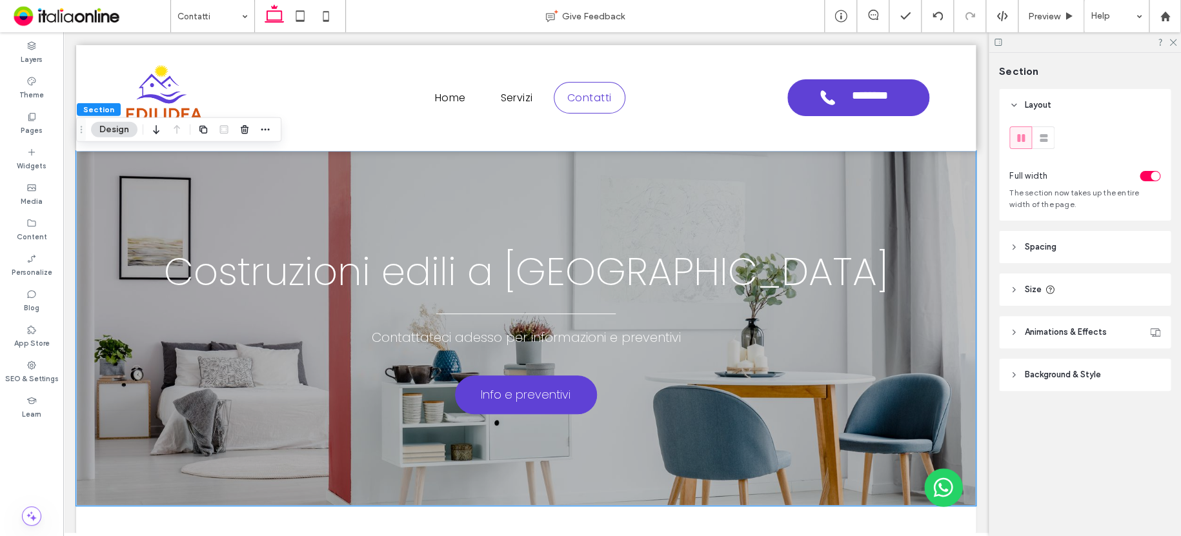
drag, startPoint x: 1070, startPoint y: 377, endPoint x: 1073, endPoint y: 370, distance: 8.1
click at [1070, 377] on span "Background & Style" at bounding box center [1062, 374] width 76 height 13
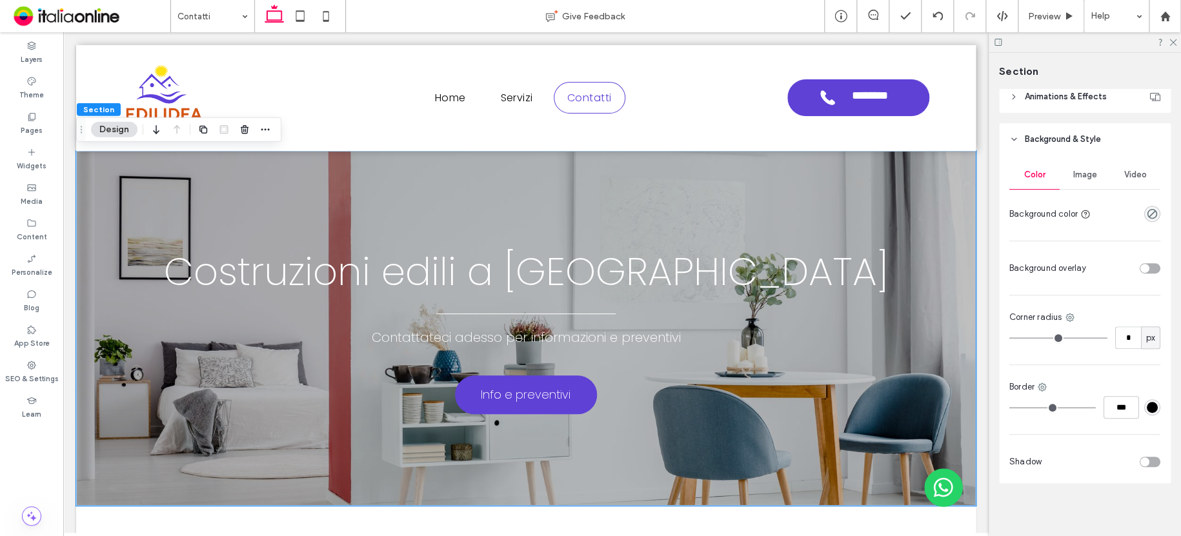
scroll to position [239, 0]
drag, startPoint x: 199, startPoint y: 17, endPoint x: 199, endPoint y: 25, distance: 8.4
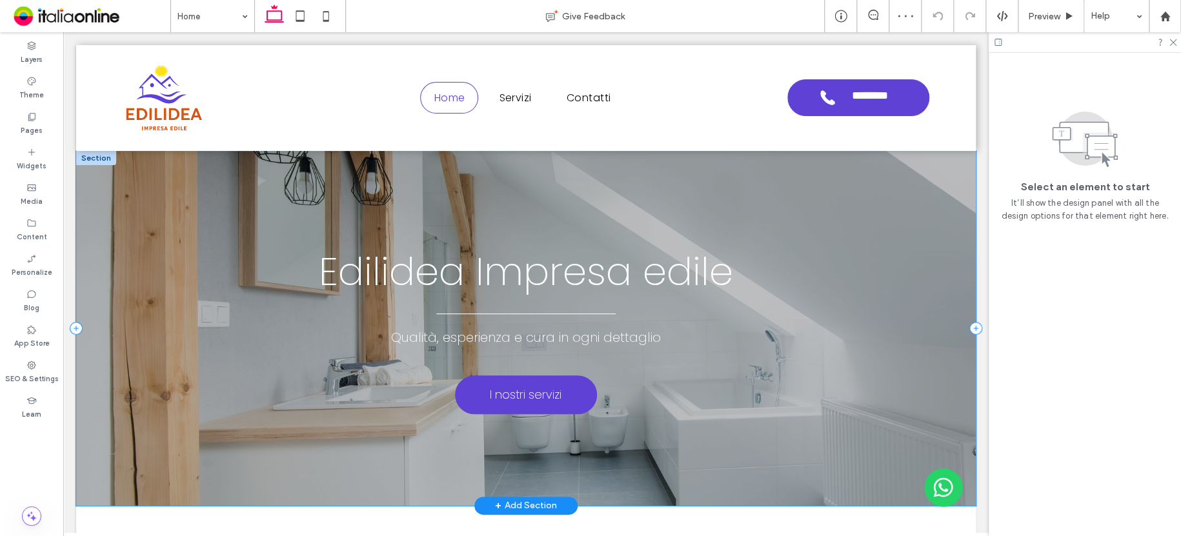
click at [103, 481] on div "Qualità, esperienza e cura in ogni dettaglio I nostri servizi Edilidea Impresa …" at bounding box center [525, 328] width 899 height 355
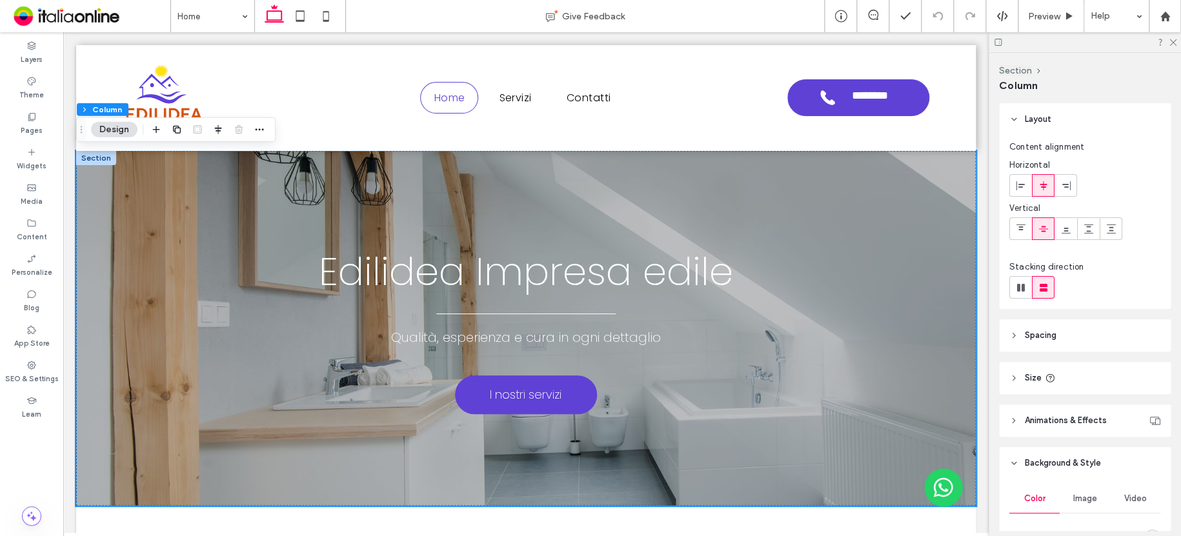
click at [112, 130] on button "Design" at bounding box center [114, 129] width 46 height 15
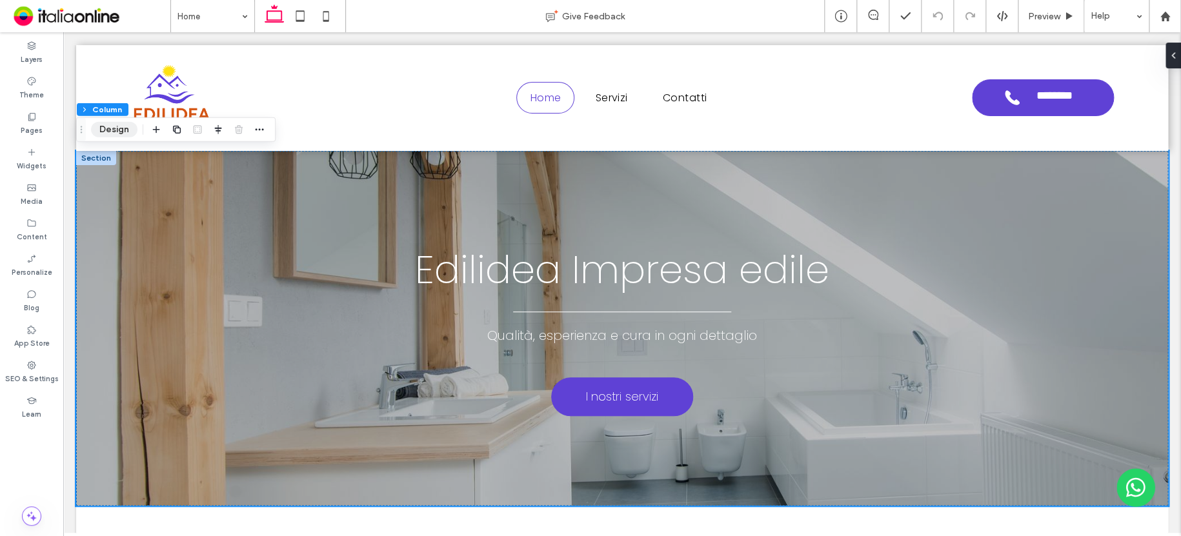
click at [121, 128] on button "Design" at bounding box center [114, 129] width 46 height 15
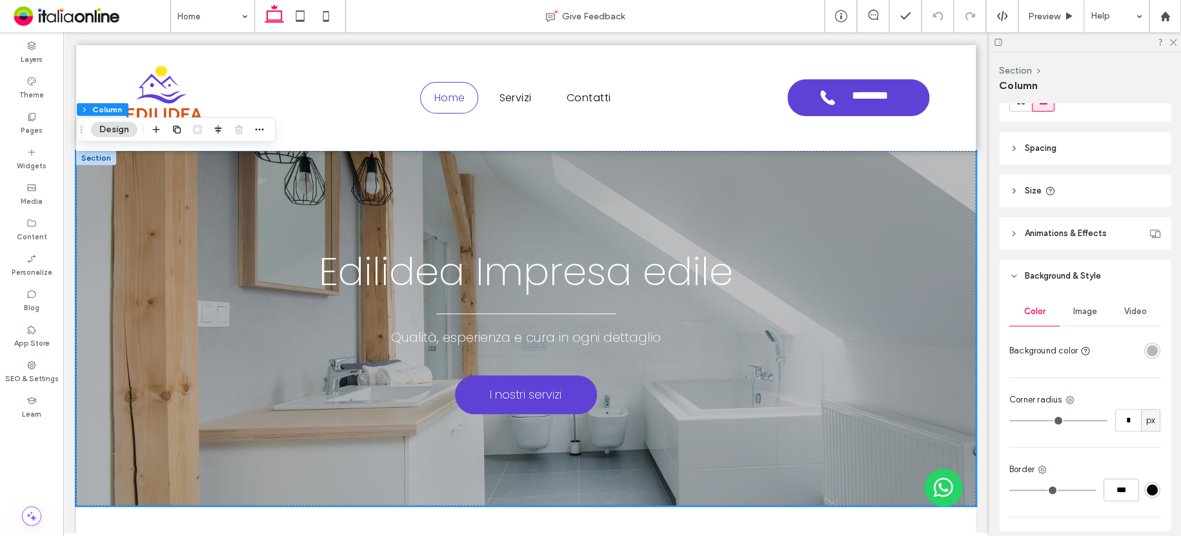
scroll to position [194, 0]
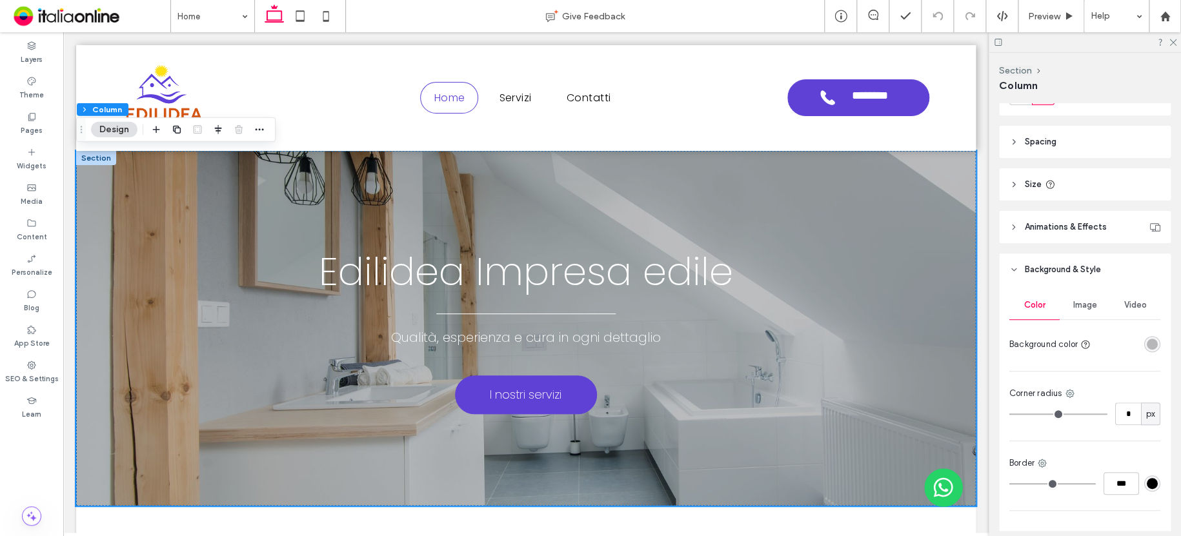
click at [1080, 303] on span "Image" at bounding box center [1085, 305] width 24 height 10
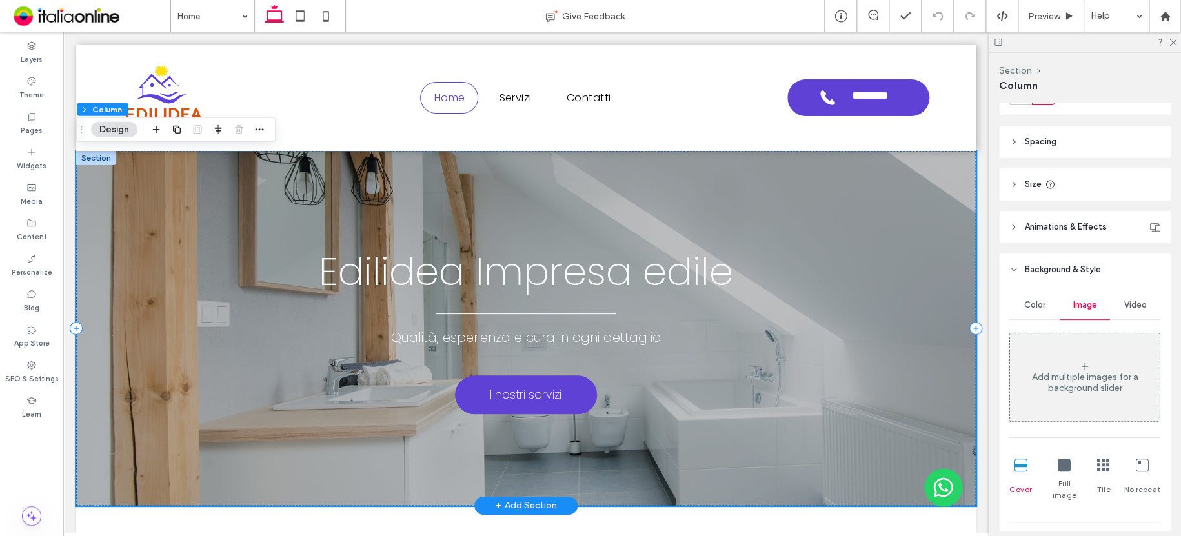
drag, startPoint x: 285, startPoint y: 199, endPoint x: 264, endPoint y: 193, distance: 21.4
click at [285, 199] on div "Qualità, esperienza e cura in ogni dettaglio I nostri servizi Edilidea Impresa …" at bounding box center [525, 328] width 899 height 355
click at [94, 155] on div at bounding box center [96, 158] width 40 height 14
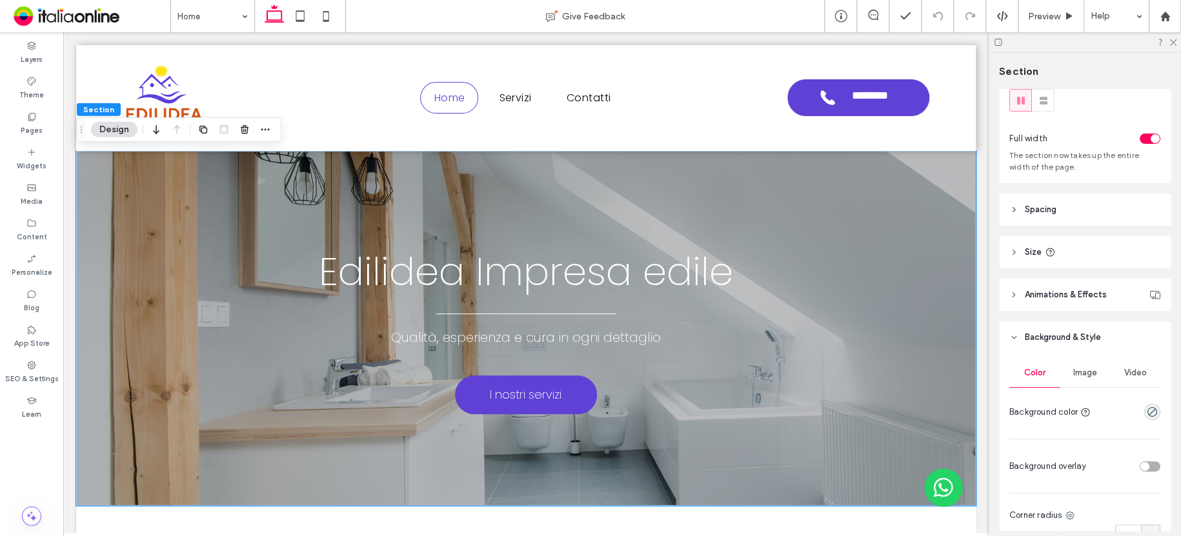
scroll to position [129, 0]
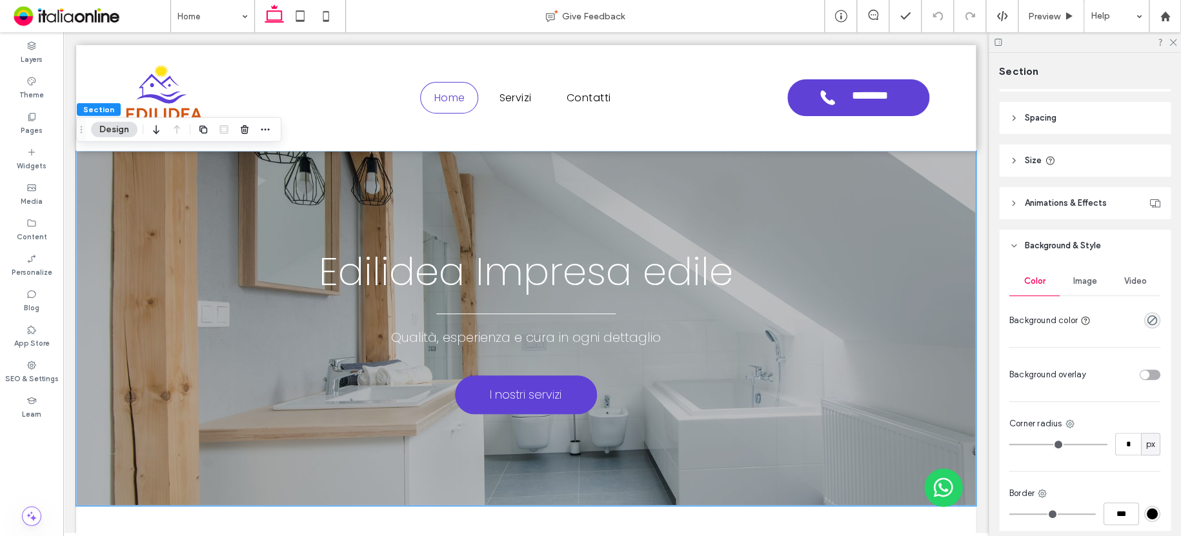
click at [1077, 284] on span "Image" at bounding box center [1085, 281] width 24 height 10
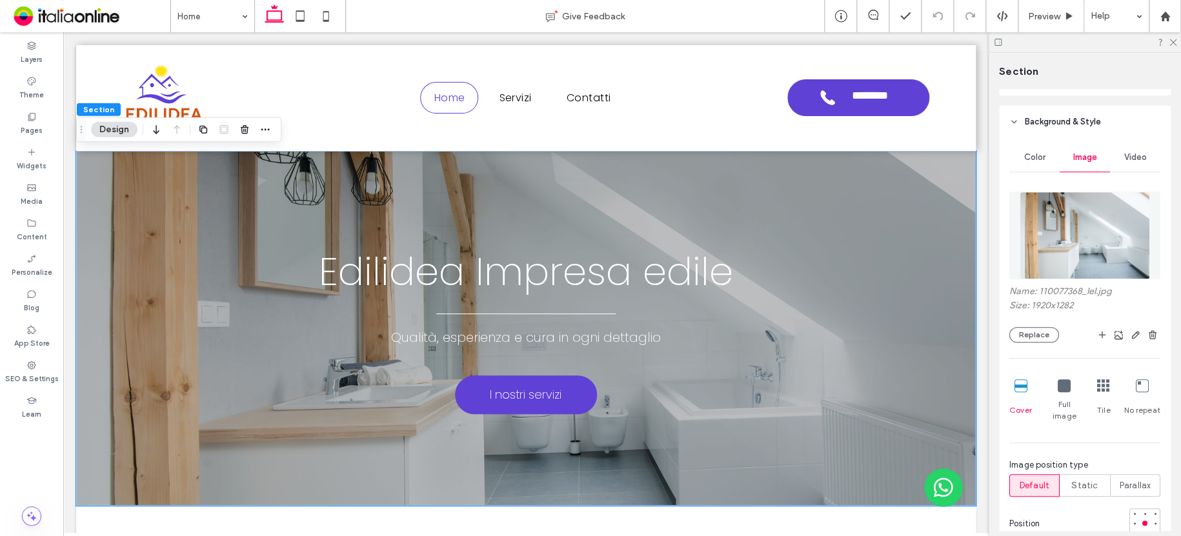
scroll to position [258, 0]
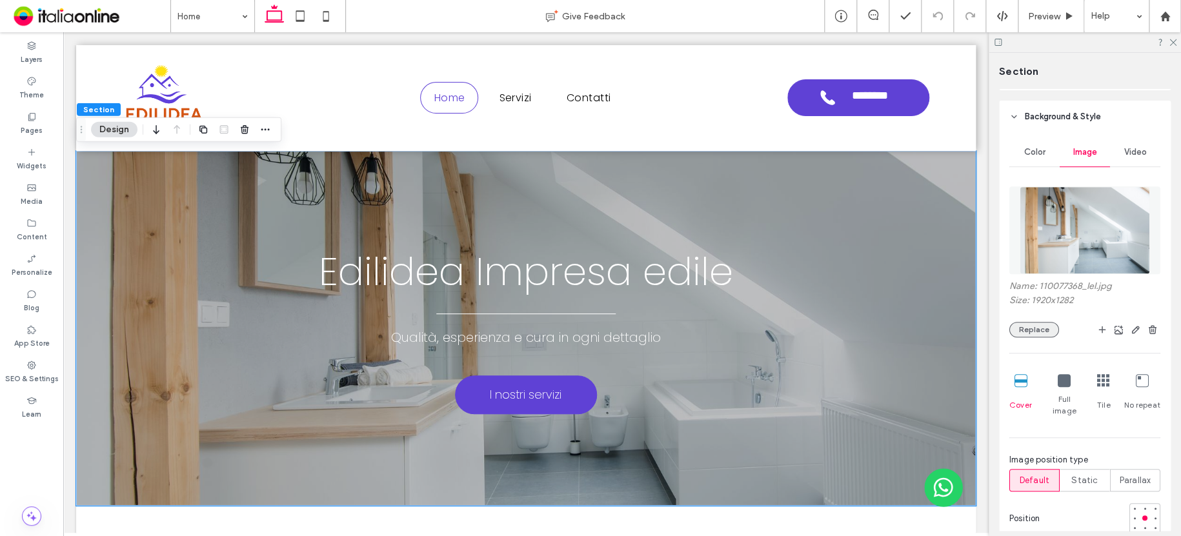
click at [1044, 330] on button "Replace" at bounding box center [1034, 329] width 50 height 15
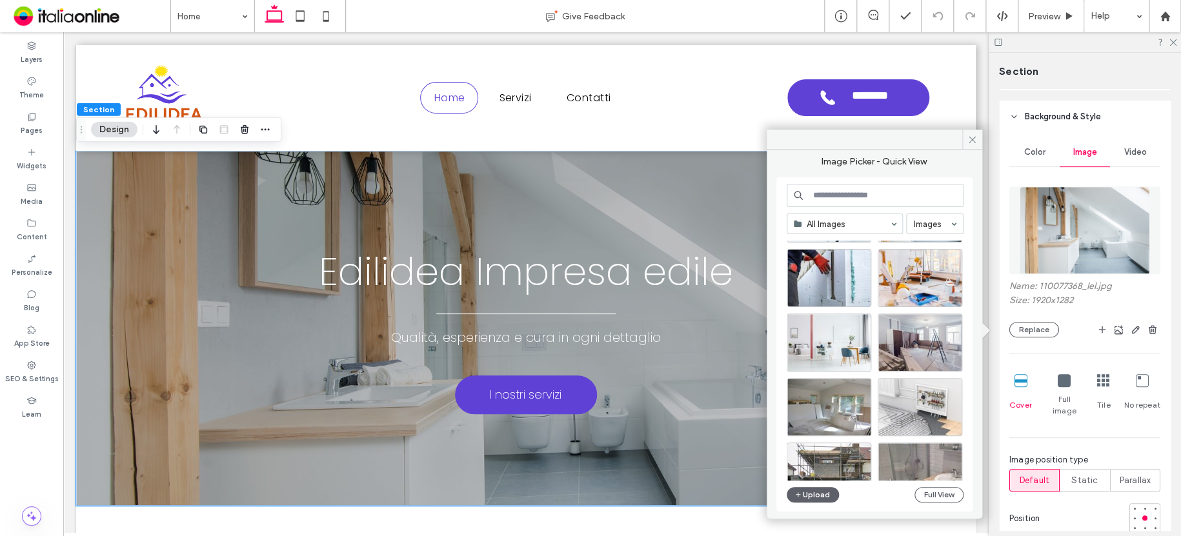
scroll to position [129, 0]
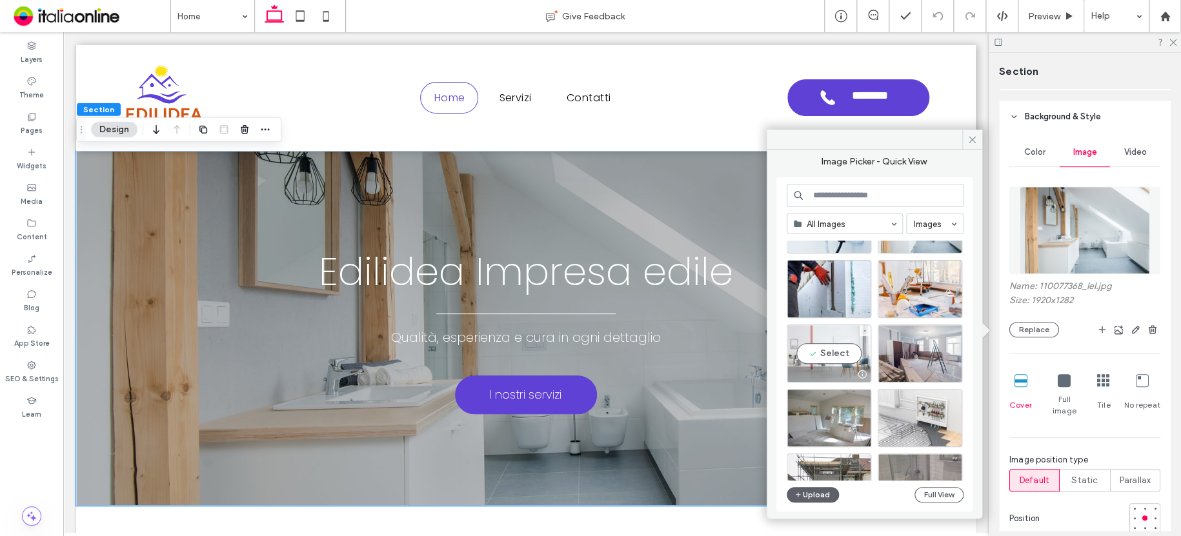
click at [833, 333] on div "Select" at bounding box center [828, 353] width 85 height 58
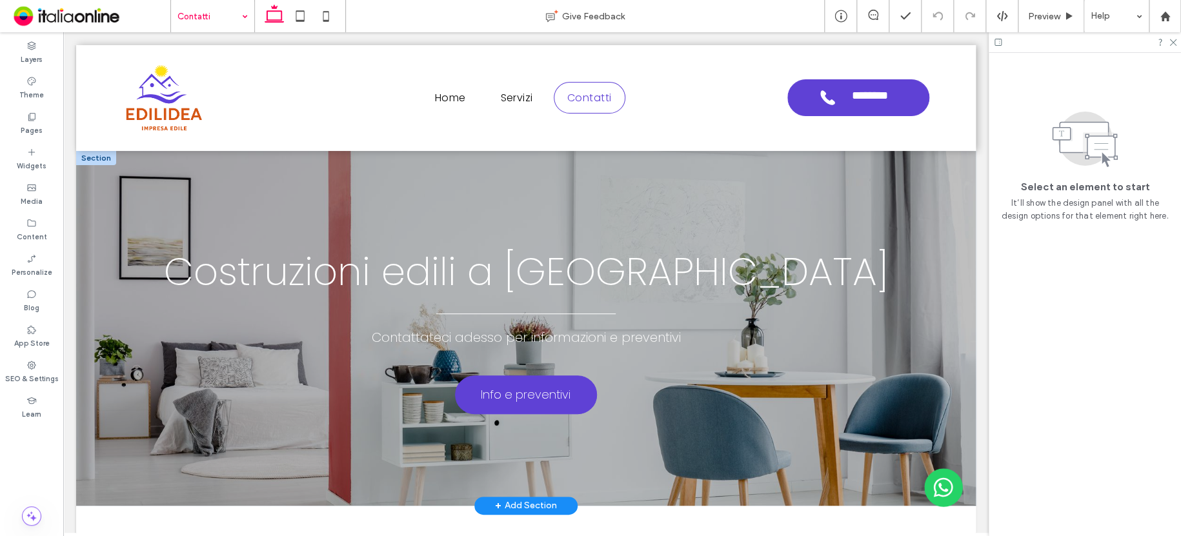
click at [90, 155] on div at bounding box center [96, 158] width 40 height 14
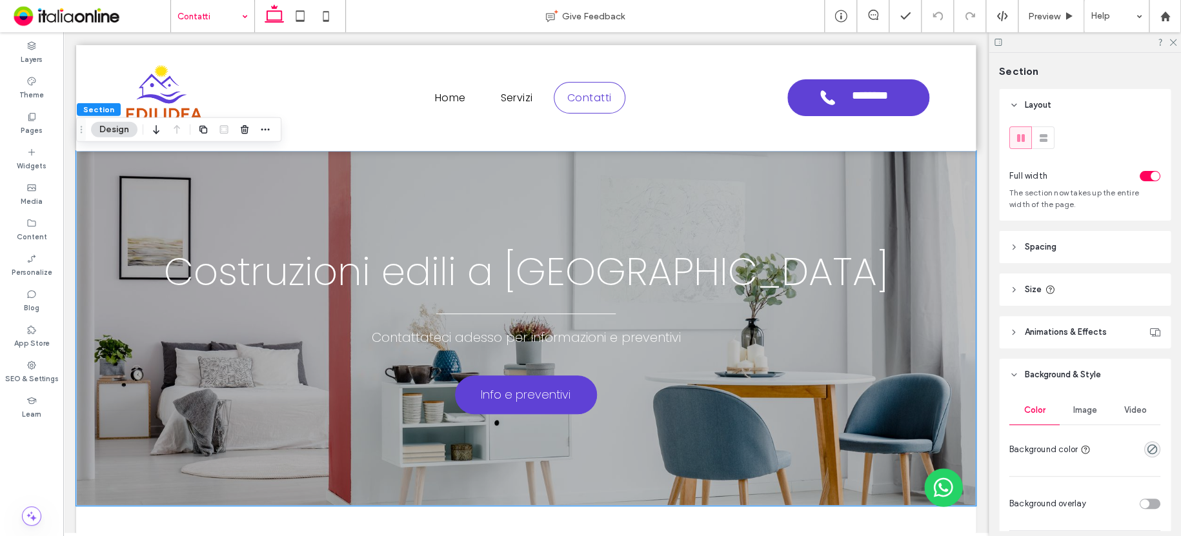
click at [128, 128] on button "Design" at bounding box center [114, 129] width 46 height 15
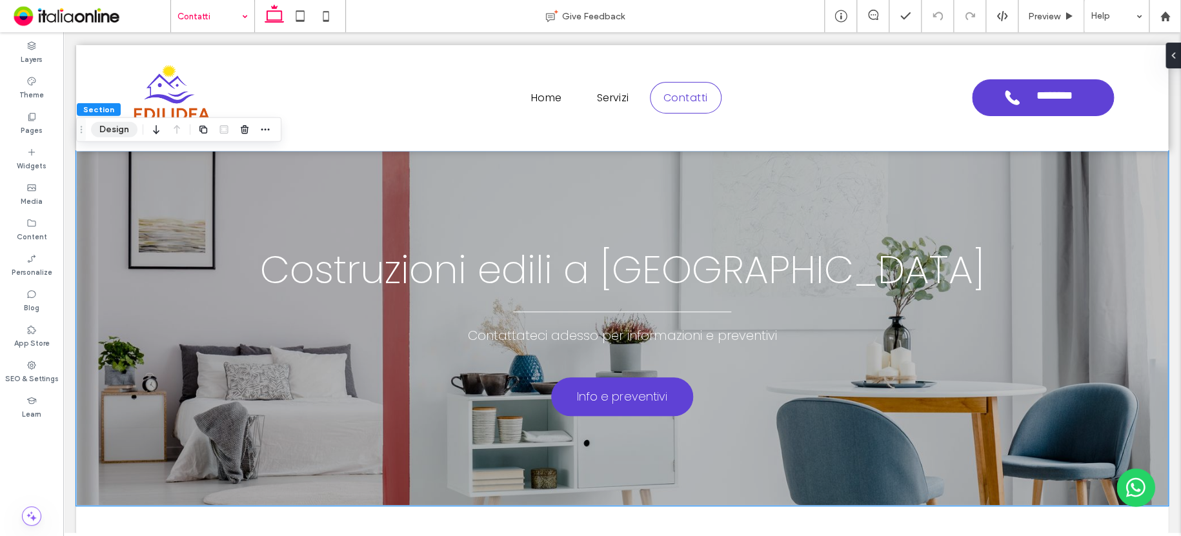
click at [125, 123] on button "Design" at bounding box center [114, 129] width 46 height 15
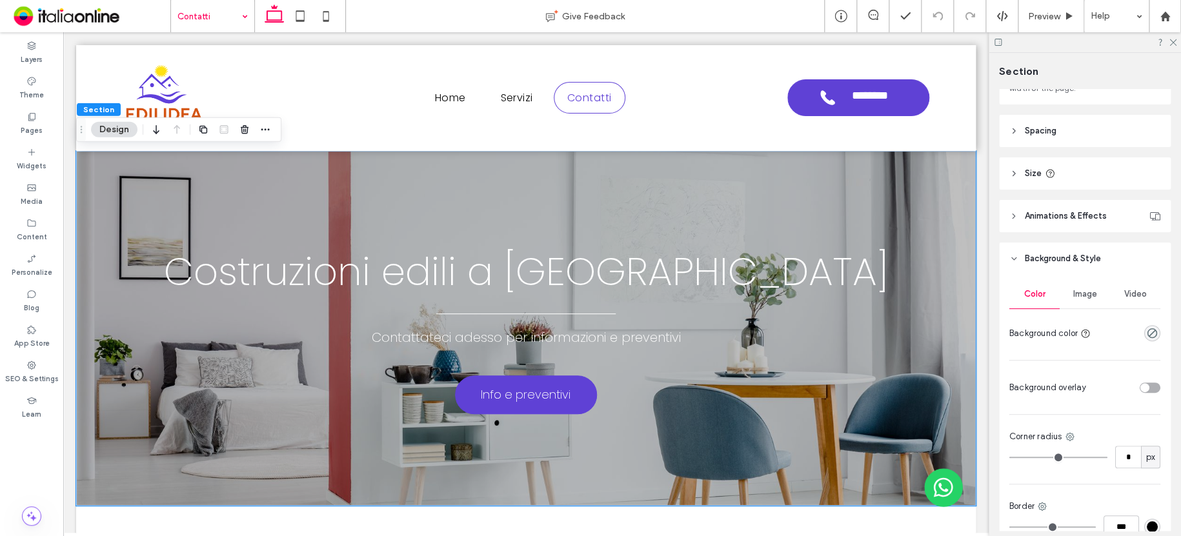
scroll to position [129, 0]
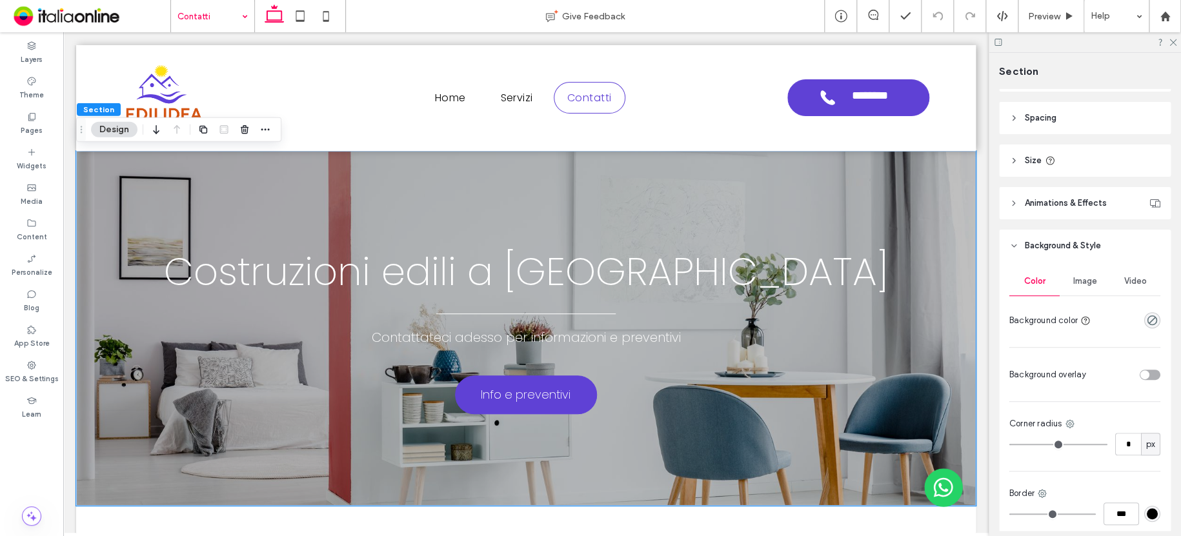
click at [1080, 284] on span "Image" at bounding box center [1085, 281] width 24 height 10
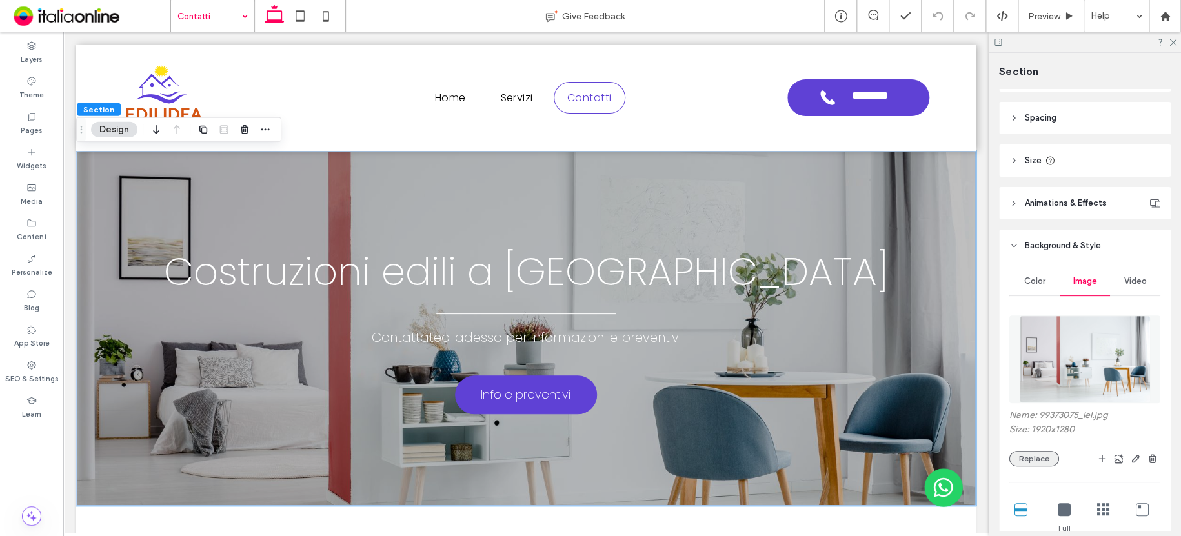
click at [1033, 456] on button "Replace" at bounding box center [1034, 458] width 50 height 15
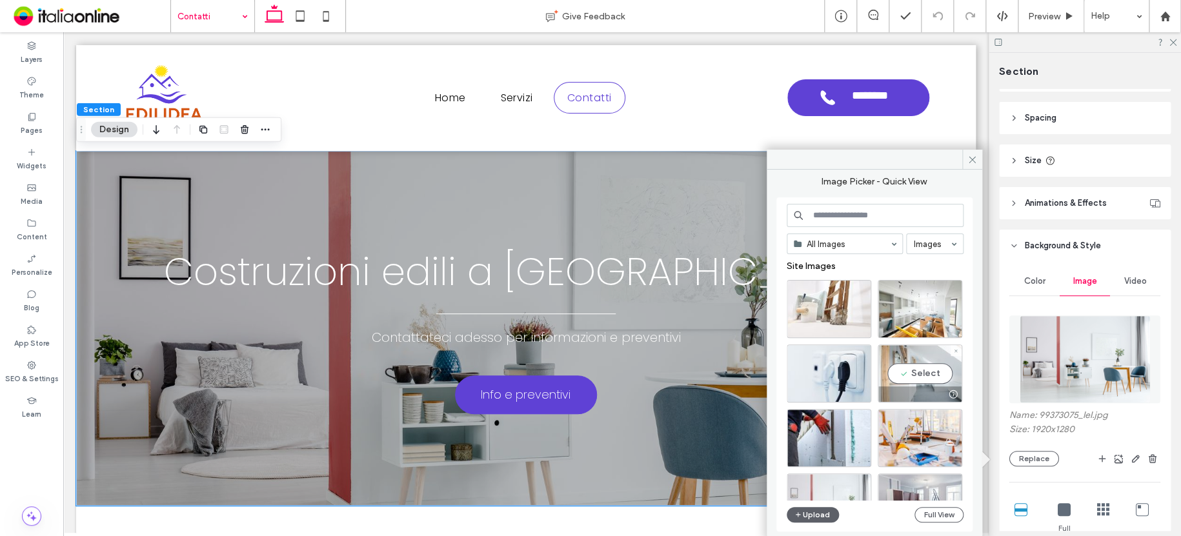
click at [899, 350] on div "Select" at bounding box center [919, 373] width 85 height 58
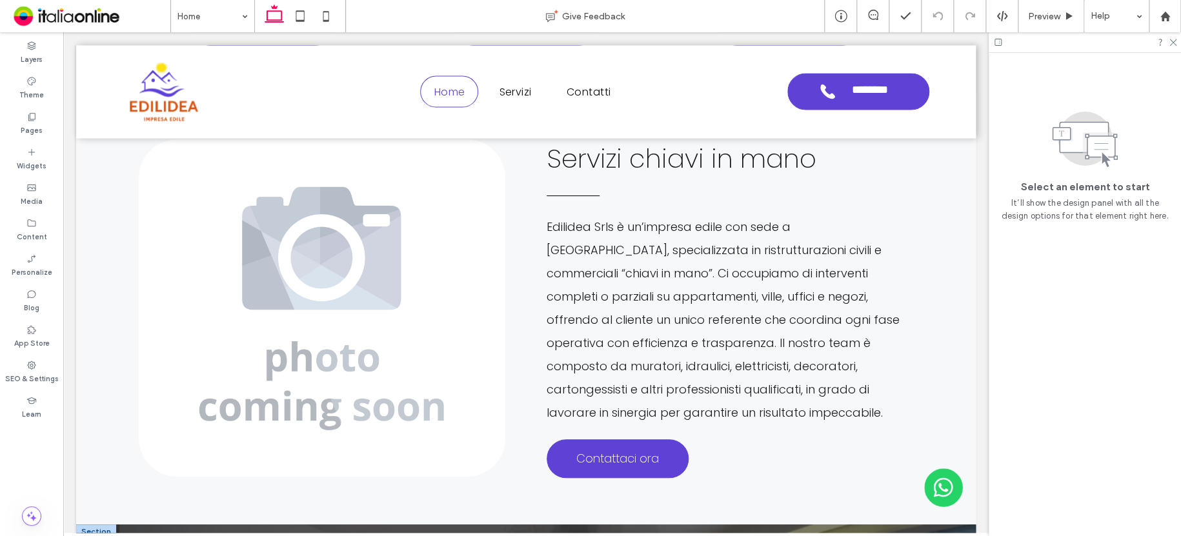
scroll to position [1213, 0]
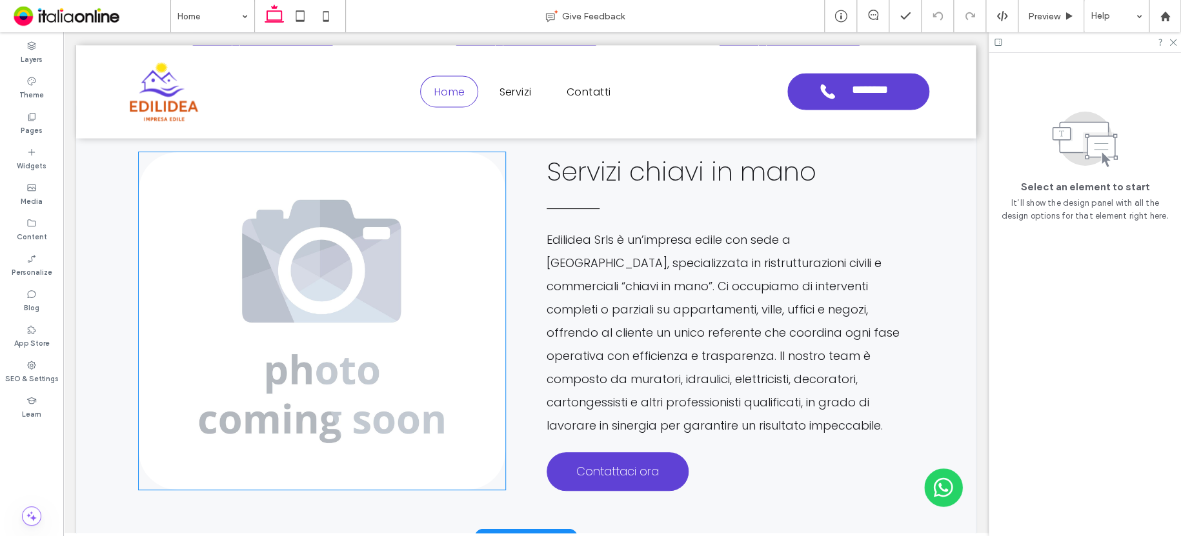
click at [387, 274] on img at bounding box center [322, 320] width 366 height 337
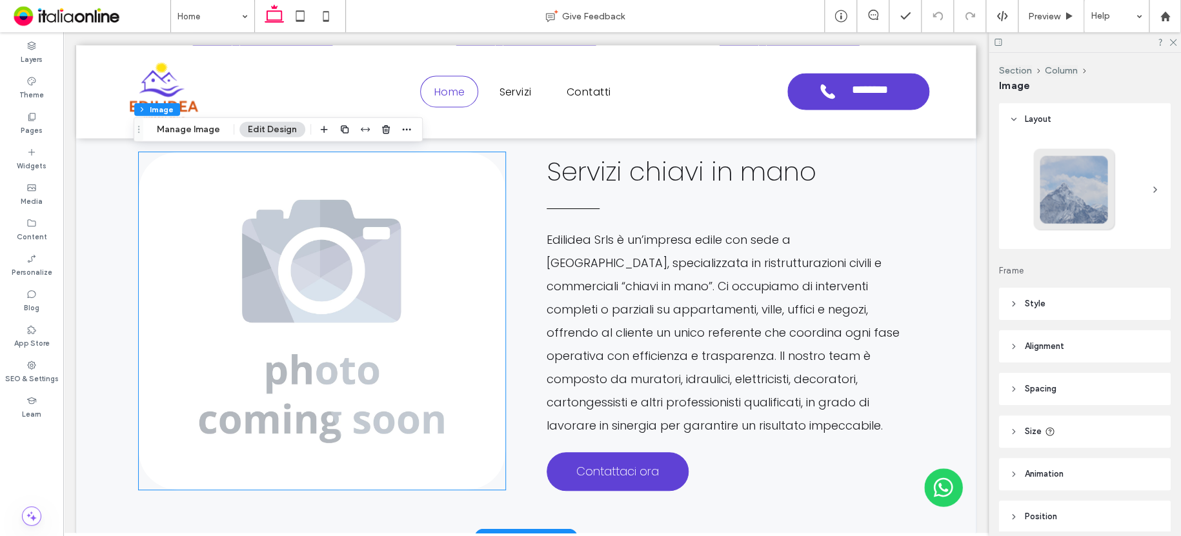
type input "**"
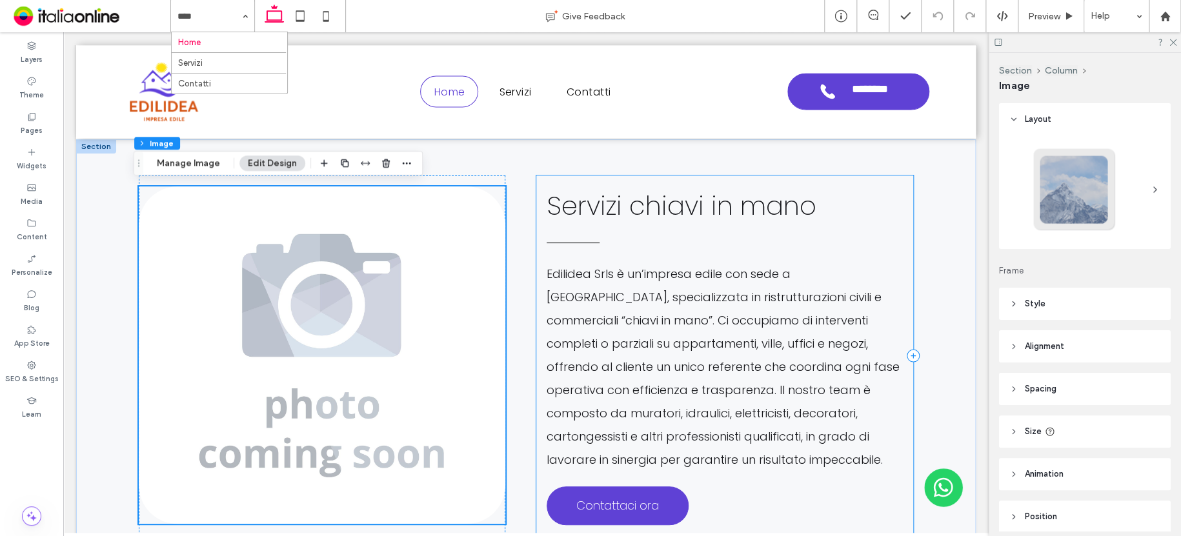
scroll to position [1148, 0]
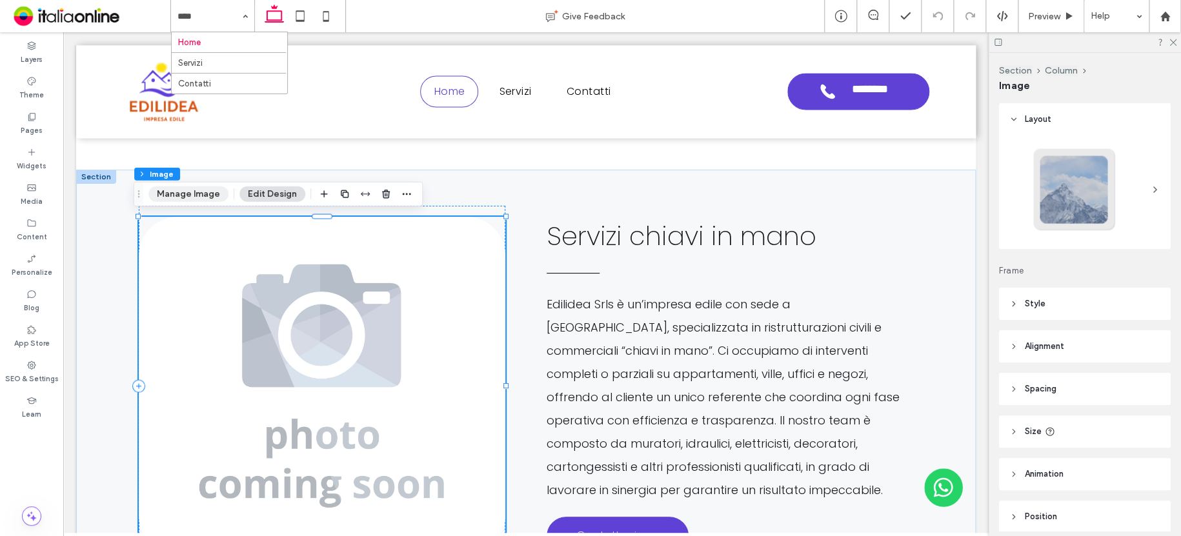
drag, startPoint x: 204, startPoint y: 192, endPoint x: 212, endPoint y: 192, distance: 7.8
click at [204, 192] on button "Manage Image" at bounding box center [188, 193] width 80 height 15
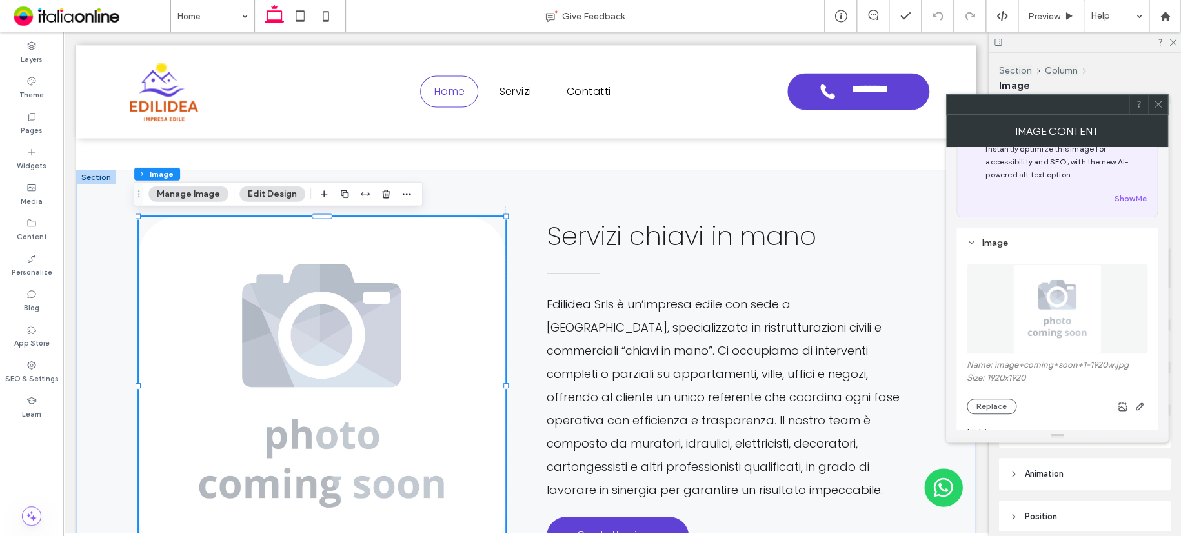
scroll to position [129, 0]
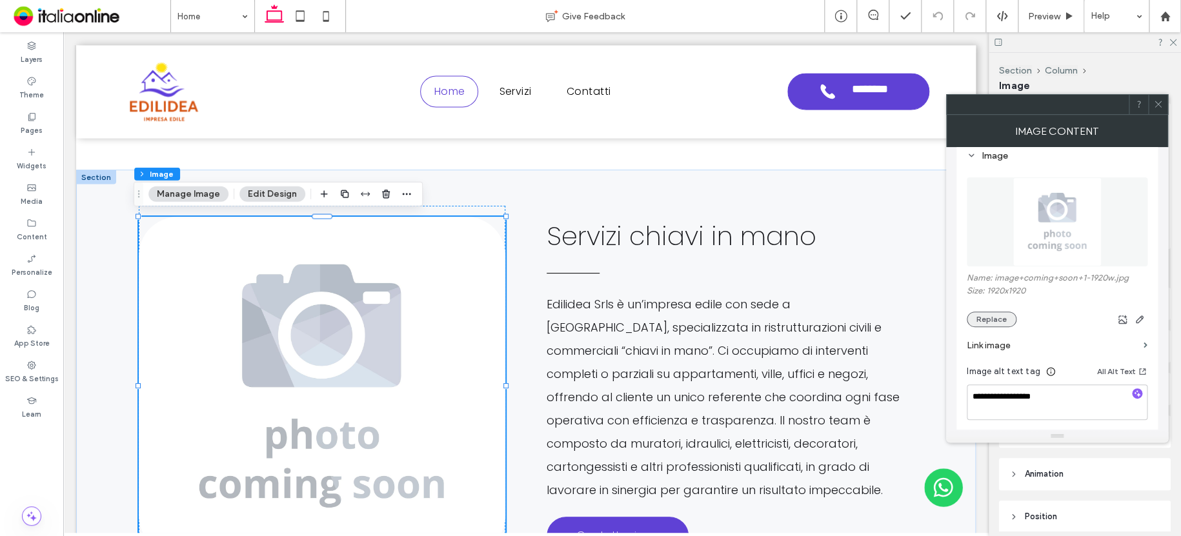
click at [999, 313] on button "Replace" at bounding box center [991, 319] width 50 height 15
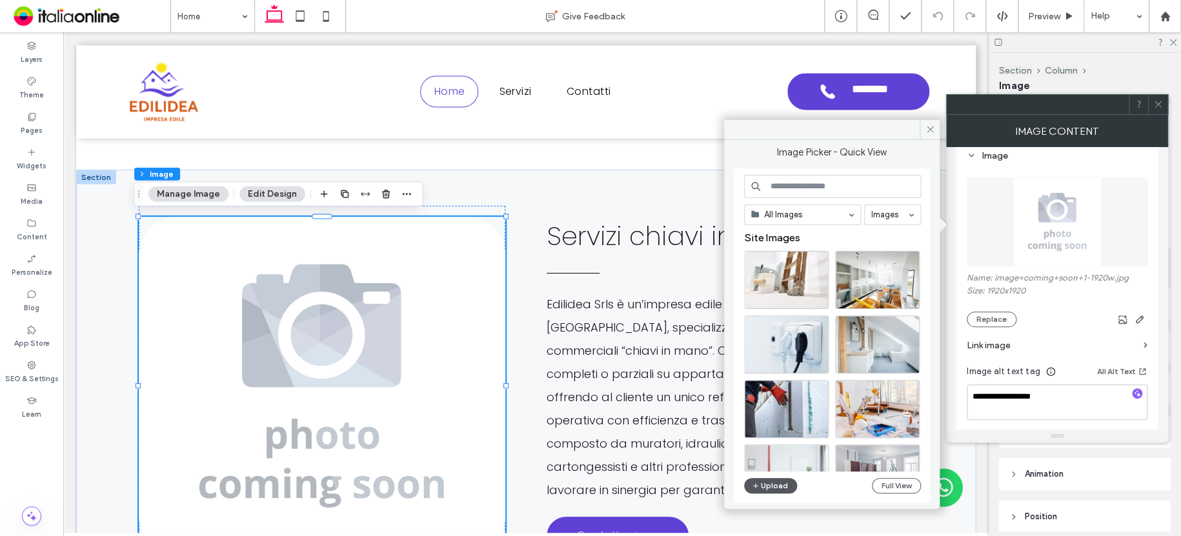
click at [784, 482] on button "Upload" at bounding box center [770, 485] width 53 height 15
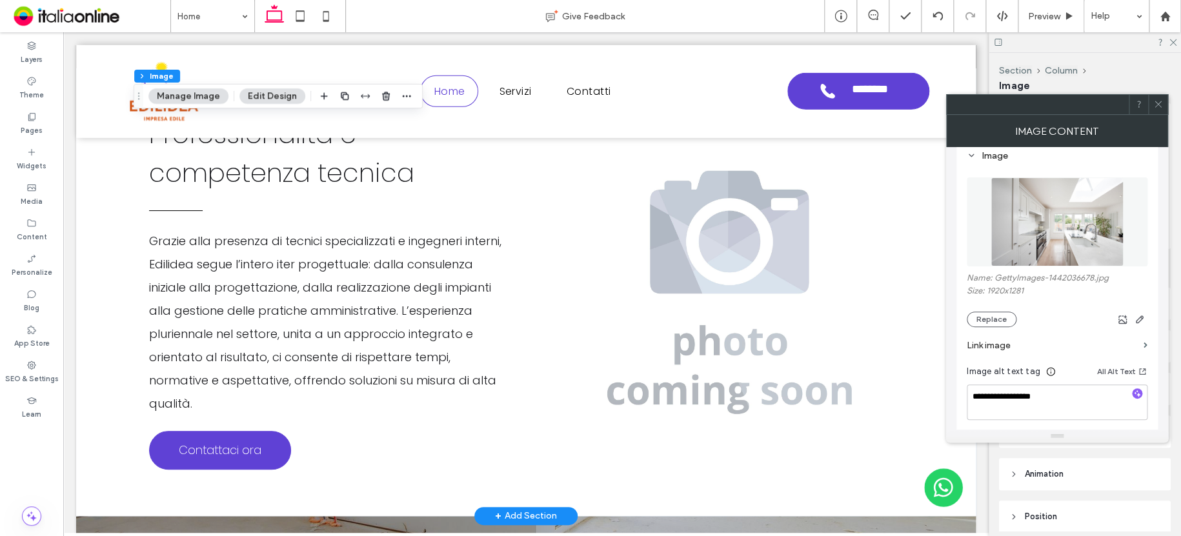
scroll to position [2051, 0]
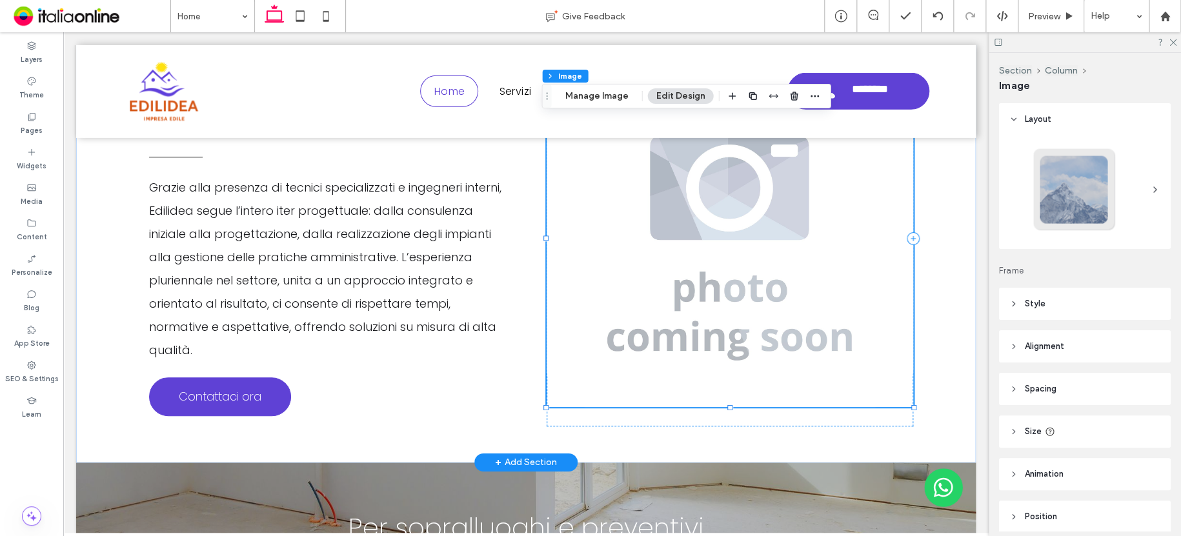
type input "**"
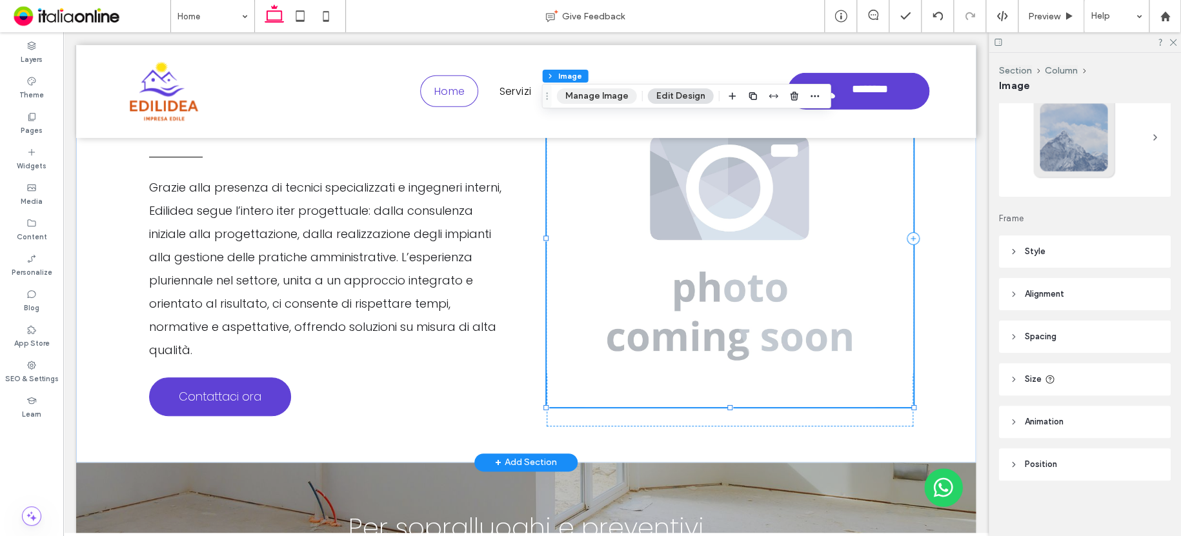
click at [580, 94] on button "Manage Image" at bounding box center [596, 95] width 80 height 15
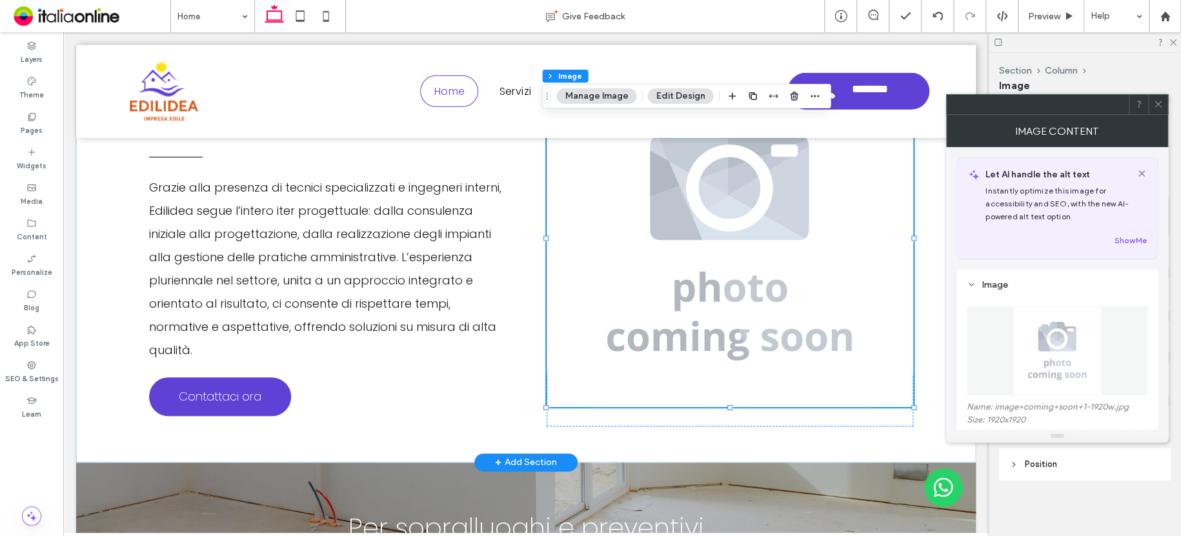
scroll to position [129, 0]
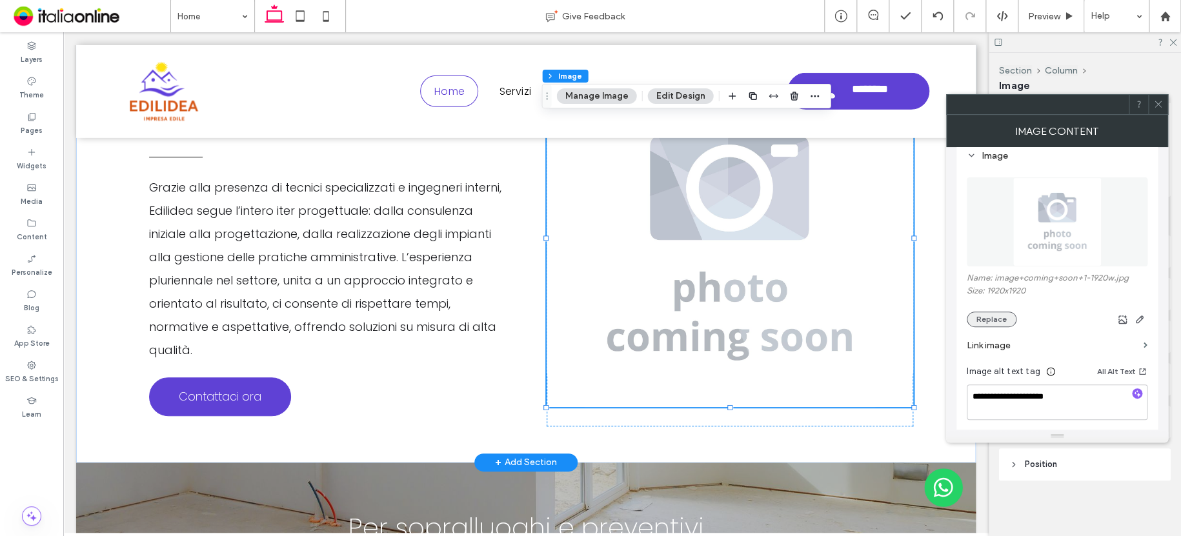
click at [995, 320] on button "Replace" at bounding box center [991, 319] width 50 height 15
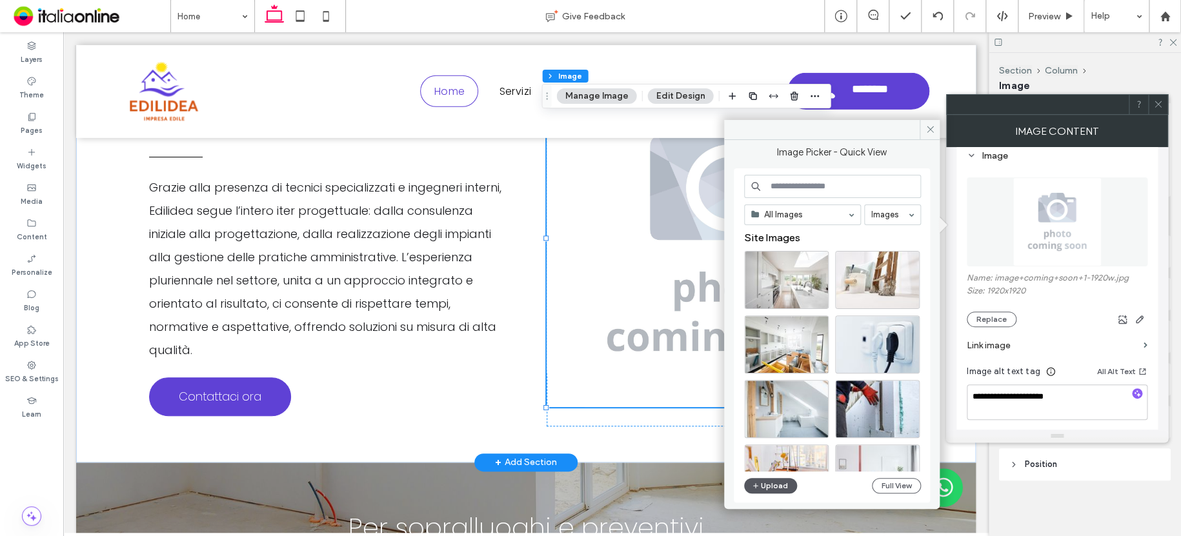
click at [768, 479] on button "Upload" at bounding box center [770, 485] width 53 height 15
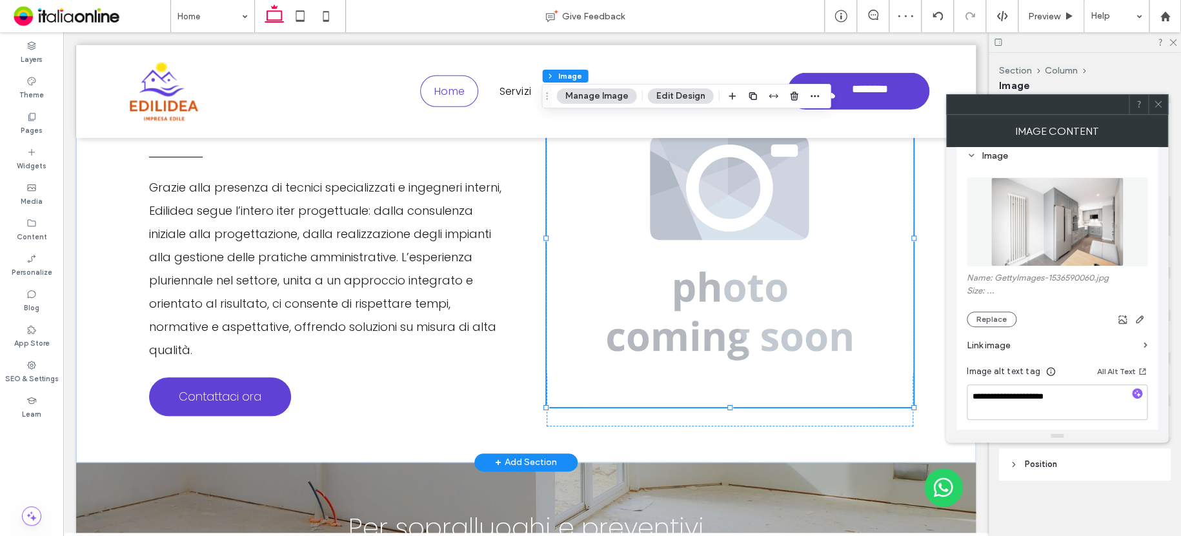
click at [1156, 107] on icon at bounding box center [1158, 104] width 10 height 10
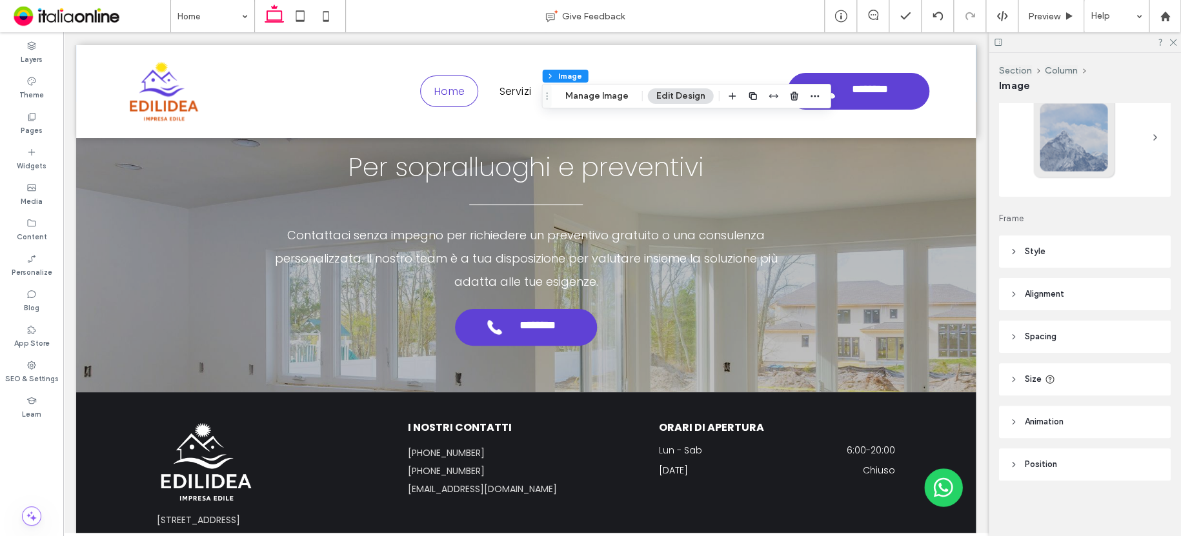
scroll to position [2493, 0]
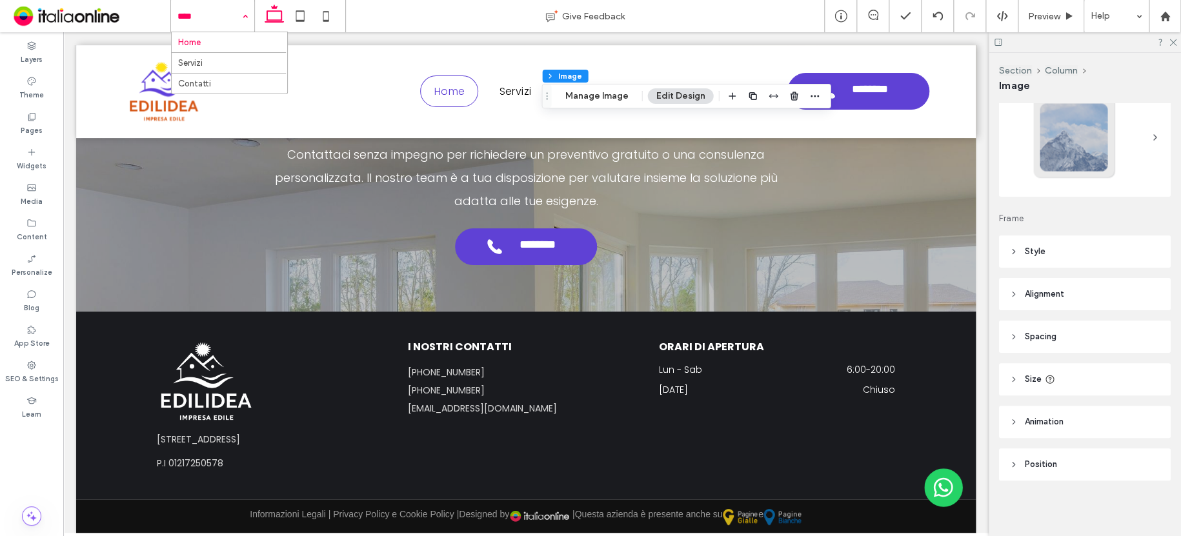
drag, startPoint x: 208, startPoint y: 17, endPoint x: 215, endPoint y: 21, distance: 7.9
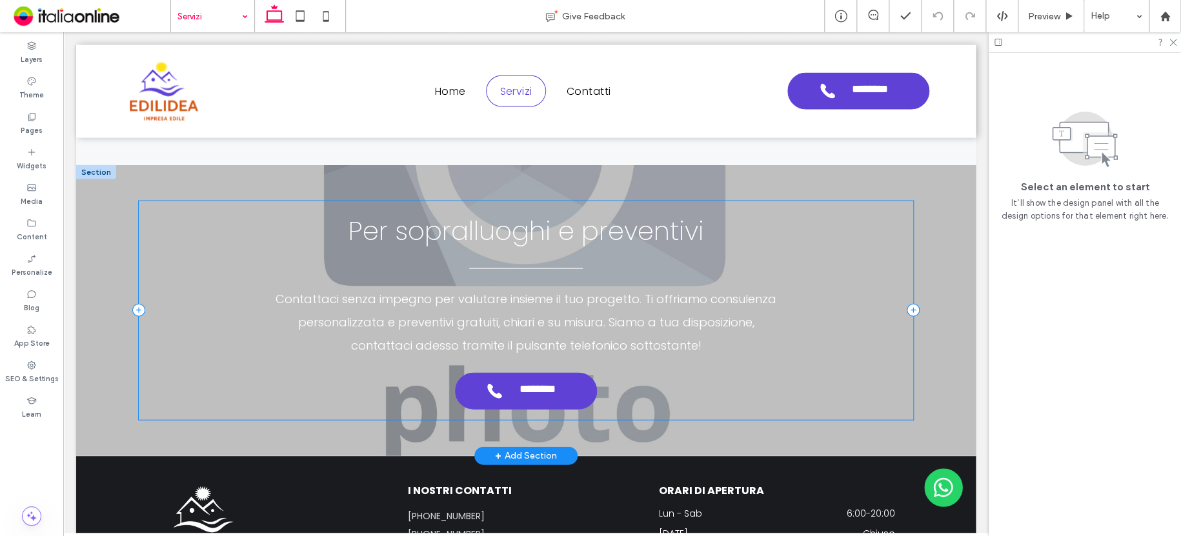
scroll to position [3793, 0]
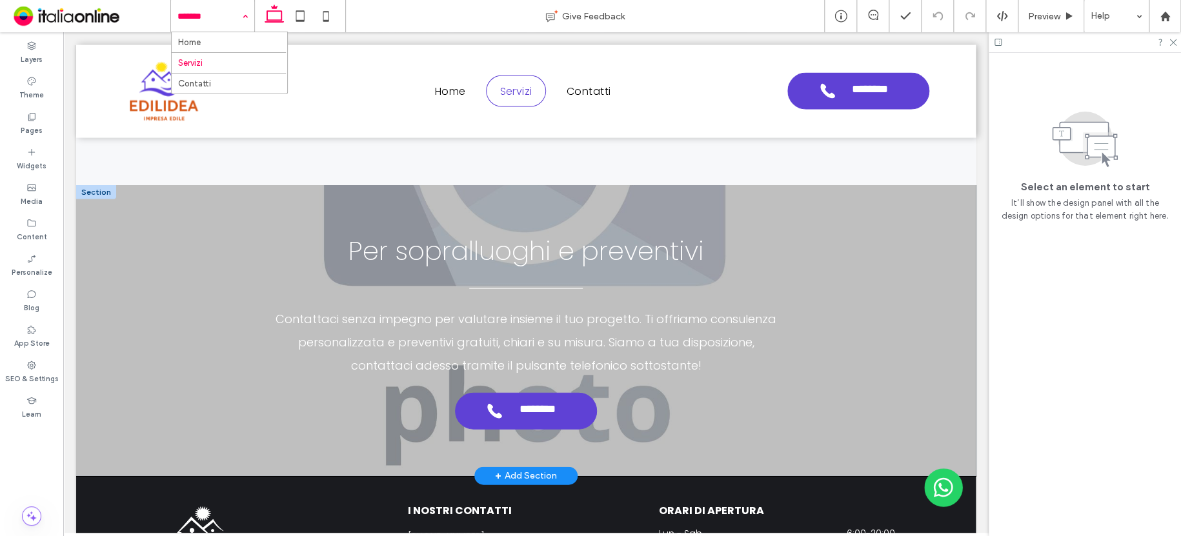
click at [104, 186] on div at bounding box center [96, 192] width 40 height 14
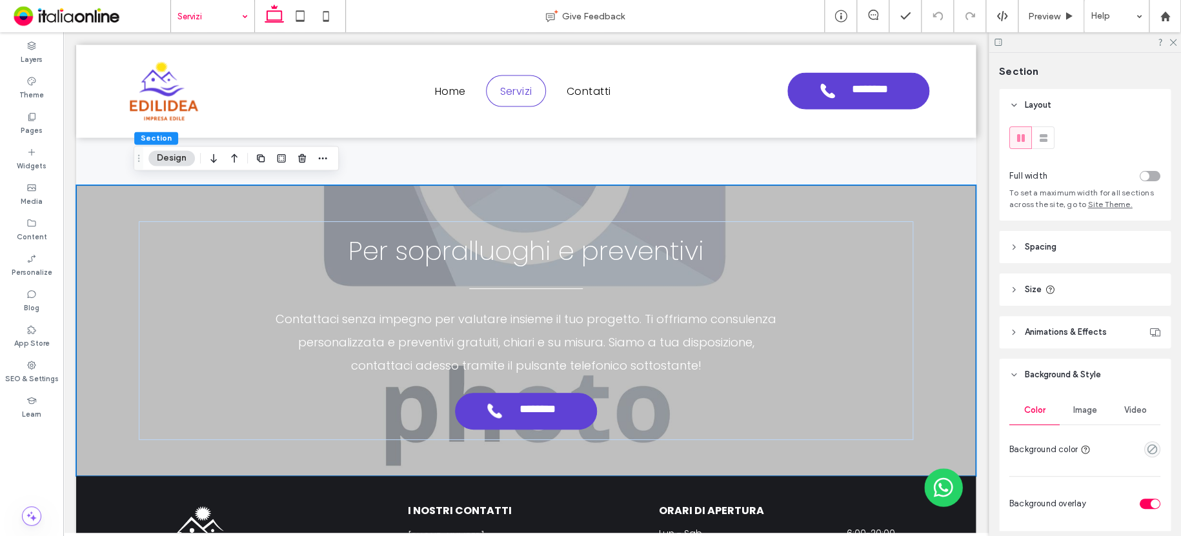
drag, startPoint x: 172, startPoint y: 161, endPoint x: 133, endPoint y: 132, distance: 49.3
click at [172, 161] on button "Design" at bounding box center [171, 157] width 46 height 15
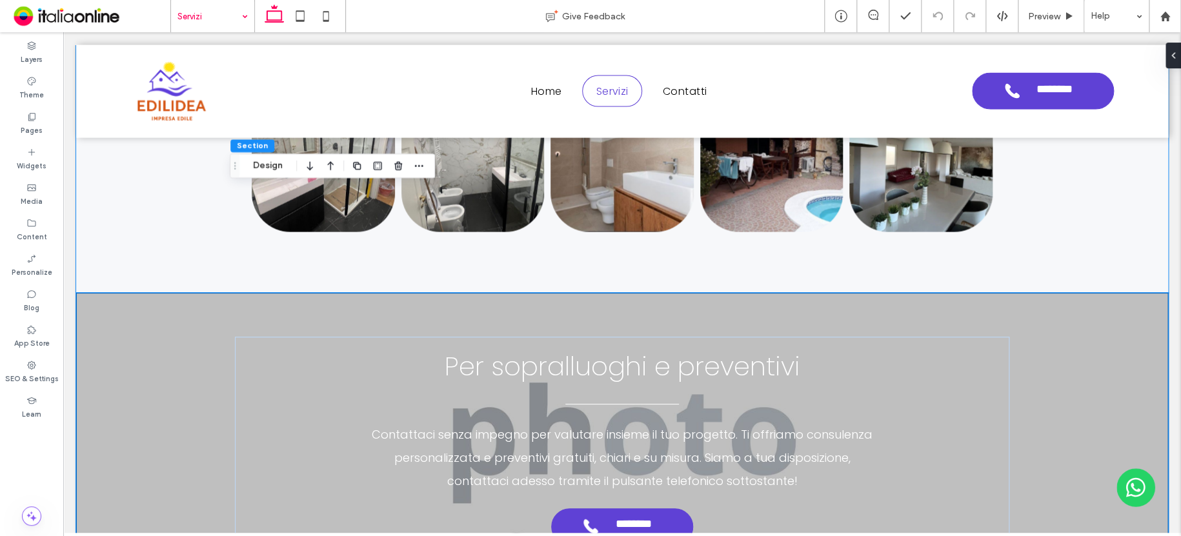
scroll to position [3893, 0]
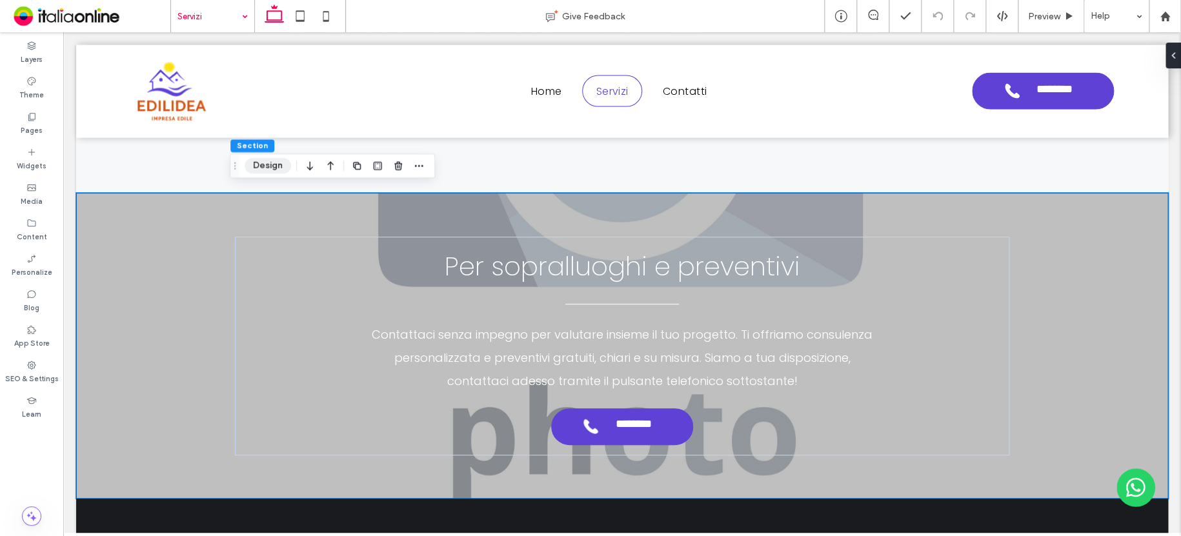
click at [255, 161] on button "Design" at bounding box center [267, 165] width 46 height 15
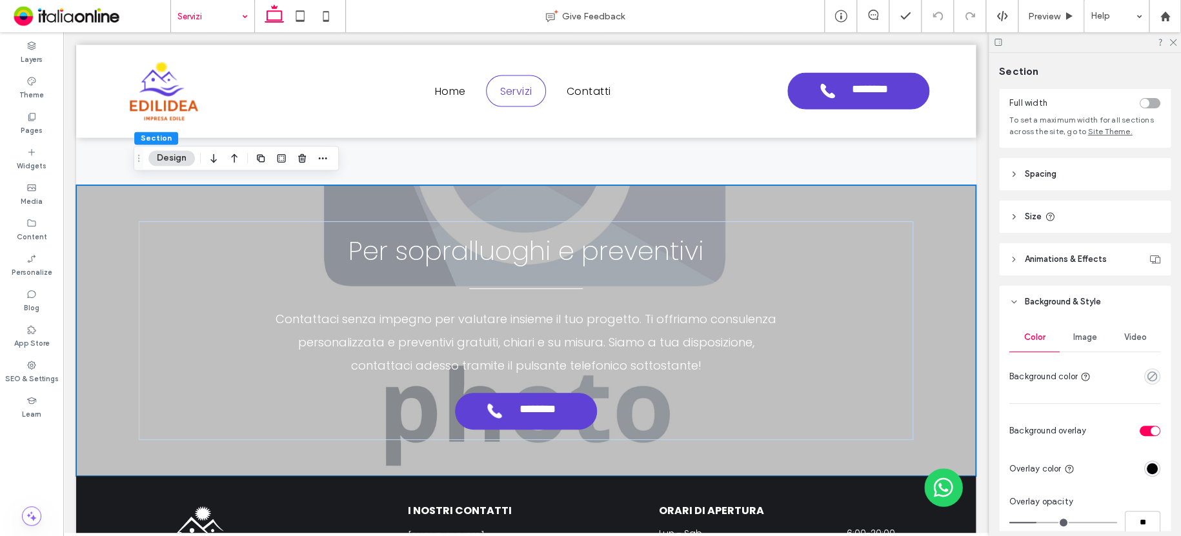
scroll to position [129, 0]
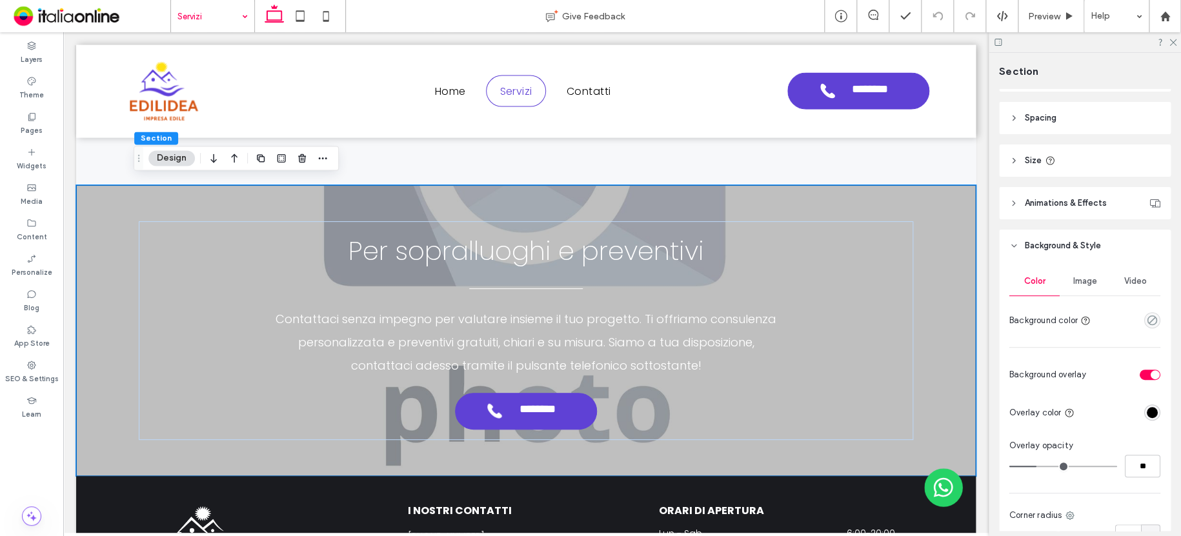
click at [1076, 283] on span "Image" at bounding box center [1085, 281] width 24 height 10
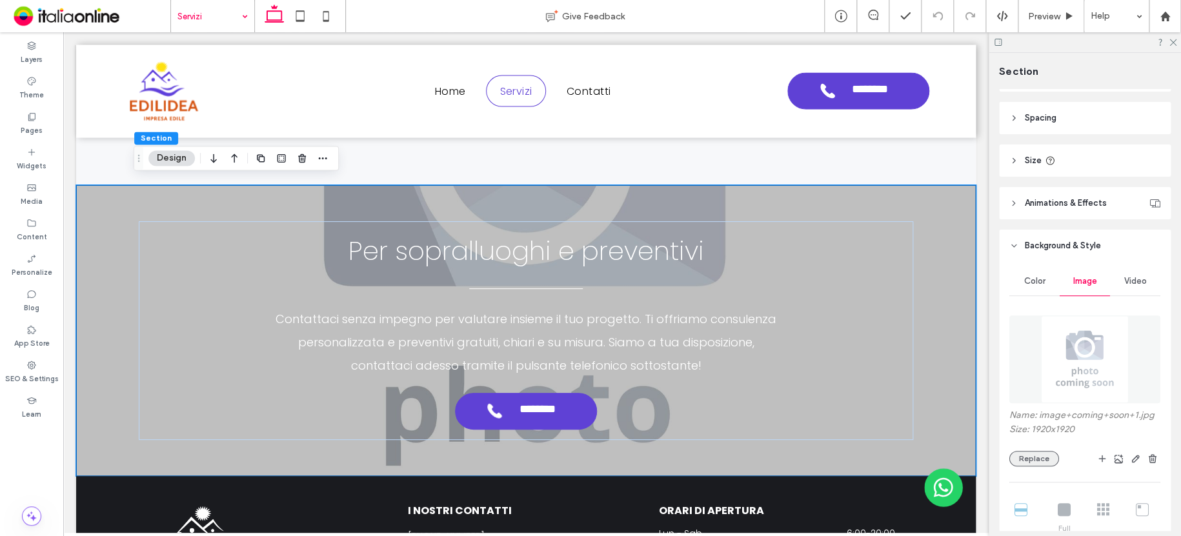
click at [1033, 458] on button "Replace" at bounding box center [1034, 458] width 50 height 15
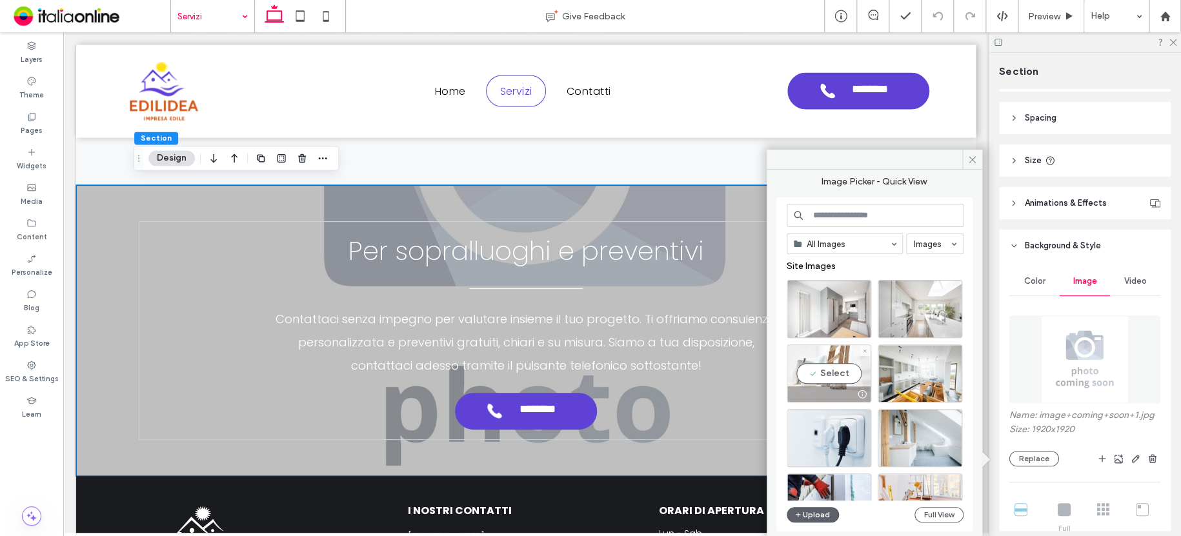
click at [819, 362] on div "Select" at bounding box center [828, 373] width 85 height 58
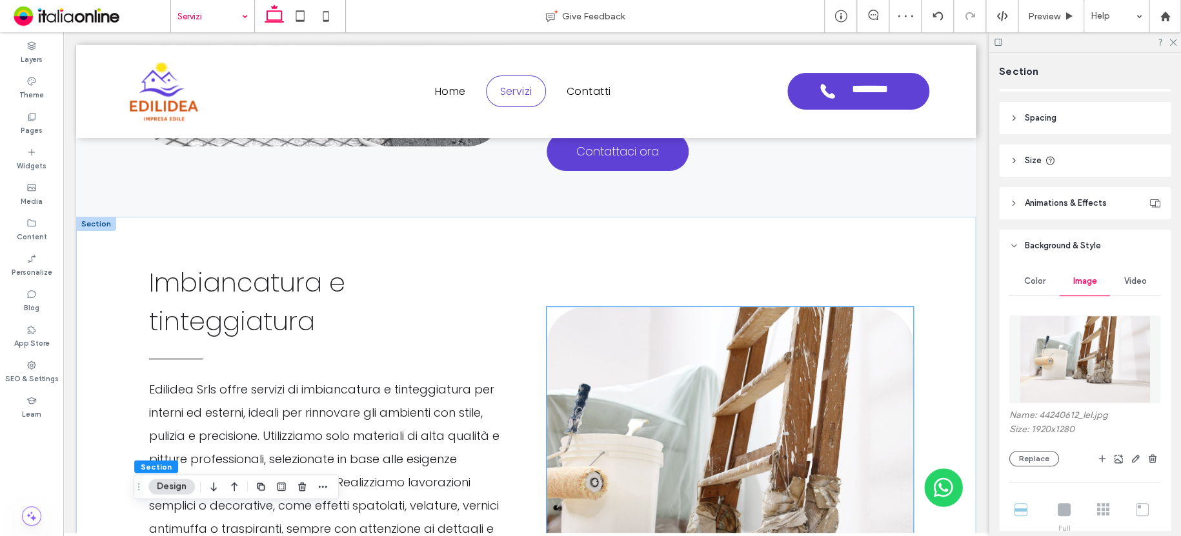
scroll to position [2729, 0]
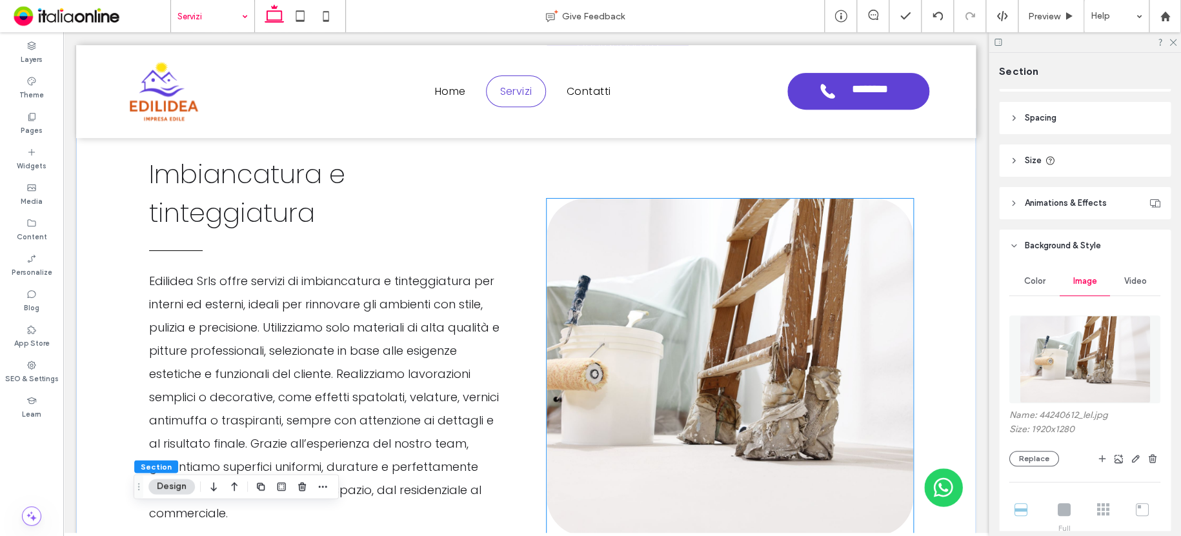
click at [645, 335] on img at bounding box center [729, 367] width 366 height 337
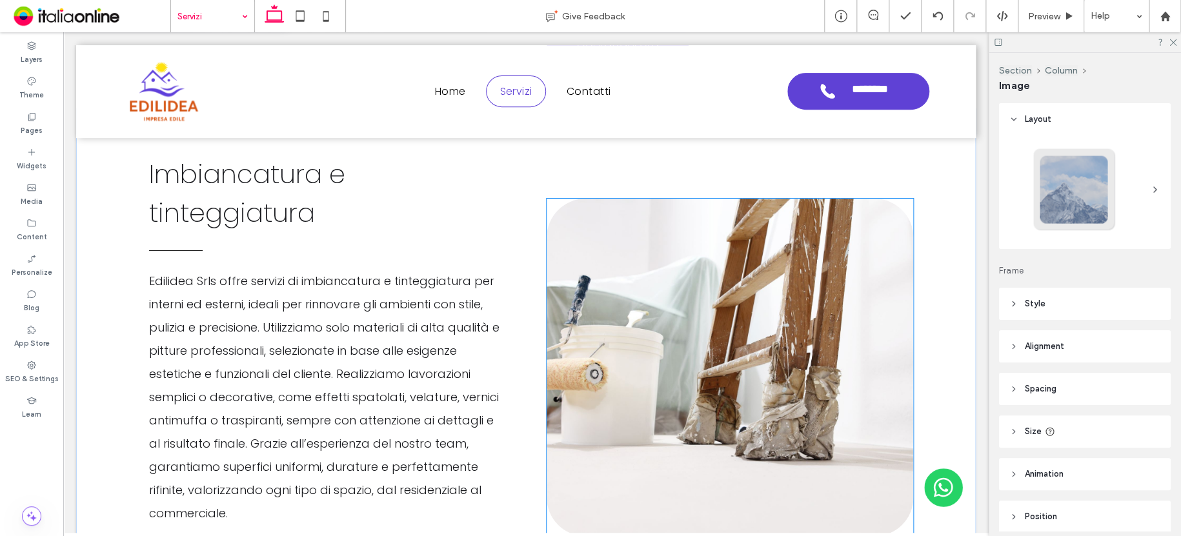
type input "**"
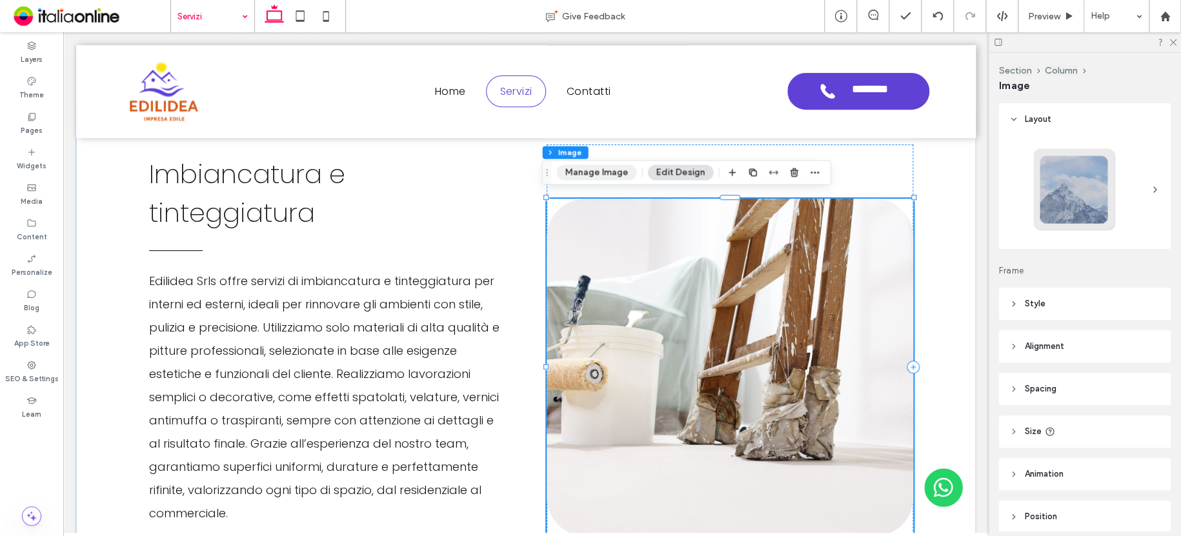
click at [584, 172] on button "Manage Image" at bounding box center [596, 172] width 80 height 15
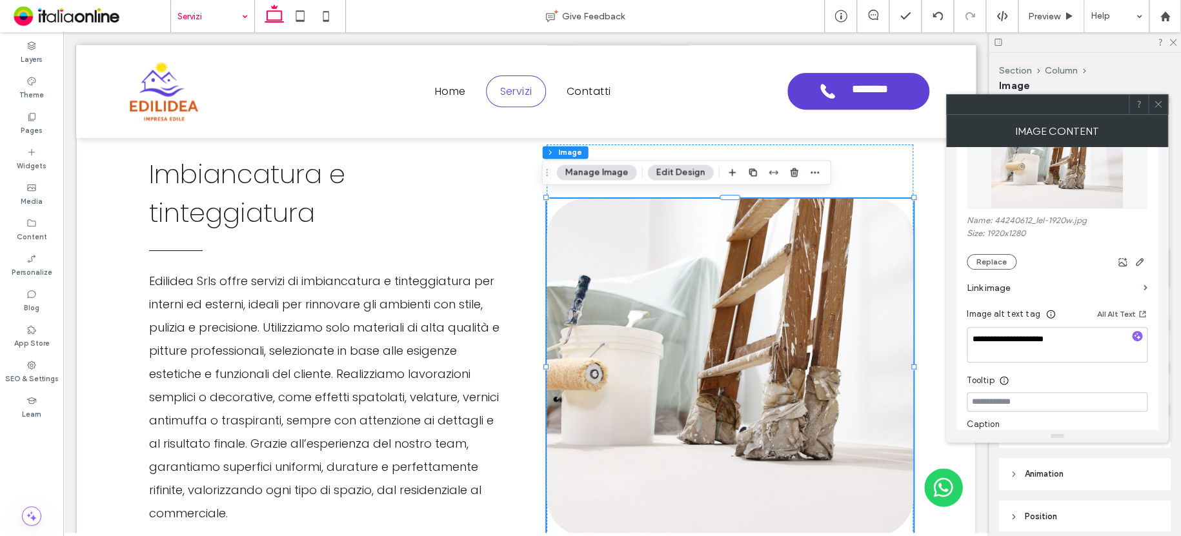
scroll to position [194, 0]
click at [1002, 257] on button "Replace" at bounding box center [991, 254] width 50 height 15
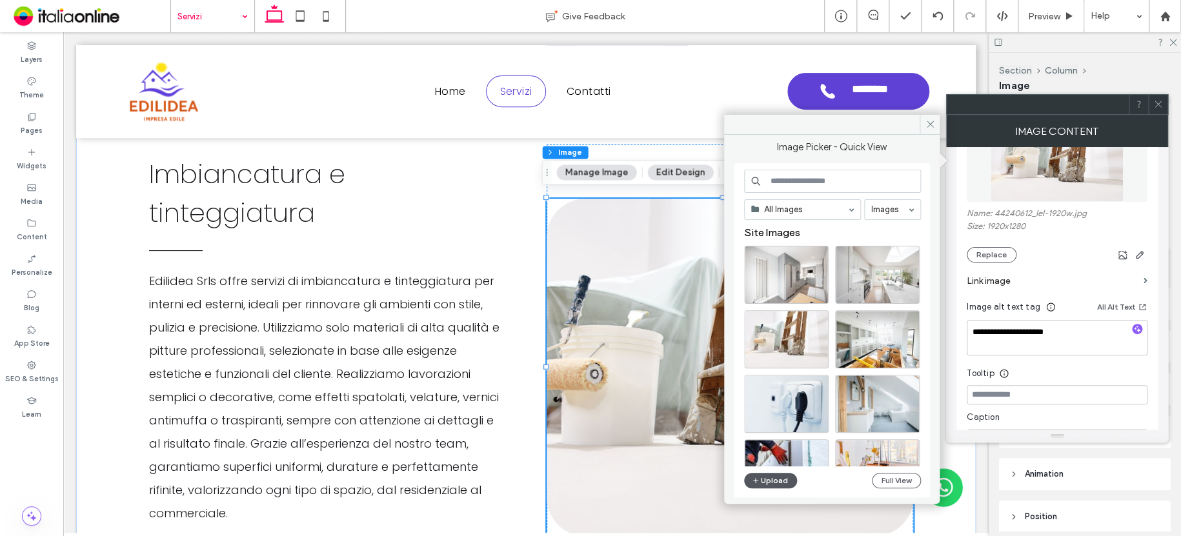
click at [767, 473] on button "Upload" at bounding box center [770, 480] width 53 height 15
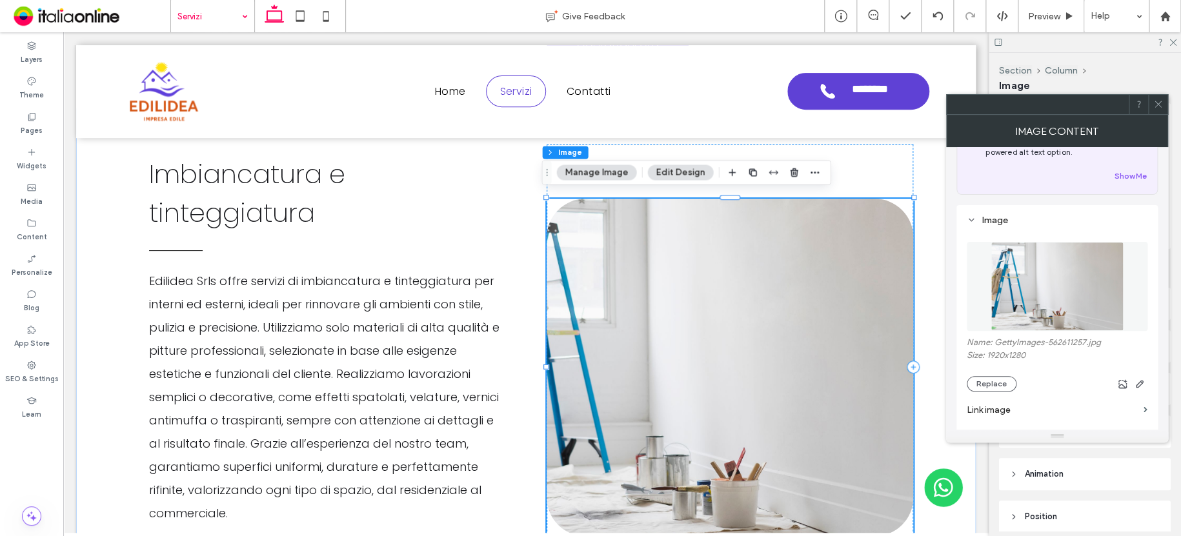
scroll to position [0, 0]
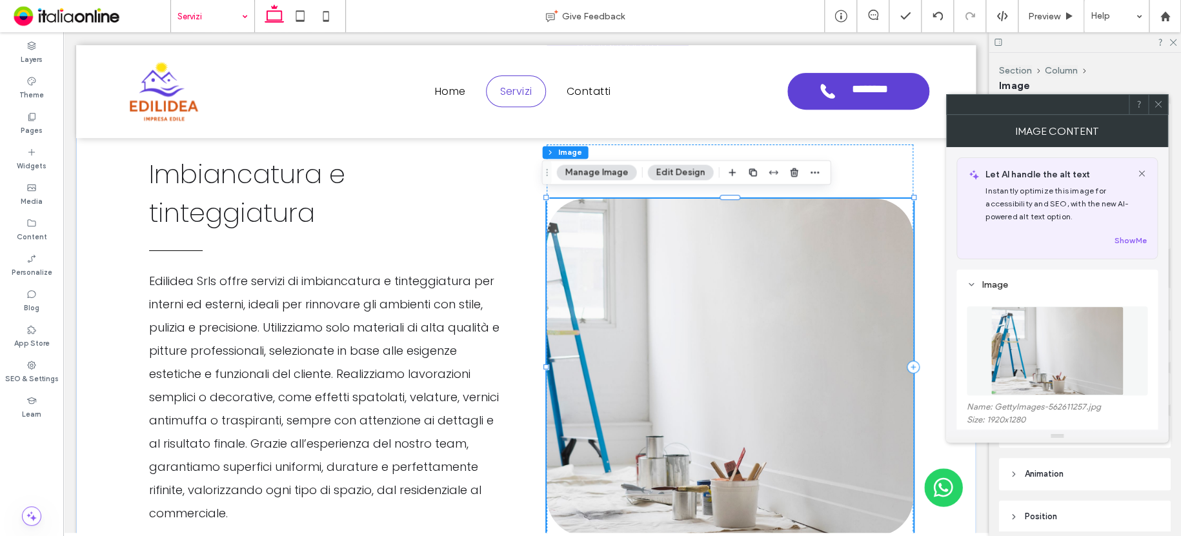
click at [599, 174] on button "Manage Image" at bounding box center [596, 172] width 80 height 15
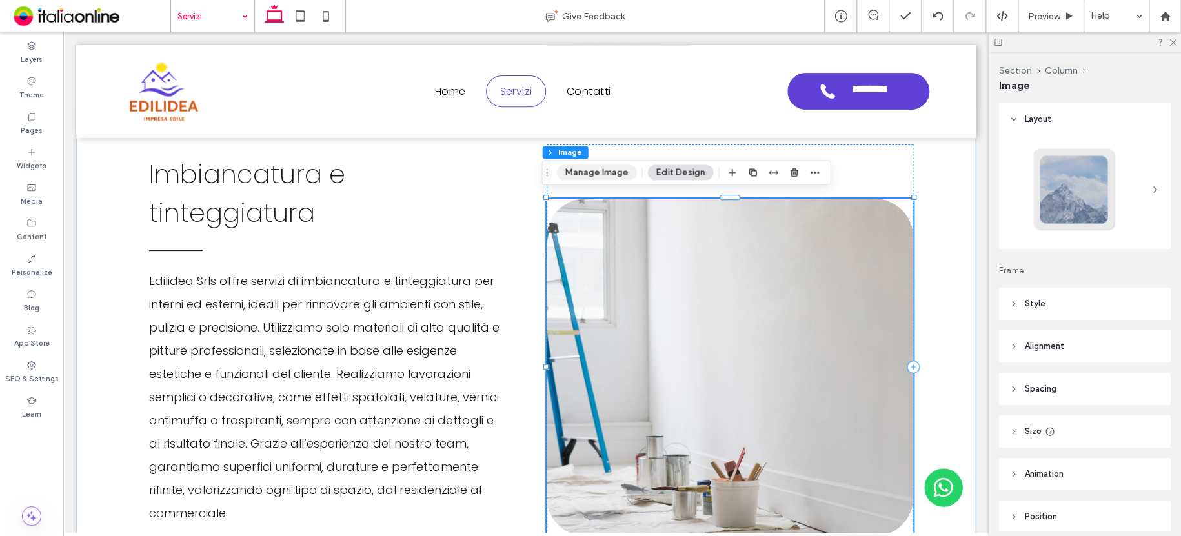
click at [592, 174] on button "Manage Image" at bounding box center [596, 172] width 80 height 15
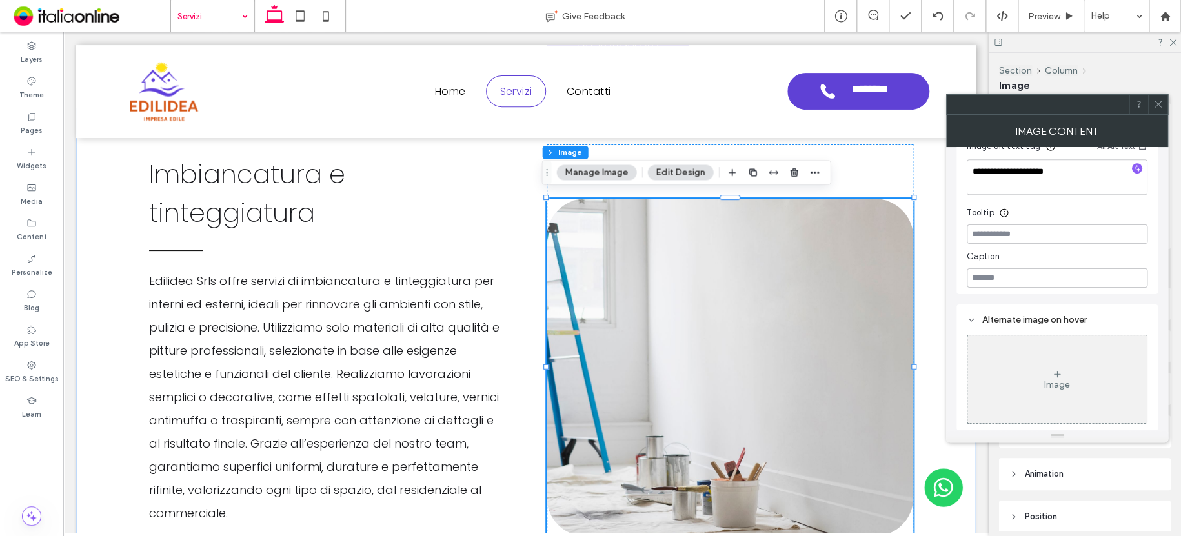
scroll to position [357, 0]
click at [812, 172] on use "button" at bounding box center [814, 173] width 8 height 2
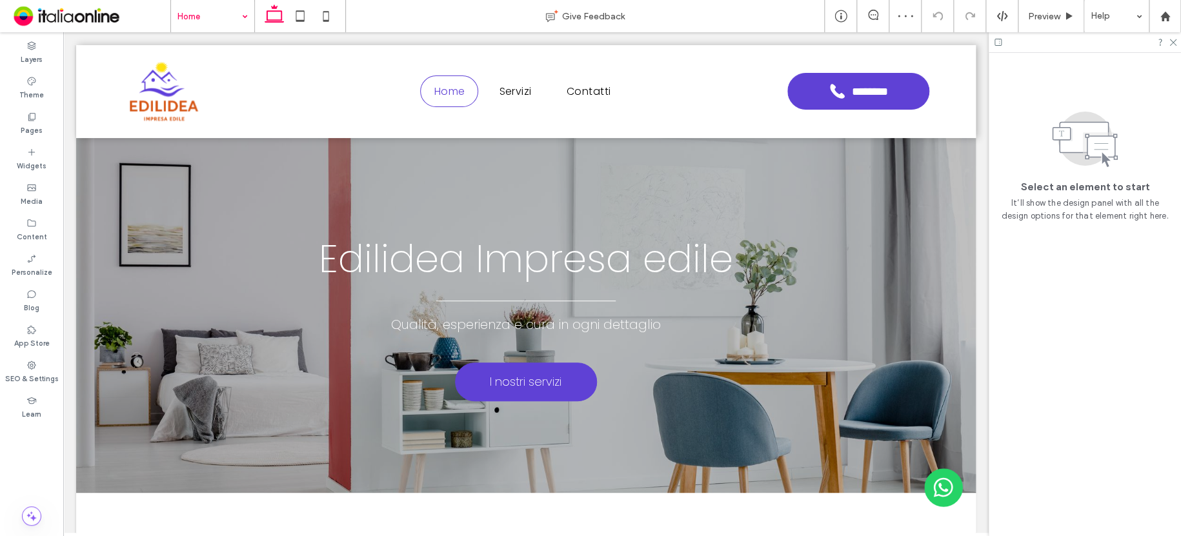
scroll to position [761, 0]
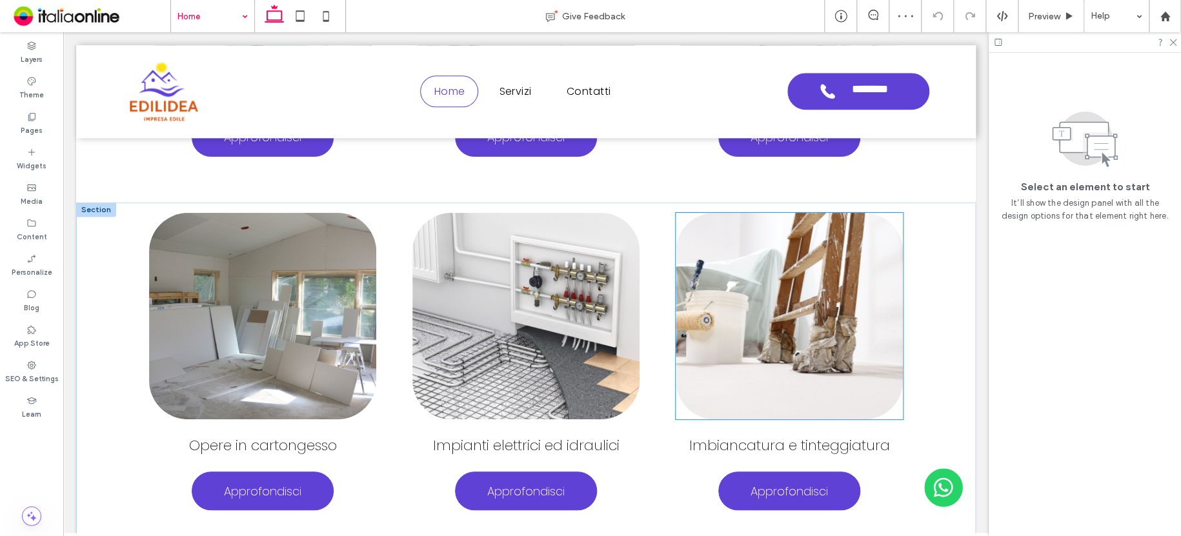
click at [767, 294] on img at bounding box center [788, 316] width 227 height 206
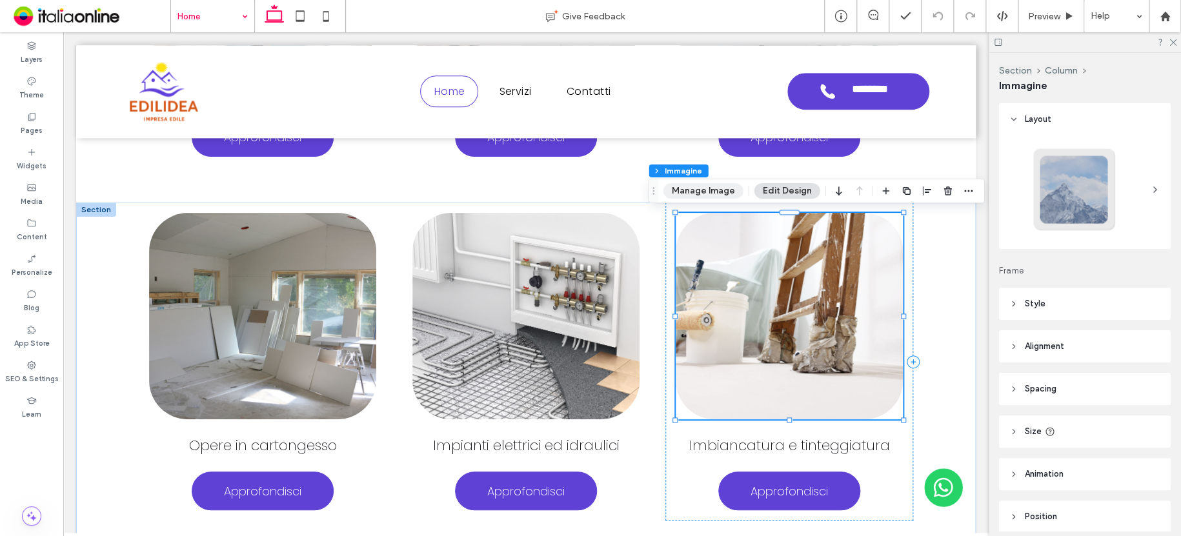
click at [695, 193] on button "Manage Image" at bounding box center [703, 190] width 80 height 15
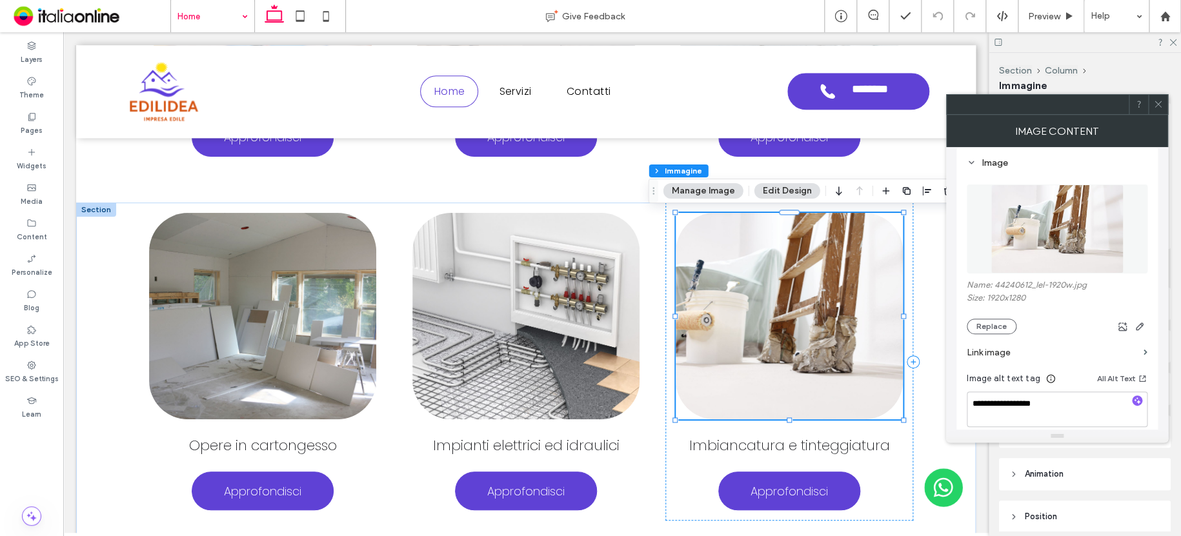
scroll to position [129, 0]
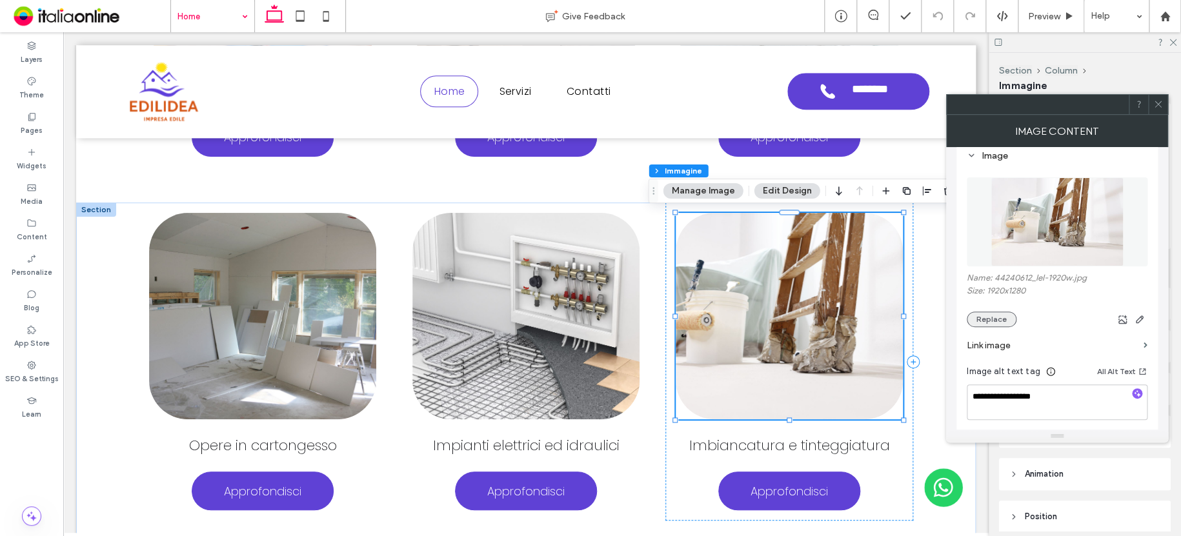
click at [1002, 322] on button "Replace" at bounding box center [991, 319] width 50 height 15
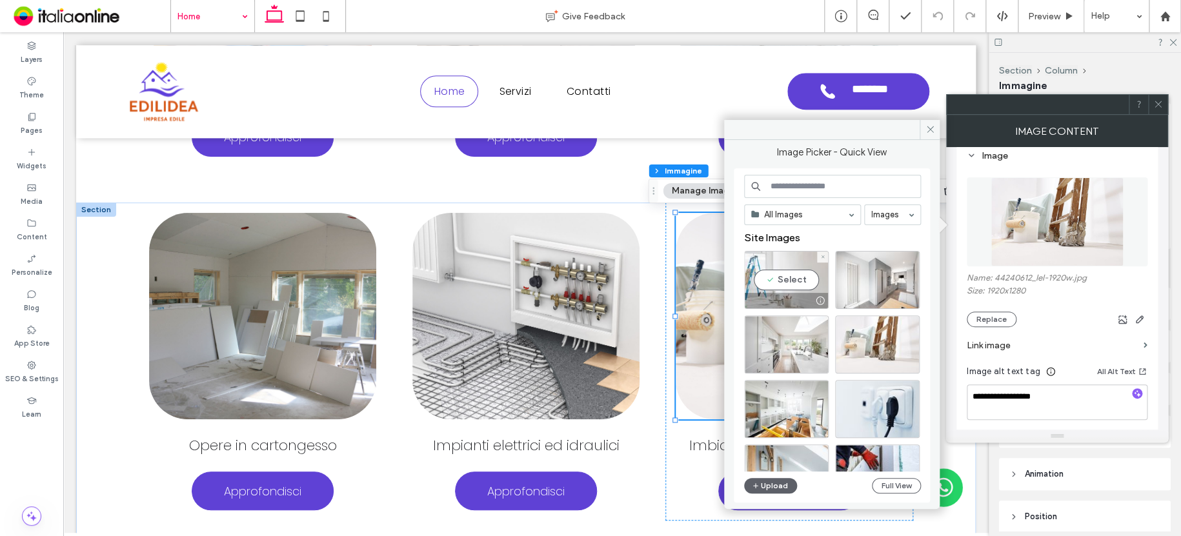
click at [803, 265] on div "Select" at bounding box center [786, 280] width 85 height 58
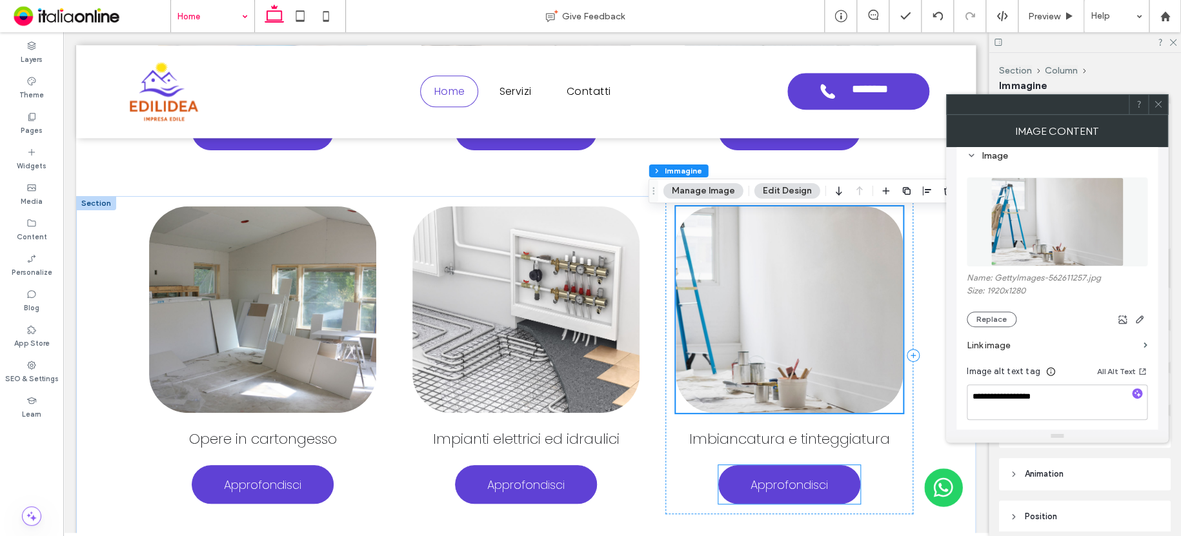
scroll to position [761, 0]
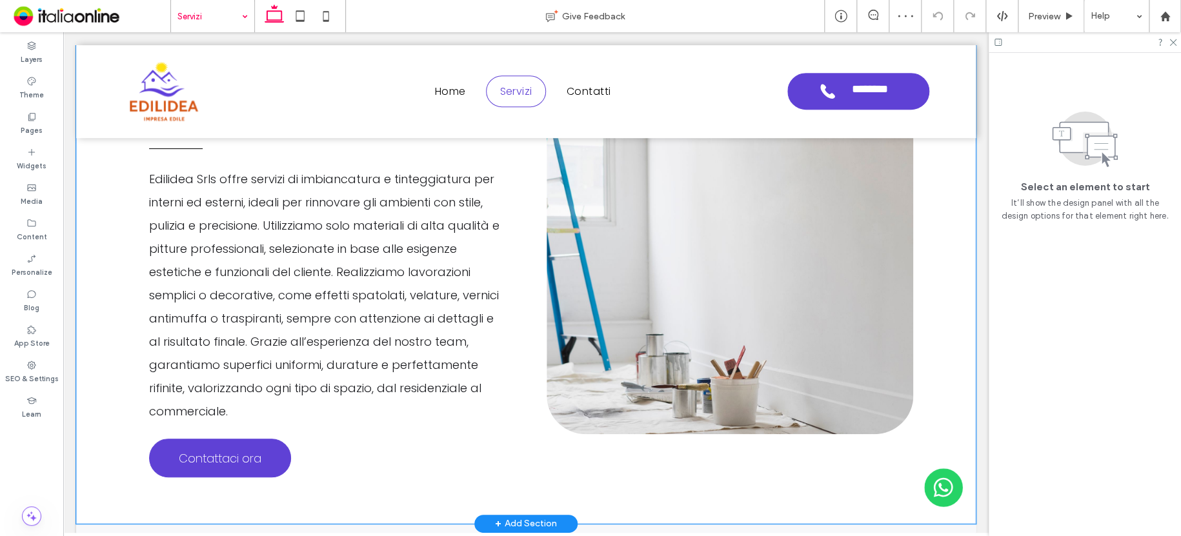
scroll to position [2890, 0]
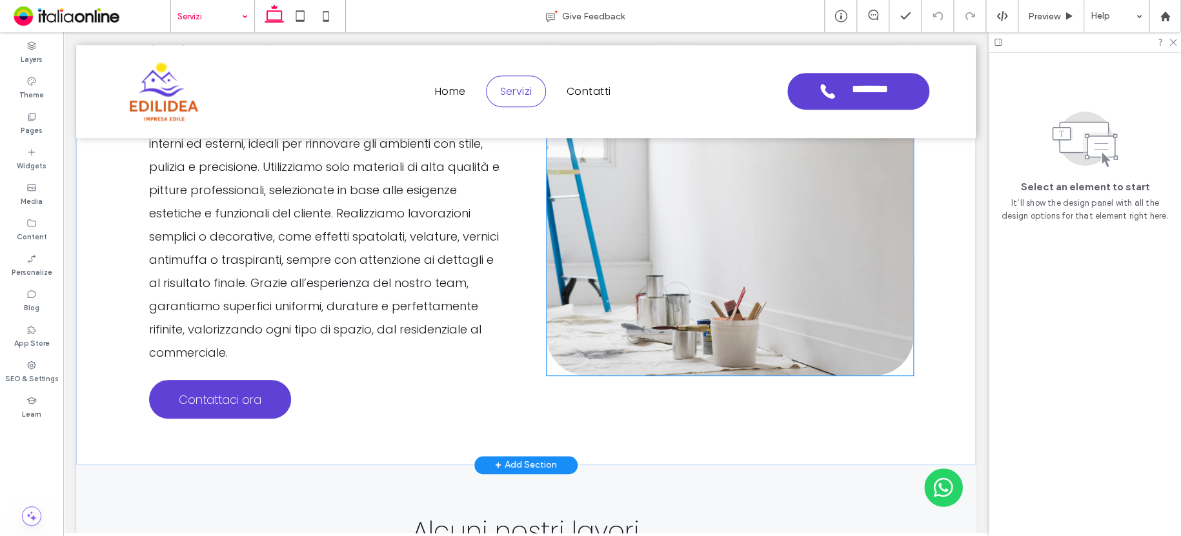
click at [808, 308] on img at bounding box center [729, 206] width 366 height 337
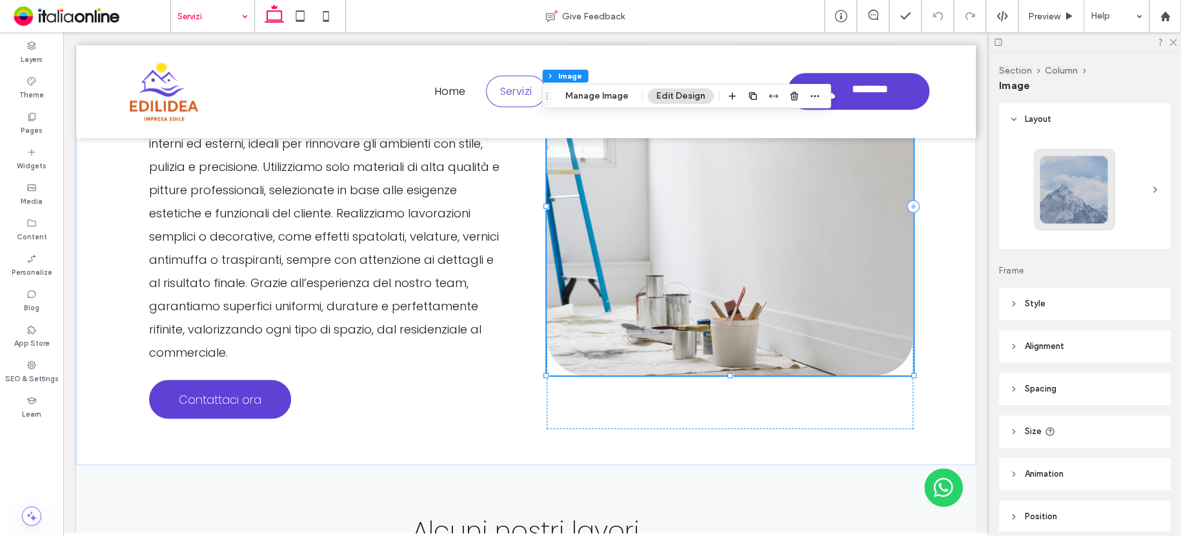
click at [684, 91] on button "Edit Design" at bounding box center [680, 95] width 66 height 15
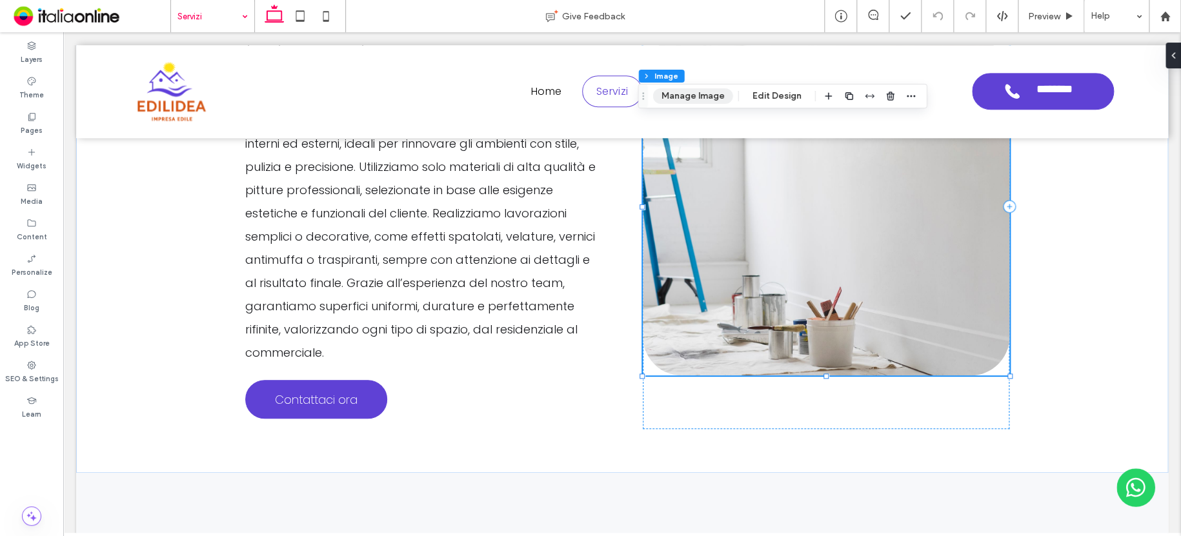
click at [704, 90] on button "Manage Image" at bounding box center [693, 95] width 80 height 15
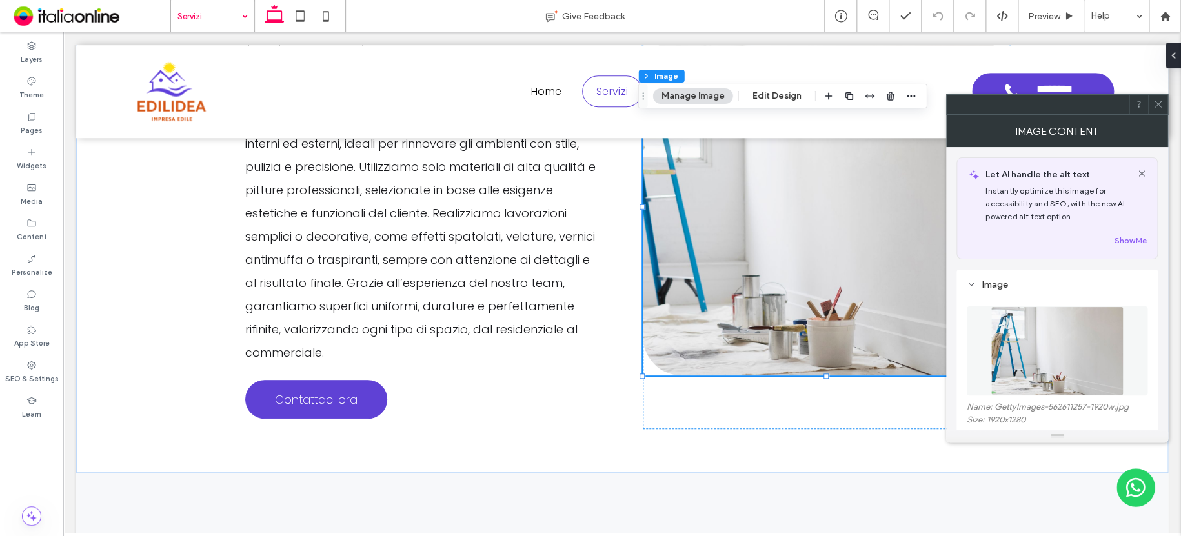
scroll to position [0, 0]
click at [908, 98] on icon "button" at bounding box center [911, 96] width 10 height 10
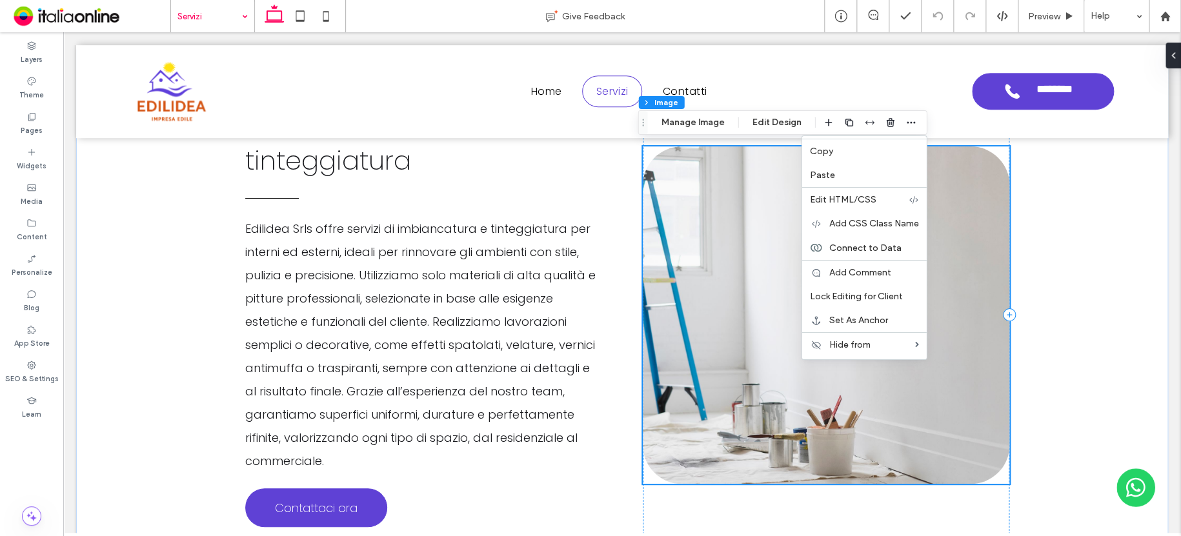
scroll to position [2864, 0]
click at [705, 123] on button "Manage Image" at bounding box center [693, 122] width 80 height 15
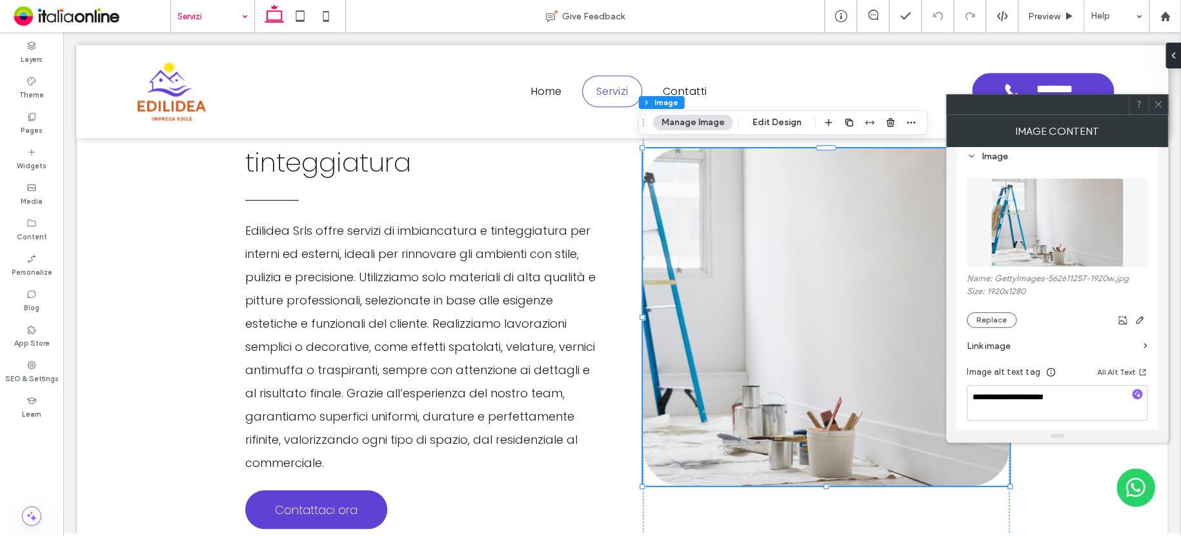
scroll to position [129, 0]
click at [1002, 326] on button "Replace" at bounding box center [991, 319] width 50 height 15
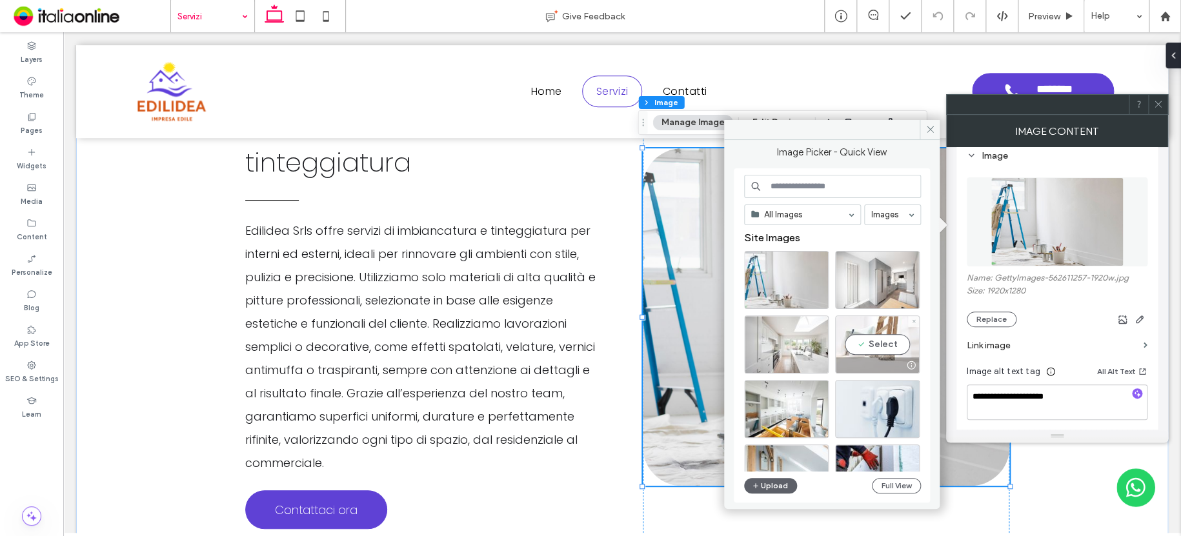
click at [866, 321] on div "Select" at bounding box center [877, 344] width 85 height 58
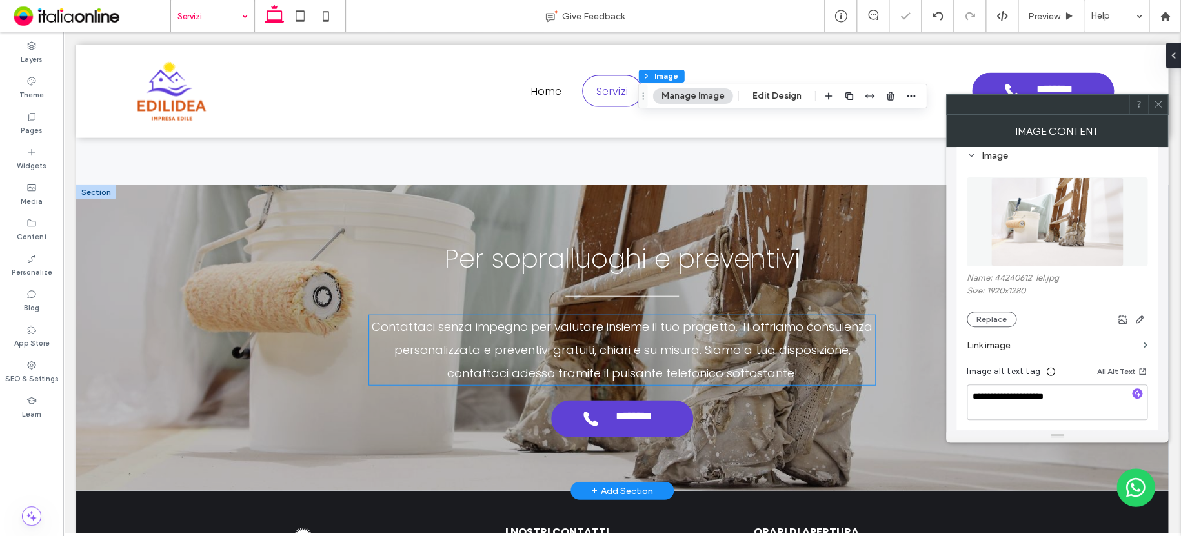
scroll to position [4025, 0]
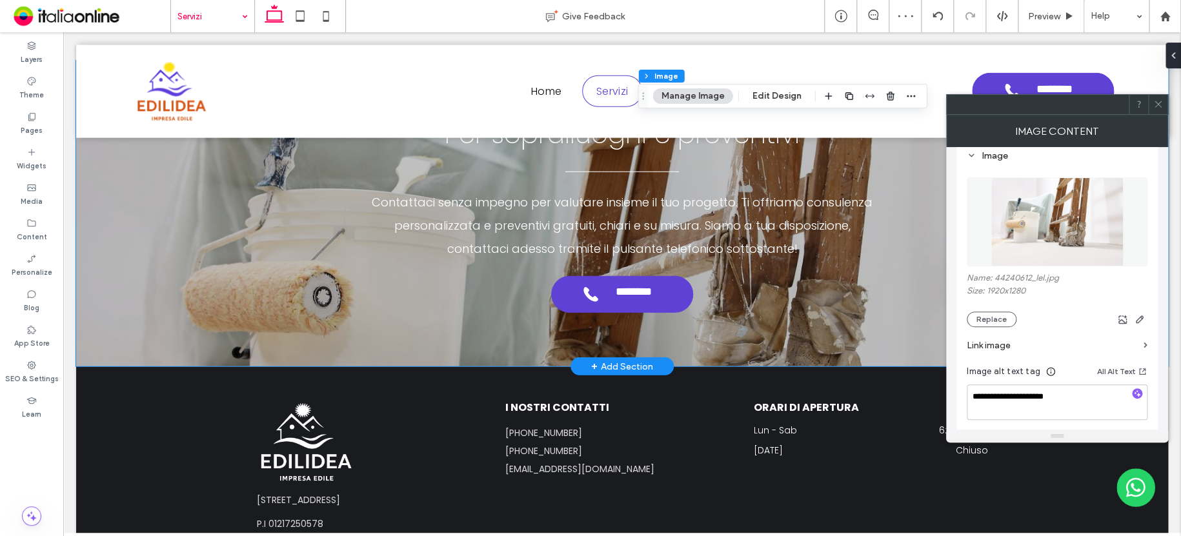
click at [128, 167] on div "**********" at bounding box center [622, 214] width 1092 height 306
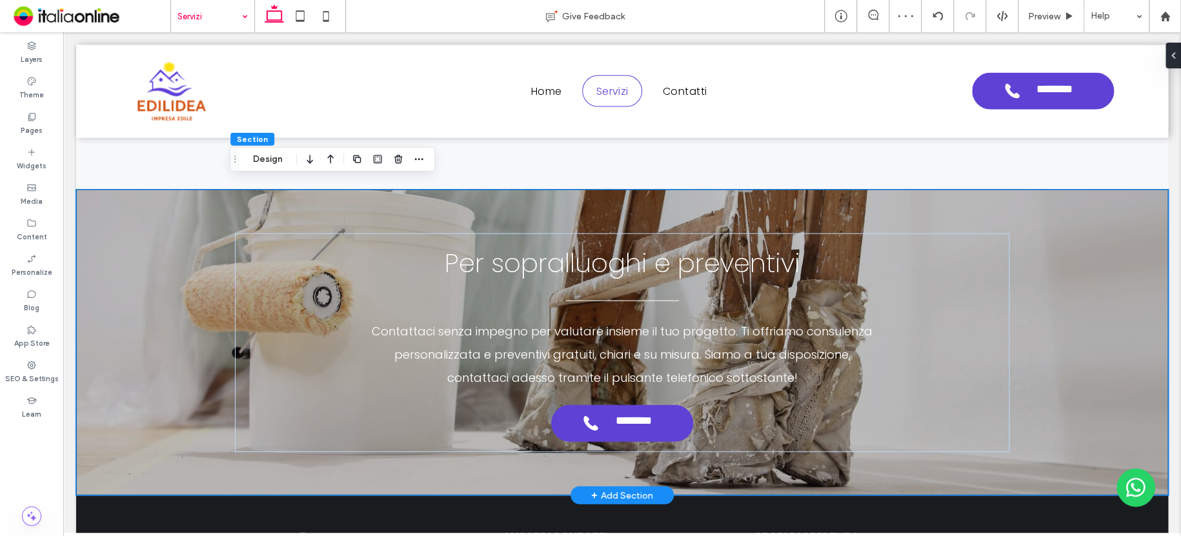
scroll to position [3896, 0]
click at [97, 190] on div "**********" at bounding box center [622, 343] width 1092 height 306
click at [273, 155] on button "Design" at bounding box center [267, 162] width 46 height 15
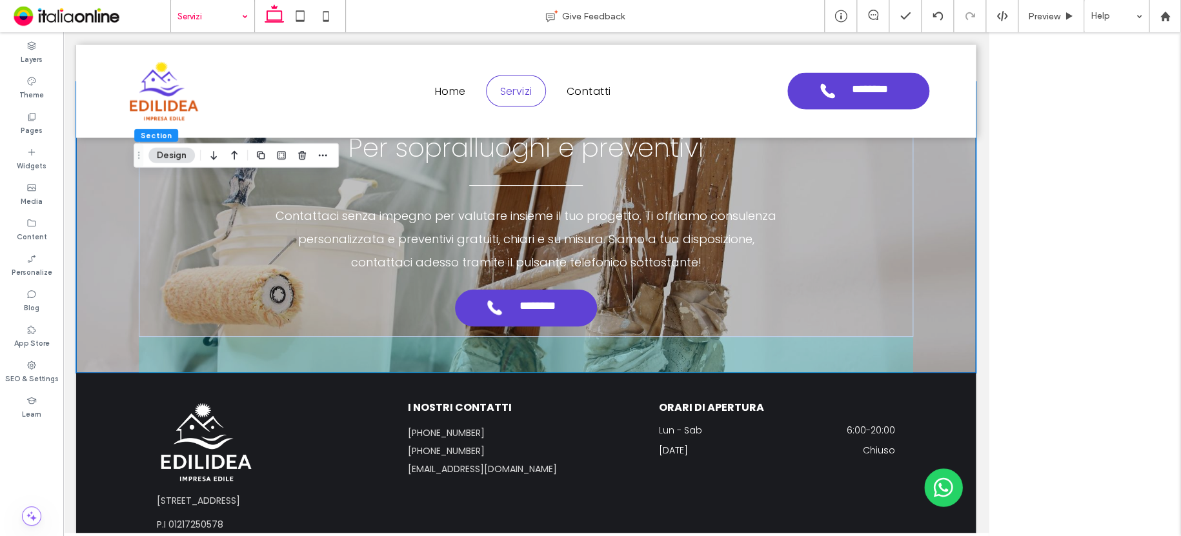
scroll to position [3796, 0]
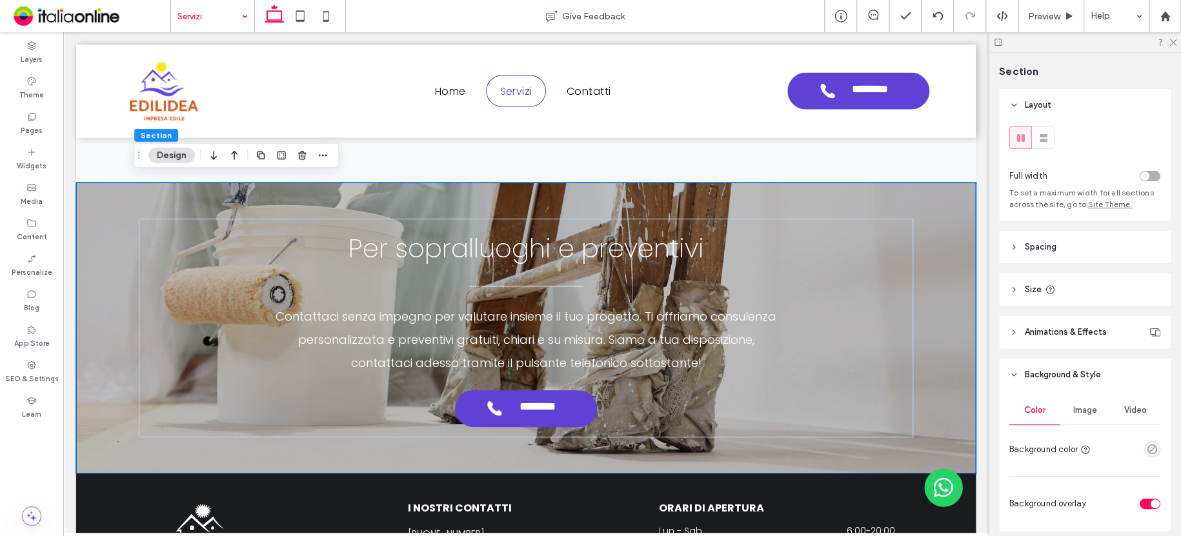
click at [173, 156] on button "Design" at bounding box center [171, 155] width 46 height 15
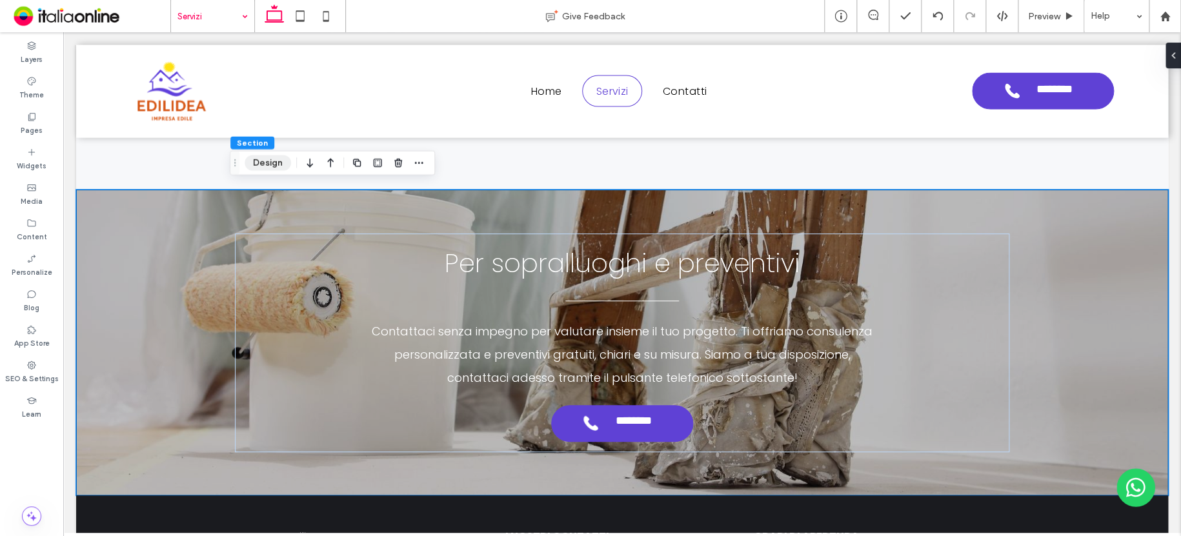
click at [269, 164] on button "Design" at bounding box center [267, 162] width 46 height 15
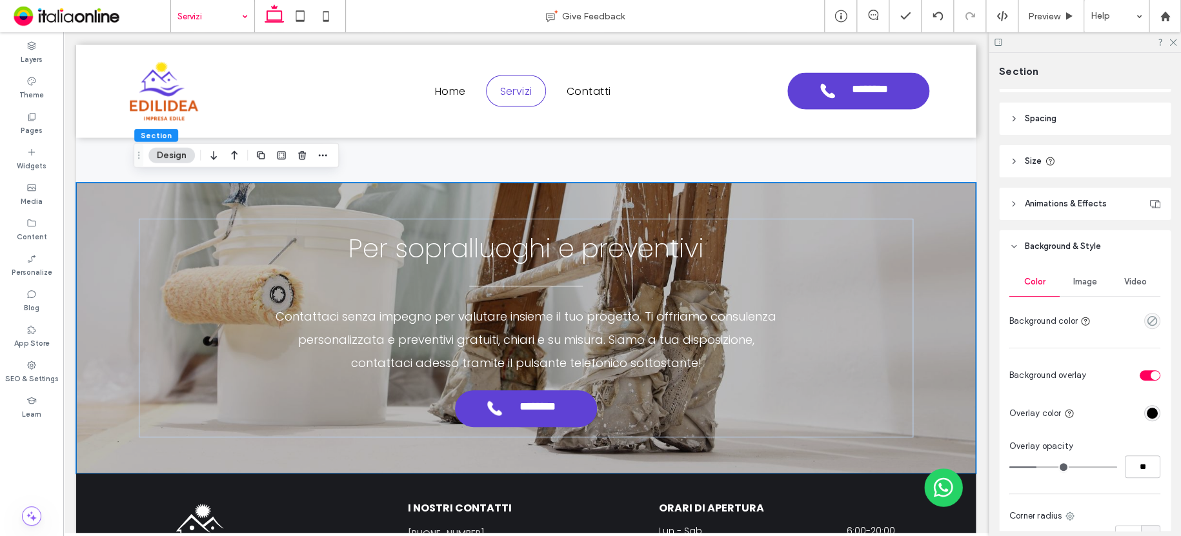
scroll to position [129, 0]
click at [1083, 267] on div "Color Image Video Background color Background overlay Overlay color Overlay opa…" at bounding box center [1085, 471] width 172 height 419
click at [1083, 279] on span "Image" at bounding box center [1085, 281] width 24 height 10
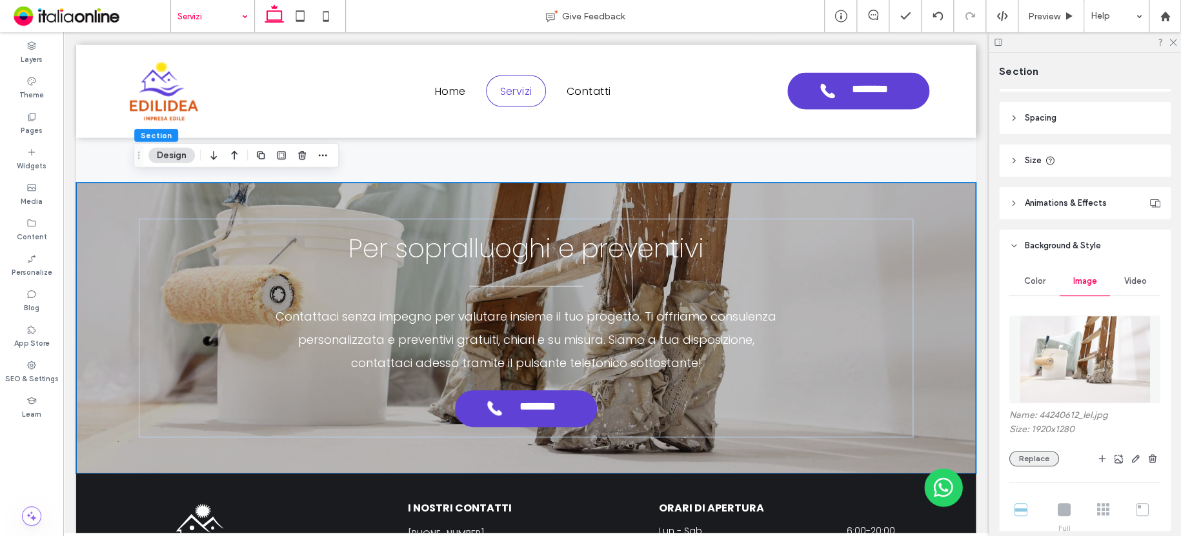
click at [1042, 461] on button "Replace" at bounding box center [1034, 458] width 50 height 15
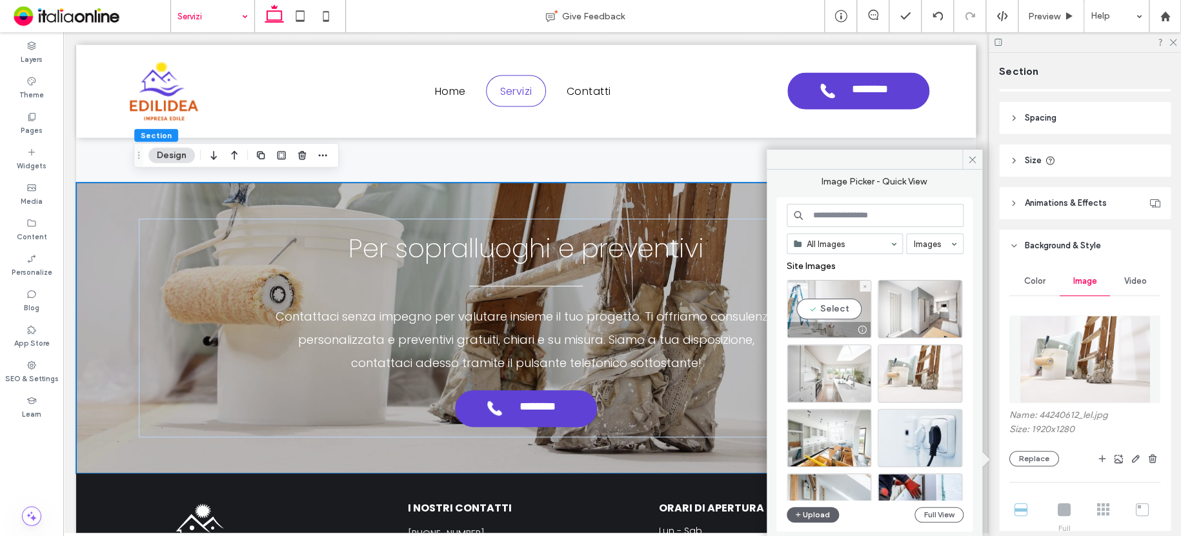
click at [833, 288] on div "Select" at bounding box center [828, 309] width 85 height 58
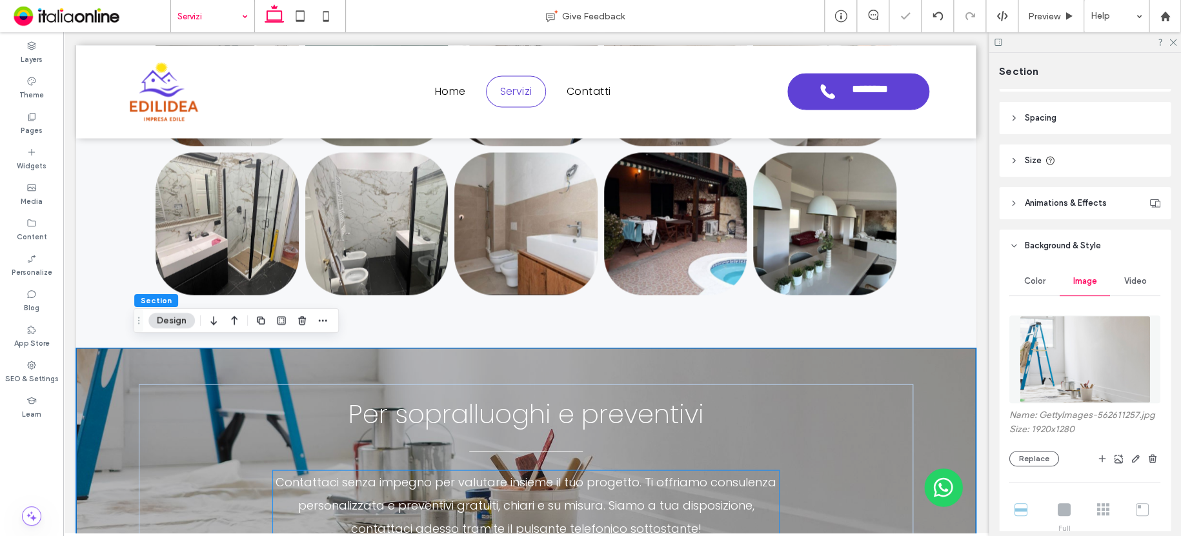
scroll to position [3602, 0]
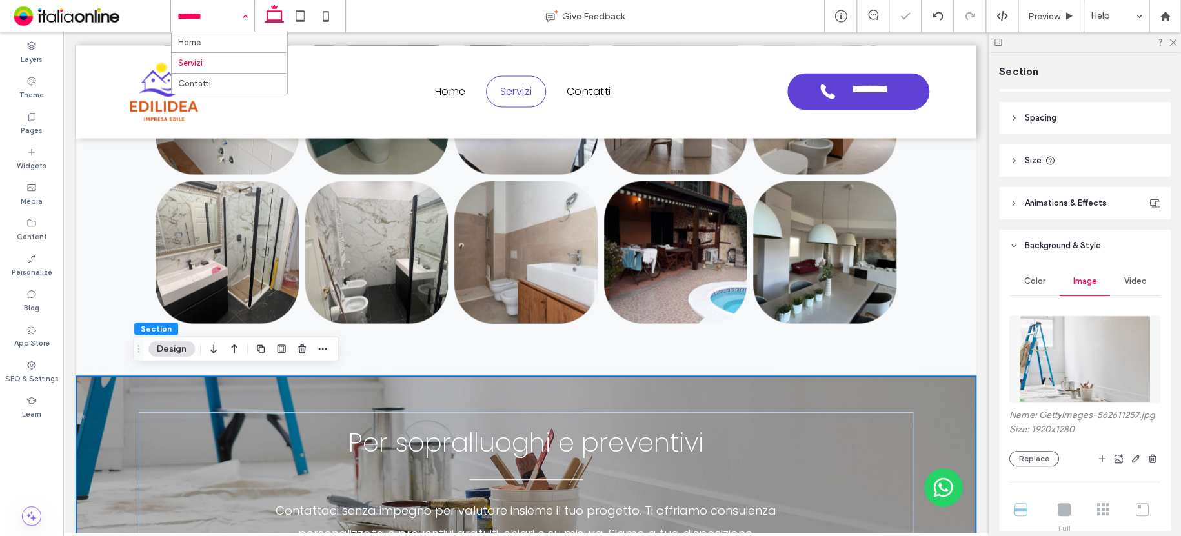
drag, startPoint x: 201, startPoint y: 16, endPoint x: 203, endPoint y: 23, distance: 6.6
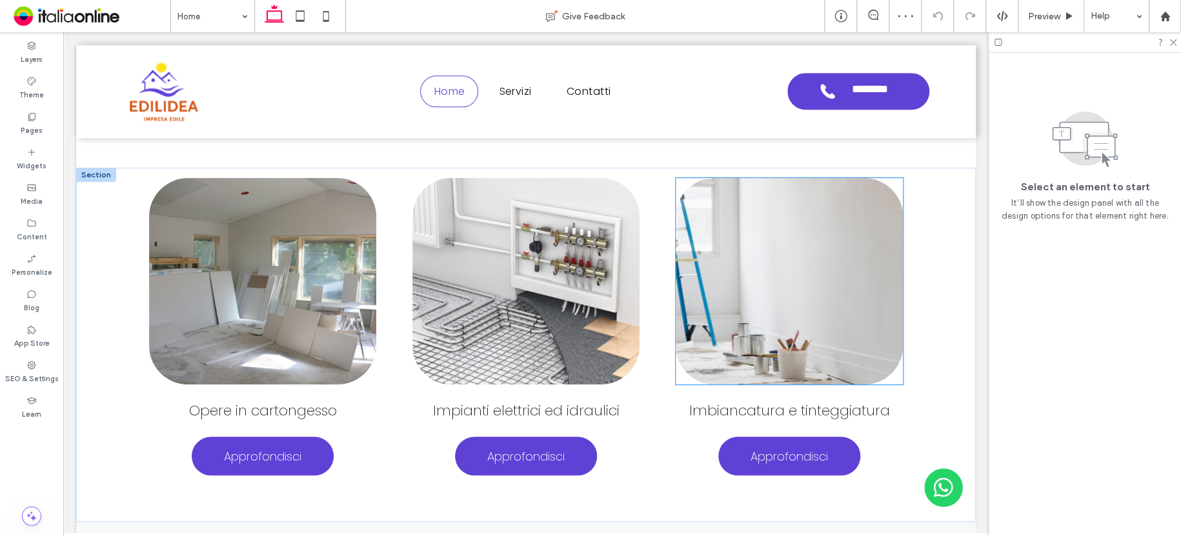
scroll to position [825, 0]
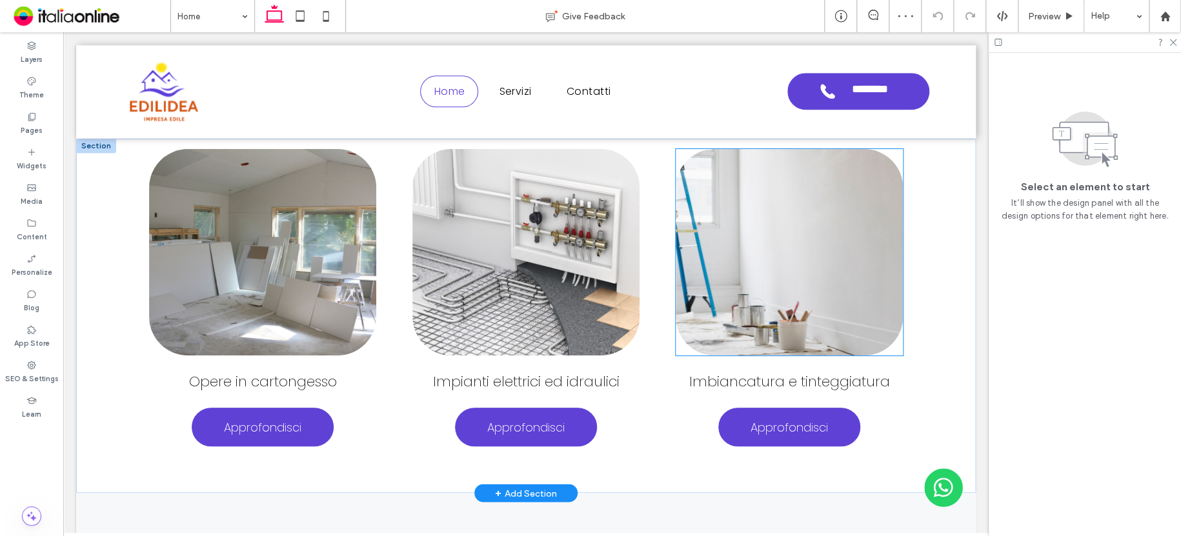
click at [746, 251] on img at bounding box center [788, 252] width 227 height 206
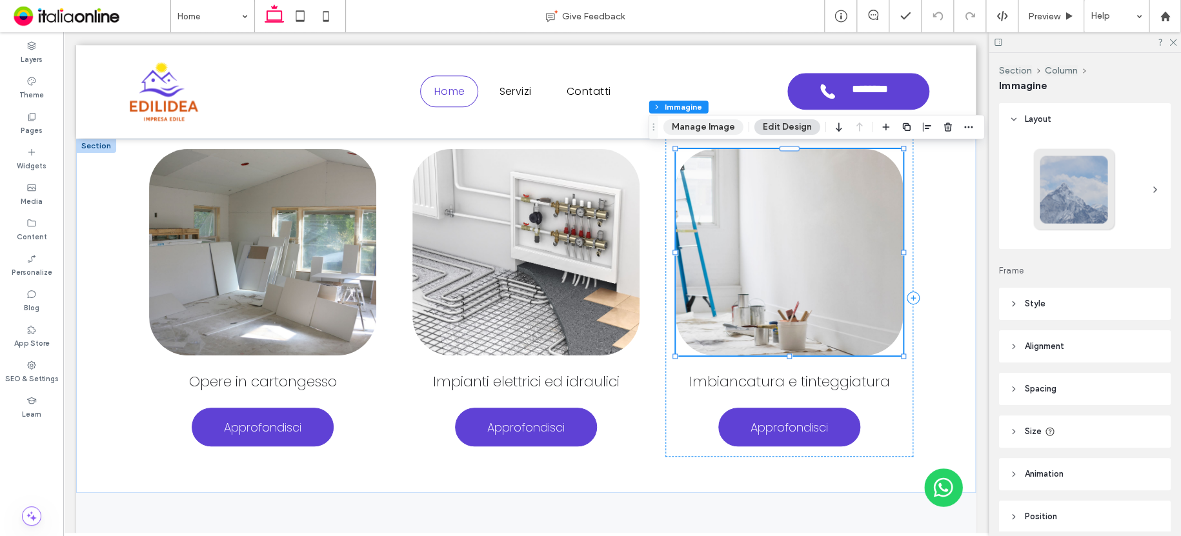
click at [719, 123] on button "Manage Image" at bounding box center [703, 126] width 80 height 15
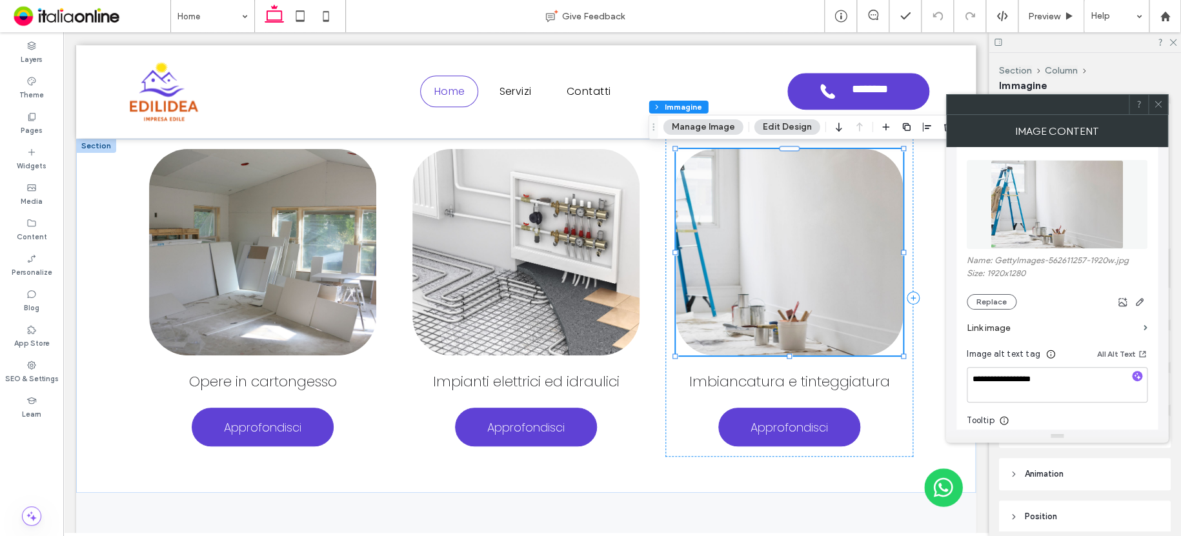
scroll to position [194, 0]
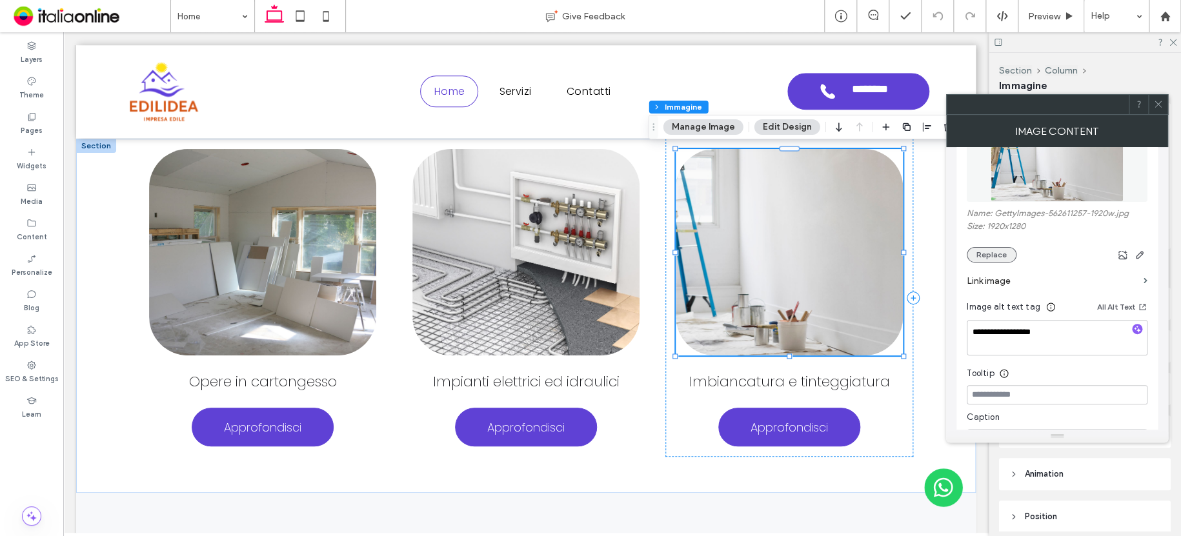
click at [996, 259] on button "Replace" at bounding box center [991, 254] width 50 height 15
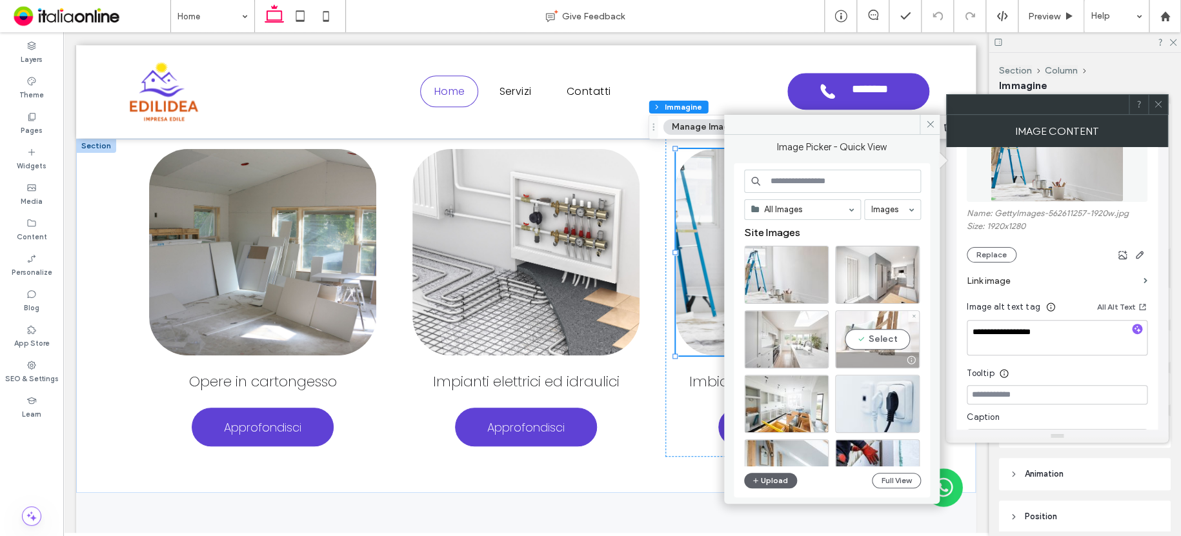
click at [872, 322] on div "Select" at bounding box center [877, 339] width 85 height 58
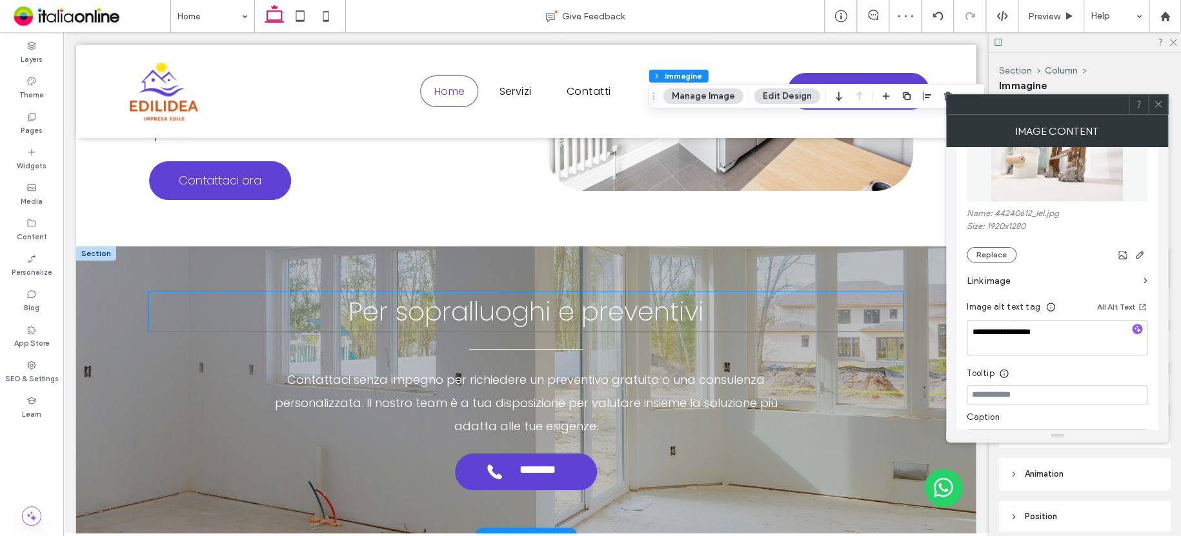
scroll to position [2493, 0]
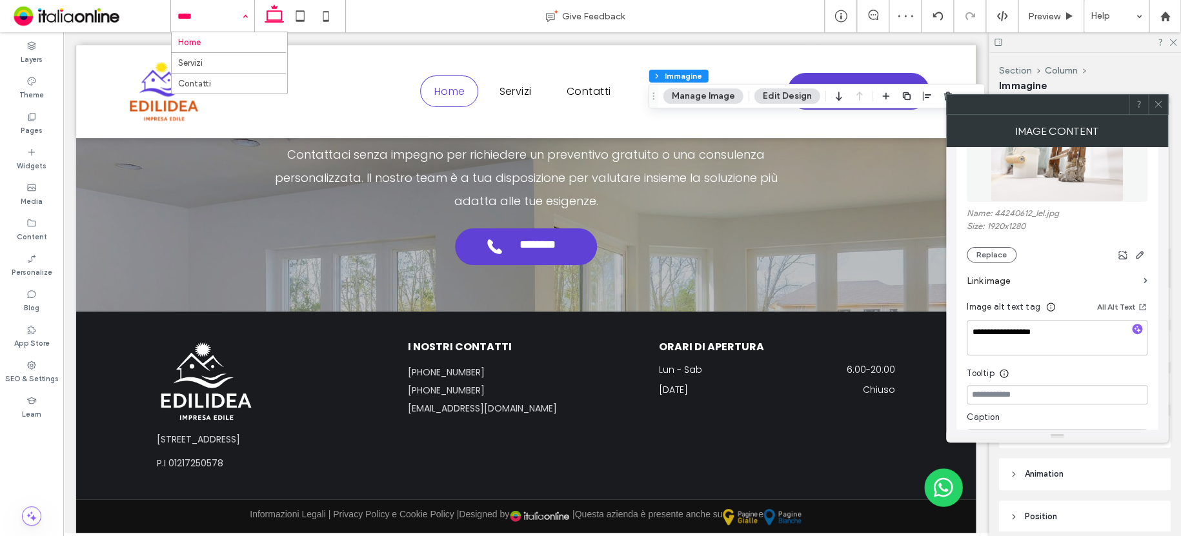
drag, startPoint x: 194, startPoint y: 12, endPoint x: 204, endPoint y: 29, distance: 20.0
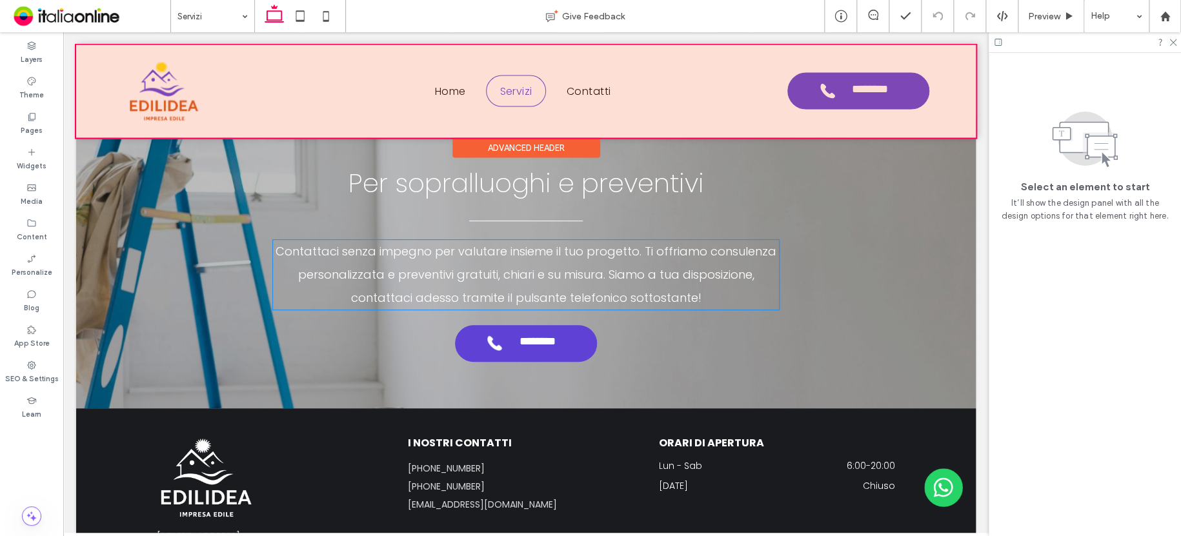
scroll to position [3955, 0]
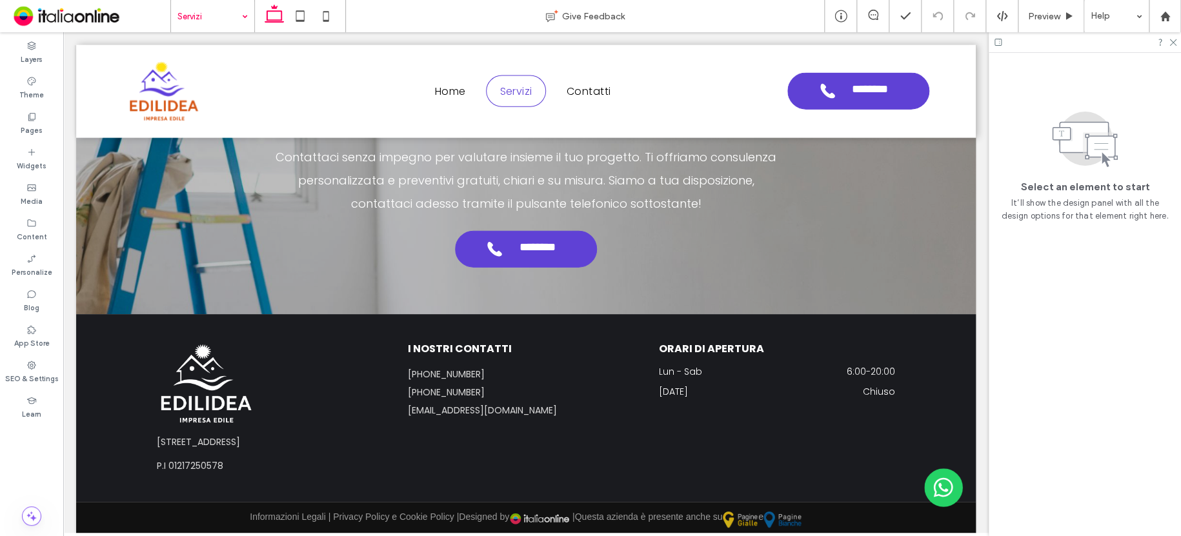
click at [199, 15] on input at bounding box center [209, 16] width 64 height 32
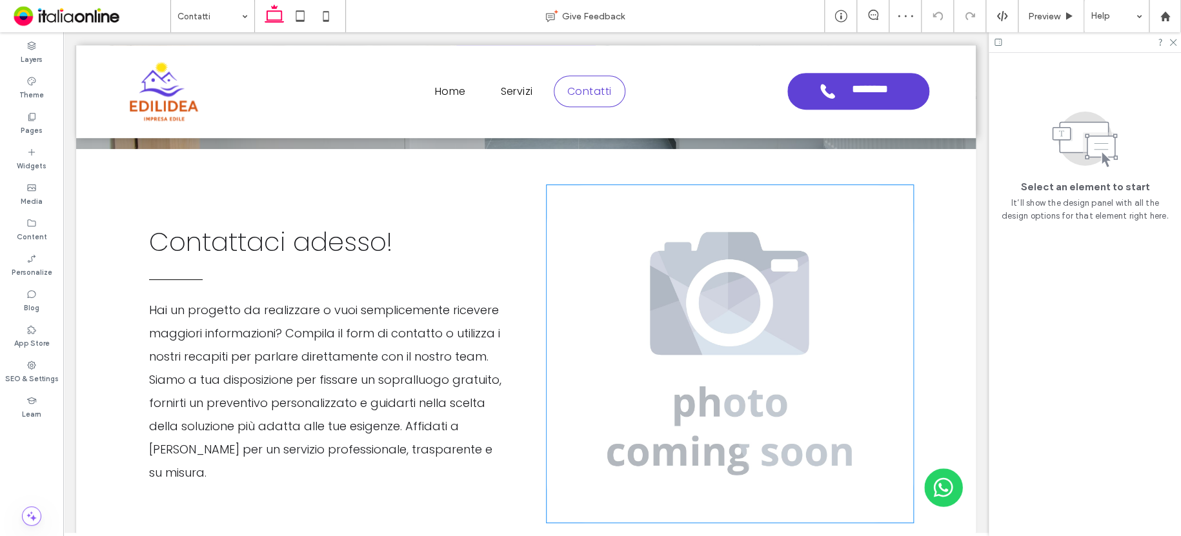
scroll to position [310, 0]
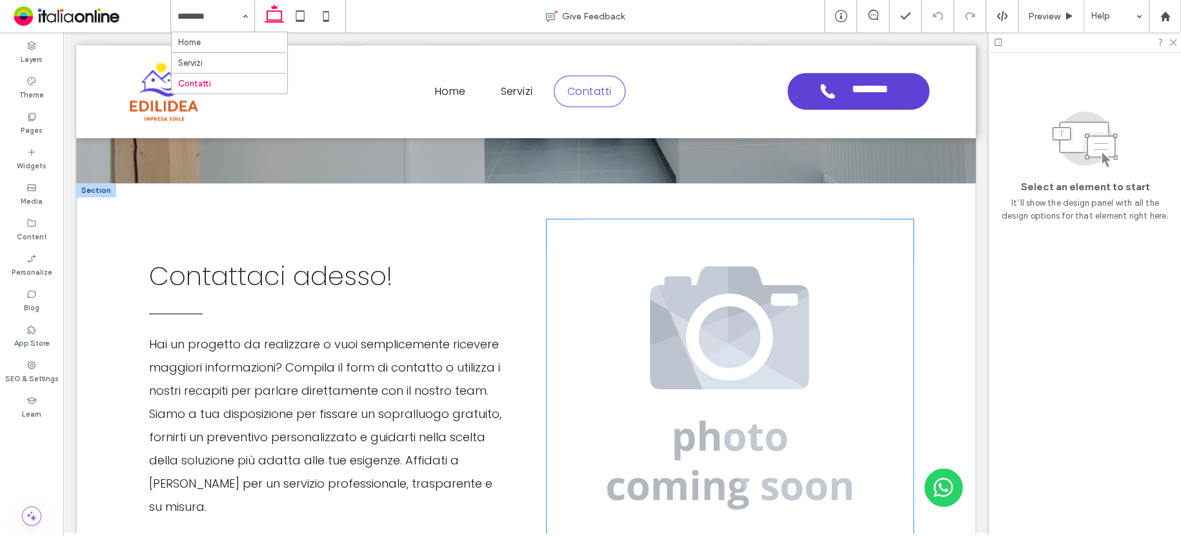
click at [724, 282] on img at bounding box center [729, 387] width 366 height 337
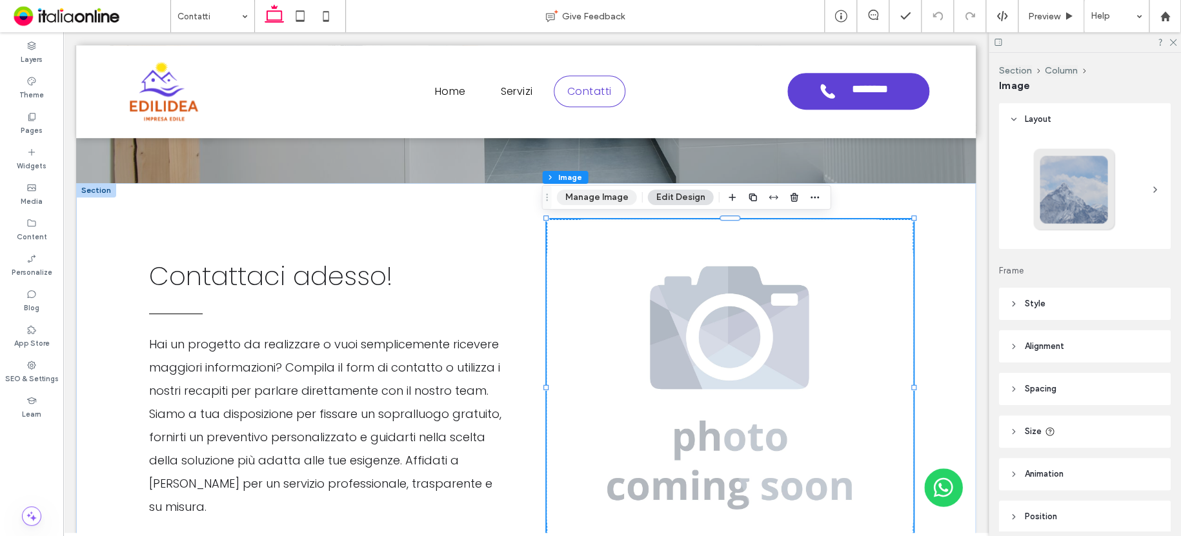
click at [606, 195] on button "Manage Image" at bounding box center [596, 197] width 80 height 15
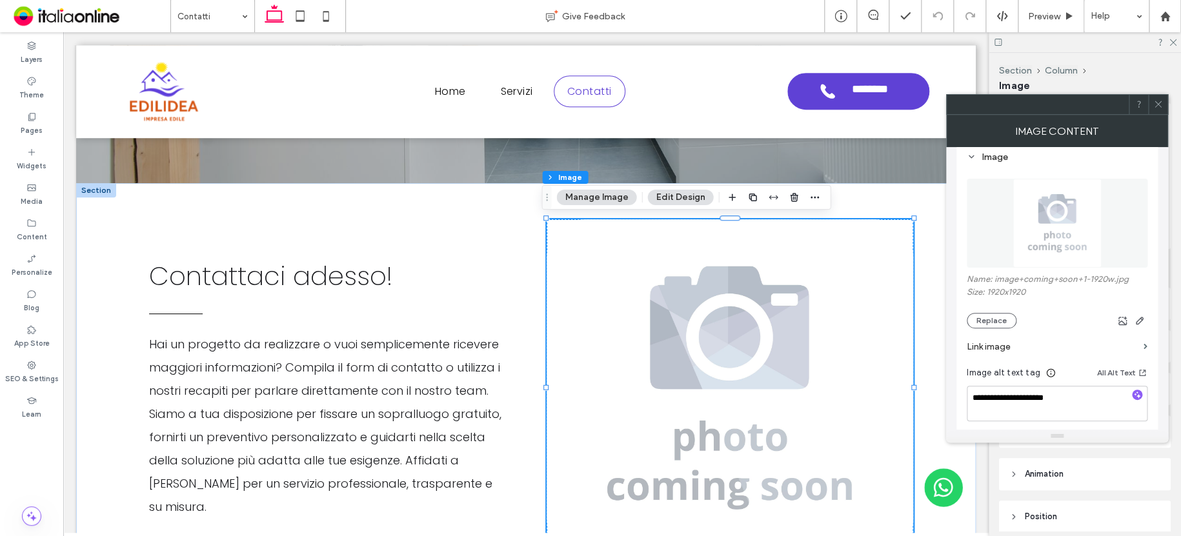
scroll to position [129, 0]
click at [1000, 319] on button "Replace" at bounding box center [991, 319] width 50 height 15
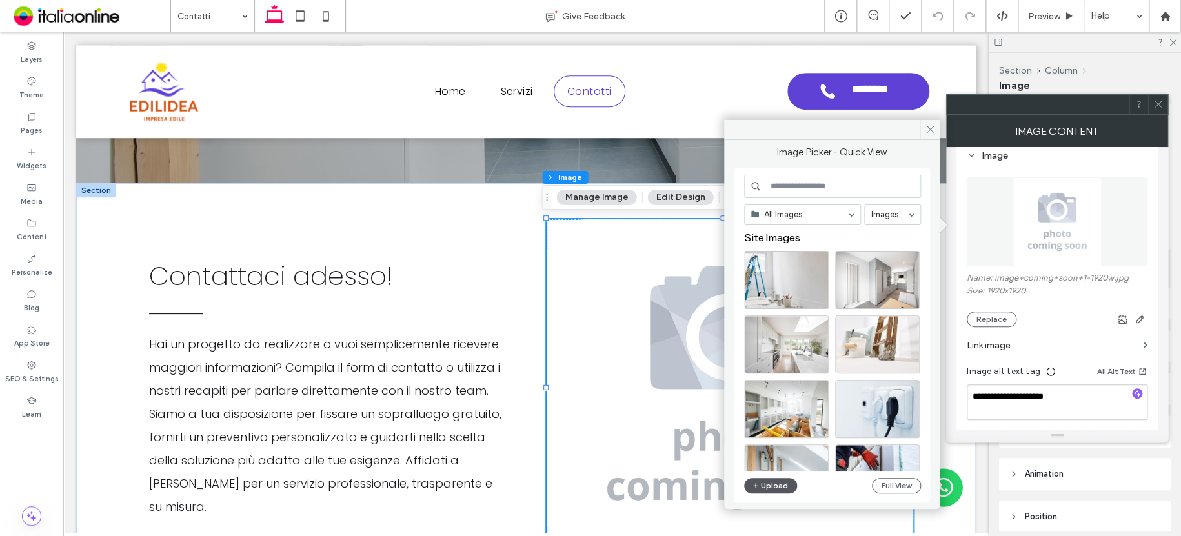
click at [766, 478] on button "Upload" at bounding box center [770, 485] width 53 height 15
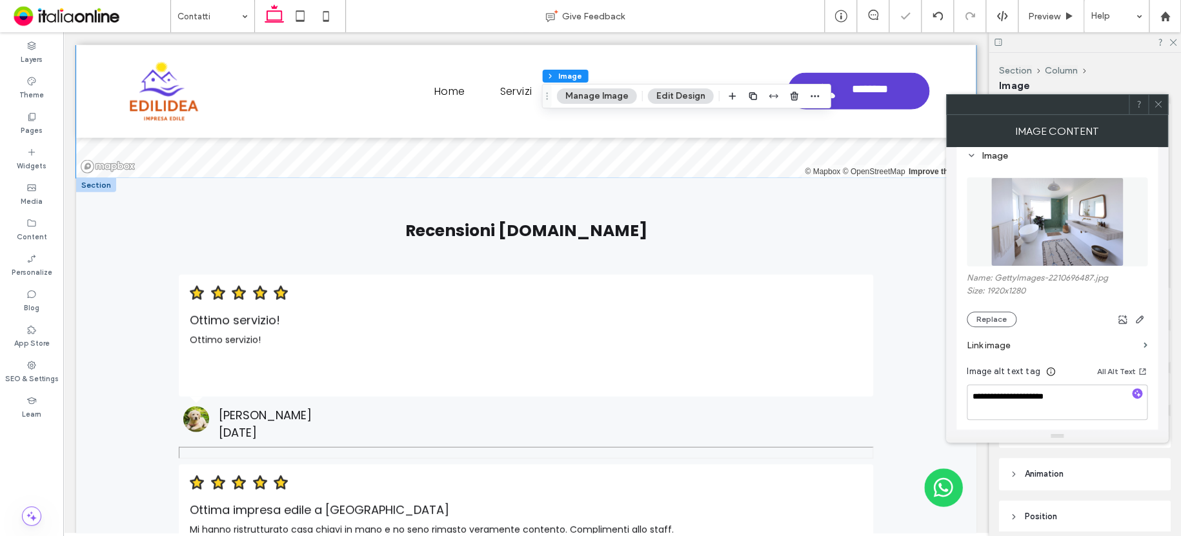
scroll to position [1535, 0]
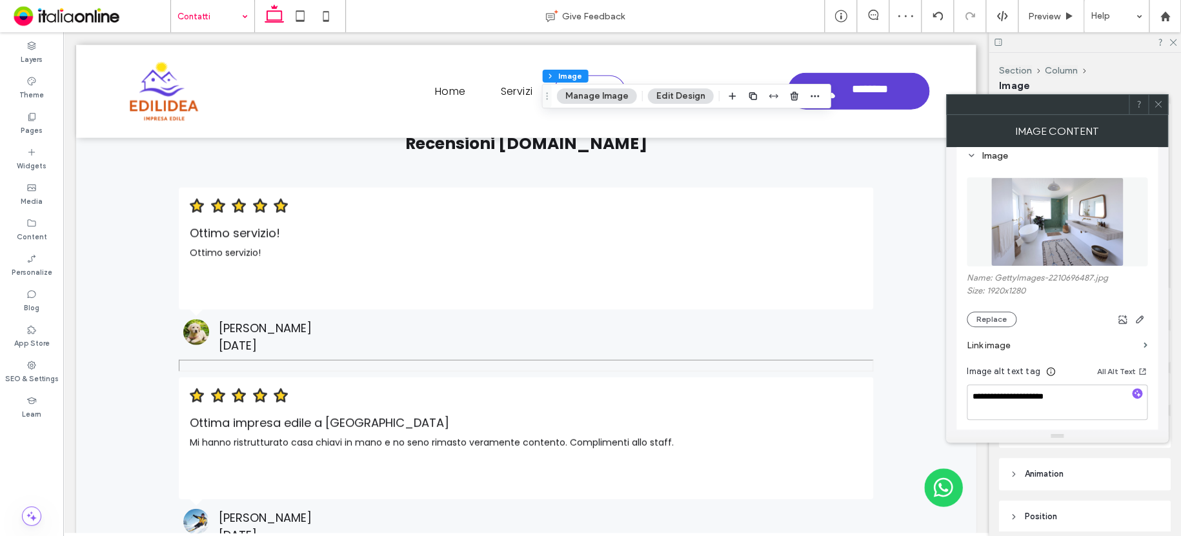
drag, startPoint x: 206, startPoint y: 19, endPoint x: 210, endPoint y: 29, distance: 11.0
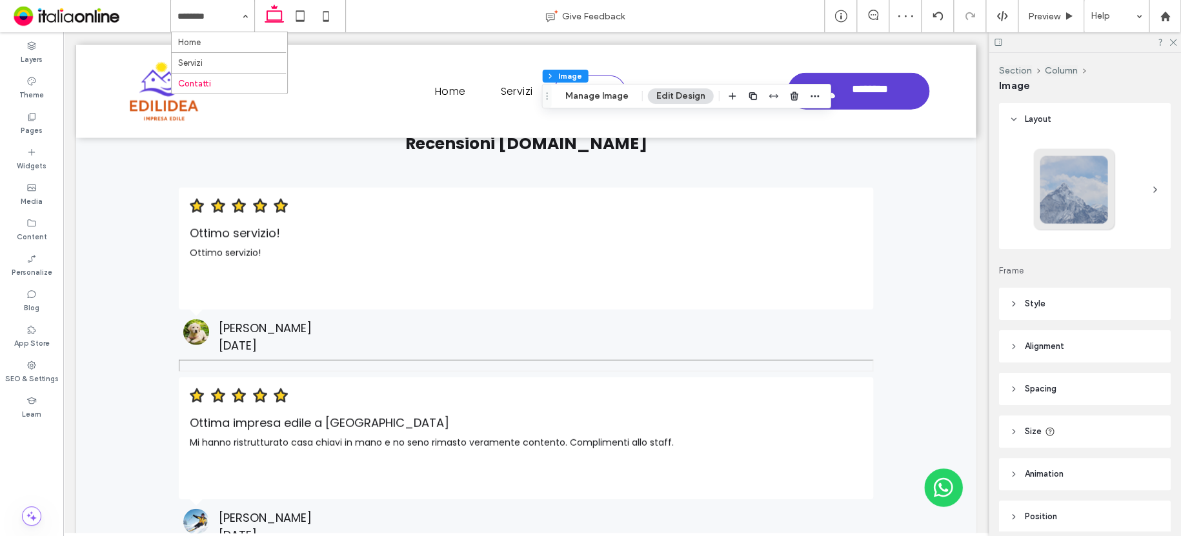
drag, startPoint x: 203, startPoint y: 39, endPoint x: 214, endPoint y: 39, distance: 11.6
